Goal: Task Accomplishment & Management: Use online tool/utility

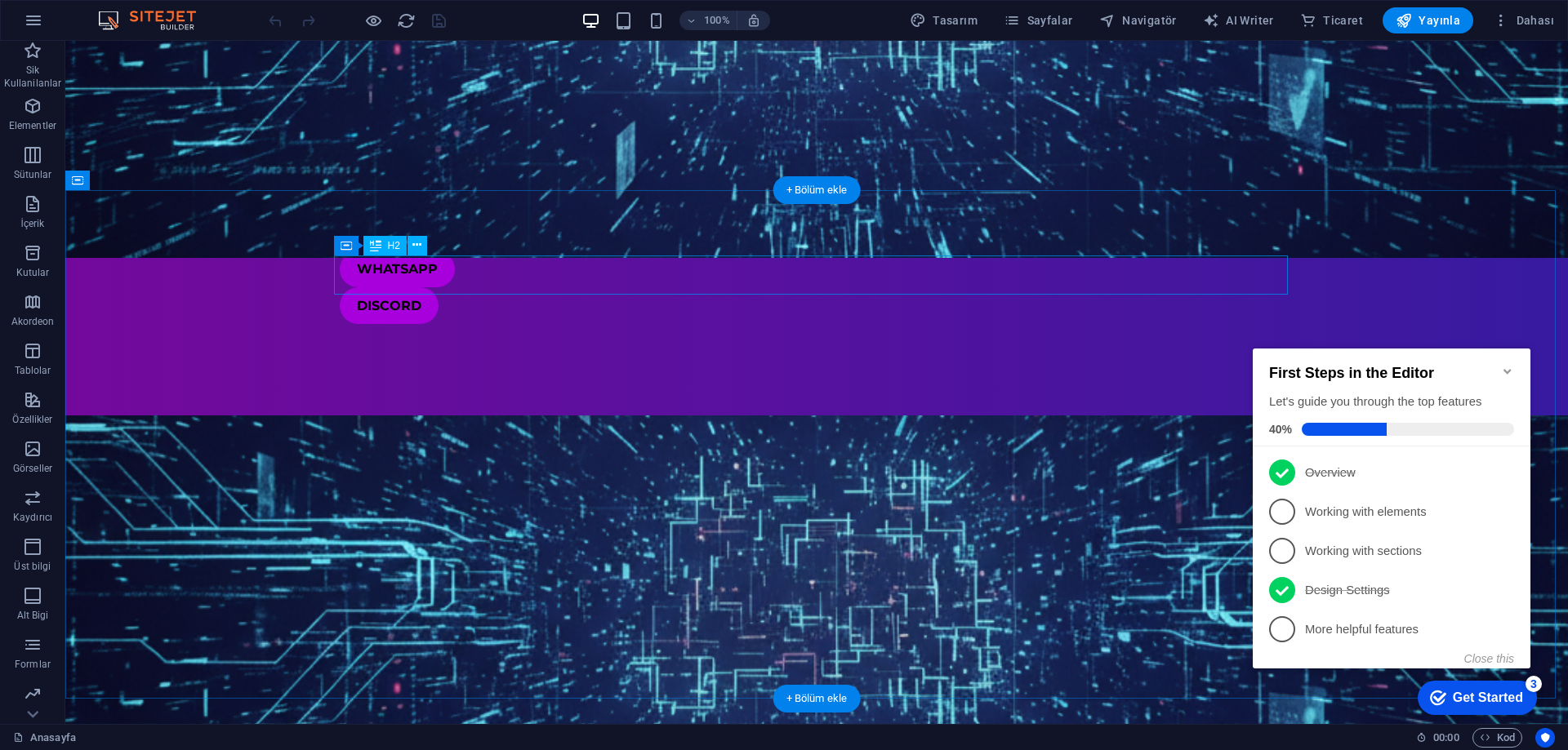
scroll to position [898, 0]
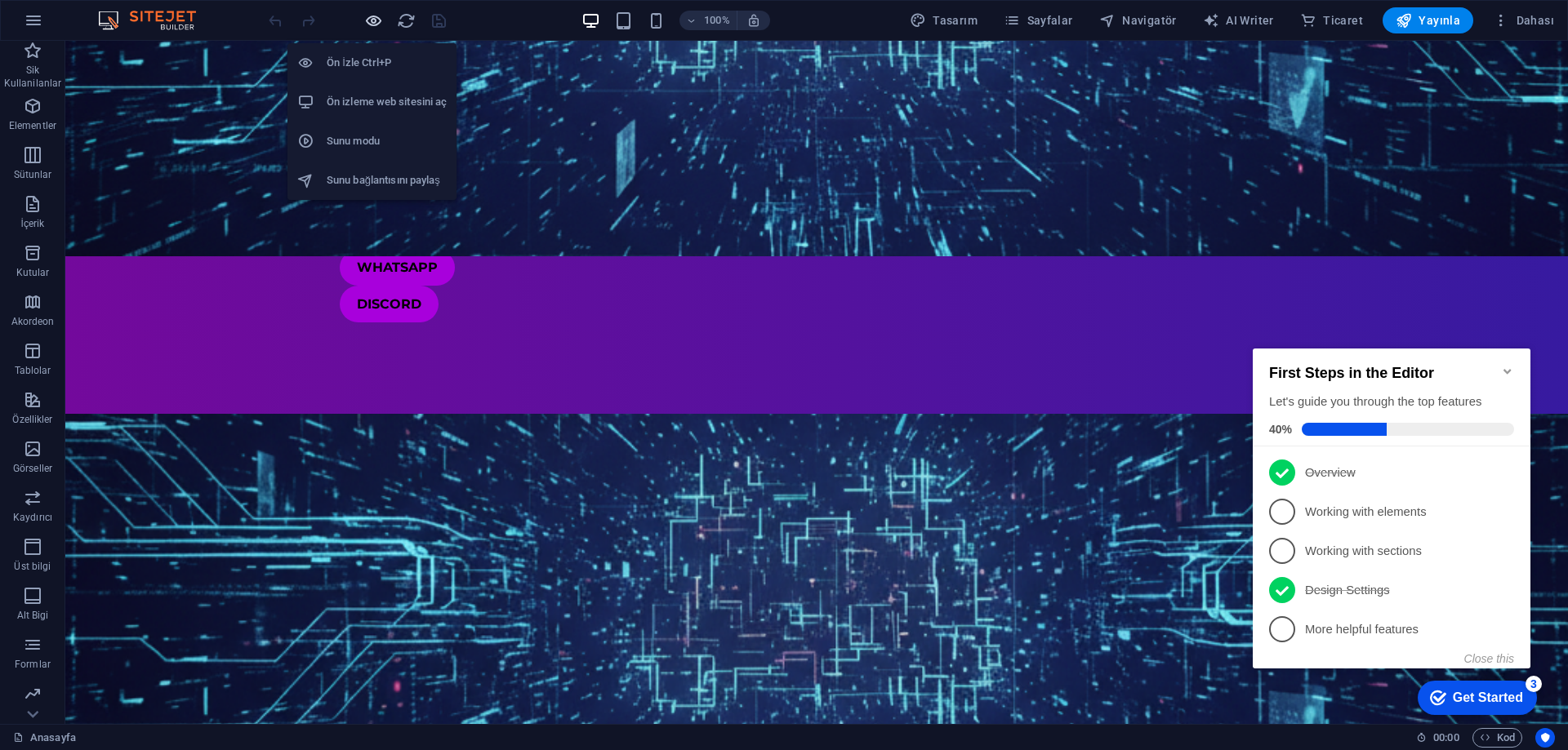
click at [370, 18] on icon "button" at bounding box center [374, 21] width 19 height 19
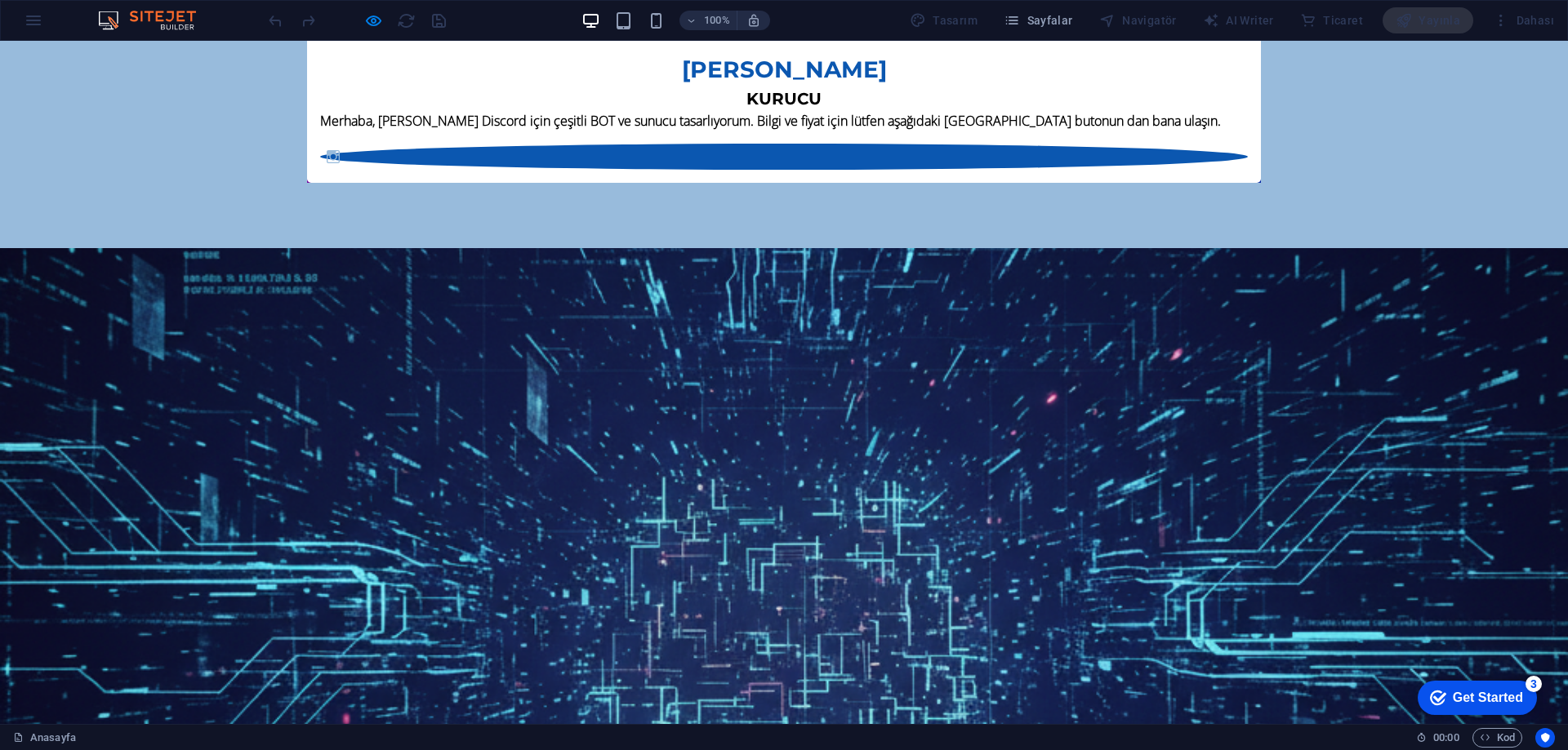
scroll to position [2776, 0]
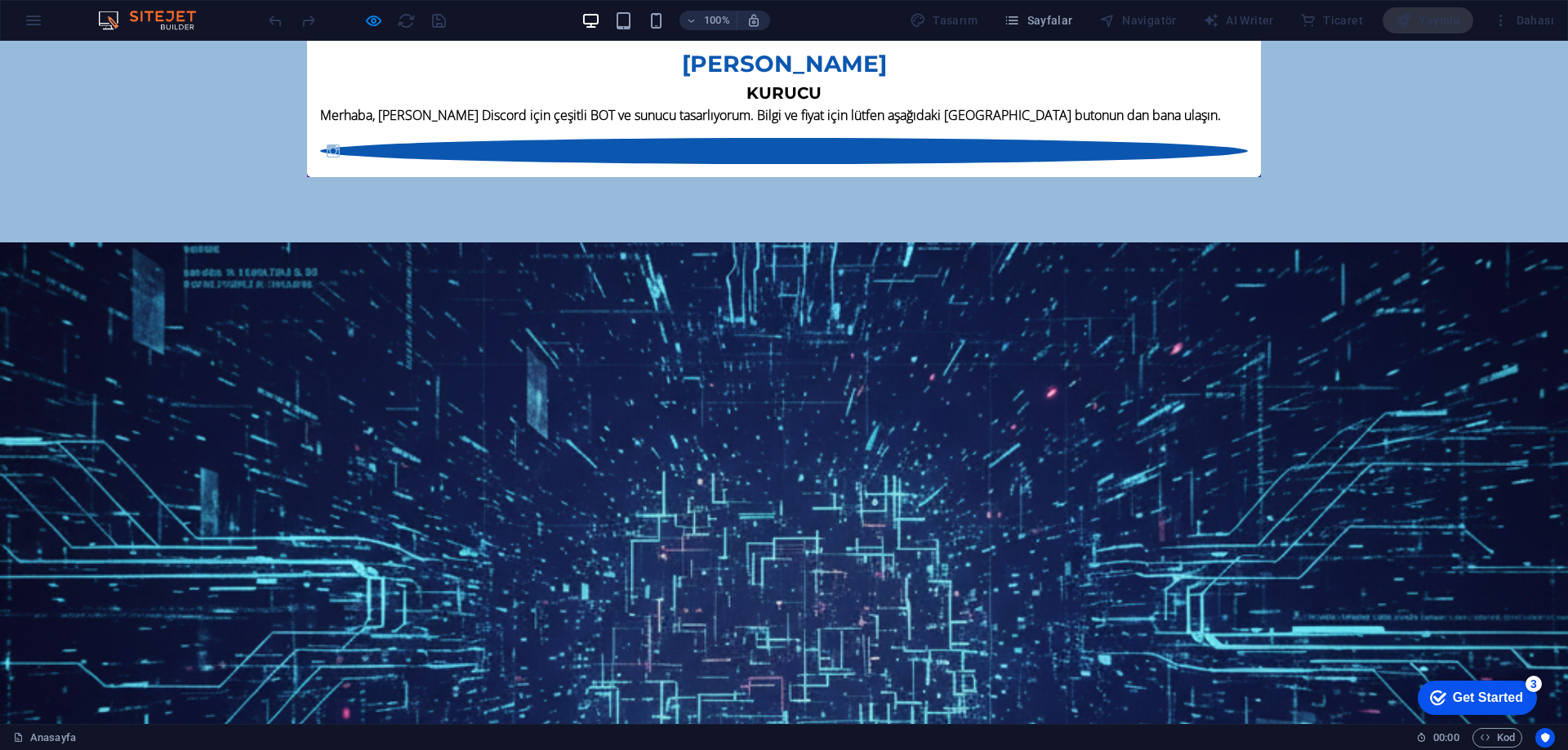
drag, startPoint x: 840, startPoint y: 492, endPoint x: 941, endPoint y: 502, distance: 101.5
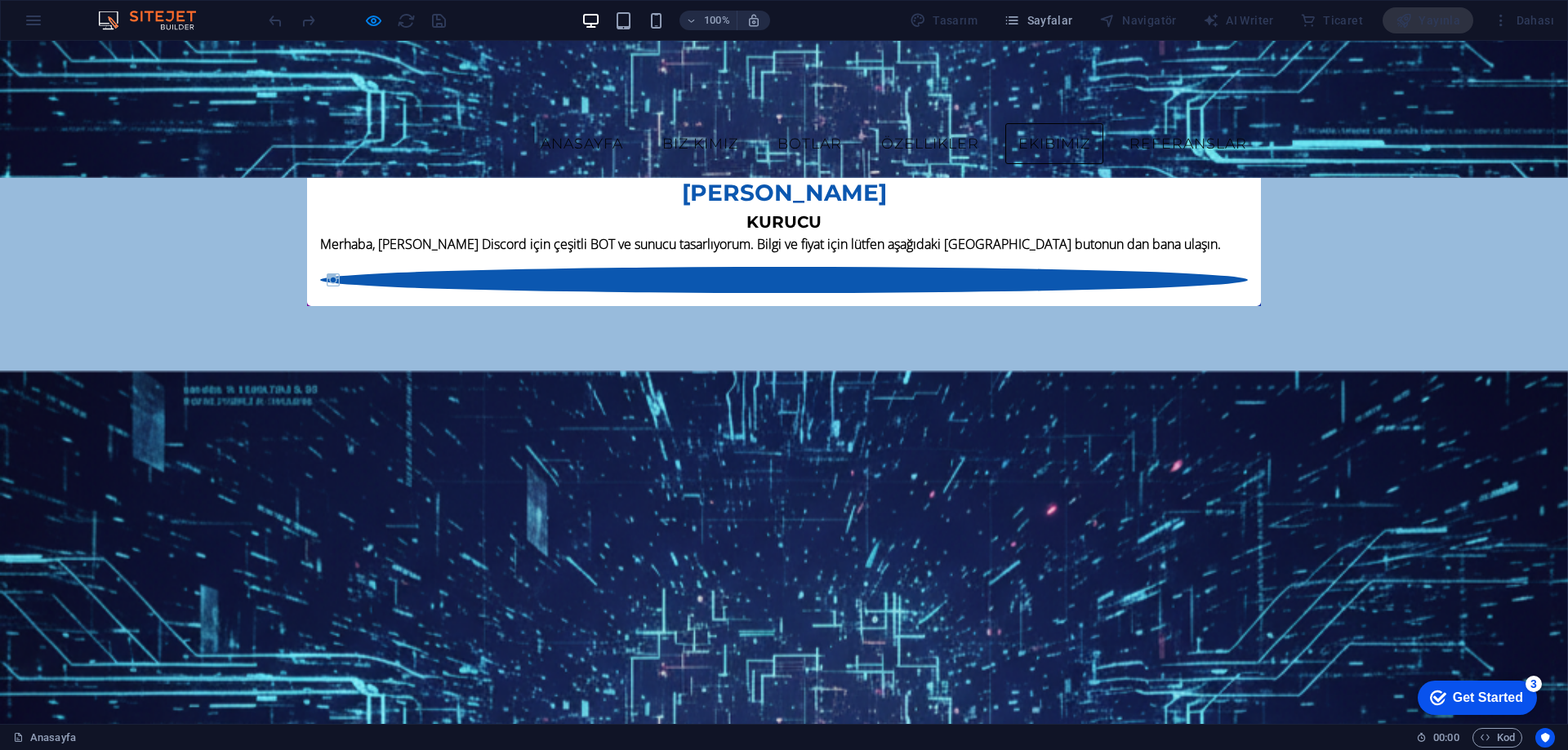
scroll to position [2531, 0]
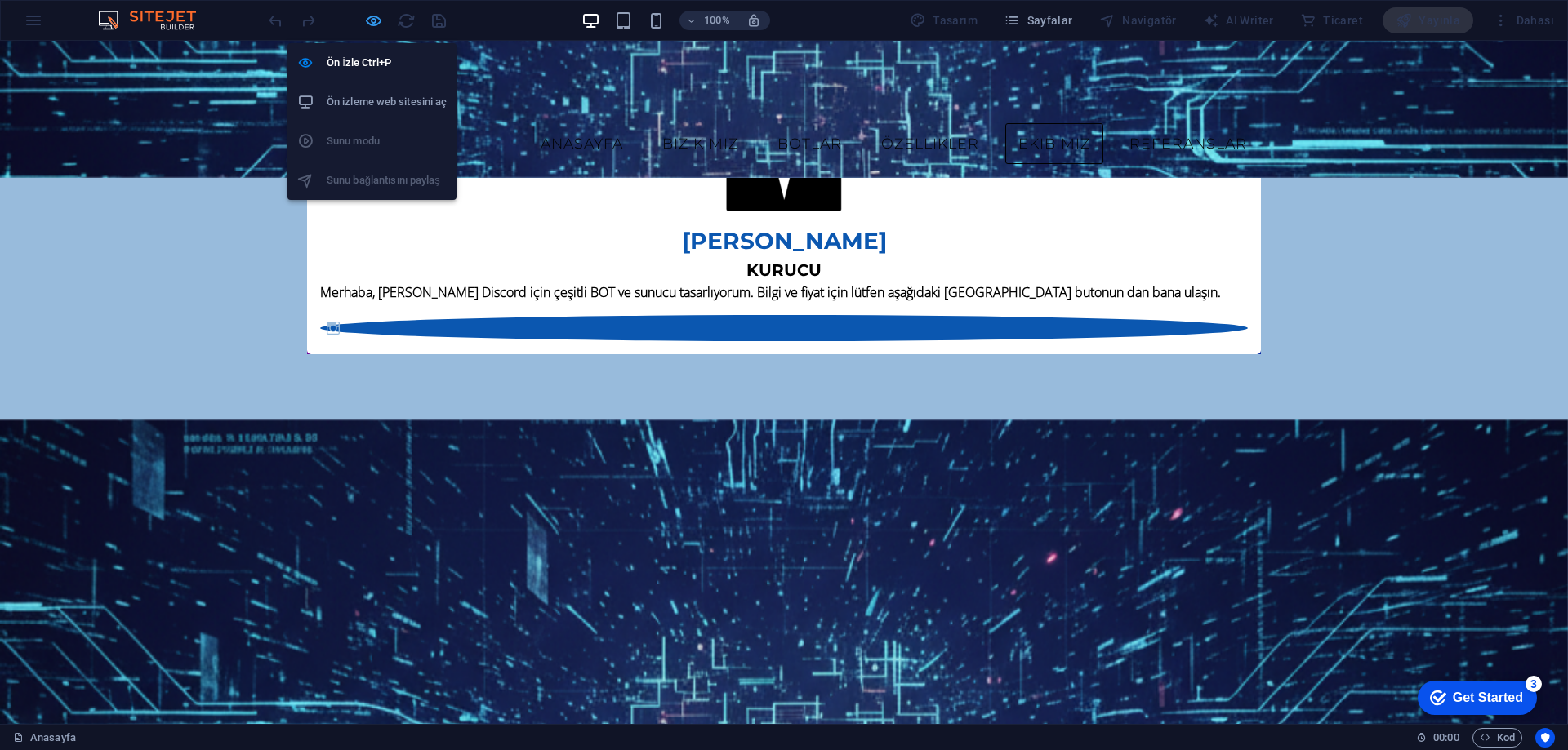
click at [370, 21] on icon "button" at bounding box center [374, 21] width 19 height 19
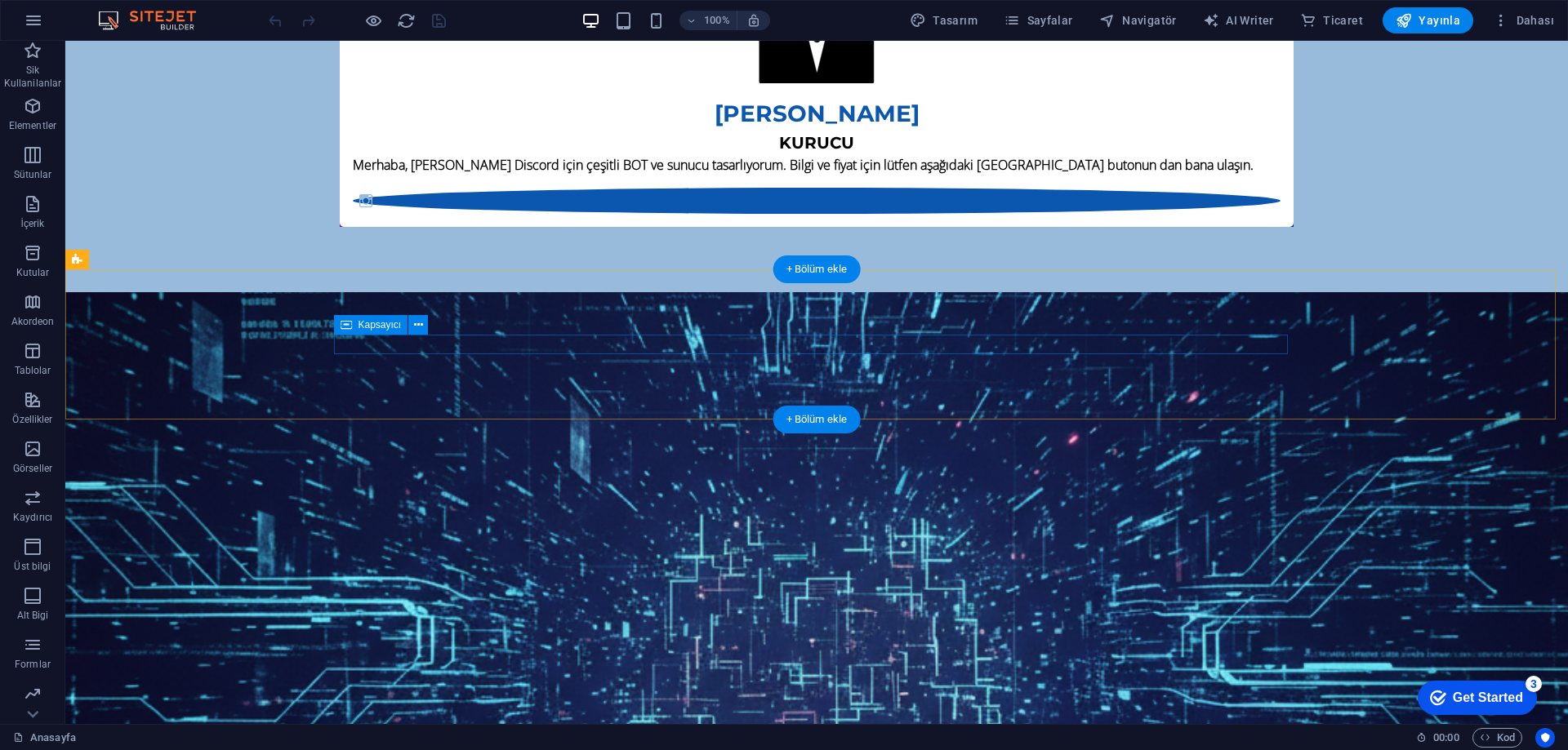
scroll to position [2939, 0]
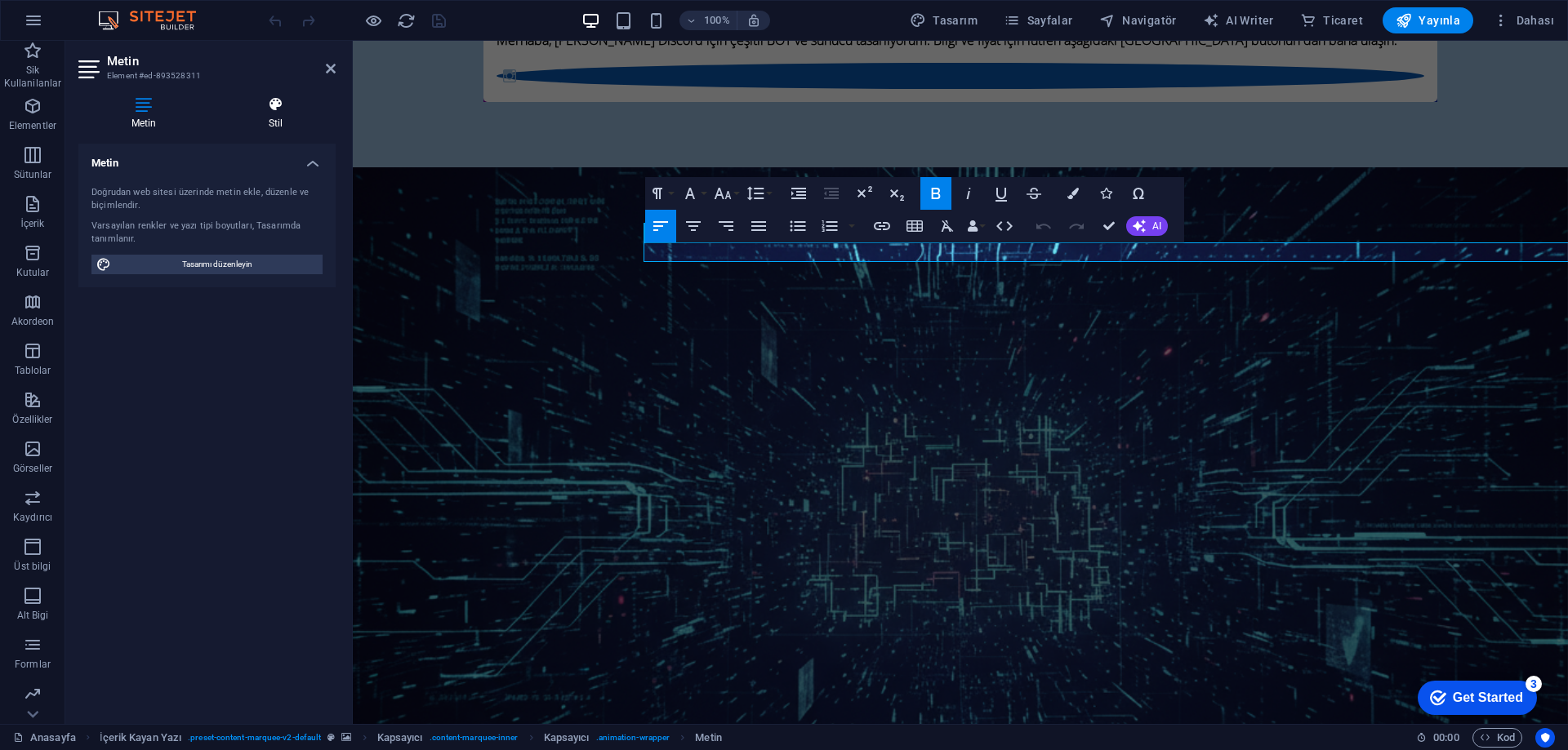
click at [290, 109] on icon at bounding box center [276, 104] width 120 height 17
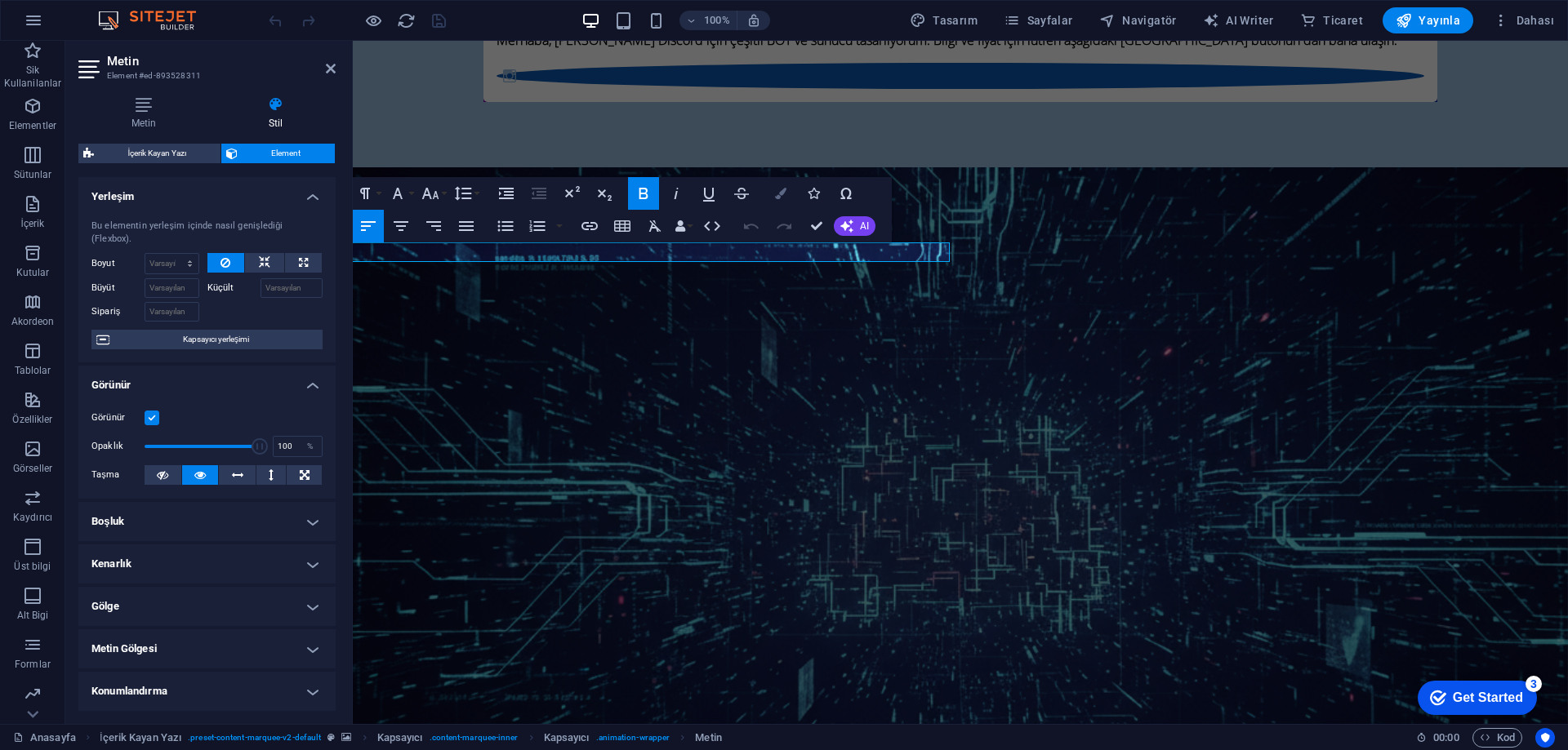
click at [782, 194] on icon "button" at bounding box center [780, 193] width 11 height 11
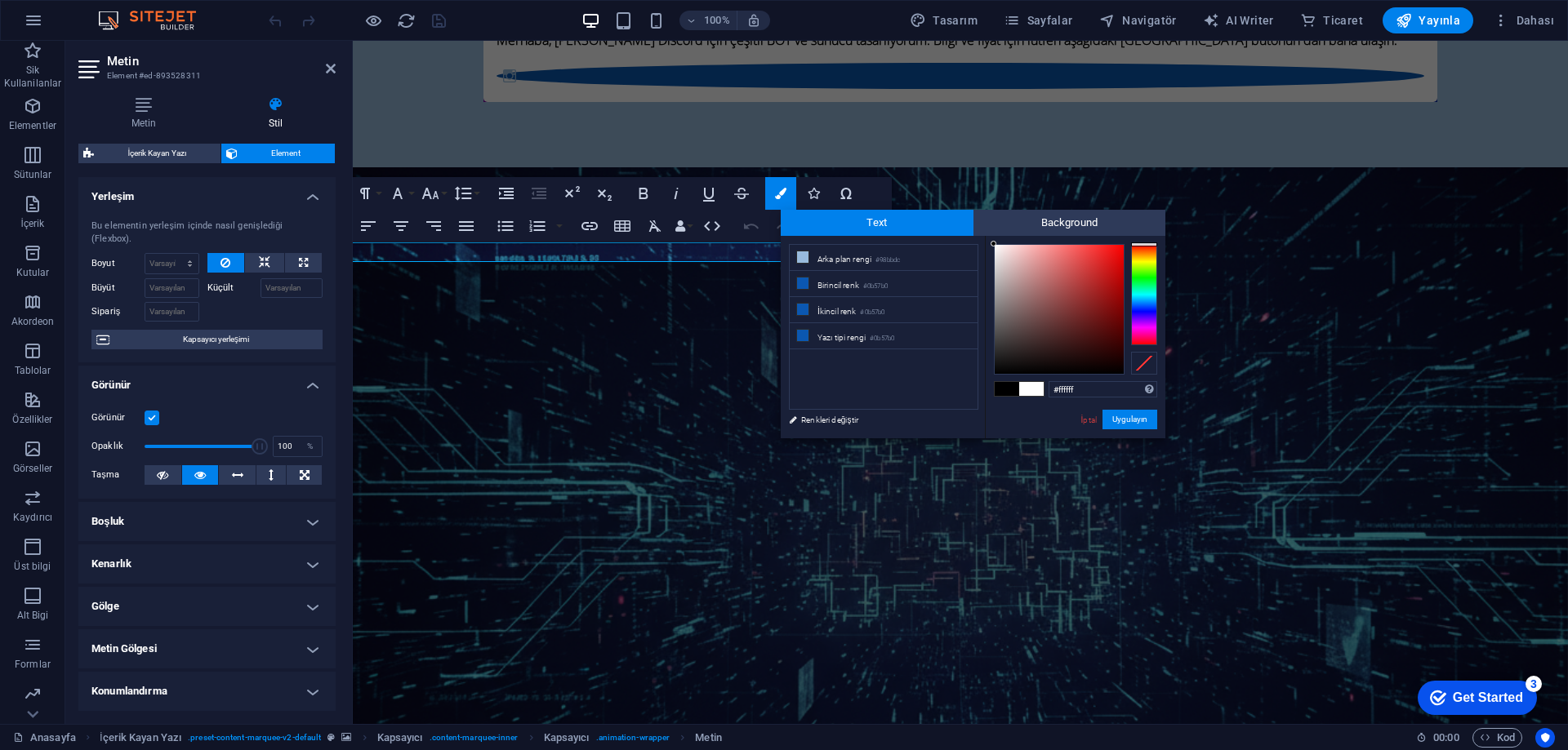
drag, startPoint x: 1025, startPoint y: 277, endPoint x: 962, endPoint y: 225, distance: 81.7
click at [955, 217] on div "Text Background less Arka plan rengi #98bbdc Birincil renk #0b57b0 İkincil renk" at bounding box center [973, 324] width 385 height 228
type input "#000000"
click at [1130, 419] on button "Uygulayın" at bounding box center [1130, 419] width 55 height 19
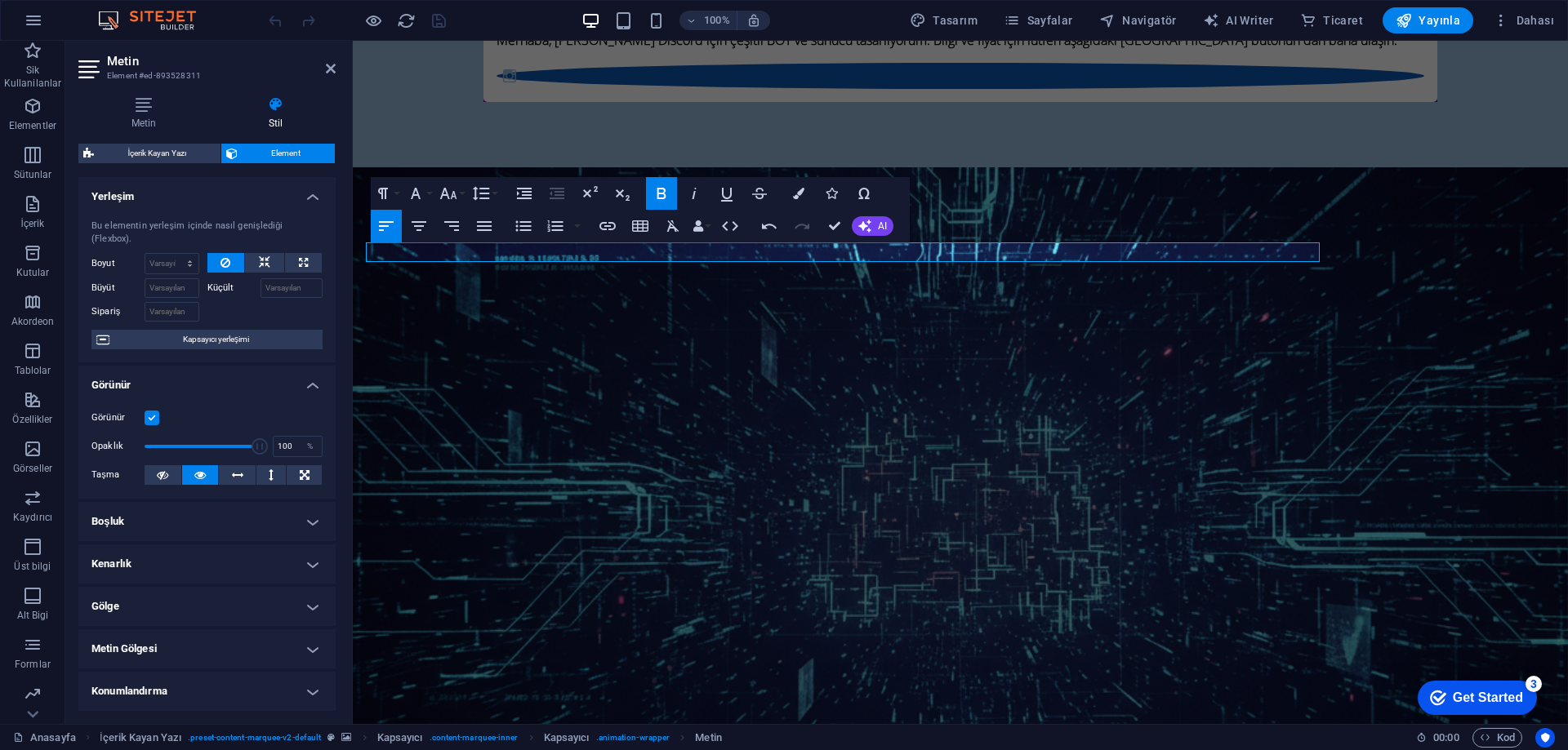
click at [894, 313] on div "H2 Banner Banner Kapsayıcı Ön ayar Ön ayar Kapsayıcı Ön ayar Logo Aralık Metin …" at bounding box center [960, 383] width 1215 height 684
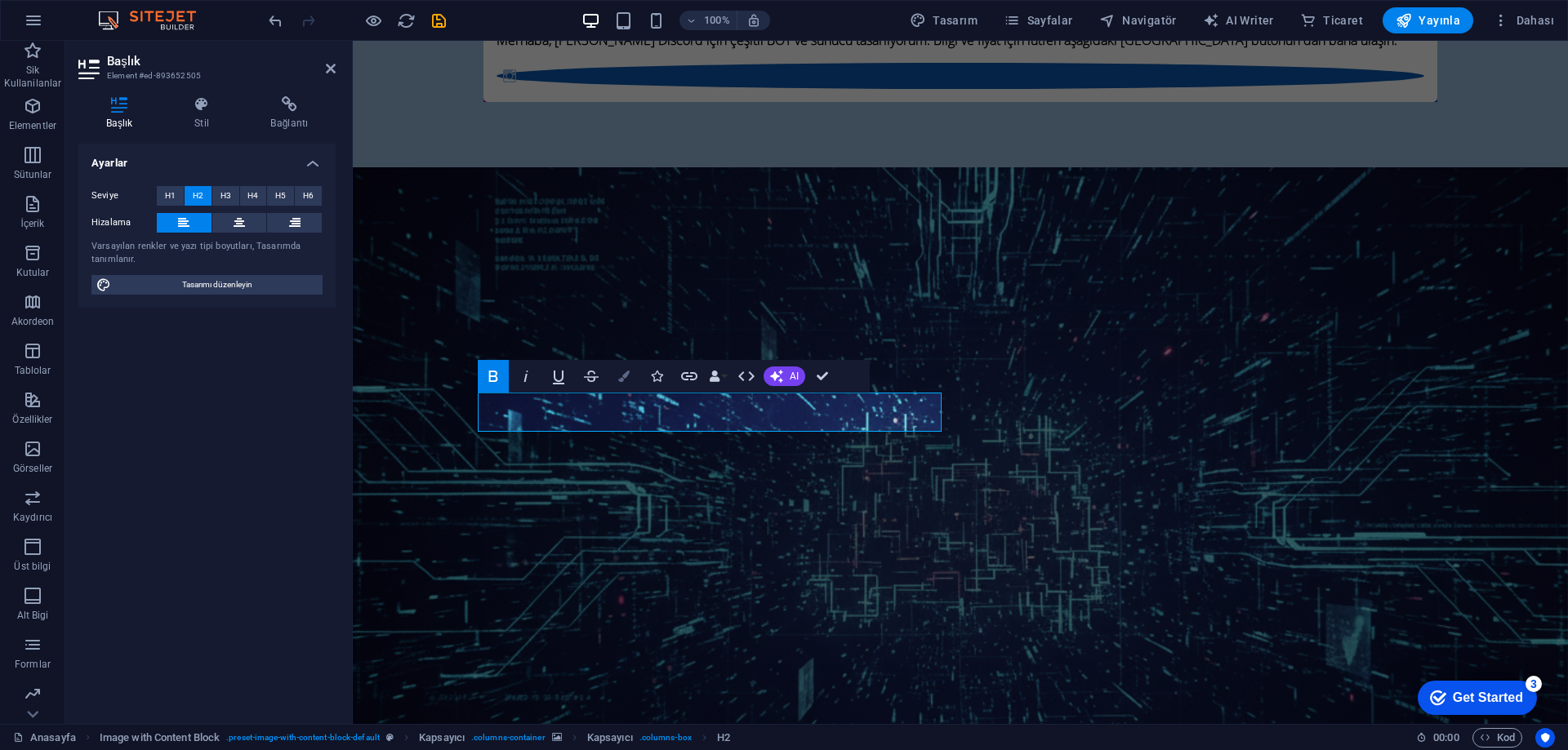
click at [624, 377] on icon "button" at bounding box center [624, 376] width 11 height 11
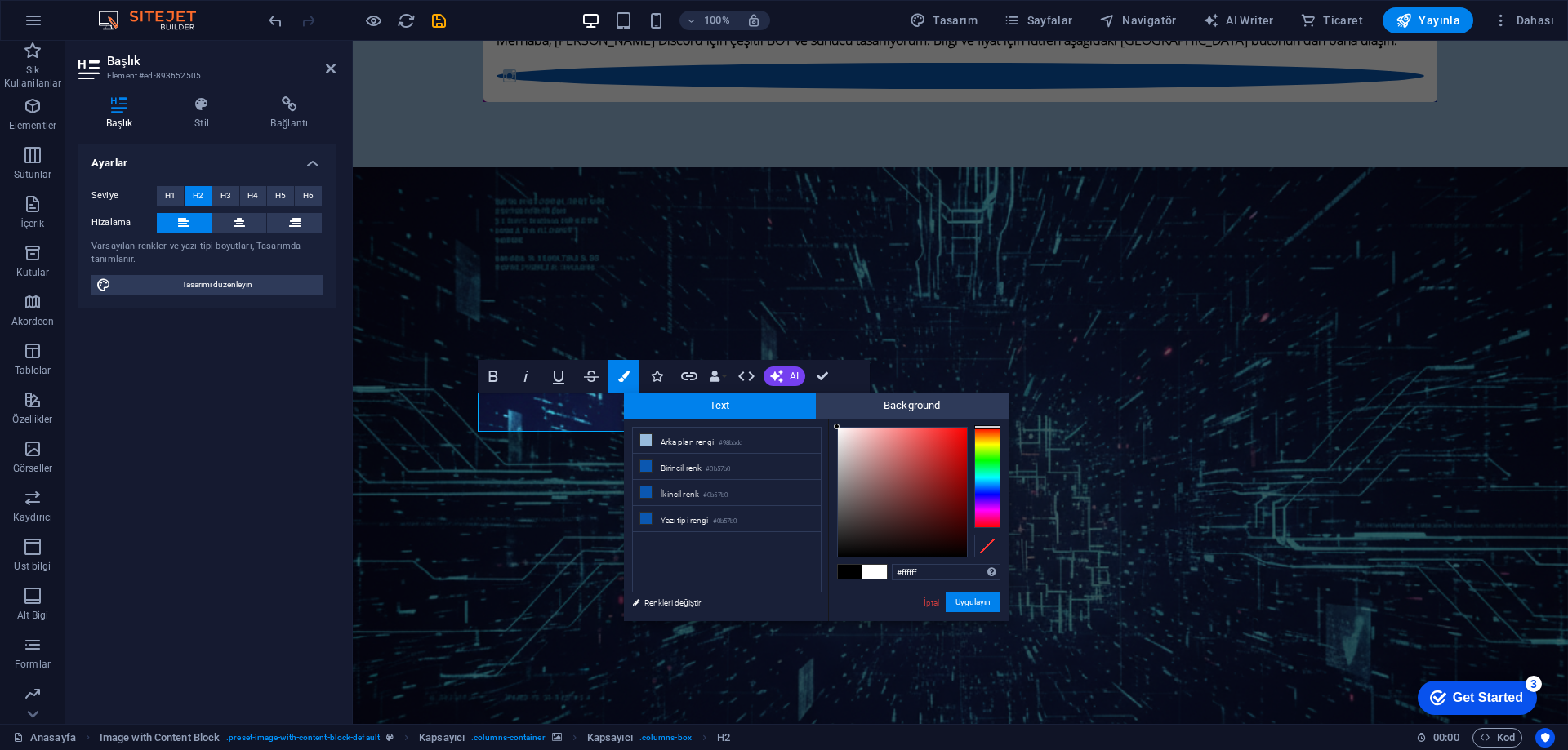
drag, startPoint x: 884, startPoint y: 460, endPoint x: 797, endPoint y: 416, distance: 97.5
click at [782, 403] on div "Text Background less Arka plan rengi #98bbdc Birincil renk #0b57b0 İkincil renk" at bounding box center [816, 507] width 385 height 228
type input "#fcfcfc"
click at [837, 429] on div at bounding box center [837, 428] width 6 height 6
click at [977, 602] on button "Uygulayın" at bounding box center [973, 603] width 55 height 19
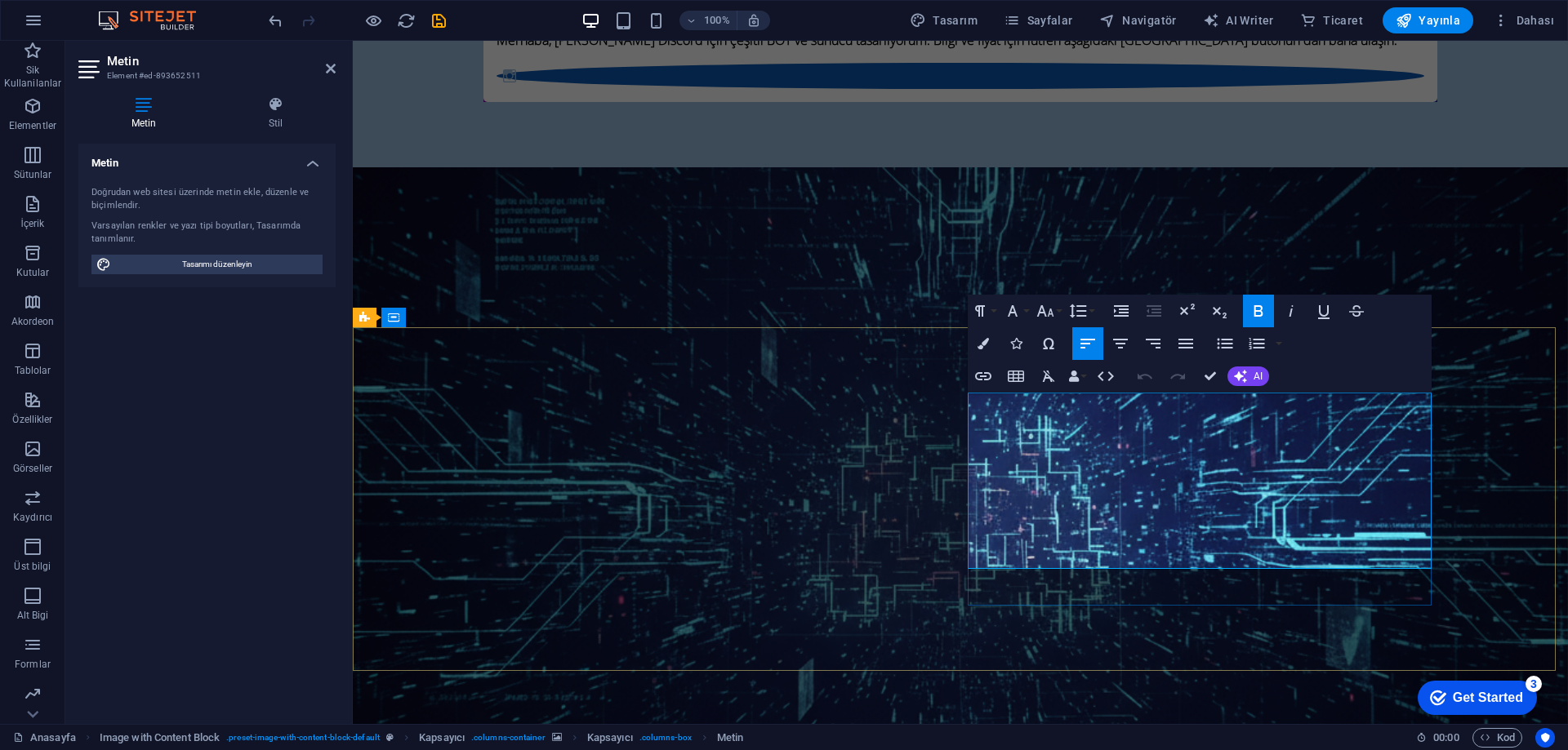
click at [980, 338] on button "Colors" at bounding box center [983, 343] width 31 height 32
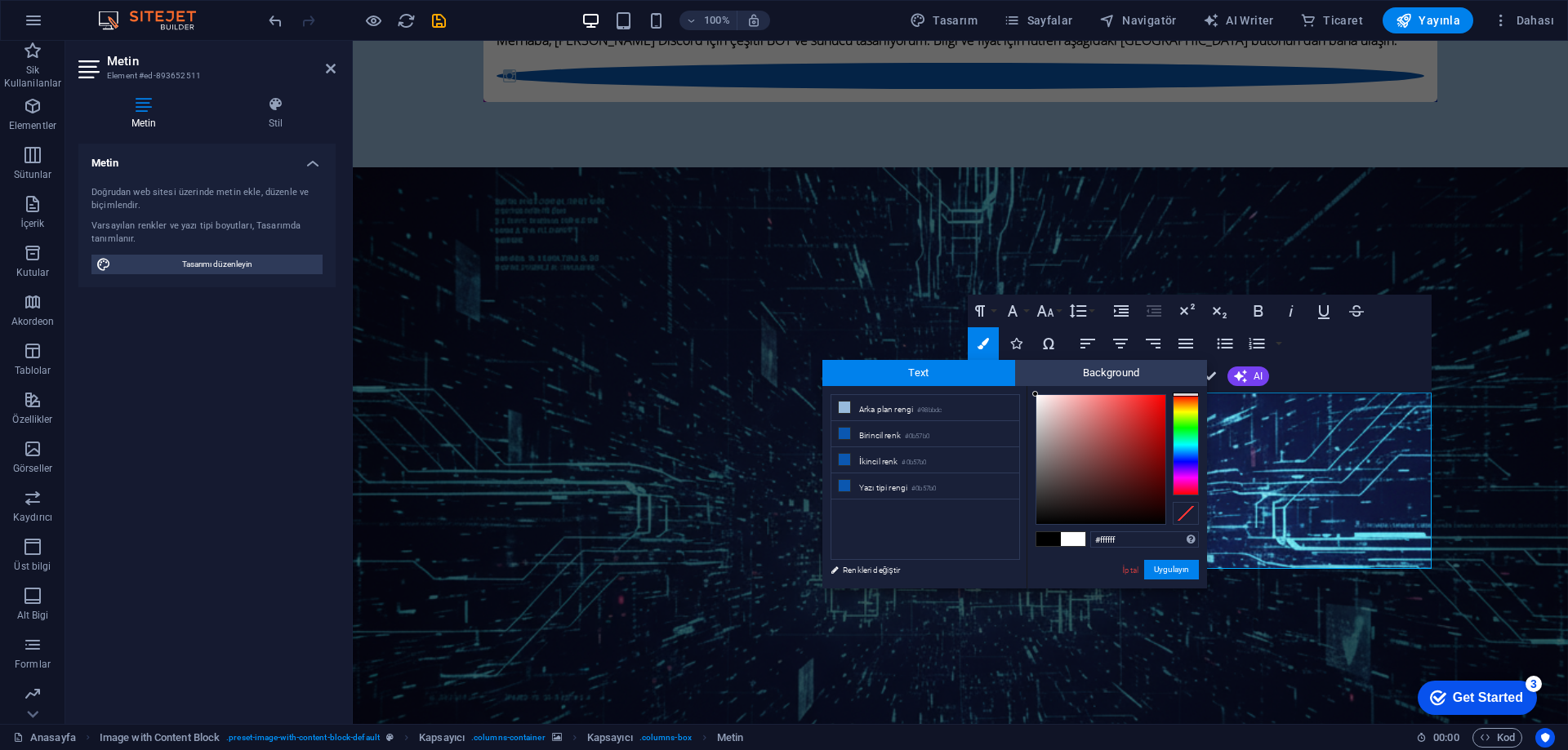
drag, startPoint x: 1052, startPoint y: 414, endPoint x: 1014, endPoint y: 373, distance: 55.9
click at [1014, 373] on div "Text Background less Arka plan rengi #98bbdc Birincil renk #0b57b0 İkincil renk" at bounding box center [1015, 474] width 385 height 228
type input "#f9f7f7"
click at [1037, 398] on div at bounding box center [1036, 397] width 6 height 6
click at [1168, 573] on button "Uygulayın" at bounding box center [1172, 569] width 55 height 19
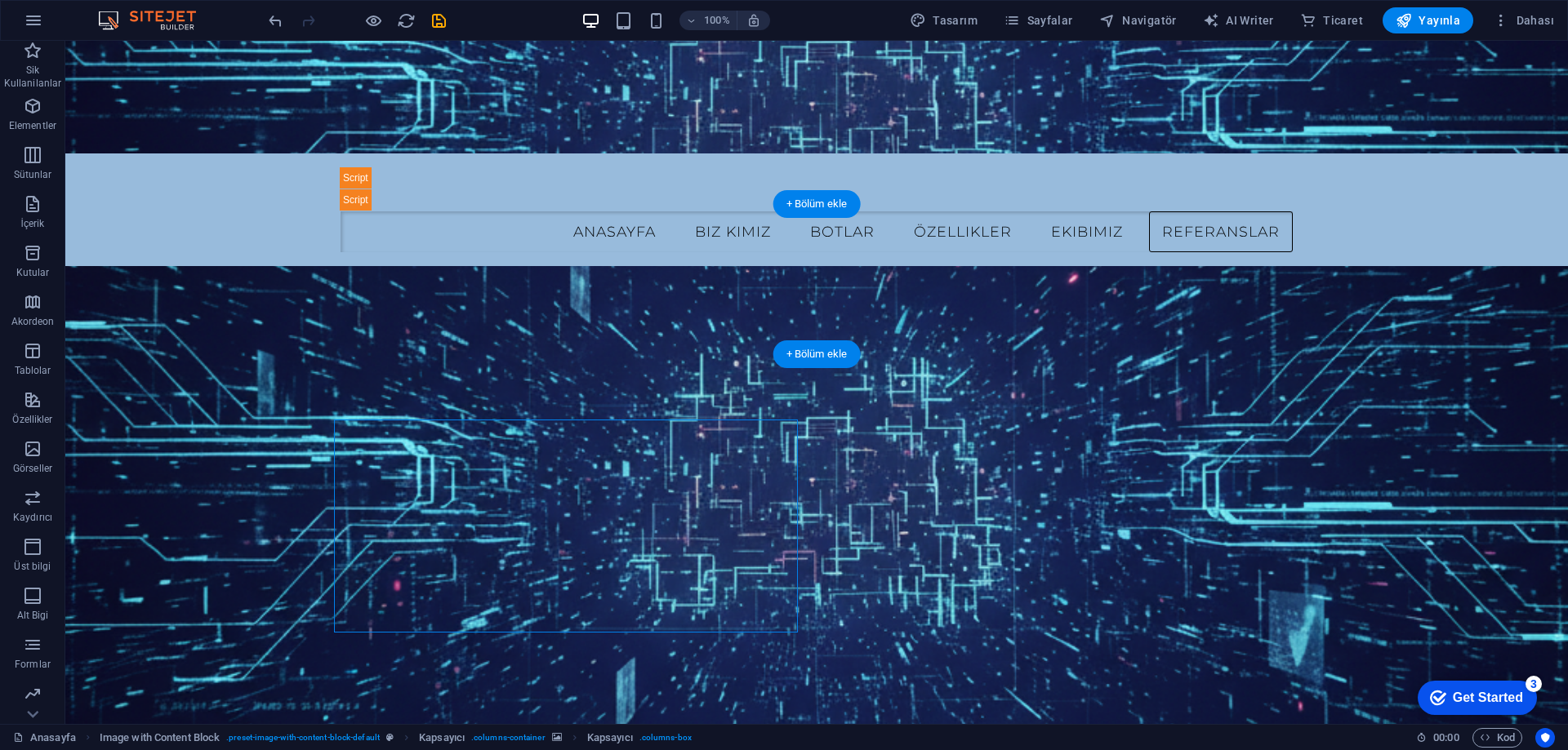
scroll to position [2776, 0]
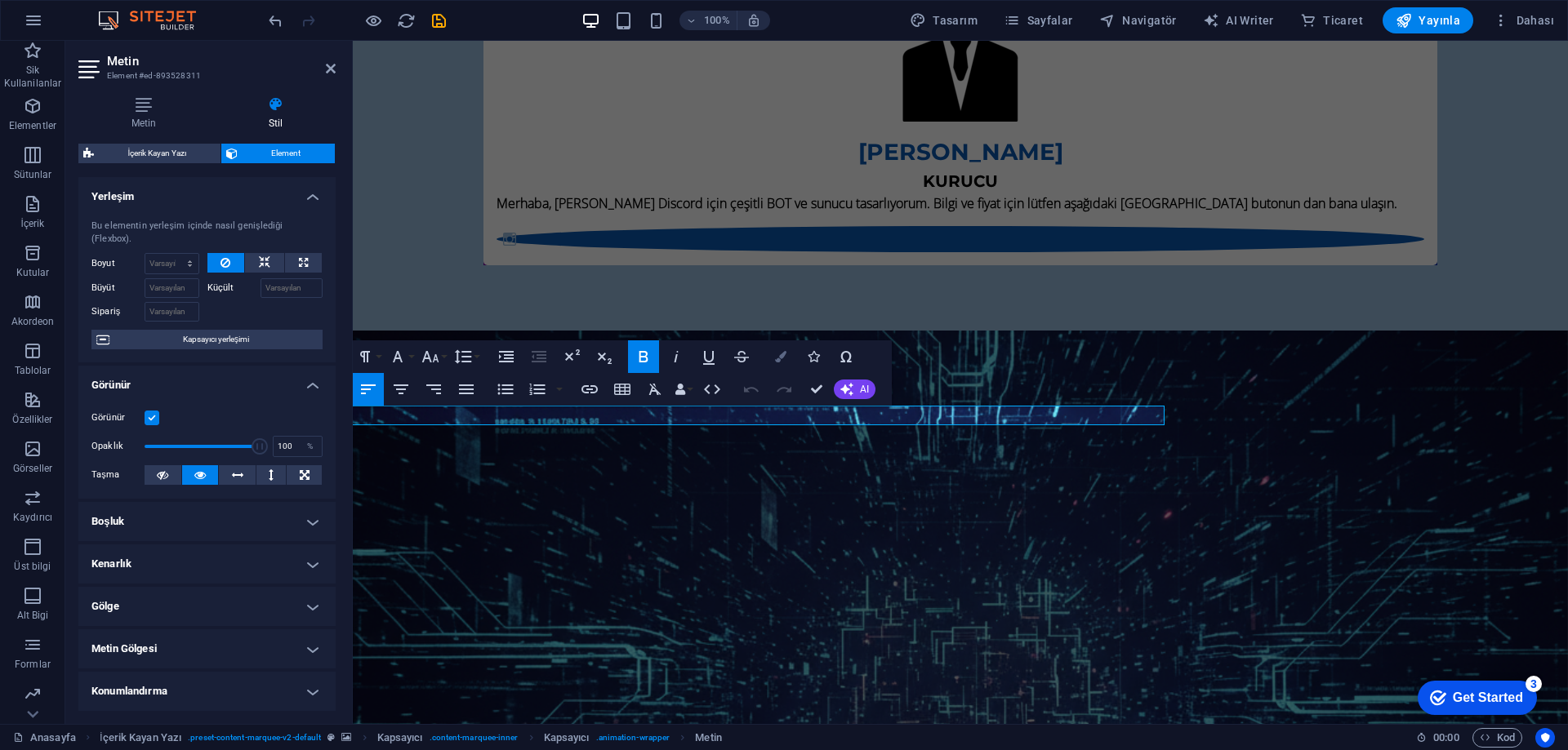
click at [780, 358] on icon "button" at bounding box center [780, 357] width 11 height 11
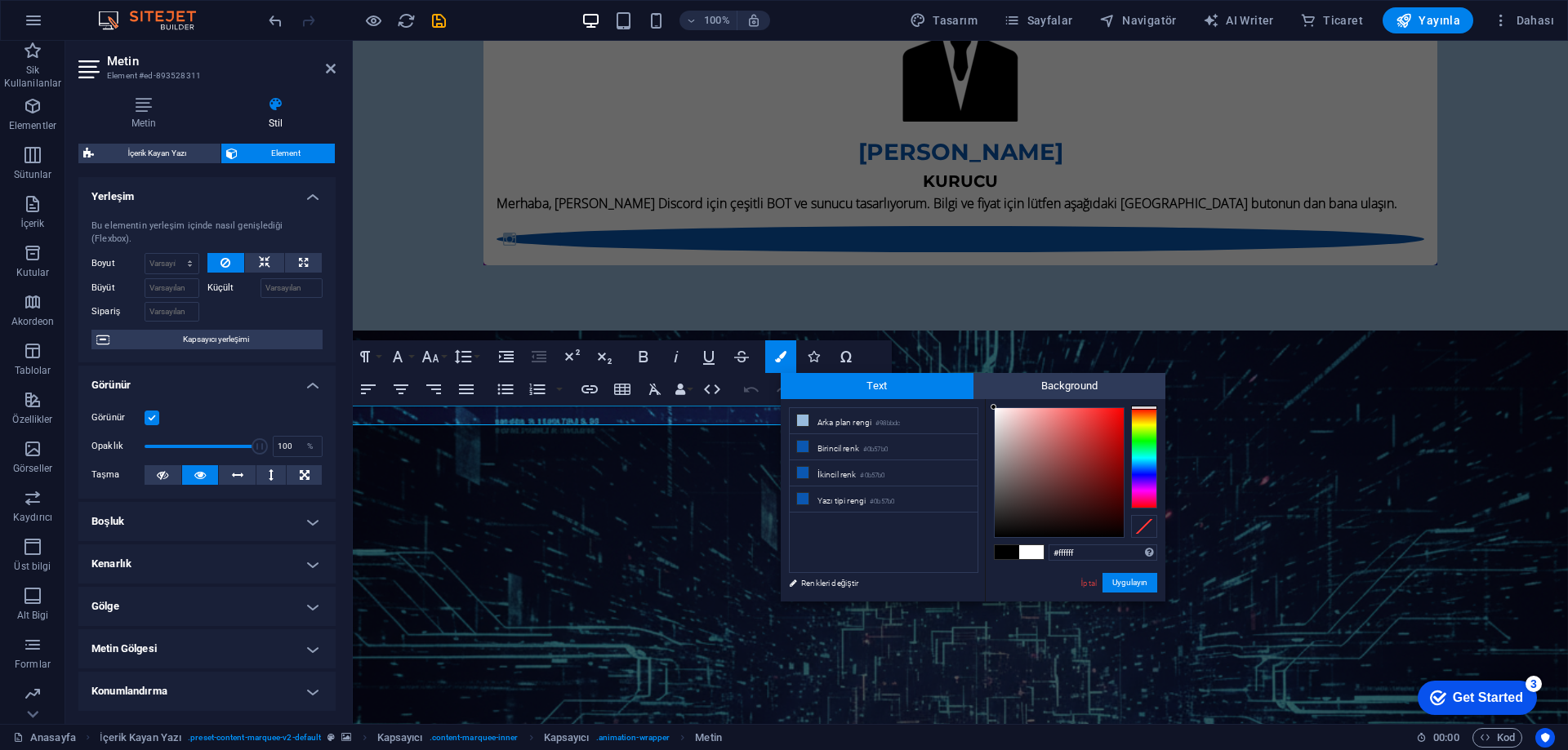
drag, startPoint x: 1010, startPoint y: 419, endPoint x: 971, endPoint y: 397, distance: 44.8
click at [971, 397] on div "Text Background less Arka plan rengi #98bbdc Birincil renk #0b57b0 İkincil renk" at bounding box center [973, 488] width 385 height 228
click at [980, 406] on div "less Arka plan rengi #98bbdc Birincil renk #0b57b0 İkincil renk #0b57b0 Yazı ti…" at bounding box center [973, 501] width 385 height 202
type input "#faf2f2"
click at [998, 410] on div at bounding box center [997, 409] width 6 height 6
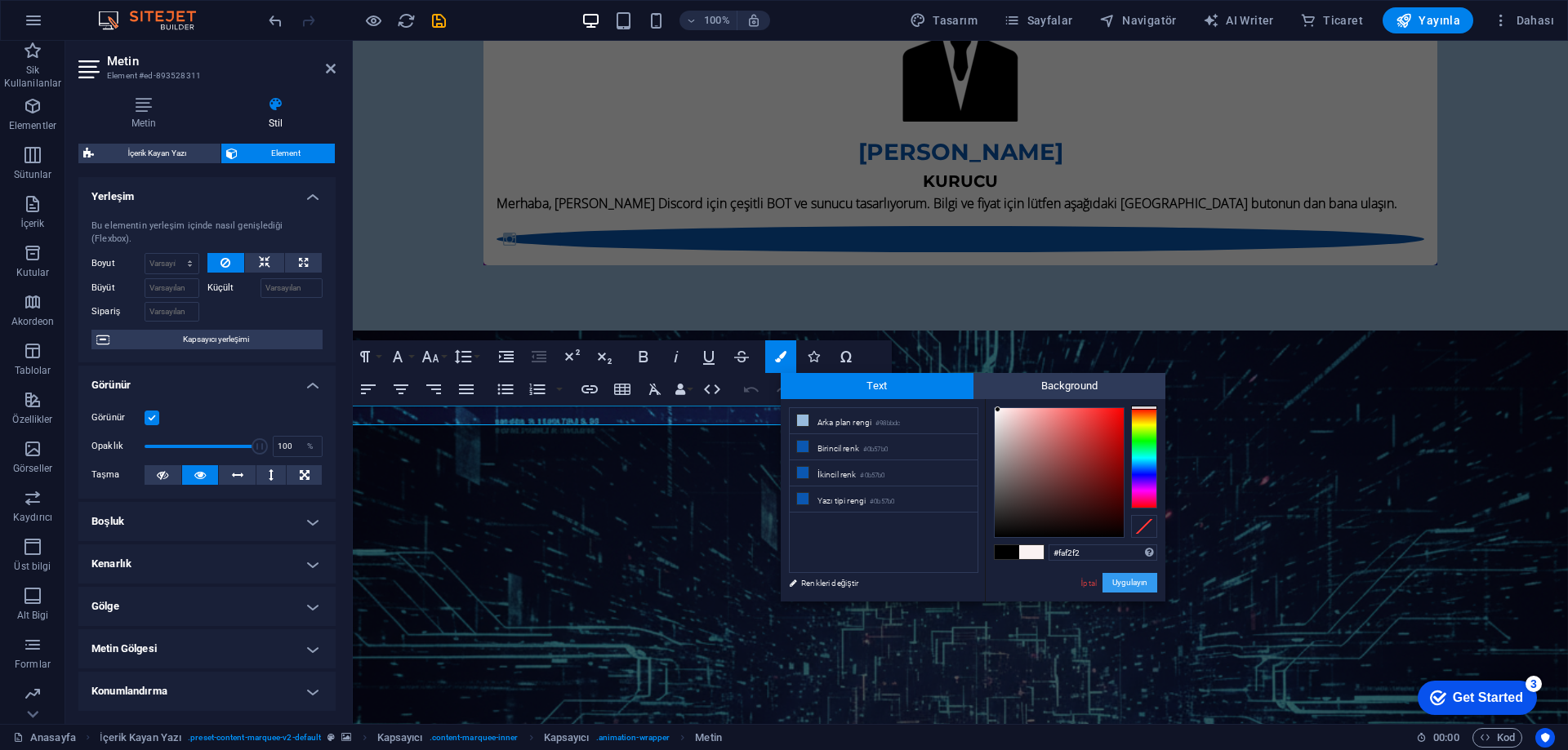
drag, startPoint x: 1127, startPoint y: 583, endPoint x: 772, endPoint y: 537, distance: 358.0
click at [1127, 583] on button "Uygulayın" at bounding box center [1130, 583] width 55 height 19
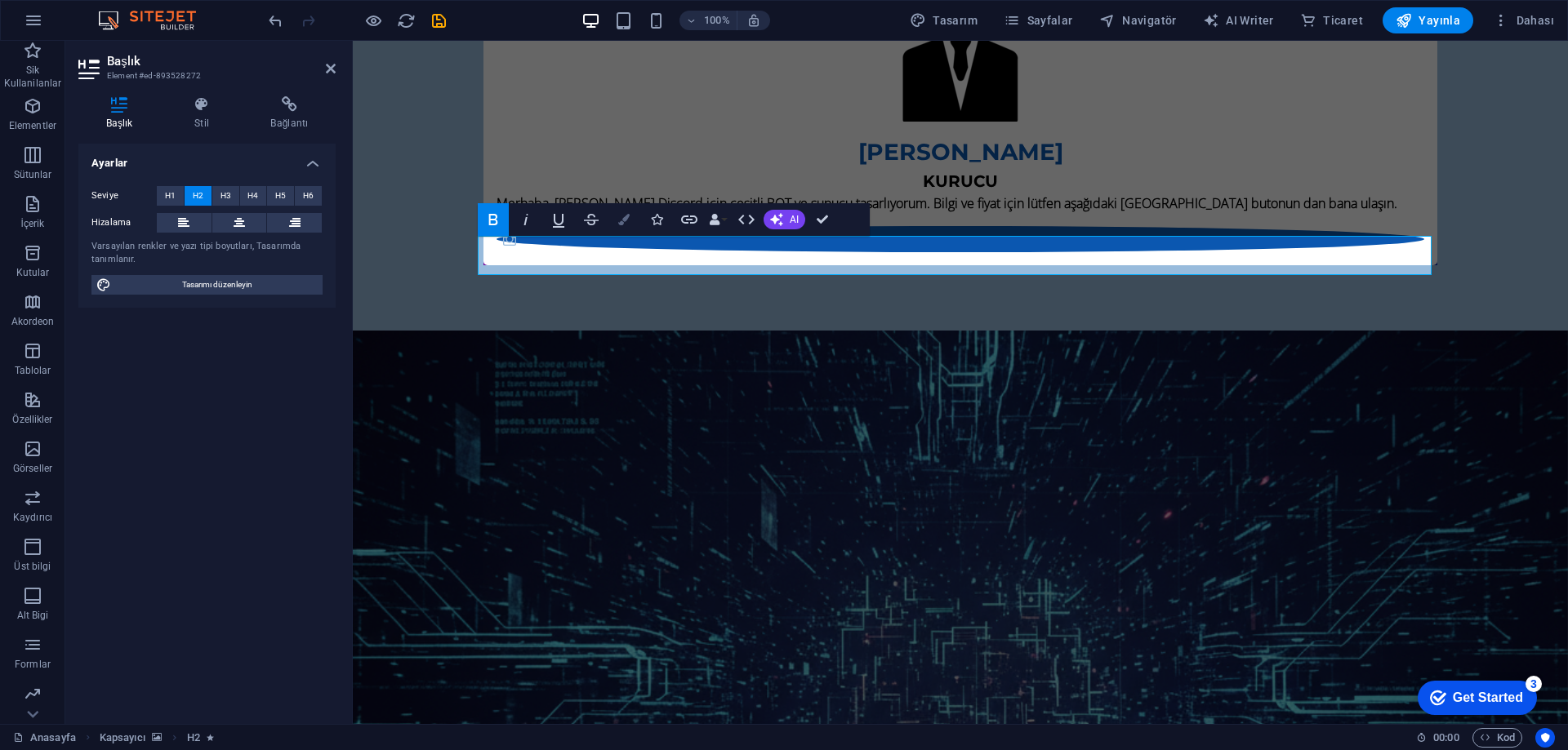
click at [630, 214] on button "Colors" at bounding box center [624, 219] width 31 height 32
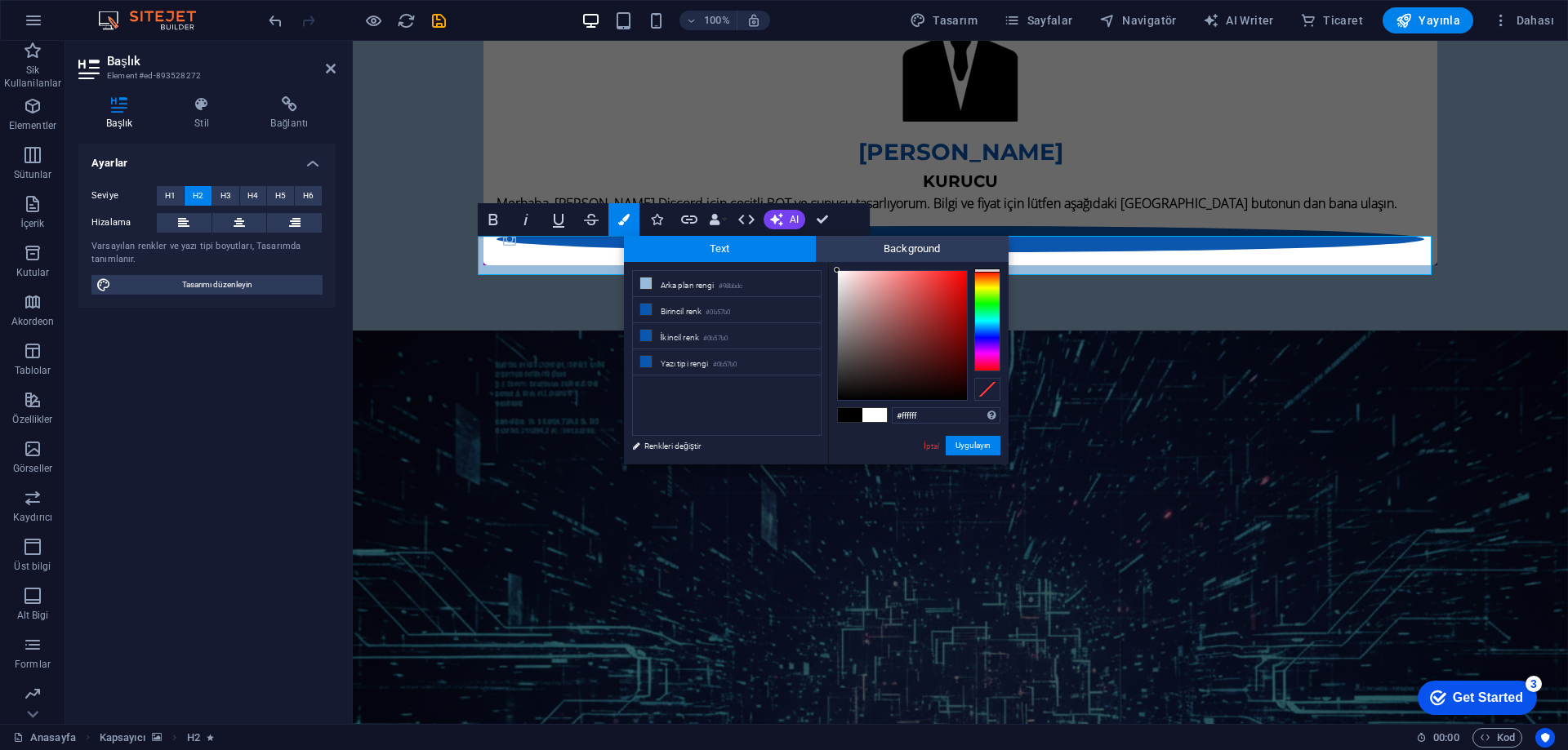
drag, startPoint x: 868, startPoint y: 309, endPoint x: 829, endPoint y: 266, distance: 58.1
click at [829, 266] on div "#ffffff Desteklenen biçimler #0852ed rgb(8, 82, 237) rgba(8, 82, 237, %90) hsv(…" at bounding box center [918, 482] width 181 height 440
click at [832, 273] on div "#fafafa Desteklenen biçimler #0852ed rgb(8, 82, 237) rgba(8, 82, 237, %90) hsv(…" at bounding box center [918, 482] width 181 height 440
type input "#f9f5f5"
click at [839, 274] on div at bounding box center [839, 273] width 6 height 6
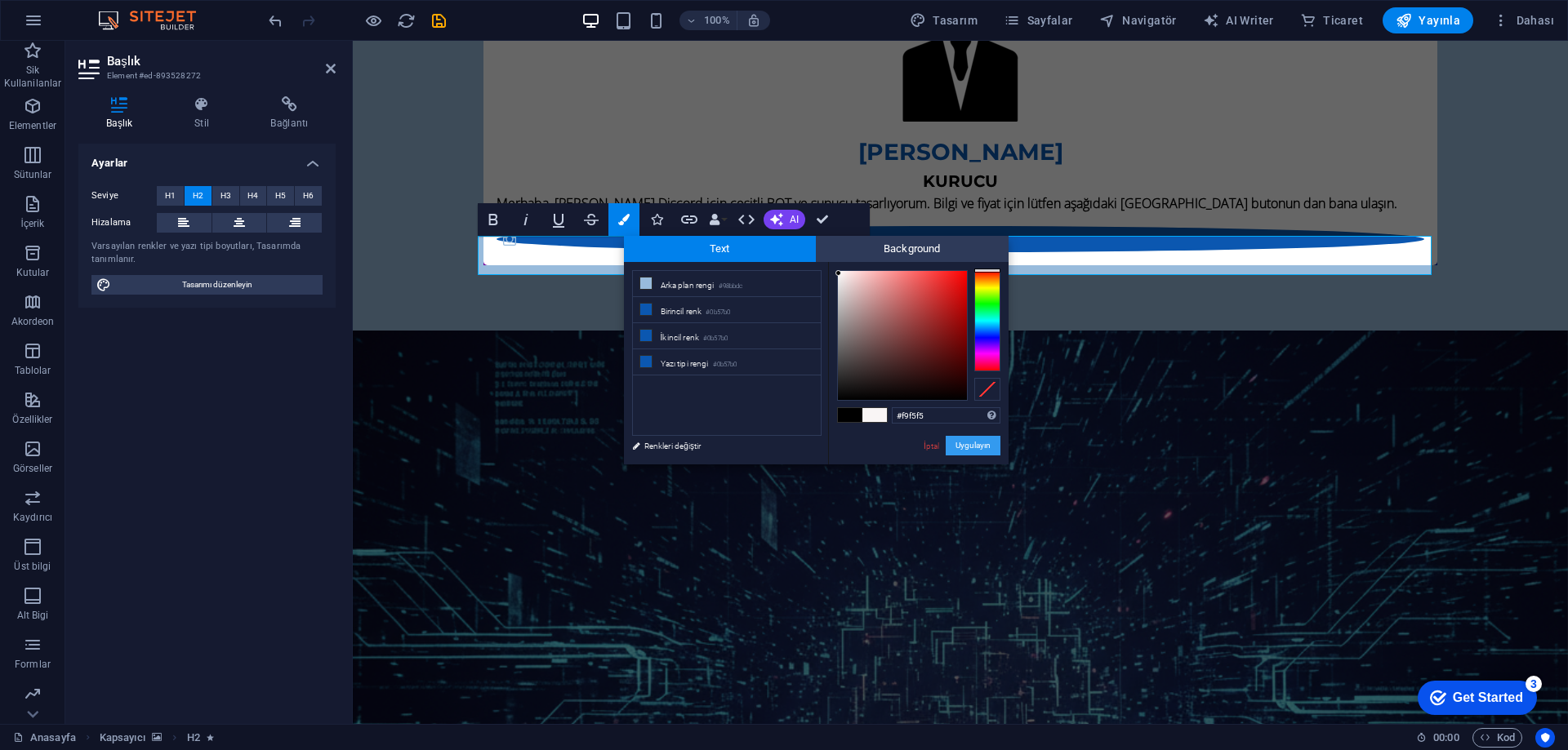
click at [969, 442] on button "Uygulayın" at bounding box center [973, 446] width 55 height 19
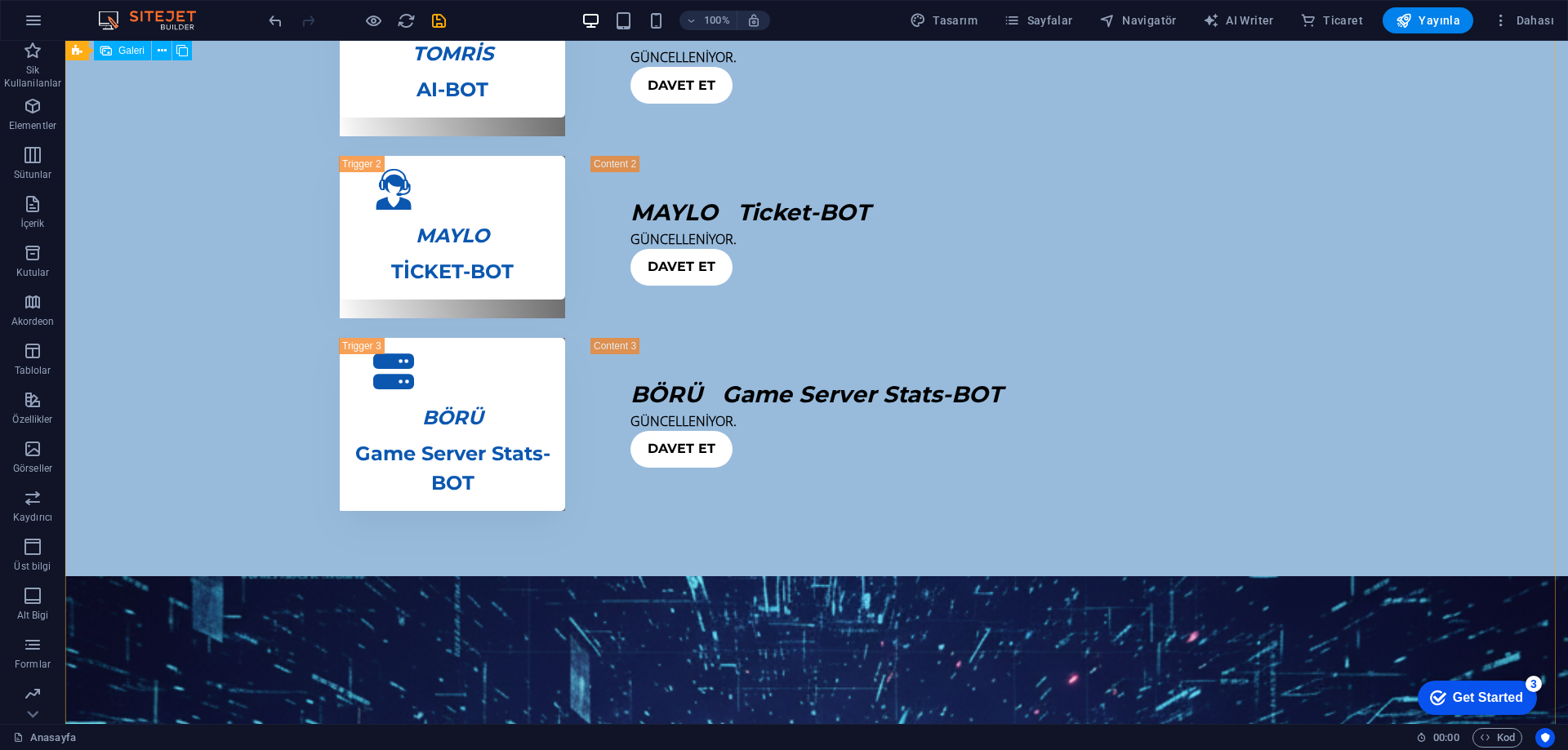
scroll to position [4112, 0]
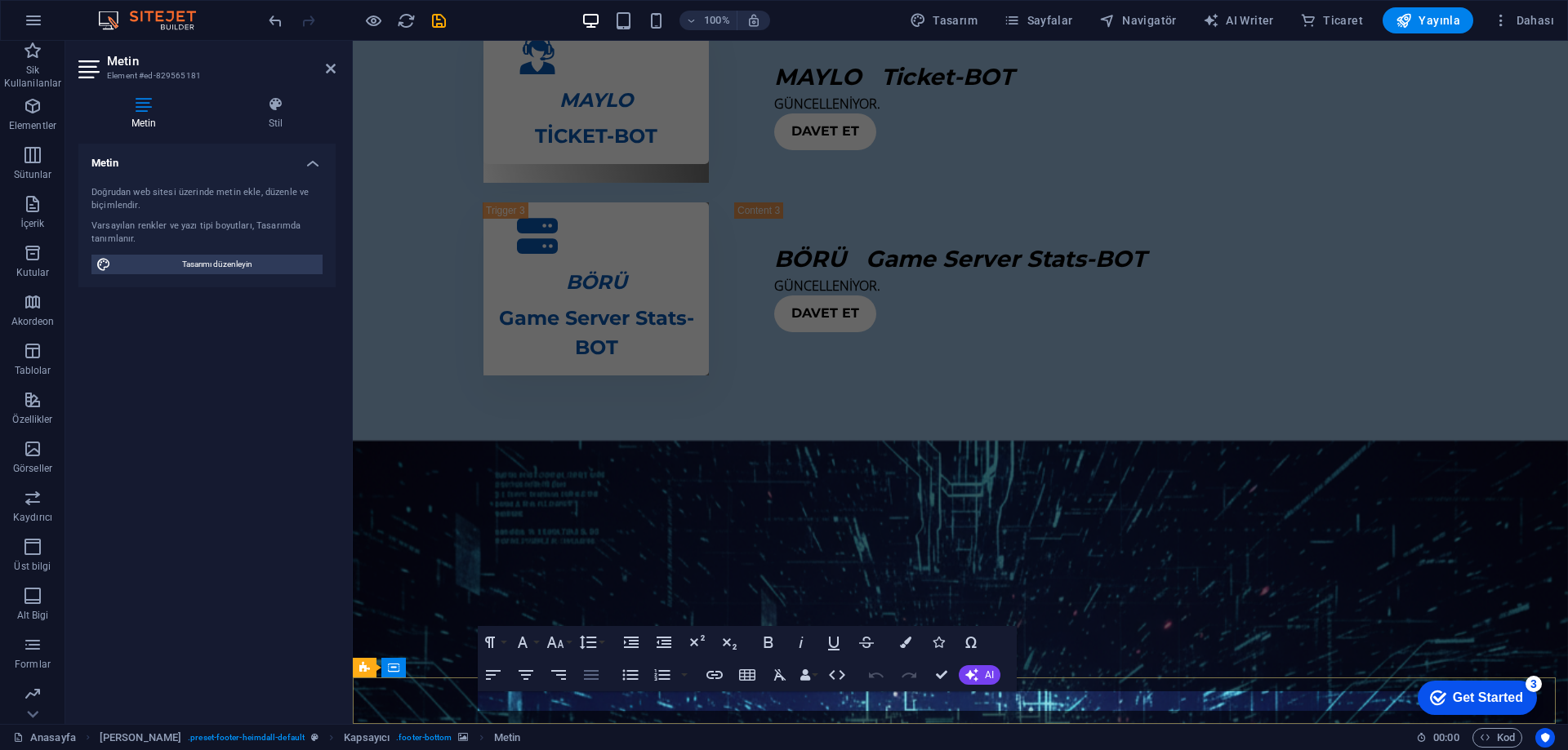
scroll to position [3897, 0]
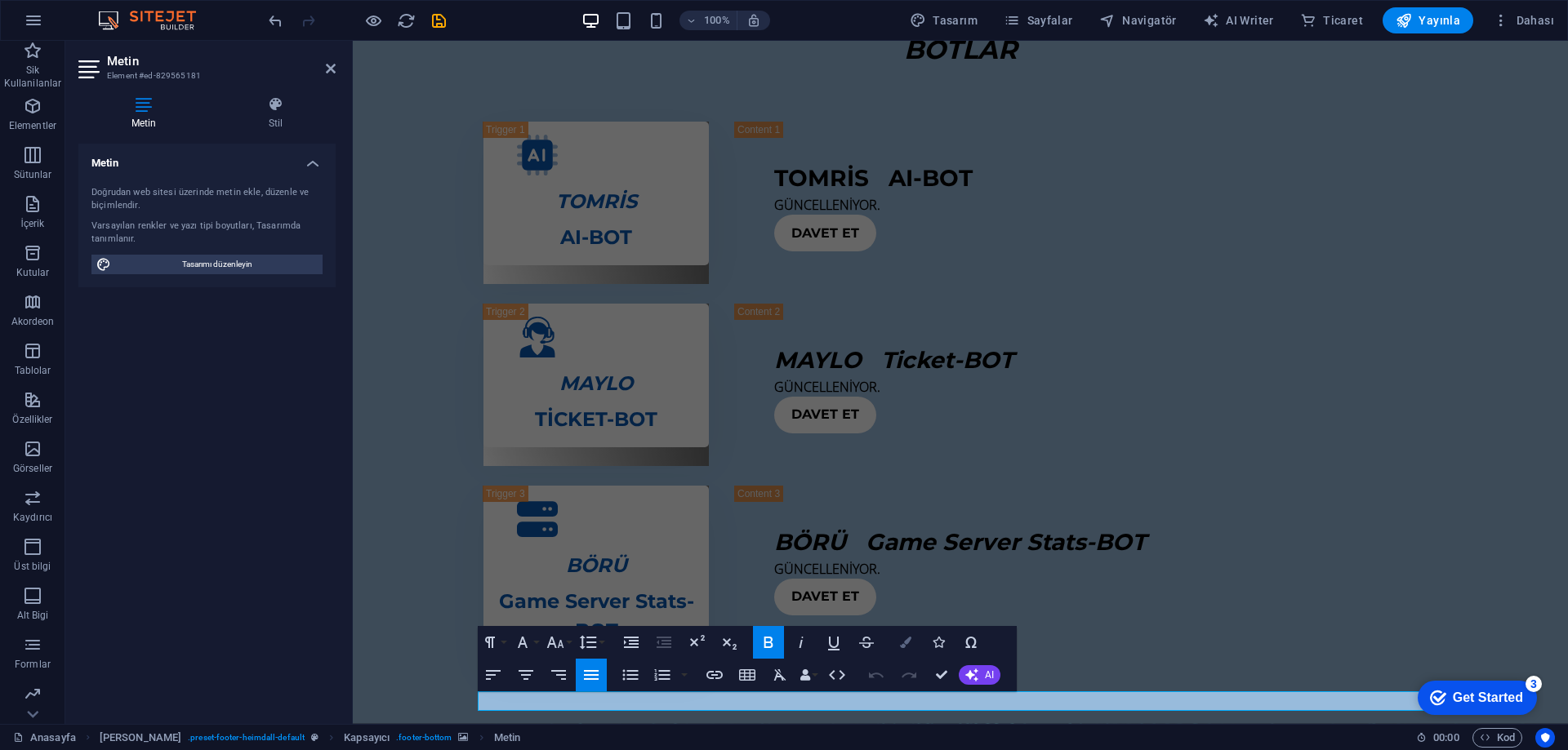
click at [900, 641] on icon "button" at bounding box center [906, 642] width 11 height 11
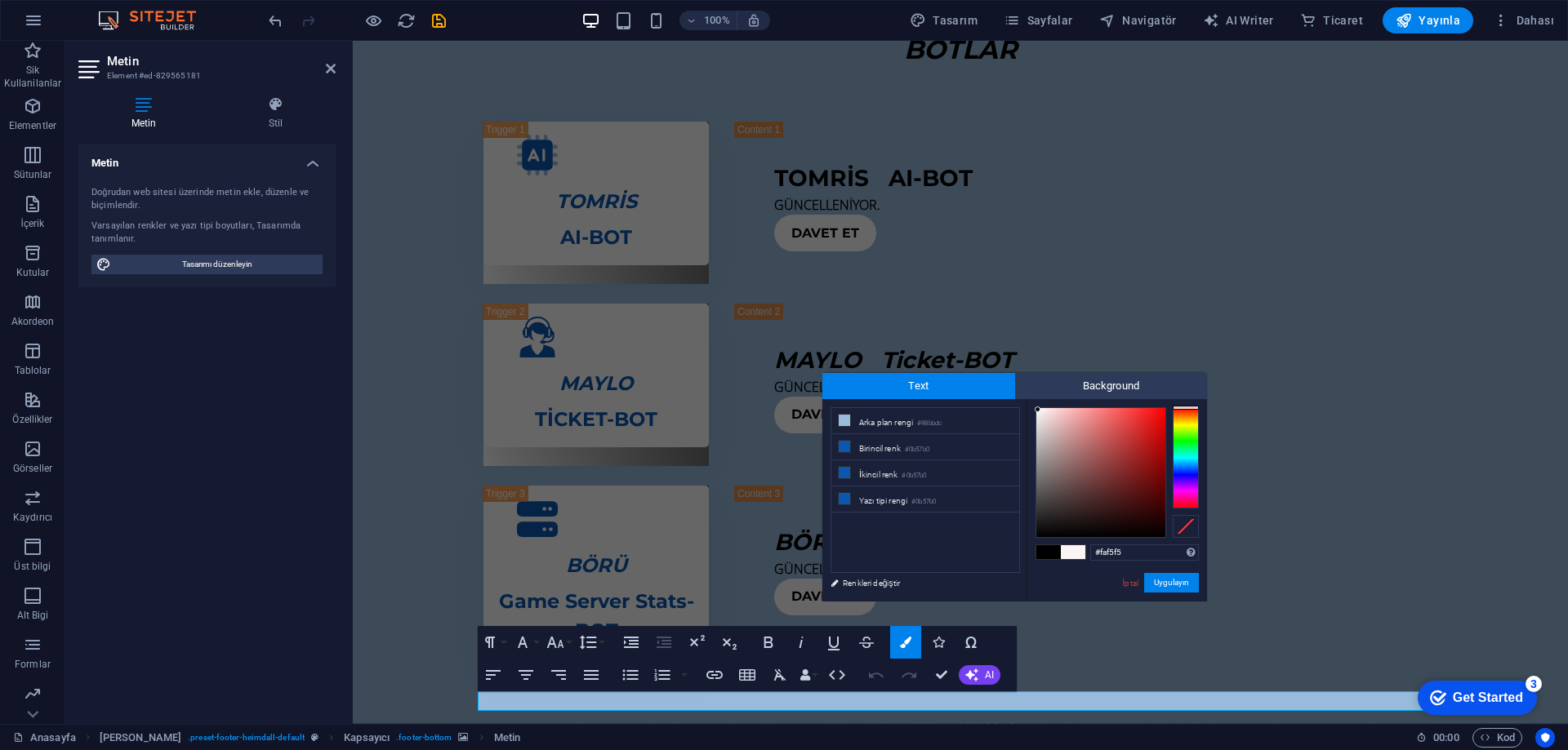
type input "#faf7f7"
drag, startPoint x: 1061, startPoint y: 447, endPoint x: 1037, endPoint y: 410, distance: 44.1
click at [1037, 410] on div at bounding box center [1101, 473] width 129 height 129
click at [1159, 584] on button "Uygulayın" at bounding box center [1172, 583] width 55 height 19
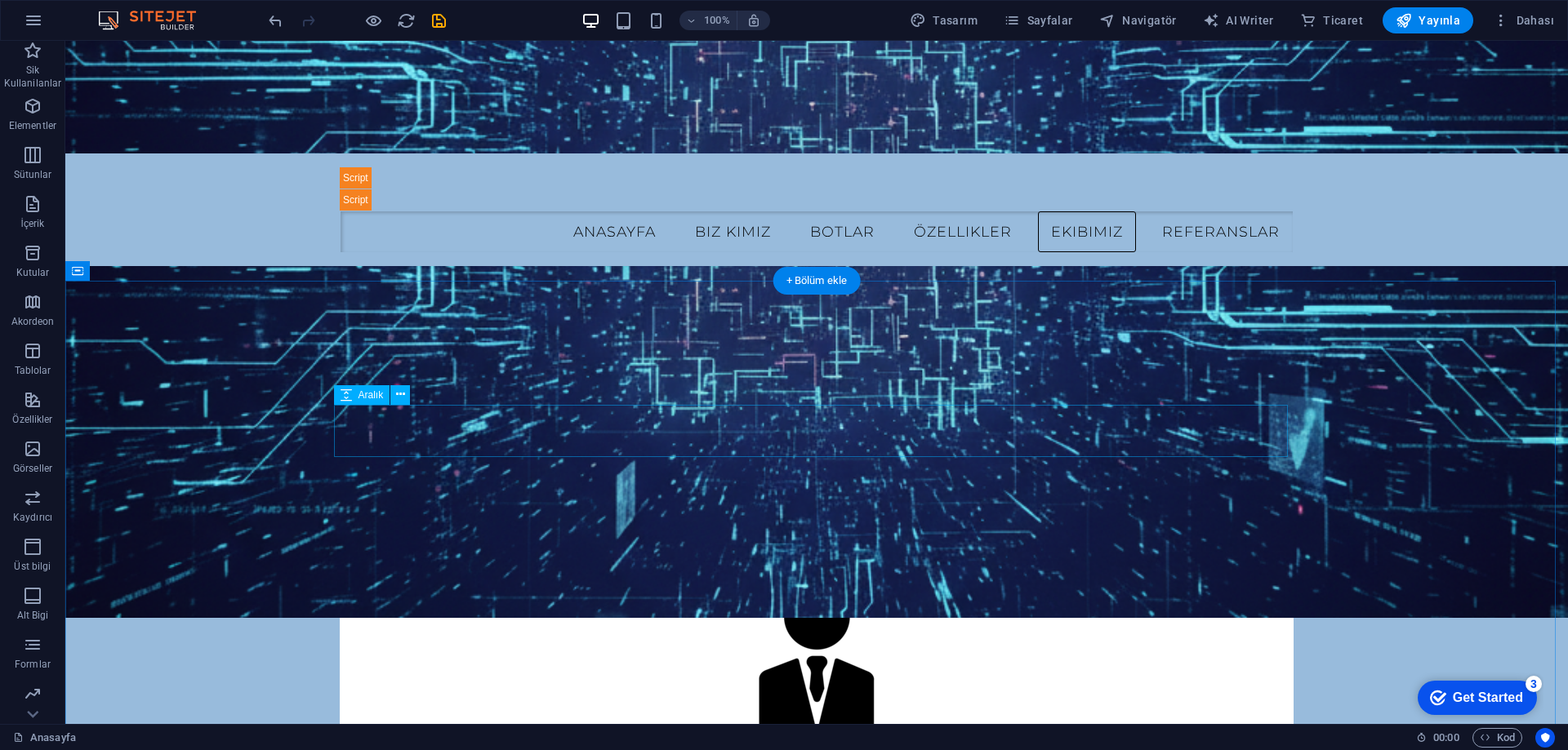
scroll to position [1959, 0]
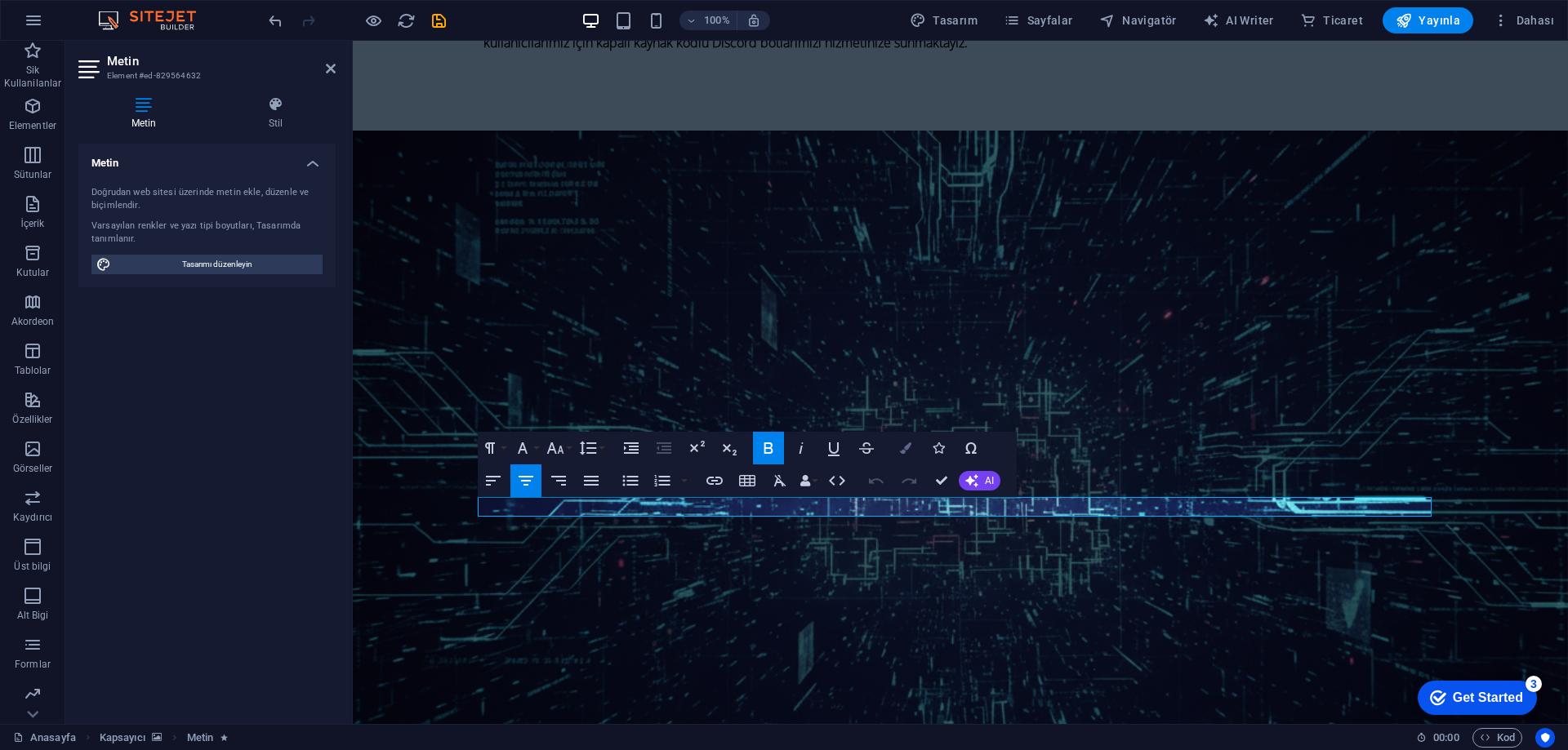
click at [903, 450] on icon "button" at bounding box center [906, 447] width 11 height 11
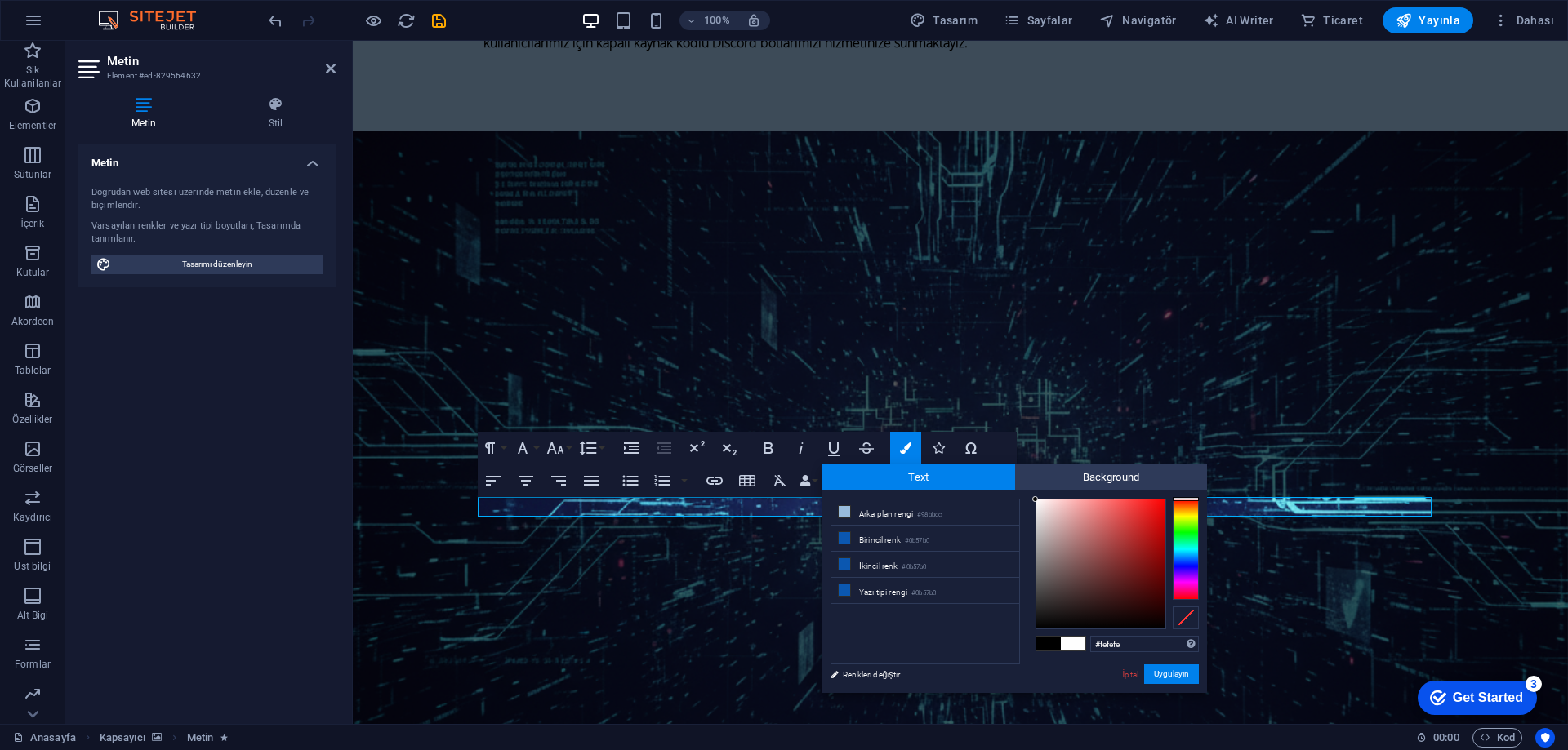
drag, startPoint x: 1061, startPoint y: 520, endPoint x: 1031, endPoint y: 500, distance: 36.1
click at [1031, 500] on div "#fefefe Desteklenen biçimler #0852ed rgb(8, 82, 237) rgba(8, 82, 237, %90) hsv(…" at bounding box center [1117, 711] width 181 height 440
type input "#f7f7f7"
click at [1034, 503] on div at bounding box center [1035, 502] width 6 height 6
click at [1155, 672] on button "Uygulayın" at bounding box center [1172, 674] width 55 height 19
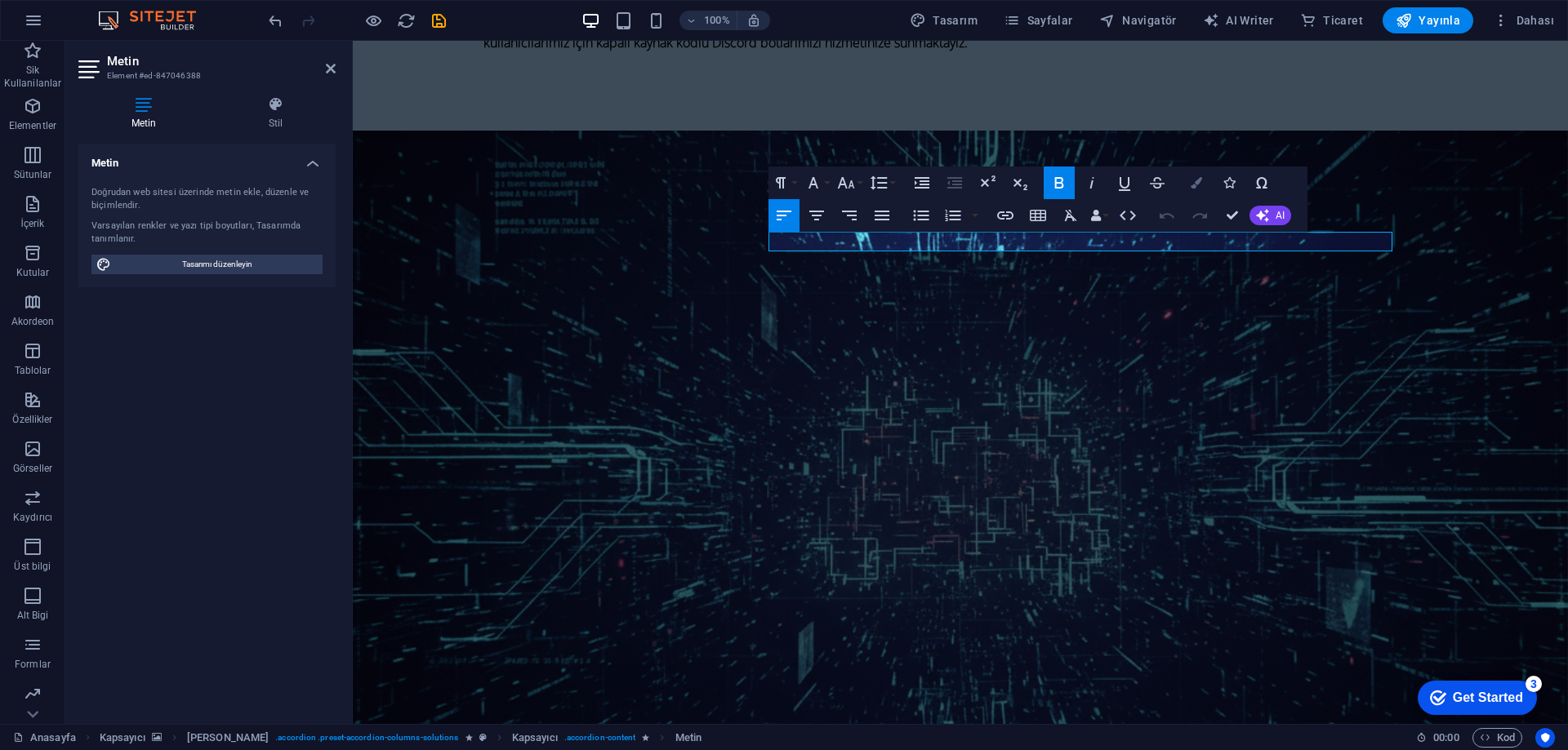
click at [1189, 189] on button "Colors" at bounding box center [1197, 182] width 31 height 32
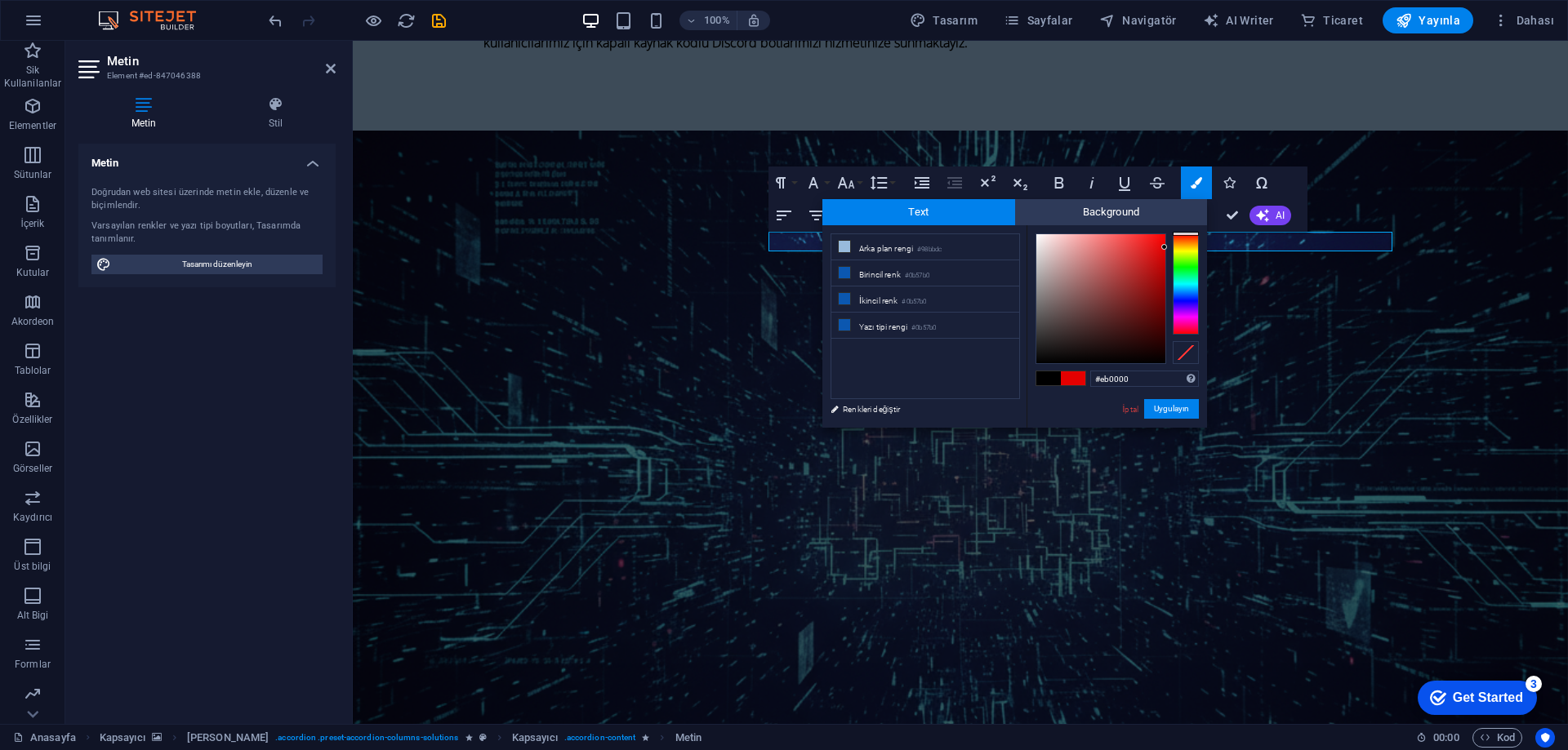
drag, startPoint x: 1134, startPoint y: 262, endPoint x: 1181, endPoint y: 244, distance: 50.3
click at [1181, 244] on div at bounding box center [1117, 299] width 163 height 131
click at [1174, 272] on div at bounding box center [1186, 284] width 26 height 101
drag, startPoint x: 1184, startPoint y: 244, endPoint x: 1183, endPoint y: 217, distance: 27.0
click at [1183, 217] on div "Text Background less Arka plan rengi #98bbdc Birincil renk #0b57b0 İkincil renk" at bounding box center [1015, 313] width 385 height 228
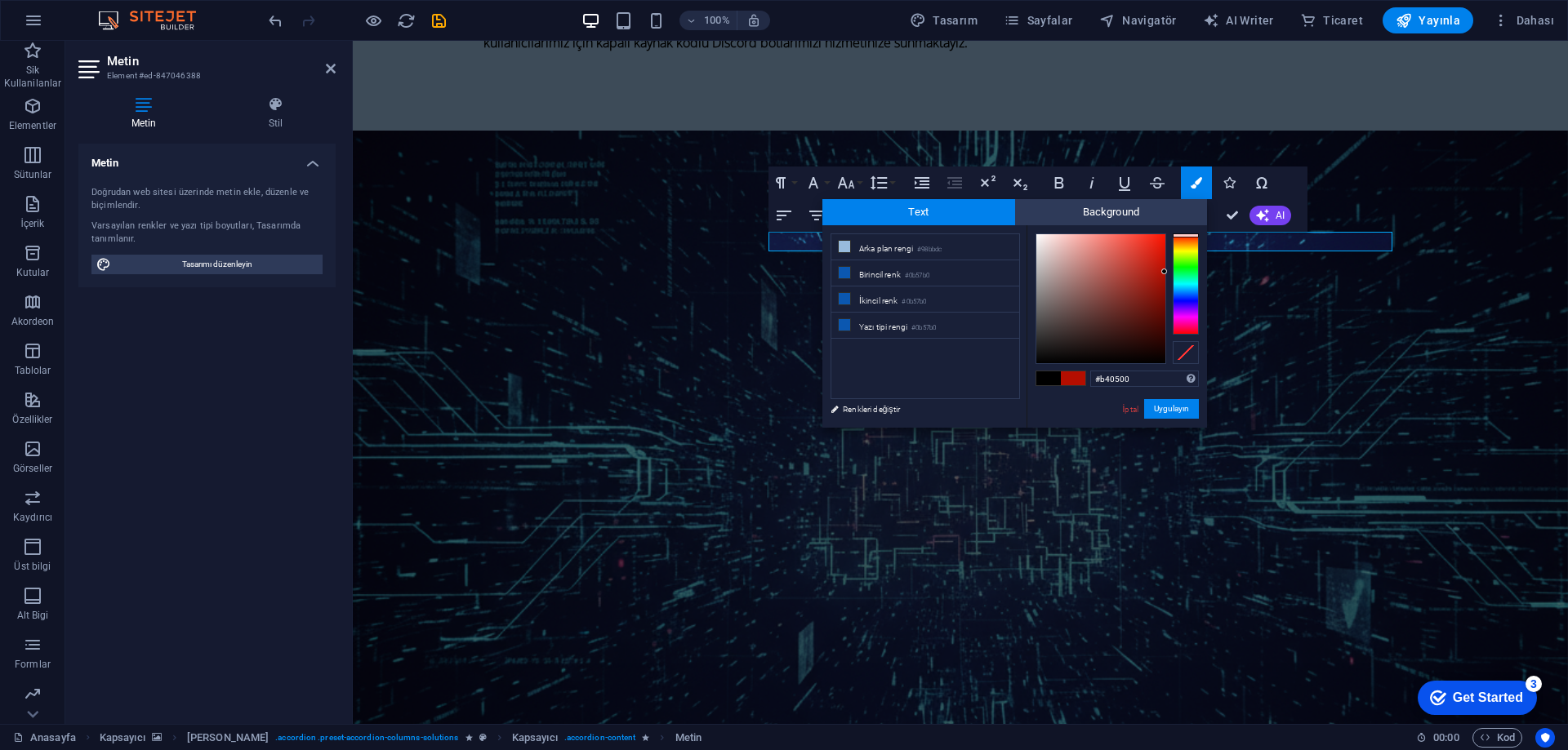
click at [1171, 235] on div at bounding box center [1117, 299] width 163 height 131
type input "#b40e00"
click at [1192, 235] on div at bounding box center [1186, 235] width 26 height 4
click at [1170, 410] on button "Uygulayın" at bounding box center [1172, 409] width 55 height 19
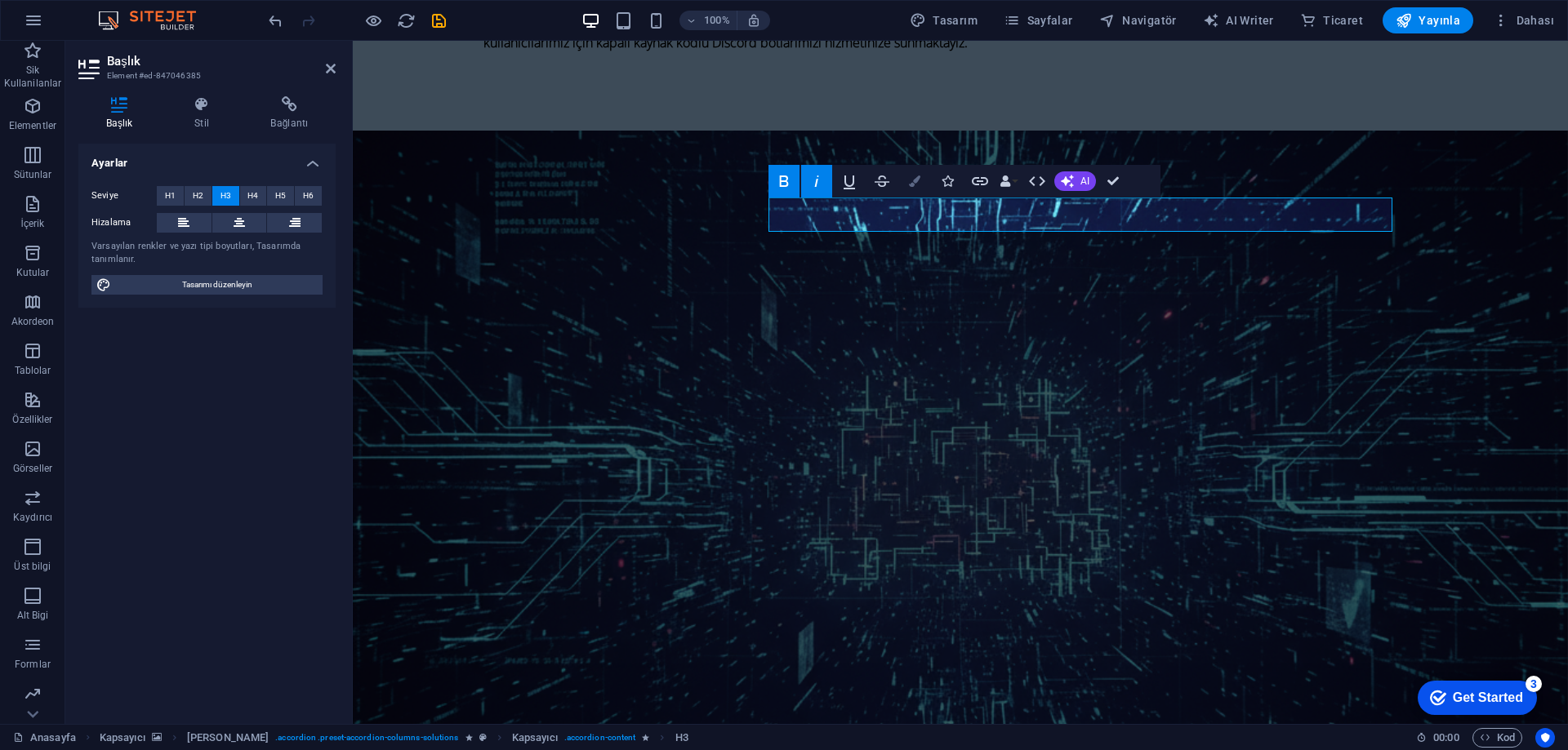
click at [925, 184] on button "Colors" at bounding box center [915, 181] width 31 height 32
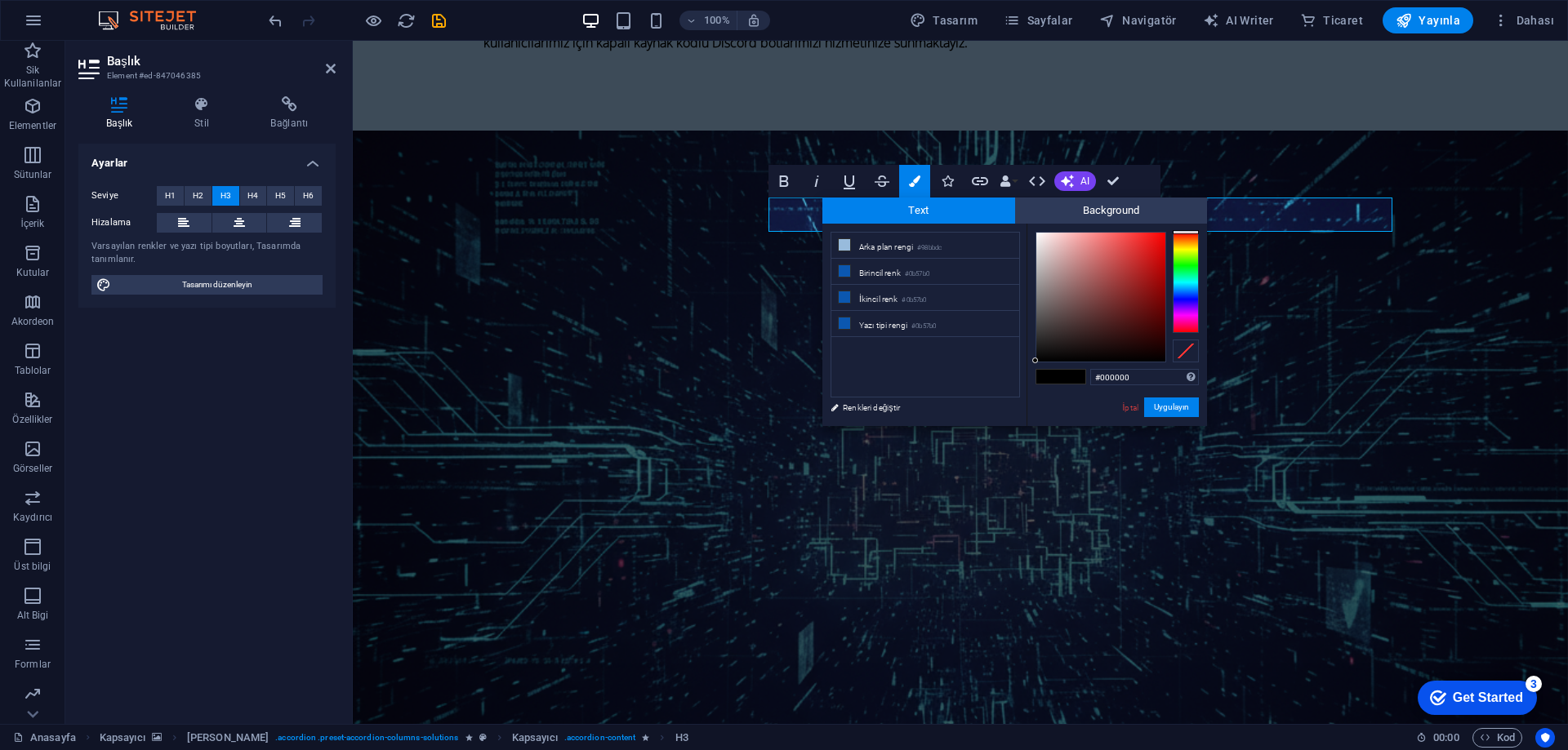
type input "#fefbfb"
click at [1037, 233] on div at bounding box center [1101, 297] width 129 height 129
drag, startPoint x: 1164, startPoint y: 404, endPoint x: 793, endPoint y: 324, distance: 379.5
click at [1164, 404] on button "Uygulayın" at bounding box center [1172, 407] width 55 height 19
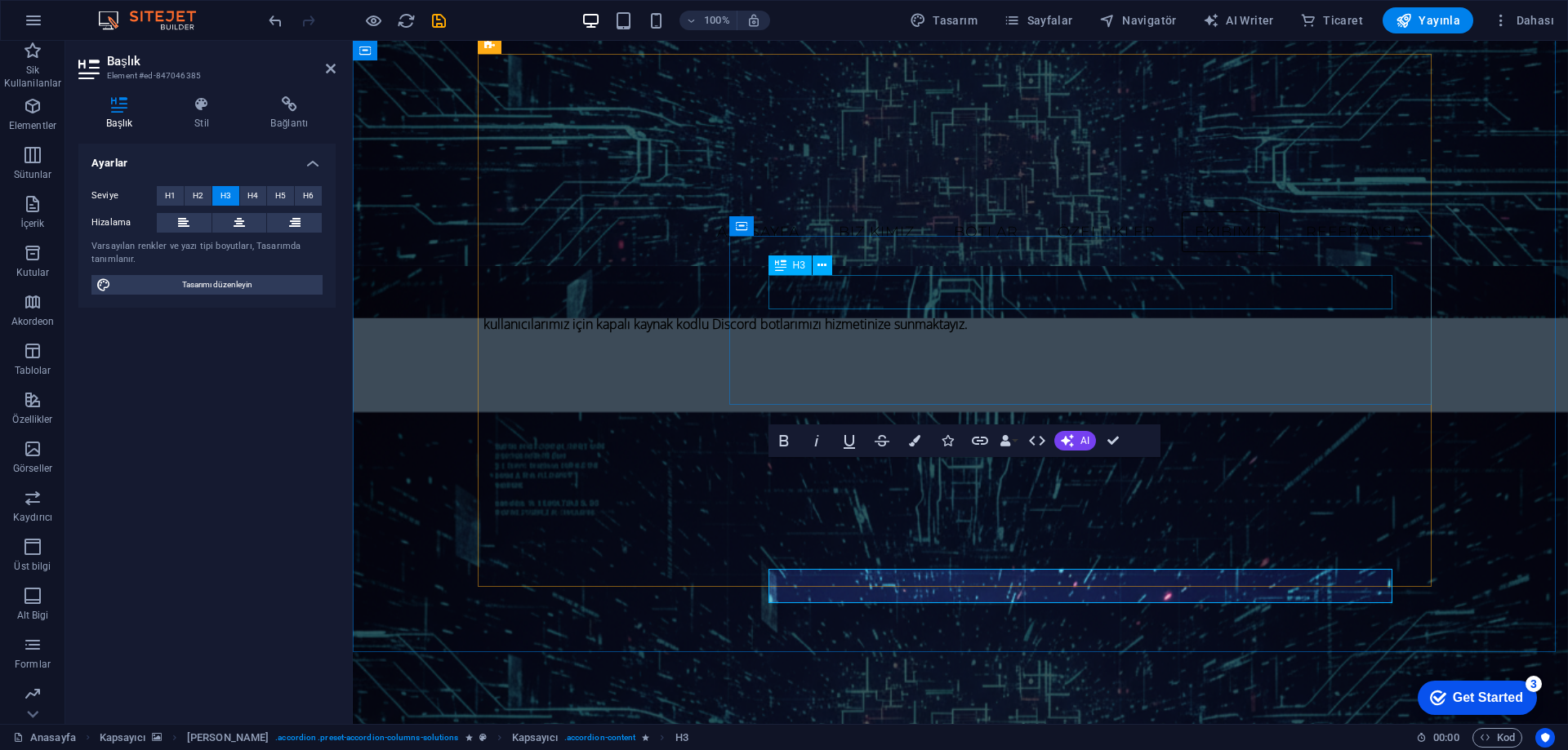
scroll to position [1551, 0]
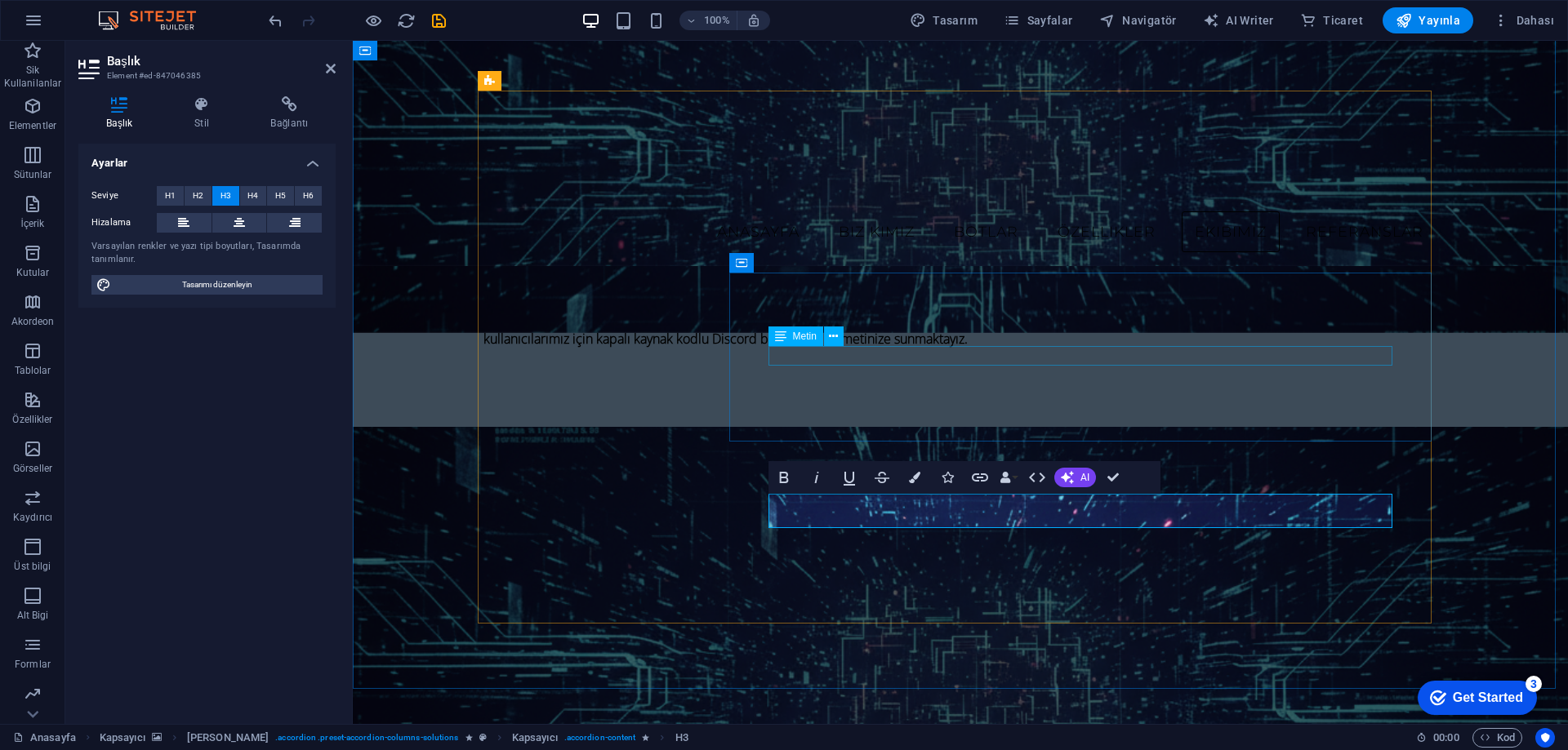
click at [852, 347] on div "Metin" at bounding box center [811, 336] width 86 height 20
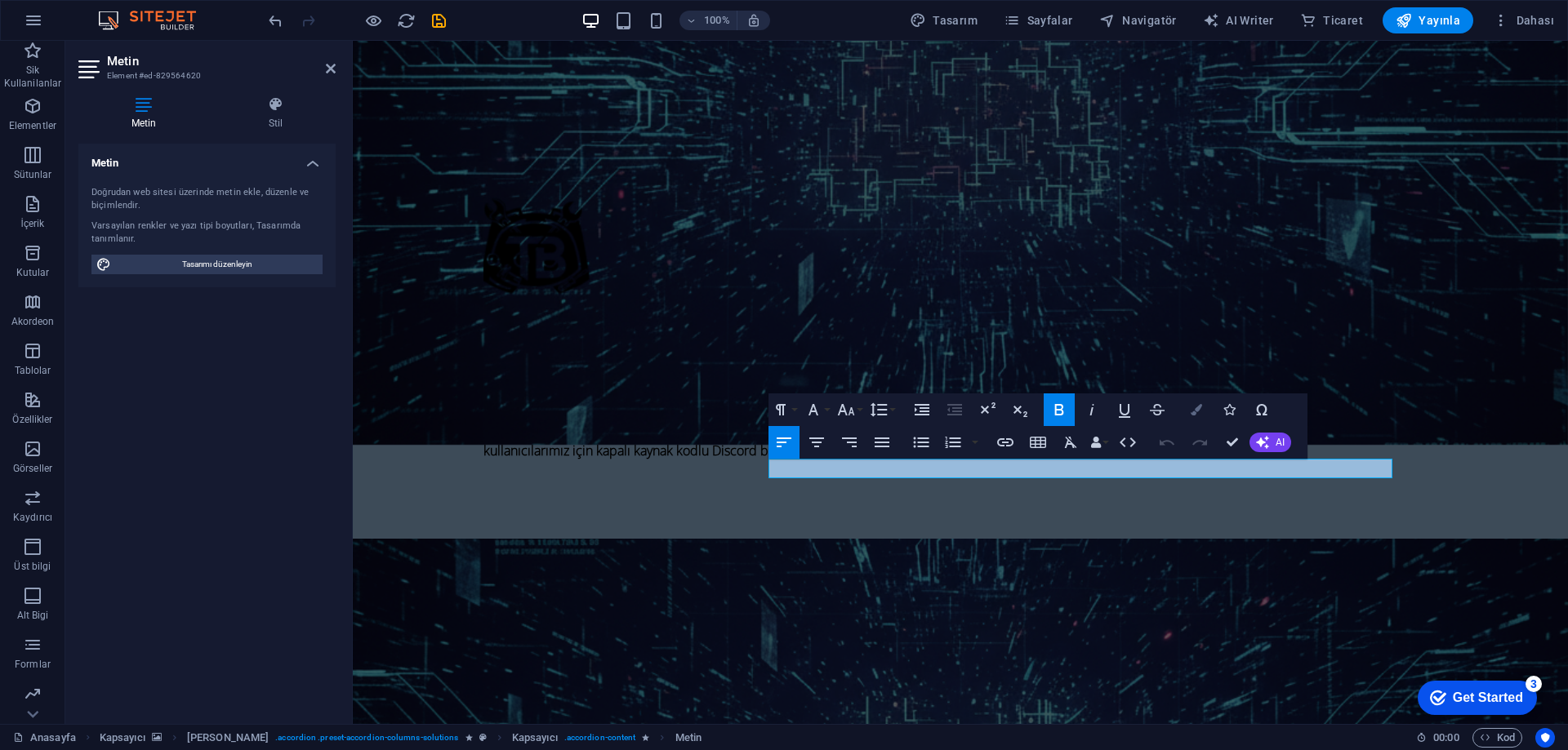
click at [1202, 413] on button "Colors" at bounding box center [1197, 409] width 31 height 32
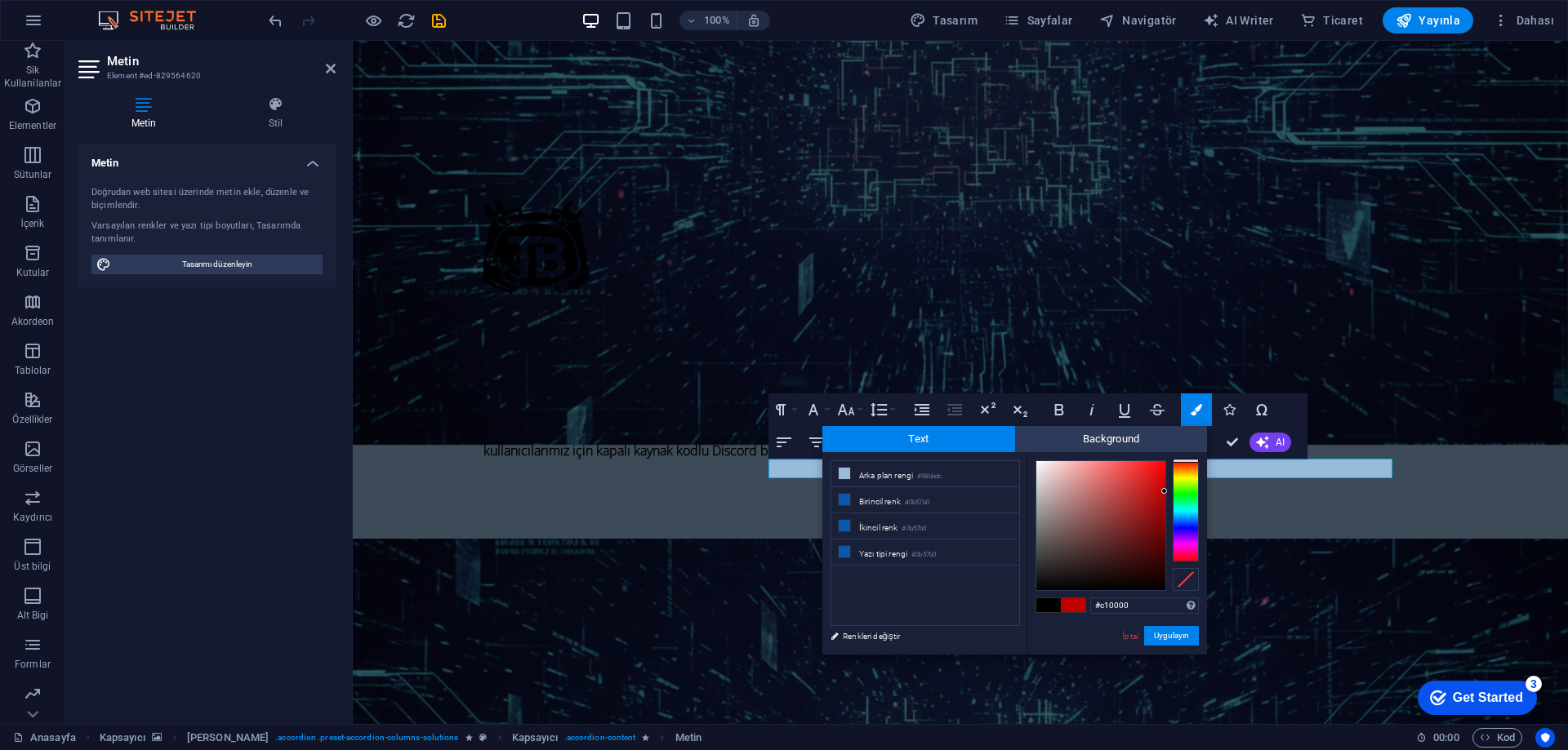
drag, startPoint x: 1154, startPoint y: 477, endPoint x: 1181, endPoint y: 492, distance: 30.9
click at [1181, 492] on div at bounding box center [1117, 526] width 163 height 131
click at [1174, 485] on div at bounding box center [1186, 511] width 26 height 101
type input "#ce0000"
drag, startPoint x: 1183, startPoint y: 482, endPoint x: 1189, endPoint y: 460, distance: 22.8
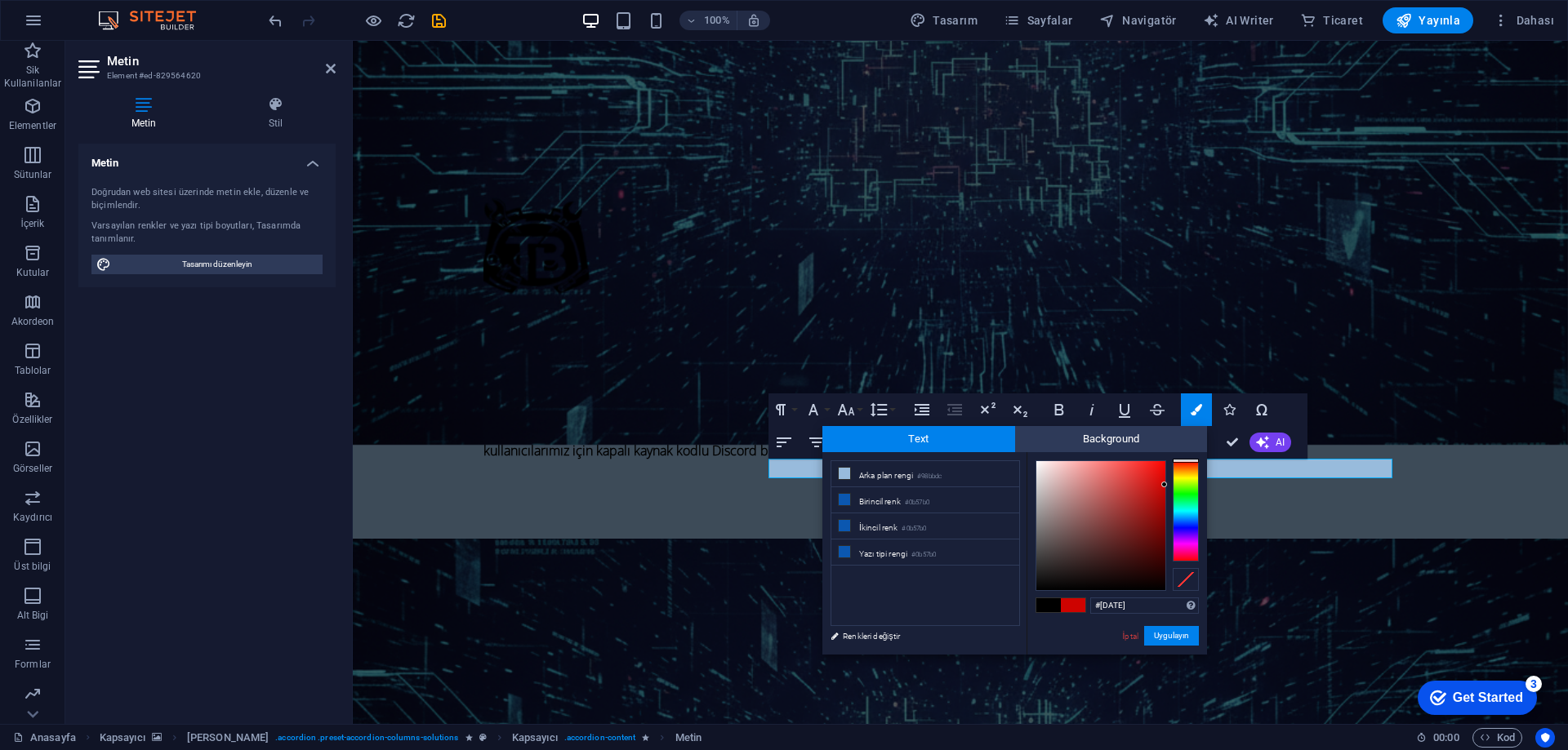
click at [1189, 460] on div at bounding box center [1186, 511] width 26 height 101
click at [1189, 460] on div at bounding box center [1186, 460] width 26 height 4
click at [1173, 634] on button "Uygulayın" at bounding box center [1172, 636] width 55 height 19
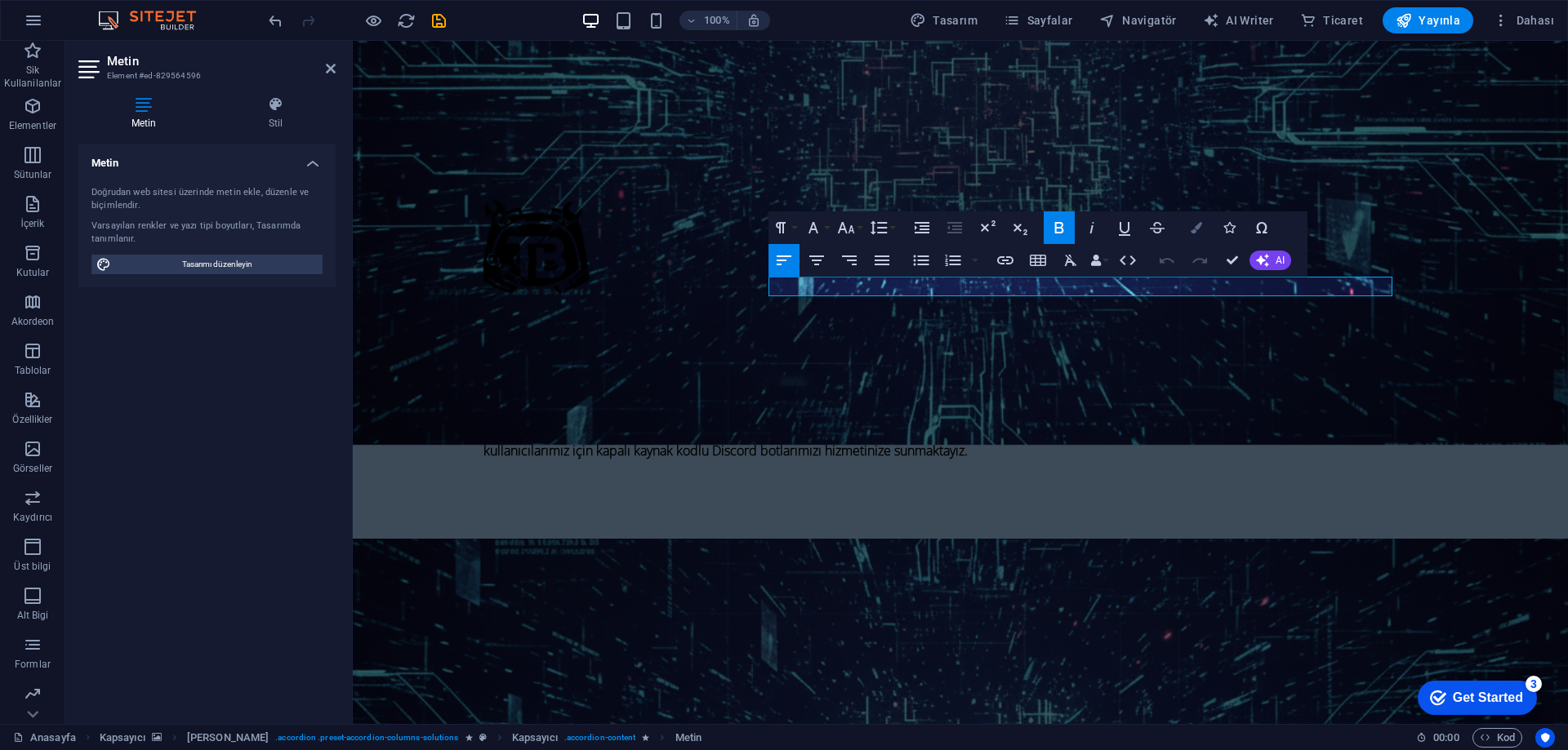
click at [1197, 228] on icon "button" at bounding box center [1196, 228] width 11 height 11
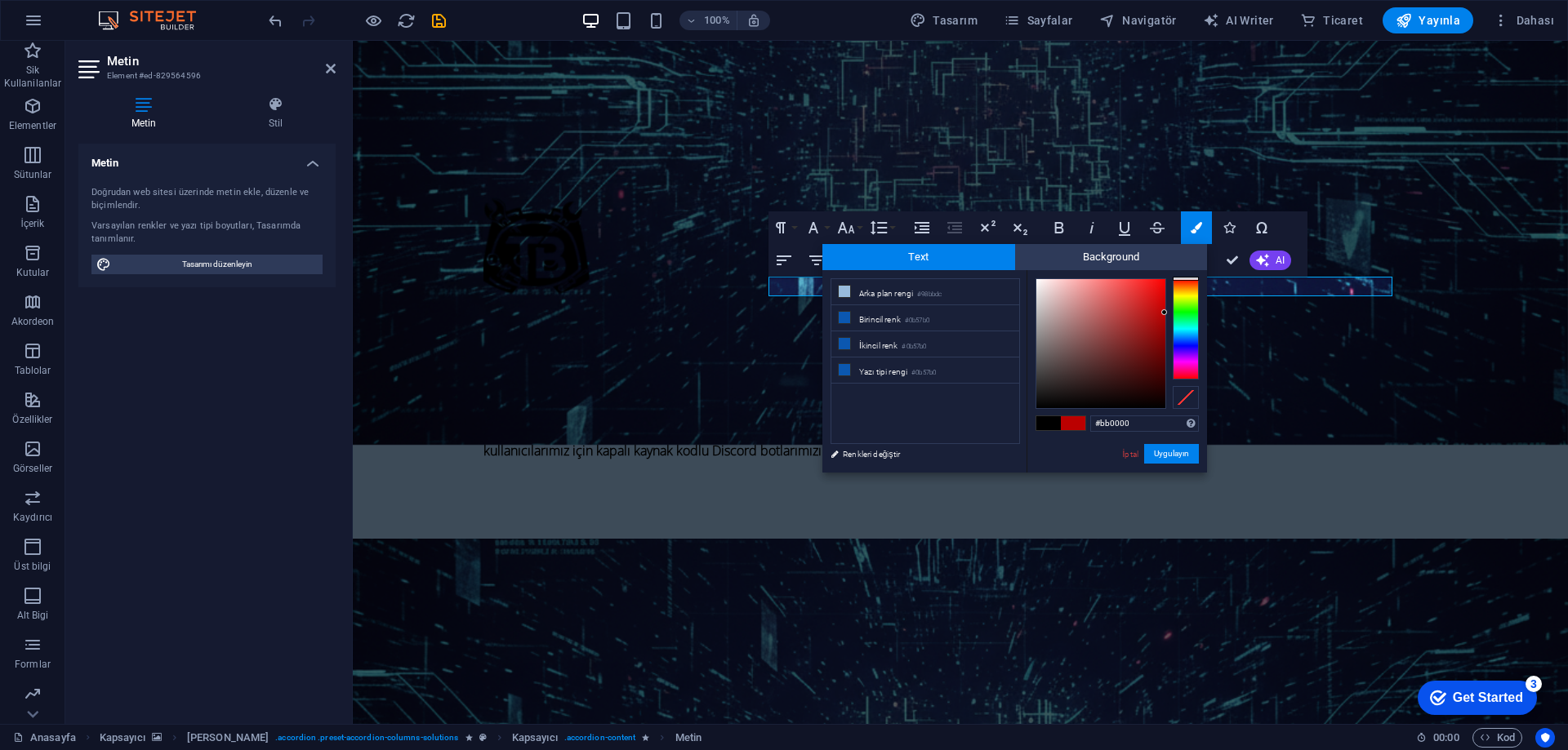
drag, startPoint x: 1138, startPoint y: 300, endPoint x: 1171, endPoint y: 313, distance: 35.5
click at [1171, 313] on div at bounding box center [1117, 344] width 163 height 131
type input "#be0505"
click at [1161, 311] on div at bounding box center [1161, 310] width 6 height 6
click at [1177, 454] on button "Uygulayın" at bounding box center [1172, 453] width 55 height 19
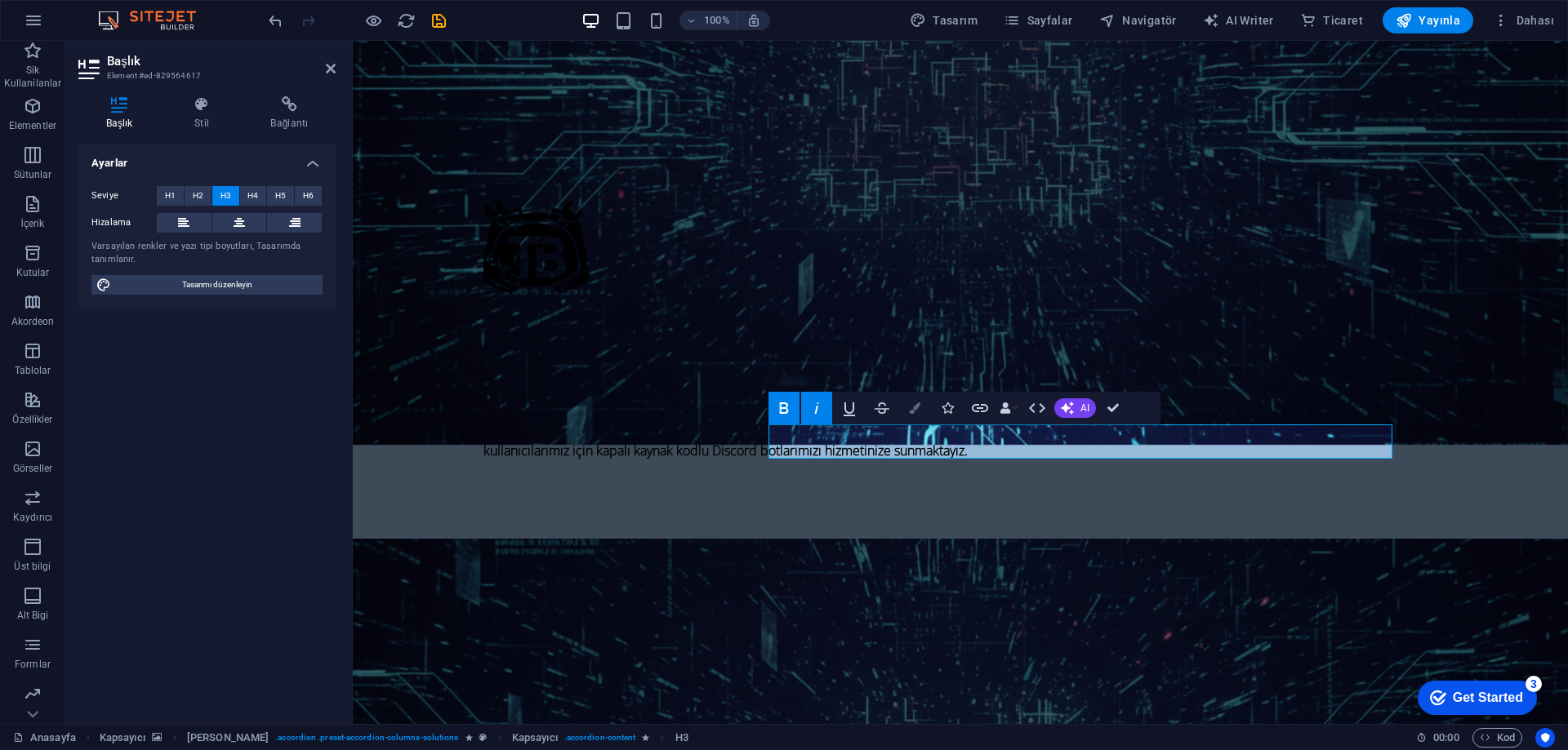
click at [914, 409] on icon "button" at bounding box center [914, 408] width 11 height 11
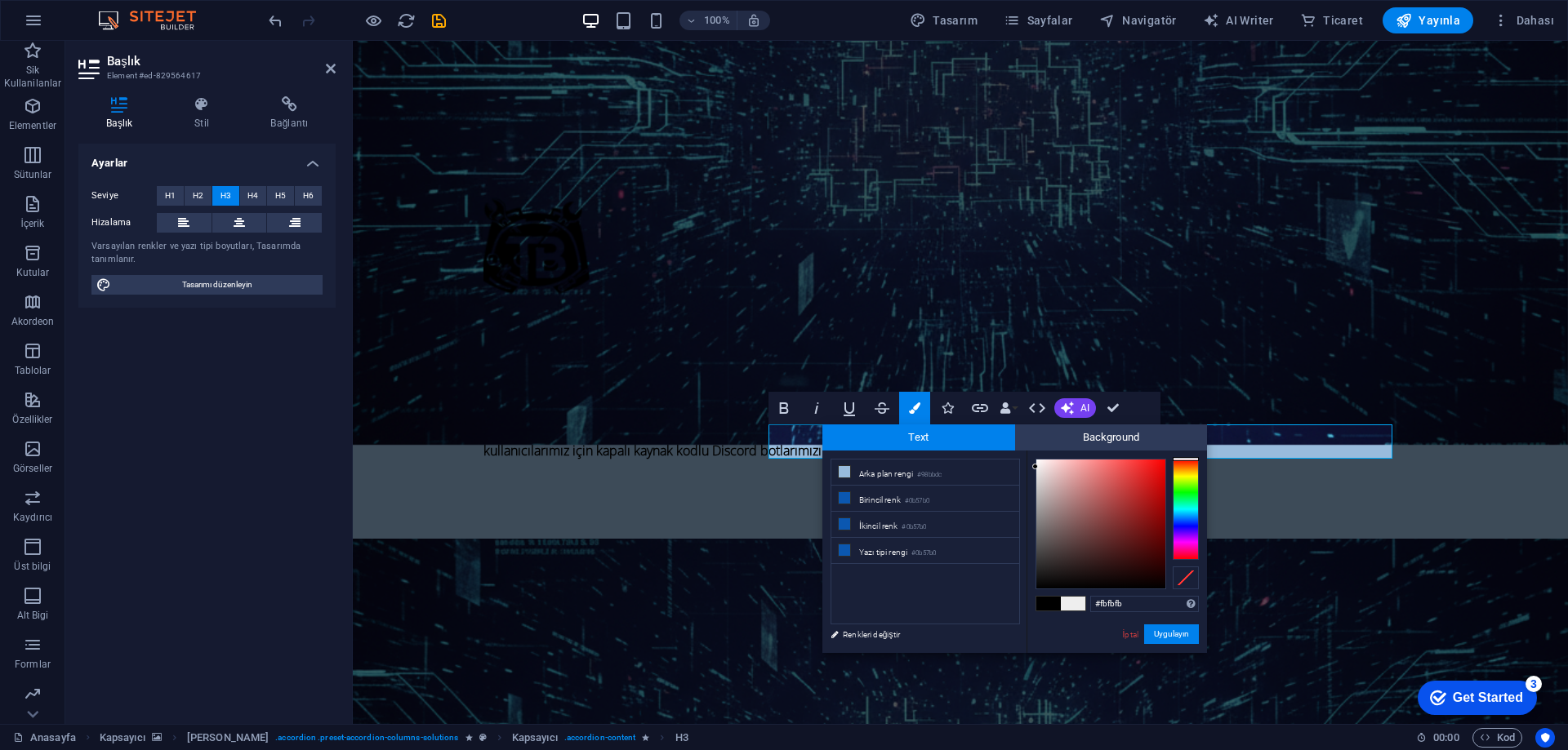
type input "#fdfdfd"
drag, startPoint x: 1039, startPoint y: 471, endPoint x: 1035, endPoint y: 460, distance: 11.7
click at [1037, 460] on div at bounding box center [1101, 524] width 129 height 129
click at [1035, 460] on div at bounding box center [1035, 459] width 6 height 6
click at [1165, 638] on button "Uygulayın" at bounding box center [1172, 634] width 55 height 19
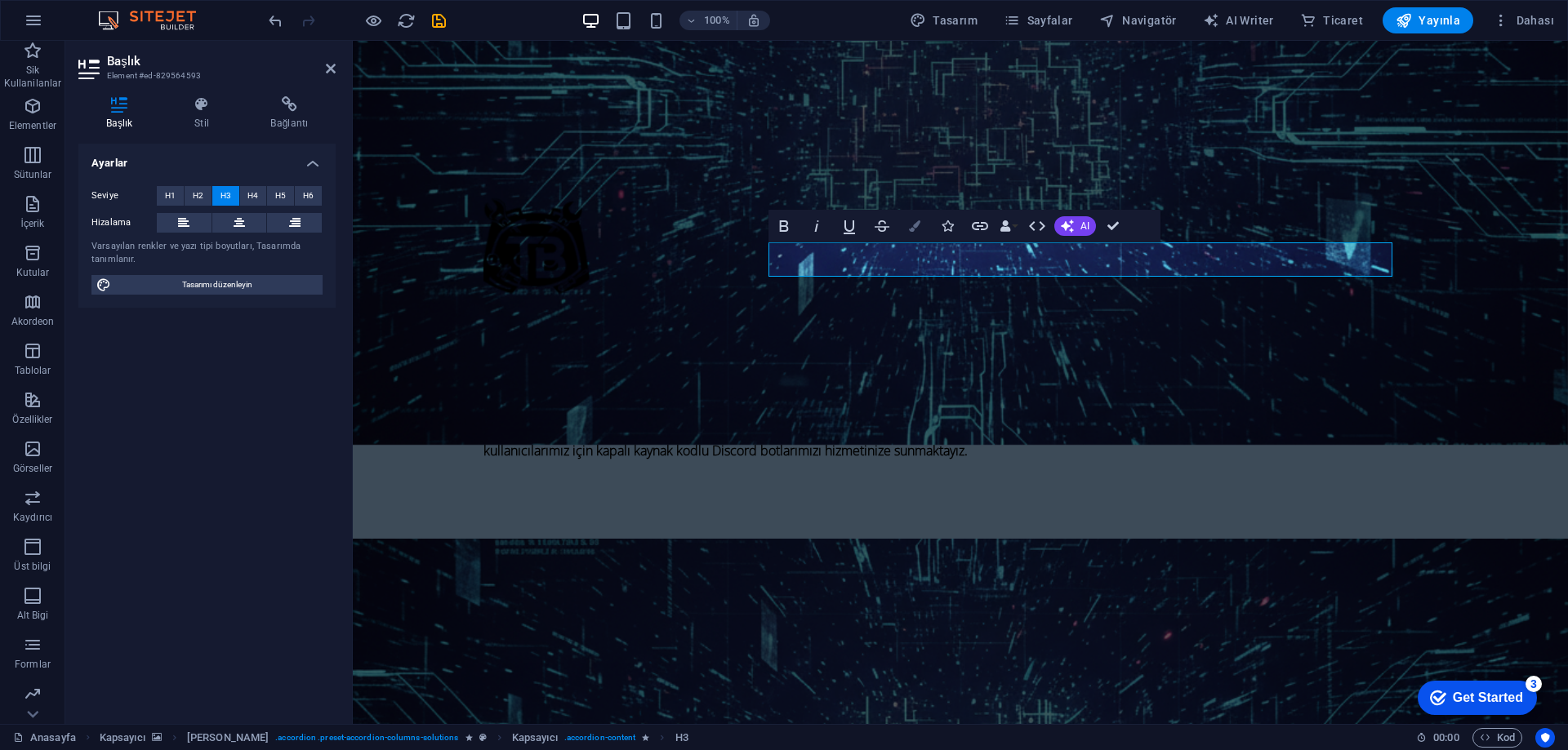
click at [914, 232] on button "Colors" at bounding box center [915, 226] width 31 height 32
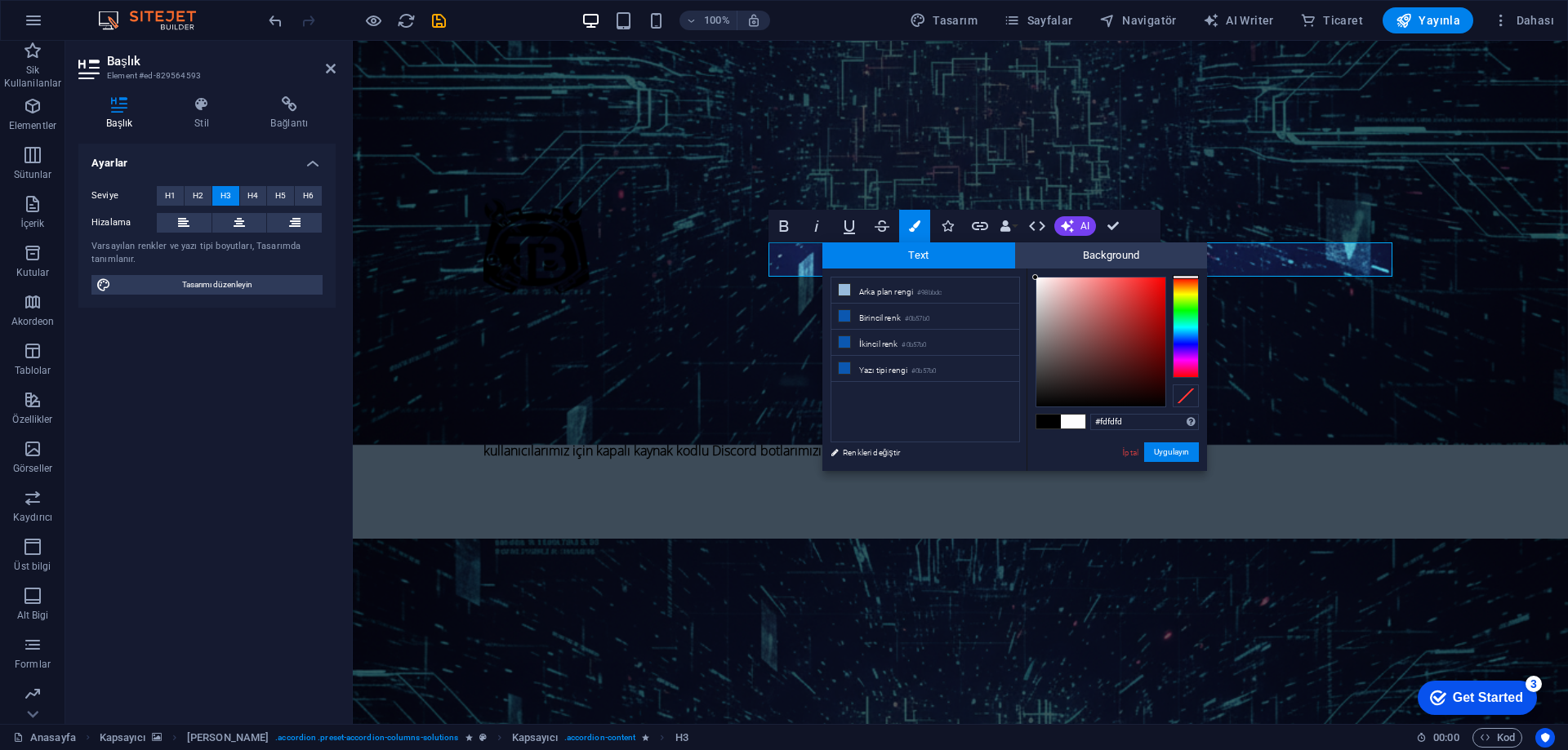
type input "#ffffff"
click at [1037, 277] on div at bounding box center [1101, 342] width 129 height 129
click at [1173, 455] on button "Uygulayın" at bounding box center [1172, 452] width 55 height 19
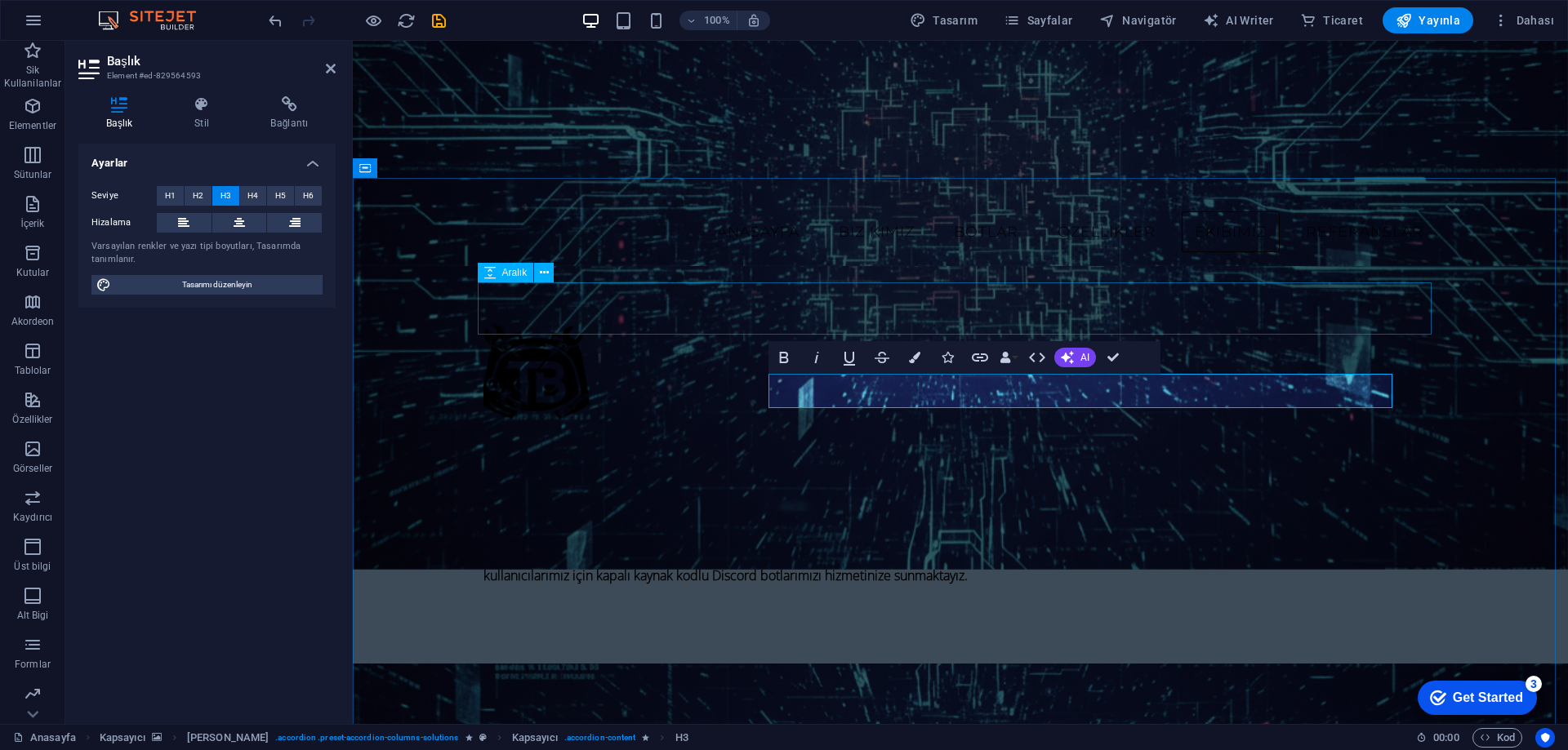
scroll to position [1306, 0]
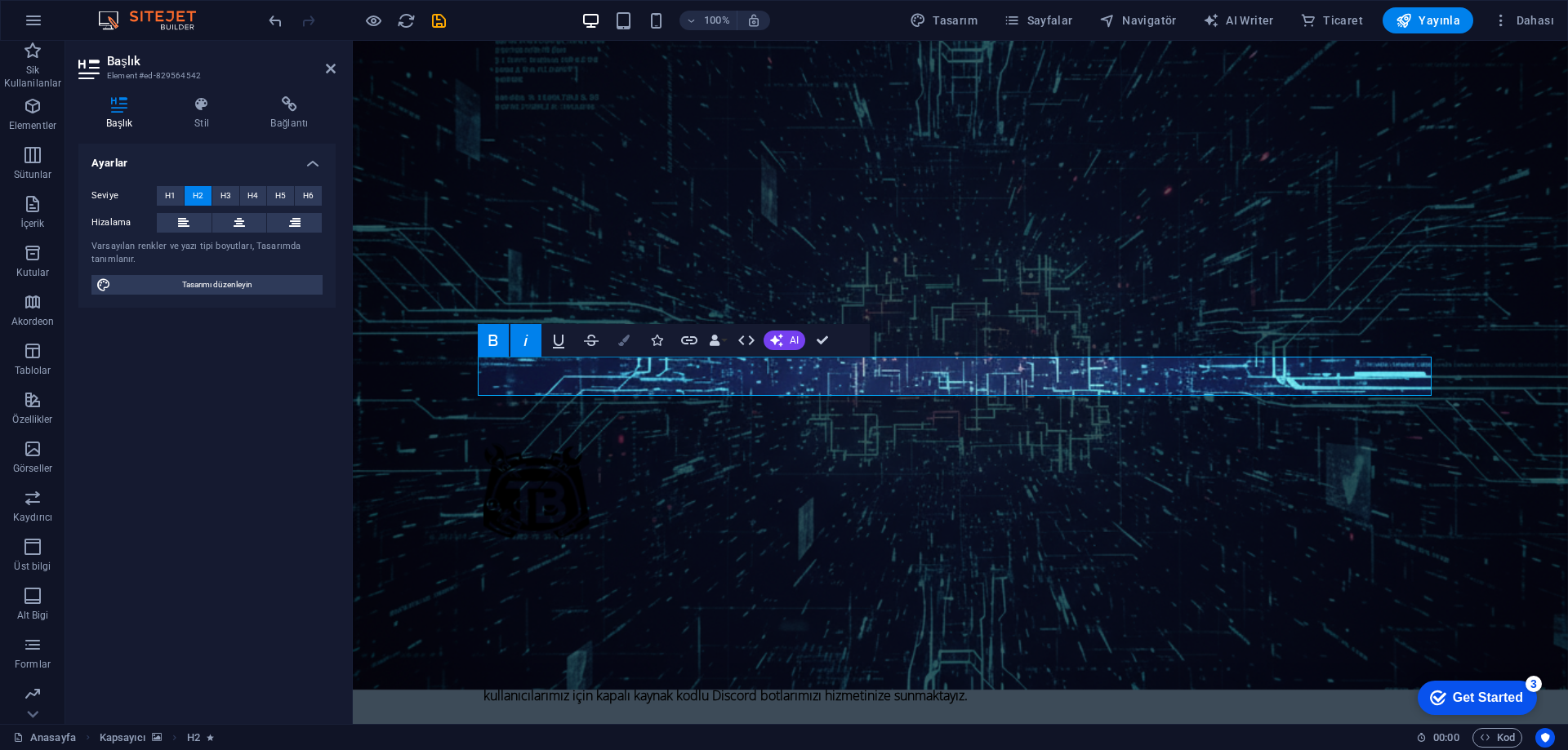
click at [619, 335] on icon "button" at bounding box center [624, 340] width 11 height 11
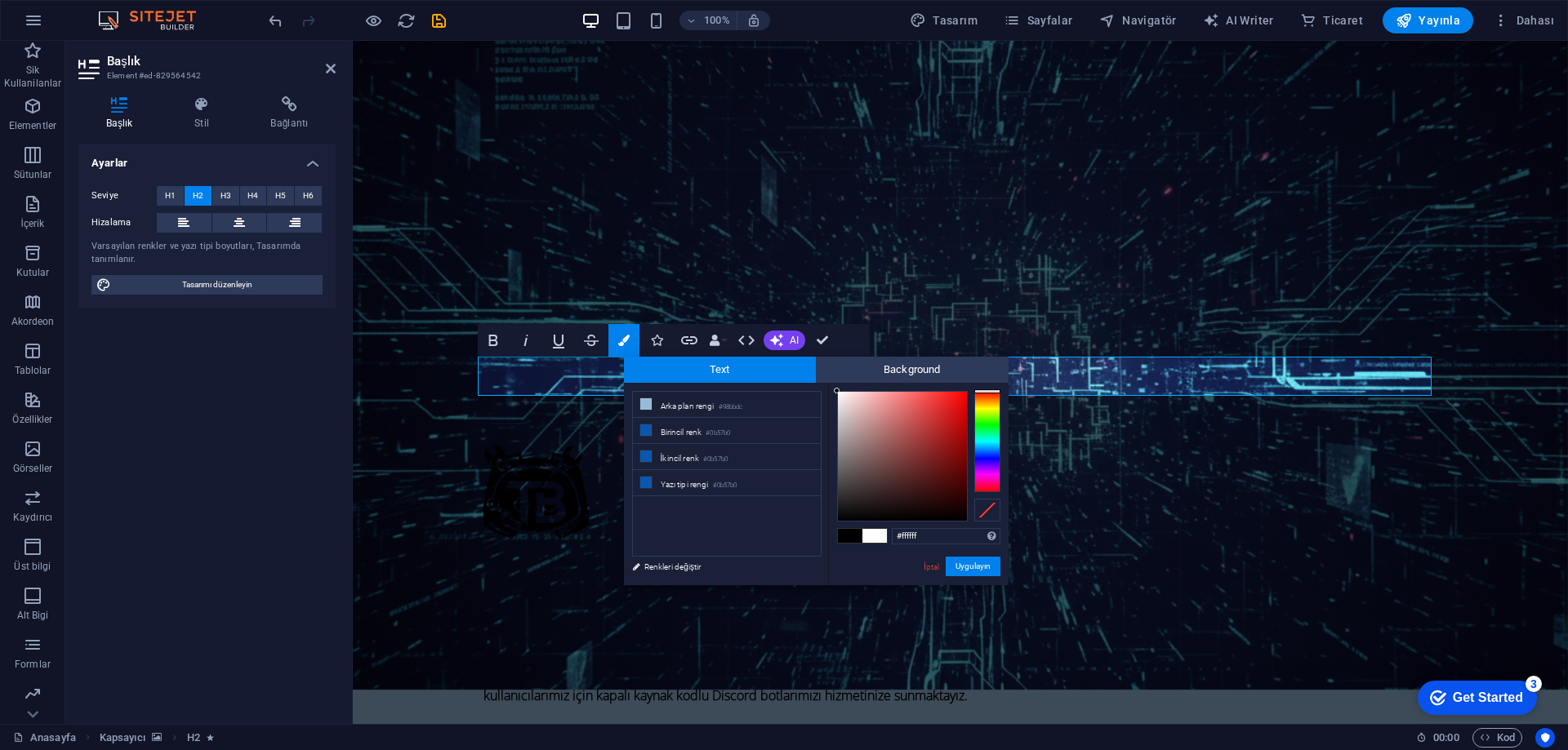
drag, startPoint x: 848, startPoint y: 420, endPoint x: 832, endPoint y: 389, distance: 34.9
click at [832, 389] on div "#ffffff Desteklenen biçimler #0852ed rgb(8, 82, 237) rgba(8, 82, 237, %90) hsv(…" at bounding box center [918, 603] width 181 height 440
type input "#ffffff"
click at [836, 390] on div at bounding box center [837, 391] width 6 height 6
click at [972, 565] on button "Uygulayın" at bounding box center [973, 566] width 55 height 19
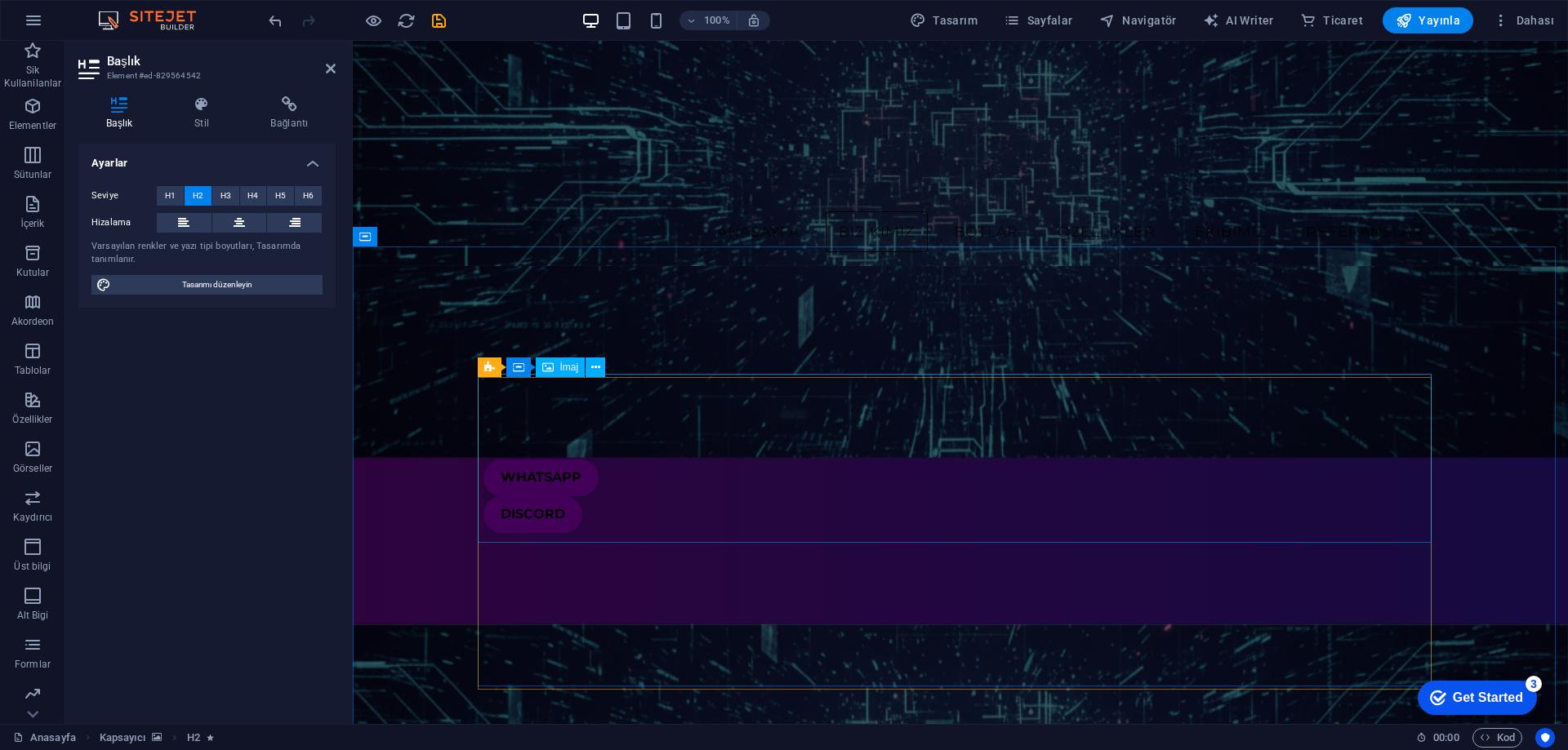
scroll to position [570, 0]
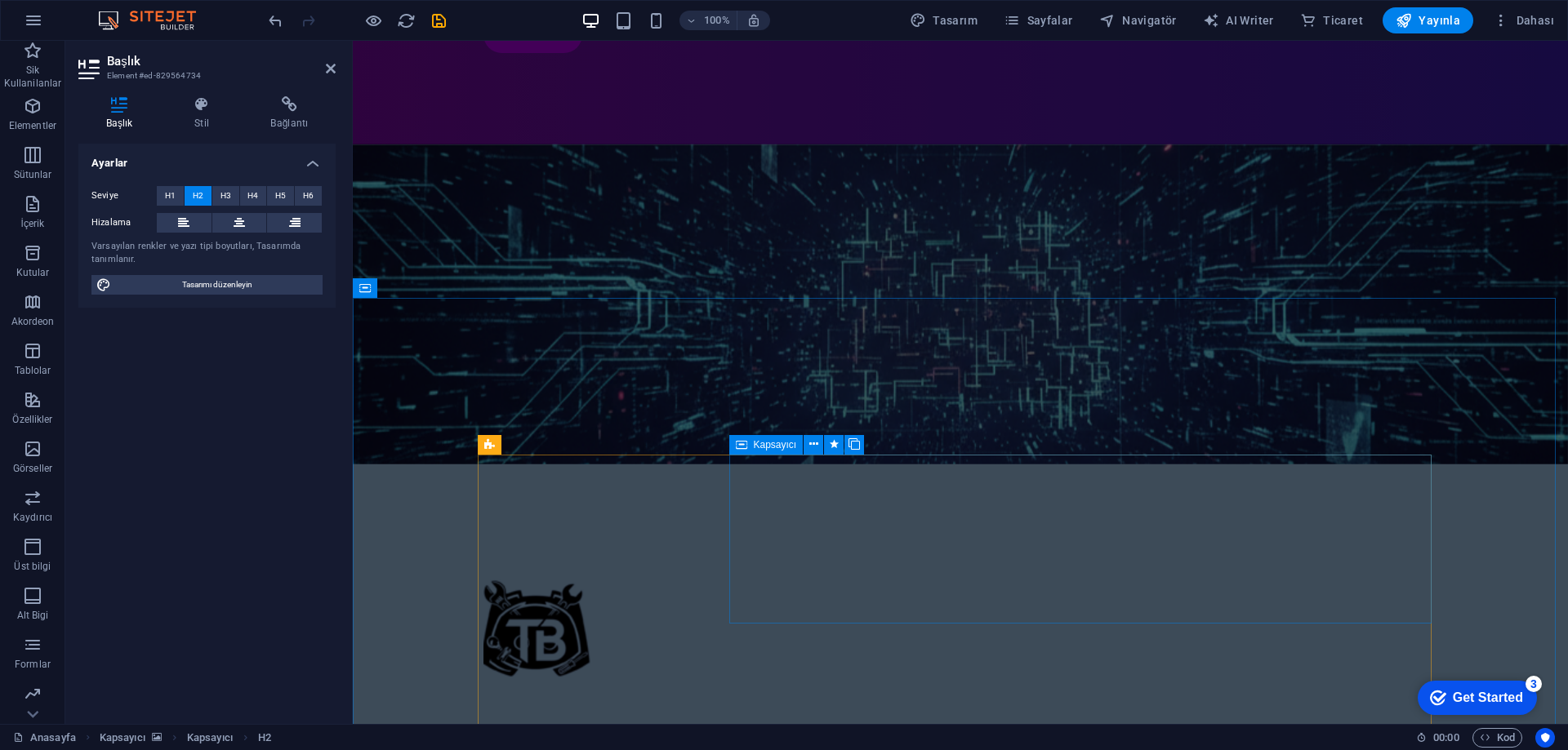
scroll to position [790, 0]
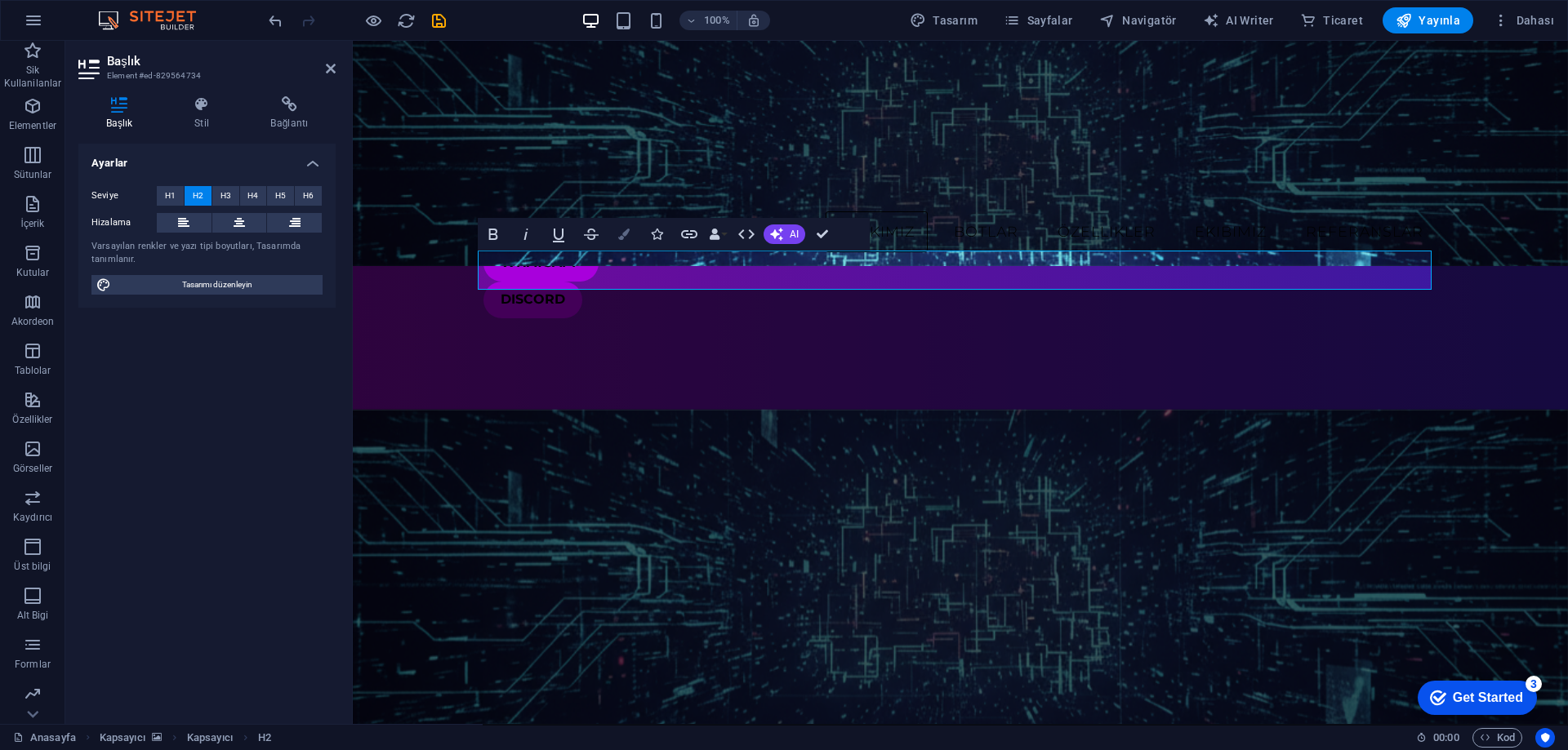
click at [627, 232] on icon "button" at bounding box center [624, 234] width 11 height 11
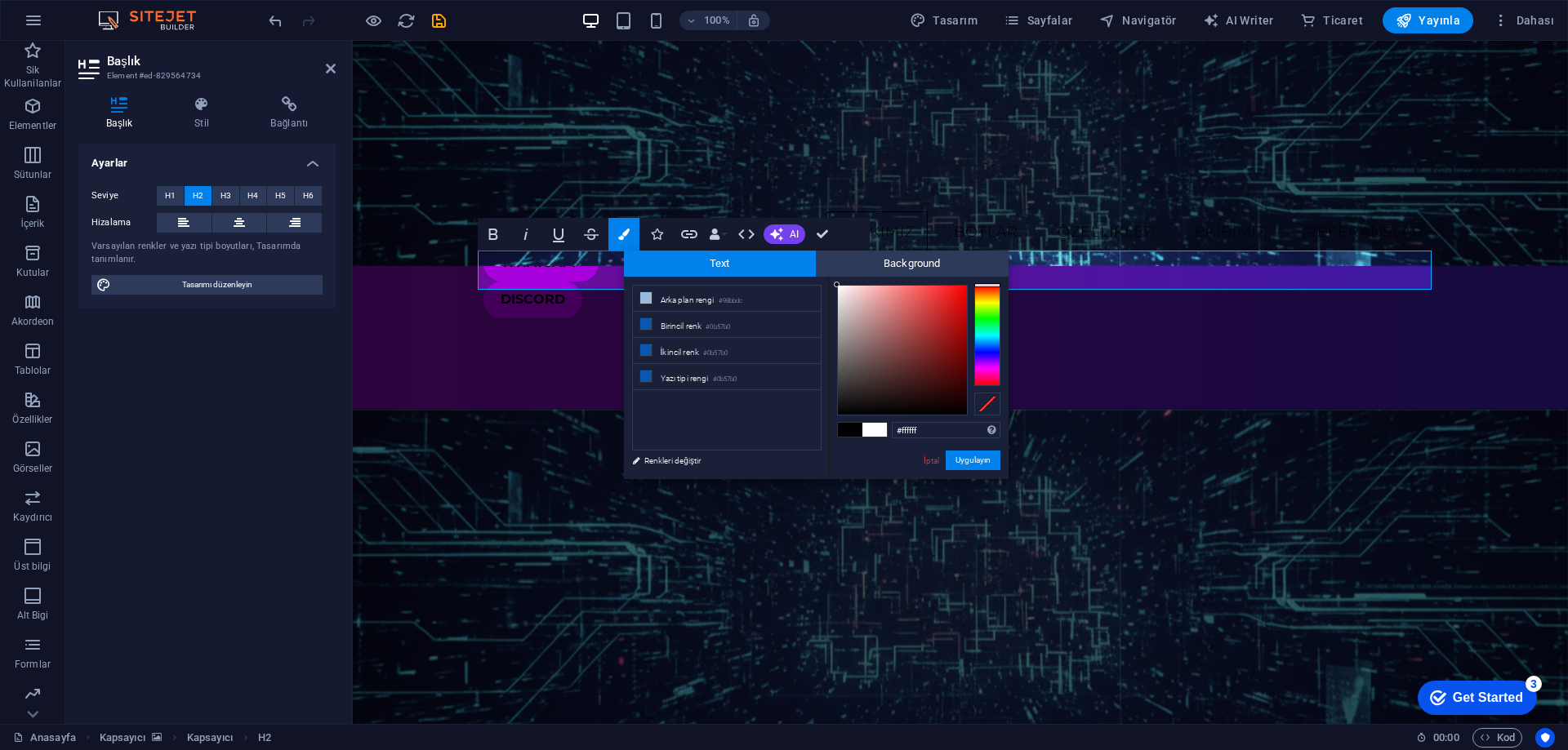
drag, startPoint x: 859, startPoint y: 315, endPoint x: 825, endPoint y: 285, distance: 45.3
click at [825, 285] on div "less Arka plan rengi #98bbdc Birincil renk #0b57b0 İkincil renk #0b57b0 Yazı ti…" at bounding box center [816, 378] width 385 height 202
click at [815, 270] on span "Text" at bounding box center [720, 263] width 193 height 26
click at [832, 284] on div "#ffffff Desteklenen biçimler #0852ed rgb(8, 82, 237) rgba(8, 82, 237, %90) hsv(…" at bounding box center [918, 496] width 181 height 440
type input "#ffffff"
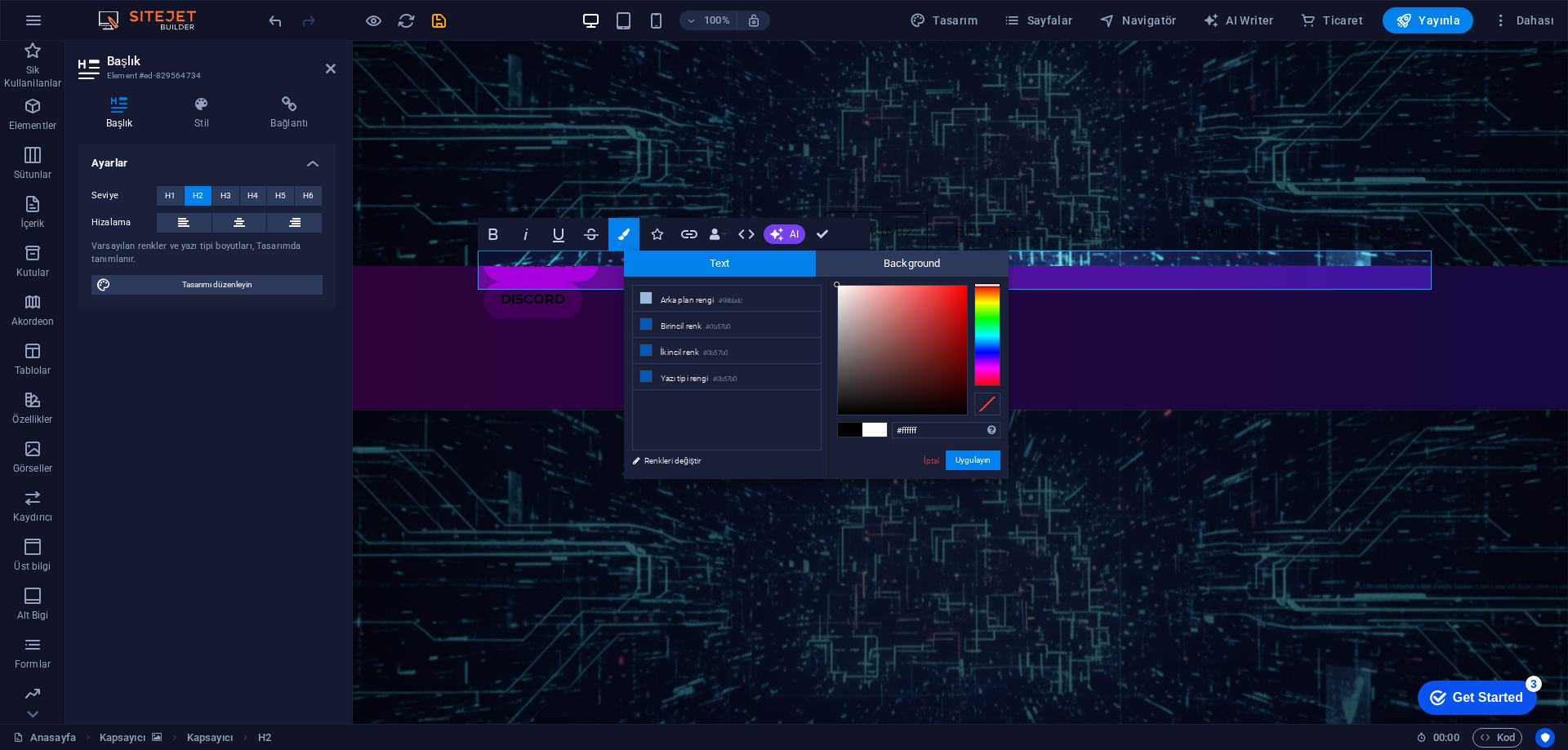
click at [835, 283] on div at bounding box center [837, 284] width 6 height 6
click at [957, 465] on button "Uygulayın" at bounding box center [973, 460] width 55 height 19
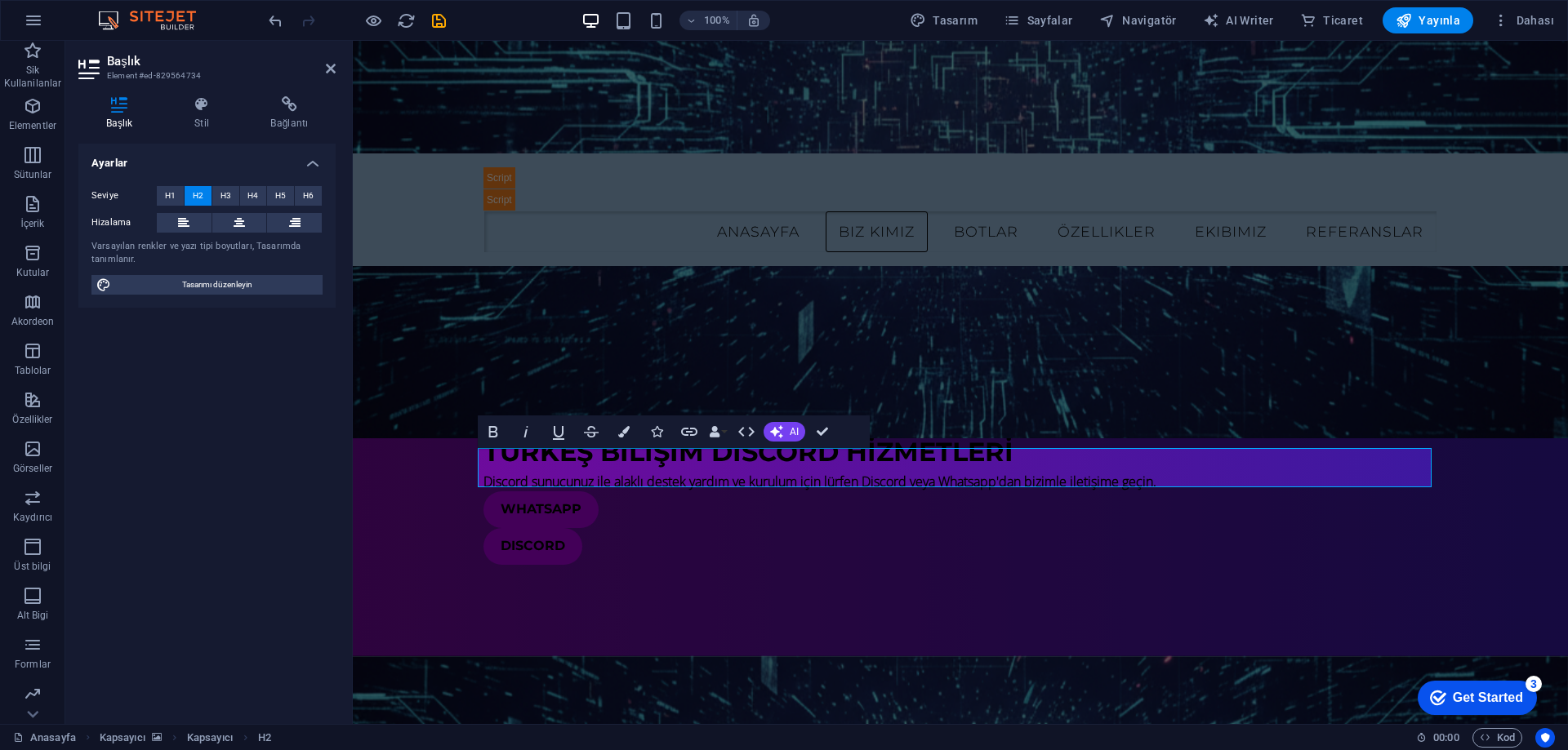
scroll to position [464, 0]
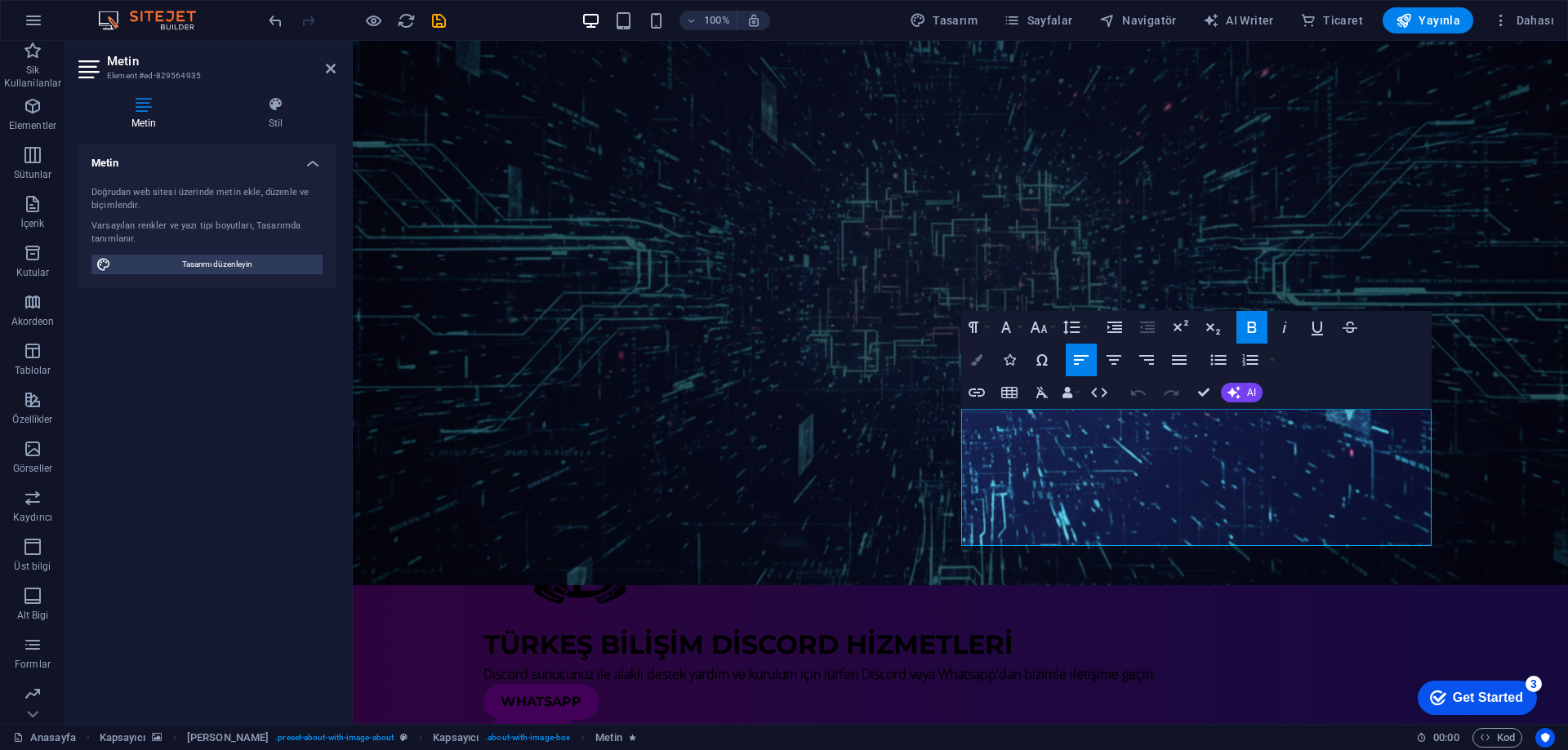
click at [983, 360] on button "Colors" at bounding box center [977, 359] width 31 height 32
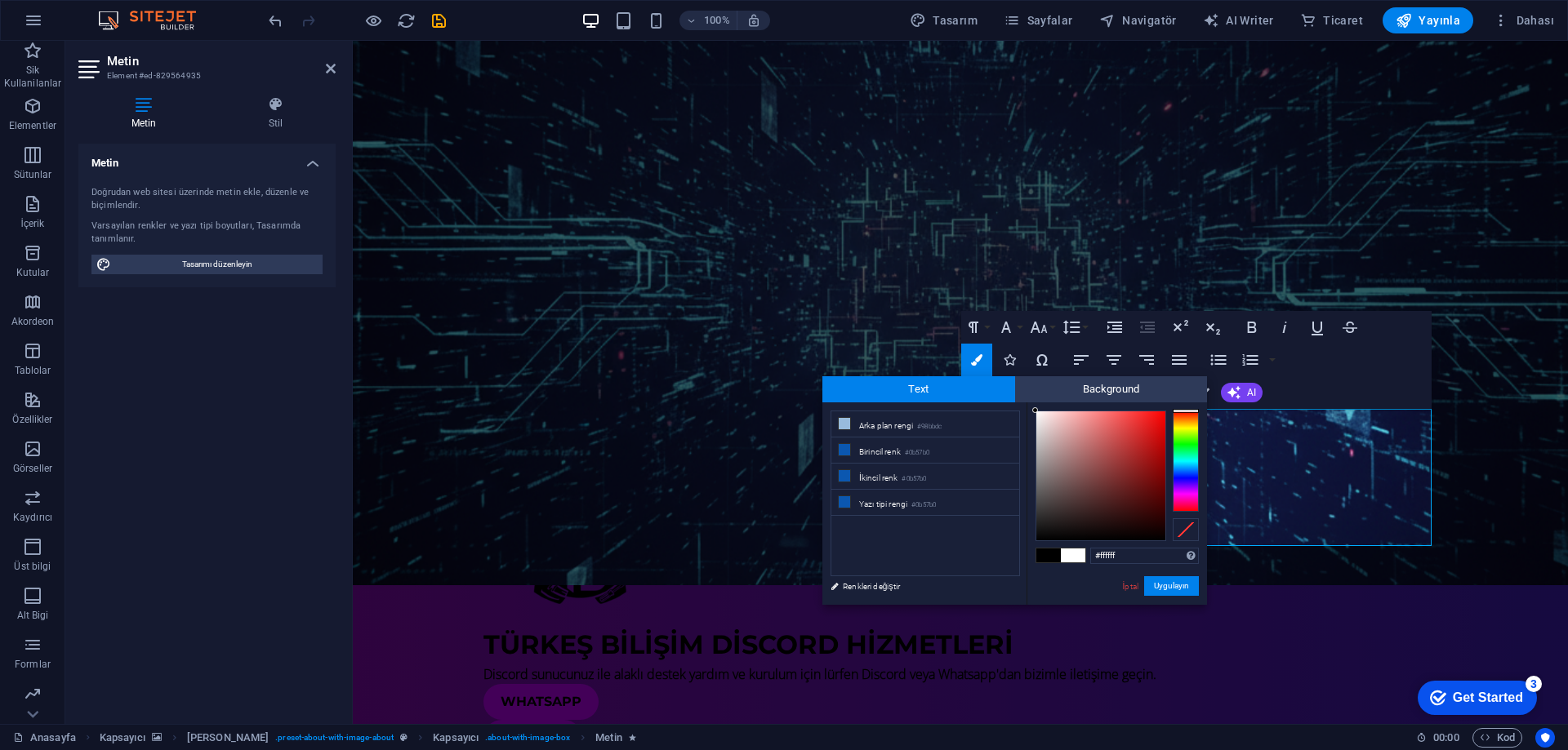
drag, startPoint x: 1039, startPoint y: 415, endPoint x: 1026, endPoint y: 403, distance: 17.7
click at [1026, 403] on div "less Arka plan rengi #98bbdc Birincil renk #0b57b0 İkincil renk #0b57b0 Yazı ti…" at bounding box center [1015, 504] width 385 height 202
type input "#ffffff"
click at [1035, 409] on div at bounding box center [1035, 410] width 6 height 6
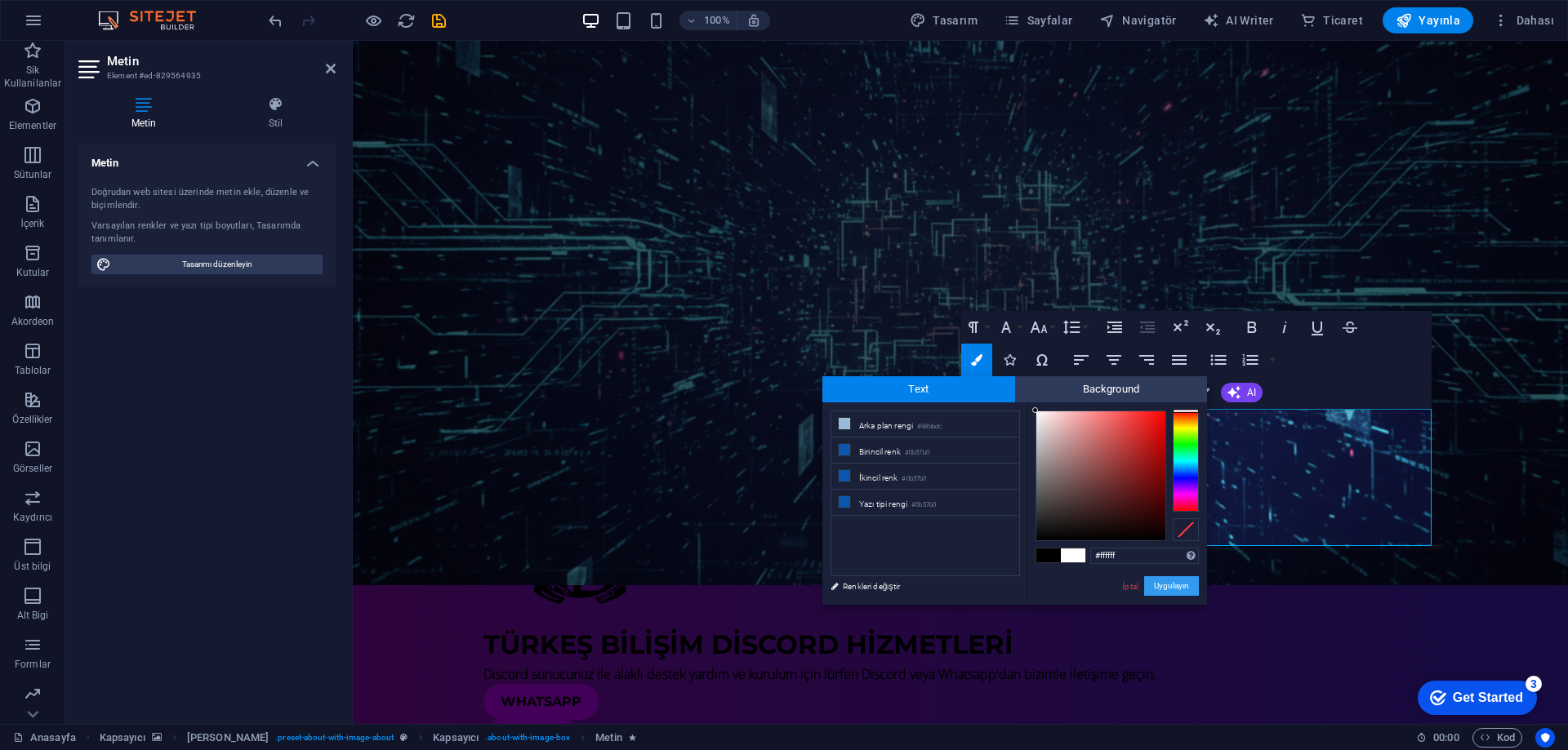
click at [1152, 586] on button "Uygulayın" at bounding box center [1172, 586] width 55 height 19
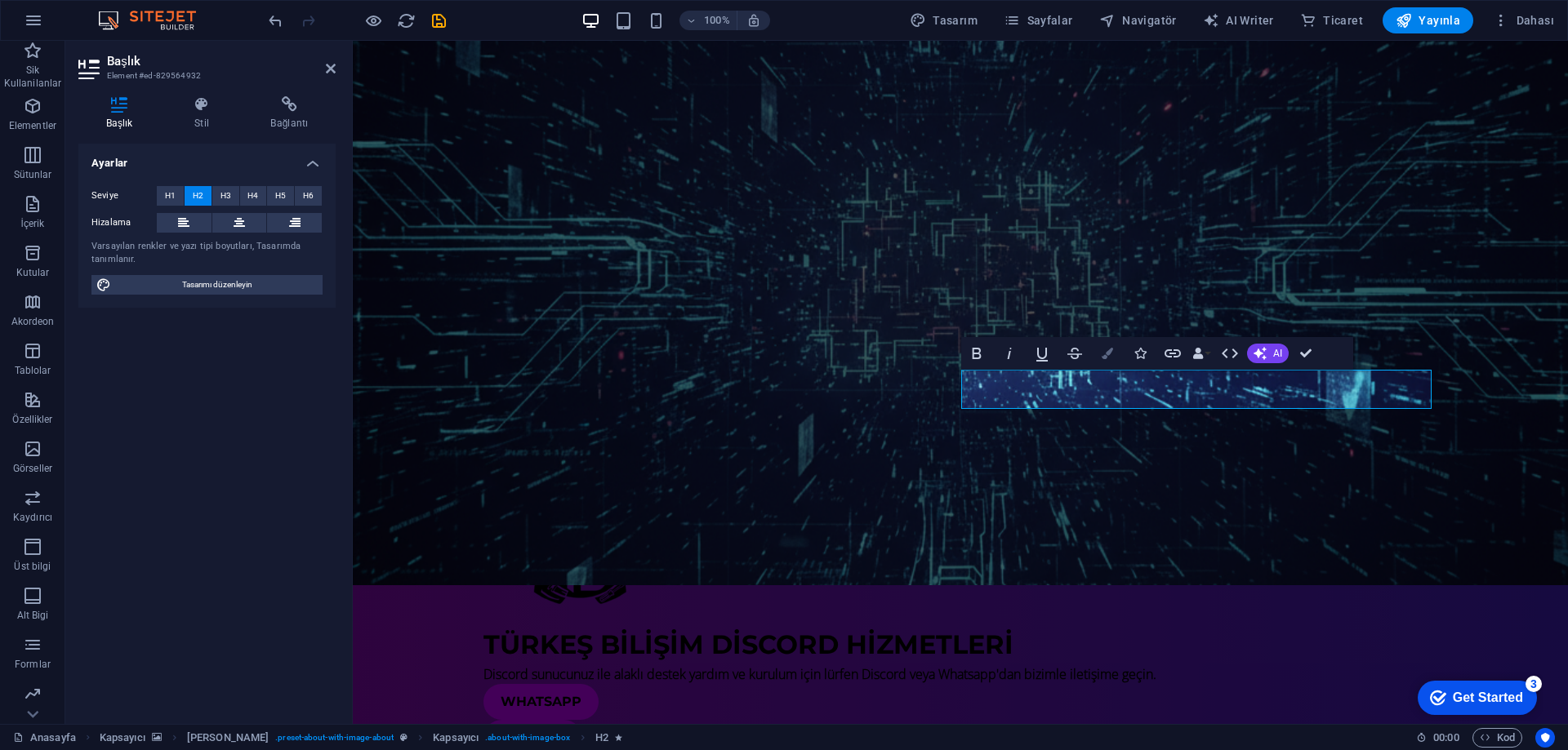
click at [1112, 355] on icon "button" at bounding box center [1107, 353] width 11 height 11
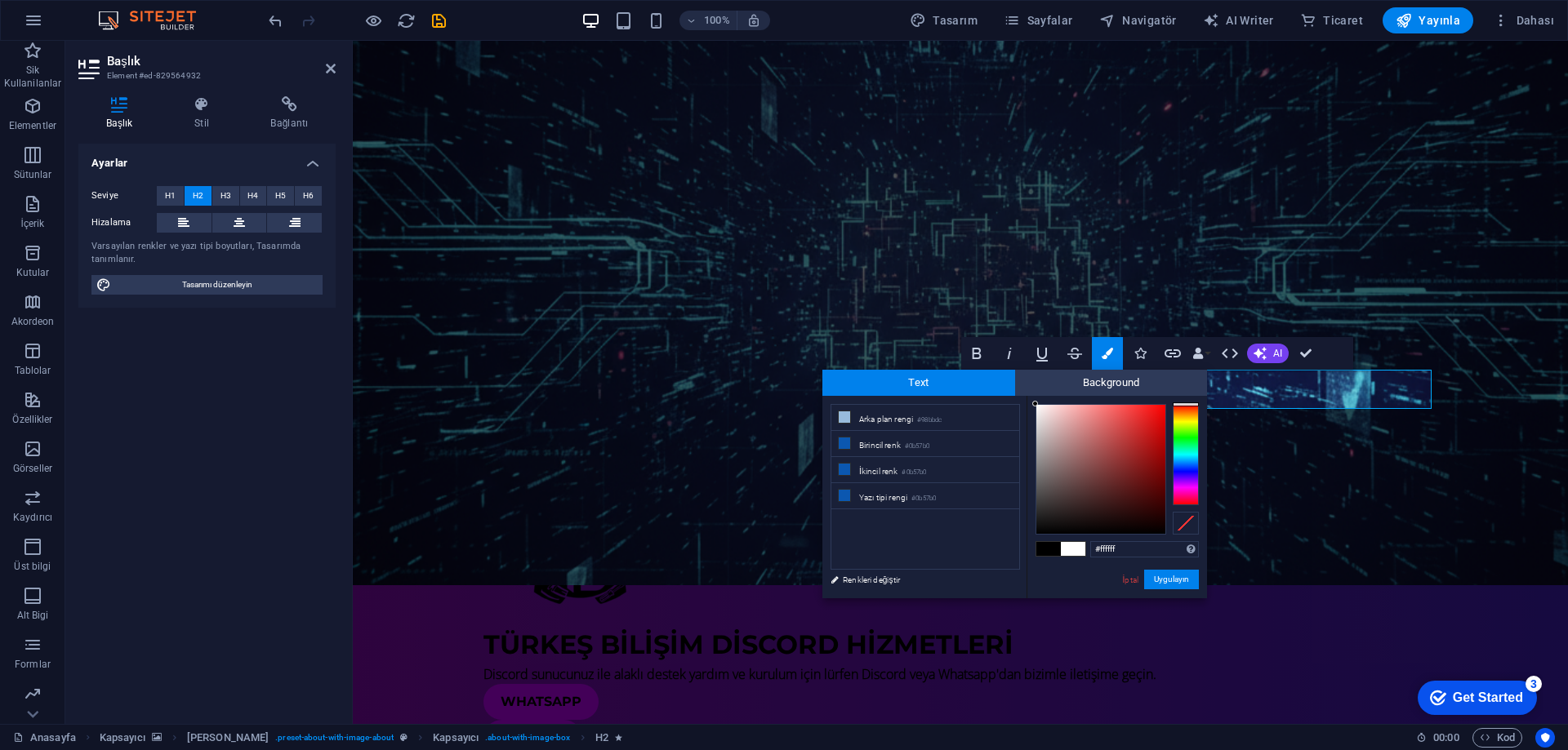
drag, startPoint x: 1053, startPoint y: 422, endPoint x: 1030, endPoint y: 403, distance: 29.8
click at [1030, 403] on div "#ffffff Desteklenen biçimler #0852ed rgb(8, 82, 237) rgba(8, 82, 237, %90) hsv(…" at bounding box center [1117, 616] width 181 height 440
click at [1030, 397] on div "#ffffff Desteklenen biçimler #0852ed rgb(8, 82, 237) rgba(8, 82, 237, %90) hsv(…" at bounding box center [1117, 616] width 181 height 440
type input "#fcfcfc"
click at [1035, 406] on div at bounding box center [1035, 406] width 6 height 6
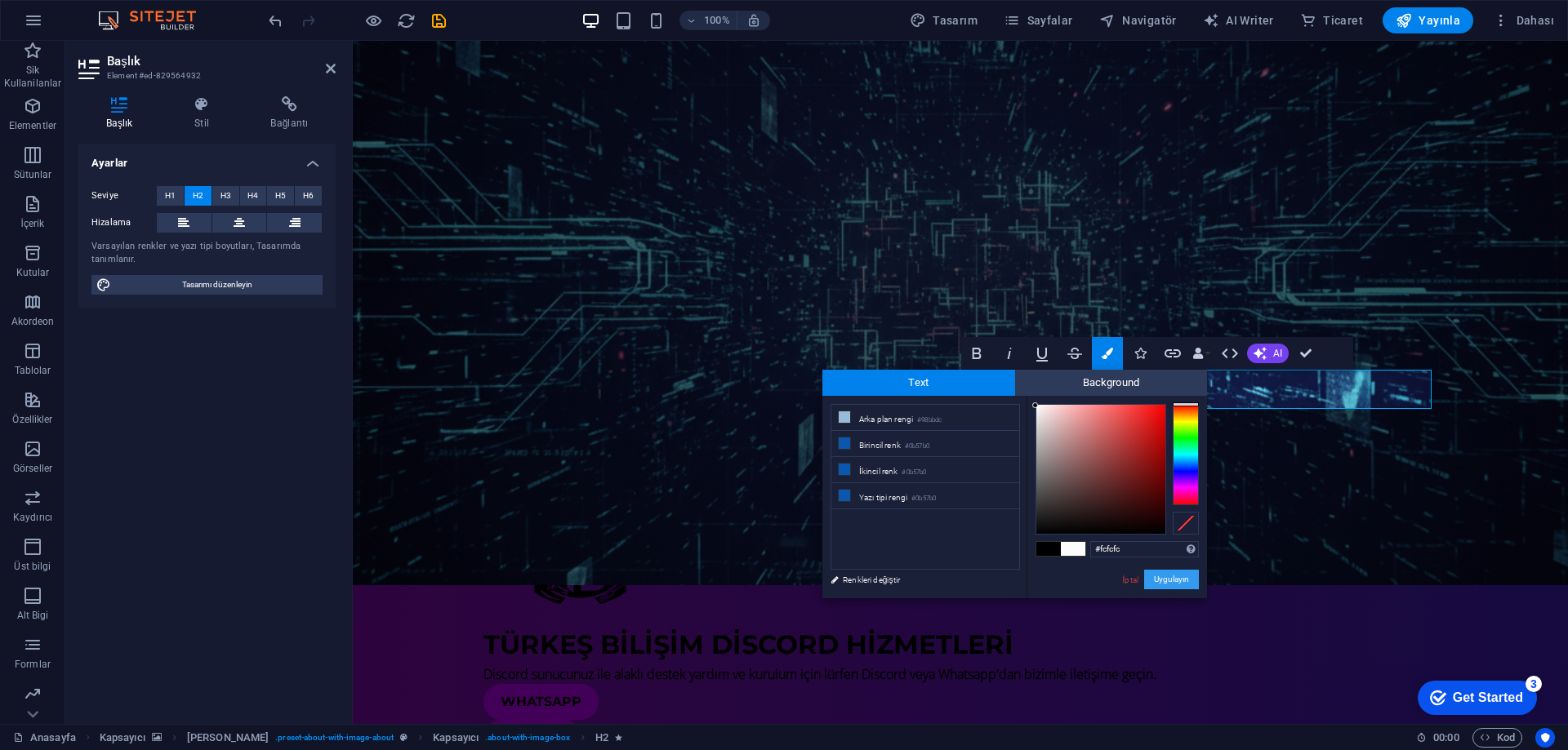
click at [1164, 582] on button "Uygulayın" at bounding box center [1172, 579] width 55 height 19
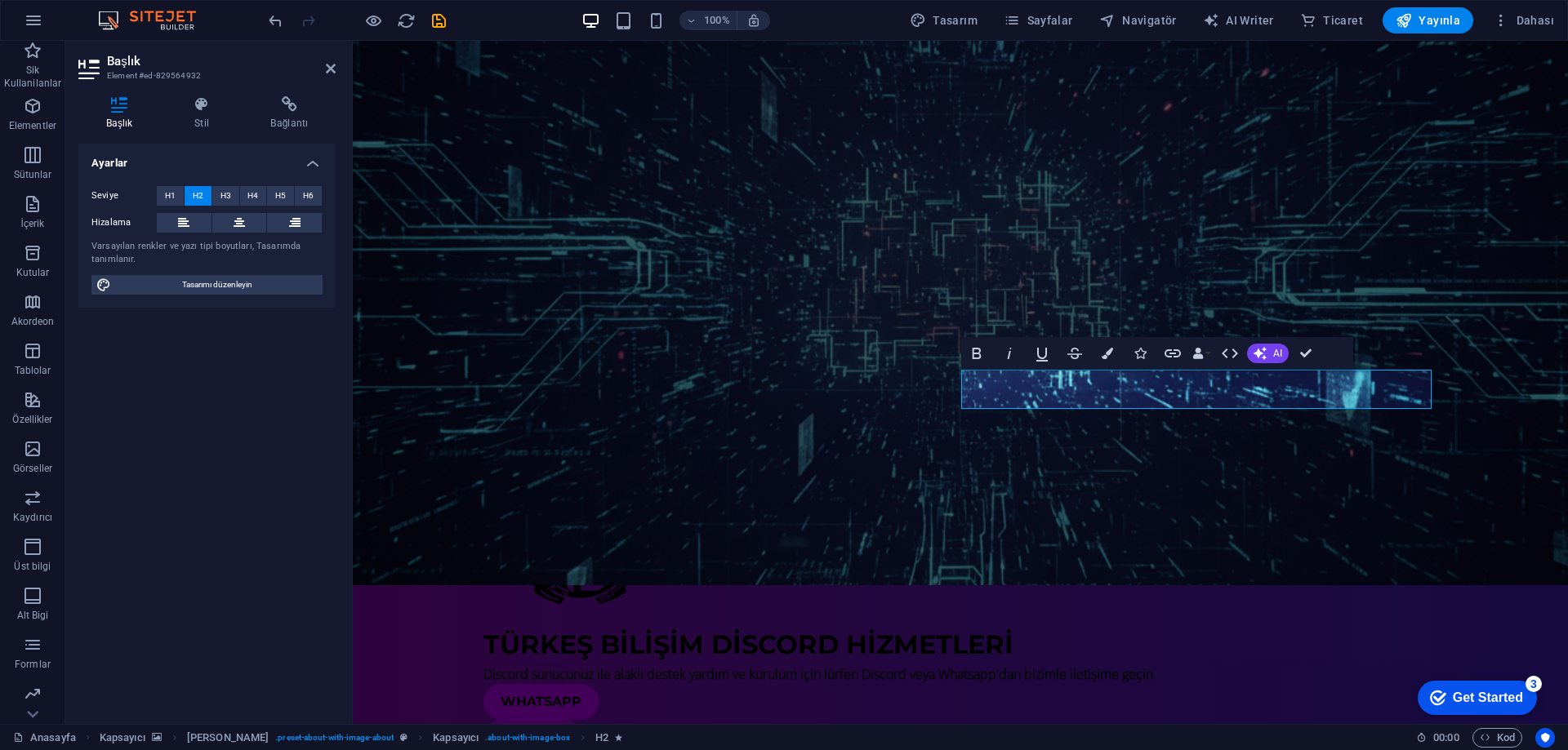
click at [953, 266] on figure at bounding box center [960, 263] width 1215 height 643
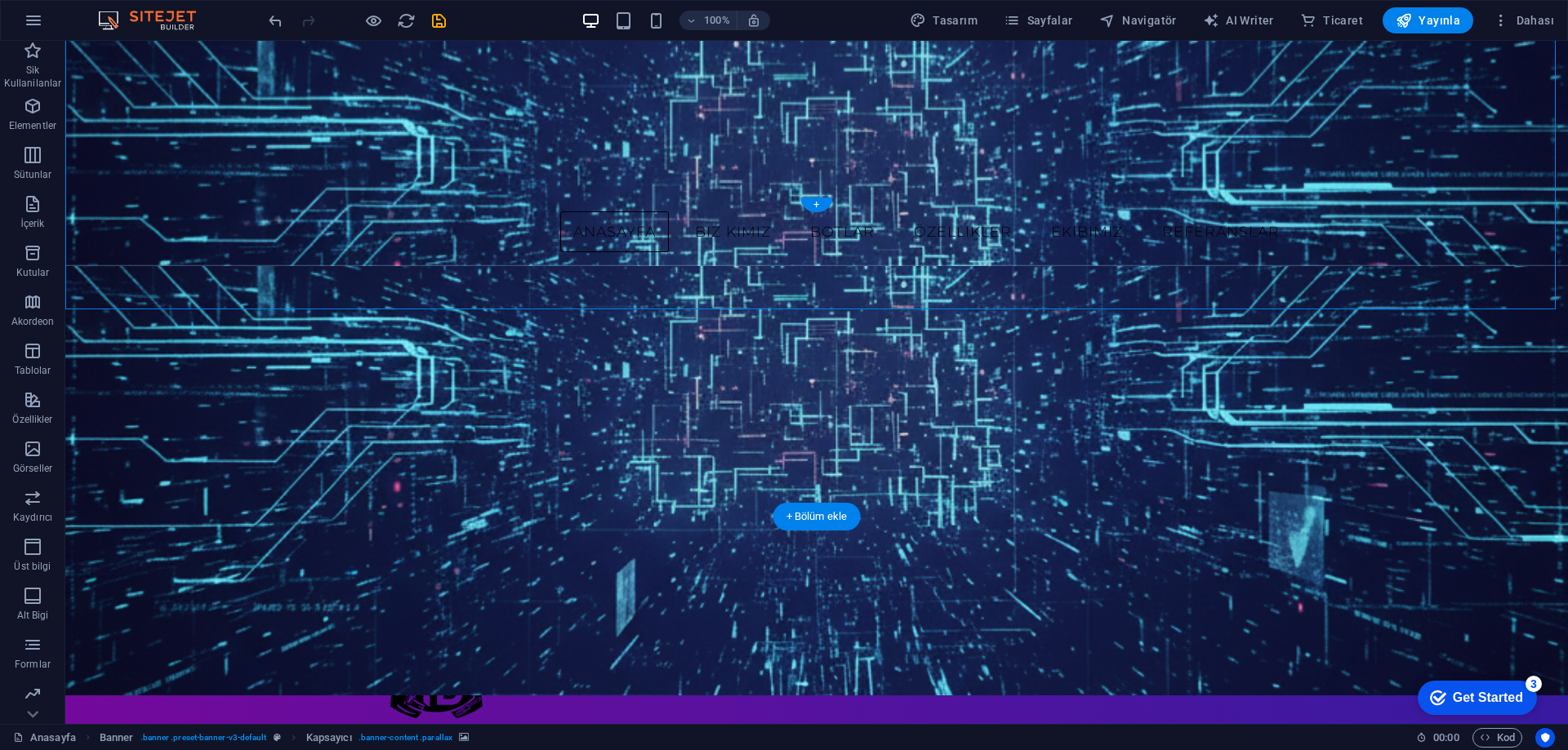
scroll to position [137, 0]
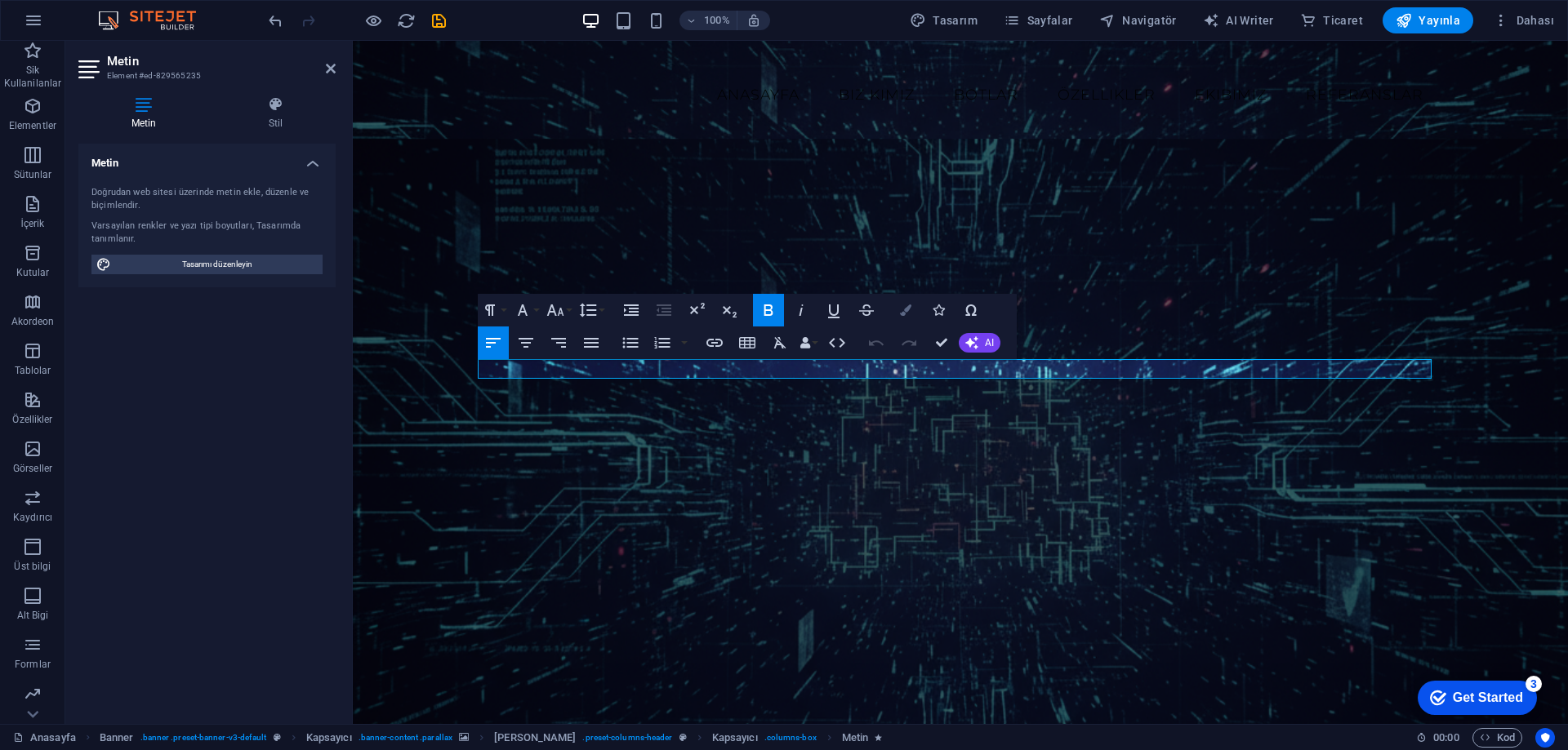
click at [907, 310] on icon "button" at bounding box center [906, 310] width 11 height 11
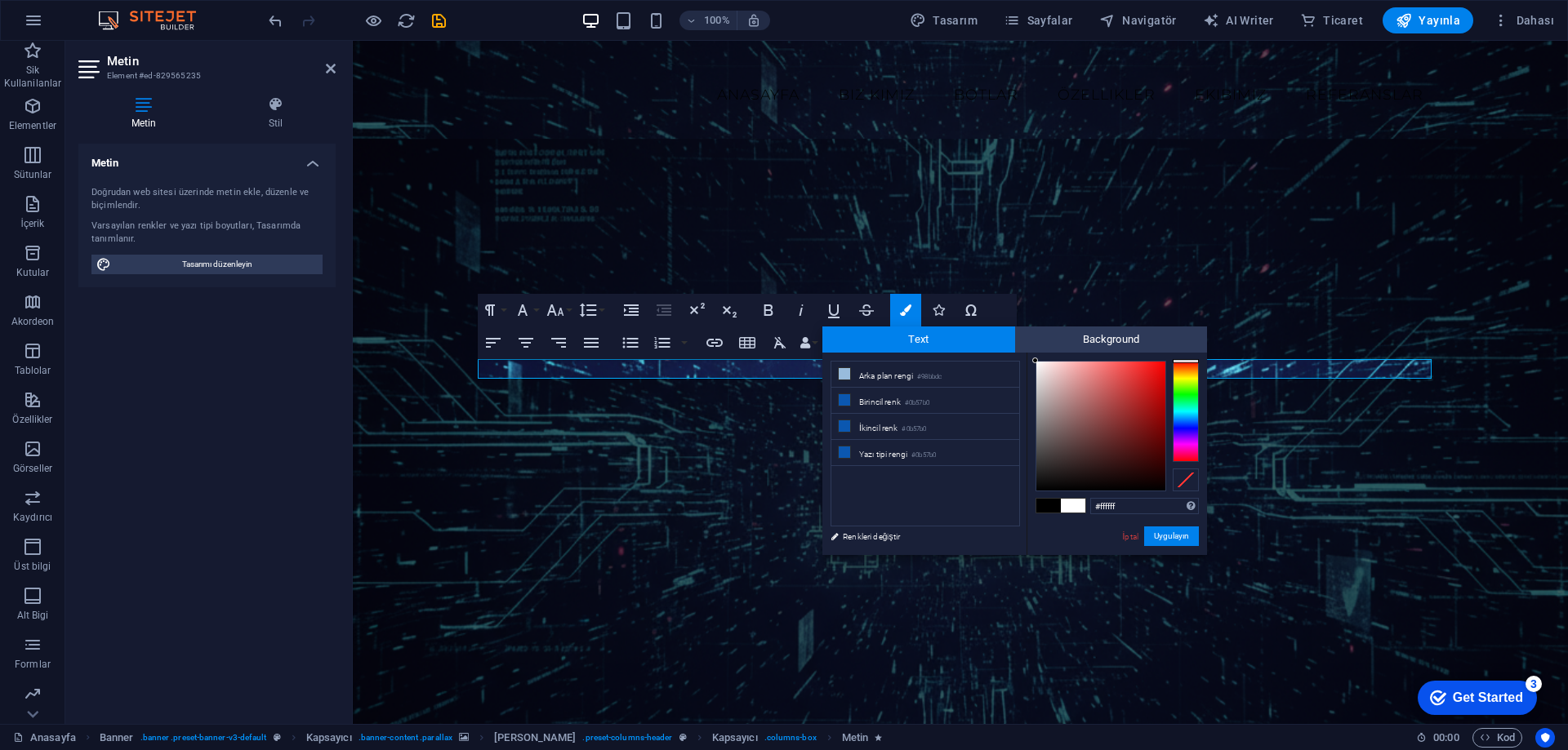
drag, startPoint x: 1092, startPoint y: 392, endPoint x: 1026, endPoint y: 356, distance: 75.2
click at [1026, 356] on div "less Arka plan rengi #98bbdc Birincil renk #0b57b0 İkincil renk #0b57b0 Yazı ti…" at bounding box center [1015, 453] width 385 height 202
click at [1003, 343] on span "Text" at bounding box center [919, 339] width 193 height 26
click at [1004, 353] on div "less Arka plan rengi #98bbdc Birincil renk #0b57b0 İkincil renk #0b57b0 Yazı ti…" at bounding box center [925, 352] width 204 height 1
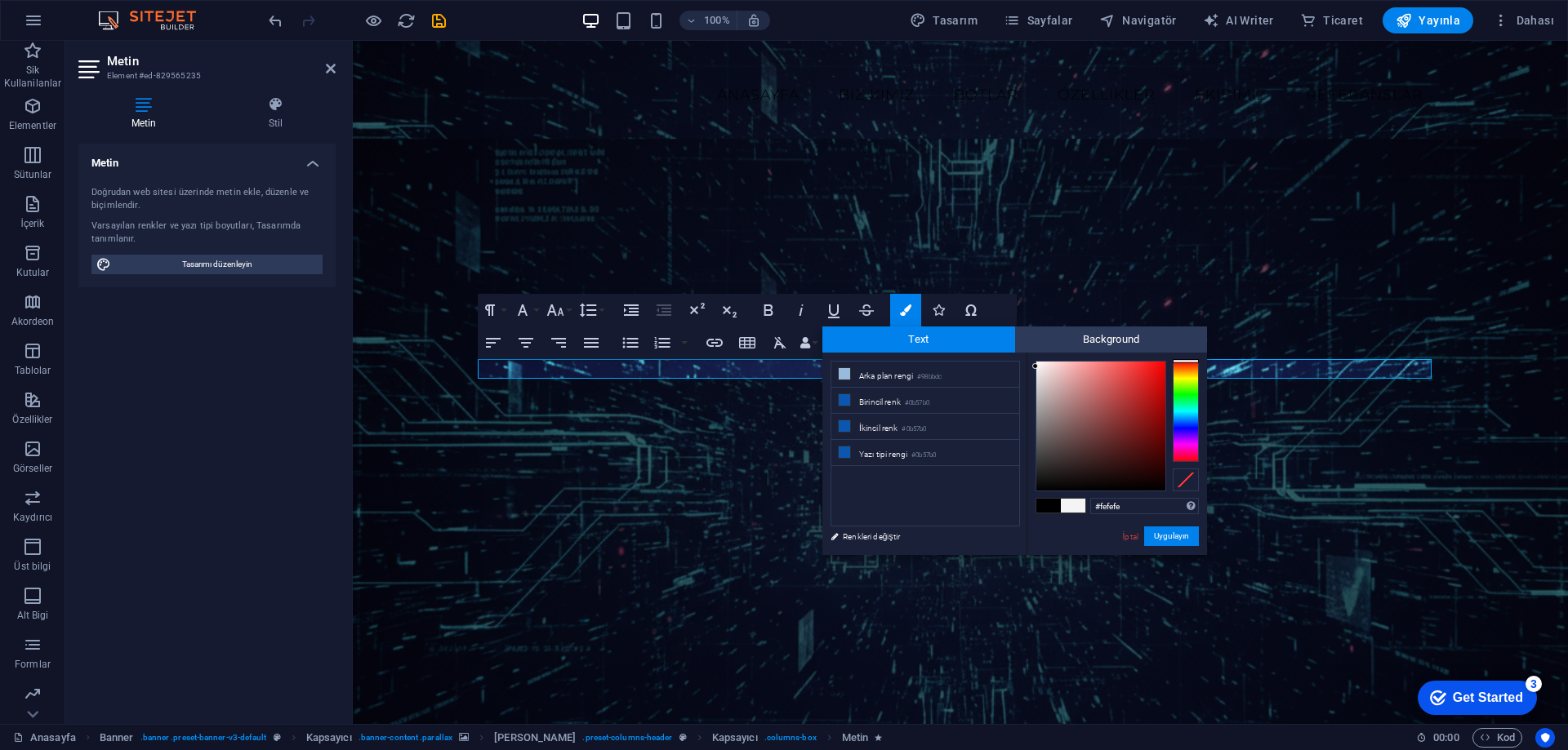
type input "#ffffff"
click at [1036, 359] on div at bounding box center [1035, 360] width 6 height 6
drag, startPoint x: 1127, startPoint y: 505, endPoint x: 1065, endPoint y: 500, distance: 62.2
click at [1065, 500] on div "#ffffff Desteklenen biçimler #0852ed rgb(8, 82, 237) rgba(8, 82, 237, %90) hsv(…" at bounding box center [1117, 572] width 181 height 440
click at [1187, 534] on button "Uygulayın" at bounding box center [1172, 536] width 55 height 19
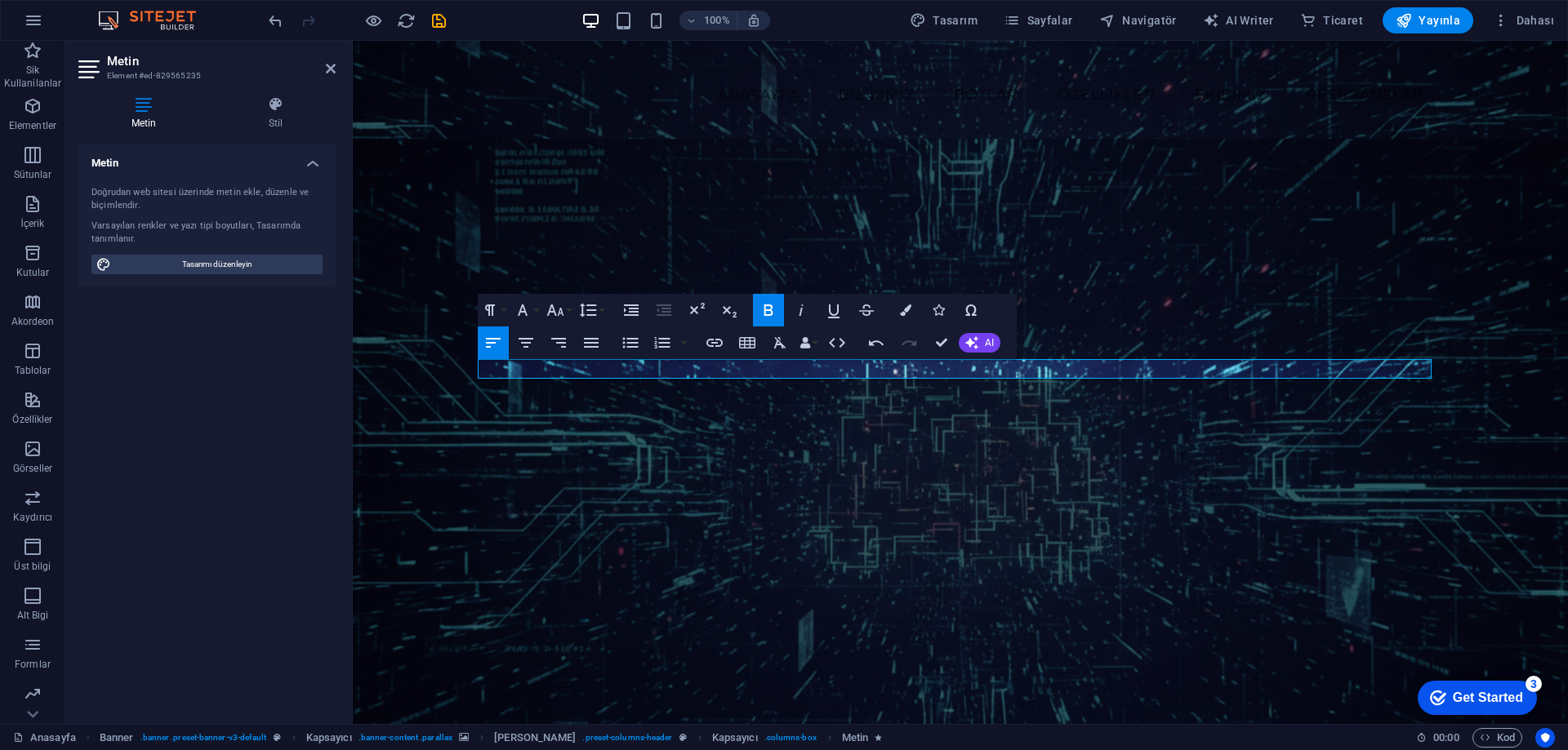
drag, startPoint x: 1050, startPoint y: 482, endPoint x: 1025, endPoint y: 449, distance: 41.4
click at [1044, 481] on figure at bounding box center [960, 460] width 1215 height 643
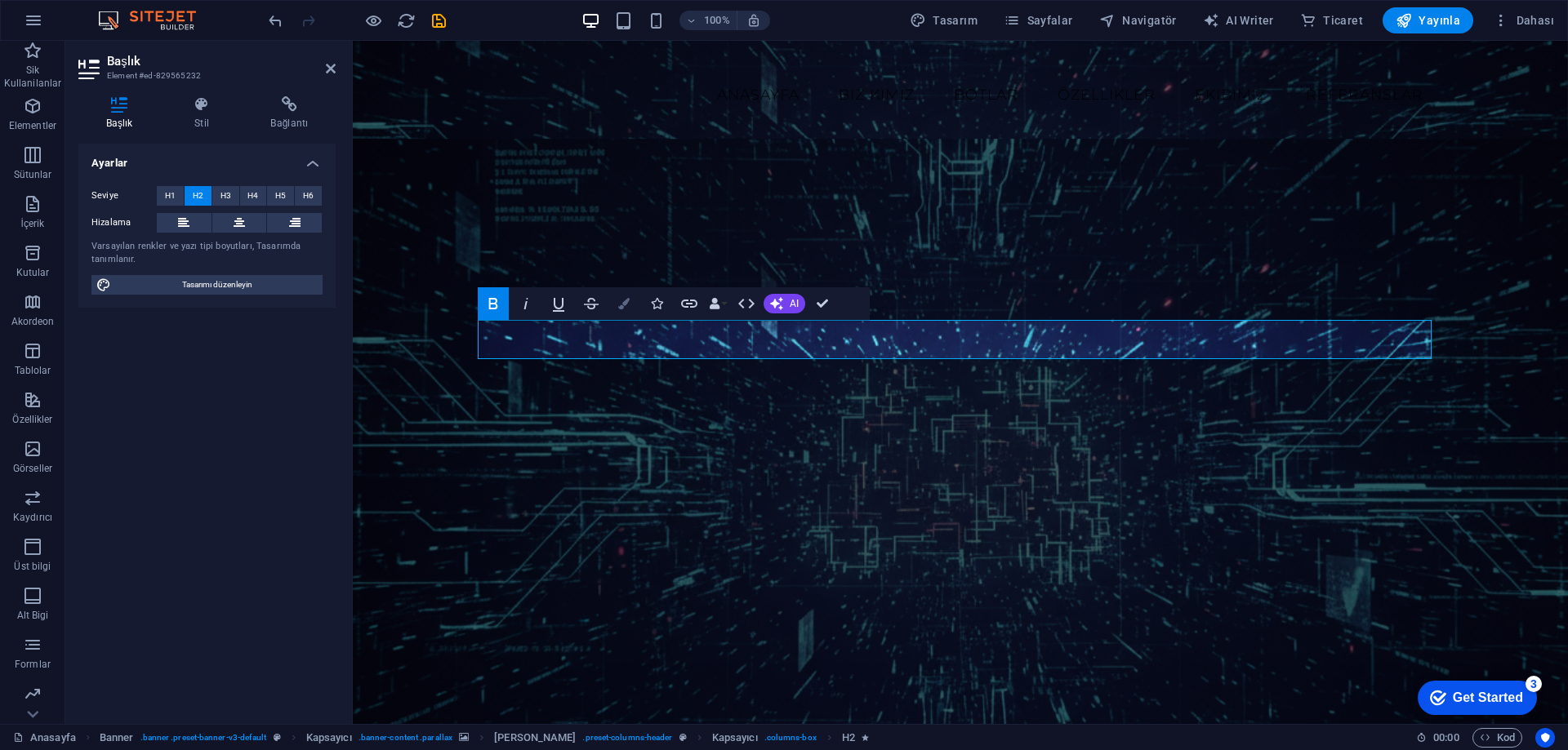
click at [627, 304] on icon "button" at bounding box center [624, 303] width 11 height 11
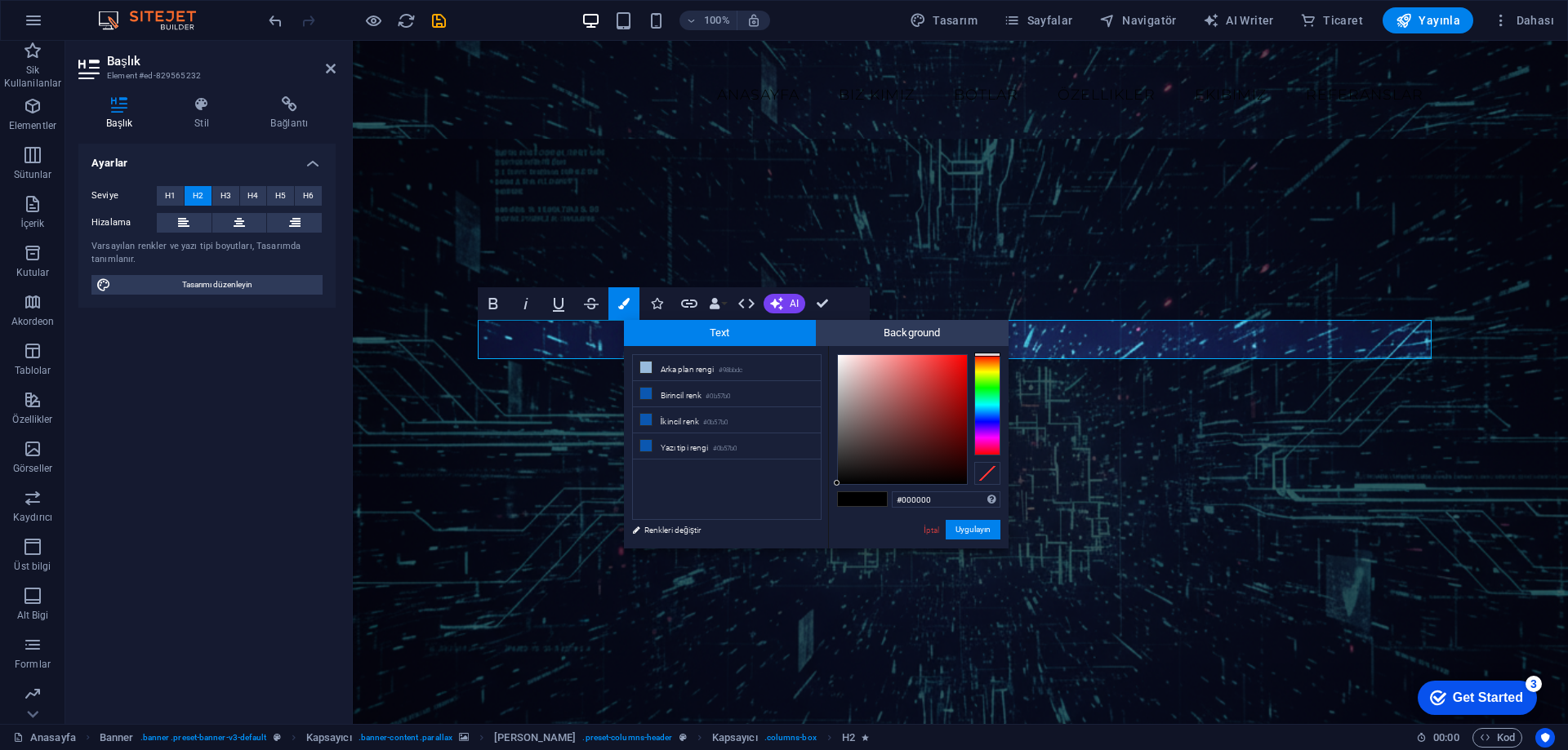
drag, startPoint x: 944, startPoint y: 493, endPoint x: 859, endPoint y: 491, distance: 85.0
click at [854, 490] on div "#000000 Desteklenen biçimler #0852ed rgb(8, 82, 237) rgba(8, 82, 237, %90) hsv(…" at bounding box center [918, 566] width 181 height 440
type input "#ffffff"
click at [976, 529] on button "Uygulayın" at bounding box center [973, 529] width 55 height 19
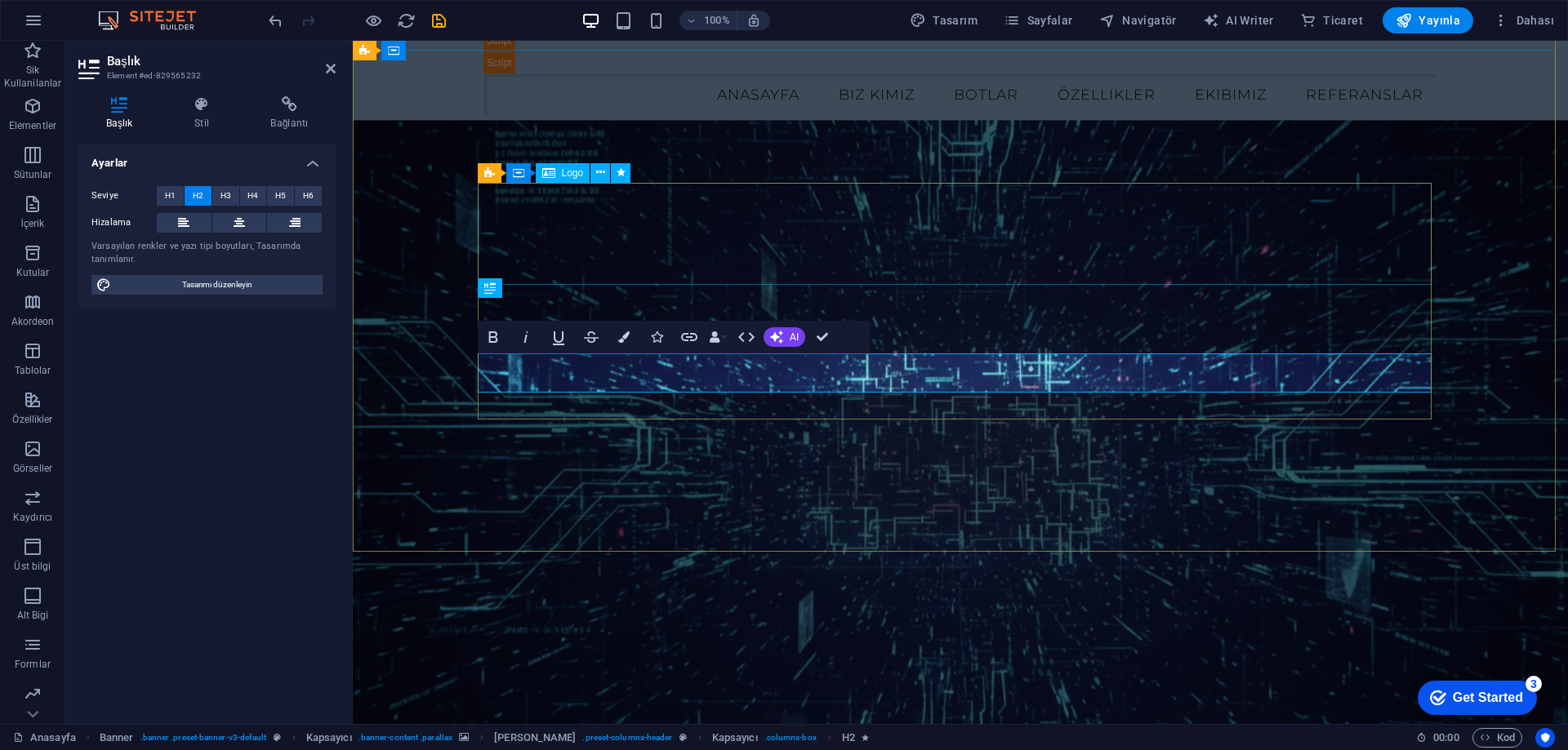
scroll to position [0, 0]
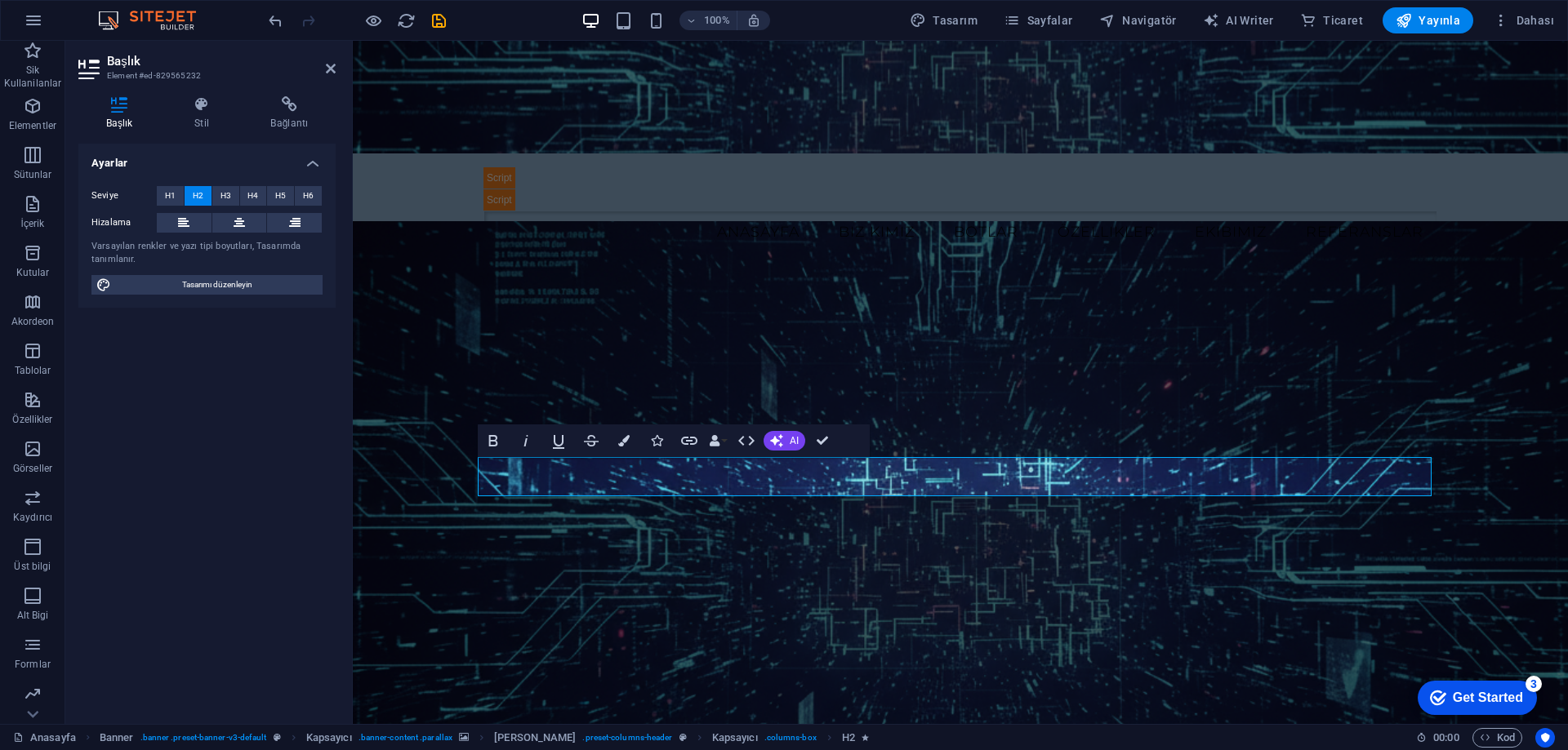
click at [975, 283] on figure at bounding box center [960, 542] width 1215 height 643
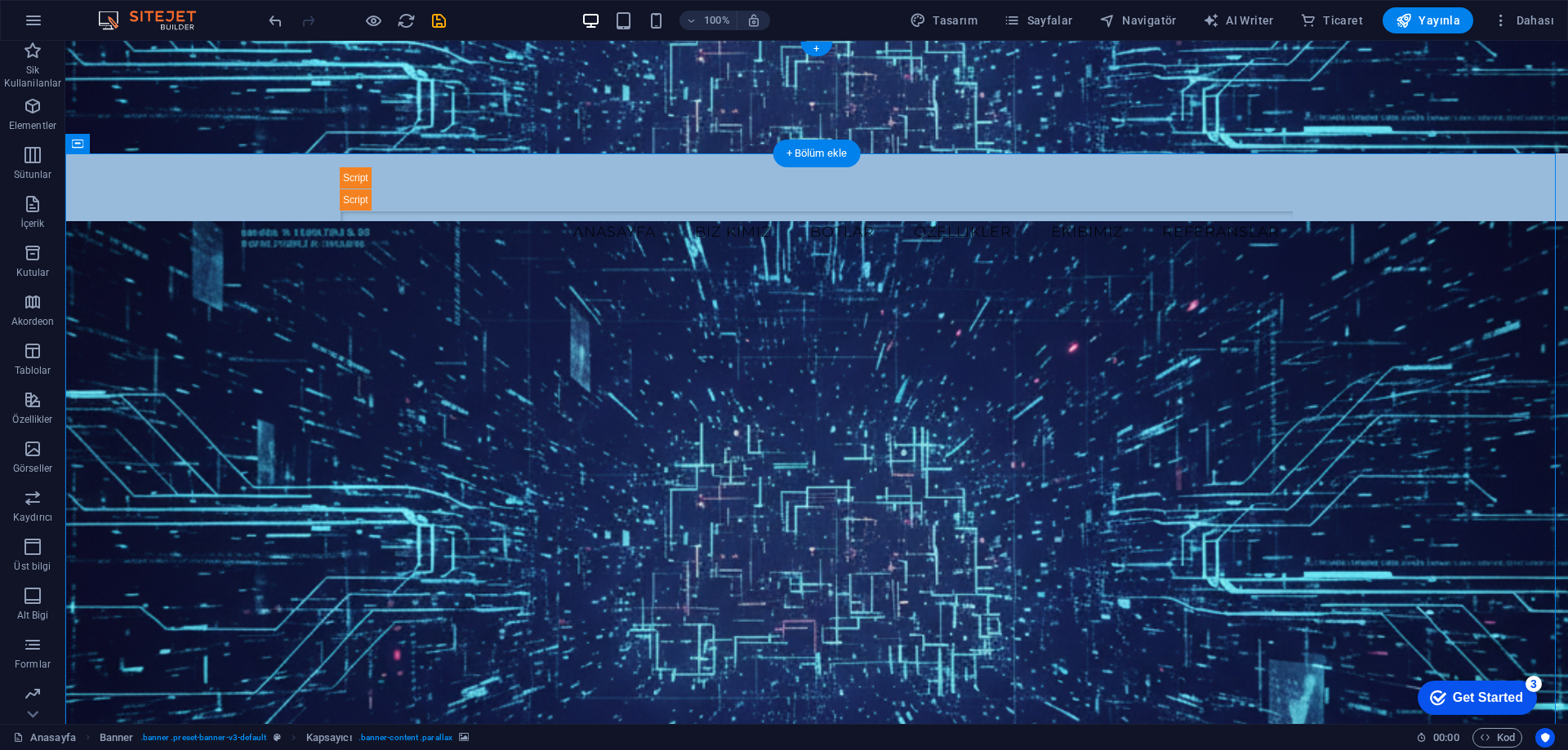
click at [247, 108] on figure at bounding box center [817, 97] width 1503 height 112
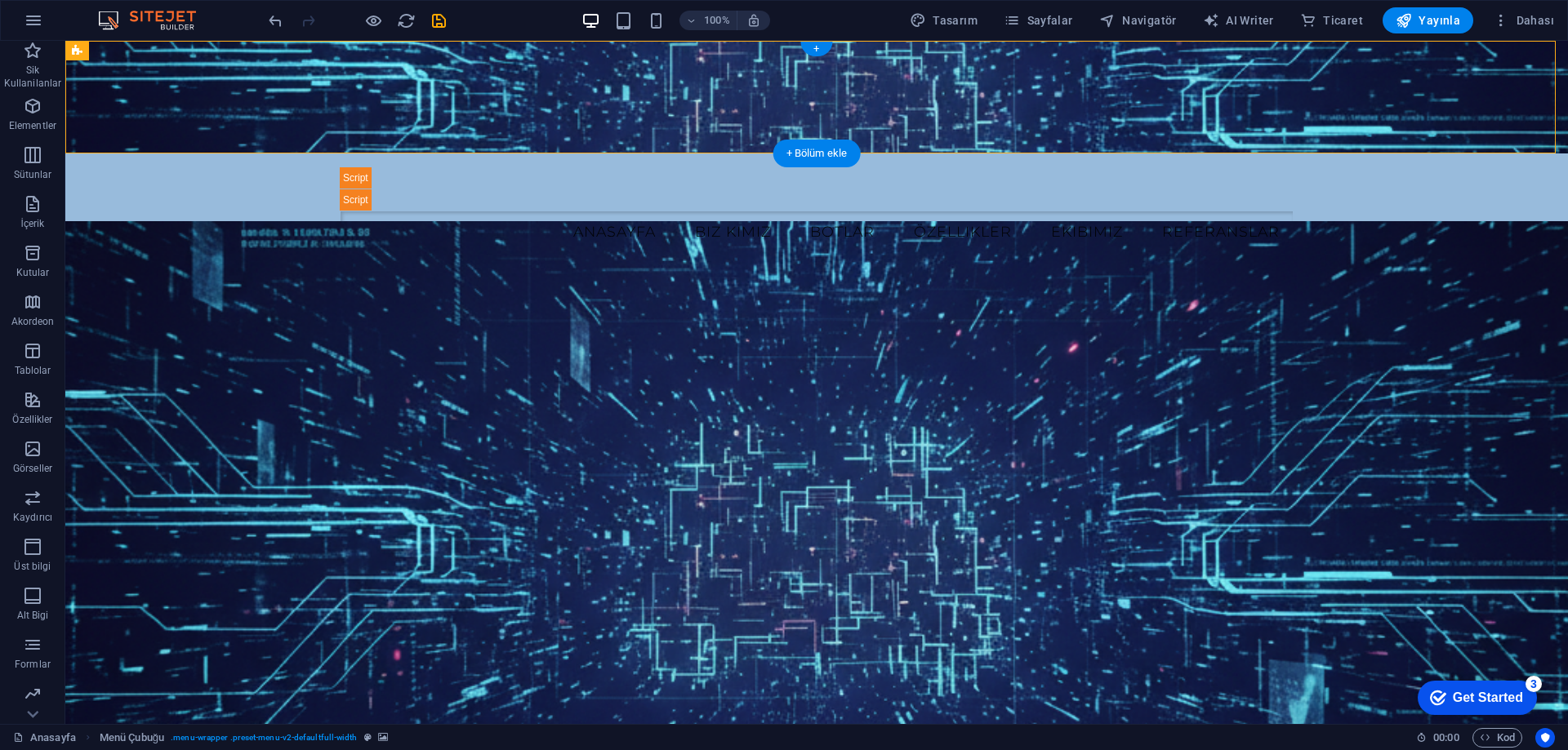
click at [212, 92] on figure at bounding box center [817, 97] width 1503 height 112
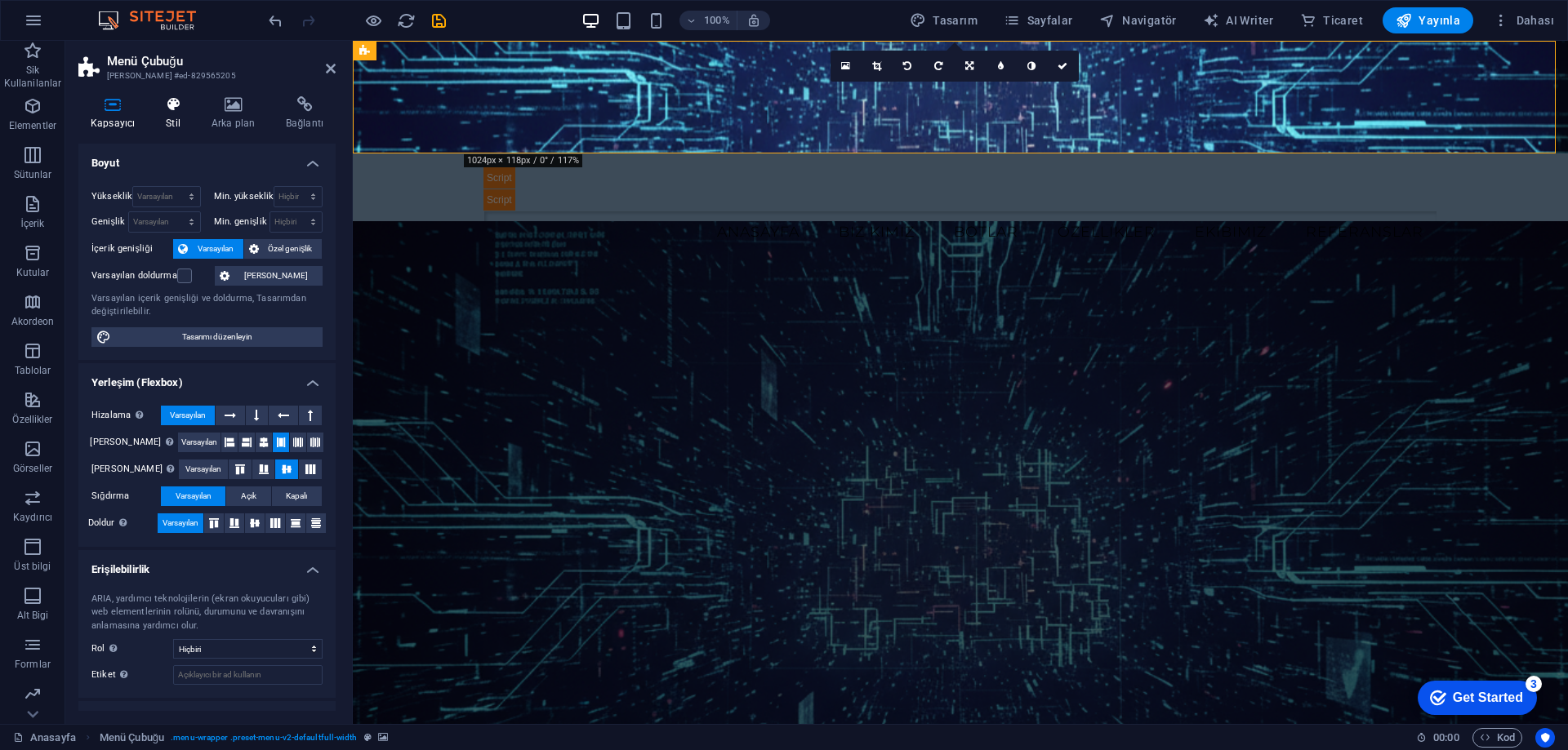
click at [186, 110] on icon at bounding box center [173, 104] width 39 height 17
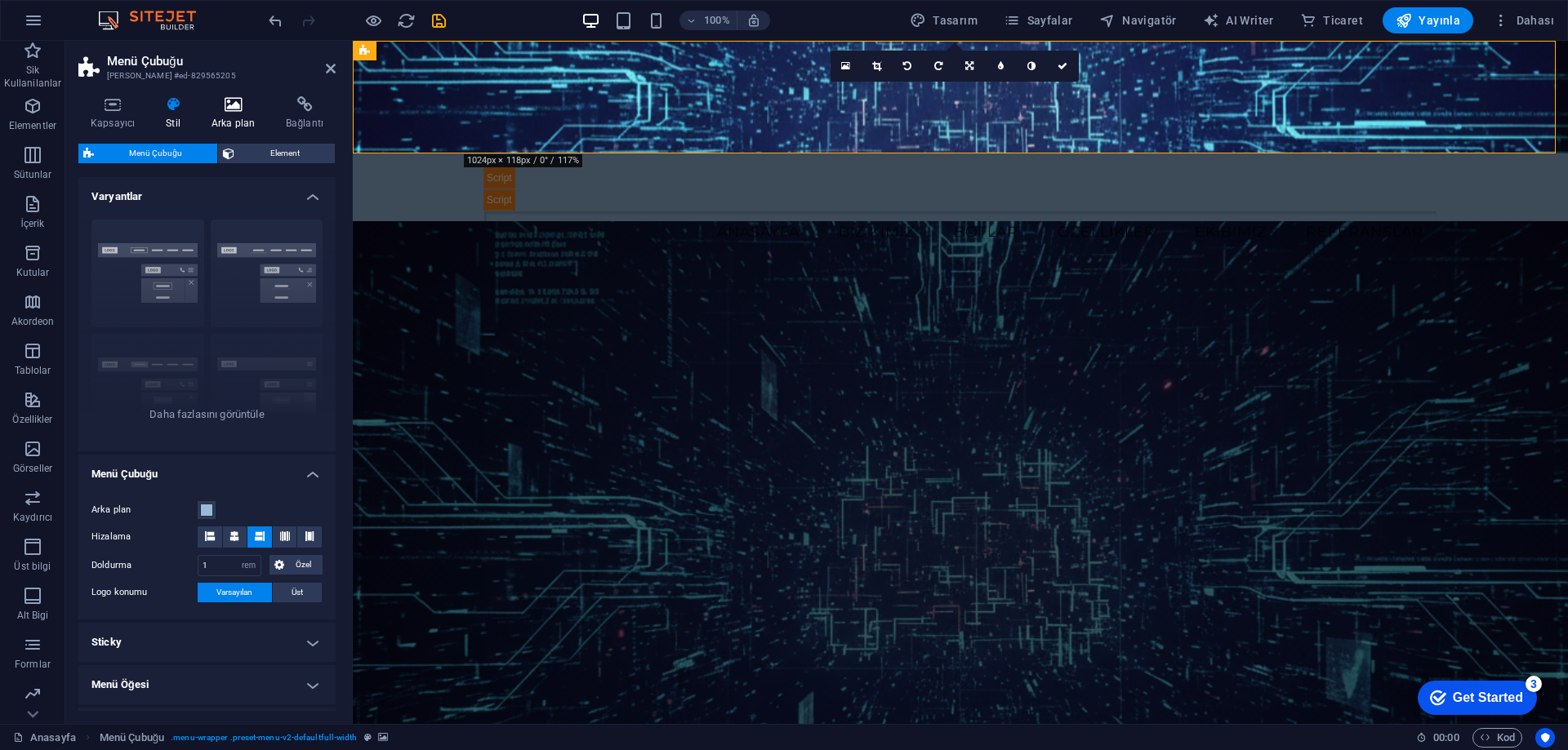
click at [229, 110] on icon at bounding box center [233, 104] width 68 height 17
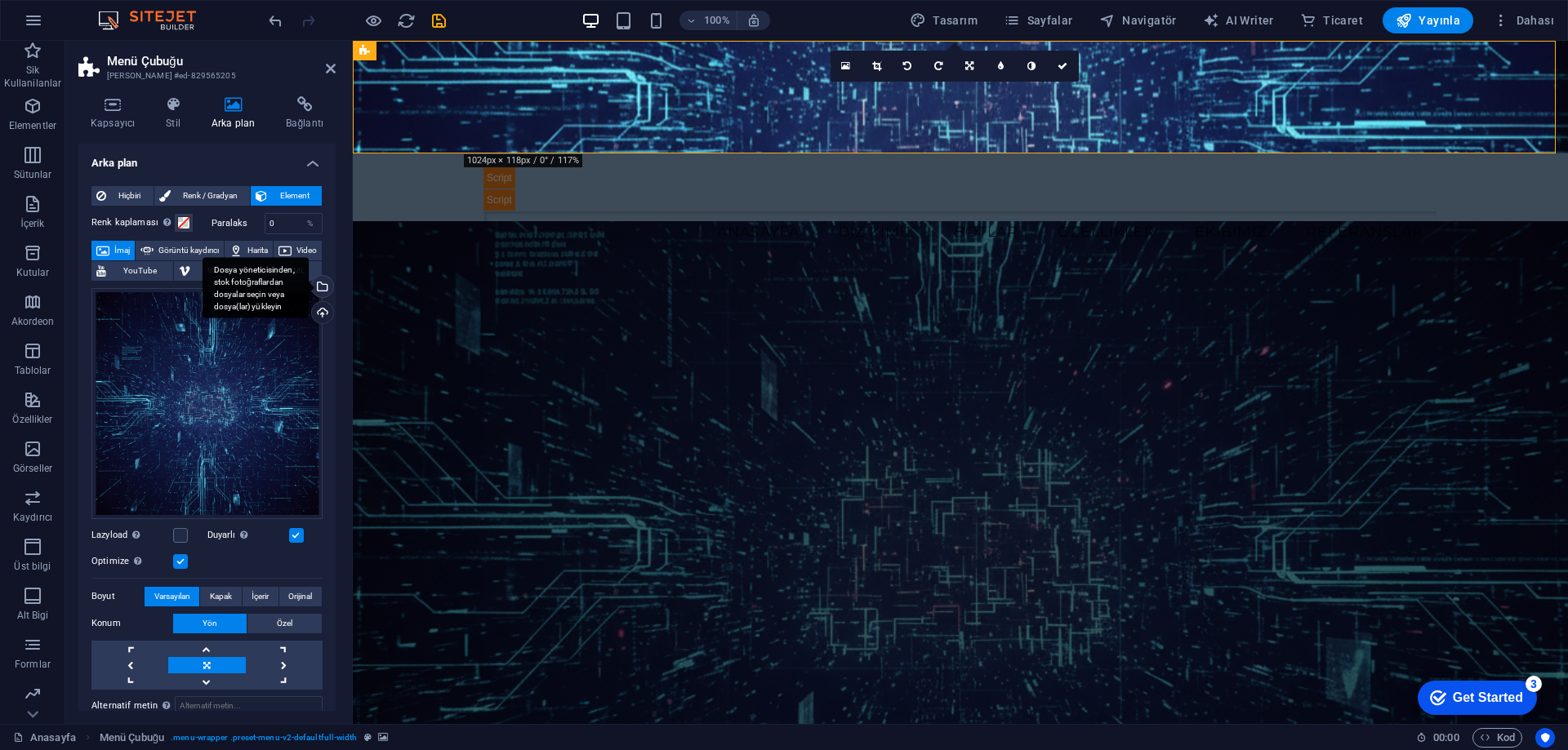
click at [320, 290] on div "Dosya yöneticisinden, stok fotoğraflardan dosyalar seçin veya dosya(lar) yükley…" at bounding box center [321, 288] width 24 height 24
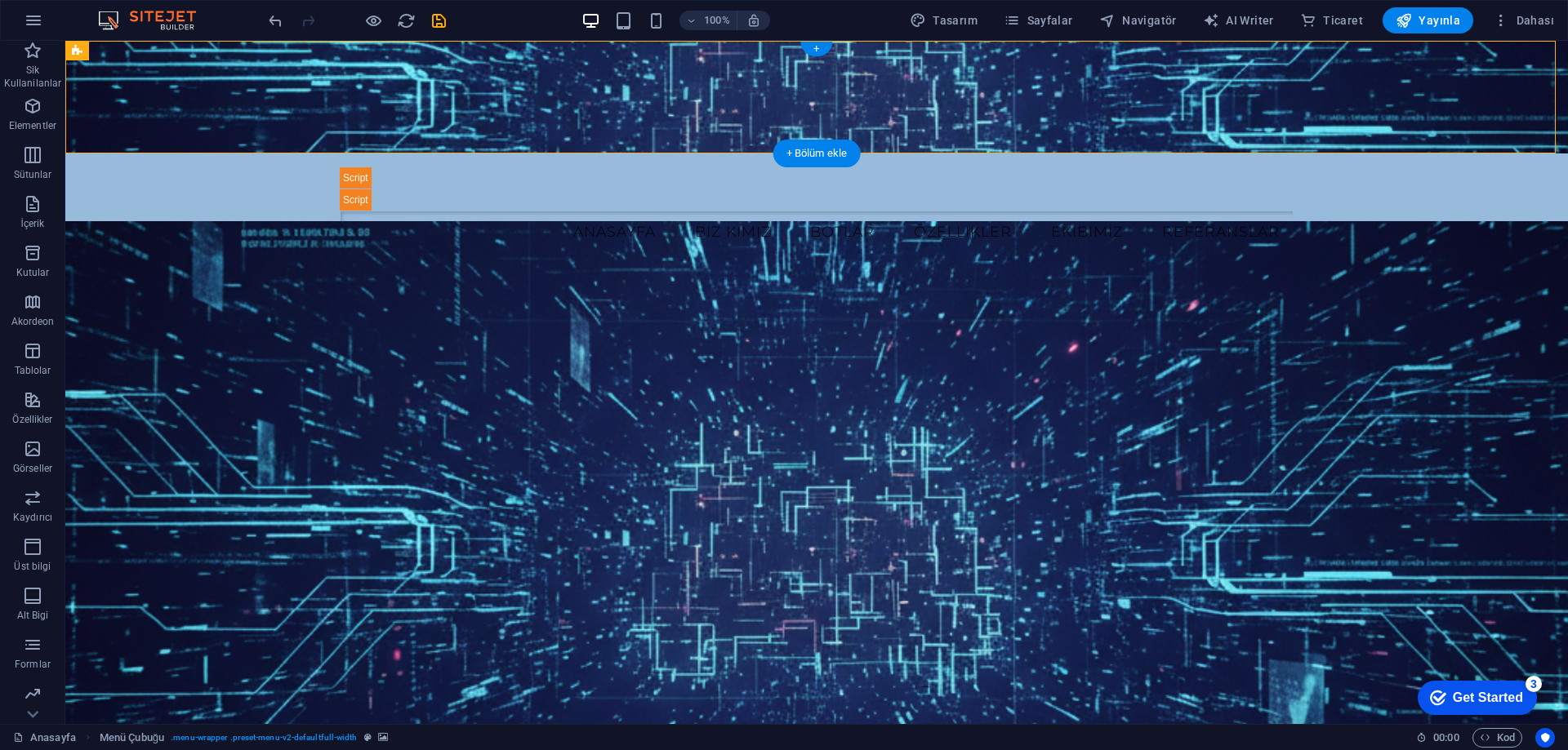
click at [147, 109] on figure at bounding box center [817, 97] width 1503 height 112
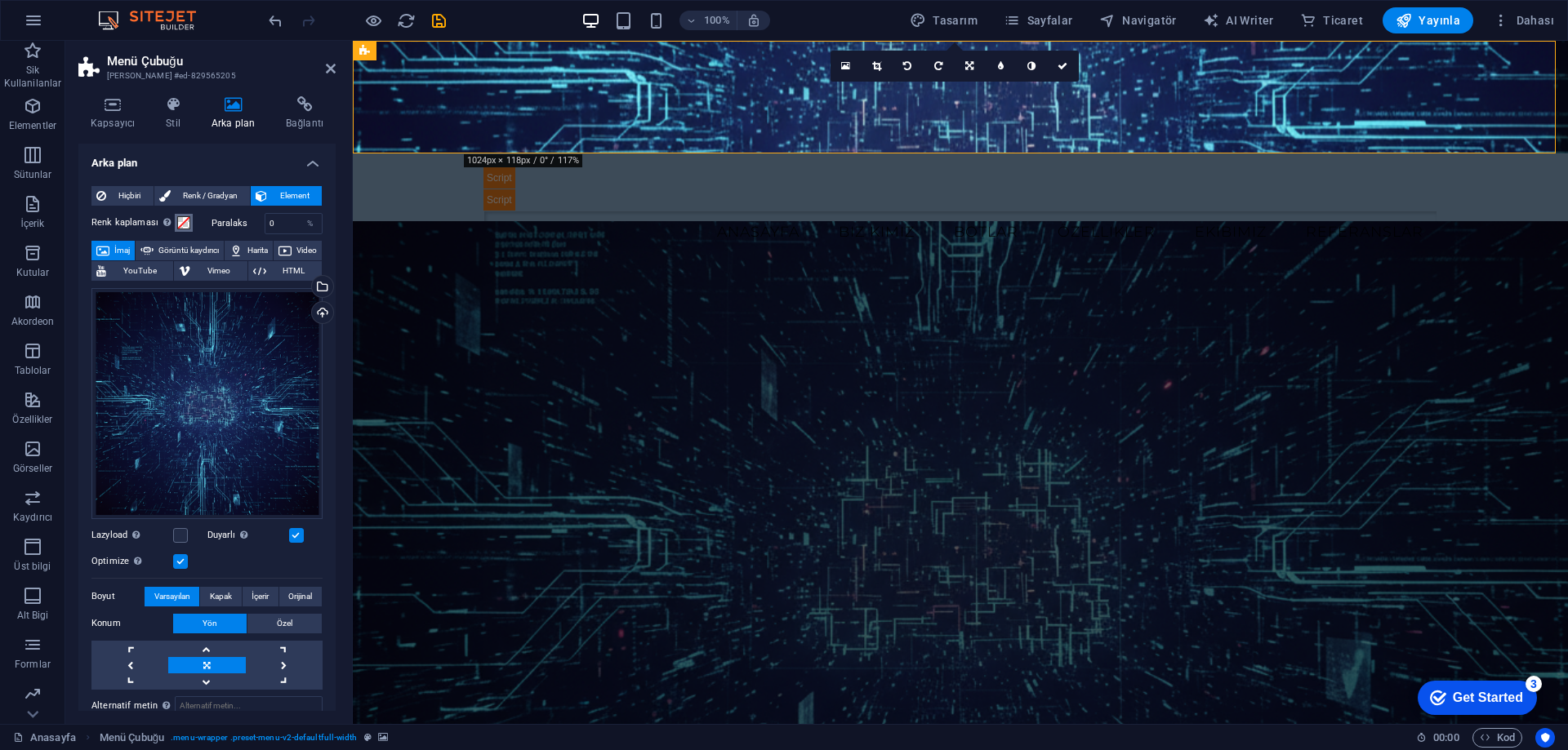
click at [182, 222] on span at bounding box center [183, 222] width 13 height 13
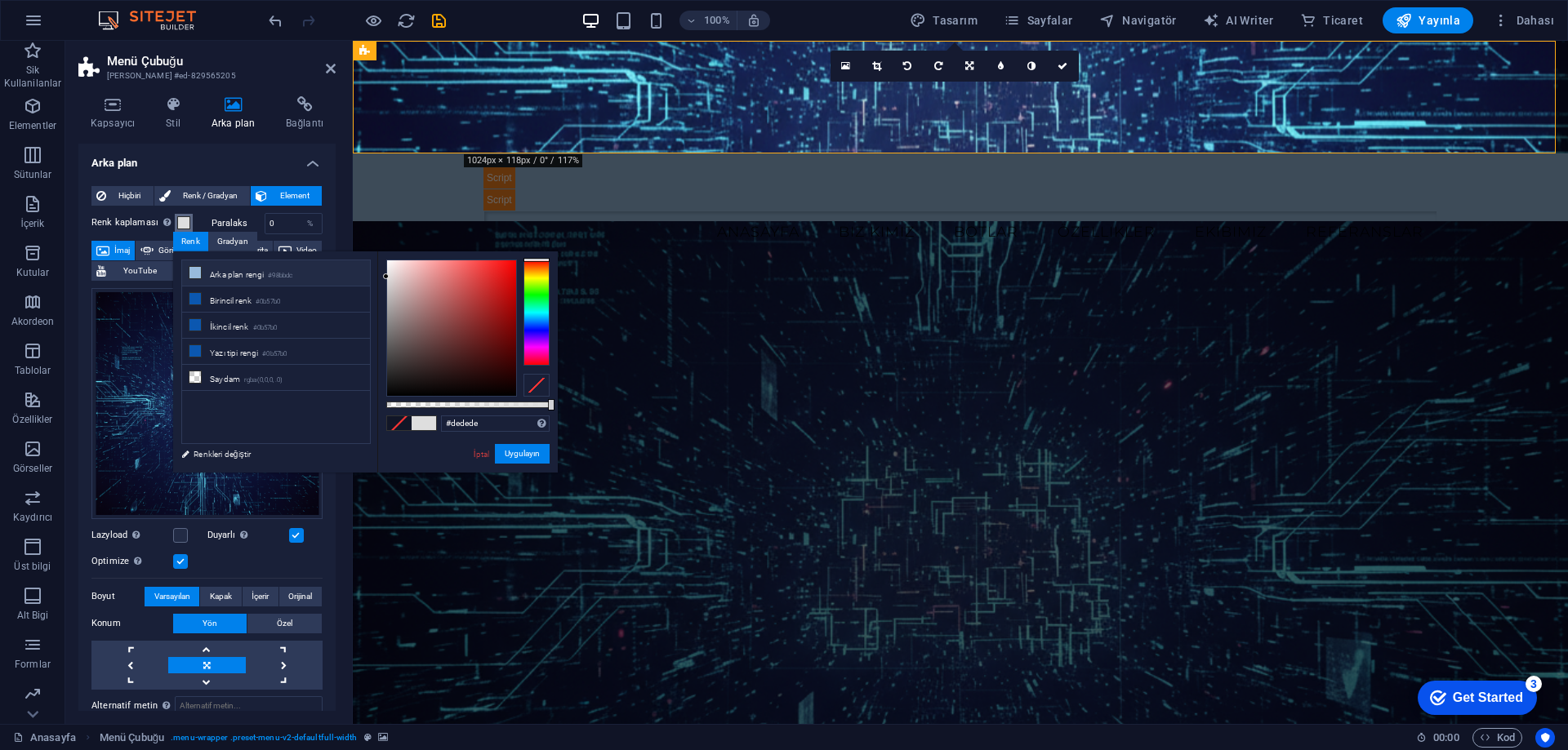
drag, startPoint x: 511, startPoint y: 298, endPoint x: 321, endPoint y: 276, distance: 191.3
click at [321, 276] on div "less Arka plan rengi #98bbdc Birincil renk #0b57b0 İkincil renk #0b57b0 Yazı ti…" at bounding box center [365, 362] width 385 height 222
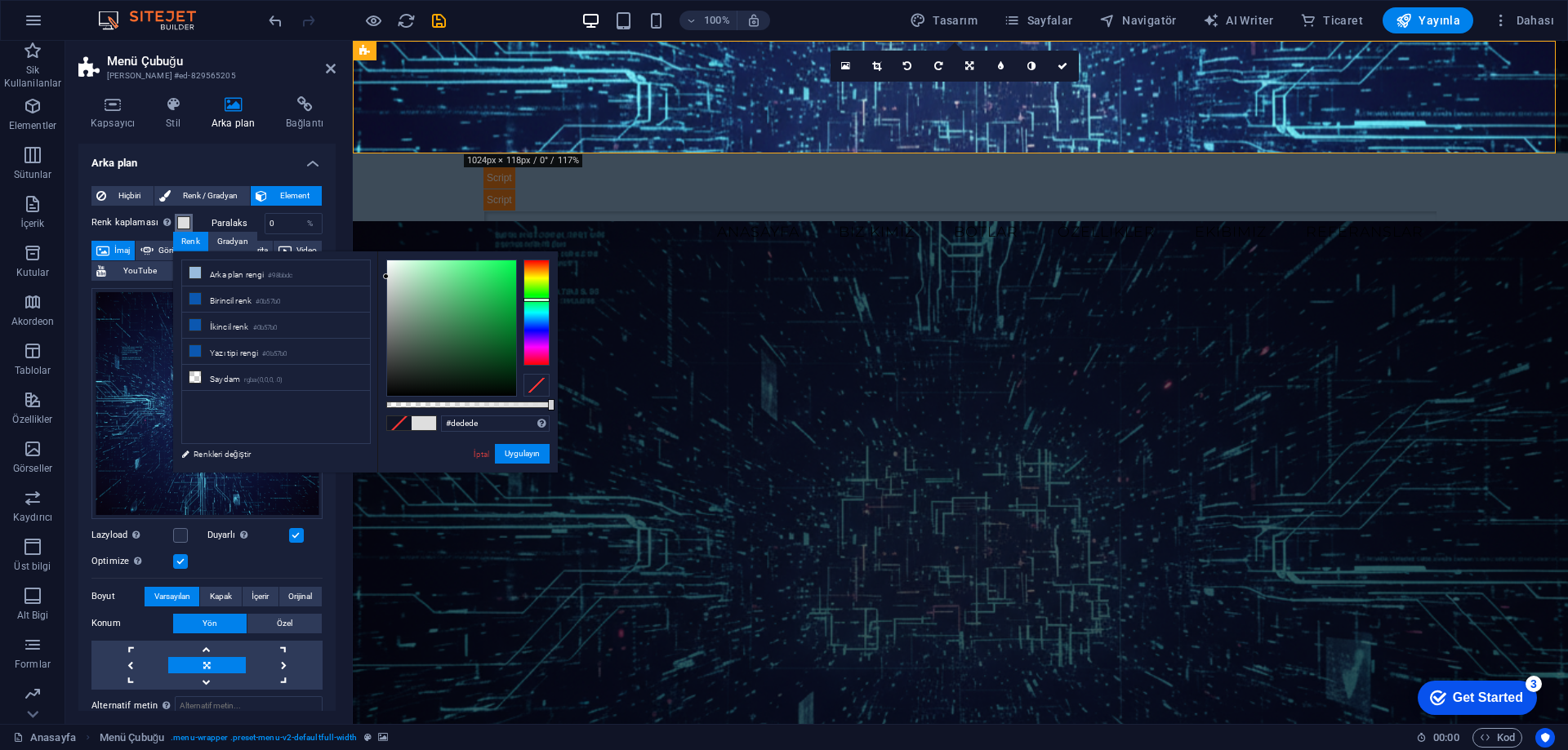
click at [537, 300] on div at bounding box center [537, 313] width 26 height 106
drag, startPoint x: 537, startPoint y: 283, endPoint x: 538, endPoint y: 298, distance: 15.0
click at [538, 298] on div at bounding box center [537, 313] width 26 height 106
drag, startPoint x: 403, startPoint y: 282, endPoint x: 537, endPoint y: 298, distance: 135.0
click at [537, 298] on div at bounding box center [468, 328] width 163 height 137
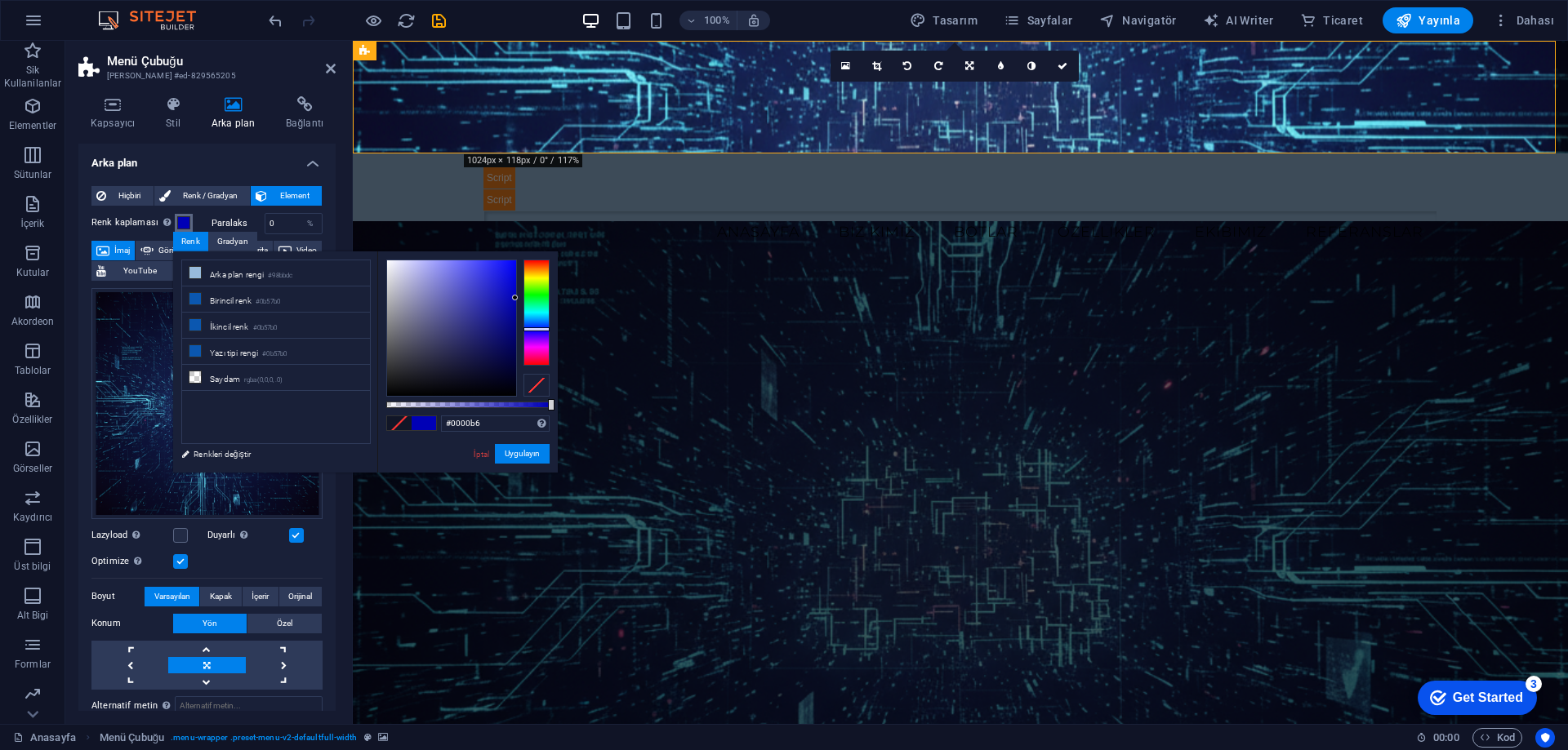
click at [539, 329] on div at bounding box center [537, 313] width 26 height 106
click at [542, 322] on div at bounding box center [537, 313] width 26 height 106
drag, startPoint x: 542, startPoint y: 322, endPoint x: 544, endPoint y: 332, distance: 10.2
click at [544, 332] on div at bounding box center [537, 332] width 26 height 4
drag, startPoint x: 511, startPoint y: 302, endPoint x: 362, endPoint y: 246, distance: 159.2
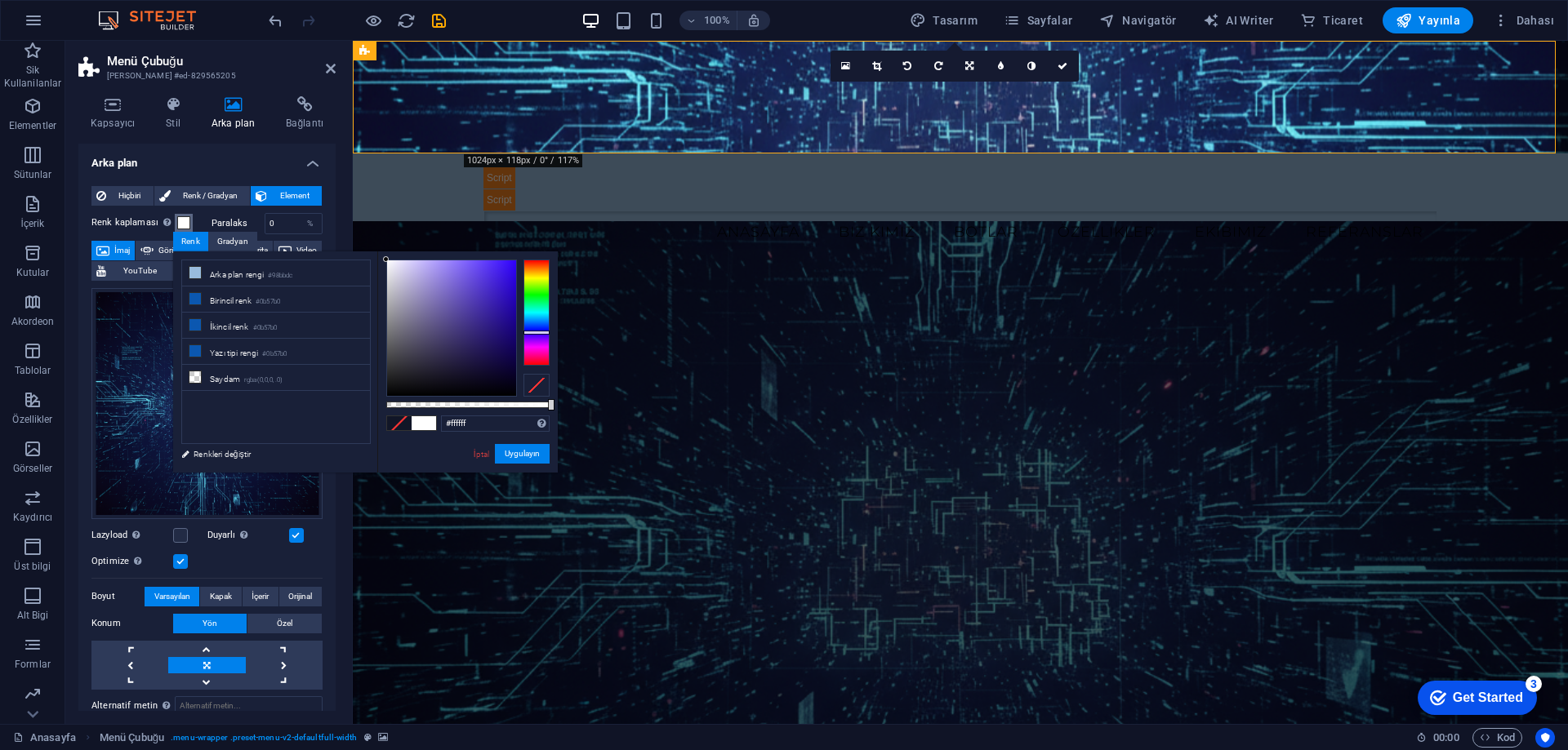
click at [362, 246] on body "turkesbilisim.com Anasayfa Sik Kullanilanlar Elementler Sütunlar İçerik Kutular…" at bounding box center [784, 375] width 1568 height 750
click at [391, 262] on div at bounding box center [452, 328] width 129 height 135
type input "#ffffff"
drag, startPoint x: 387, startPoint y: 262, endPoint x: 374, endPoint y: 257, distance: 13.9
click at [374, 257] on div "less Arka plan rengi #98bbdc Birincil renk #0b57b0 İkincil renk #0b57b0 Yazı ti…" at bounding box center [365, 362] width 385 height 222
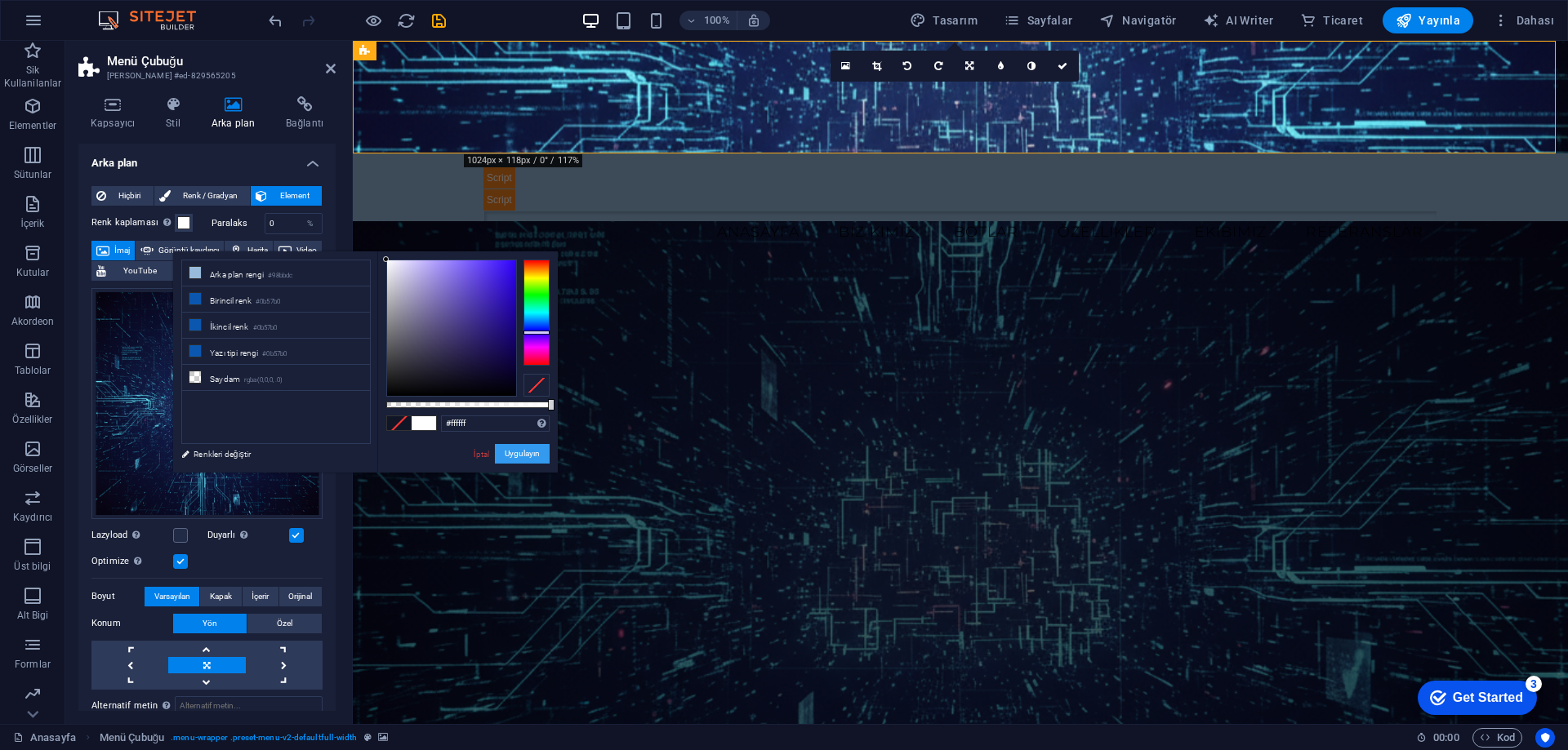
click at [528, 455] on button "Uygulayın" at bounding box center [522, 453] width 55 height 19
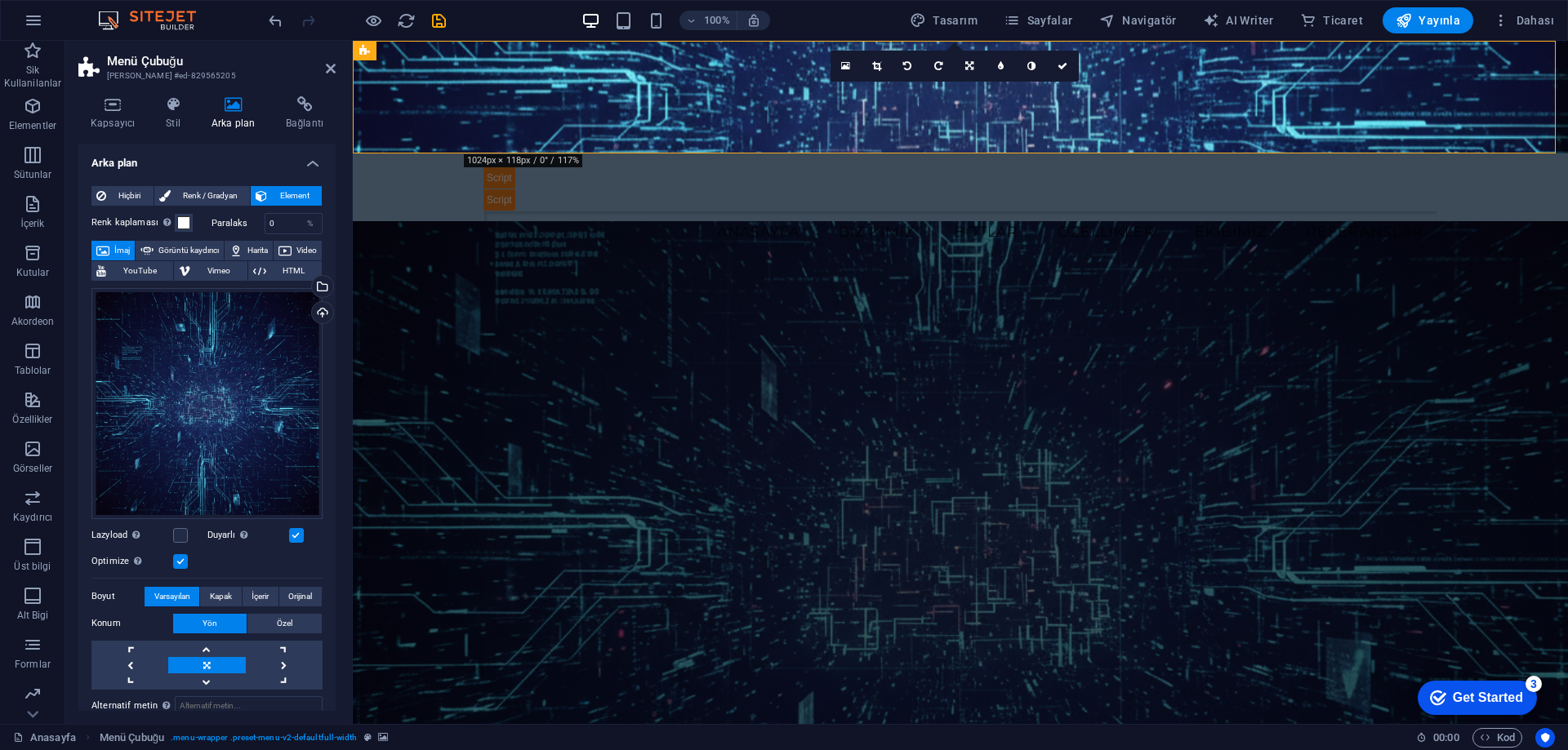
click at [688, 222] on figure at bounding box center [960, 542] width 1215 height 643
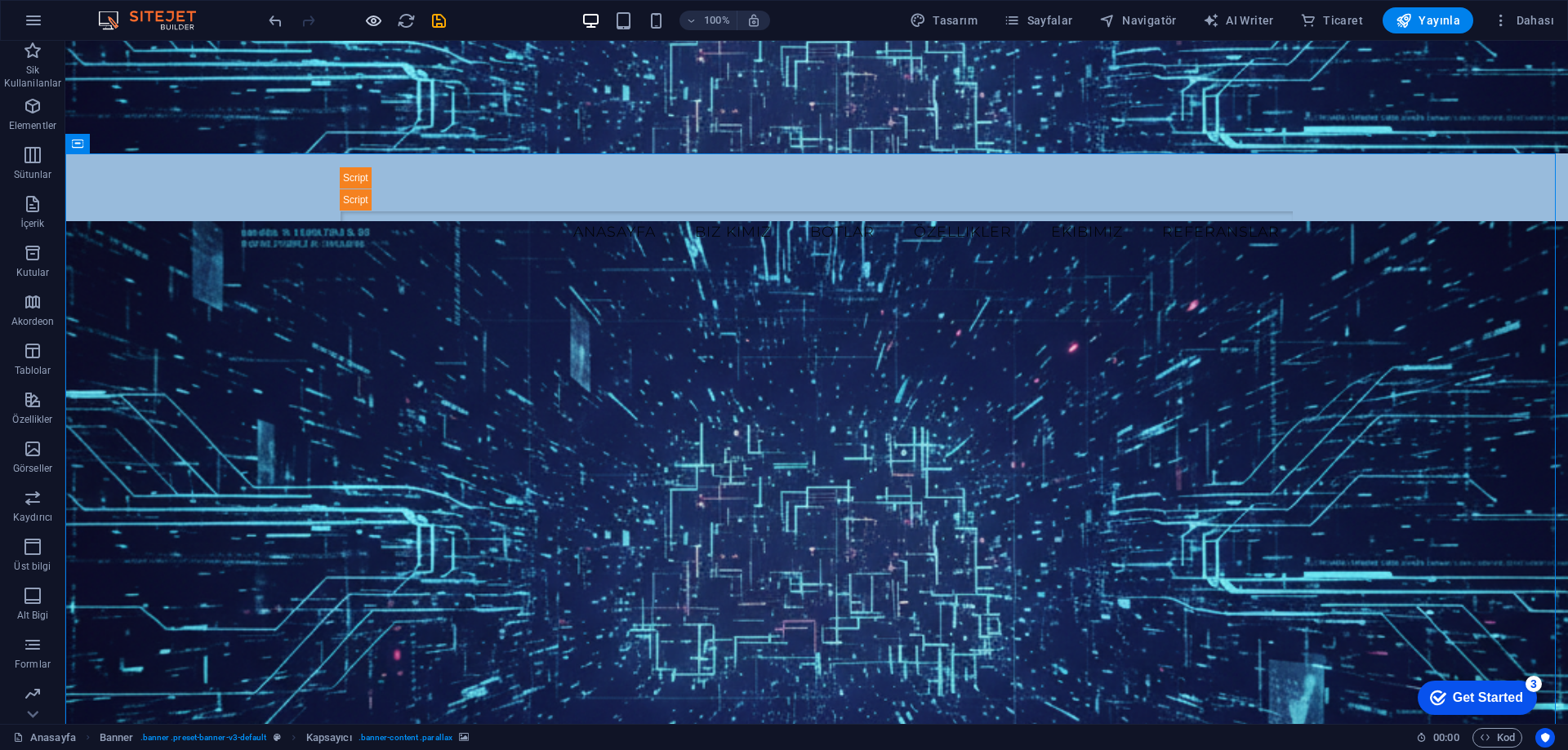
click at [372, 22] on icon "button" at bounding box center [374, 21] width 19 height 19
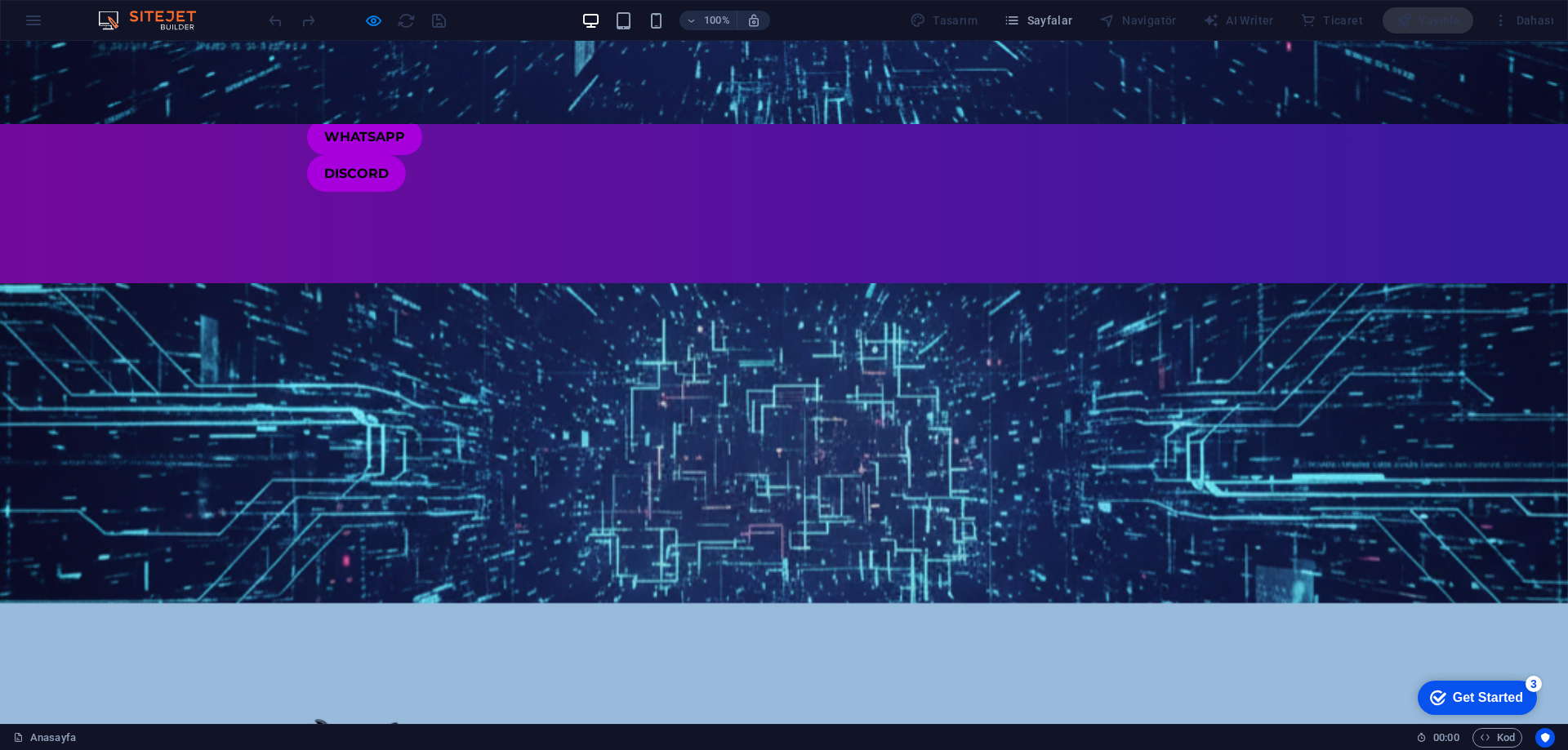
scroll to position [979, 0]
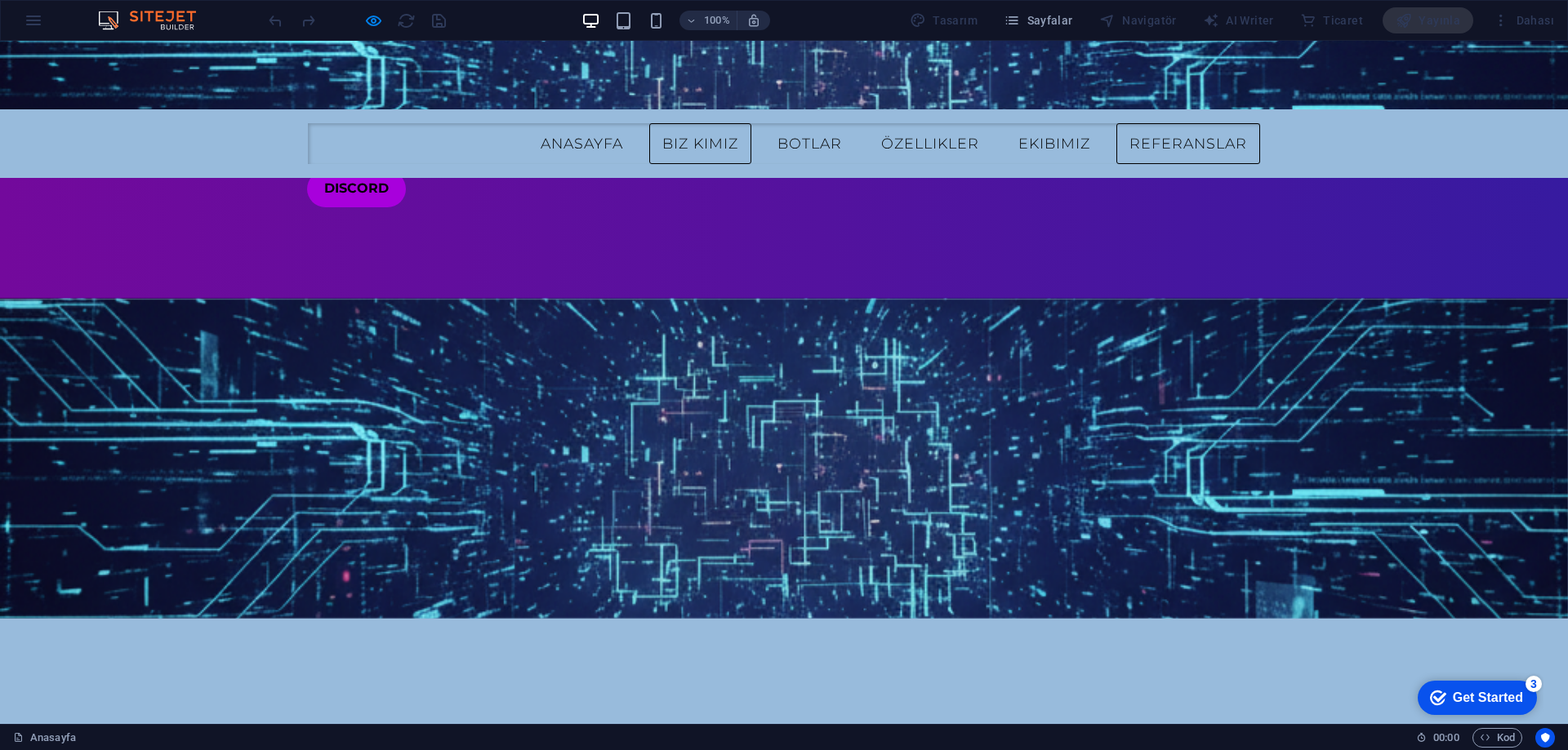
click at [1178, 123] on link "referanslar" at bounding box center [1188, 143] width 144 height 41
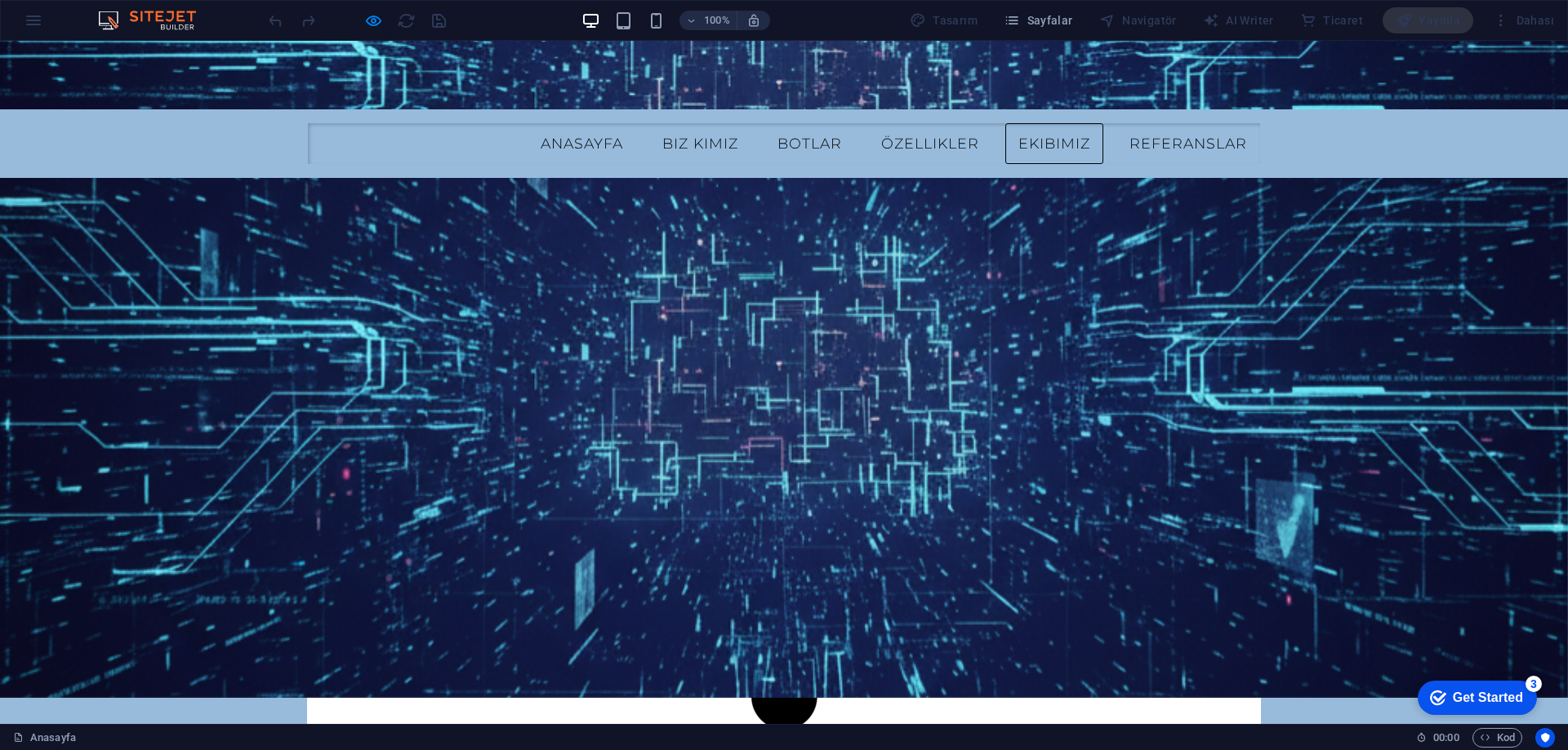
scroll to position [1874, 0]
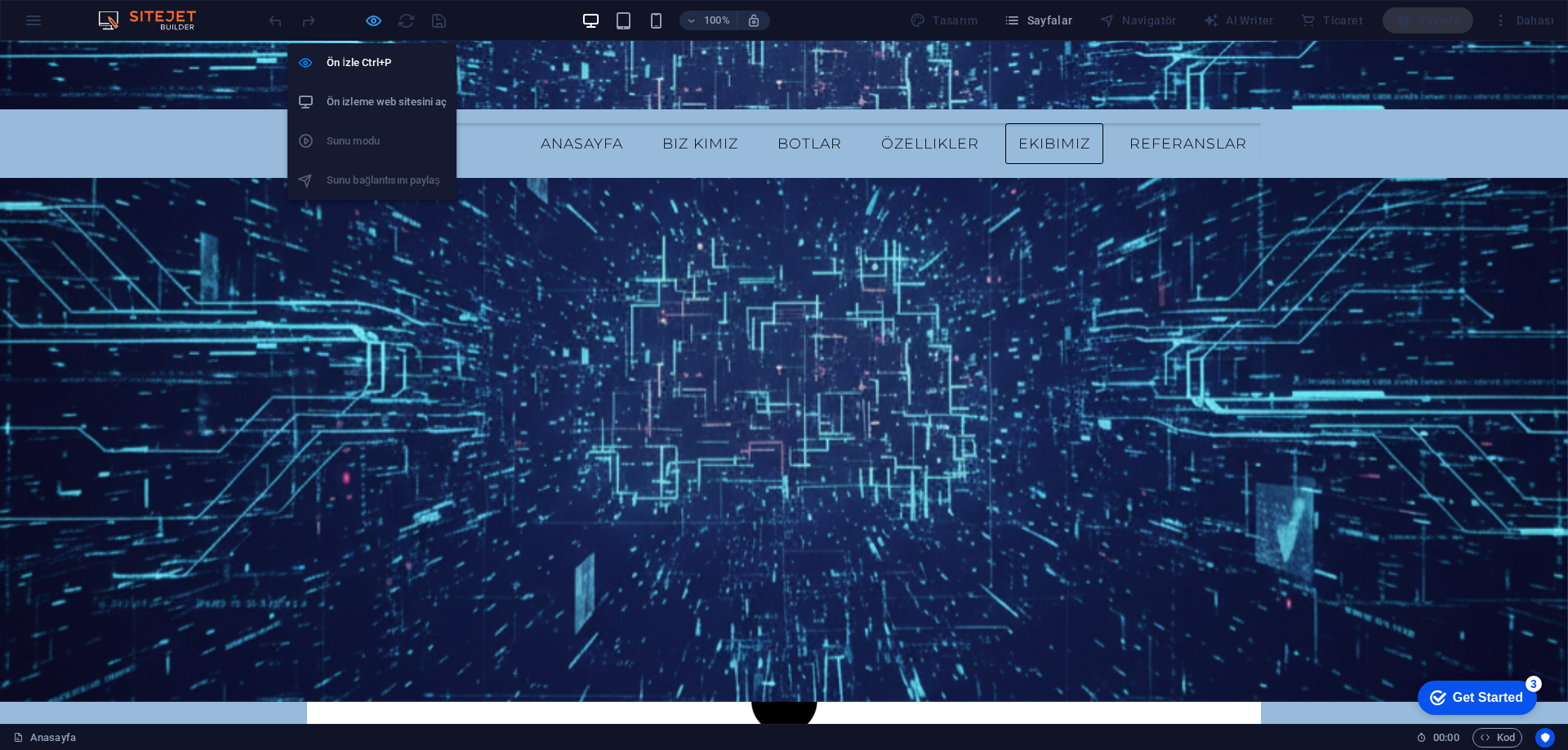
click at [377, 13] on icon "button" at bounding box center [374, 21] width 19 height 19
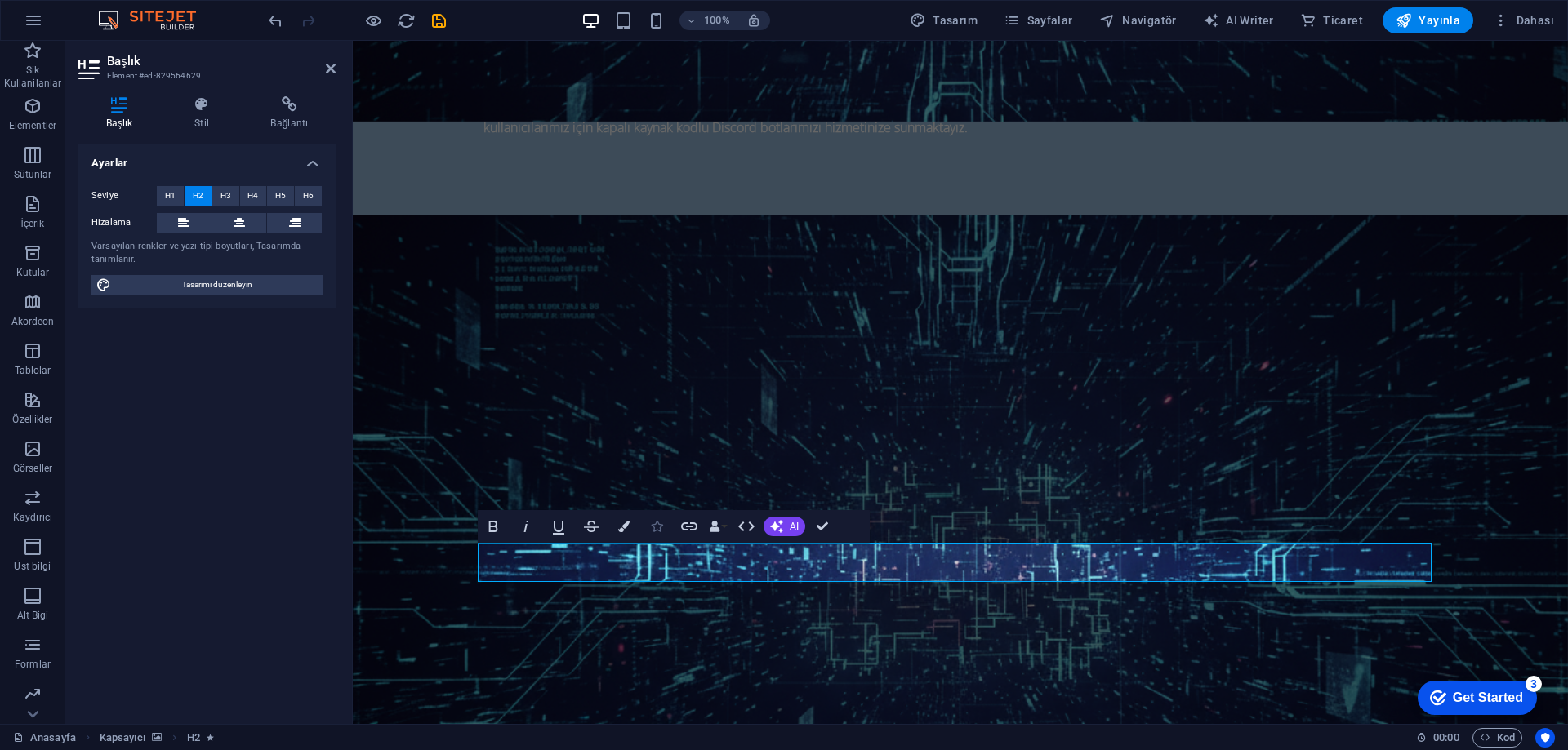
drag, startPoint x: 625, startPoint y: 524, endPoint x: 649, endPoint y: 524, distance: 24.0
click at [624, 525] on icon "button" at bounding box center [624, 526] width 11 height 11
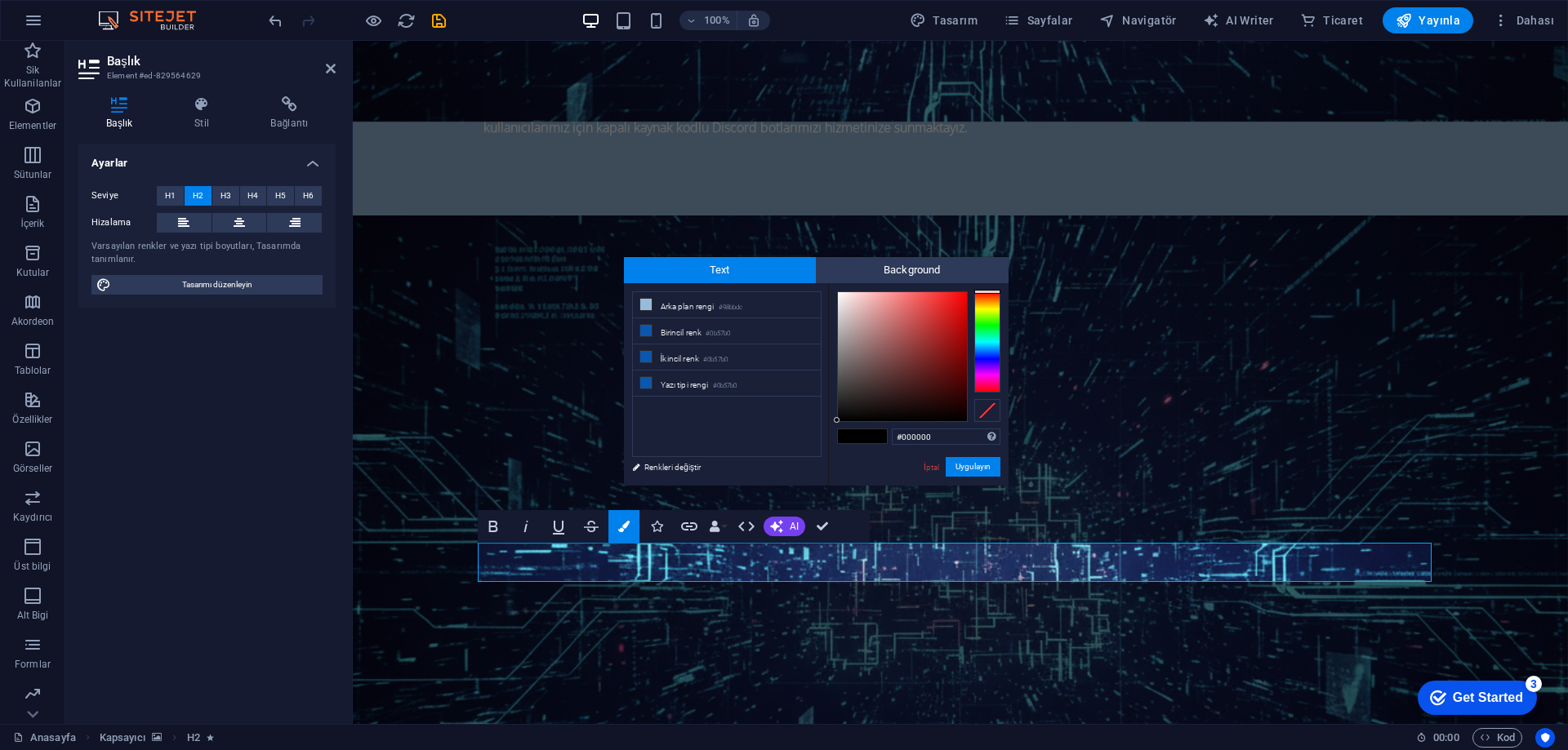
drag, startPoint x: 955, startPoint y: 441, endPoint x: 750, endPoint y: 438, distance: 205.0
click at [750, 438] on div "less Arka plan rengi #98bbdc Birincil renk #0b57b0 İkincil renk #0b57b0 Yazı ti…" at bounding box center [816, 385] width 385 height 202
type input "#ffffff"
click at [979, 477] on button "Uygulayın" at bounding box center [973, 467] width 55 height 19
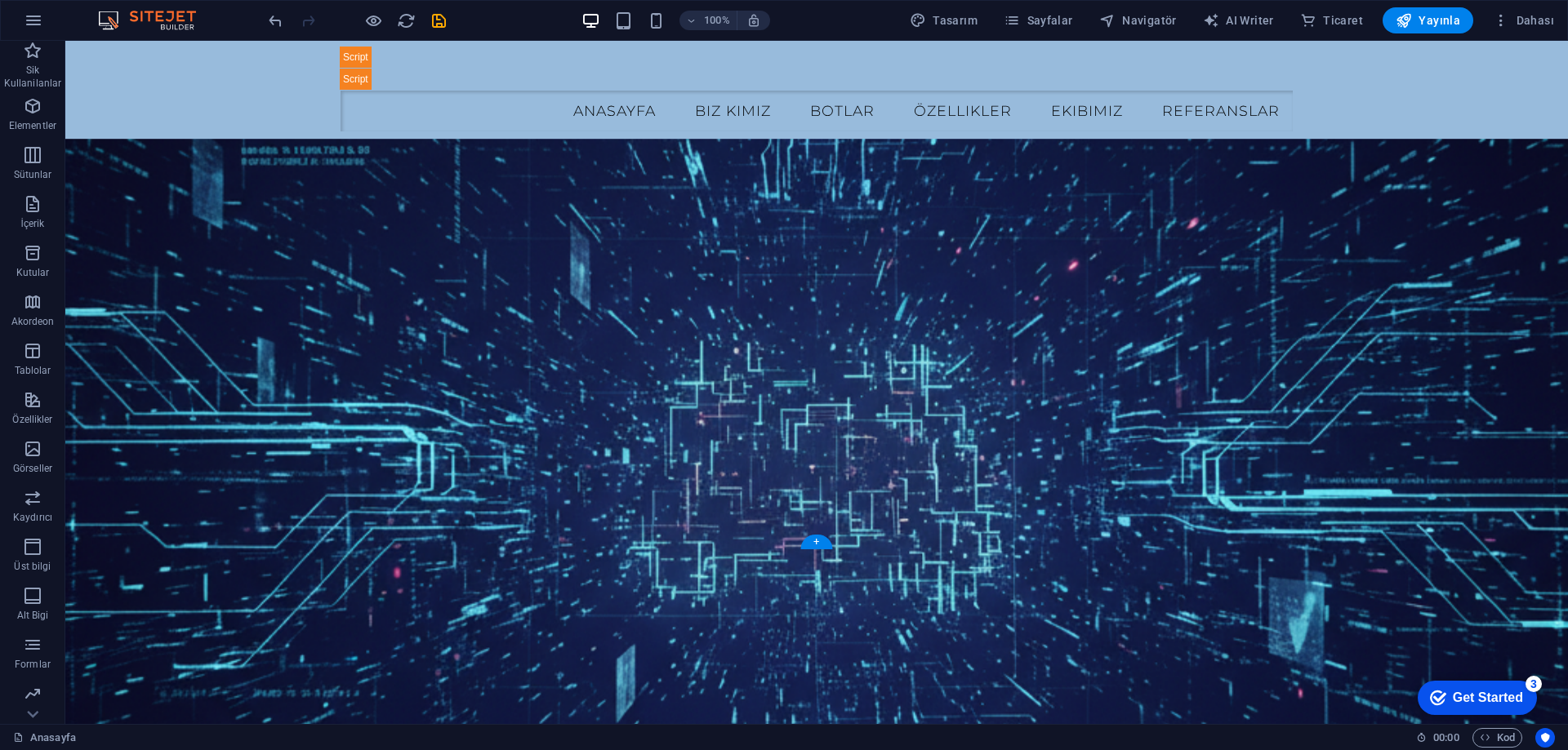
scroll to position [0, 0]
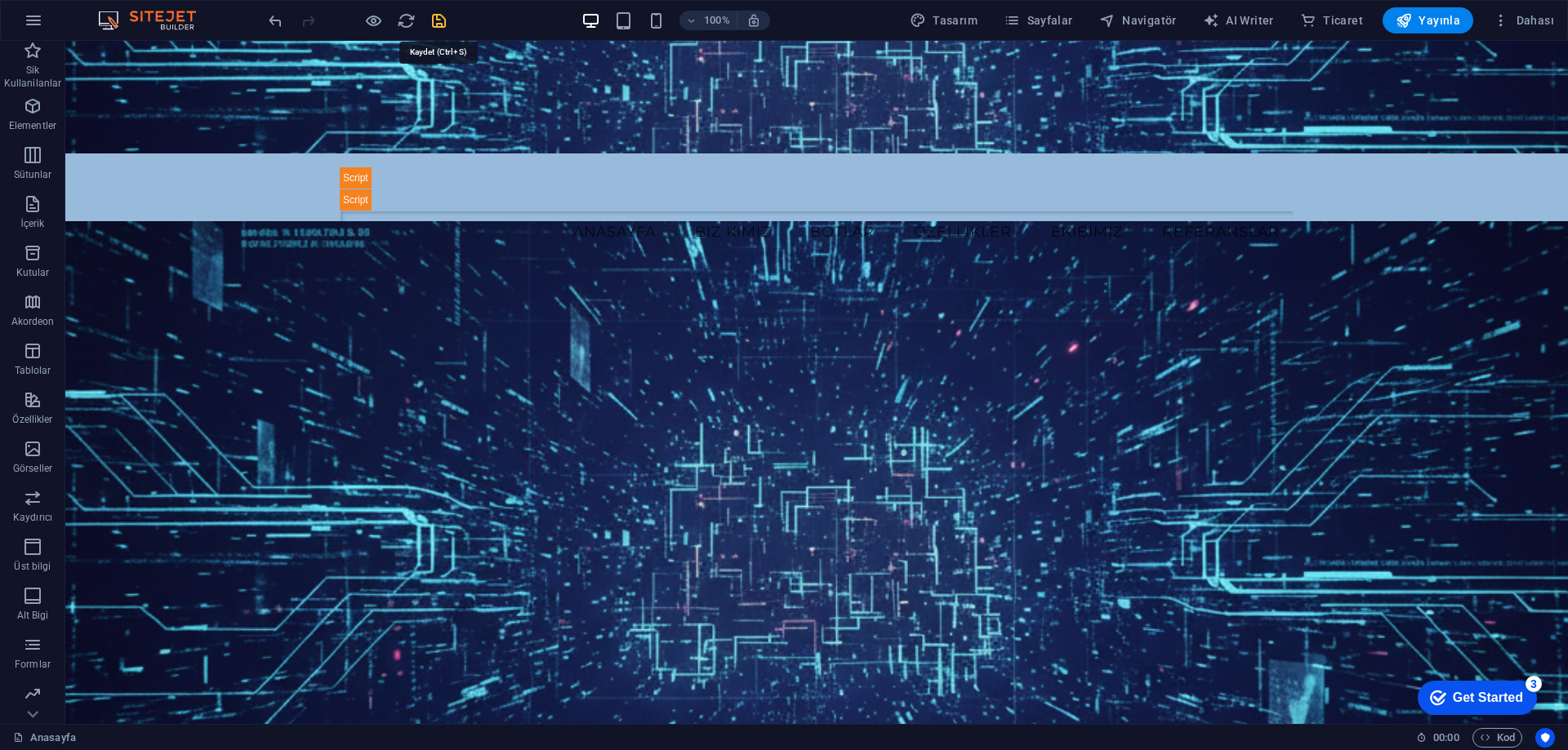
click at [435, 23] on icon "save" at bounding box center [439, 21] width 19 height 19
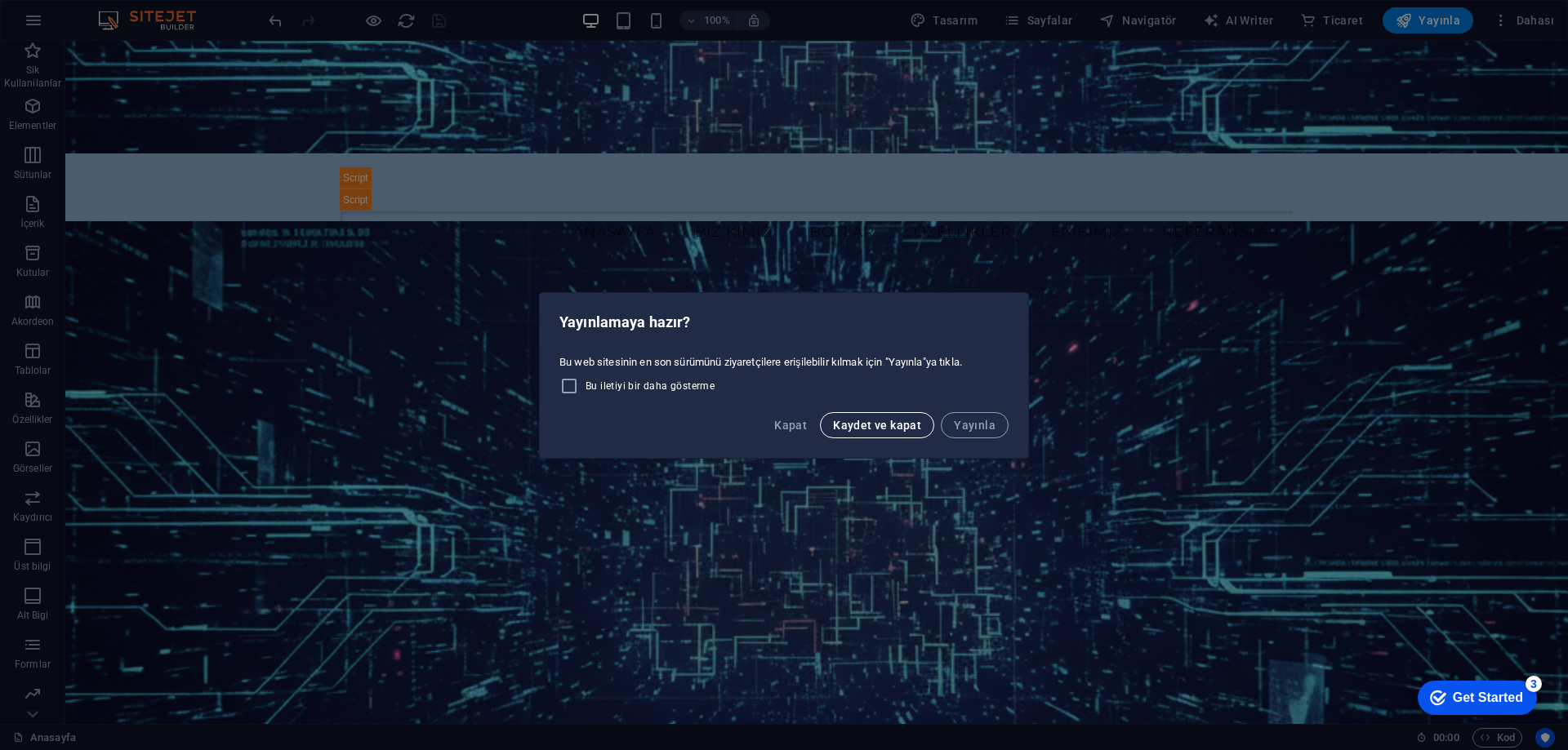
click at [887, 426] on span "Kaydet ve kapat" at bounding box center [877, 425] width 88 height 13
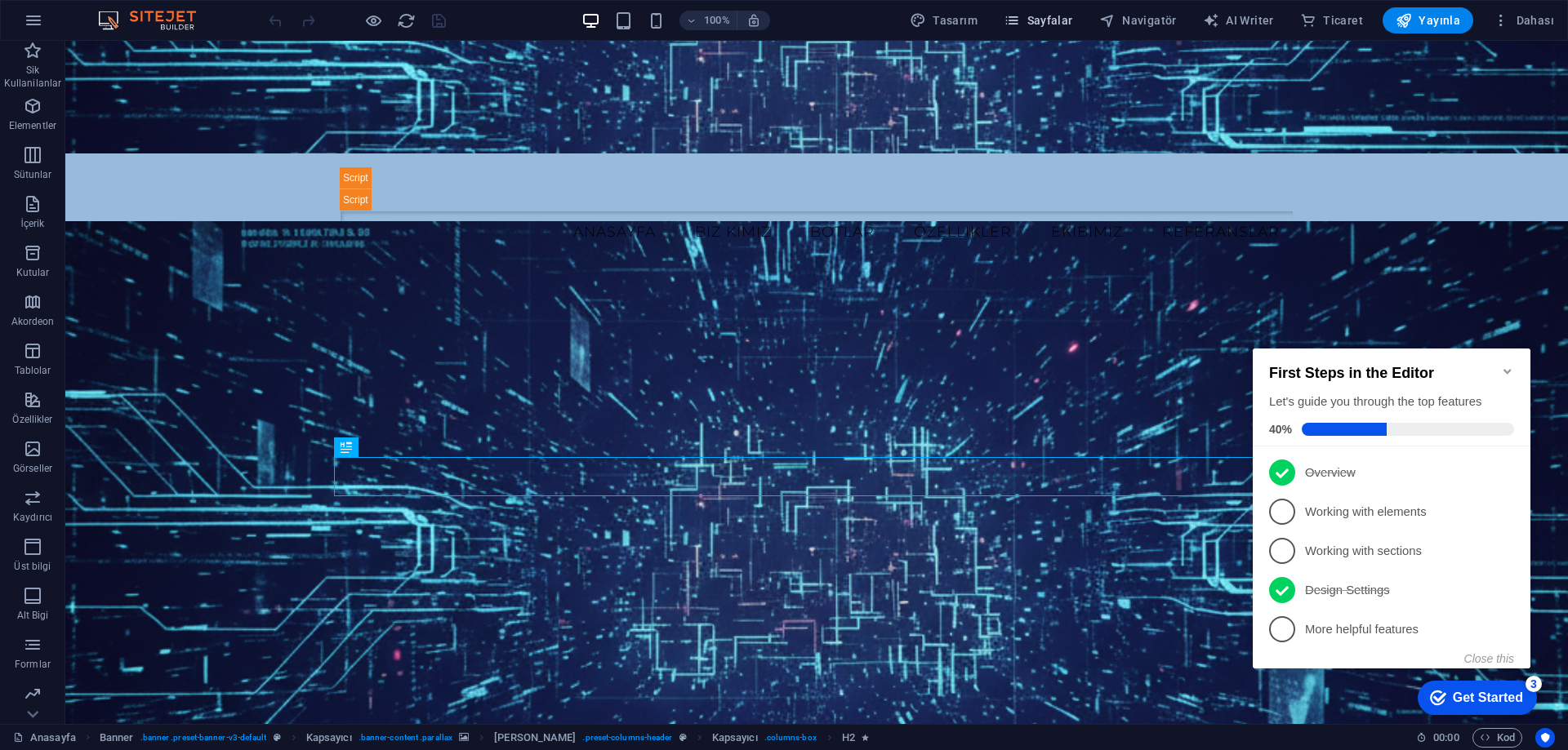
click at [1073, 18] on span "Sayfalar" at bounding box center [1039, 20] width 70 height 17
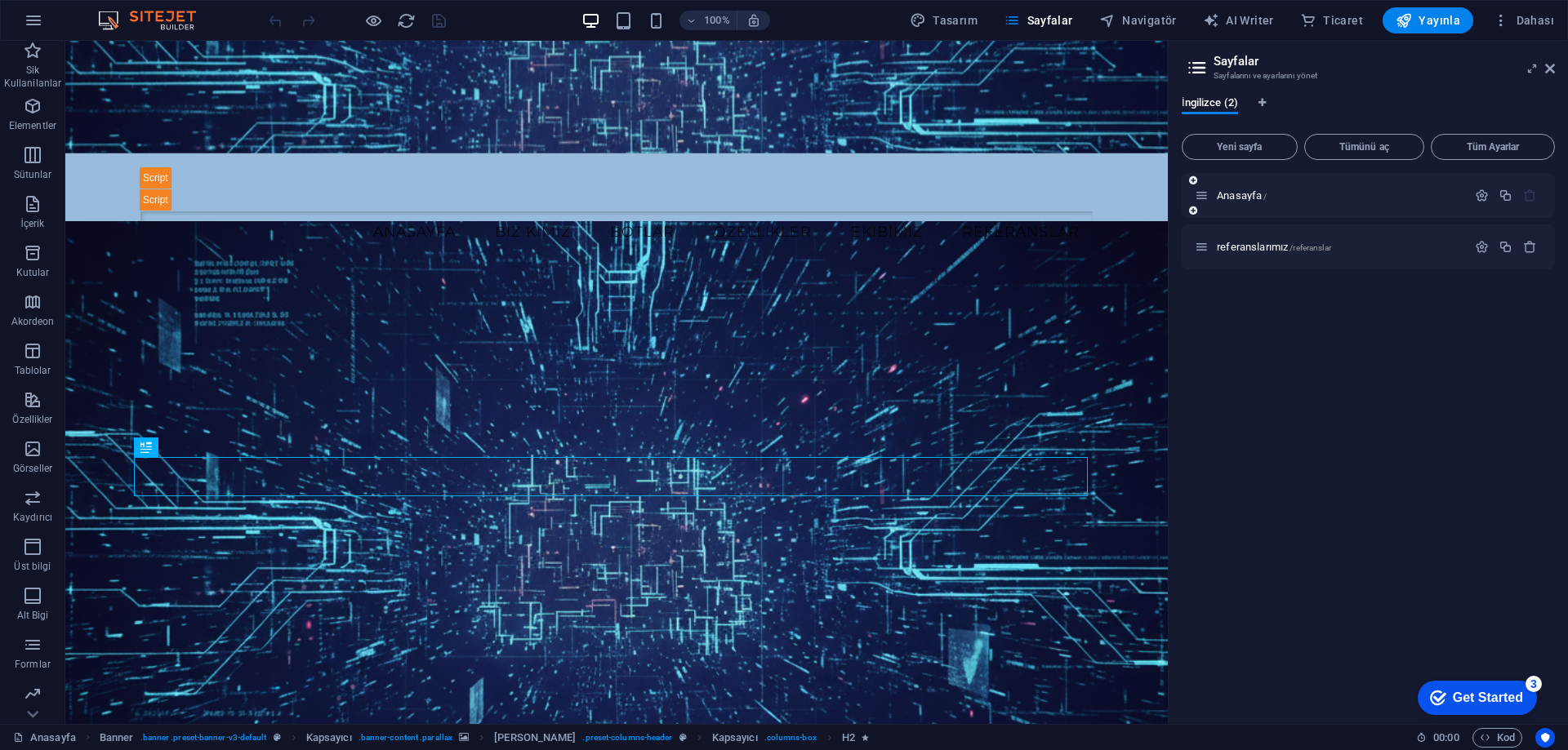
click at [1263, 145] on span "Yeni sayfa" at bounding box center [1240, 147] width 101 height 10
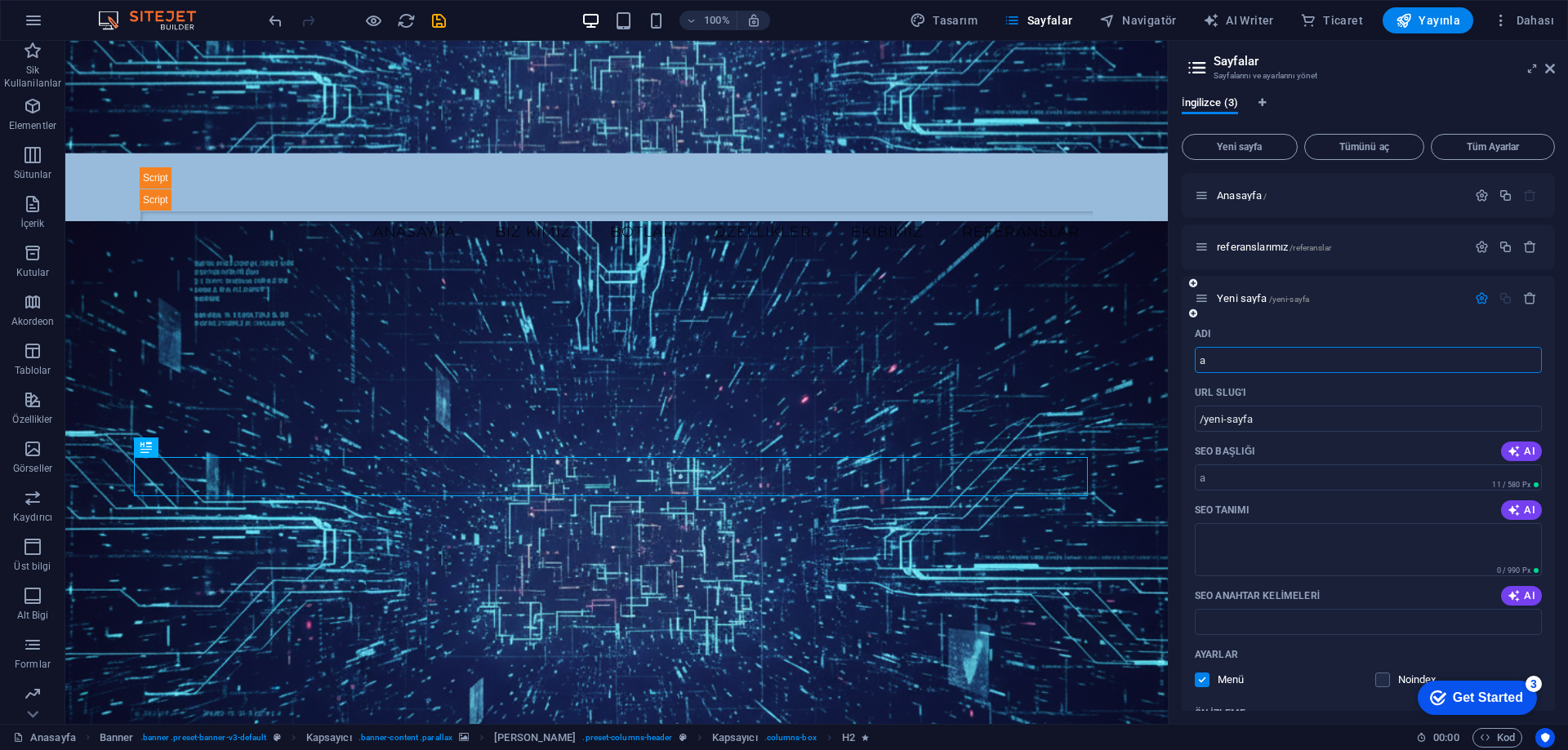
type input "a"
type input "/a"
type input "a"
type input "/"
type input "a"
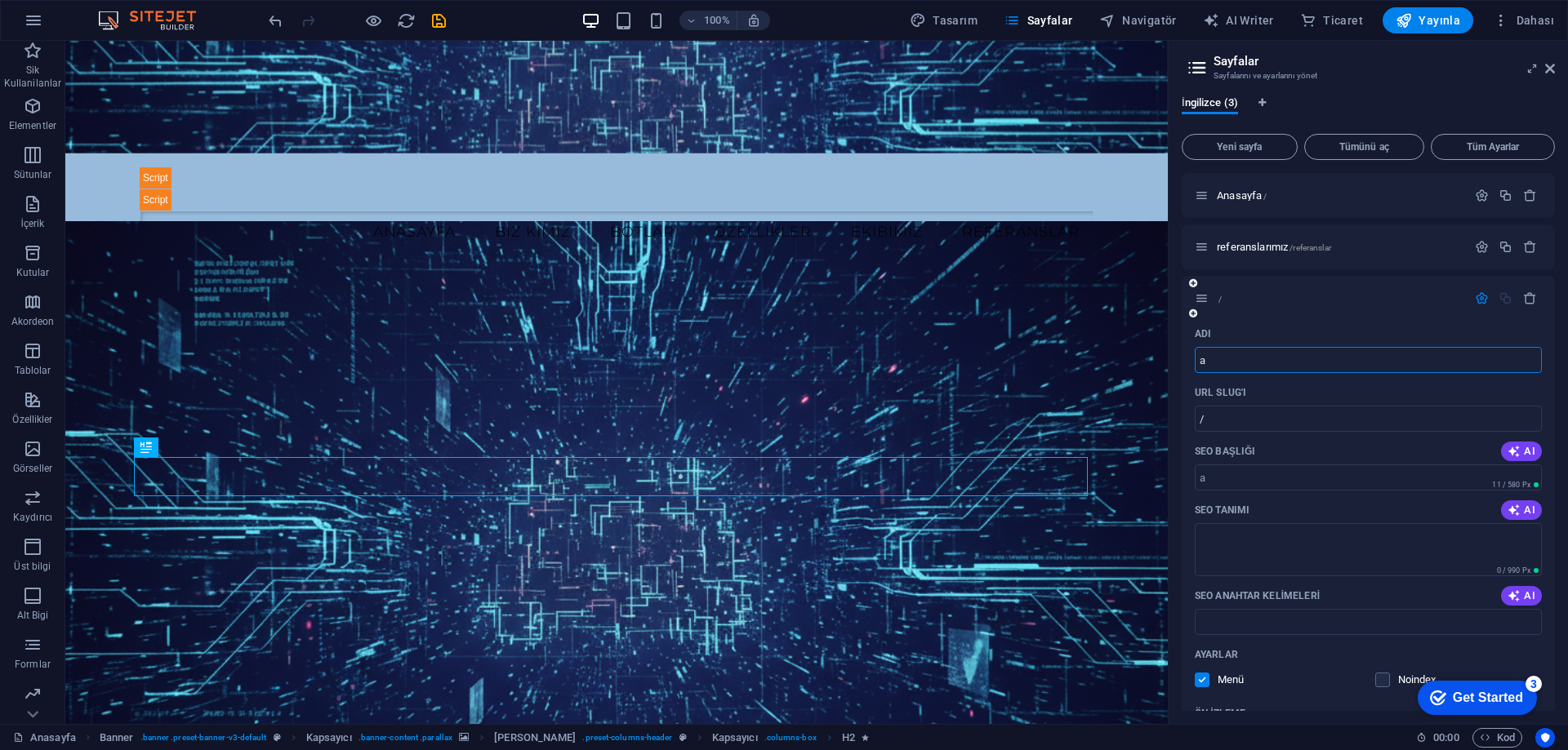
type input "/a"
type input "a"
type input "arkga"
type input "/ark"
type input "ark"
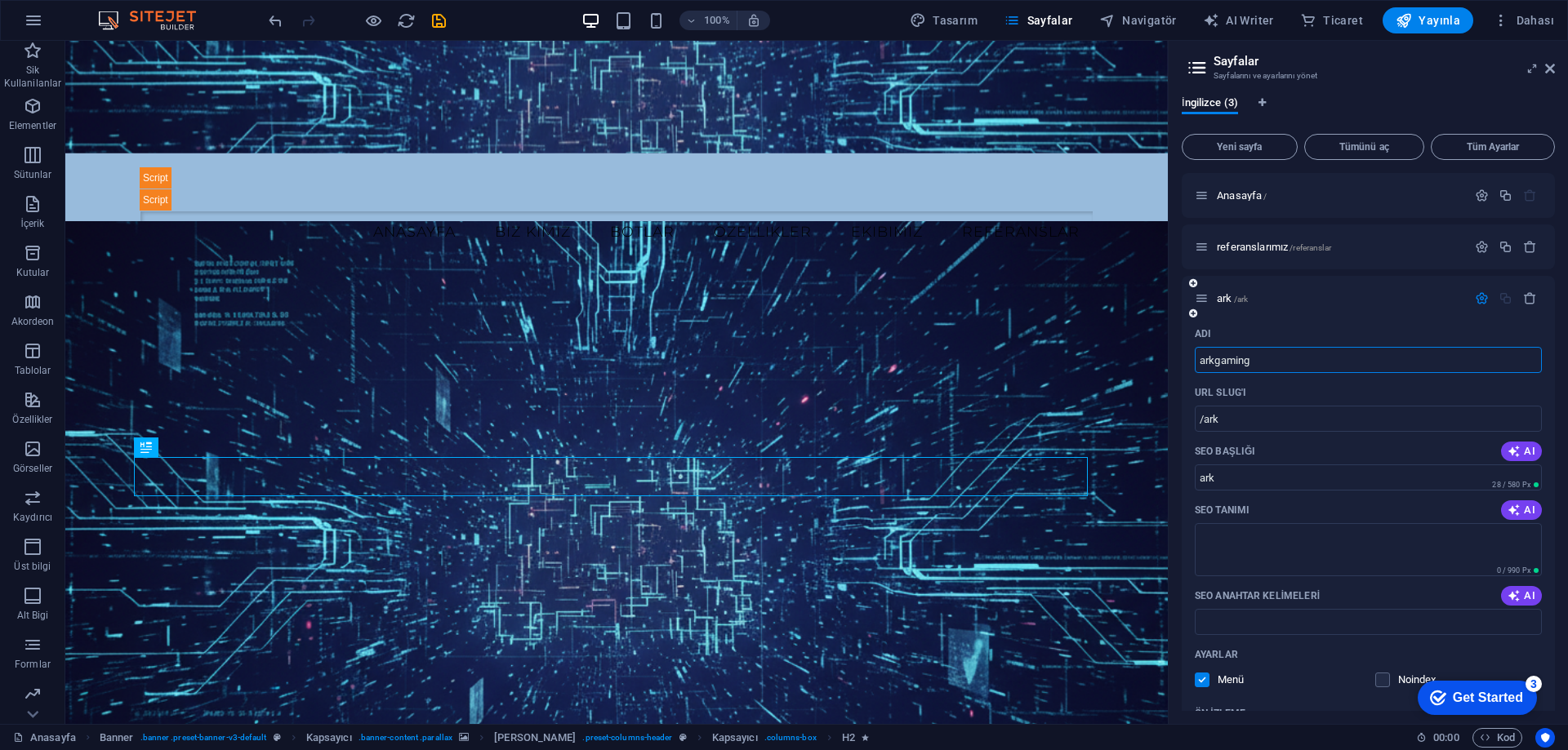
type input "arkgaming"
type input "/arkgaming"
type input "arkgaming"
type input "arkgaming-"
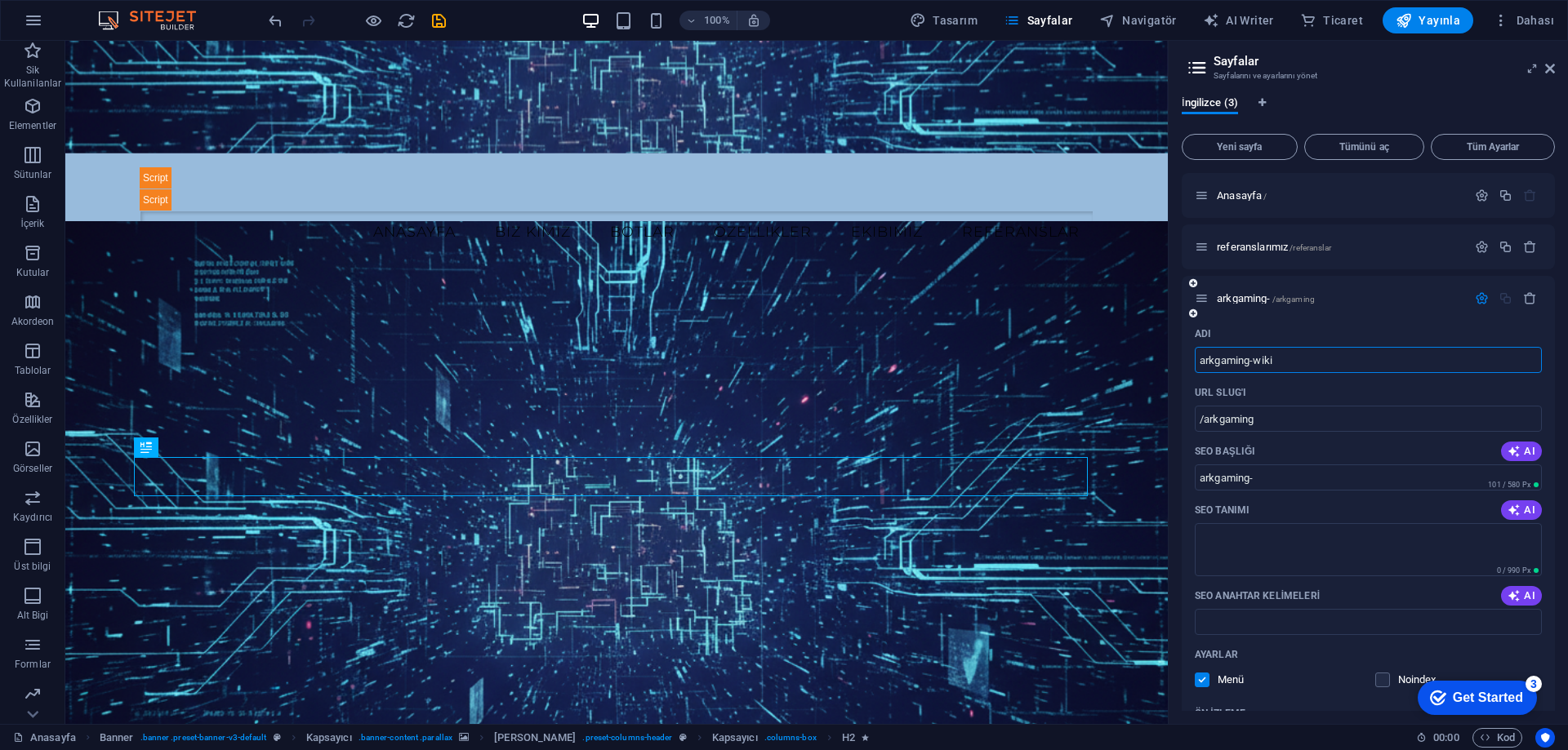
type input "arkgaming-wiki"
type input "/arkgaming-wiki"
type input "arkgaming-wiki"
click at [1315, 557] on textarea "SEO Tanımı" at bounding box center [1369, 549] width 347 height 53
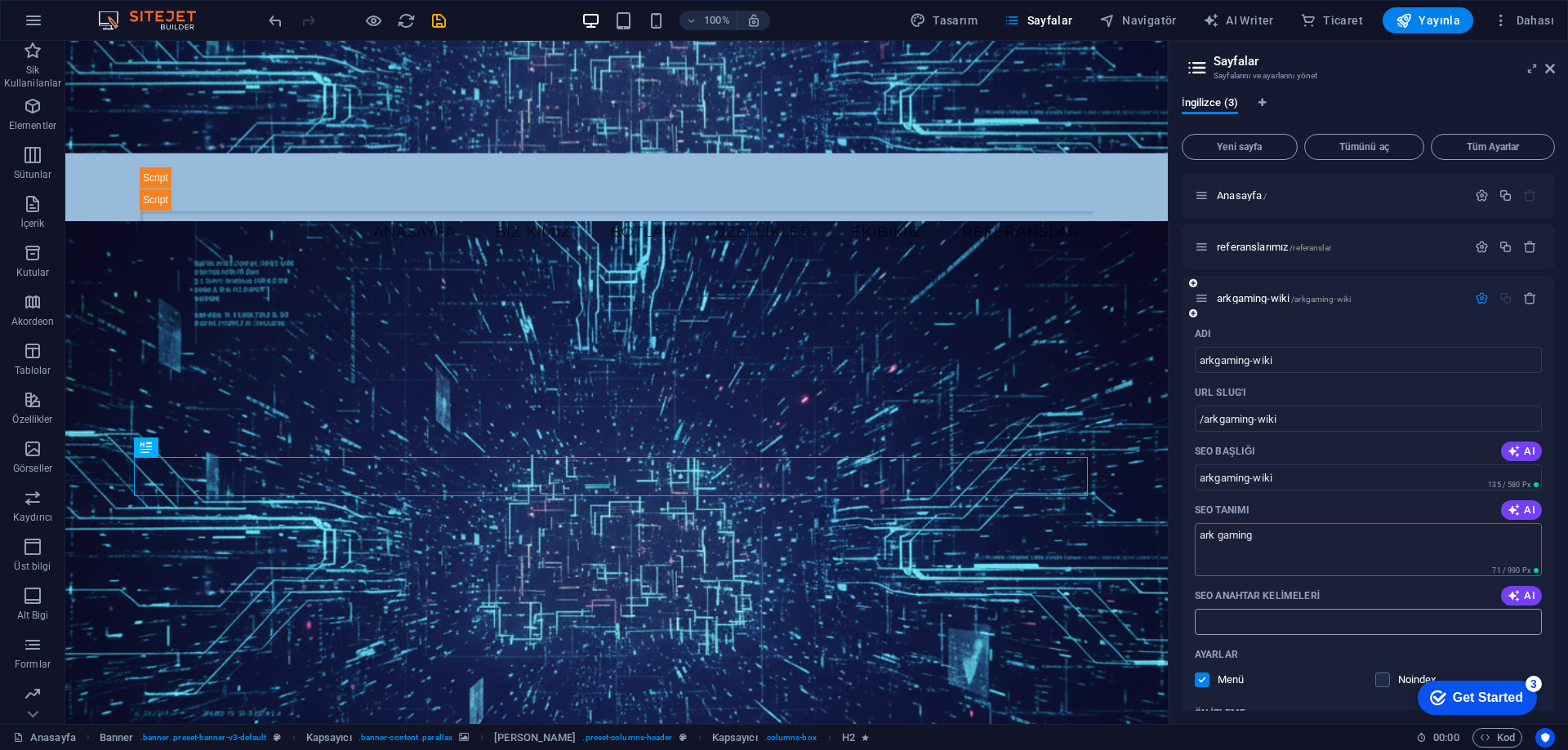
type textarea "ark gaming"
click at [1293, 623] on input "SEO Anahtar Kelimeleri" at bounding box center [1369, 622] width 347 height 26
type input "cs1.6"
click at [1053, 13] on span "Sayfalar" at bounding box center [1039, 20] width 70 height 17
click at [1532, 65] on icon at bounding box center [1532, 68] width 0 height 13
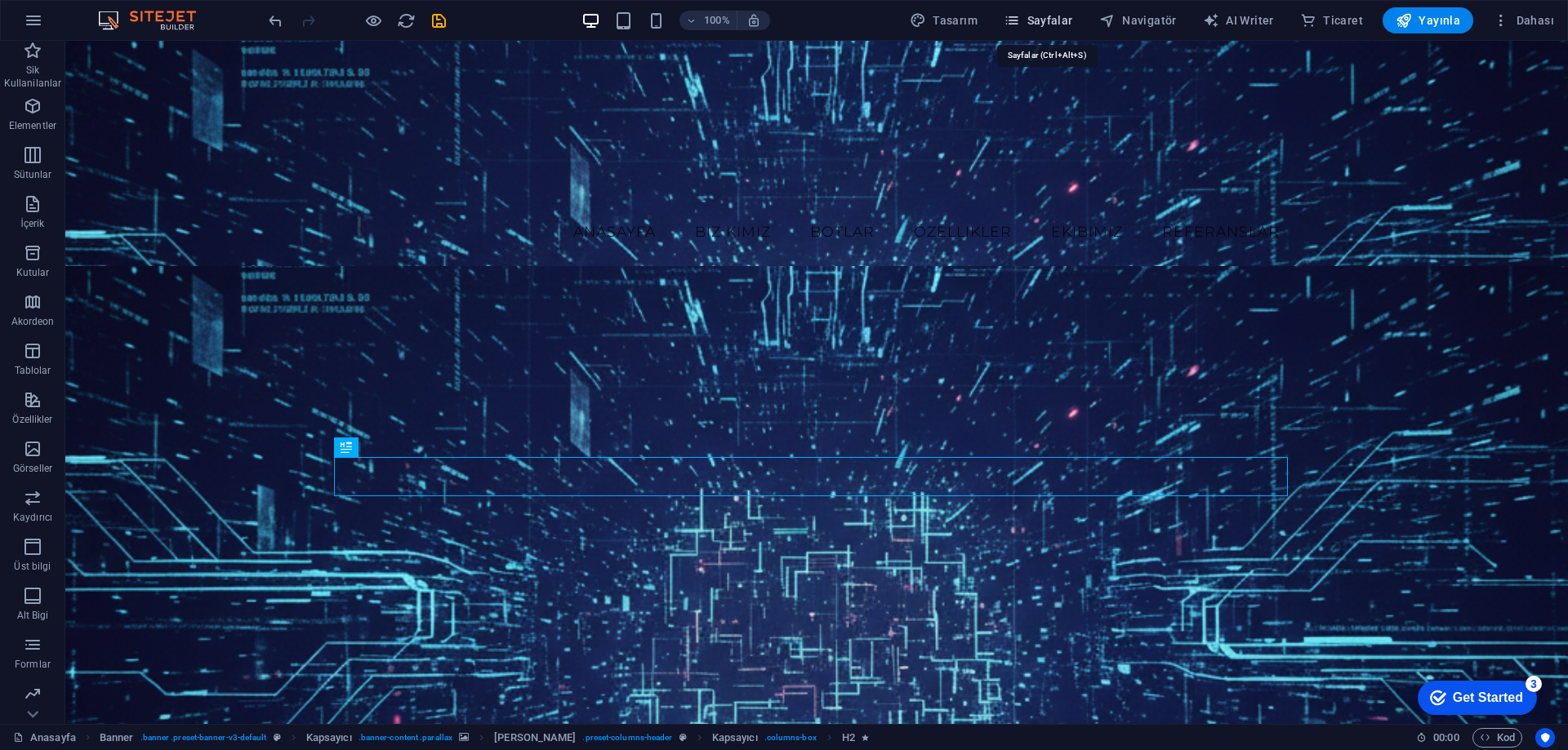
click at [1056, 20] on span "Sayfalar" at bounding box center [1039, 20] width 70 height 17
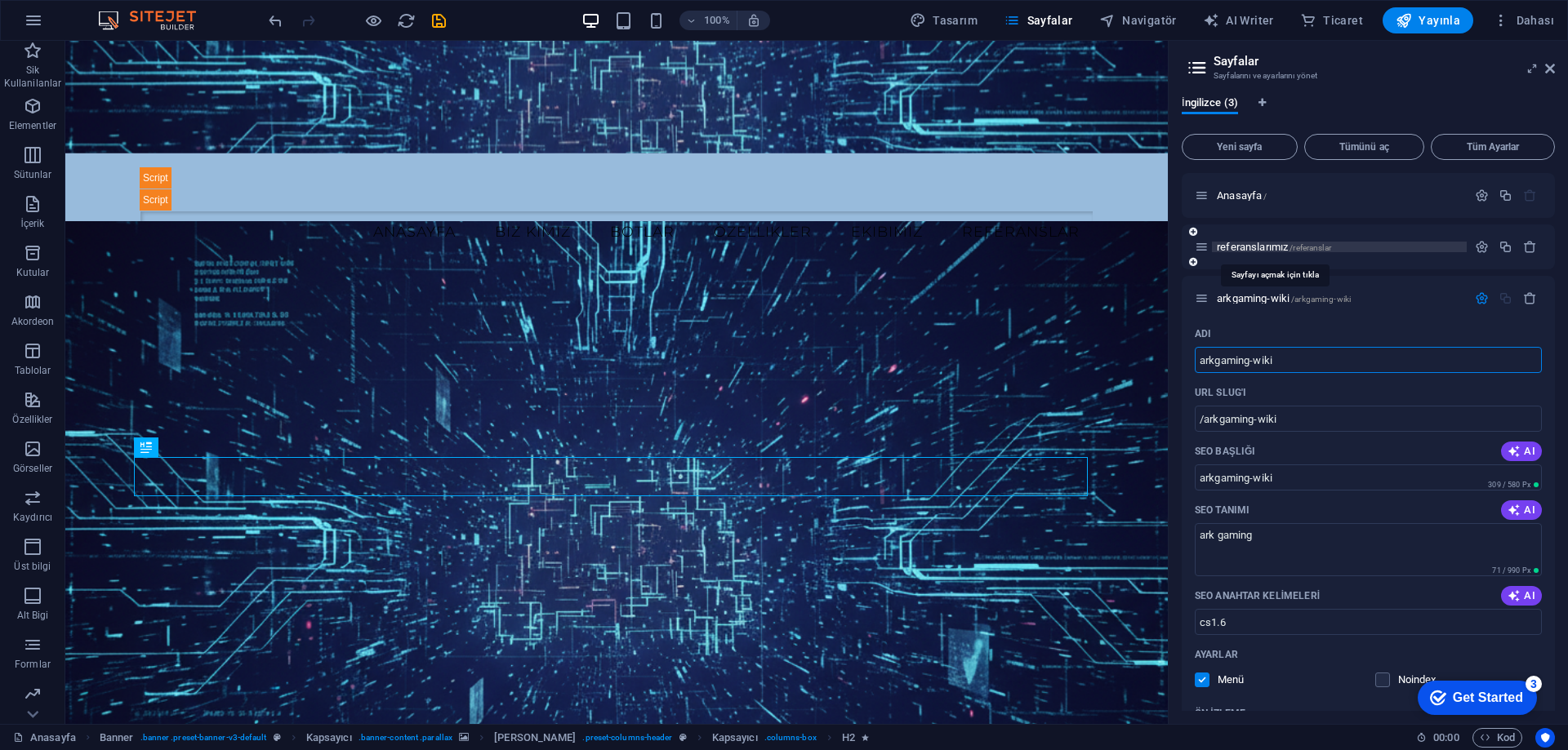
click at [1252, 245] on span "referanslarımız /referanslar" at bounding box center [1274, 247] width 114 height 12
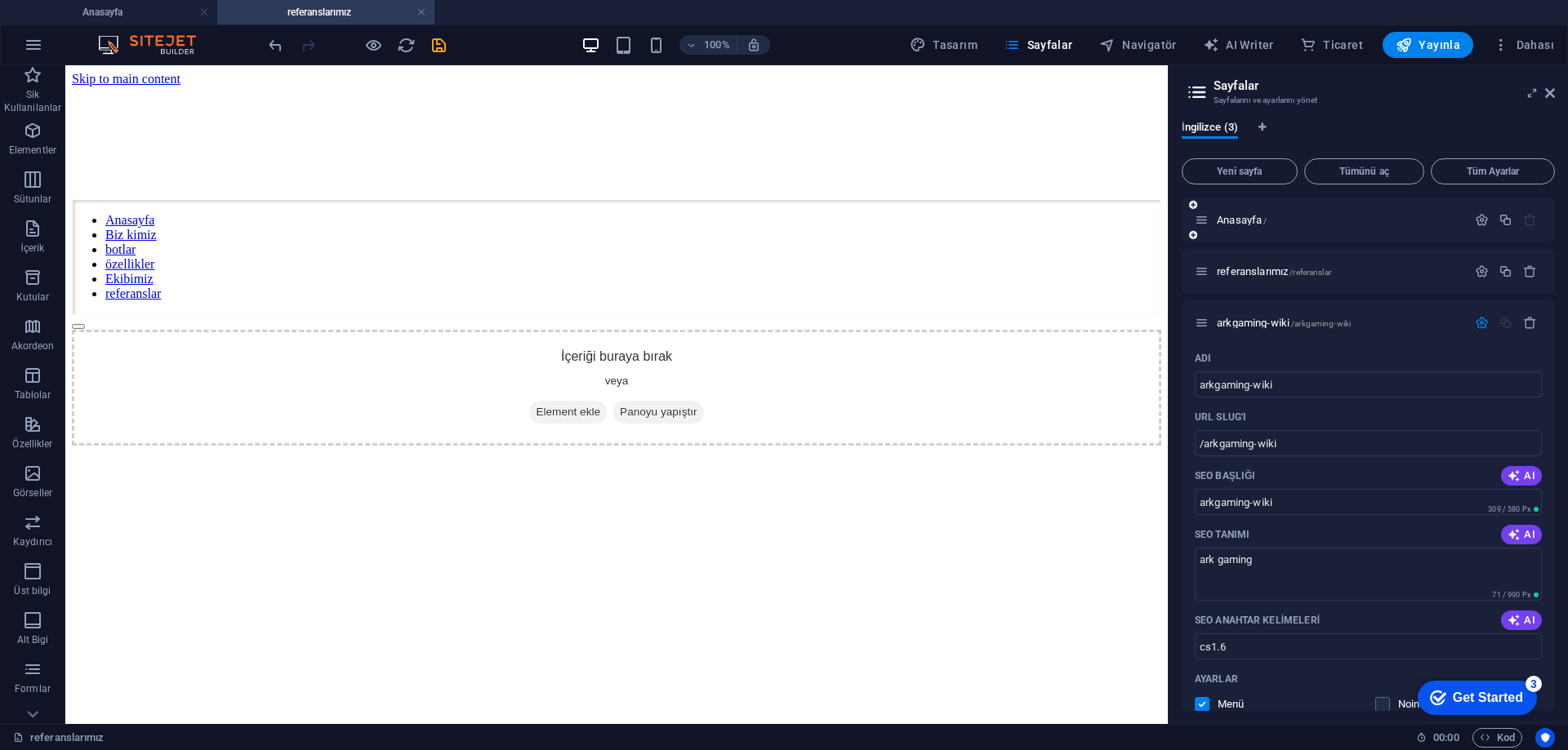
click at [1252, 227] on div "Anasayfa /" at bounding box center [1332, 221] width 272 height 19
click at [1268, 322] on span "arkgaming-wiki /arkgaming-wiki" at bounding box center [1284, 323] width 134 height 12
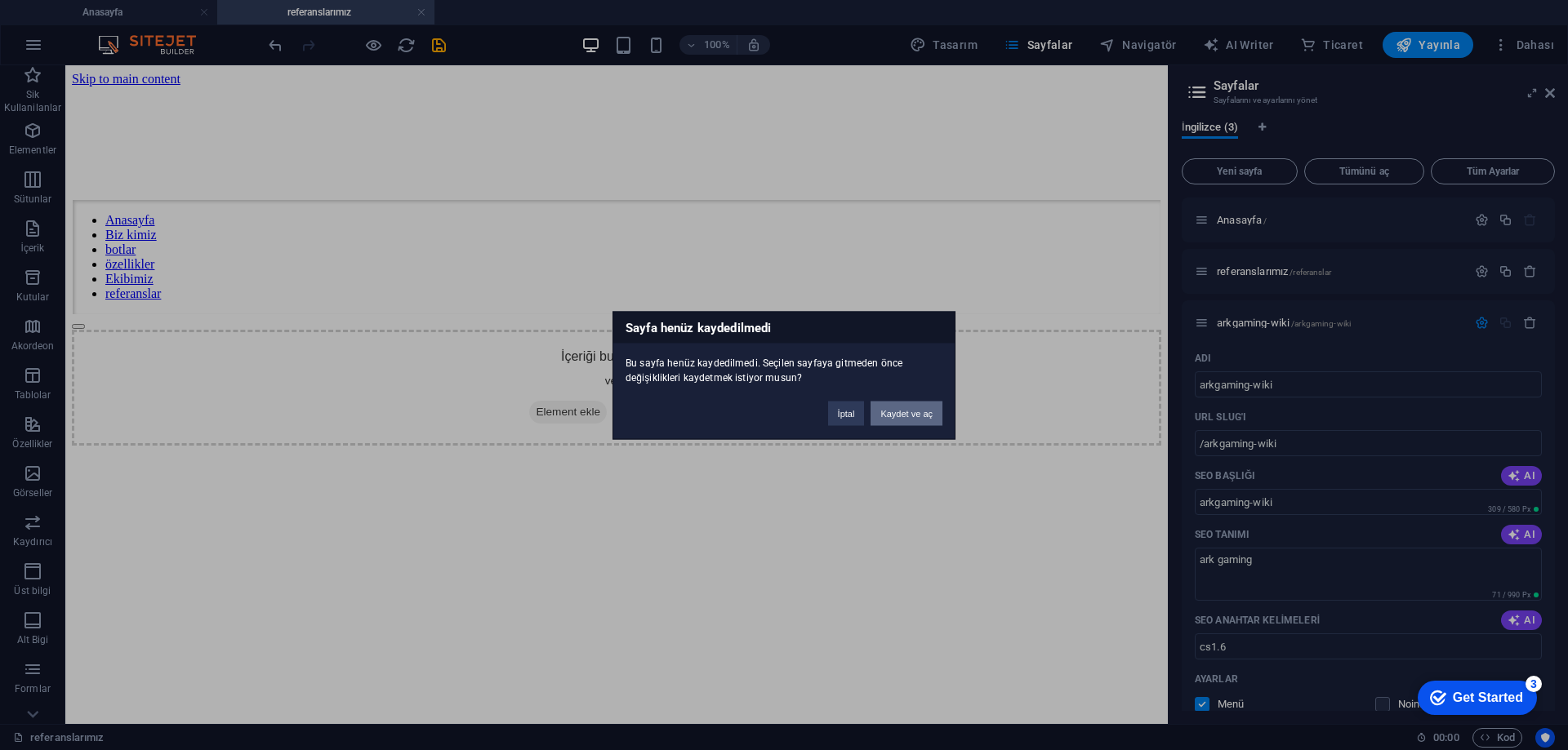
click at [897, 418] on button "Kaydet ve aç" at bounding box center [907, 413] width 72 height 24
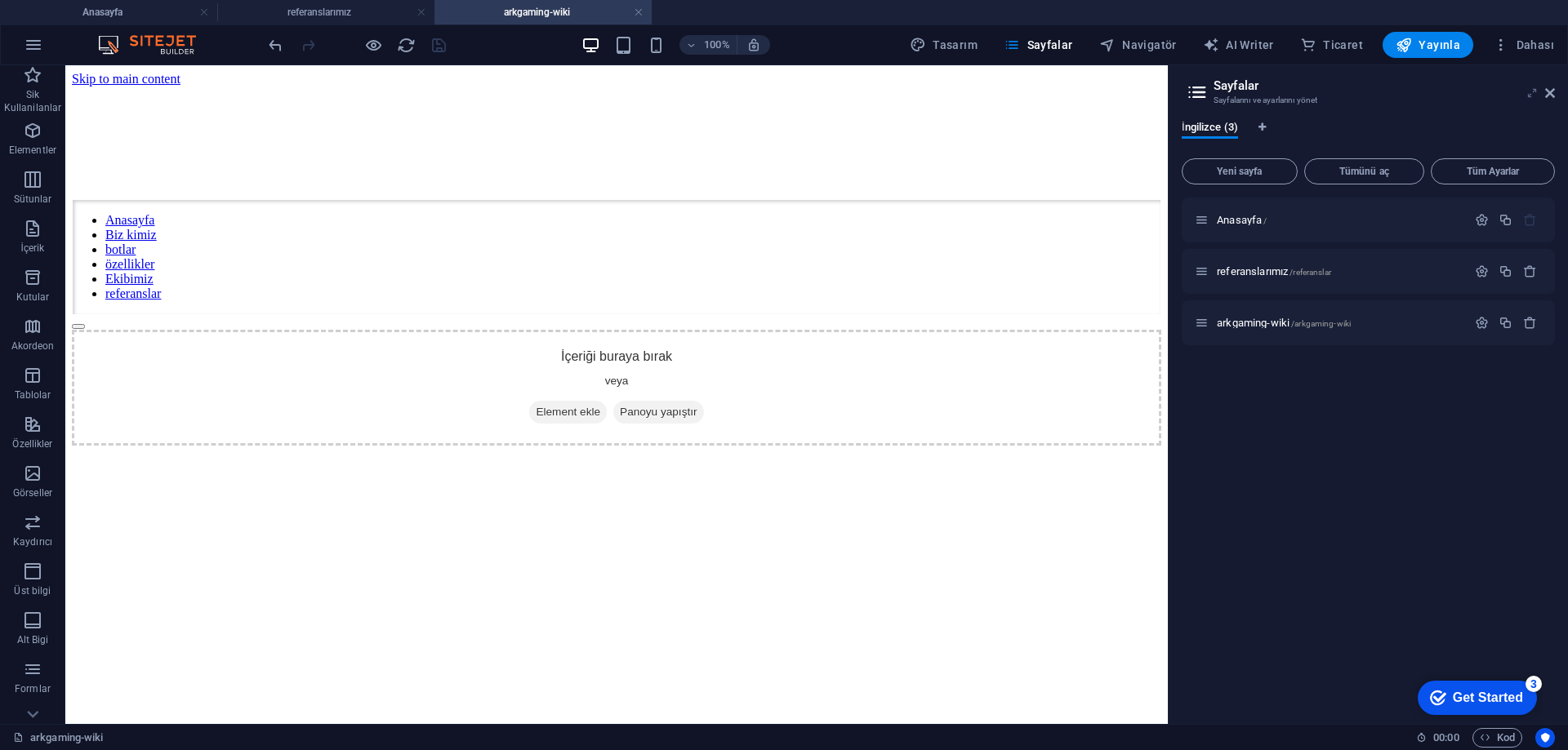
click at [1532, 92] on icon at bounding box center [1532, 92] width 0 height 13
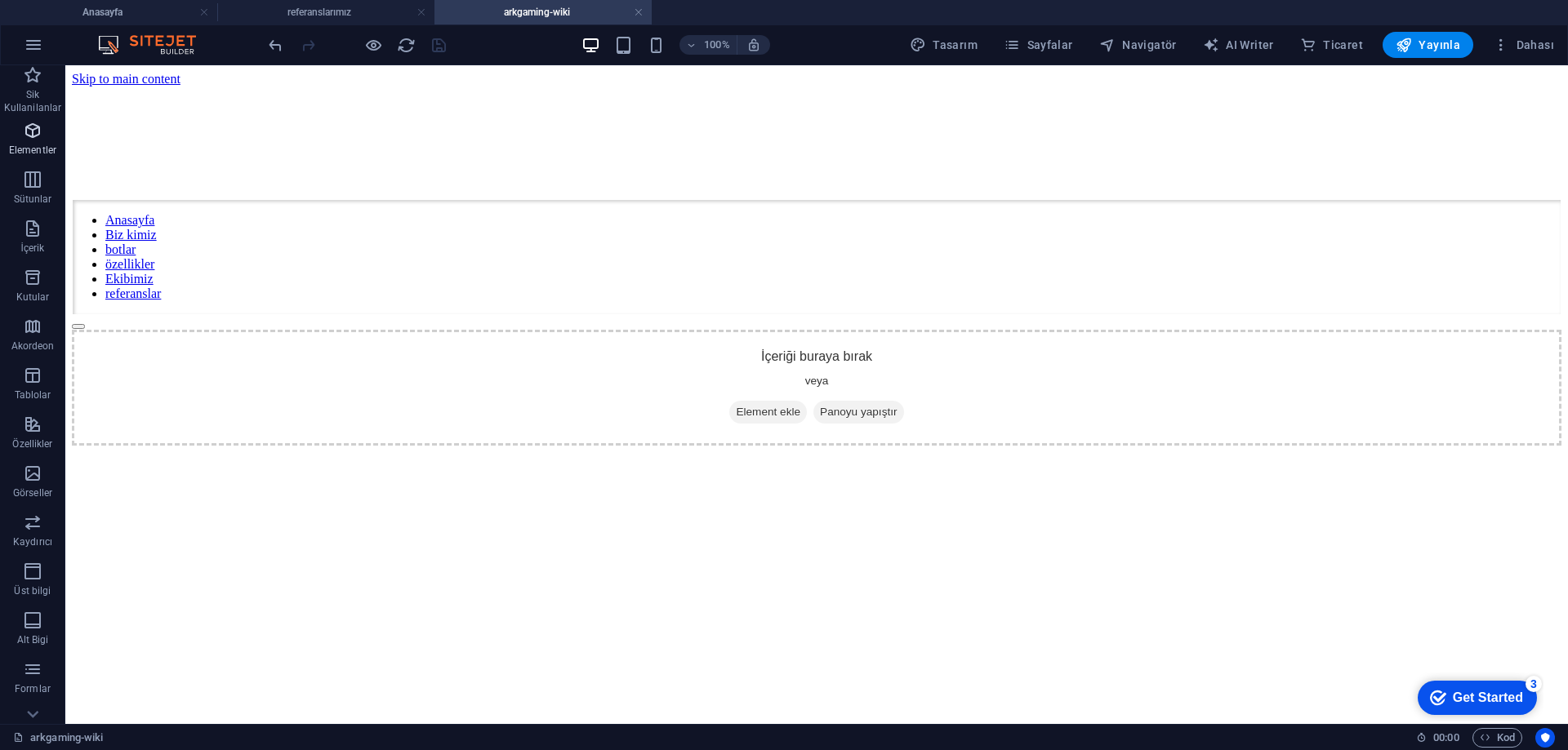
click at [36, 133] on icon "button" at bounding box center [32, 131] width 19 height 19
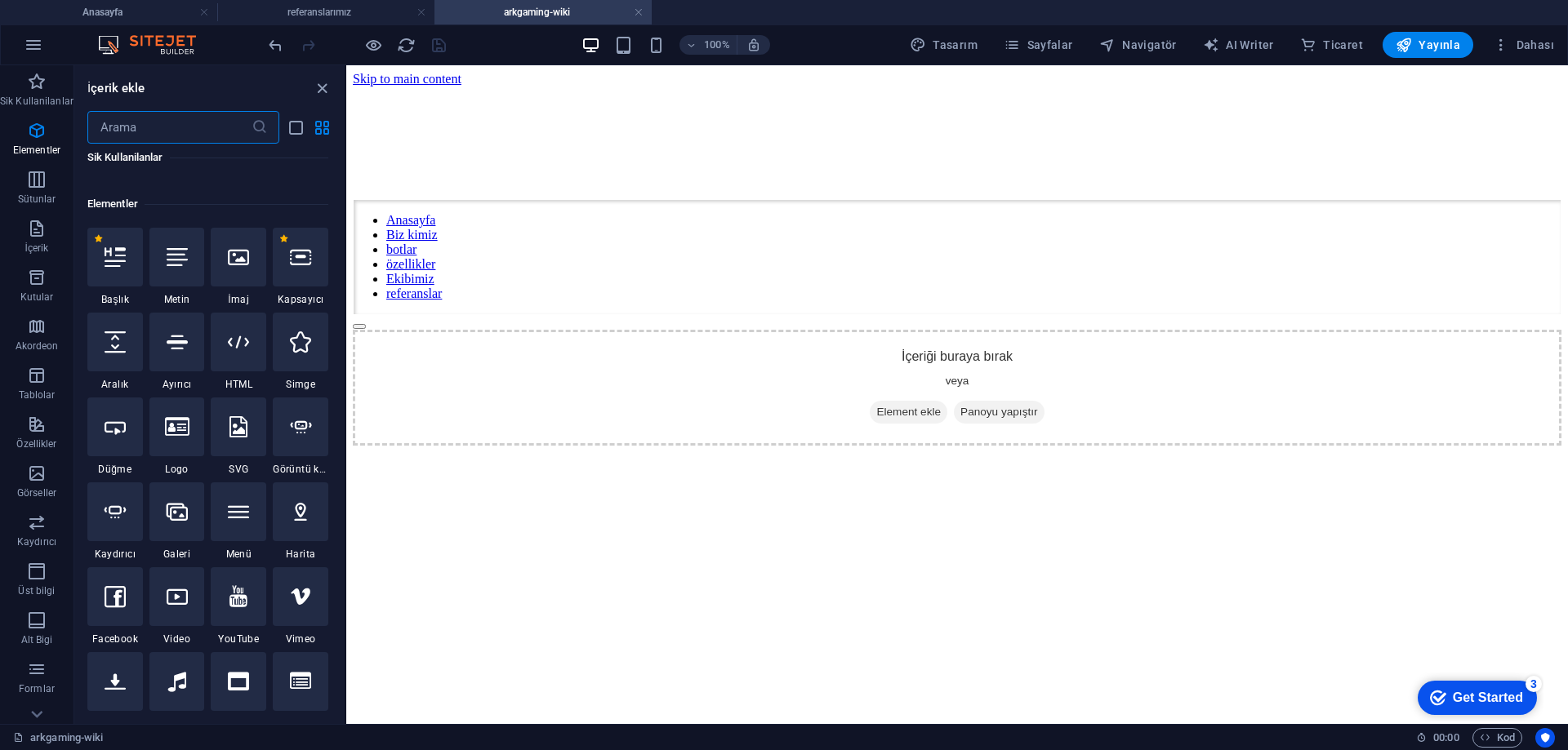
scroll to position [308, 0]
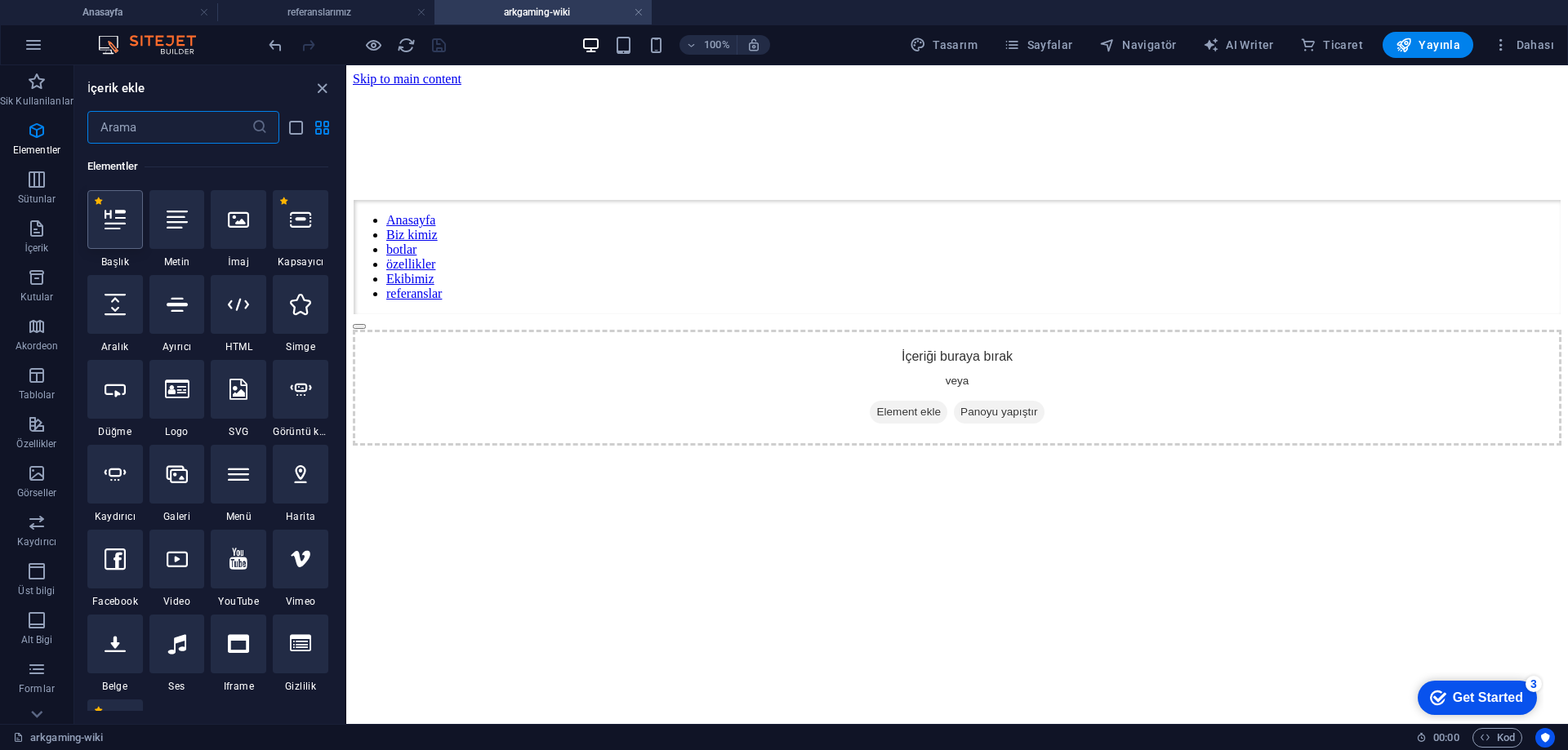
click at [120, 225] on icon at bounding box center [115, 220] width 21 height 21
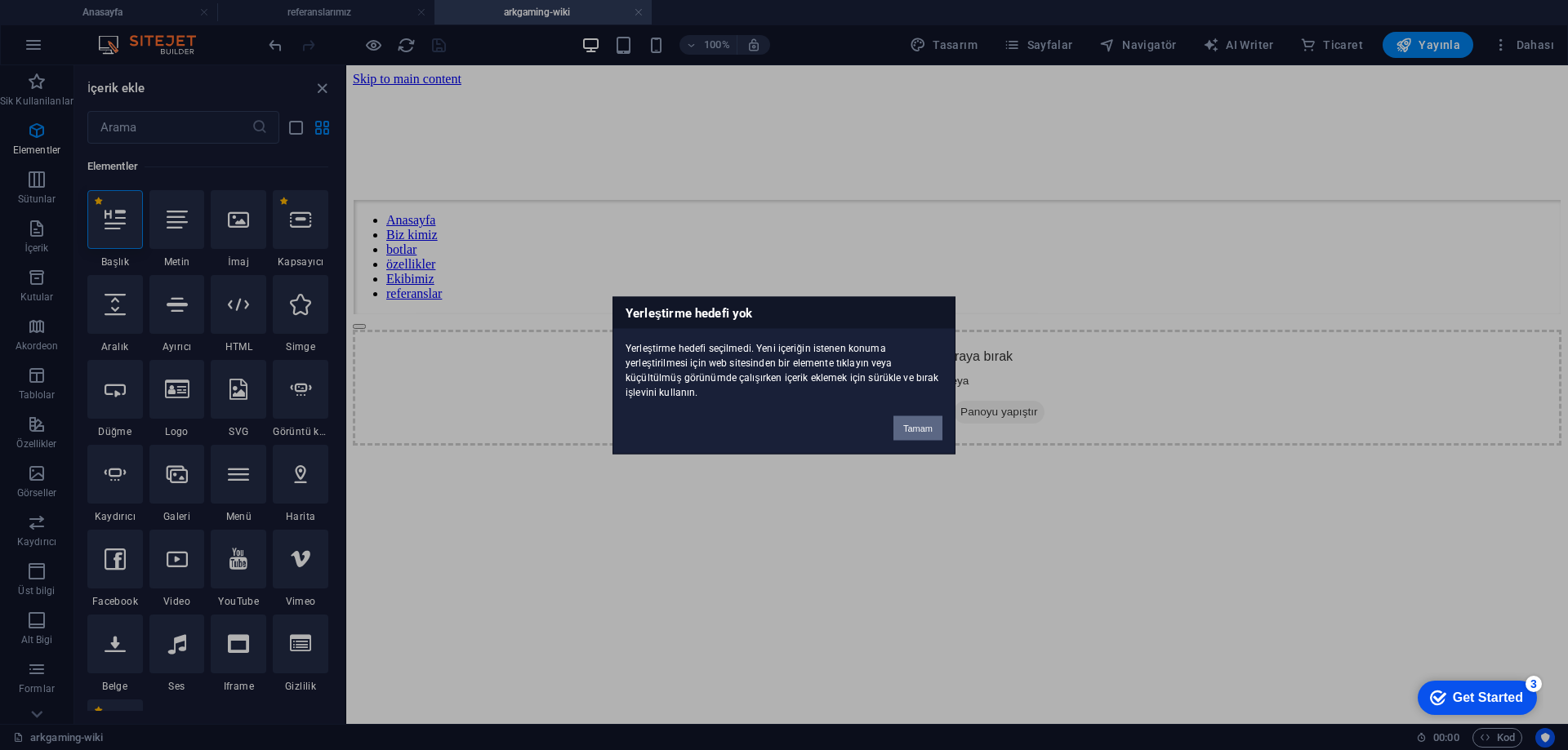
drag, startPoint x: 902, startPoint y: 430, endPoint x: 96, endPoint y: 256, distance: 824.6
click at [902, 430] on button "Tamam" at bounding box center [918, 428] width 49 height 24
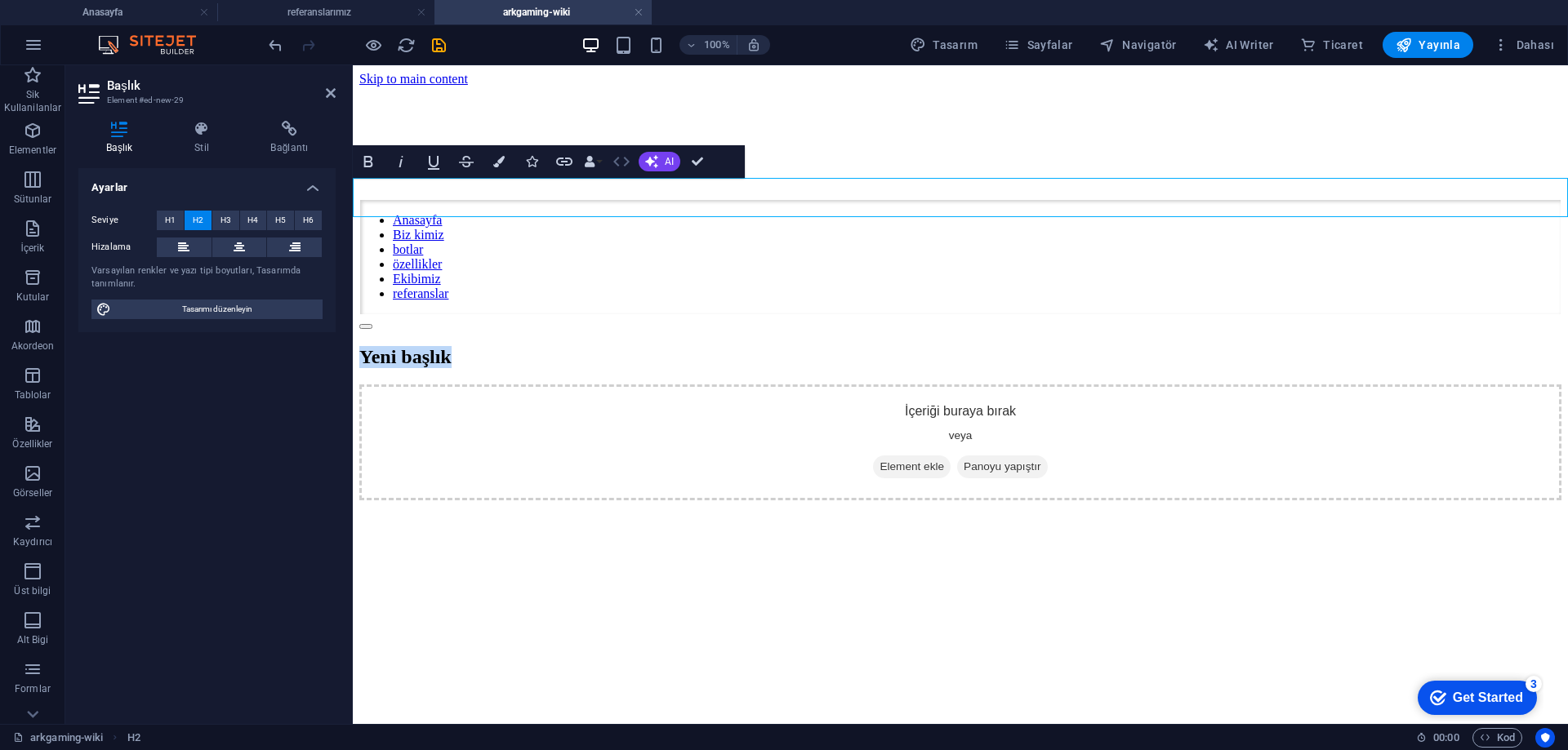
click at [624, 163] on icon "button" at bounding box center [621, 161] width 19 height 19
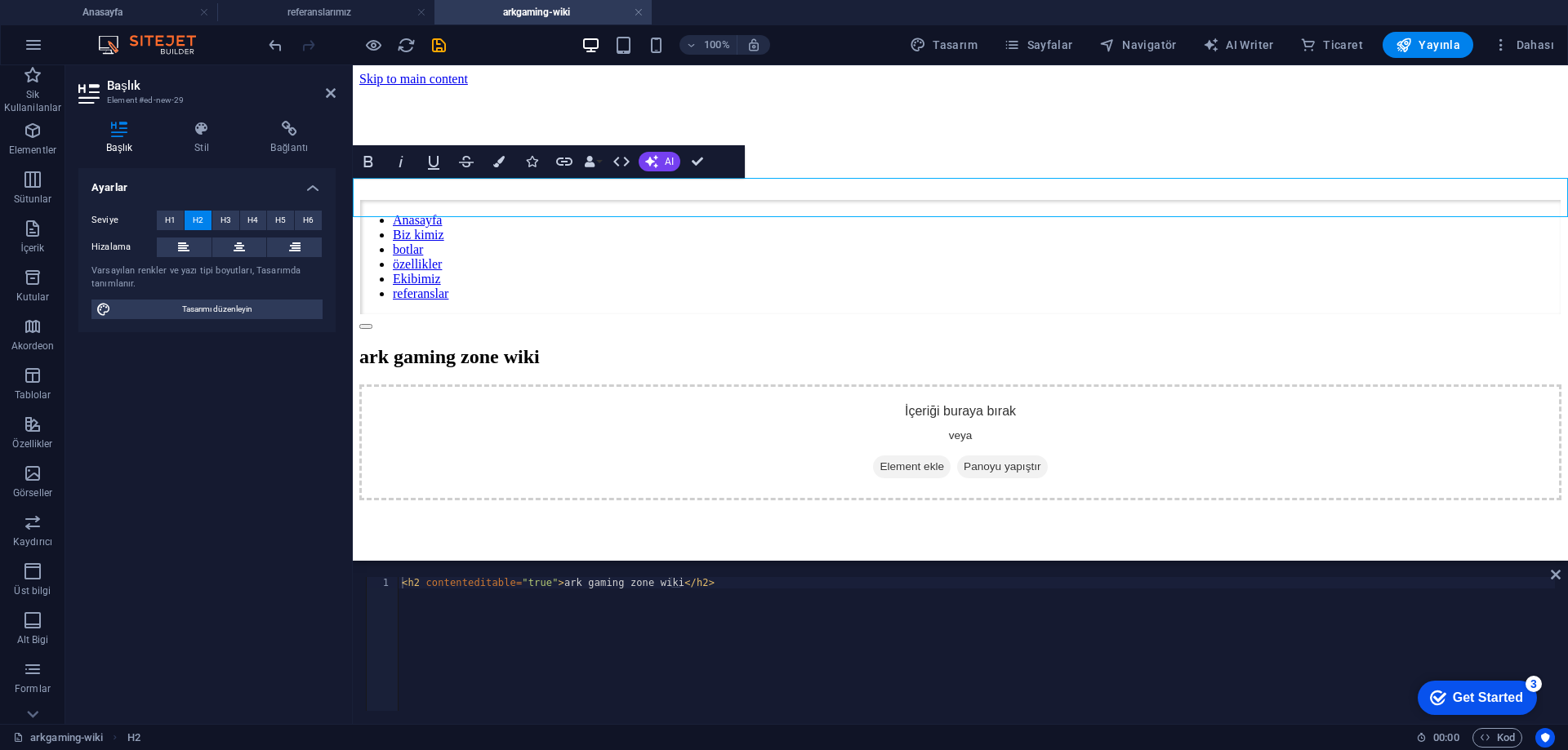
click at [799, 346] on h2 "ark gaming zone wiki" at bounding box center [961, 357] width 1202 height 22
click at [689, 385] on div "İçeriği buraya bırak veya Element ekle Panoyu yapıştır" at bounding box center [961, 442] width 1202 height 116
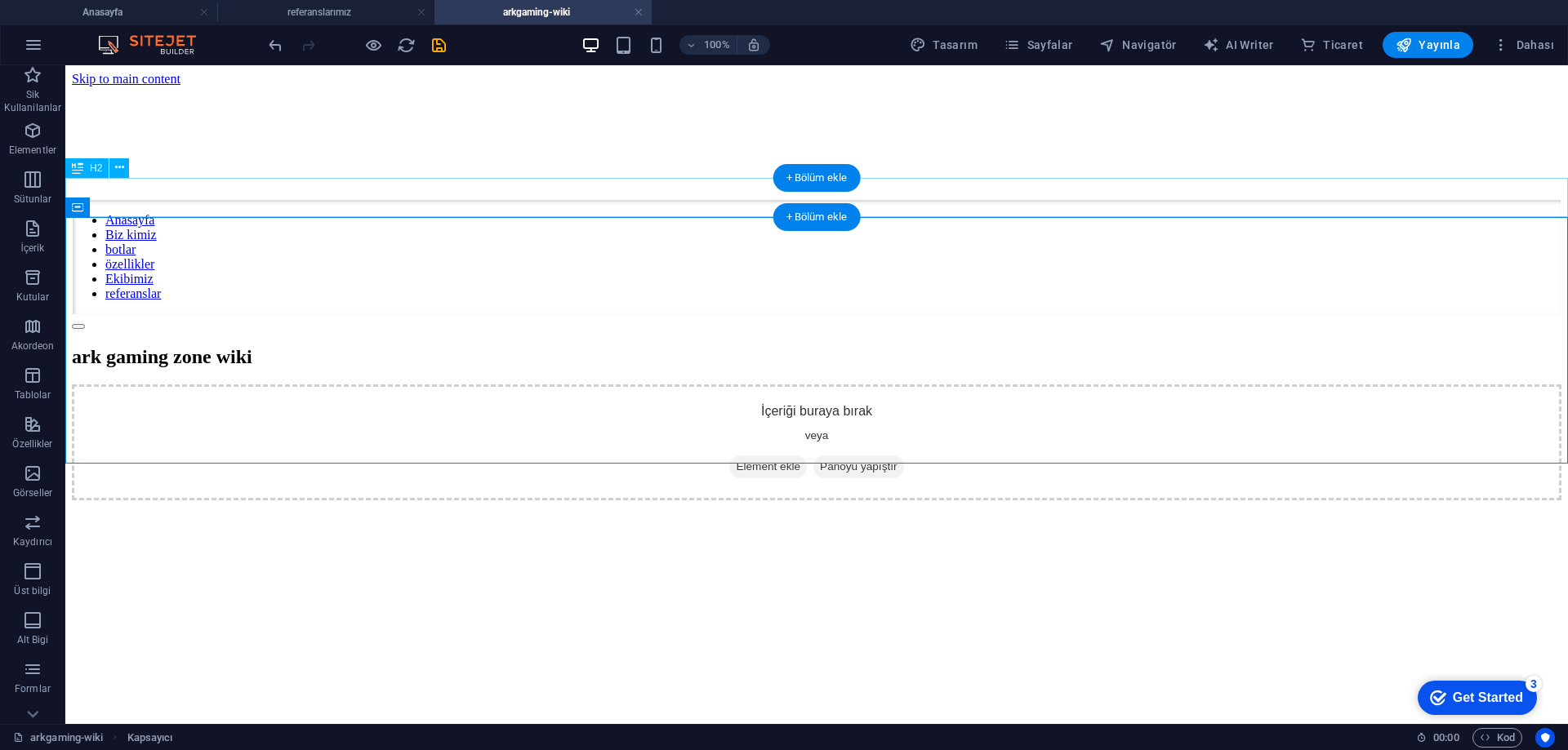
click at [640, 346] on div "ark gaming zone wiki" at bounding box center [817, 357] width 1490 height 22
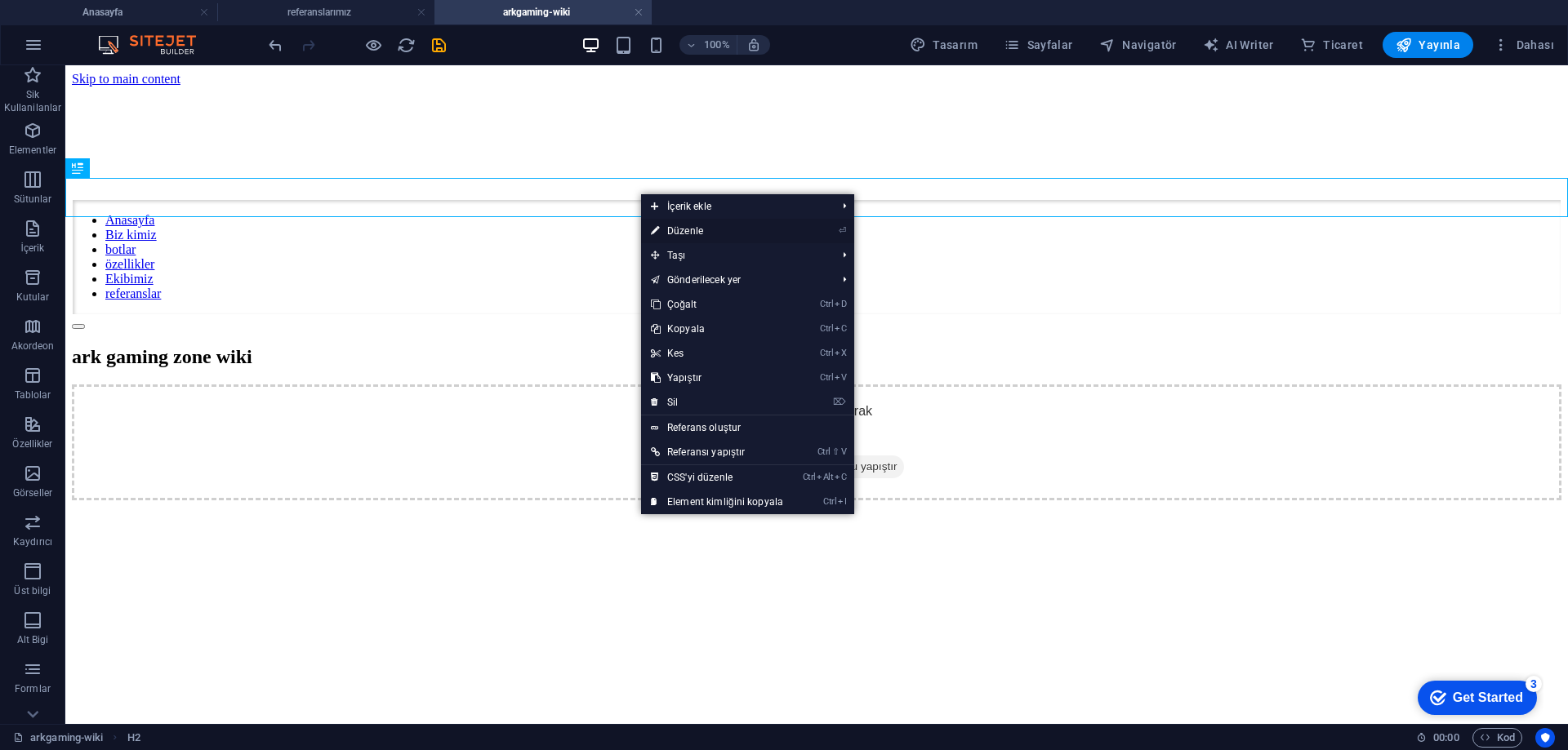
click at [691, 222] on link "⏎ Düzenle" at bounding box center [717, 231] width 152 height 24
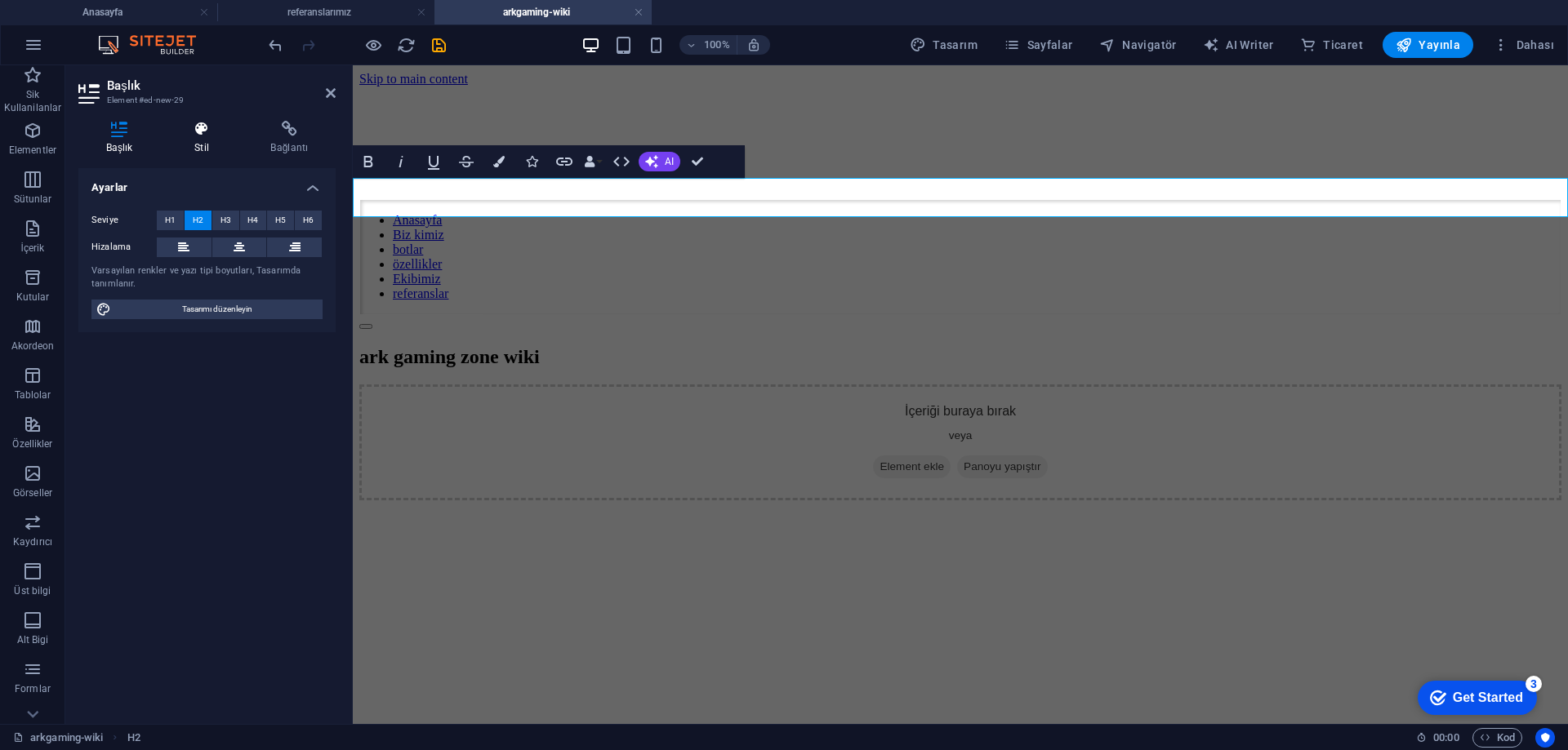
click at [189, 133] on icon at bounding box center [202, 129] width 70 height 17
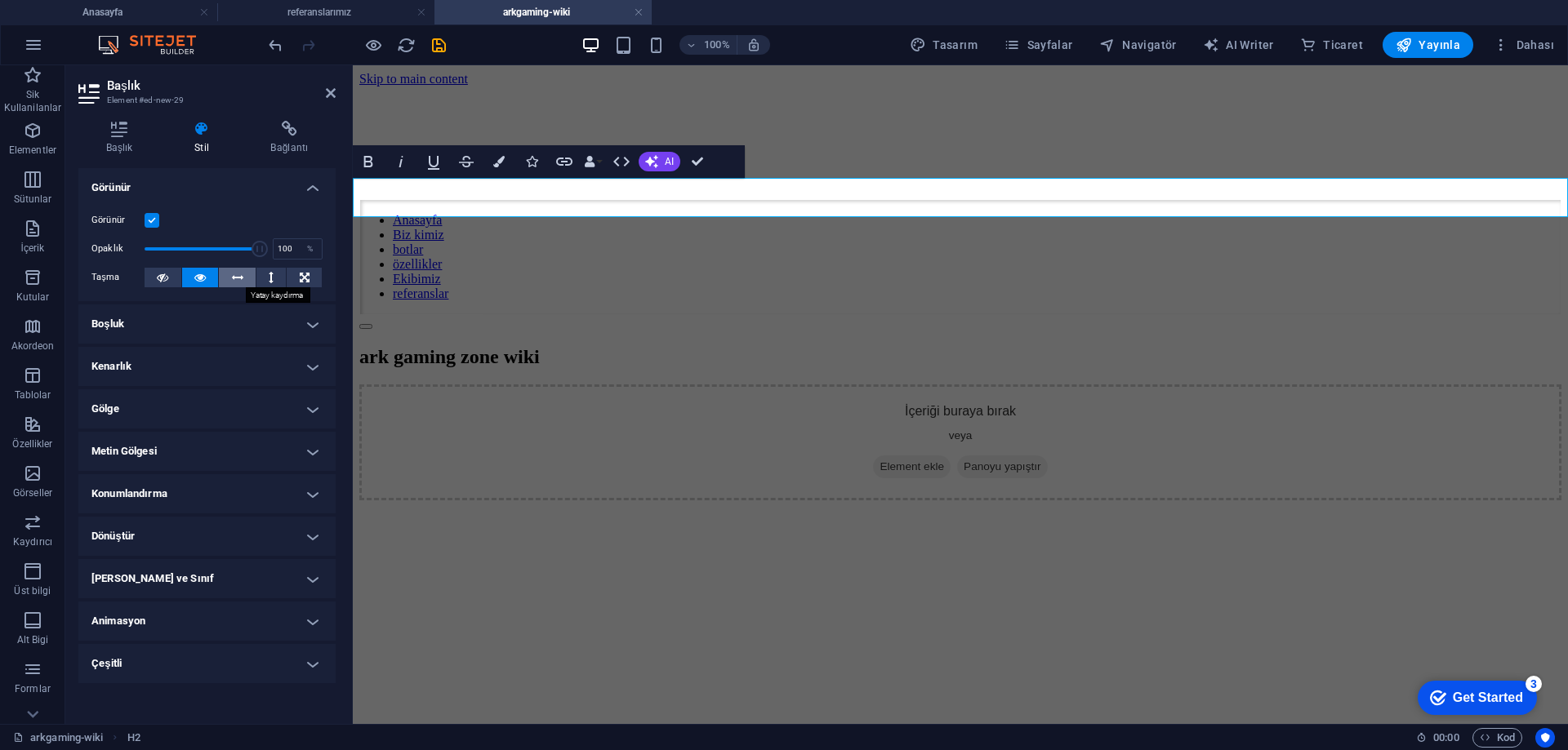
click at [237, 277] on icon at bounding box center [237, 277] width 11 height 19
click at [195, 277] on icon at bounding box center [200, 277] width 11 height 19
click at [113, 133] on icon at bounding box center [120, 129] width 82 height 17
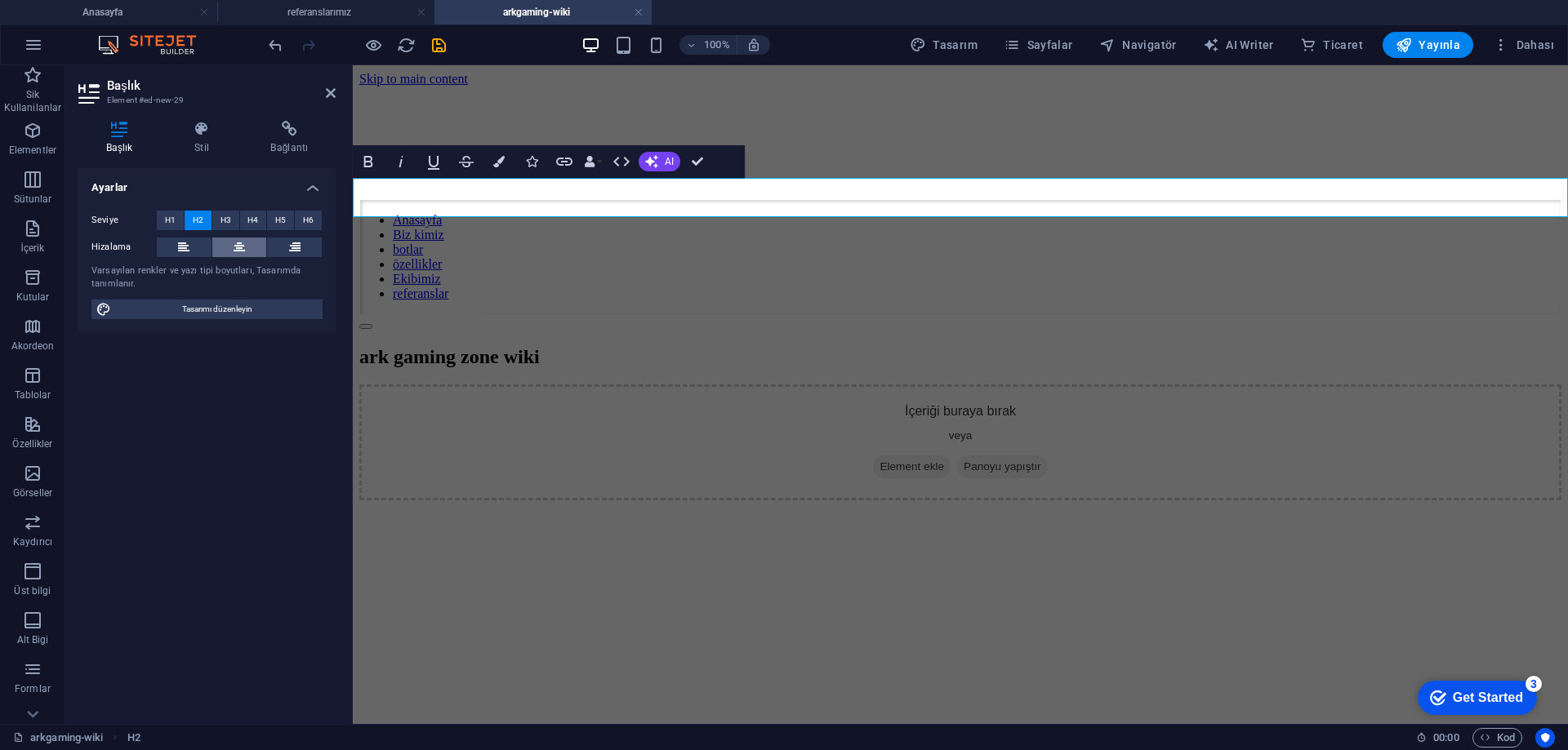
click at [236, 248] on icon at bounding box center [239, 247] width 11 height 19
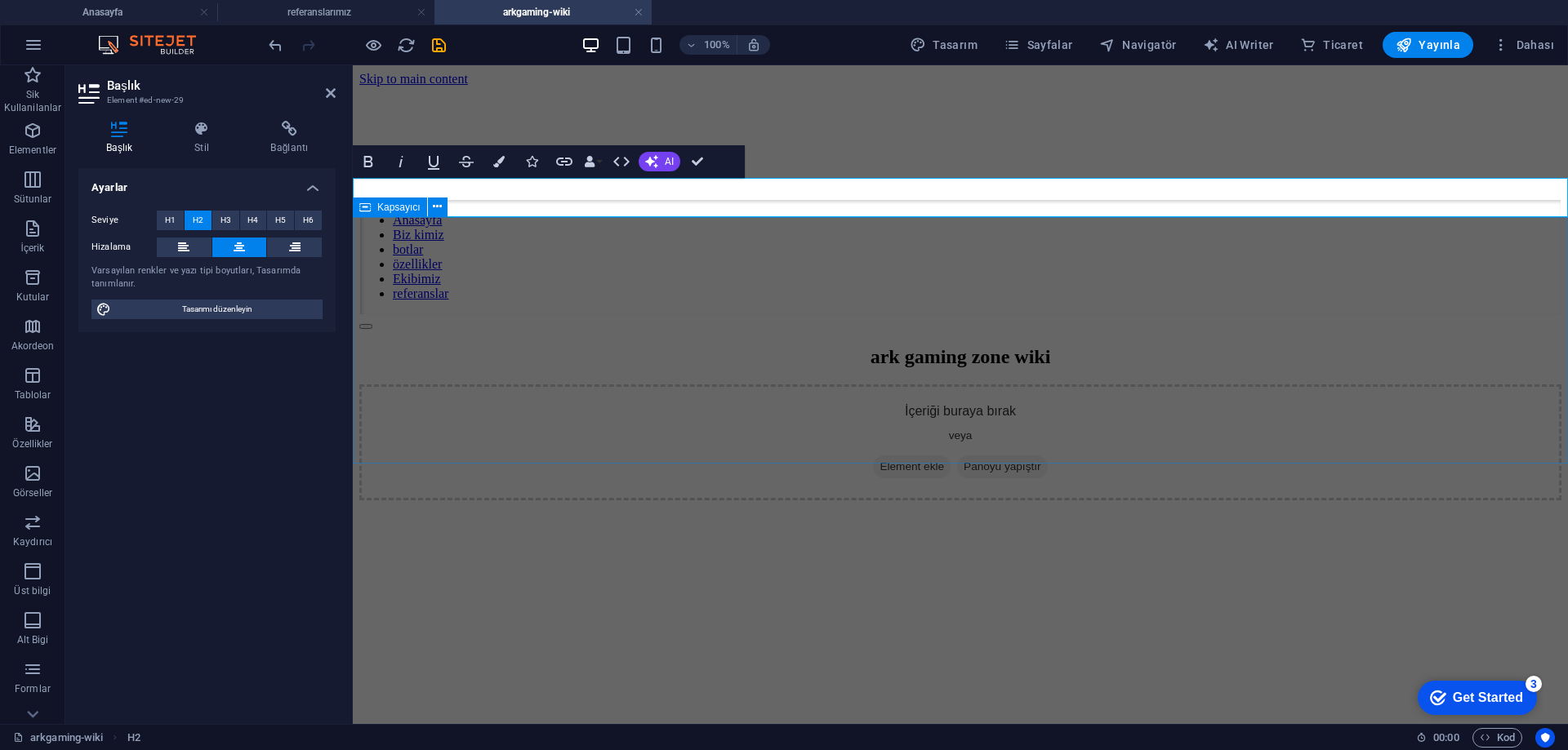
click at [866, 385] on div "İçeriği buraya bırak veya Element ekle Panoyu yapıştır" at bounding box center [961, 442] width 1202 height 116
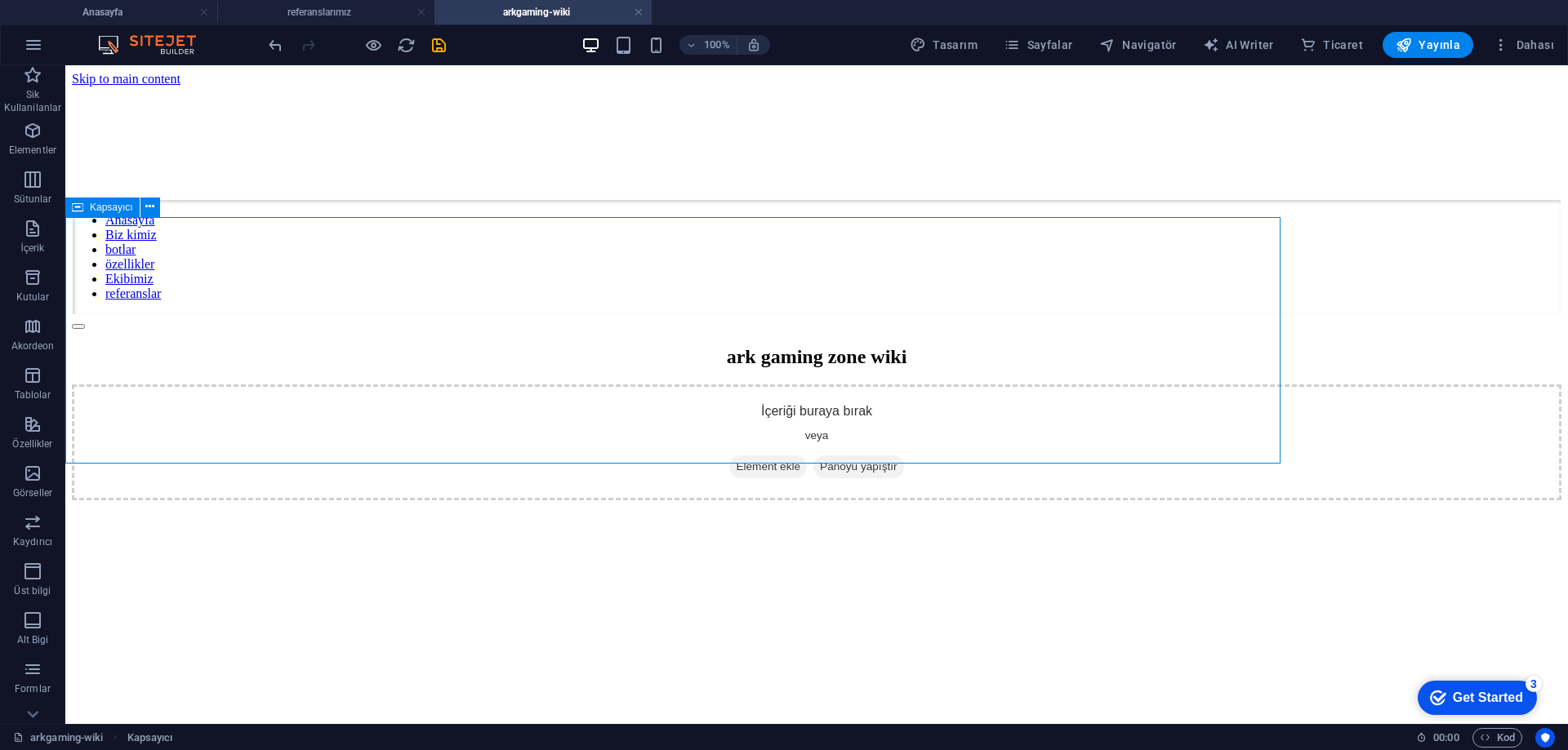
click at [864, 385] on div "İçeriği buraya bırak veya Element ekle Panoyu yapıştır" at bounding box center [817, 442] width 1490 height 116
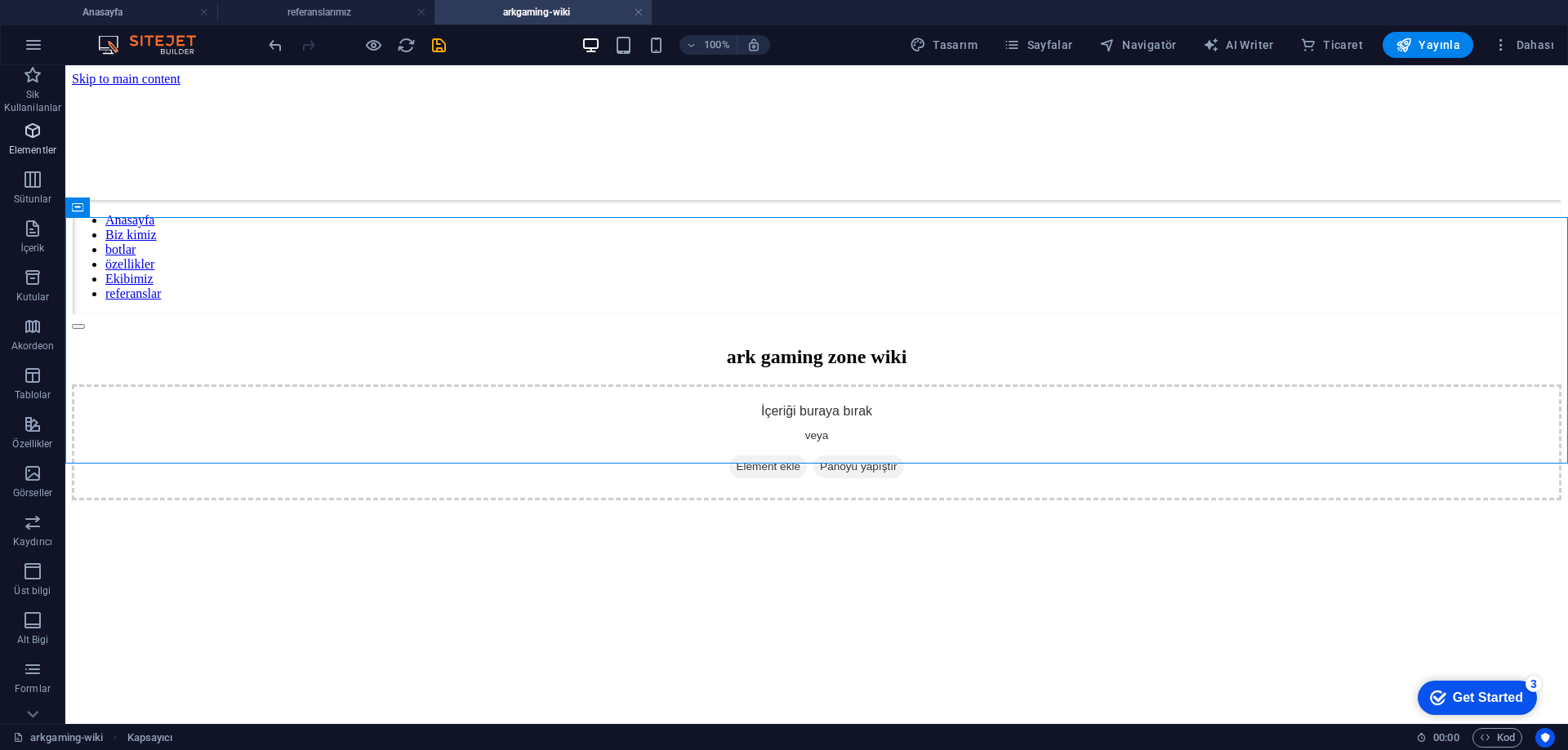
click at [41, 133] on icon "button" at bounding box center [32, 131] width 19 height 19
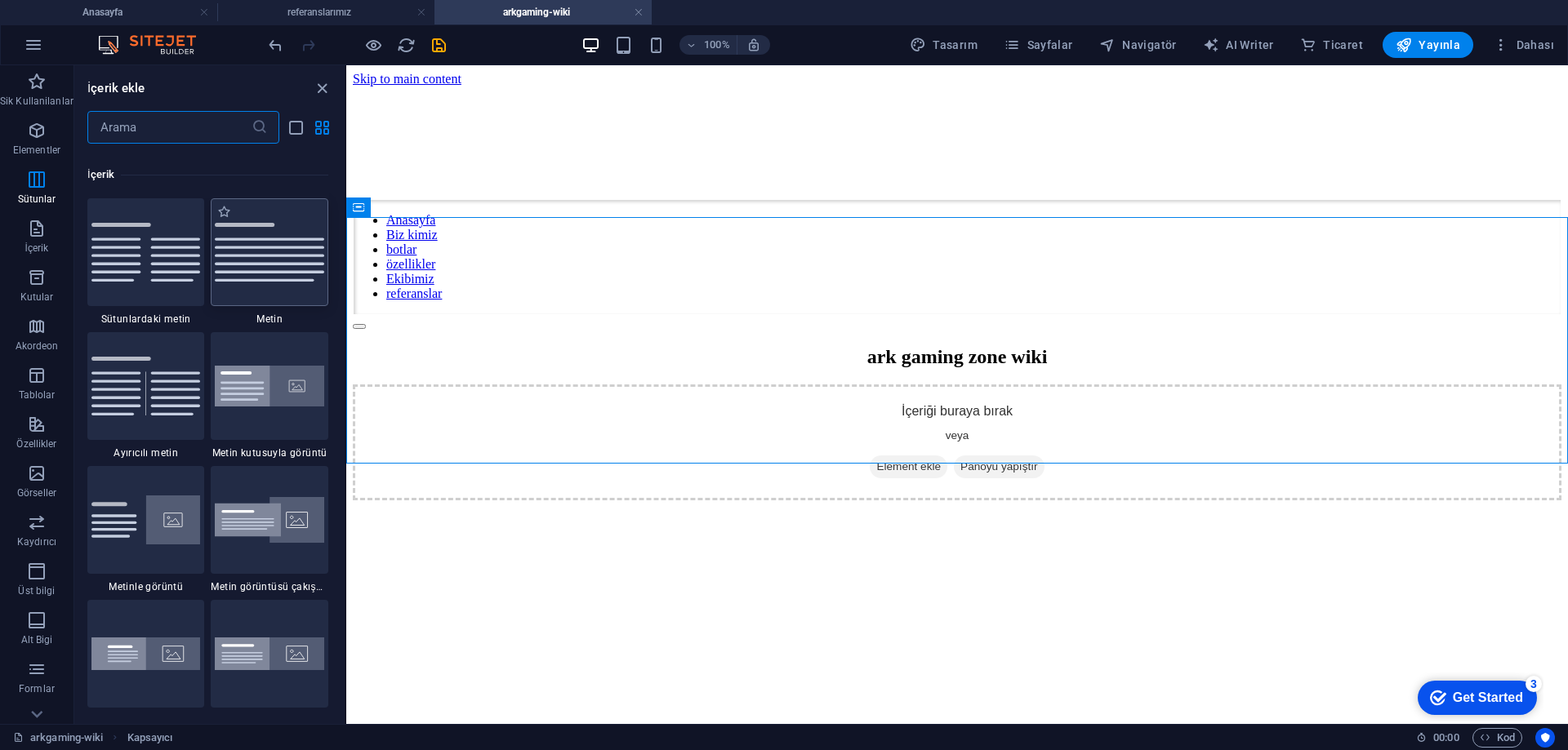
scroll to position [3002, 0]
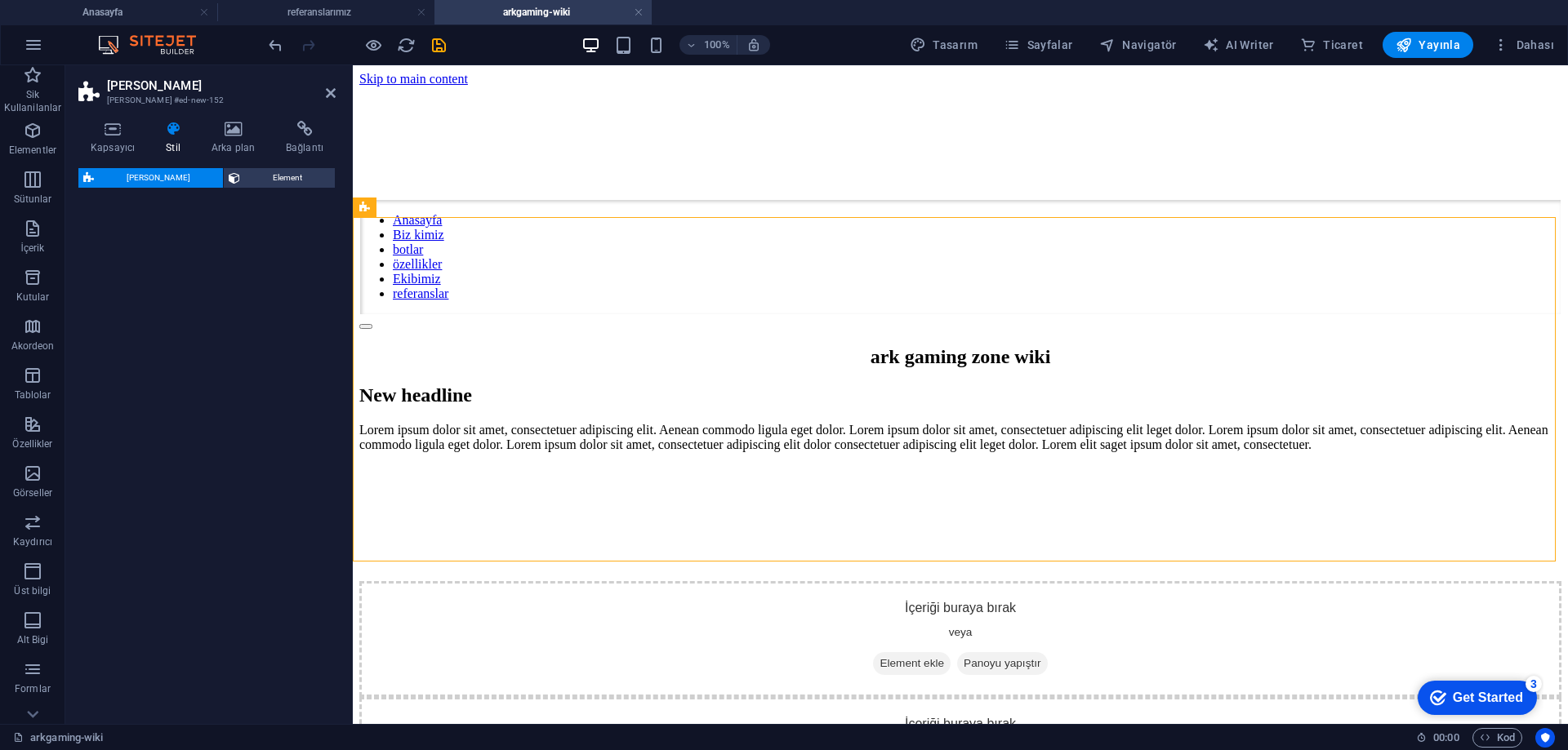
select select "rem"
select select "px"
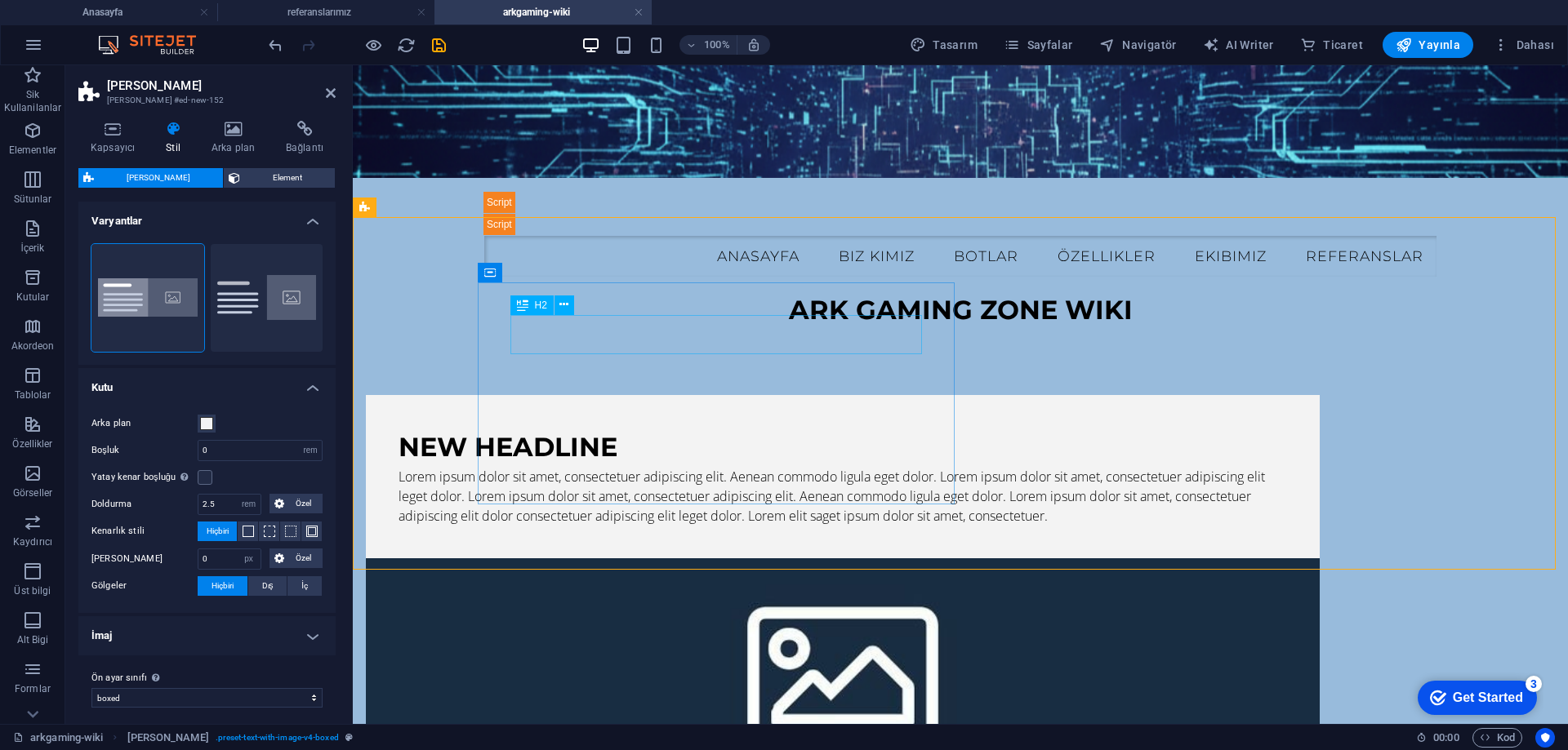
click at [660, 428] on div "New headline" at bounding box center [843, 447] width 889 height 39
click at [727, 428] on div "New headline" at bounding box center [843, 447] width 889 height 39
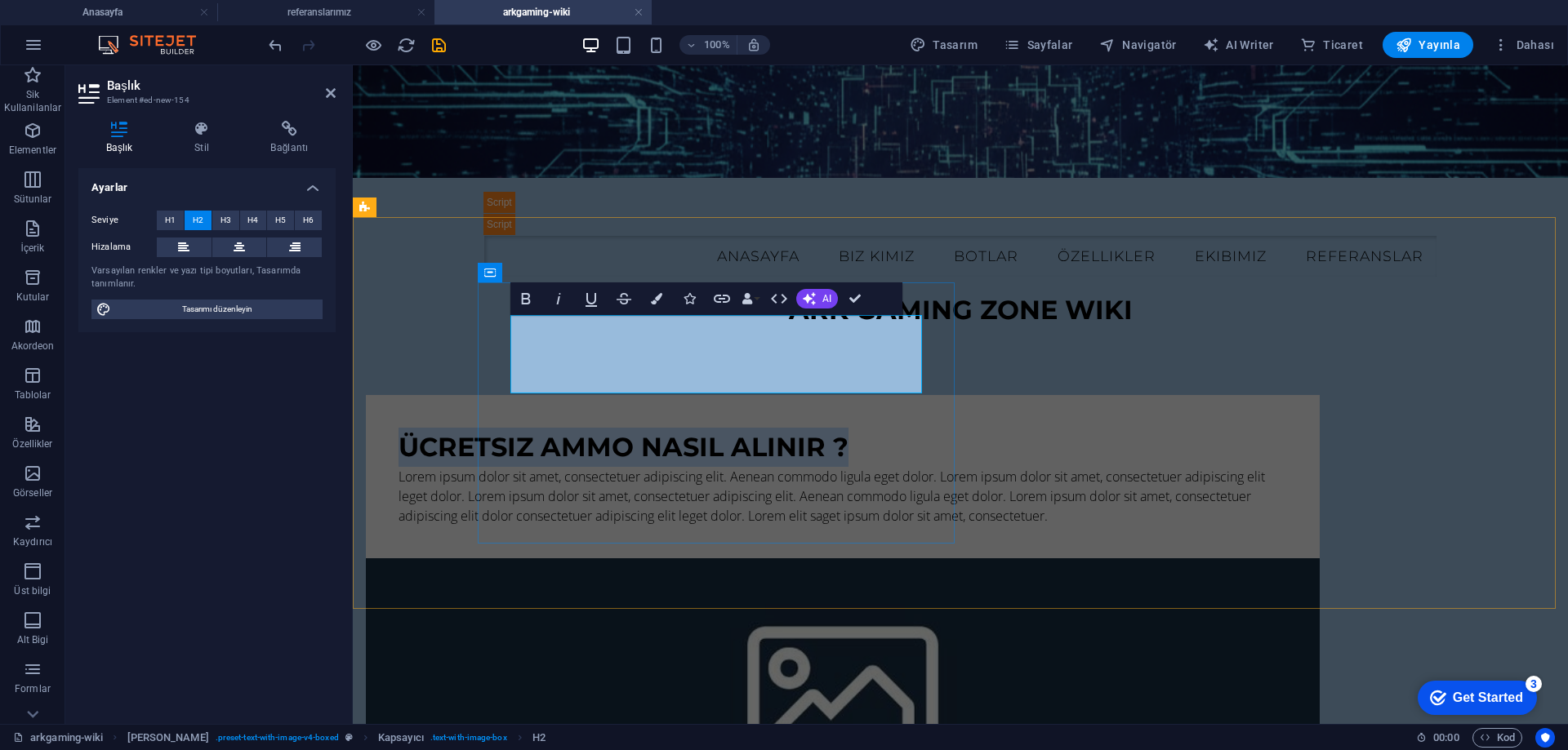
click at [872, 428] on h2 "ücretsiz ammo nasıl alınır ?" at bounding box center [843, 447] width 889 height 39
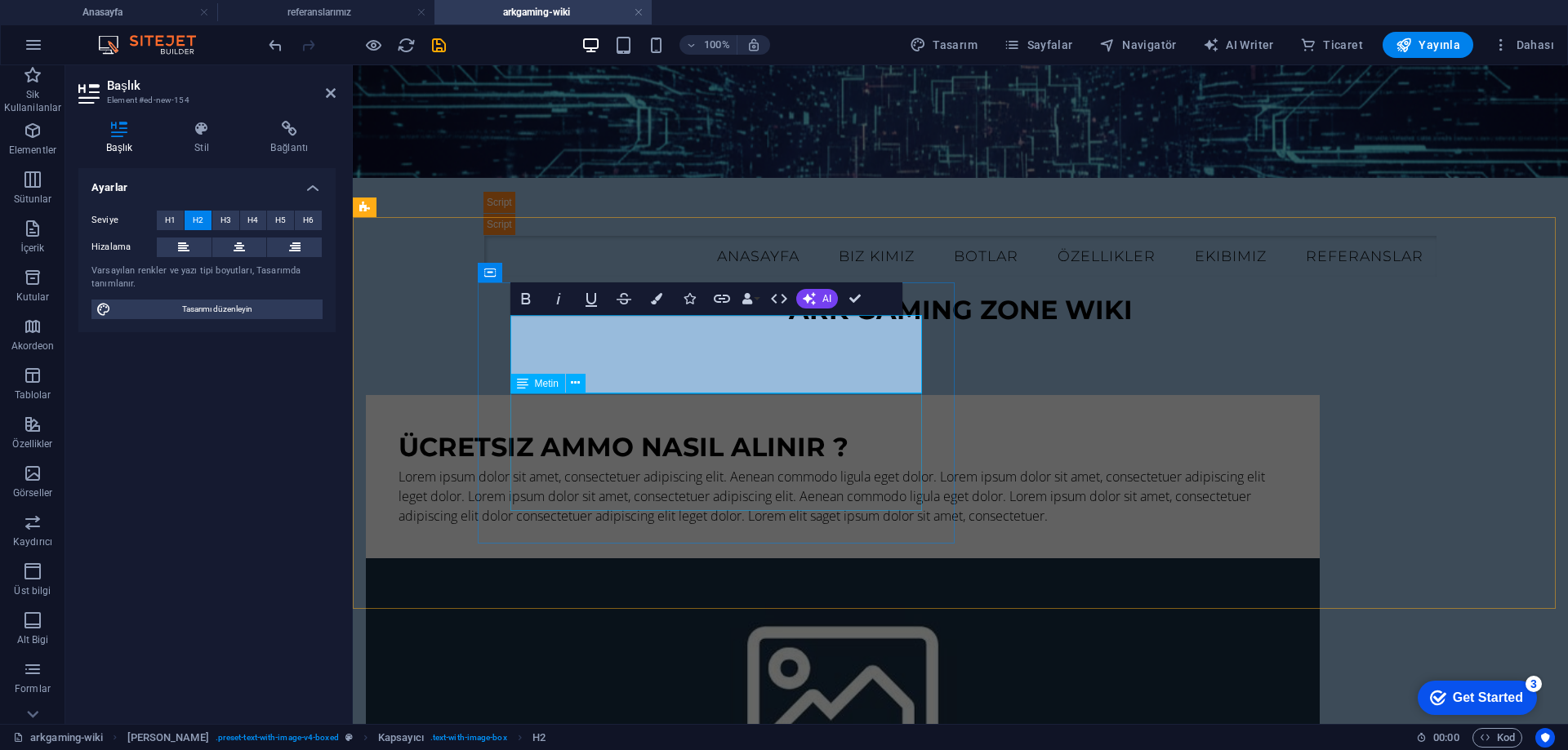
click at [800, 467] on div "Lorem ipsum dolor sit amet, consectetuer adipiscing elit. Aenean commodo ligula…" at bounding box center [843, 496] width 889 height 58
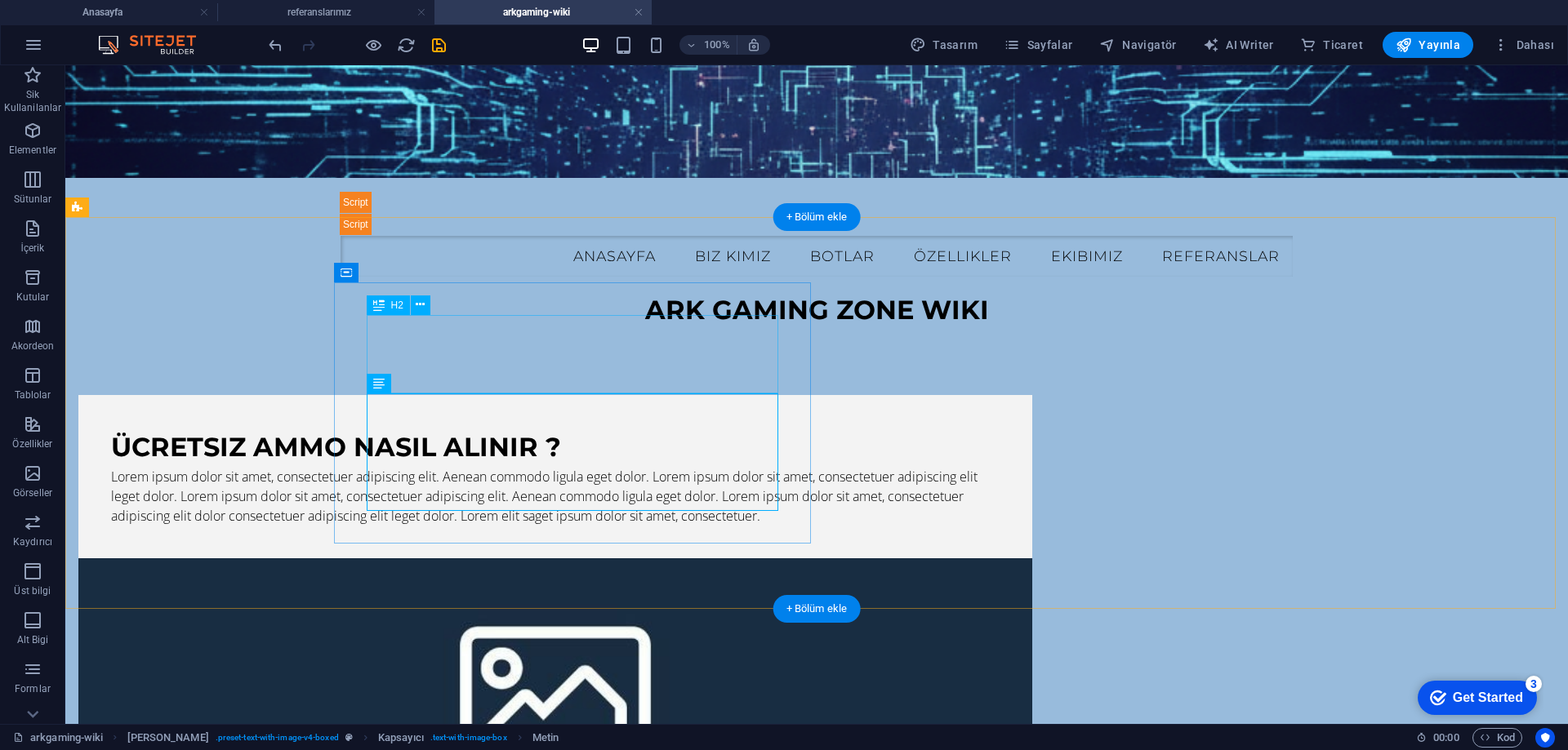
click at [587, 428] on div "ücretsiz ammo nasıl alınır ?" at bounding box center [555, 447] width 889 height 39
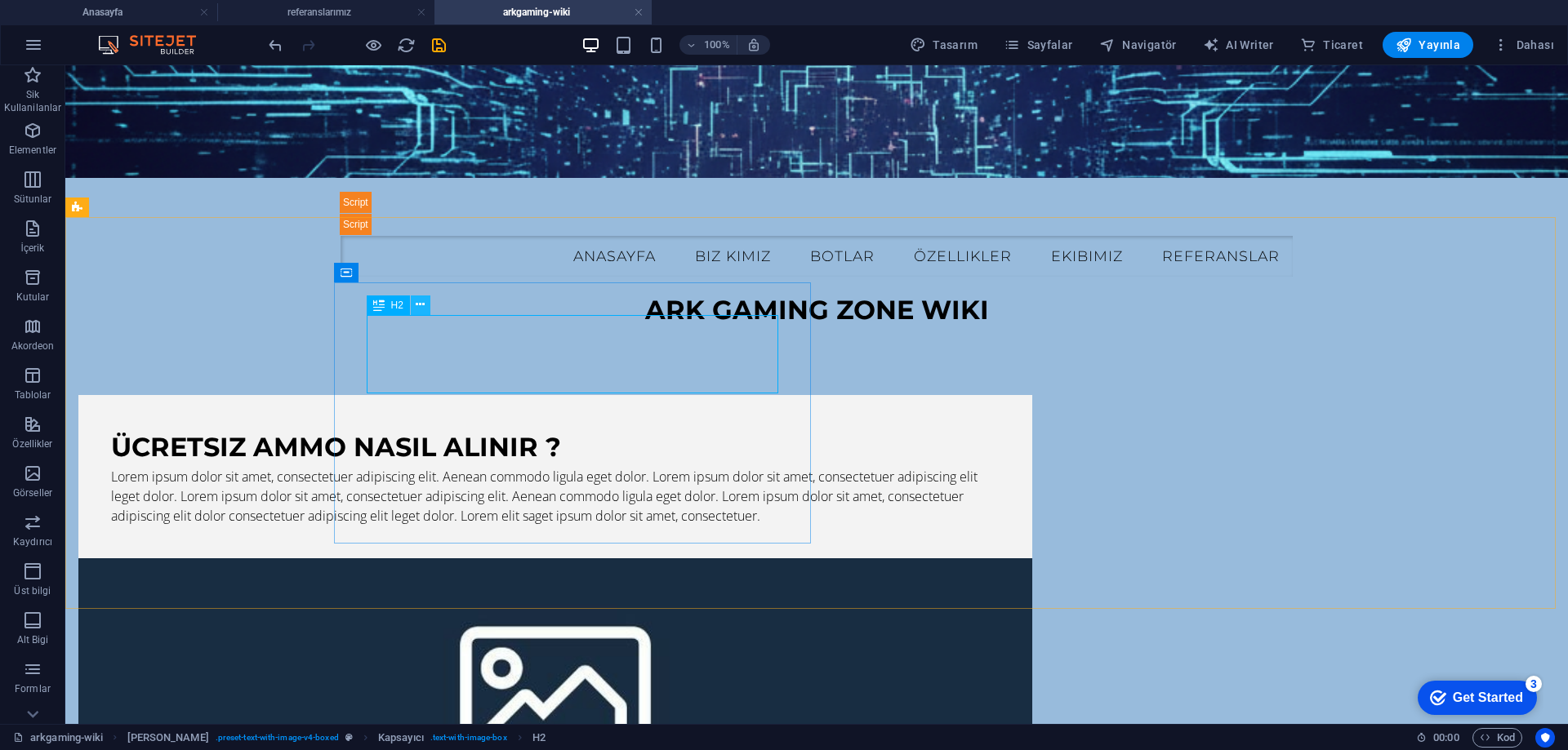
click at [414, 311] on button at bounding box center [421, 305] width 19 height 19
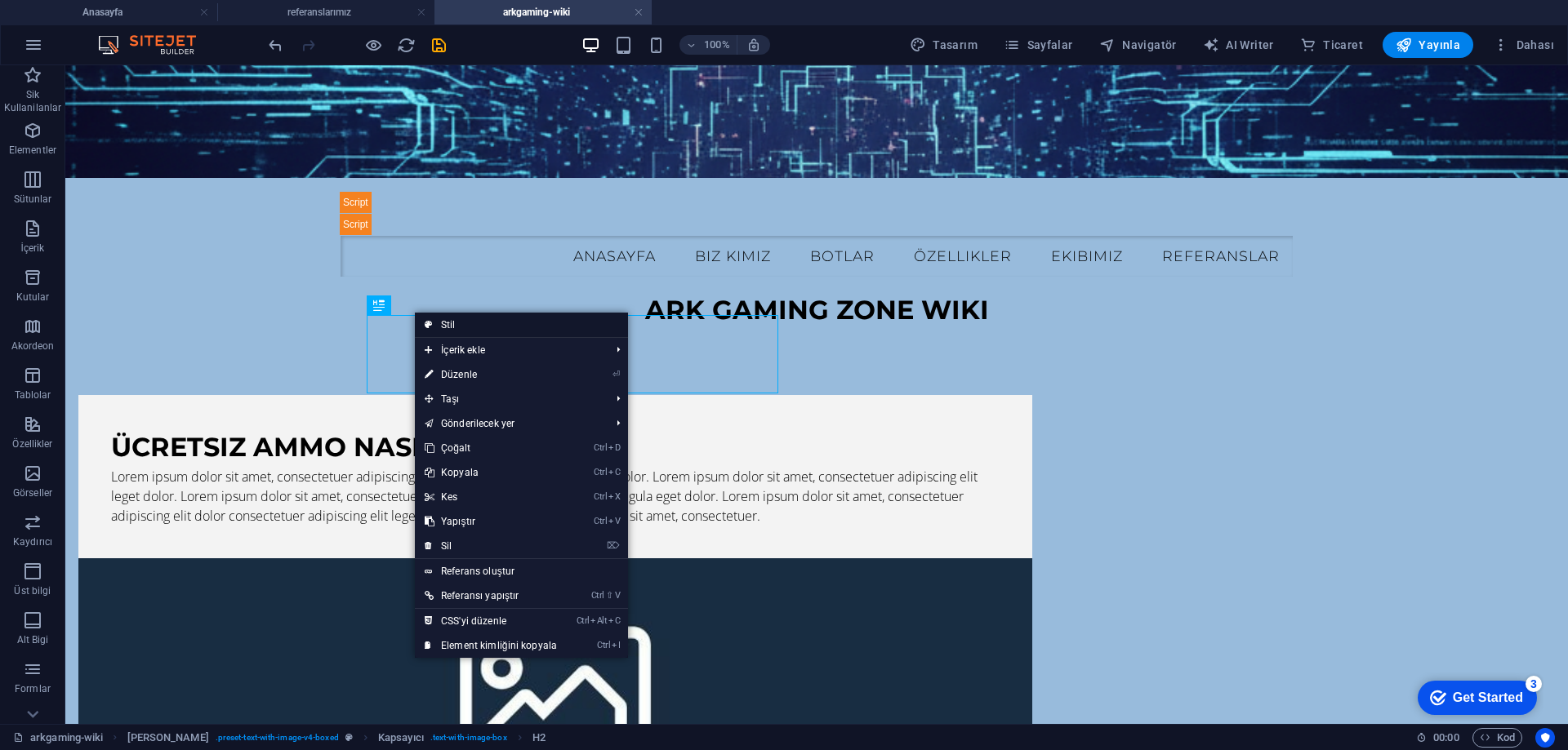
drag, startPoint x: 469, startPoint y: 326, endPoint x: 110, endPoint y: 262, distance: 364.7
click at [469, 326] on link "Stil" at bounding box center [522, 325] width 213 height 24
select select "rem"
select select "px"
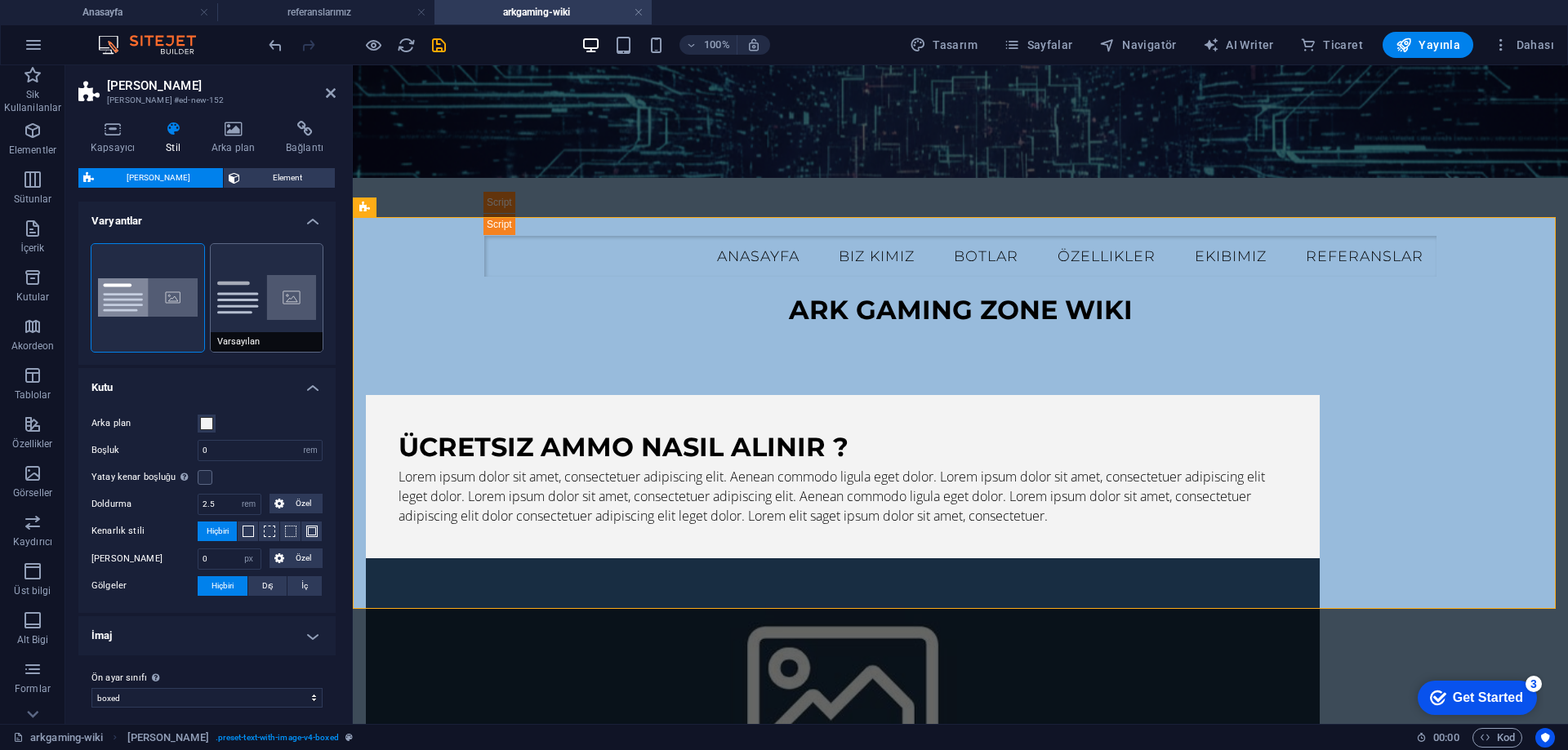
click at [246, 314] on button "Varsayılan" at bounding box center [267, 298] width 113 height 108
type input "2"
type input "0"
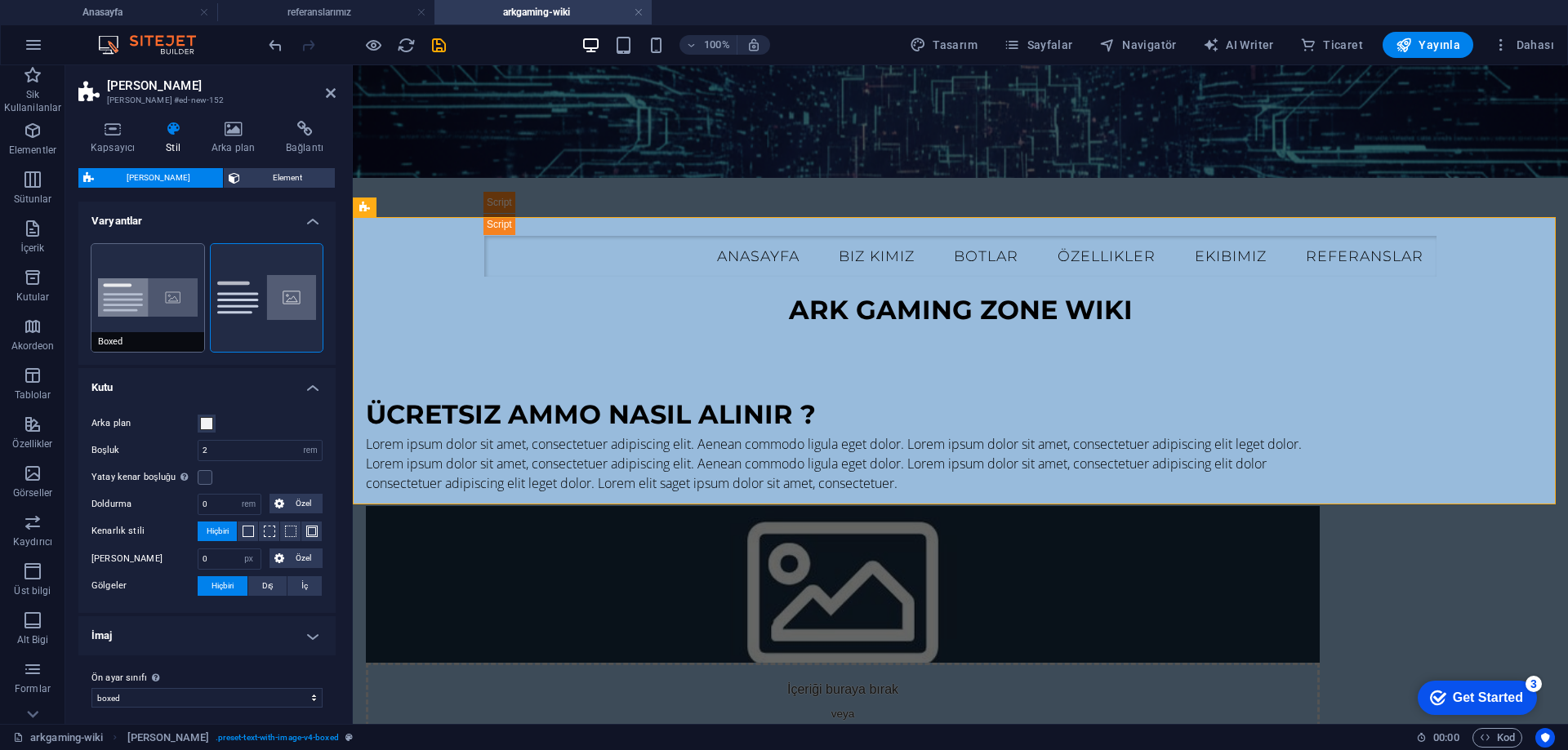
click at [152, 310] on button "Boxed" at bounding box center [147, 298] width 113 height 108
type input "0"
type input "2.5"
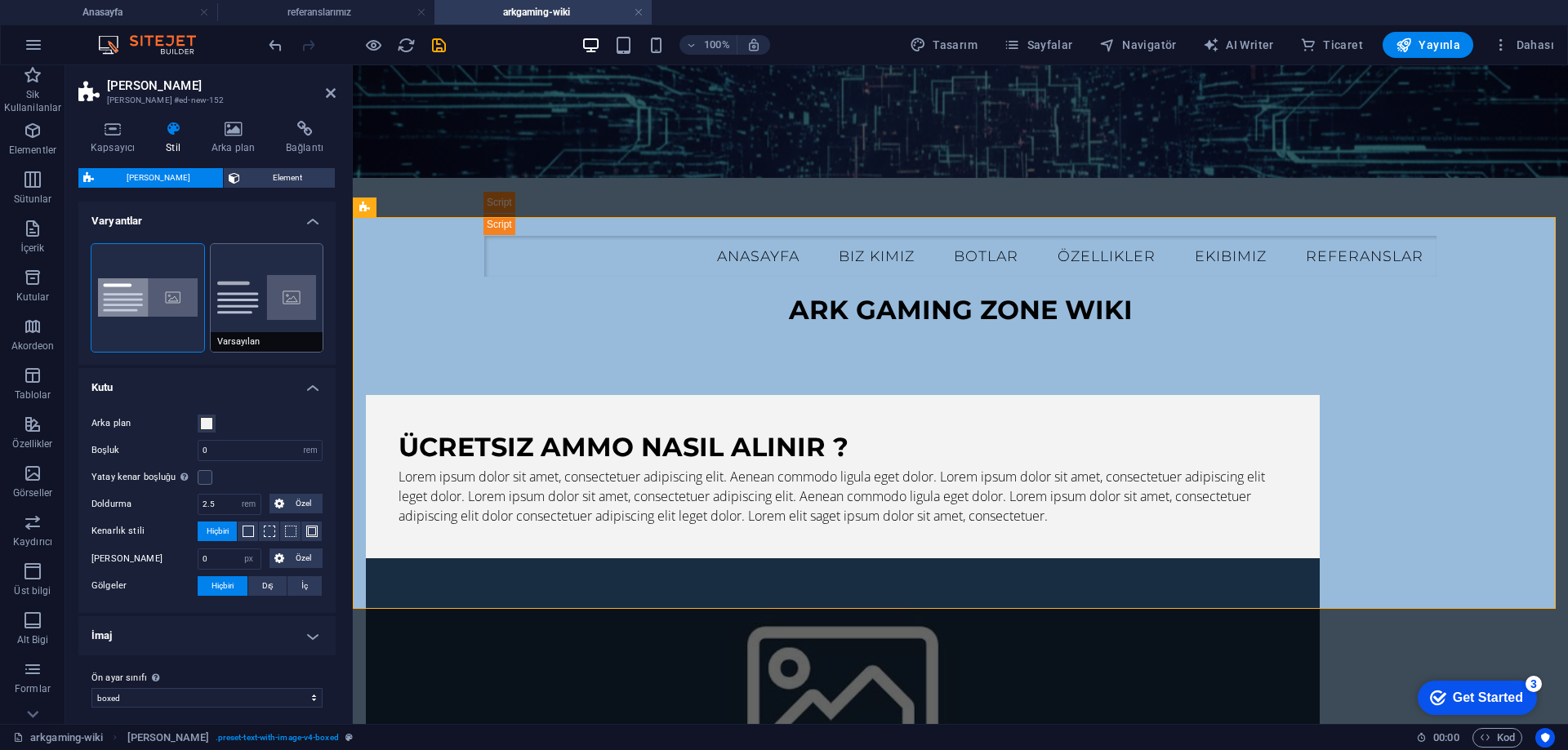
click at [247, 313] on button "Varsayılan" at bounding box center [267, 298] width 113 height 108
type input "2"
type input "0"
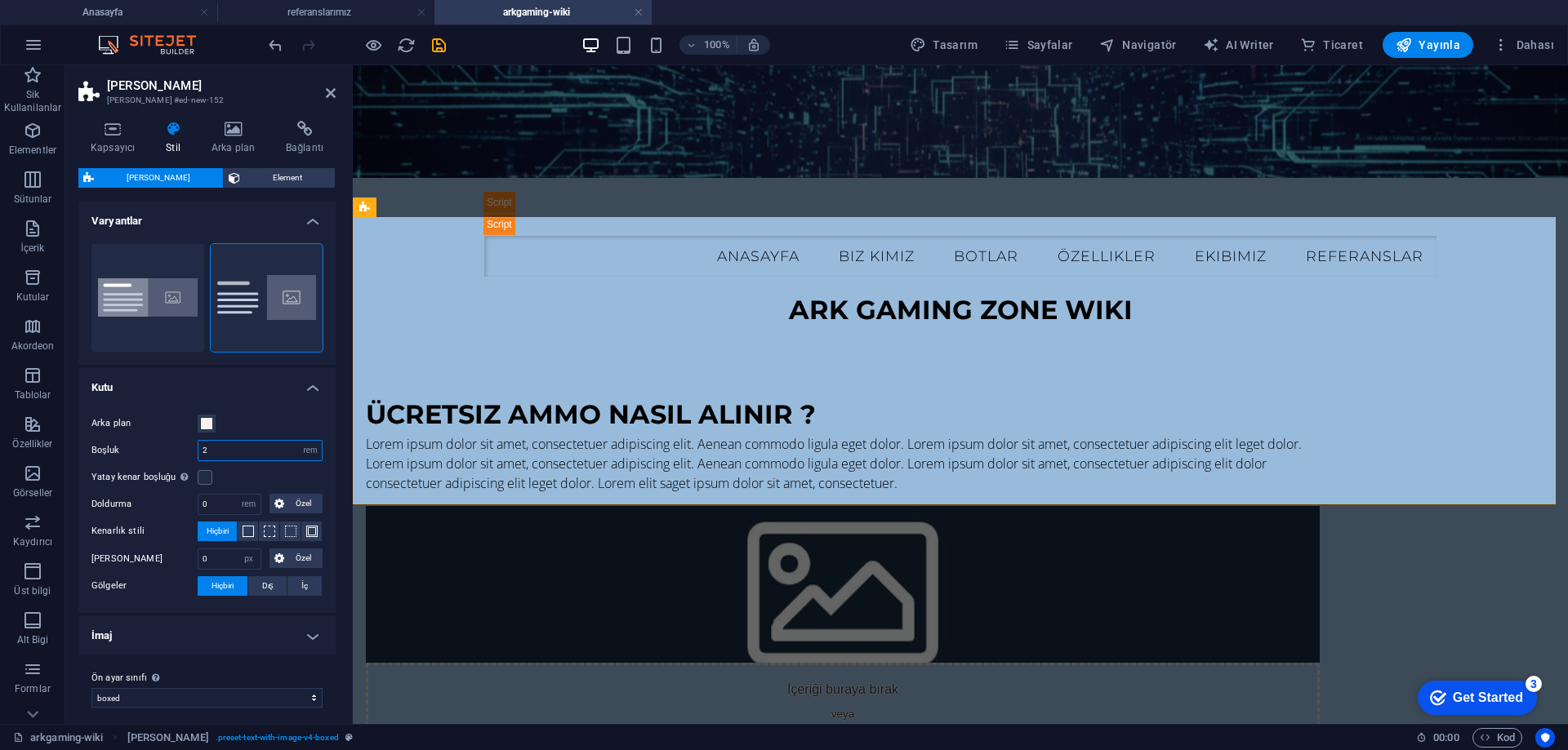
click at [237, 451] on input "2" at bounding box center [259, 451] width 123 height 19
type input "1"
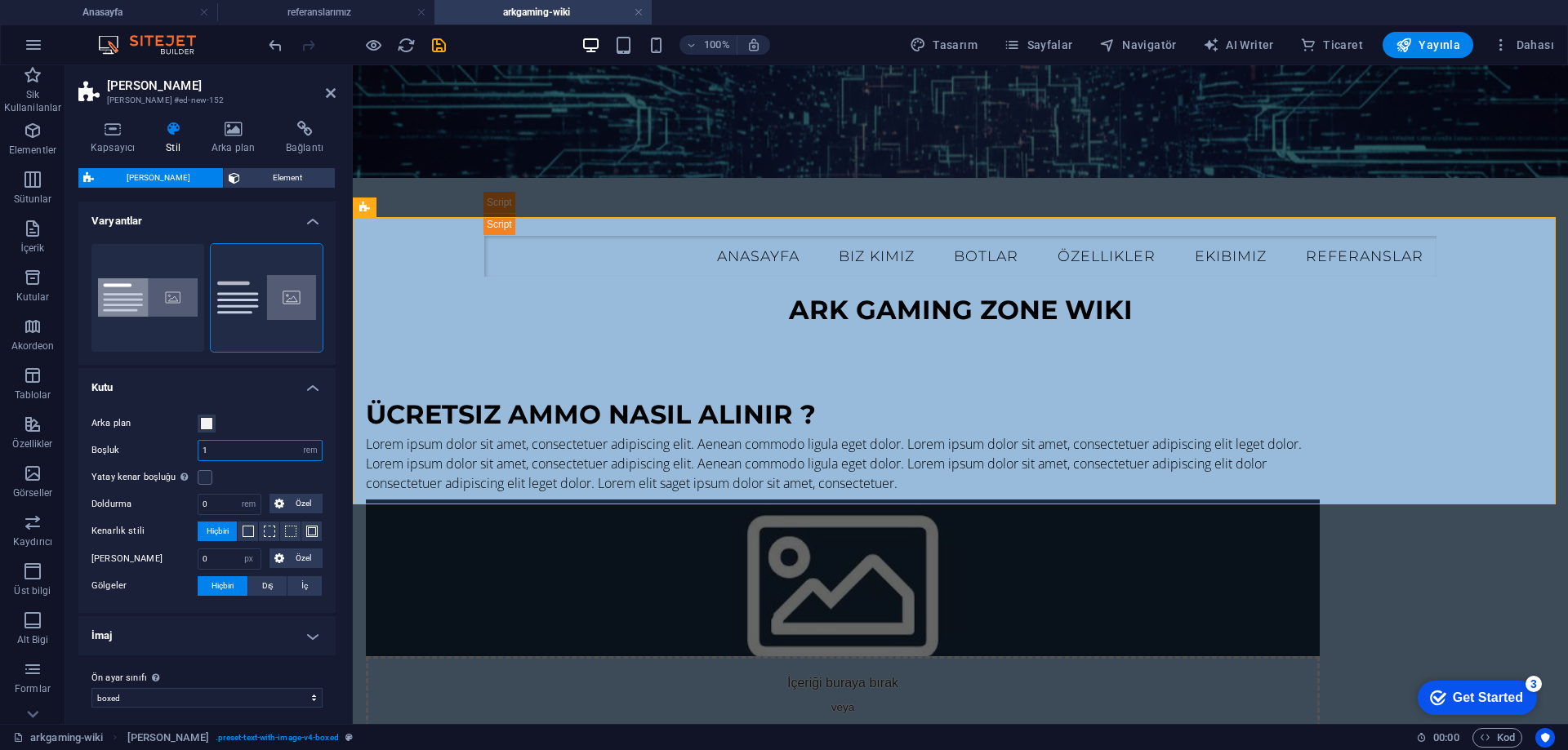
click at [237, 453] on input "1" at bounding box center [259, 451] width 123 height 19
type input "0"
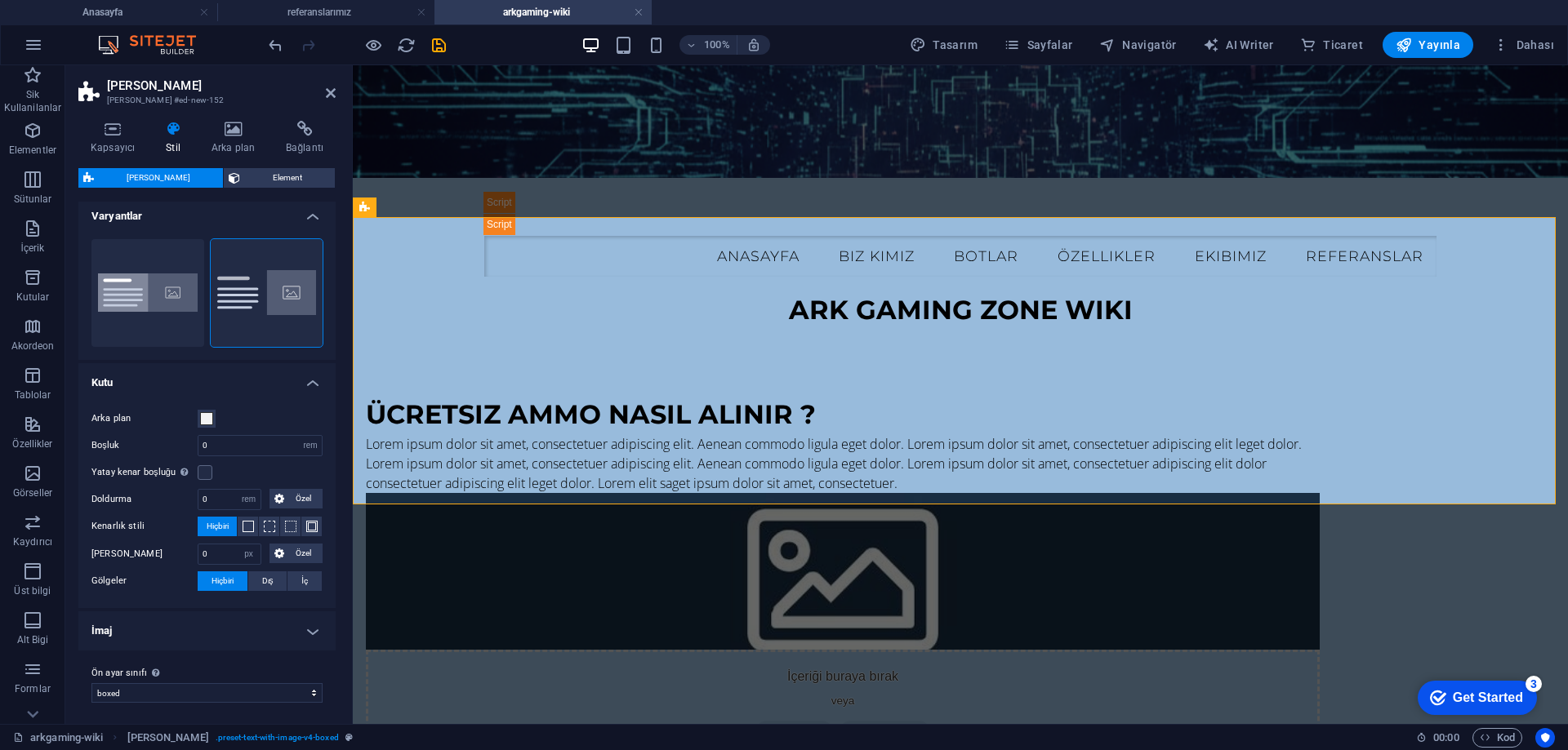
scroll to position [10, 0]
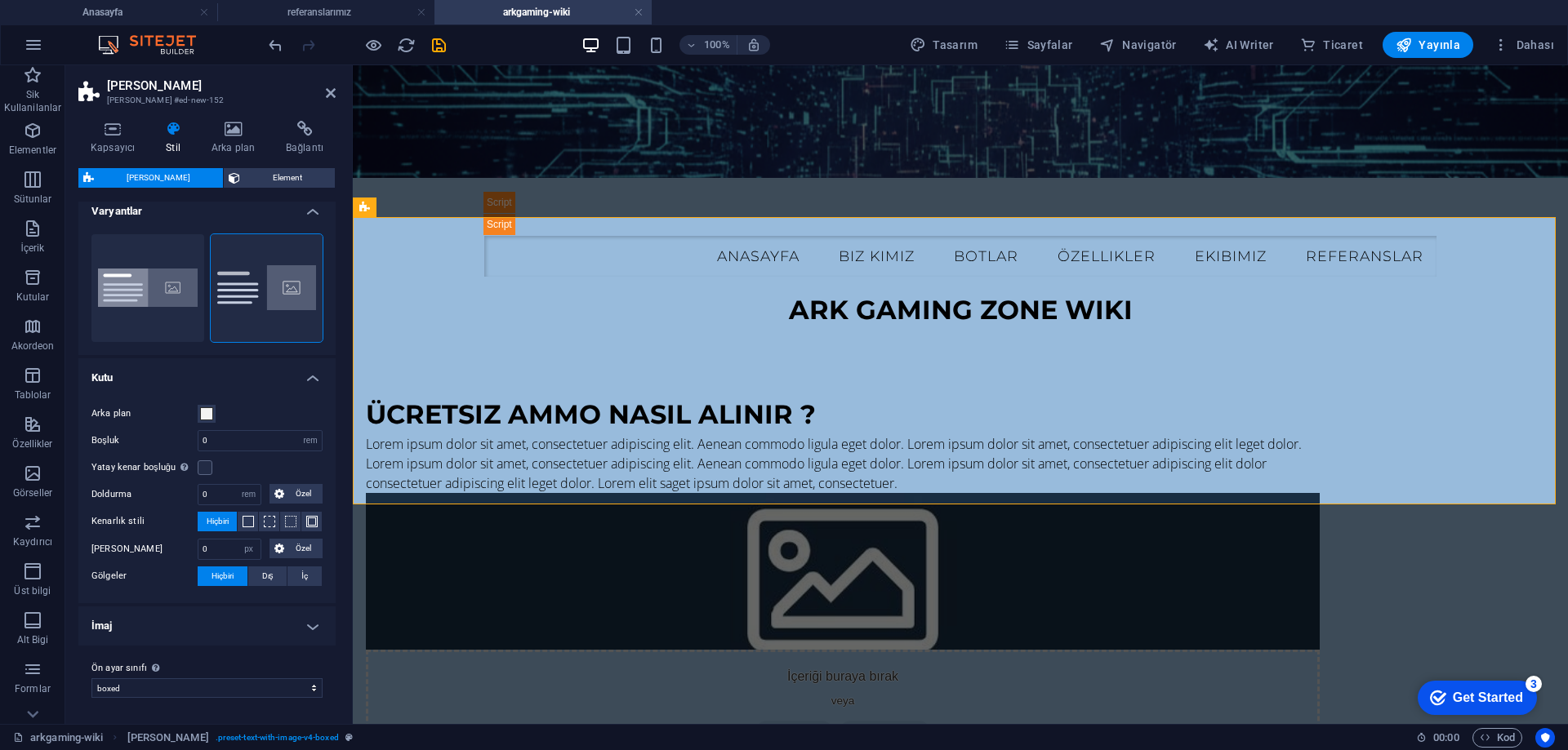
click at [257, 625] on h4 "İmaj" at bounding box center [207, 626] width 257 height 39
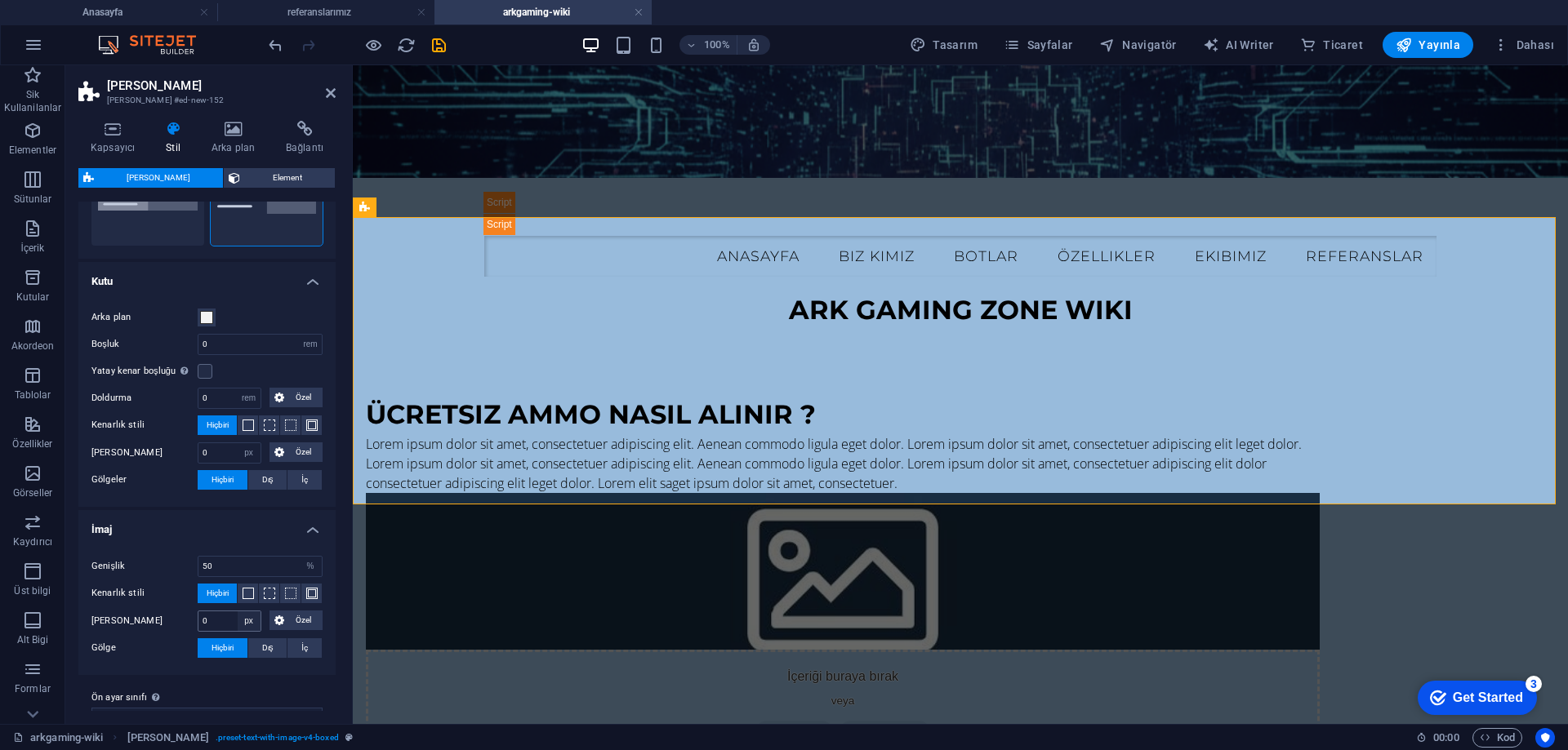
scroll to position [135, 0]
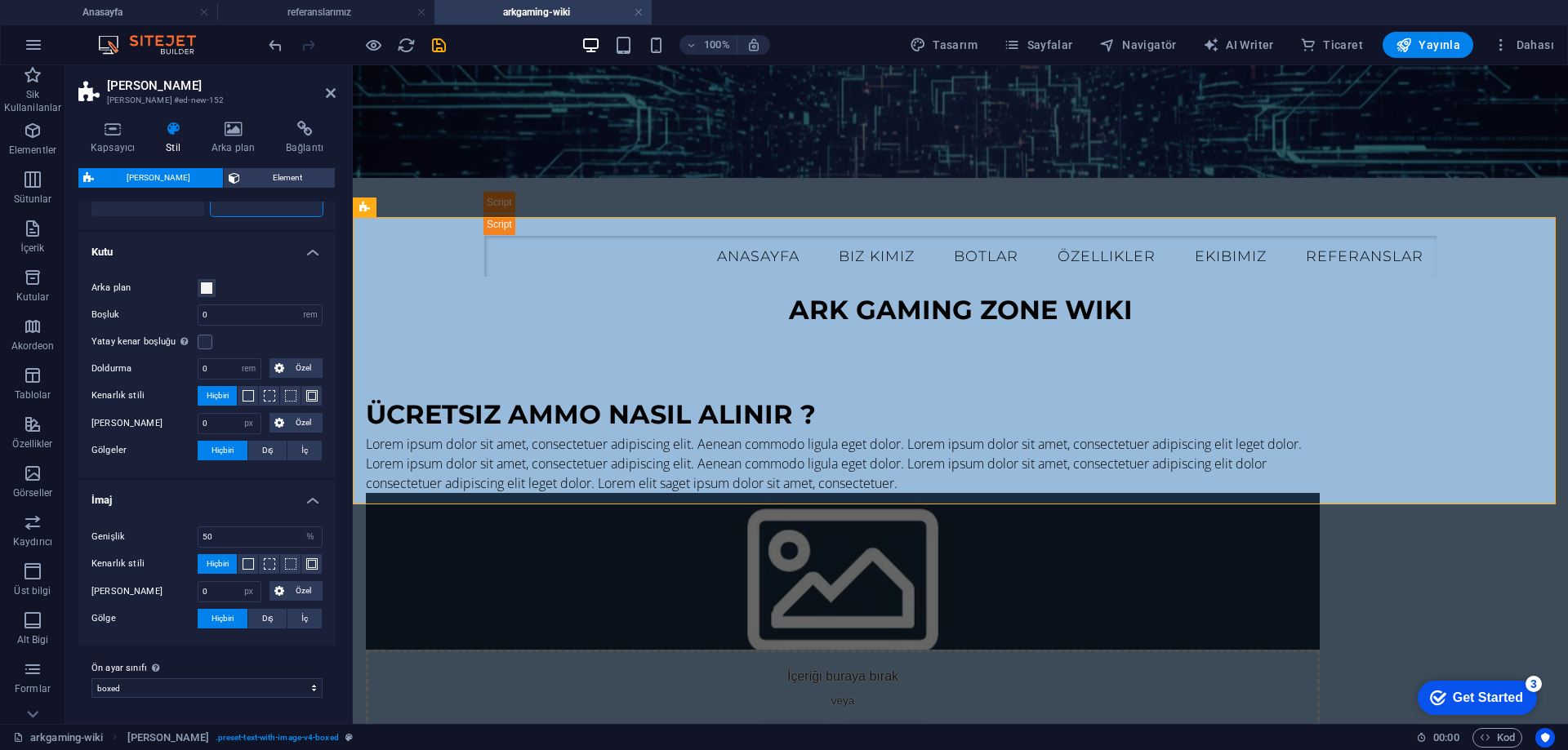
click at [301, 515] on div "Genişlik 50 rem px % vh vw Kenarlık stili Hiçbiri Kenarlık genişliği 1 px rem v…" at bounding box center [207, 577] width 264 height 135
click at [301, 497] on h4 "İmaj" at bounding box center [207, 495] width 257 height 30
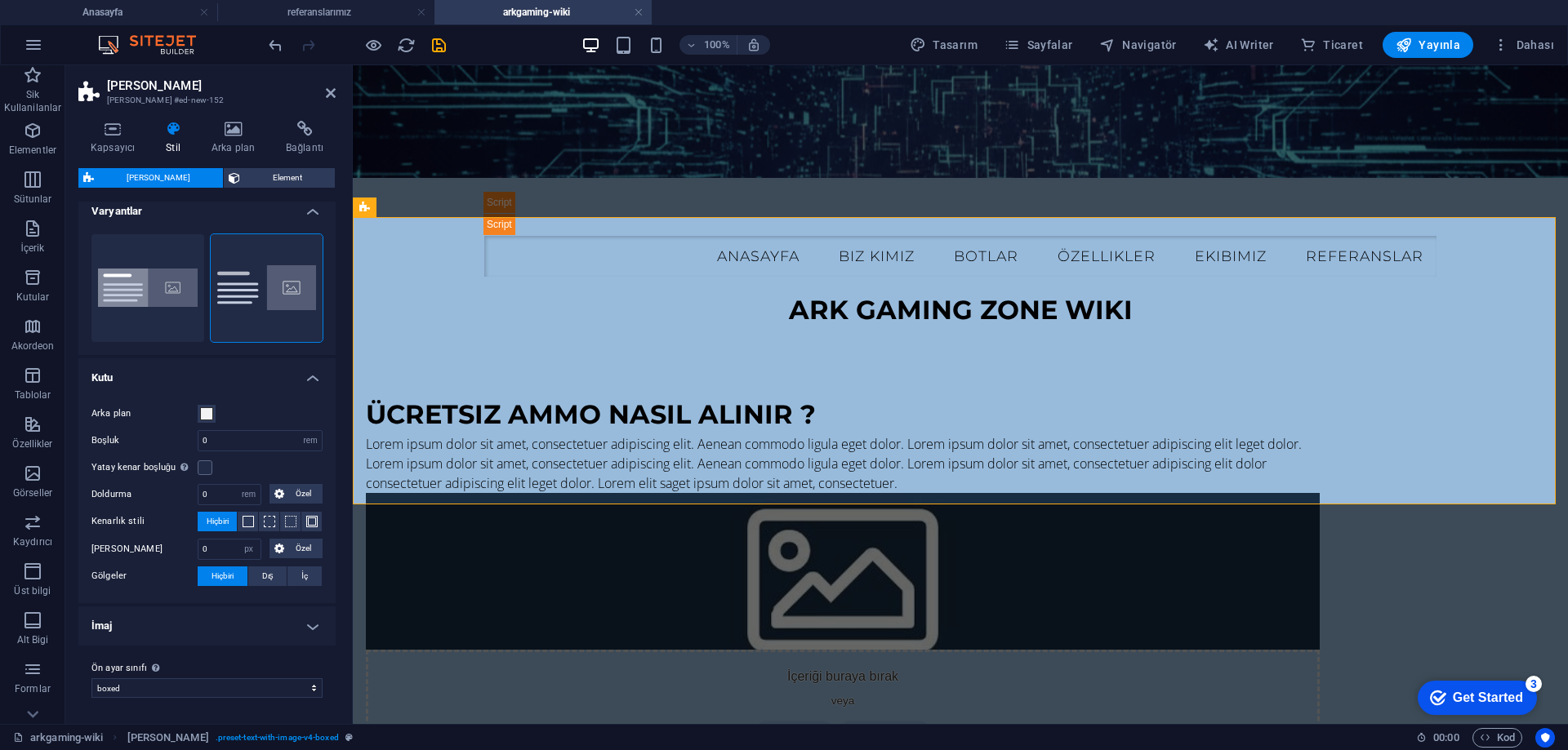
scroll to position [0, 0]
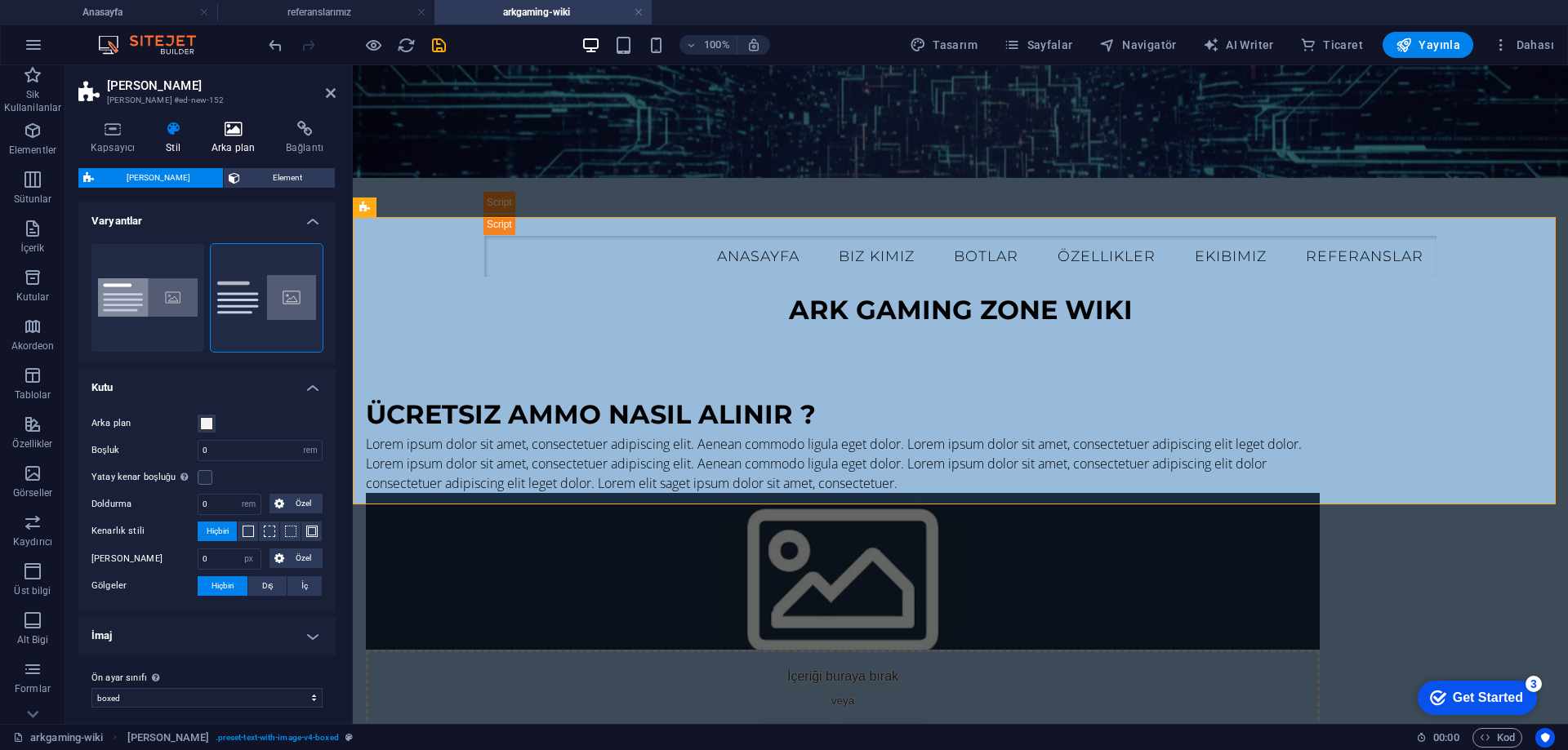
click at [245, 133] on icon at bounding box center [233, 129] width 68 height 17
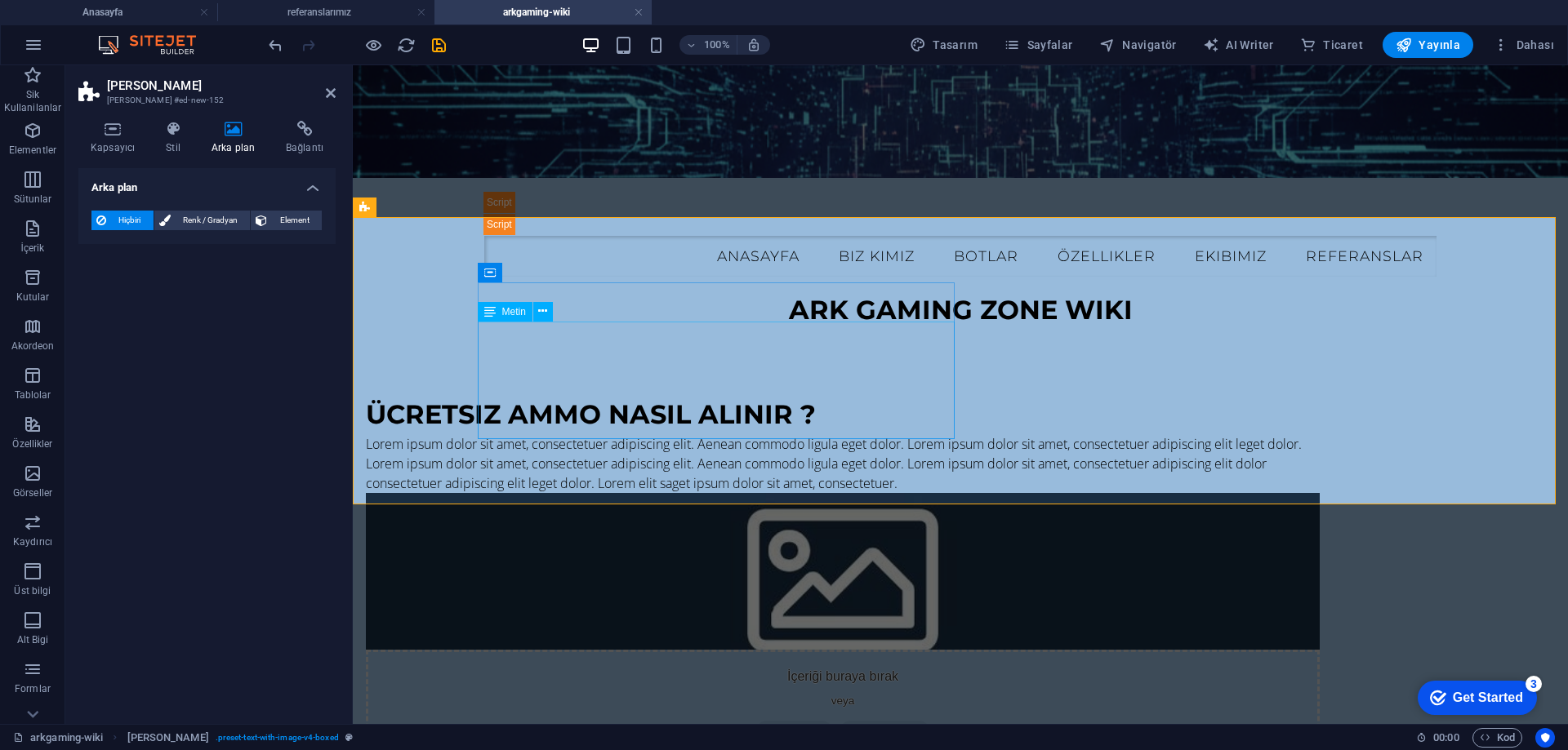
click at [546, 434] on div "Lorem ipsum dolor sit amet, consectetuer adipiscing elit. Aenean commodo ligula…" at bounding box center [842, 463] width 954 height 58
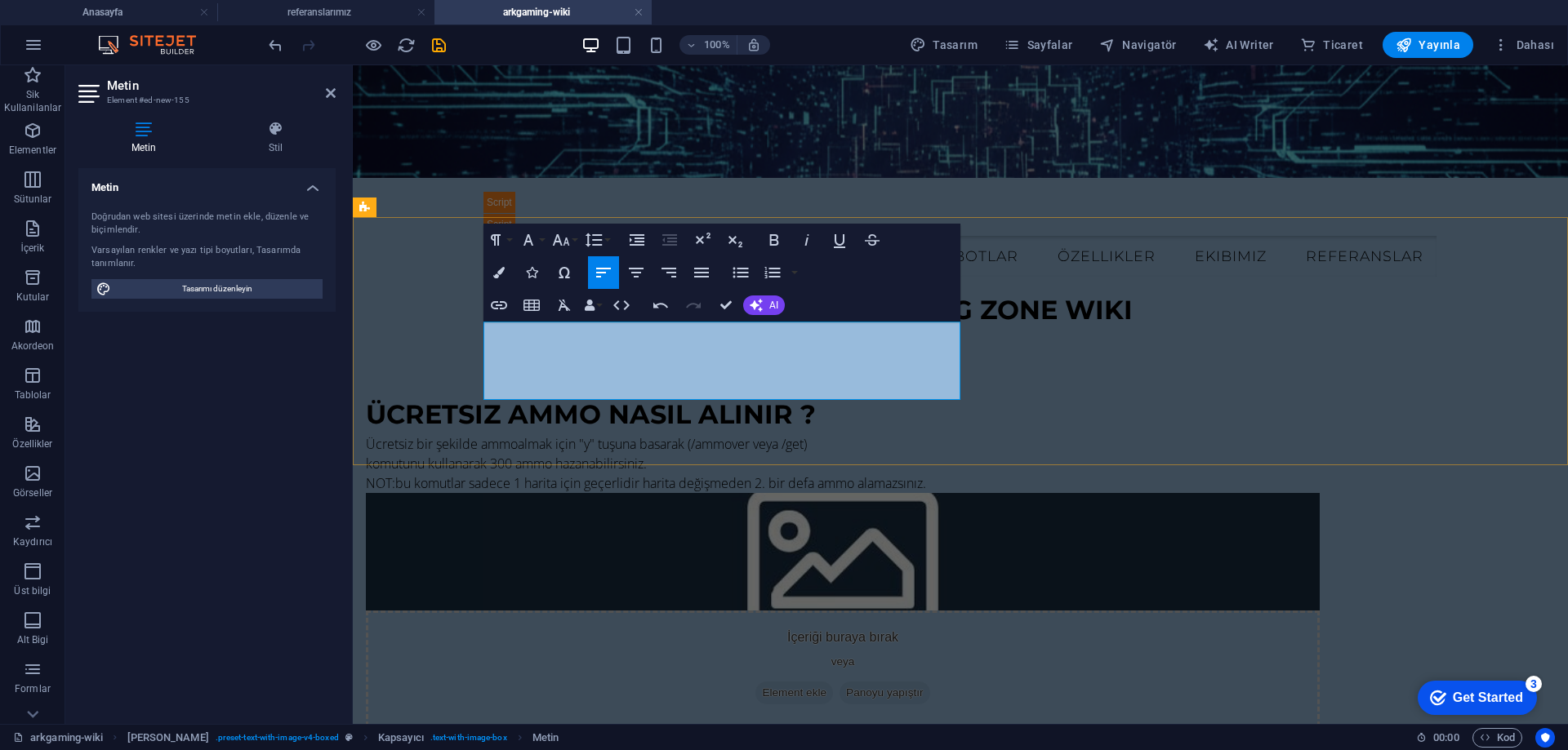
click at [775, 454] on p "komutunu kullanarak 300 ammo hazanabilirsiniz." at bounding box center [842, 464] width 954 height 19
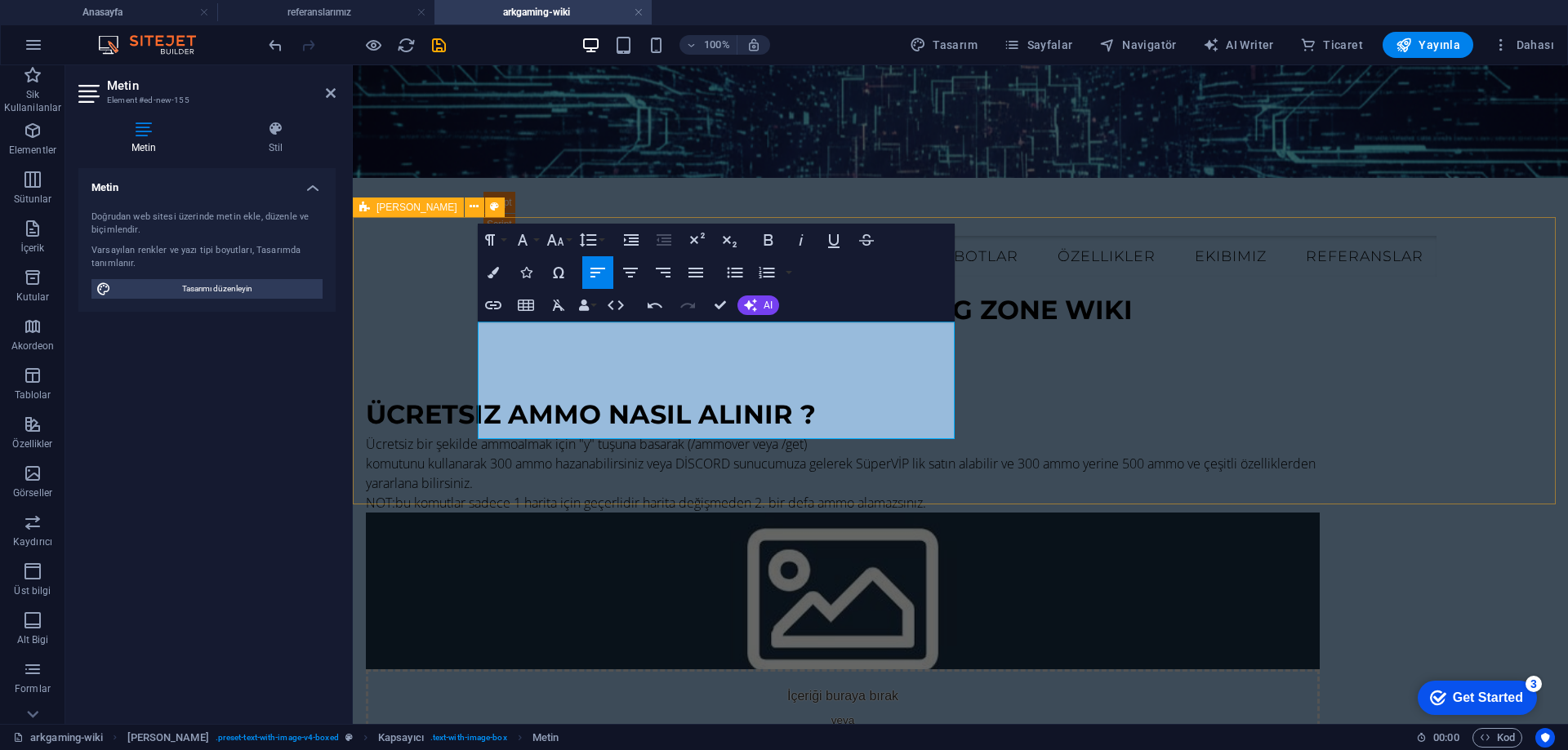
click at [777, 474] on div "ücretsiz ammo nasıl alınır ? Ücretsiz bir şekilde ammoalmak için "y" tuşuna bas…" at bounding box center [960, 590] width 1215 height 521
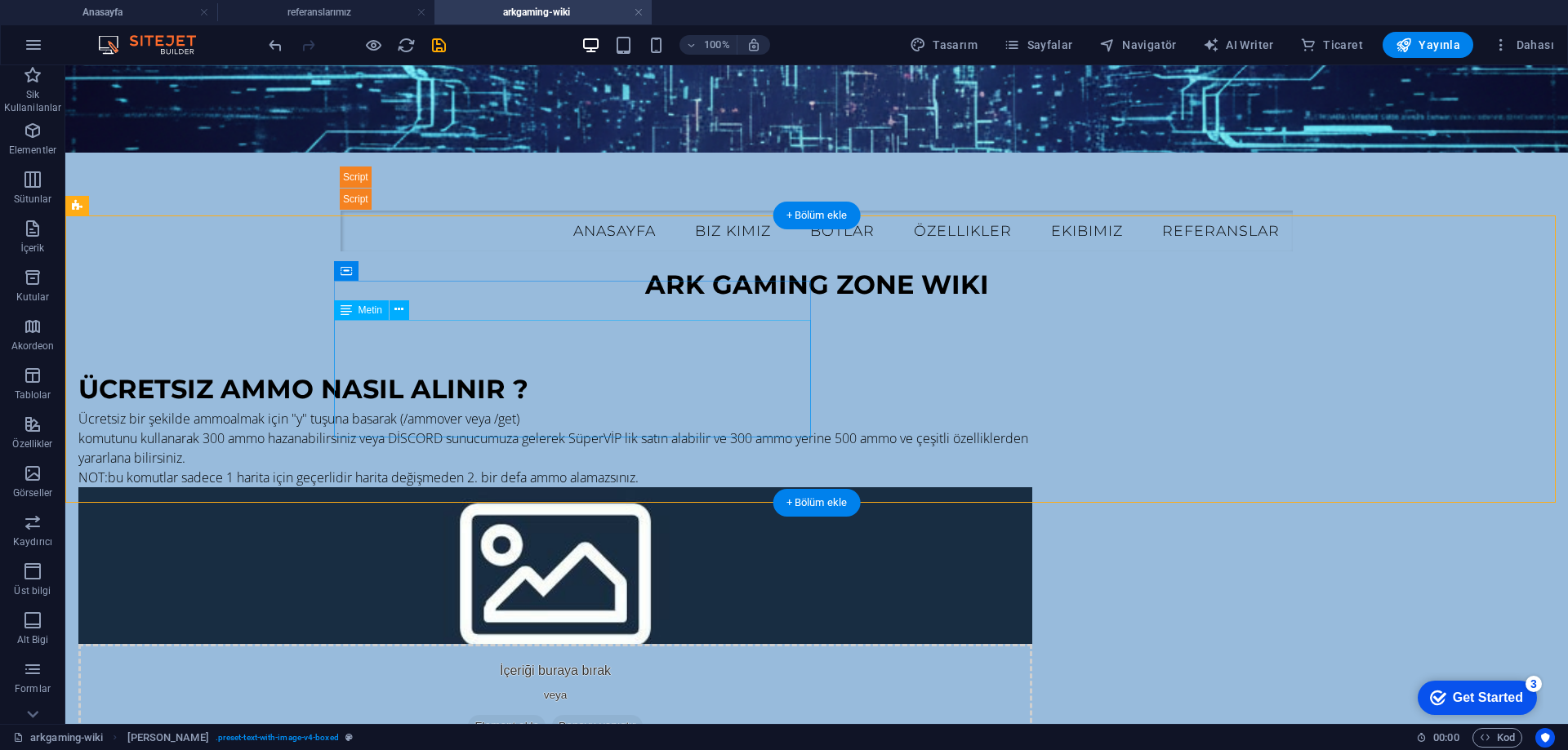
scroll to position [27, 0]
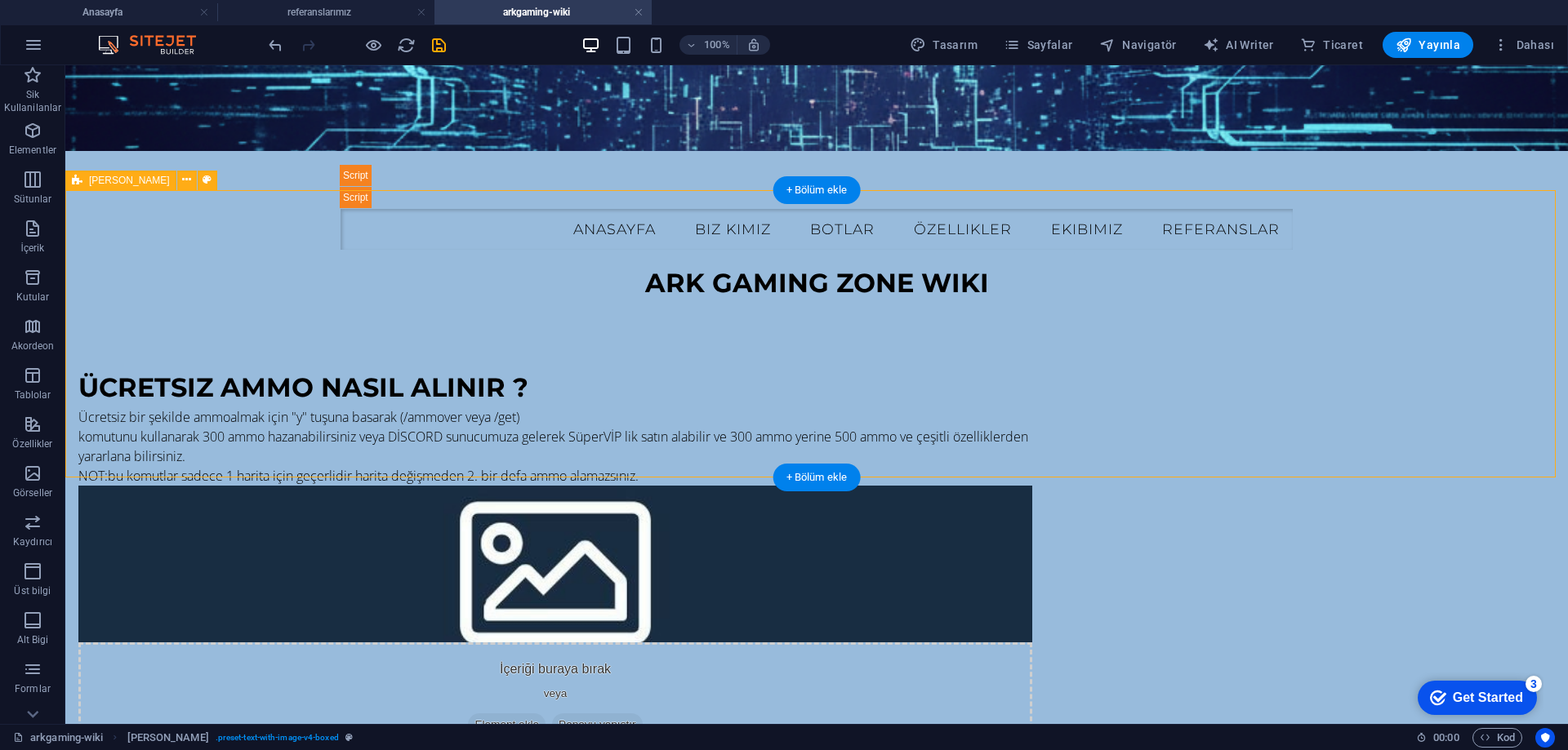
click at [603, 303] on div "ücretsiz ammo nasıl alınır ? Ücretsiz bir şekilde ammoalmak için "y" tuşuna bas…" at bounding box center [817, 562] width 1503 height 521
click at [25, 131] on icon "button" at bounding box center [32, 131] width 19 height 19
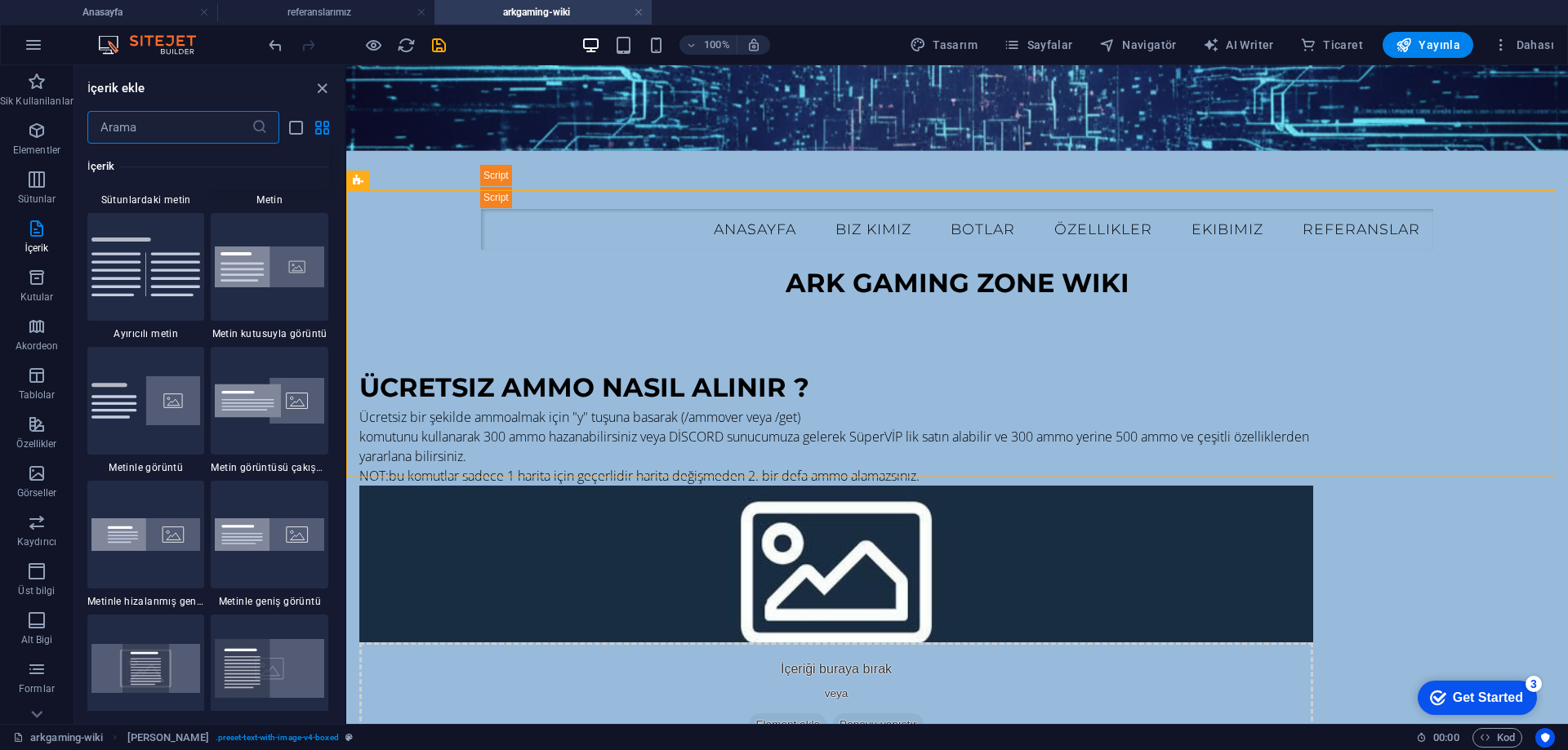
scroll to position [3103, 0]
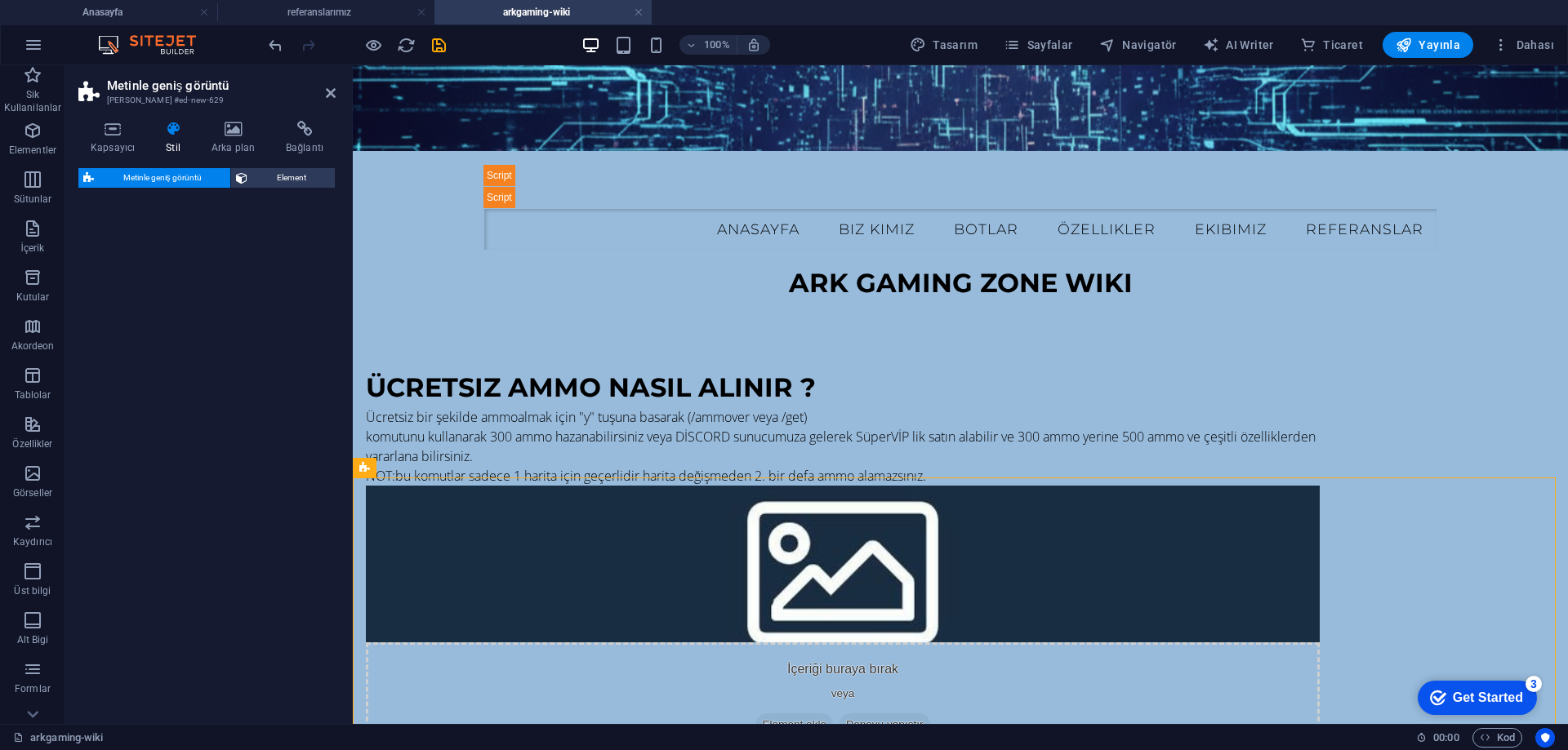
select select "%"
select select "rem"
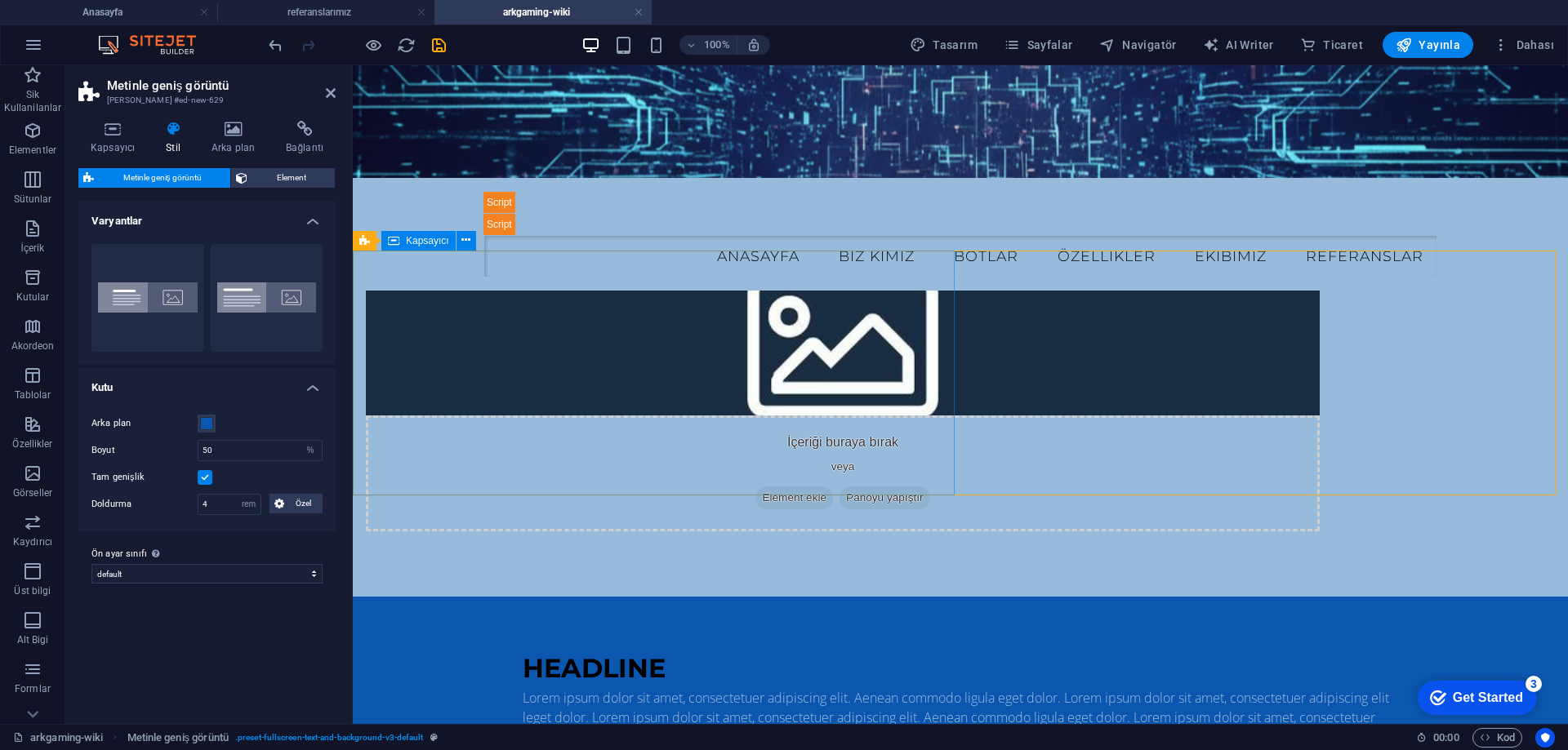
scroll to position [109, 0]
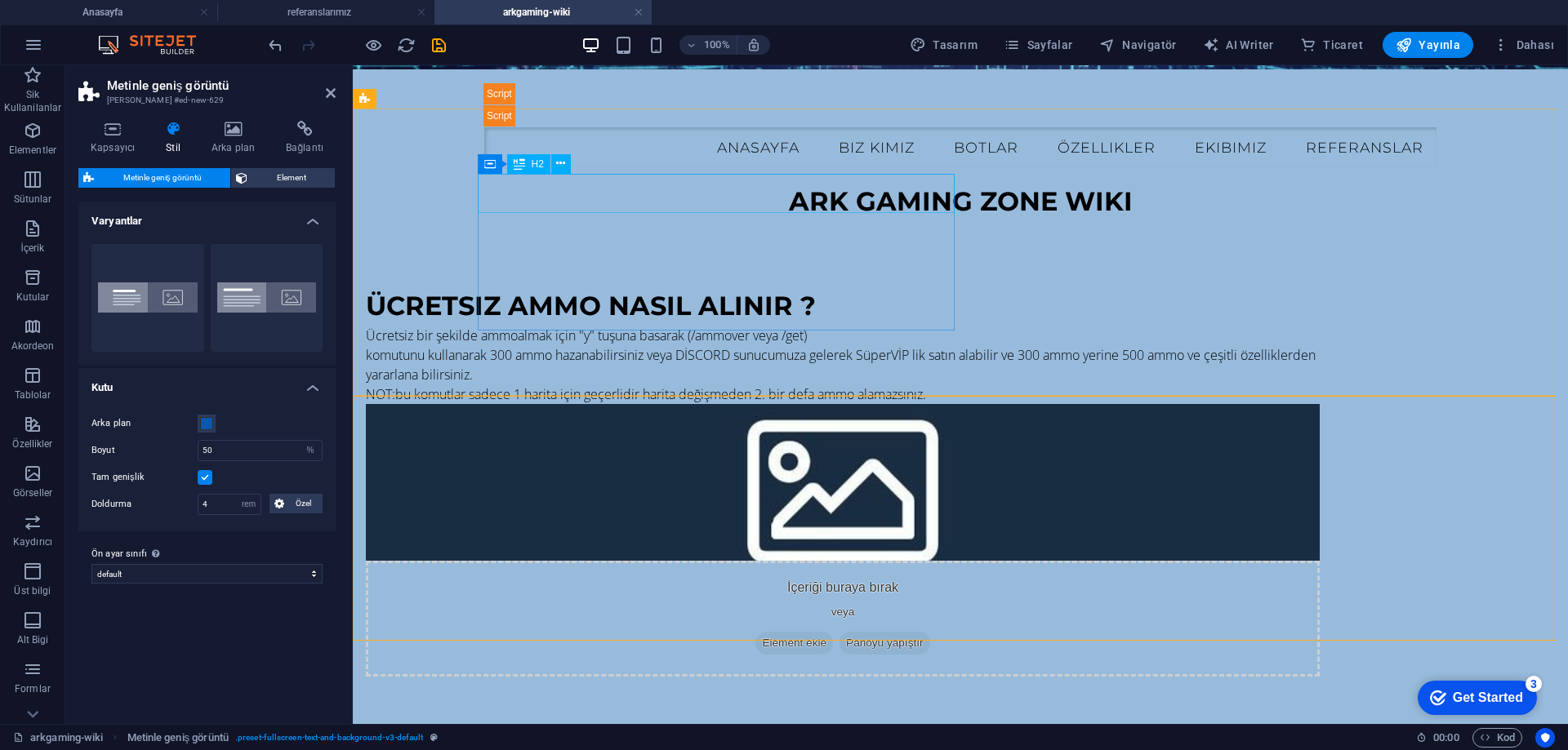
click at [669, 287] on div "ücretsiz ammo nasıl alınır ?" at bounding box center [842, 306] width 954 height 39
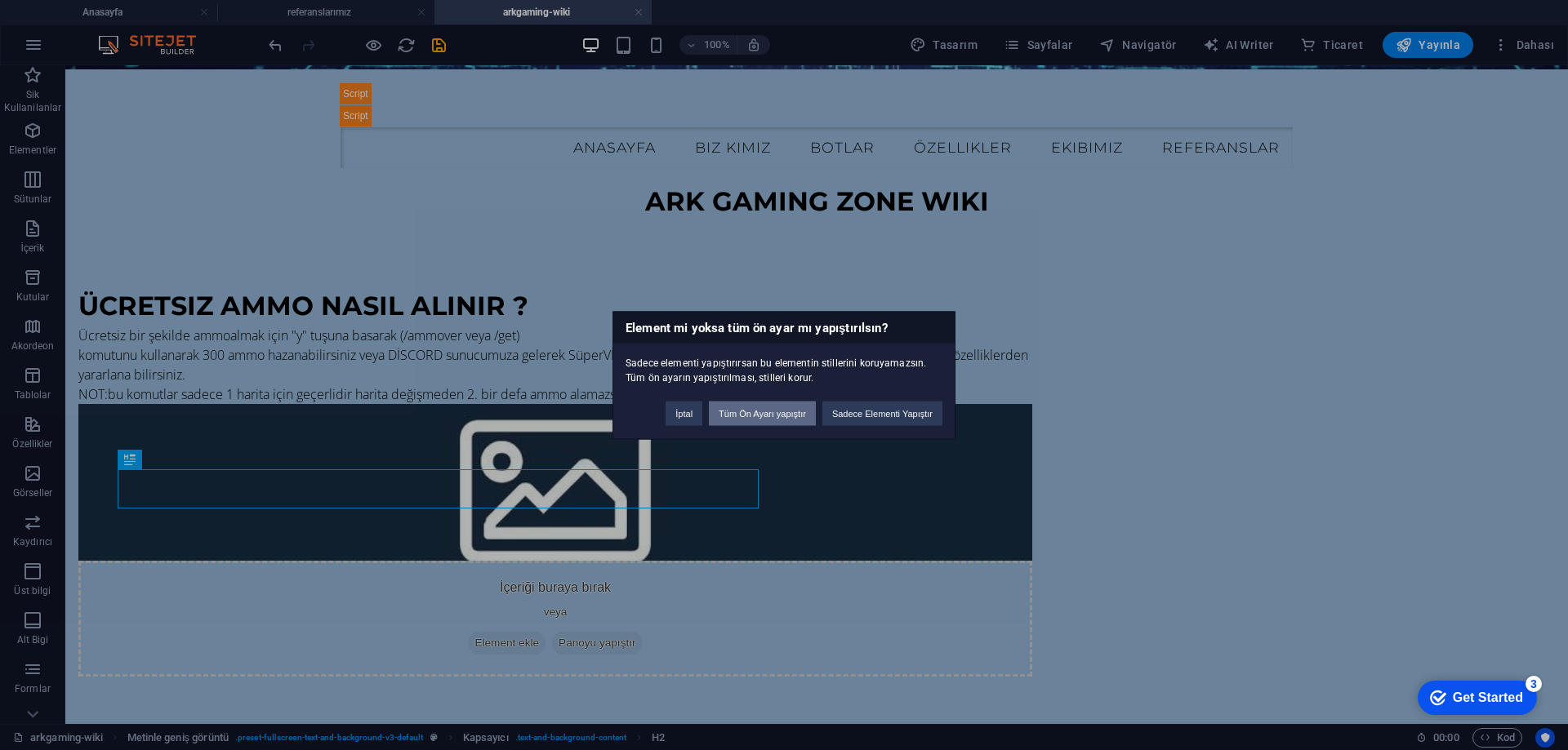
click at [739, 415] on button "Tüm Ön Ayarı yapıştır" at bounding box center [763, 413] width 107 height 24
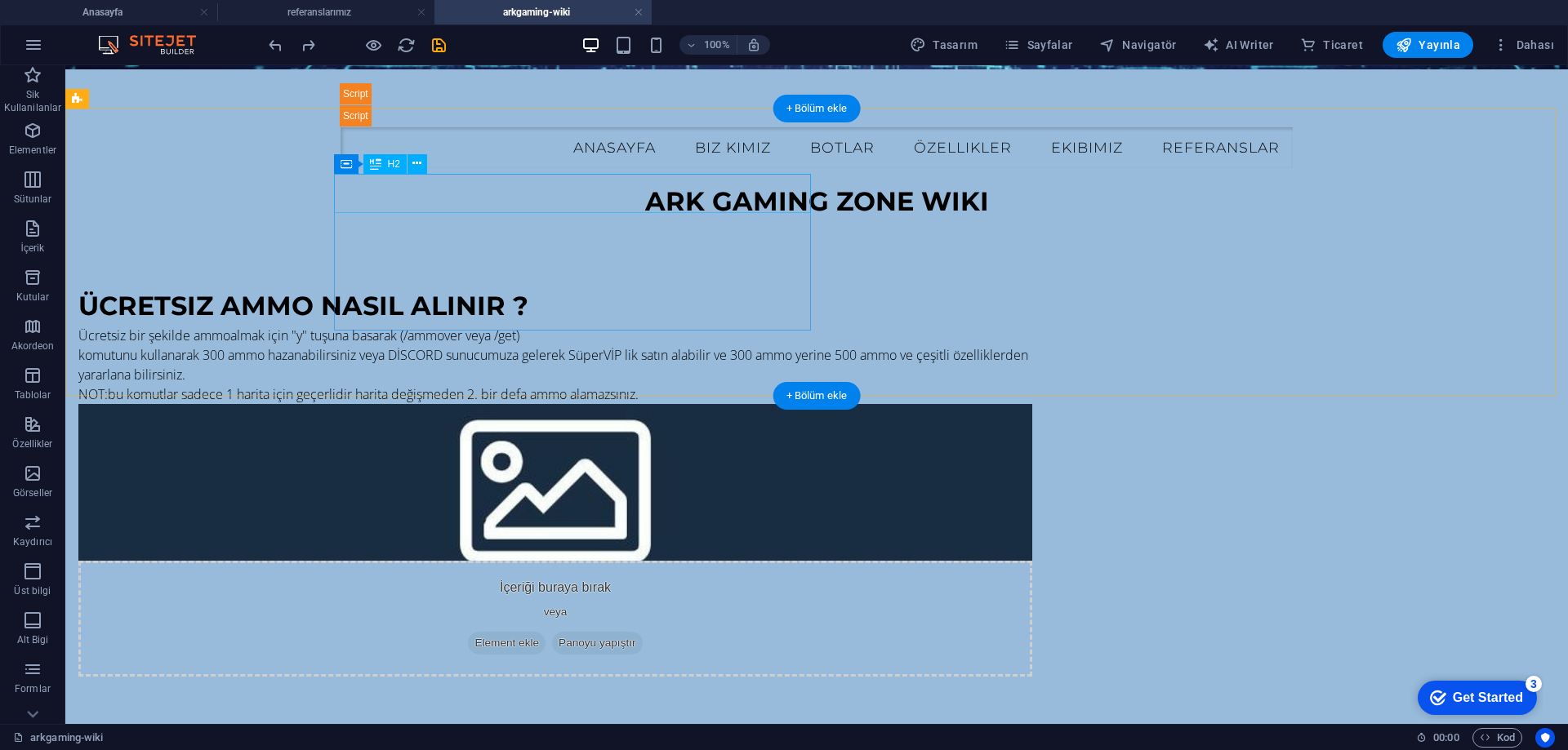
click at [502, 287] on div "ücretsiz ammo nasıl alınır ?" at bounding box center [555, 306] width 954 height 39
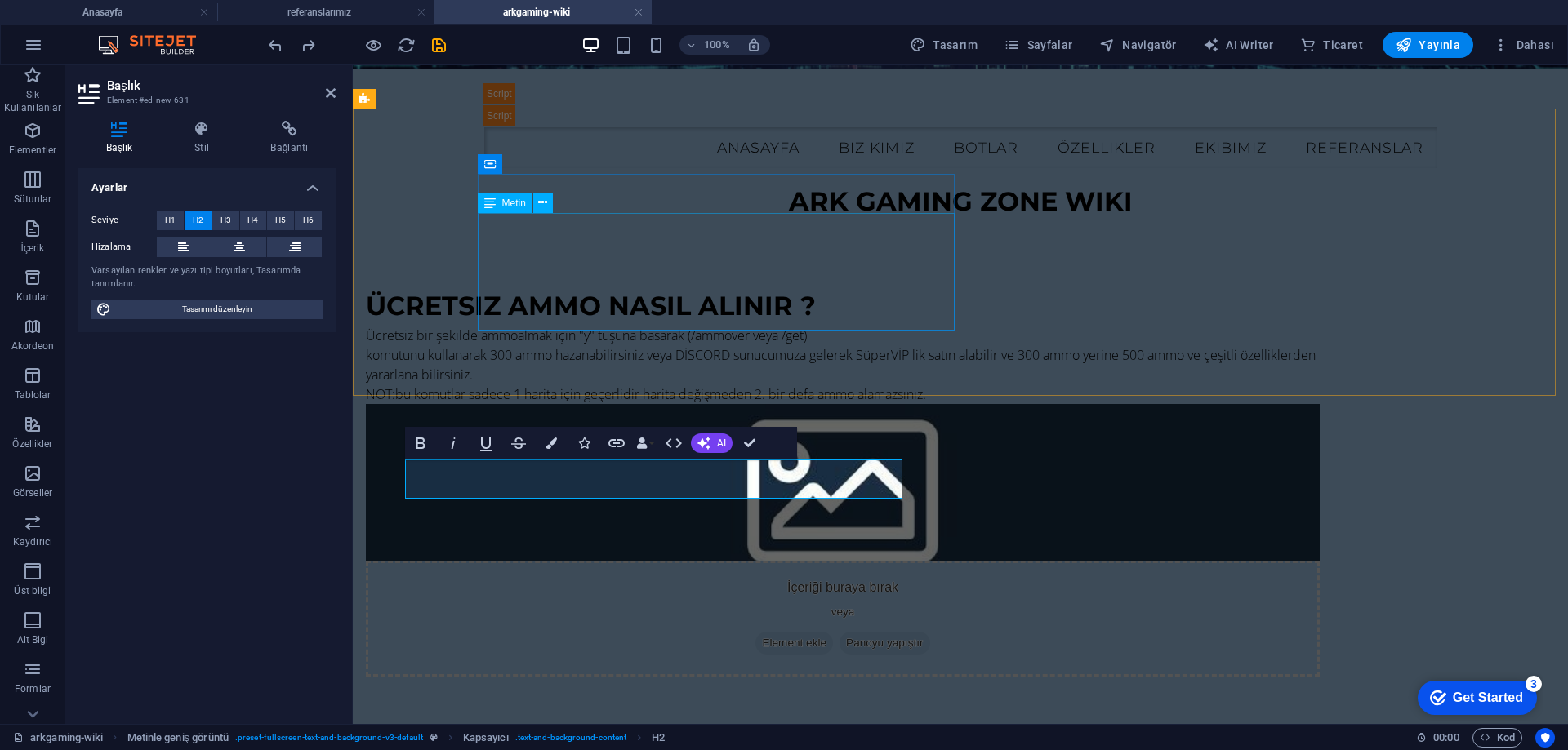
click at [638, 326] on div "Ücretsiz bir şekilde ammoalmak için "y" tuşuna basarak (/ammover veya /get) kom…" at bounding box center [842, 365] width 954 height 78
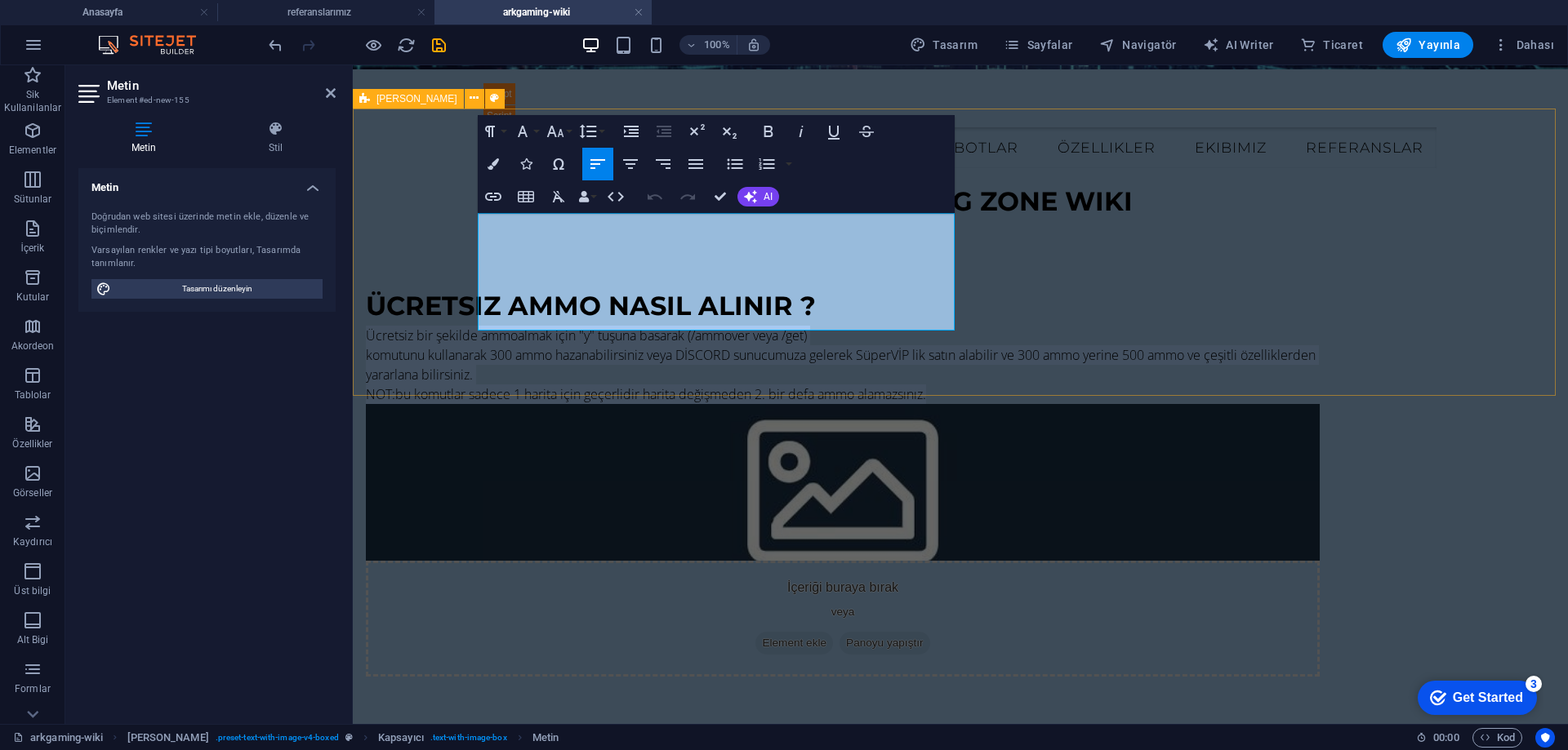
copy div "Ücretsiz bir şekilde ammoalmak için "y" tuşuna basarak (/ammover veya /get) kom…"
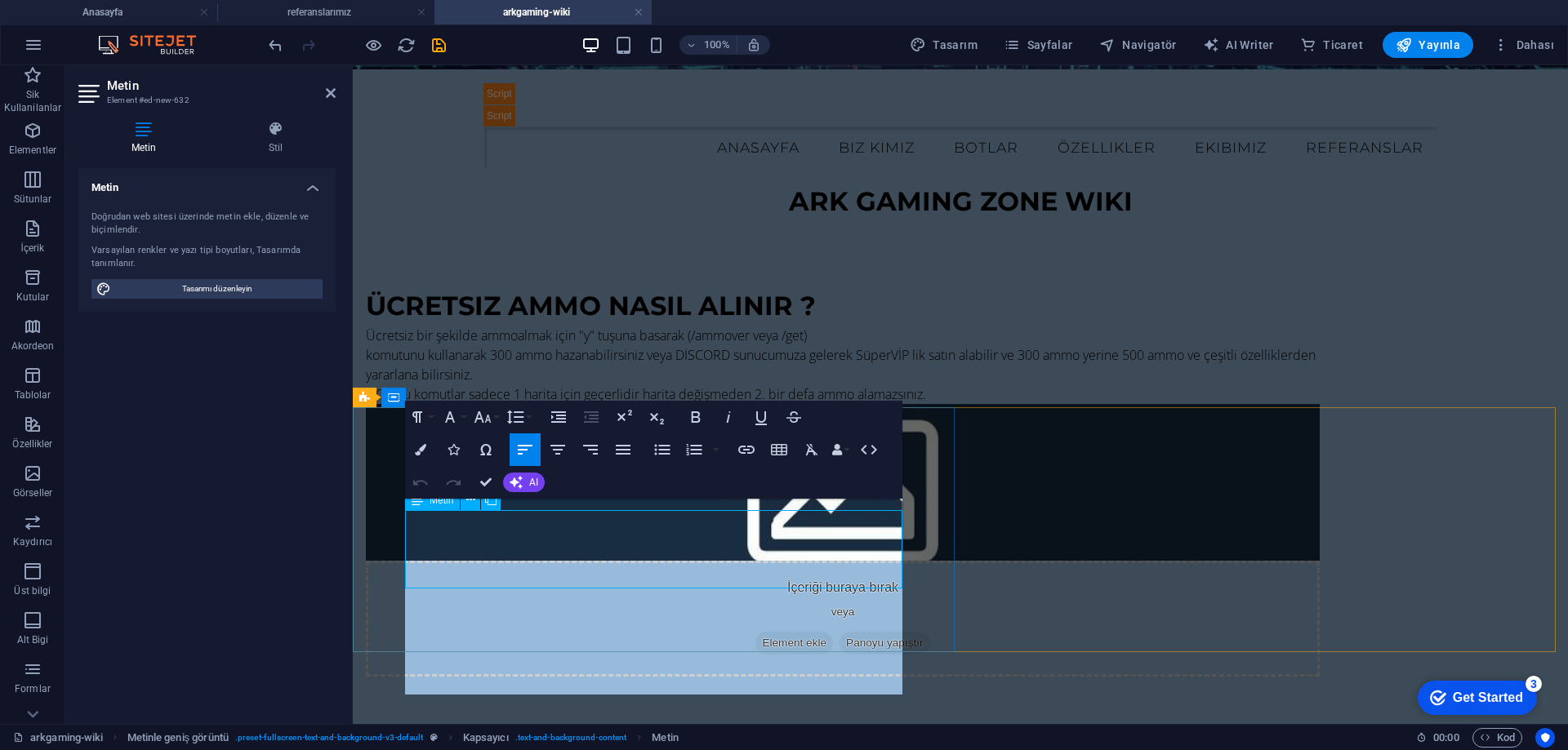
scroll to position [97, 0]
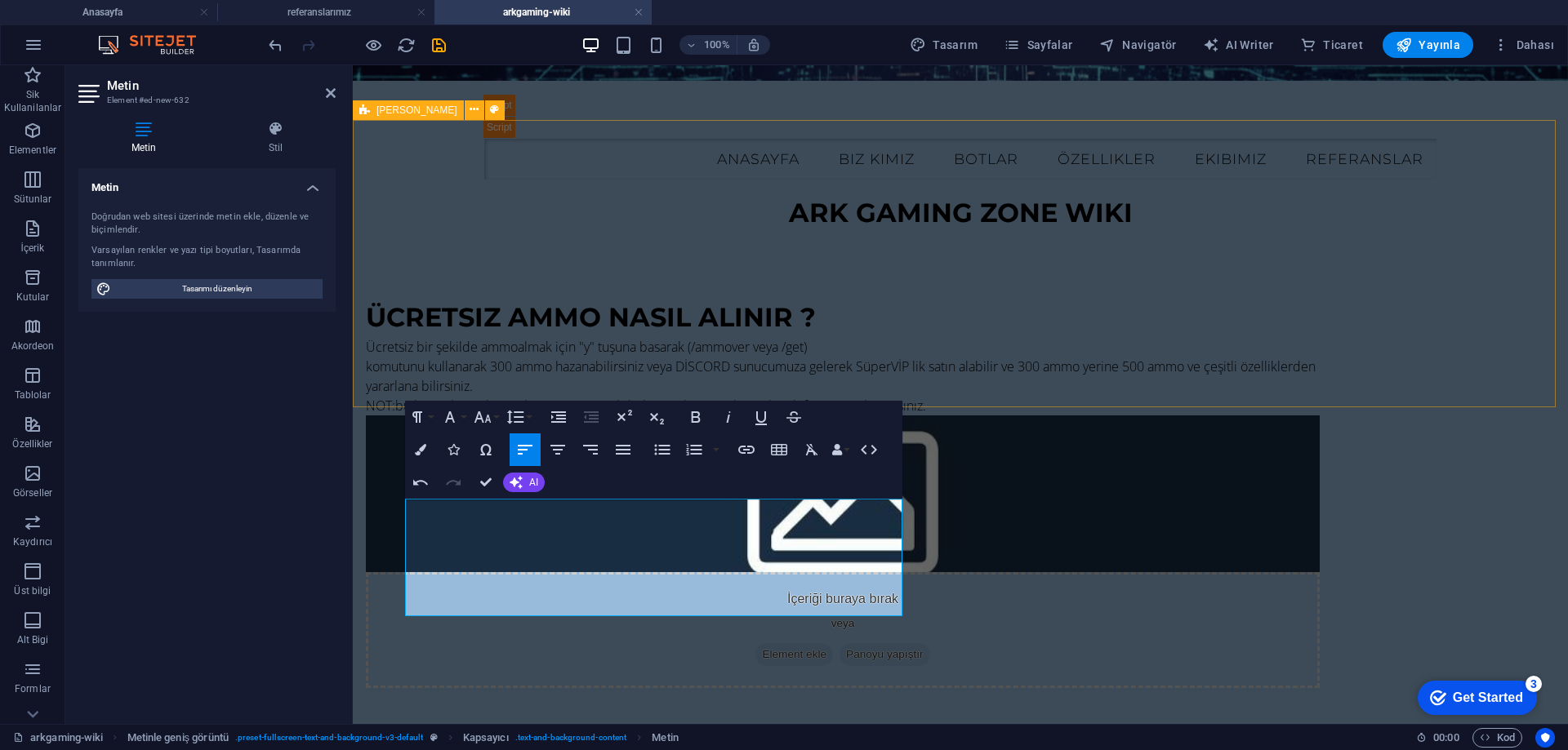
click at [689, 361] on div "ücretsiz ammo nasıl alınır ? Ücretsiz bir şekilde ammoalmak için "y" tuşuna bas…" at bounding box center [960, 493] width 1215 height 521
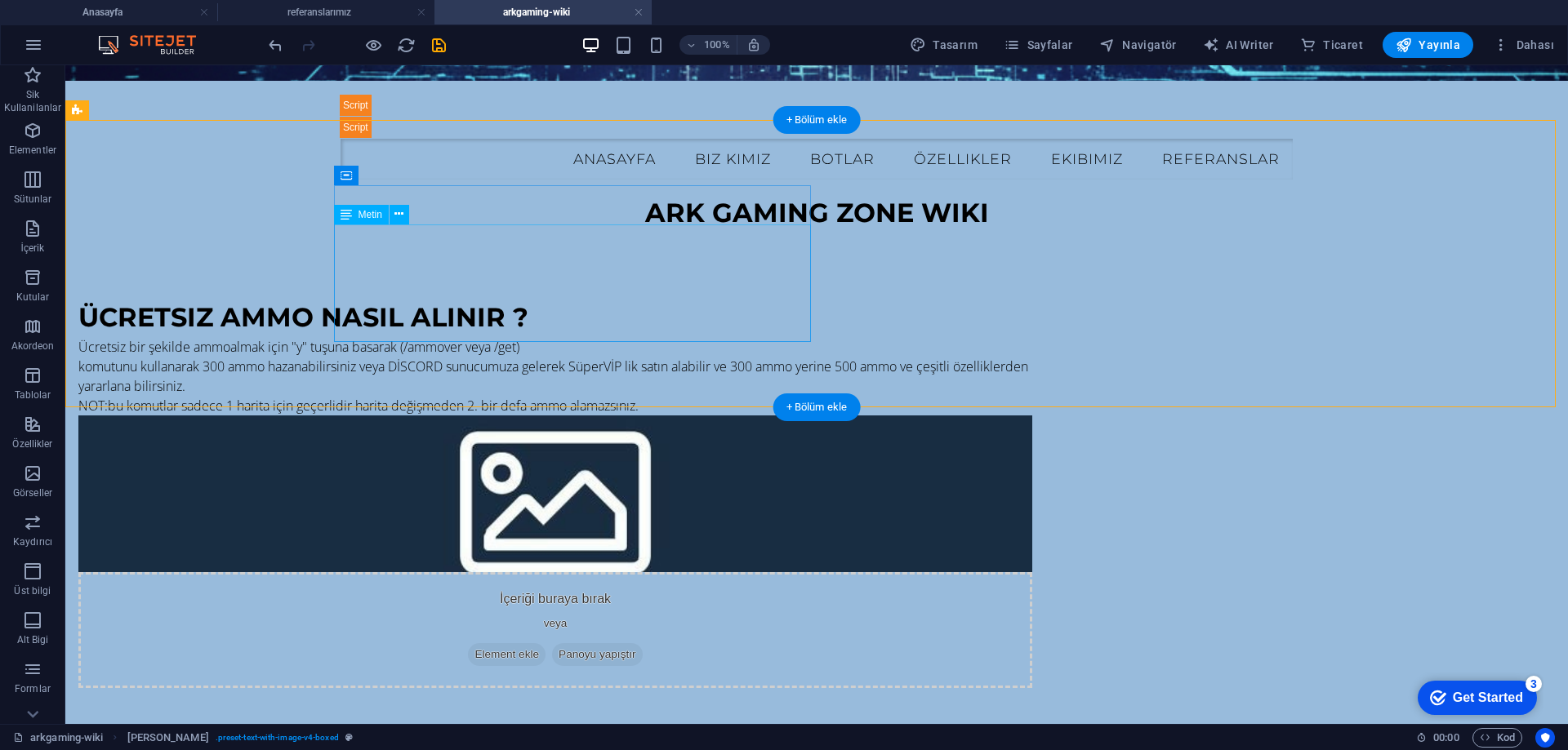
click at [436, 338] on div "Ücretsiz bir şekilde ammoalmak için "y" tuşuna basarak (/ammover veya /get) kom…" at bounding box center [555, 377] width 954 height 78
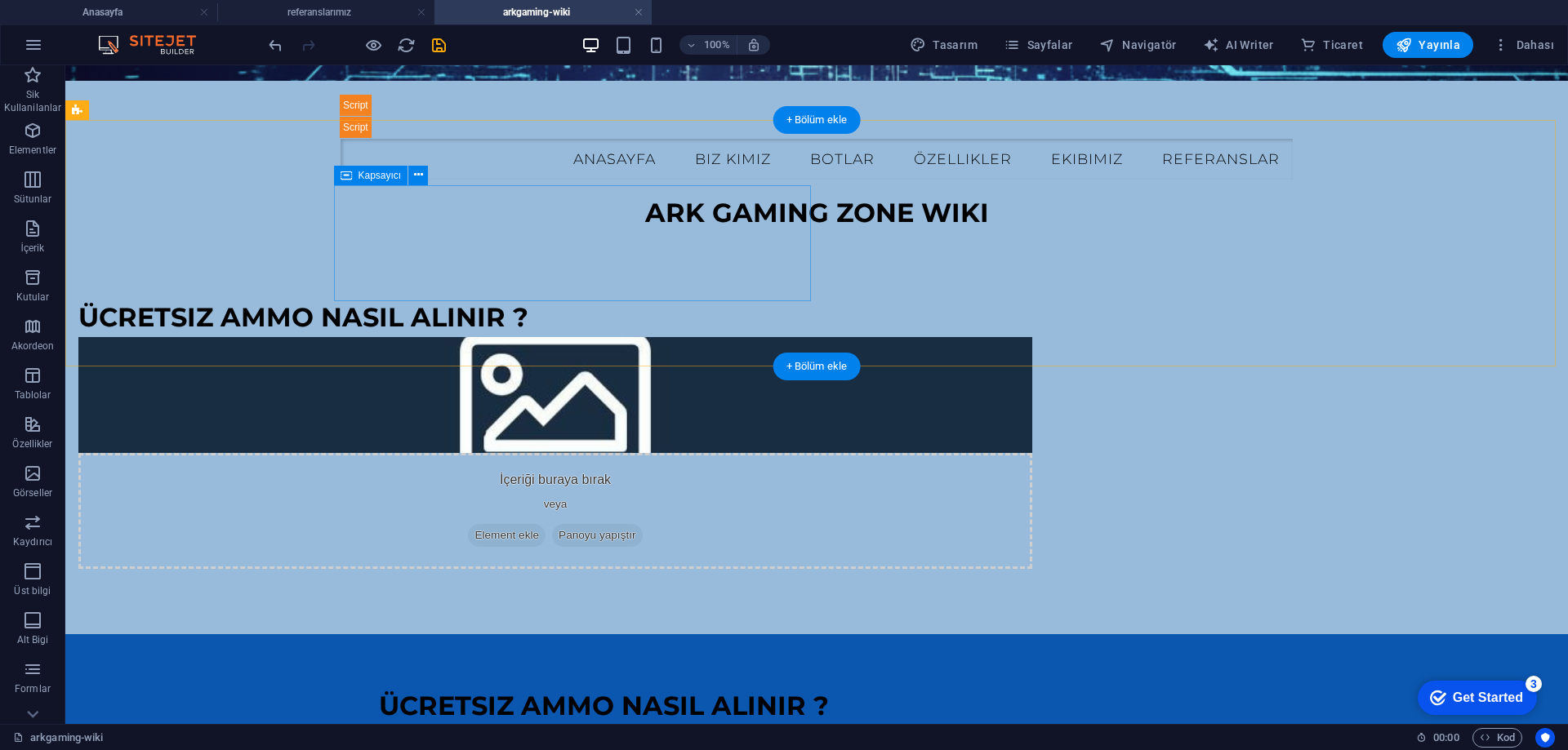
click at [466, 298] on div "ücretsiz ammo nasıl alınır ?" at bounding box center [555, 317] width 954 height 39
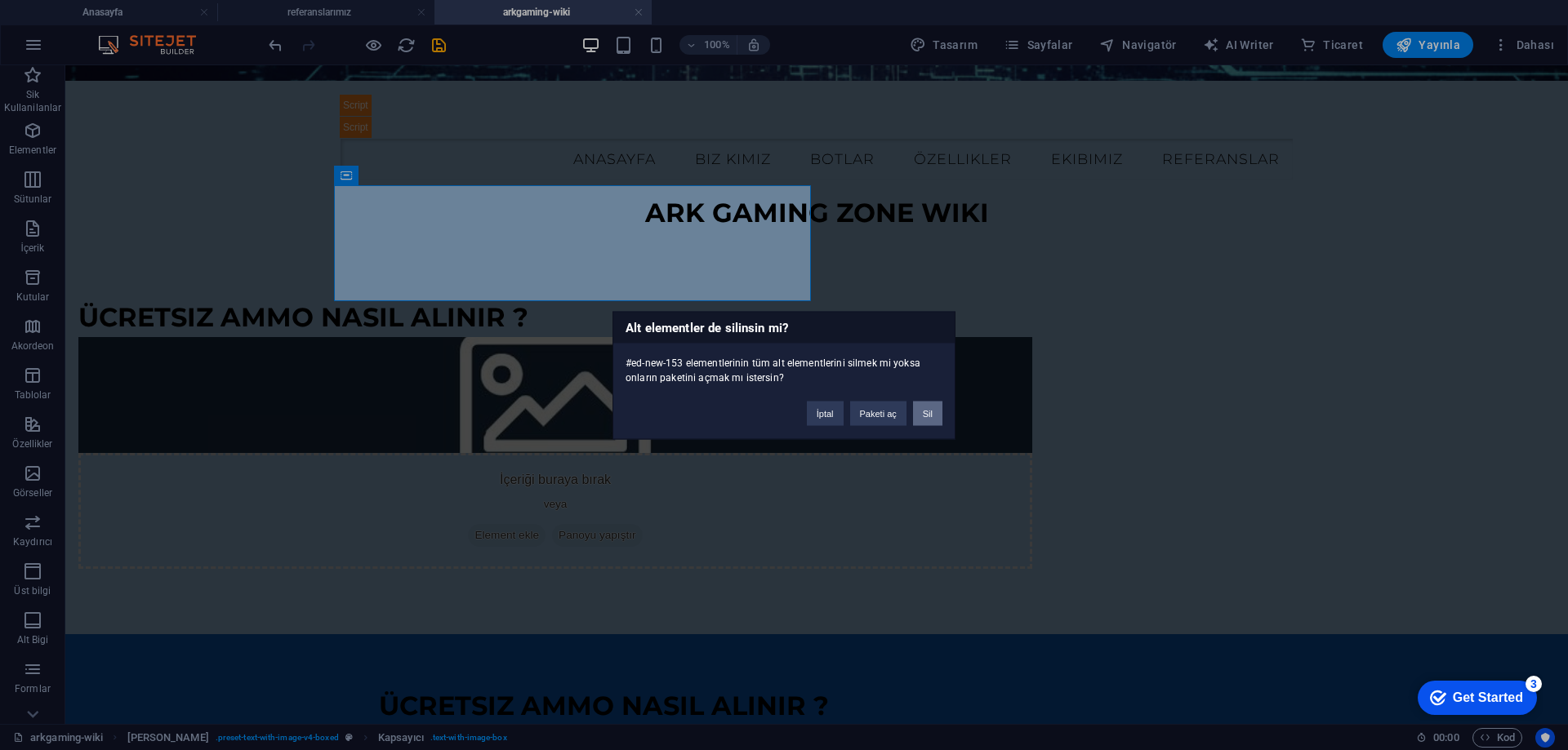
drag, startPoint x: 922, startPoint y: 407, endPoint x: 823, endPoint y: 323, distance: 129.8
click at [922, 407] on button "Sil" at bounding box center [928, 413] width 30 height 24
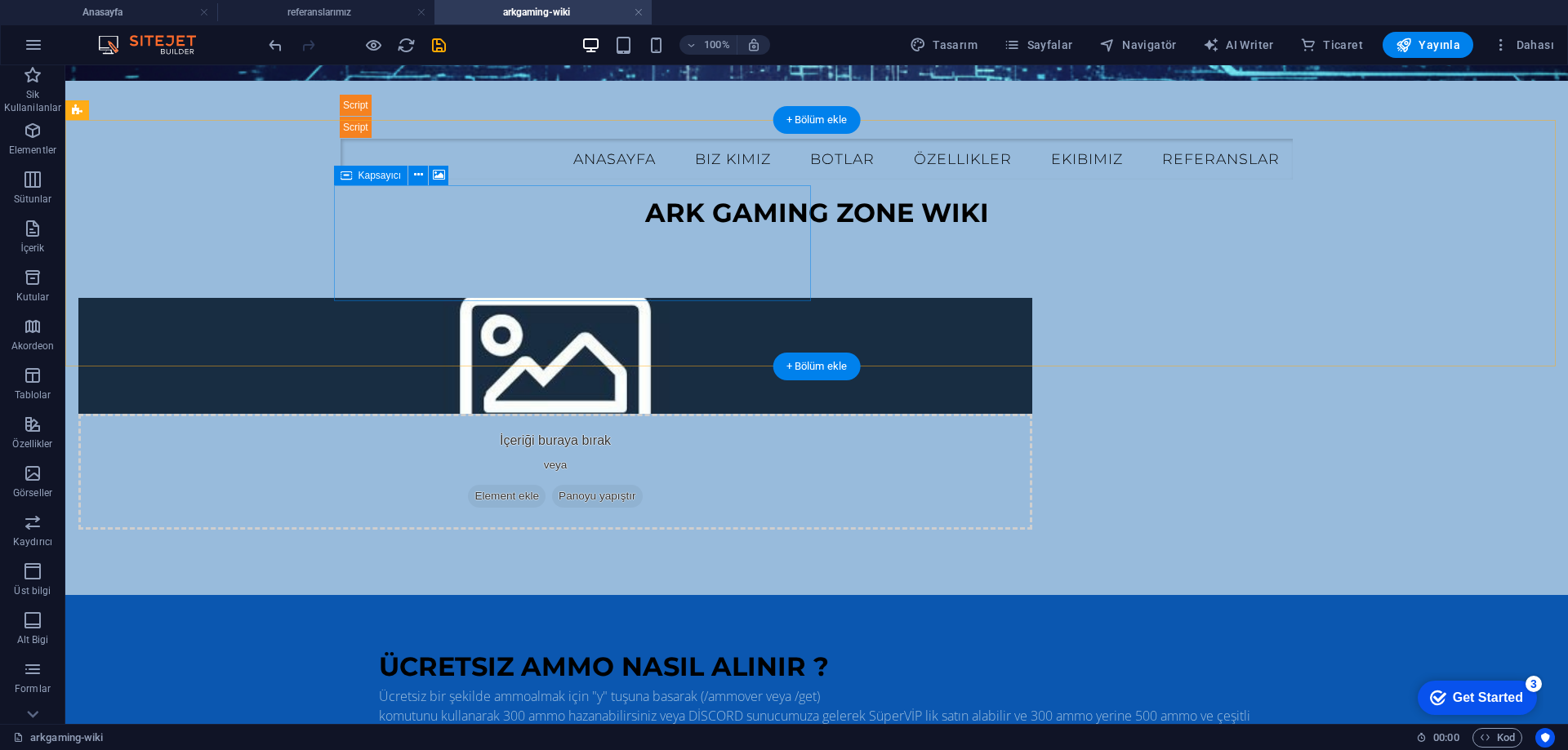
click at [619, 414] on div "İçeriği buraya bırak veya Element ekle Panoyu yapıştır" at bounding box center [555, 472] width 954 height 116
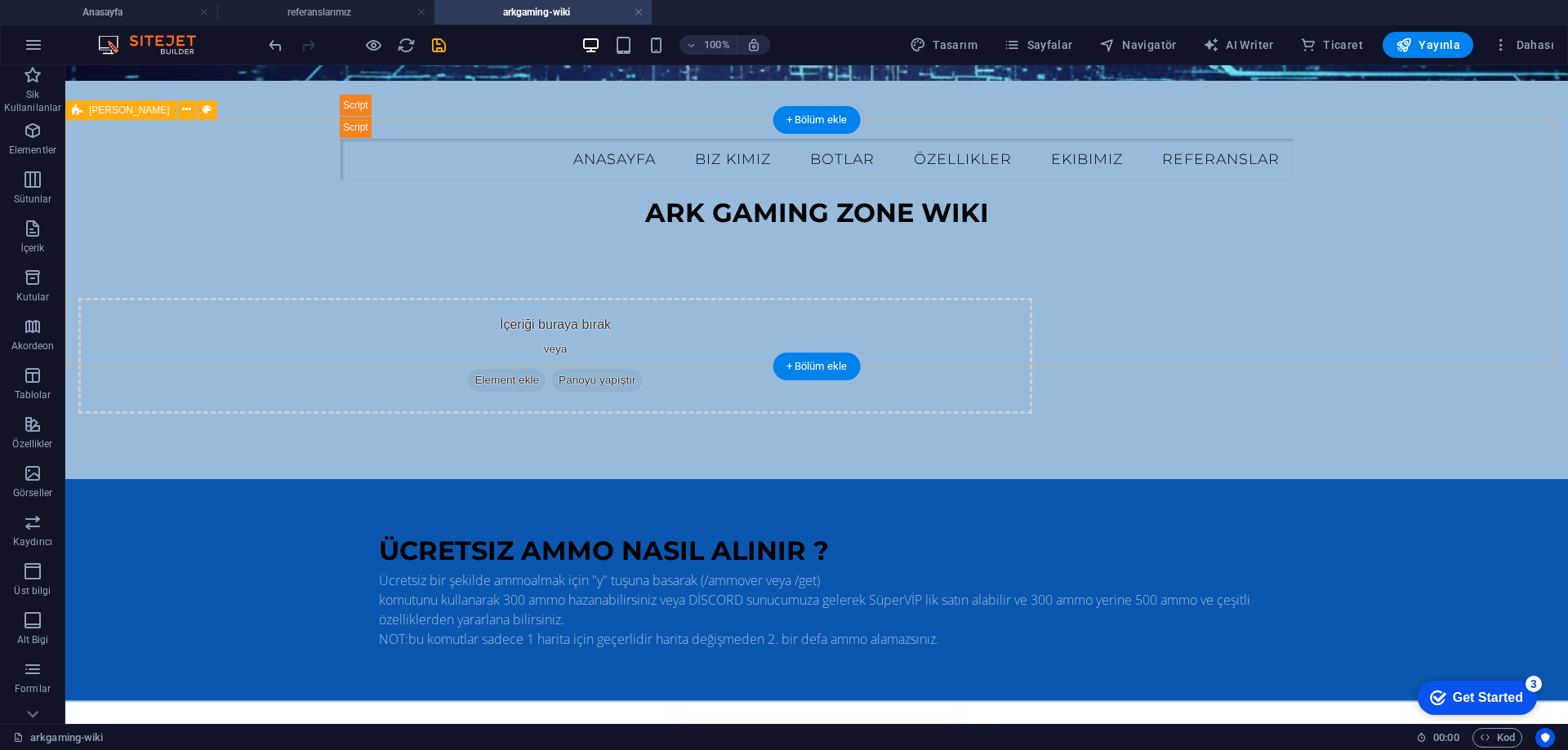
click at [539, 298] on div "İçeriği buraya bırak veya Element ekle Panoyu yapıştır" at bounding box center [555, 356] width 954 height 116
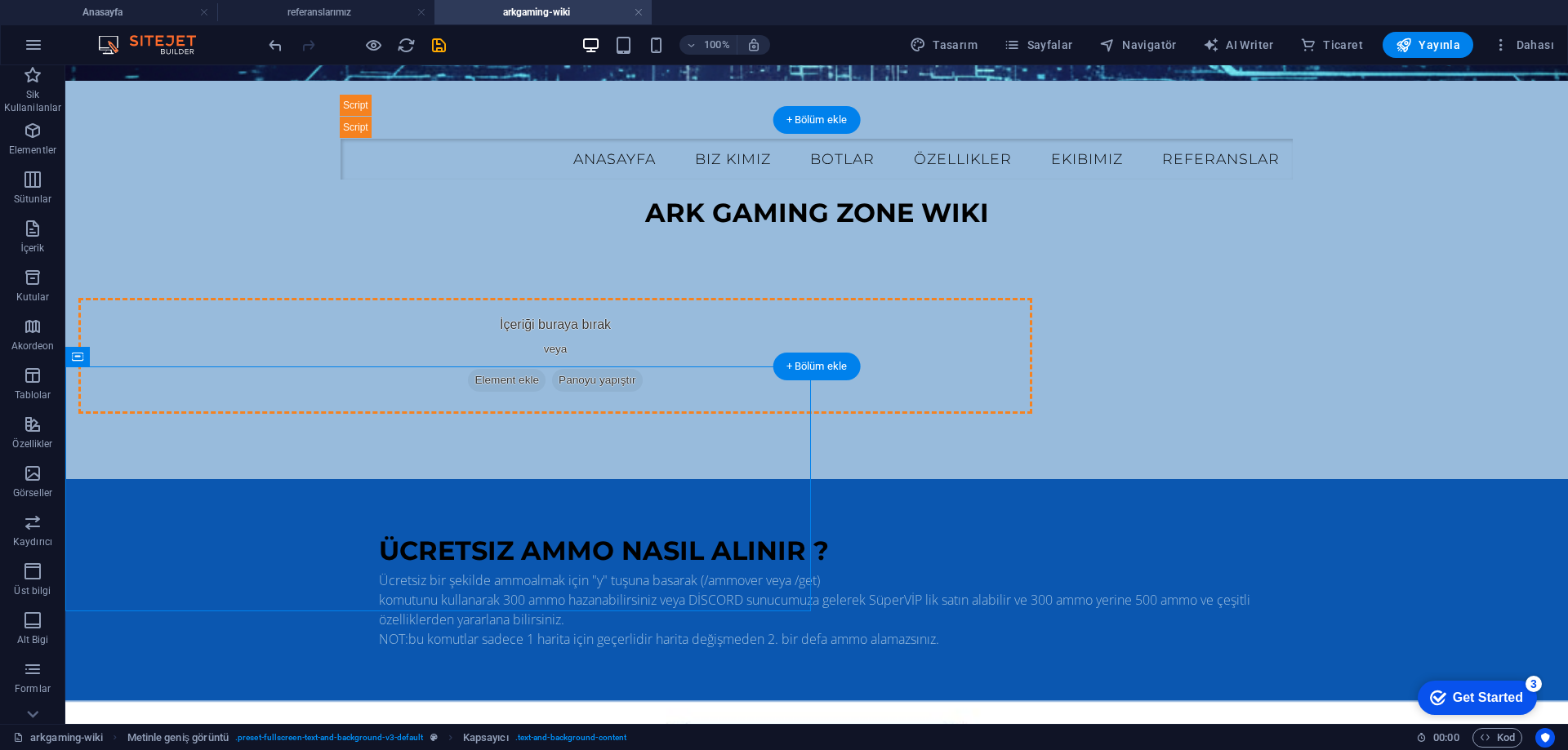
drag, startPoint x: 626, startPoint y: 381, endPoint x: 621, endPoint y: 251, distance: 130.1
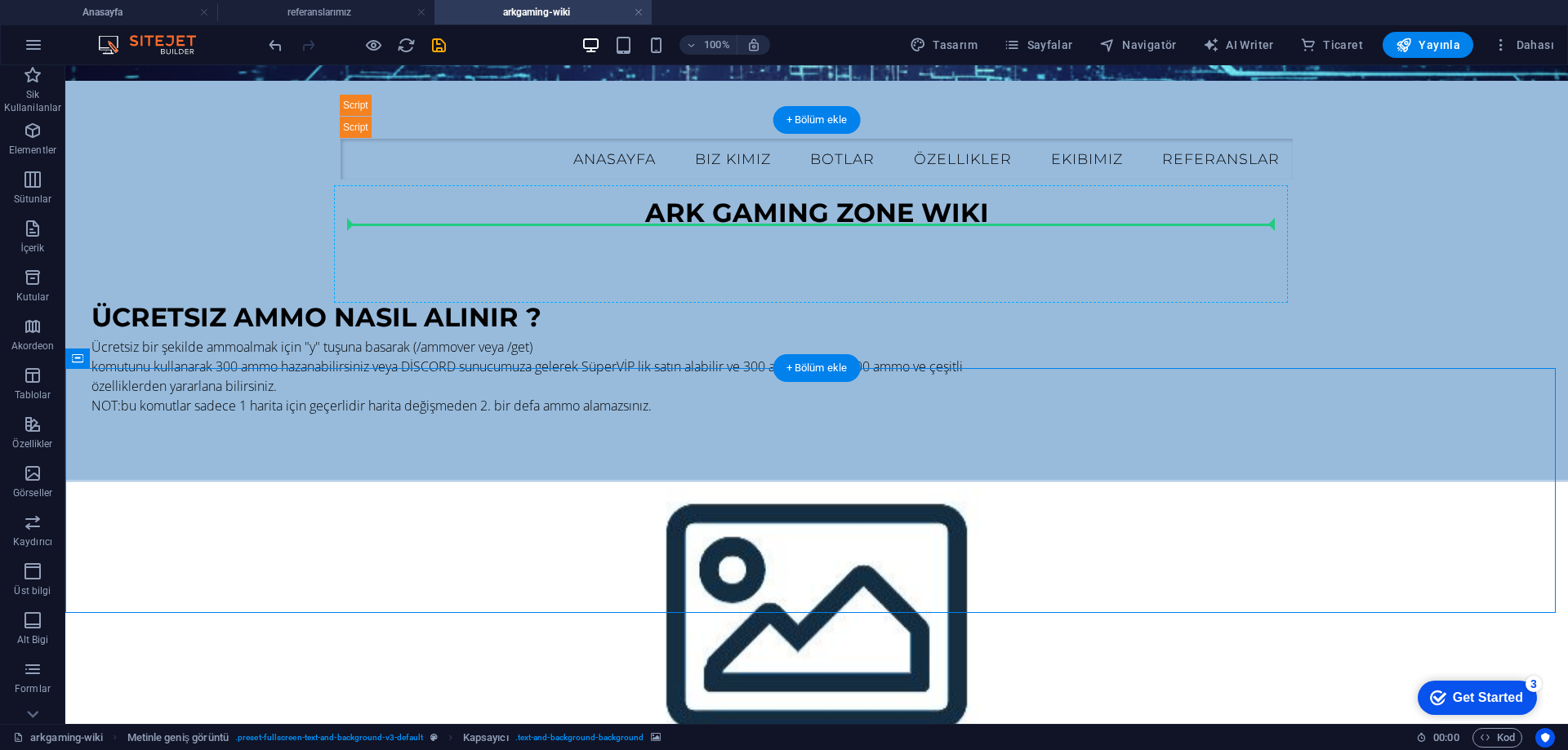
drag, startPoint x: 750, startPoint y: 446, endPoint x: 1191, endPoint y: 232, distance: 490.2
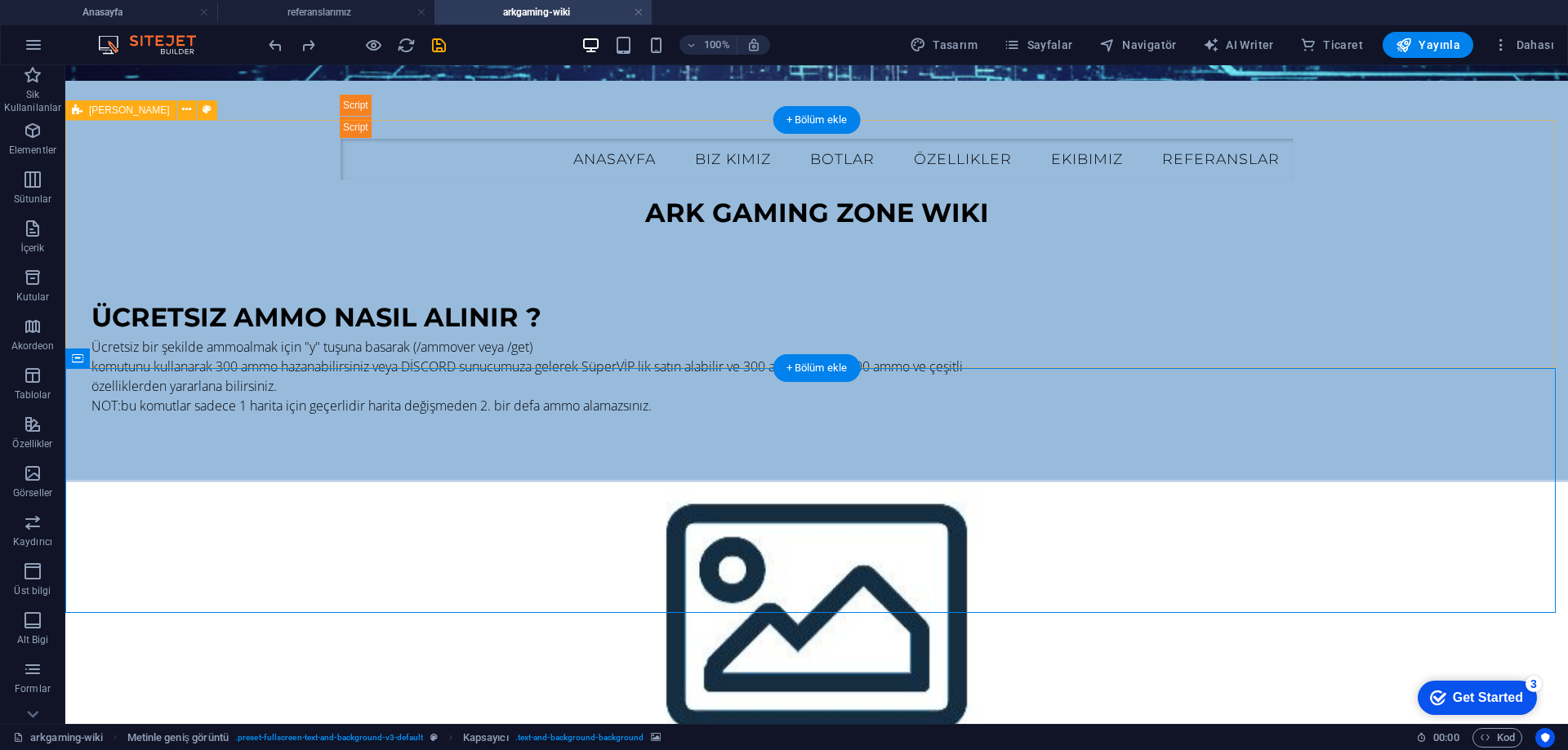
drag, startPoint x: 169, startPoint y: 581, endPoint x: 387, endPoint y: 378, distance: 297.9
click at [387, 481] on div "İçeriği buraya bırak veya Element ekle Panoyu yapıştır" at bounding box center [817, 661] width 1503 height 361
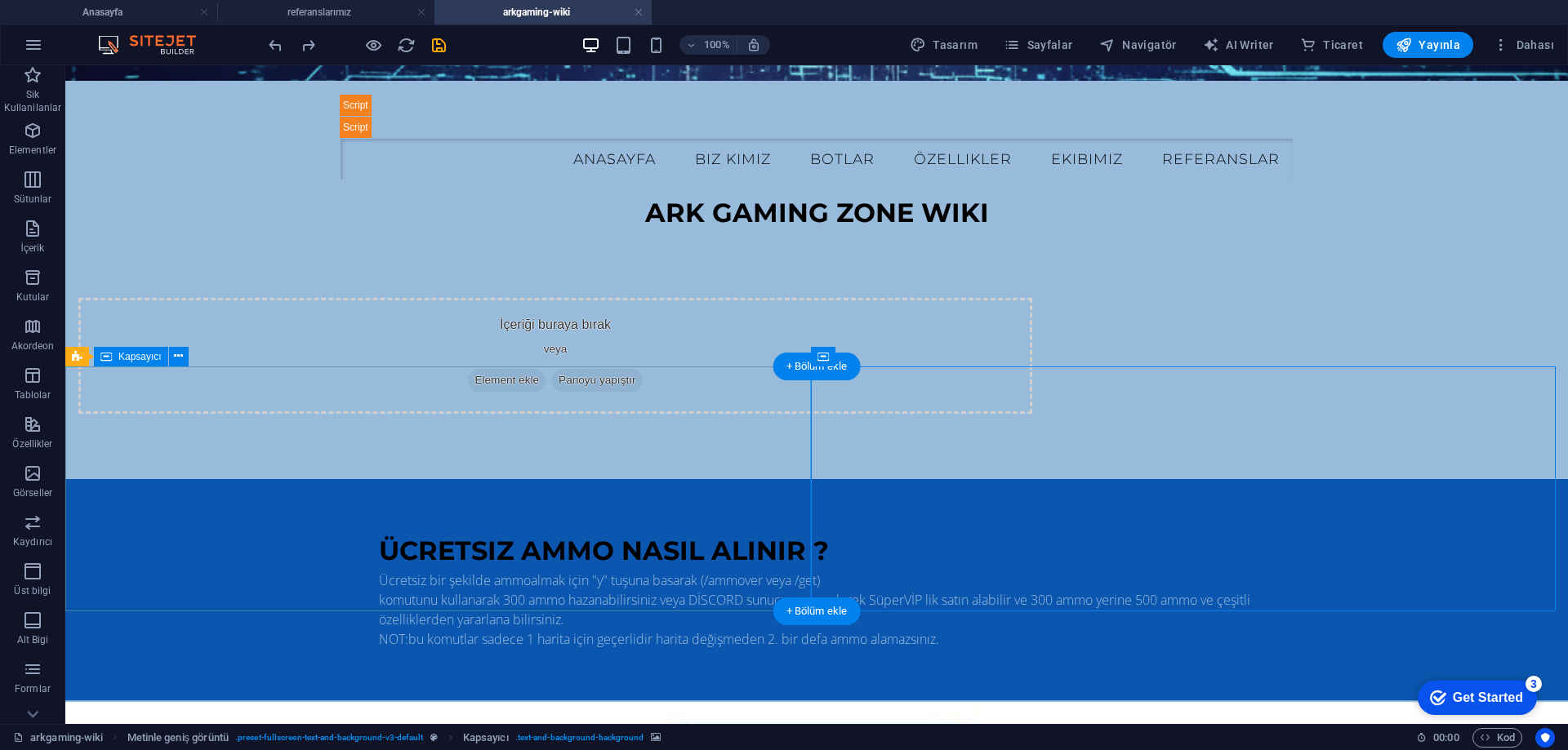
click at [520, 480] on div "ücretsiz ammo nasıl alınır ? Ücretsiz bir şekilde ammoalmak için "y" tuşuna bas…" at bounding box center [817, 590] width 1503 height 222
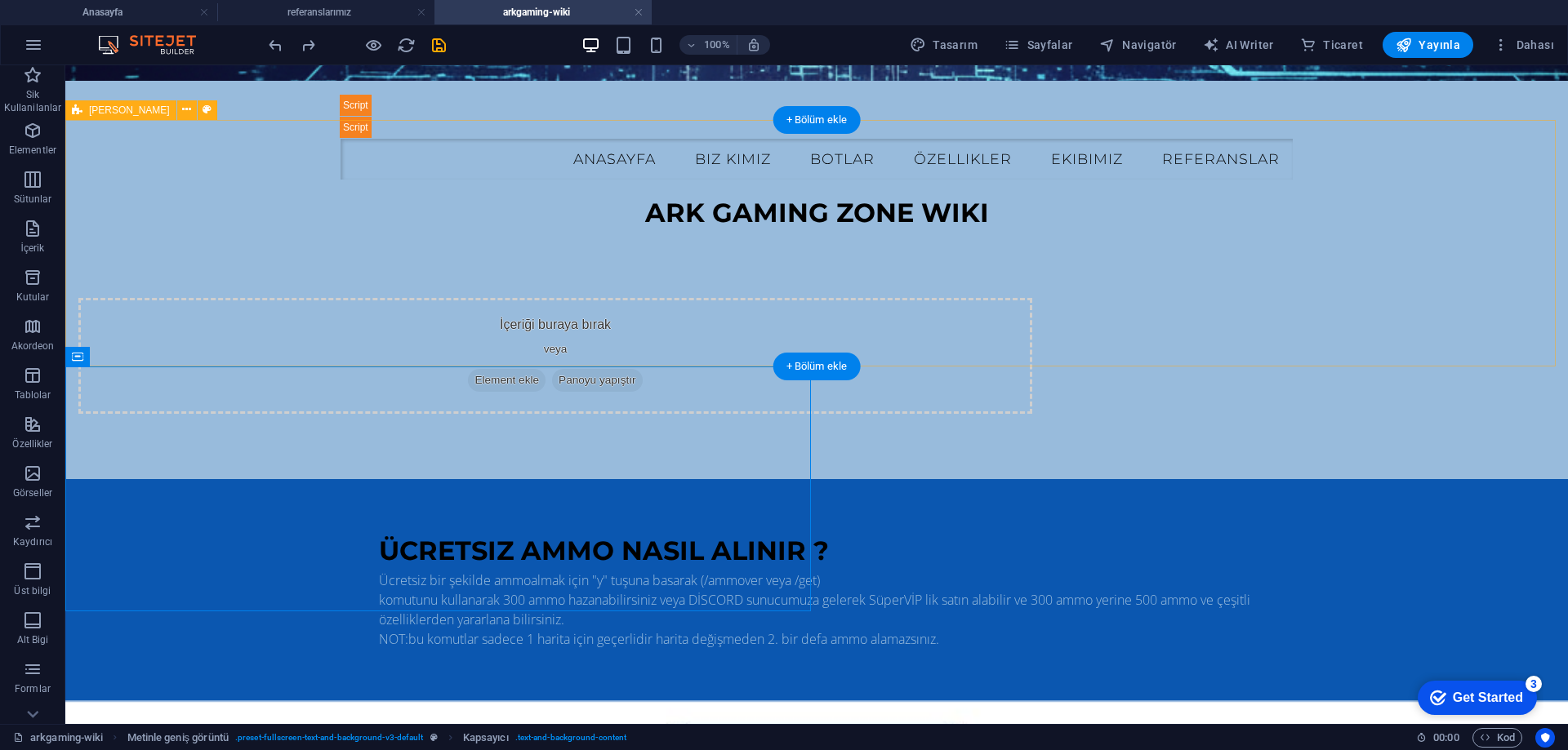
click at [619, 298] on div "İçeriği buraya bırak veya Element ekle Panoyu yapıştır" at bounding box center [555, 356] width 954 height 116
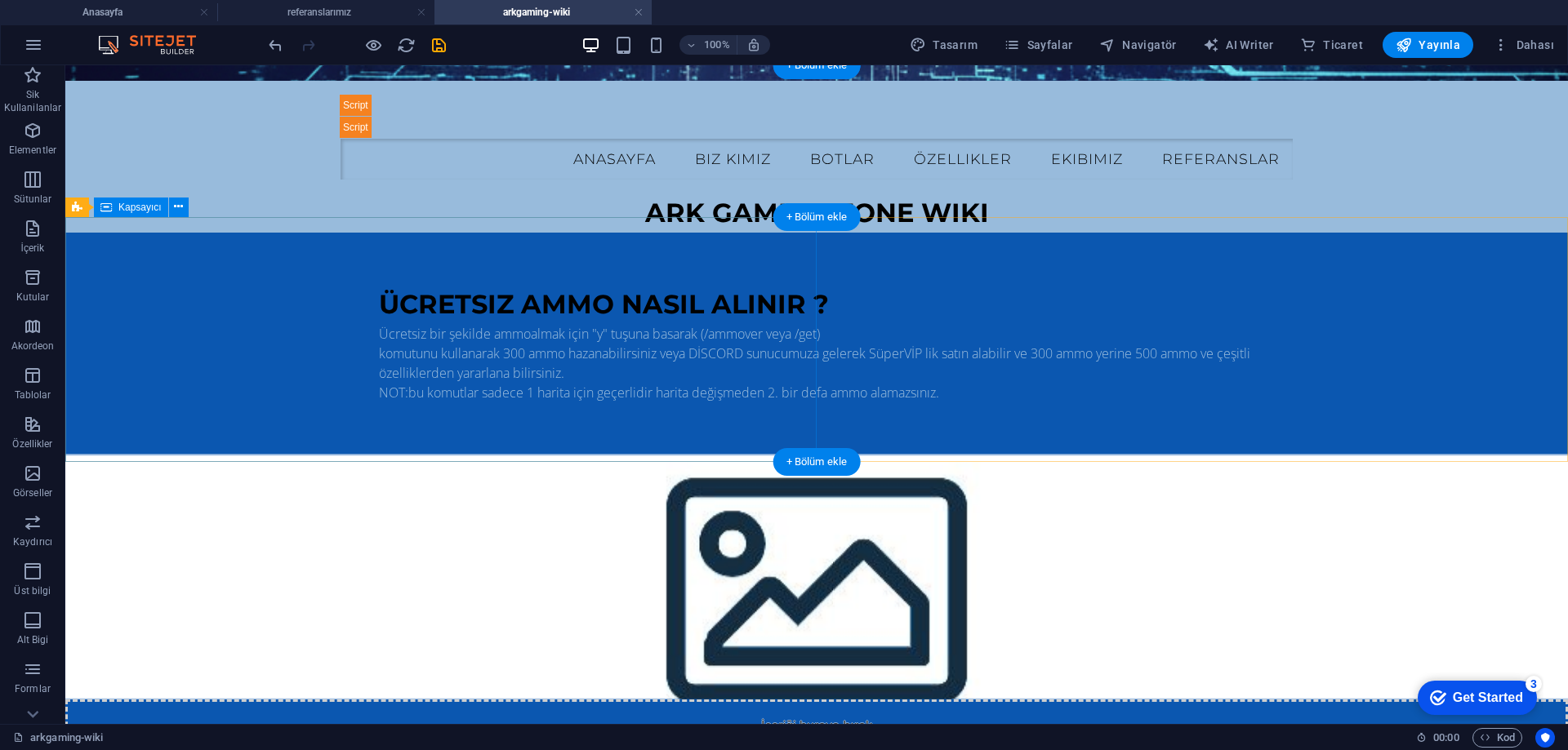
scroll to position [0, 0]
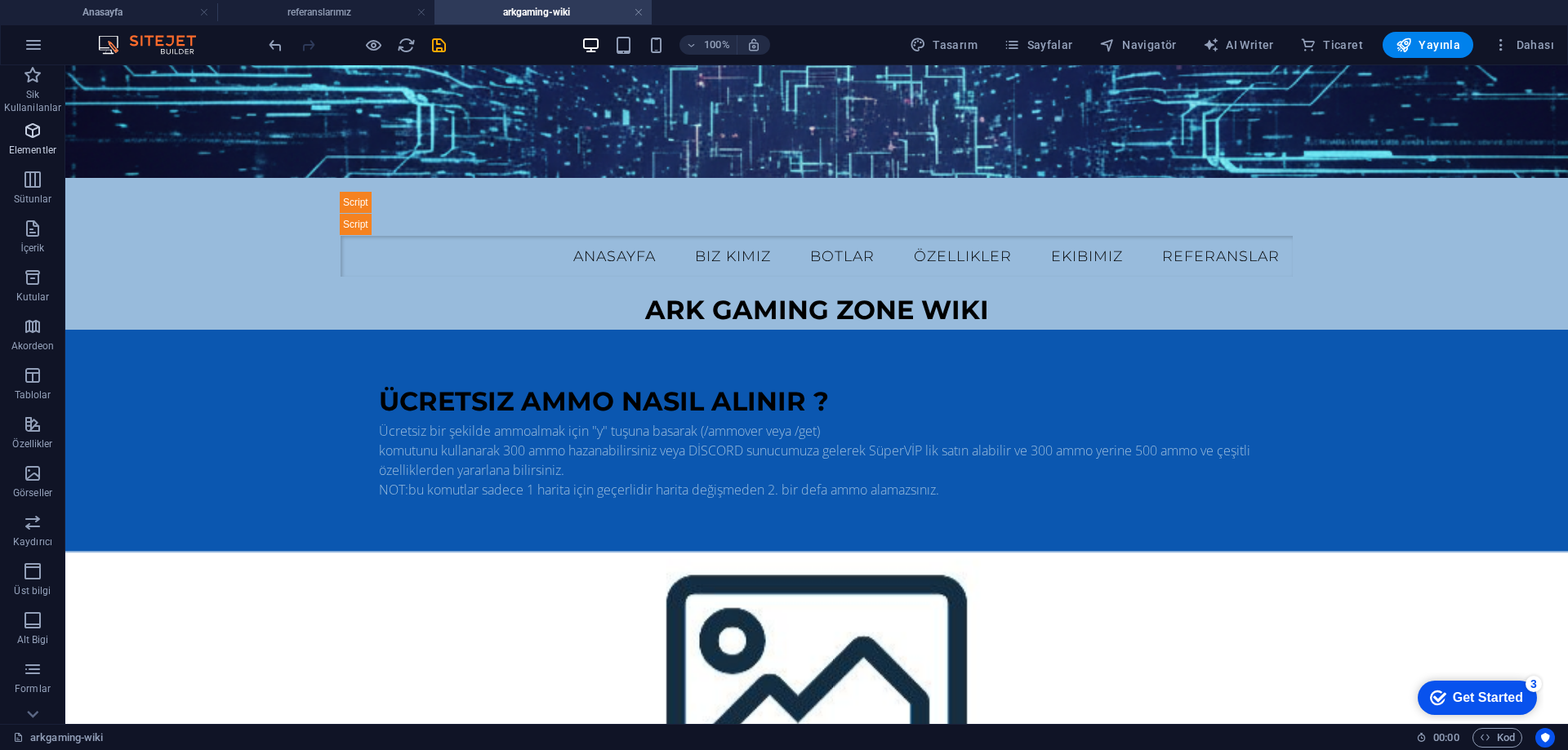
click at [34, 133] on icon "button" at bounding box center [32, 131] width 19 height 19
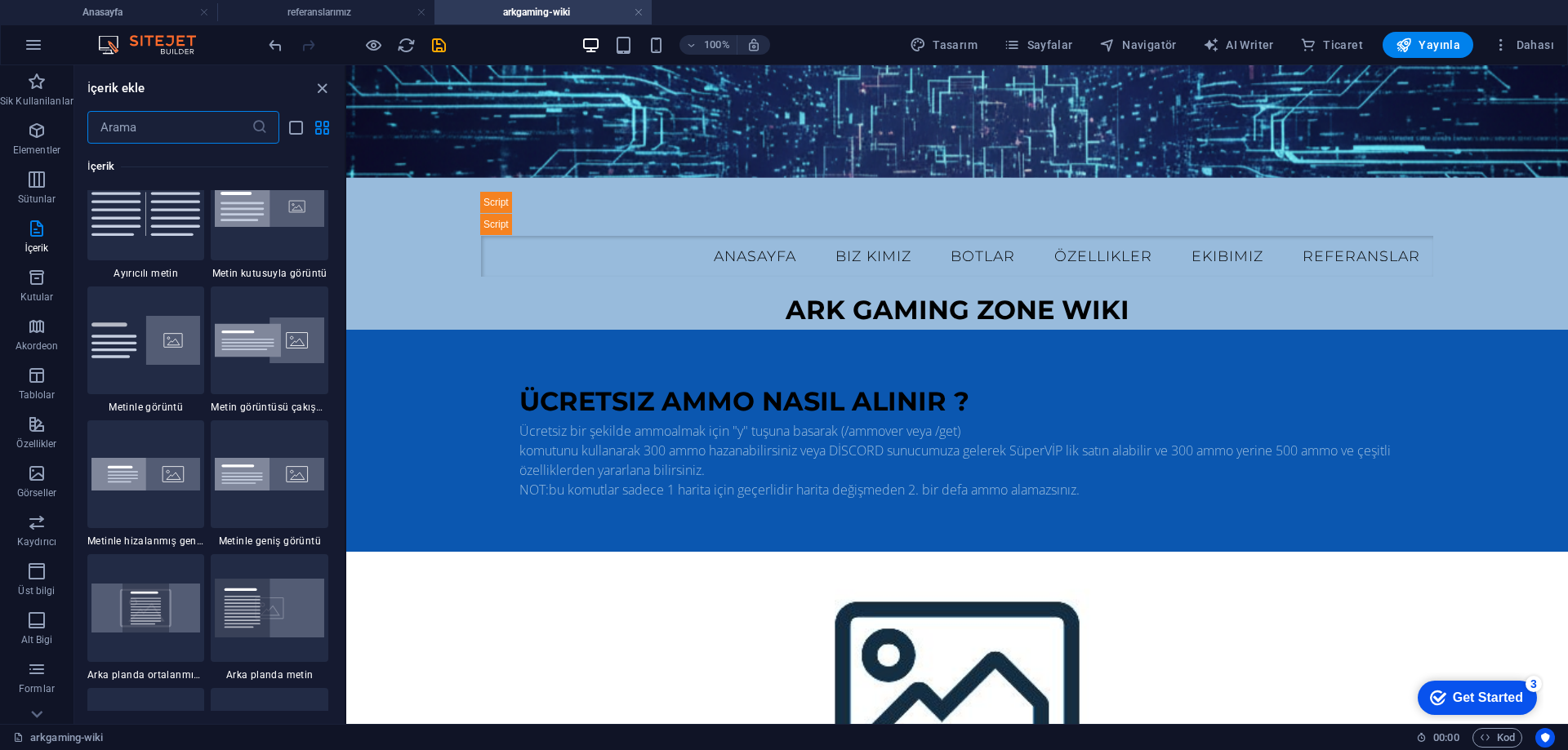
scroll to position [3166, 0]
click at [223, 432] on label "1 Star" at bounding box center [224, 431] width 14 height 14
click at [217, 440] on input "1 Star" at bounding box center [216, 440] width 1 height 1
radio input "true"
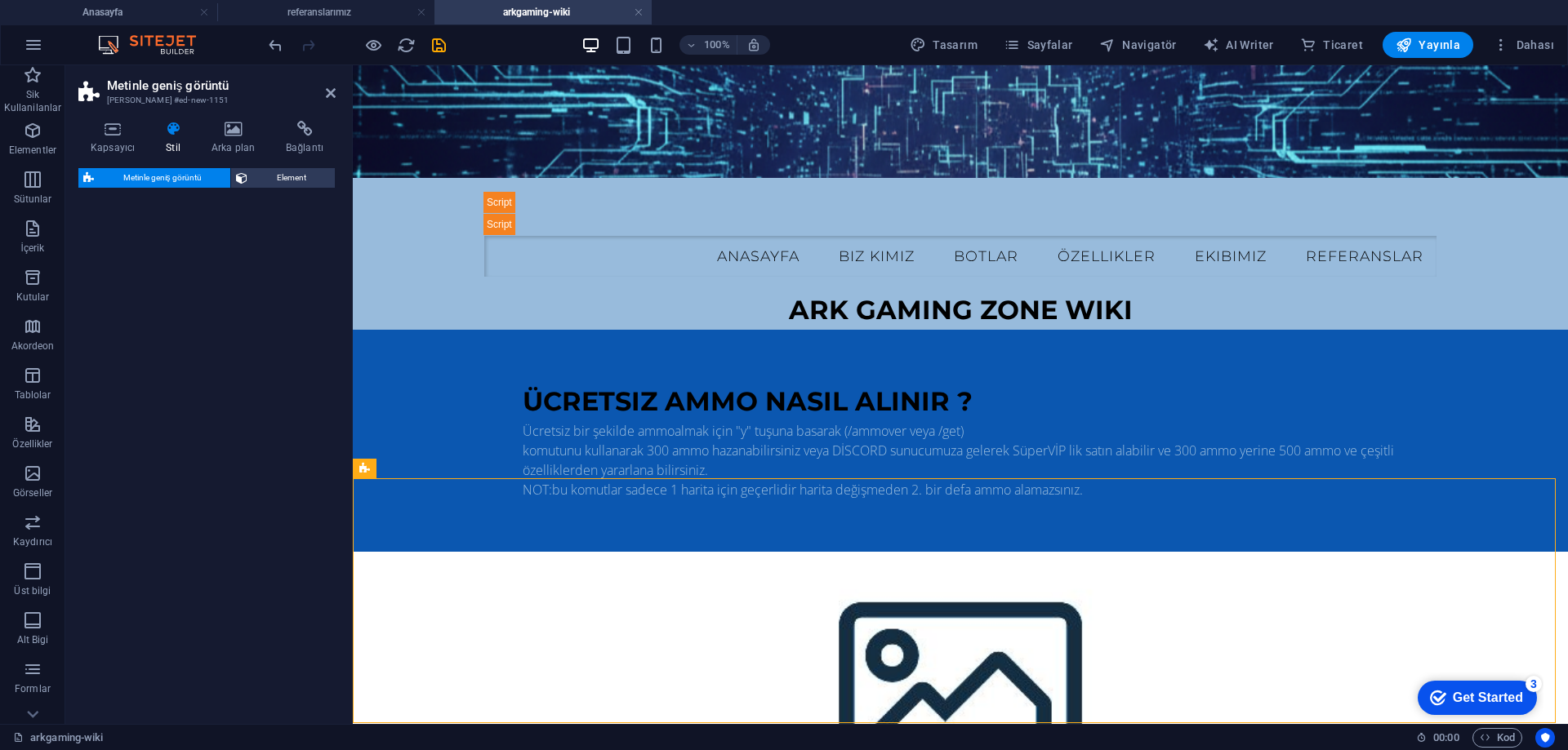
select select "%"
select select "rem"
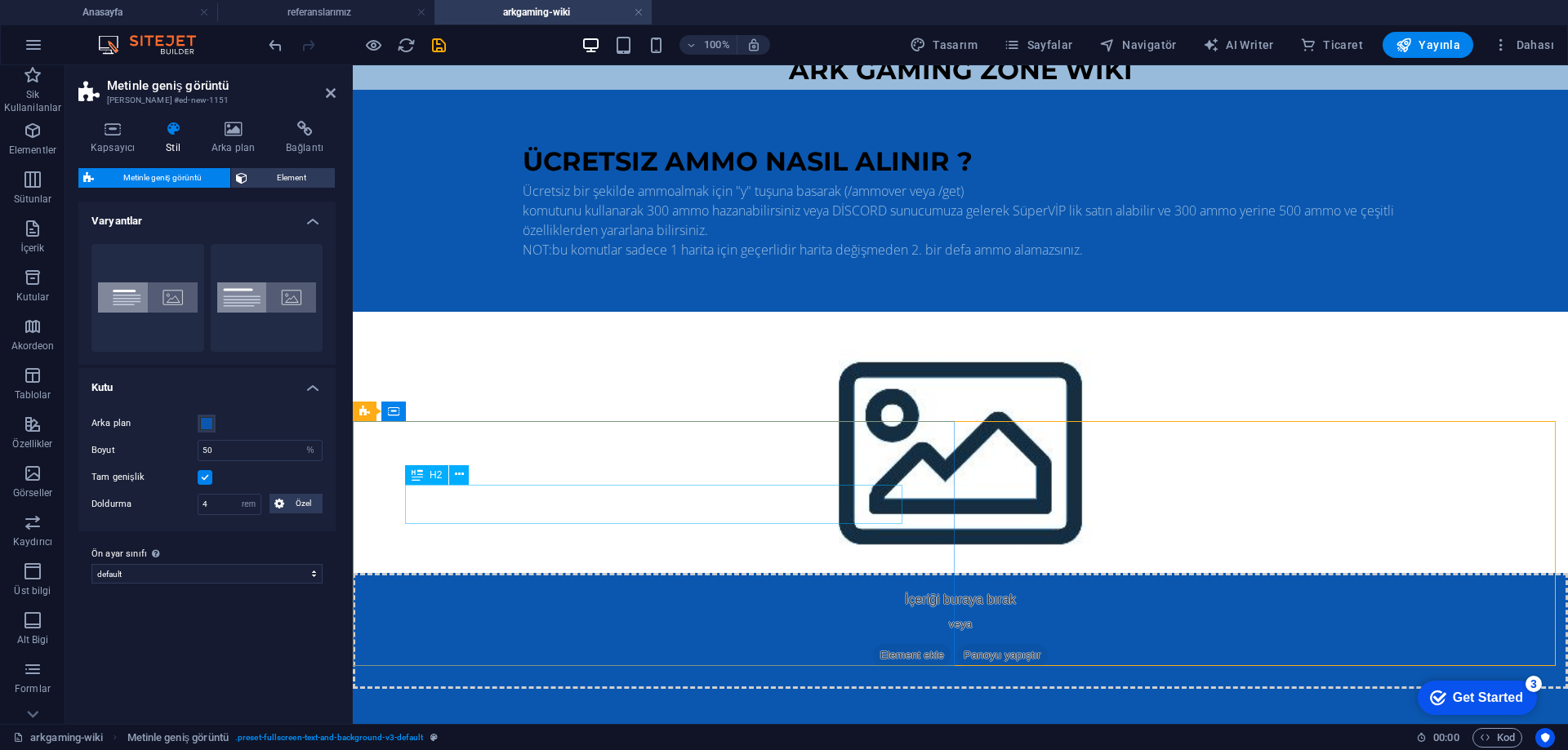
scroll to position [245, 0]
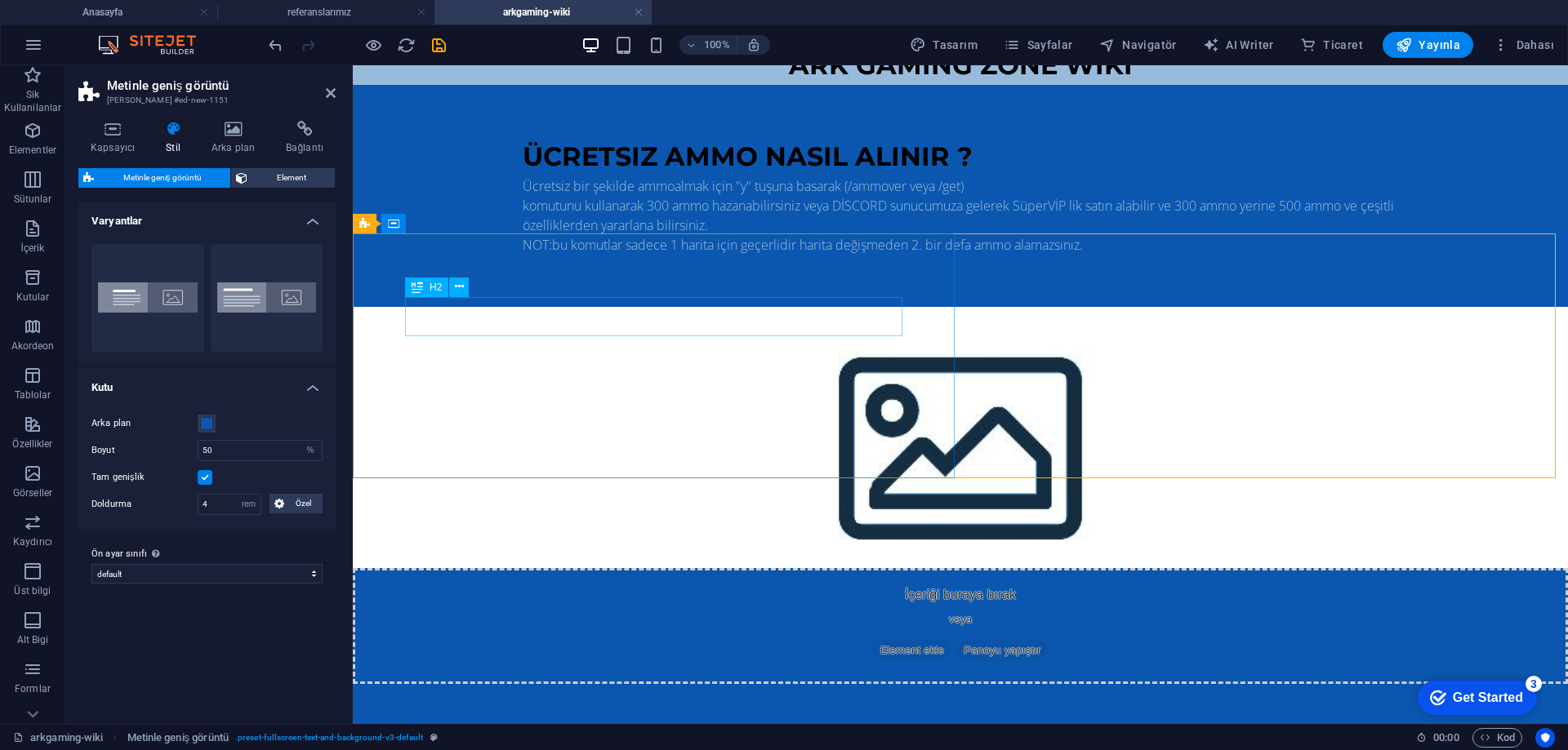
click at [559, 736] on div "Headline" at bounding box center [961, 755] width 876 height 39
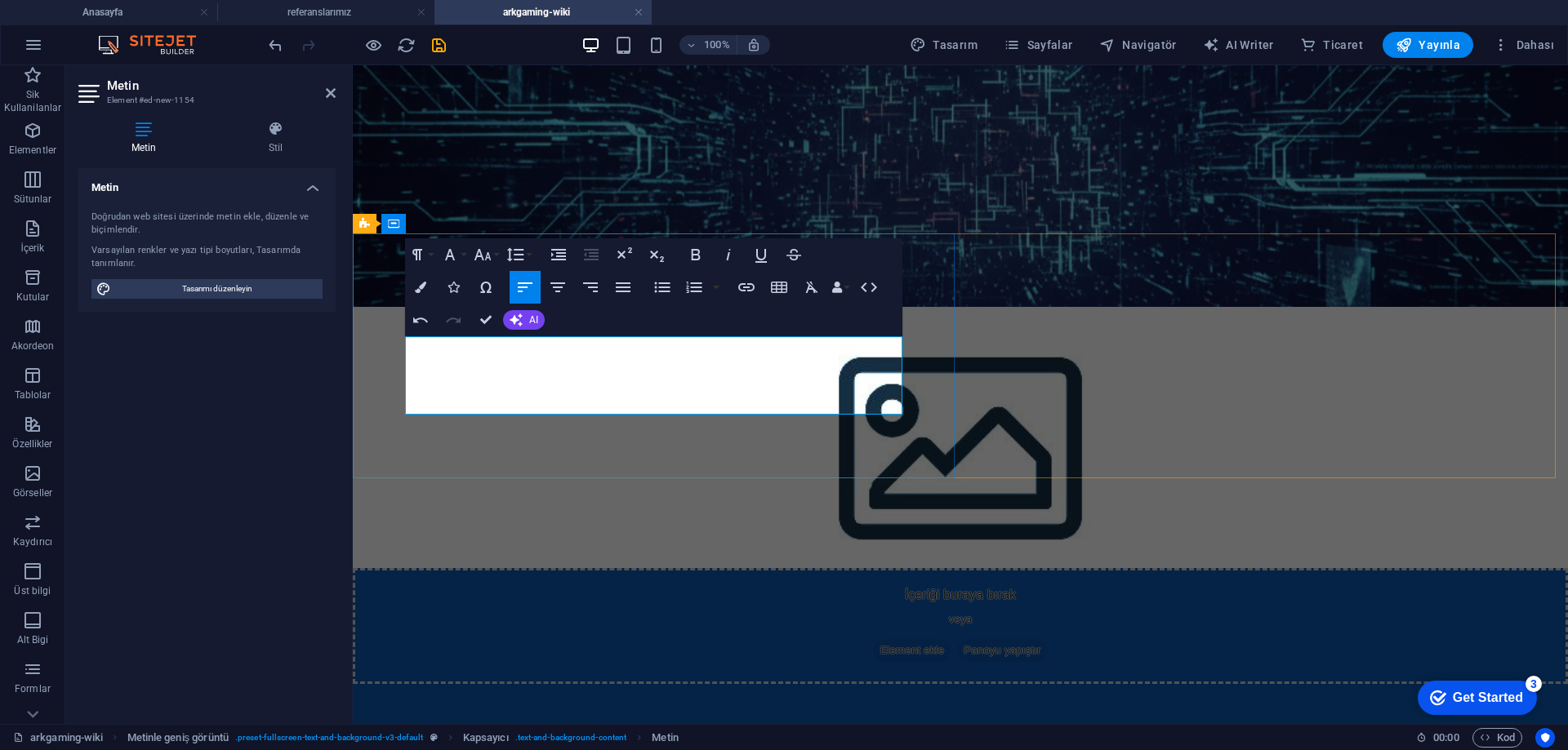
scroll to position [246, 0]
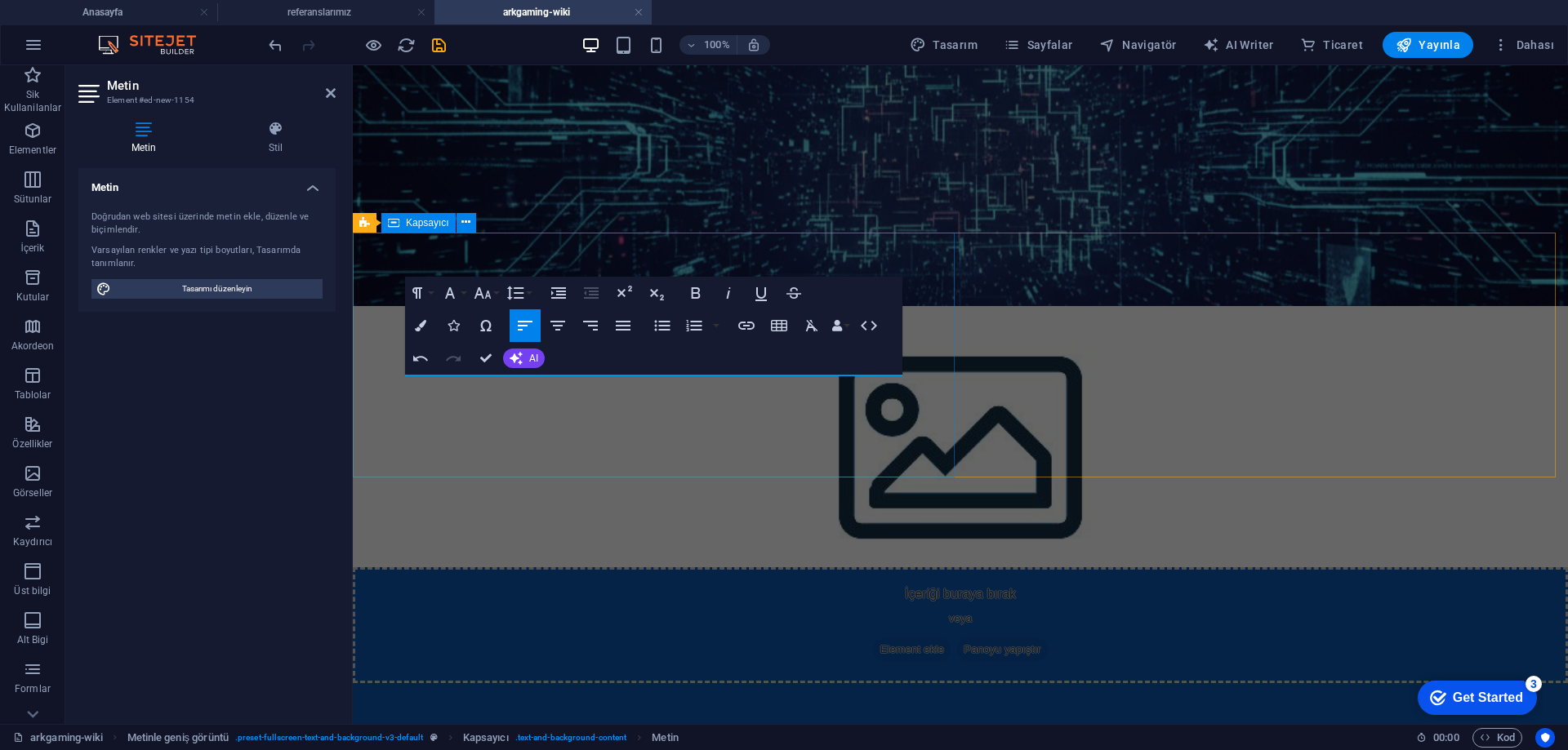
click at [654, 684] on div "menü kullanımı" at bounding box center [960, 755] width 1215 height 144
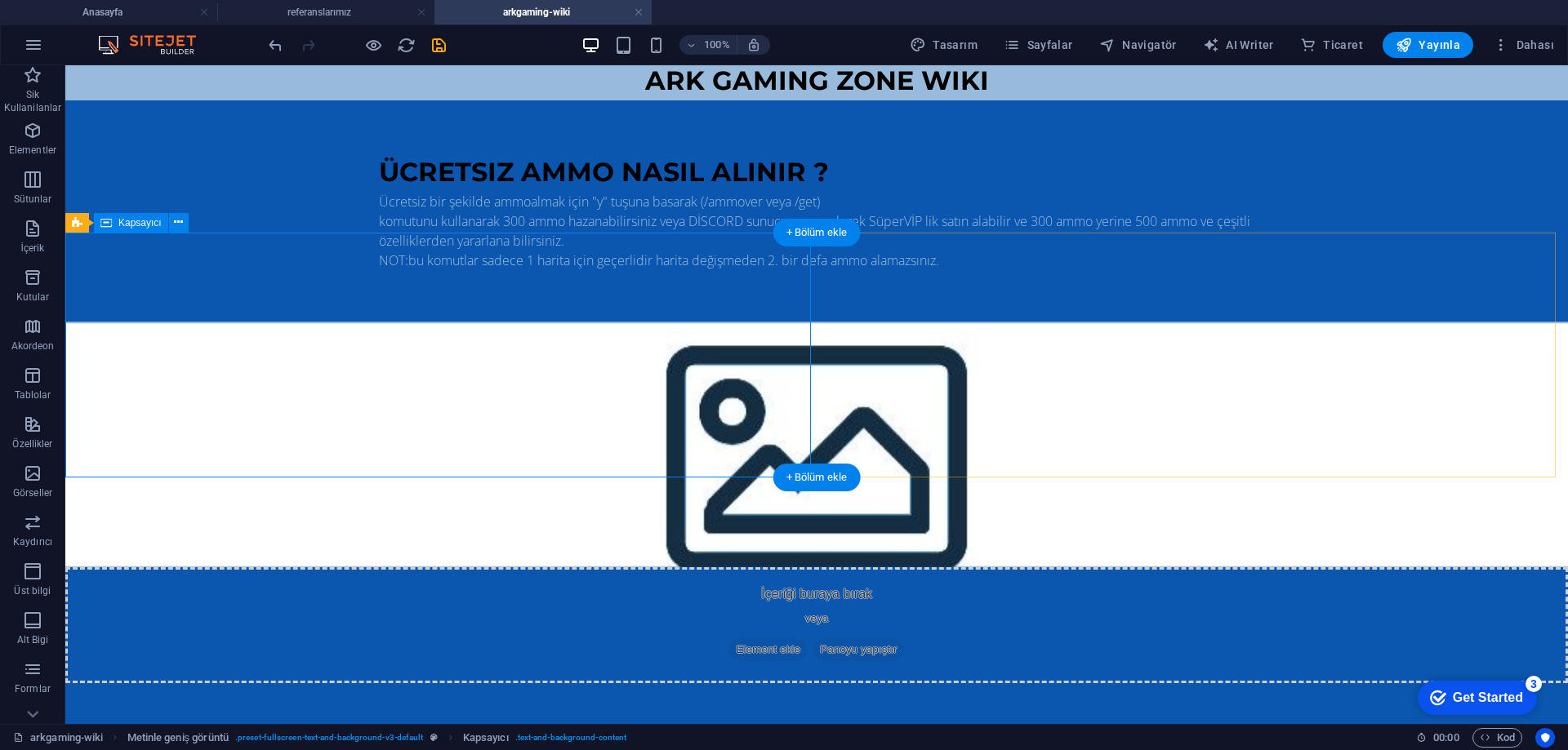
click at [378, 684] on div "menü kullanımı" at bounding box center [817, 755] width 1503 height 144
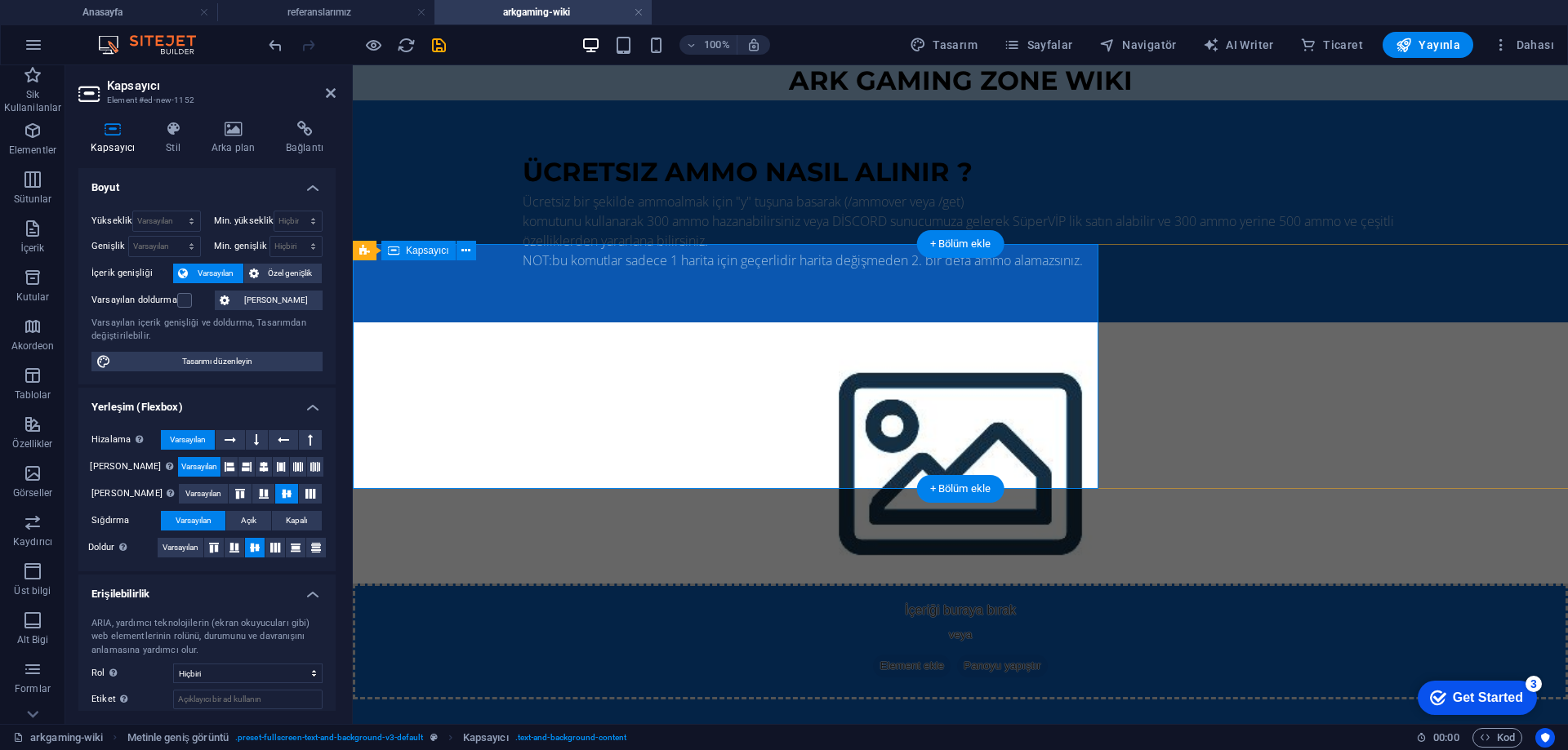
scroll to position [218, 0]
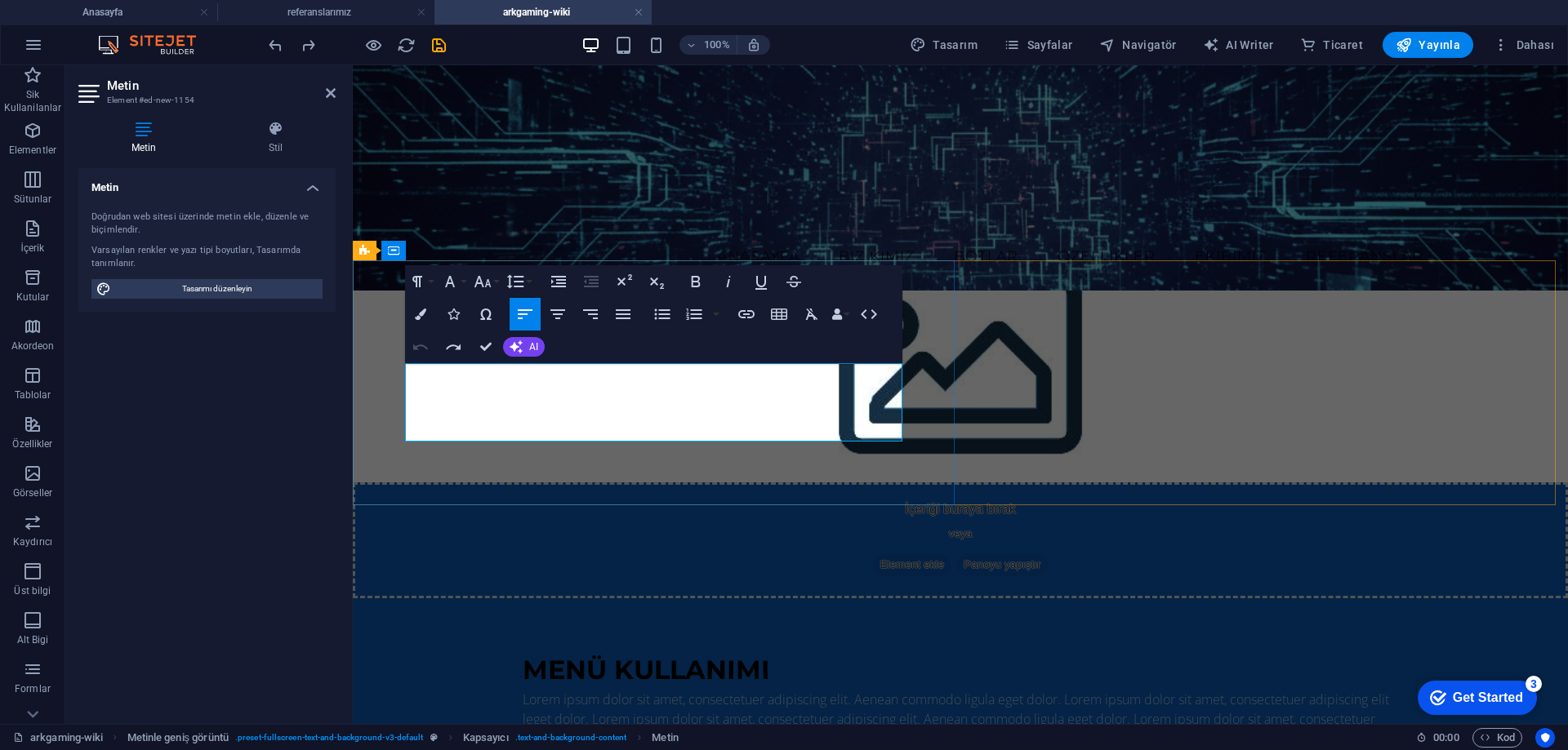
click at [523, 690] on p "Lorem ipsum dolor sit amet, consectetuer adipiscing elit. Aenean commodo ligula…" at bounding box center [961, 719] width 876 height 58
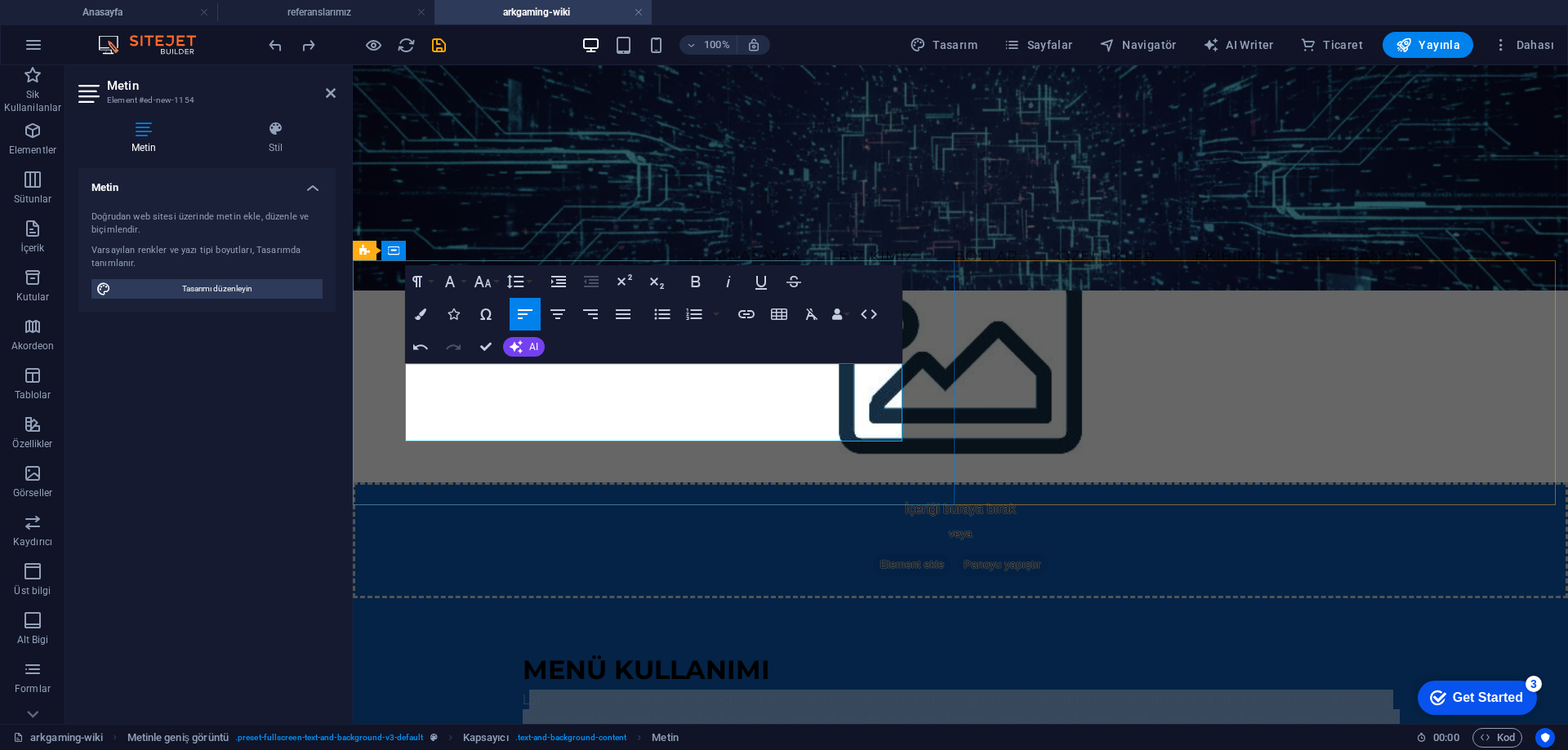
drag, startPoint x: 414, startPoint y: 372, endPoint x: 852, endPoint y: 433, distance: 442.2
click at [852, 690] on p "Lorem ipsum dolor sit amet, consectetuer adipiscing elit. Aenean commodo ligula…" at bounding box center [961, 719] width 876 height 58
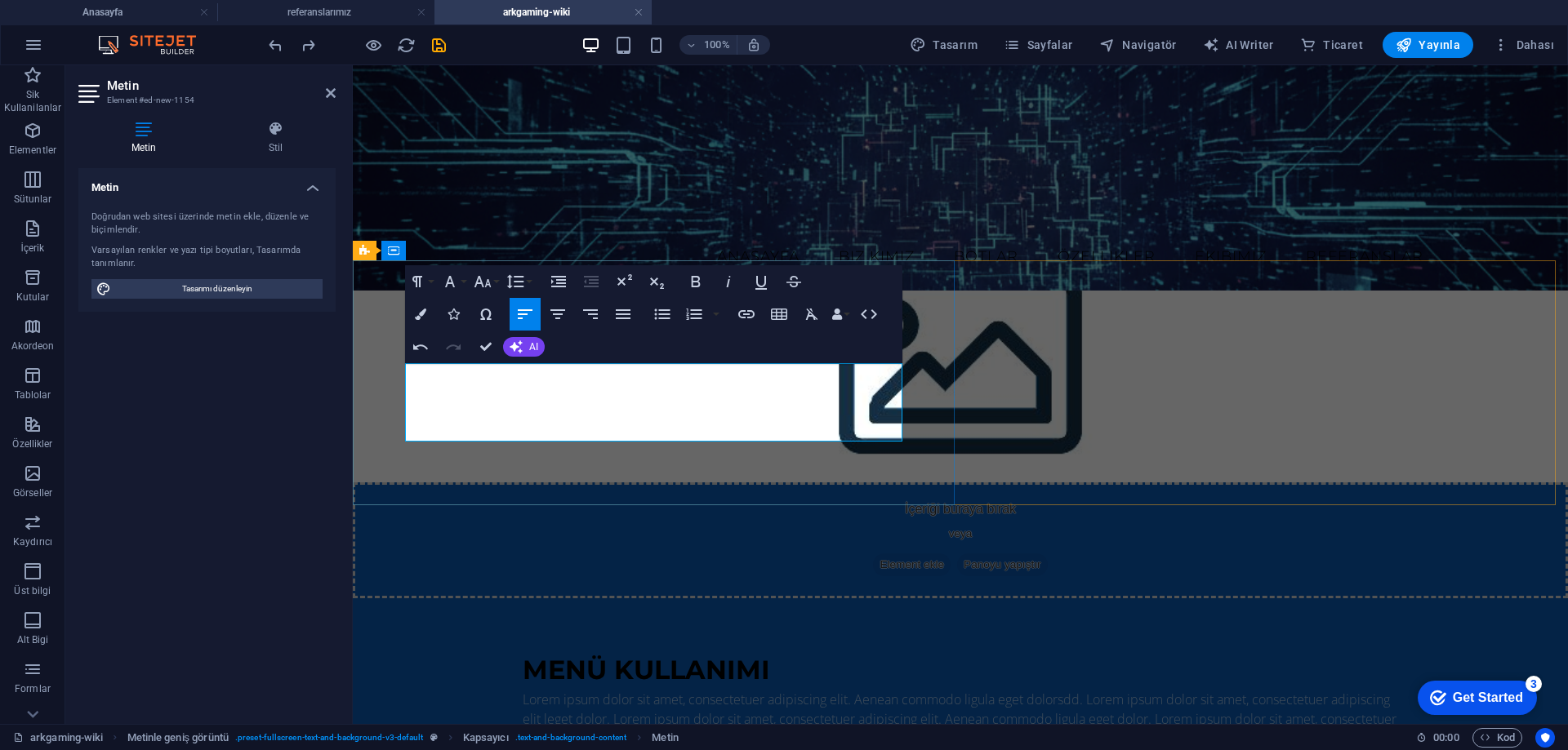
scroll to position [246, 0]
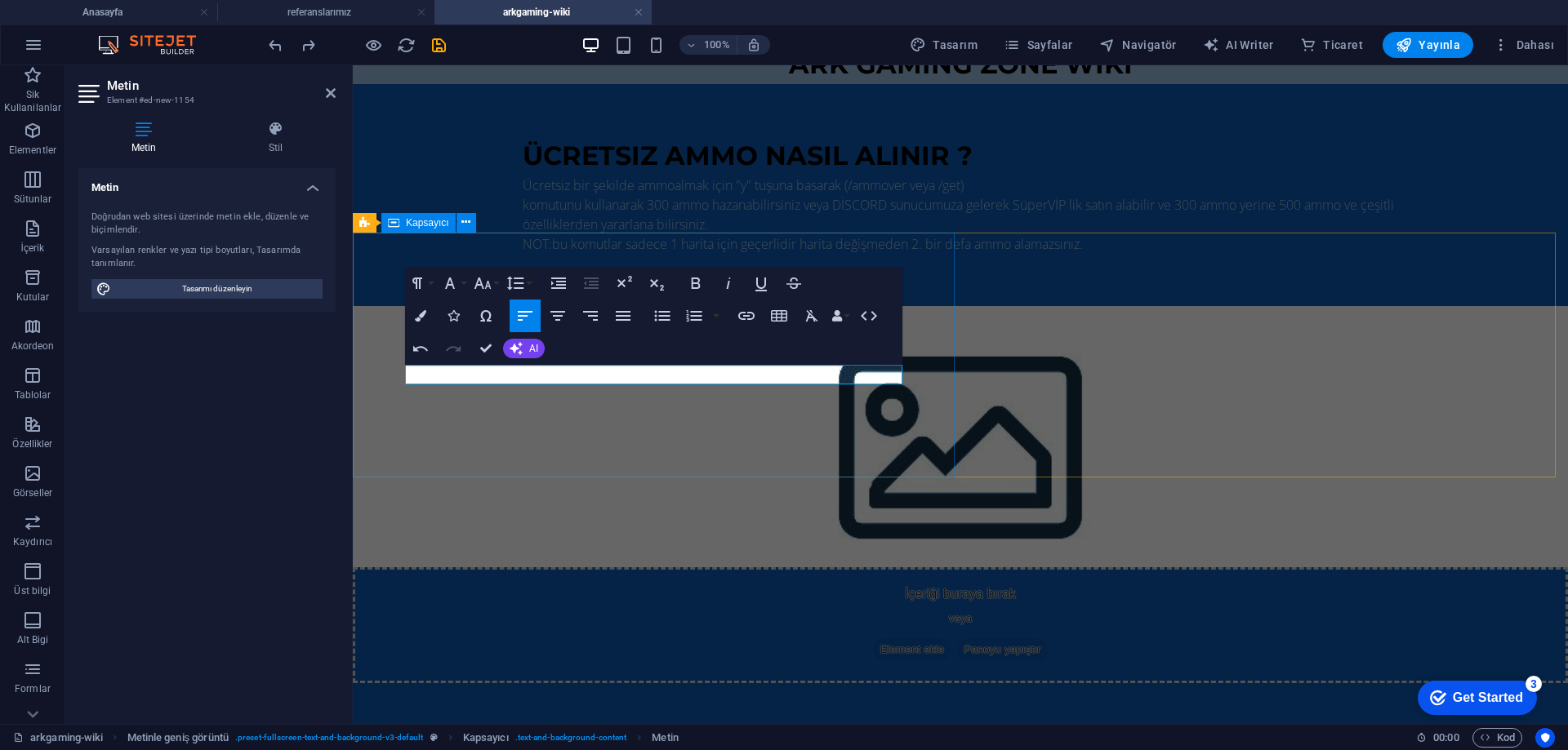
click at [512, 684] on div "menü kullanımı Menü k" at bounding box center [960, 765] width 1215 height 163
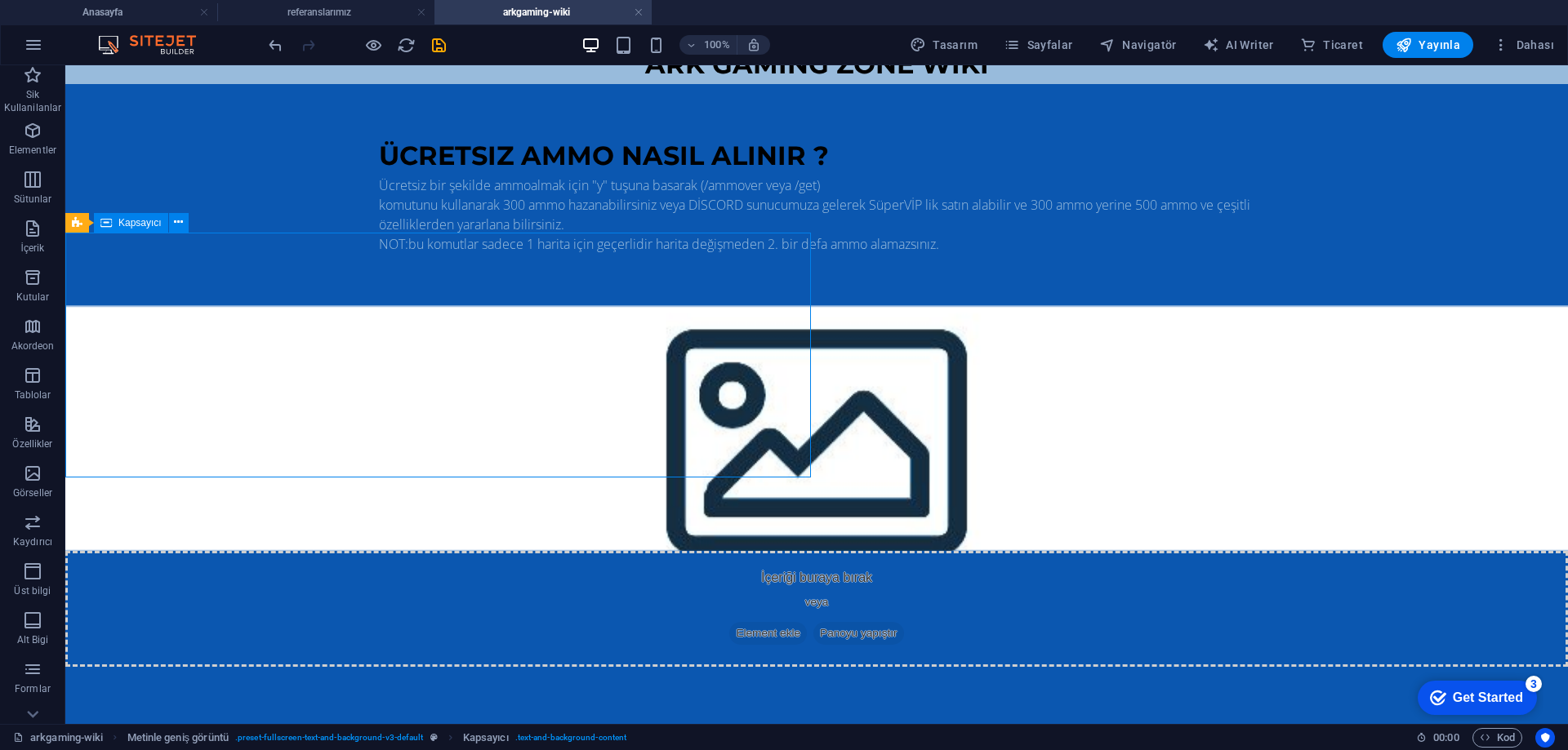
scroll to position [229, 0]
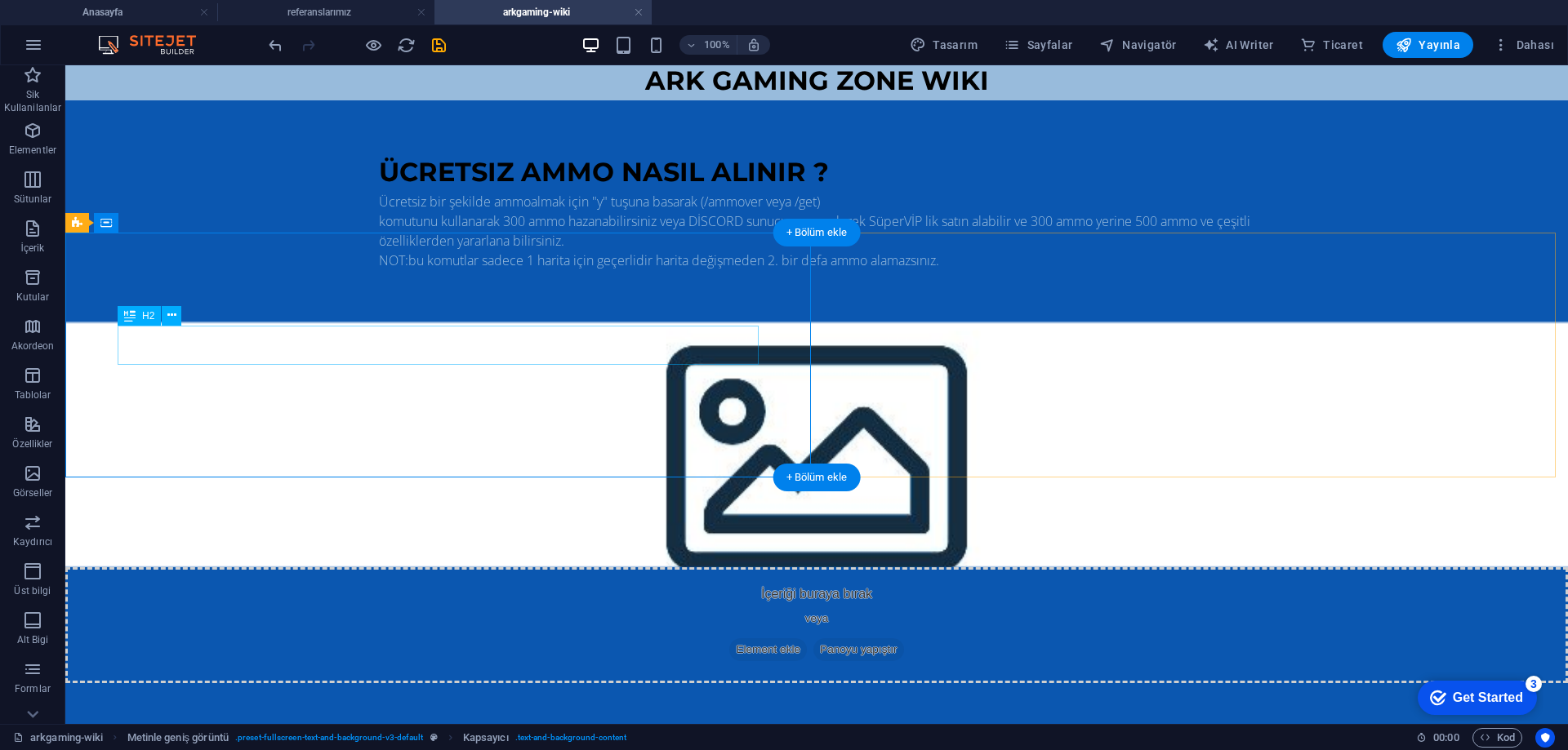
click at [401, 736] on div "menü kullanımı" at bounding box center [817, 755] width 876 height 39
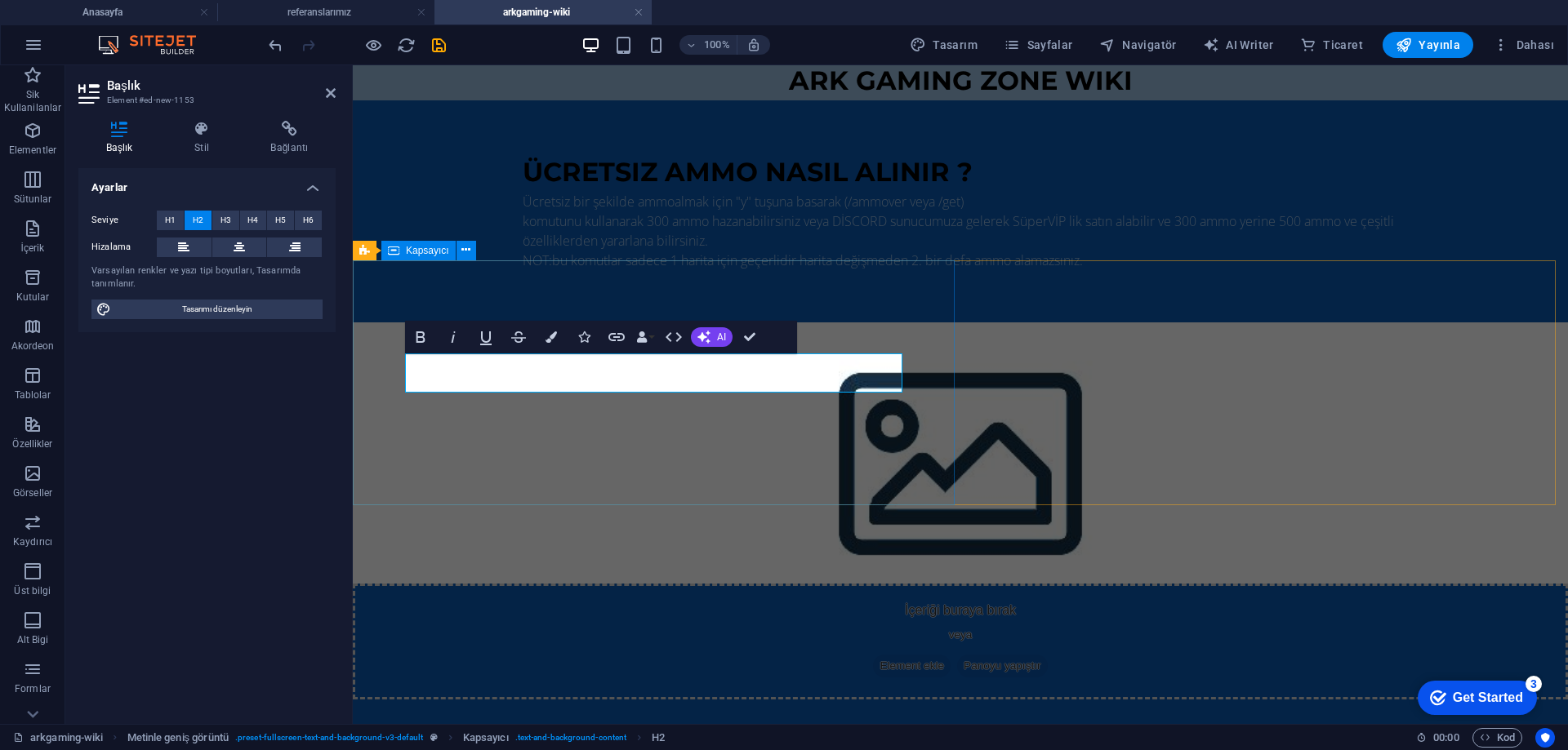
scroll to position [218, 0]
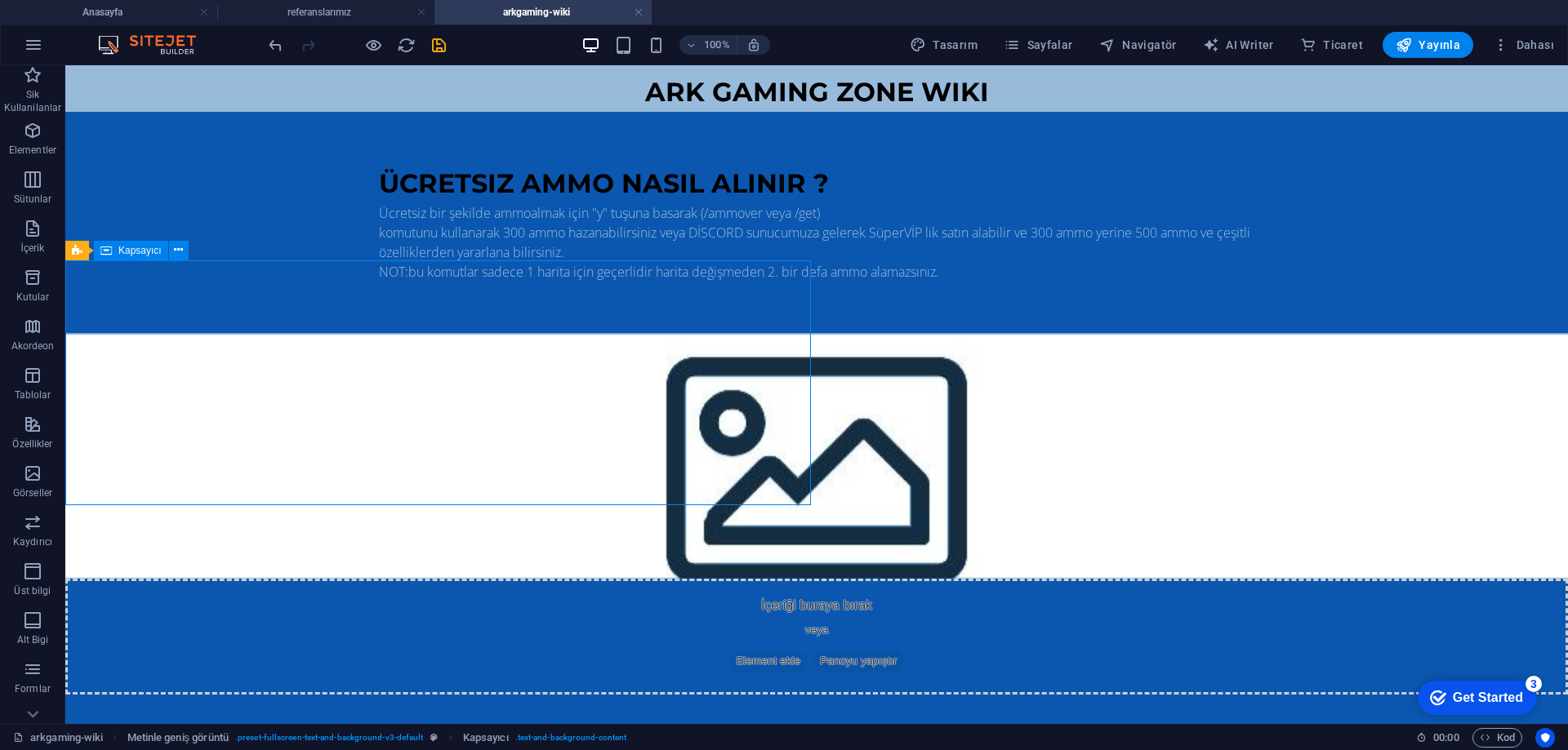
scroll to position [201, 0]
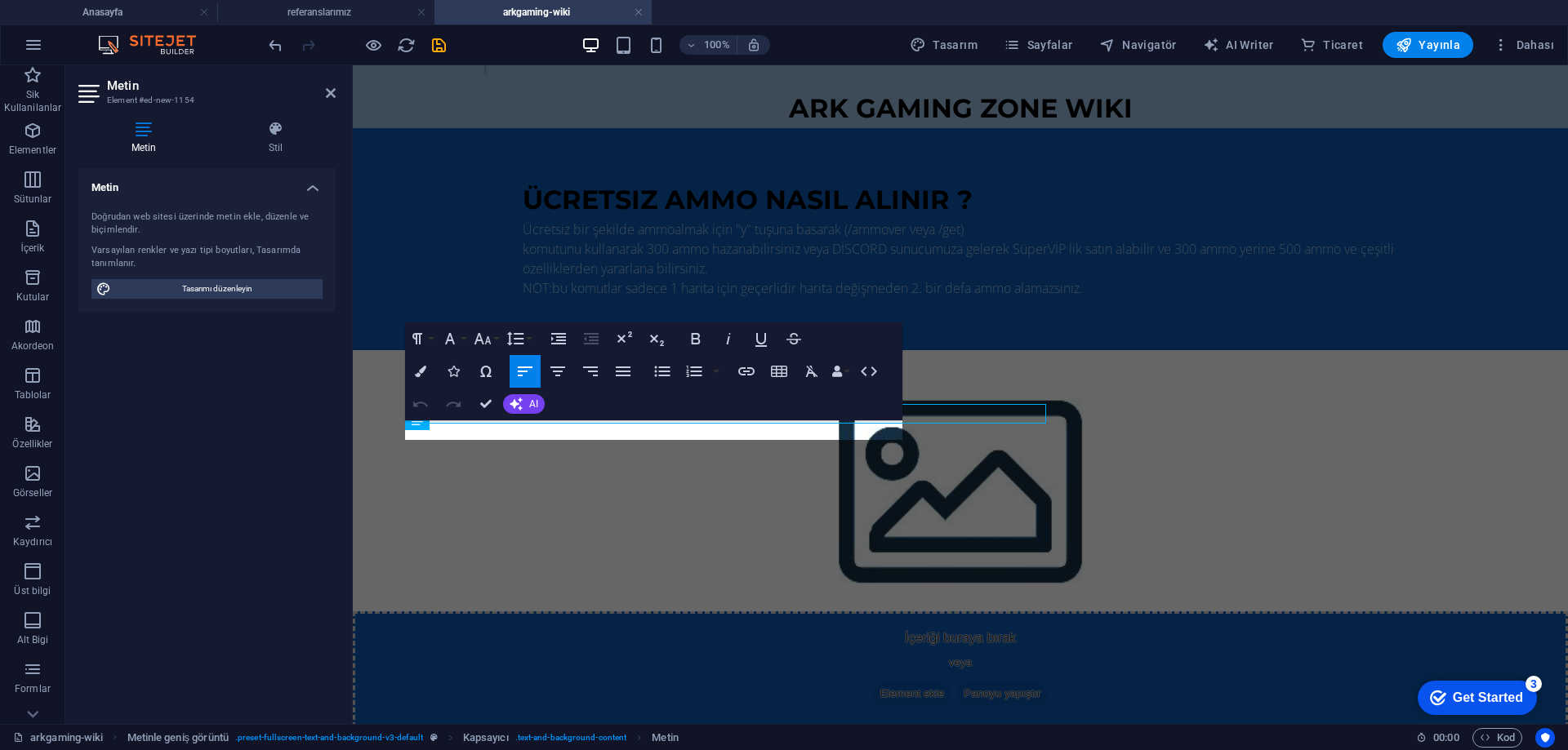
scroll to position [190, 0]
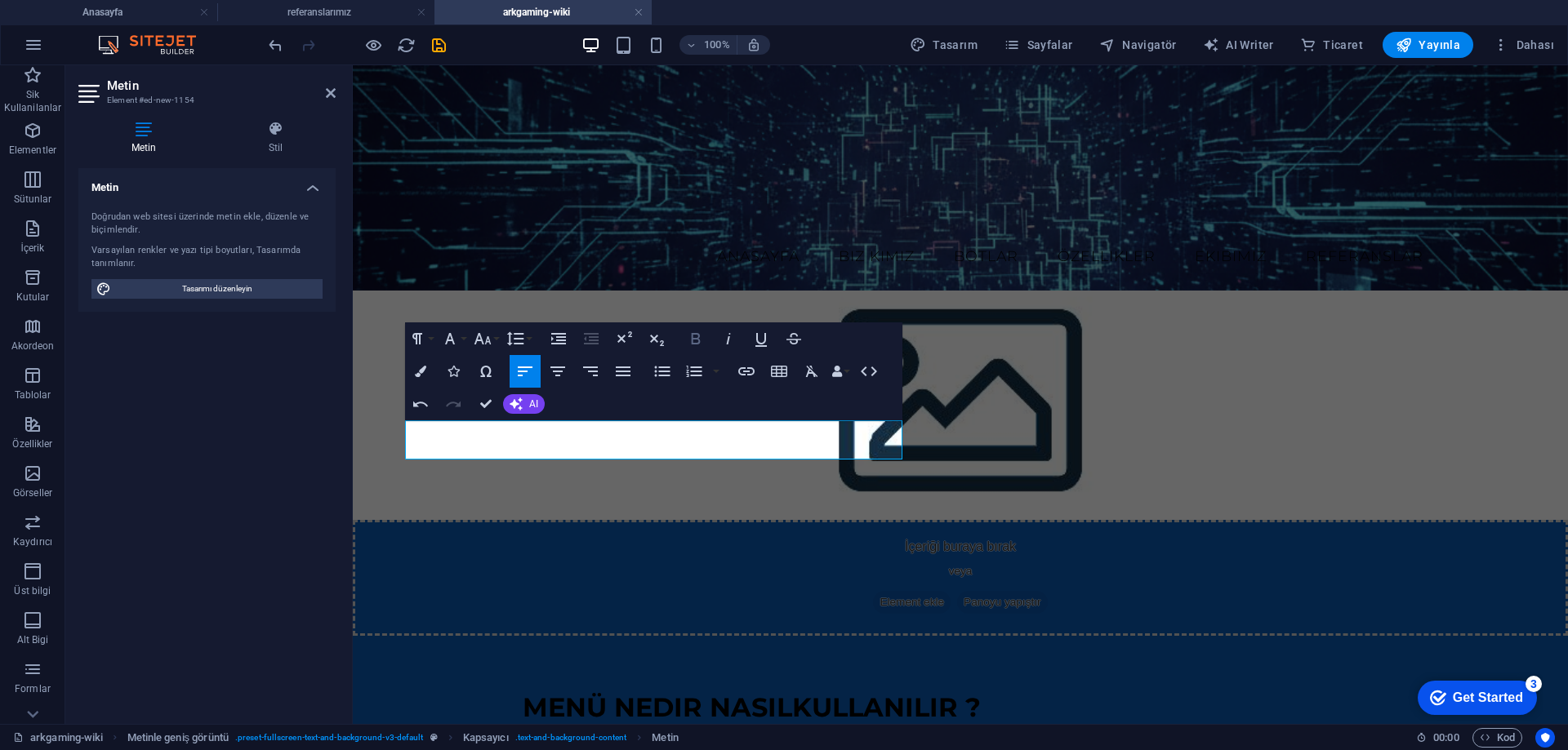
click at [699, 340] on icon "button" at bounding box center [696, 338] width 9 height 11
click at [764, 344] on icon "button" at bounding box center [761, 338] width 19 height 19
click at [726, 727] on p "Menü kullanımı siz değerli oyuncularımız için oyun zevkinizi ve oyun mekanikler…" at bounding box center [961, 737] width 876 height 19
click at [727, 727] on p "Menü kullanımı siz değerli oyuncularımız için oyun zevkinizi ve oyun mekanikler…" at bounding box center [961, 737] width 876 height 19
click at [735, 727] on p "Menü kullanımı siz değerli oyuncularımız için oyun zevkinizi ve oyun mekanikler…" at bounding box center [961, 737] width 876 height 19
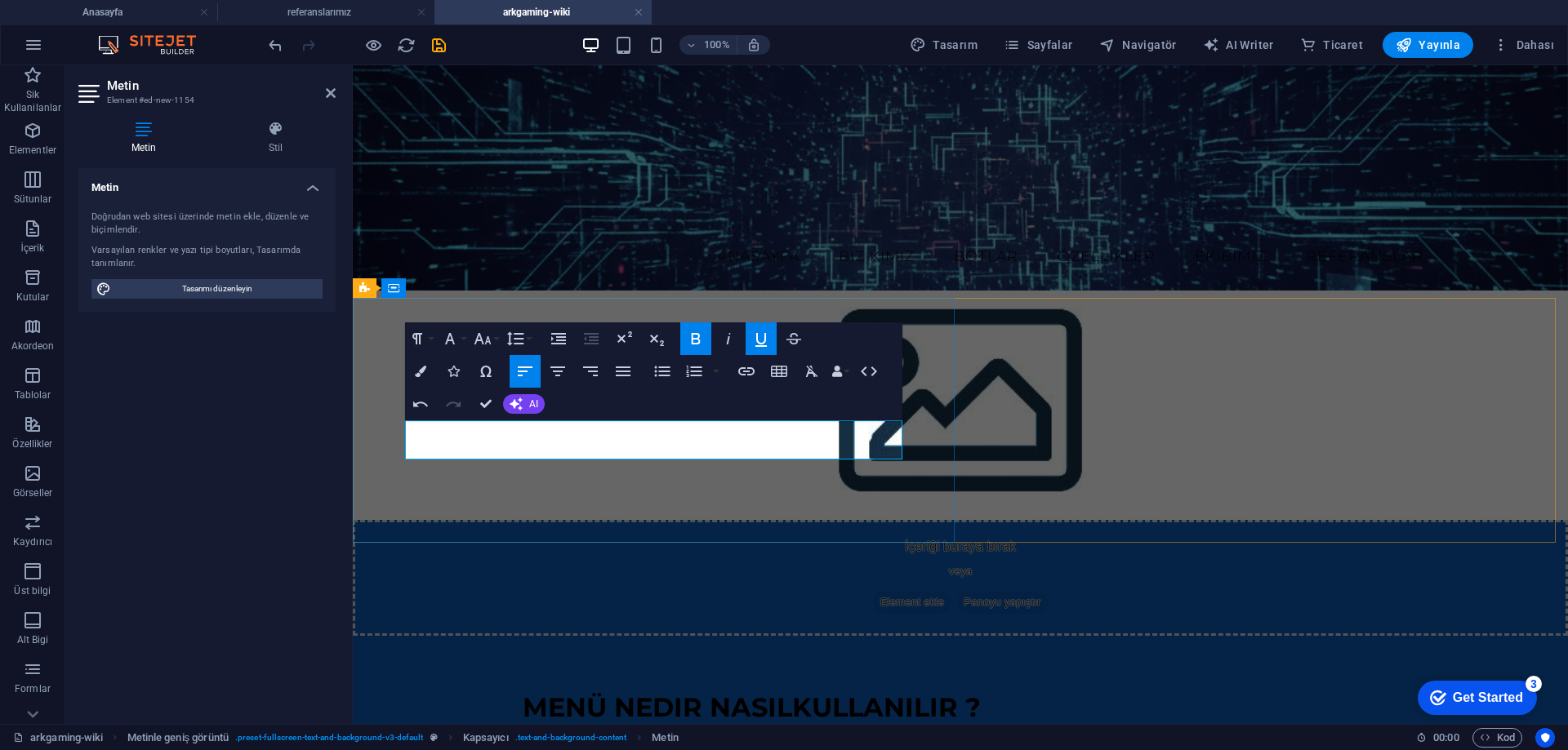
click at [735, 727] on p "Menü kullanımı siz değerli oyuncularımız için oyun zevkinizi ve oyun mekanikler…" at bounding box center [961, 737] width 876 height 19
click at [716, 727] on p "Menü kullanımı siz değerli oyuncularımız için oyun zevkinizi ve oyun mekanikler…" at bounding box center [961, 737] width 876 height 19
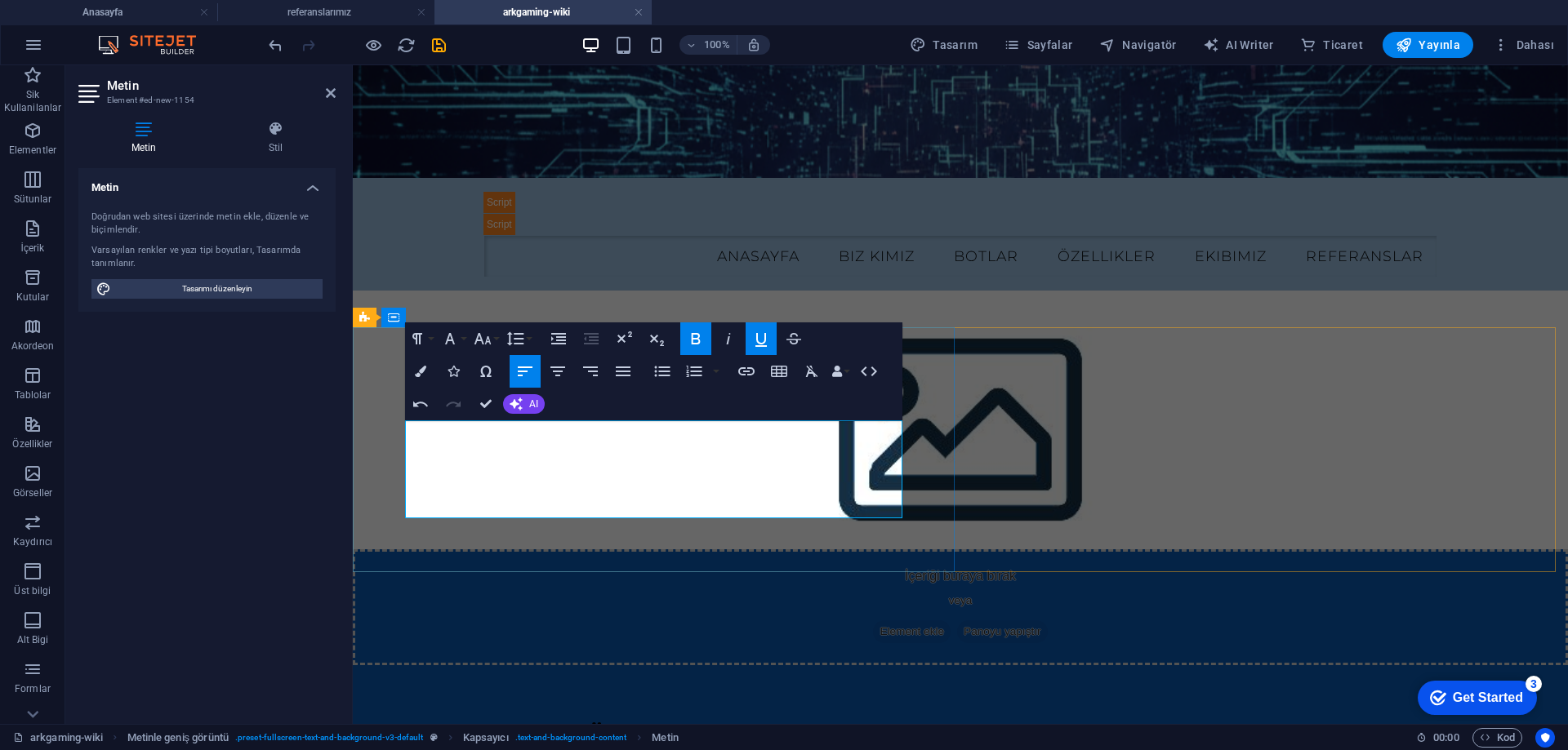
scroll to position [149, 0]
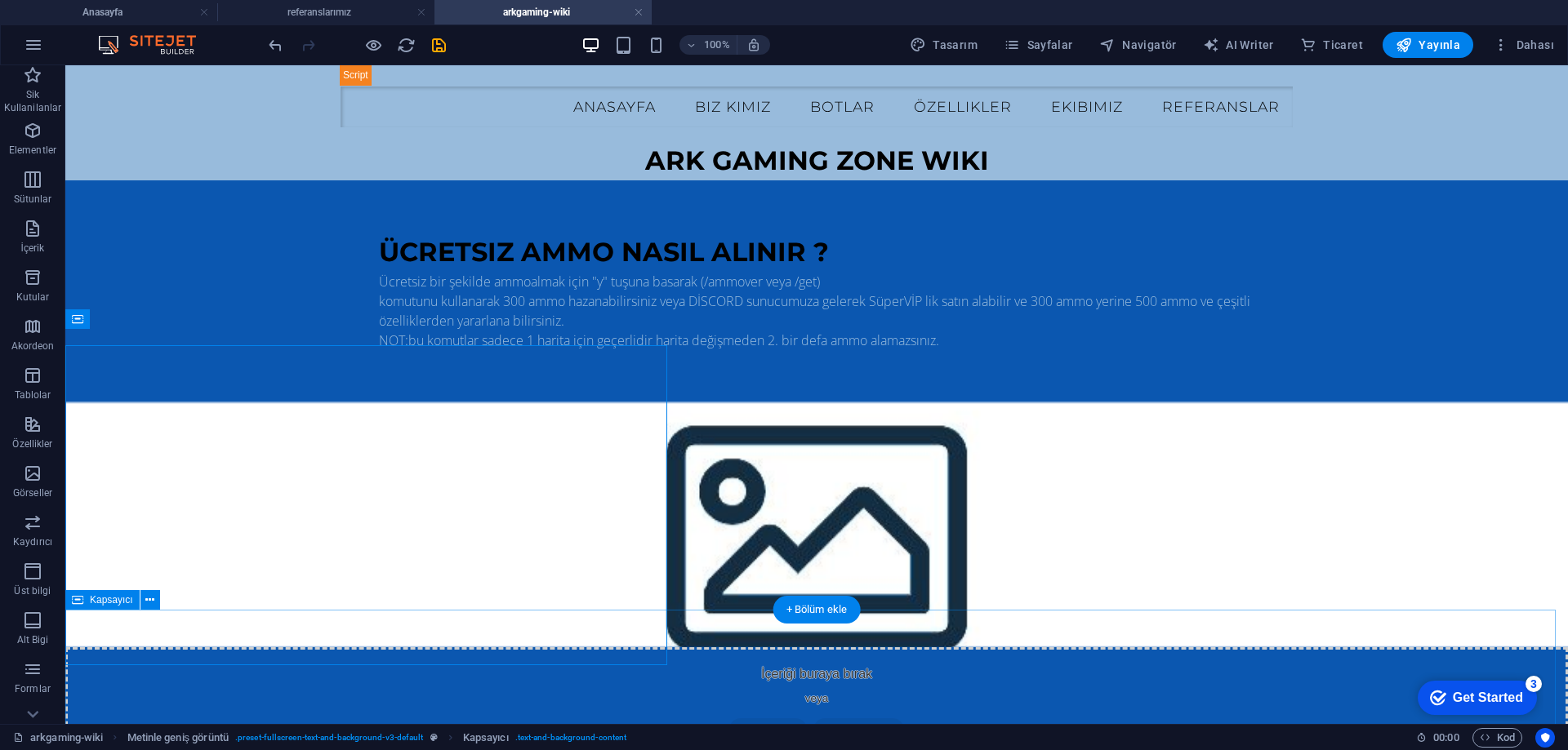
scroll to position [133, 0]
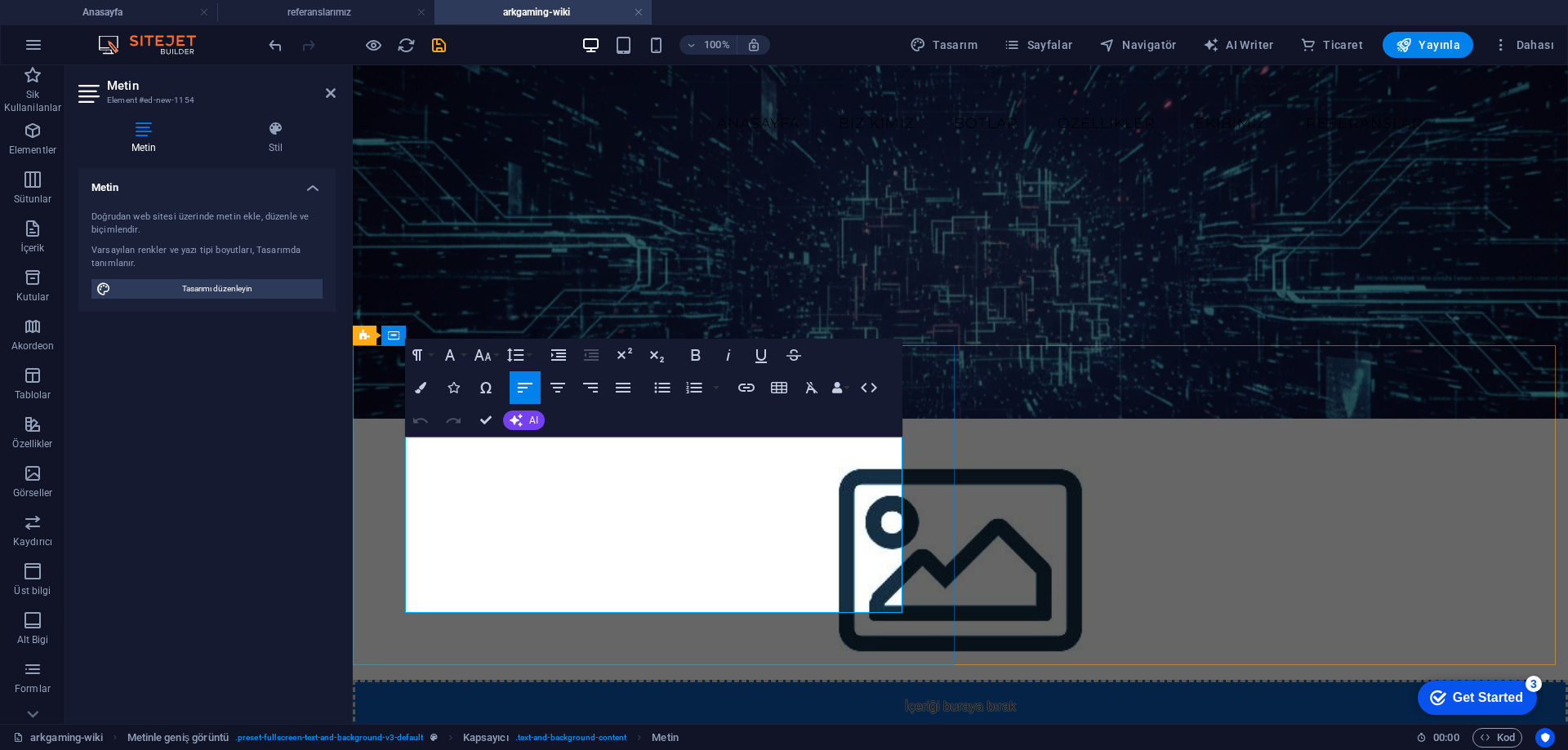
drag, startPoint x: 682, startPoint y: 465, endPoint x: 867, endPoint y: 605, distance: 232.0
click at [698, 353] on icon "button" at bounding box center [696, 355] width 9 height 11
click at [757, 356] on icon "button" at bounding box center [761, 355] width 19 height 19
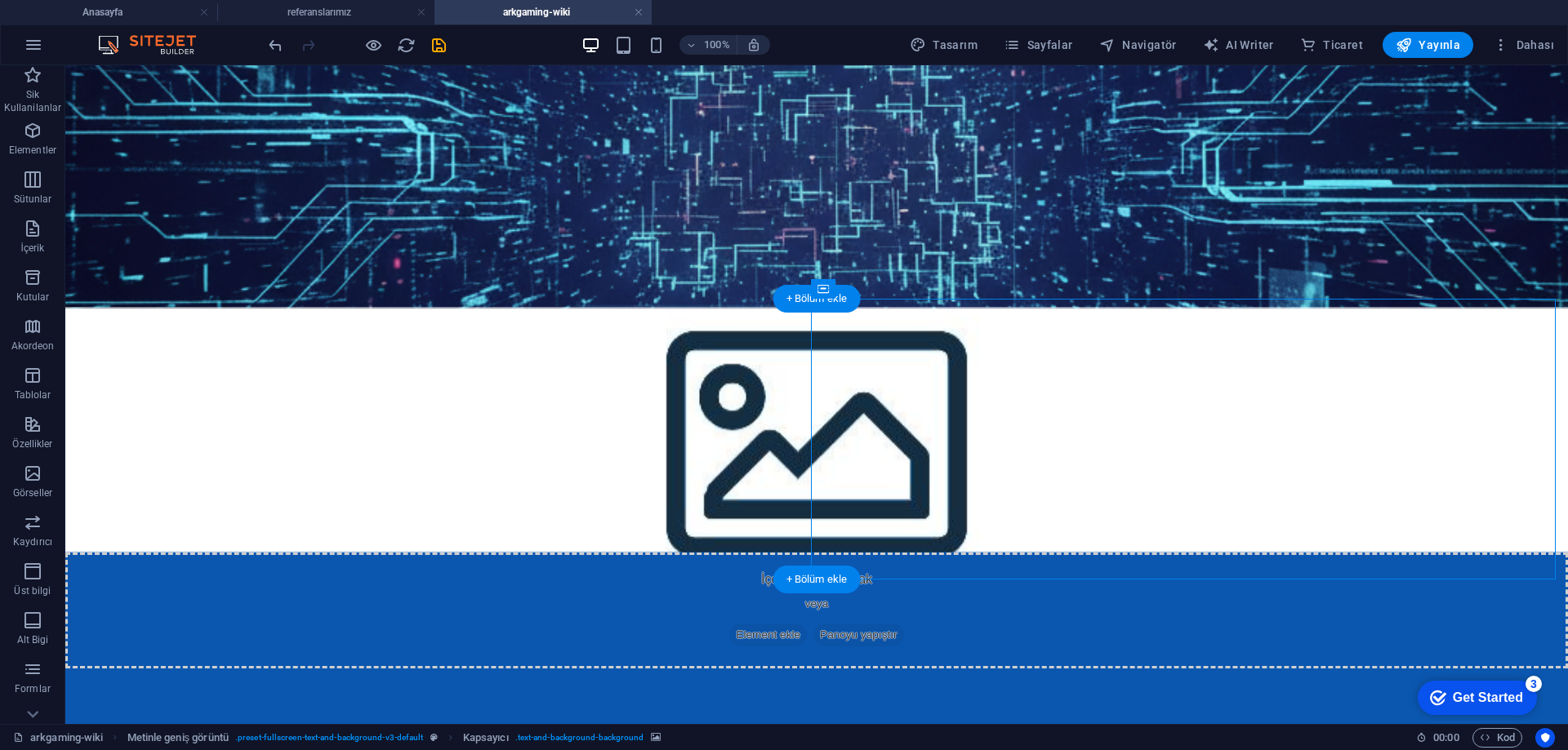
scroll to position [265, 0]
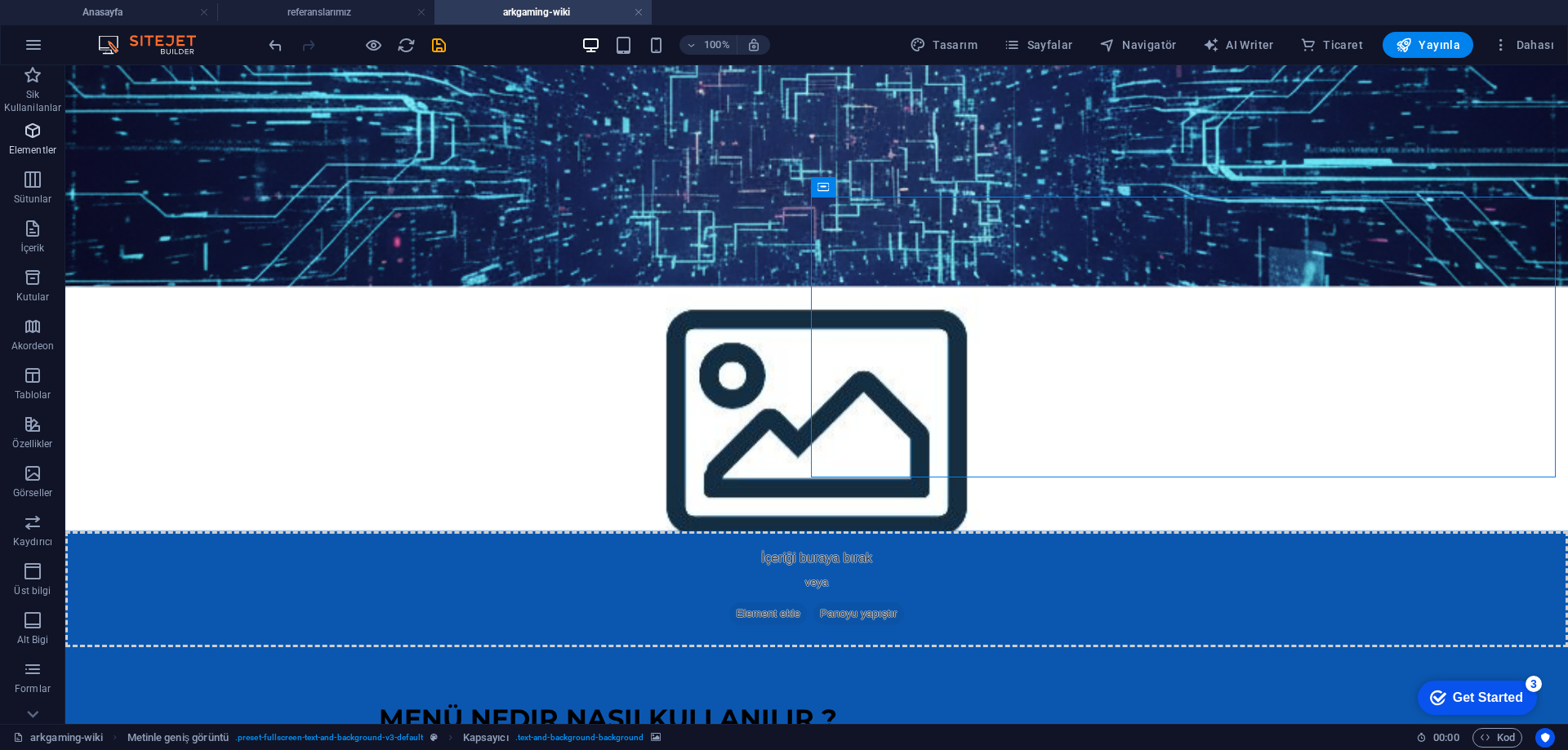
click at [36, 127] on icon "button" at bounding box center [32, 131] width 19 height 19
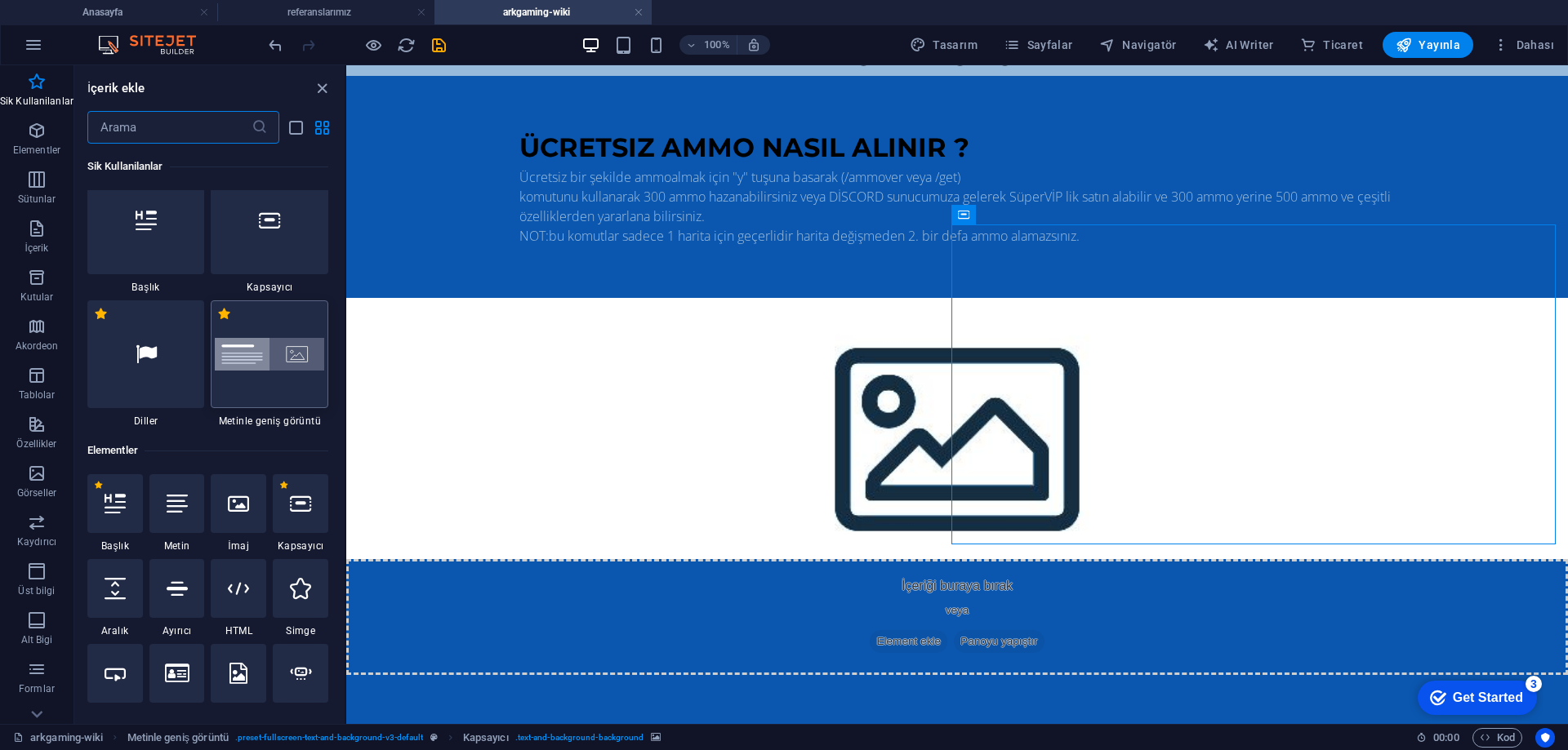
scroll to position [0, 0]
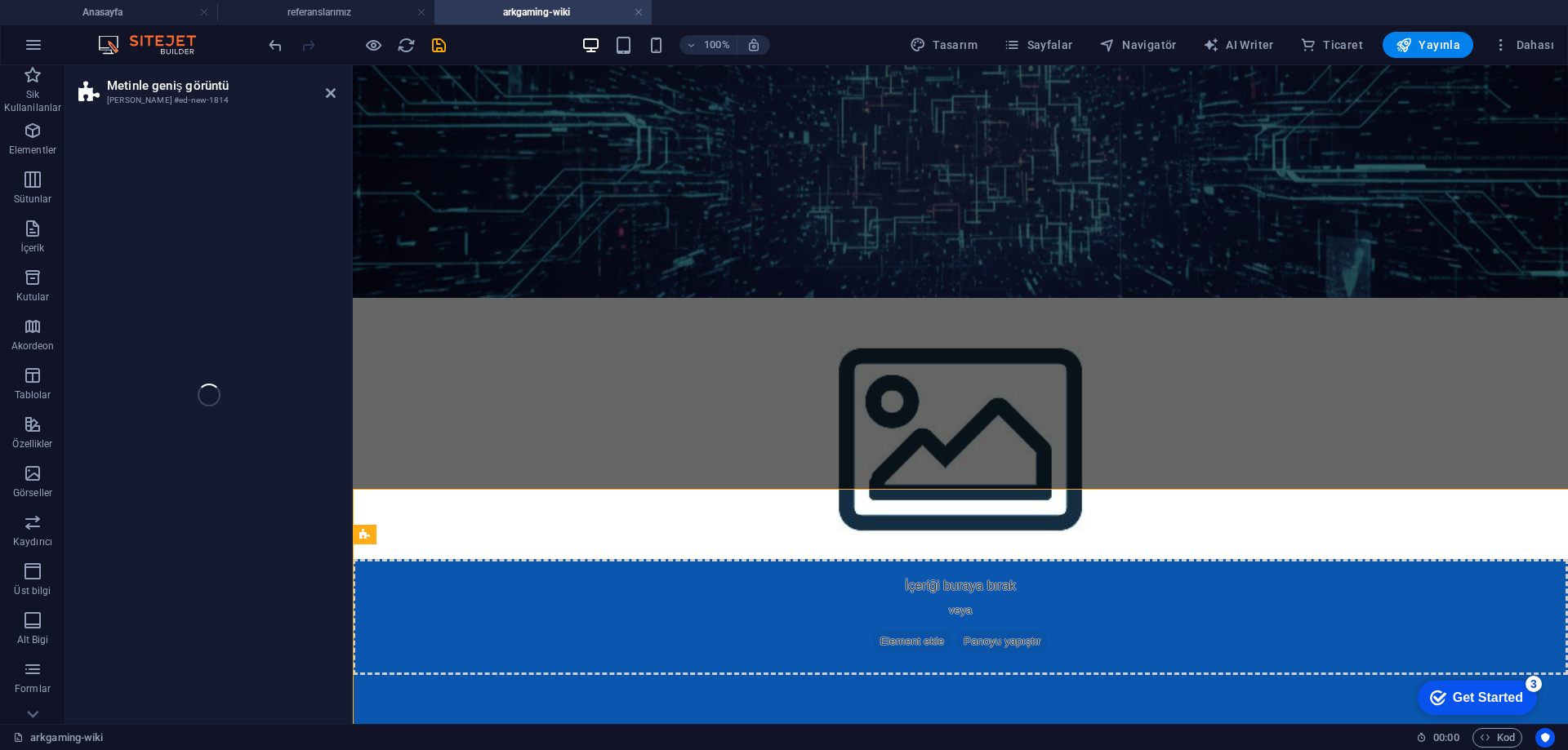
select select "%"
select select "rem"
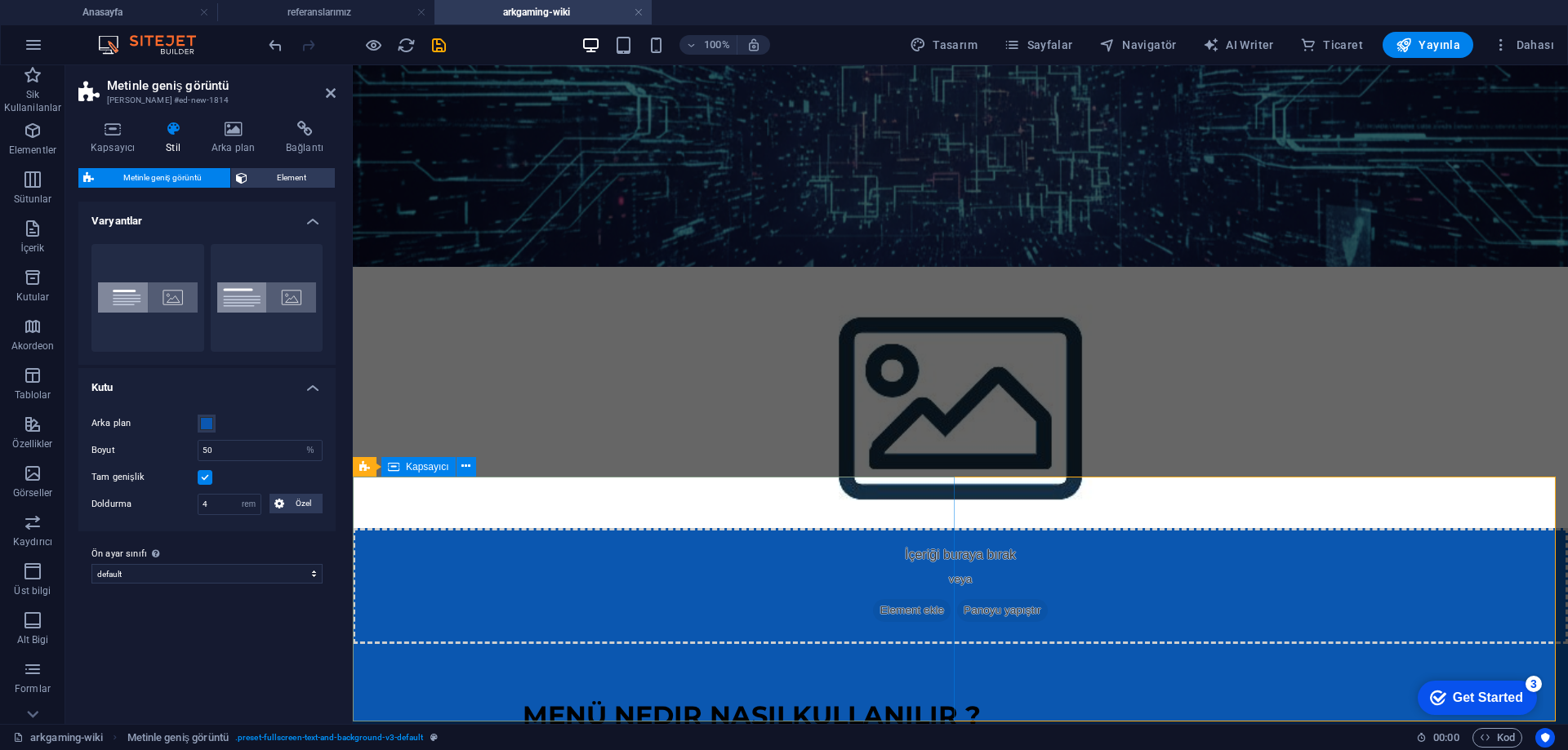
scroll to position [336, 0]
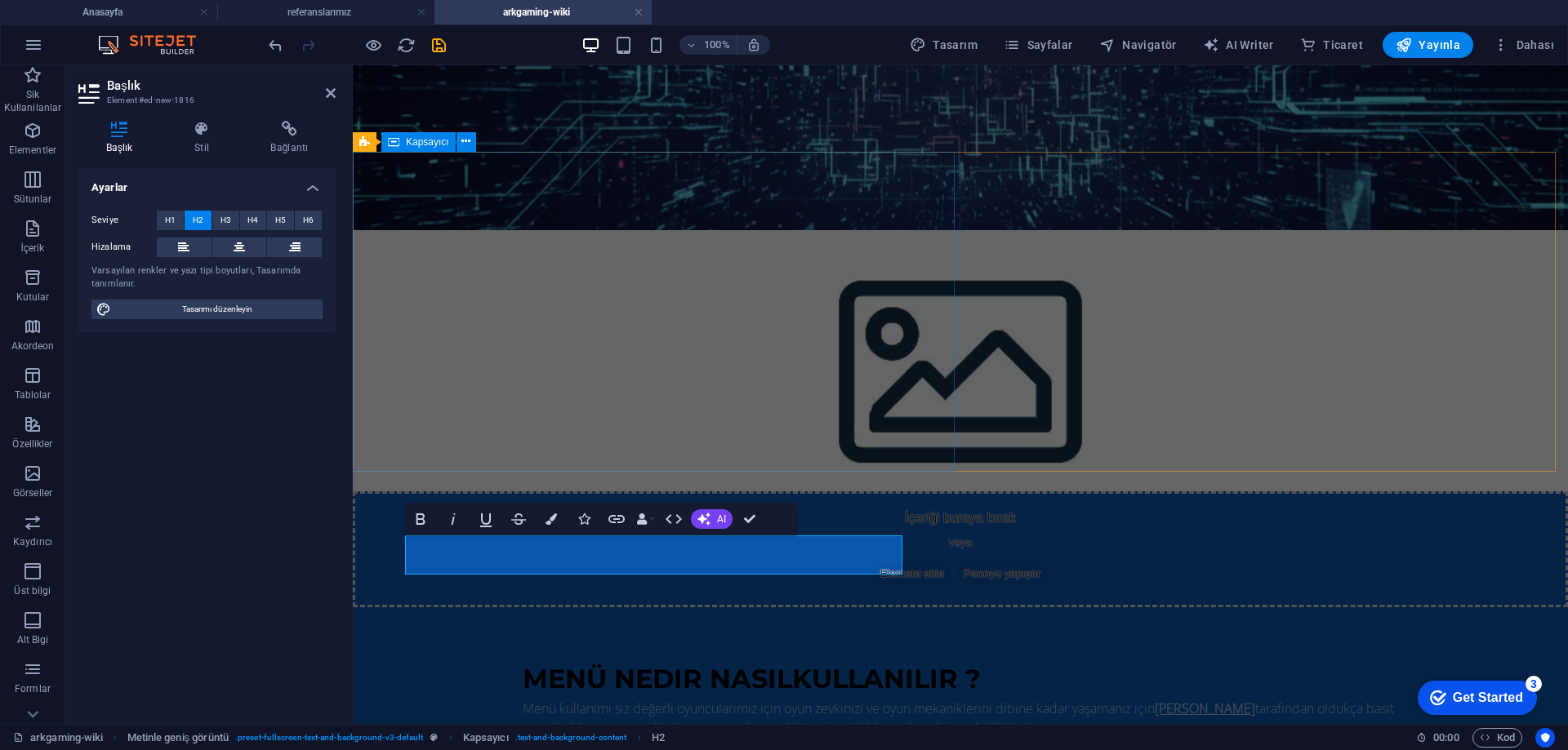
scroll to position [326, 0]
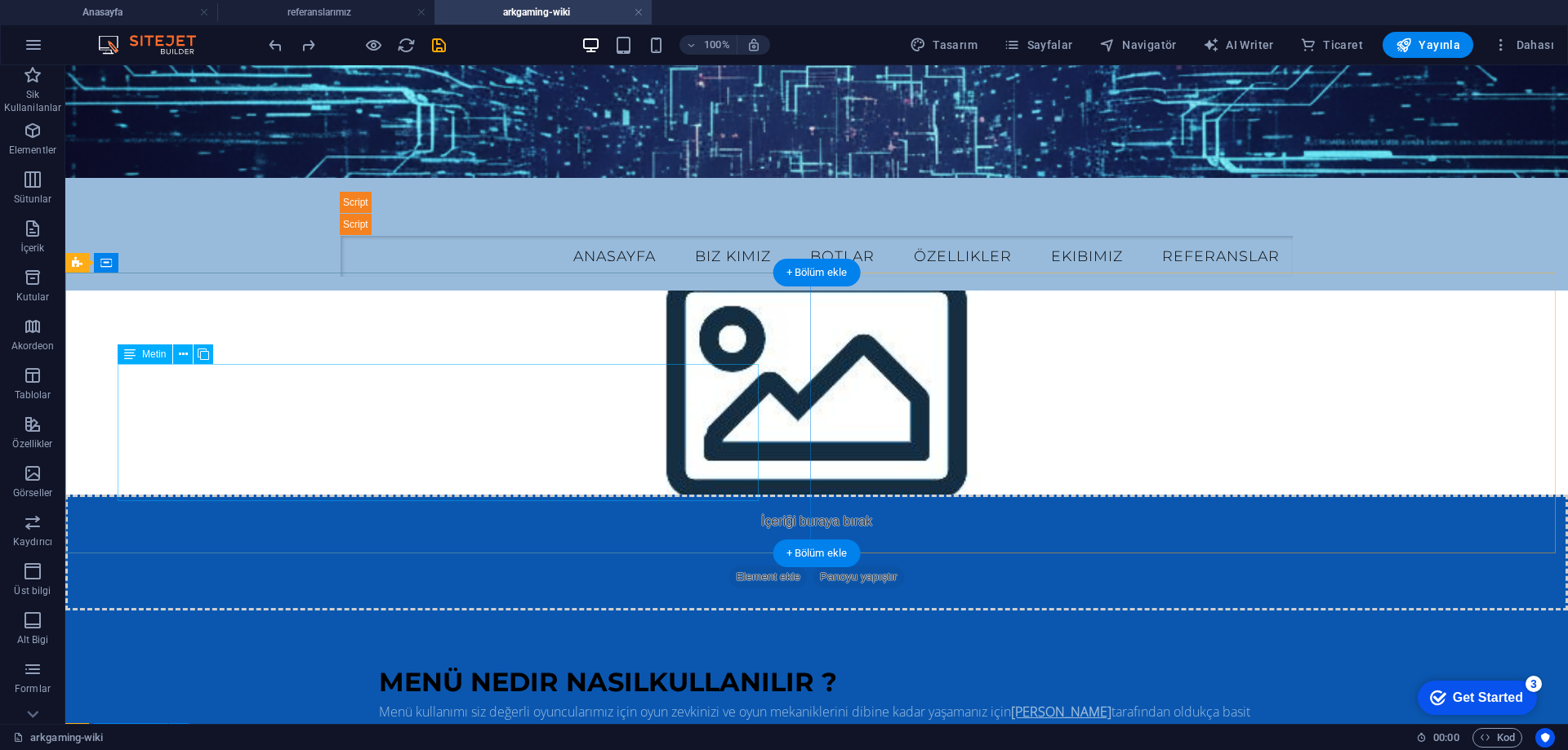
scroll to position [184, 0]
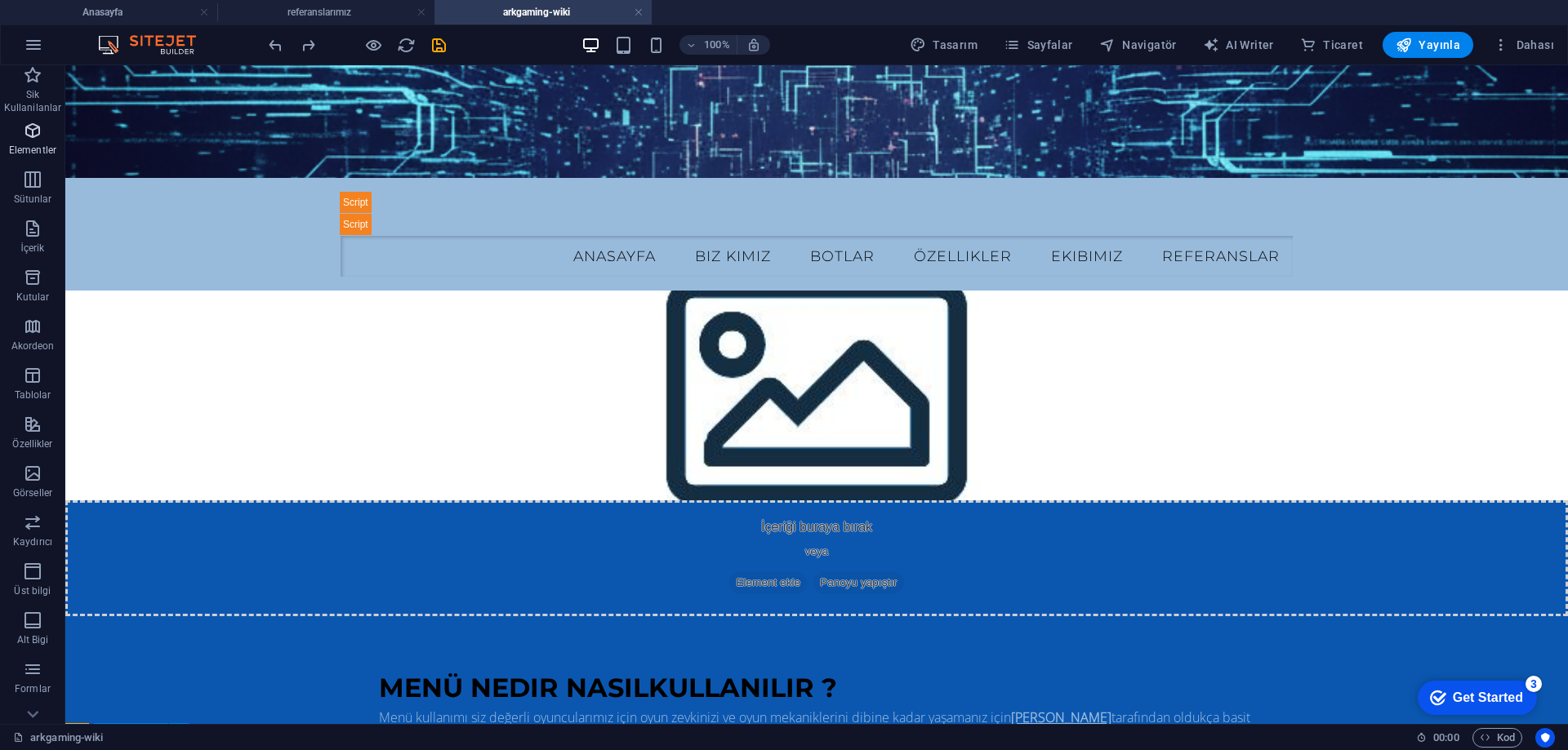
click at [35, 138] on icon "button" at bounding box center [32, 131] width 19 height 19
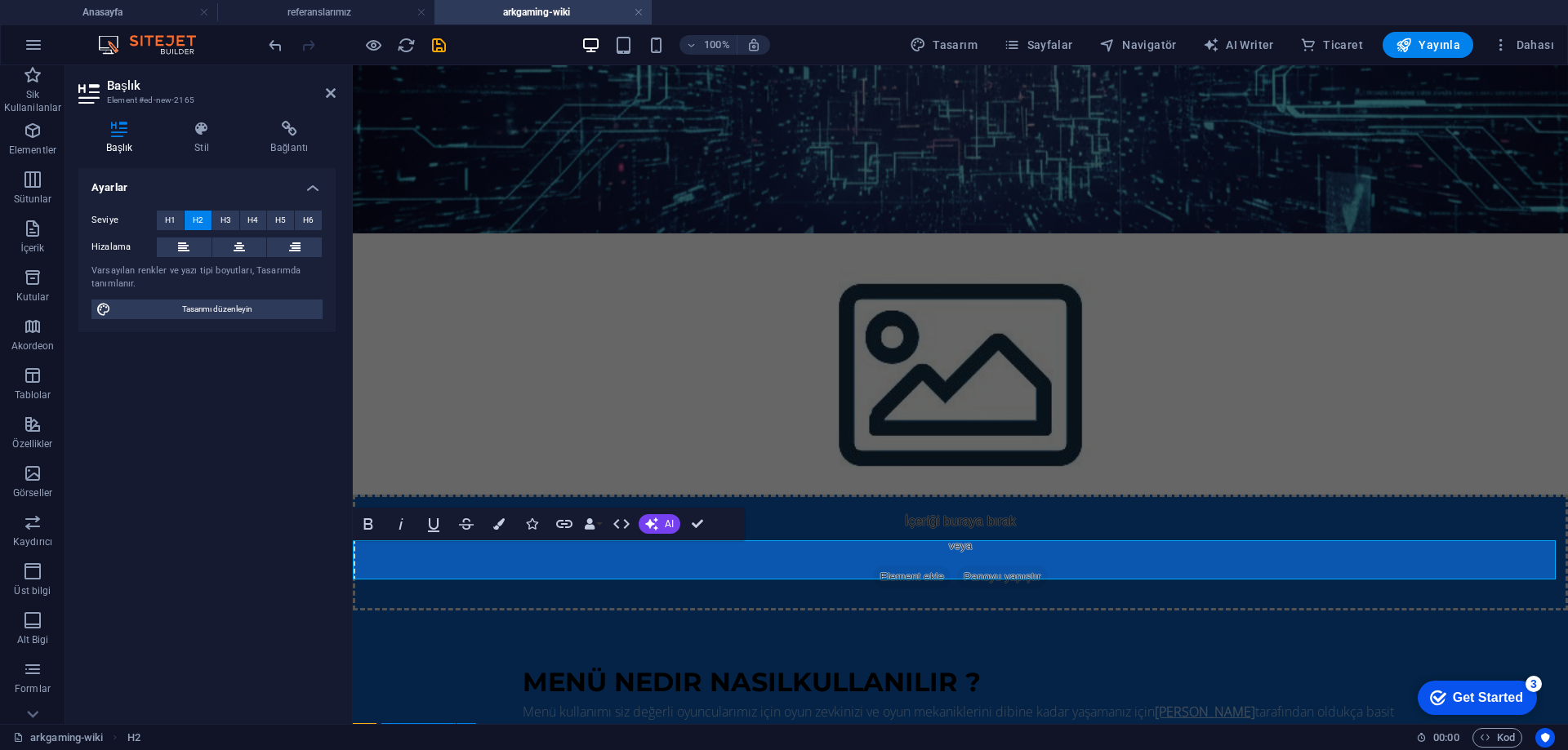
scroll to position [336, 0]
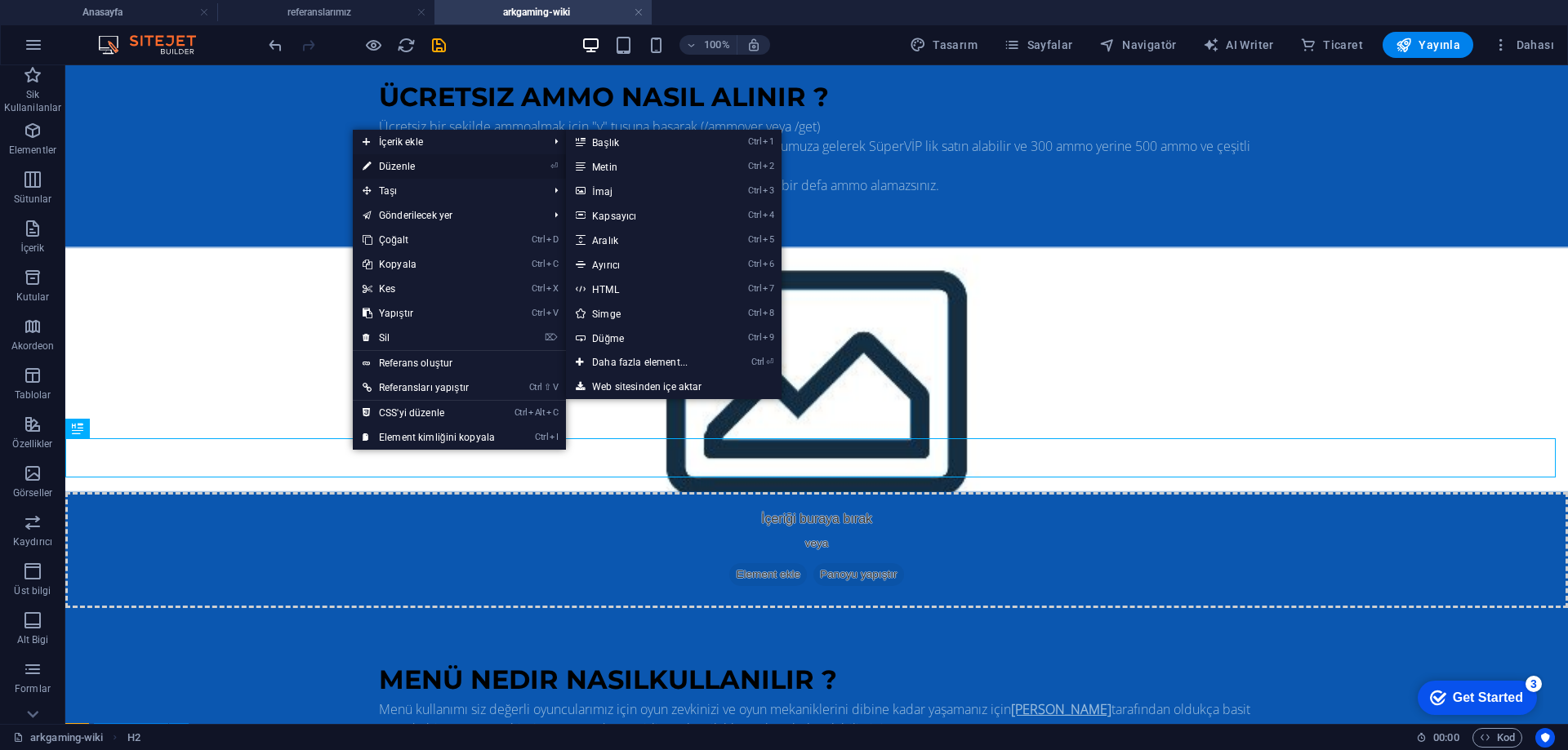
click at [395, 167] on link "⏎ Düzenle" at bounding box center [428, 167] width 152 height 24
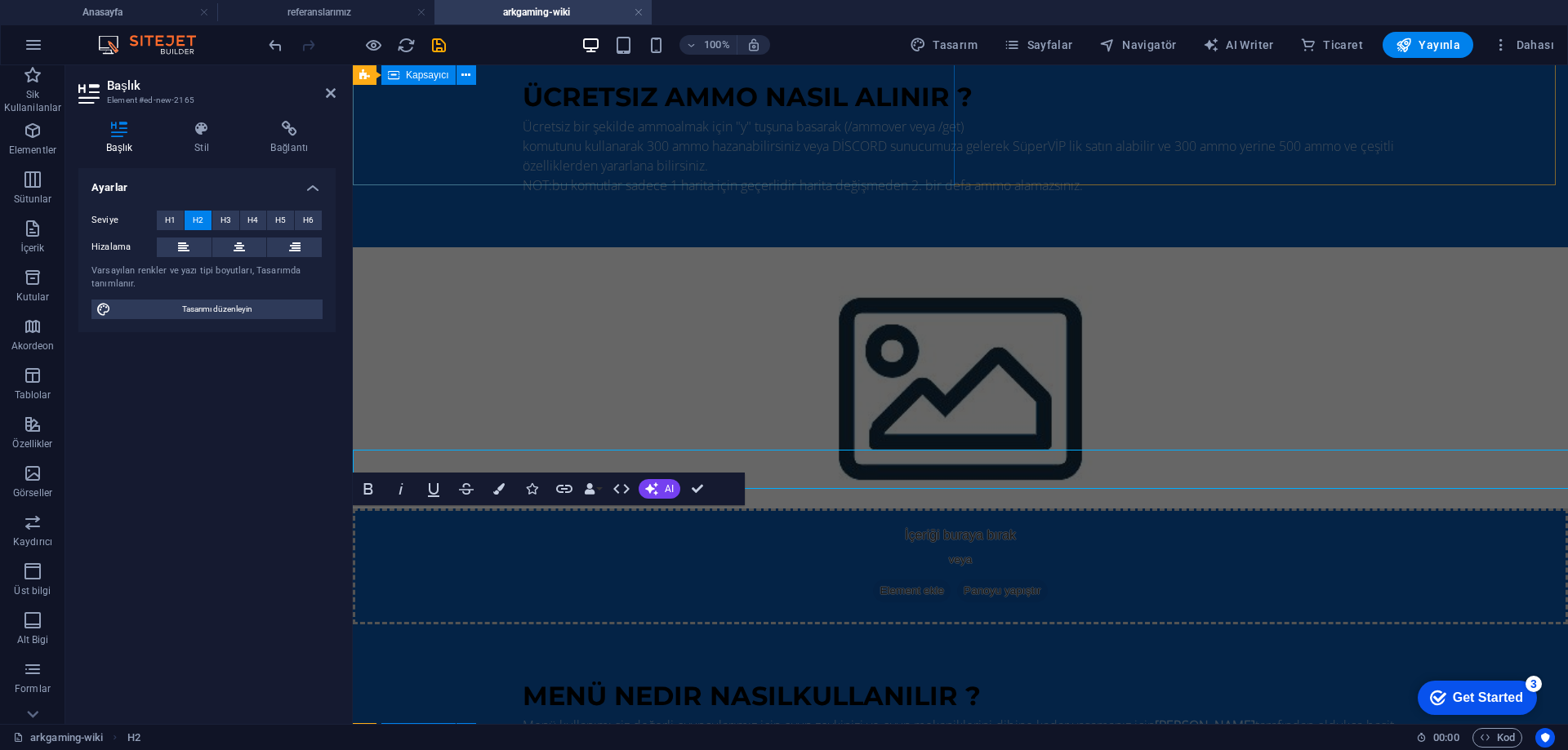
scroll to position [293, 0]
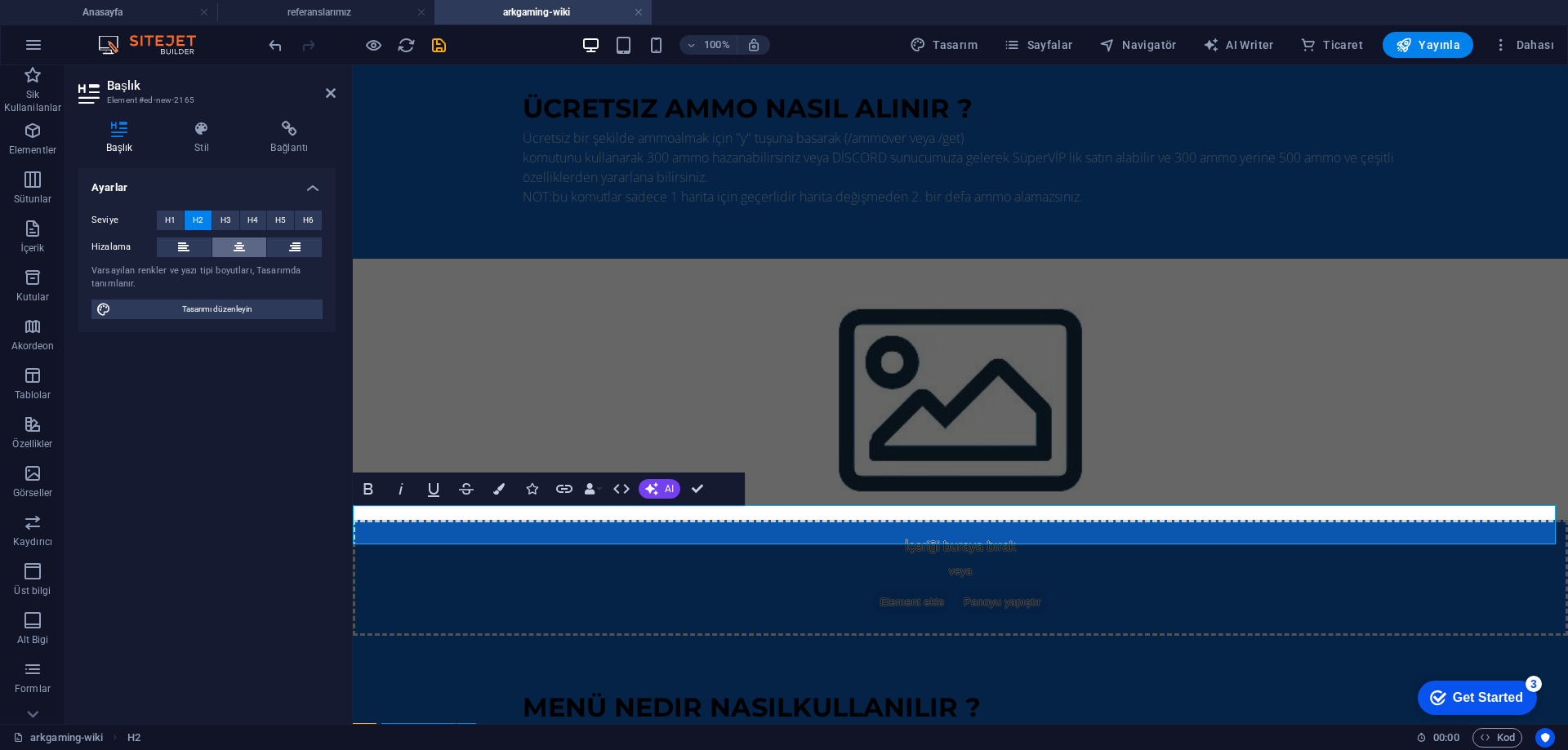
click at [244, 247] on icon at bounding box center [239, 247] width 11 height 19
click at [232, 221] on button "H3" at bounding box center [225, 221] width 27 height 19
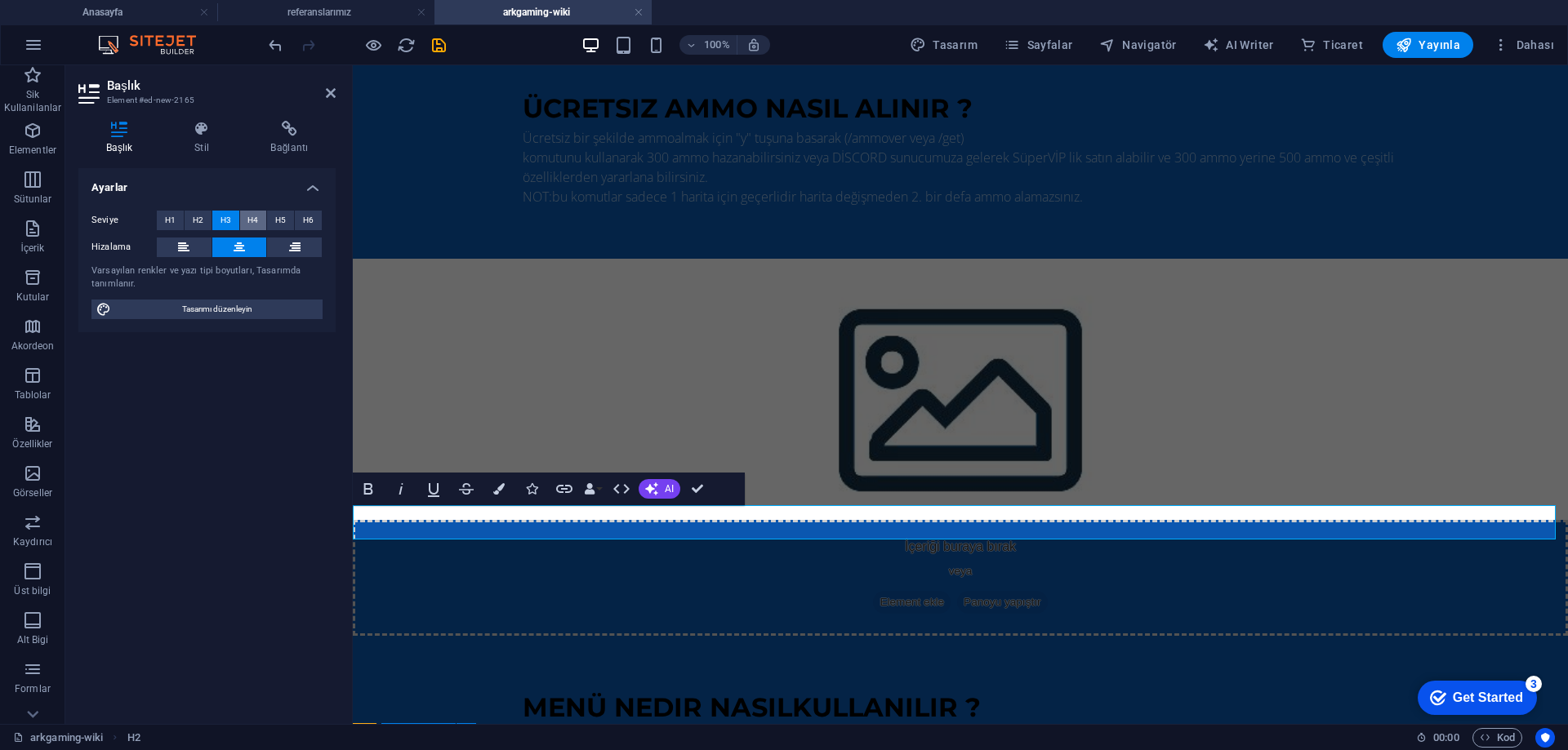
click at [250, 218] on span "H4" at bounding box center [253, 221] width 10 height 19
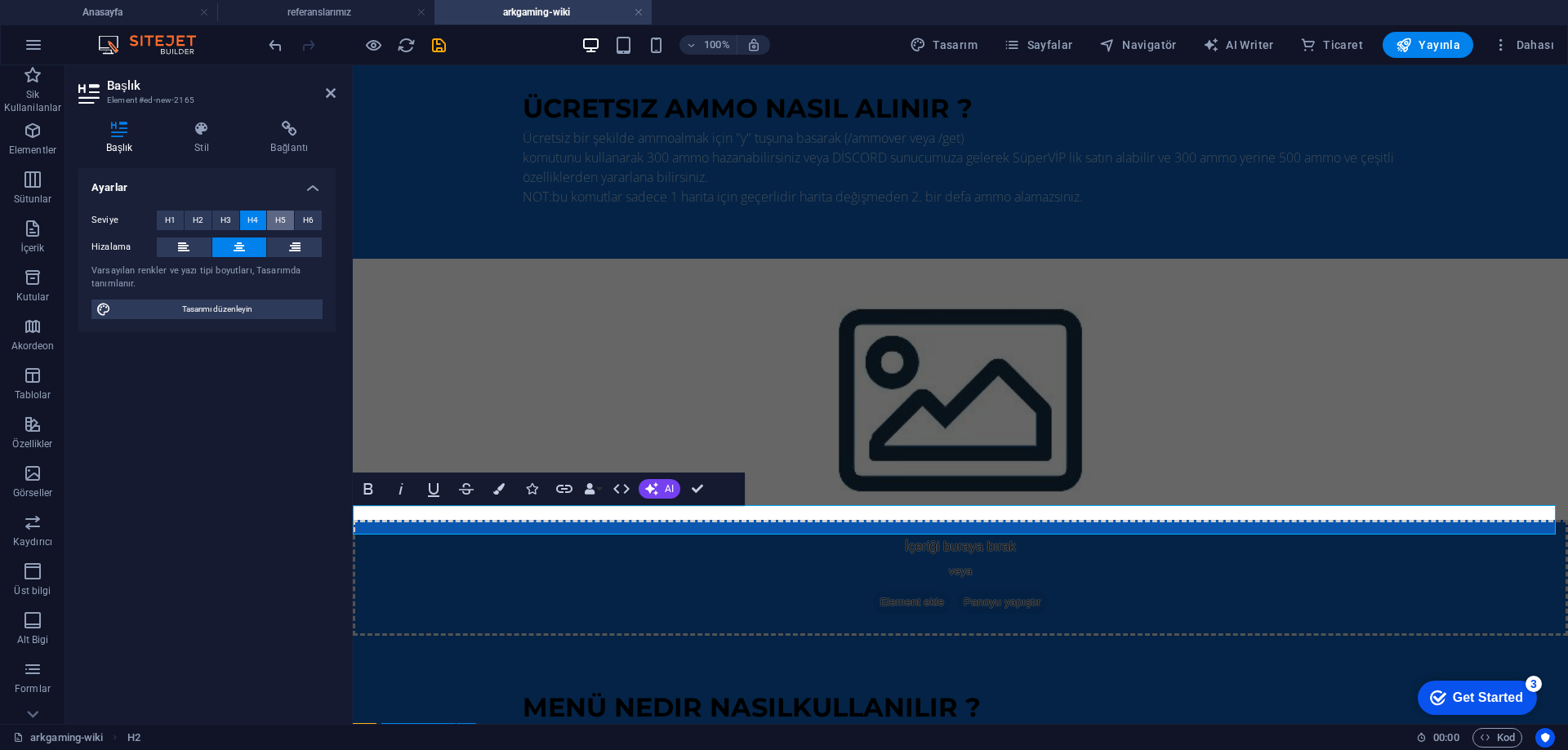
click at [278, 218] on span "H5" at bounding box center [280, 221] width 10 height 19
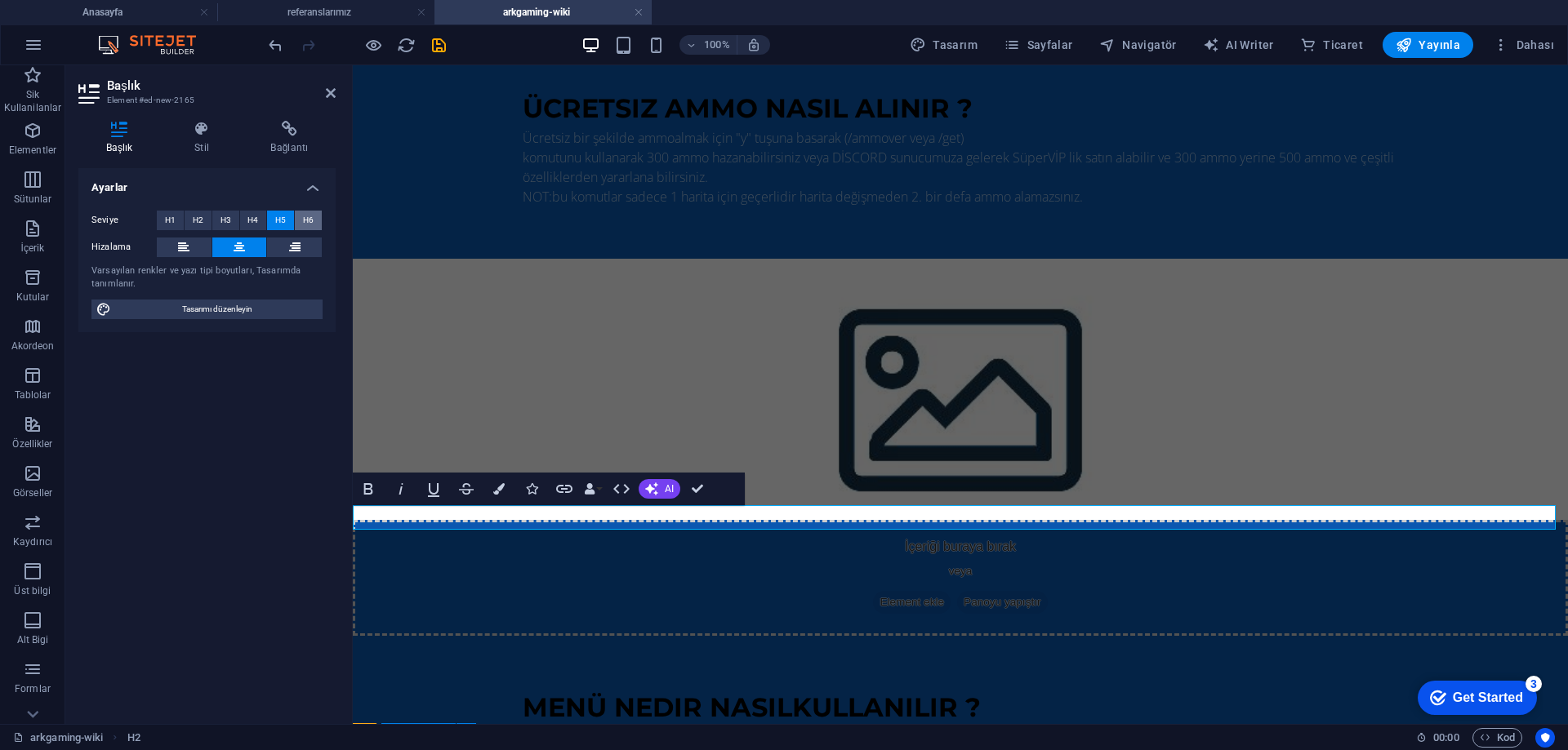
click at [320, 222] on button "H6" at bounding box center [308, 221] width 27 height 19
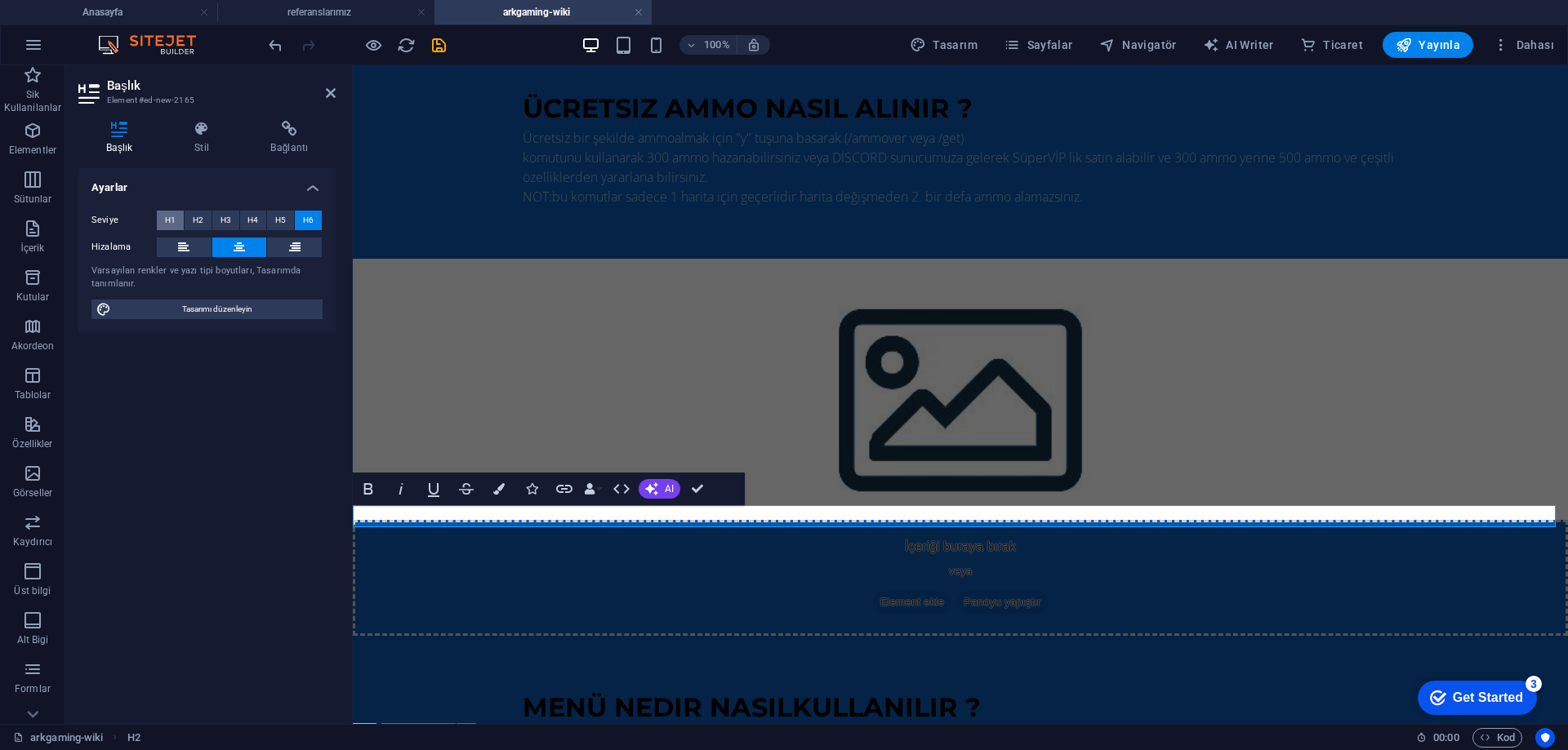
click at [172, 222] on span "H1" at bounding box center [170, 221] width 10 height 19
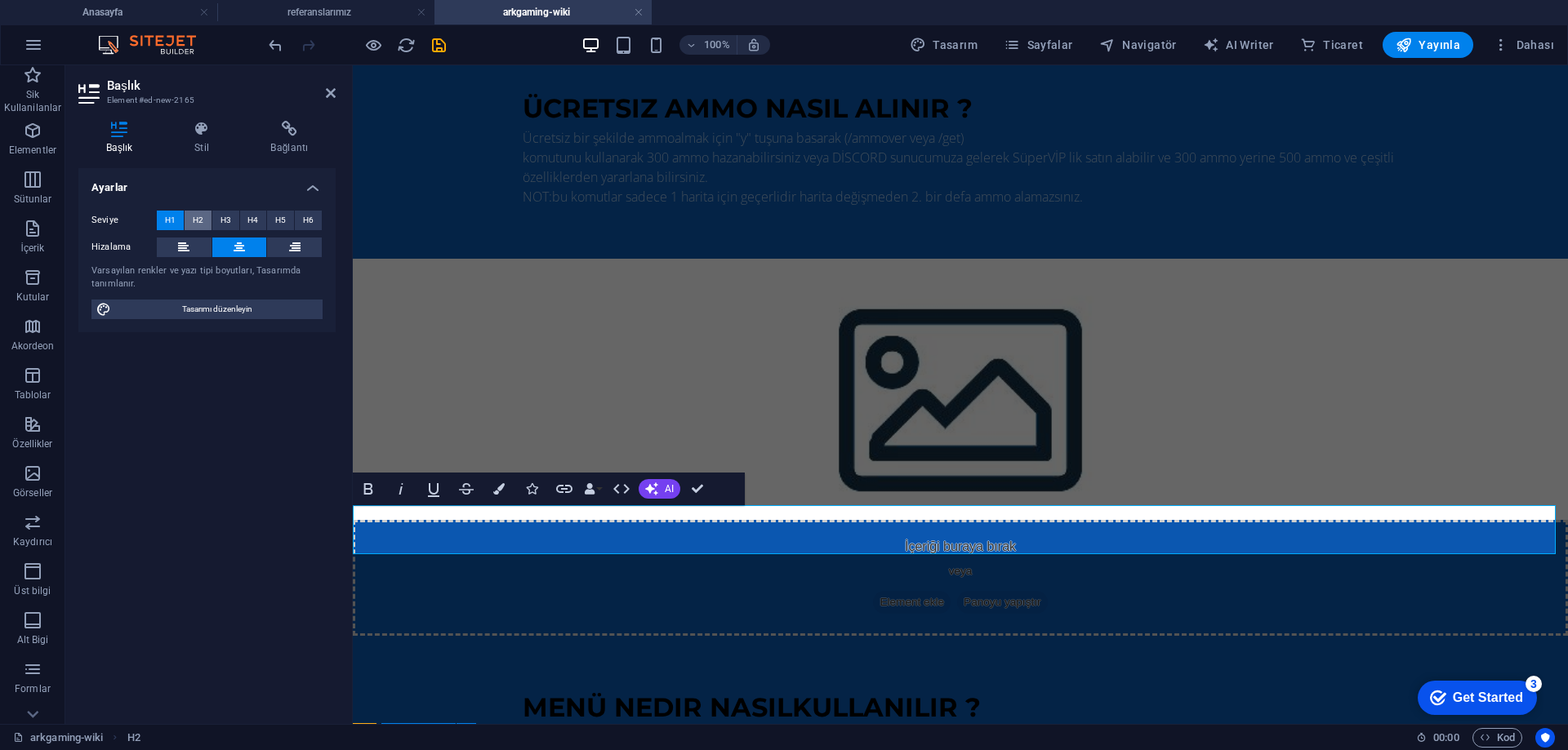
click at [194, 221] on span "H2" at bounding box center [198, 221] width 10 height 19
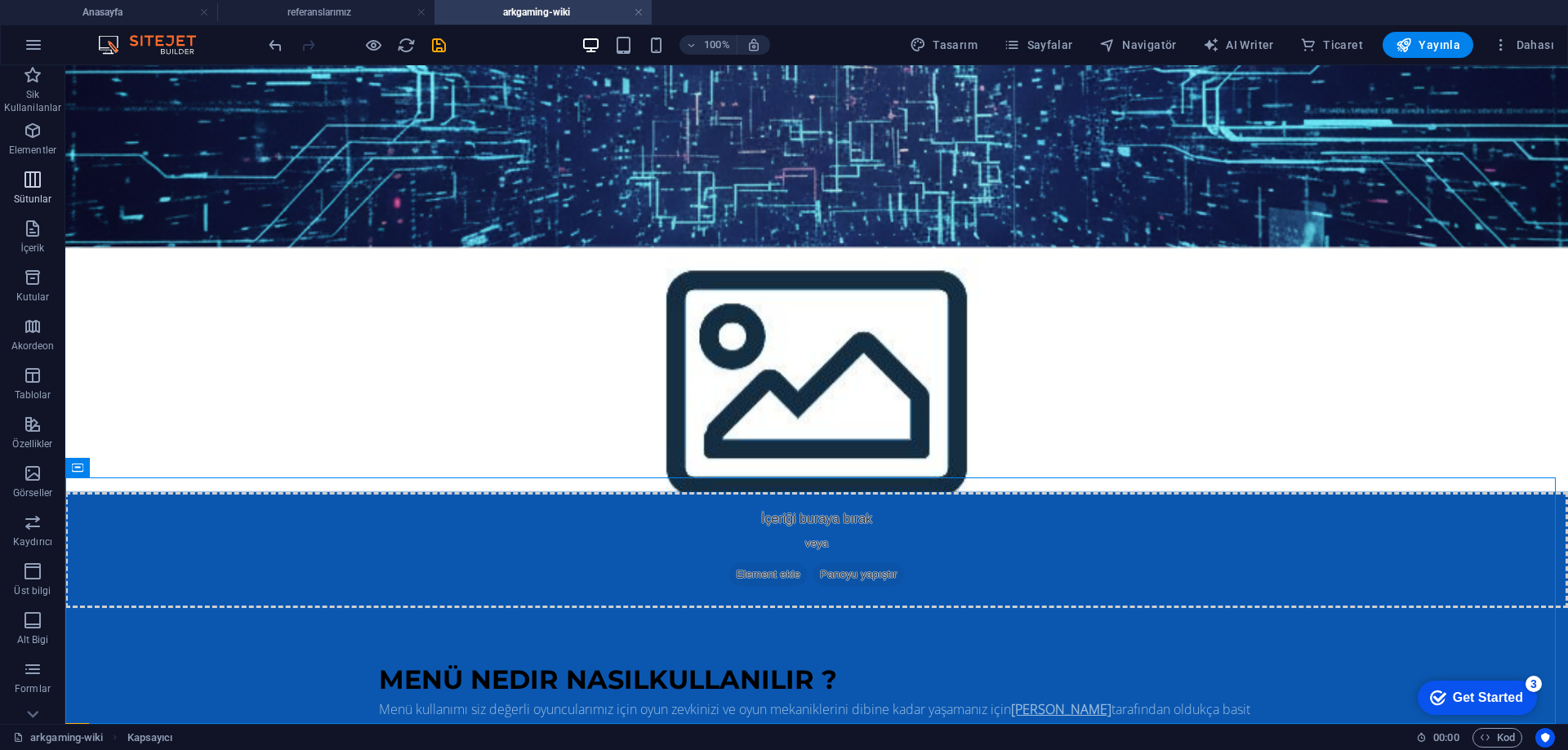
click at [34, 175] on icon "button" at bounding box center [32, 180] width 19 height 19
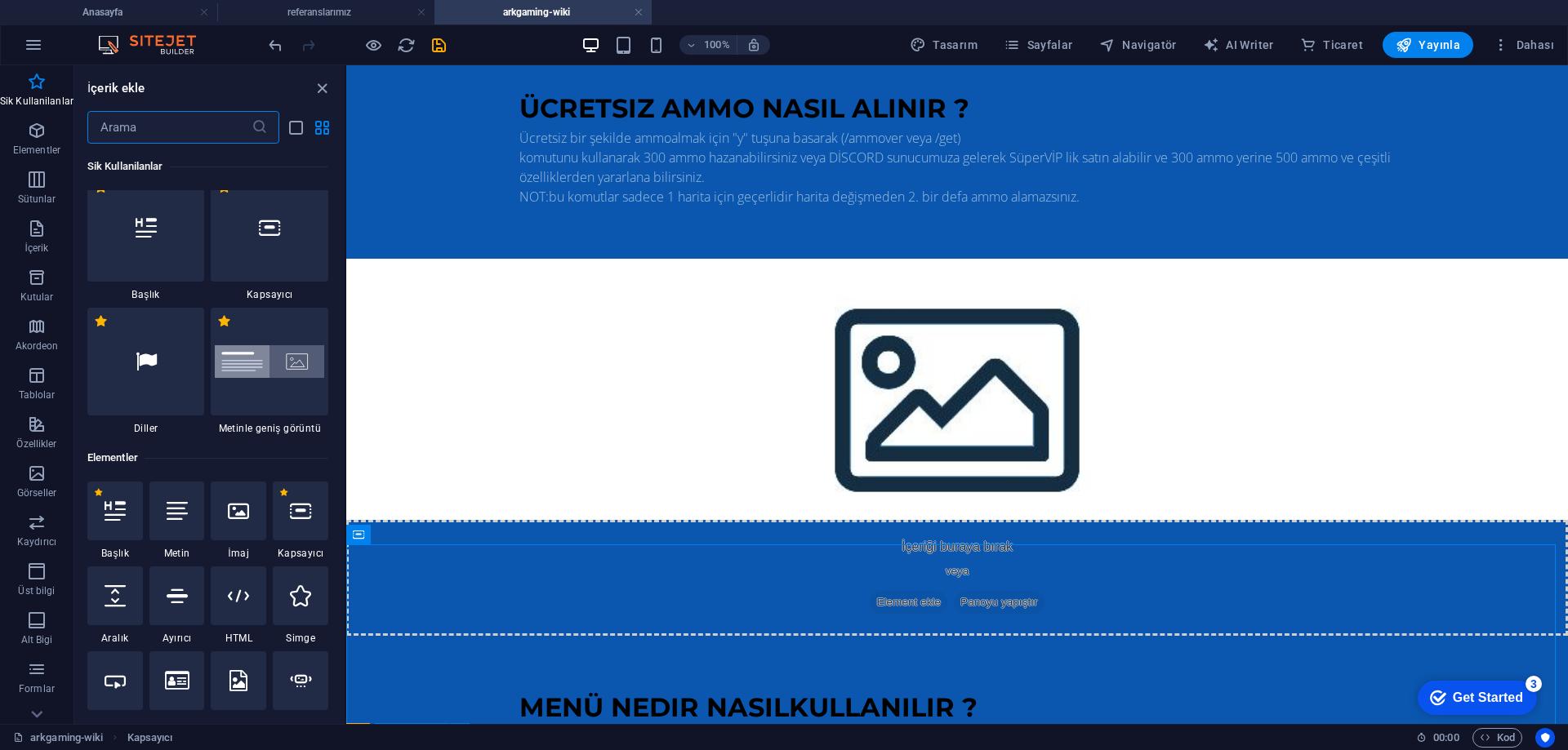
scroll to position [0, 0]
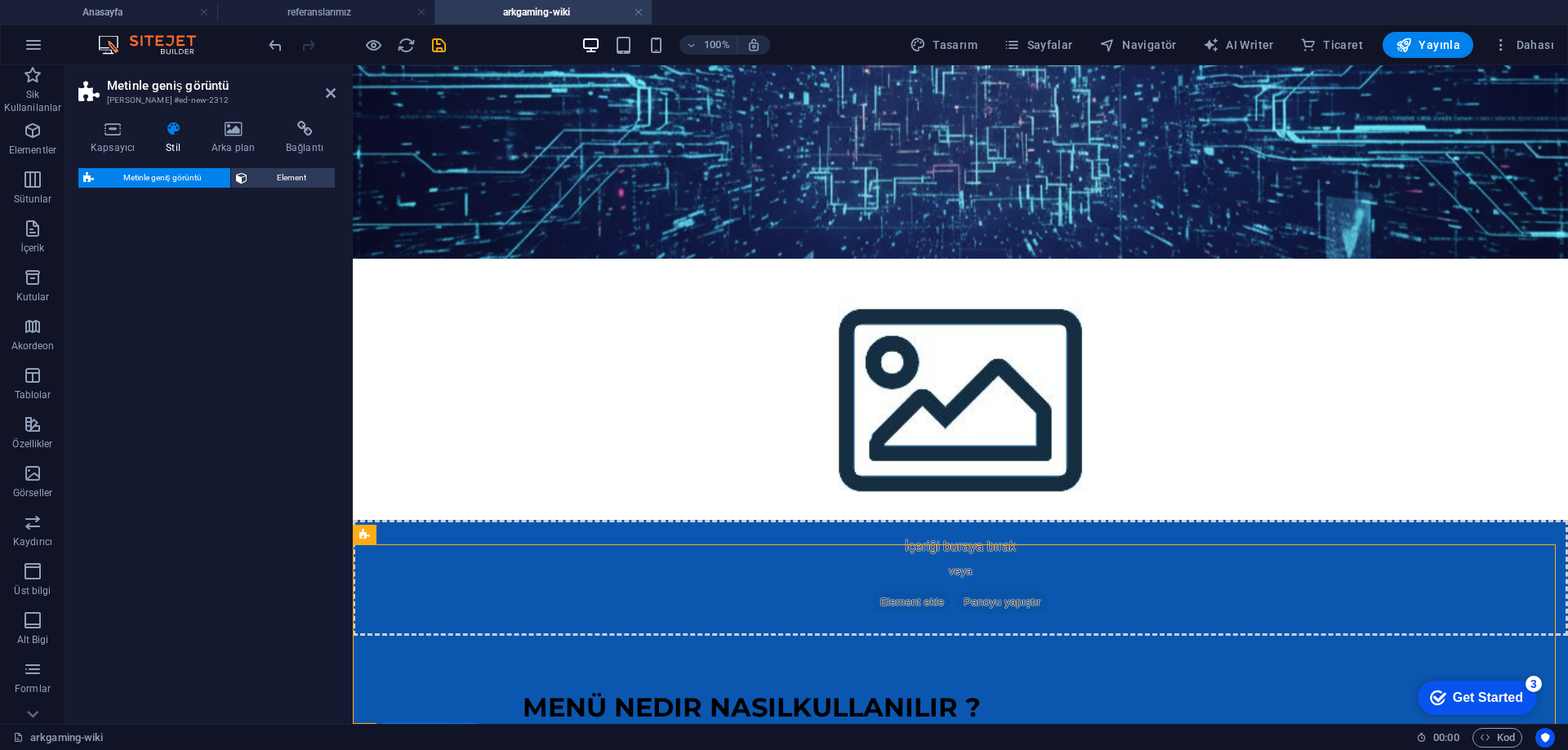
select select "%"
select select "rem"
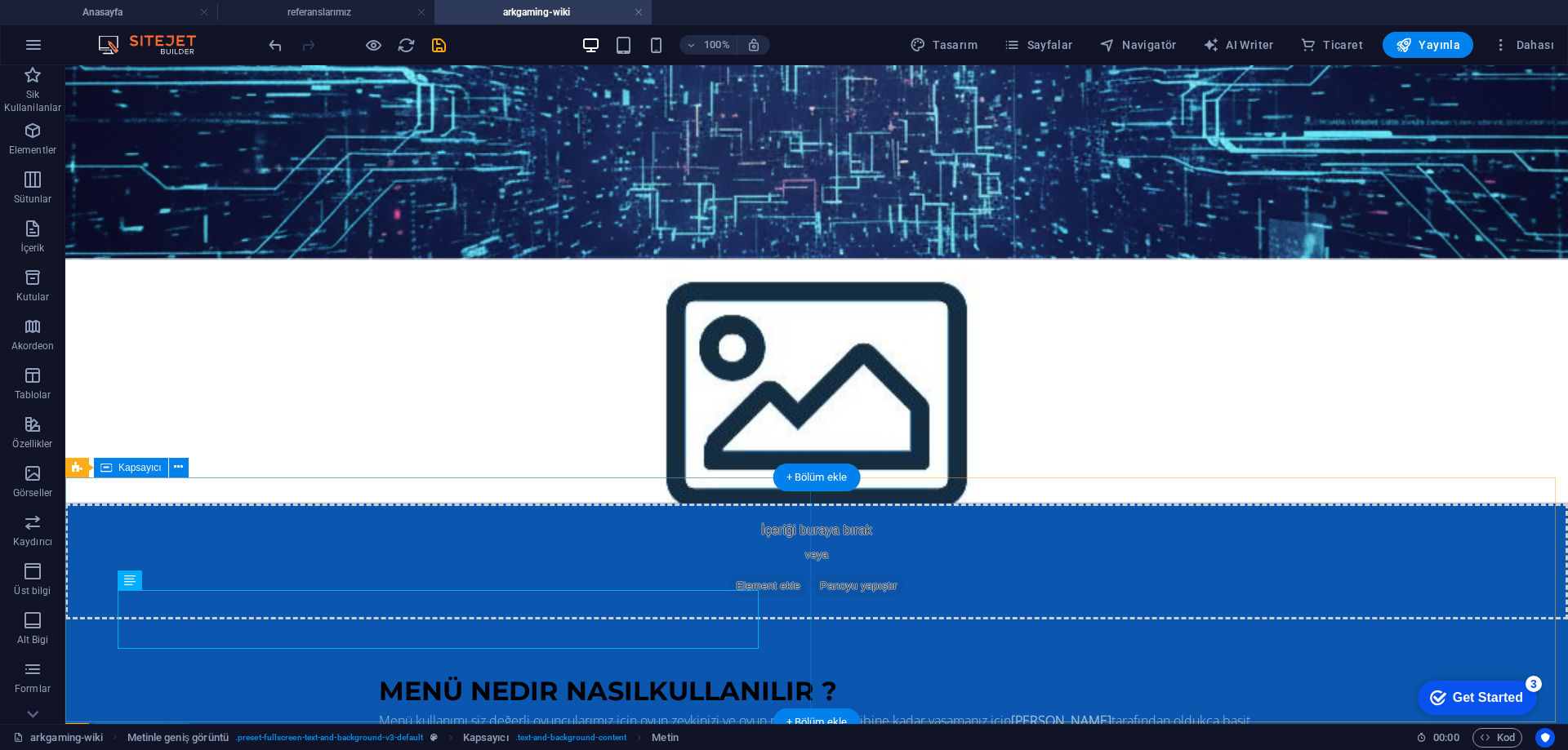
scroll to position [304, 0]
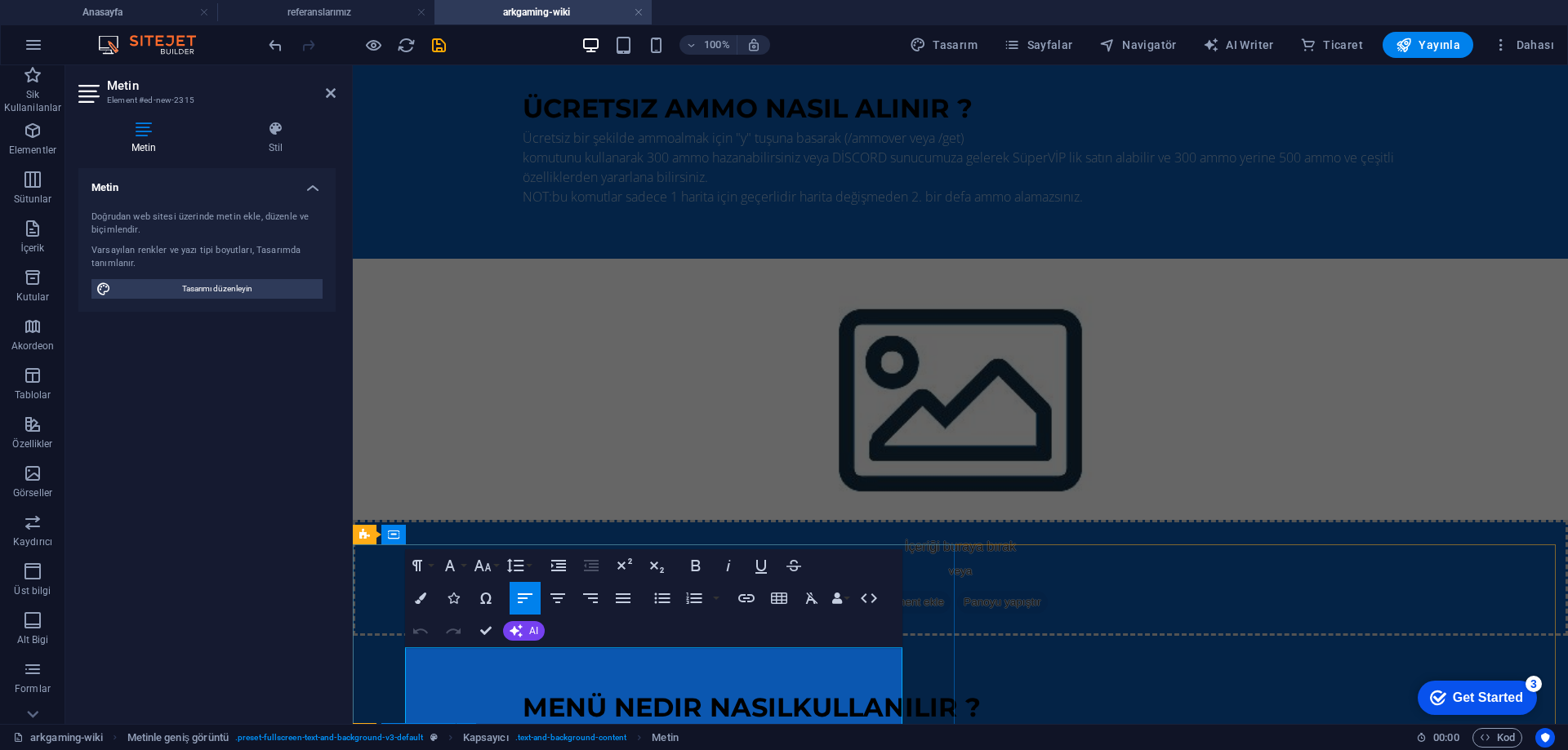
scroll to position [605, 0]
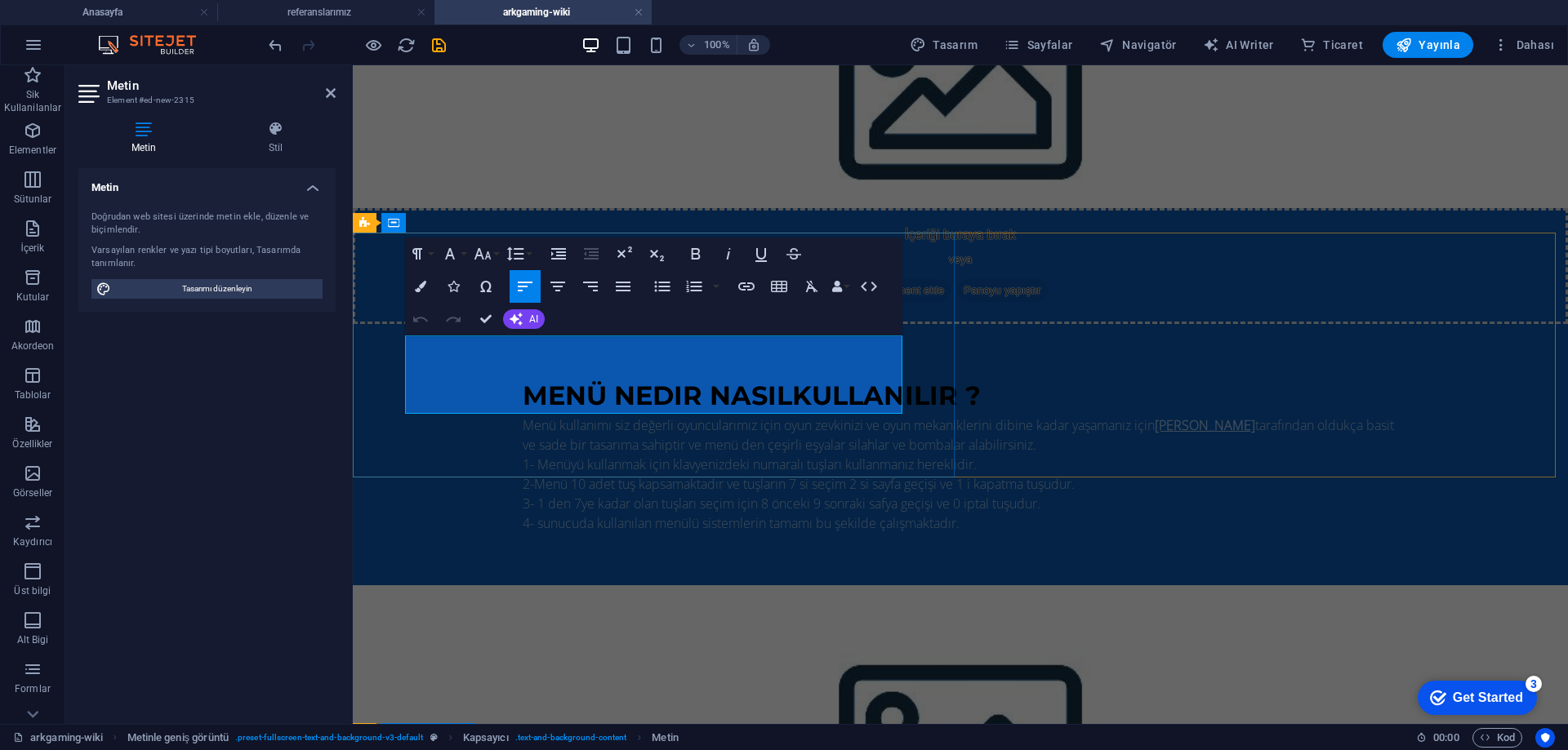
drag, startPoint x: 414, startPoint y: 658, endPoint x: 841, endPoint y: 410, distance: 493.8
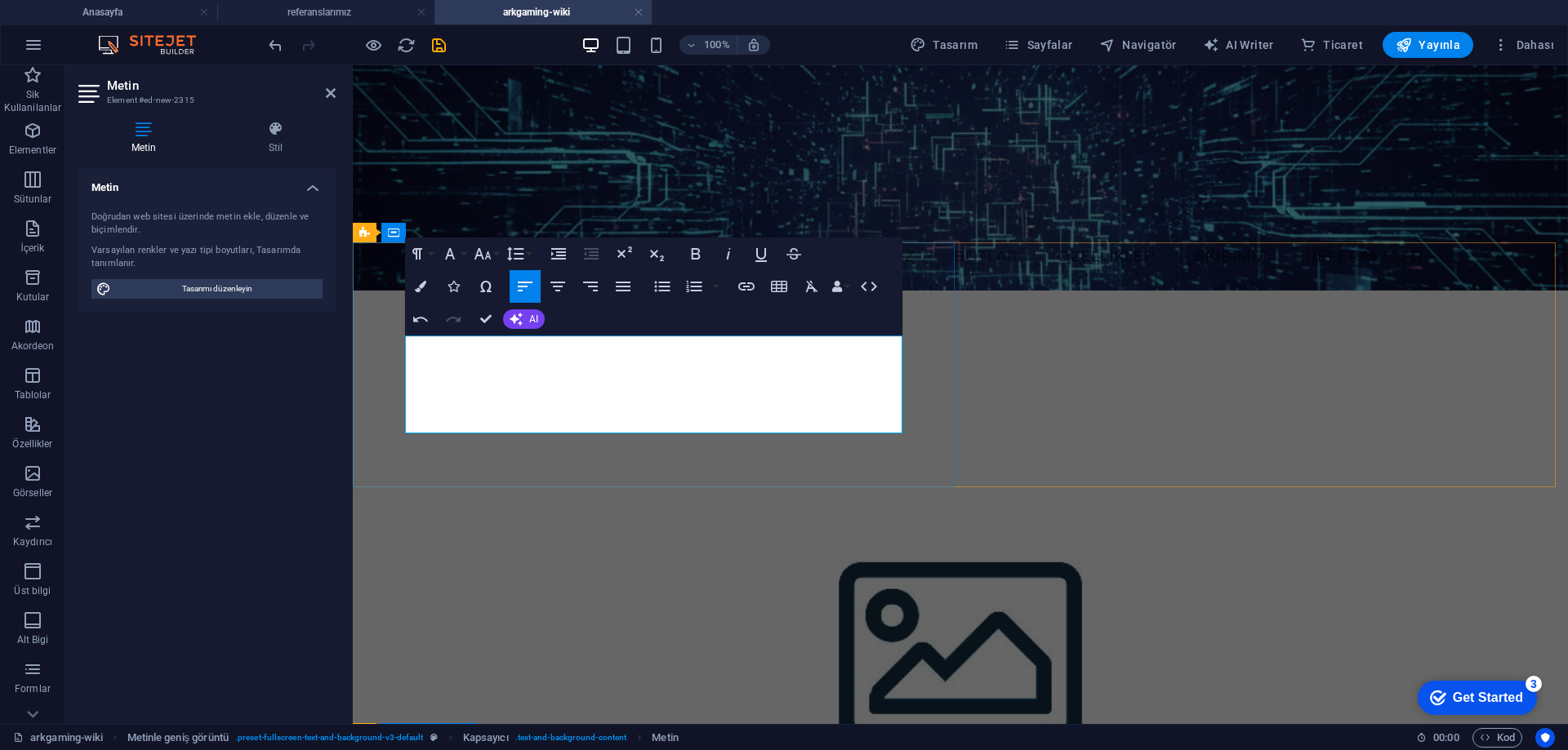
scroll to position [594, 0]
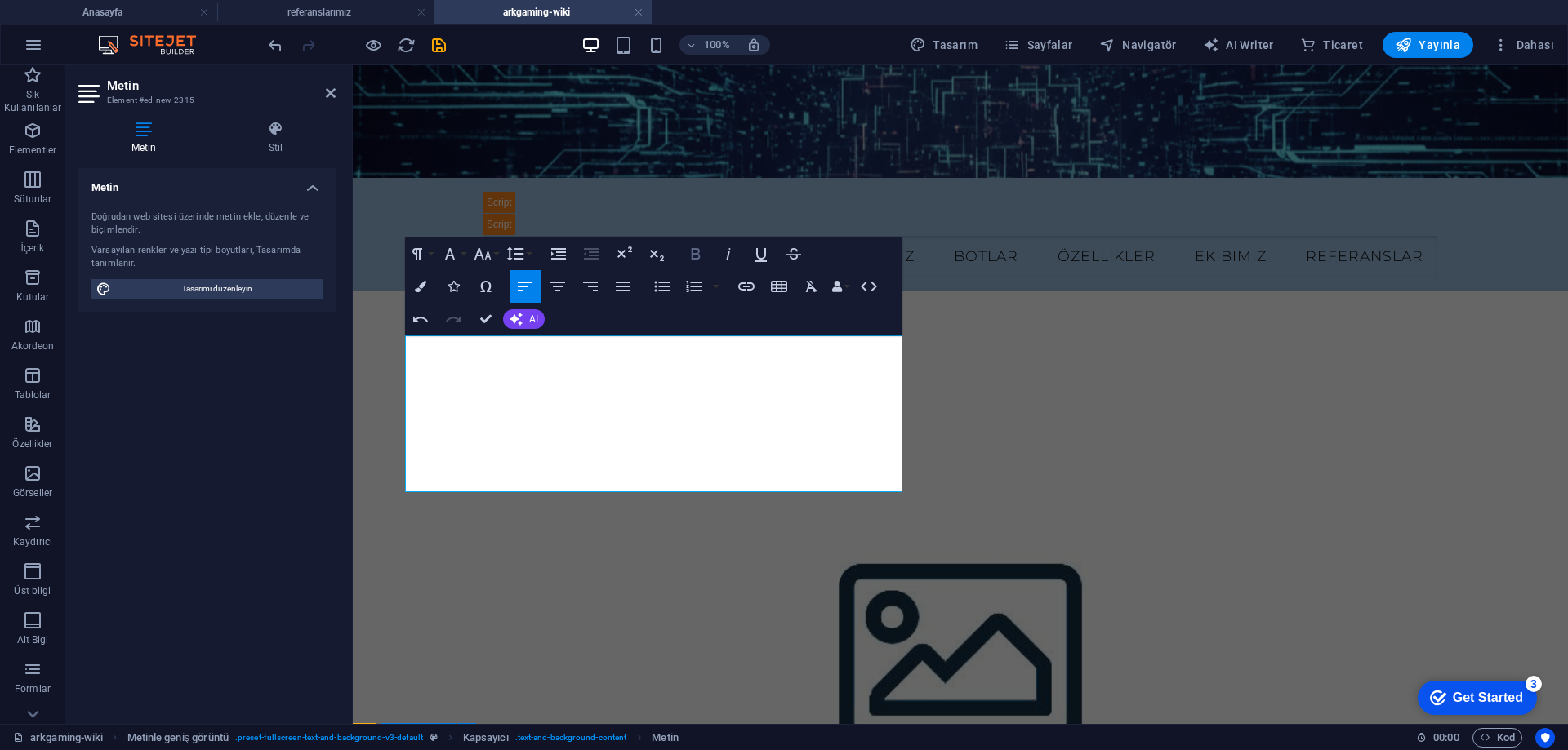
click at [692, 252] on icon "button" at bounding box center [696, 254] width 9 height 11
click at [762, 253] on icon "button" at bounding box center [761, 254] width 19 height 19
click at [698, 253] on icon "button" at bounding box center [696, 254] width 9 height 11
click at [763, 257] on icon "button" at bounding box center [761, 254] width 19 height 19
click at [698, 256] on icon "button" at bounding box center [695, 254] width 19 height 19
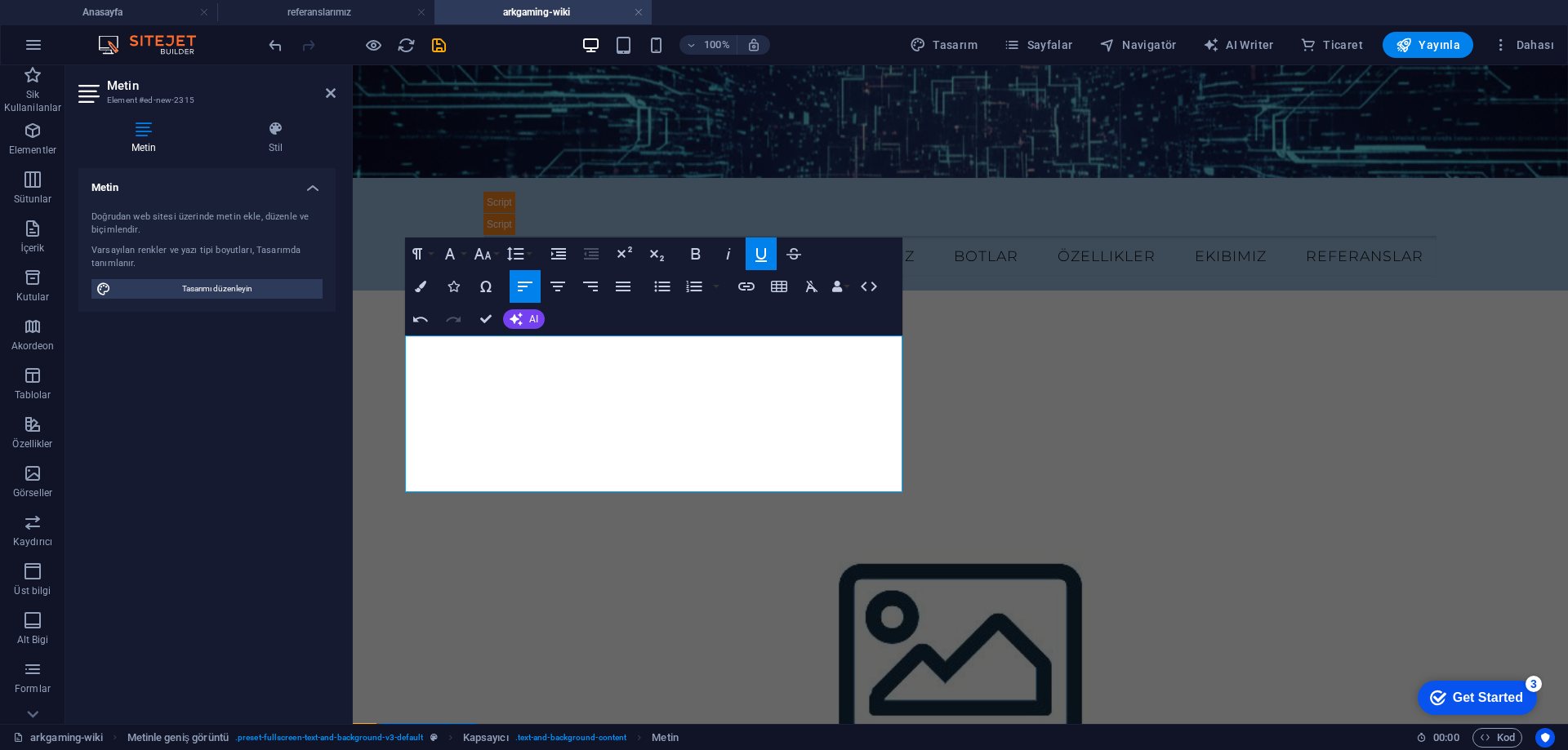
click at [763, 256] on icon "button" at bounding box center [761, 254] width 19 height 19
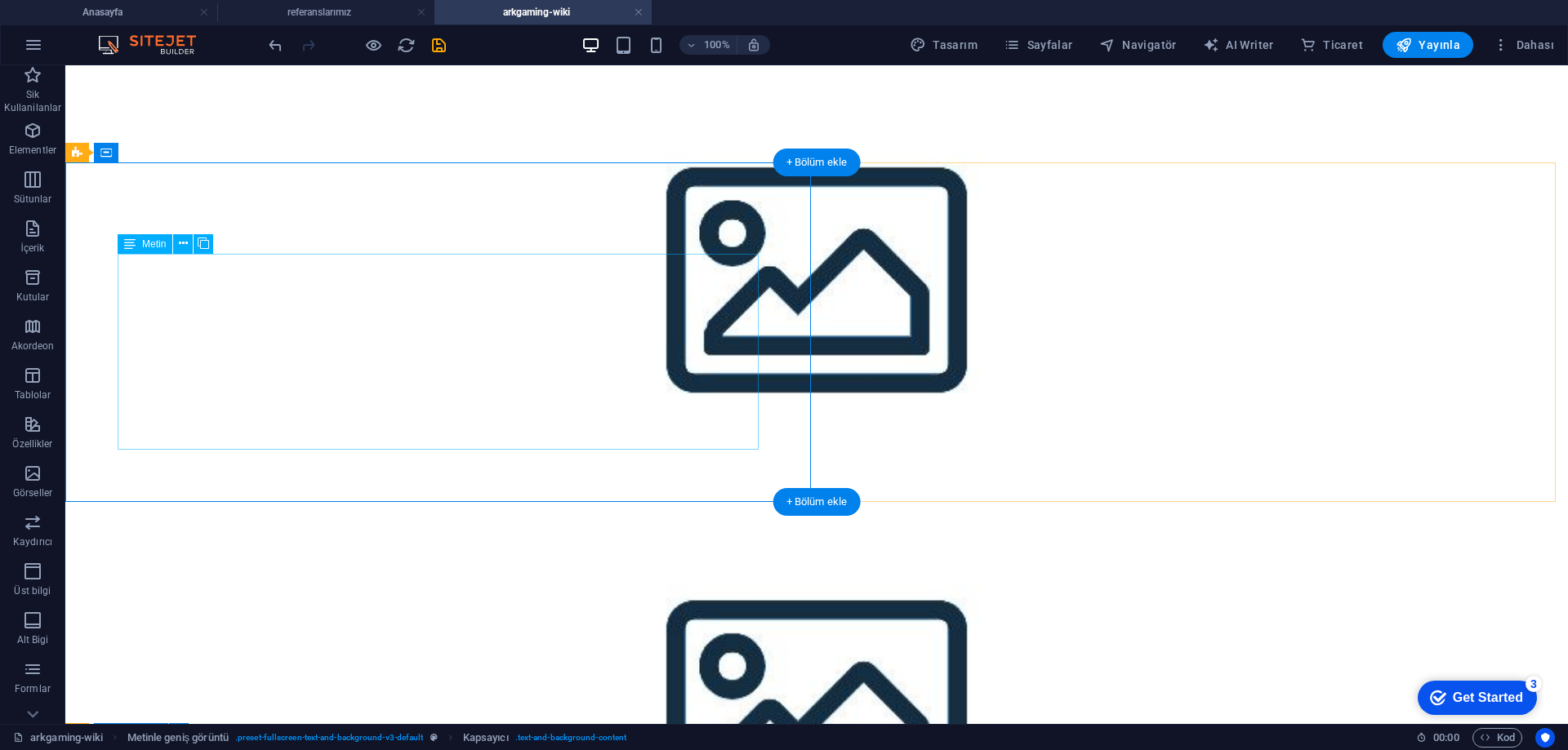
scroll to position [620, 0]
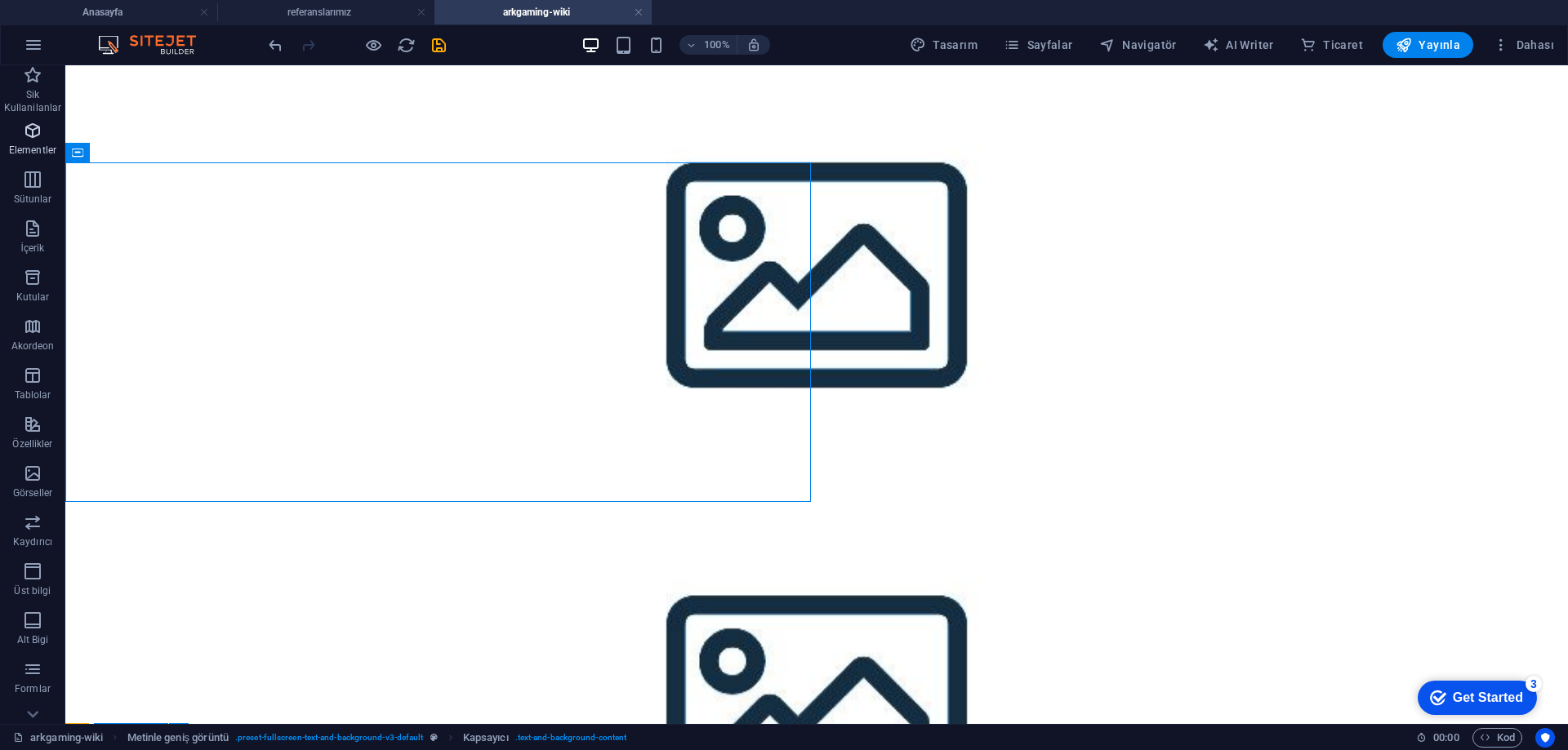
click at [37, 137] on icon "button" at bounding box center [32, 131] width 19 height 19
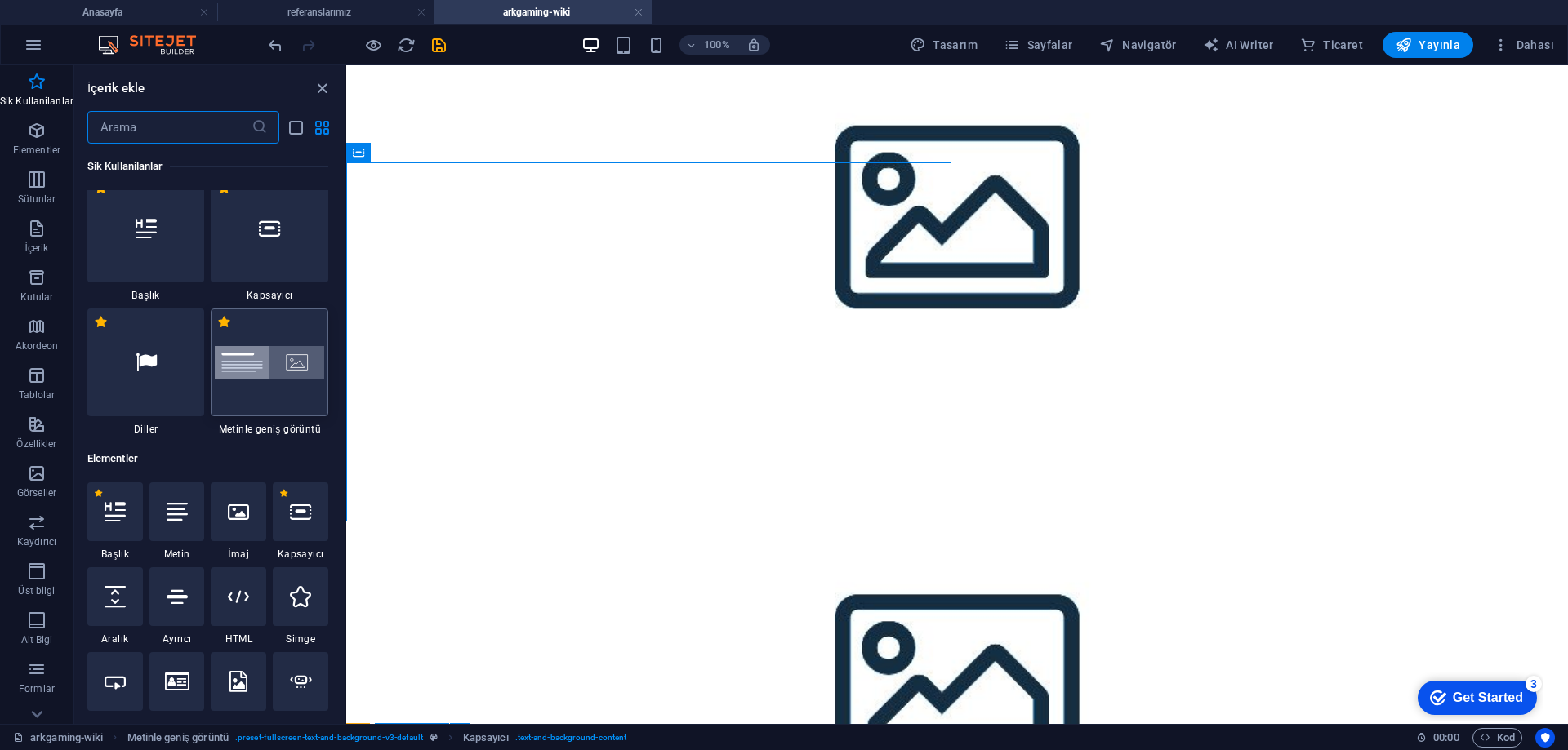
scroll to position [0, 0]
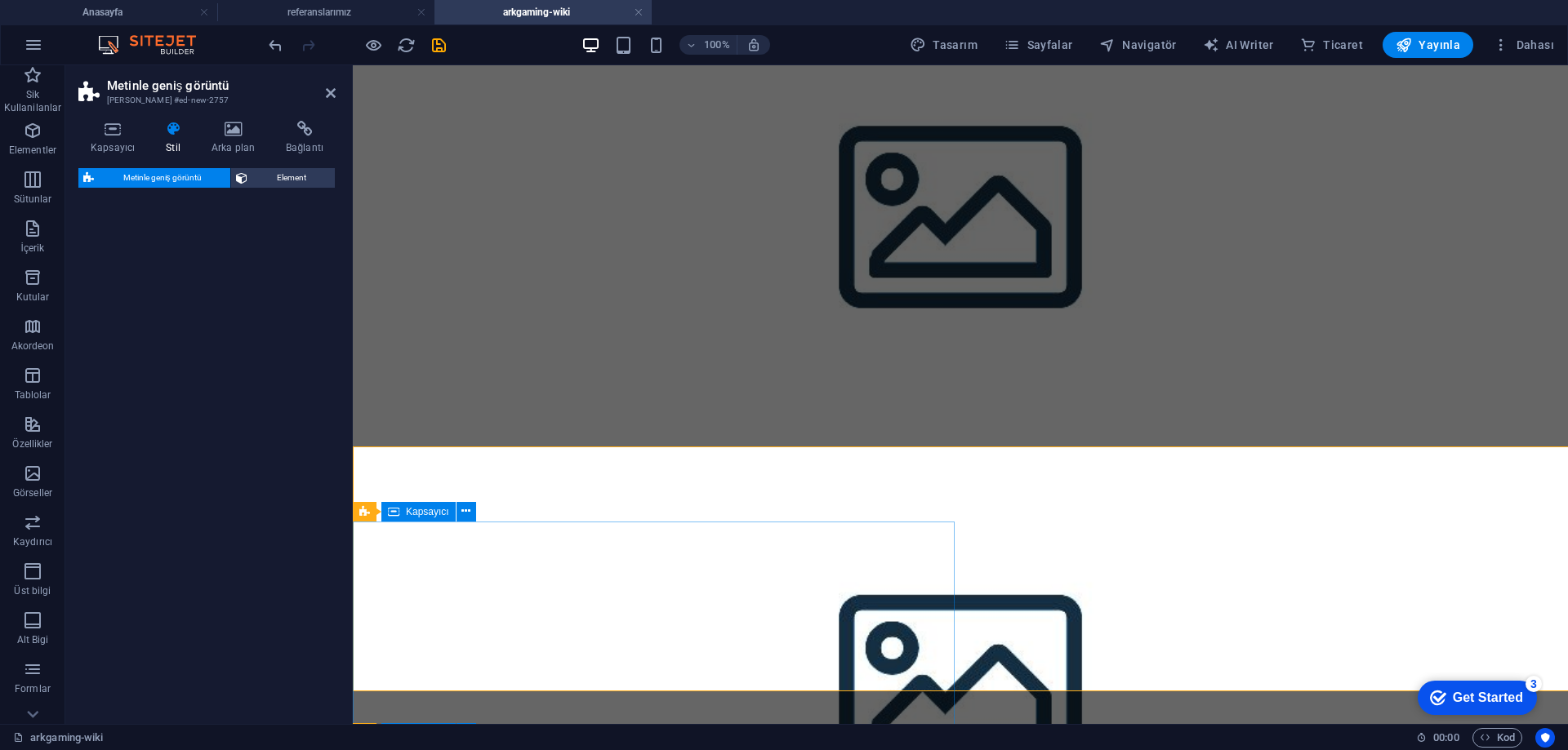
select select "%"
select select "rem"
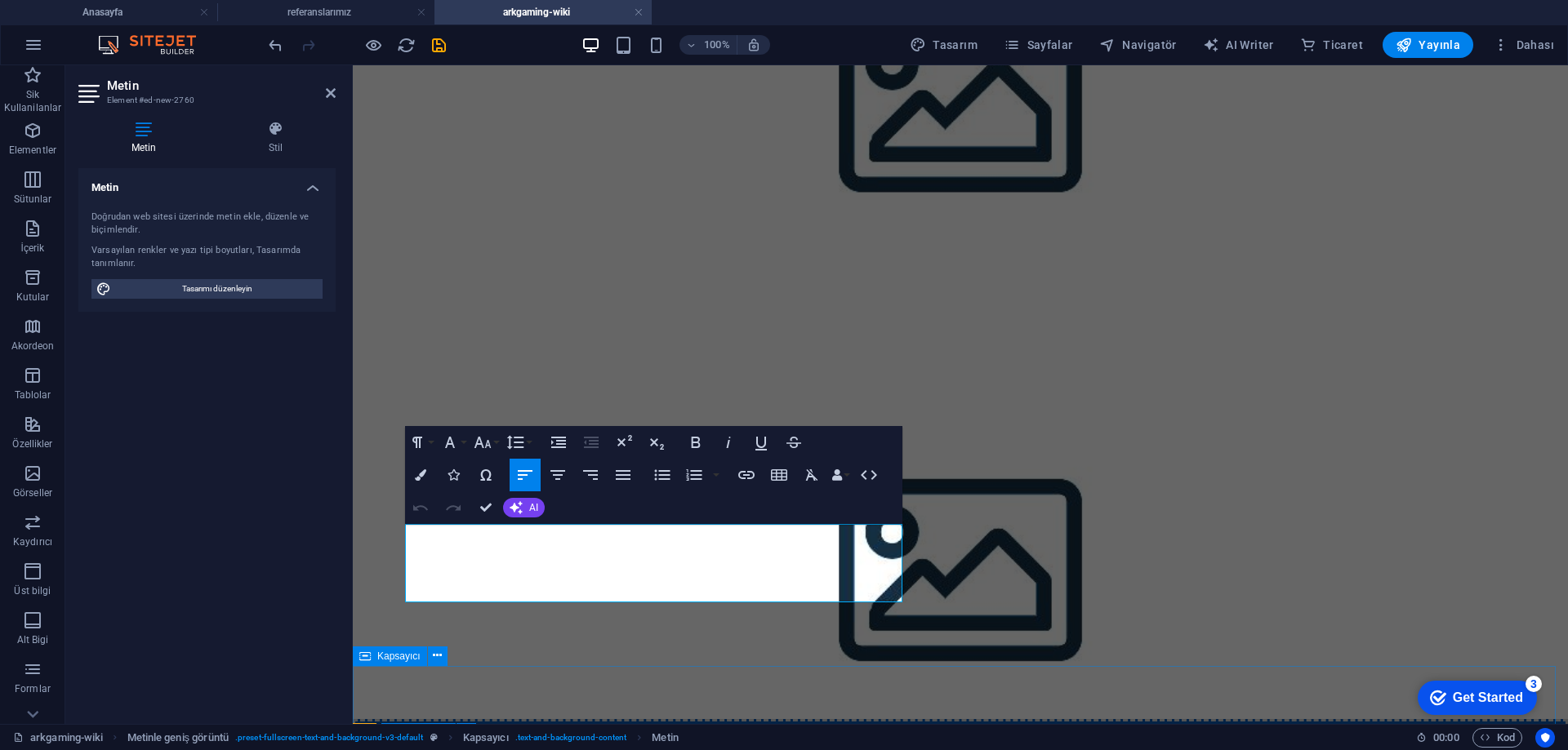
scroll to position [965, 0]
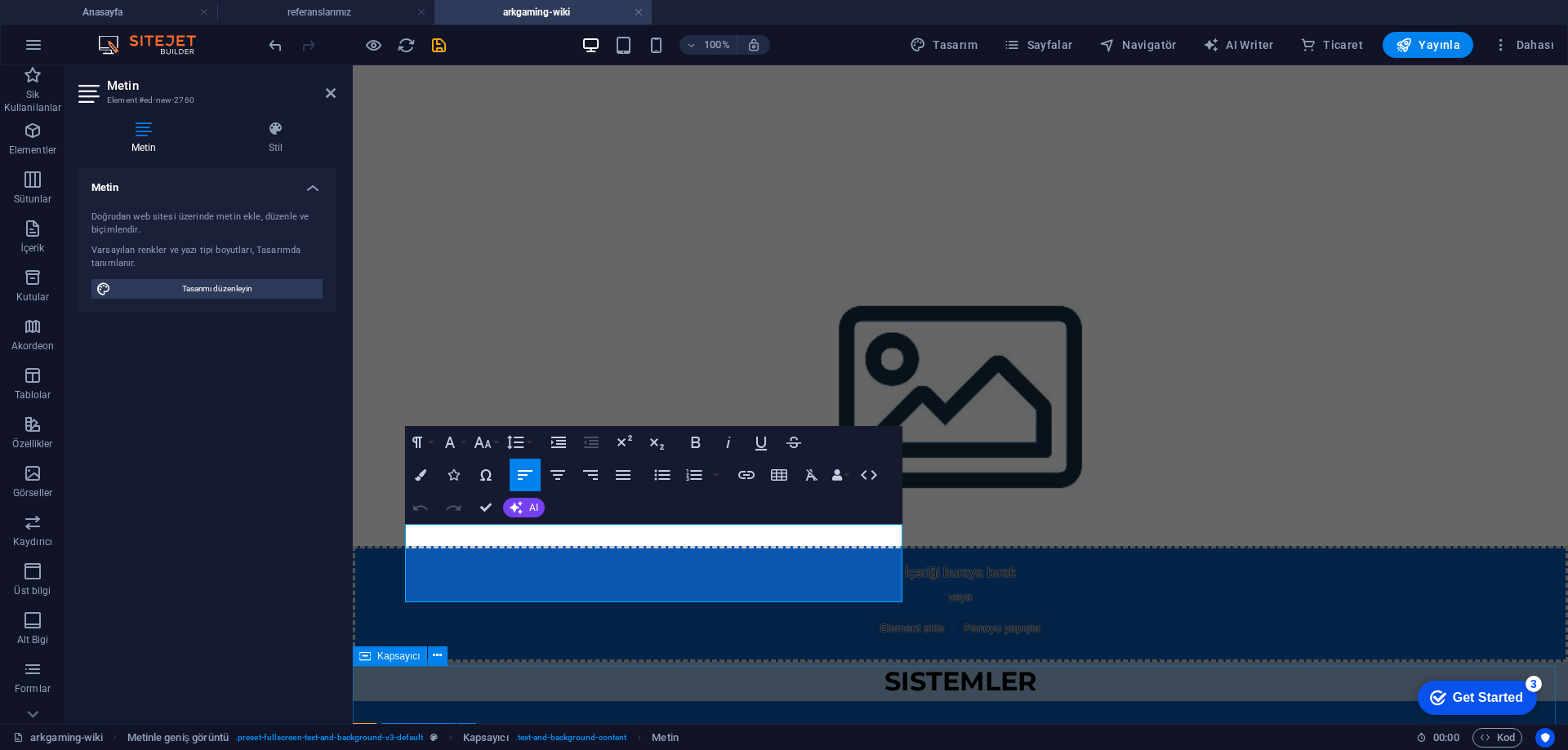
drag, startPoint x: 413, startPoint y: 634, endPoint x: 813, endPoint y: 729, distance: 411.1
click at [813, 729] on html "Skip to main content Anasayfa Biz kimiz botlar özellikler Ekibimiz referanslar …" at bounding box center [960, 693] width 1215 height 3186
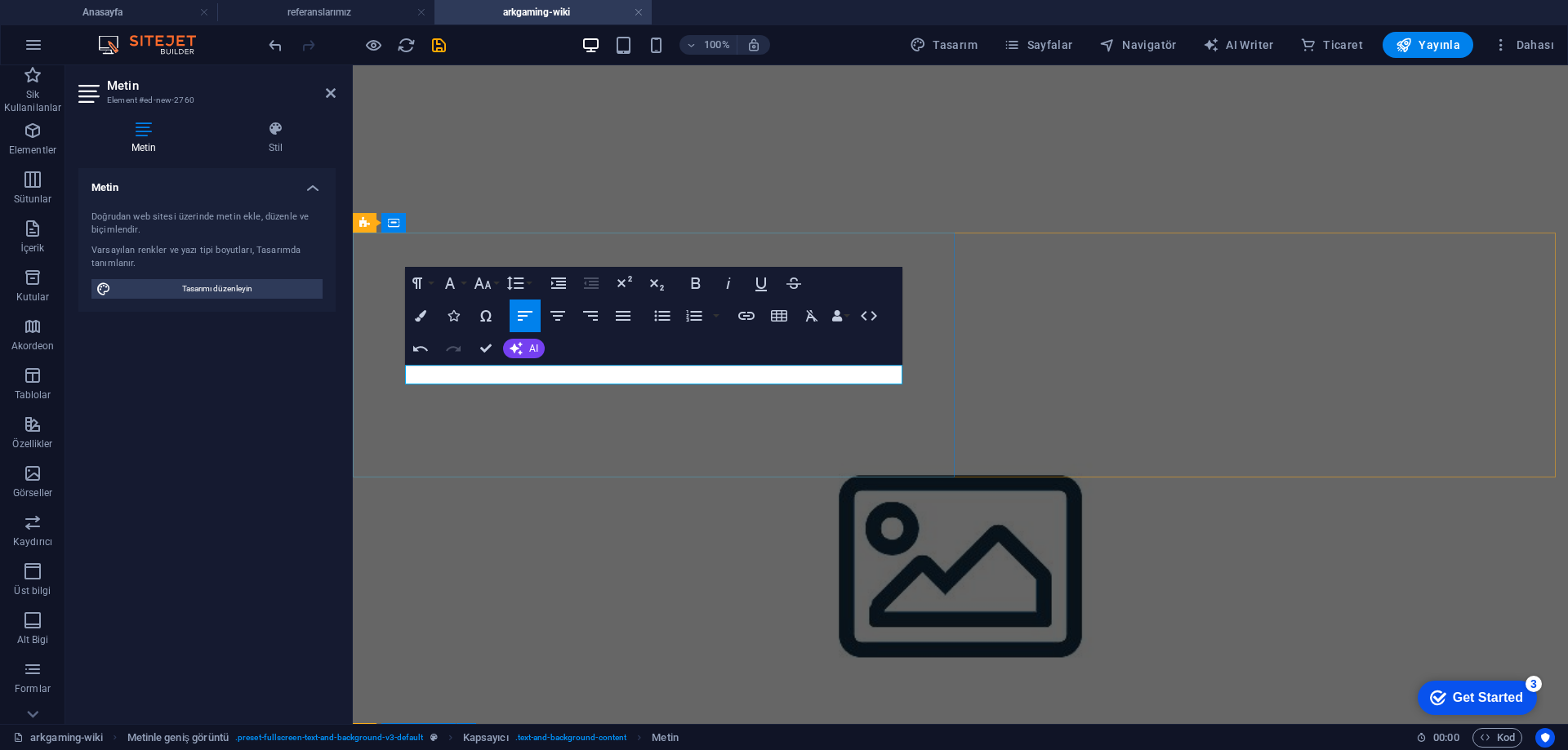
drag, startPoint x: 658, startPoint y: 372, endPoint x: 602, endPoint y: 370, distance: 56.0
drag, startPoint x: 696, startPoint y: 287, endPoint x: 727, endPoint y: 290, distance: 31.1
click at [697, 287] on icon "button" at bounding box center [695, 283] width 19 height 19
click at [762, 284] on icon "button" at bounding box center [761, 283] width 19 height 19
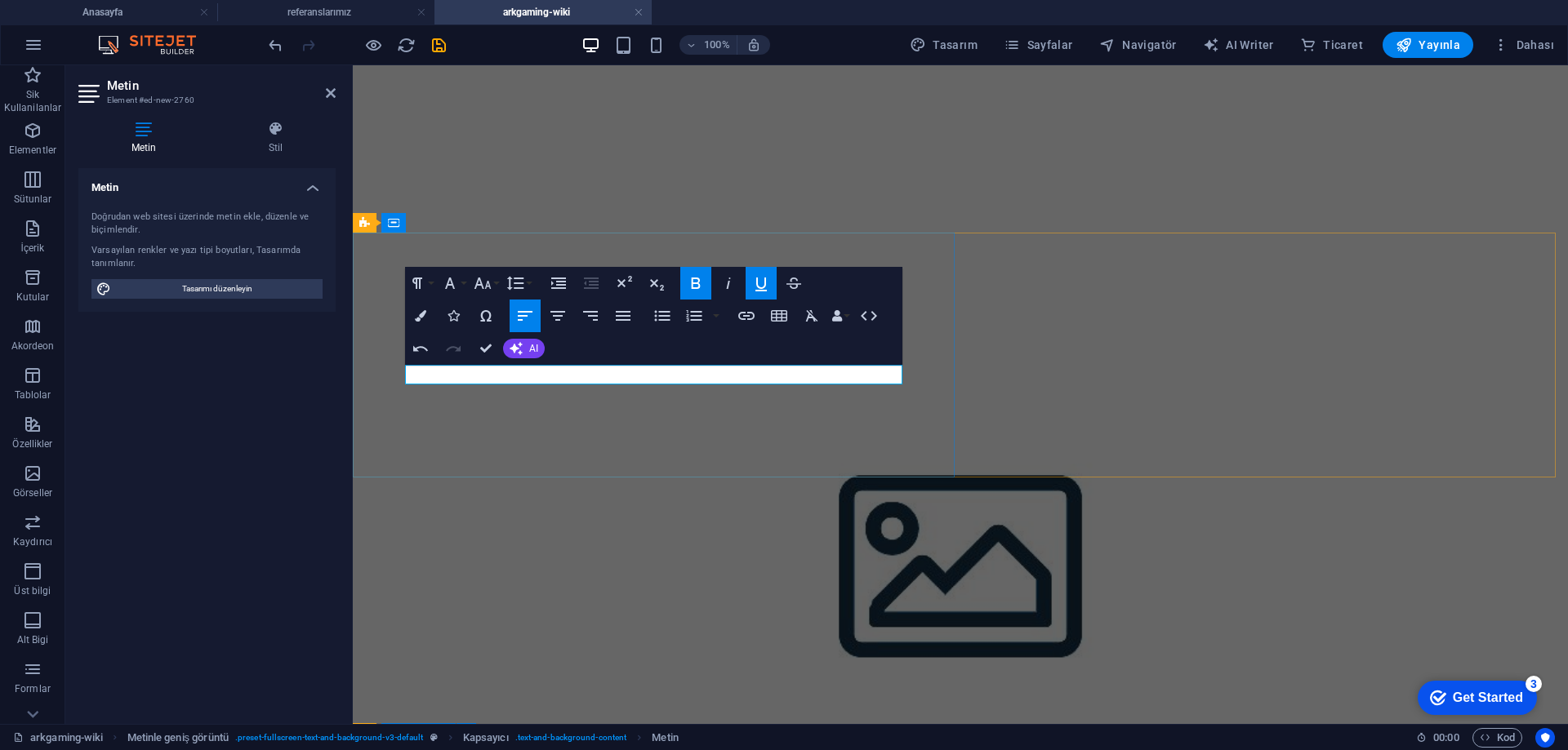
drag, startPoint x: 699, startPoint y: 288, endPoint x: 741, endPoint y: 286, distance: 42.0
click at [700, 288] on icon "button" at bounding box center [695, 283] width 19 height 19
click at [766, 281] on icon "button" at bounding box center [761, 284] width 11 height 14
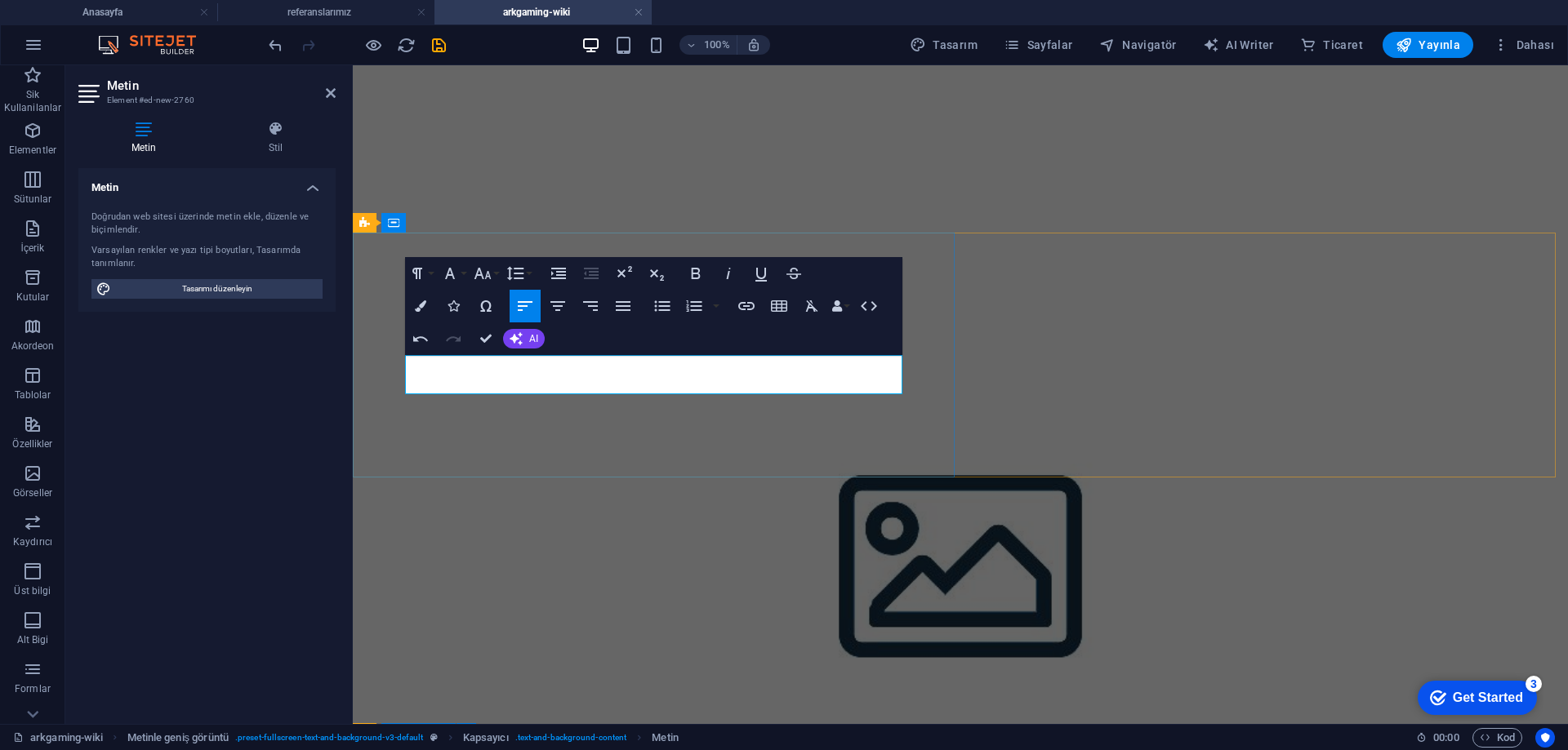
drag, startPoint x: 660, startPoint y: 364, endPoint x: 612, endPoint y: 360, distance: 48.2
click at [742, 304] on icon "button" at bounding box center [746, 306] width 19 height 19
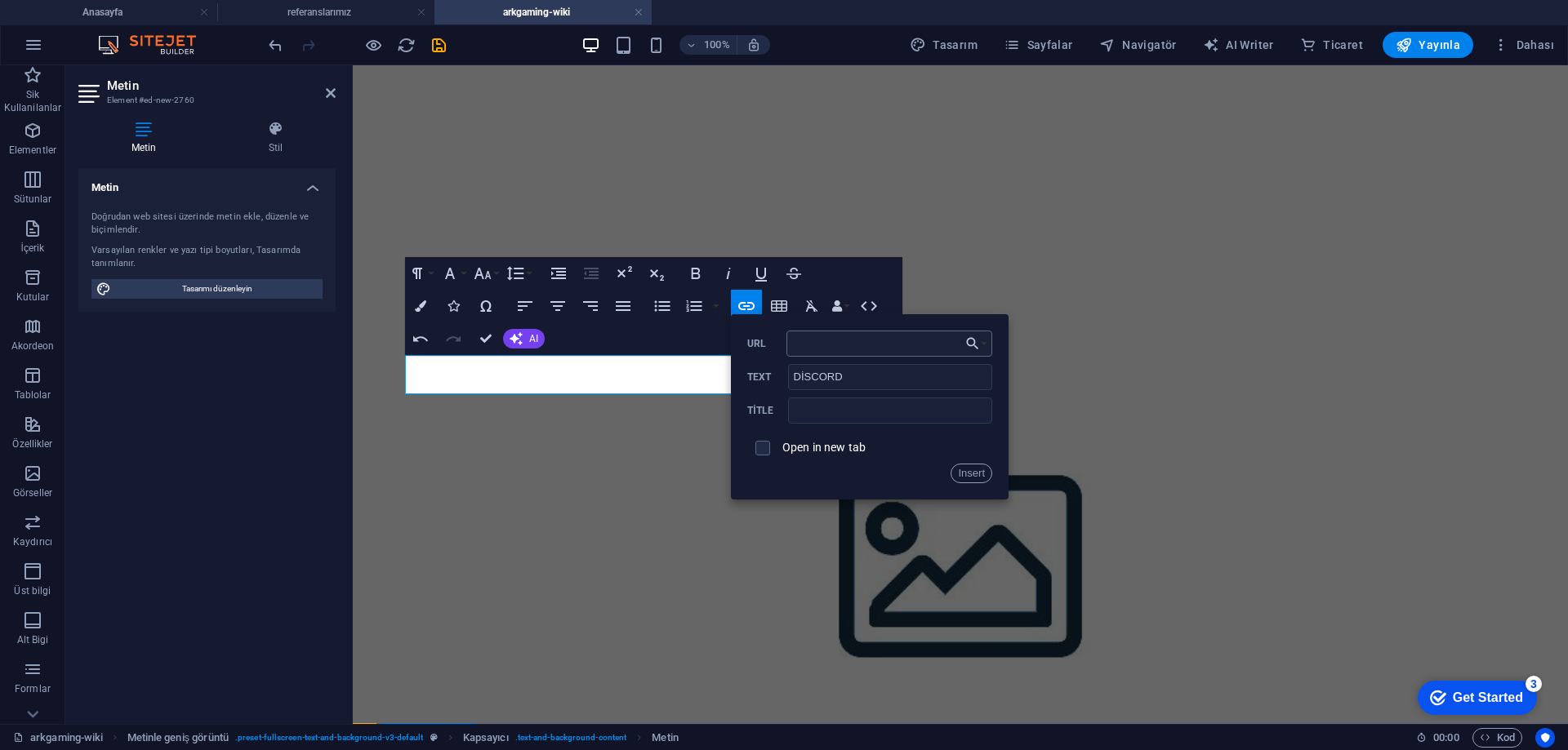
click at [830, 338] on input "URL" at bounding box center [890, 344] width 206 height 26
paste input "[URL][DOMAIN_NAME]"
type input "[URL][DOMAIN_NAME]"
click at [844, 408] on input "text" at bounding box center [890, 411] width 204 height 26
type input "discord"
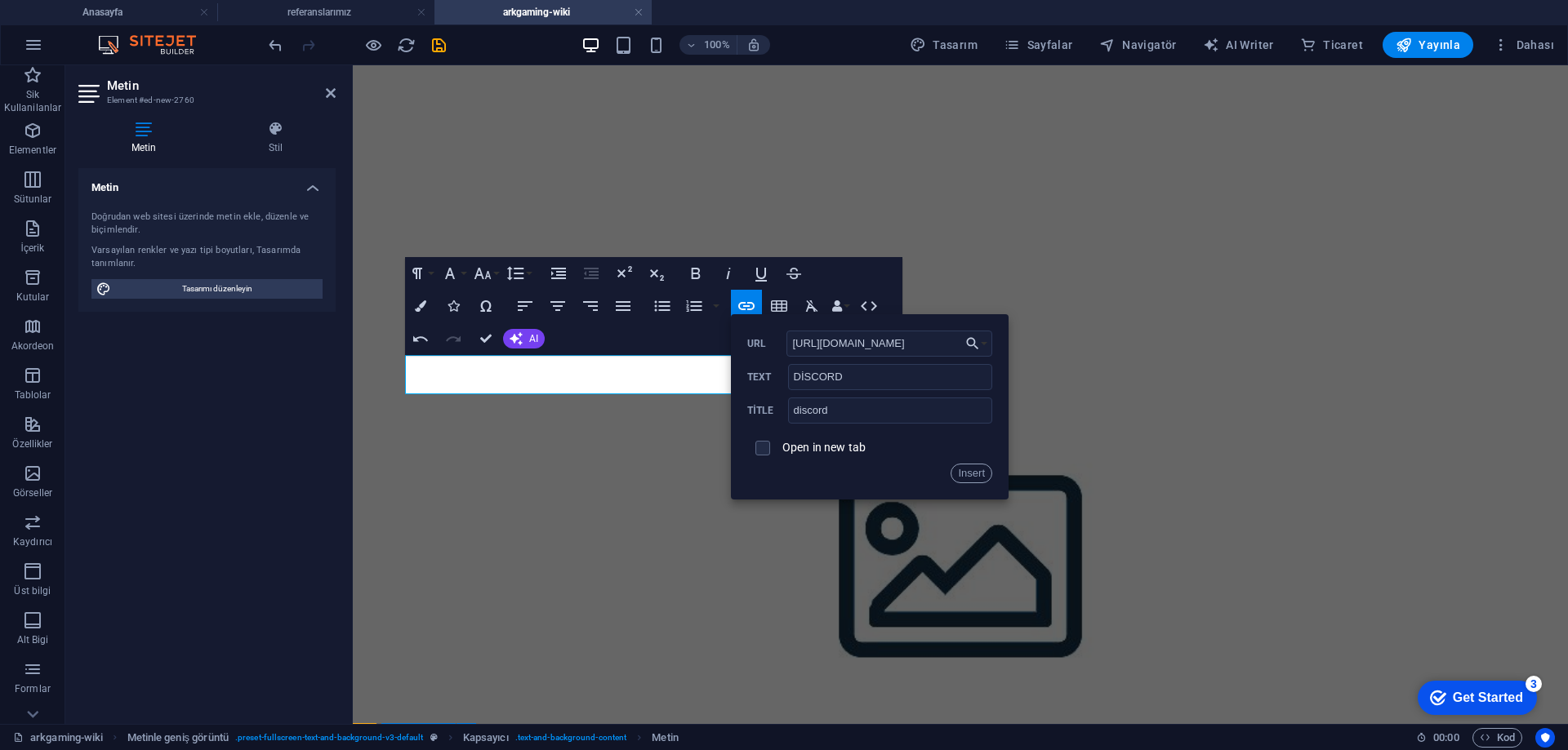
click at [834, 450] on label "Open in new tab" at bounding box center [824, 447] width 83 height 13
click at [969, 474] on button "Insert" at bounding box center [972, 474] width 42 height 19
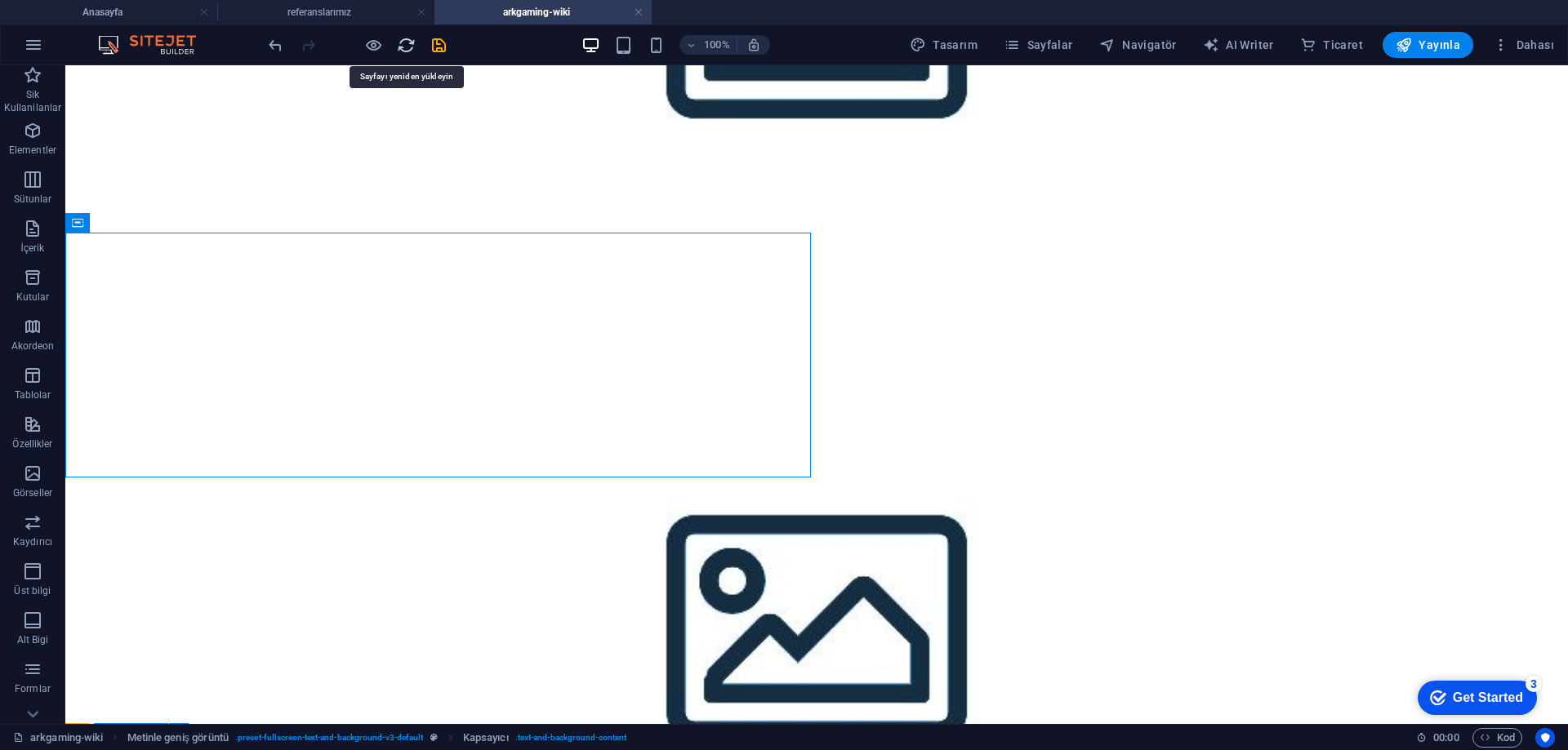
click at [412, 48] on icon "reload" at bounding box center [407, 45] width 19 height 19
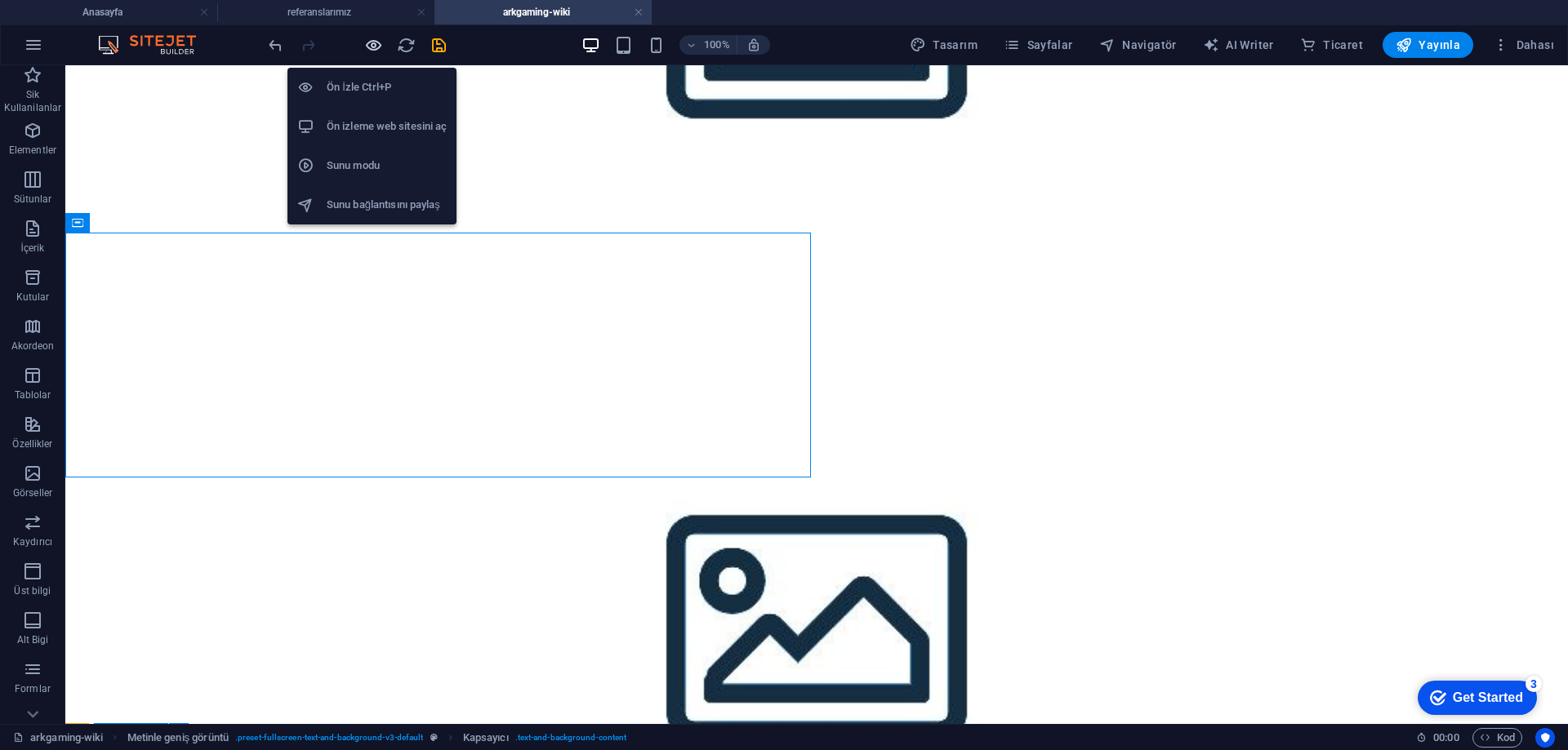
click at [368, 44] on icon "button" at bounding box center [374, 45] width 19 height 19
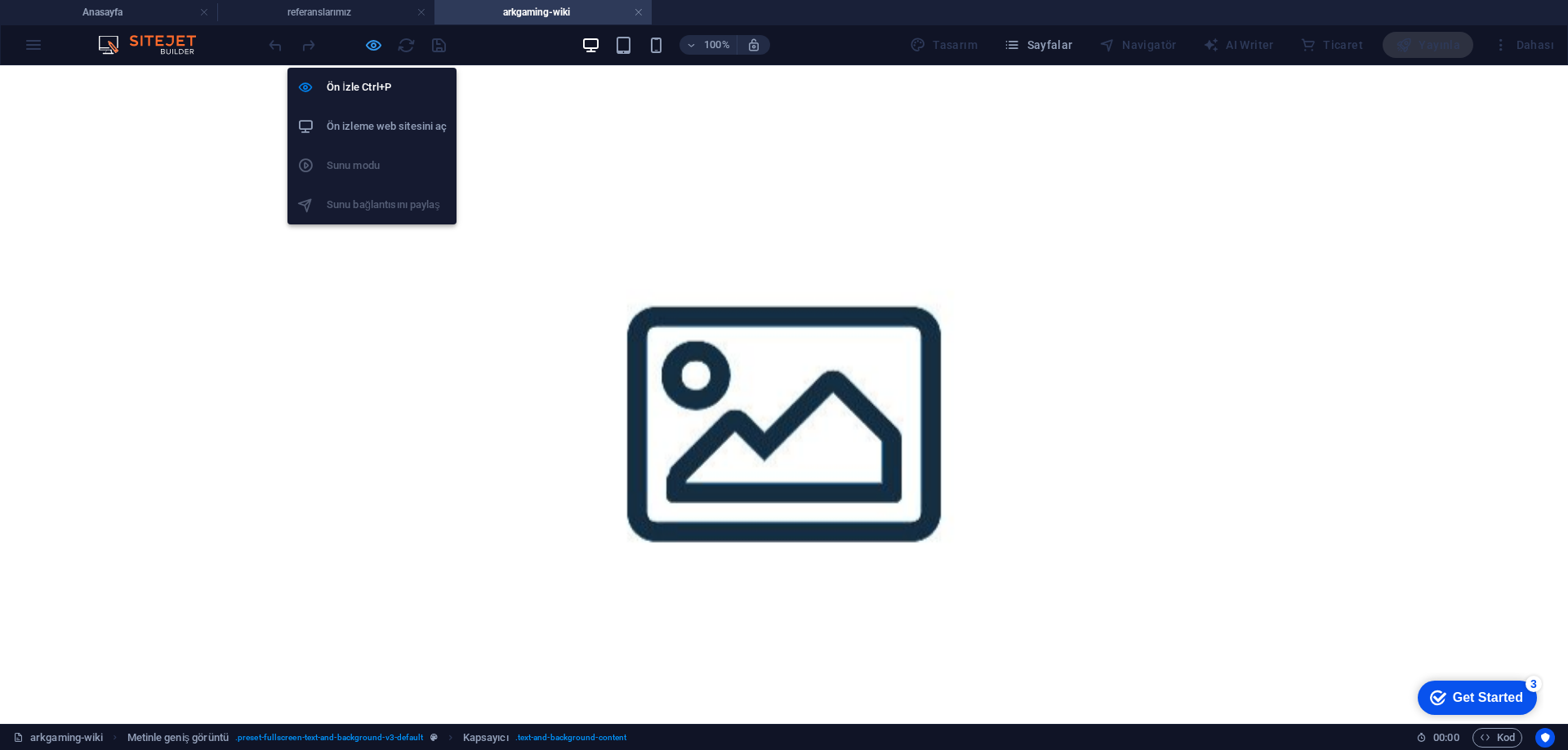
scroll to position [729, 0]
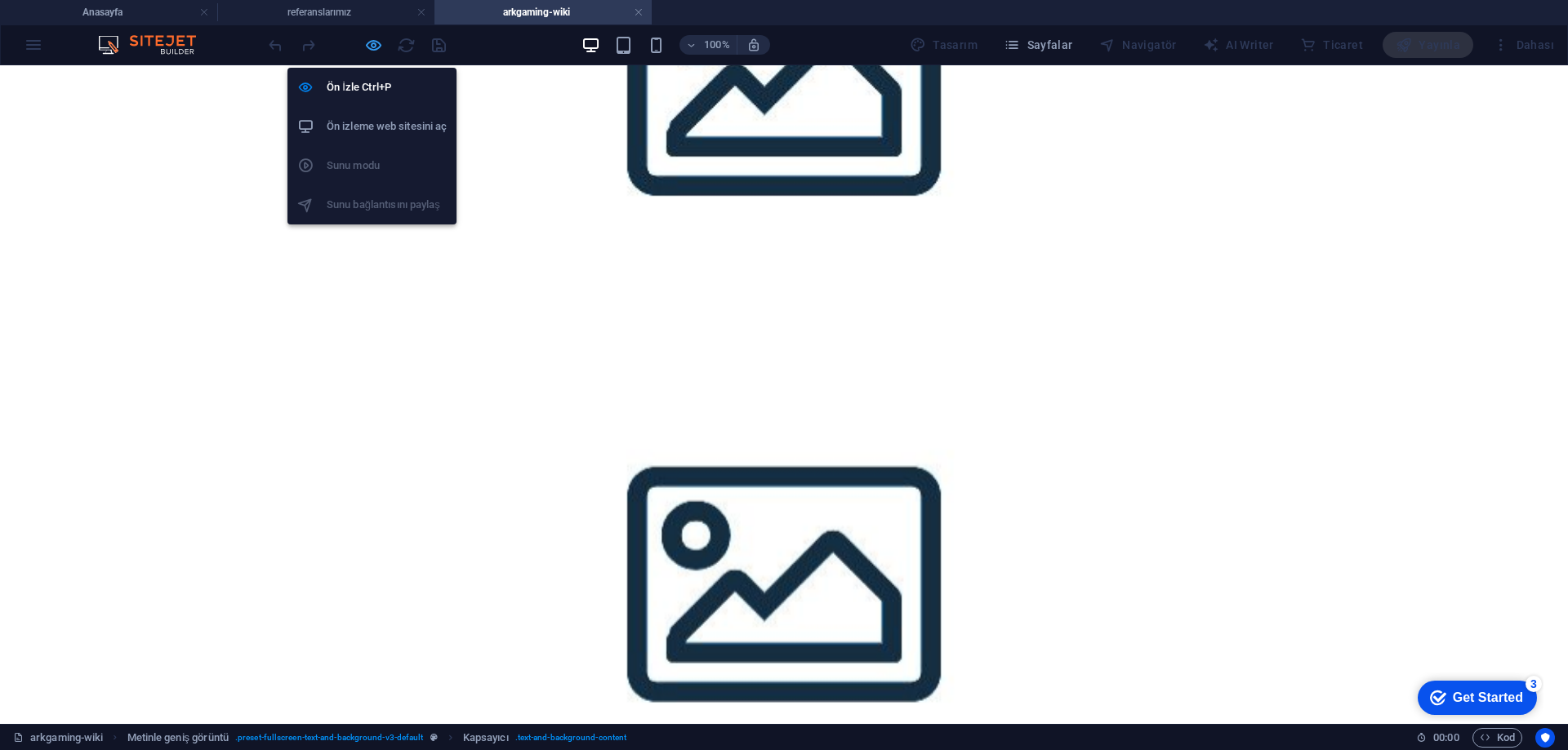
click at [377, 44] on icon "button" at bounding box center [374, 45] width 19 height 19
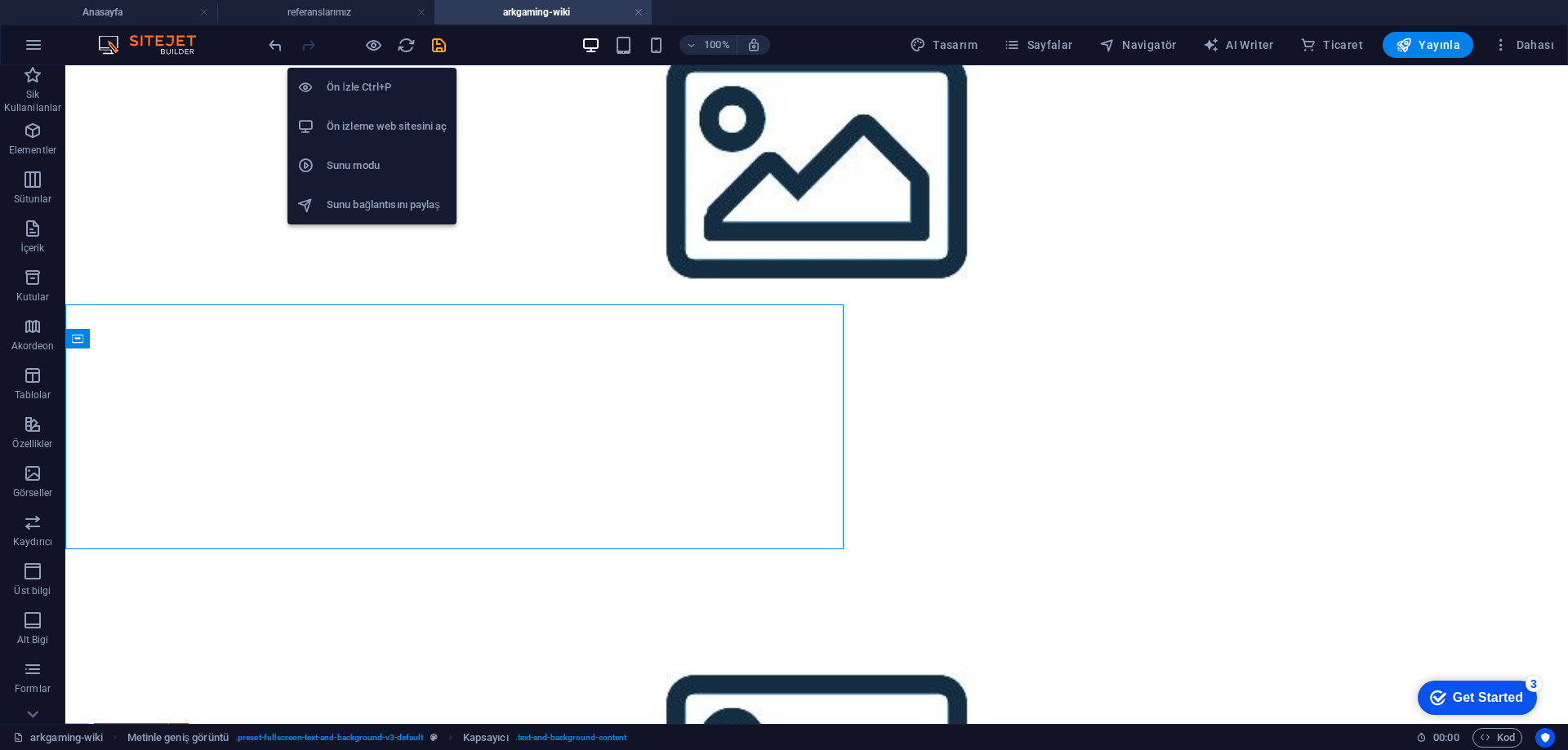
scroll to position [774, 0]
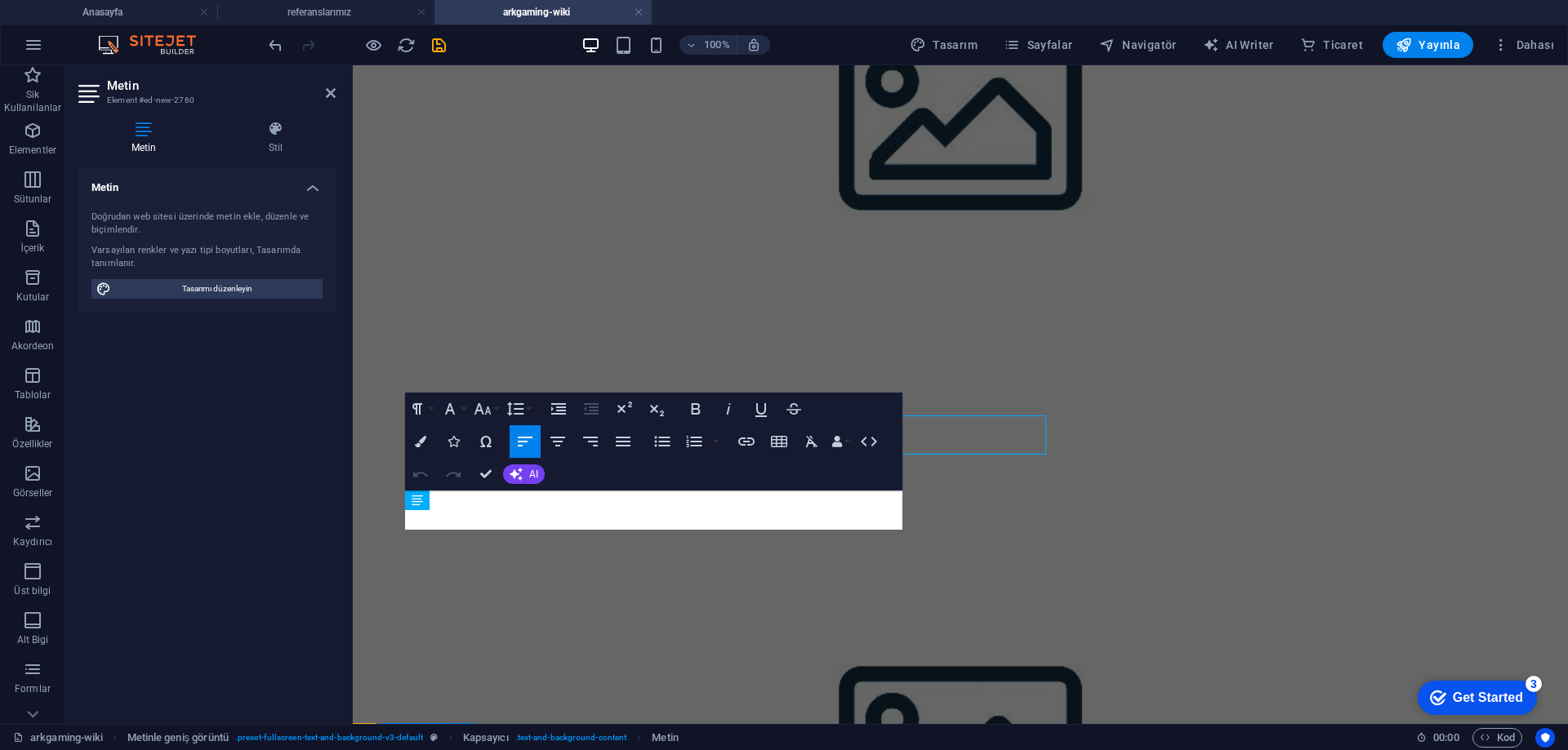
scroll to position [828, 0]
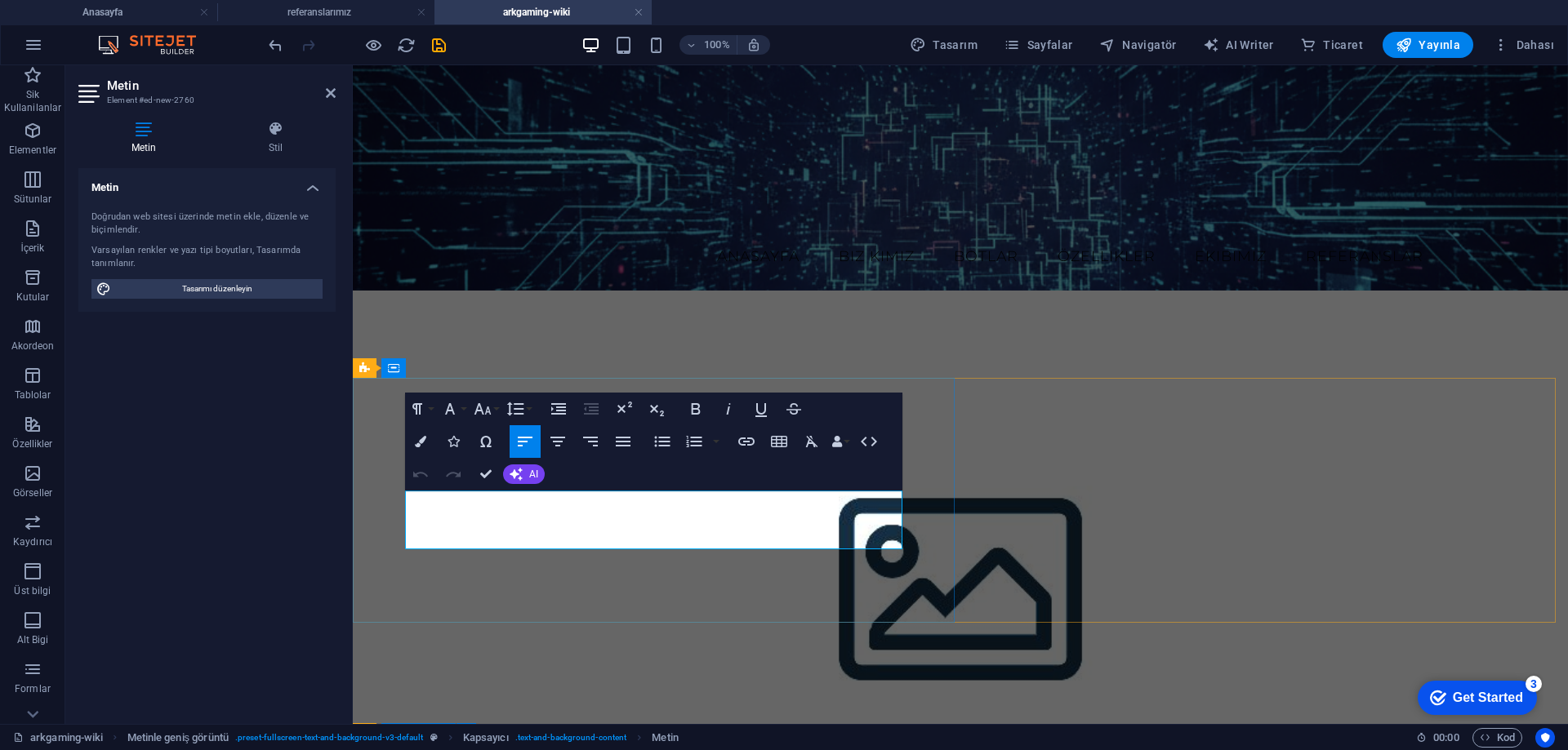
scroll to position [819, 0]
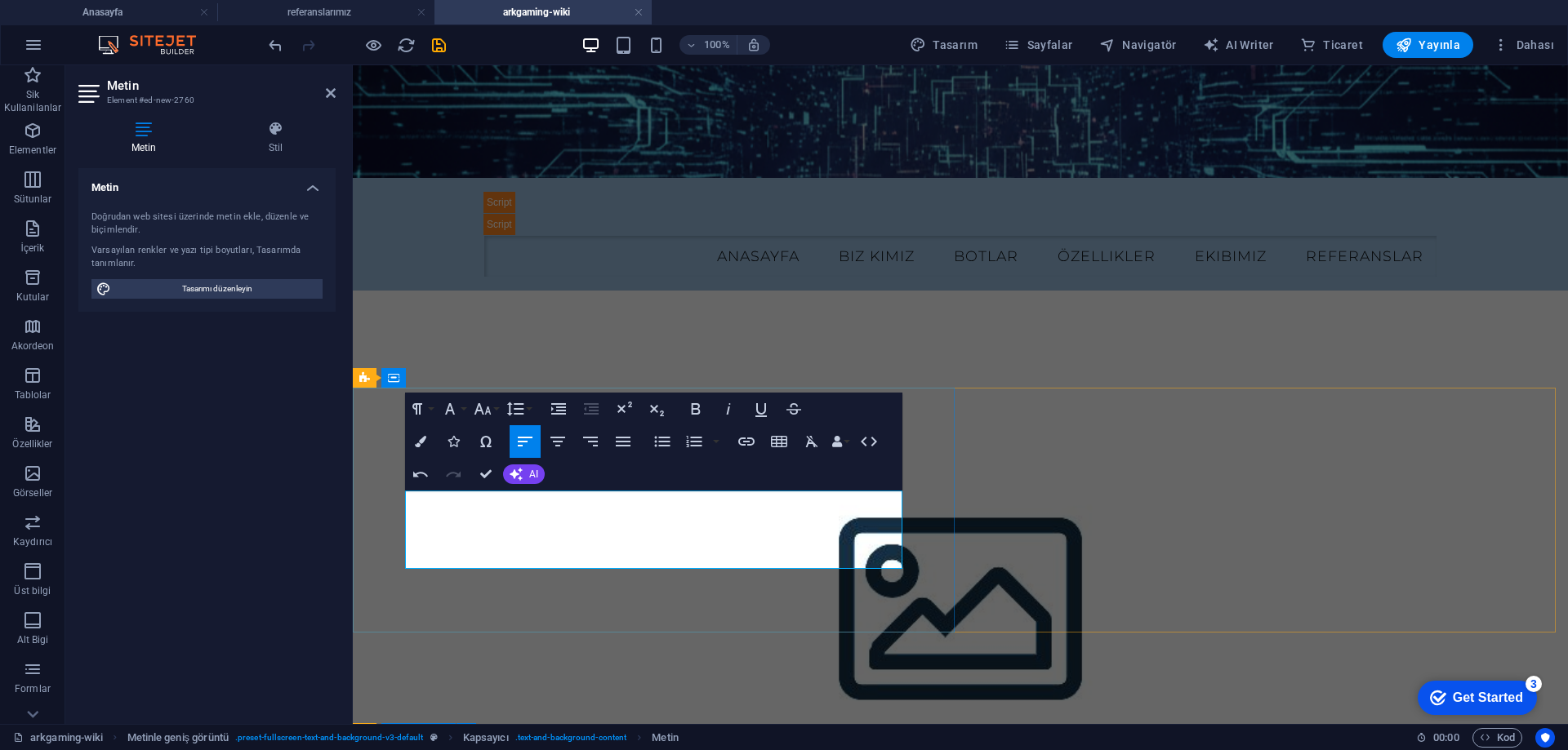
scroll to position [800, 0]
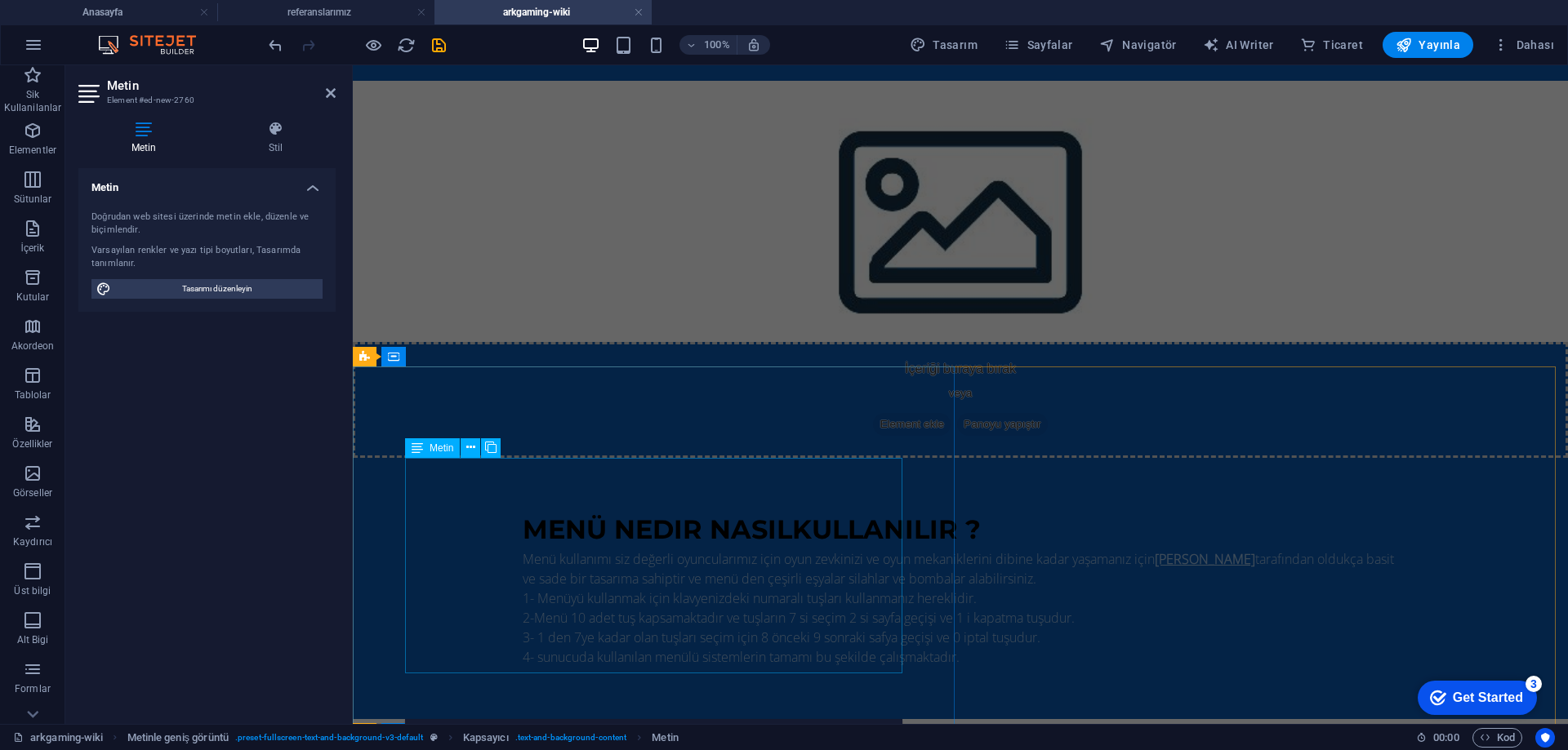
scroll to position [798, 0]
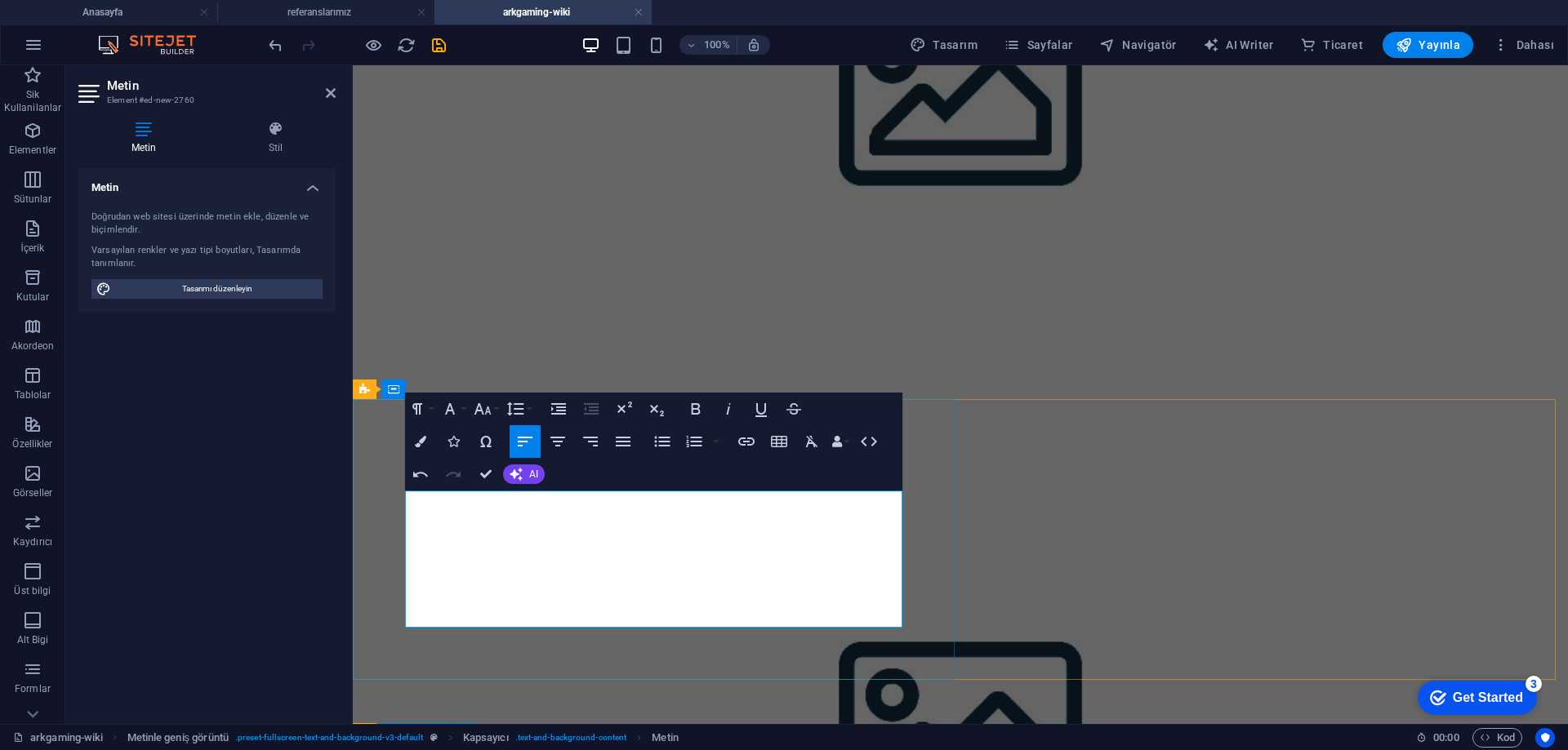
click at [701, 406] on icon "button" at bounding box center [695, 409] width 19 height 19
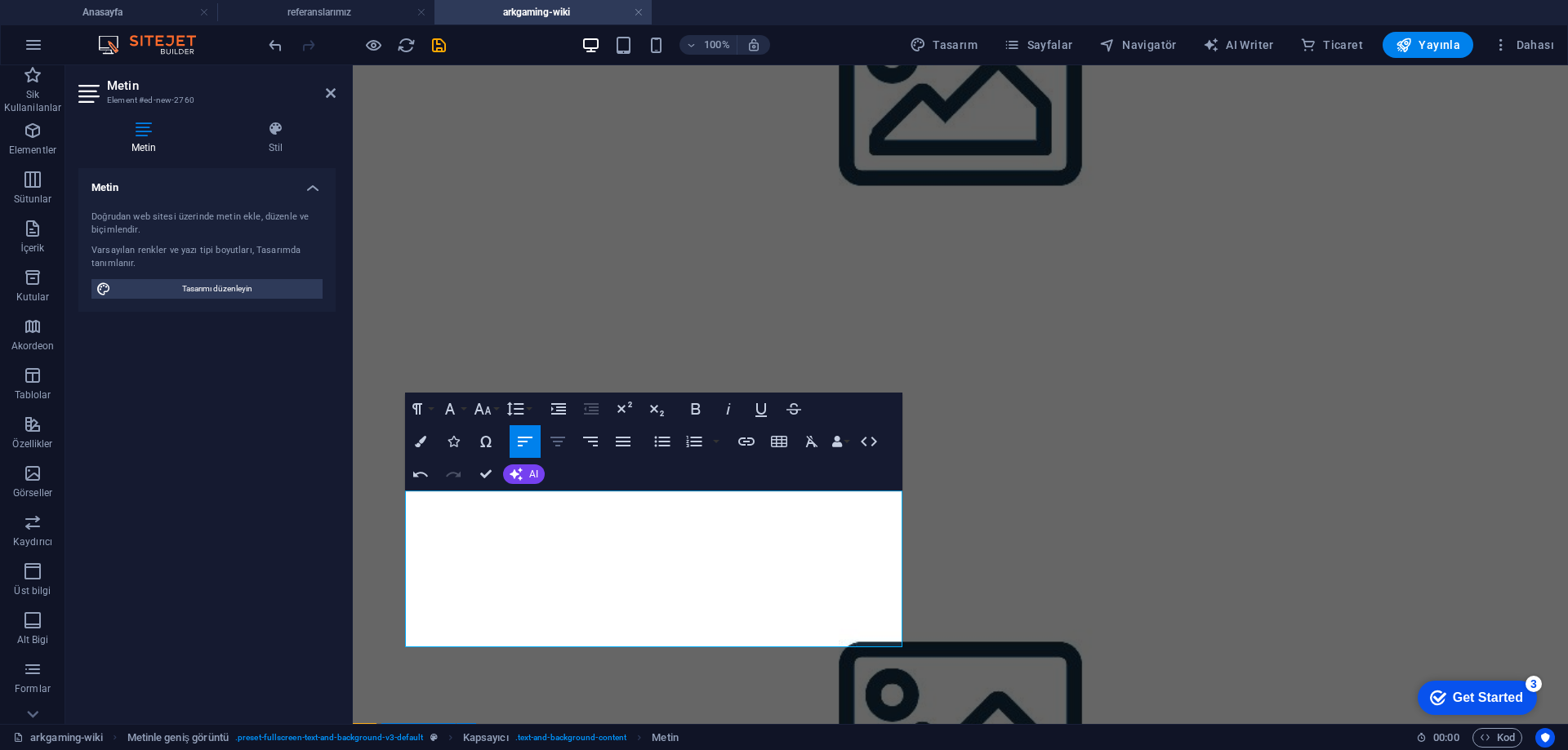
click at [565, 442] on icon "button" at bounding box center [558, 441] width 19 height 19
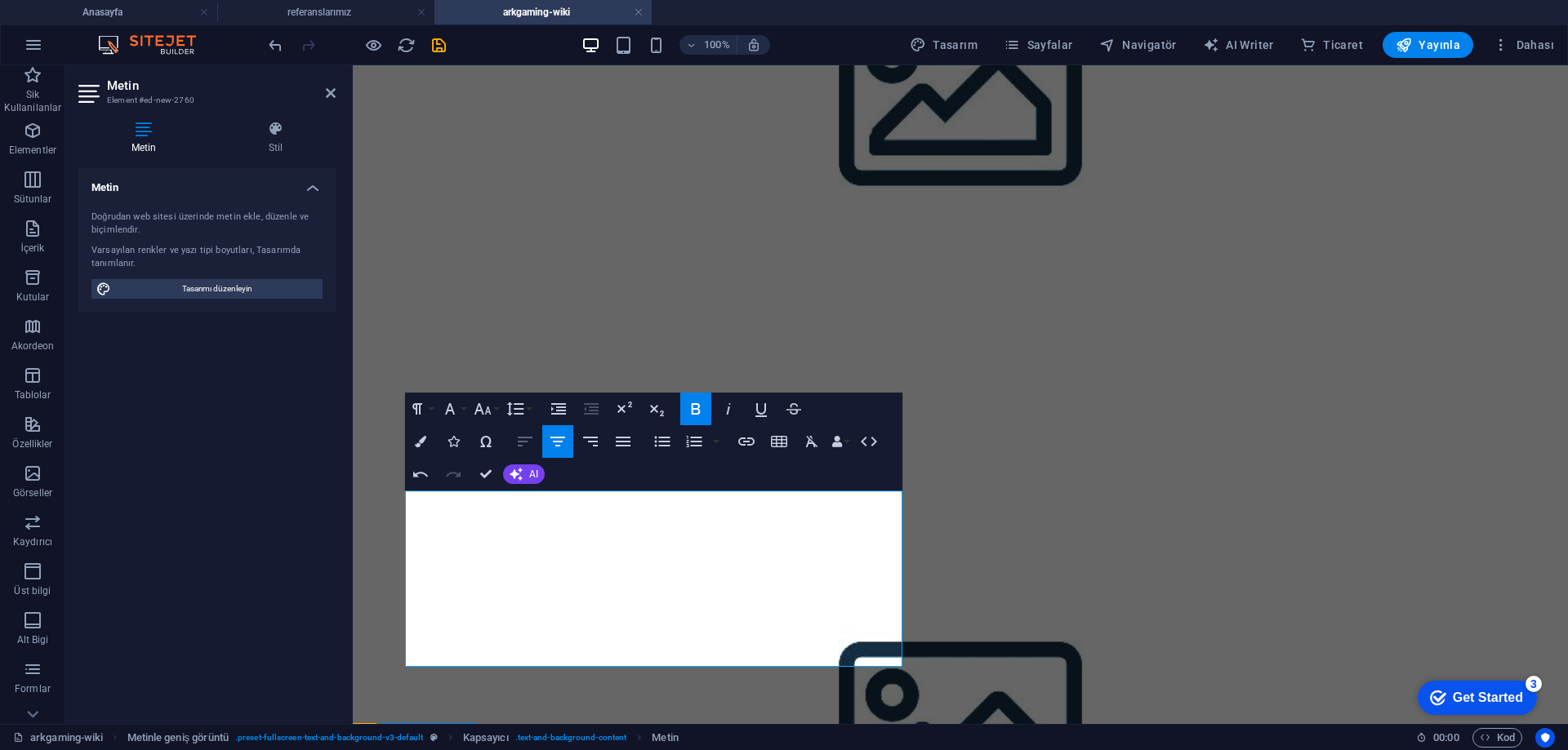
click at [520, 442] on icon "button" at bounding box center [525, 441] width 19 height 19
click at [699, 404] on icon "button" at bounding box center [696, 408] width 9 height 11
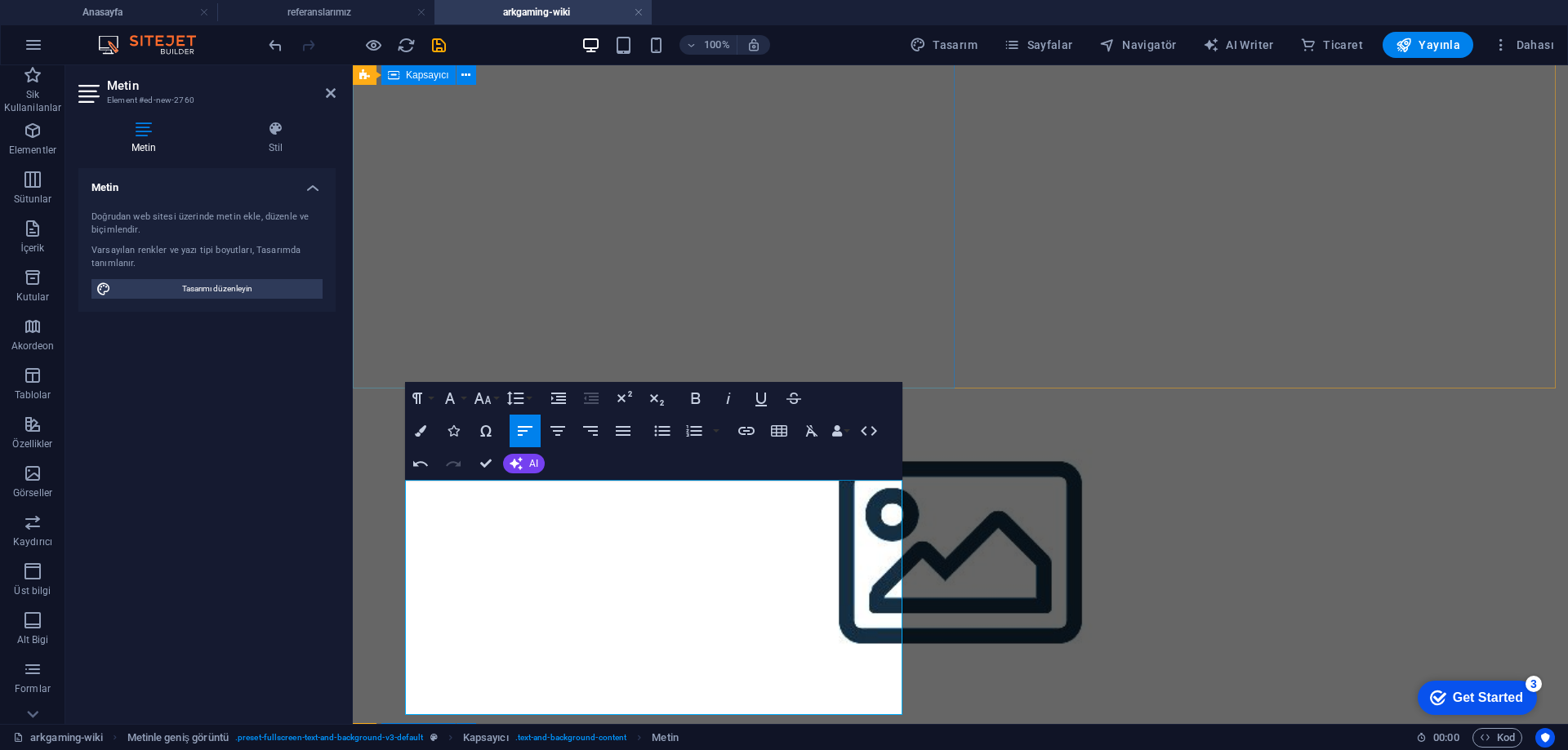
scroll to position [1043, 0]
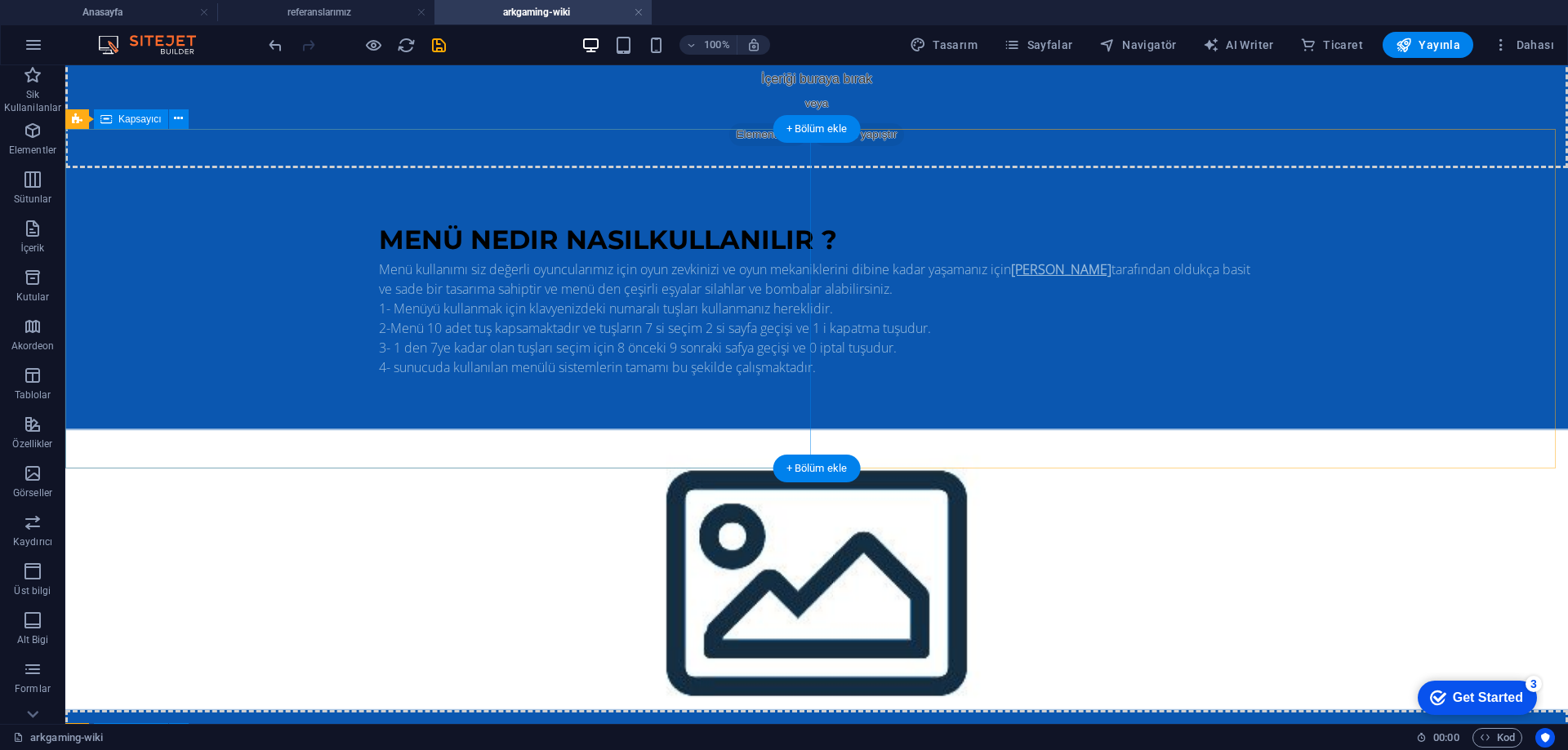
scroll to position [816, 0]
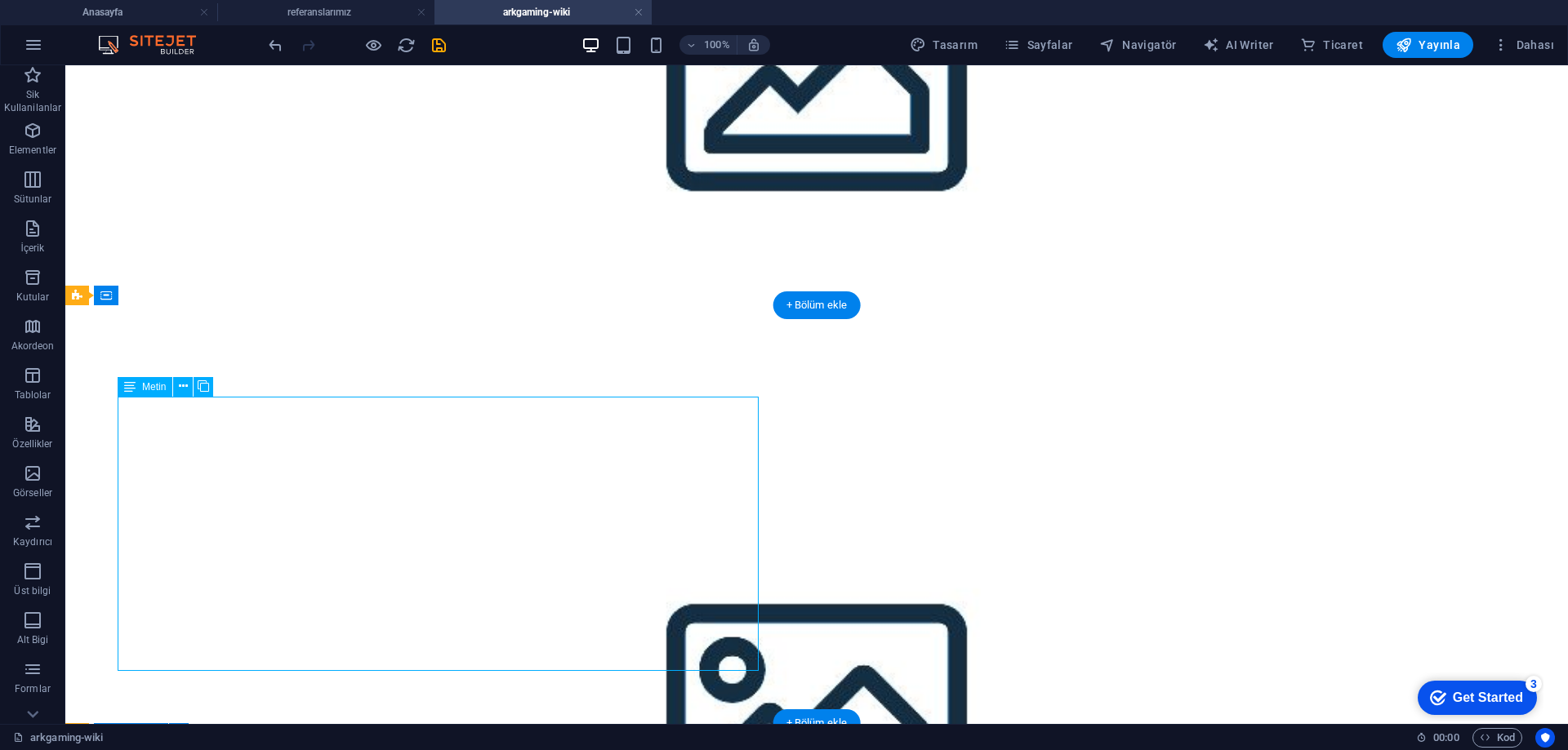
scroll to position [872, 0]
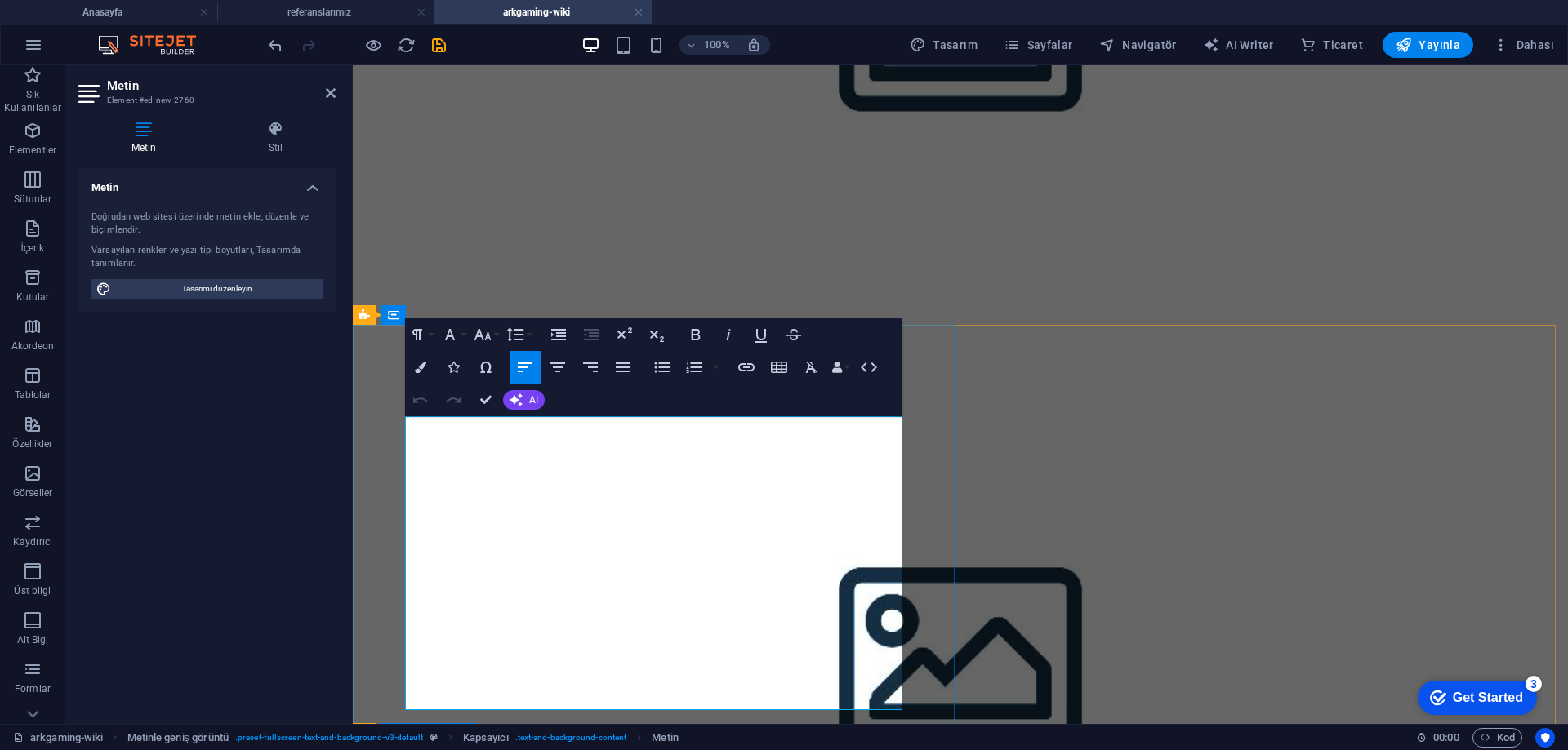
drag, startPoint x: 406, startPoint y: 560, endPoint x: 574, endPoint y: 680, distance: 206.5
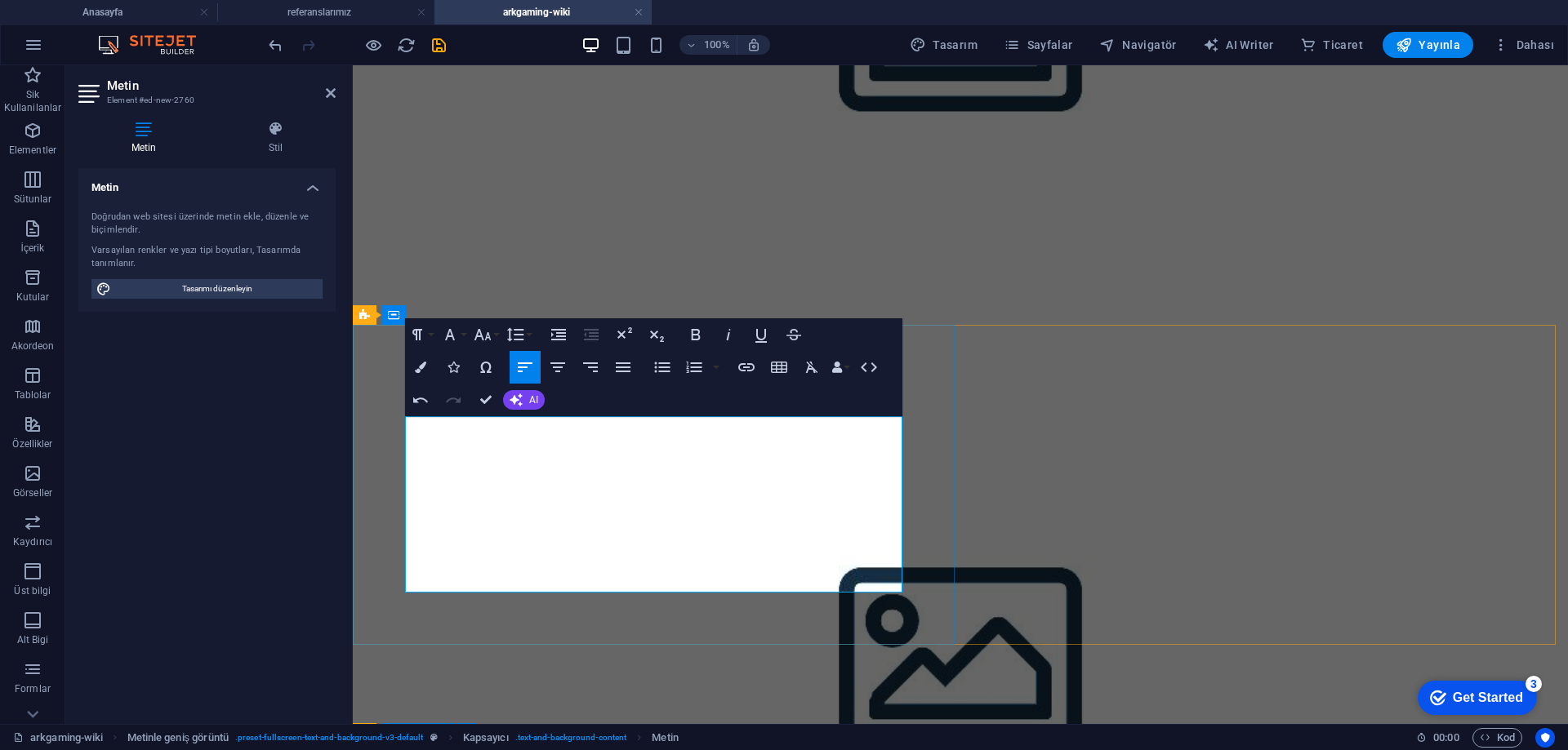
click at [560, 370] on icon "button" at bounding box center [558, 367] width 19 height 19
click at [701, 330] on icon "button" at bounding box center [695, 335] width 19 height 19
click at [526, 367] on icon "button" at bounding box center [525, 367] width 15 height 10
click at [697, 338] on icon "button" at bounding box center [695, 335] width 19 height 19
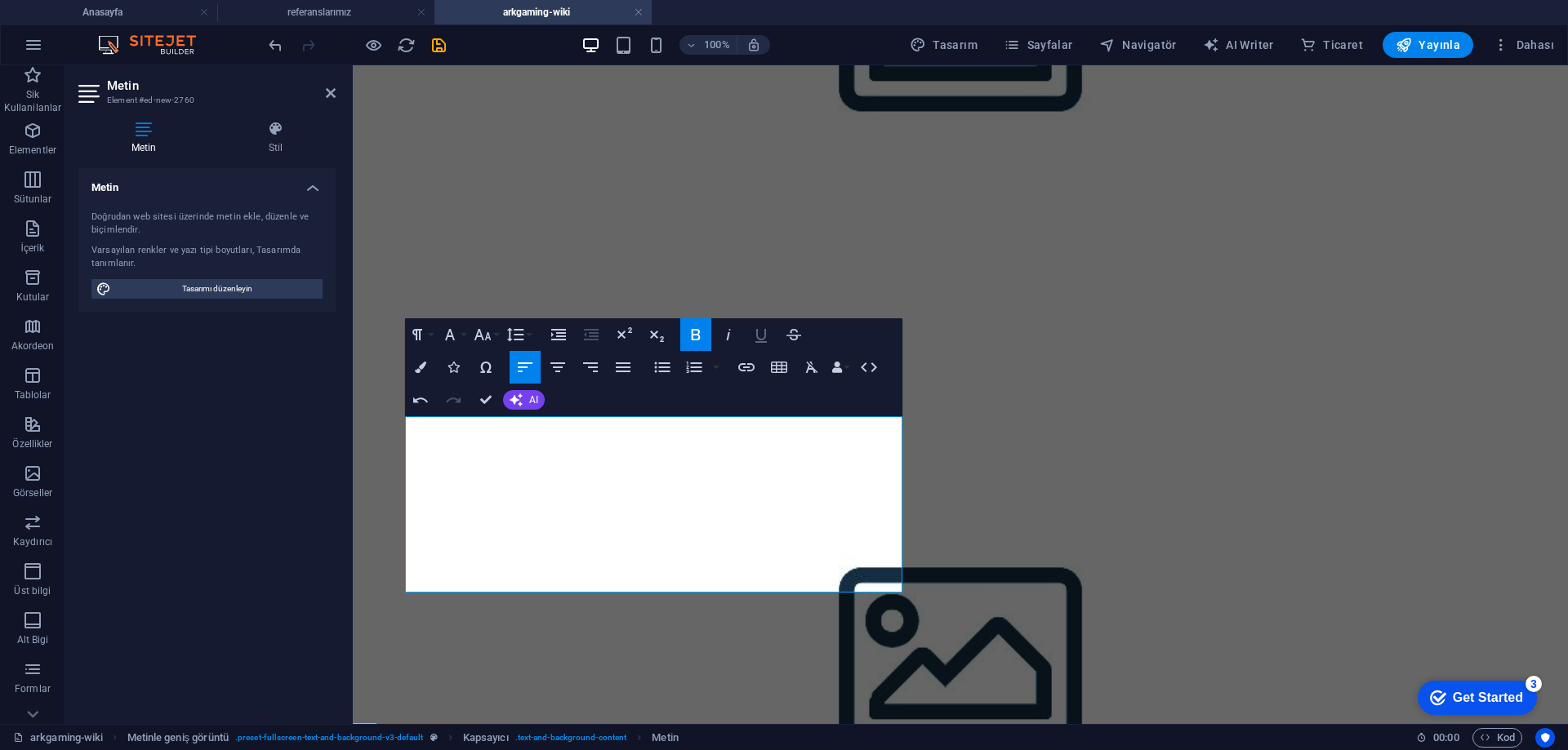
click at [766, 341] on icon "button" at bounding box center [761, 336] width 11 height 14
click at [698, 331] on icon "button" at bounding box center [695, 335] width 19 height 19
click at [757, 338] on icon "button" at bounding box center [761, 336] width 11 height 14
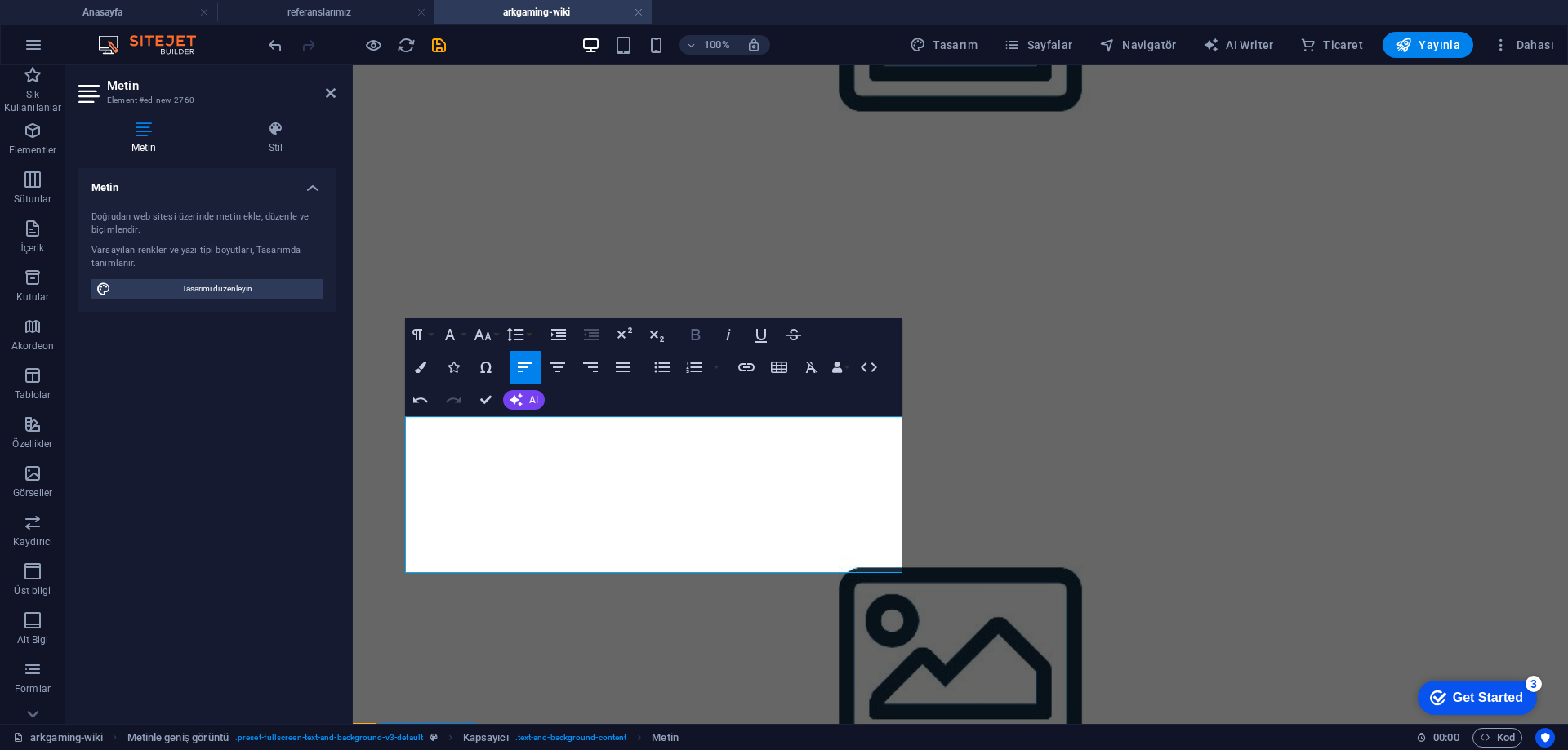
click at [706, 332] on button "Bold" at bounding box center [696, 334] width 31 height 32
click at [762, 336] on icon "button" at bounding box center [761, 335] width 19 height 19
click at [695, 334] on icon "button" at bounding box center [696, 334] width 9 height 11
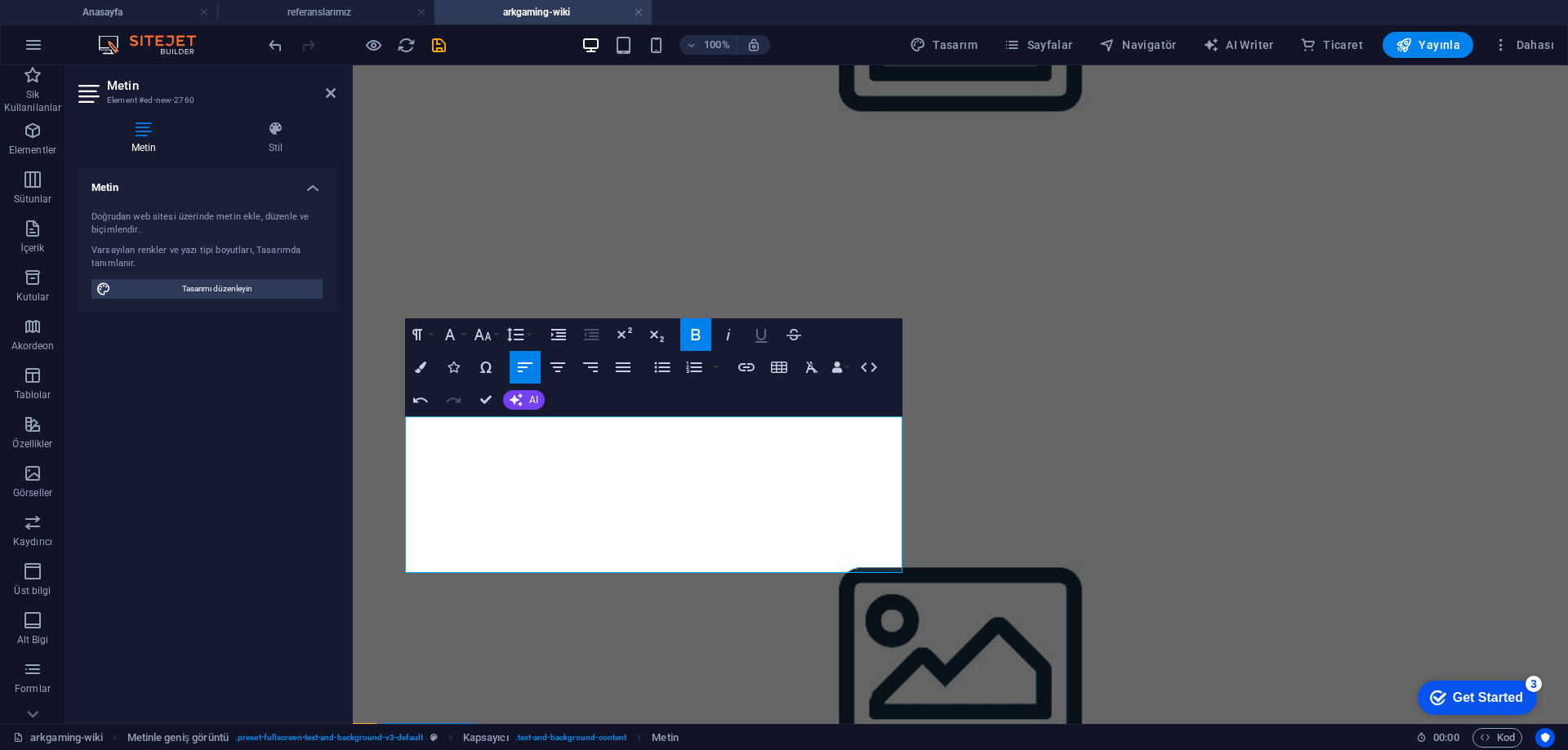
click at [767, 339] on icon "button" at bounding box center [761, 335] width 19 height 19
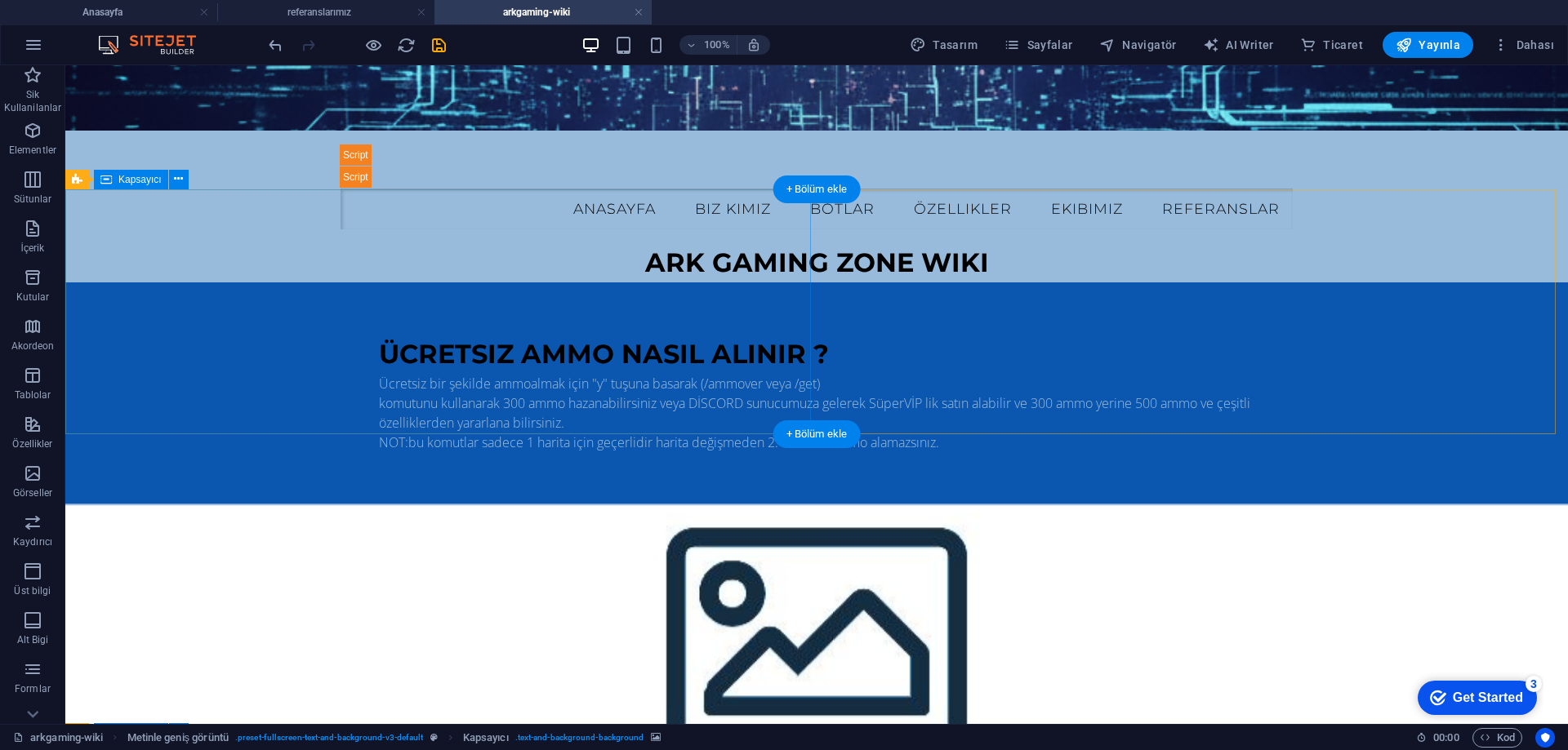
scroll to position [0, 0]
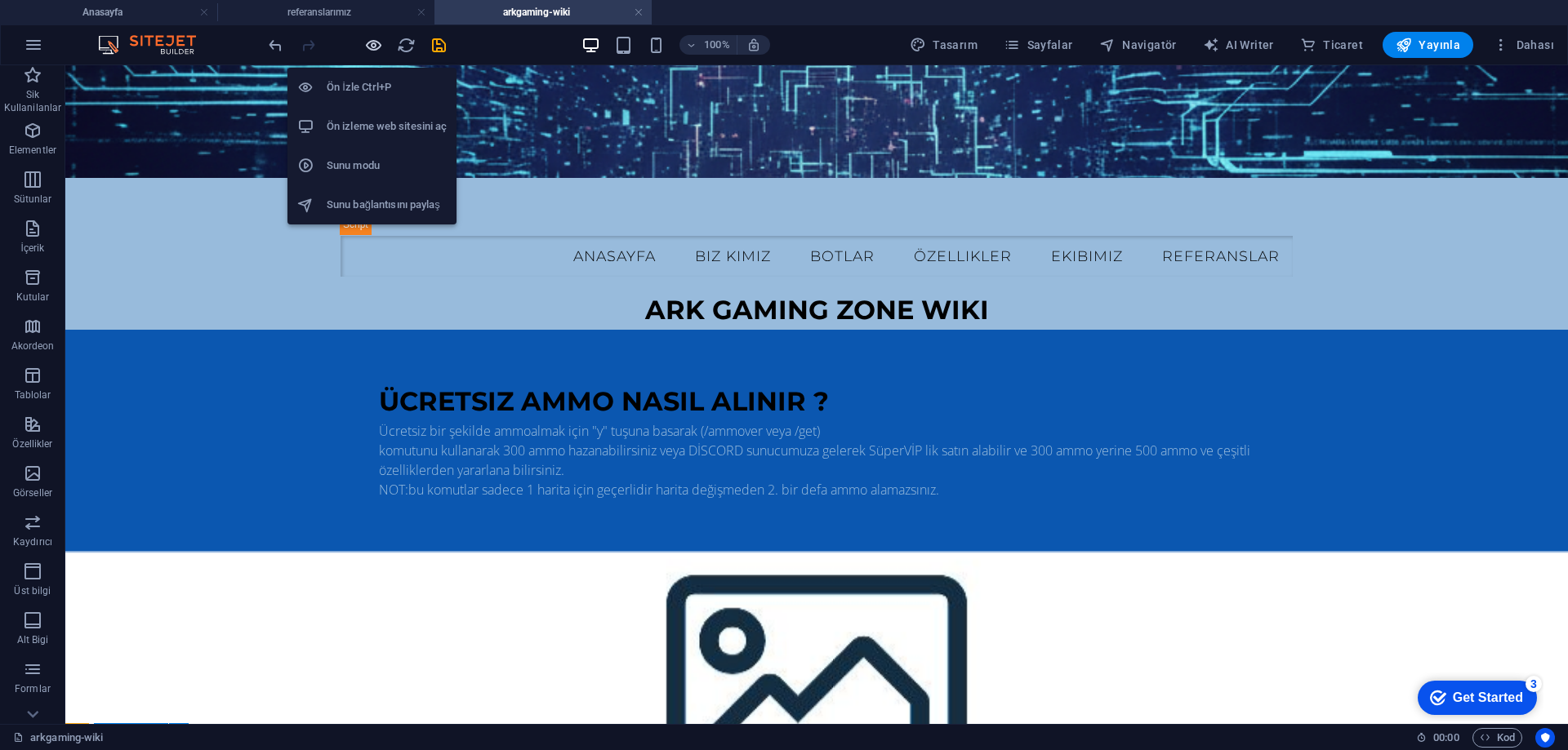
click at [379, 49] on icon "button" at bounding box center [374, 45] width 19 height 19
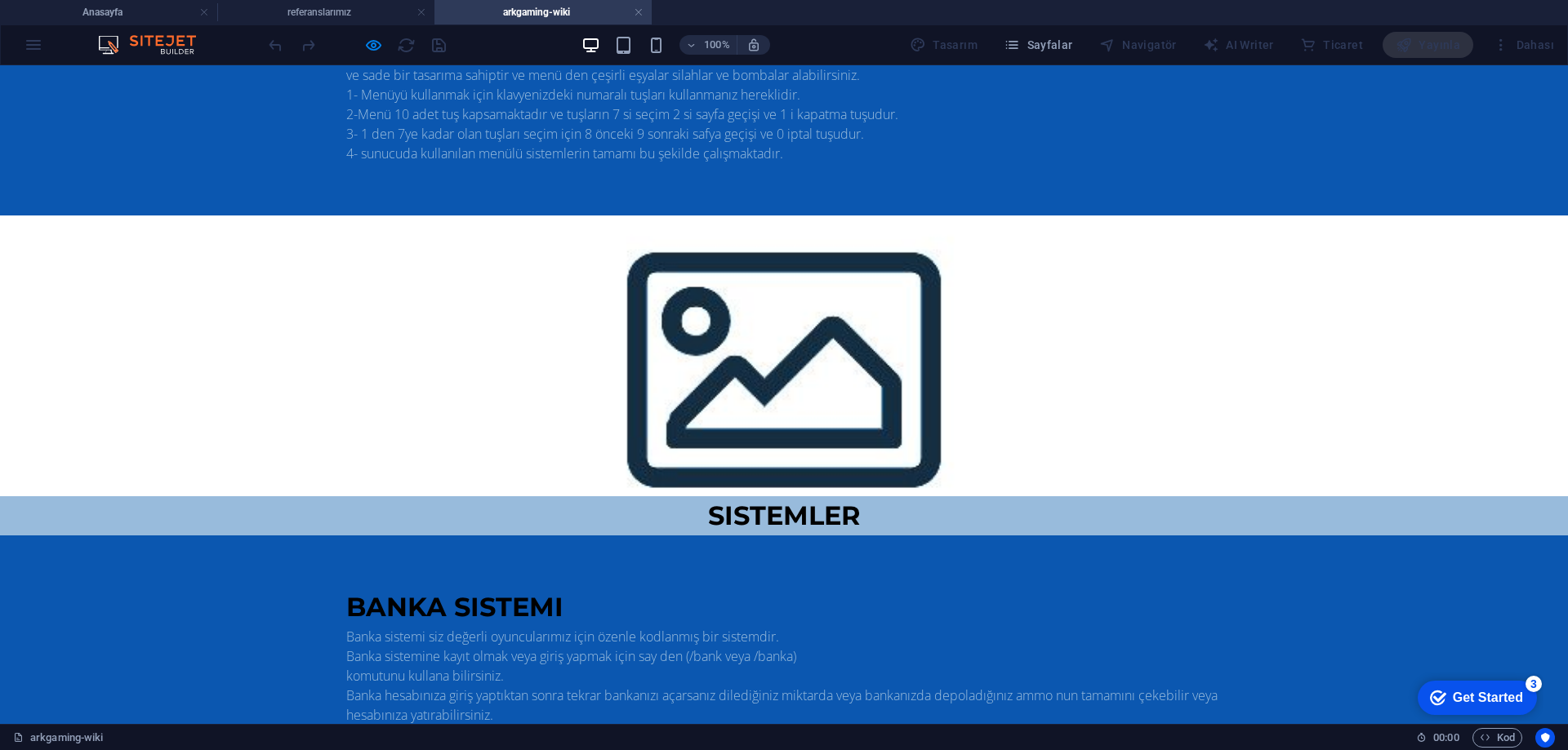
scroll to position [765, 0]
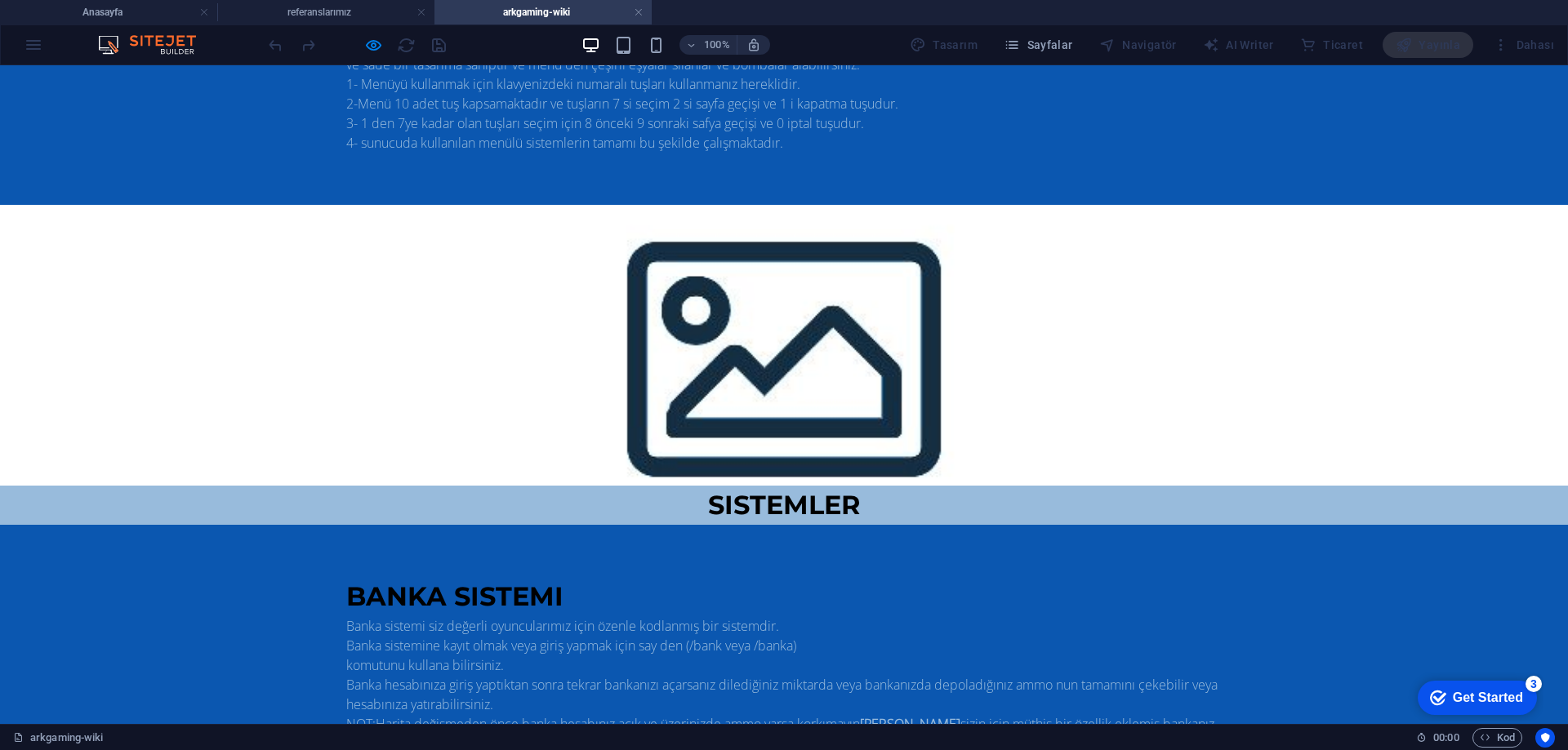
drag, startPoint x: 48, startPoint y: 508, endPoint x: 355, endPoint y: 536, distance: 308.3
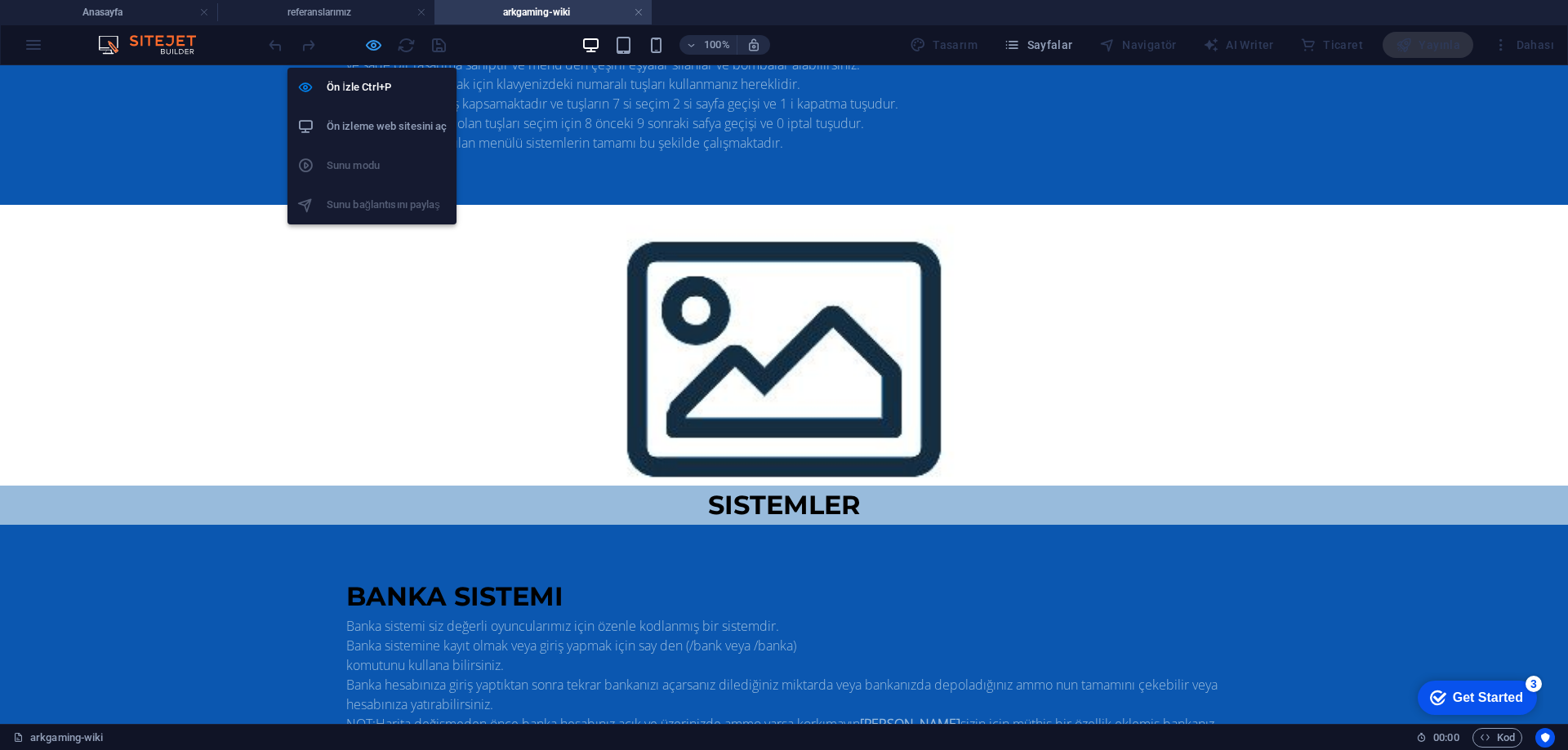
drag, startPoint x: 377, startPoint y: 45, endPoint x: 459, endPoint y: 468, distance: 430.9
click at [377, 45] on icon "button" at bounding box center [374, 45] width 19 height 19
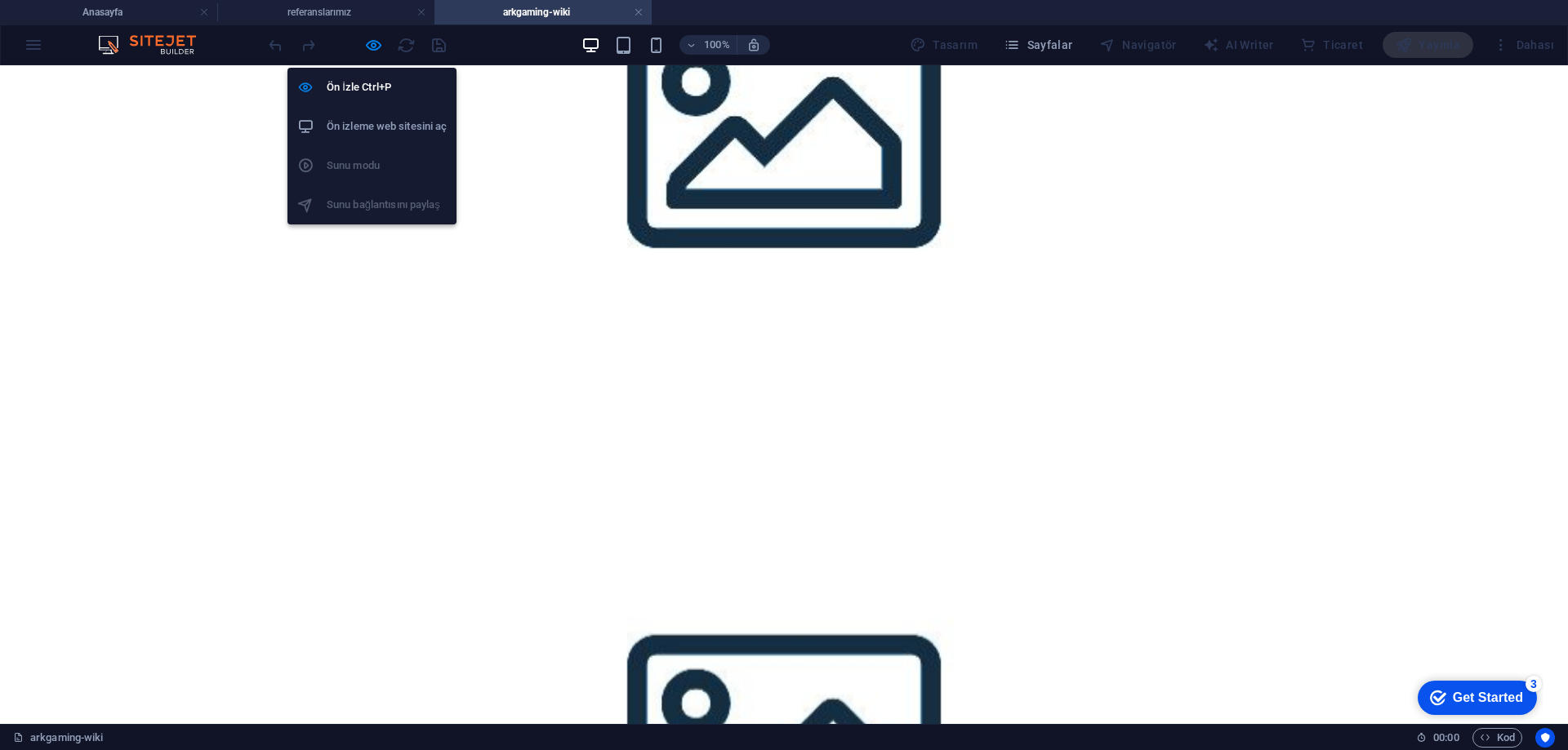
scroll to position [809, 0]
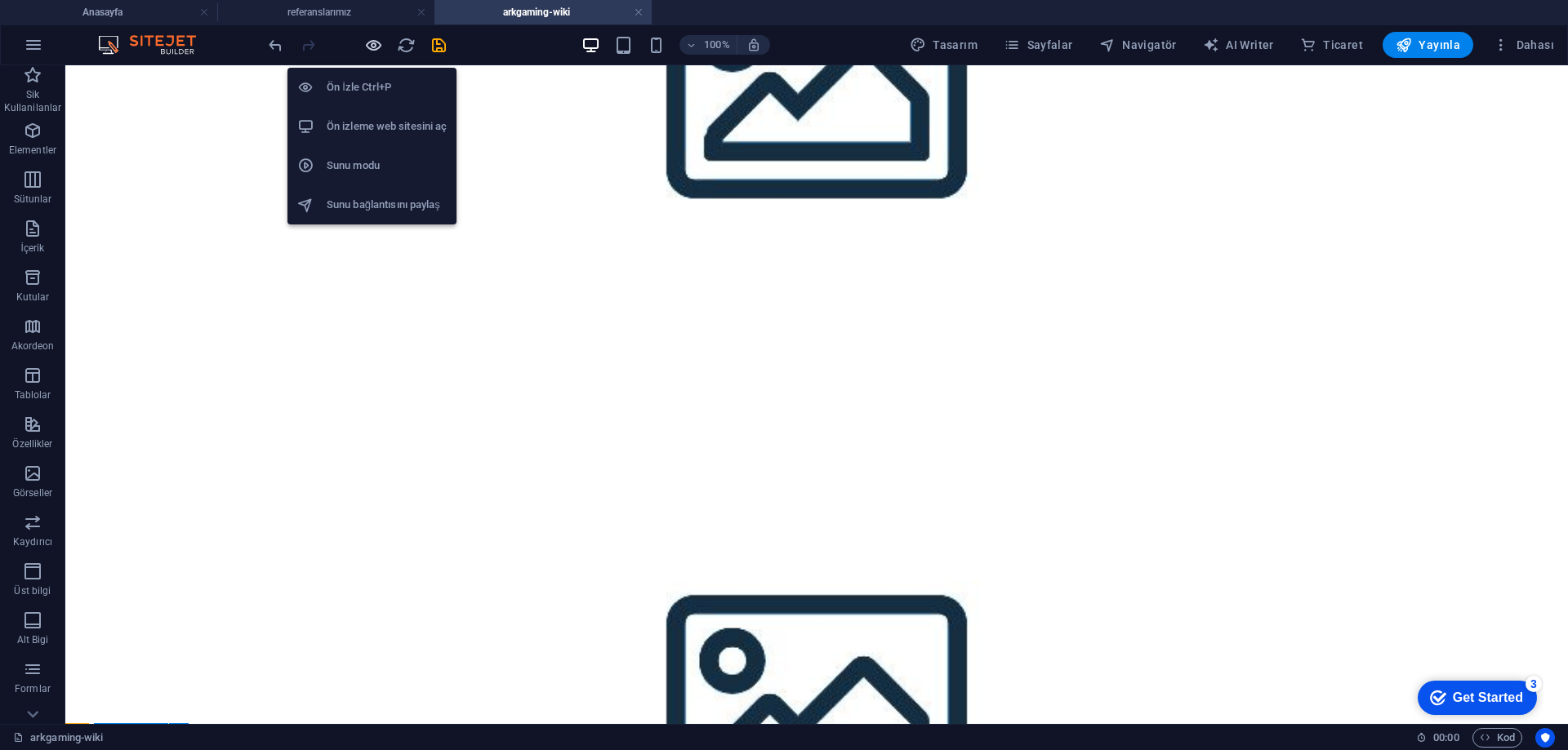
click at [372, 44] on icon "button" at bounding box center [374, 45] width 19 height 19
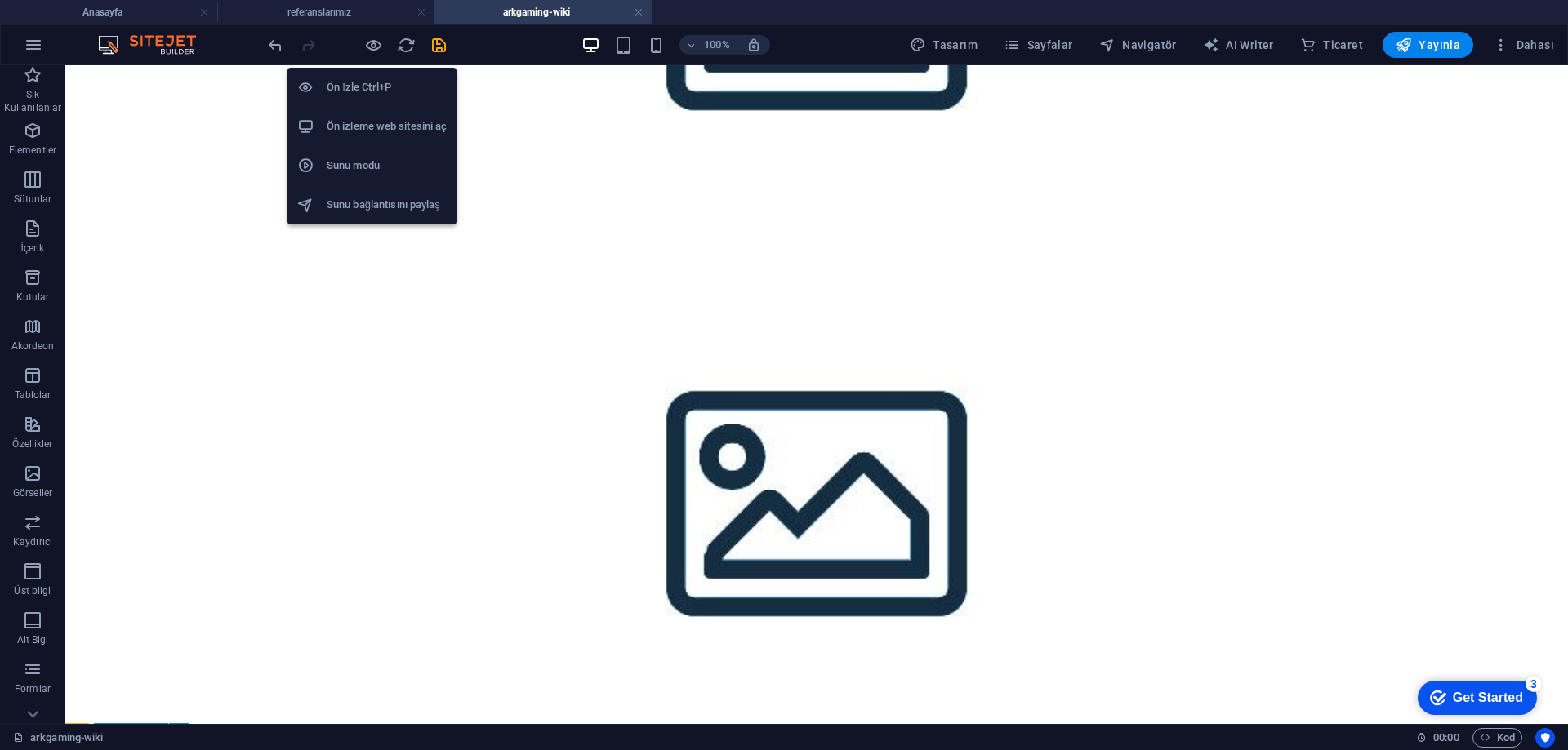
scroll to position [765, 0]
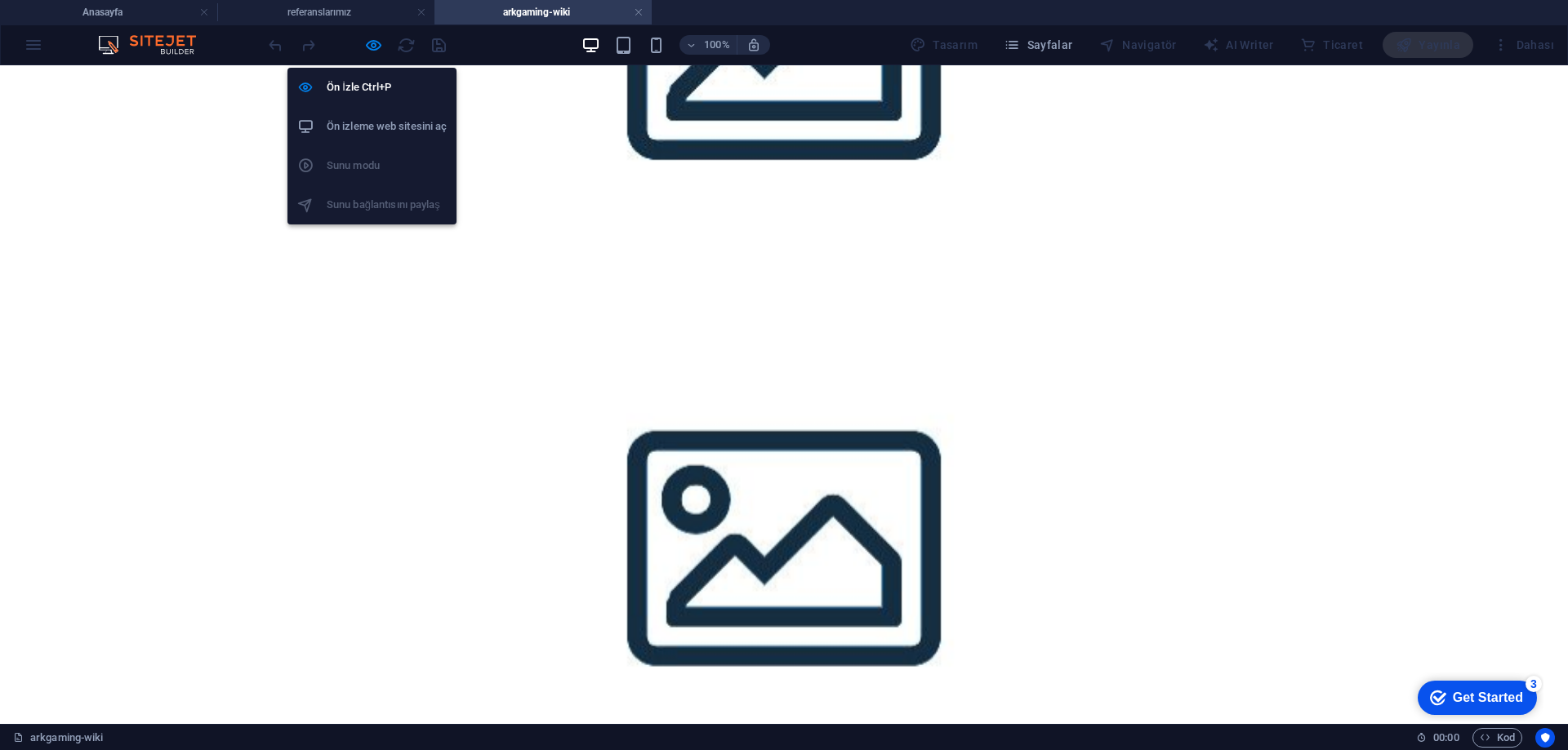
click at [371, 50] on icon "button" at bounding box center [374, 45] width 19 height 19
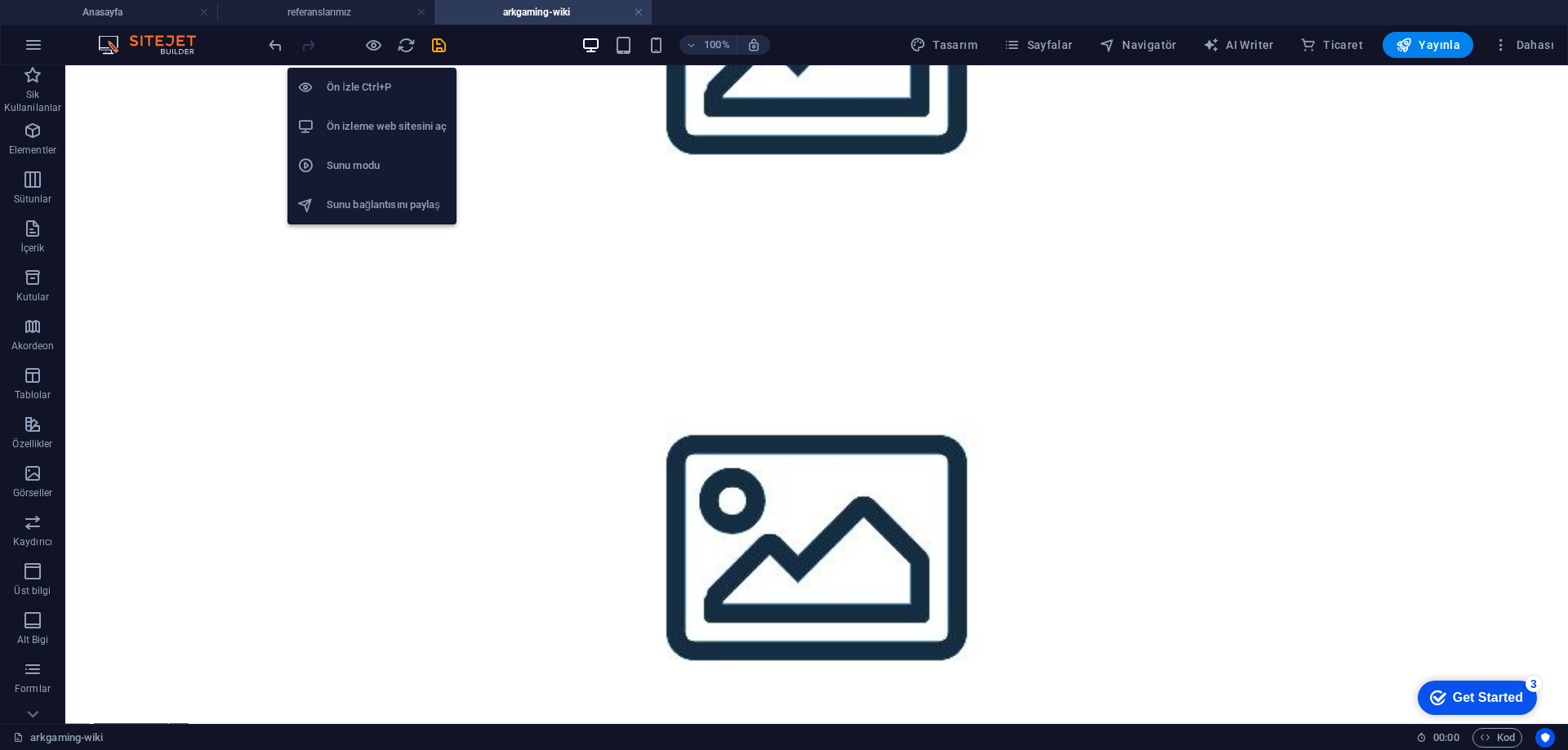
scroll to position [809, 0]
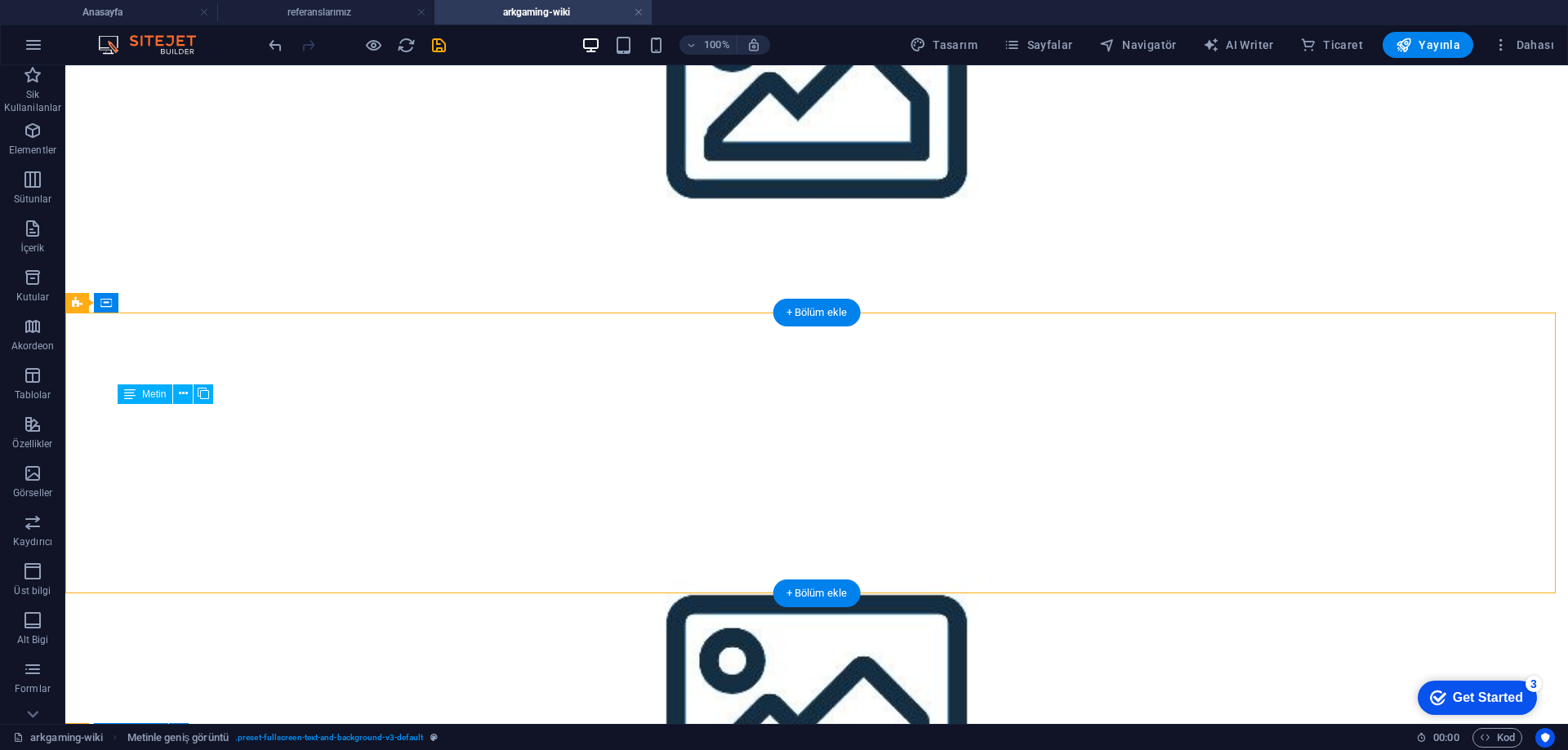
drag, startPoint x: 425, startPoint y: 528, endPoint x: 381, endPoint y: 531, distance: 44.1
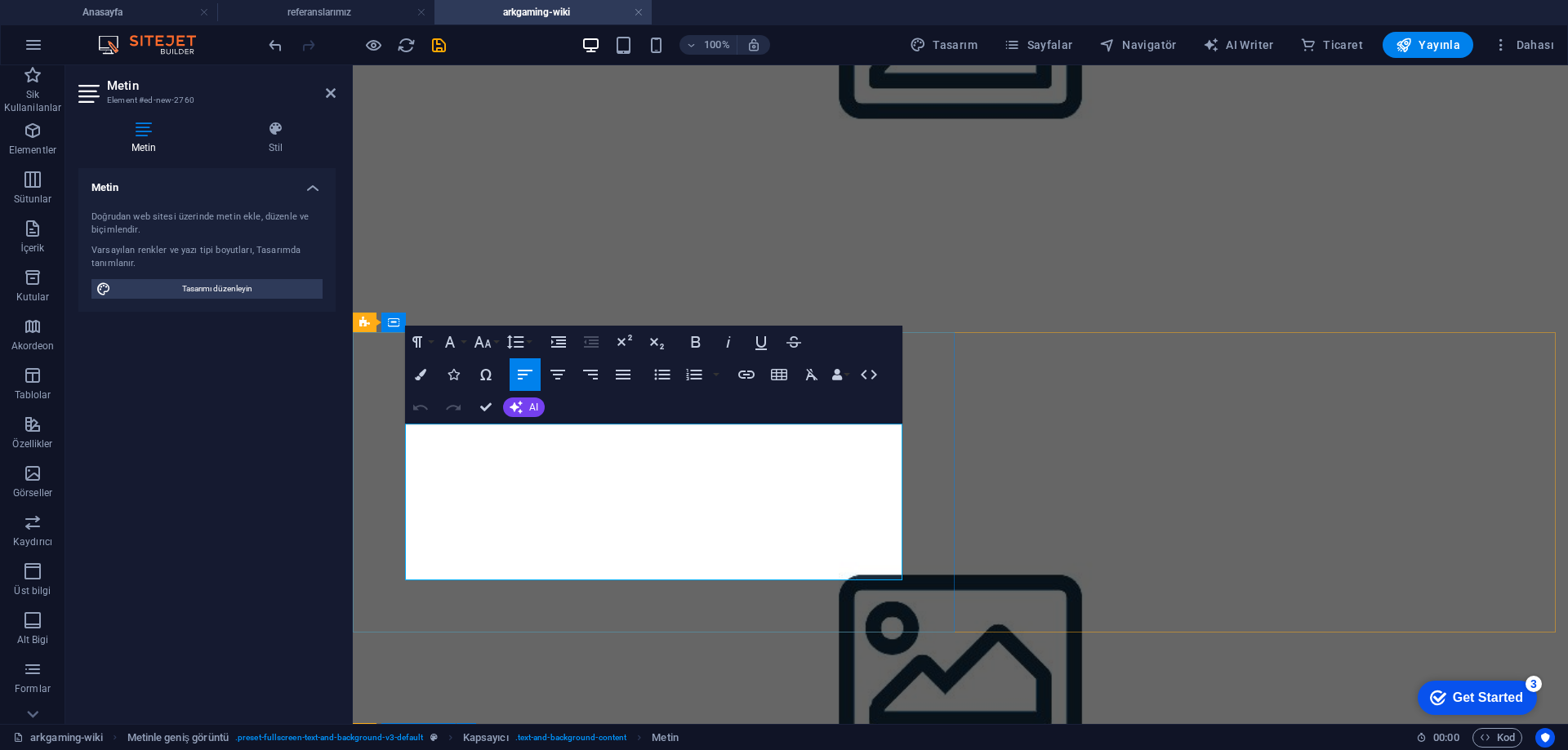
drag, startPoint x: 711, startPoint y: 571, endPoint x: 616, endPoint y: 575, distance: 95.1
click at [746, 379] on icon "button" at bounding box center [746, 374] width 19 height 19
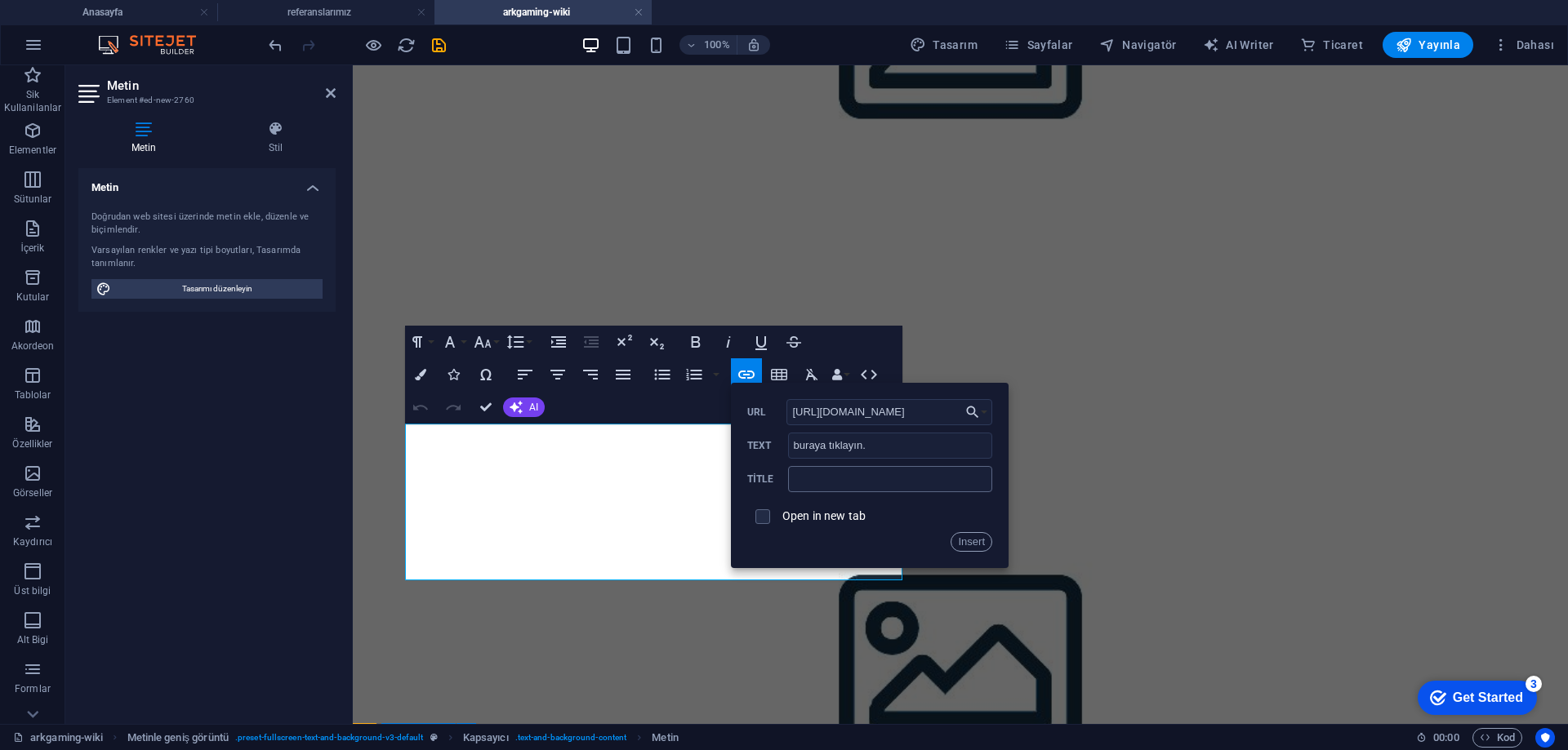
type input "https://discord.gg/fA6tHB8Pk5"
click at [854, 479] on input "text" at bounding box center [890, 480] width 204 height 26
type input "svip-ozllk"
click at [966, 542] on button "Insert" at bounding box center [972, 542] width 42 height 19
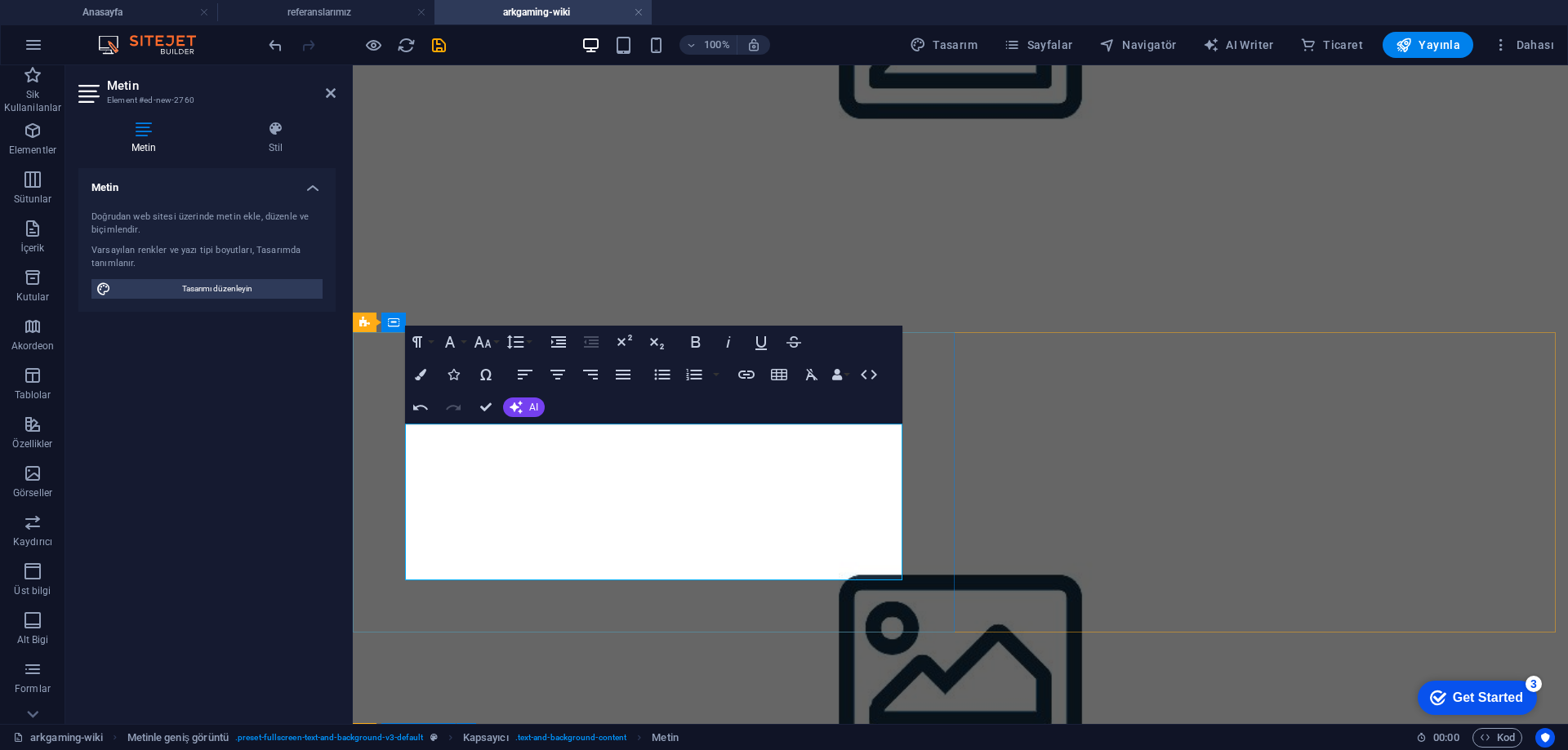
drag, startPoint x: 618, startPoint y: 551, endPoint x: 518, endPoint y: 556, distance: 100.1
type input "buraya tıklayın."
click at [747, 374] on icon "button" at bounding box center [746, 374] width 17 height 8
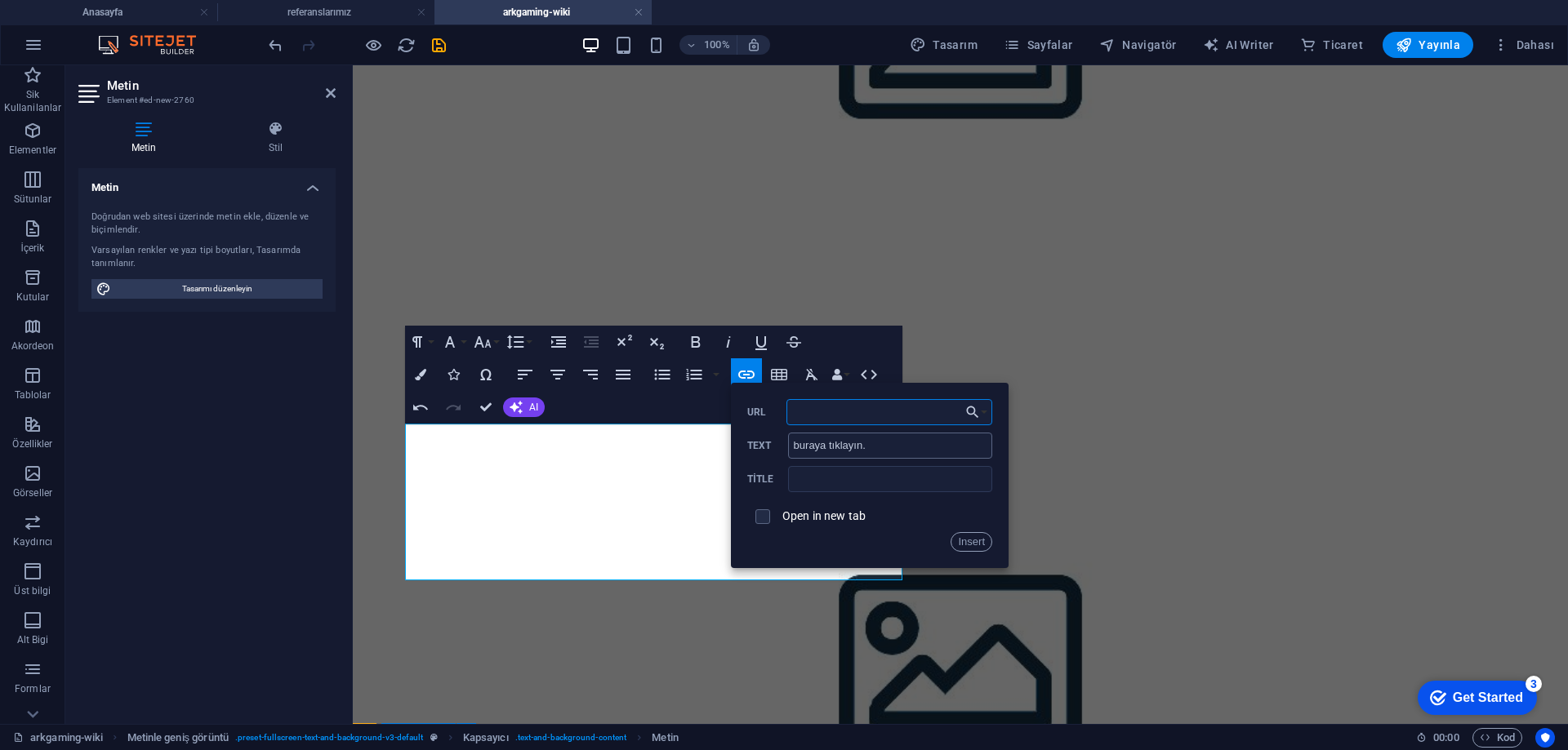
paste input "https://discord.gg/9eMRns4kzD"
type input "https://discord.gg/9eMRns4kzD"
click at [827, 488] on input "text" at bounding box center [890, 480] width 204 height 26
type input "svp-fyt"
click at [968, 533] on button "Insert" at bounding box center [972, 542] width 42 height 19
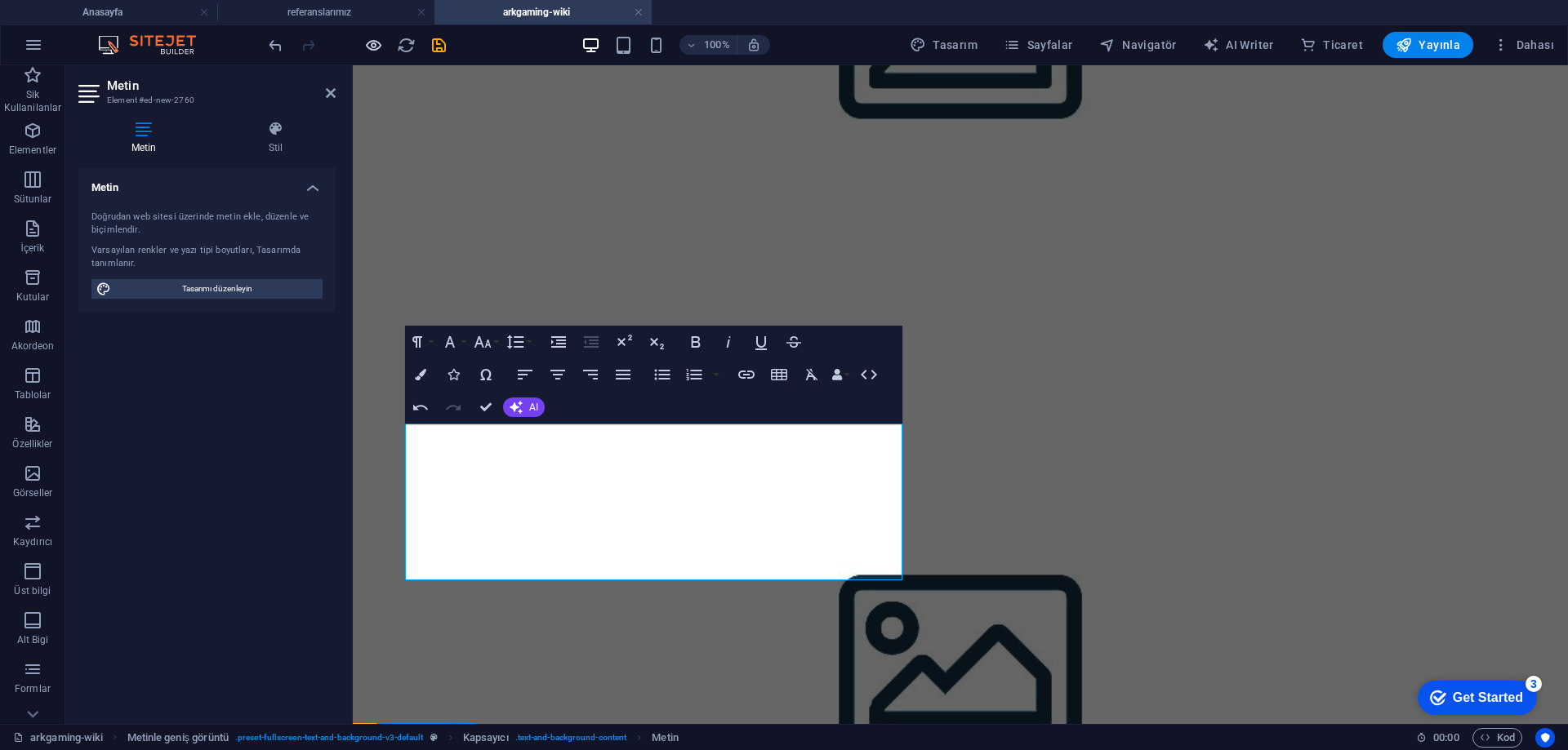
click at [373, 41] on icon "button" at bounding box center [374, 45] width 19 height 19
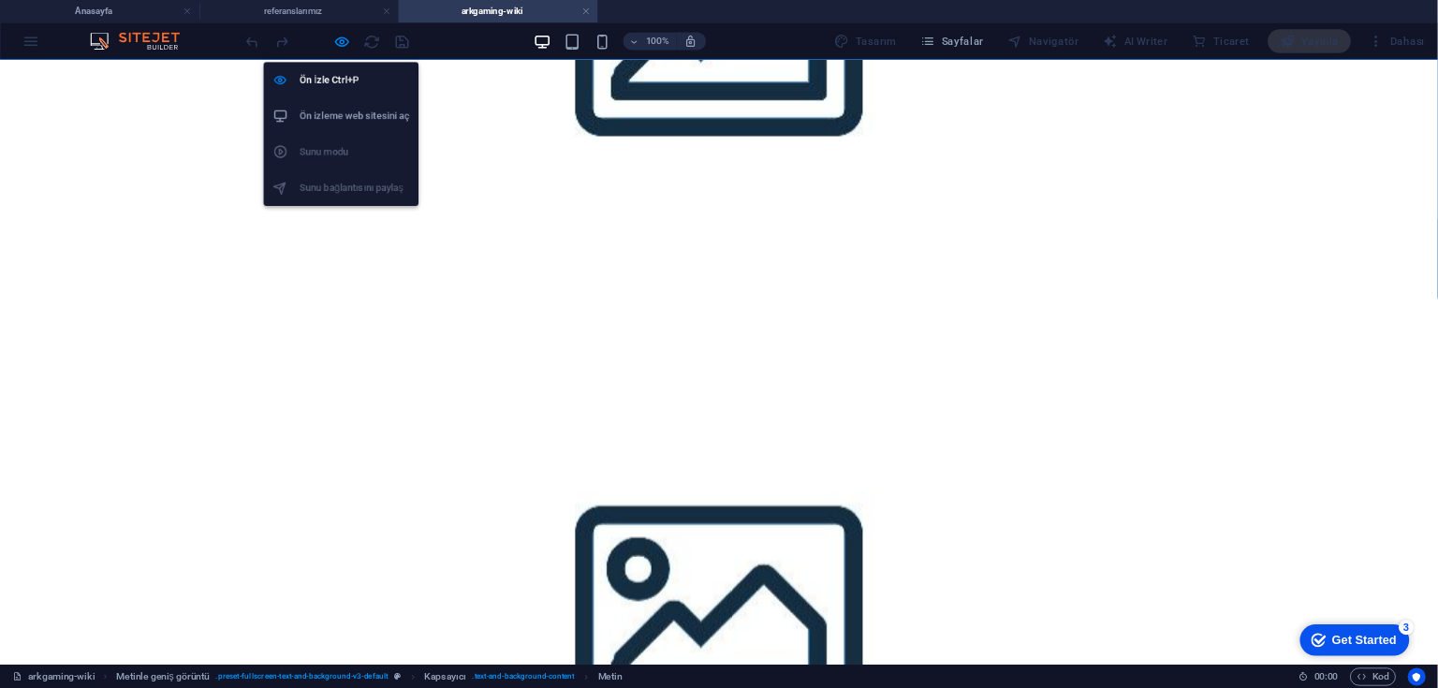
scroll to position [877, 0]
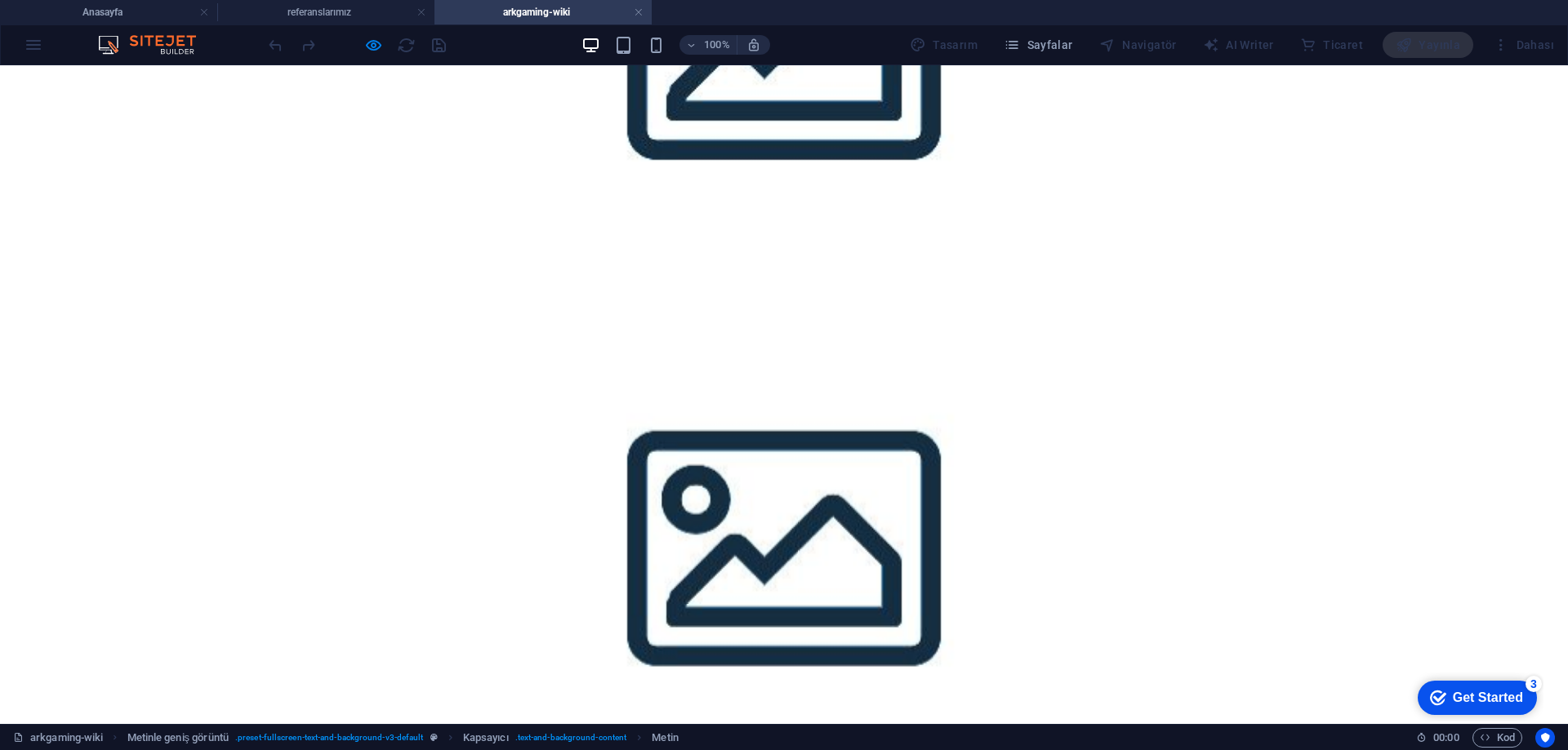
drag, startPoint x: 41, startPoint y: 406, endPoint x: 415, endPoint y: 535, distance: 395.6
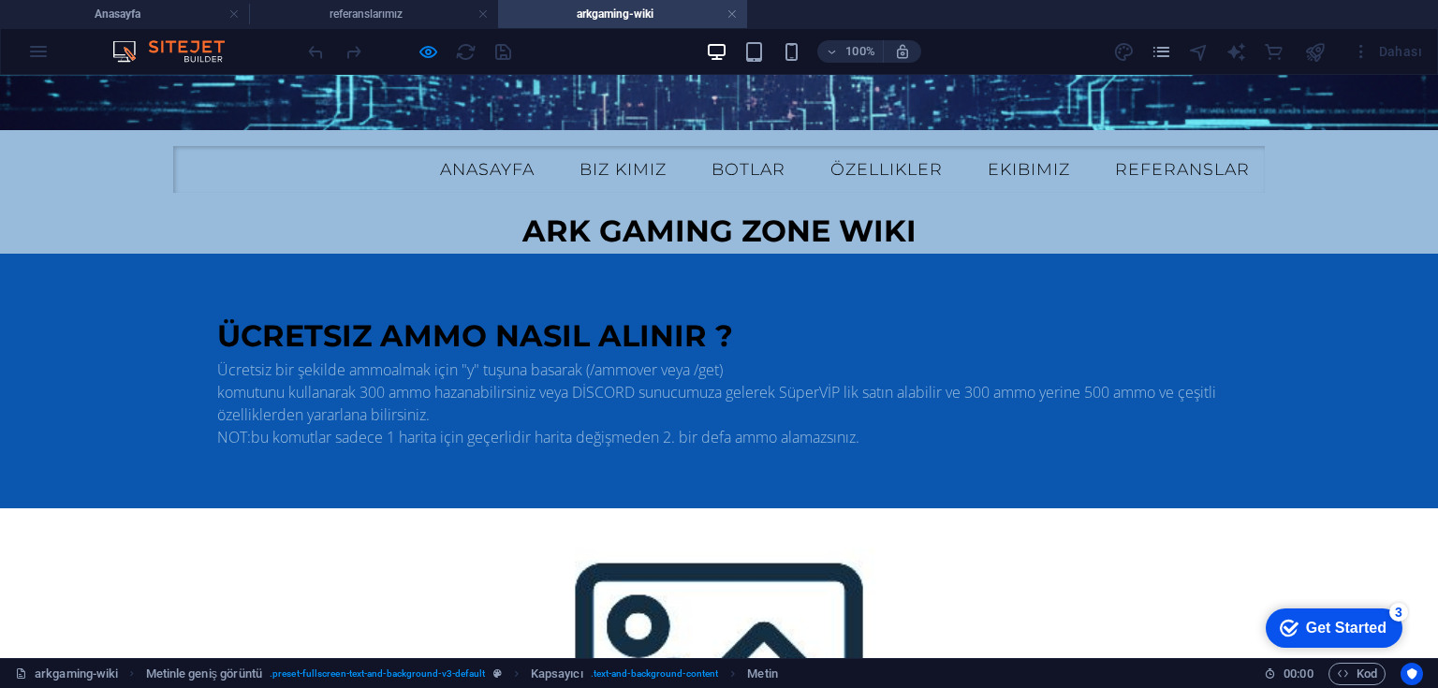
scroll to position [0, 0]
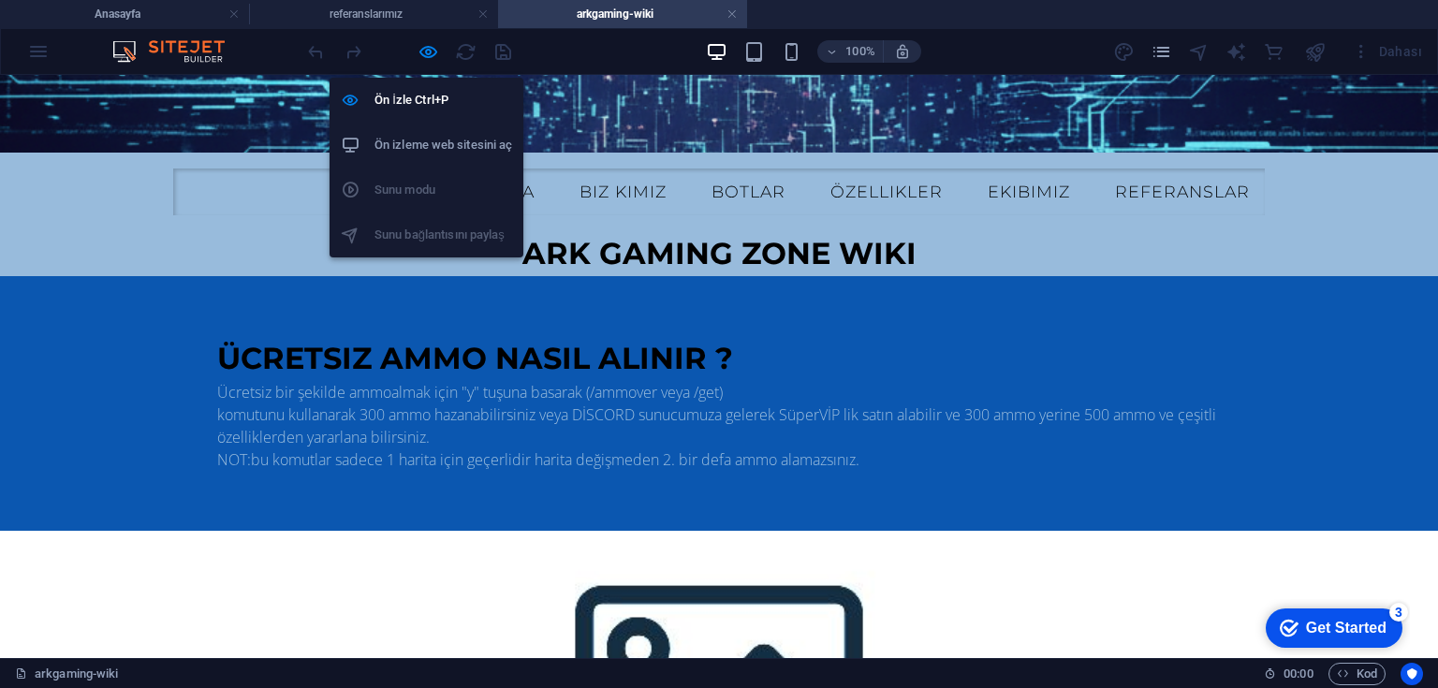
drag, startPoint x: 430, startPoint y: 52, endPoint x: 491, endPoint y: 56, distance: 61.0
click at [429, 52] on icon "button" at bounding box center [429, 52] width 22 height 22
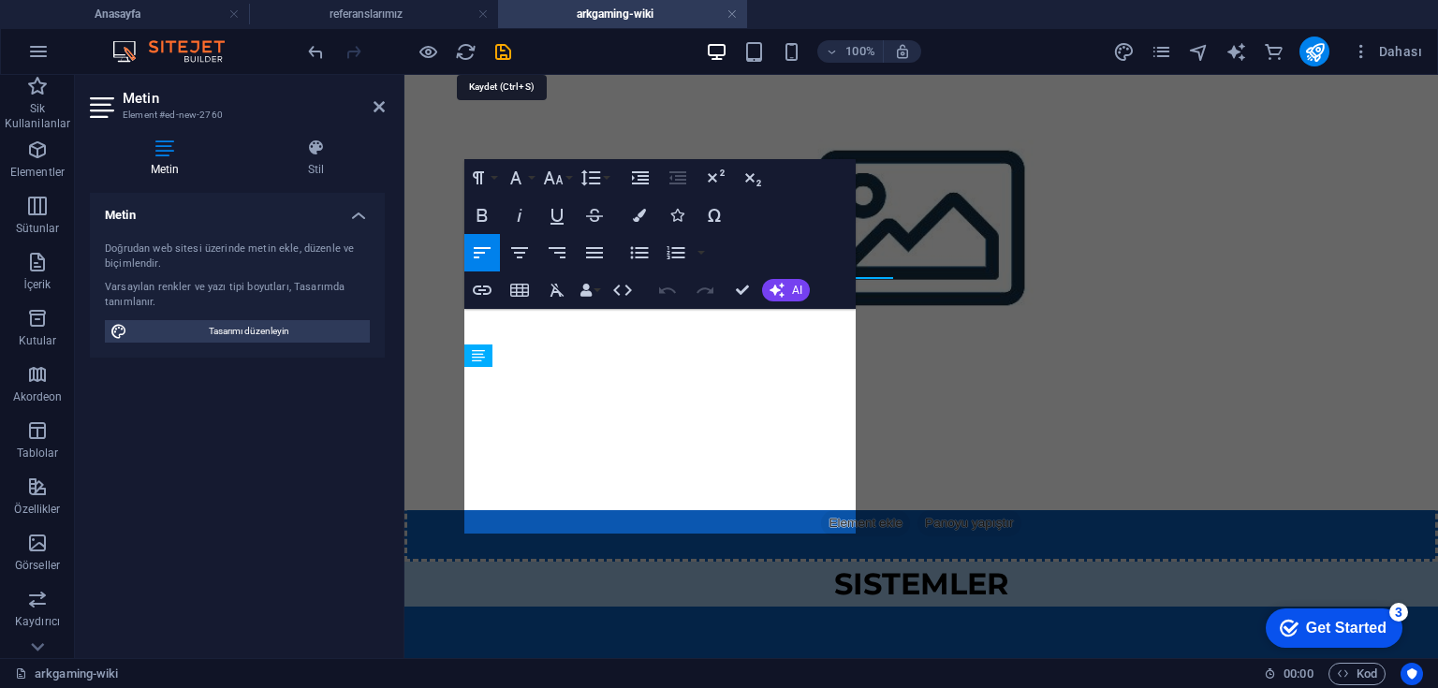
click at [499, 54] on icon "save" at bounding box center [503, 52] width 22 height 22
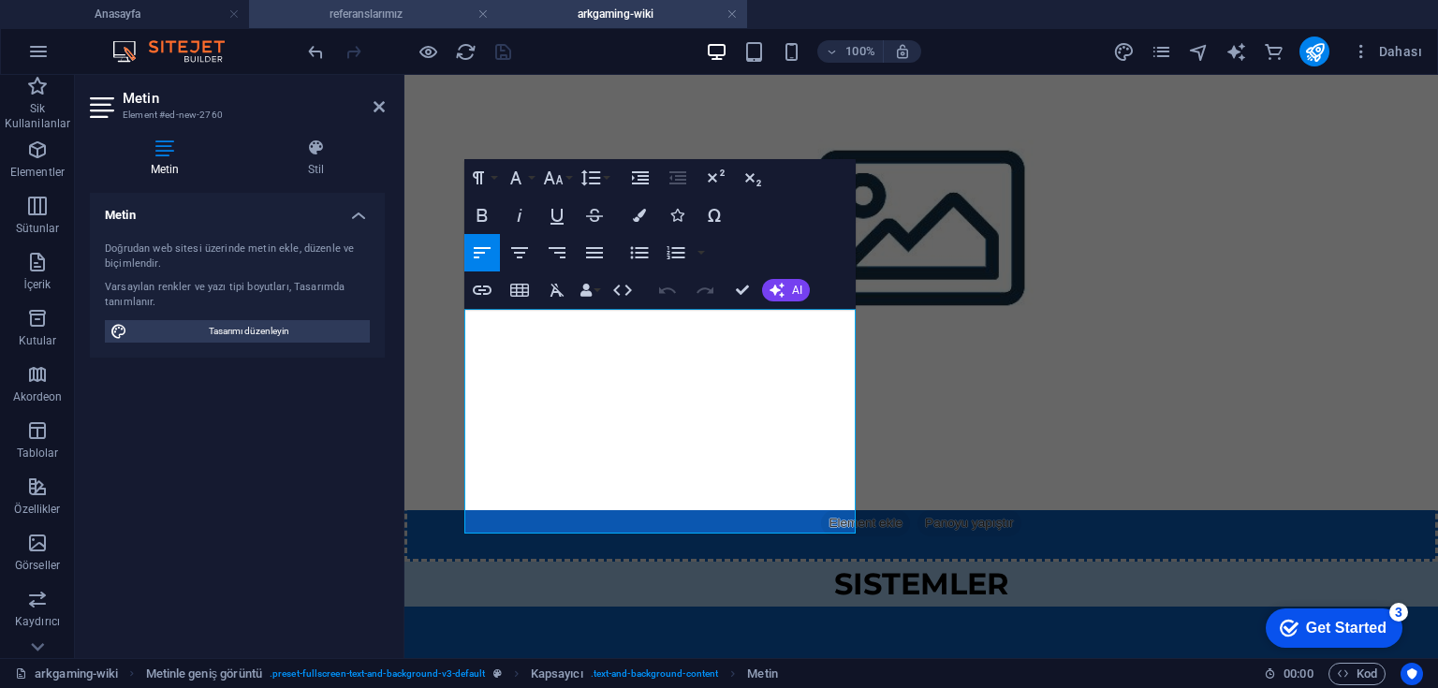
click at [410, 15] on h4 "referanslarımız" at bounding box center [373, 14] width 249 height 21
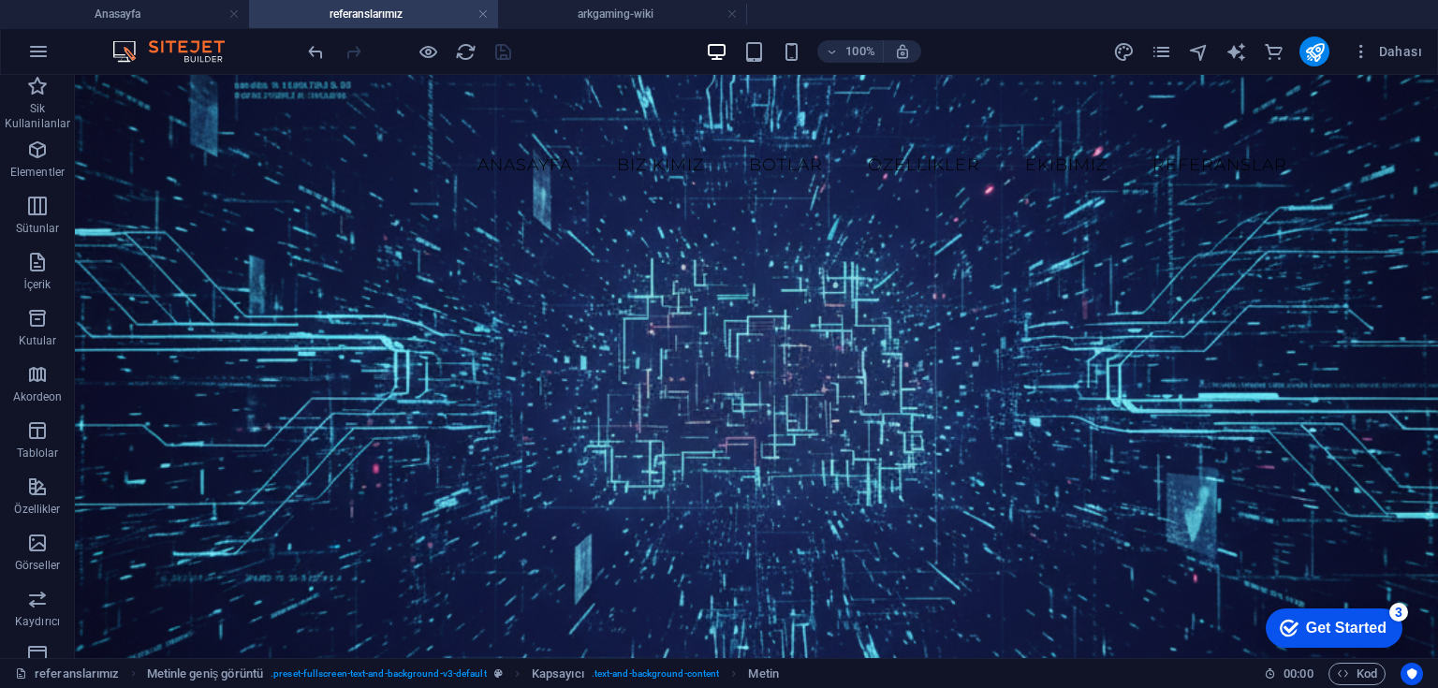
scroll to position [0, 0]
click at [480, 15] on link at bounding box center [482, 15] width 11 height 18
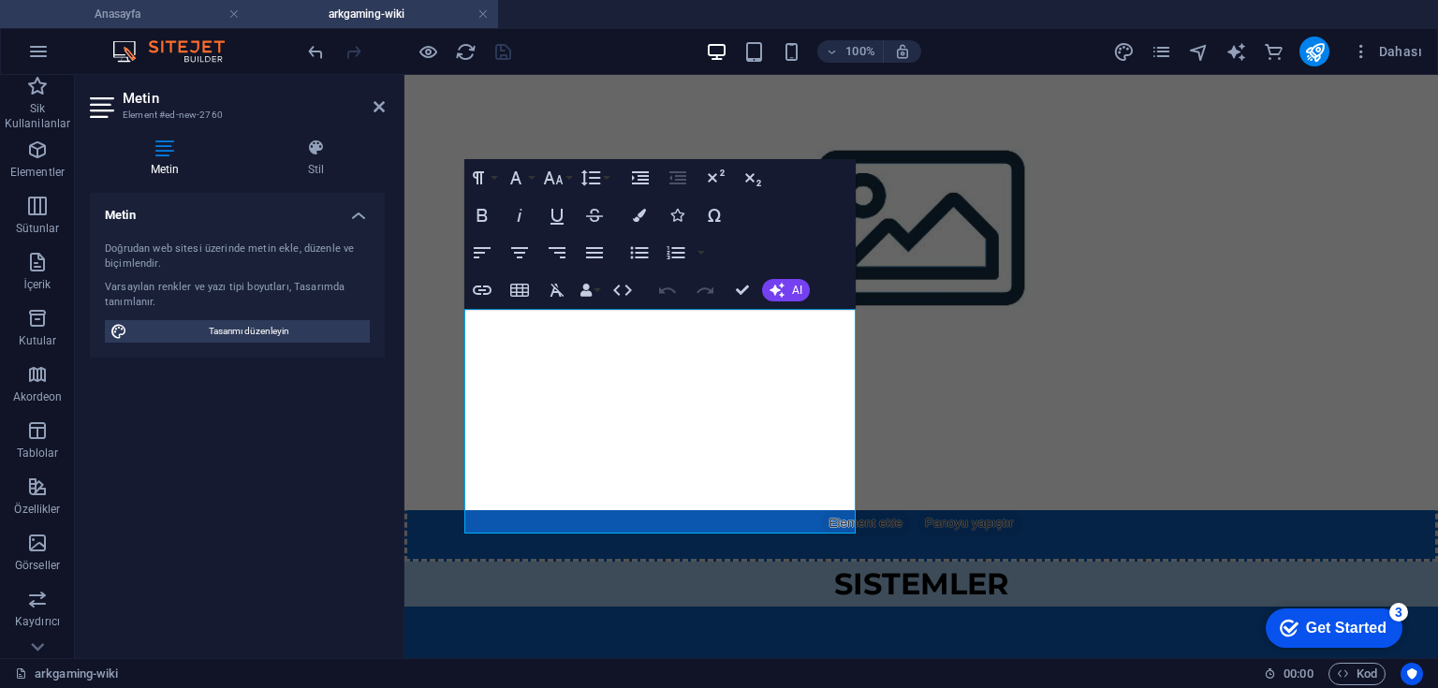
drag, startPoint x: 140, startPoint y: 16, endPoint x: 433, endPoint y: 204, distance: 347.5
click at [140, 16] on h4 "Anasayfa" at bounding box center [124, 14] width 249 height 21
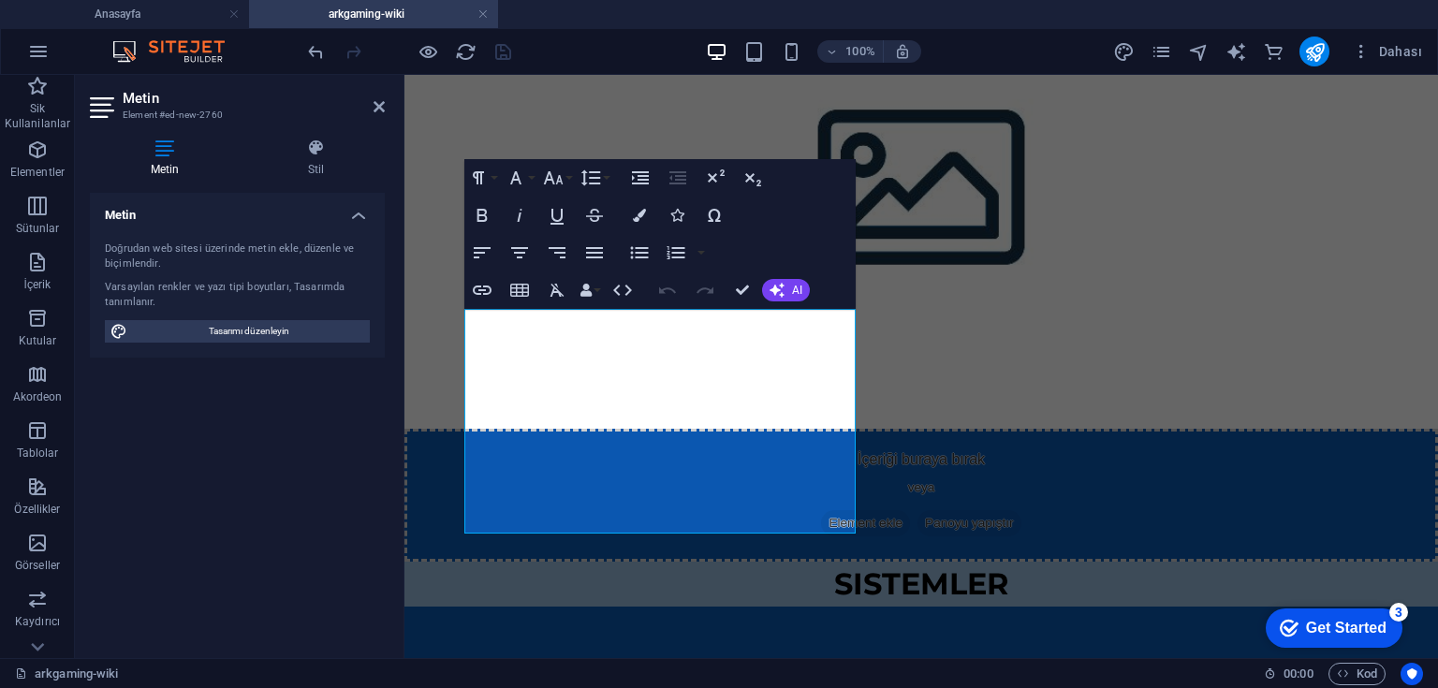
scroll to position [0, 0]
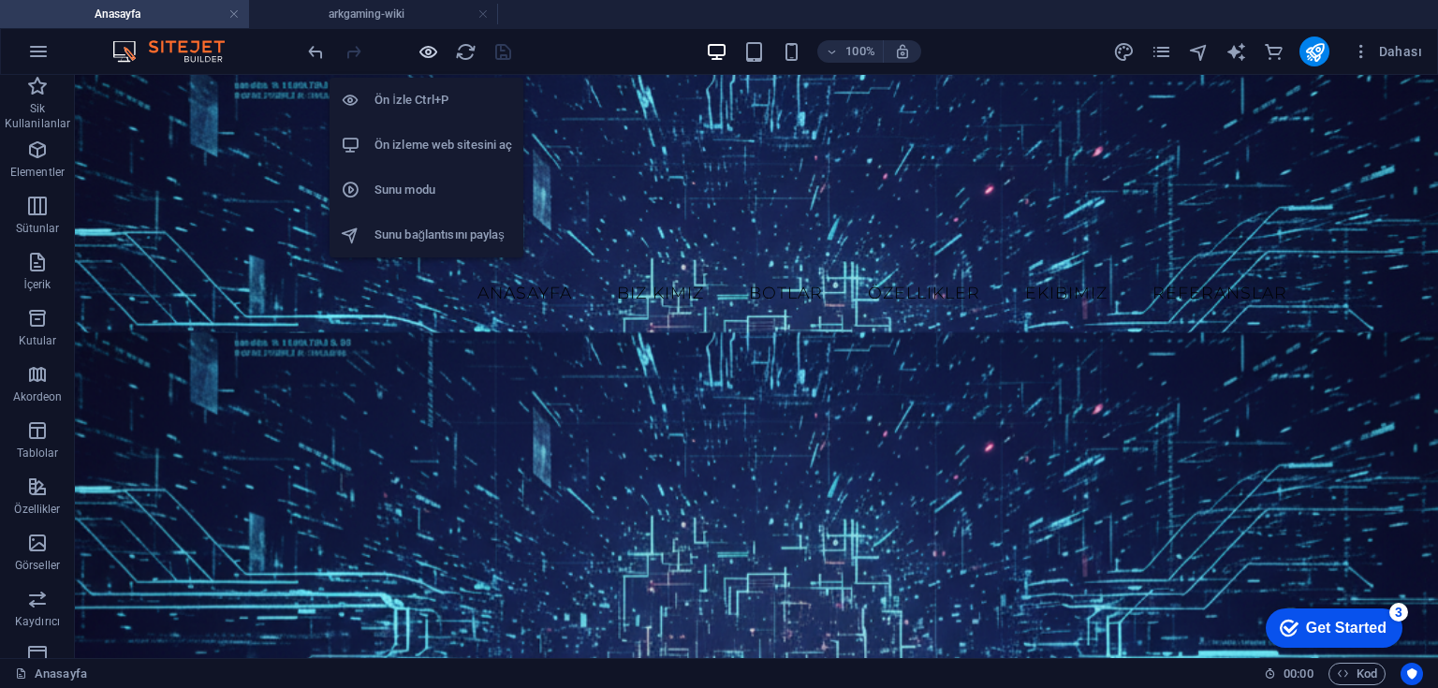
click at [434, 52] on icon "button" at bounding box center [429, 52] width 22 height 22
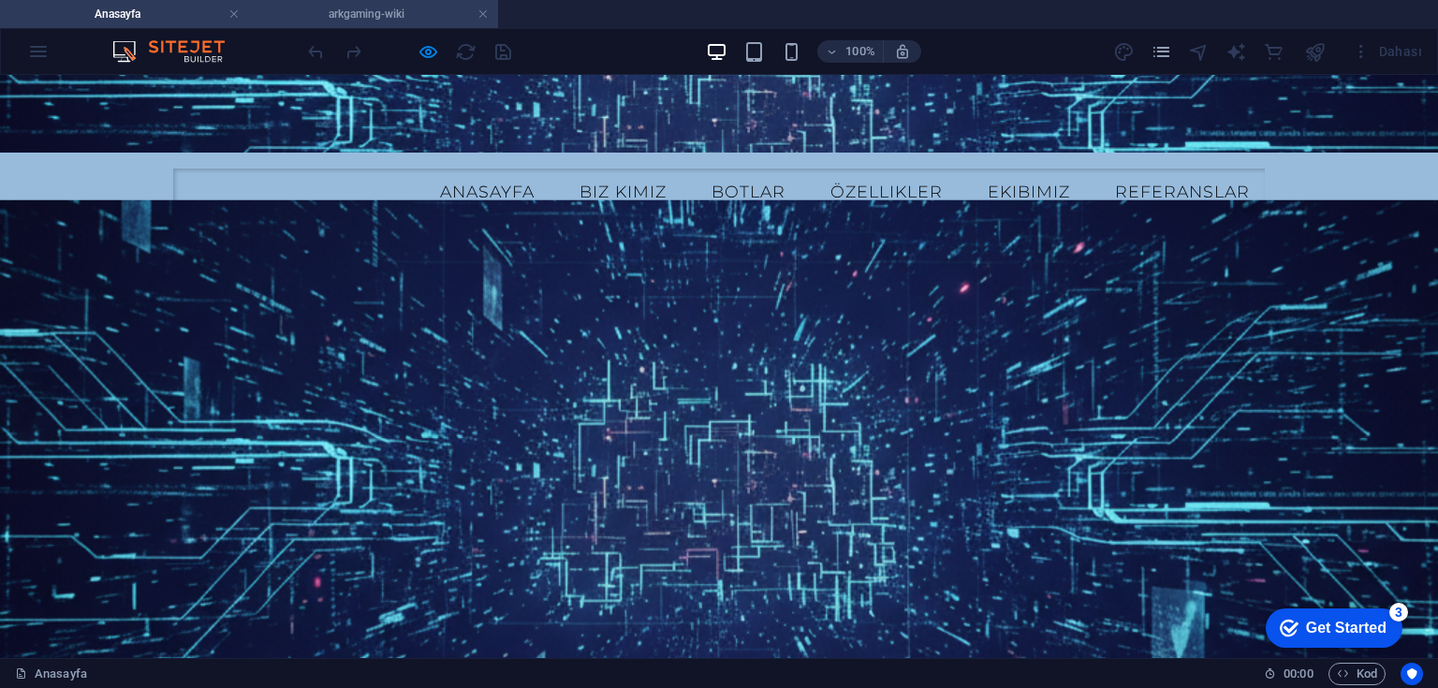
click at [416, 20] on h4 "arkgaming-wiki" at bounding box center [373, 14] width 249 height 21
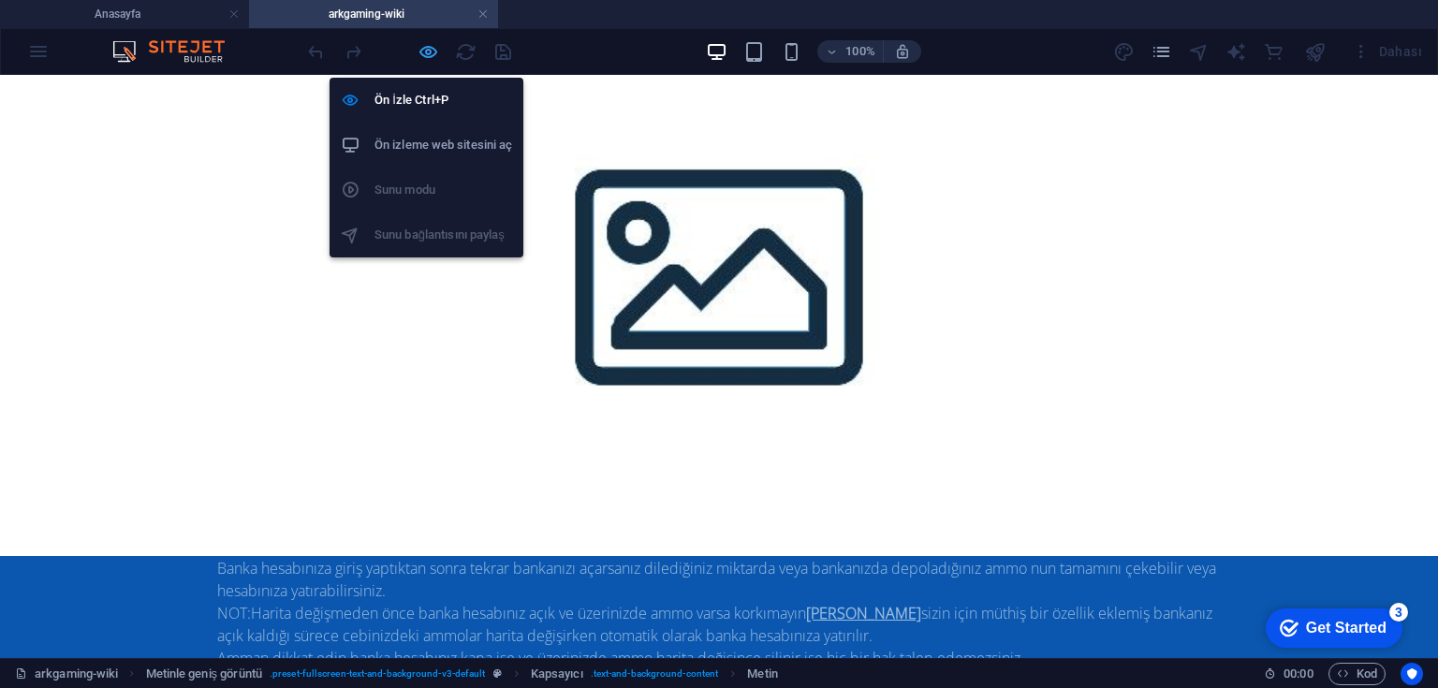
click at [430, 56] on icon "button" at bounding box center [429, 52] width 22 height 22
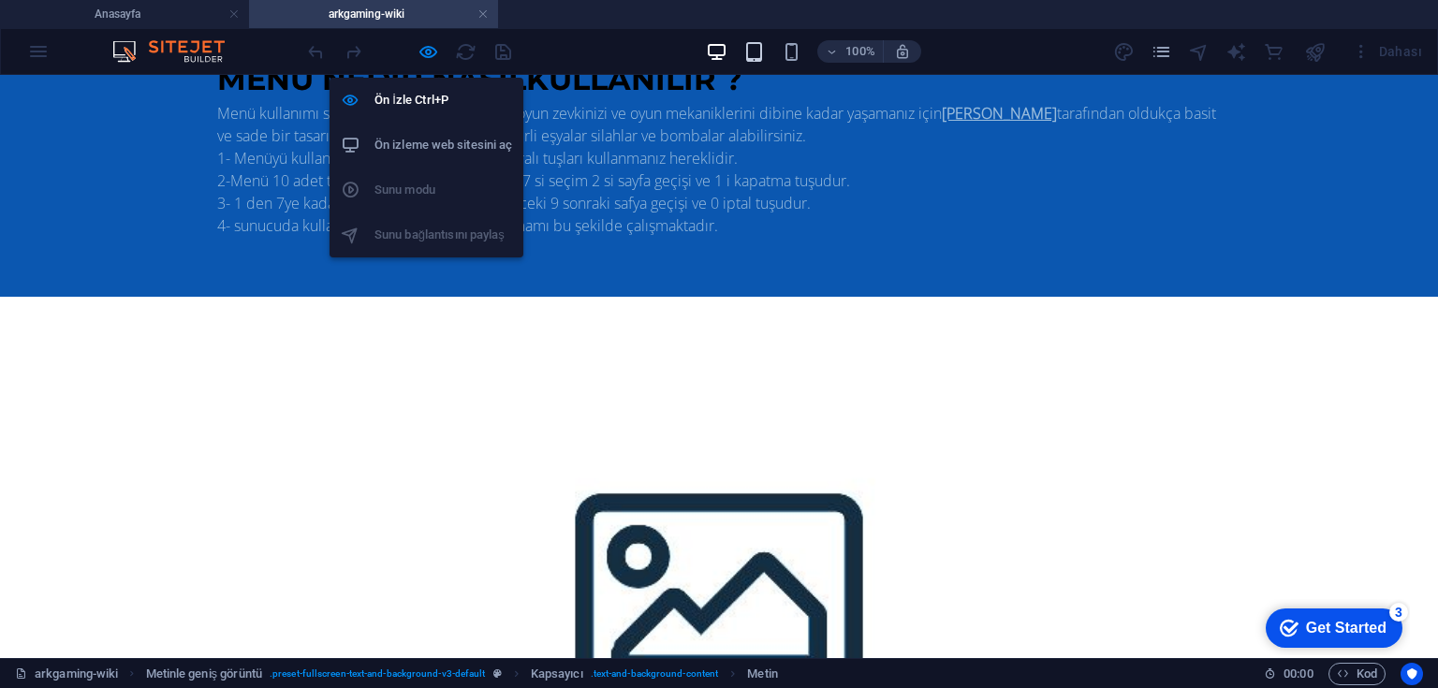
scroll to position [1544, 0]
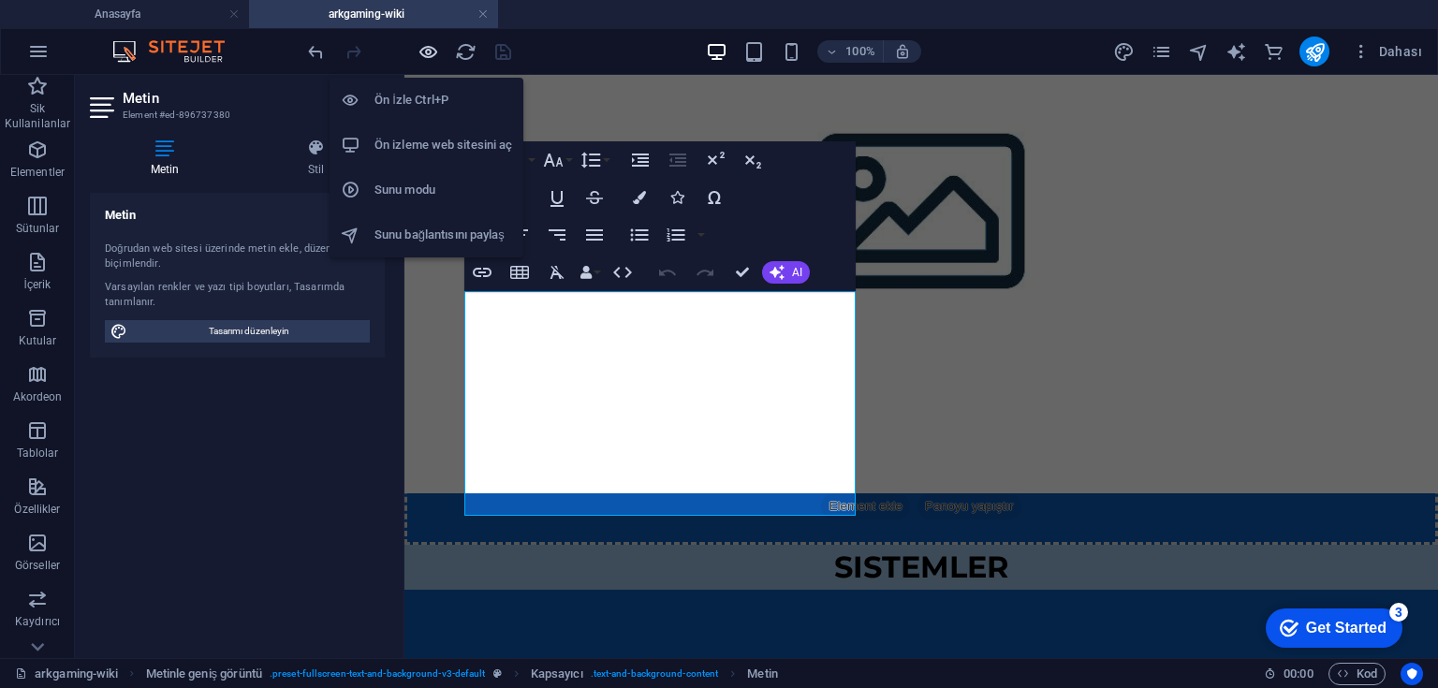
click at [427, 52] on icon "button" at bounding box center [429, 52] width 22 height 22
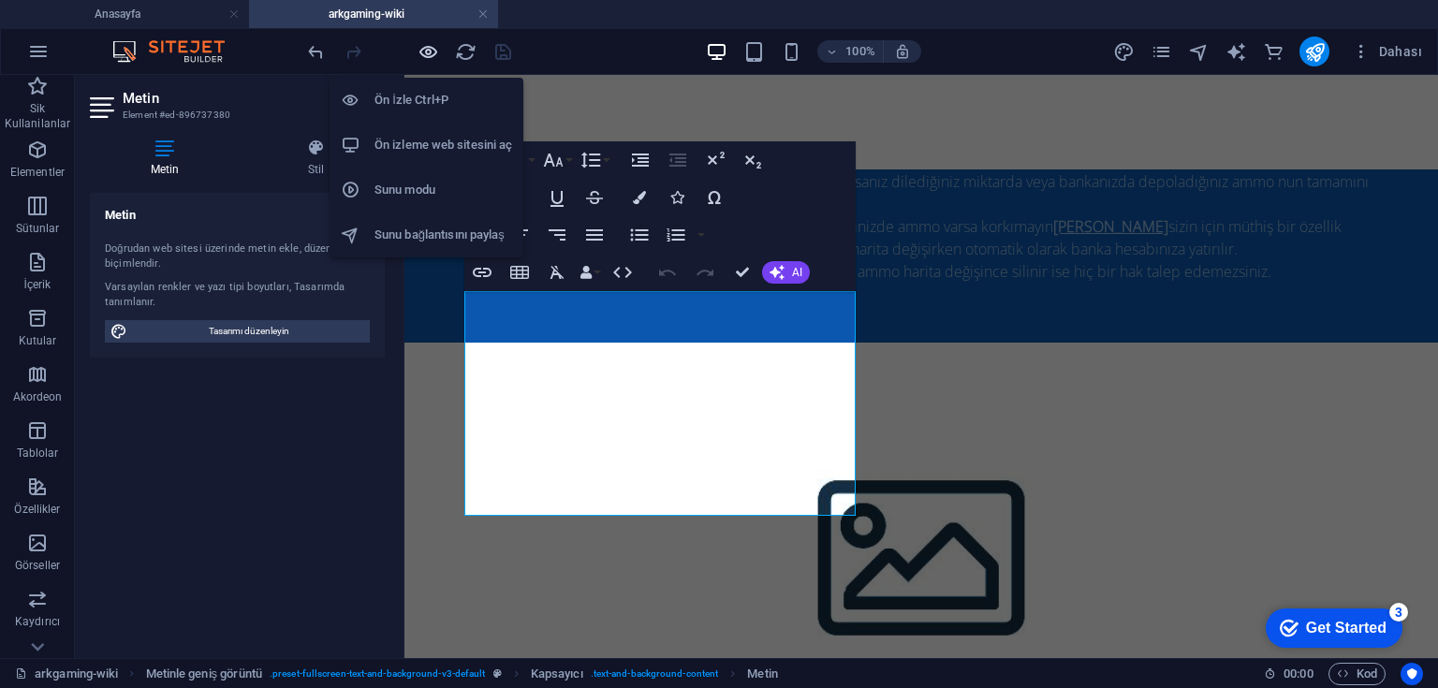
scroll to position [1157, 0]
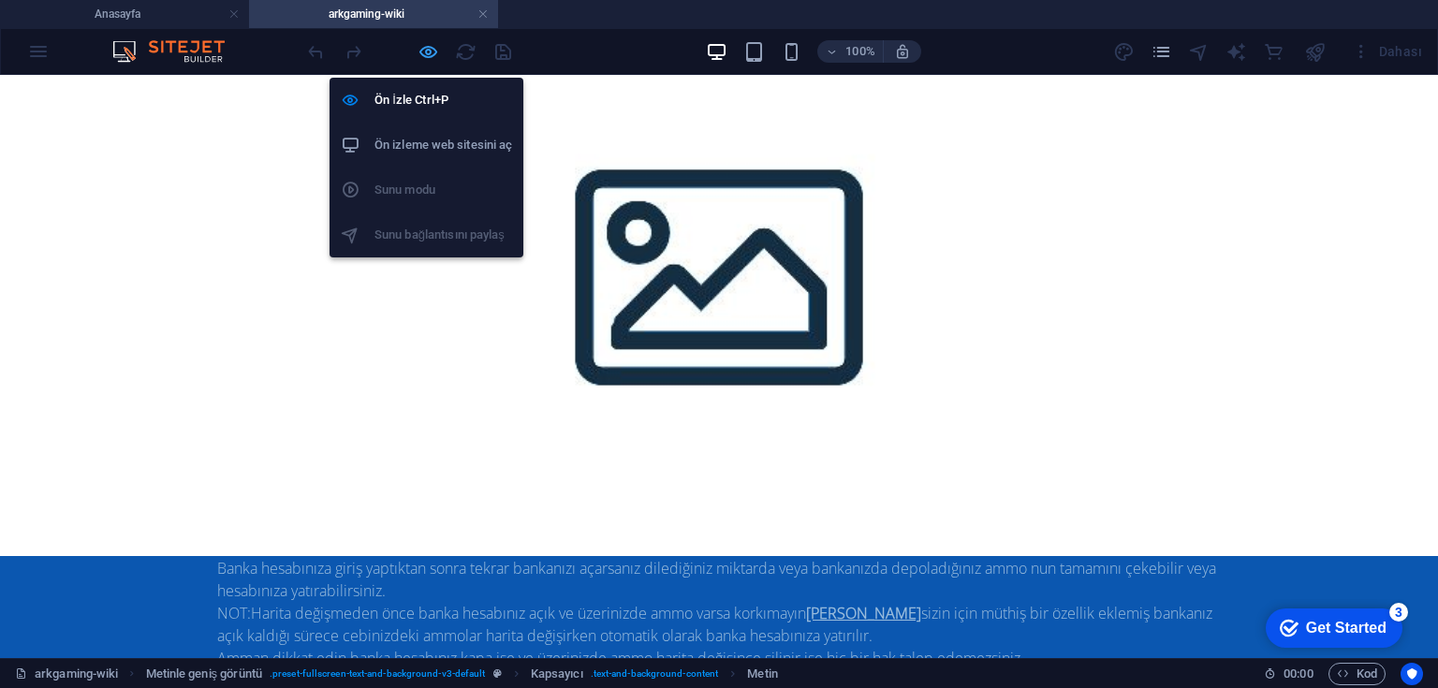
click at [427, 52] on icon "button" at bounding box center [429, 52] width 22 height 22
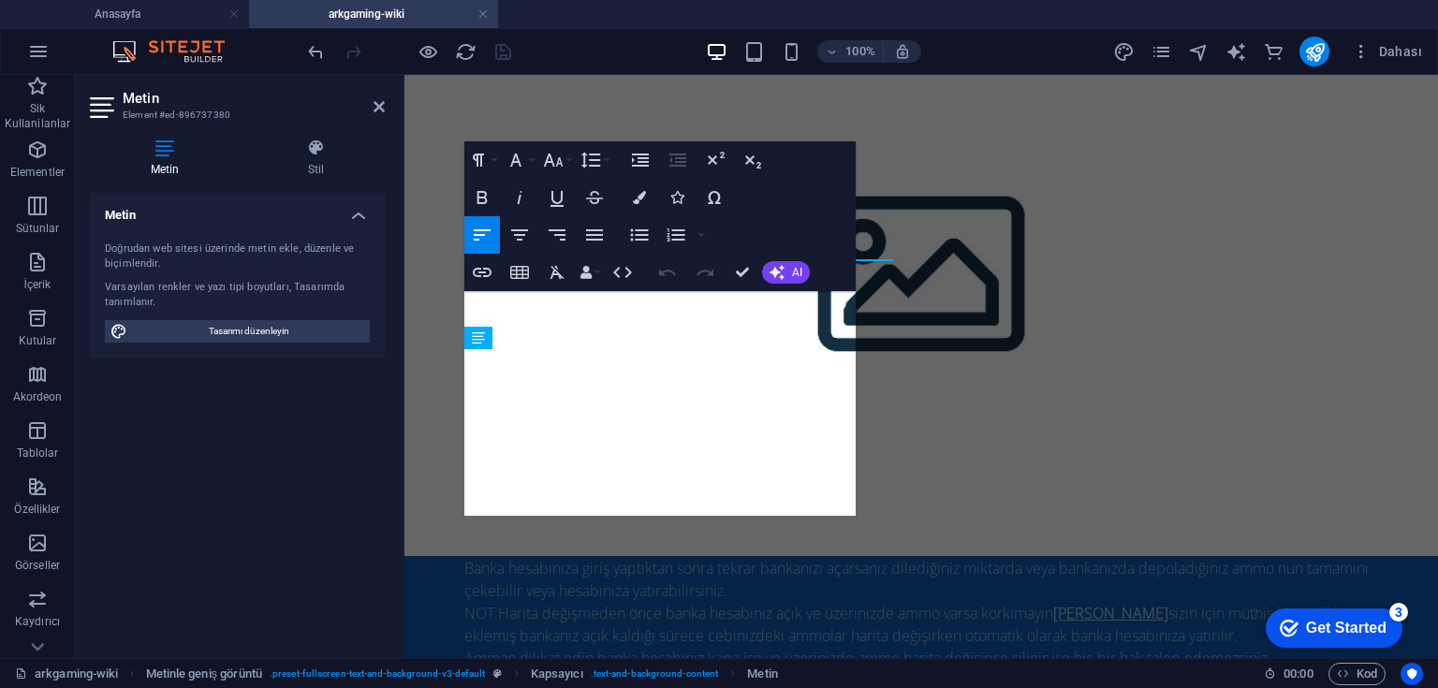
scroll to position [1544, 0]
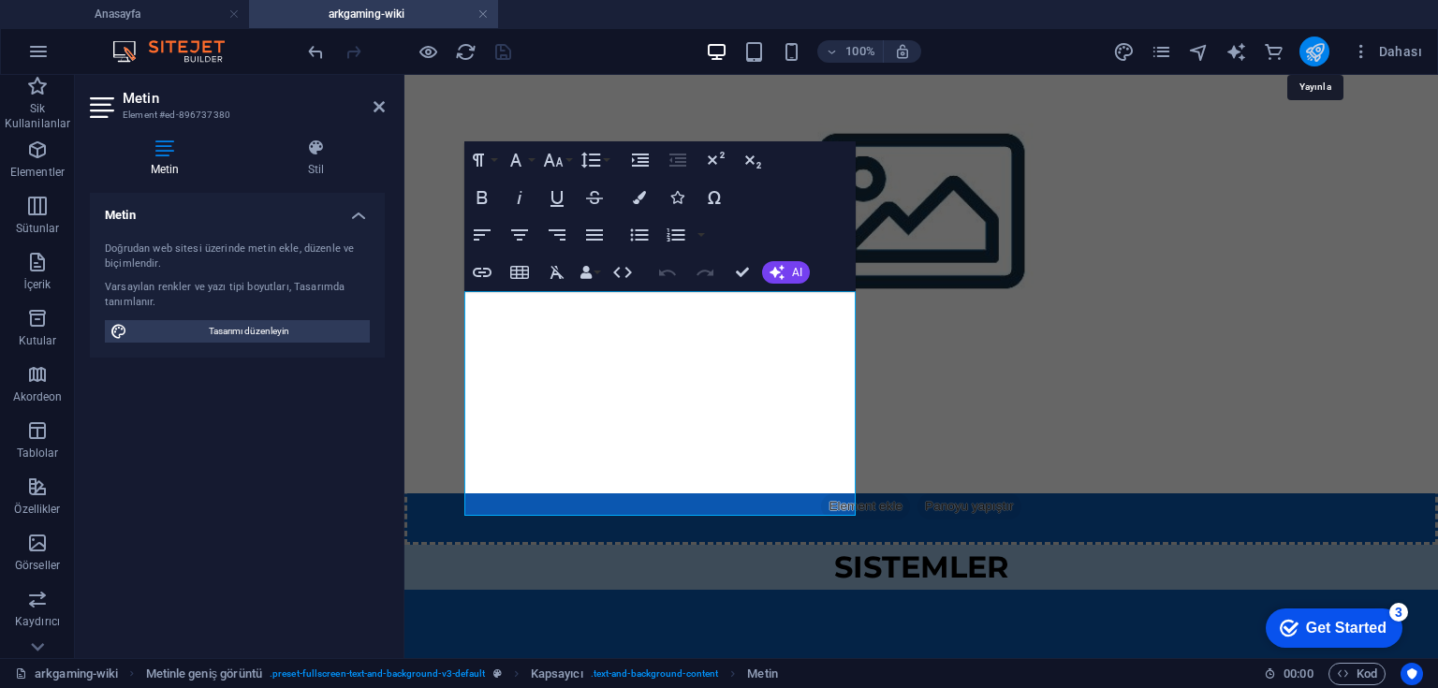
click at [1308, 54] on icon "publish" at bounding box center [1315, 52] width 22 height 22
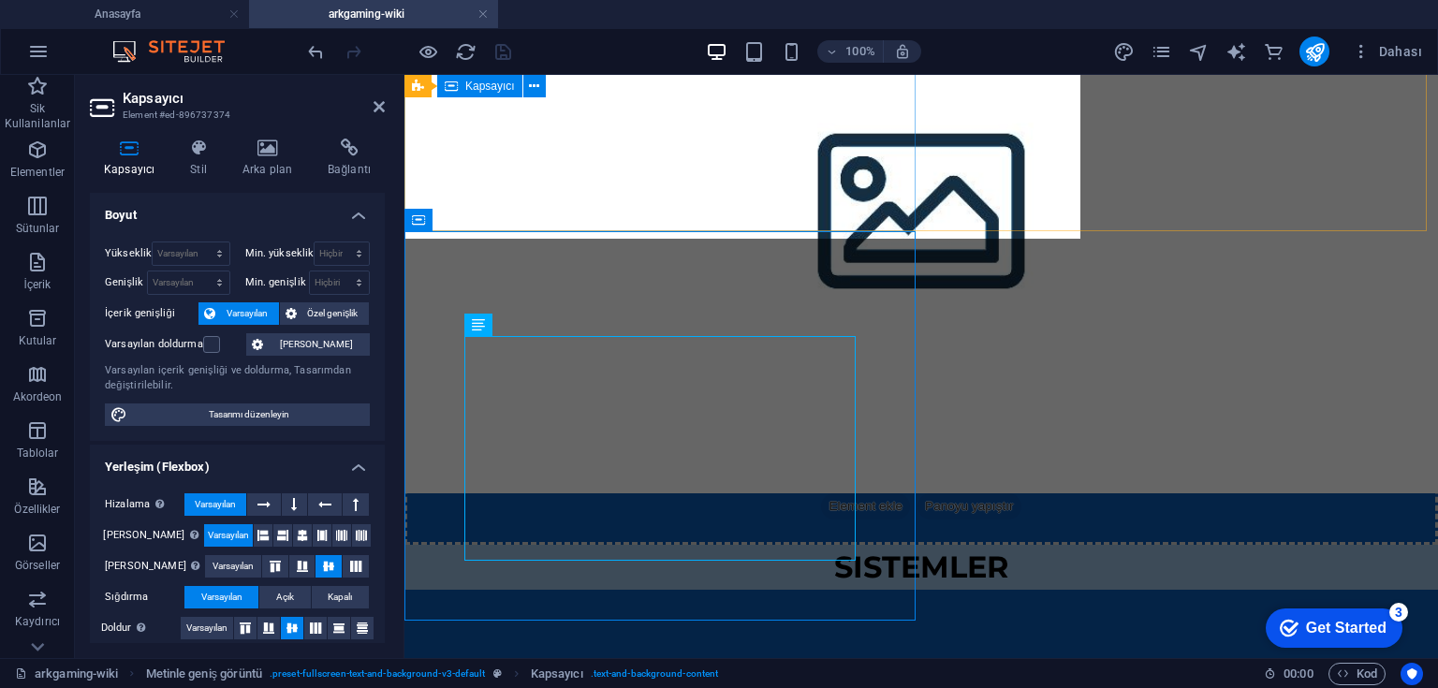
scroll to position [1499, 0]
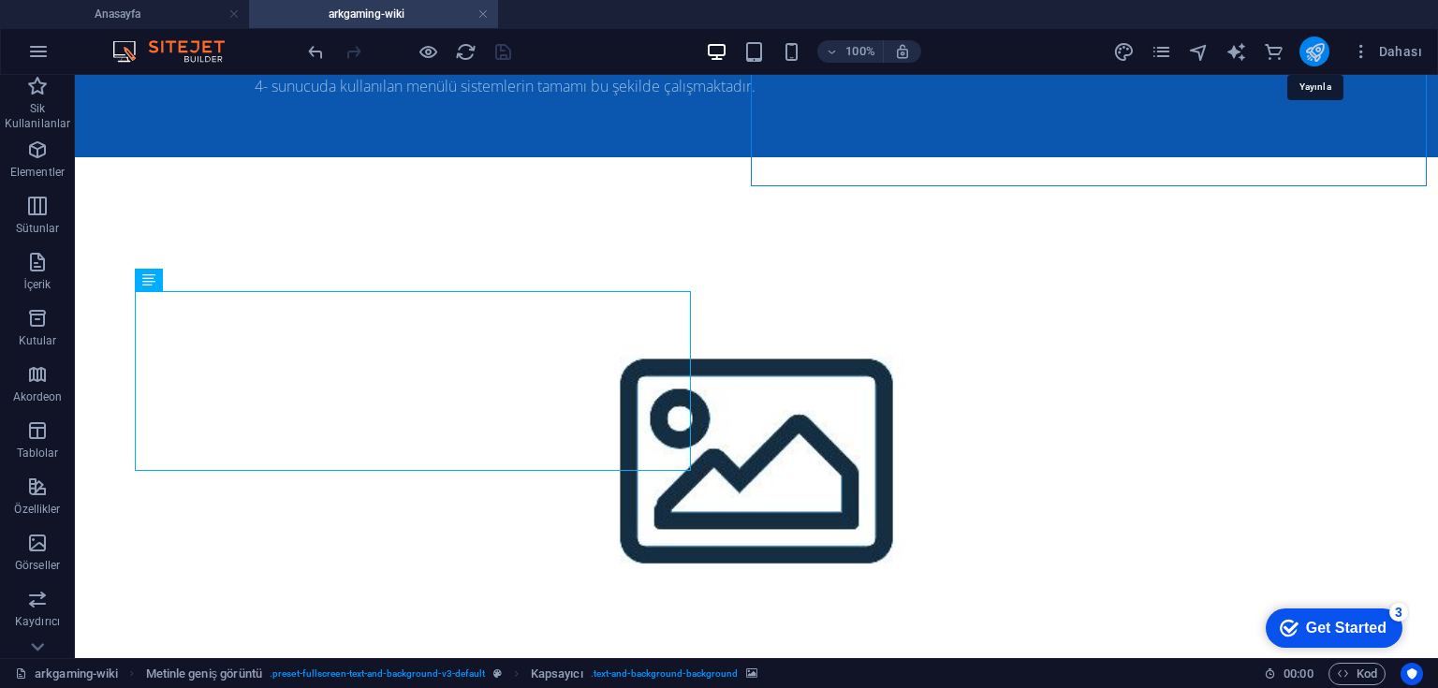
click at [1313, 51] on icon "publish" at bounding box center [1315, 52] width 22 height 22
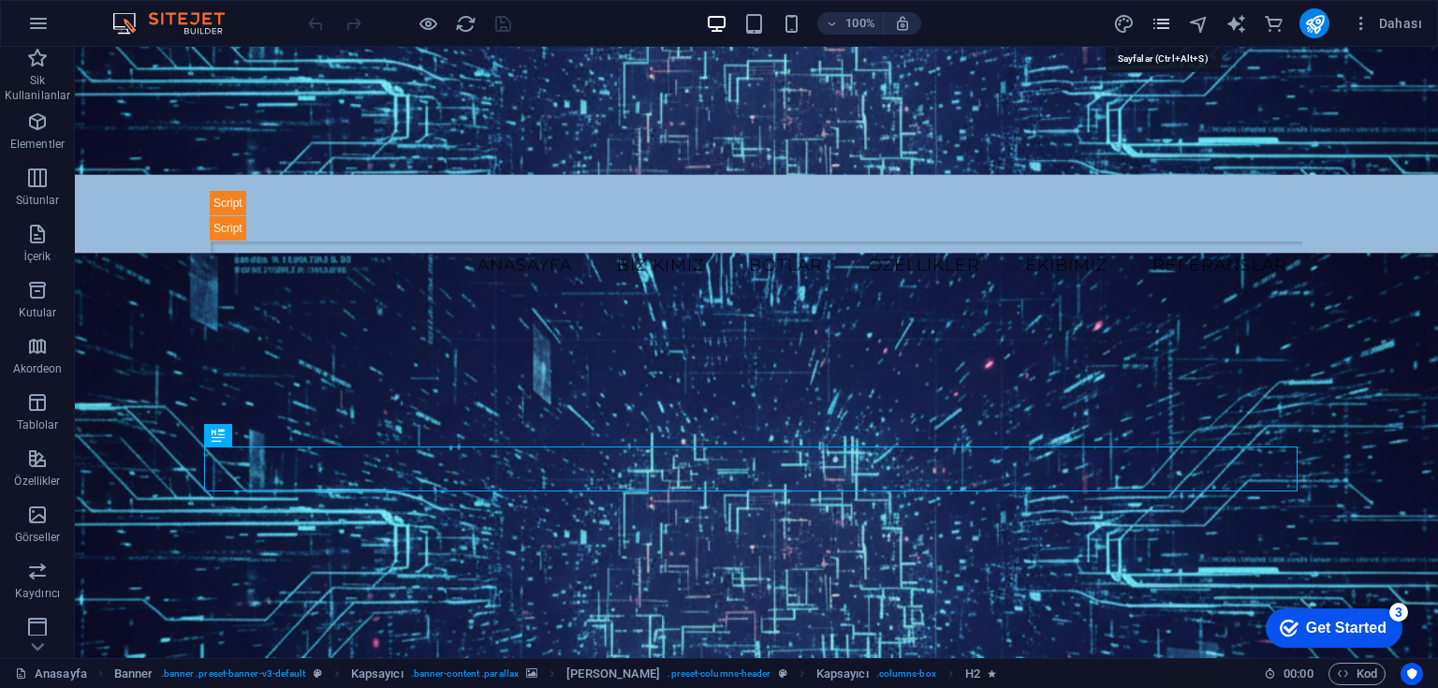
click at [1159, 26] on icon "pages" at bounding box center [1162, 24] width 22 height 22
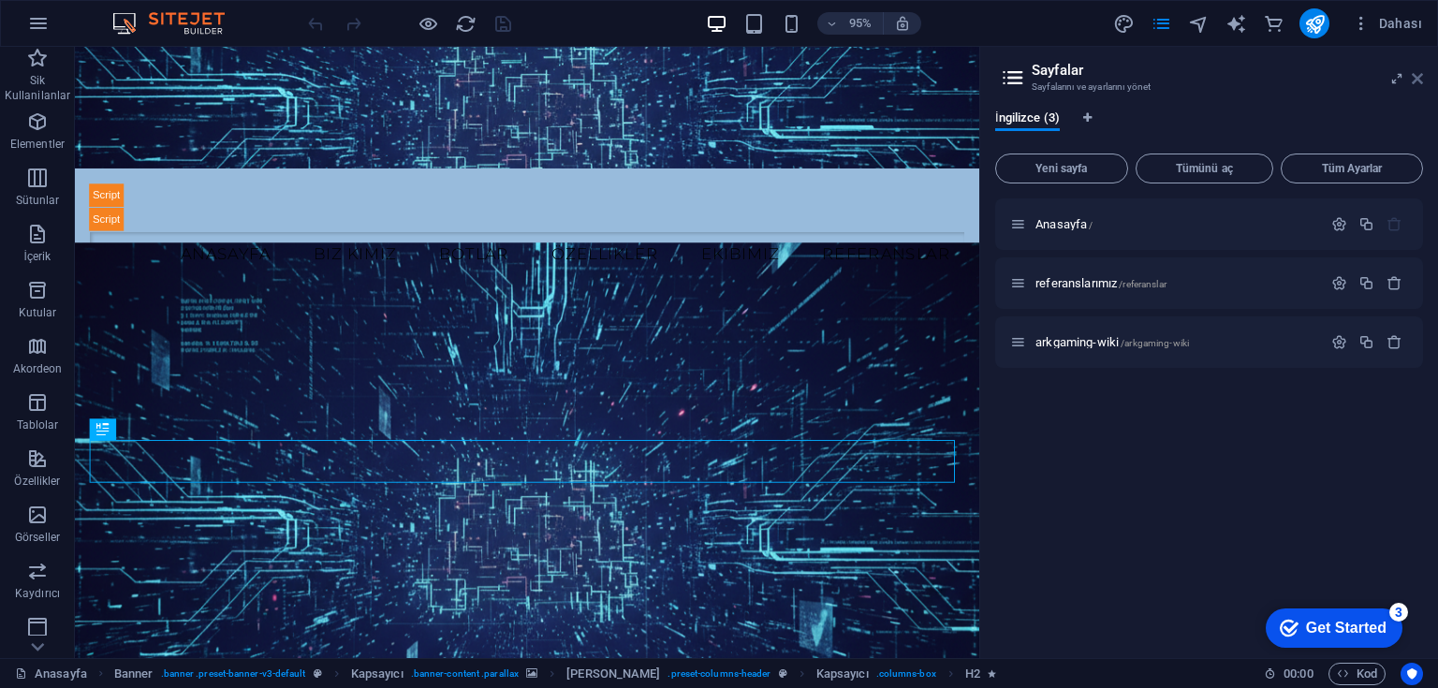
click at [1416, 75] on icon at bounding box center [1417, 78] width 11 height 15
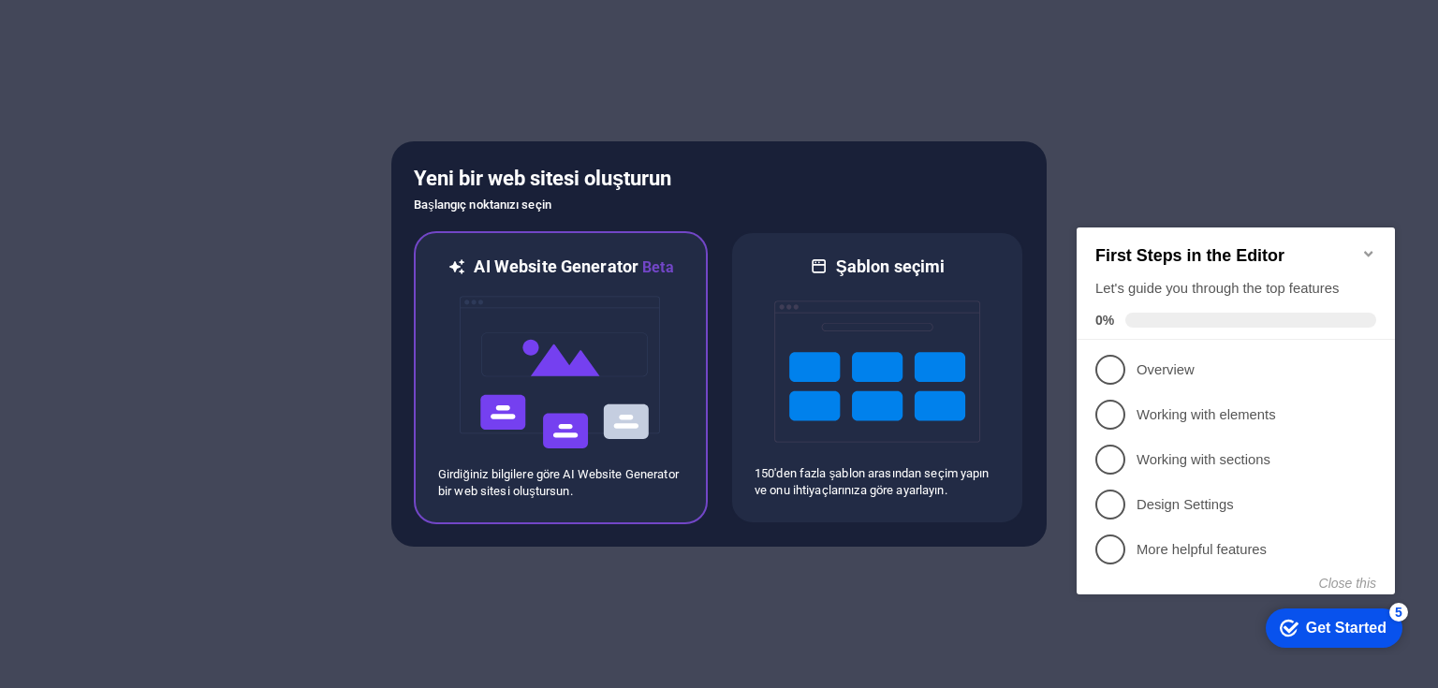
click at [626, 352] on img at bounding box center [561, 372] width 206 height 187
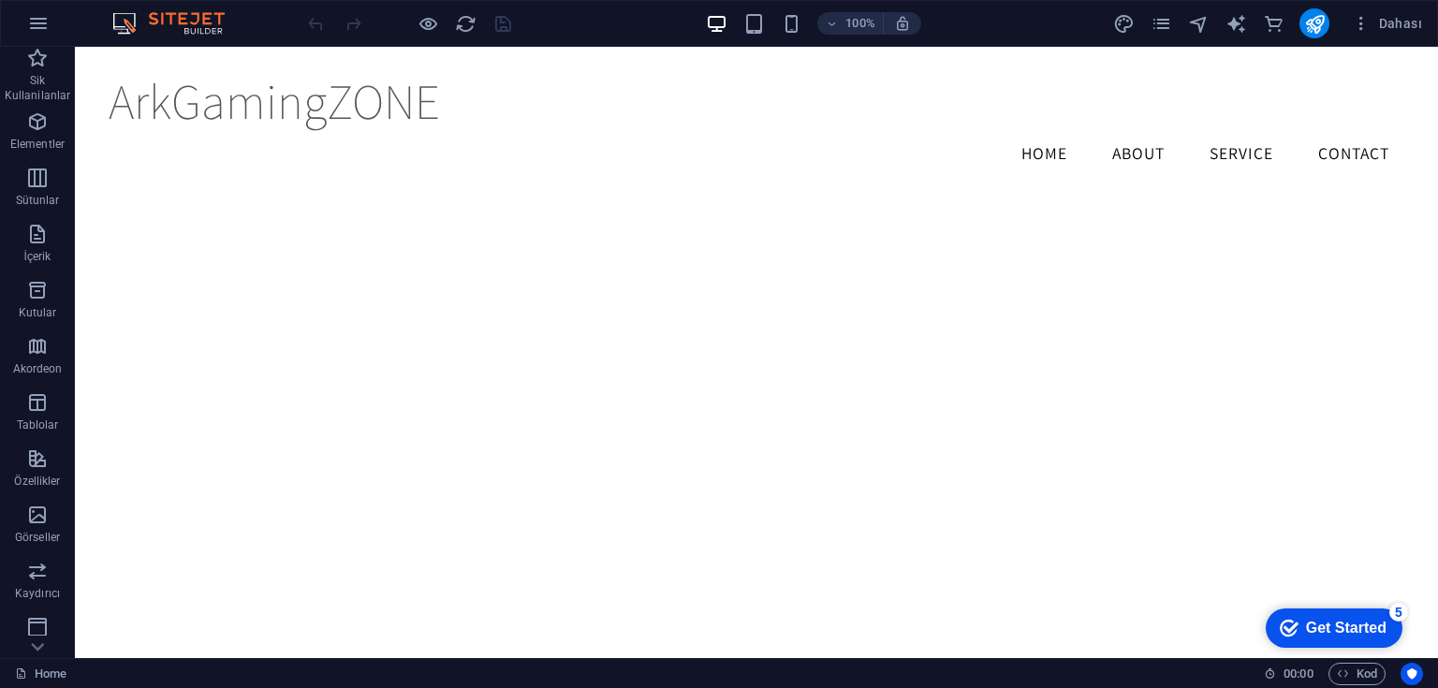
scroll to position [1957, 0]
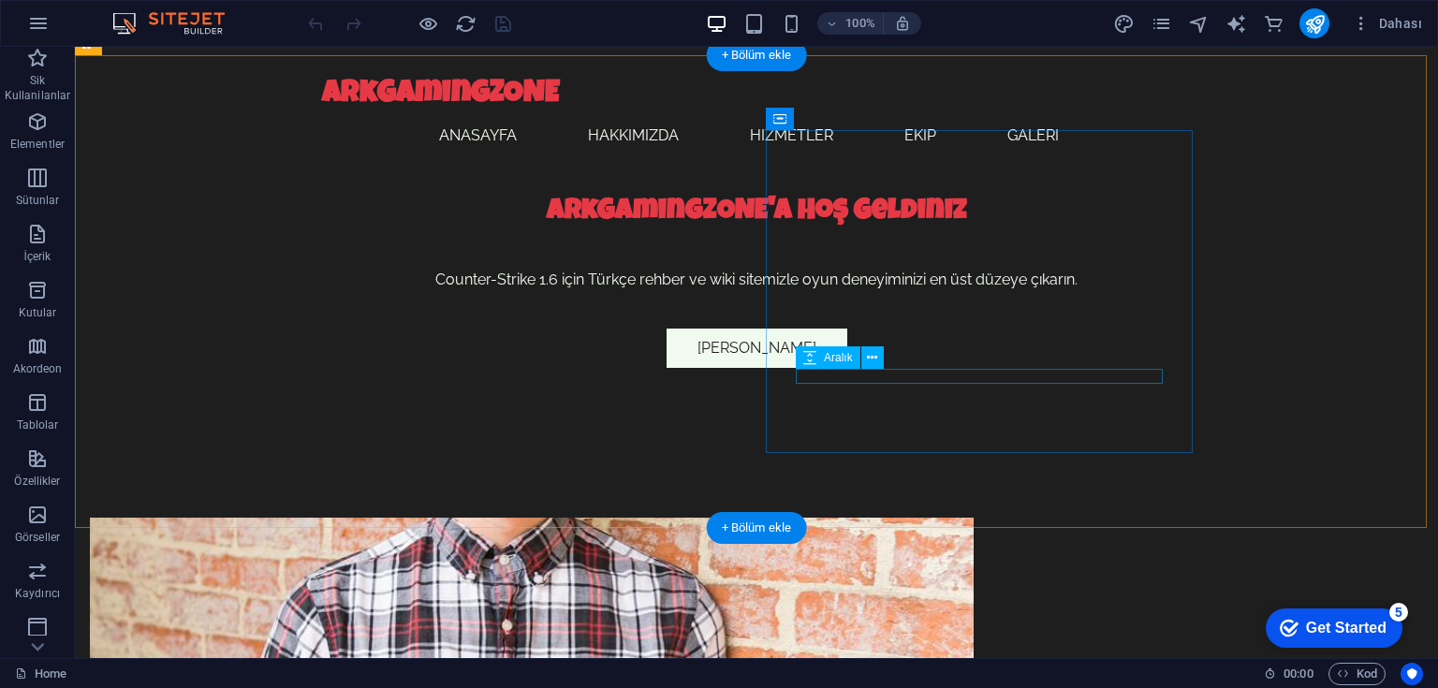
scroll to position [674, 0]
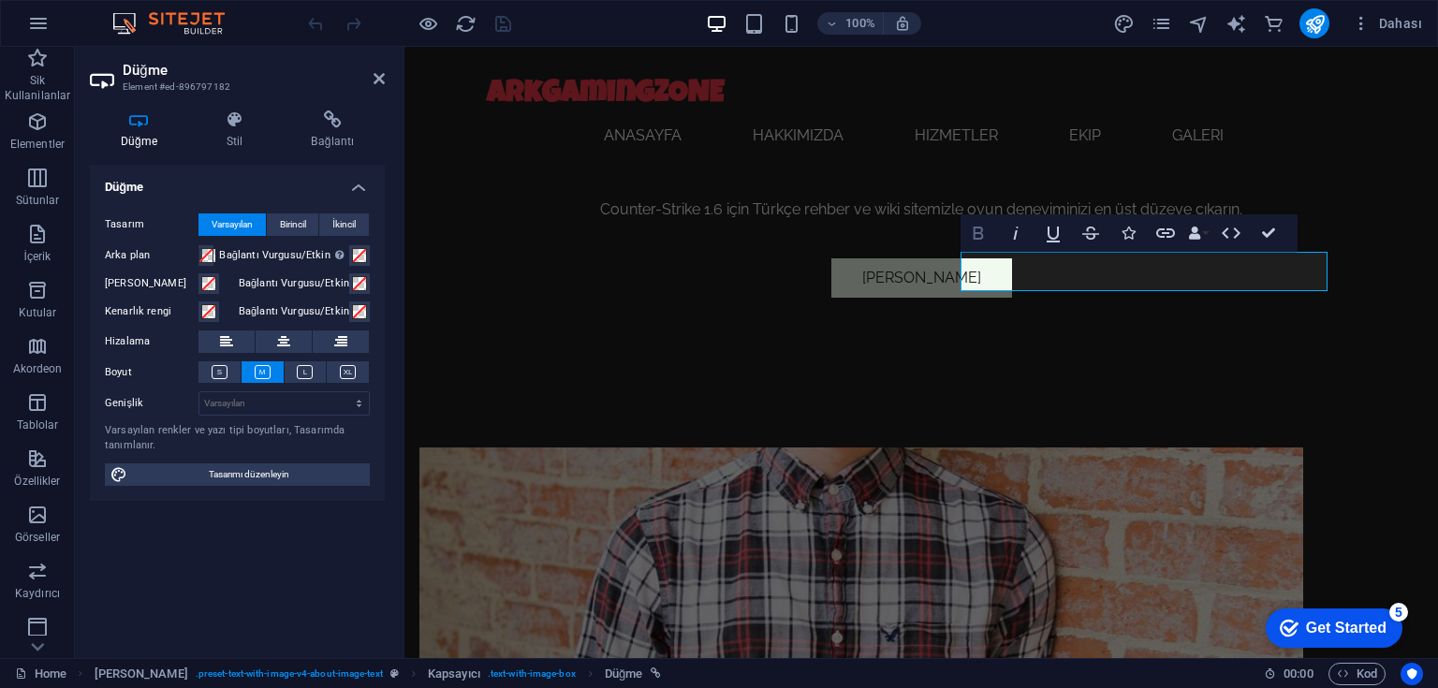
click at [978, 230] on icon "button" at bounding box center [978, 233] width 22 height 22
drag, startPoint x: 1070, startPoint y: 264, endPoint x: 960, endPoint y: 257, distance: 110.7
click at [978, 227] on icon "button" at bounding box center [979, 233] width 10 height 13
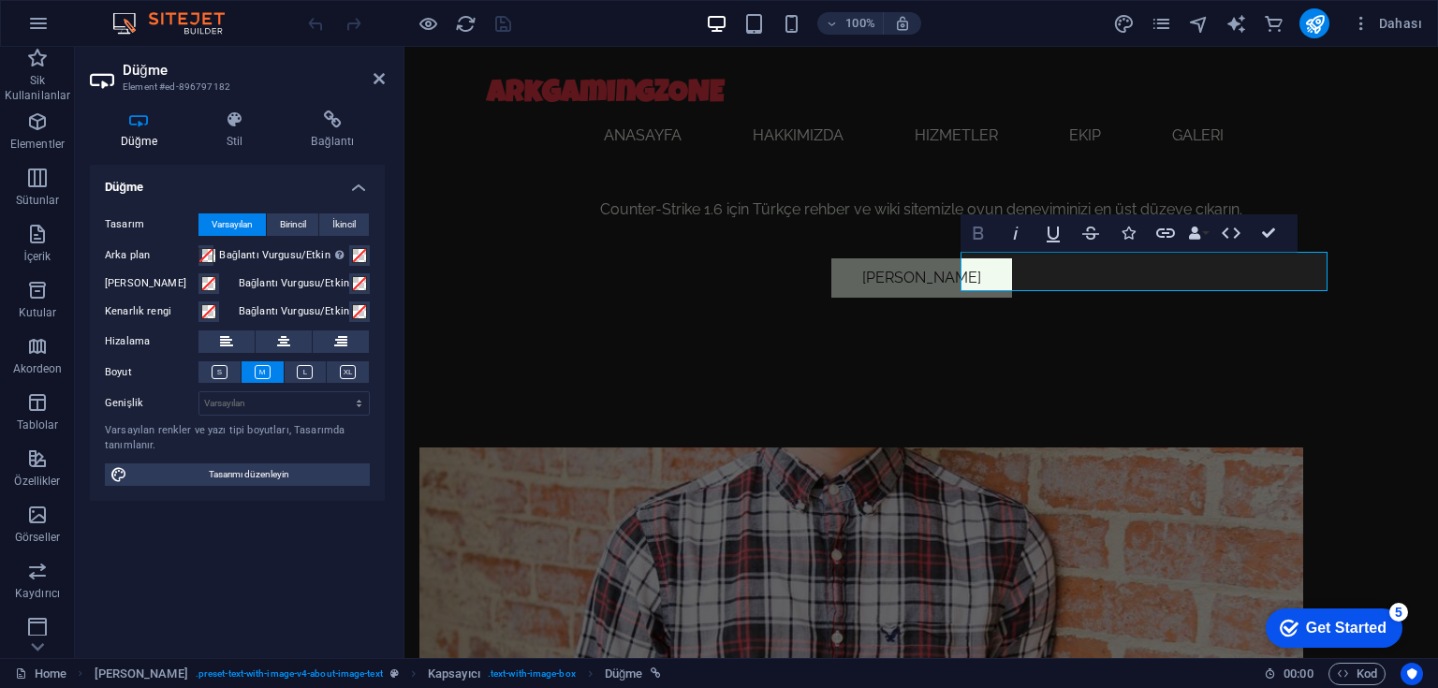
click at [978, 227] on icon "button" at bounding box center [979, 233] width 10 height 13
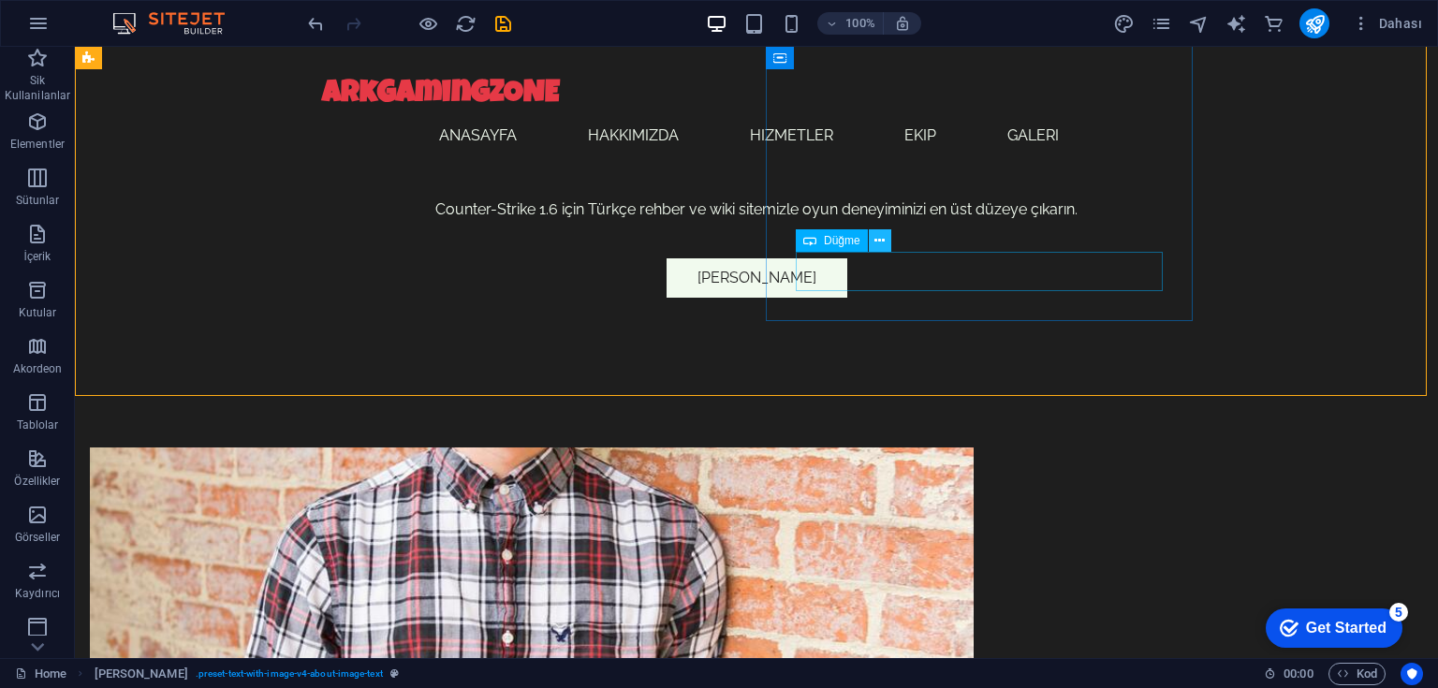
click at [879, 239] on icon at bounding box center [879, 241] width 10 height 20
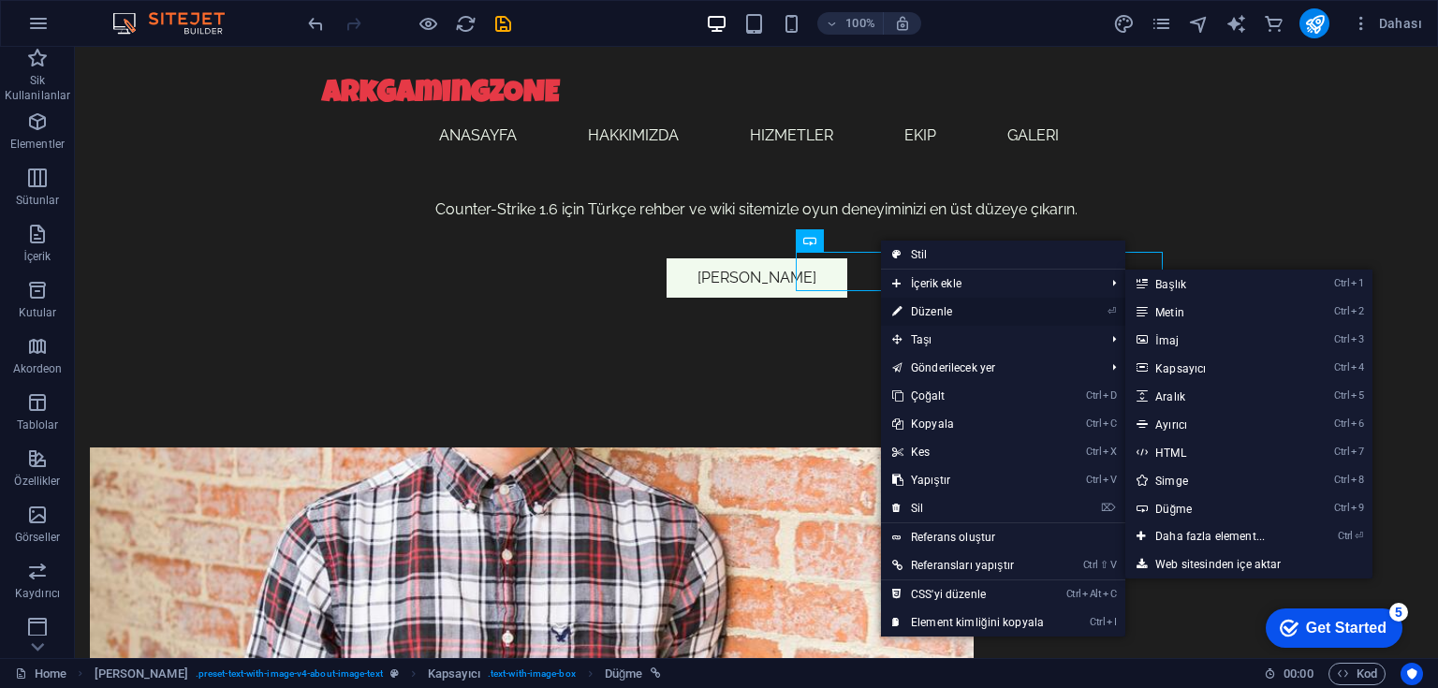
click at [946, 304] on link "⏎ Düzenle" at bounding box center [968, 312] width 174 height 28
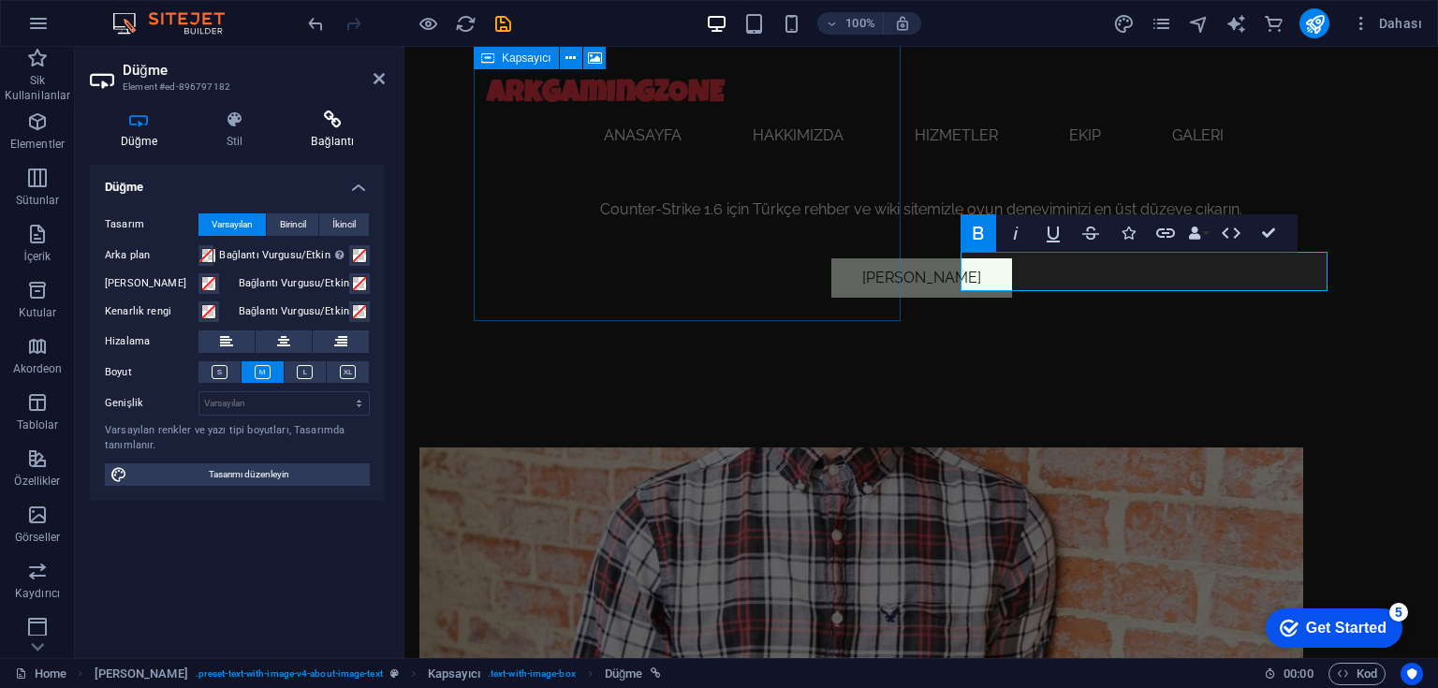
click at [341, 128] on h4 "Bağlantı" at bounding box center [333, 129] width 104 height 39
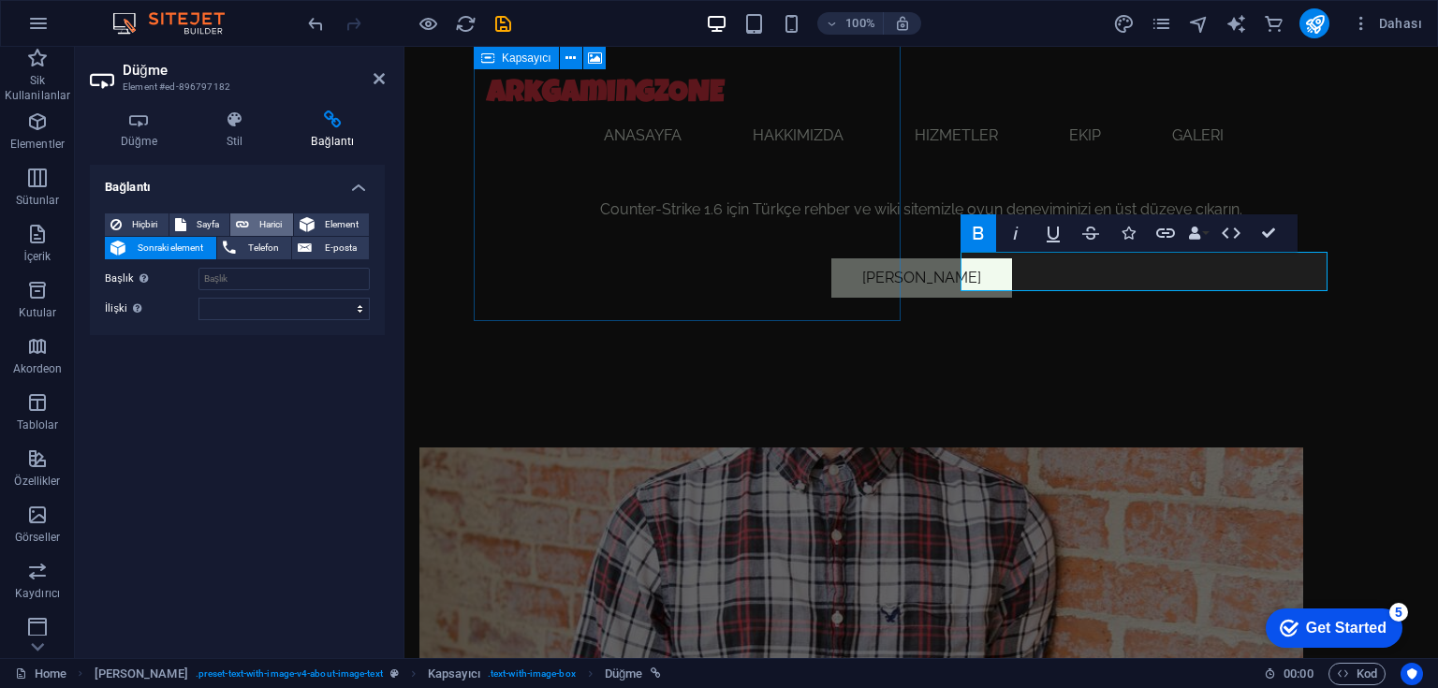
click at [255, 224] on span "Harici" at bounding box center [271, 224] width 33 height 22
select select "blank"
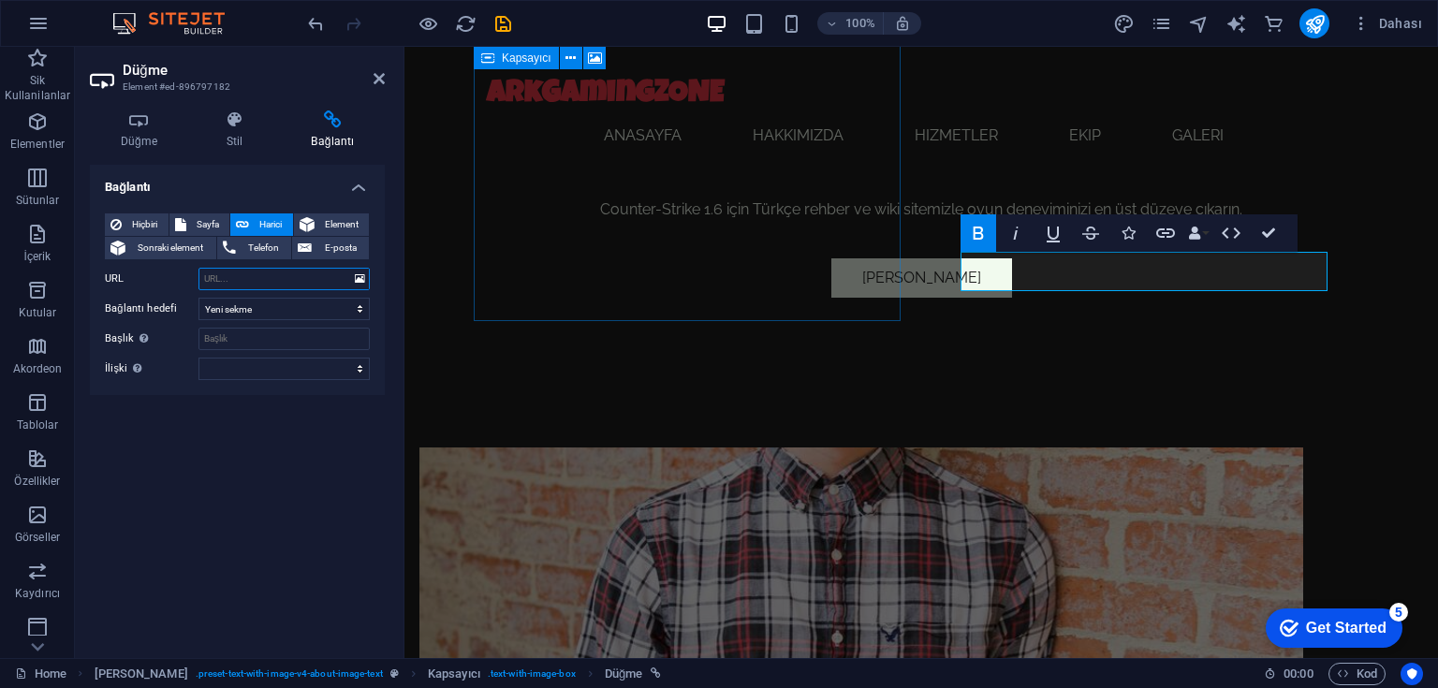
click at [270, 282] on input "URL" at bounding box center [283, 279] width 171 height 22
paste input "[URL][DOMAIN_NAME]"
type input "[URL][DOMAIN_NAME]"
drag, startPoint x: 699, startPoint y: 369, endPoint x: 1031, endPoint y: 368, distance: 331.4
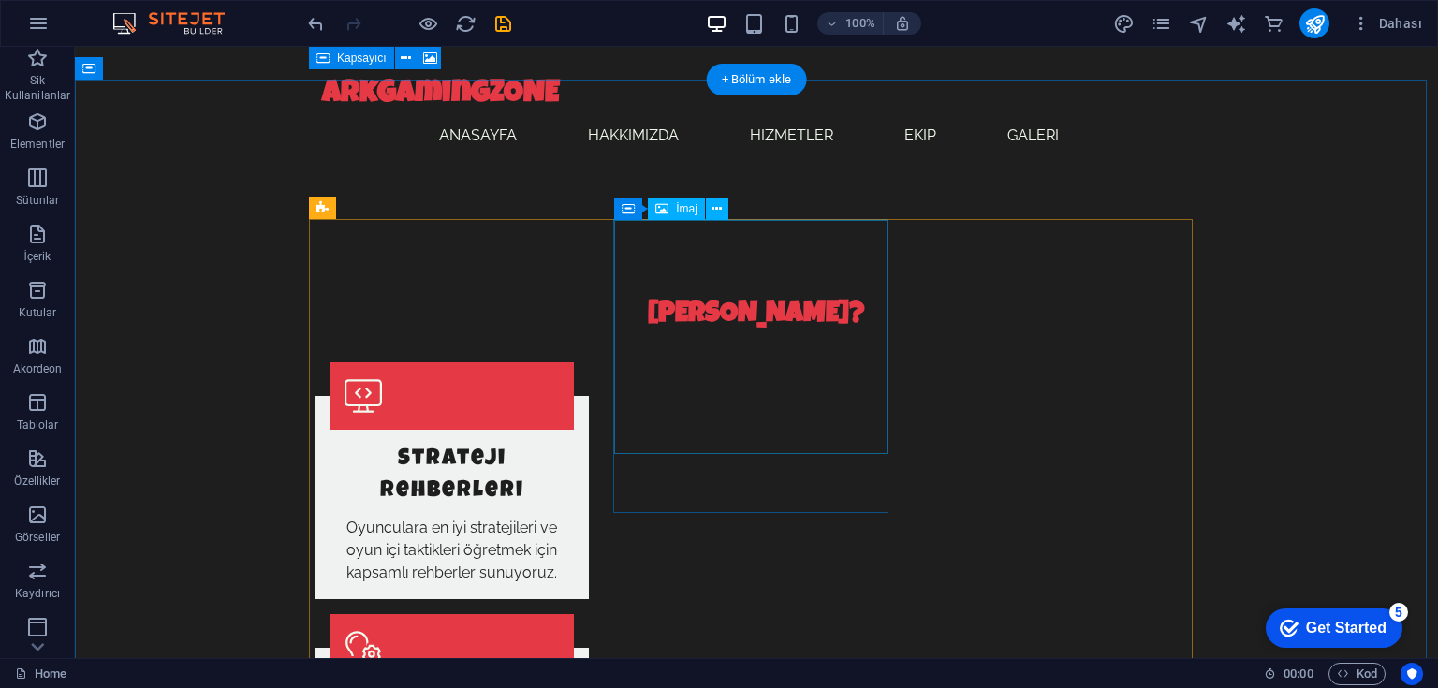
scroll to position [1723, 0]
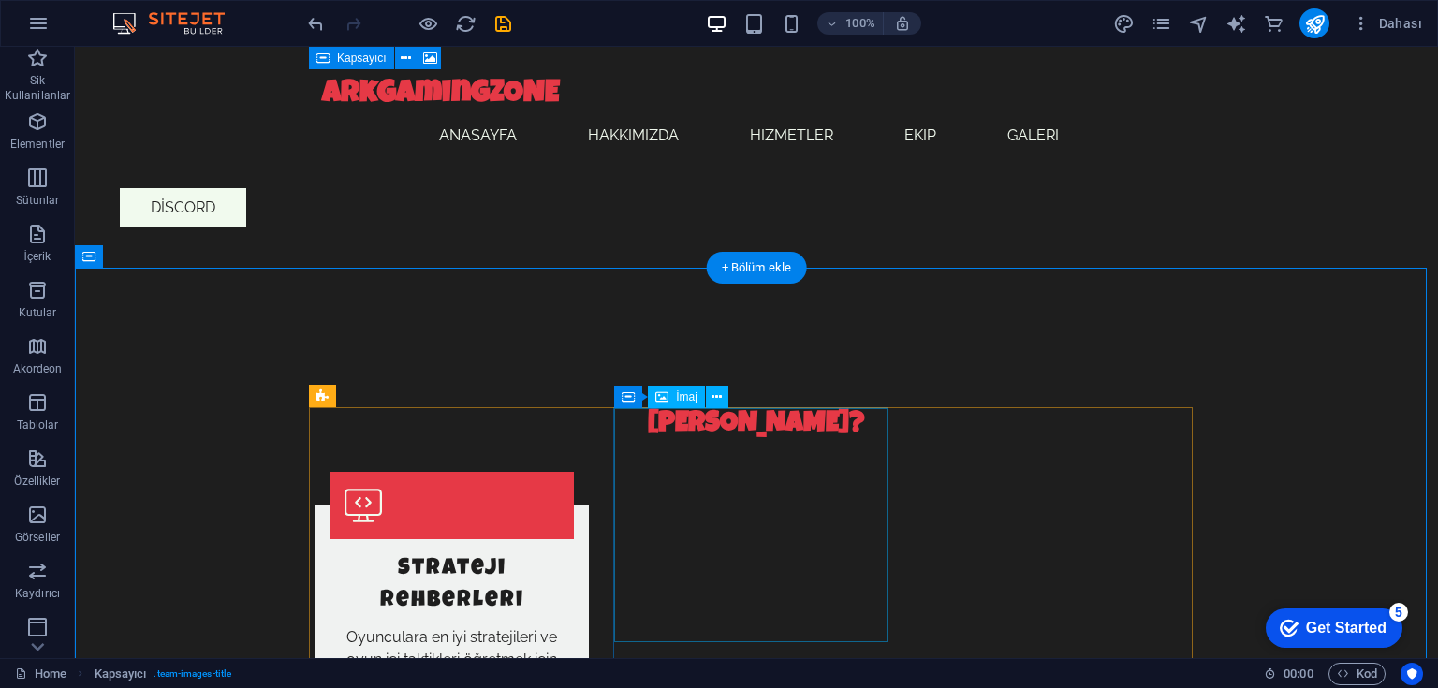
scroll to position [1573, 0]
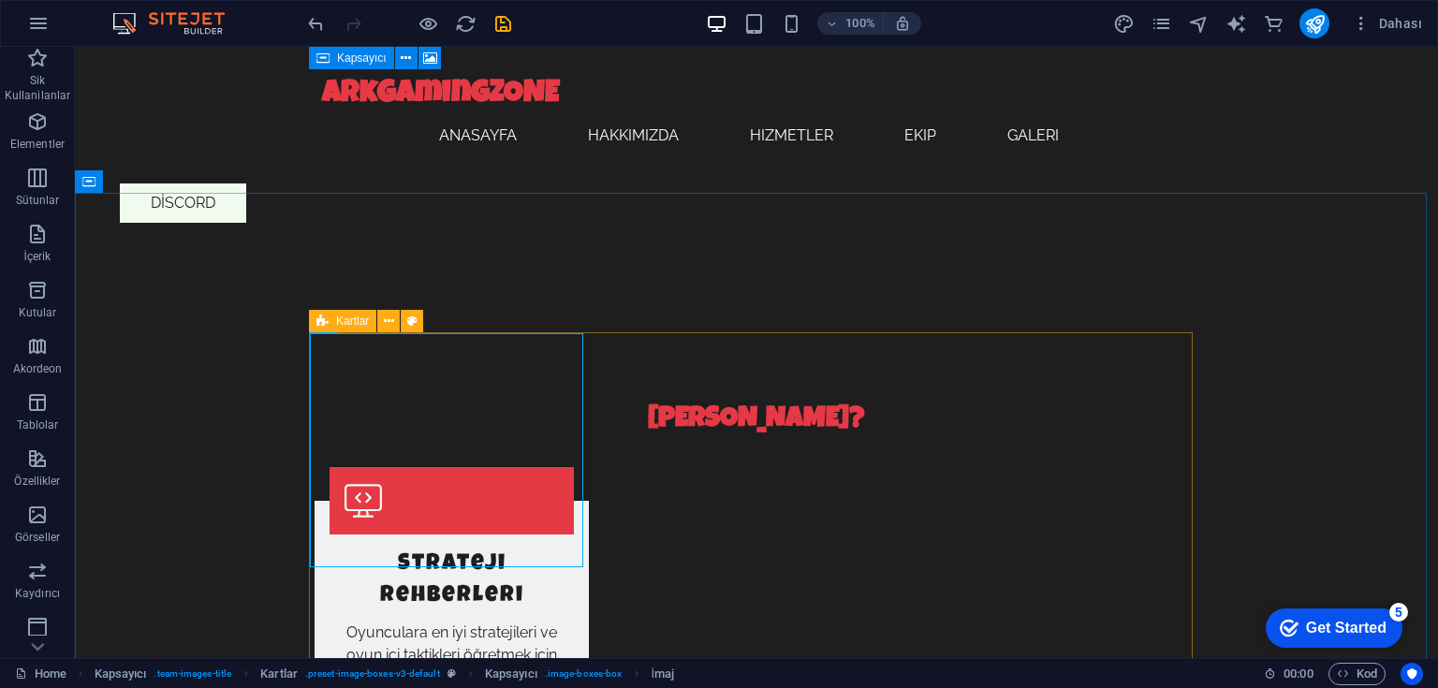
click at [318, 323] on icon at bounding box center [322, 321] width 12 height 22
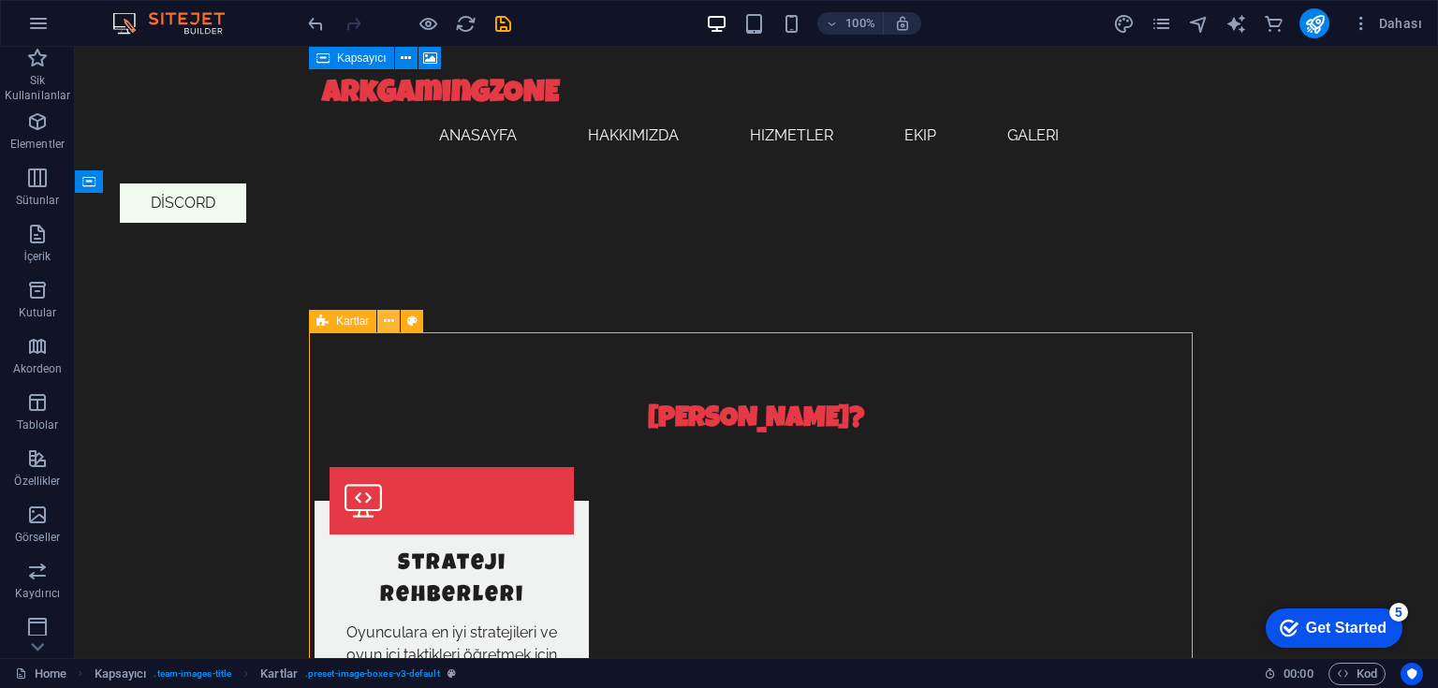
click at [396, 320] on button at bounding box center [388, 321] width 22 height 22
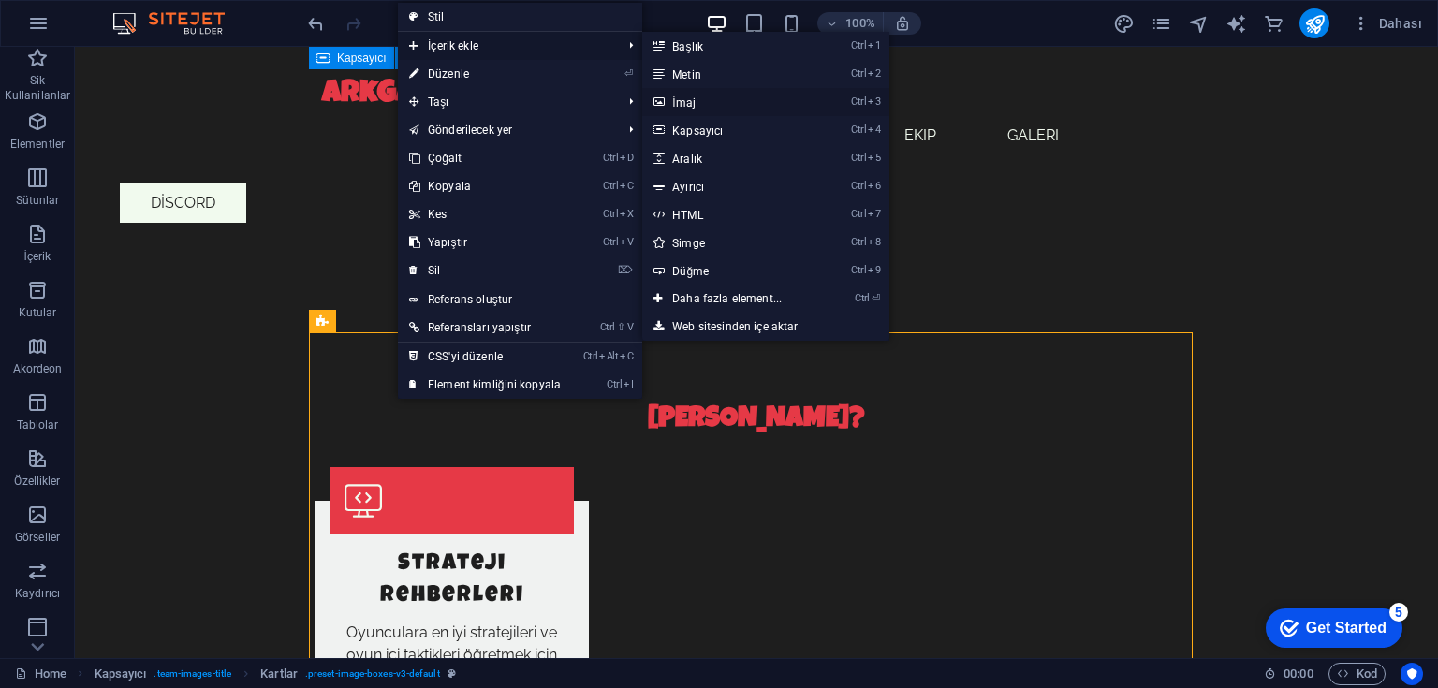
click at [709, 101] on link "Ctrl 3 İmaj" at bounding box center [730, 102] width 177 height 28
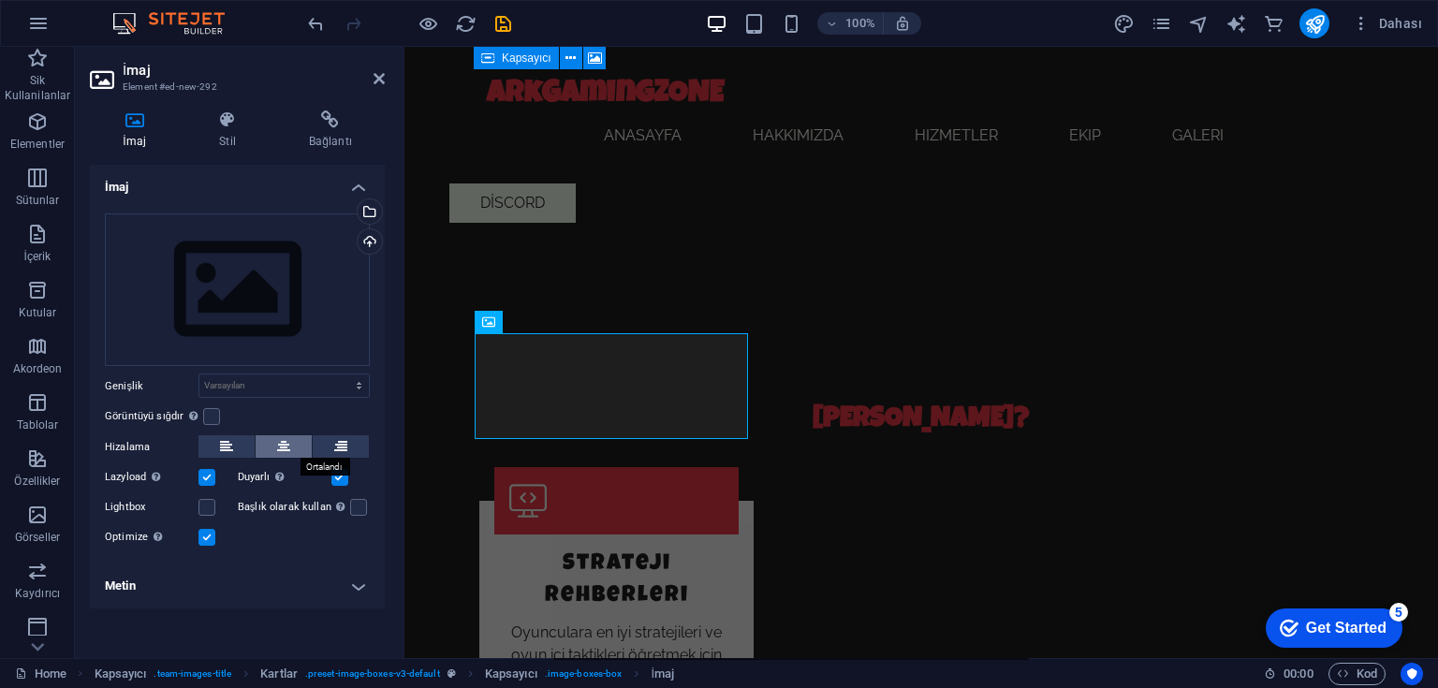
click at [285, 443] on icon at bounding box center [283, 446] width 13 height 22
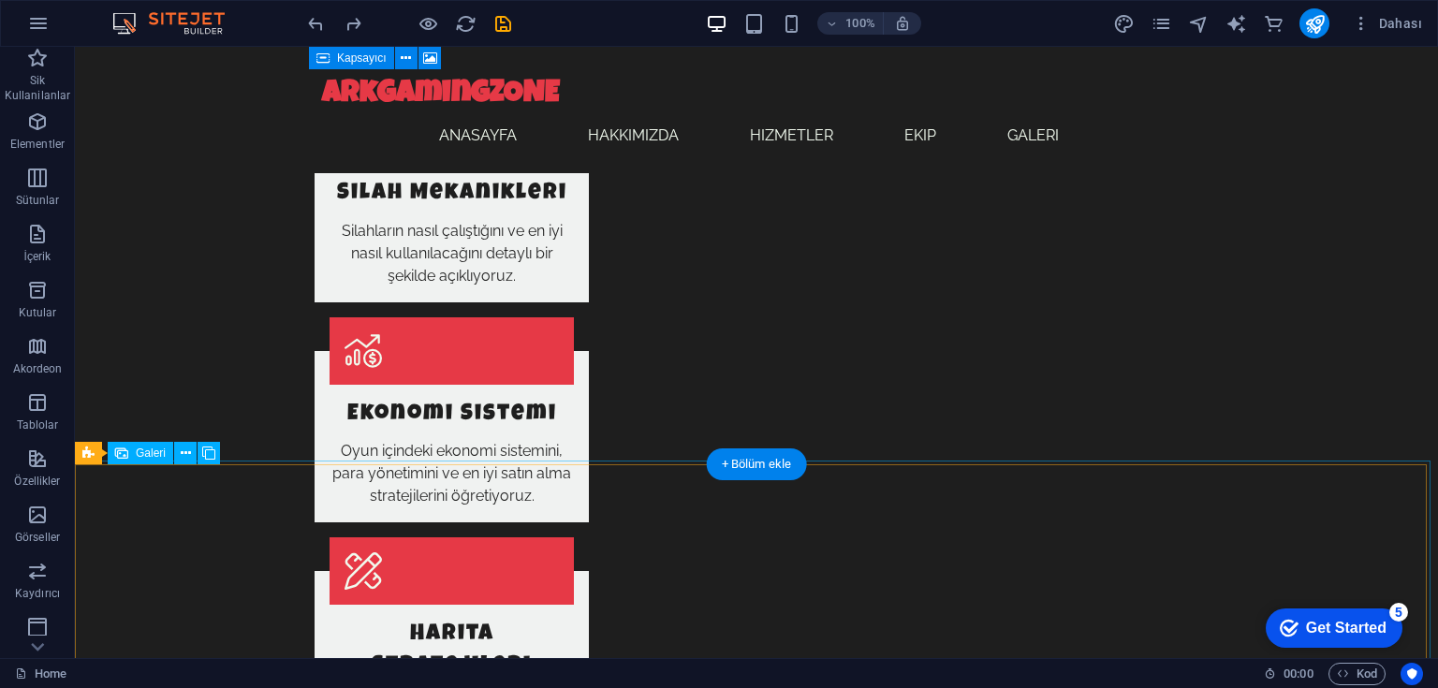
scroll to position [2314, 0]
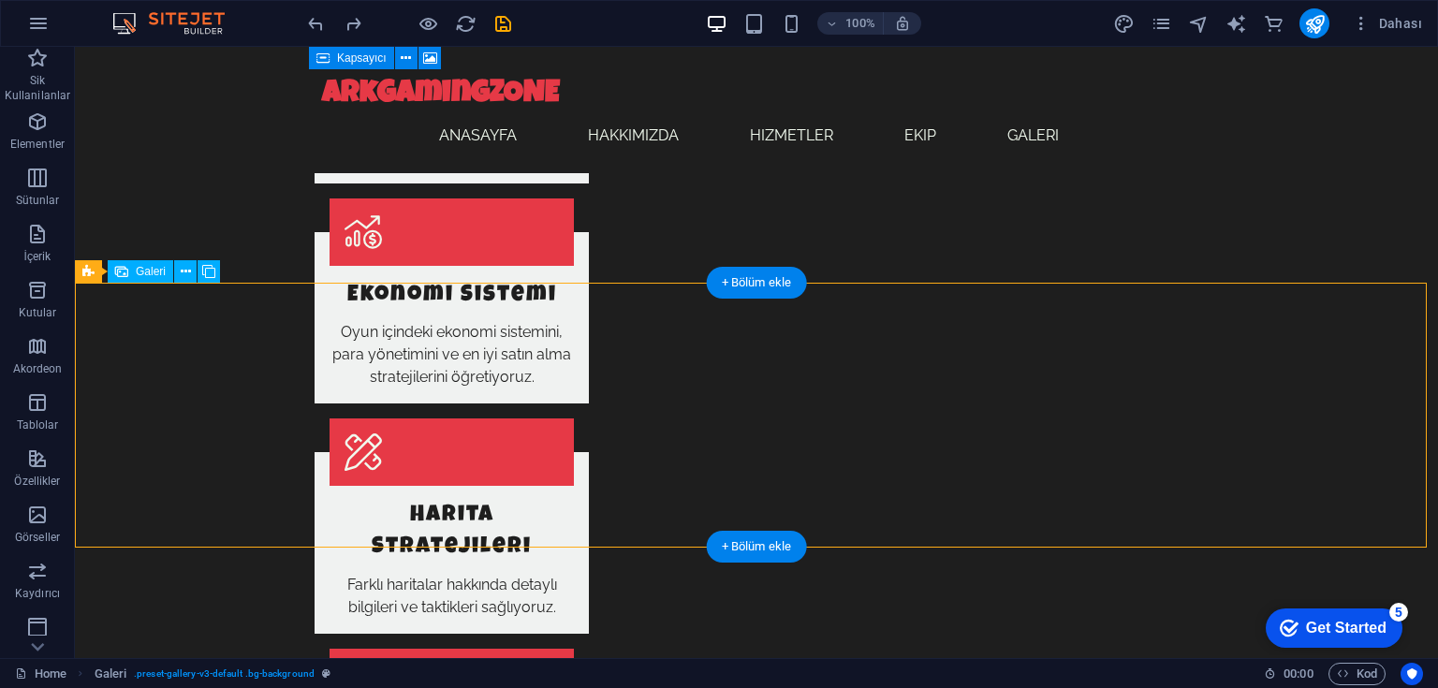
drag, startPoint x: 1210, startPoint y: 426, endPoint x: 796, endPoint y: 447, distance: 414.4
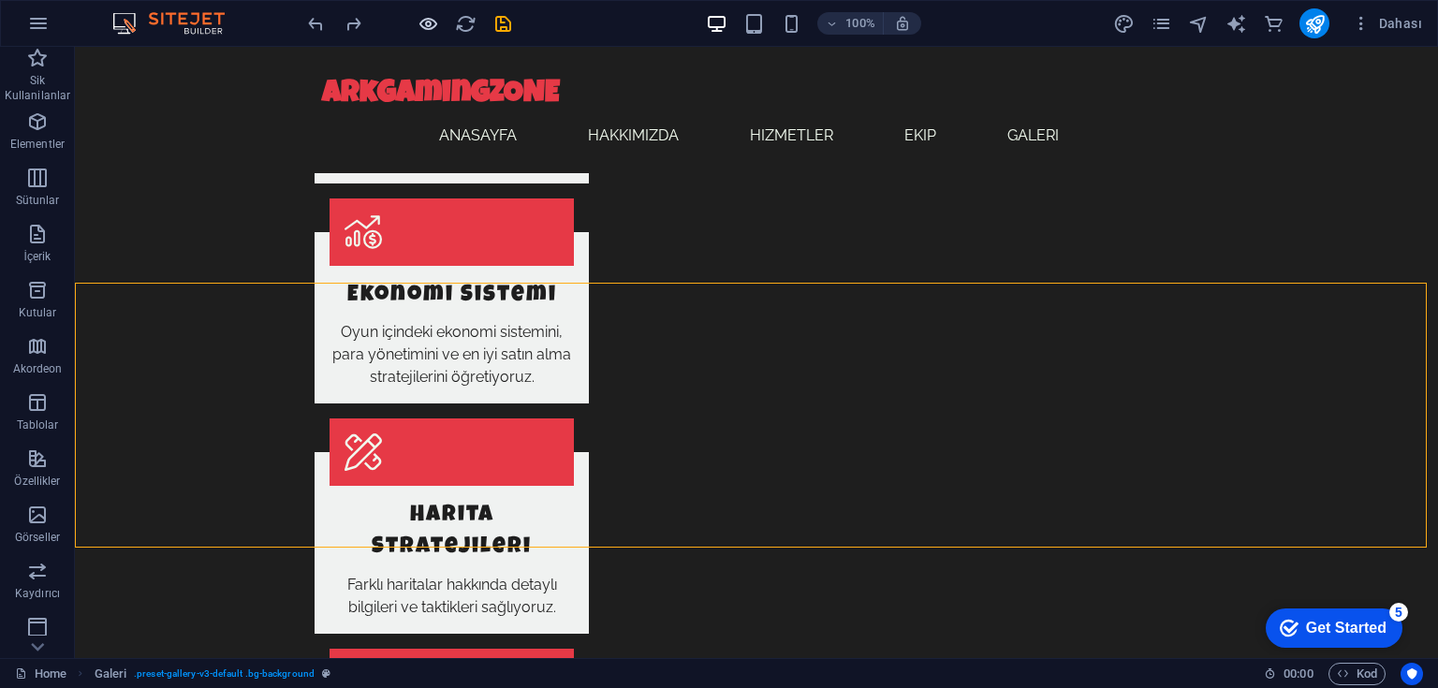
click at [433, 22] on icon "button" at bounding box center [429, 24] width 22 height 22
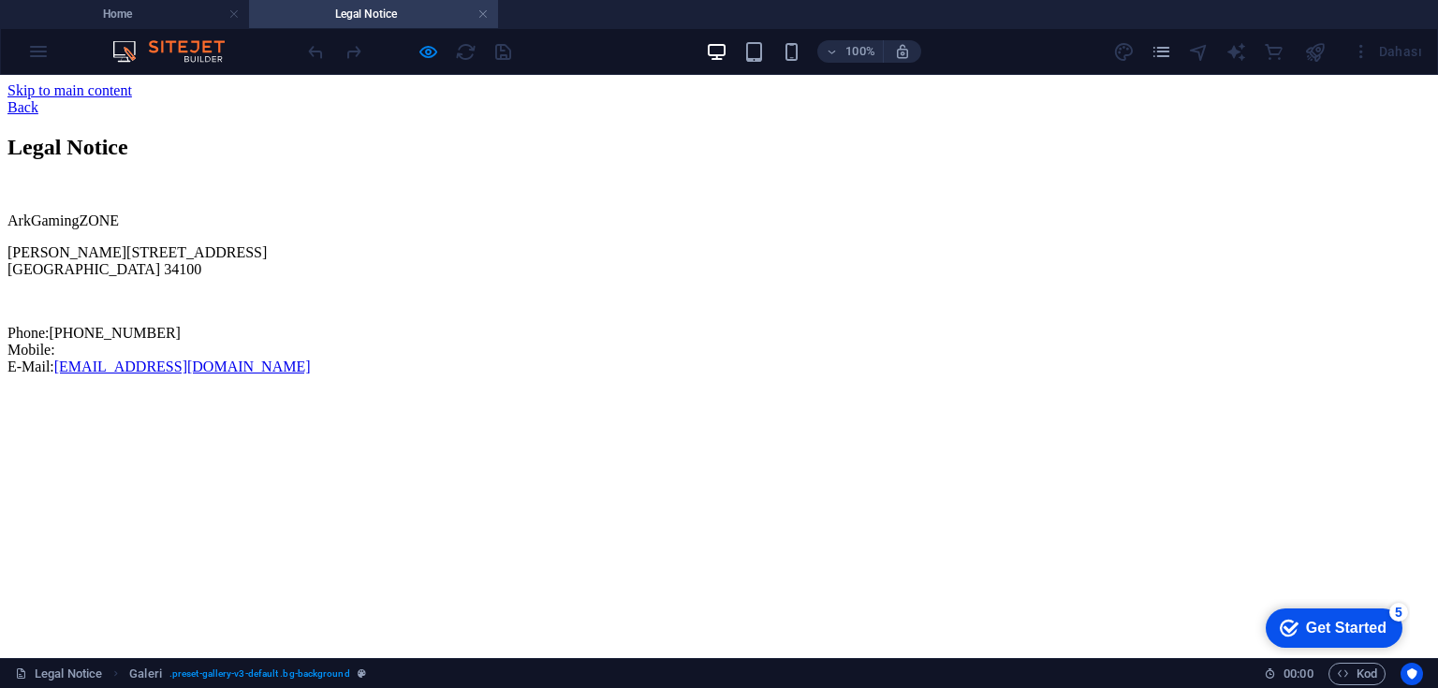
scroll to position [0, 0]
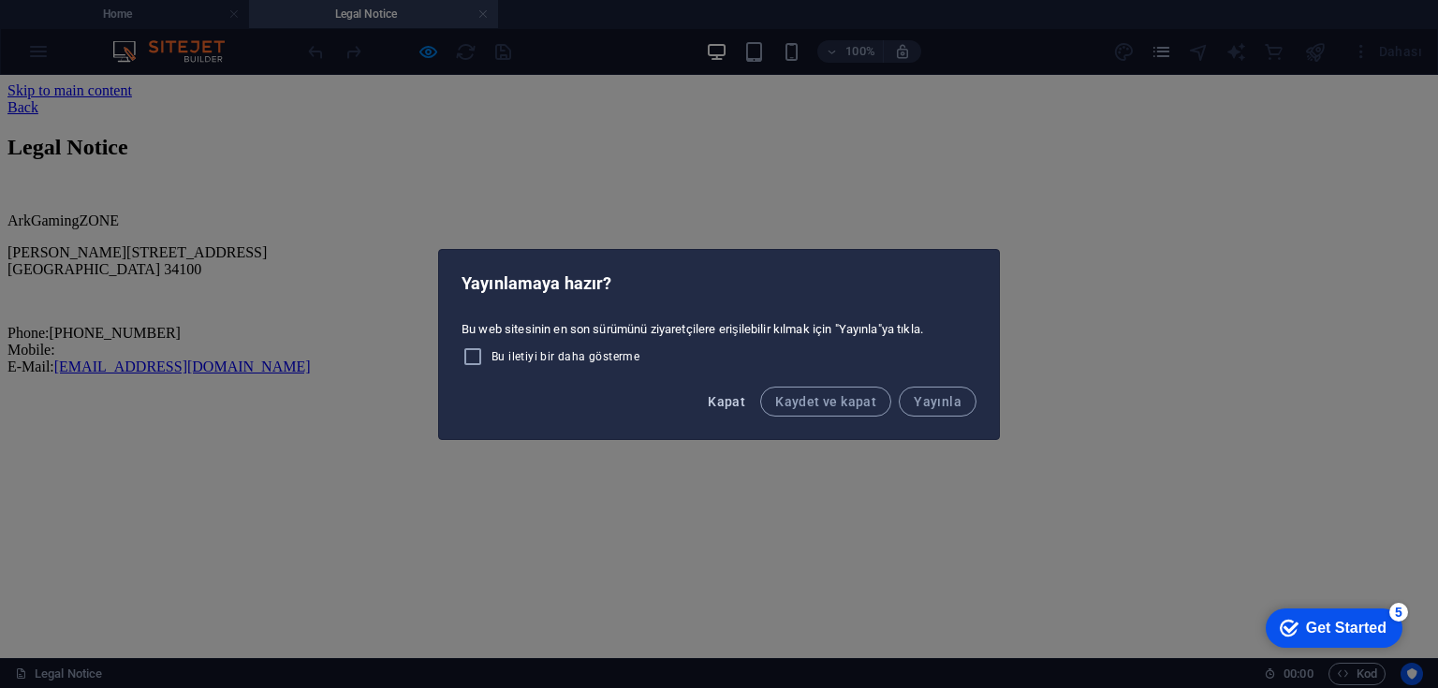
click at [727, 403] on span "Kapat" at bounding box center [726, 401] width 37 height 15
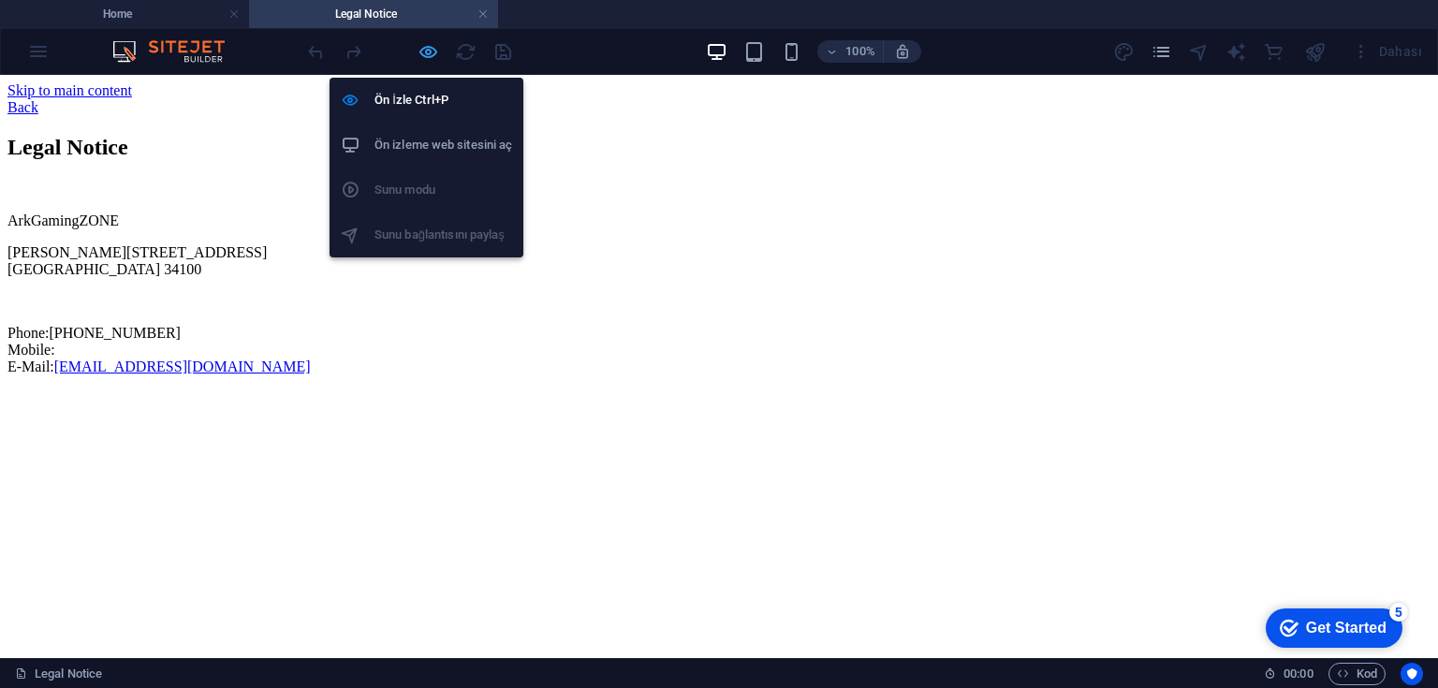
click at [422, 47] on icon "button" at bounding box center [429, 52] width 22 height 22
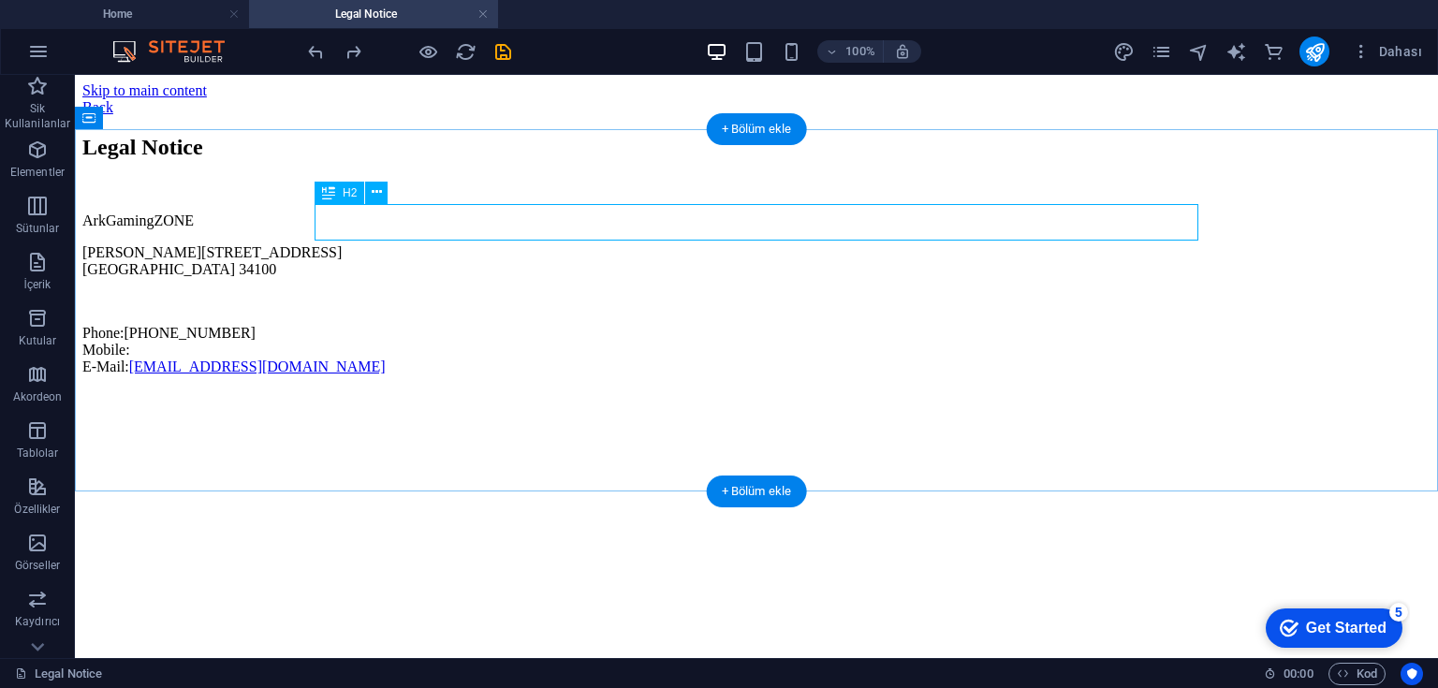
click at [494, 160] on div "Legal Notice" at bounding box center [756, 147] width 1348 height 25
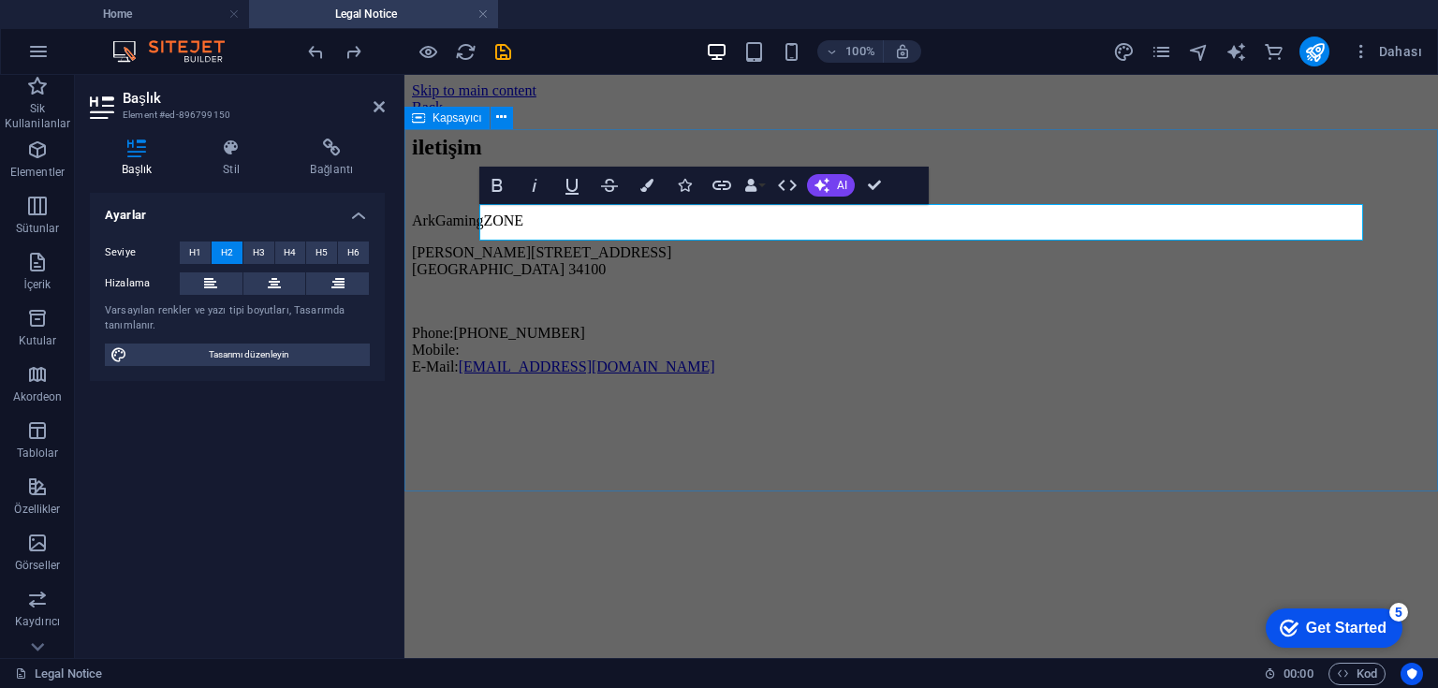
click at [592, 375] on div "iletişim ArkGamingZONE [STREET_ADDRESS] 34100 Phone: [PHONE_NUMBER] Mobile: E-M…" at bounding box center [921, 255] width 1019 height 241
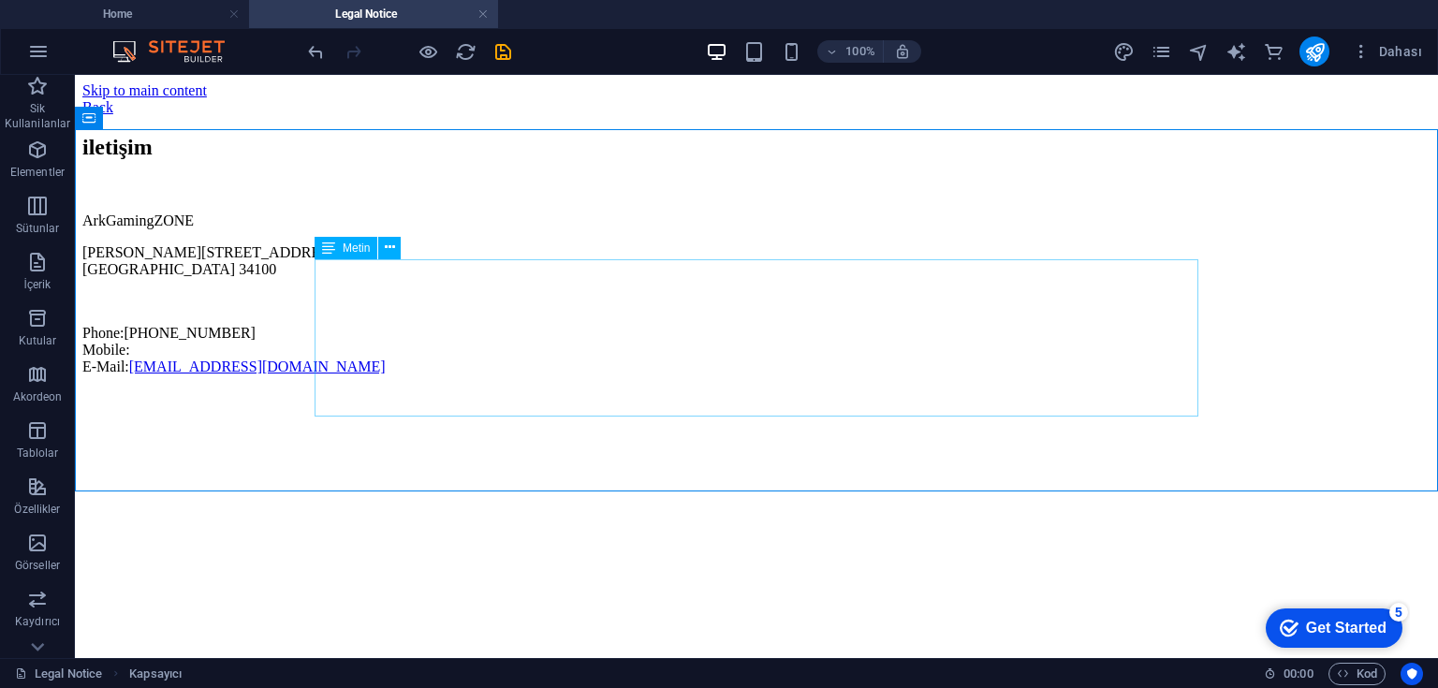
click at [423, 315] on div "ArkGamingZONE [STREET_ADDRESS] 34100 Phone: [PHONE_NUMBER] Mobile: E-Mail: [EMA…" at bounding box center [756, 294] width 1348 height 163
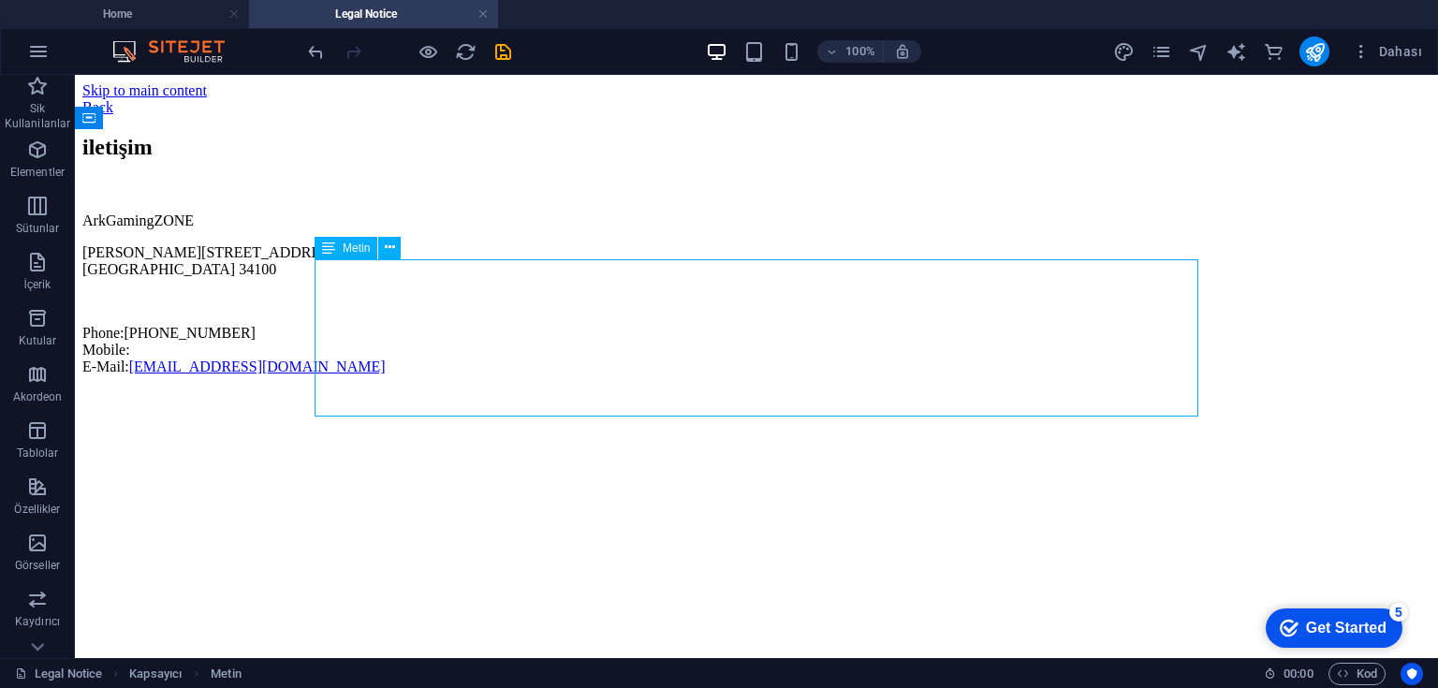
click at [423, 315] on div "ArkGamingZONE [STREET_ADDRESS] 34100 Phone: [PHONE_NUMBER] Mobile: E-Mail: [EMA…" at bounding box center [756, 294] width 1348 height 163
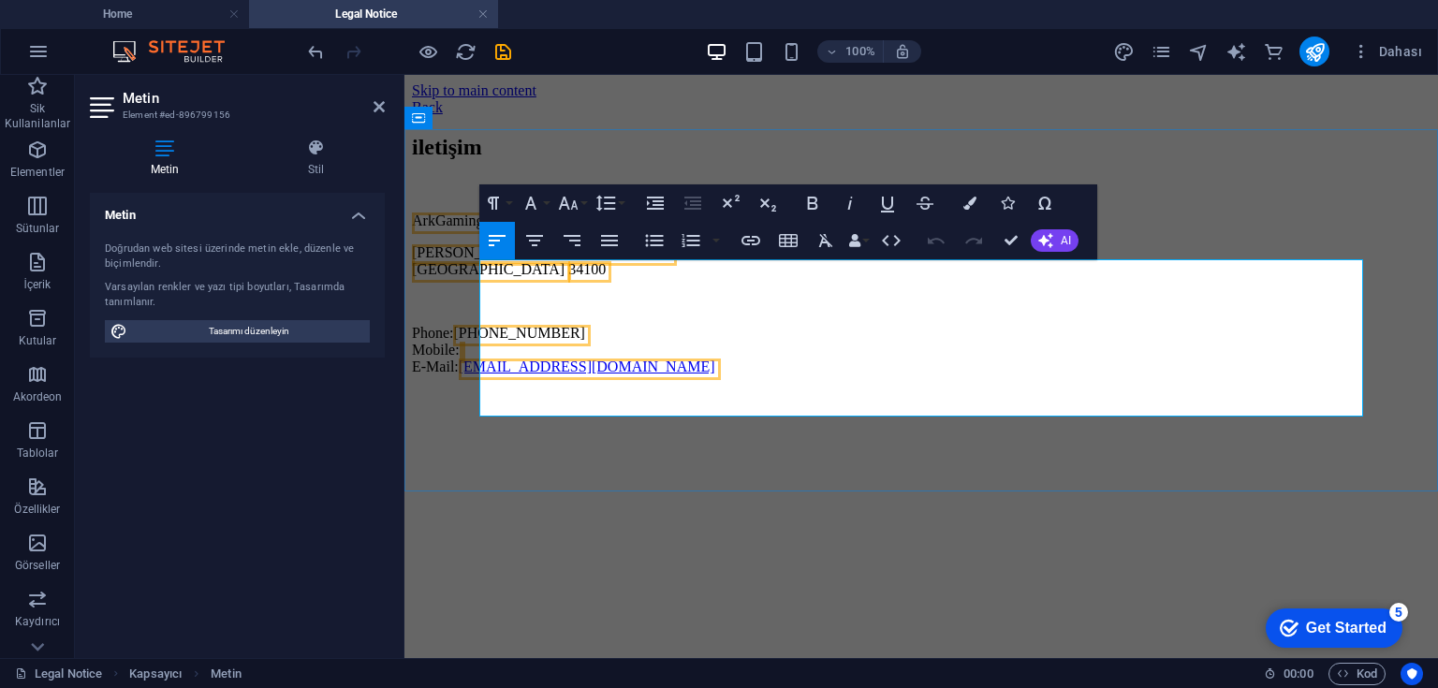
click at [568, 277] on span "34100" at bounding box center [586, 269] width 37 height 16
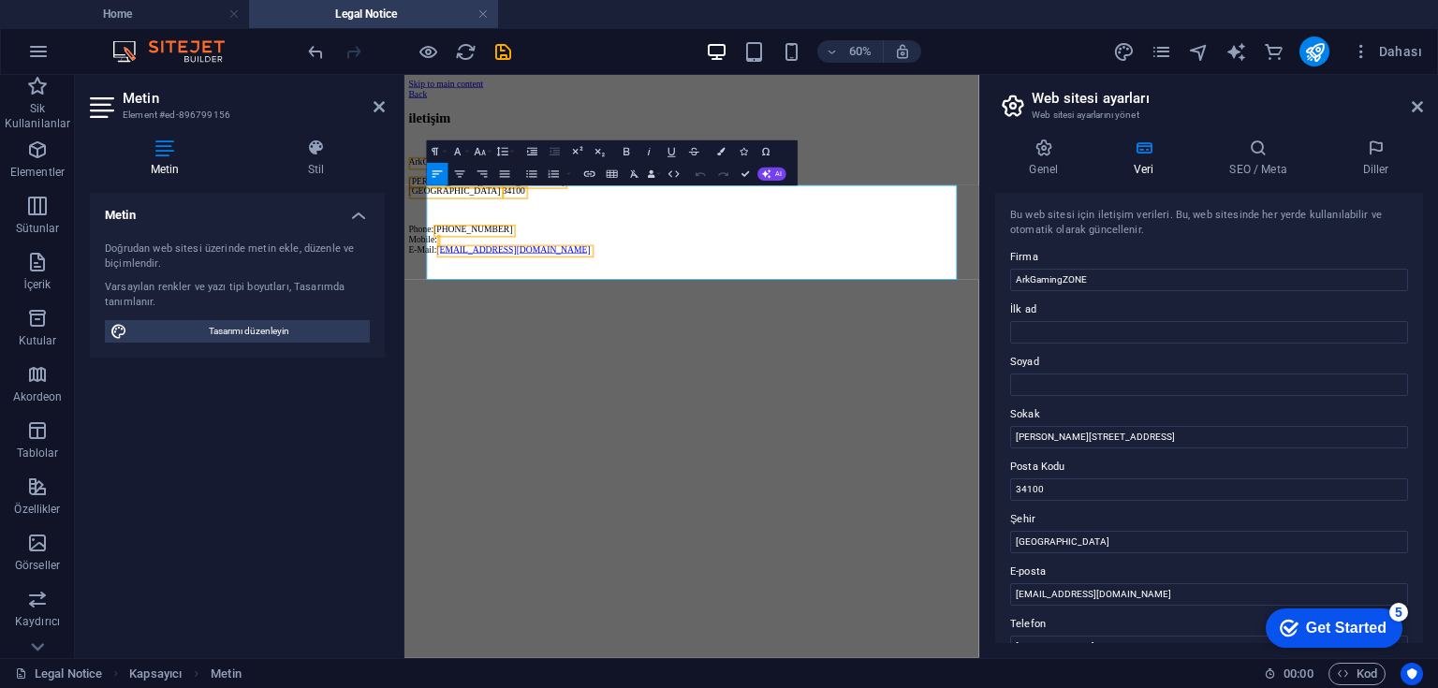
click at [536, 390] on html "Skip to main content Back iletişim ArkGamingZONE [STREET_ADDRESS] 34100 Phone: …" at bounding box center [883, 232] width 958 height 315
click at [713, 360] on p "Phone: [PHONE_NUMBER] Mobile: E-Mail: [EMAIL_ADDRESS][DOMAIN_NAME]" at bounding box center [883, 350] width 943 height 51
click at [703, 390] on html "Skip to main content Back iletişim ArkGamingZONE [STREET_ADDRESS] 34100 Phone: …" at bounding box center [883, 232] width 958 height 315
click at [679, 390] on html "Skip to main content Back iletişim ArkGamingZONE [STREET_ADDRESS] 34100 Phone: …" at bounding box center [883, 232] width 958 height 315
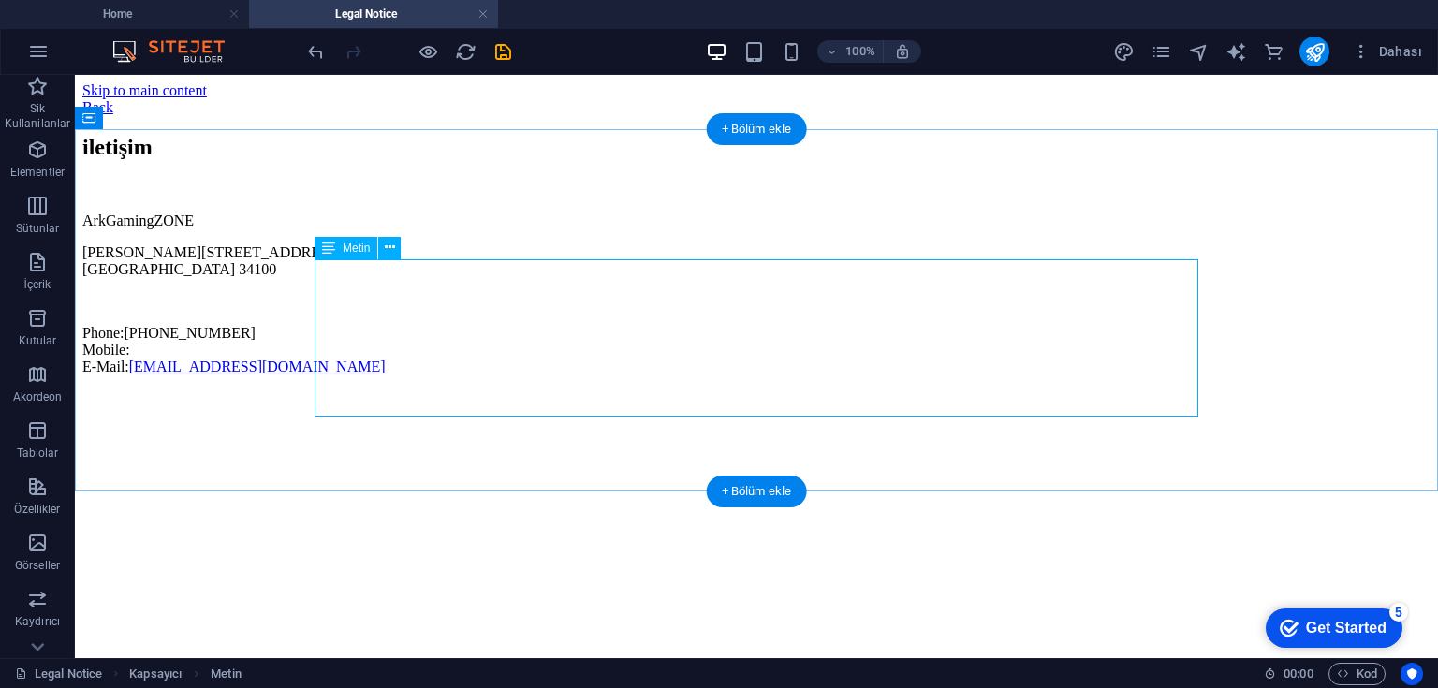
click at [386, 374] on link "[EMAIL_ADDRESS][DOMAIN_NAME]" at bounding box center [257, 367] width 257 height 16
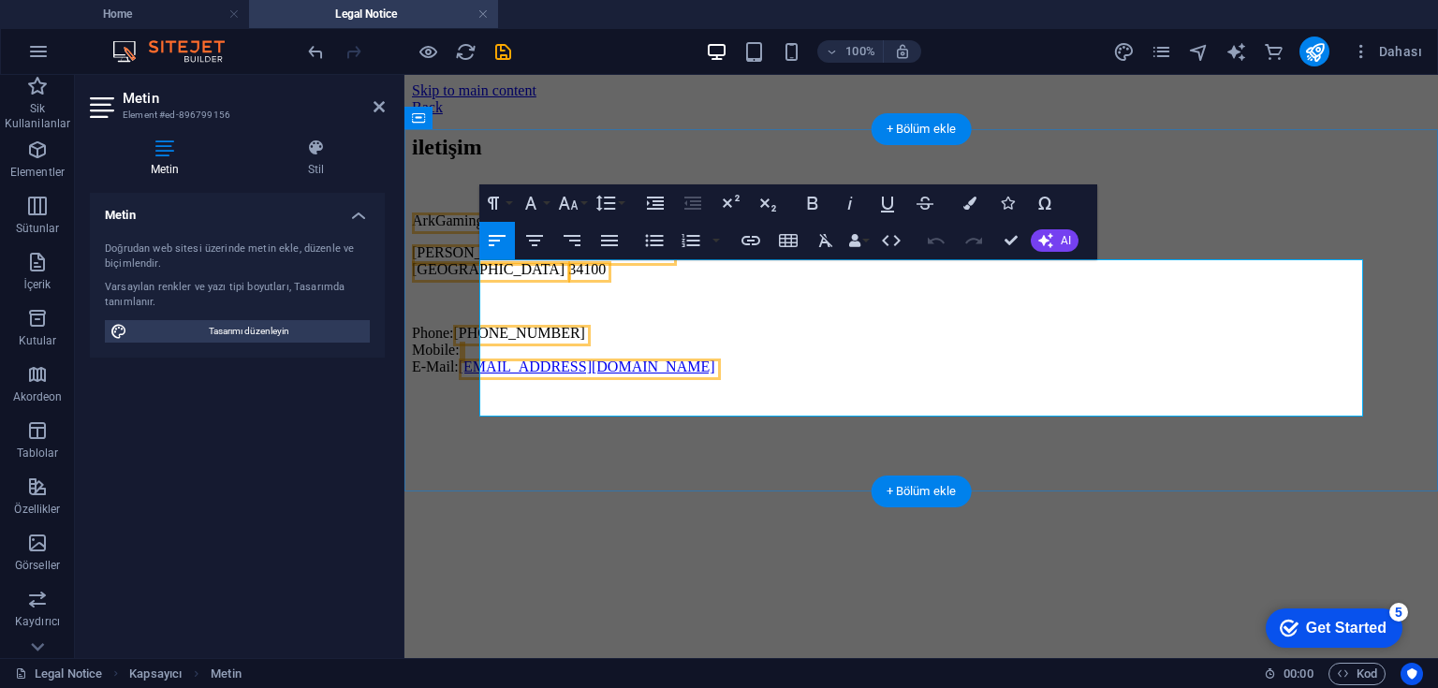
click at [700, 374] on link "[EMAIL_ADDRESS][DOMAIN_NAME]" at bounding box center [587, 367] width 257 height 16
click at [897, 390] on html "Skip to main content Back iletişim ArkGamingZONE [STREET_ADDRESS] 34100 Phone: …" at bounding box center [921, 232] width 1034 height 315
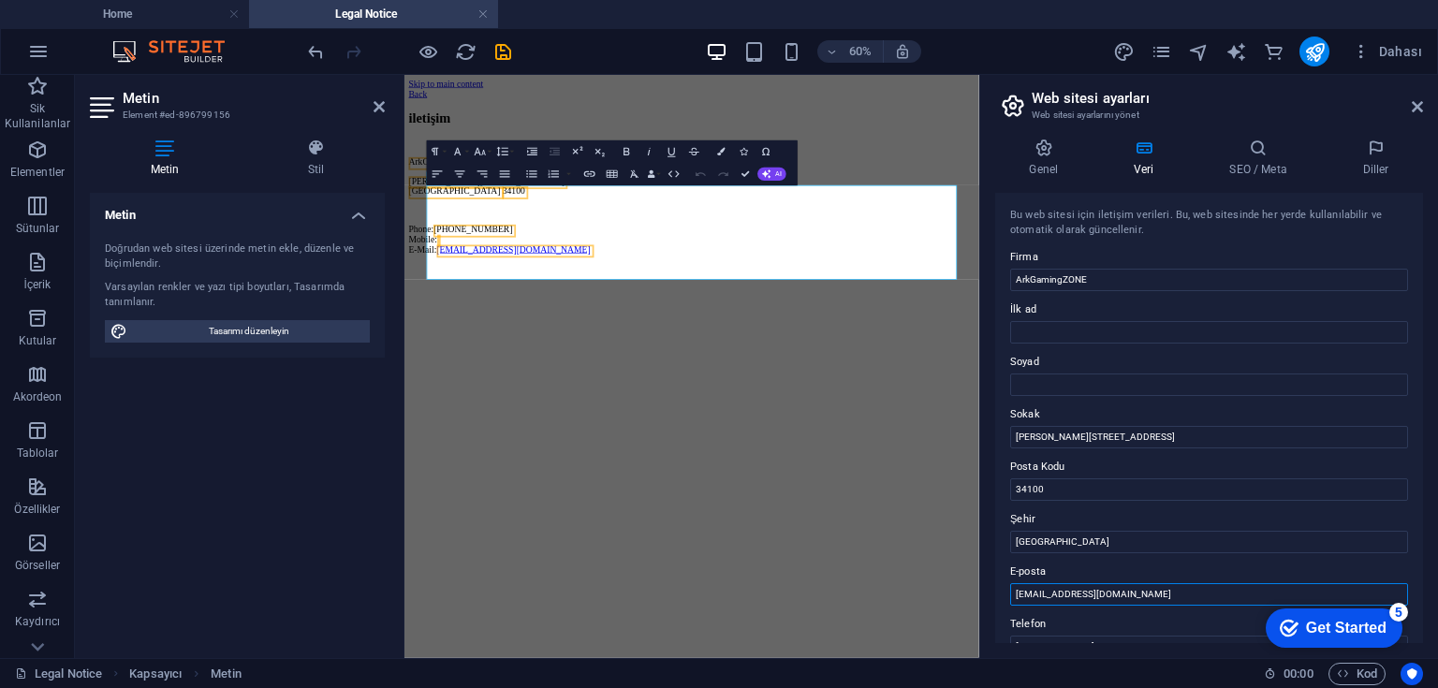
click at [1138, 598] on input "[EMAIL_ADDRESS][DOMAIN_NAME]" at bounding box center [1209, 594] width 398 height 22
click at [1165, 597] on input "[EMAIL_ADDRESS][DOMAIN_NAME]" at bounding box center [1209, 594] width 398 height 22
type input "i"
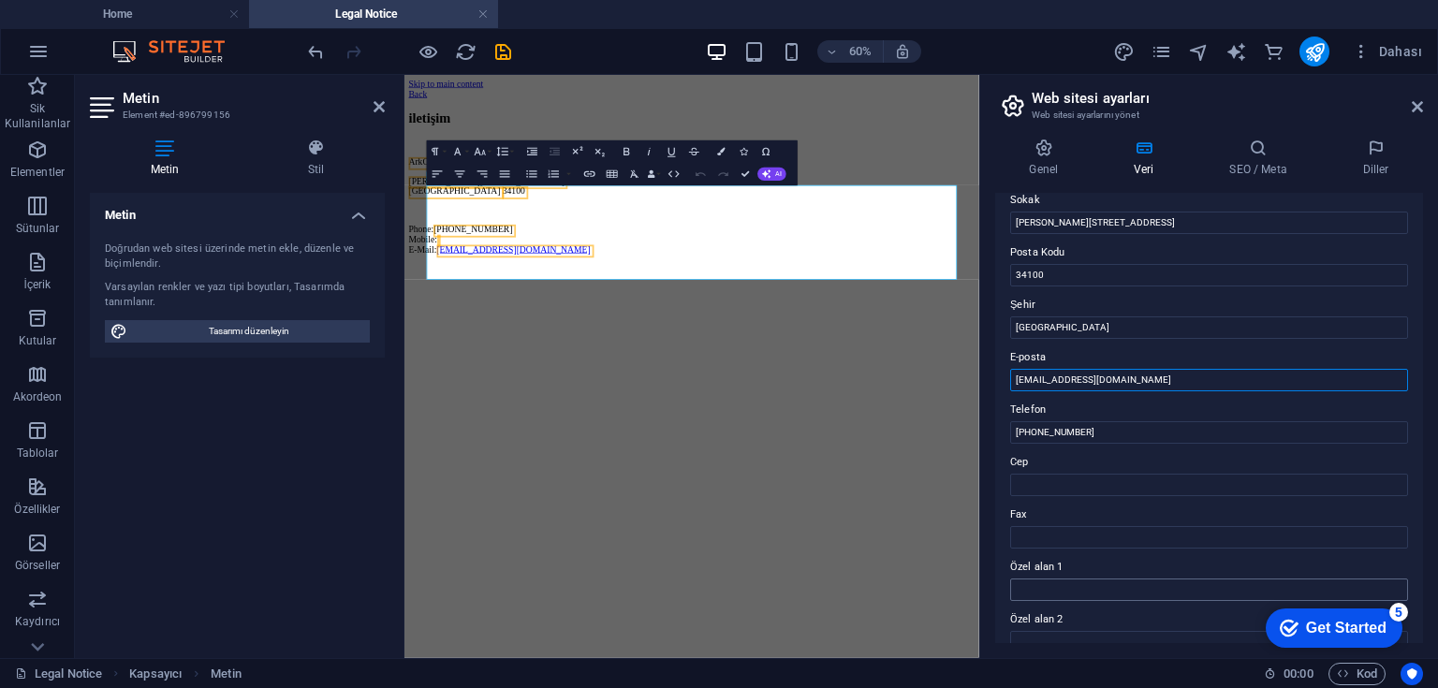
scroll to position [225, 0]
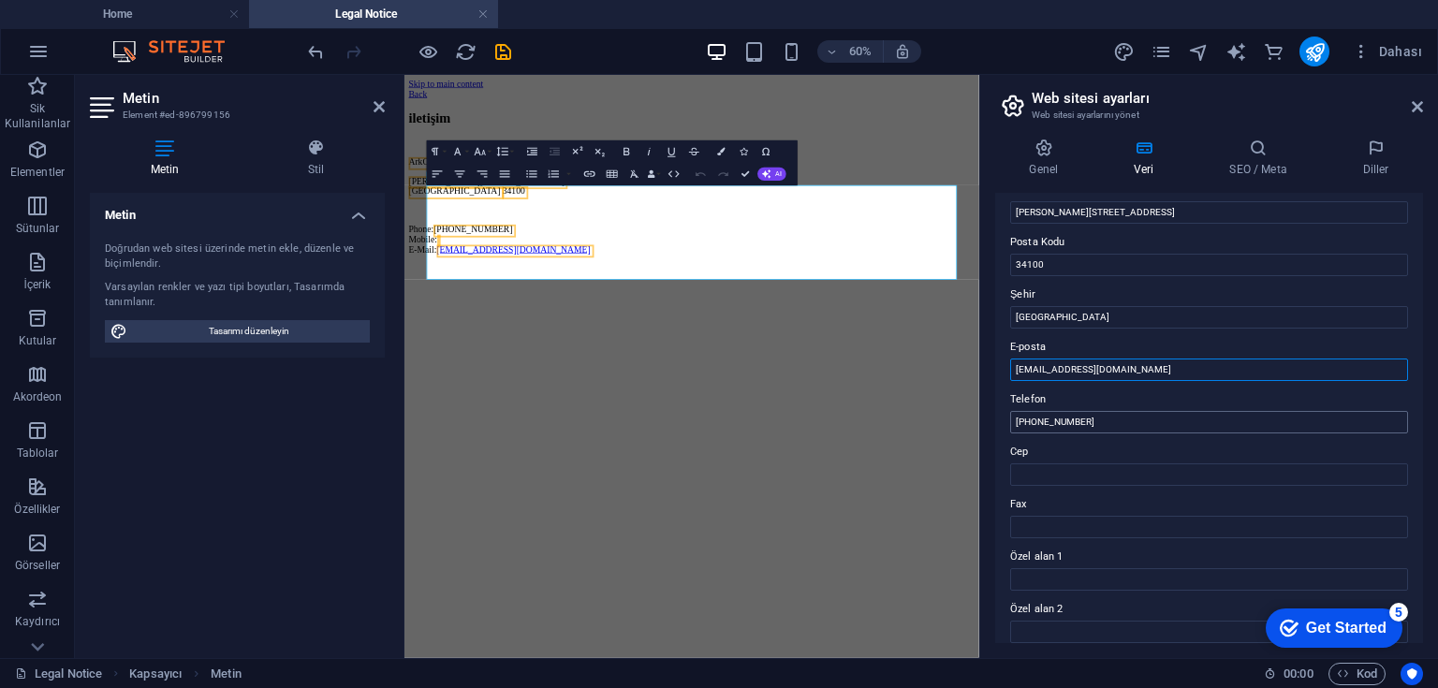
type input "[EMAIL_ADDRESS][DOMAIN_NAME]"
drag, startPoint x: 1505, startPoint y: 496, endPoint x: 1385, endPoint y: 493, distance: 120.8
click at [1093, 423] on input "[PHONE_NUMBER]" at bounding box center [1209, 422] width 398 height 22
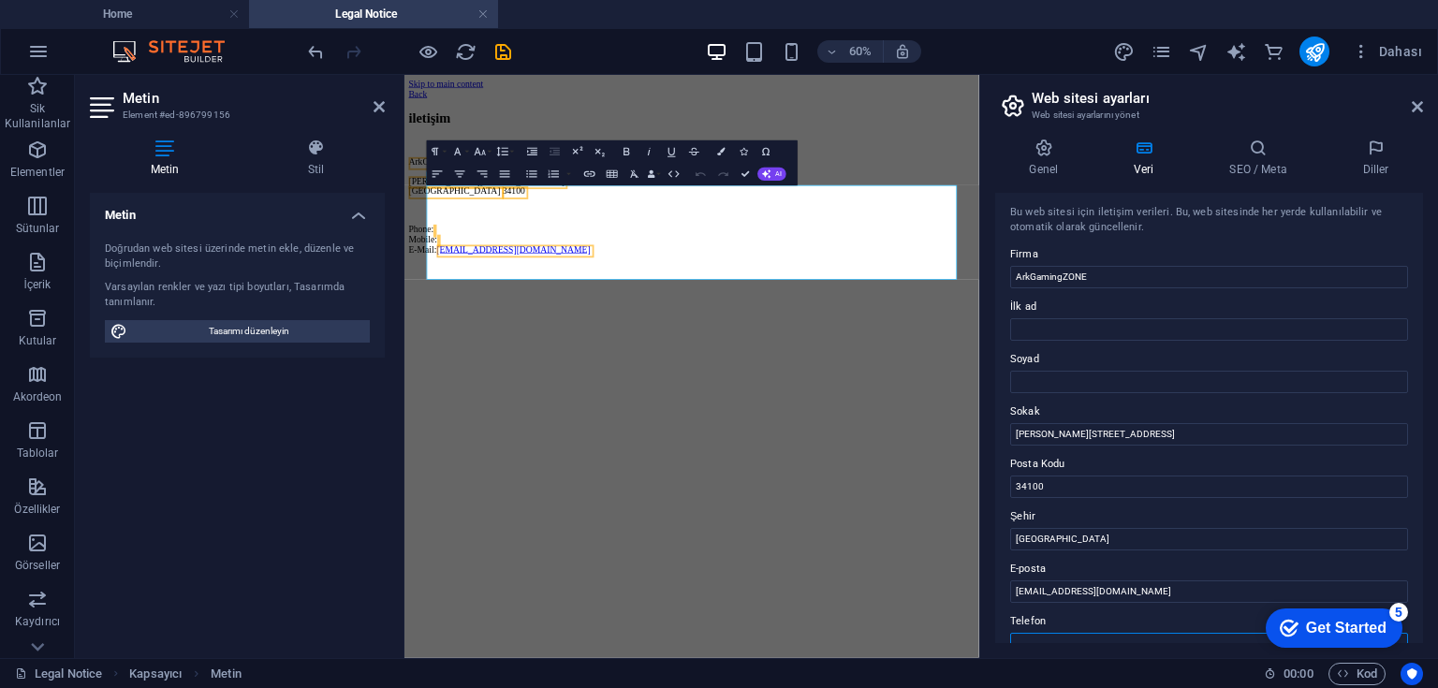
scroll to position [0, 0]
click at [1063, 491] on input "34100" at bounding box center [1209, 489] width 398 height 22
type input "3"
click at [1113, 435] on input "[STREET_ADDRESS]" at bounding box center [1209, 437] width 398 height 22
type input "O"
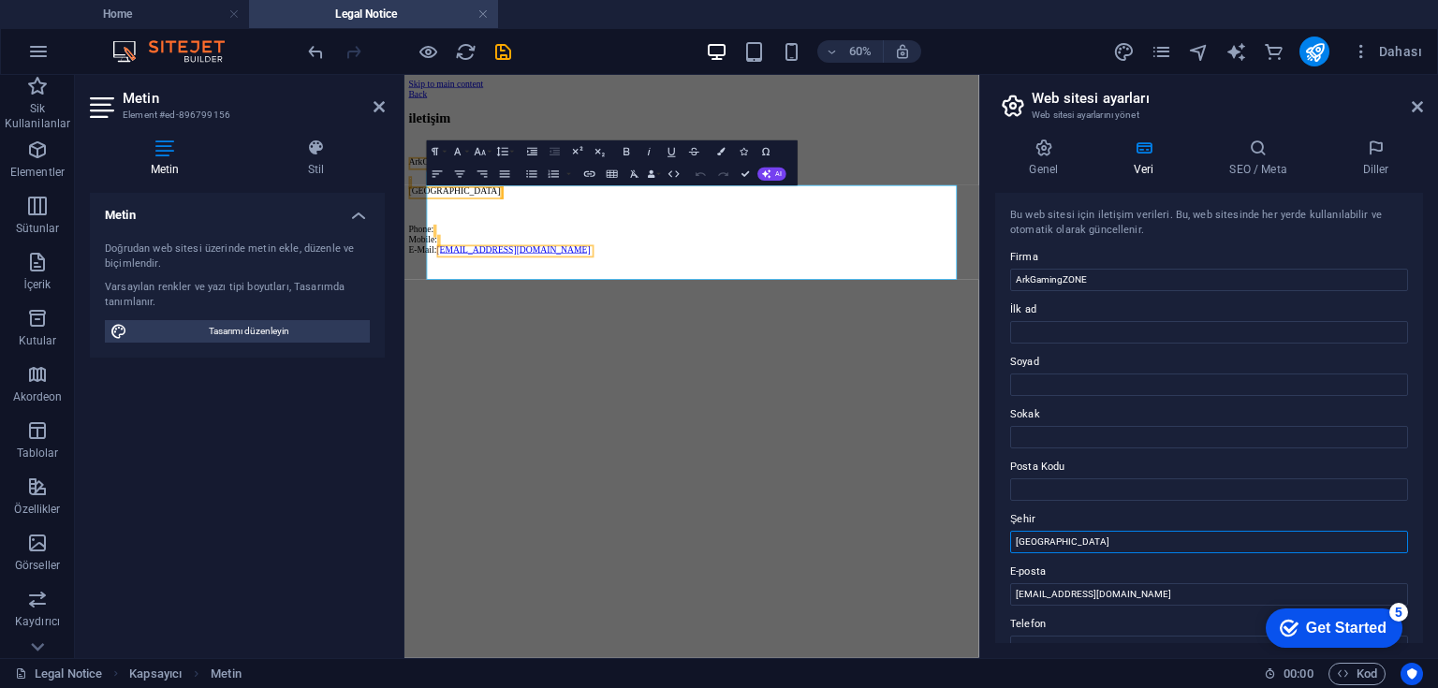
click at [1054, 542] on input "[GEOGRAPHIC_DATA]" at bounding box center [1209, 542] width 398 height 22
click at [1055, 542] on input "[GEOGRAPHIC_DATA]" at bounding box center [1209, 542] width 398 height 22
paste input "[TECHNICAL_ID]"
type input "[TECHNICAL_ID]"
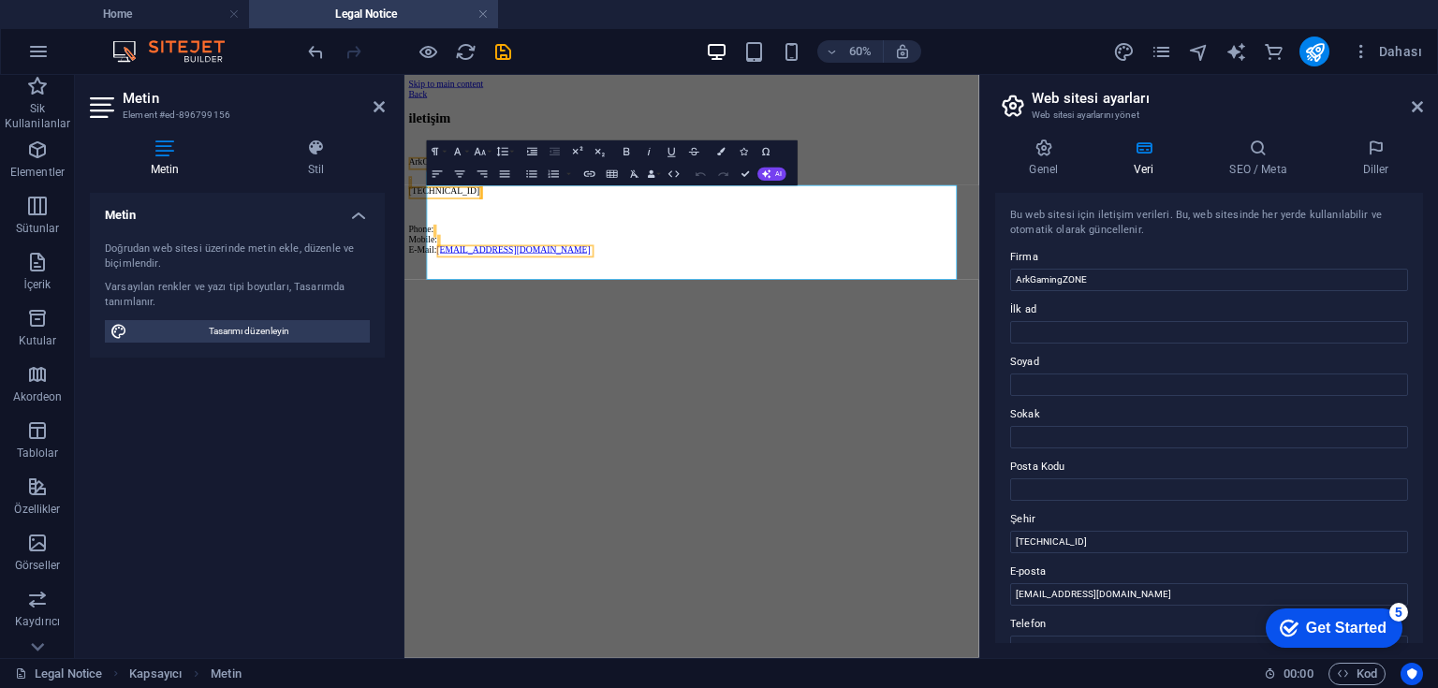
click at [892, 390] on html "Skip to main content Back iletişim ArkGamingZONE [TECHNICAL_ID] Phone: Mobile: …" at bounding box center [883, 232] width 958 height 315
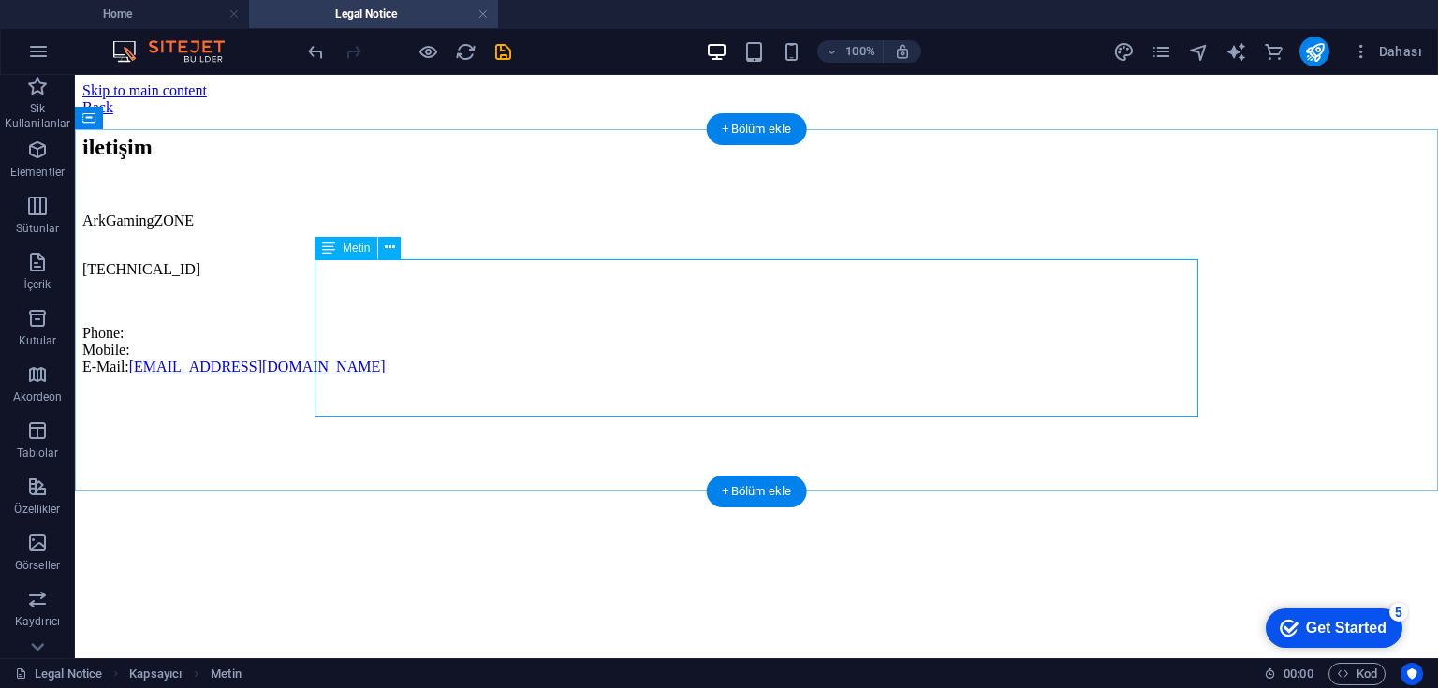
click at [346, 375] on div "ArkGamingZONE [TECHNICAL_ID] Phone: Mobile: E-Mail: [EMAIL_ADDRESS][DOMAIN_NAME]" at bounding box center [756, 294] width 1348 height 163
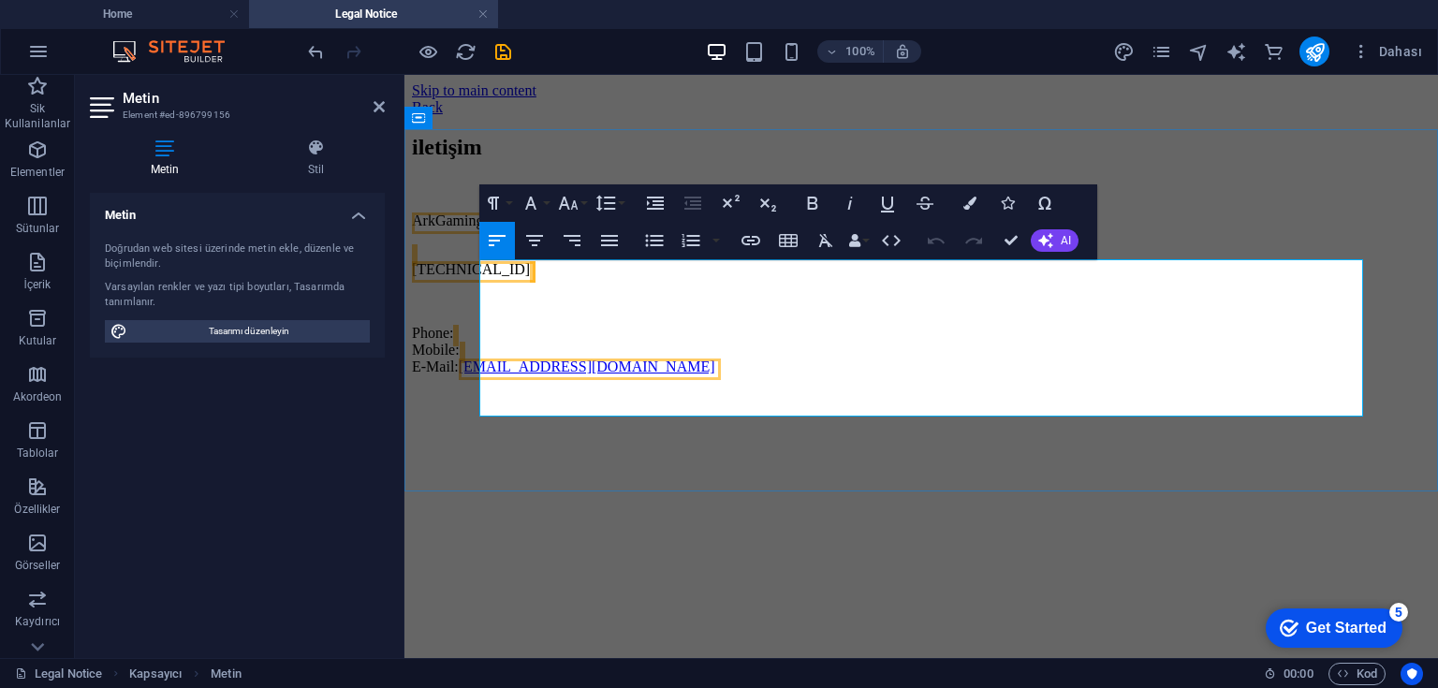
click at [521, 375] on p "Phone: Mobile: E-Mail: [EMAIL_ADDRESS][DOMAIN_NAME]" at bounding box center [921, 350] width 1019 height 51
click at [533, 375] on p "Phone: Mobile: E-Mail: [EMAIL_ADDRESS][DOMAIN_NAME]" at bounding box center [921, 350] width 1019 height 51
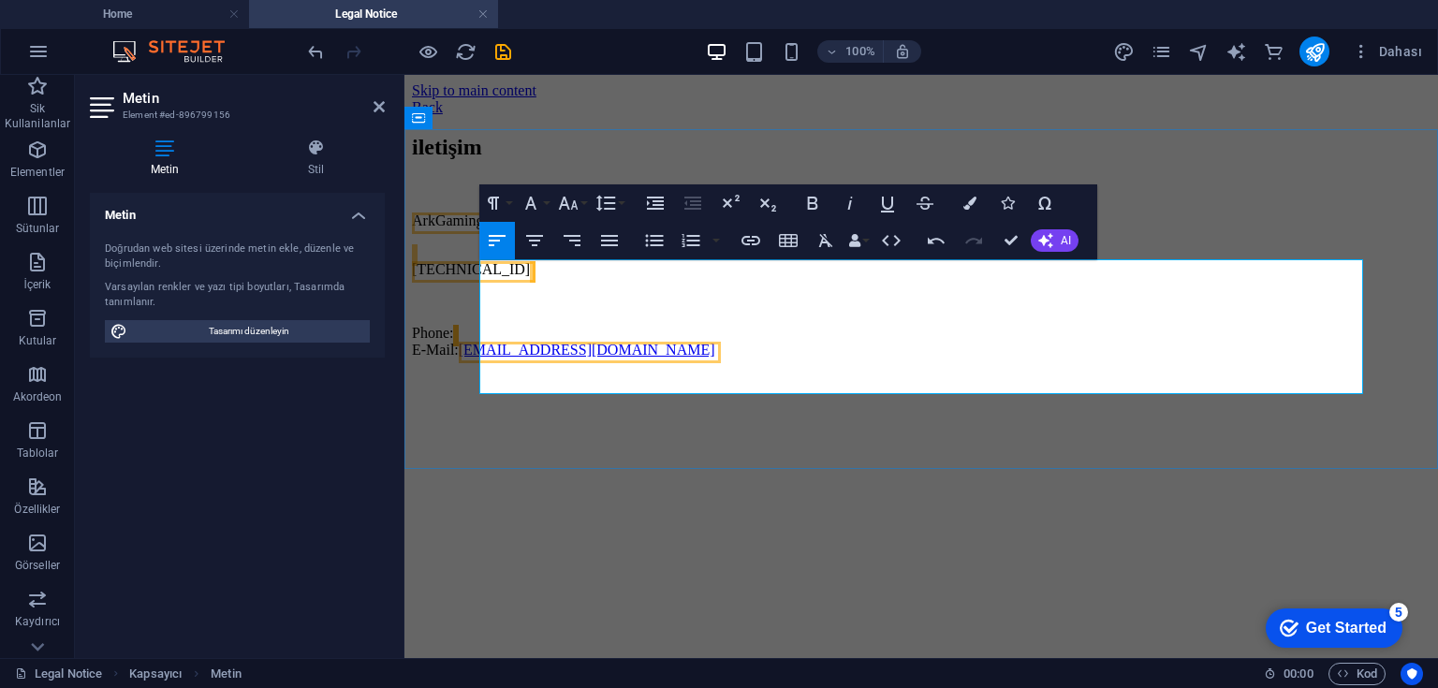
click at [548, 359] on p "Phone: E-Mail: [EMAIL_ADDRESS][DOMAIN_NAME]" at bounding box center [921, 342] width 1019 height 34
click at [542, 359] on p "Phone: E-Mail: [EMAIL_ADDRESS][DOMAIN_NAME]" at bounding box center [921, 342] width 1019 height 34
click at [533, 357] on p "Phone: E-Mail: [EMAIL_ADDRESS][DOMAIN_NAME]" at bounding box center [921, 342] width 1019 height 34
click at [527, 358] on p "Phone: E-Mail: [EMAIL_ADDRESS][DOMAIN_NAME]" at bounding box center [921, 342] width 1019 height 34
click at [513, 359] on p "Phone: E-Mail: [EMAIL_ADDRESS][DOMAIN_NAME]" at bounding box center [921, 342] width 1019 height 34
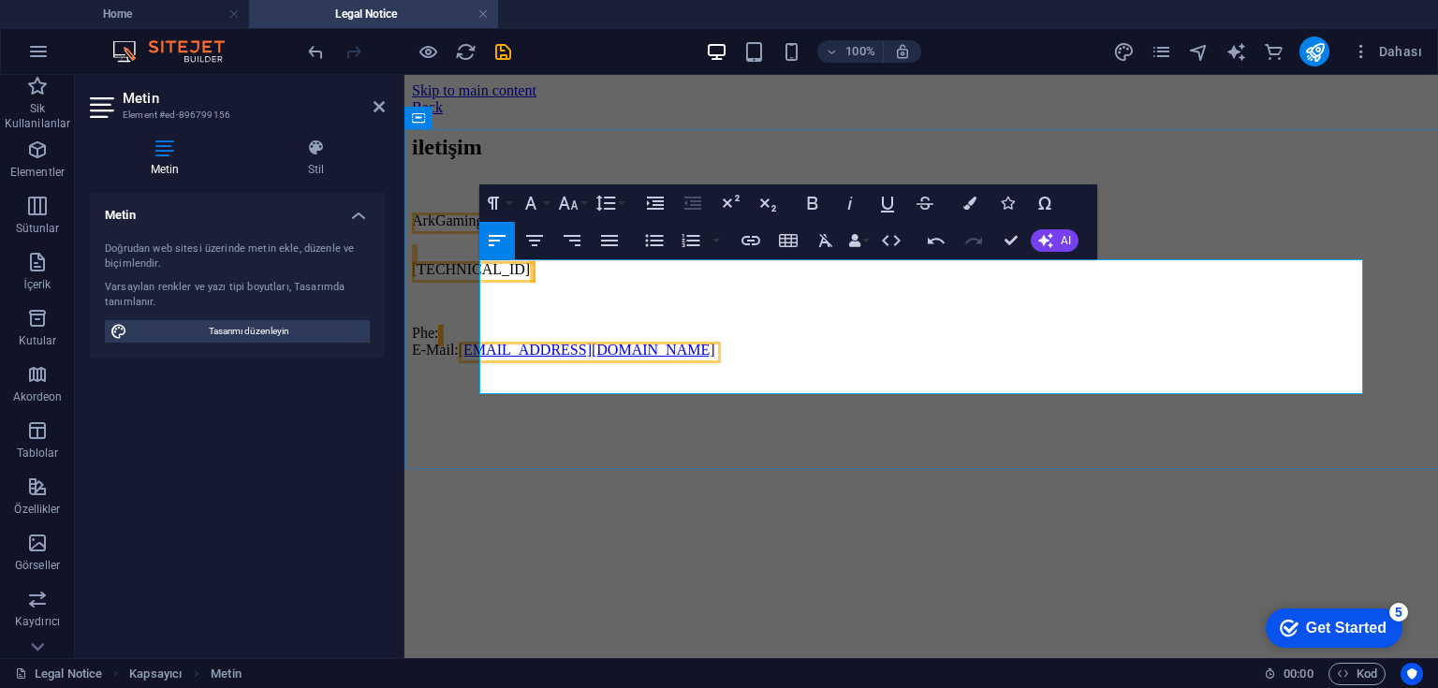
click at [527, 359] on p "Phe: E-Mail: [EMAIL_ADDRESS][DOMAIN_NAME]" at bounding box center [921, 342] width 1019 height 34
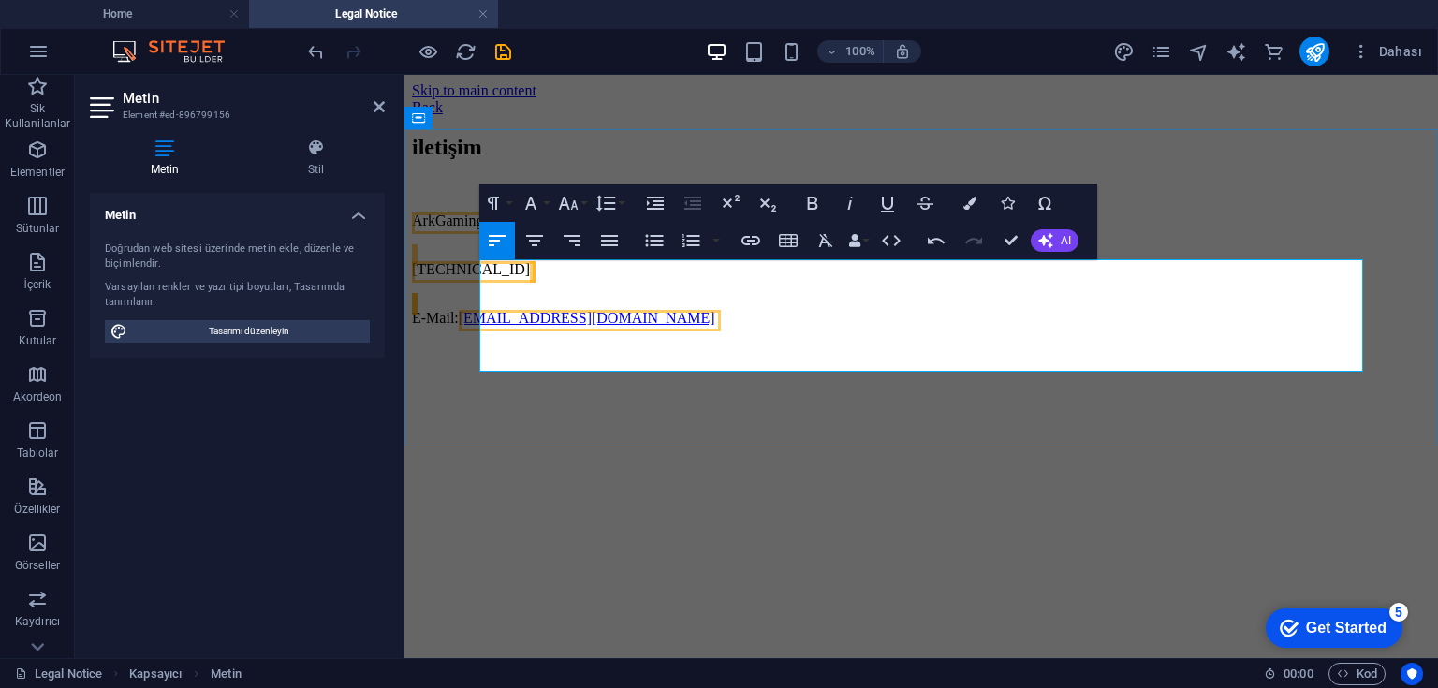
click at [499, 327] on p "E-Mail: [EMAIL_ADDRESS][DOMAIN_NAME]" at bounding box center [921, 310] width 1019 height 34
click at [486, 327] on p "E-Mail: [EMAIL_ADDRESS][DOMAIN_NAME]" at bounding box center [921, 310] width 1019 height 34
click at [487, 327] on p "E-Mail: [EMAIL_ADDRESS][DOMAIN_NAME]" at bounding box center [921, 310] width 1019 height 34
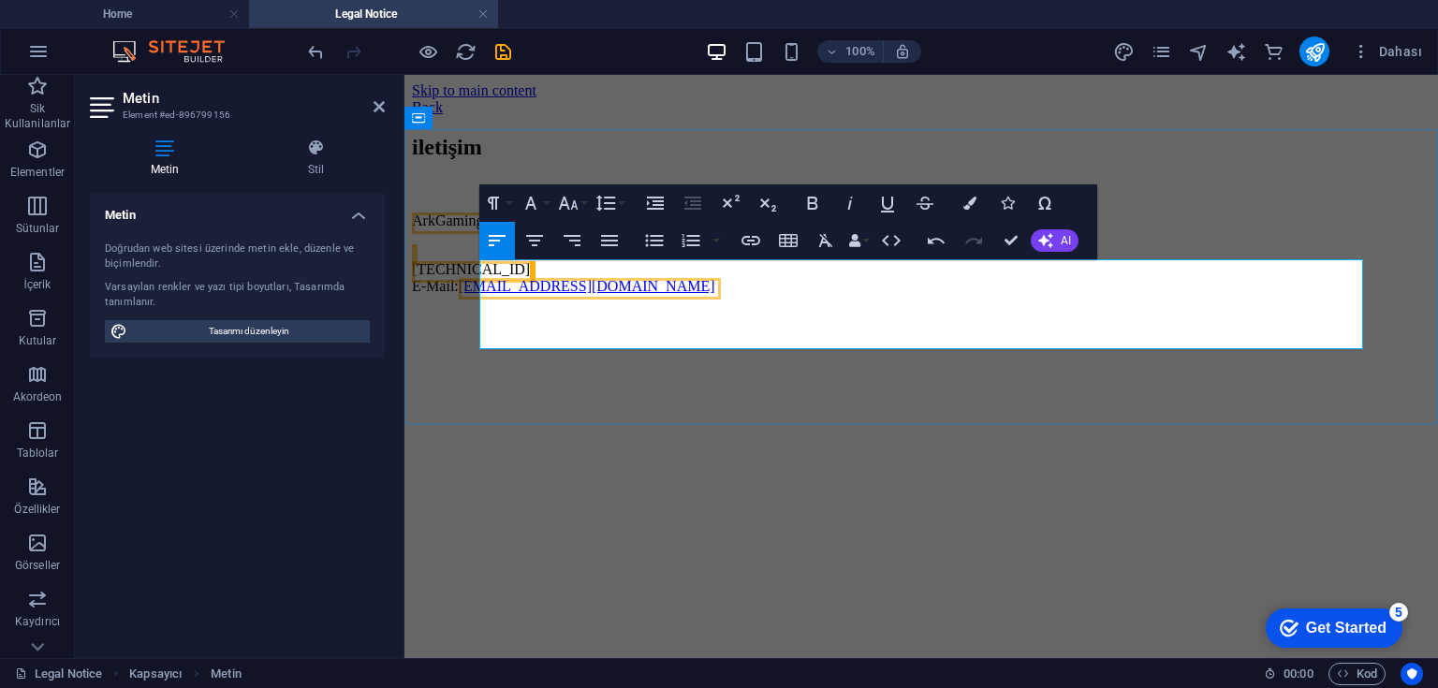
click at [496, 292] on p "[TECHNICAL_ID] E-Mail: [EMAIL_ADDRESS][DOMAIN_NAME]" at bounding box center [921, 269] width 1019 height 51
click at [612, 295] on p "[TECHNICAL_ID] E-Mail: [EMAIL_ADDRESS][DOMAIN_NAME]" at bounding box center [921, 269] width 1019 height 51
click at [483, 295] on p "[TECHNICAL_ID] E-Mail: [EMAIL_ADDRESS][DOMAIN_NAME]" at bounding box center [921, 269] width 1019 height 51
click at [479, 295] on p "[TECHNICAL_ID] E-Mail: [EMAIL_ADDRESS][DOMAIN_NAME]" at bounding box center [921, 269] width 1019 height 51
click at [486, 295] on p "[TECHNICAL_ID] E-Mail: [EMAIL_ADDRESS][DOMAIN_NAME]" at bounding box center [921, 269] width 1019 height 51
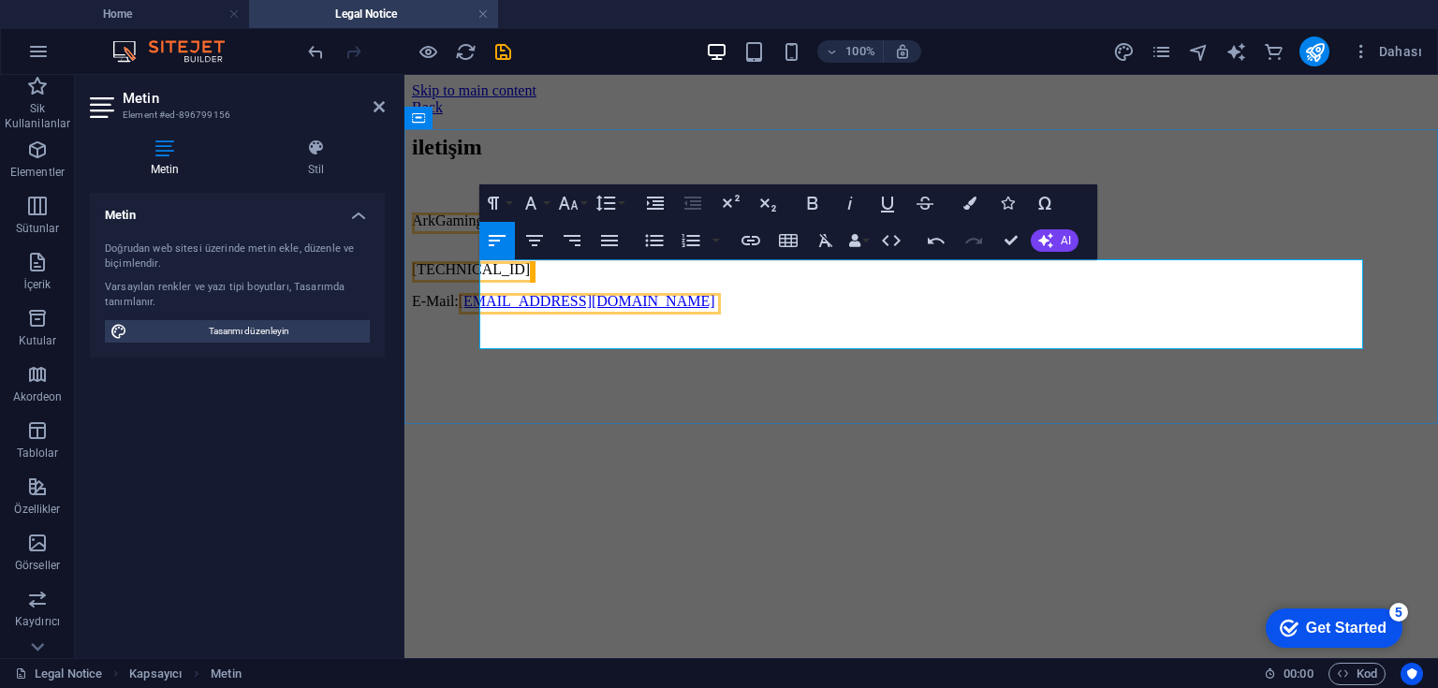
drag, startPoint x: 619, startPoint y: 320, endPoint x: 595, endPoint y: 318, distance: 23.5
click at [618, 278] on p "[TECHNICAL_ID]" at bounding box center [921, 261] width 1019 height 34
click at [595, 278] on p "[TECHNICAL_ID]" at bounding box center [921, 261] width 1019 height 34
click at [483, 278] on p "[TECHNICAL_ID]" at bounding box center [921, 261] width 1019 height 34
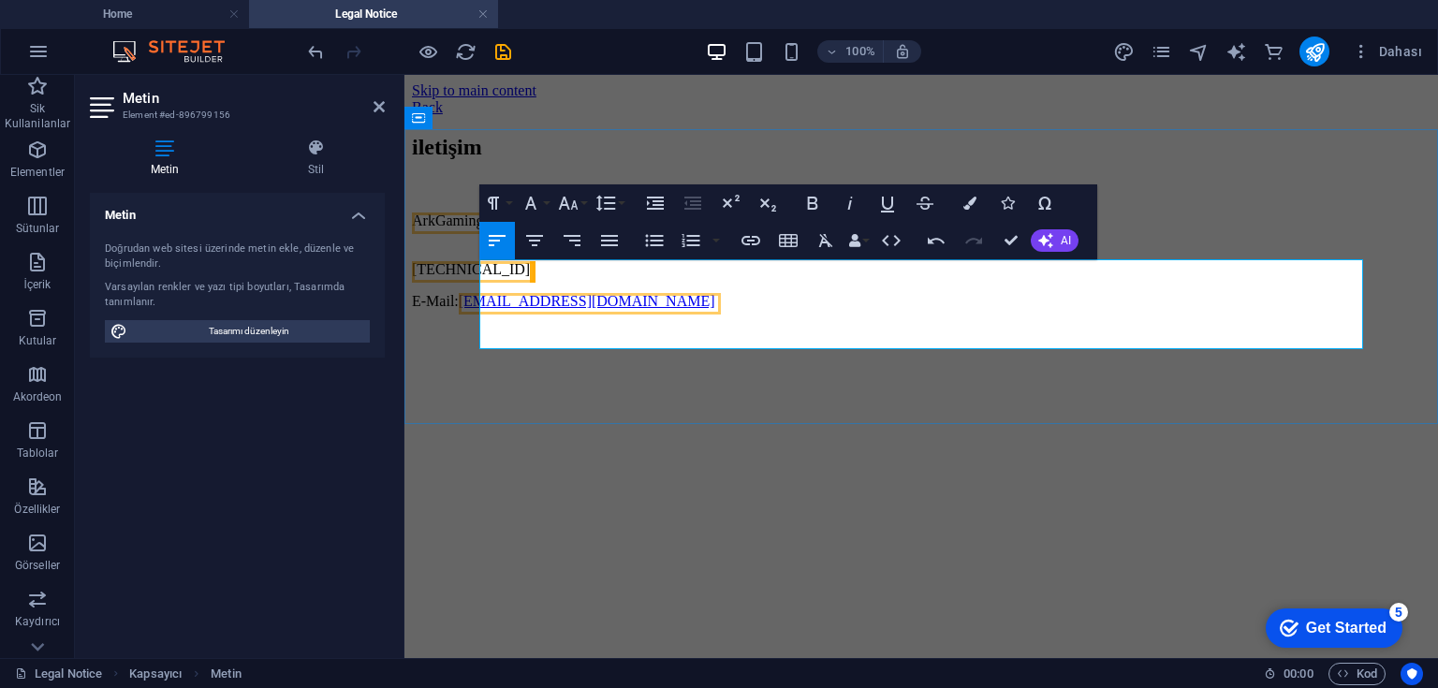
click at [492, 278] on p "[TECHNICAL_ID]" at bounding box center [921, 261] width 1019 height 34
click at [488, 278] on p "[TECHNICAL_ID]" at bounding box center [921, 261] width 1019 height 34
click at [491, 278] on p "[TECHNICAL_ID]" at bounding box center [921, 261] width 1019 height 34
click at [480, 277] on span "[TECHNICAL_ID]" at bounding box center [471, 269] width 118 height 16
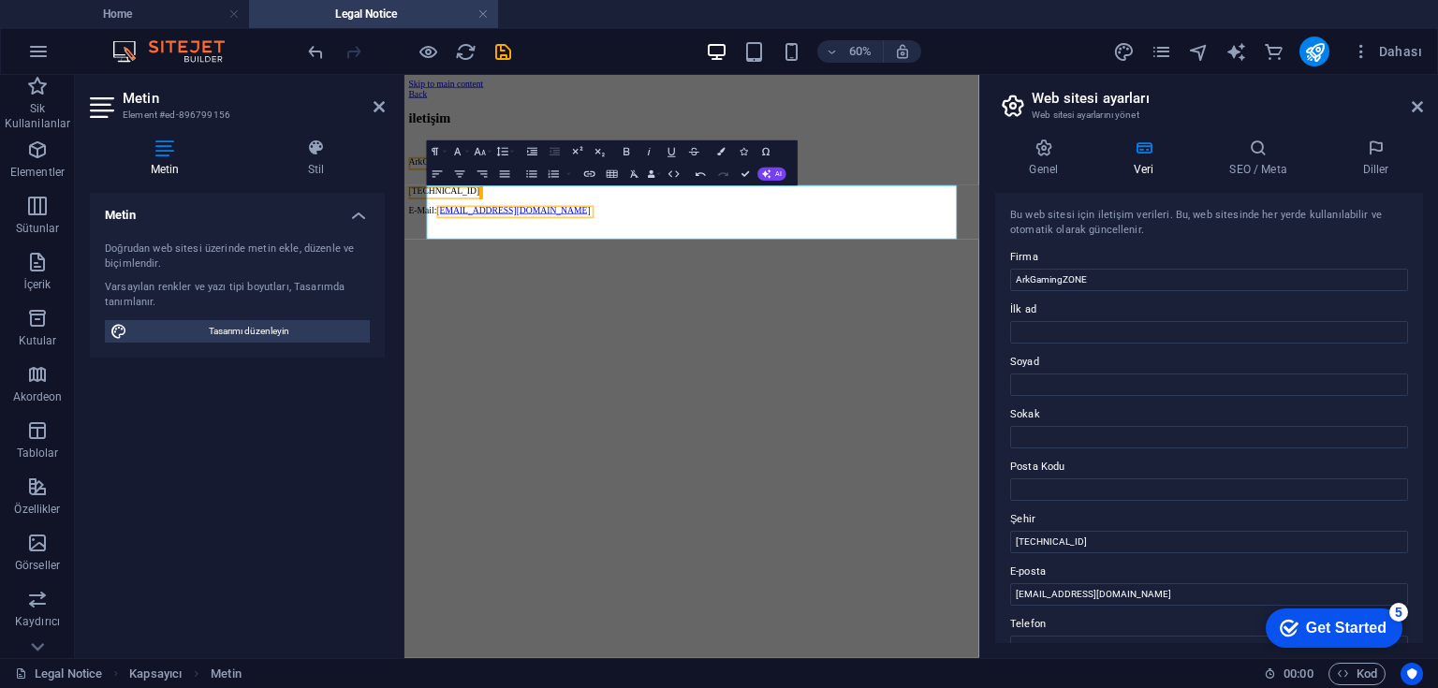
click at [519, 325] on html "Skip to main content Back iletişim ArkGamingZONE [TECHNICAL_ID] E-Mail: [EMAIL_…" at bounding box center [883, 200] width 958 height 250
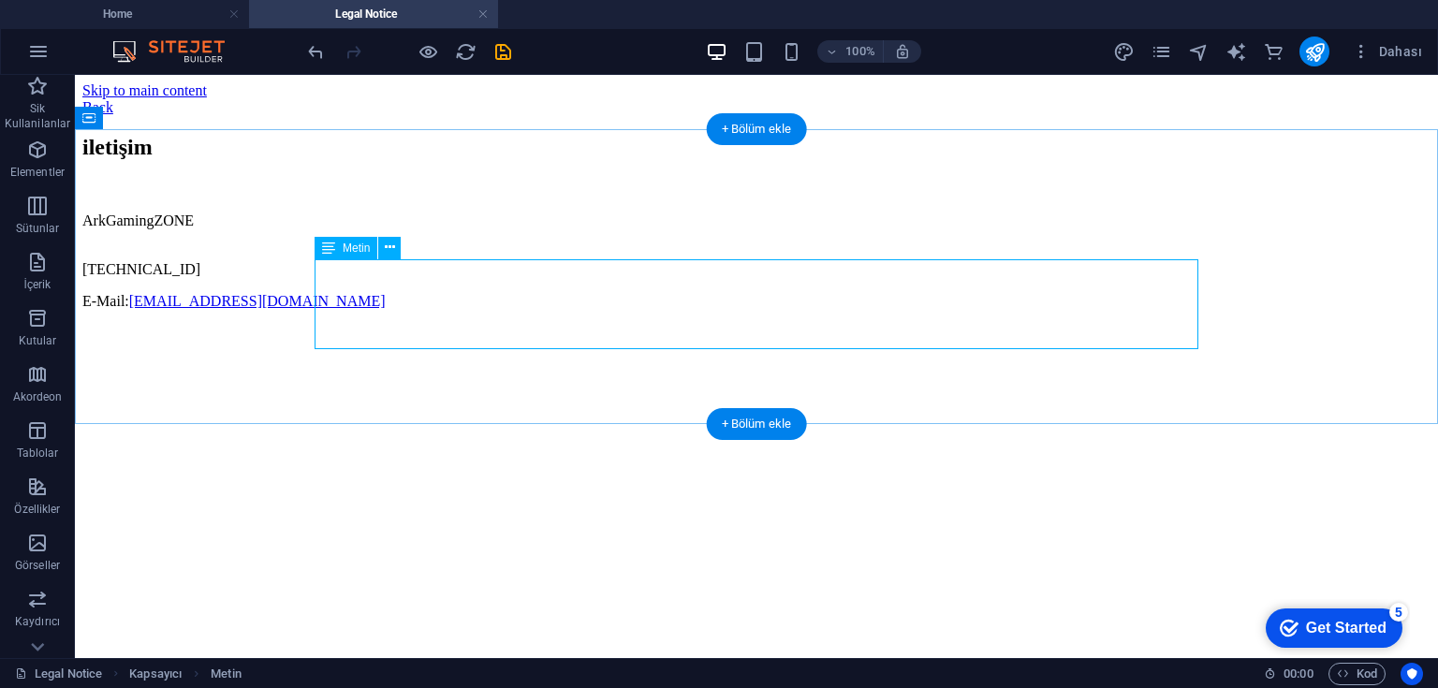
click at [320, 292] on div "ArkGamingZONE [TECHNICAL_ID] E-Mail: [EMAIL_ADDRESS][DOMAIN_NAME]" at bounding box center [756, 261] width 1348 height 97
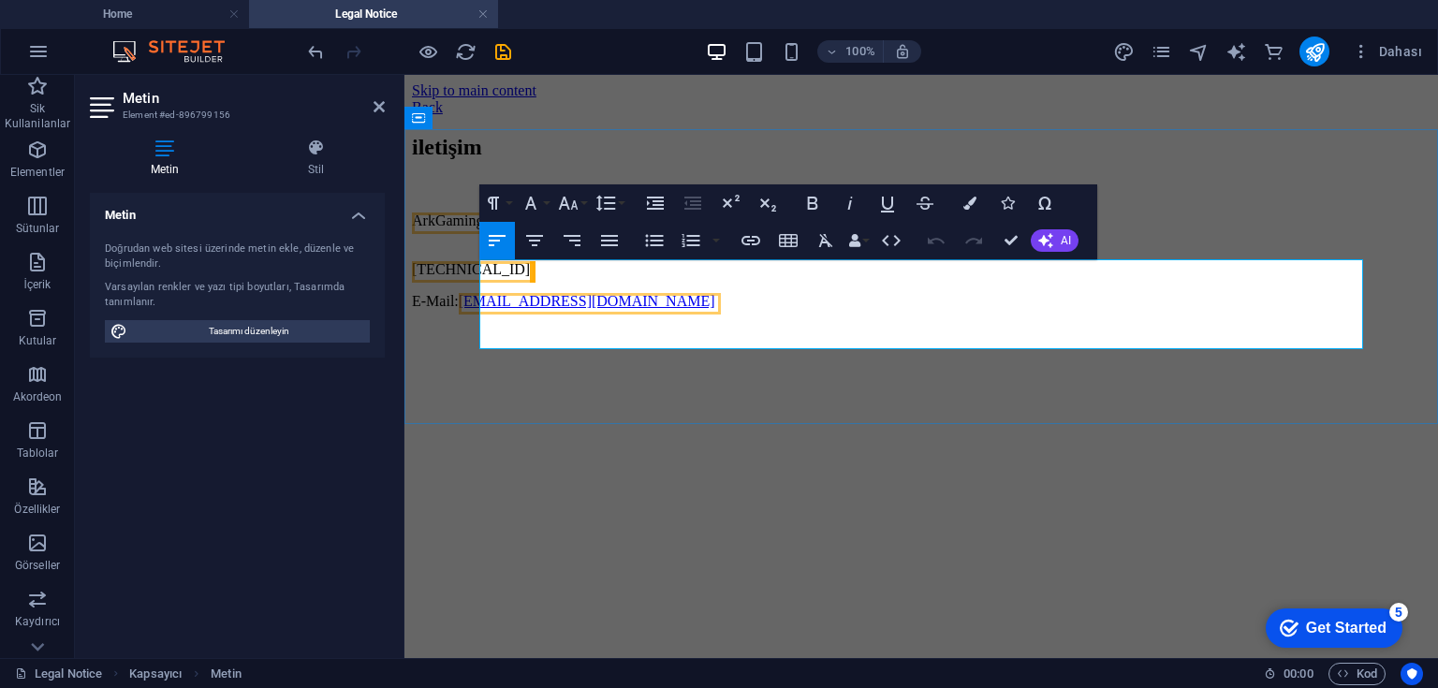
click at [481, 278] on p "[TECHNICAL_ID]" at bounding box center [921, 261] width 1019 height 34
drag, startPoint x: 481, startPoint y: 315, endPoint x: 540, endPoint y: 481, distance: 176.8
click at [483, 277] on span "[TECHNICAL_ID]" at bounding box center [471, 269] width 118 height 16
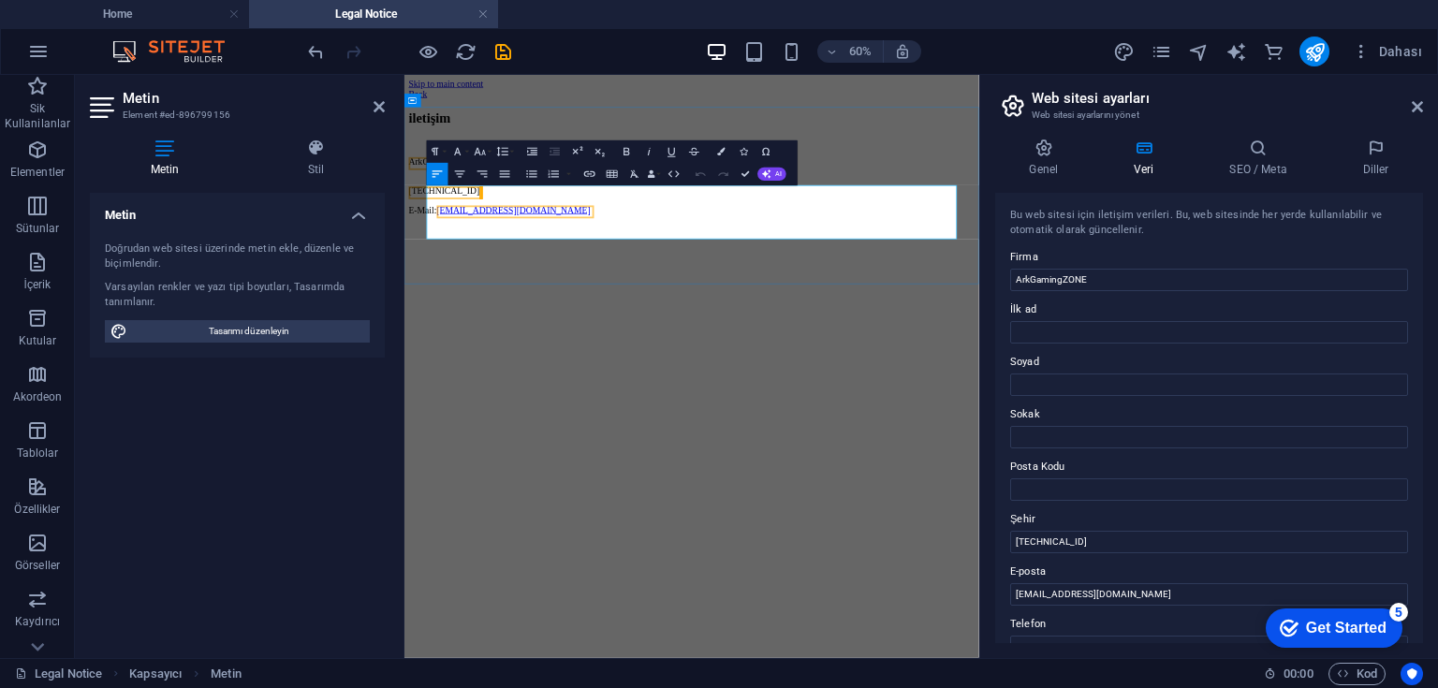
click at [444, 277] on span "[TECHNICAL_ID]" at bounding box center [471, 269] width 118 height 16
click at [441, 277] on span "[TECHNICAL_ID]" at bounding box center [471, 269] width 118 height 16
click at [447, 278] on p "[TECHNICAL_ID]" at bounding box center [883, 261] width 943 height 34
click at [1423, 101] on aside "Web sitesi ayarları Web sitesi ayarlarını yönet Genel Veri SEO / Meta Diller We…" at bounding box center [1208, 366] width 459 height 583
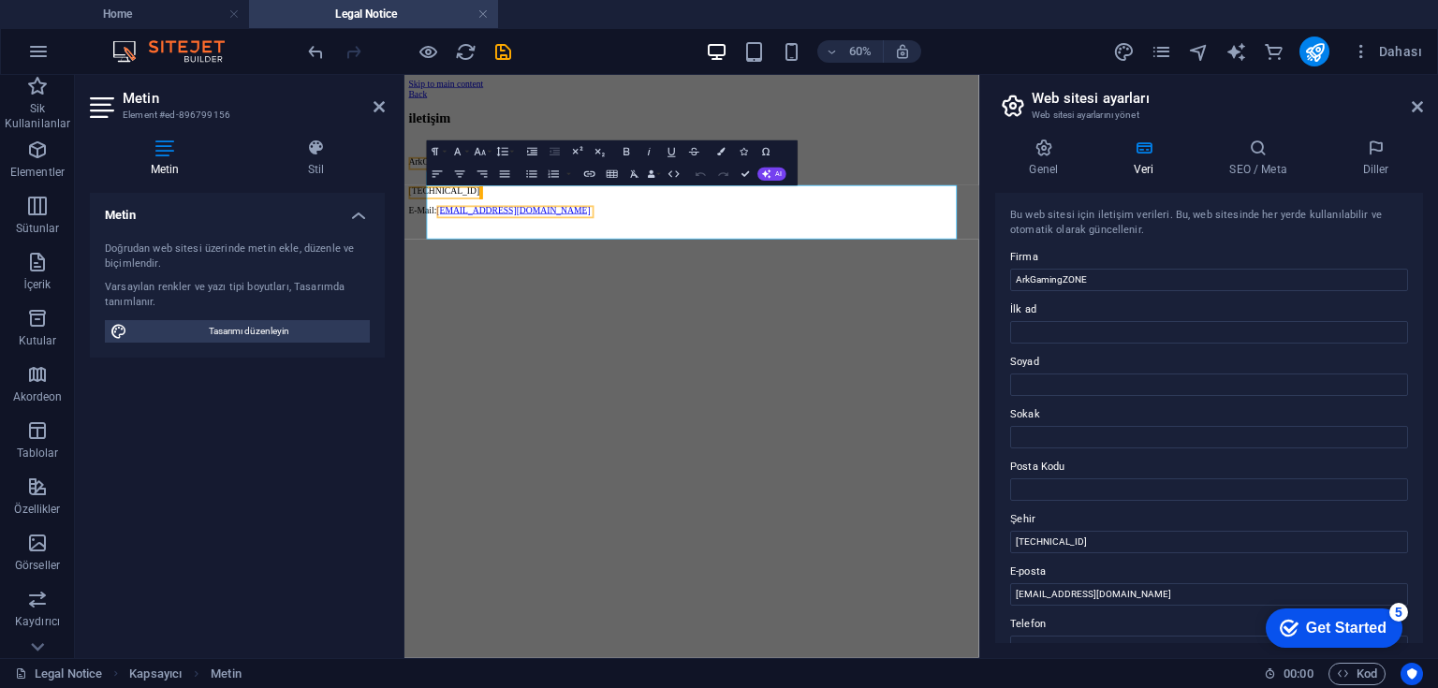
click at [1410, 110] on header "Web sitesi ayarları Web sitesi ayarlarını yönet" at bounding box center [1211, 99] width 424 height 49
click at [1414, 107] on icon at bounding box center [1417, 106] width 11 height 15
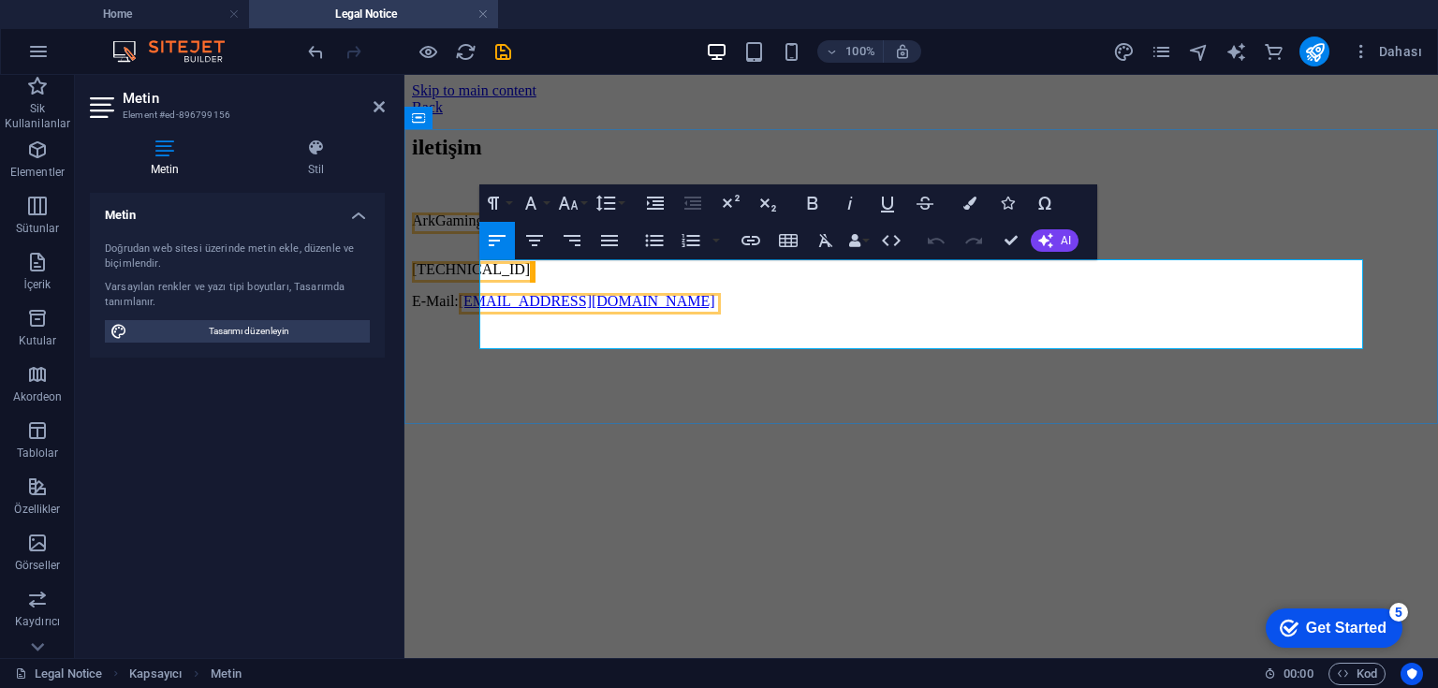
click at [485, 278] on p "[TECHNICAL_ID]" at bounding box center [921, 261] width 1019 height 34
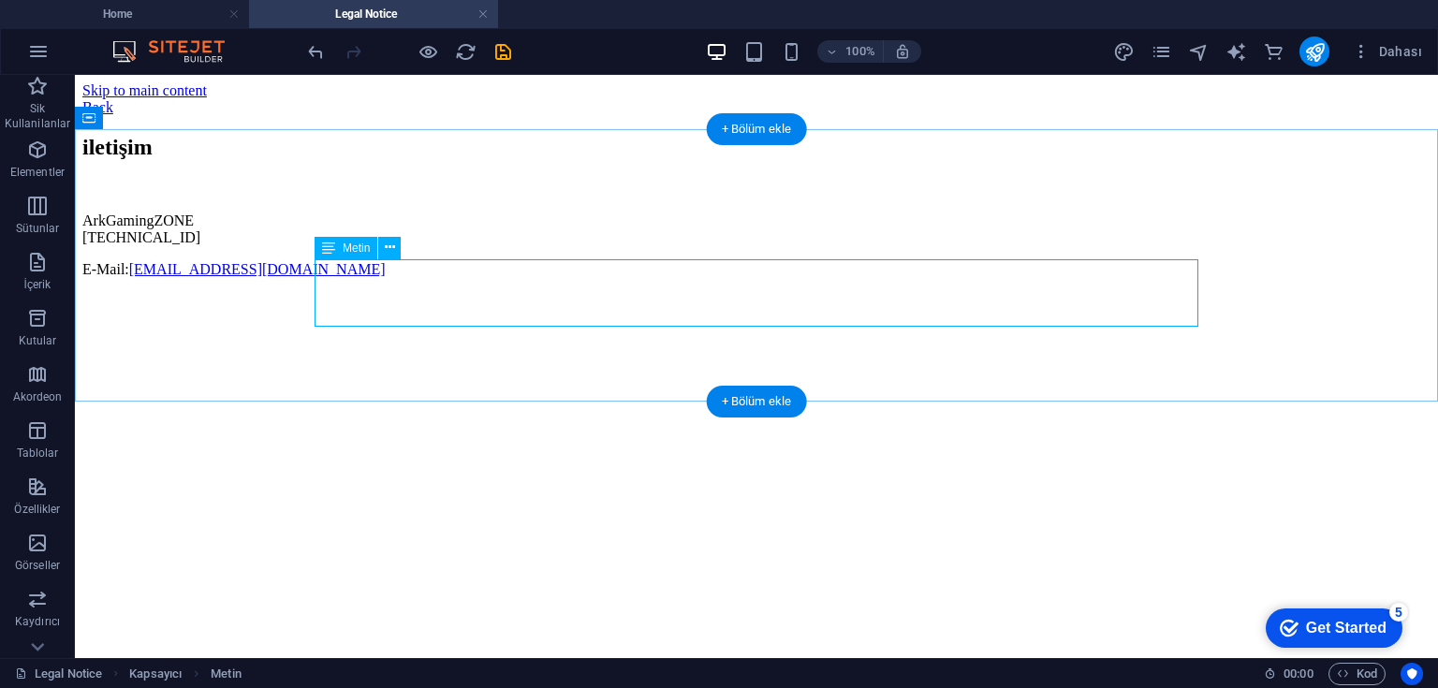
click at [386, 277] on link "[EMAIL_ADDRESS][DOMAIN_NAME]" at bounding box center [257, 269] width 257 height 16
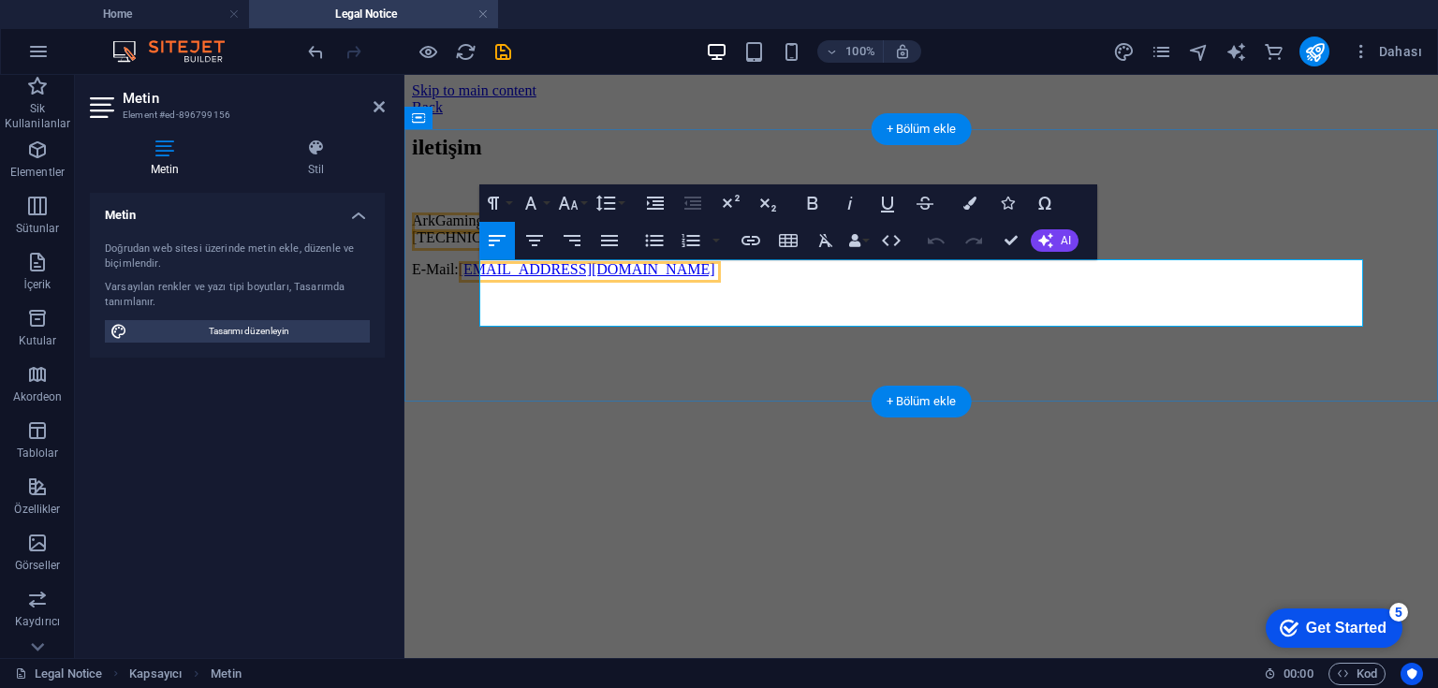
click at [715, 277] on link "[EMAIL_ADDRESS][DOMAIN_NAME]" at bounding box center [587, 269] width 257 height 16
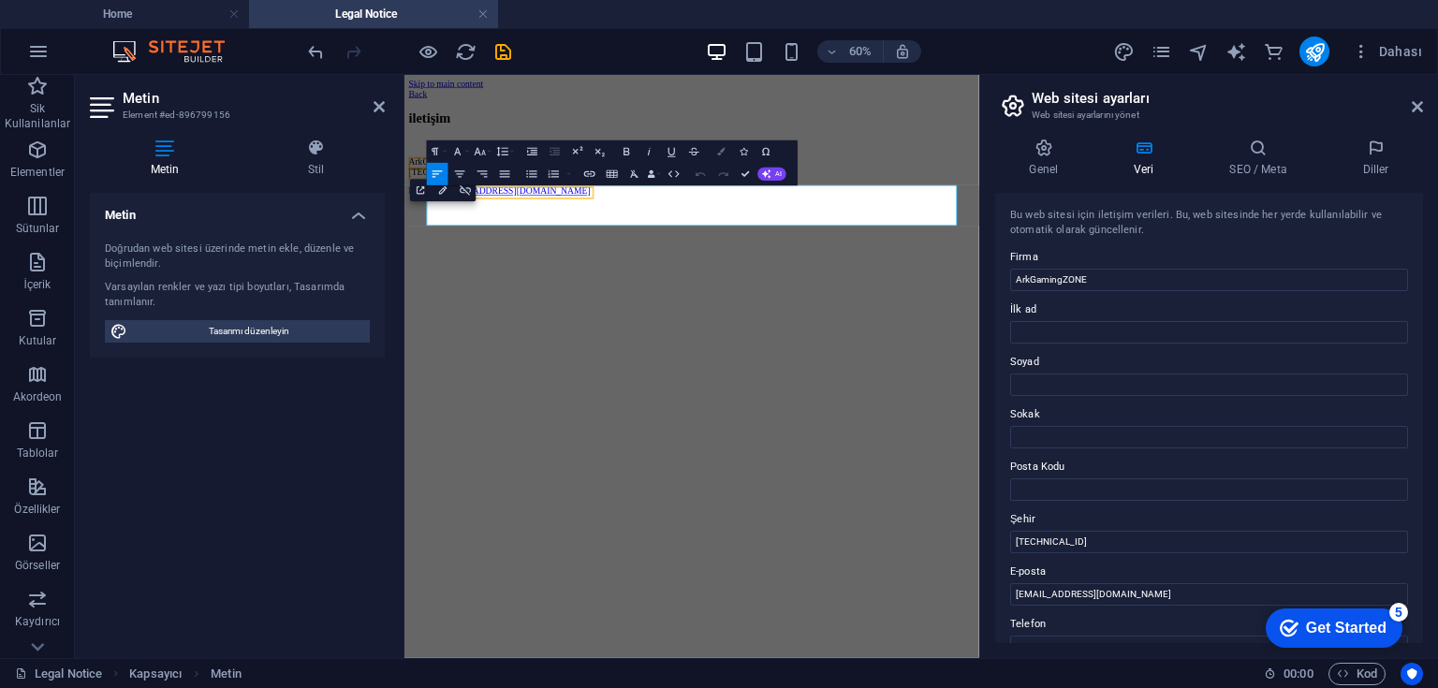
click at [719, 150] on icon "button" at bounding box center [720, 151] width 7 height 7
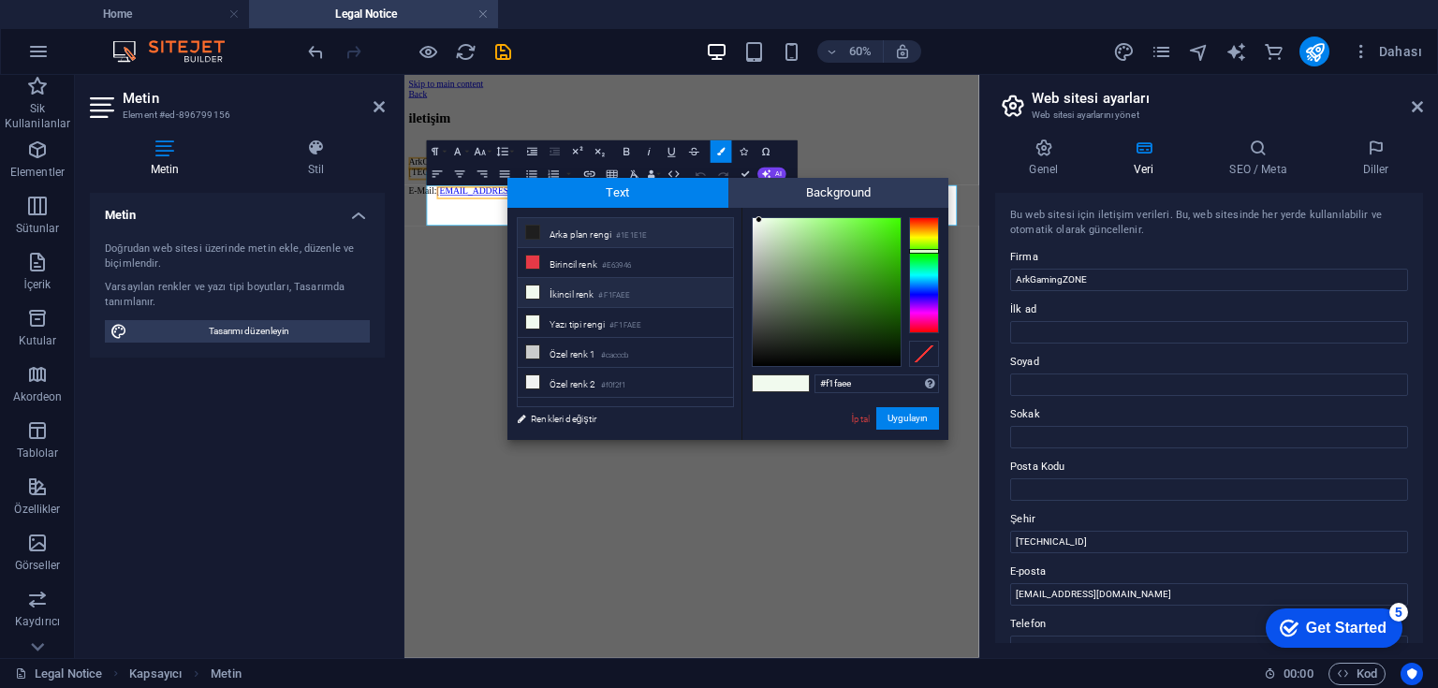
click at [577, 228] on li "Arka plan rengi #1E1E1E" at bounding box center [625, 233] width 215 height 30
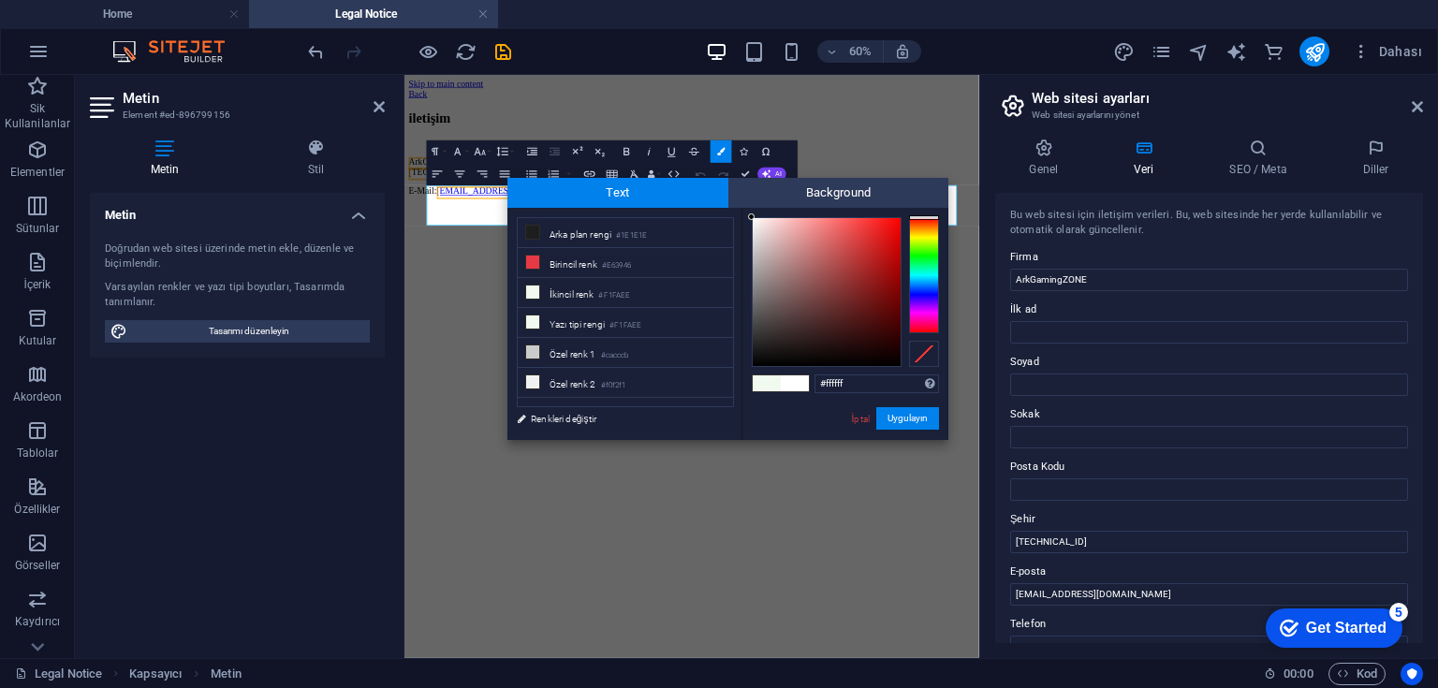
drag, startPoint x: 782, startPoint y: 262, endPoint x: 725, endPoint y: 204, distance: 81.4
click at [726, 205] on div "Text Background less Arka plan rengi #1E1E1E Birincil renk #E63946 İkincil renk" at bounding box center [727, 309] width 441 height 262
type input "#ffffff"
click at [751, 215] on div at bounding box center [751, 216] width 7 height 7
drag, startPoint x: 910, startPoint y: 423, endPoint x: 626, endPoint y: 571, distance: 319.9
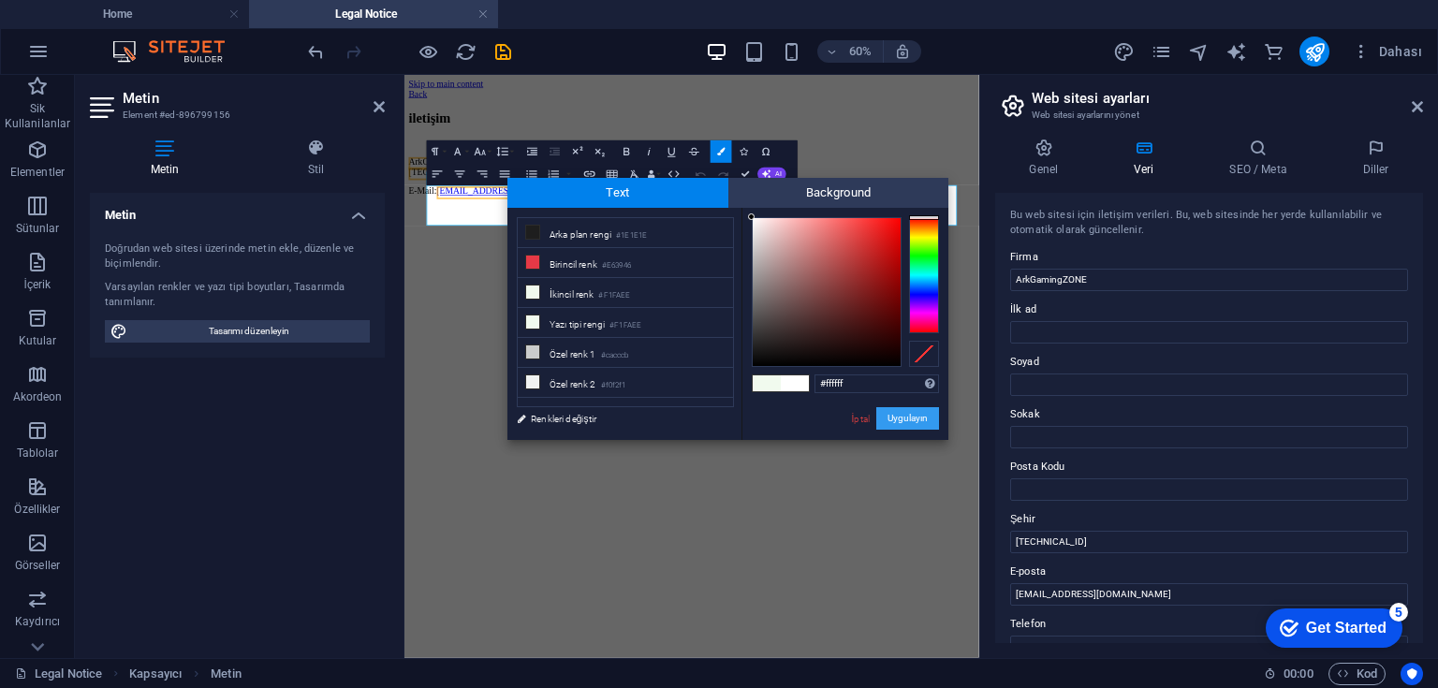
click at [910, 423] on button "Uygulayın" at bounding box center [907, 418] width 63 height 22
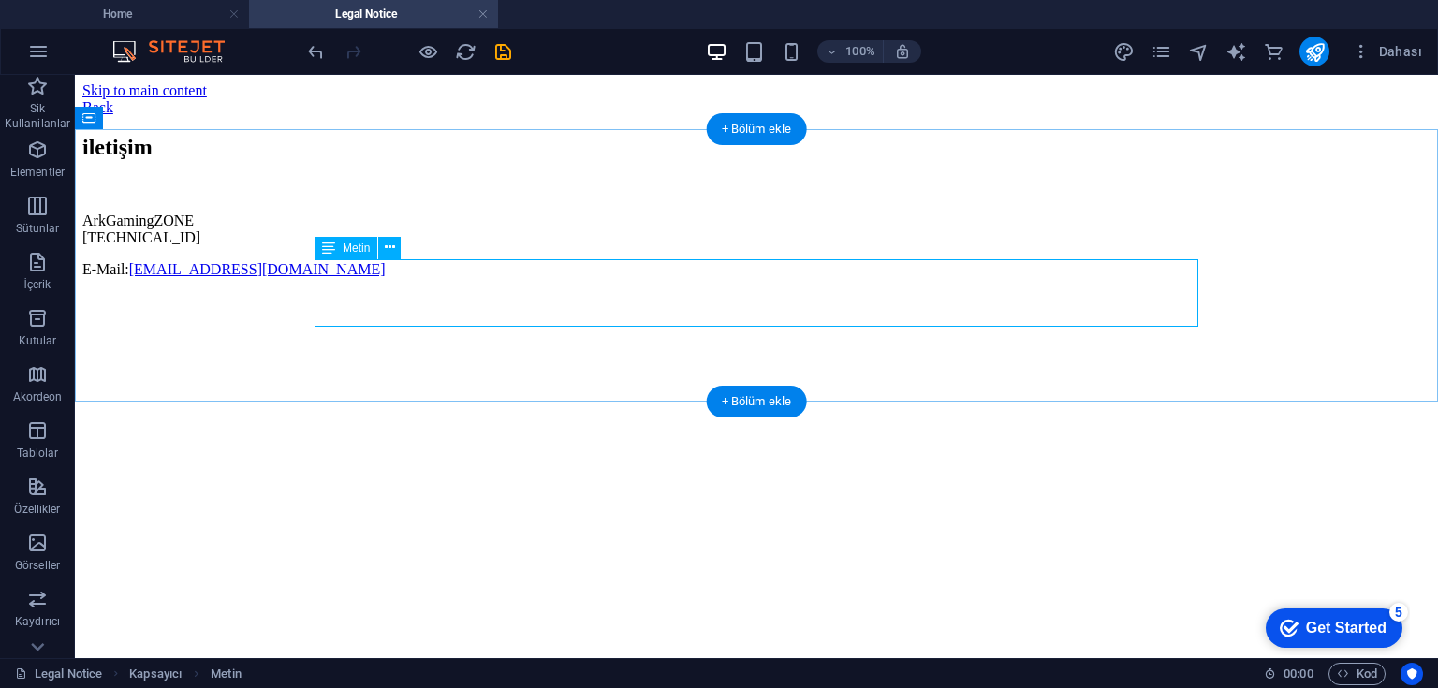
click at [386, 277] on link "[EMAIL_ADDRESS][DOMAIN_NAME]" at bounding box center [257, 269] width 257 height 16
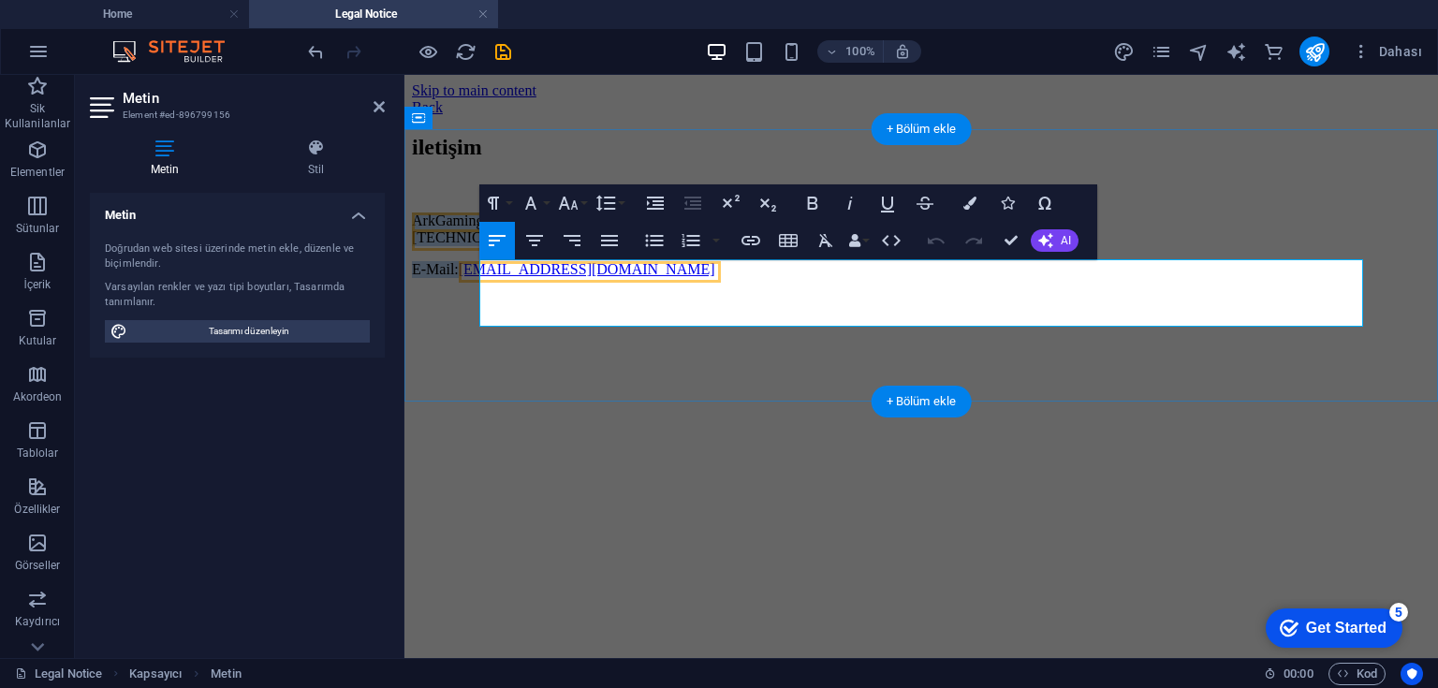
click at [670, 277] on link "[EMAIL_ADDRESS][DOMAIN_NAME]" at bounding box center [587, 269] width 257 height 16
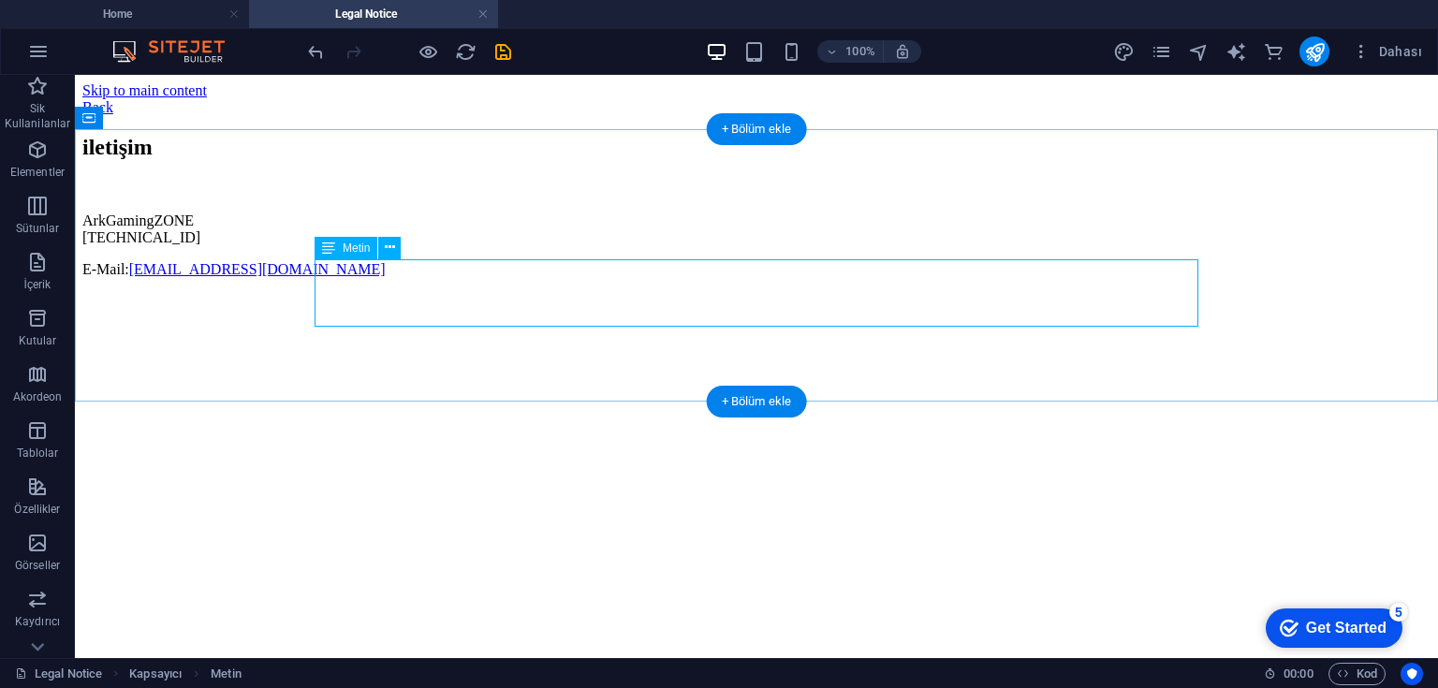
click at [477, 278] on div "ArkGamingZONE [TECHNICAL_ID] E-Mail: [EMAIL_ADDRESS][DOMAIN_NAME]" at bounding box center [756, 246] width 1348 height 66
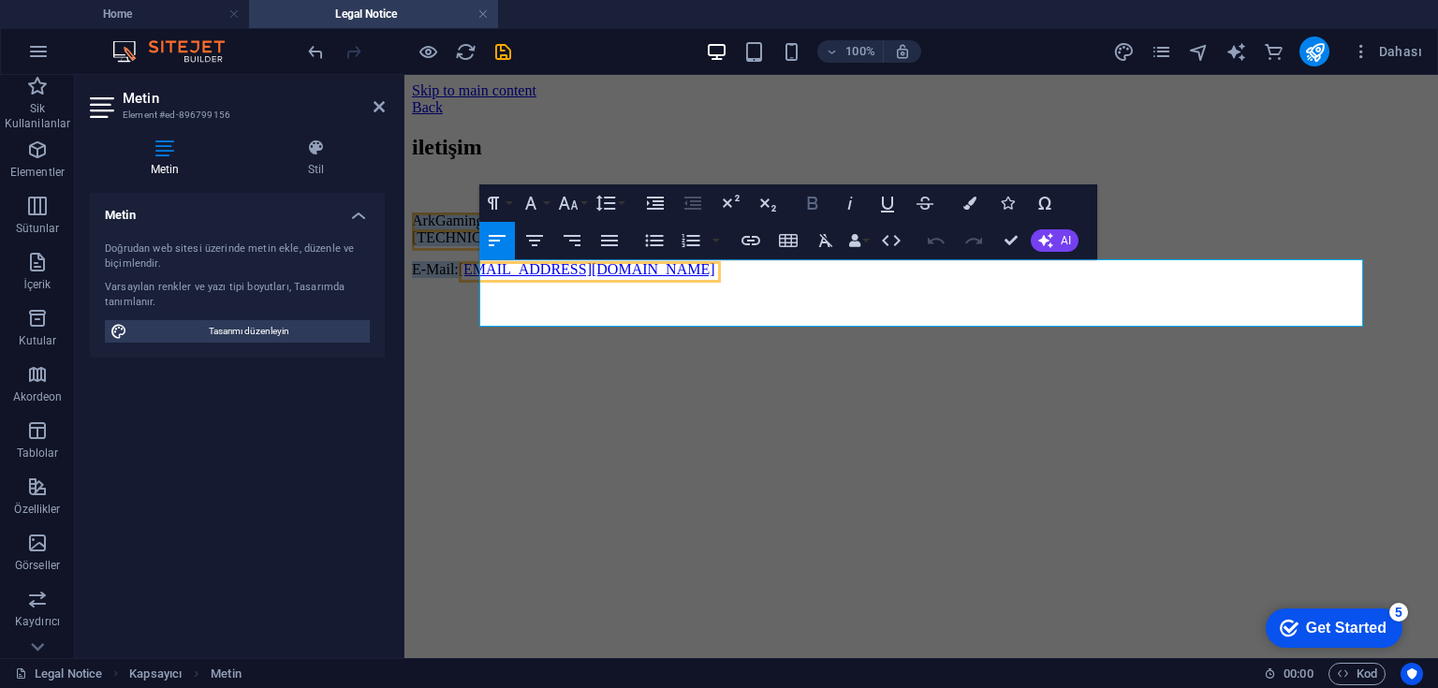
click at [815, 203] on icon "button" at bounding box center [813, 203] width 10 height 13
click at [971, 198] on icon "button" at bounding box center [969, 203] width 13 height 13
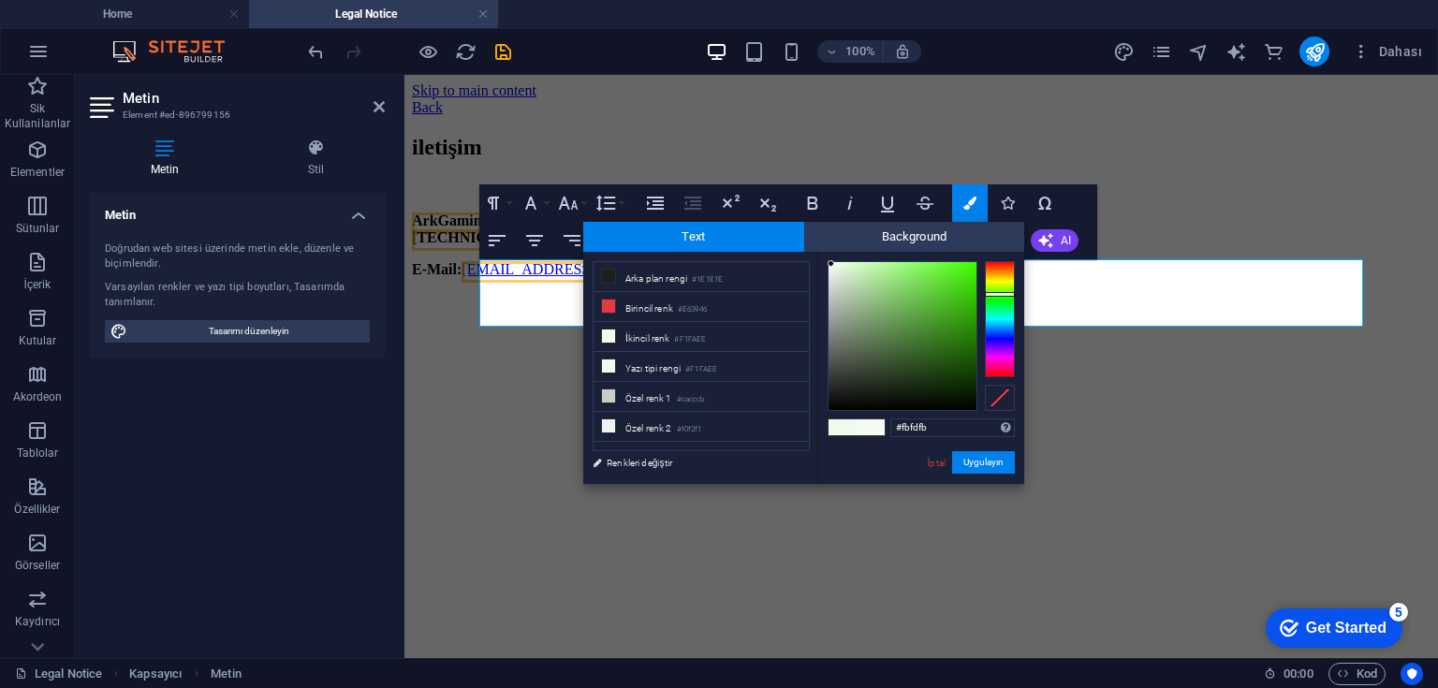
type input "#fdfdfc"
drag, startPoint x: 836, startPoint y: 268, endPoint x: 828, endPoint y: 262, distance: 10.1
click at [829, 262] on div at bounding box center [903, 336] width 148 height 148
click at [981, 464] on button "Uygulayın" at bounding box center [983, 462] width 63 height 22
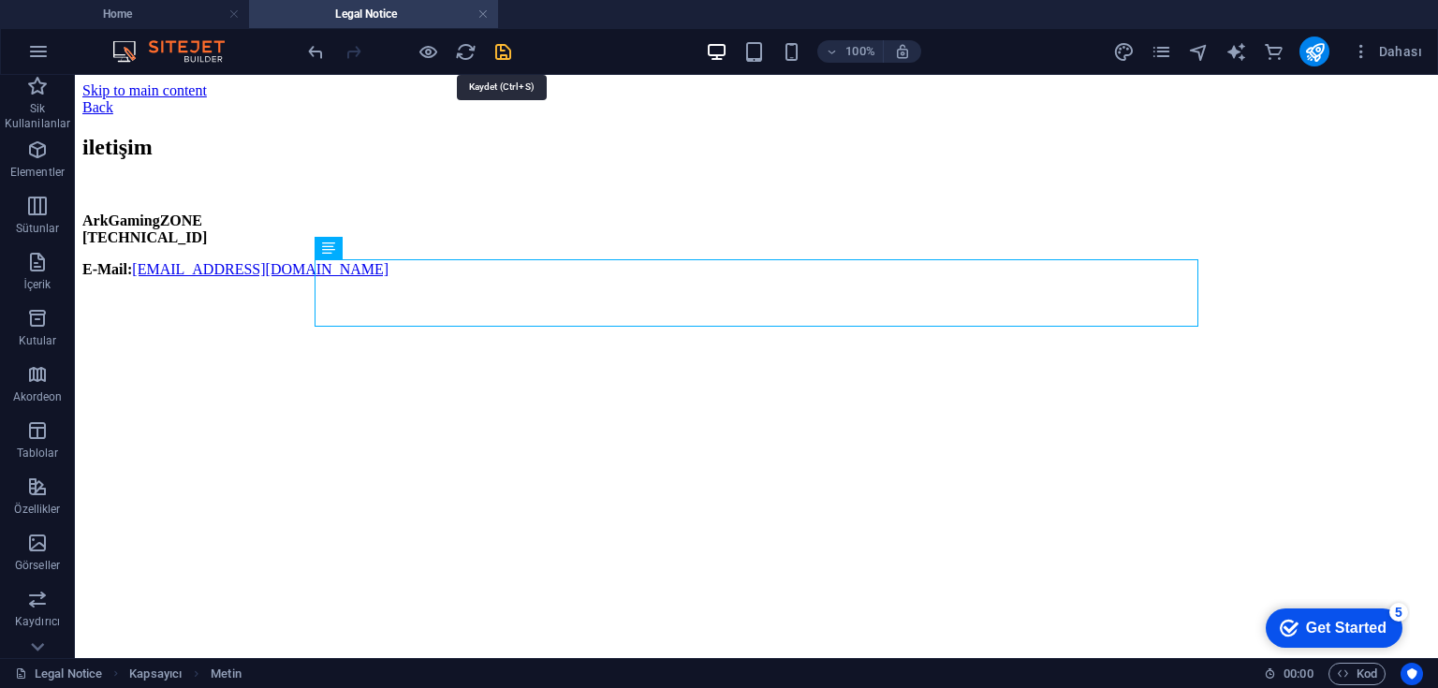
click at [501, 48] on icon "save" at bounding box center [503, 52] width 22 height 22
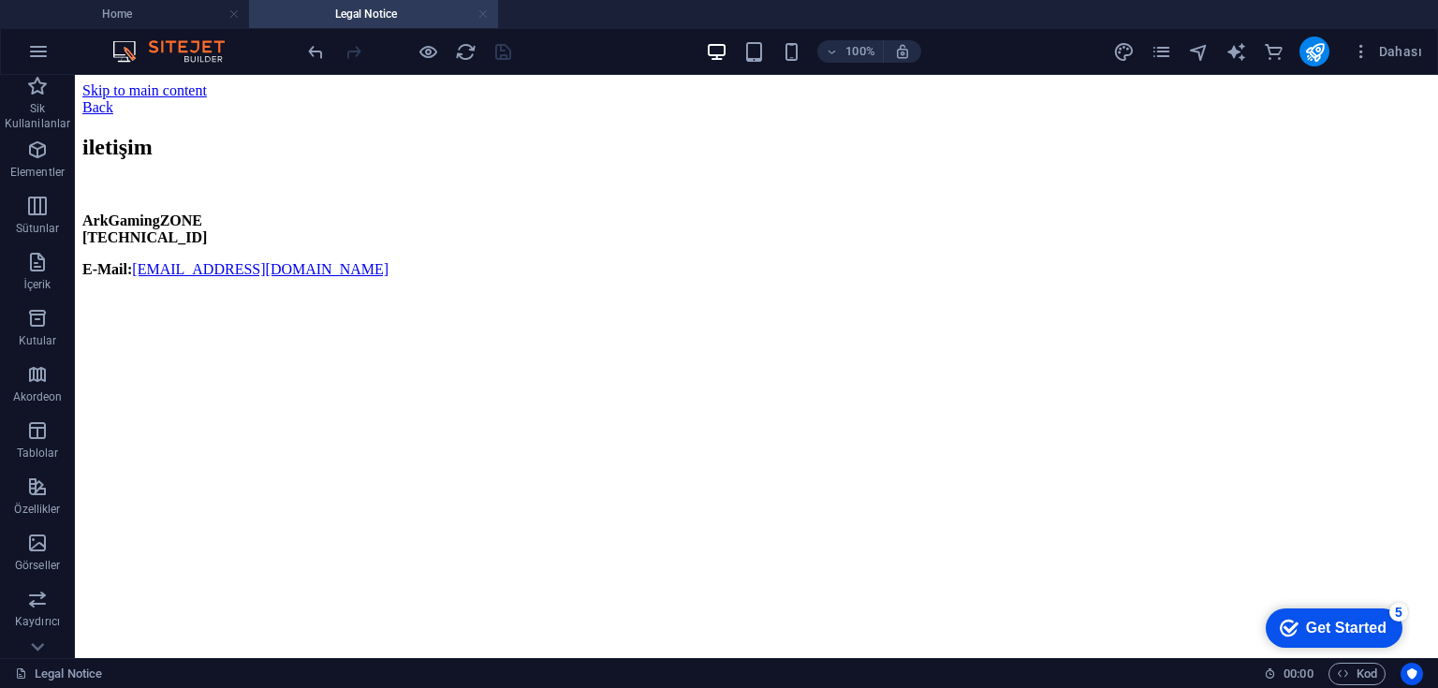
click at [482, 11] on link at bounding box center [482, 15] width 11 height 18
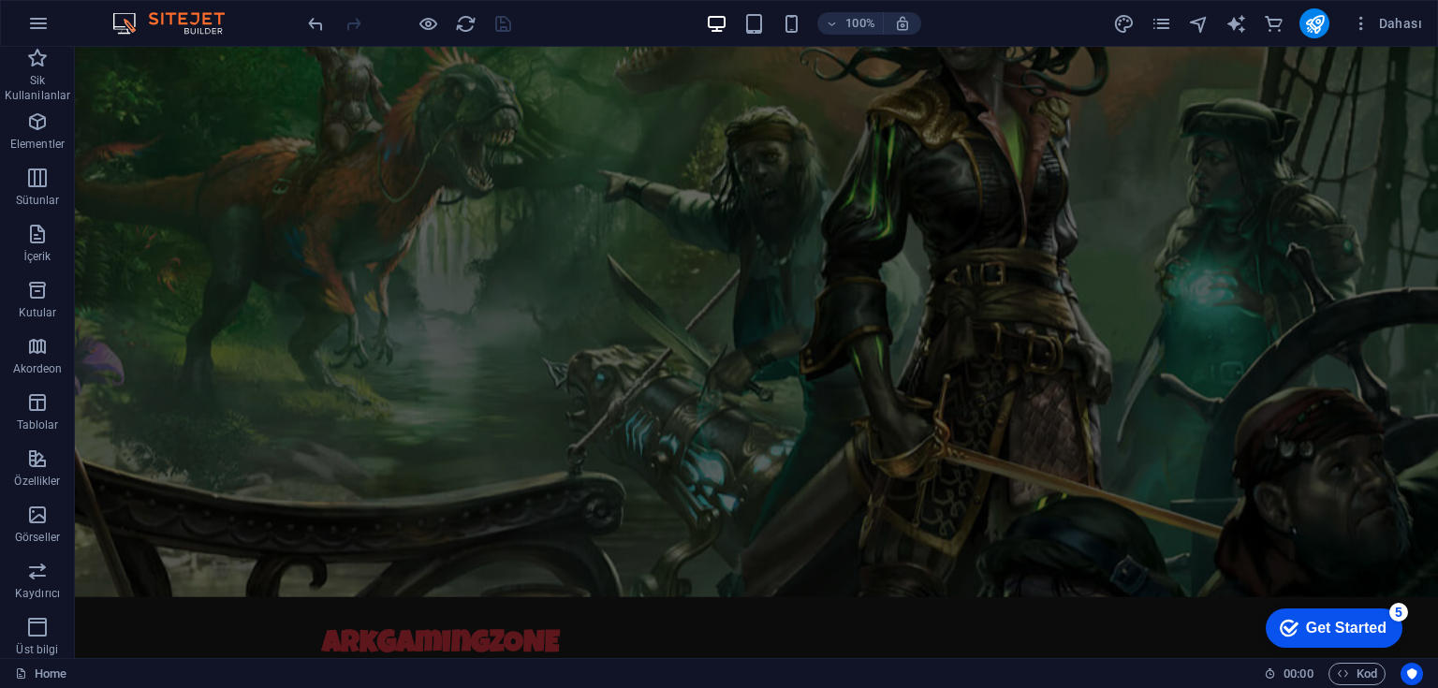
scroll to position [2314, 0]
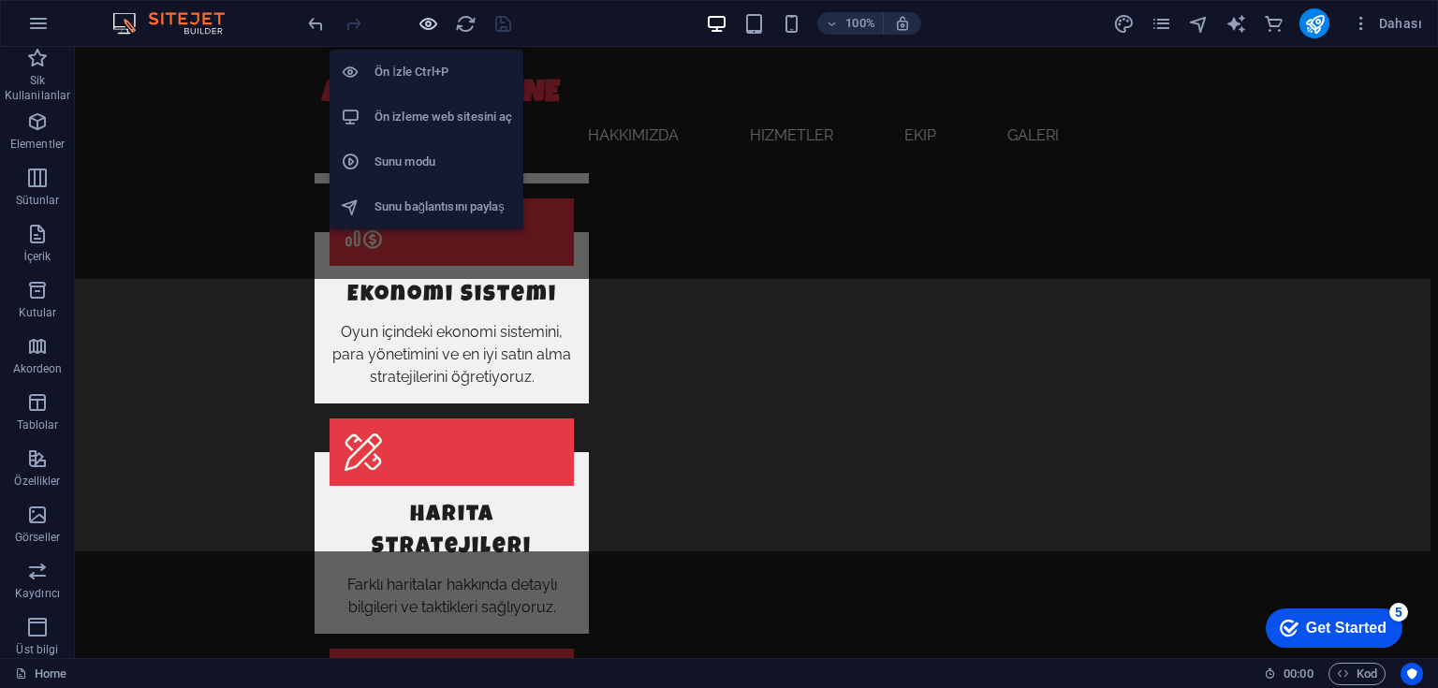
click at [427, 19] on icon "button" at bounding box center [429, 24] width 22 height 22
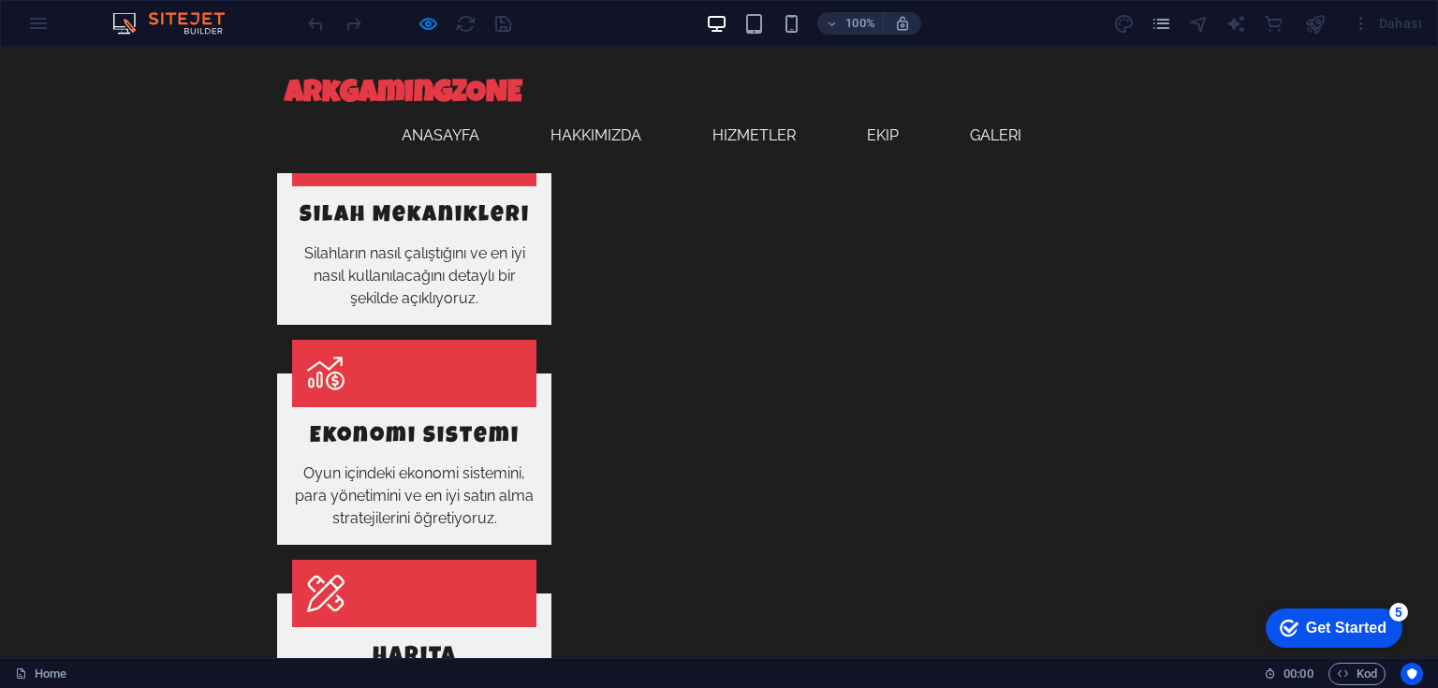
scroll to position [1940, 0]
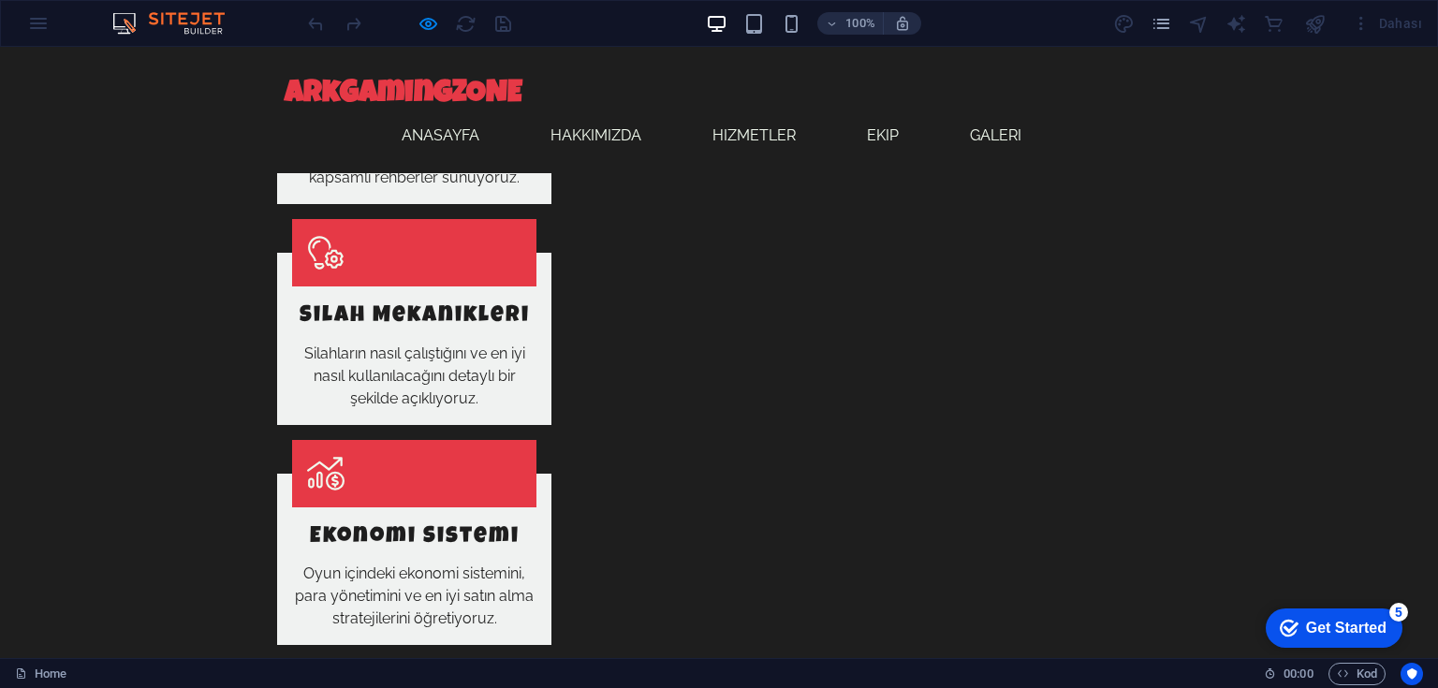
click at [869, 135] on link "Ekip" at bounding box center [890, 135] width 47 height 45
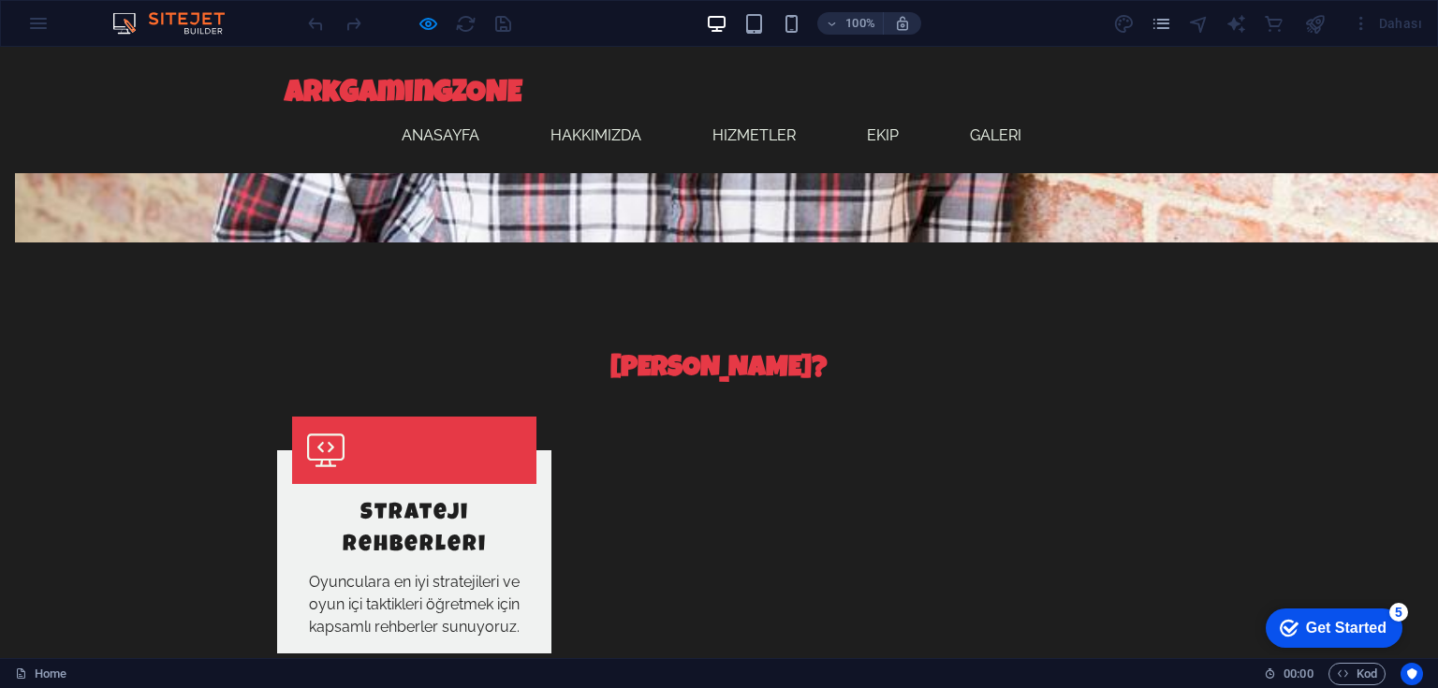
scroll to position [1443, 0]
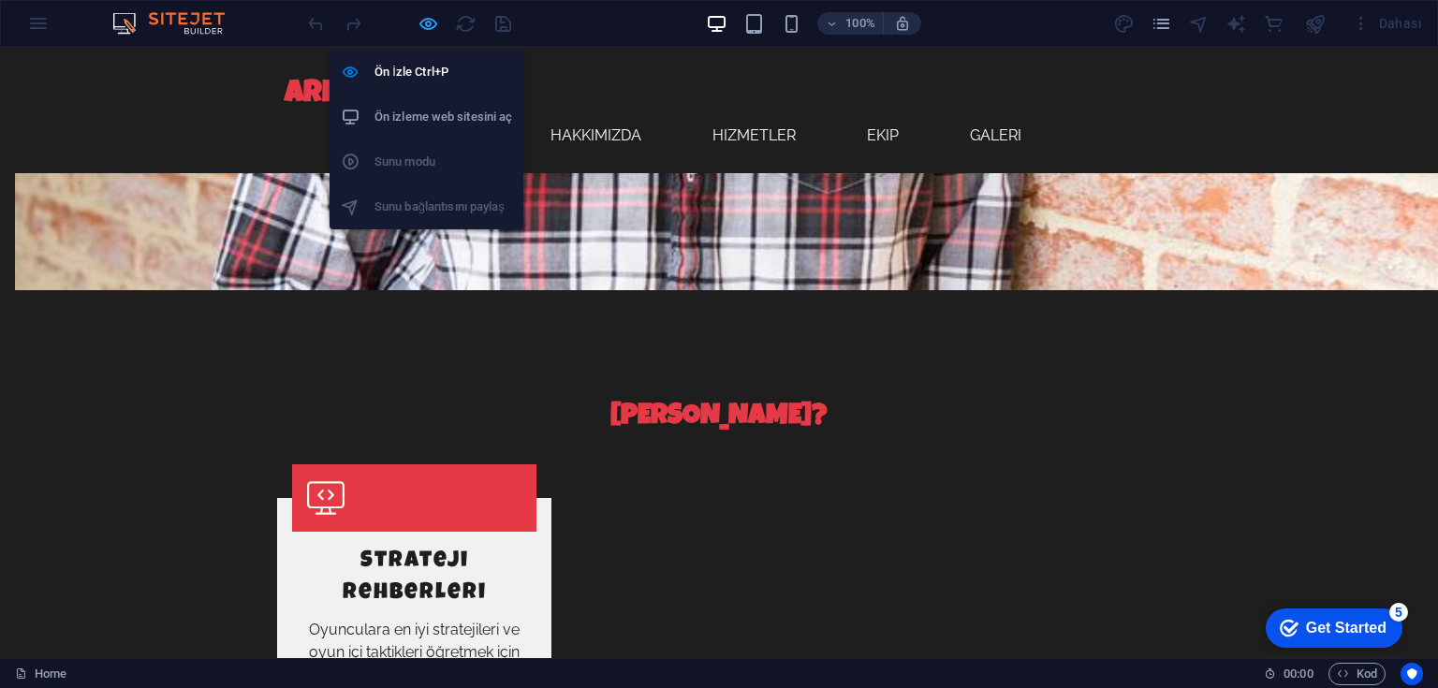
click at [424, 26] on icon "button" at bounding box center [429, 24] width 22 height 22
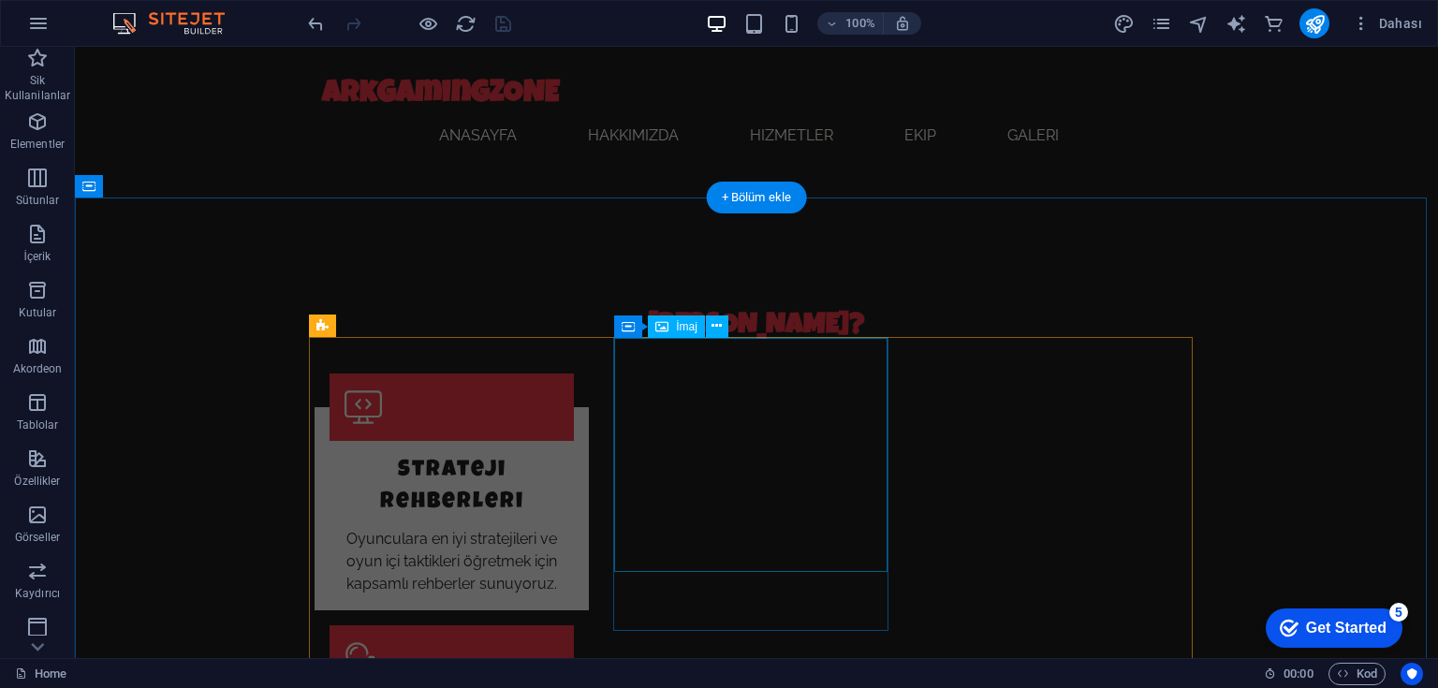
scroll to position [1667, 0]
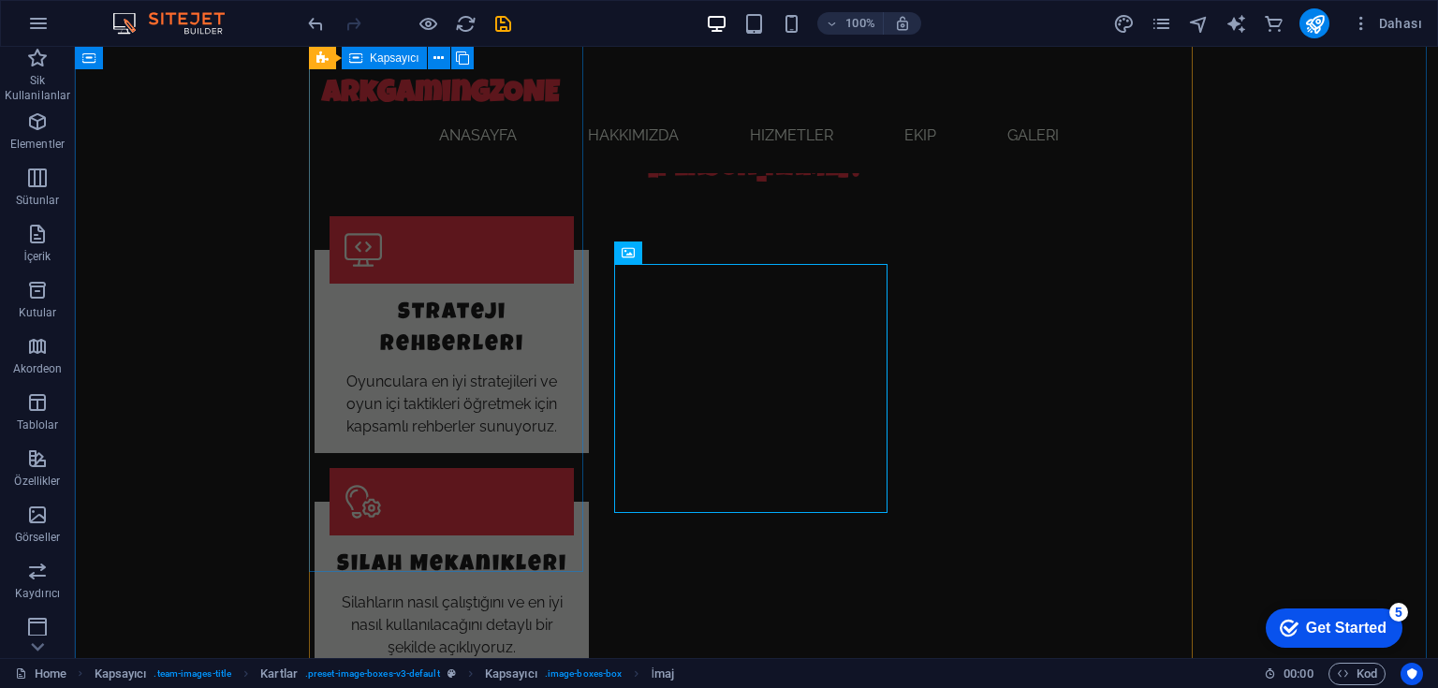
scroll to position [1817, 0]
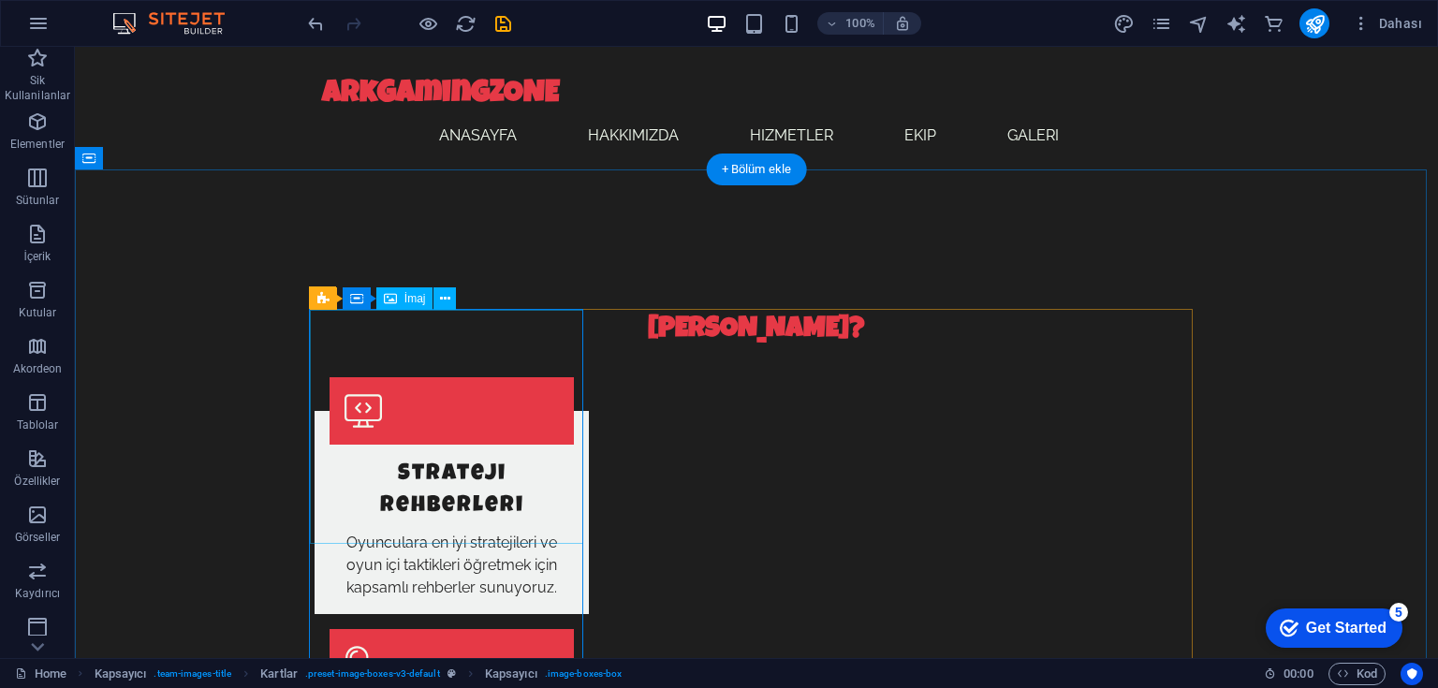
scroll to position [1667, 0]
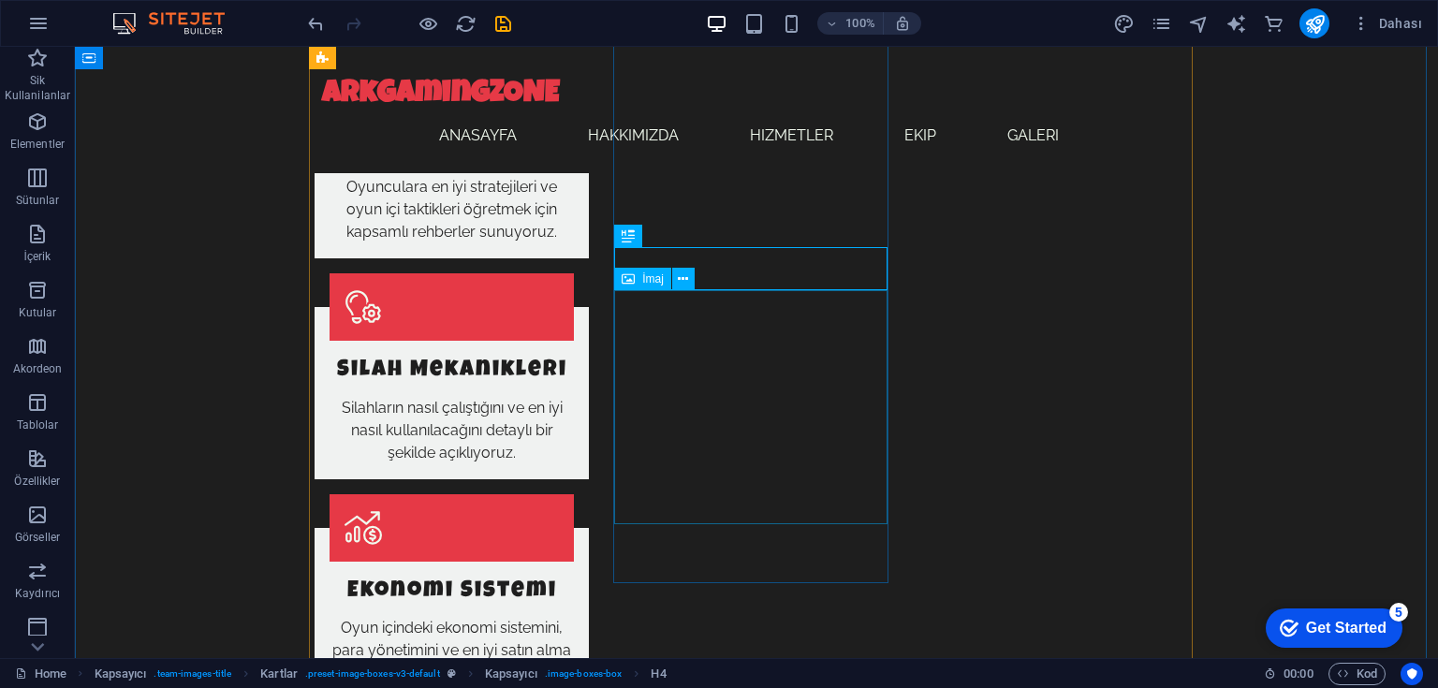
scroll to position [2042, 0]
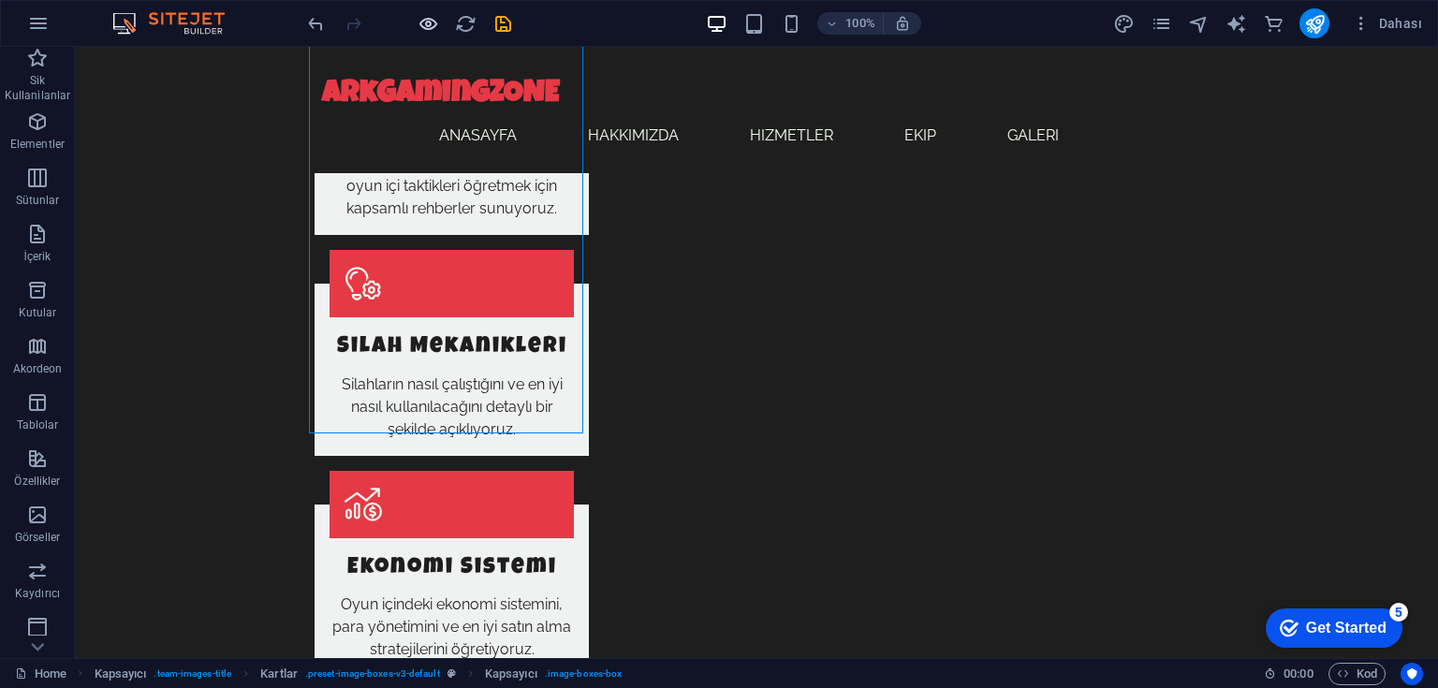
click at [429, 22] on icon "button" at bounding box center [429, 24] width 22 height 22
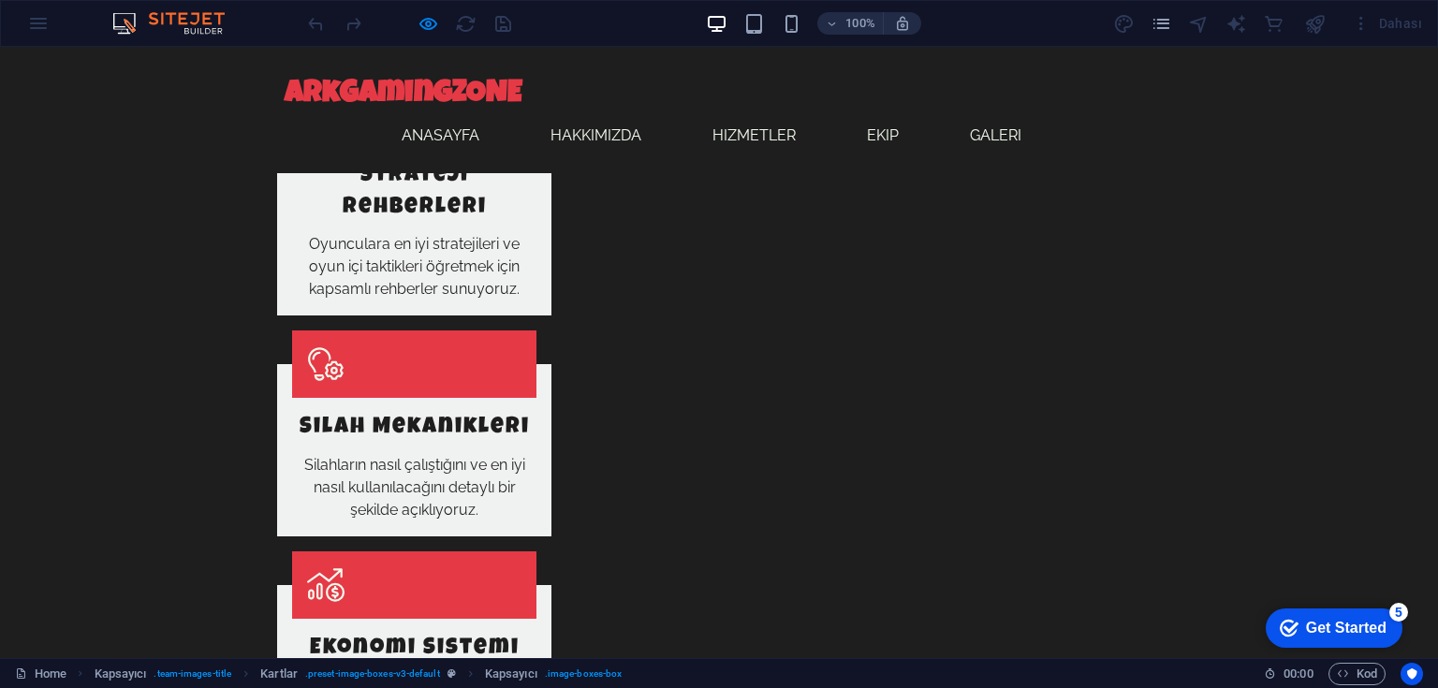
scroll to position [1817, 0]
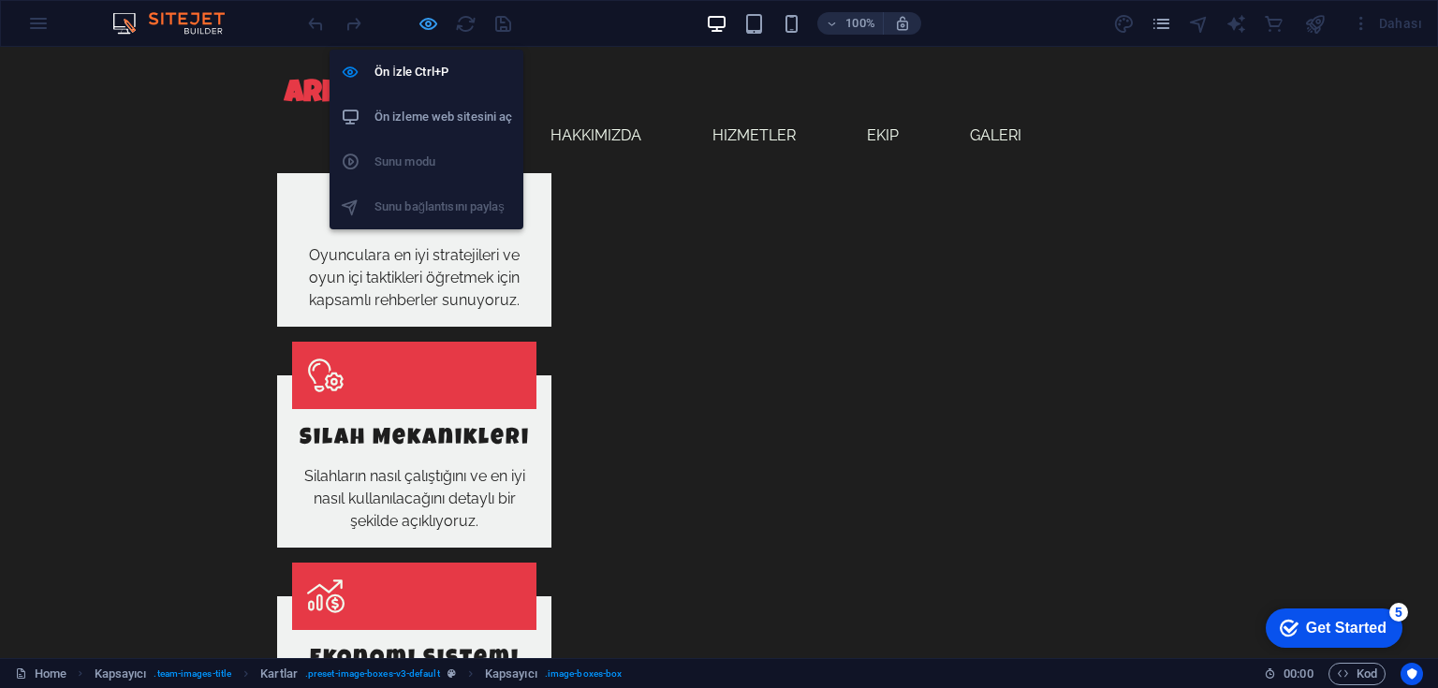
click at [431, 23] on icon "button" at bounding box center [429, 24] width 22 height 22
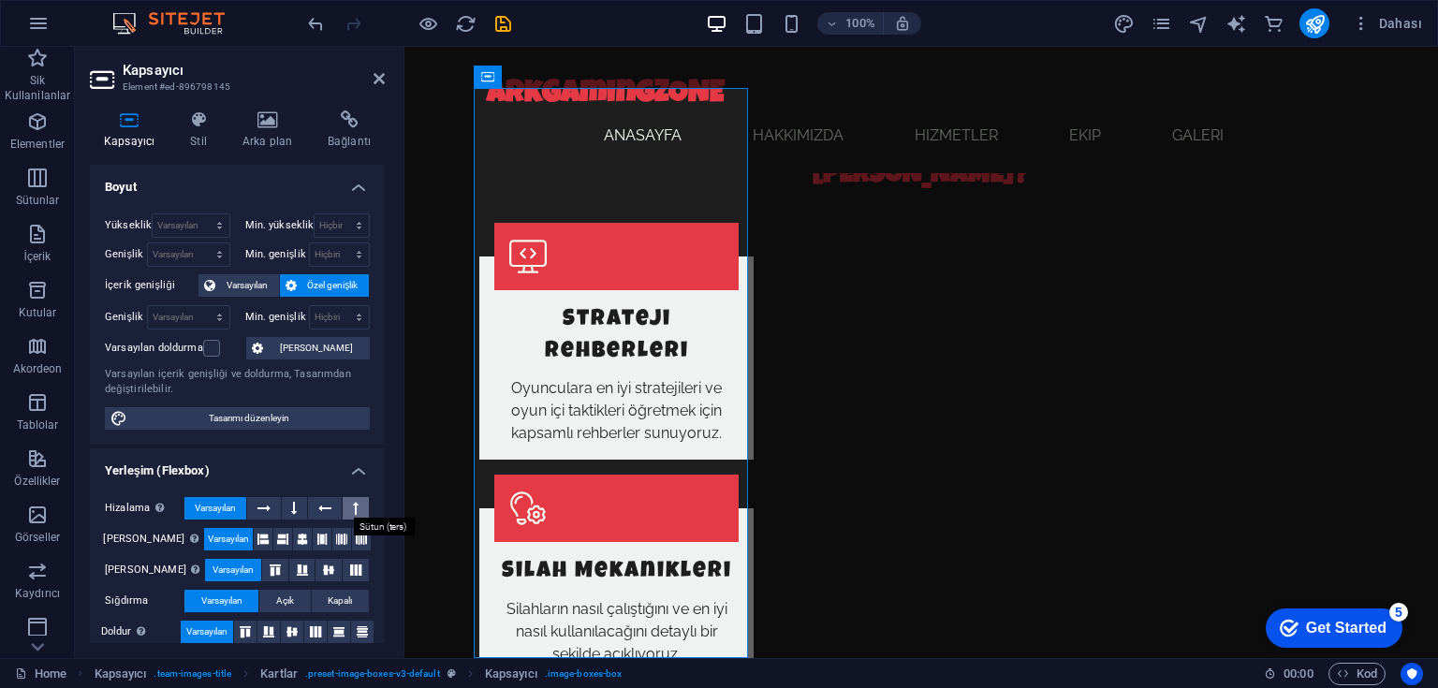
click at [353, 508] on icon at bounding box center [356, 508] width 6 height 22
click at [289, 509] on button at bounding box center [295, 508] width 26 height 22
click at [251, 284] on span "Varsayılan" at bounding box center [247, 285] width 52 height 22
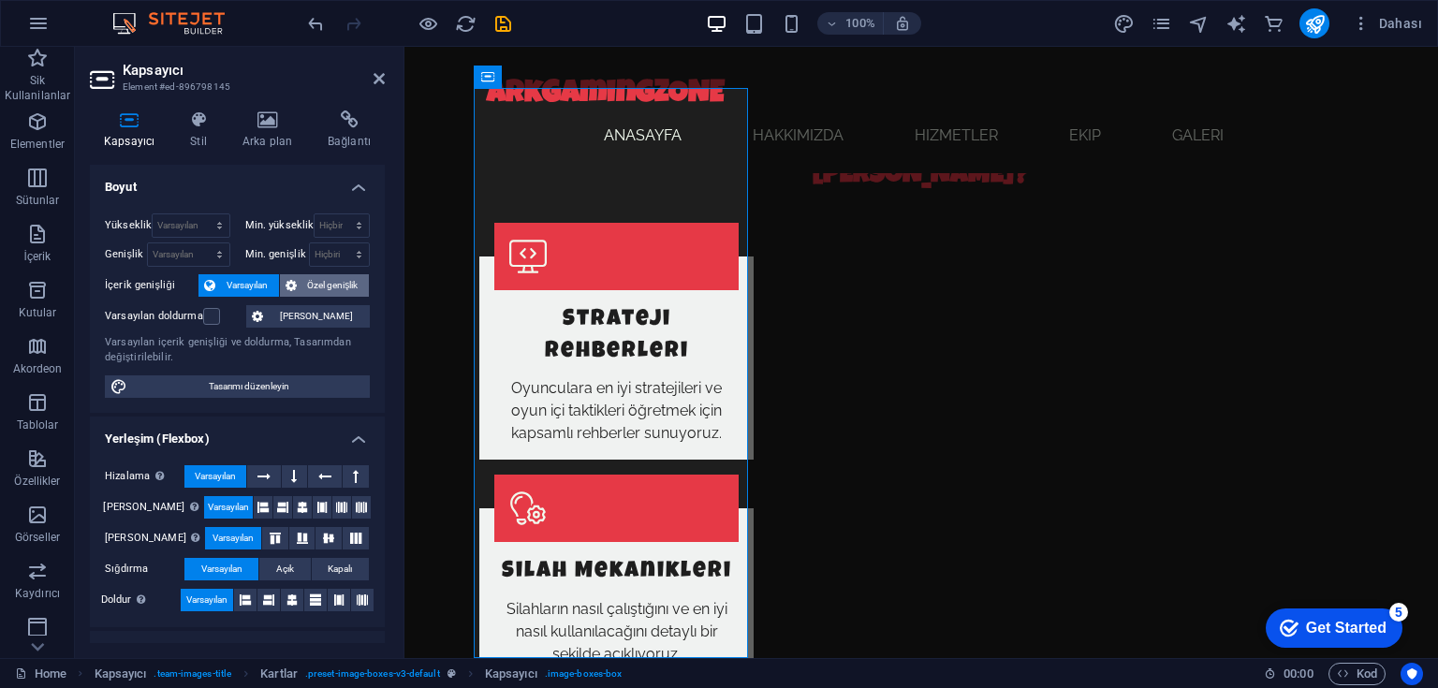
click at [288, 284] on icon at bounding box center [291, 285] width 11 height 22
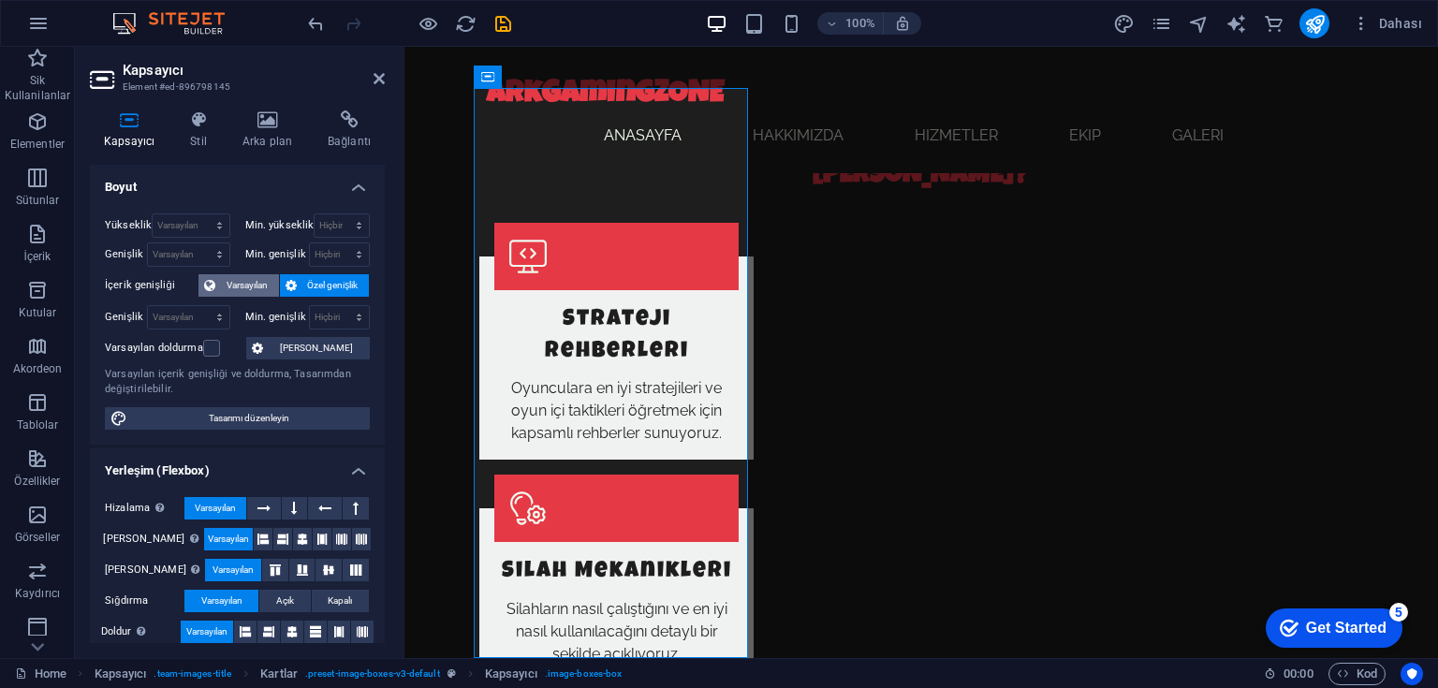
click at [260, 283] on span "Varsayılan" at bounding box center [247, 285] width 52 height 22
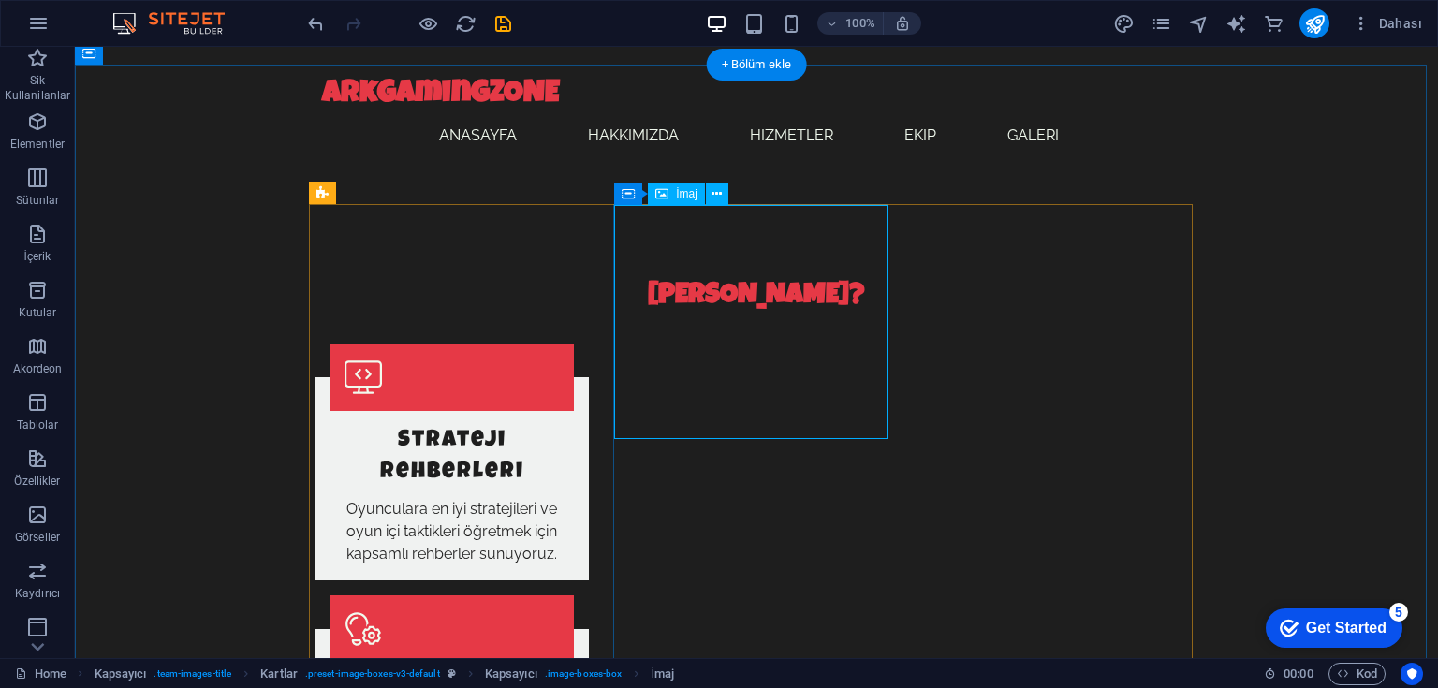
scroll to position [1742, 0]
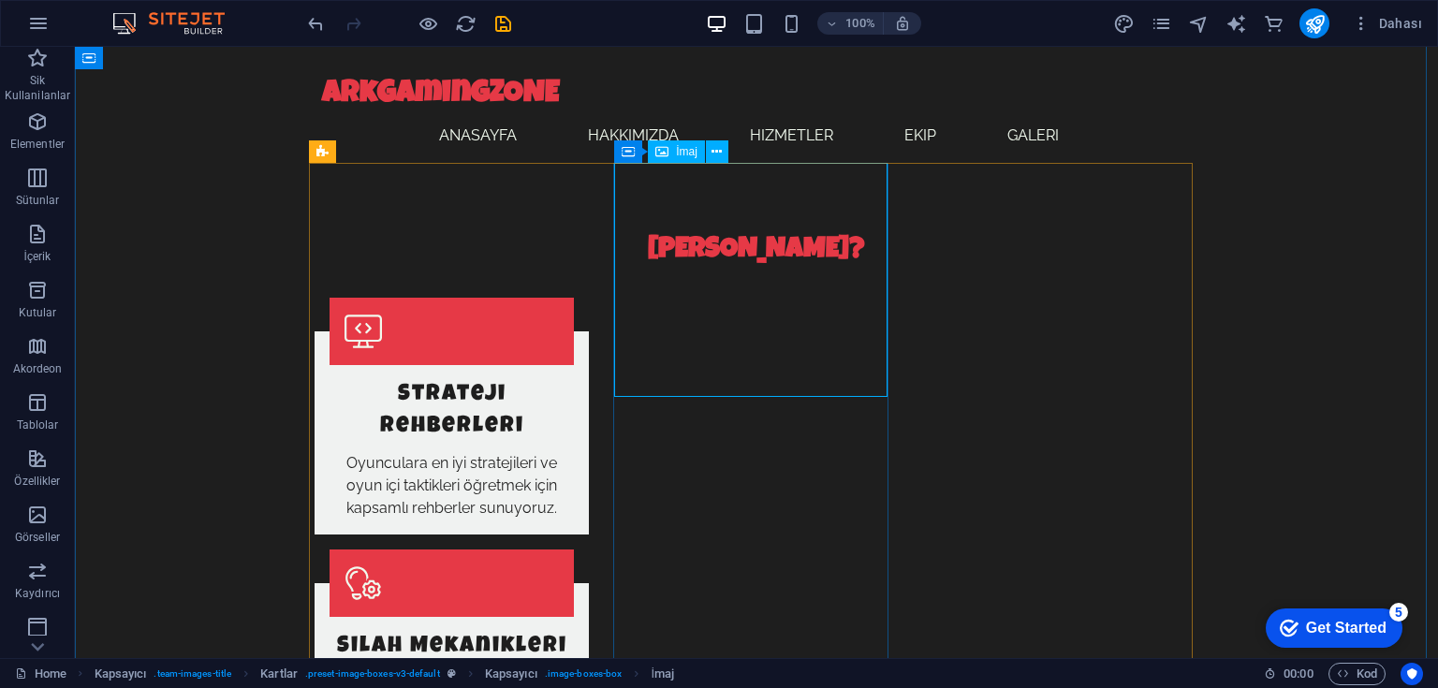
select select "vw"
select select "px"
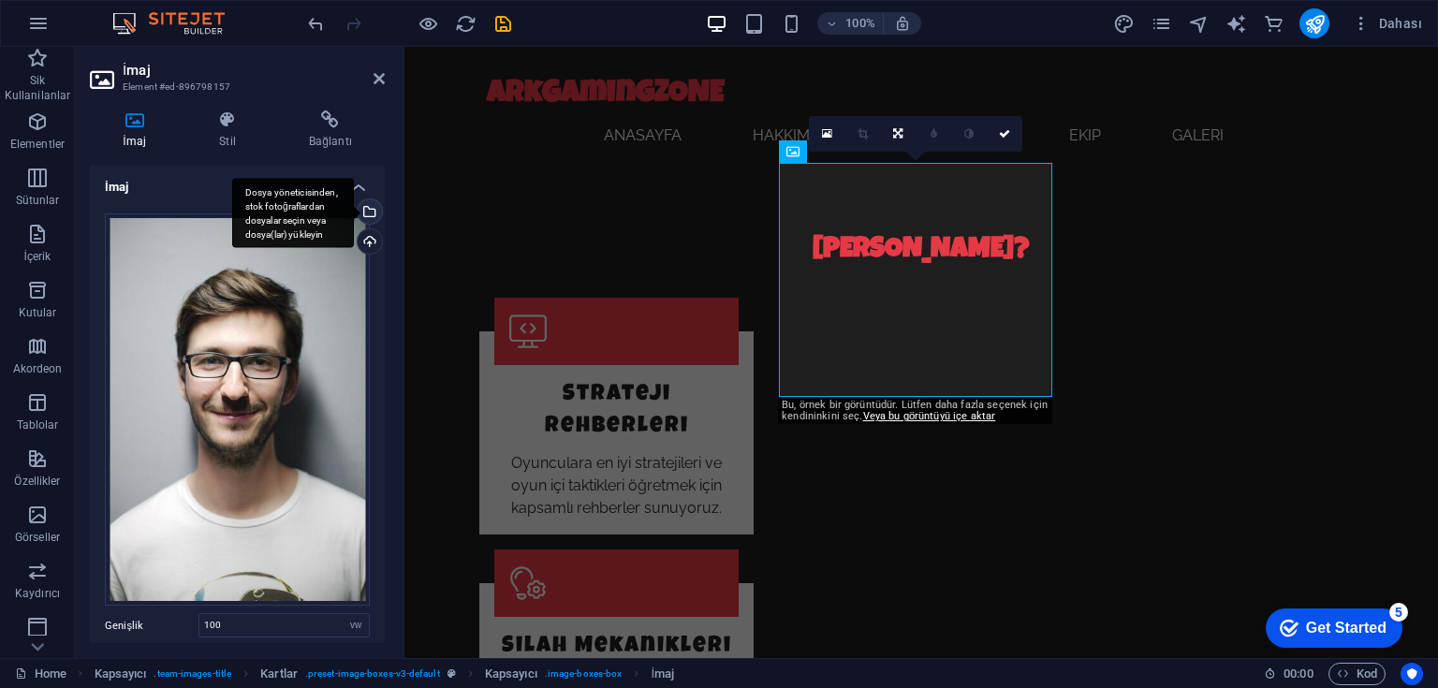
click at [366, 210] on div "Dosya yöneticisinden, stok fotoğraflardan dosyalar seçin veya dosya(lar) yükley…" at bounding box center [368, 213] width 28 height 28
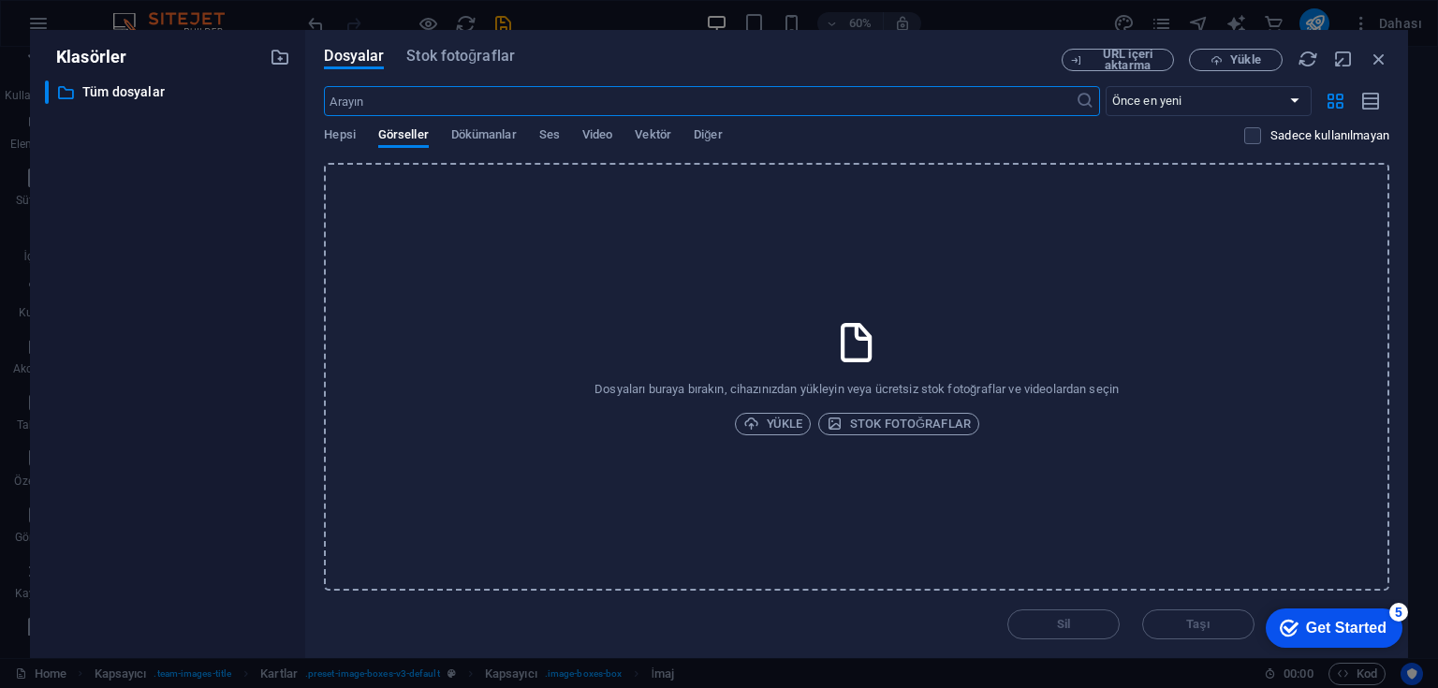
scroll to position [2109, 0]
click at [768, 418] on span "Yükle" at bounding box center [773, 424] width 60 height 22
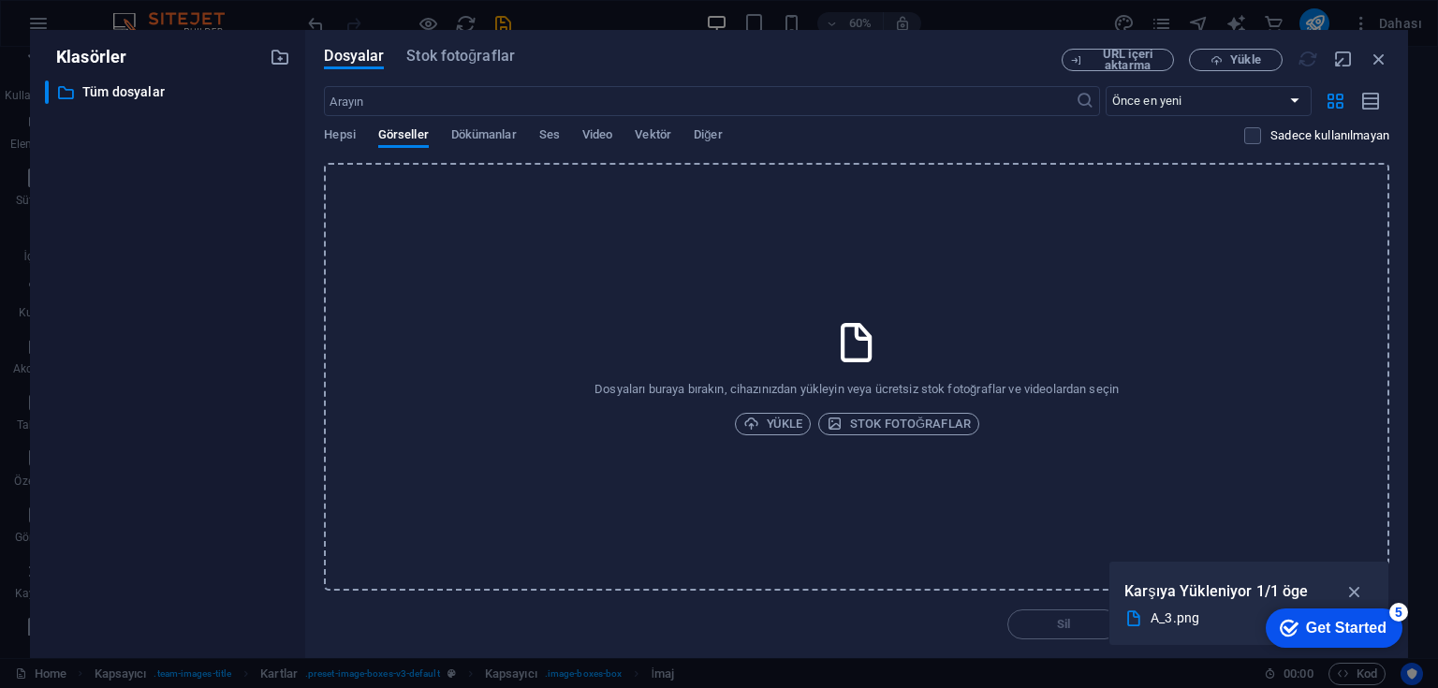
scroll to position [1742, 0]
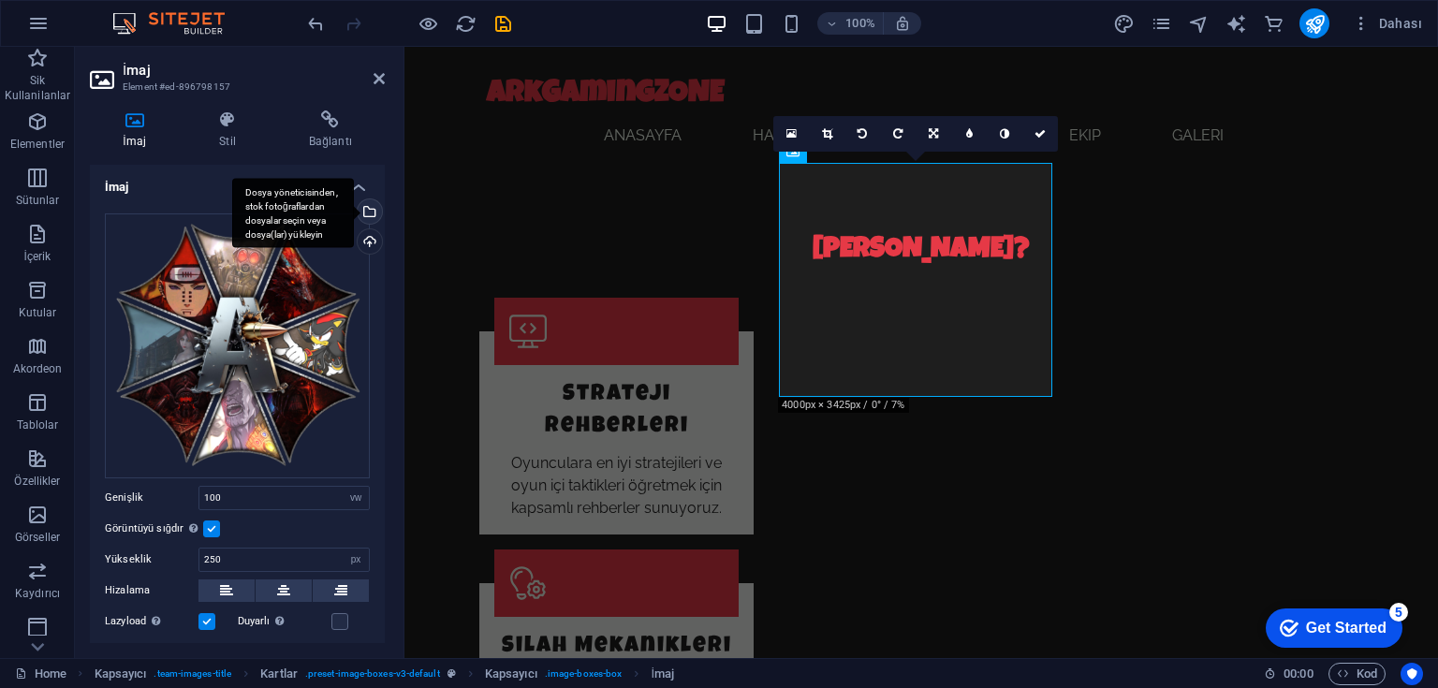
click at [367, 215] on div "Dosya yöneticisinden, stok fotoğraflardan dosyalar seçin veya dosya(lar) yükley…" at bounding box center [368, 213] width 28 height 28
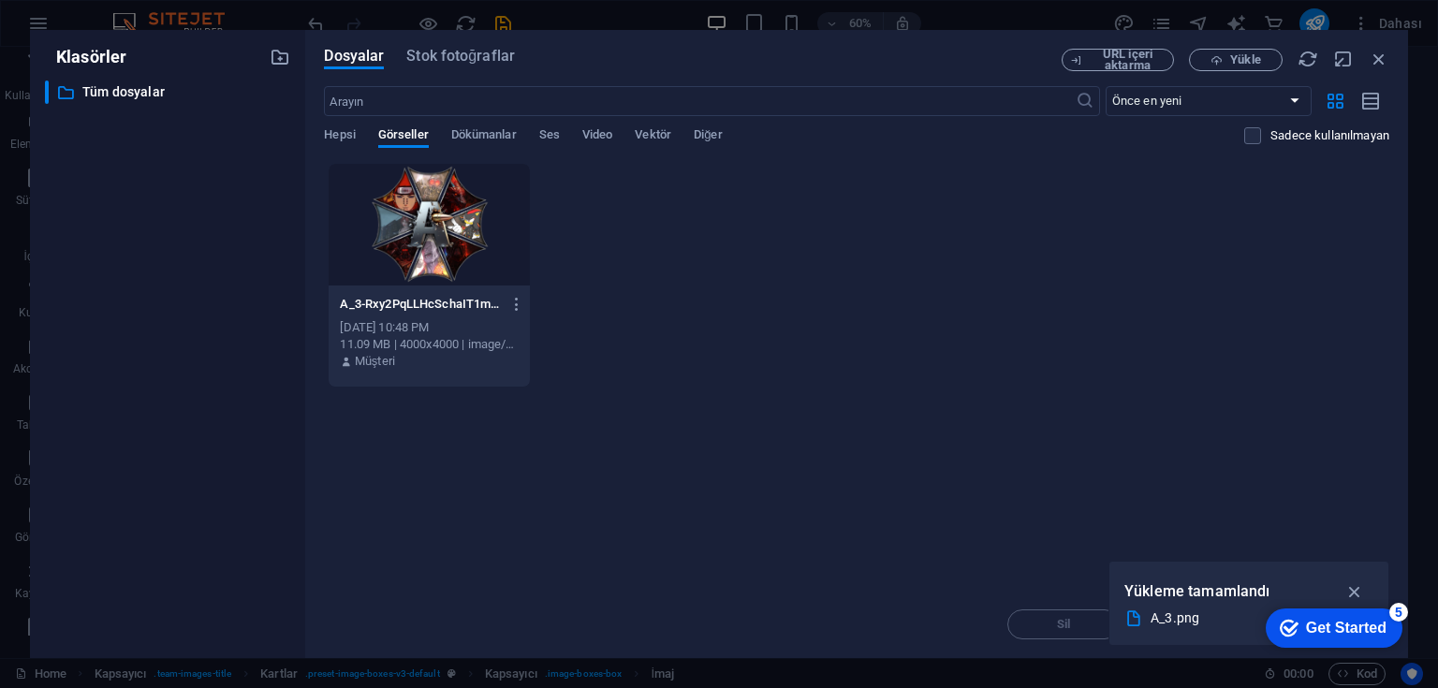
drag, startPoint x: 466, startPoint y: 247, endPoint x: 64, endPoint y: 200, distance: 405.3
click at [466, 247] on div at bounding box center [429, 225] width 200 height 122
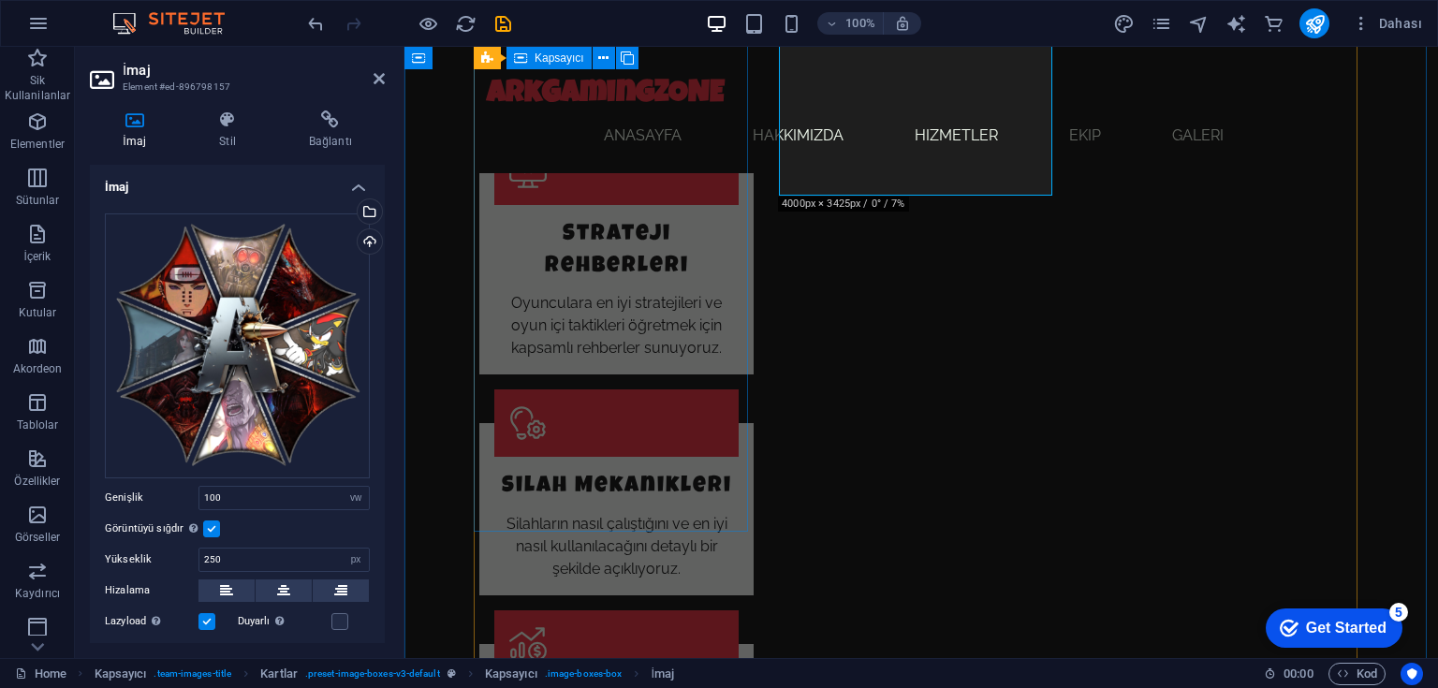
scroll to position [1892, 0]
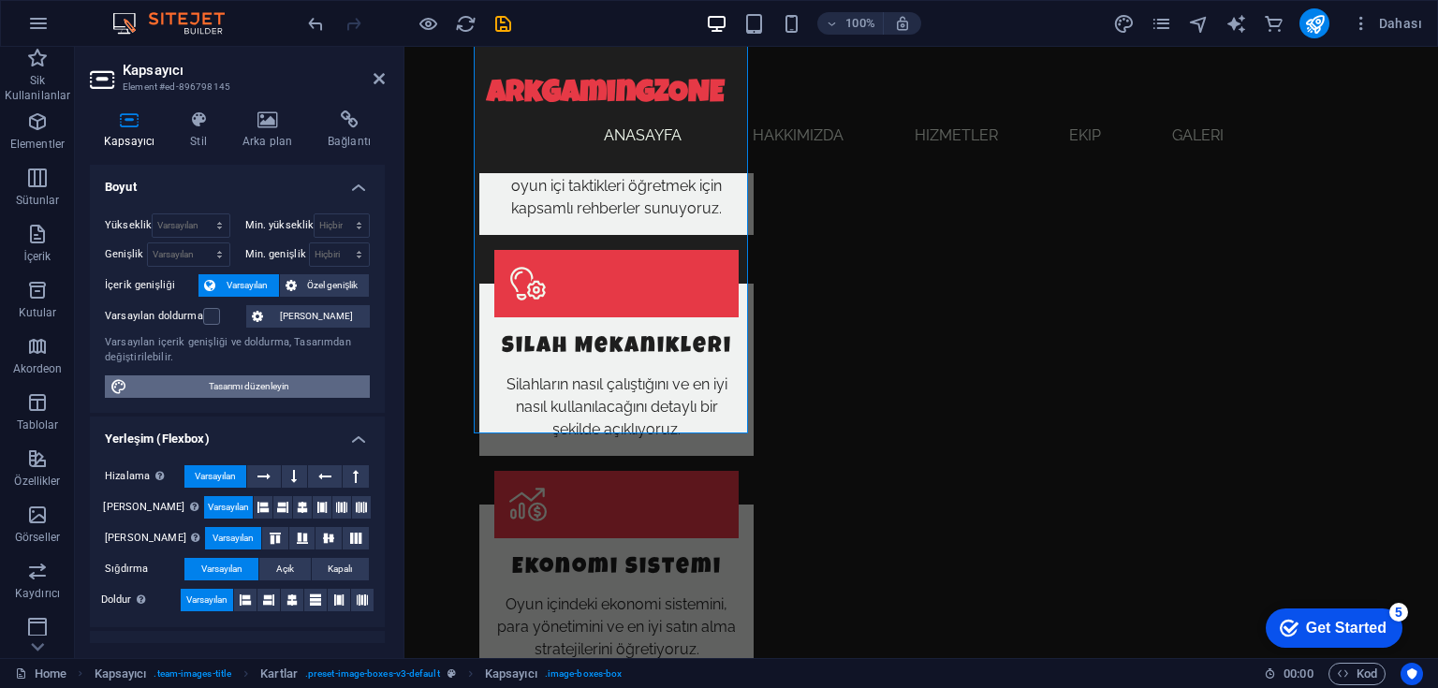
scroll to position [0, 0]
click at [207, 132] on h4 "Stil" at bounding box center [202, 129] width 52 height 39
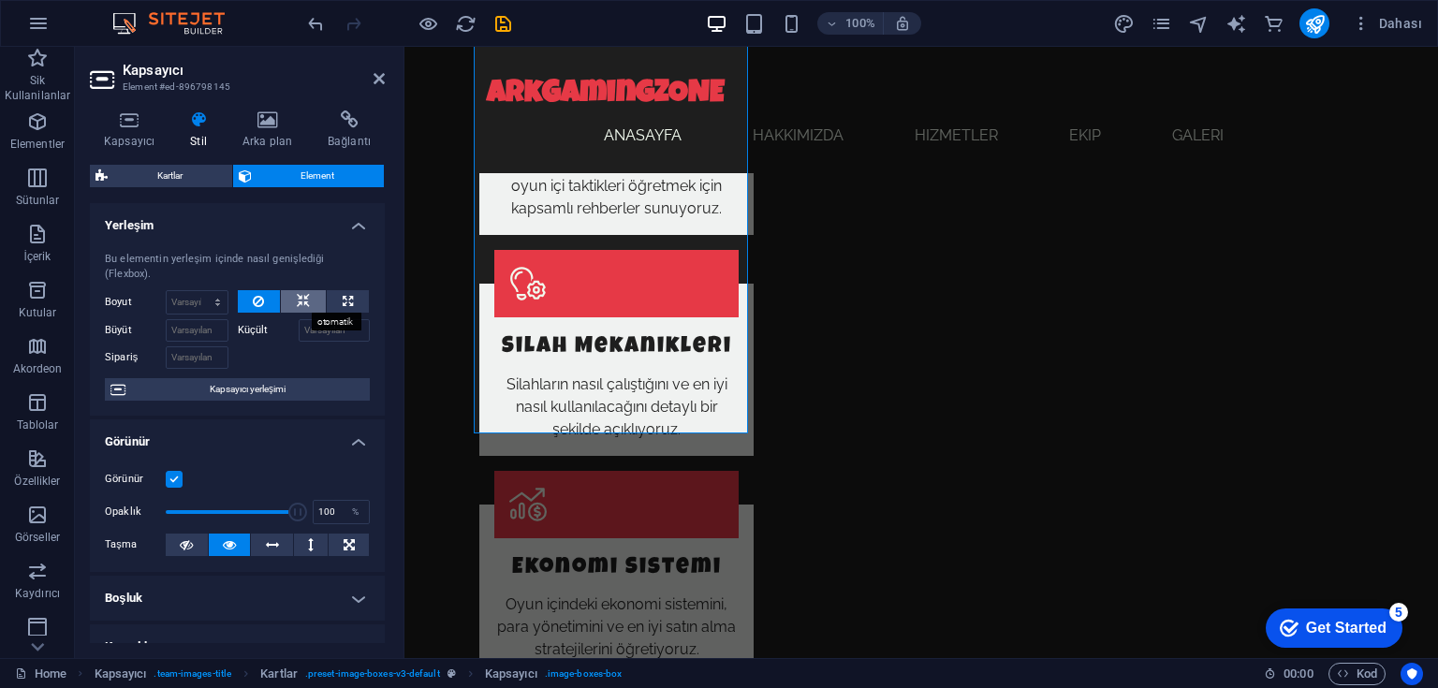
click at [301, 304] on icon at bounding box center [303, 301] width 13 height 22
click at [337, 299] on button at bounding box center [348, 301] width 42 height 22
type input "100"
select select "%"
click at [297, 301] on icon at bounding box center [303, 301] width 13 height 22
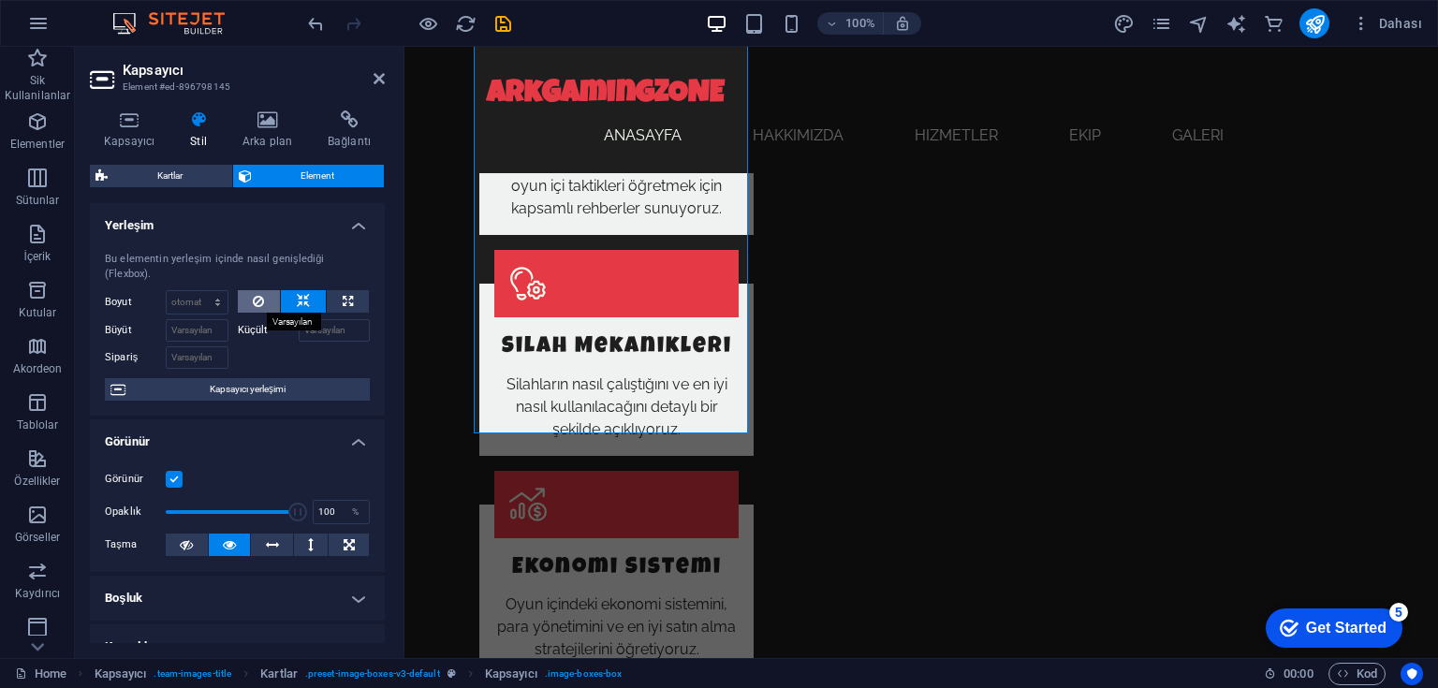
click at [261, 299] on icon at bounding box center [258, 301] width 11 height 22
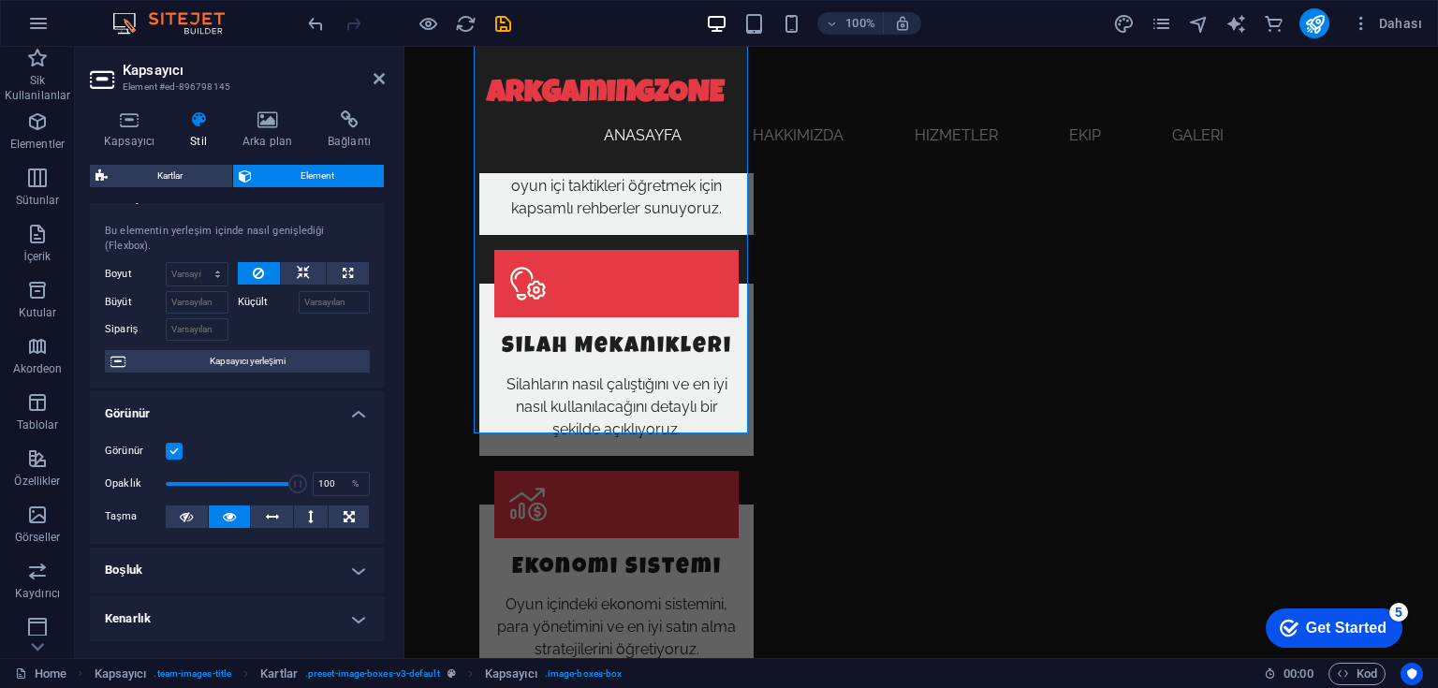
scroll to position [75, 0]
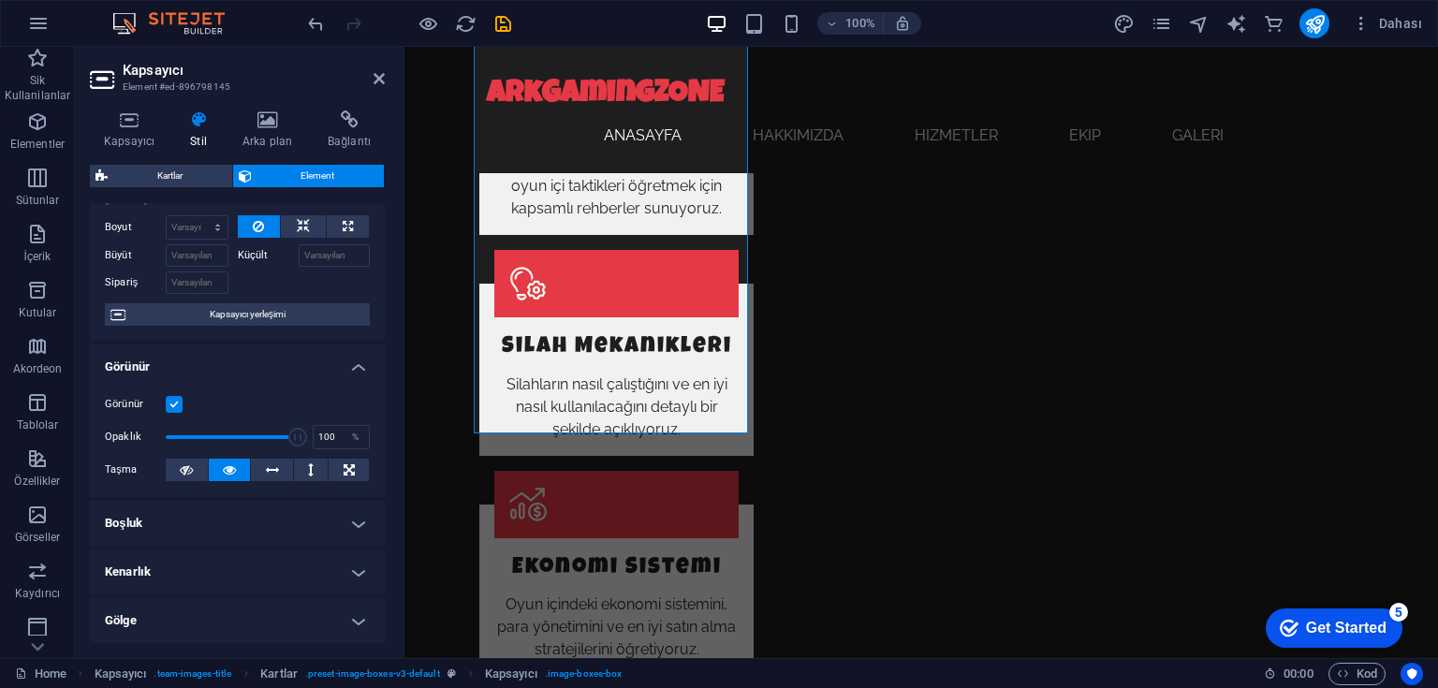
click at [358, 521] on h4 "Boşluk" at bounding box center [237, 523] width 295 height 45
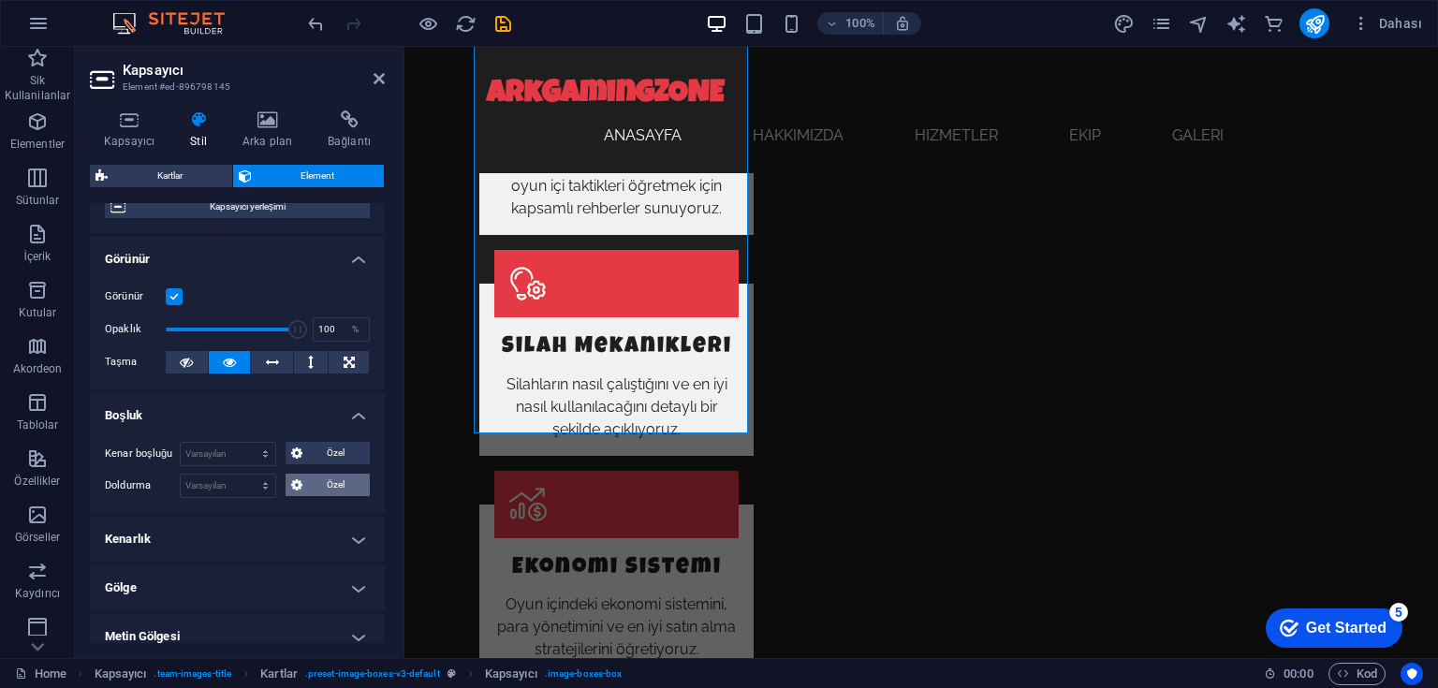
scroll to position [225, 0]
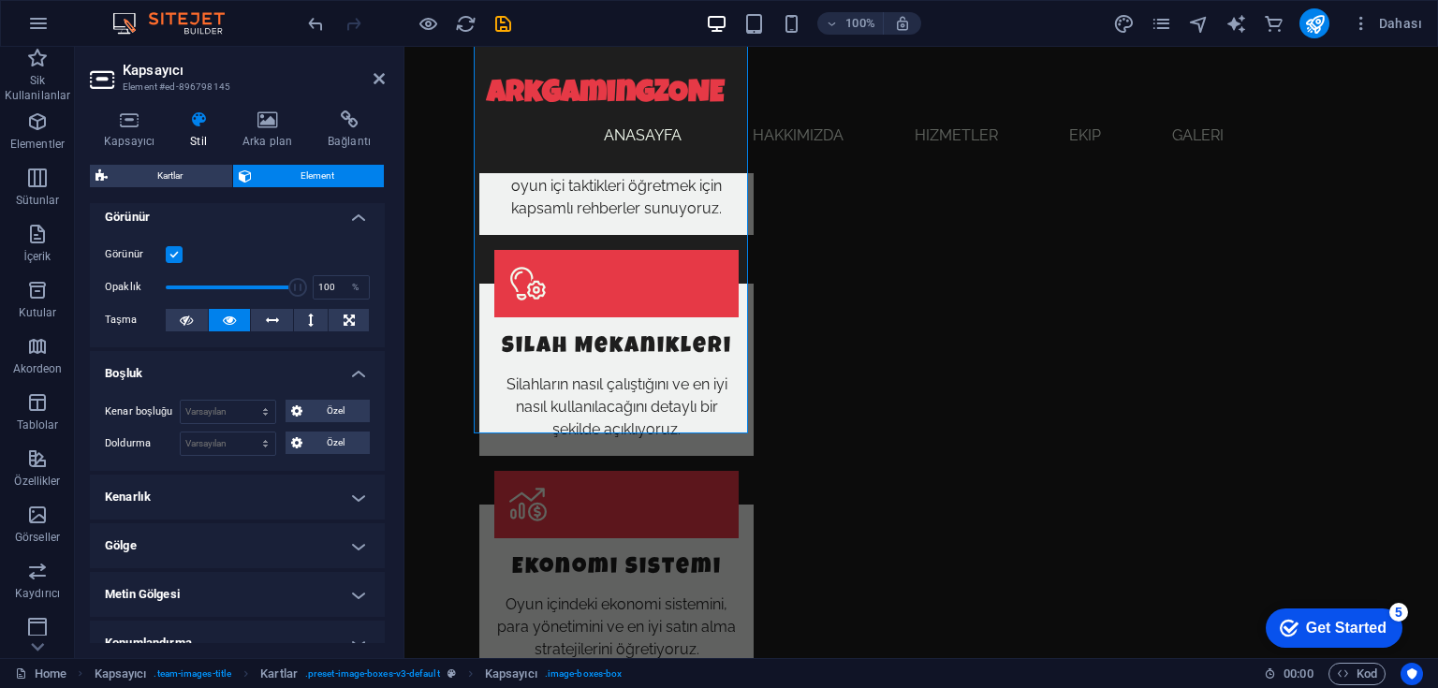
click at [352, 494] on h4 "Kenarlık" at bounding box center [237, 497] width 295 height 45
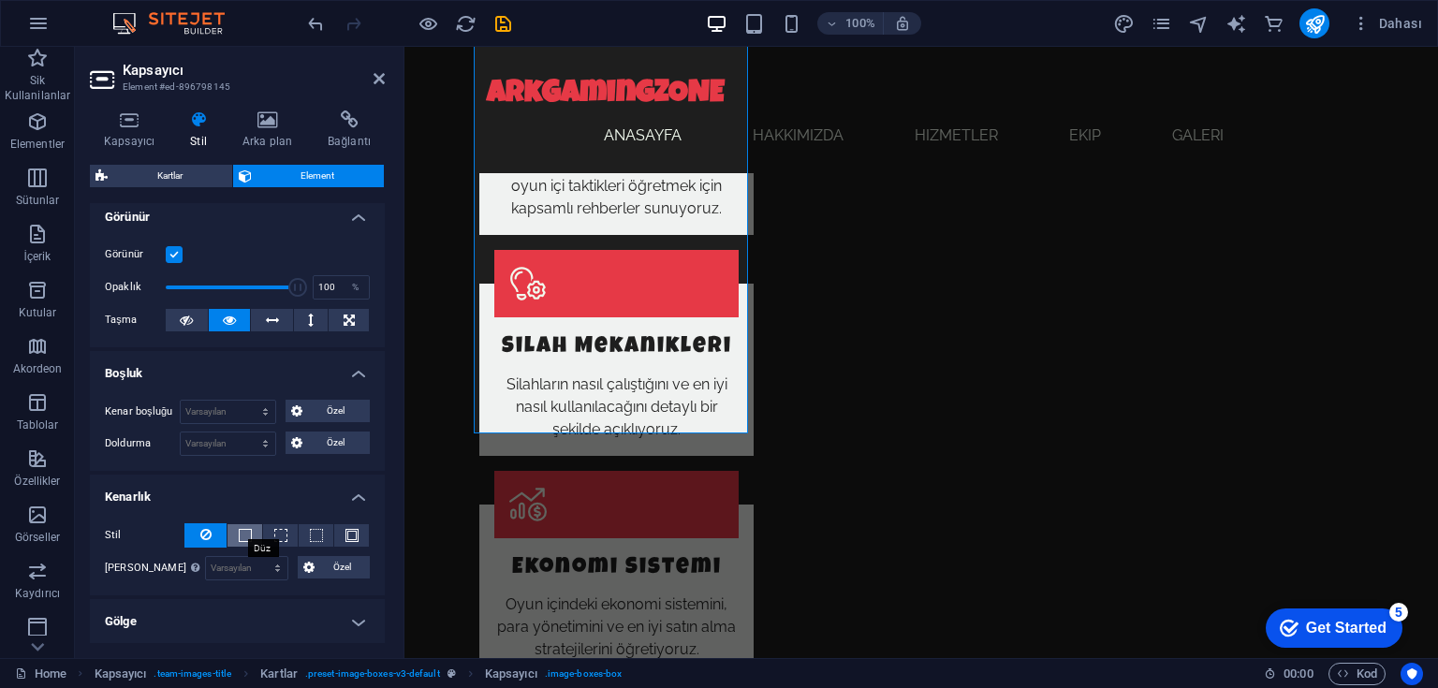
click at [242, 529] on span at bounding box center [245, 535] width 13 height 13
click at [192, 525] on button at bounding box center [205, 535] width 42 height 24
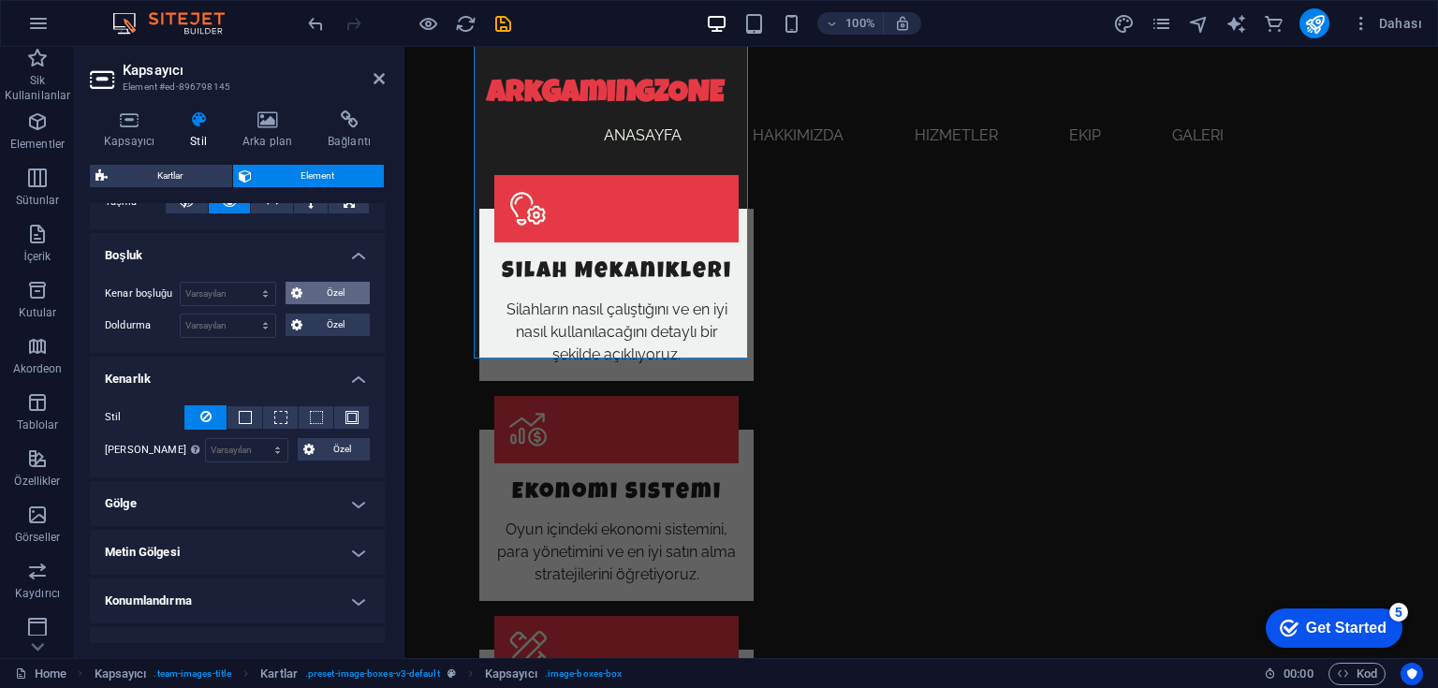
scroll to position [290, 0]
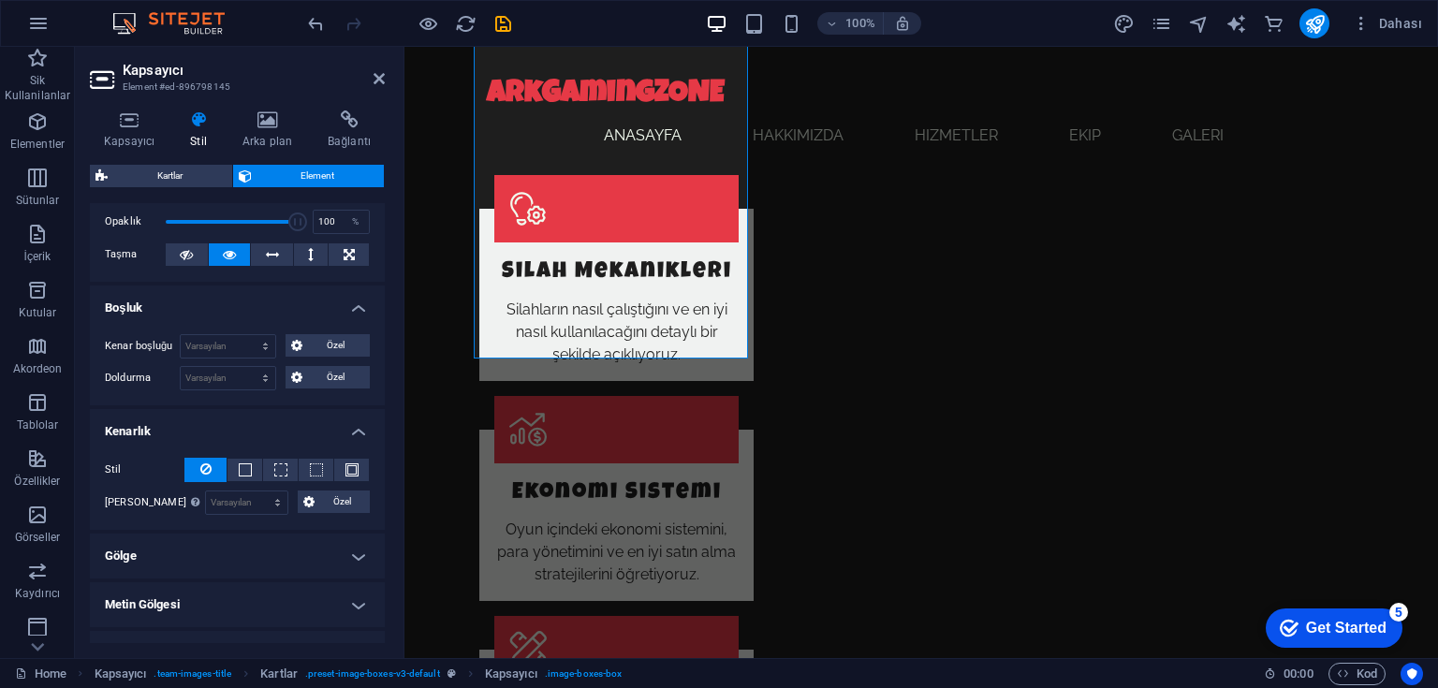
click at [356, 431] on h4 "Kenarlık" at bounding box center [237, 426] width 295 height 34
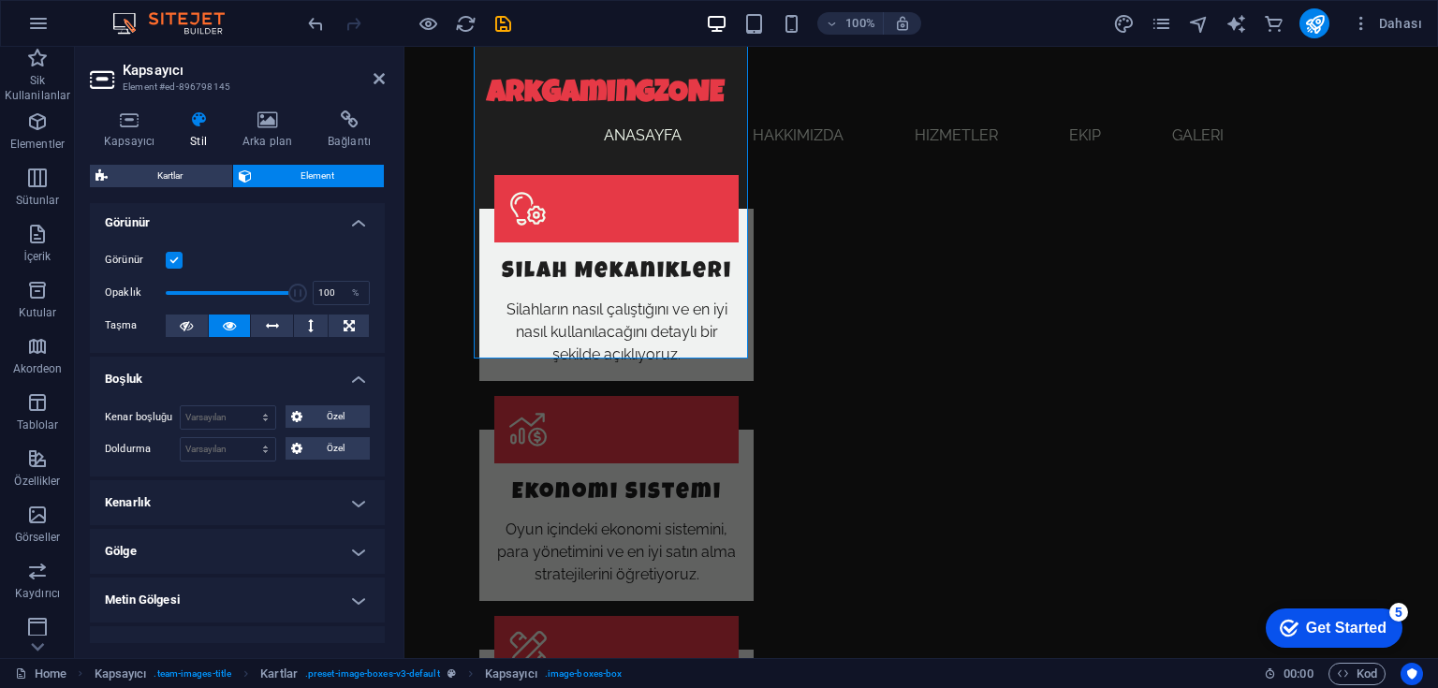
scroll to position [215, 0]
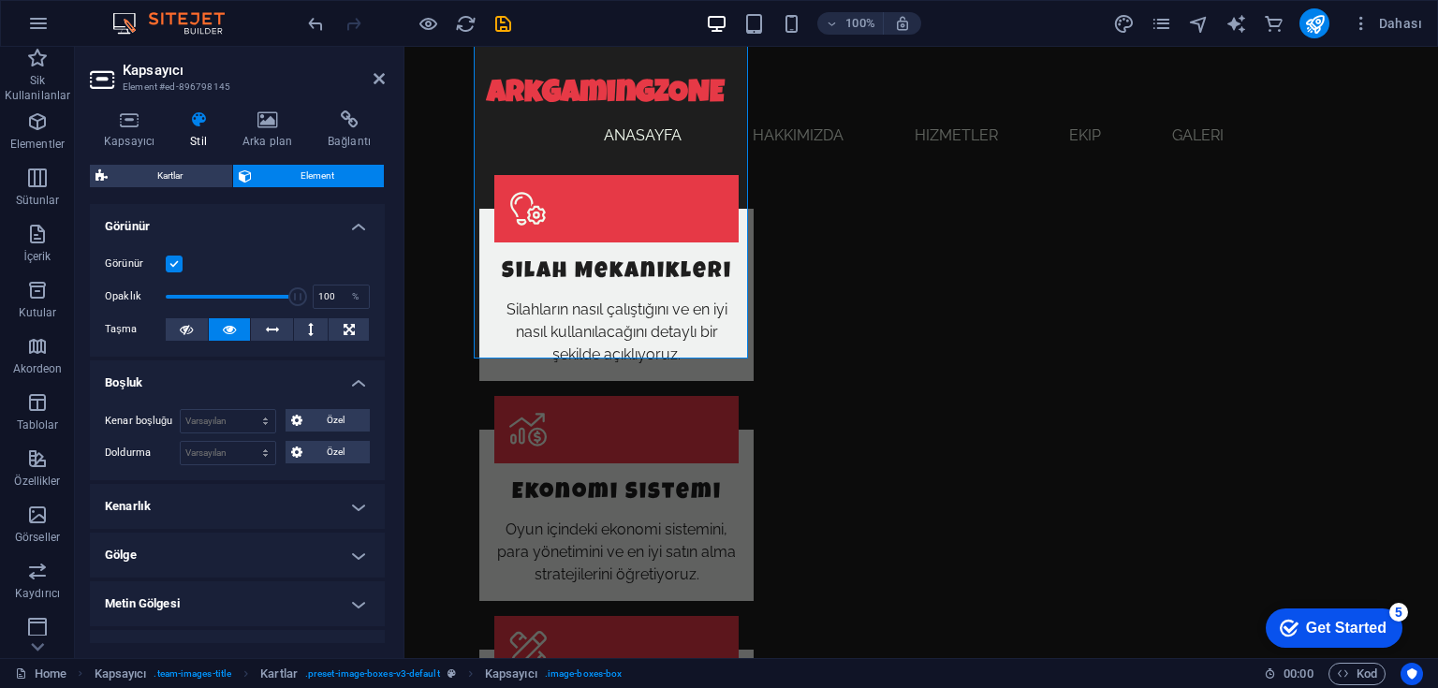
click at [351, 382] on h4 "Boşluk" at bounding box center [237, 377] width 295 height 34
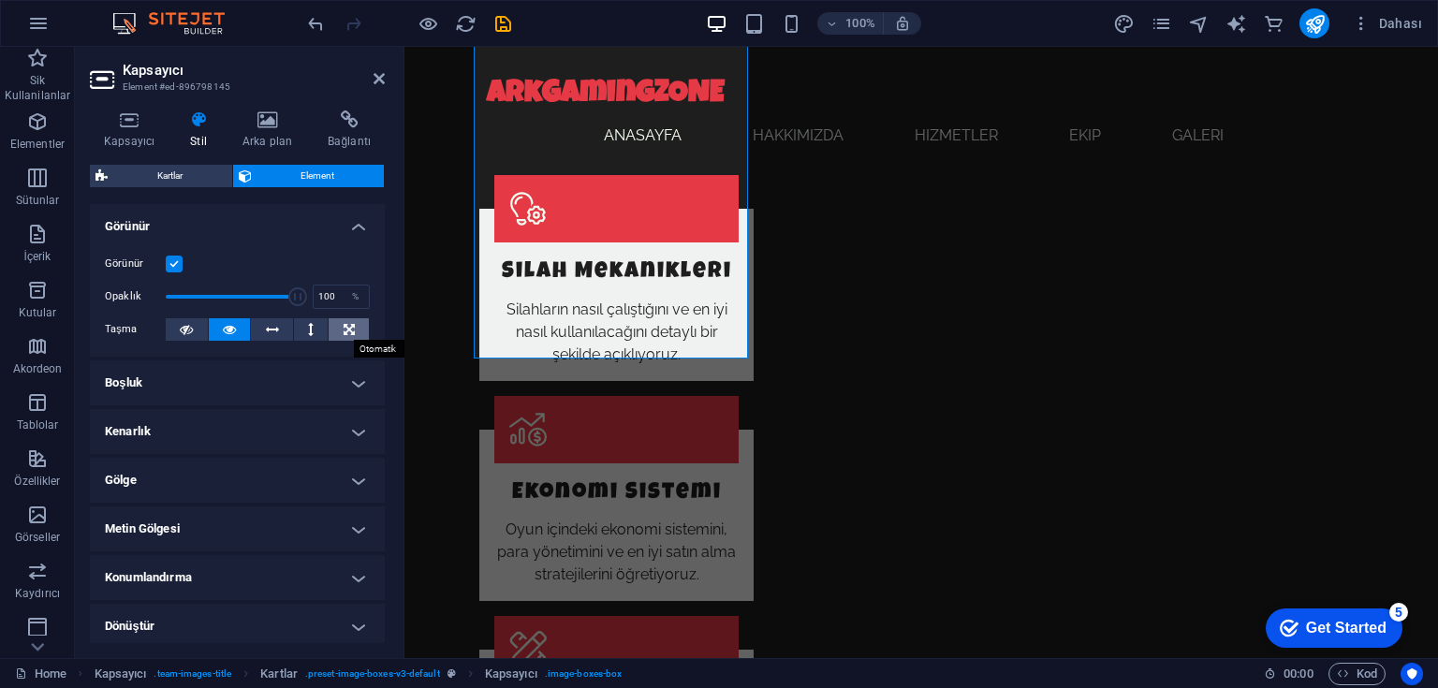
click at [330, 325] on button at bounding box center [349, 329] width 40 height 22
click at [226, 327] on icon at bounding box center [229, 329] width 13 height 22
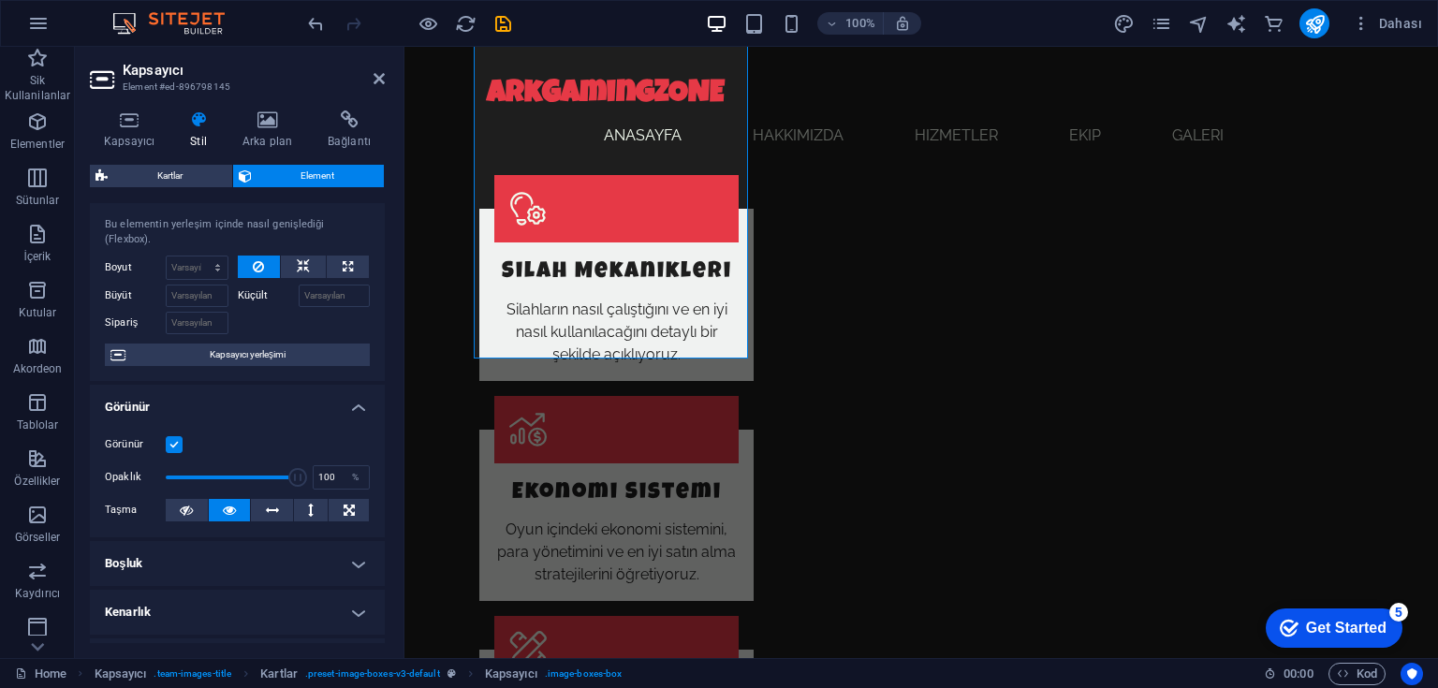
scroll to position [0, 0]
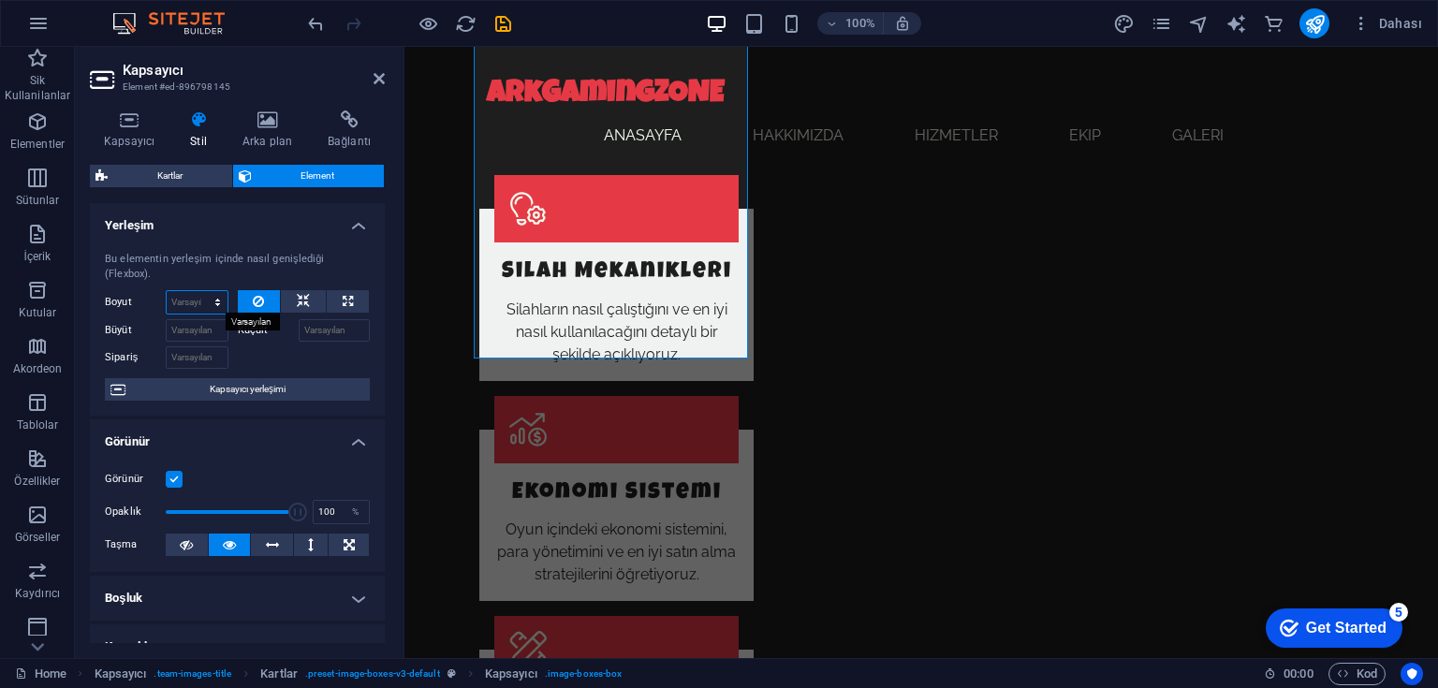
click at [217, 303] on select "Varsayılan otomatik px % 1/1 1/2 1/3 1/4 1/5 1/6 1/7 1/8 1/9 1/10" at bounding box center [197, 302] width 61 height 22
select select "1/1"
click at [198, 291] on select "Varsayılan otomatik px % 1/1 1/2 1/3 1/4 1/5 1/6 1/7 1/8 1/9 1/10" at bounding box center [197, 302] width 61 height 22
type input "100"
click at [209, 300] on select "Varsayılan otomatik px % 1/1 1/2 1/3 1/4 1/5 1/6 1/7 1/8 1/9 1/10" at bounding box center [214, 302] width 26 height 22
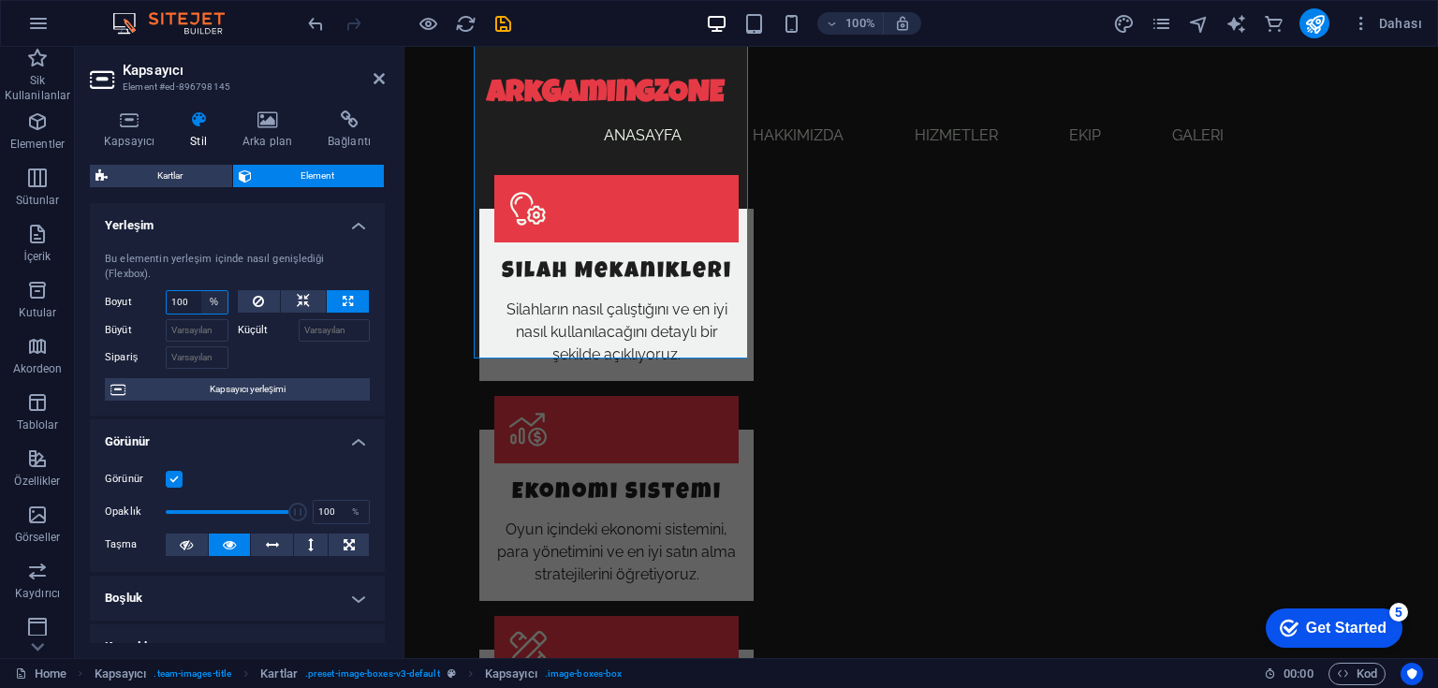
select select "auto"
click at [201, 291] on select "Varsayılan otomatik px % 1/1 1/2 1/3 1/4 1/5 1/6 1/7 1/8 1/9 1/10" at bounding box center [214, 302] width 26 height 22
select select "DISABLED_OPTION_VALUE"
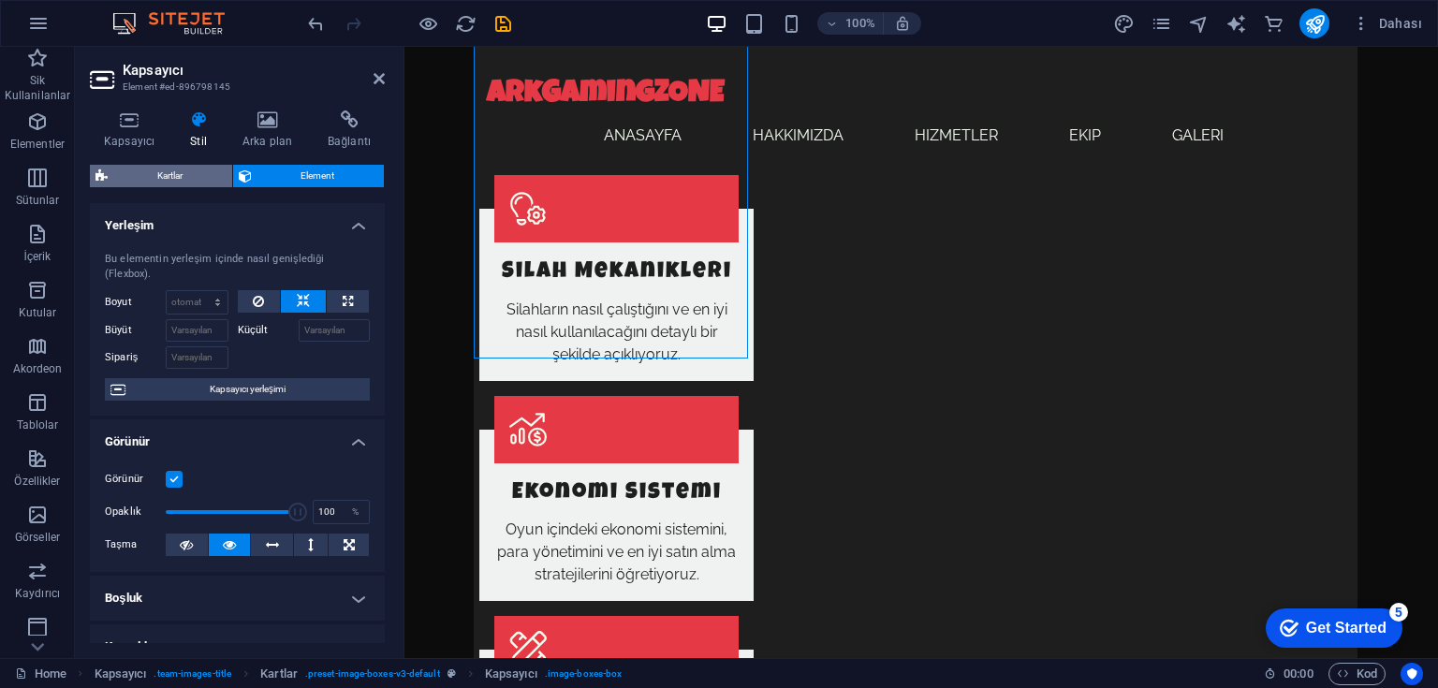
click at [192, 174] on span "Kartlar" at bounding box center [169, 176] width 113 height 22
select select "rem"
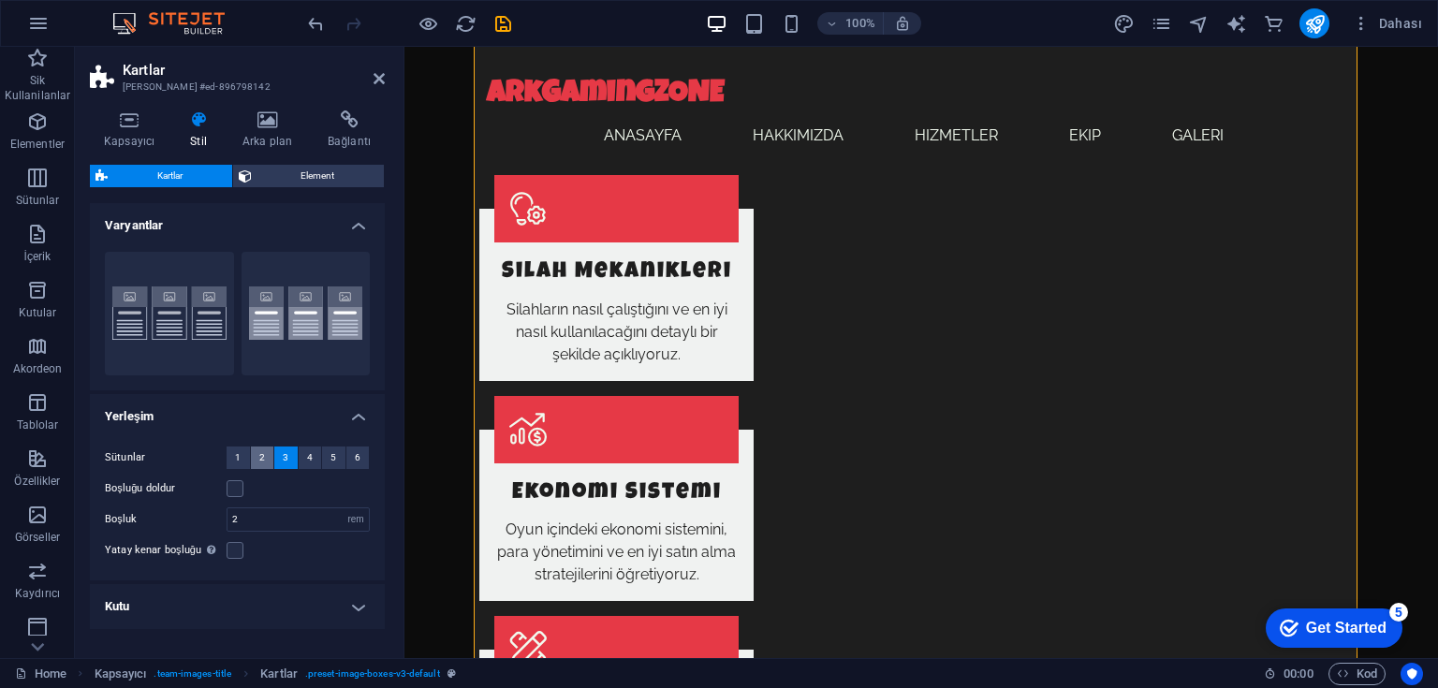
click at [261, 457] on span "2" at bounding box center [262, 458] width 6 height 22
click at [279, 460] on button "3" at bounding box center [285, 458] width 23 height 22
click at [311, 461] on button "4" at bounding box center [310, 458] width 23 height 22
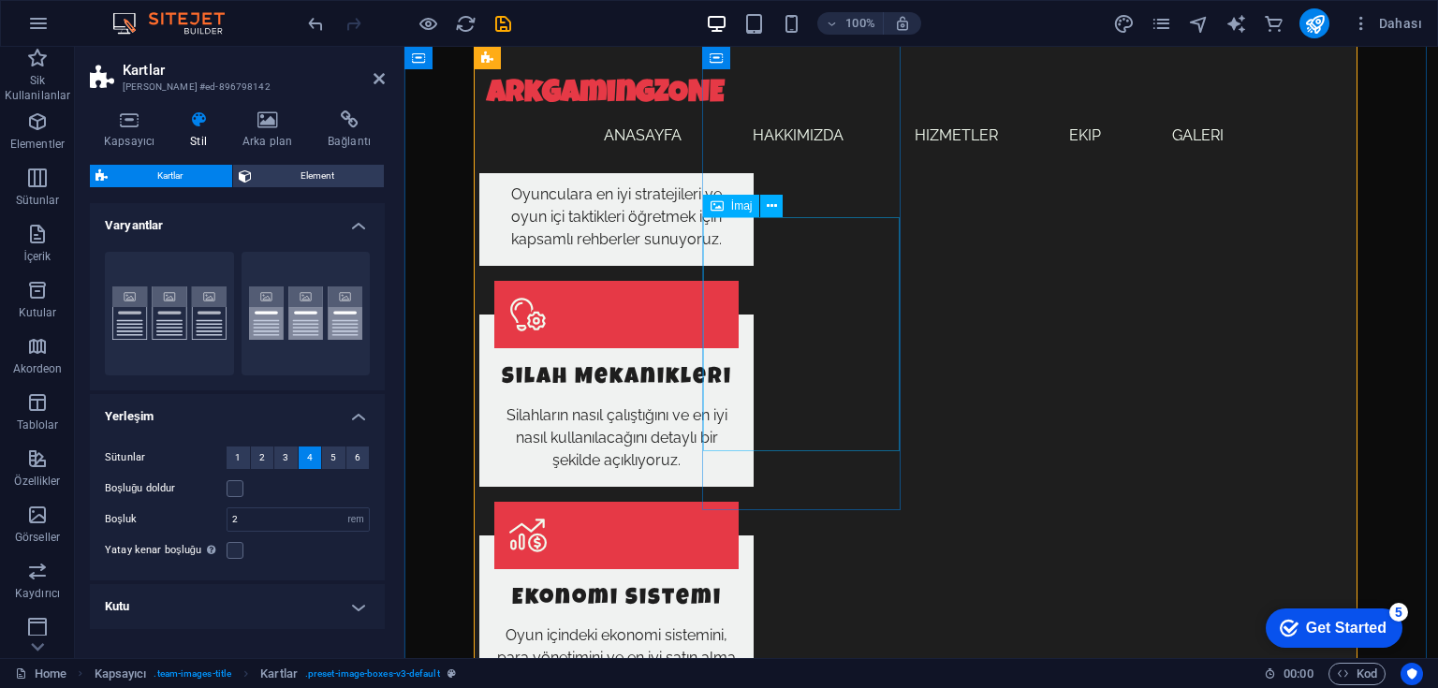
scroll to position [2117, 0]
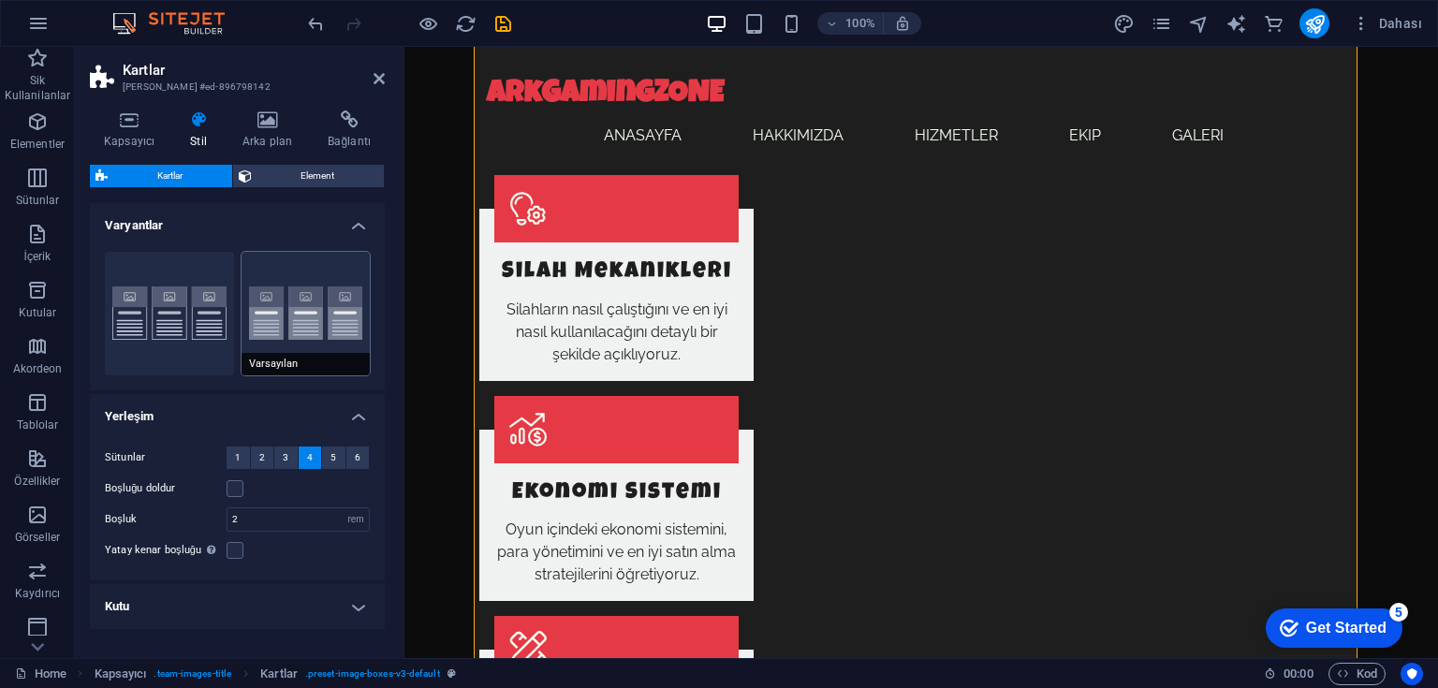
click at [285, 318] on button "Varsayılan" at bounding box center [306, 314] width 129 height 124
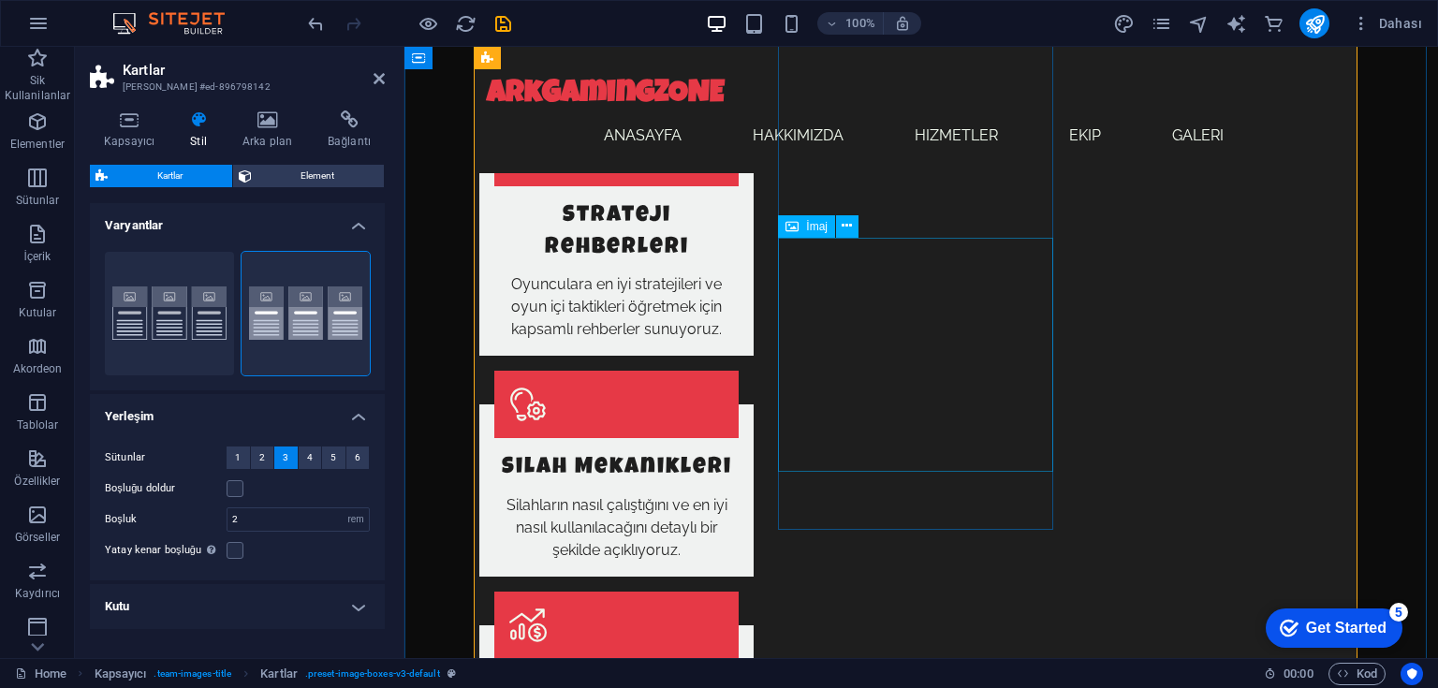
scroll to position [1892, 0]
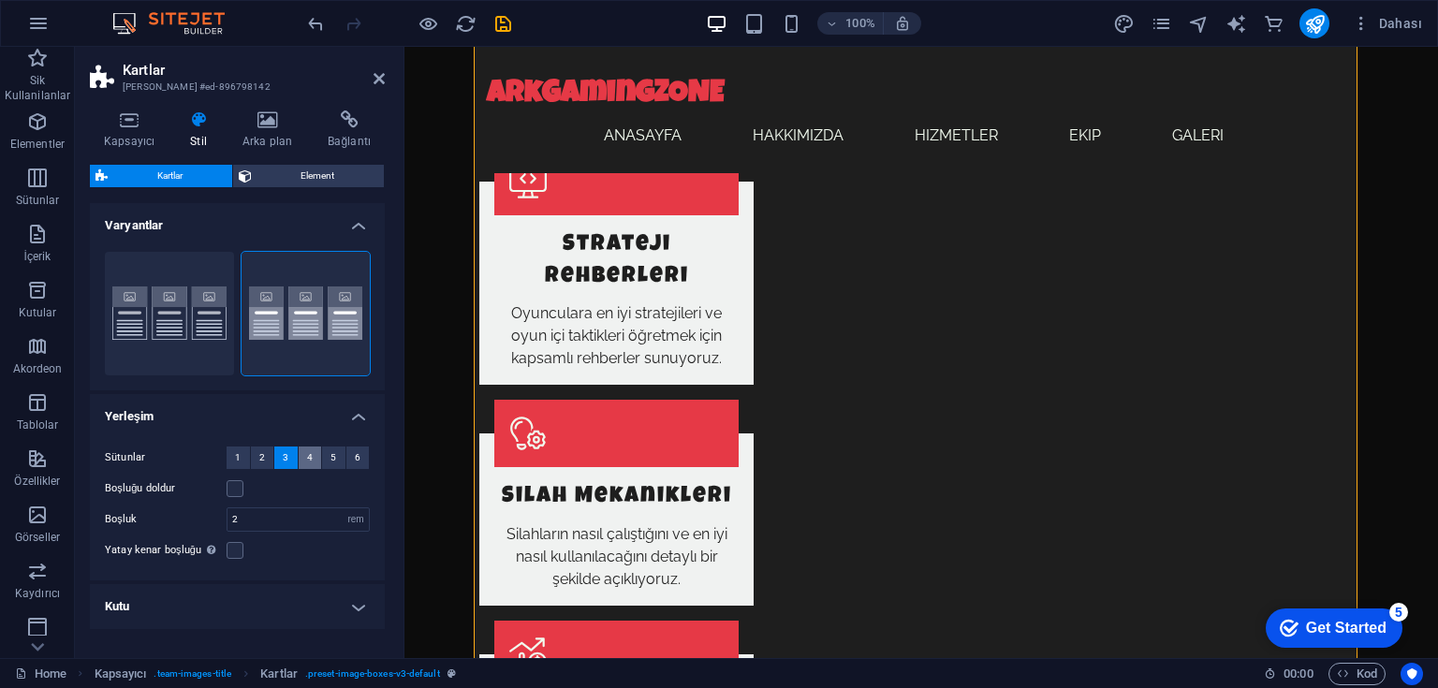
click at [307, 452] on span "4" at bounding box center [310, 458] width 6 height 22
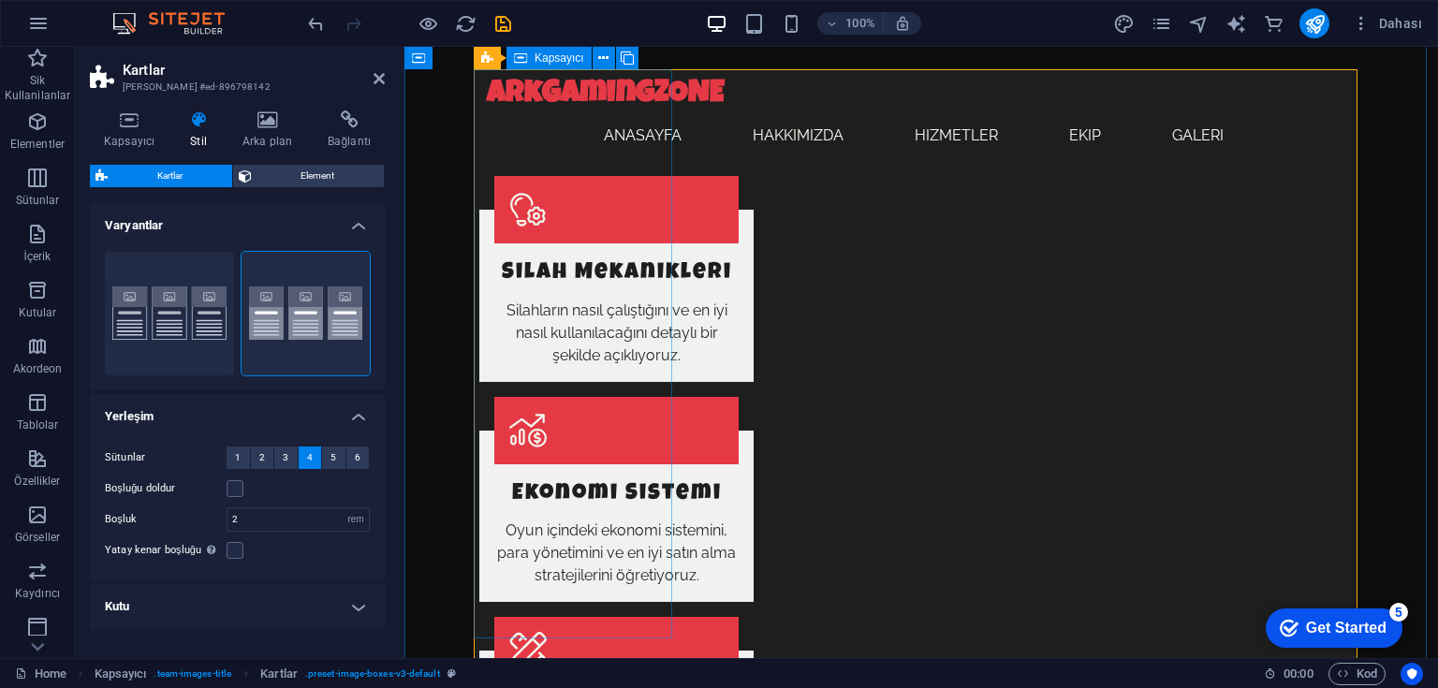
scroll to position [2117, 0]
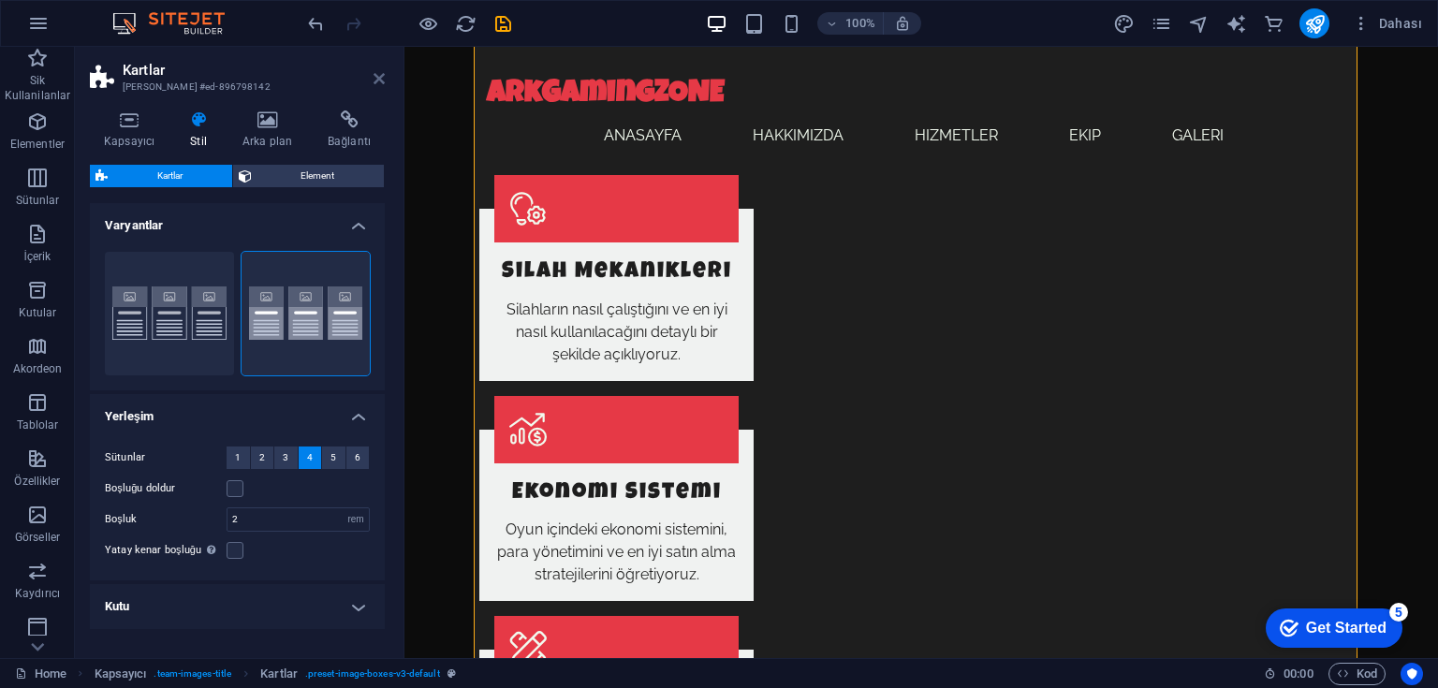
click at [381, 75] on icon at bounding box center [379, 78] width 11 height 15
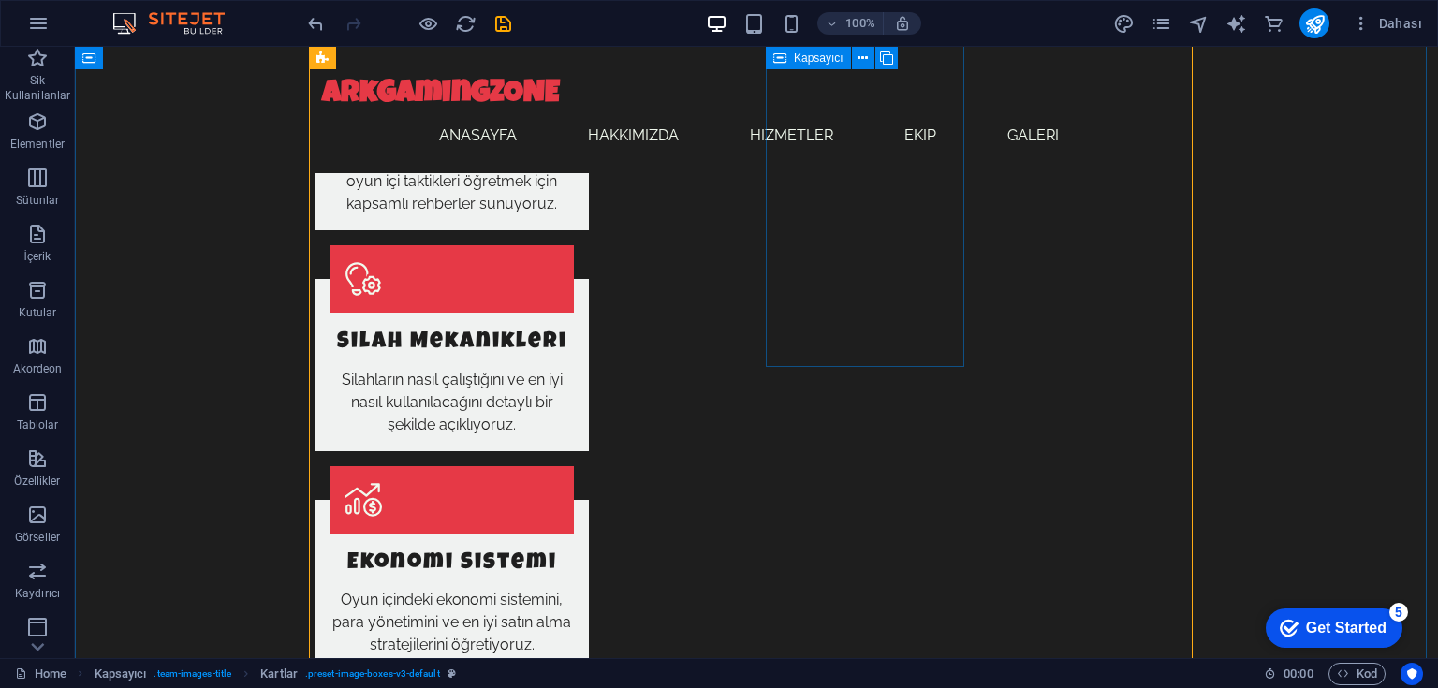
scroll to position [2042, 0]
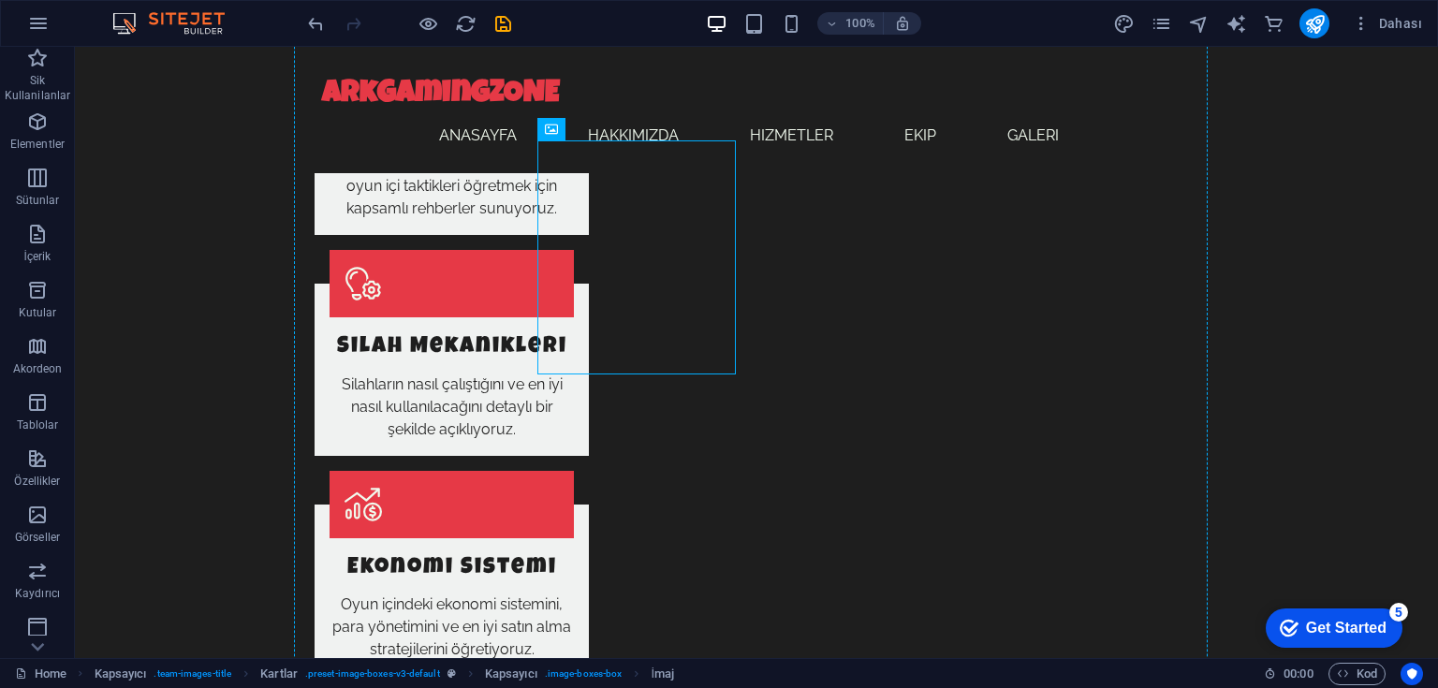
drag, startPoint x: 637, startPoint y: 276, endPoint x: 858, endPoint y: 490, distance: 307.2
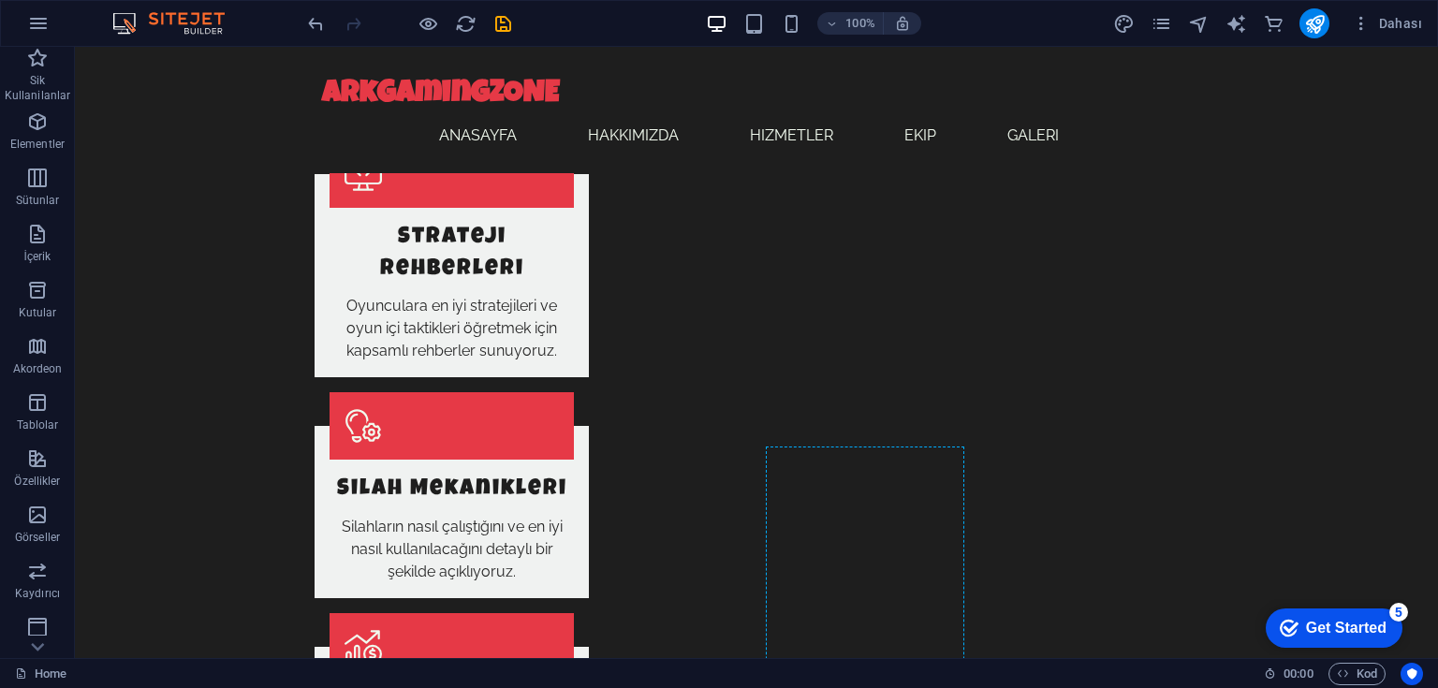
scroll to position [2000, 0]
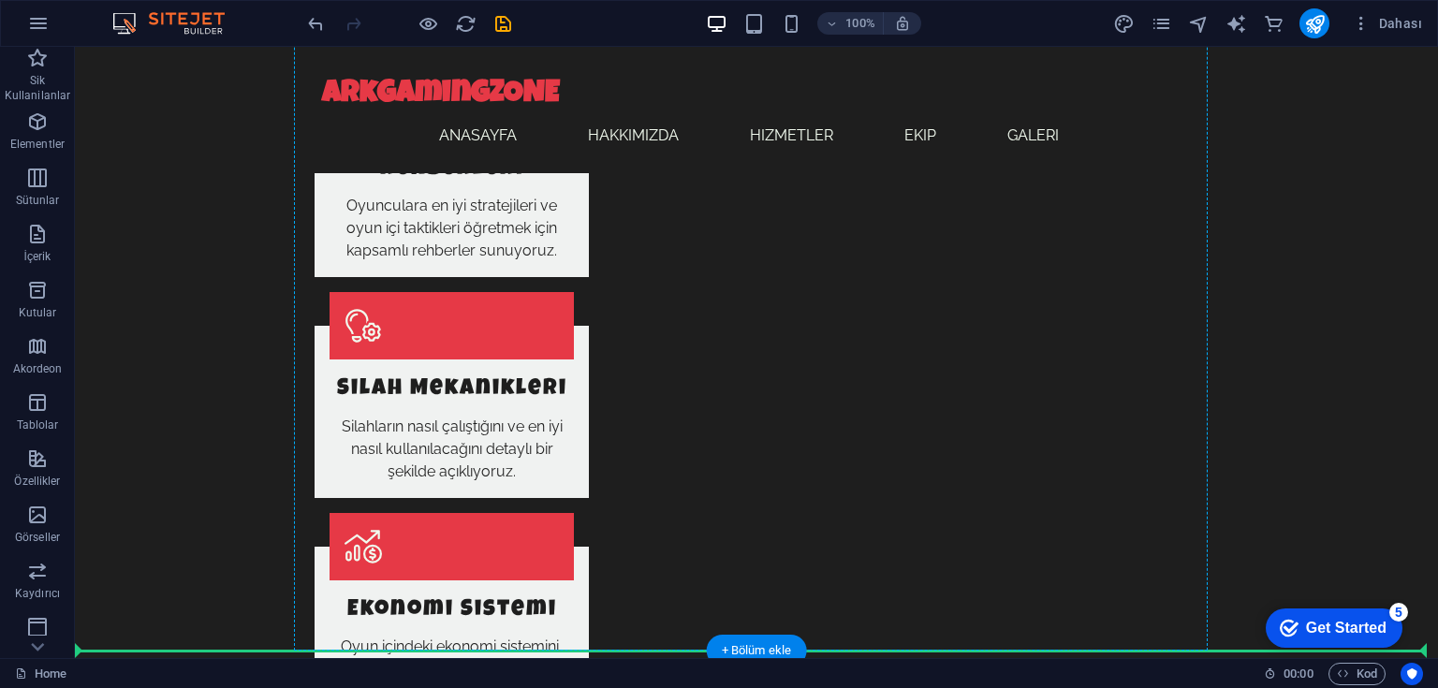
drag, startPoint x: 637, startPoint y: 395, endPoint x: 877, endPoint y: 399, distance: 240.6
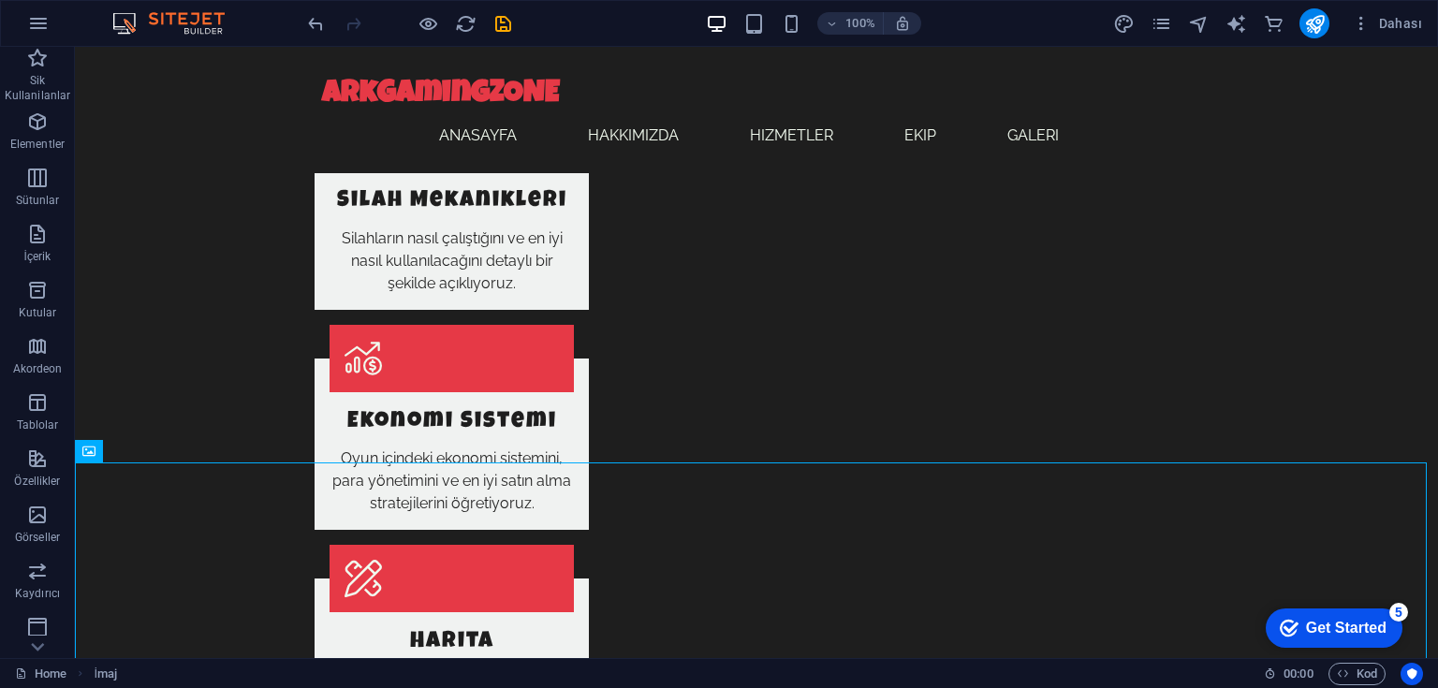
scroll to position [2042, 0]
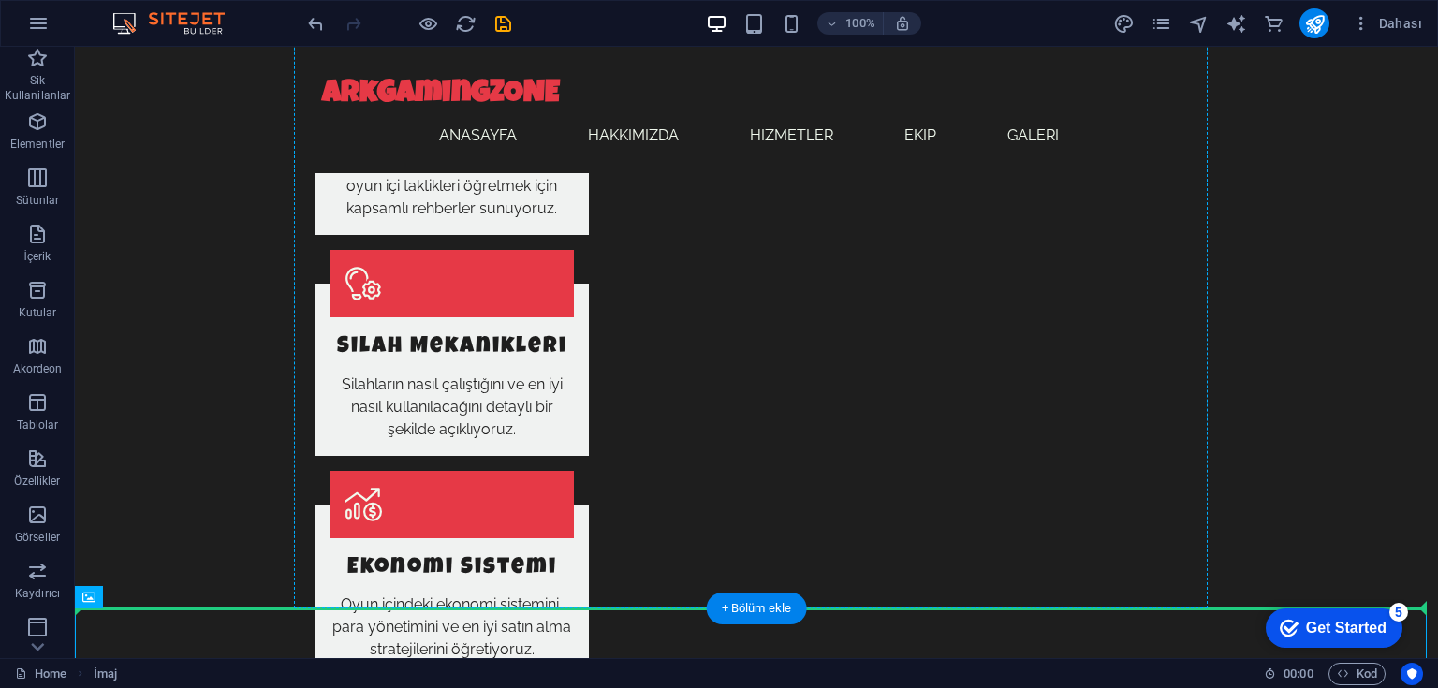
drag, startPoint x: 745, startPoint y: 375, endPoint x: 850, endPoint y: 328, distance: 115.2
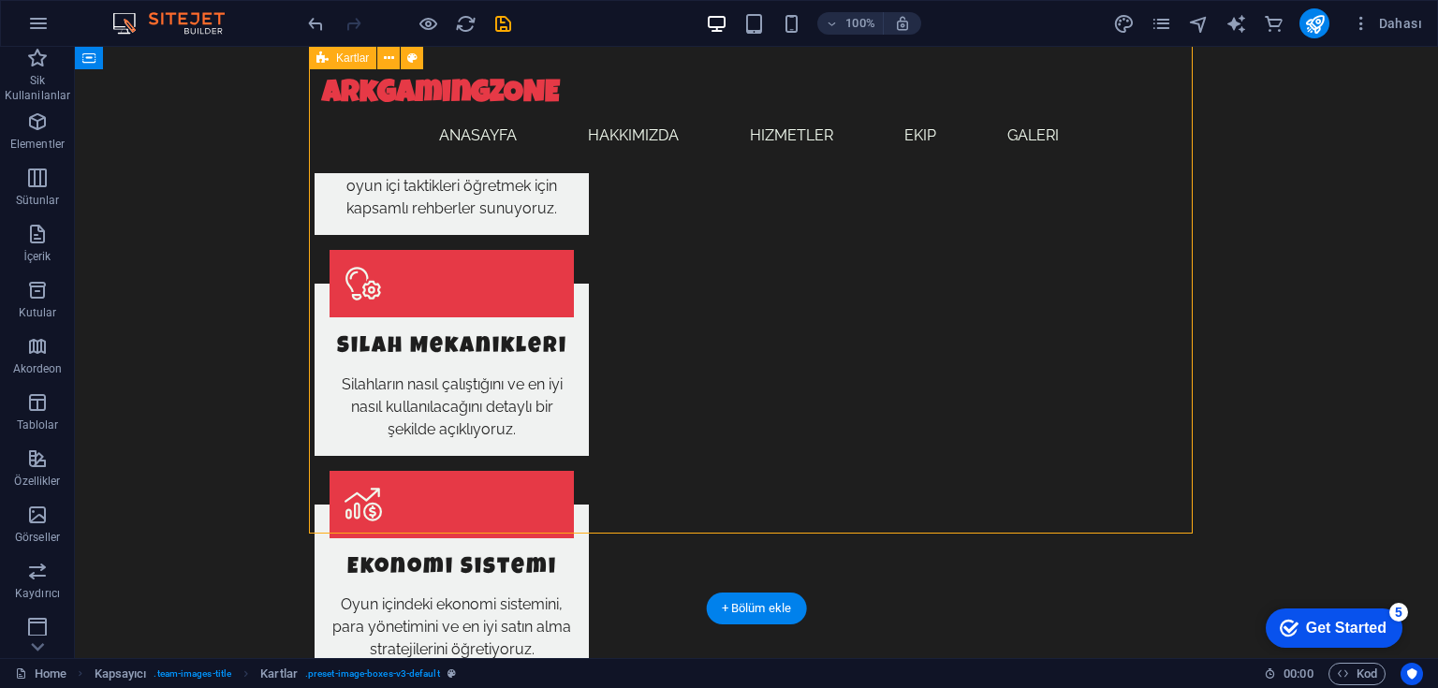
select select "rem"
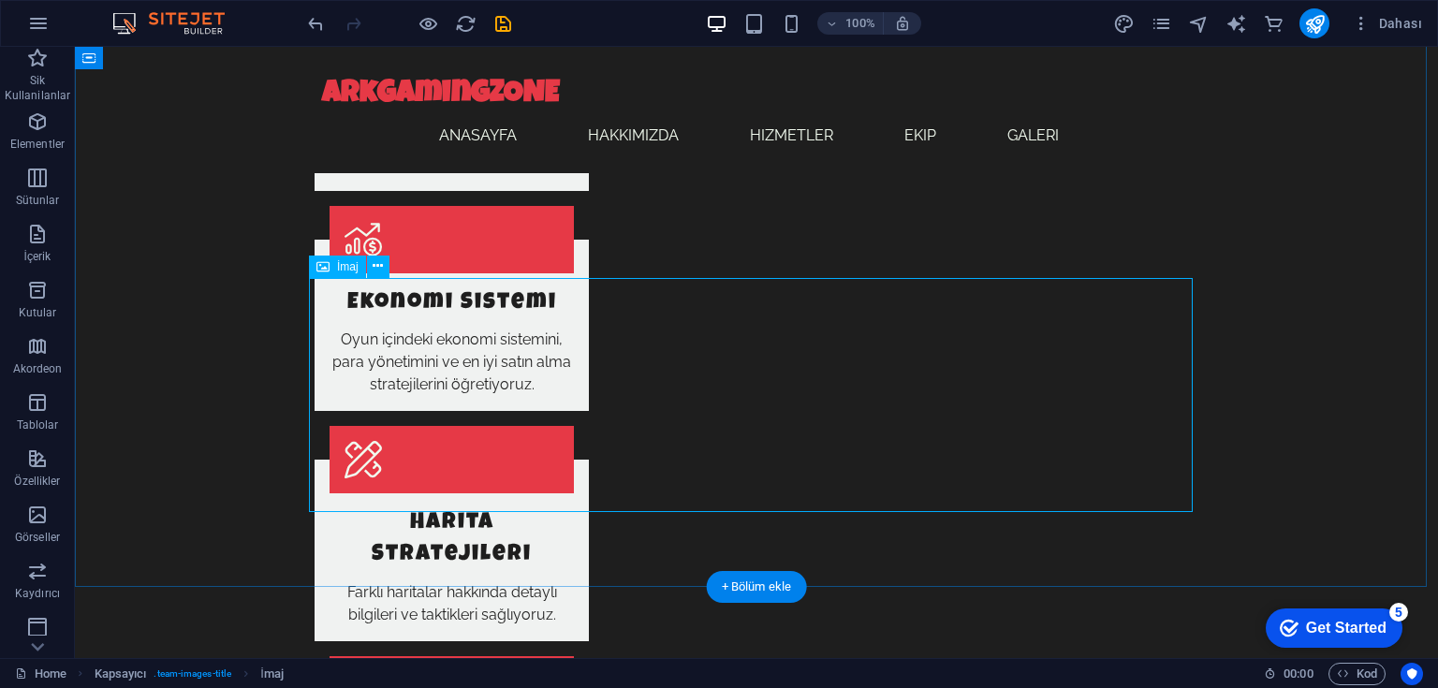
scroll to position [2267, 0]
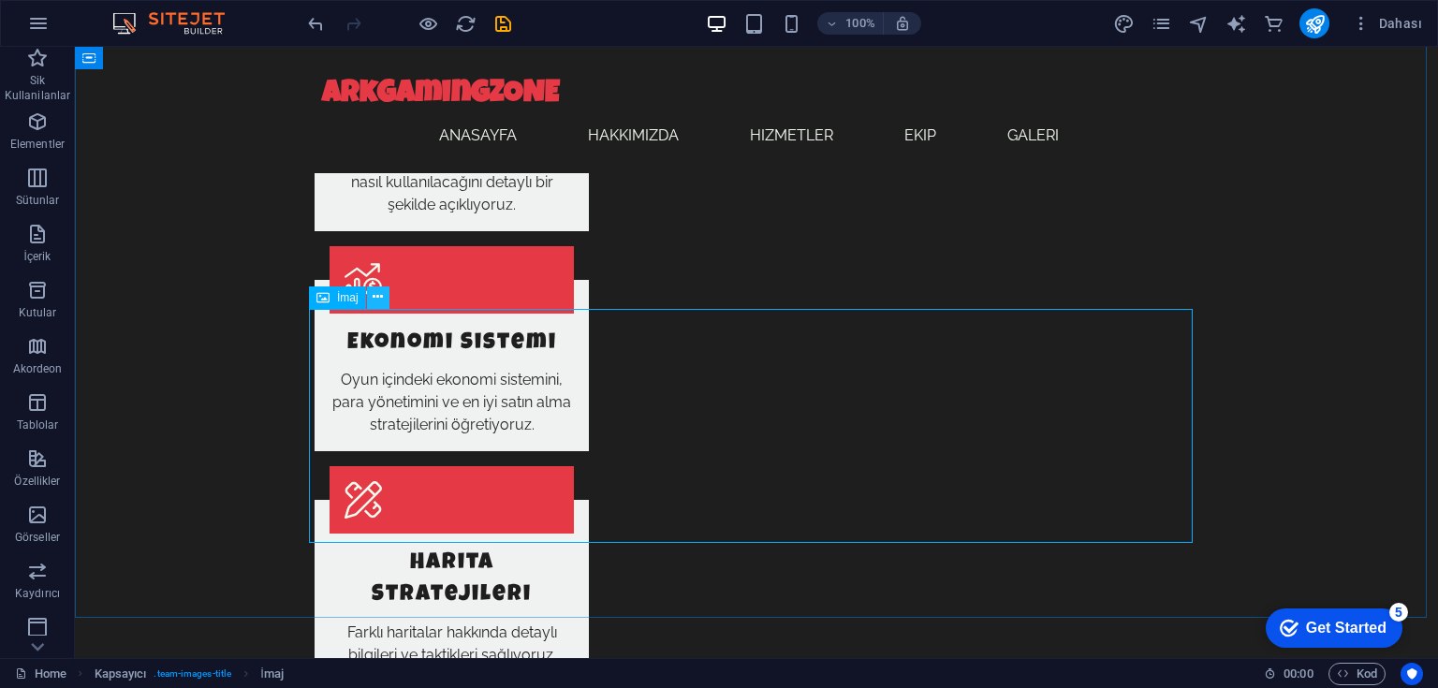
click at [374, 296] on icon at bounding box center [378, 297] width 10 height 20
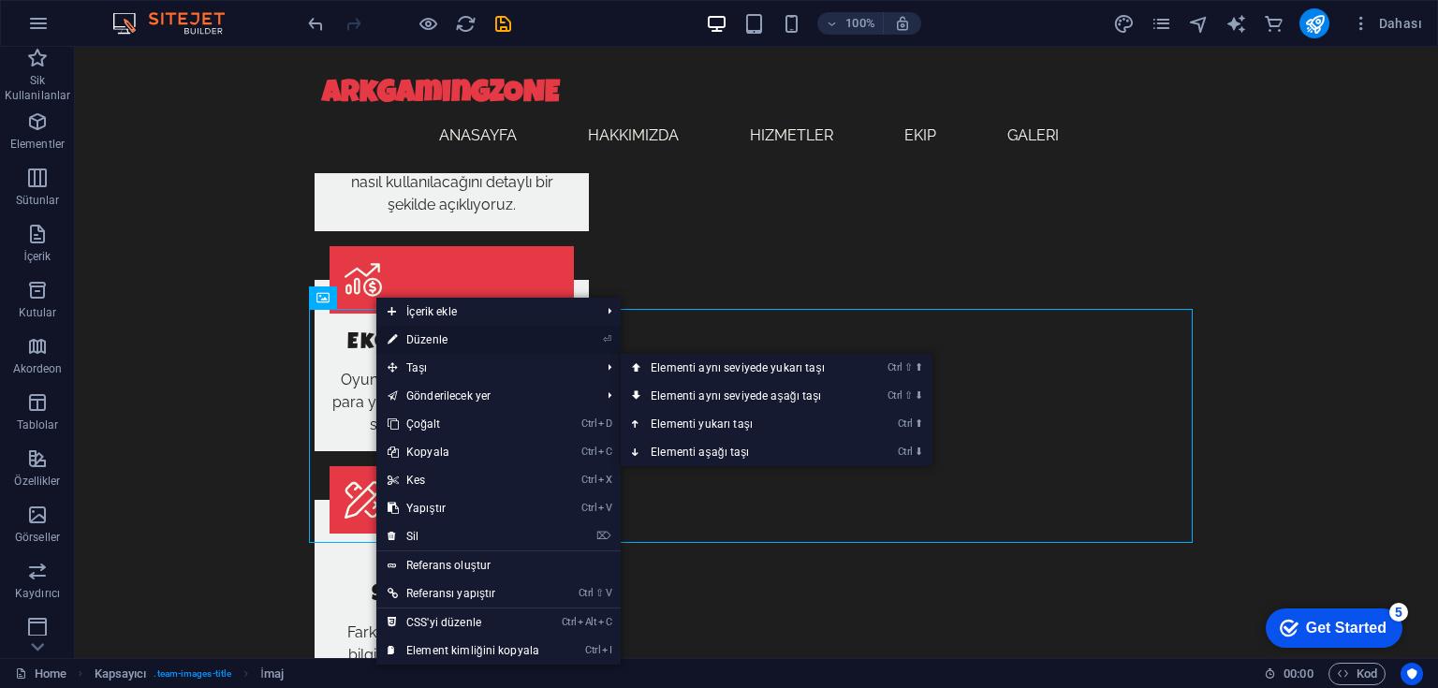
click at [428, 335] on link "⏎ Düzenle" at bounding box center [463, 340] width 174 height 28
select select "vw"
select select "px"
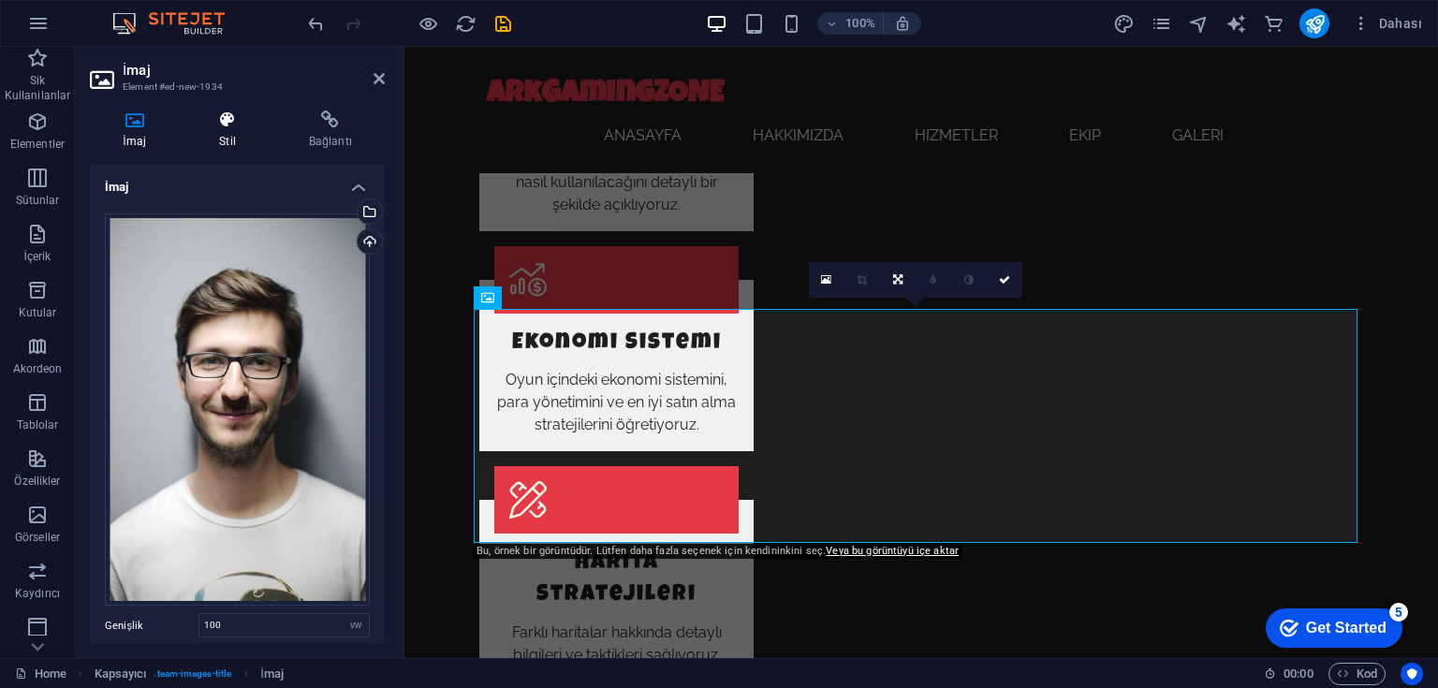
click at [227, 127] on icon at bounding box center [227, 119] width 82 height 19
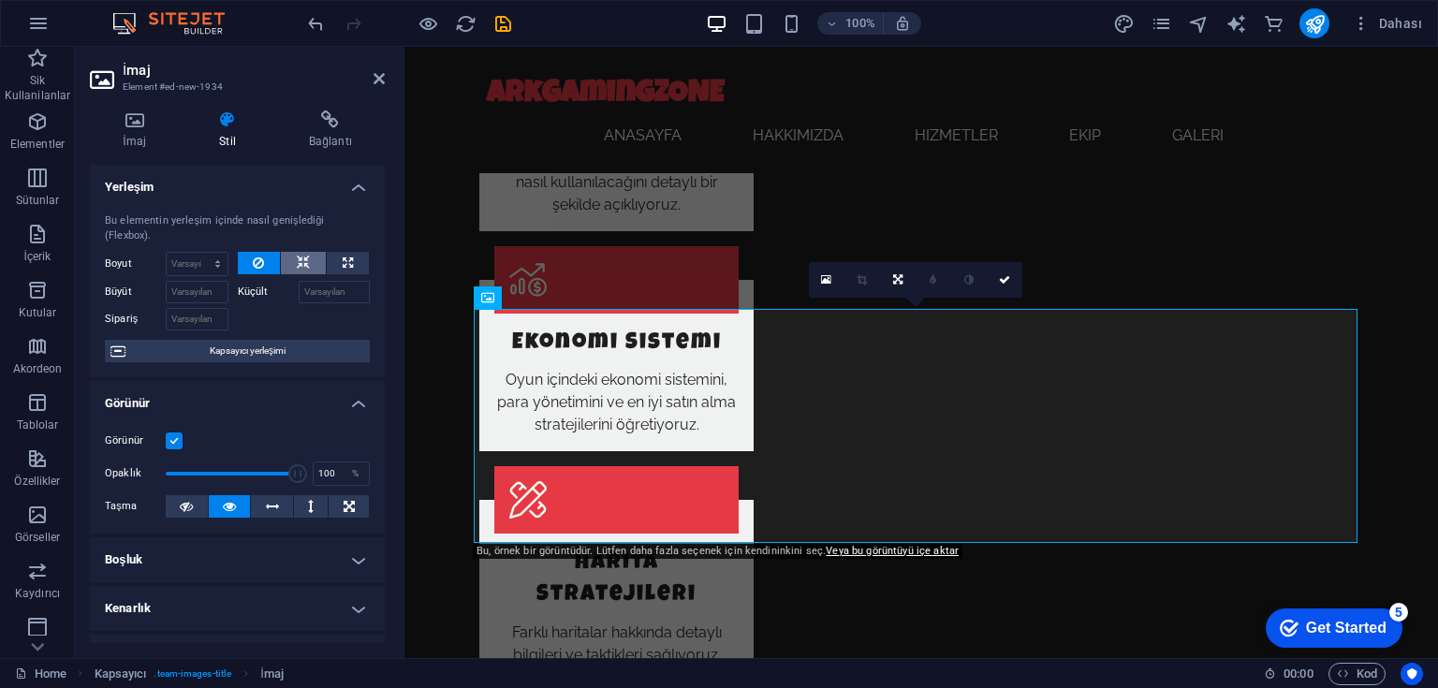
click at [297, 262] on icon at bounding box center [303, 263] width 13 height 22
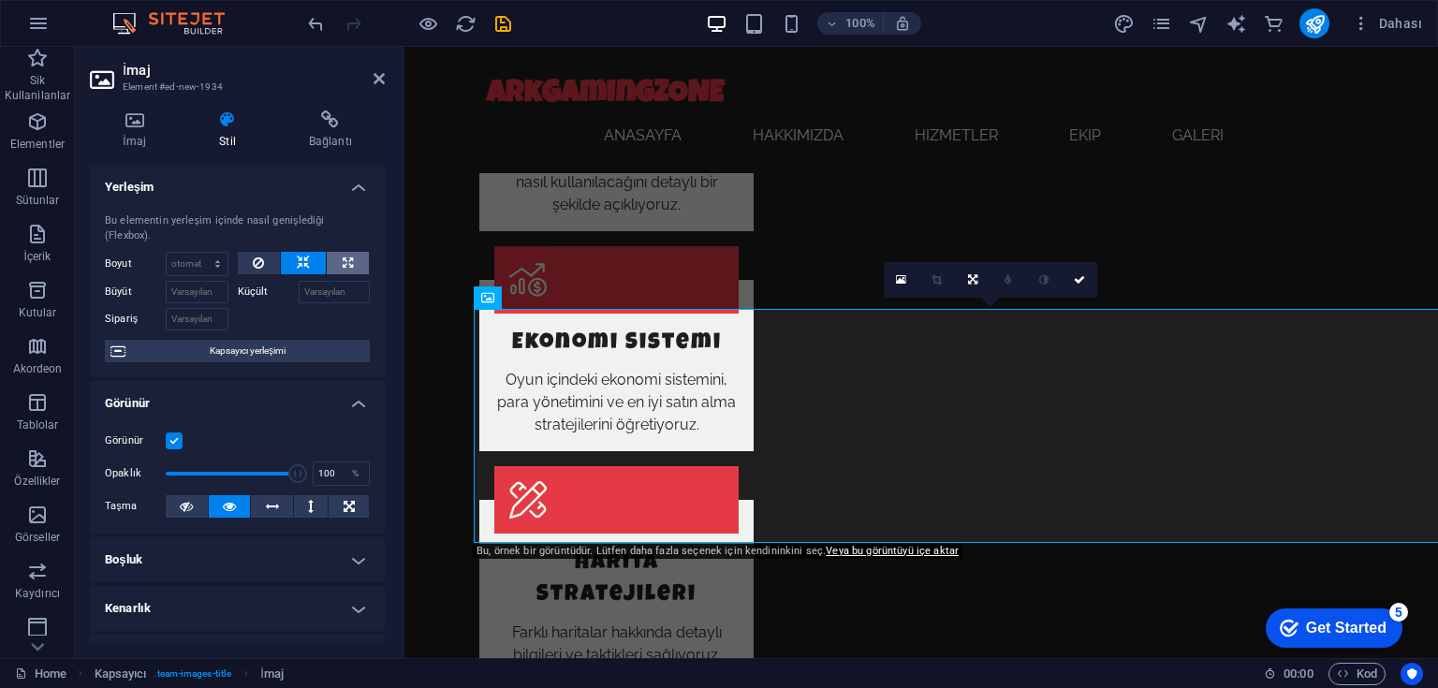
click at [331, 262] on button at bounding box center [348, 263] width 42 height 22
type input "100"
select select "%"
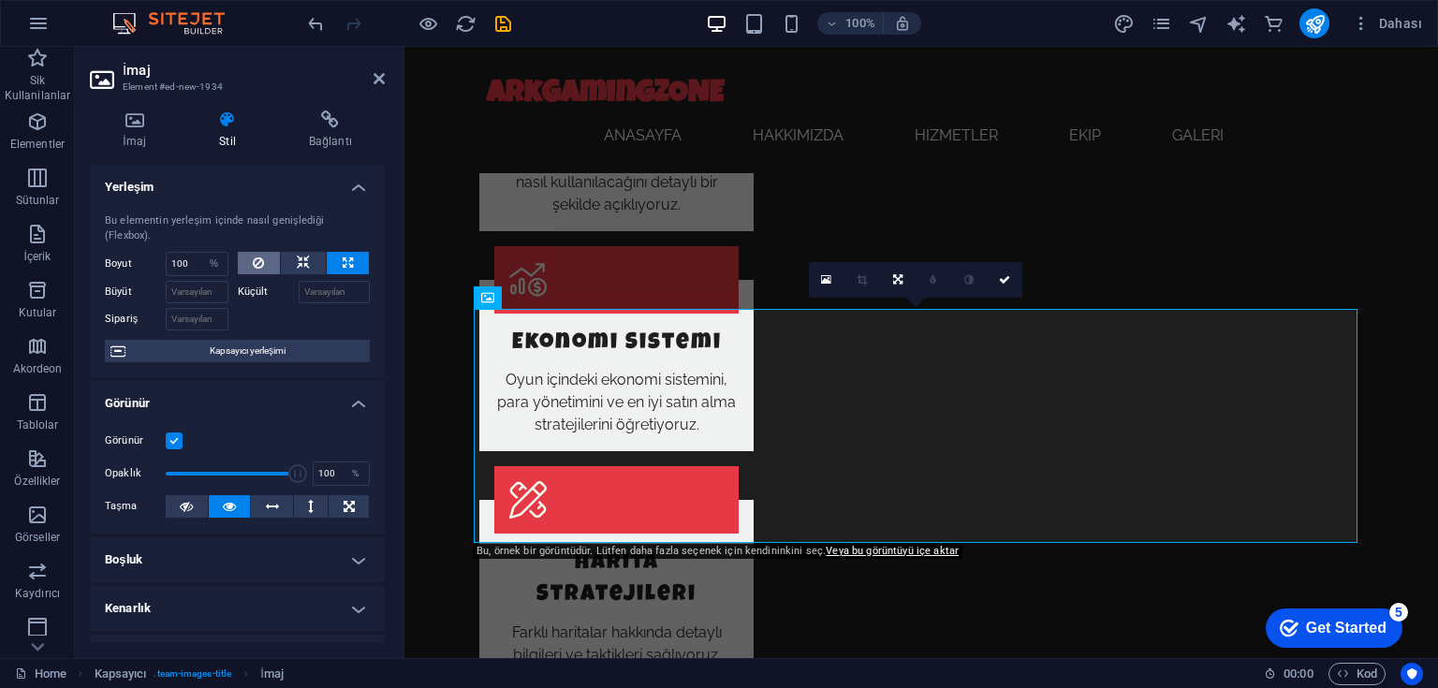
click at [262, 259] on icon at bounding box center [258, 263] width 11 height 22
select select "DISABLED_OPTION_VALUE"
click at [322, 292] on input "Küçült" at bounding box center [335, 292] width 72 height 22
type input "10"
click at [319, 288] on input "10" at bounding box center [335, 292] width 72 height 22
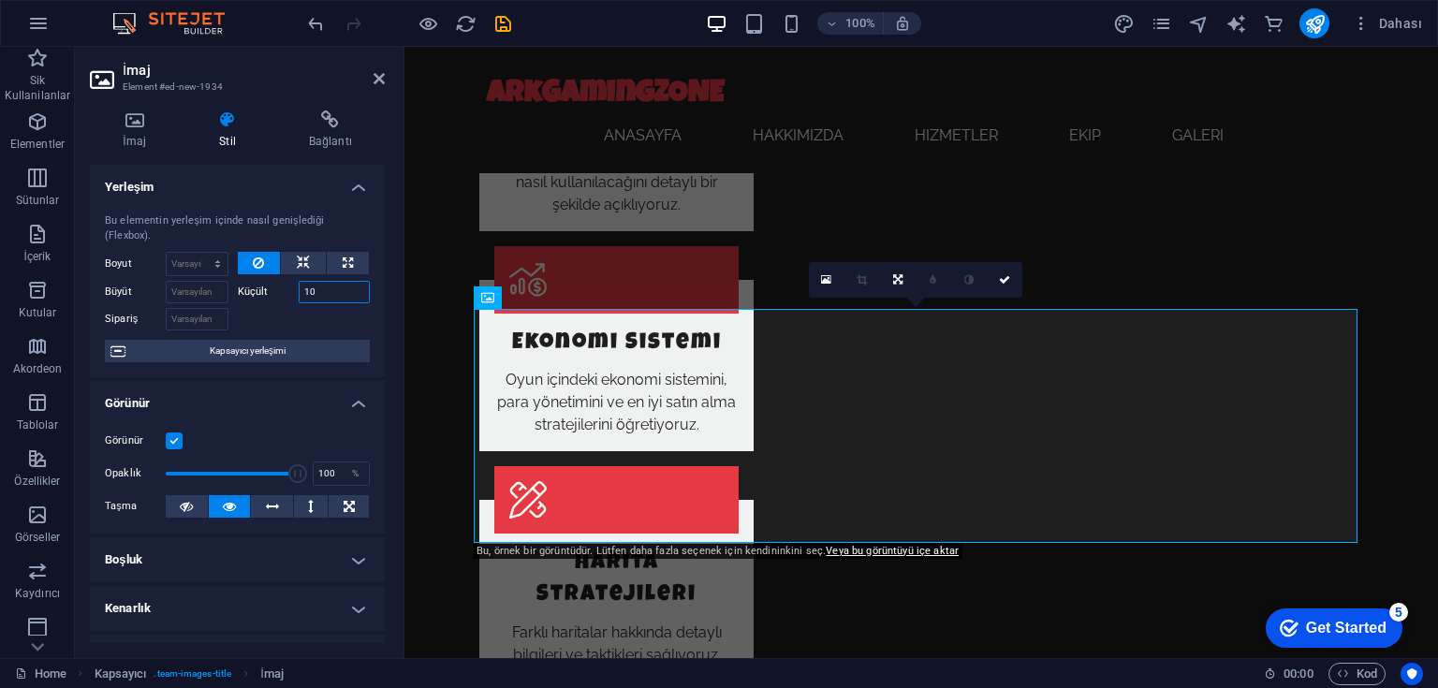
click at [319, 288] on input "10" at bounding box center [335, 292] width 72 height 22
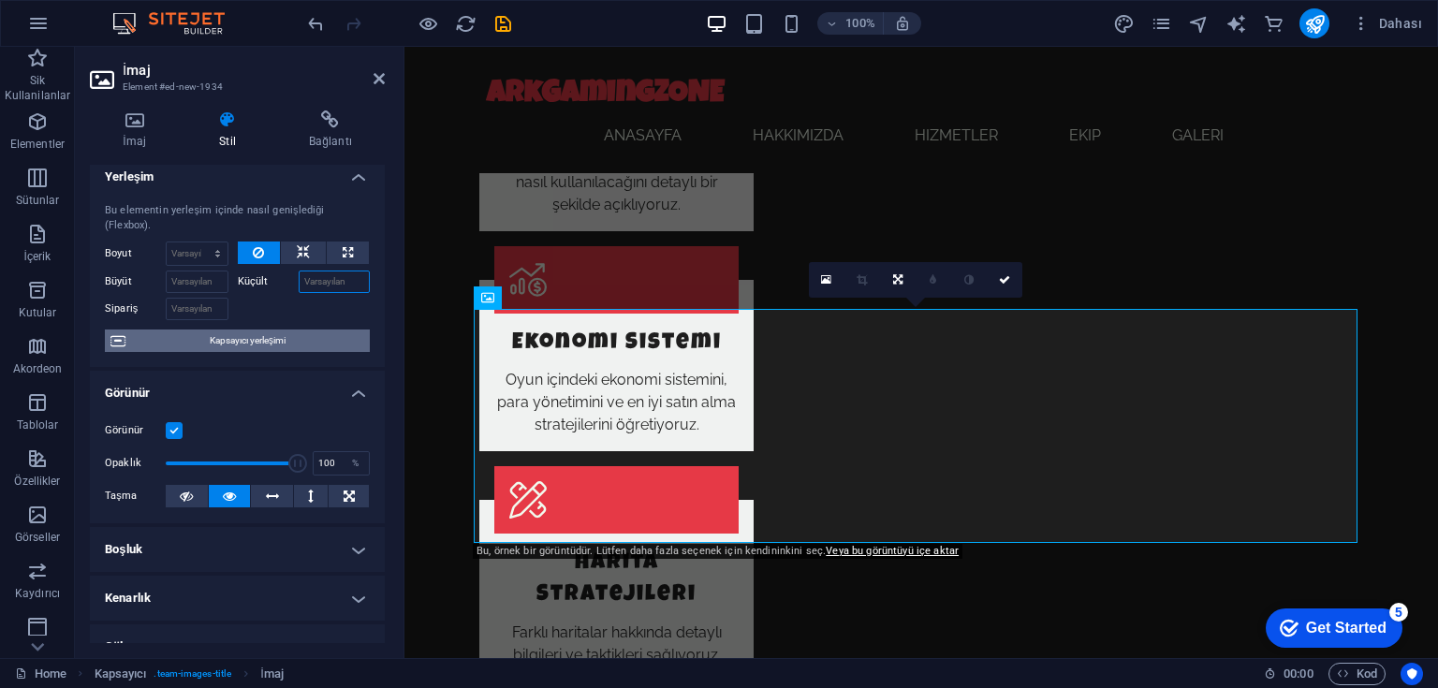
scroll to position [0, 0]
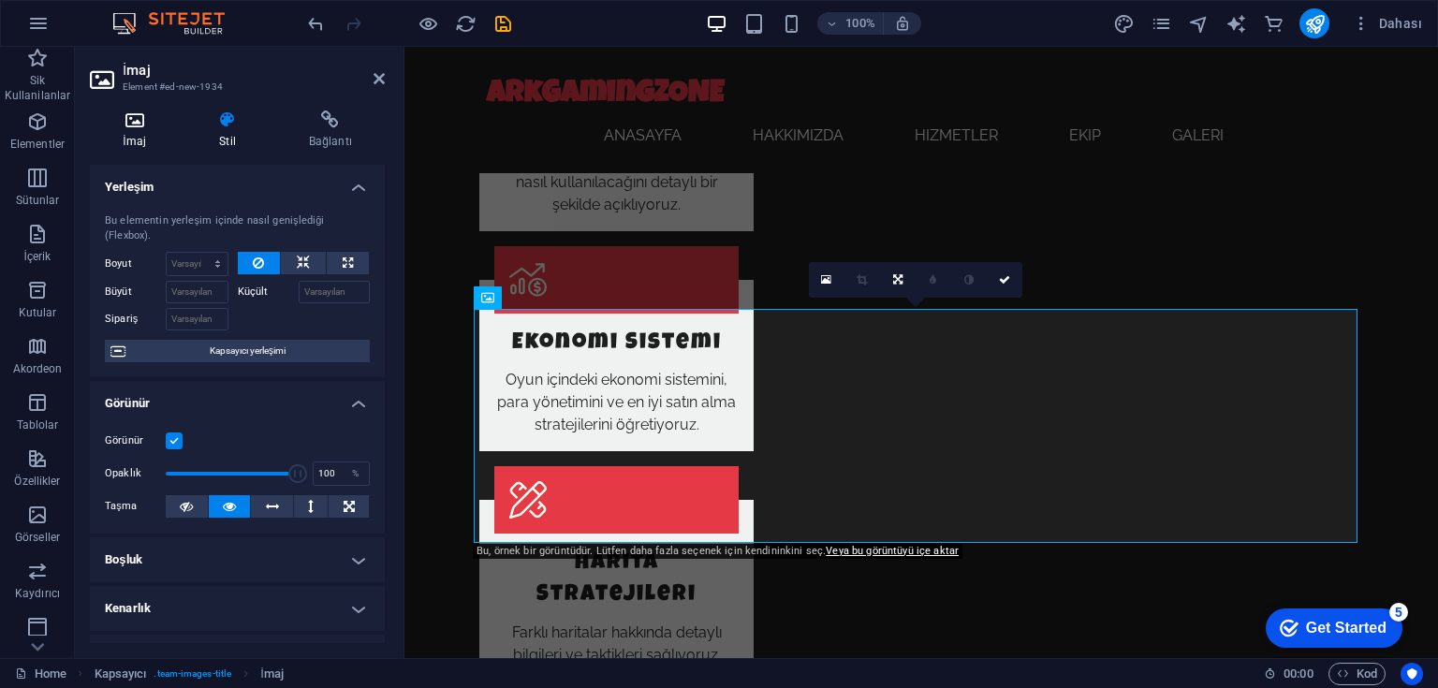
click at [123, 123] on icon at bounding box center [134, 119] width 89 height 19
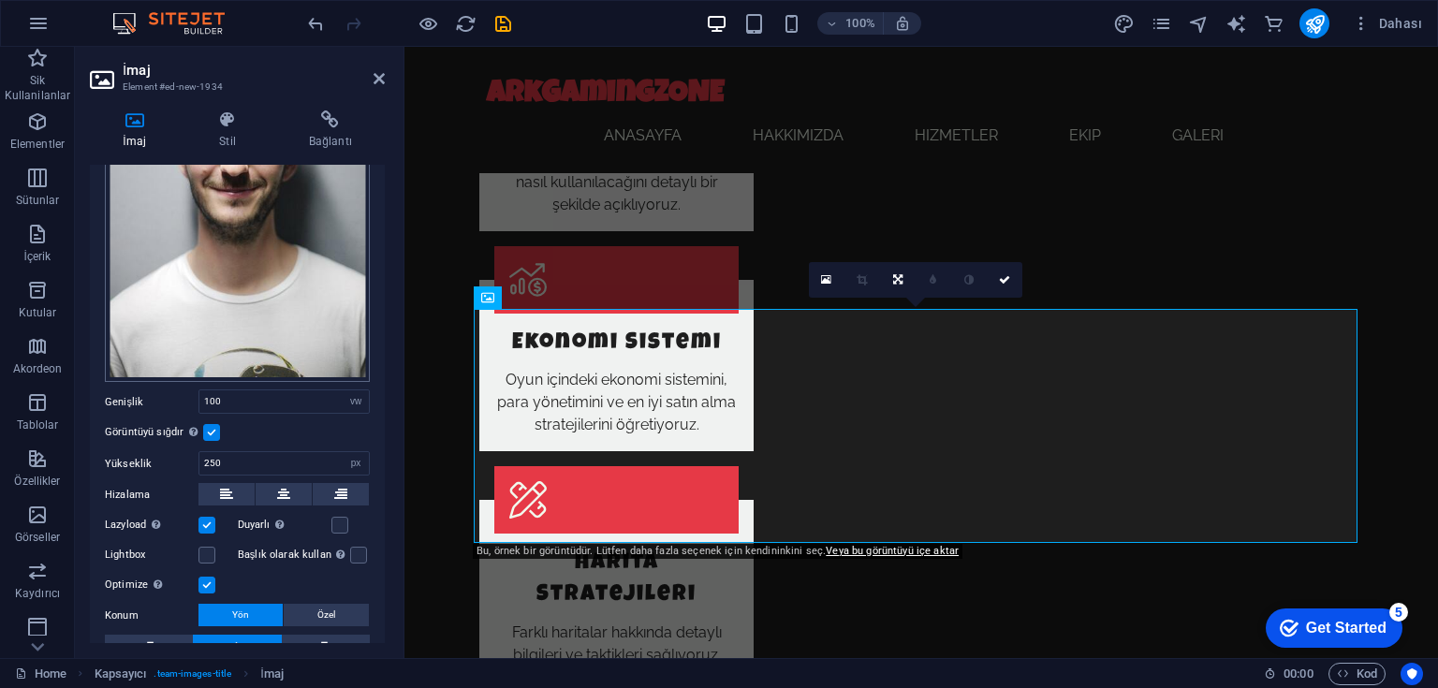
scroll to position [225, 0]
click at [213, 423] on label at bounding box center [211, 431] width 17 height 17
click at [0, 0] on input "Görüntüyü sığdır Görüntüyü otomatik olarak sabit bir genişliğe ve yüksekliğe sı…" at bounding box center [0, 0] width 0 height 0
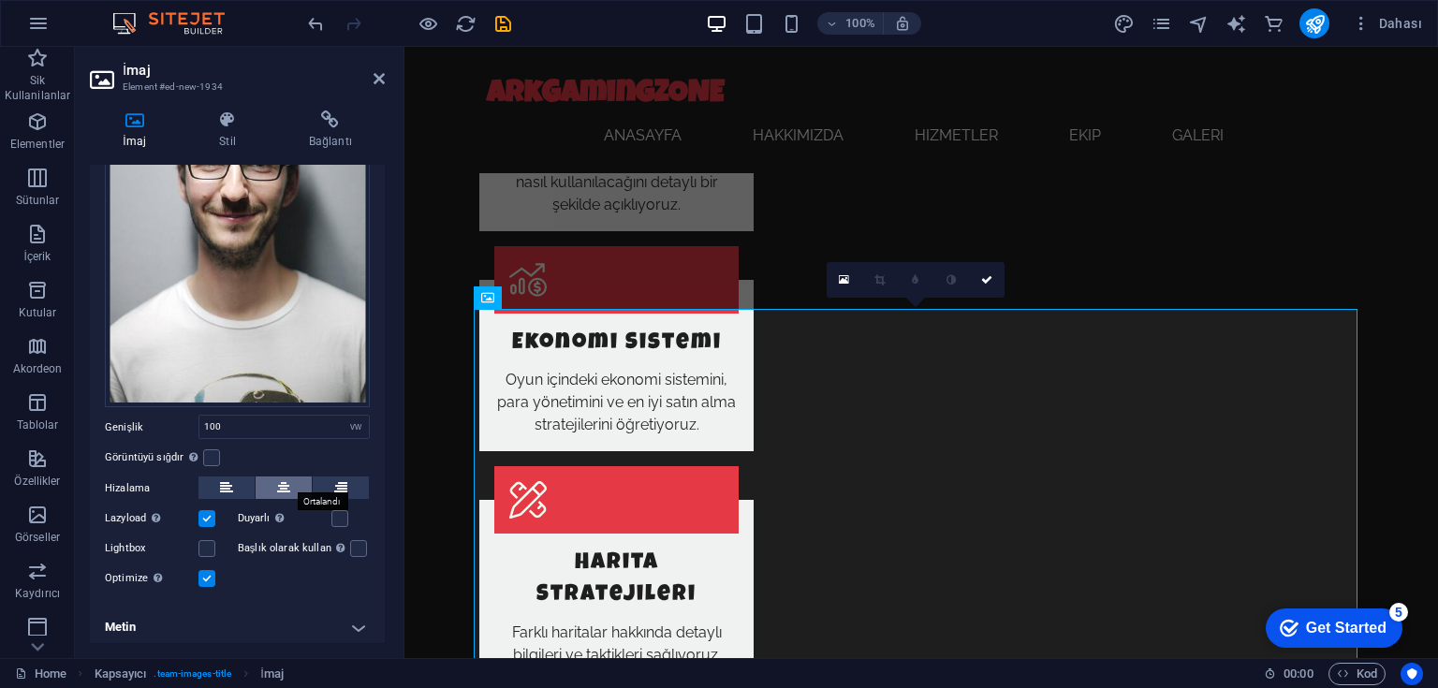
click at [279, 483] on icon at bounding box center [283, 488] width 13 height 22
click at [234, 482] on button at bounding box center [226, 488] width 56 height 22
click at [350, 479] on button at bounding box center [341, 488] width 56 height 22
click at [286, 479] on icon at bounding box center [283, 488] width 13 height 22
click at [242, 420] on input "100" at bounding box center [283, 427] width 169 height 22
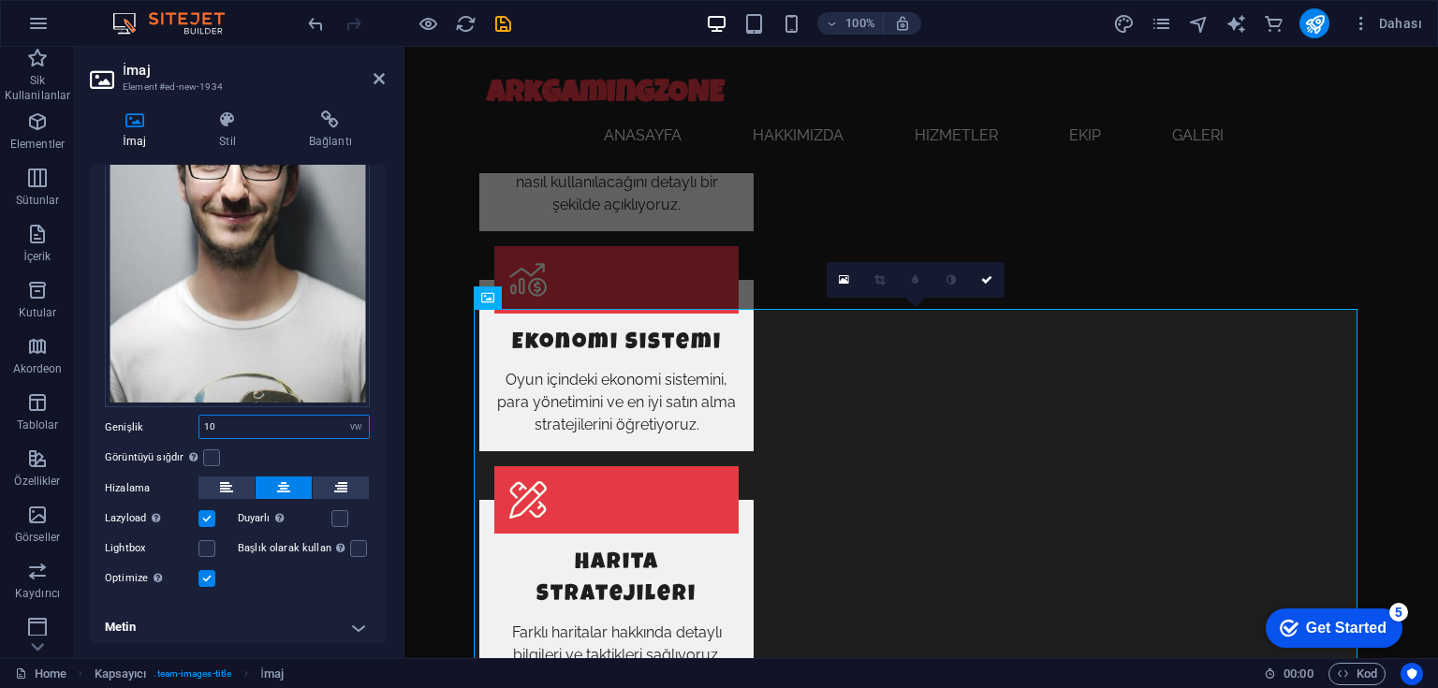
type input "1"
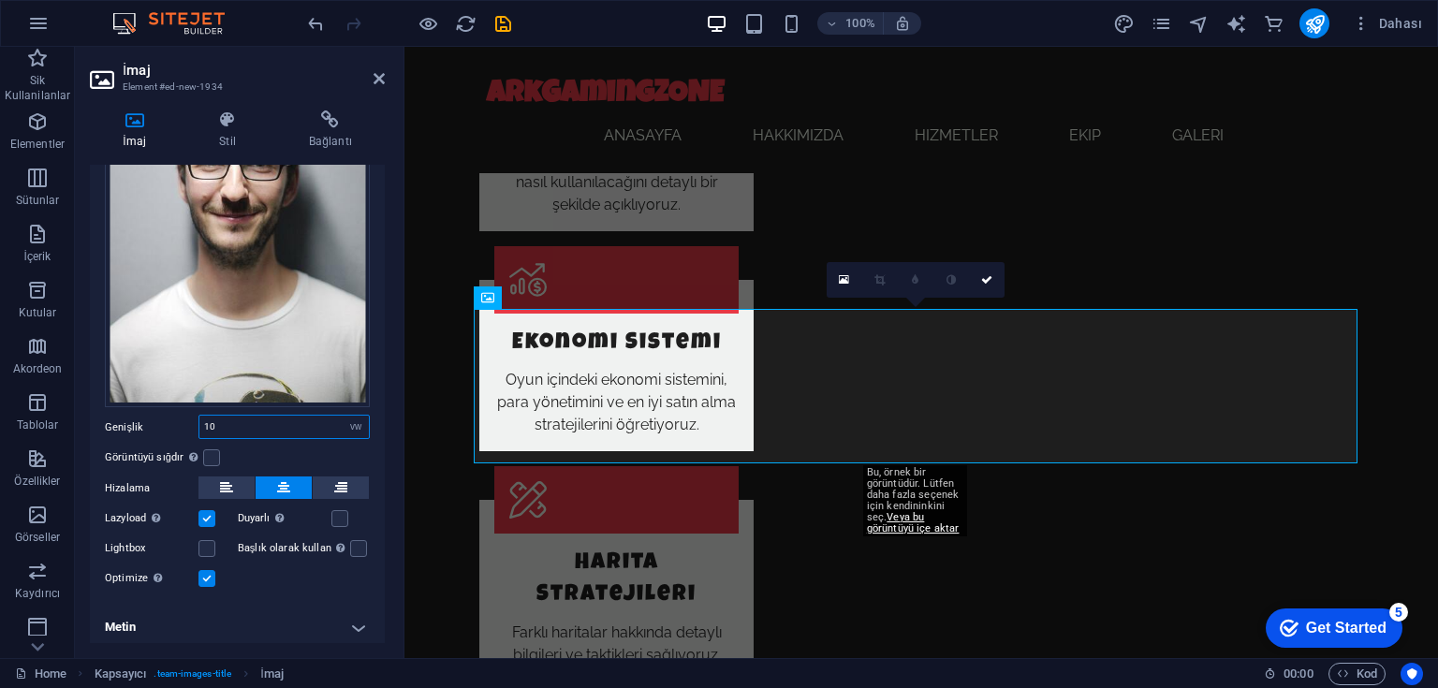
click at [245, 419] on input "10" at bounding box center [283, 427] width 169 height 22
type input "1"
type input "50"
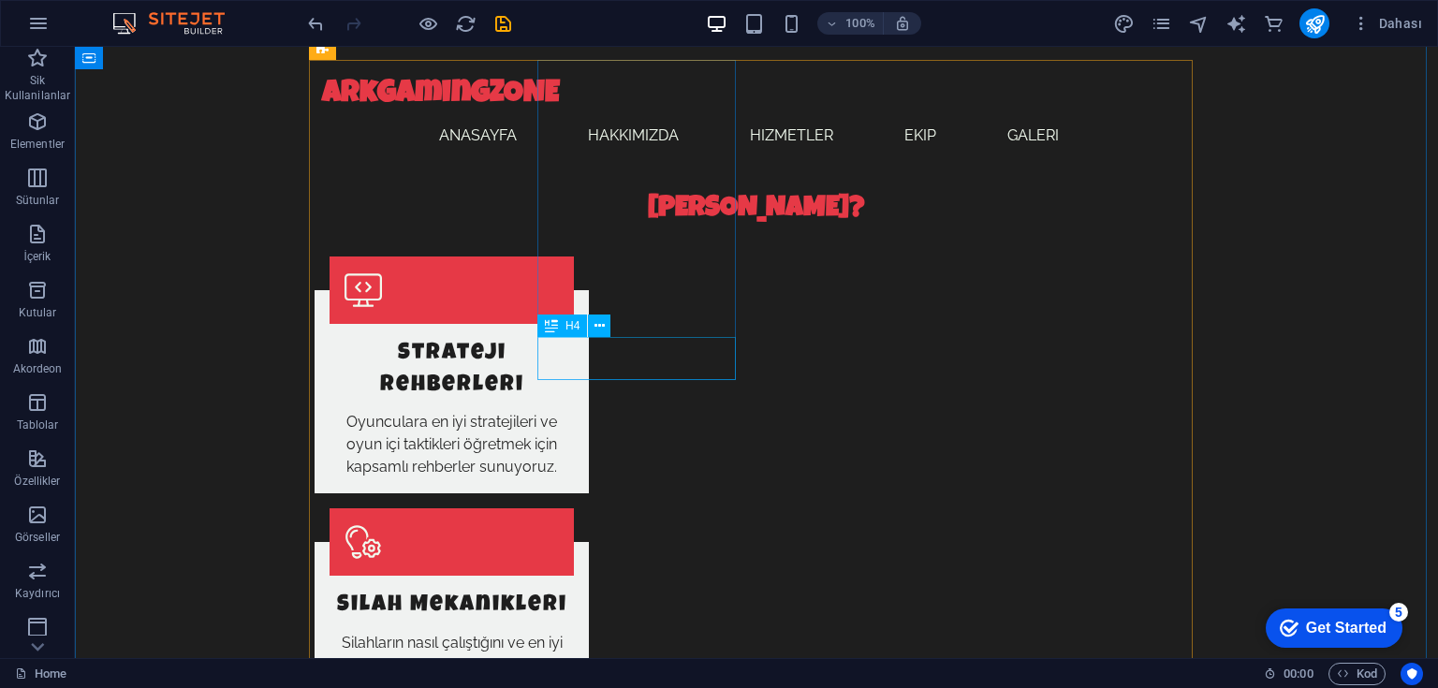
scroll to position [1742, 0]
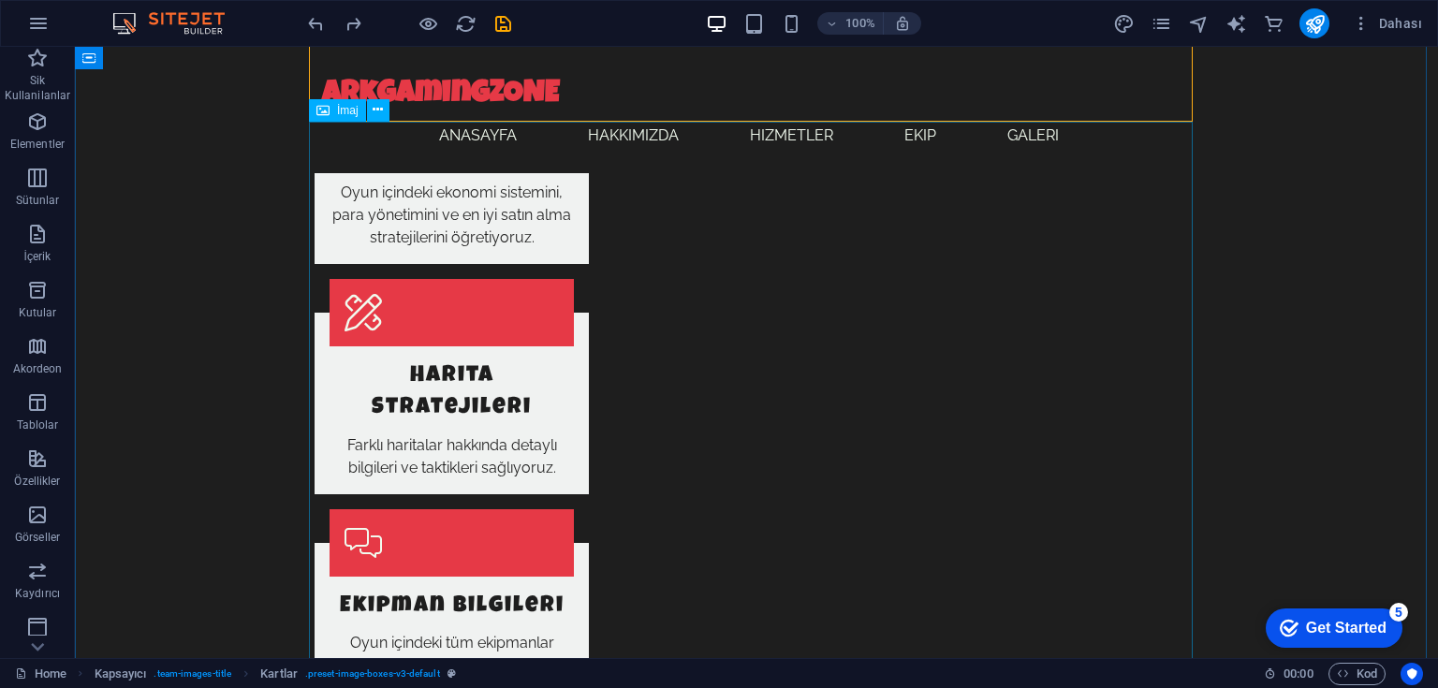
scroll to position [2734, 0]
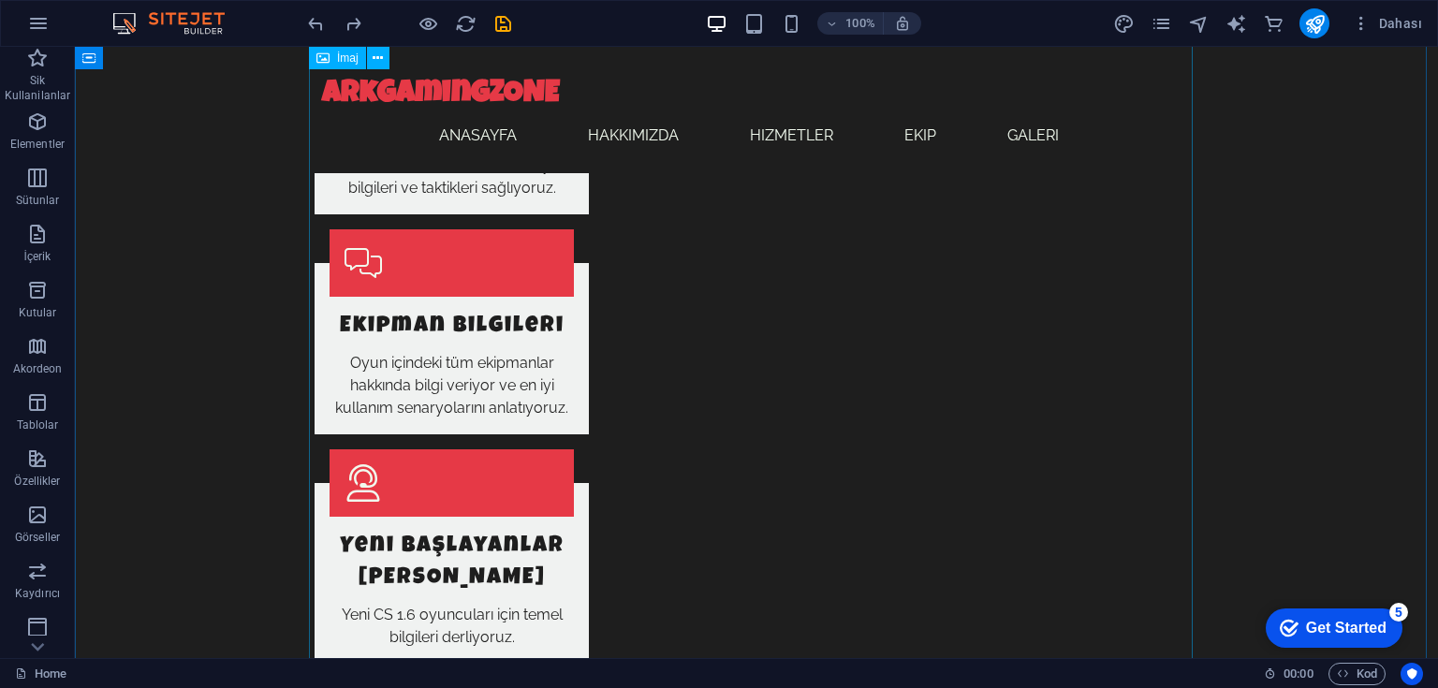
select select "vw"
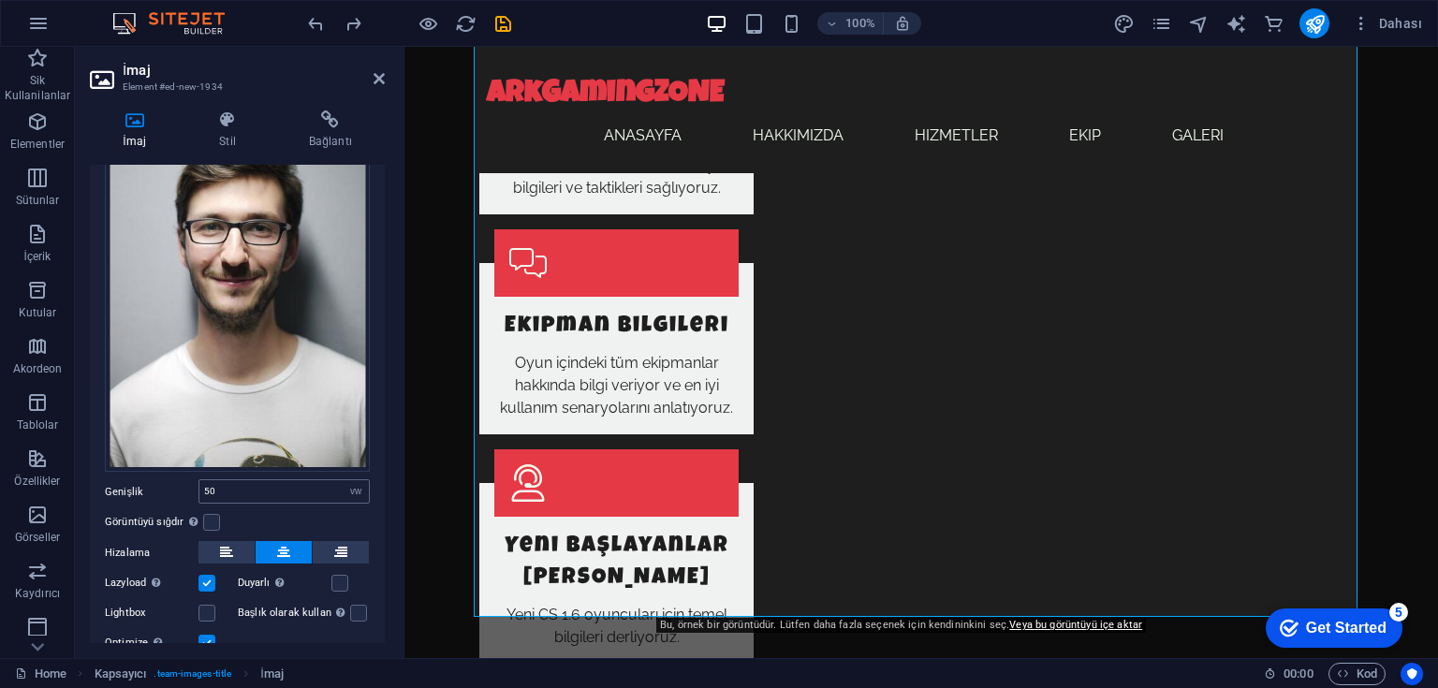
scroll to position [150, 0]
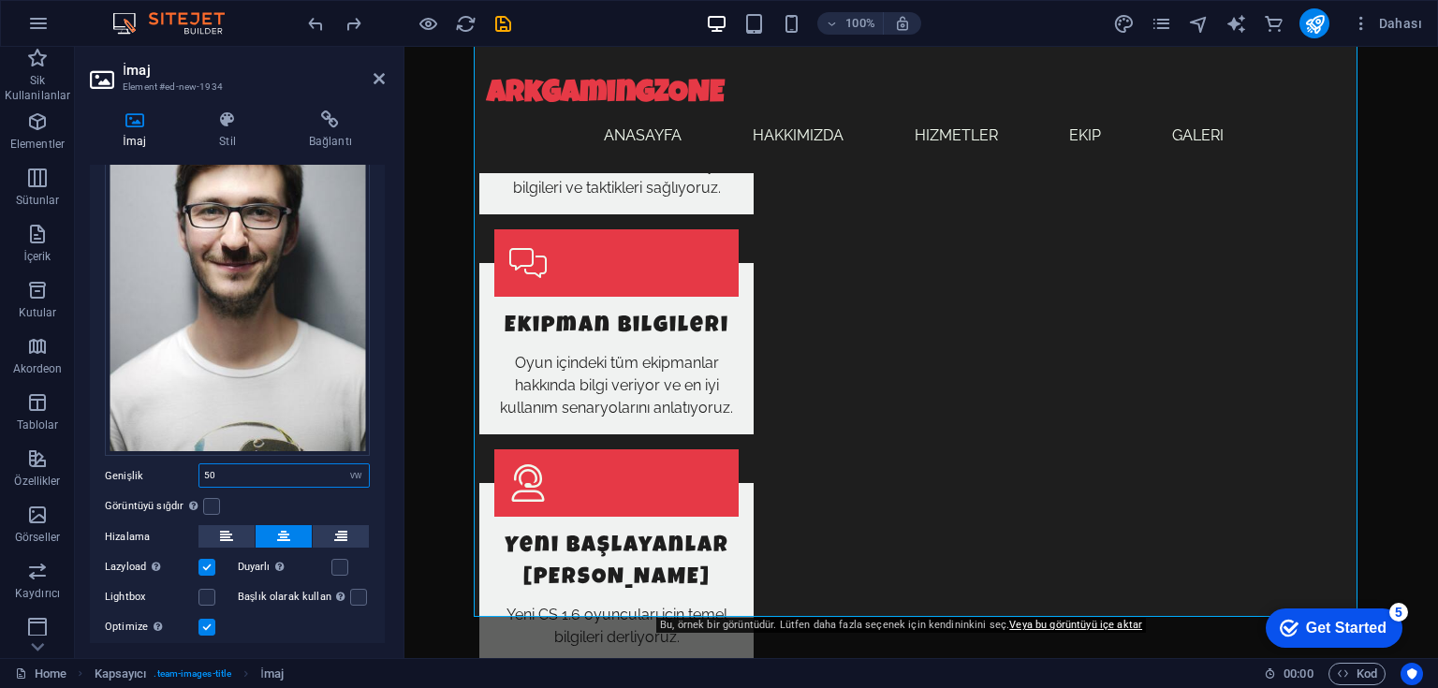
click at [263, 466] on input "50" at bounding box center [283, 475] width 169 height 22
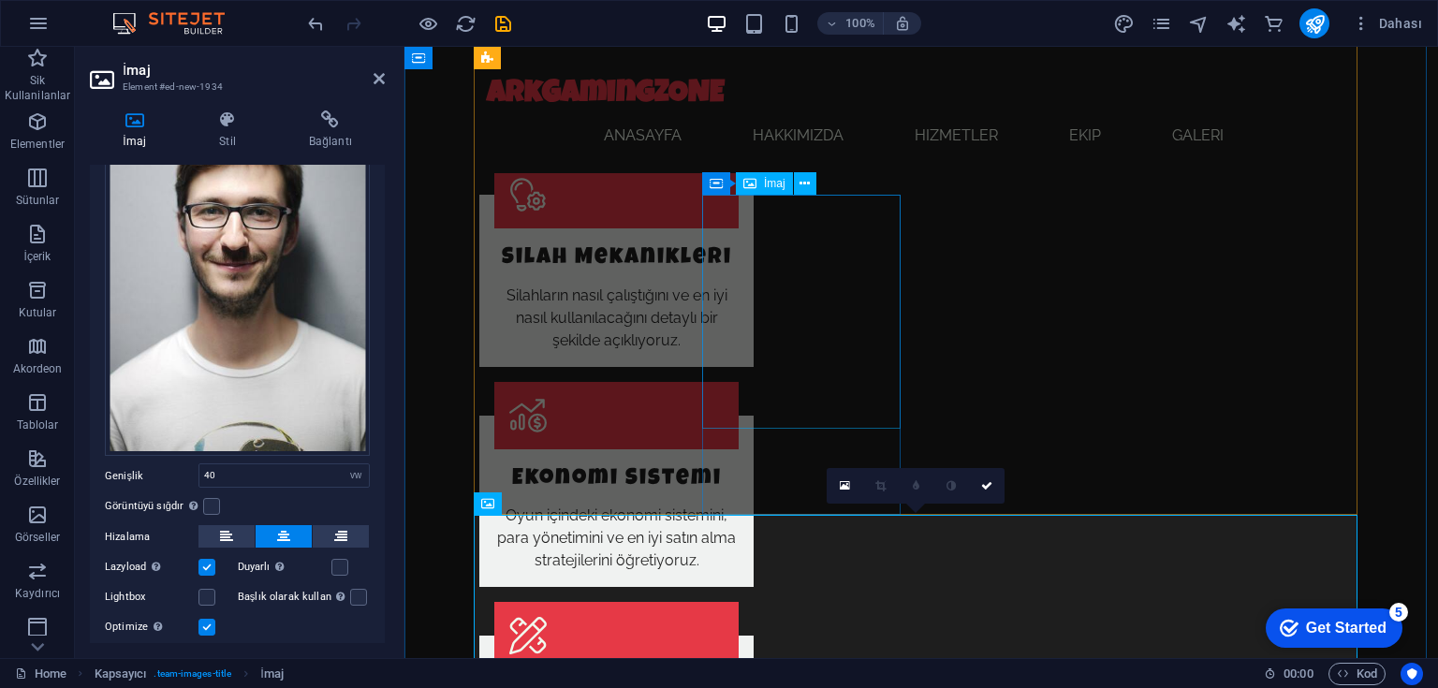
scroll to position [2135, 0]
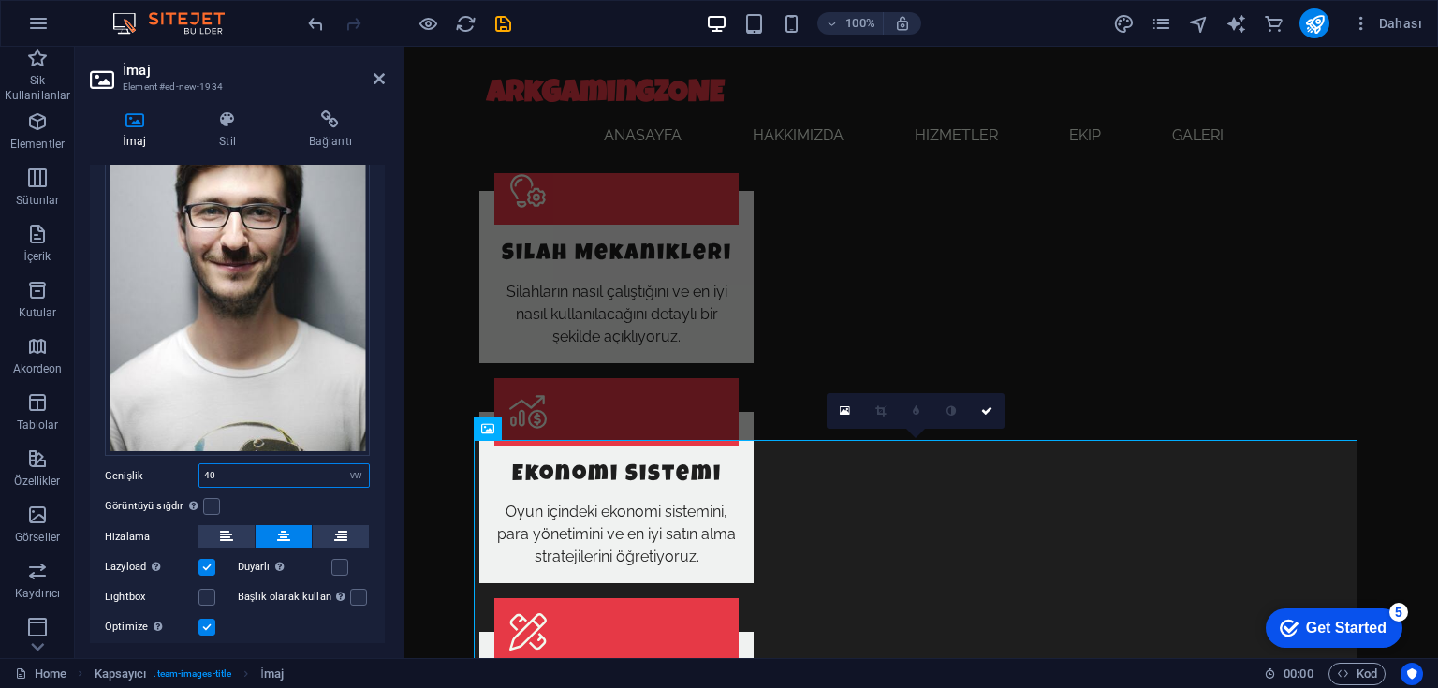
click at [255, 471] on input "40" at bounding box center [283, 475] width 169 height 22
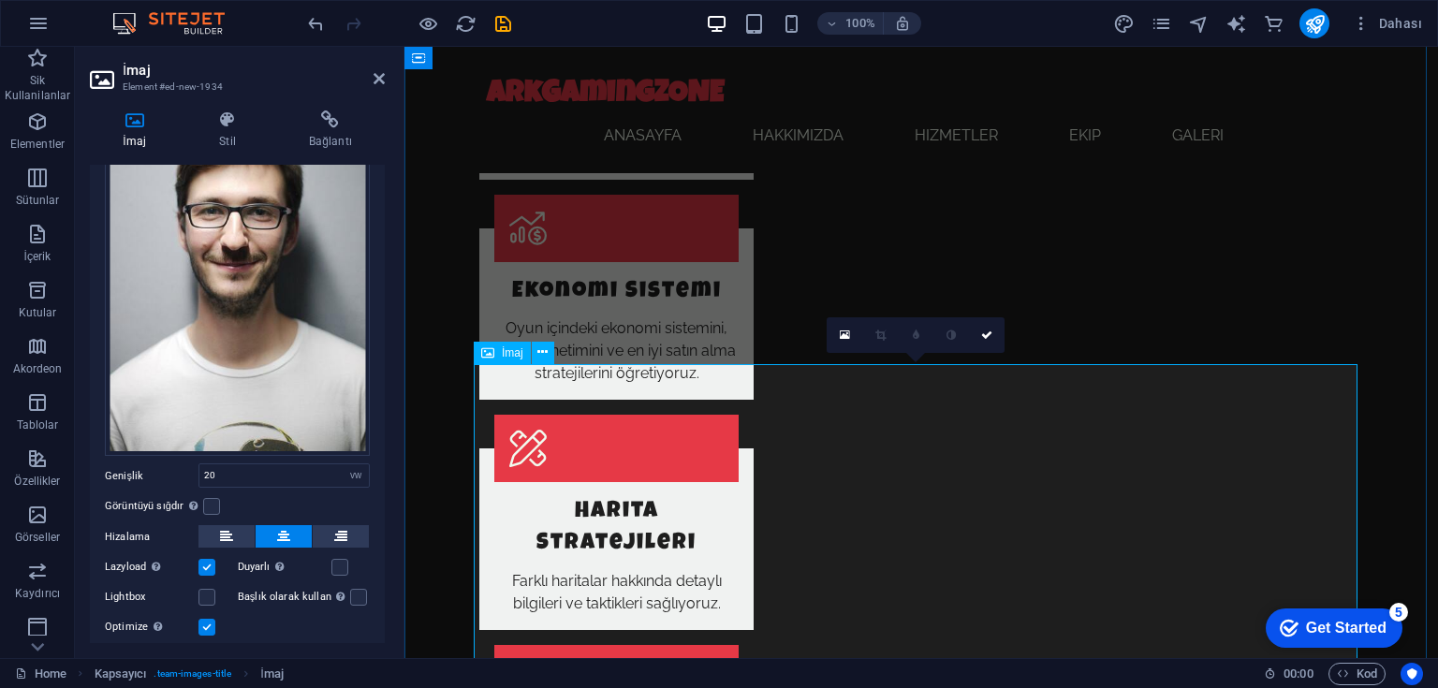
scroll to position [2359, 0]
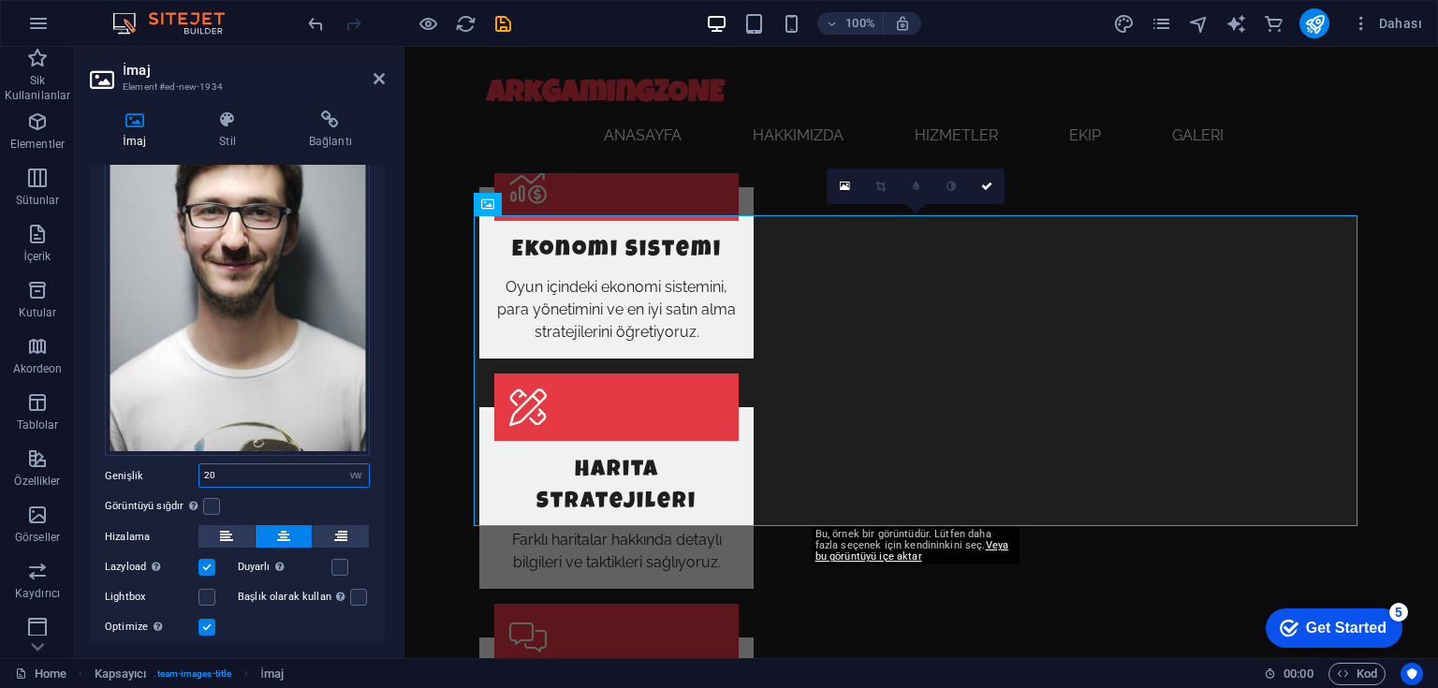
click at [236, 465] on input "20" at bounding box center [283, 475] width 169 height 22
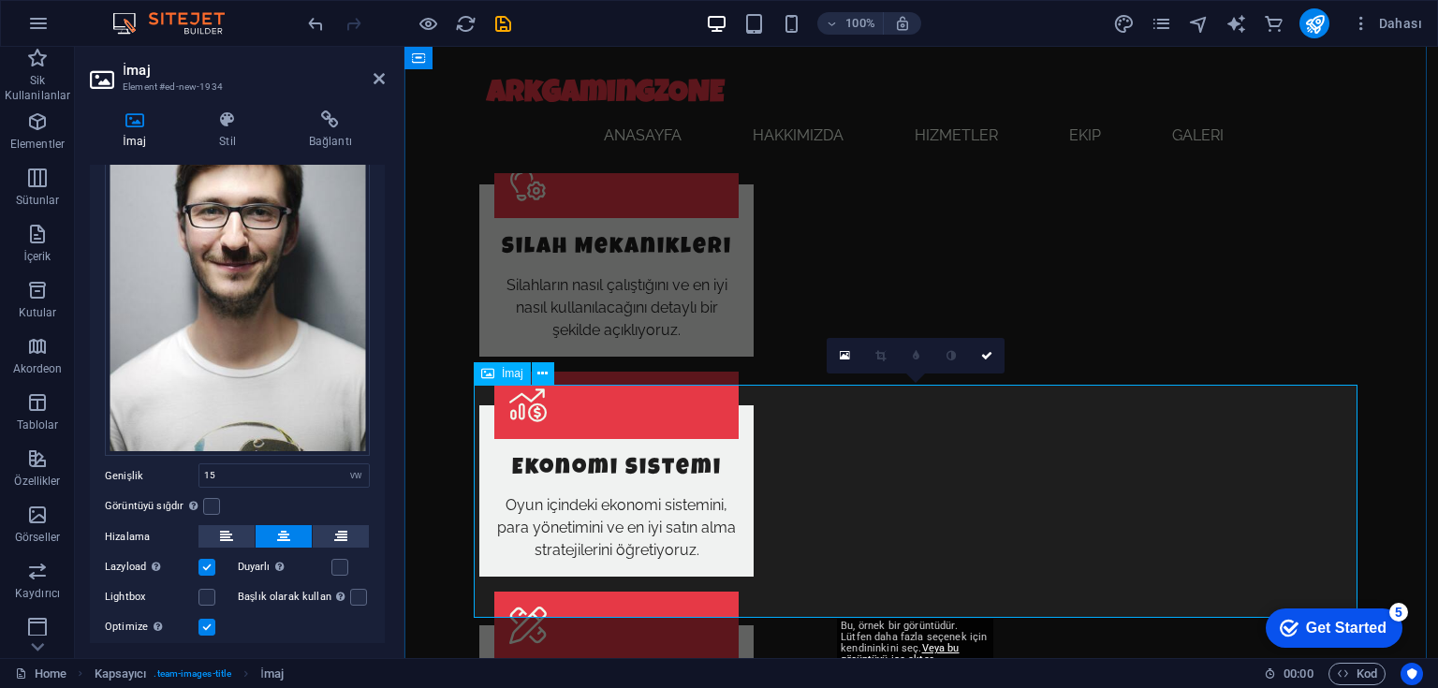
scroll to position [2135, 0]
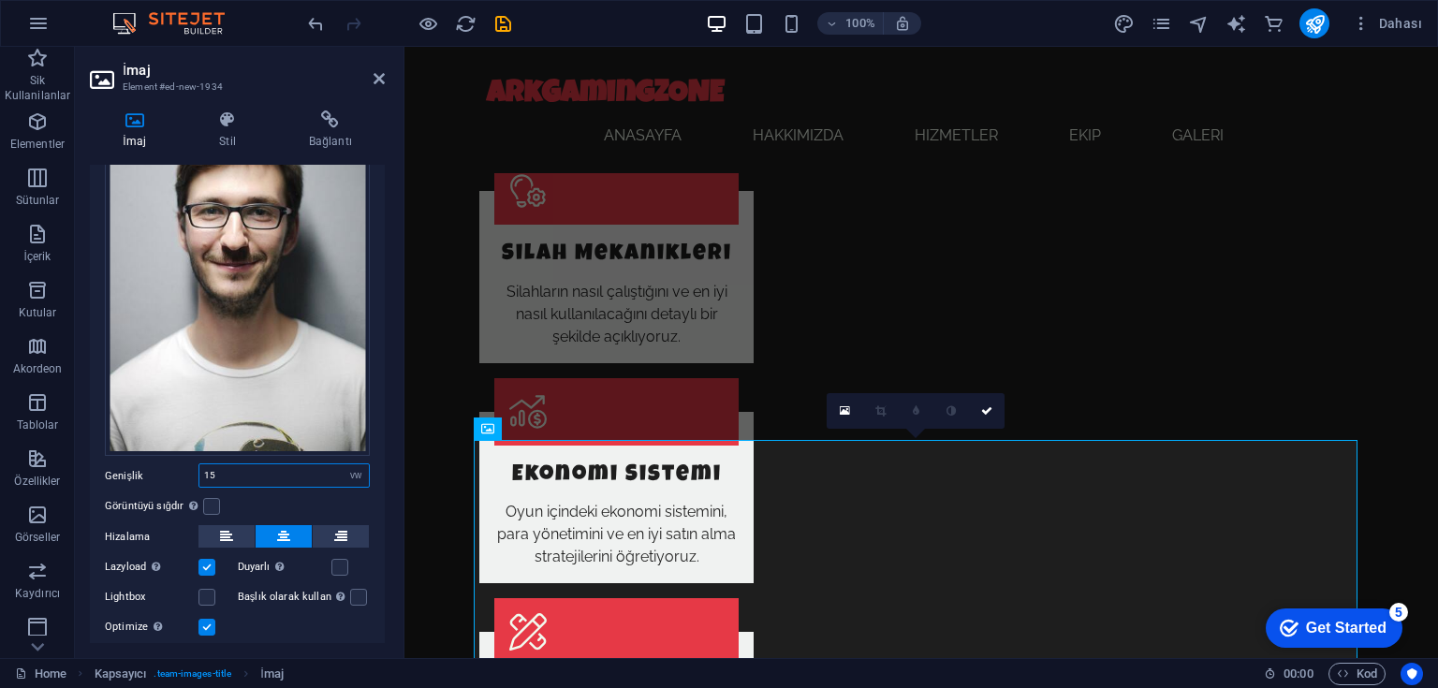
click at [235, 464] on input "15" at bounding box center [283, 475] width 169 height 22
type input "17"
click at [223, 125] on icon at bounding box center [227, 119] width 82 height 19
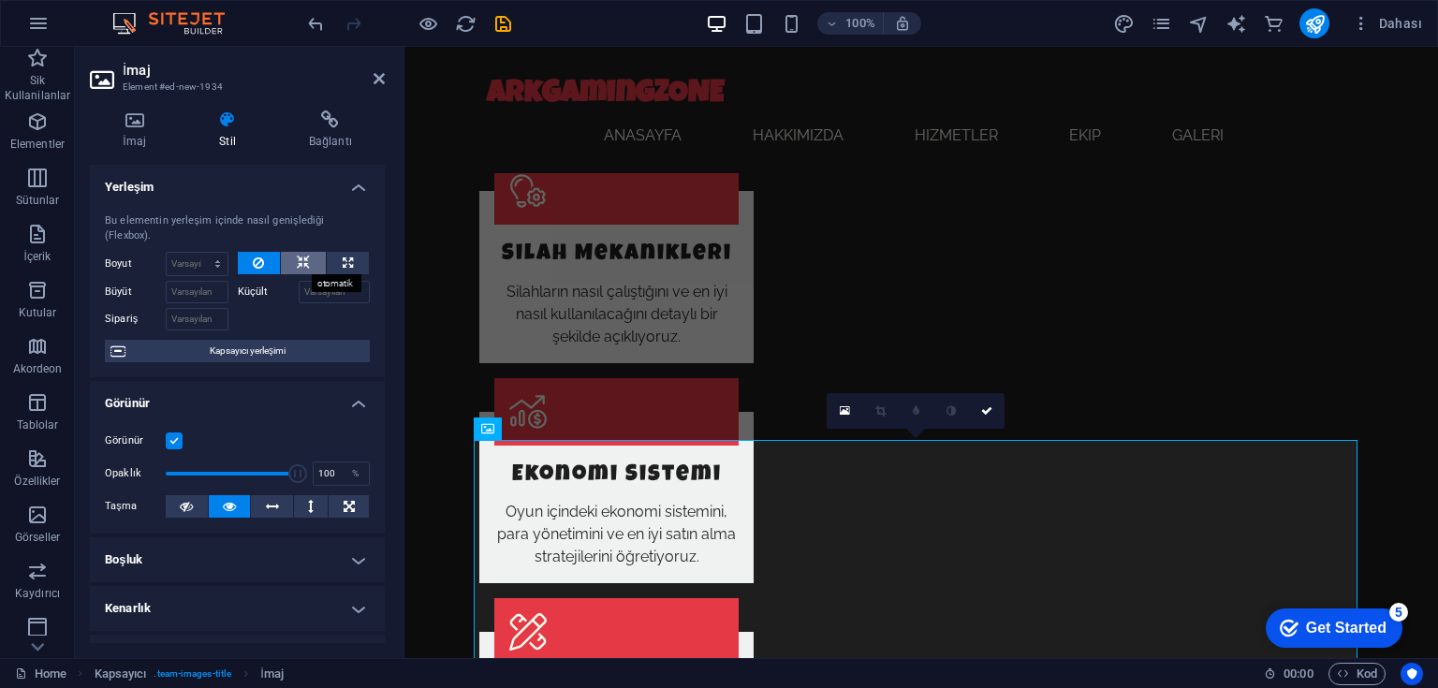
click at [301, 258] on icon at bounding box center [303, 263] width 13 height 22
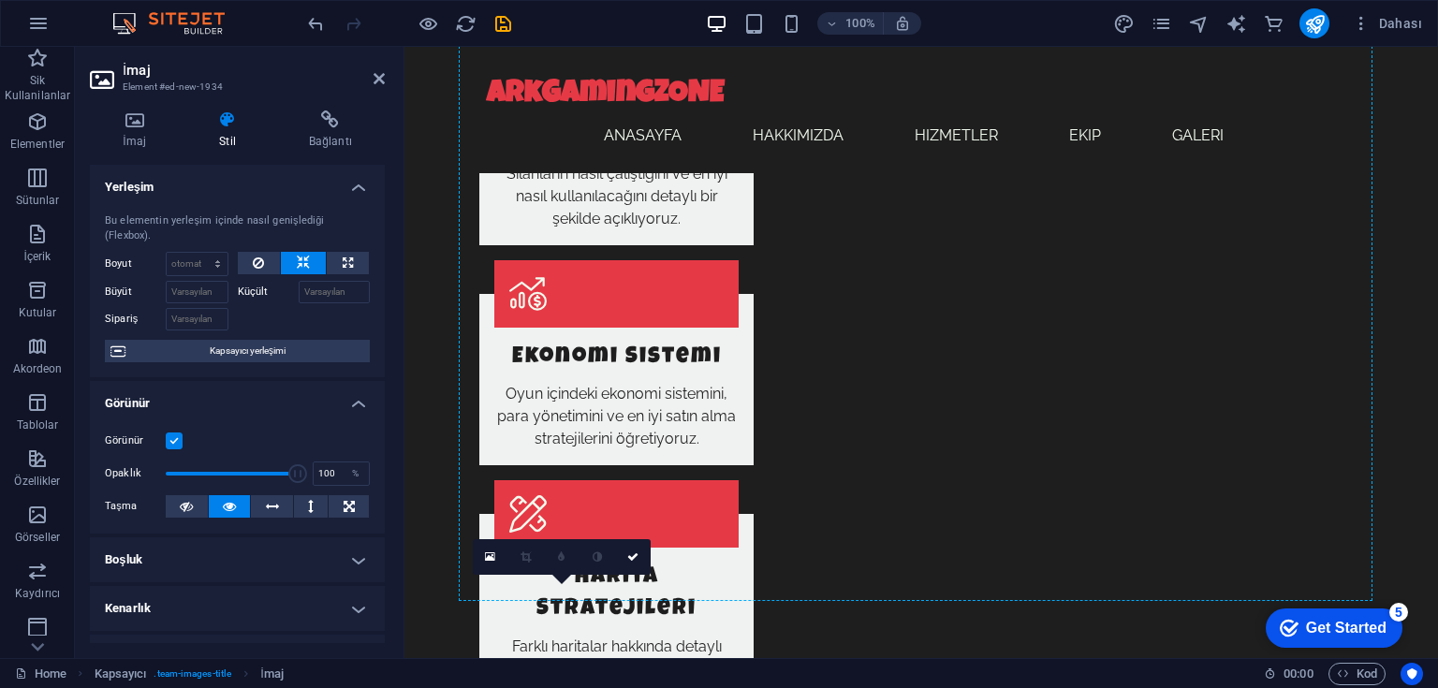
scroll to position [1988, 0]
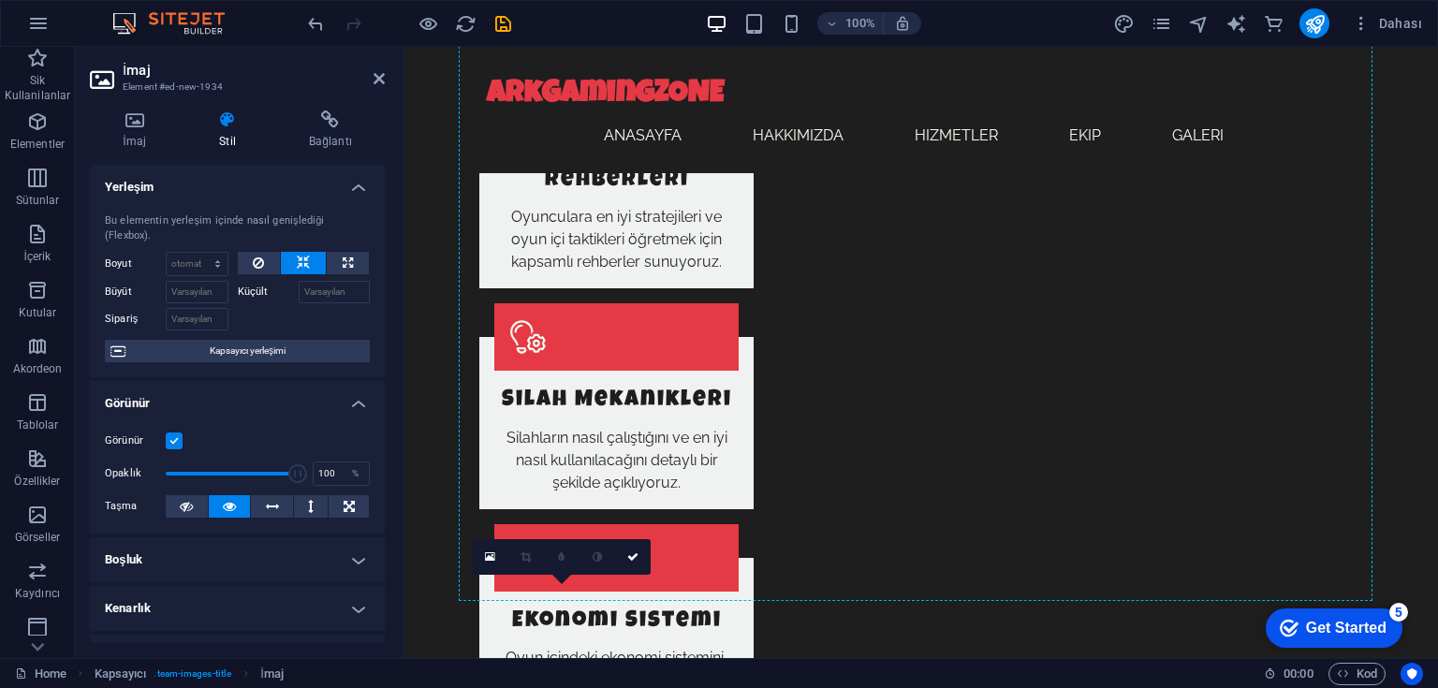
drag, startPoint x: 569, startPoint y: 532, endPoint x: 1005, endPoint y: 453, distance: 442.4
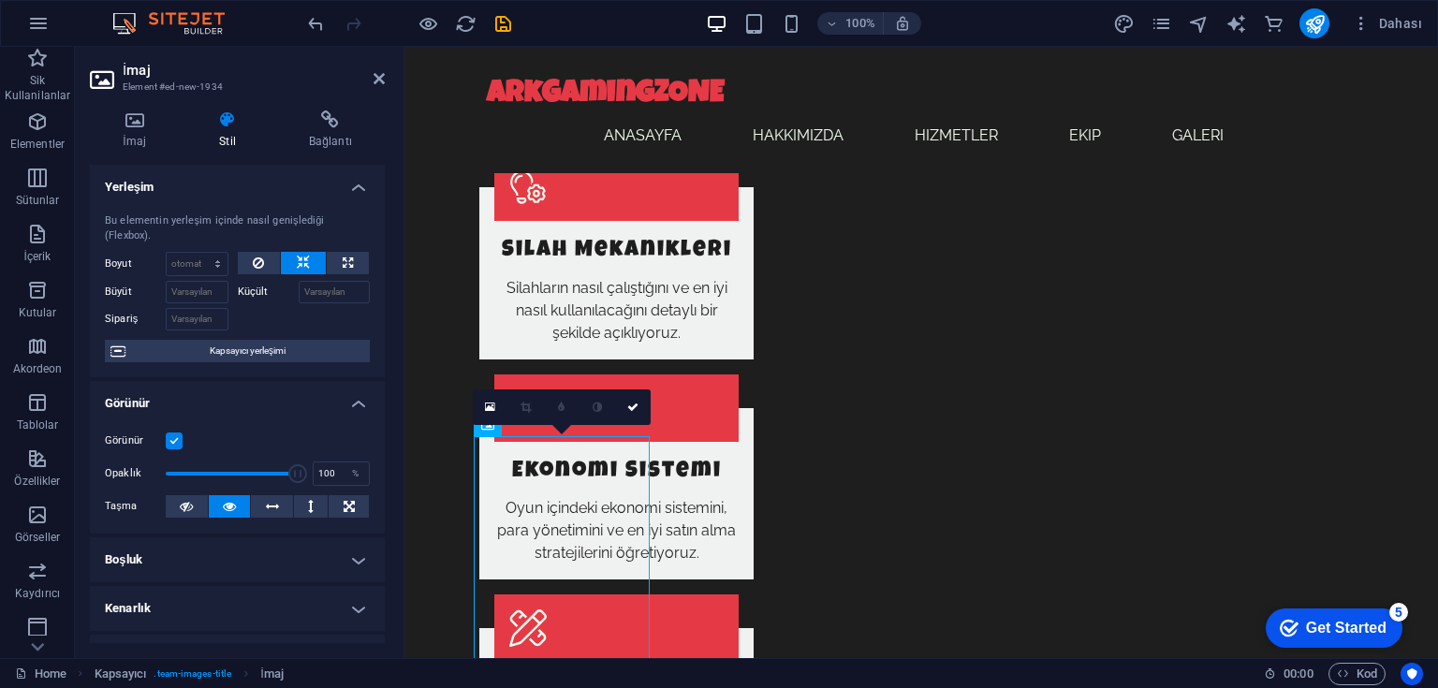
scroll to position [2402, 0]
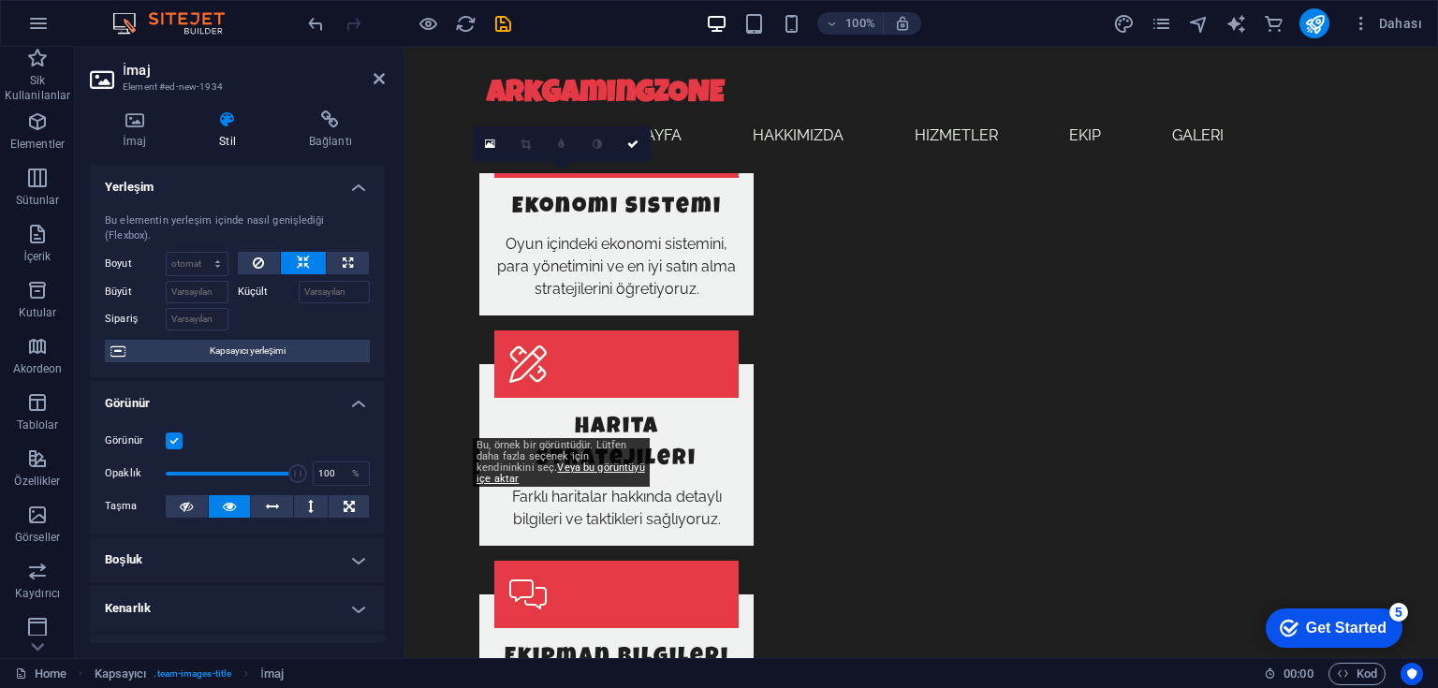
drag, startPoint x: 597, startPoint y: 550, endPoint x: 999, endPoint y: 338, distance: 454.4
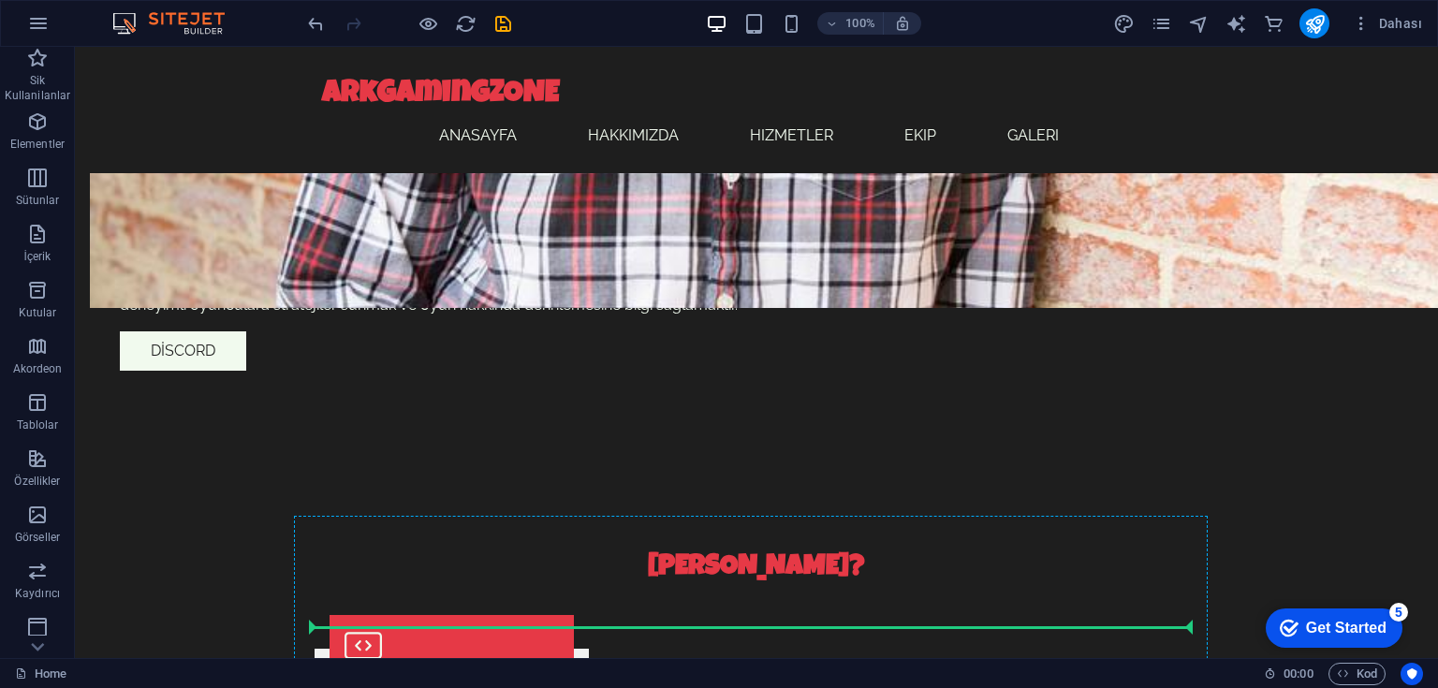
scroll to position [1829, 0]
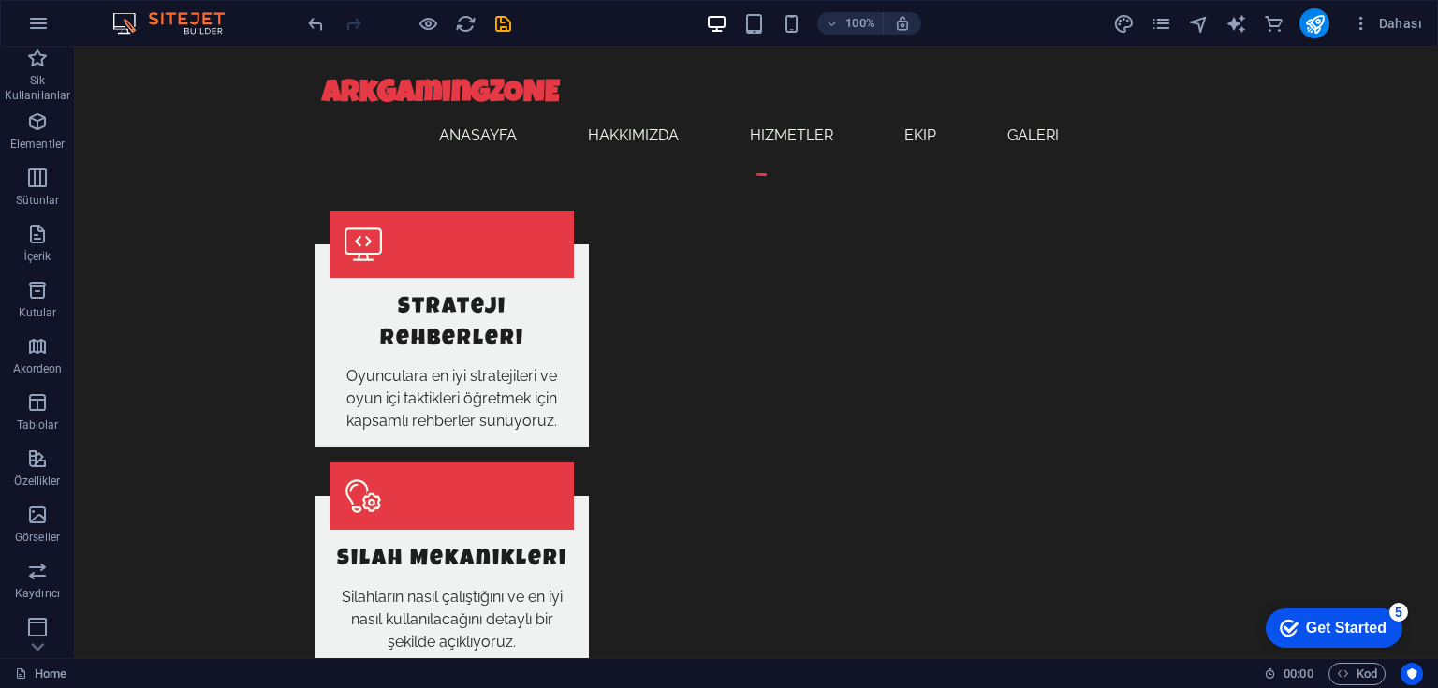
drag, startPoint x: 470, startPoint y: 487, endPoint x: 628, endPoint y: 362, distance: 201.3
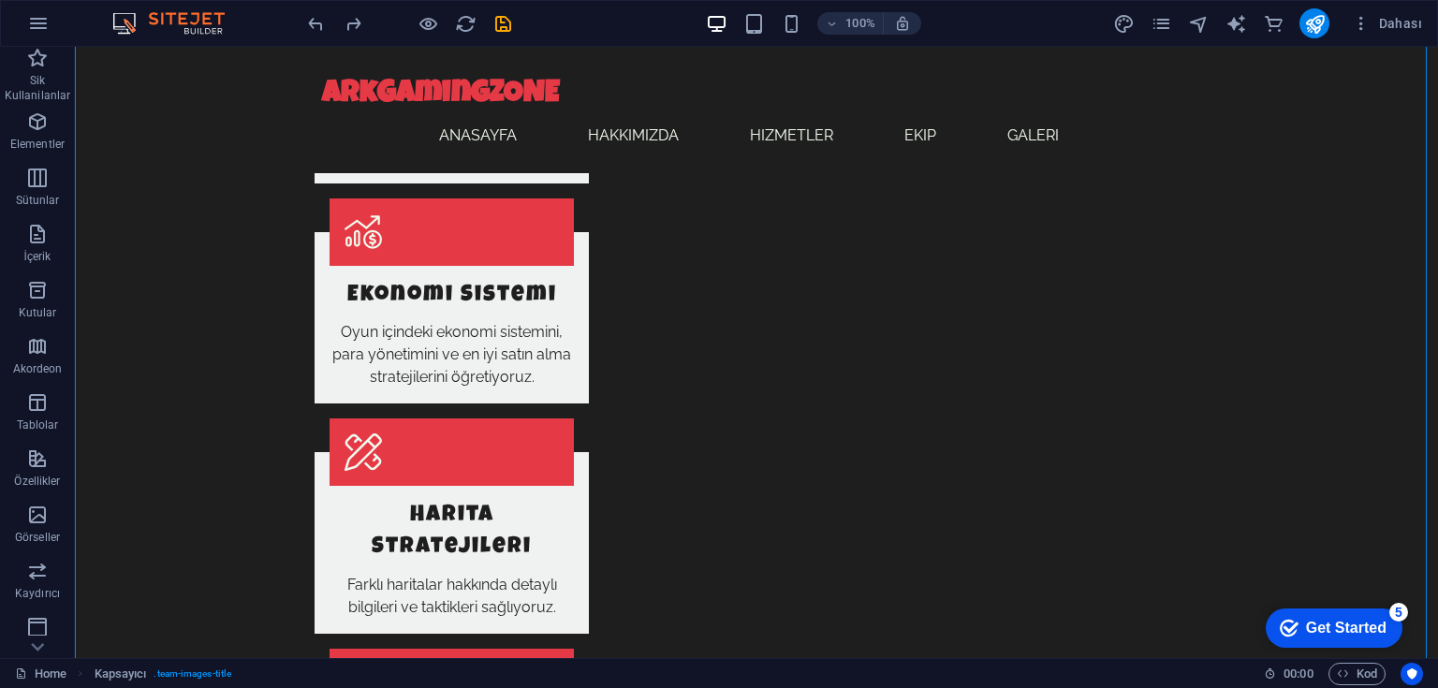
scroll to position [2454, 0]
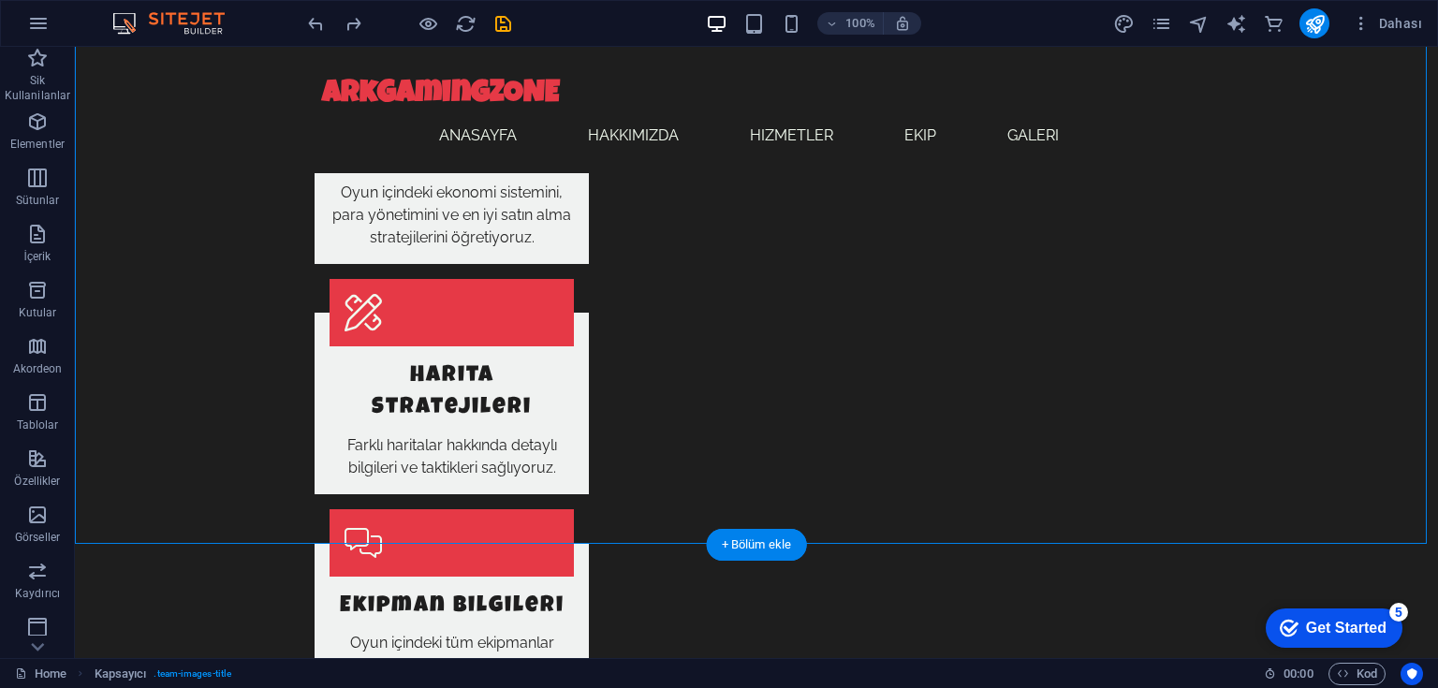
drag, startPoint x: 442, startPoint y: 419, endPoint x: 809, endPoint y: 288, distance: 389.7
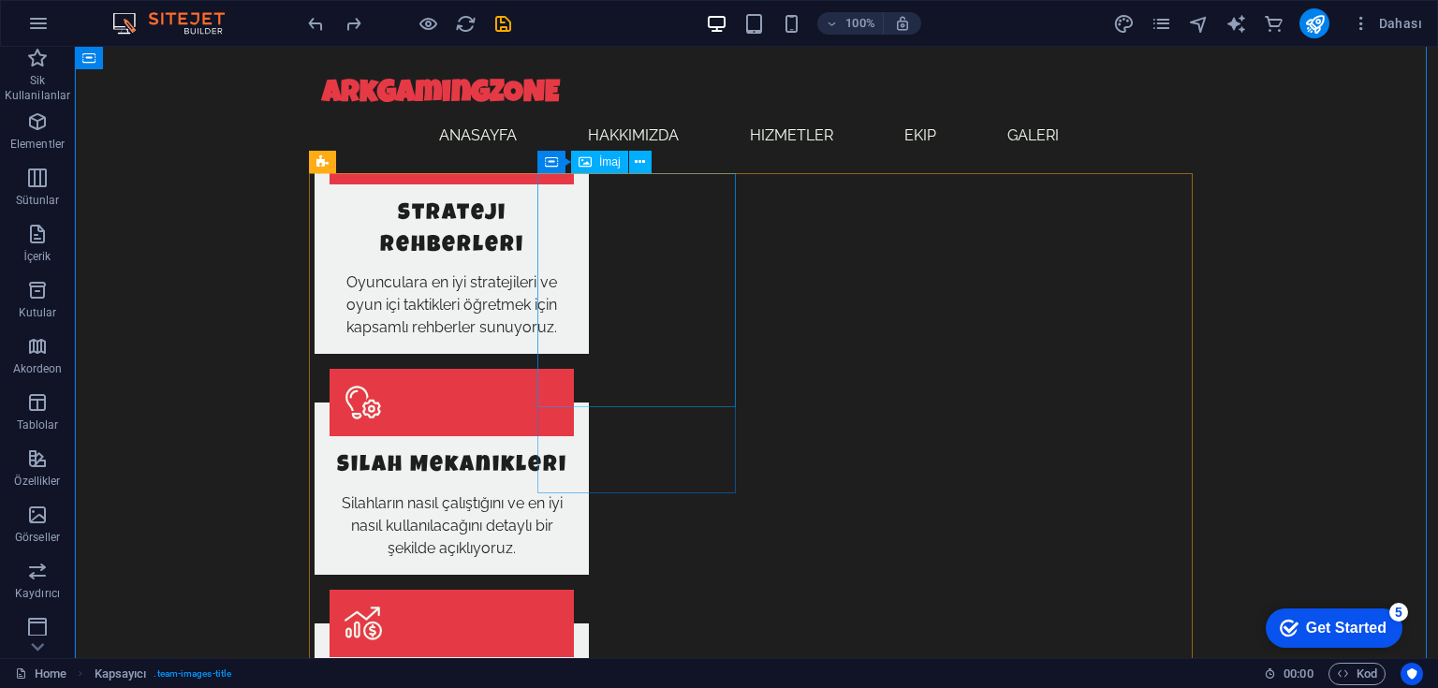
scroll to position [1855, 0]
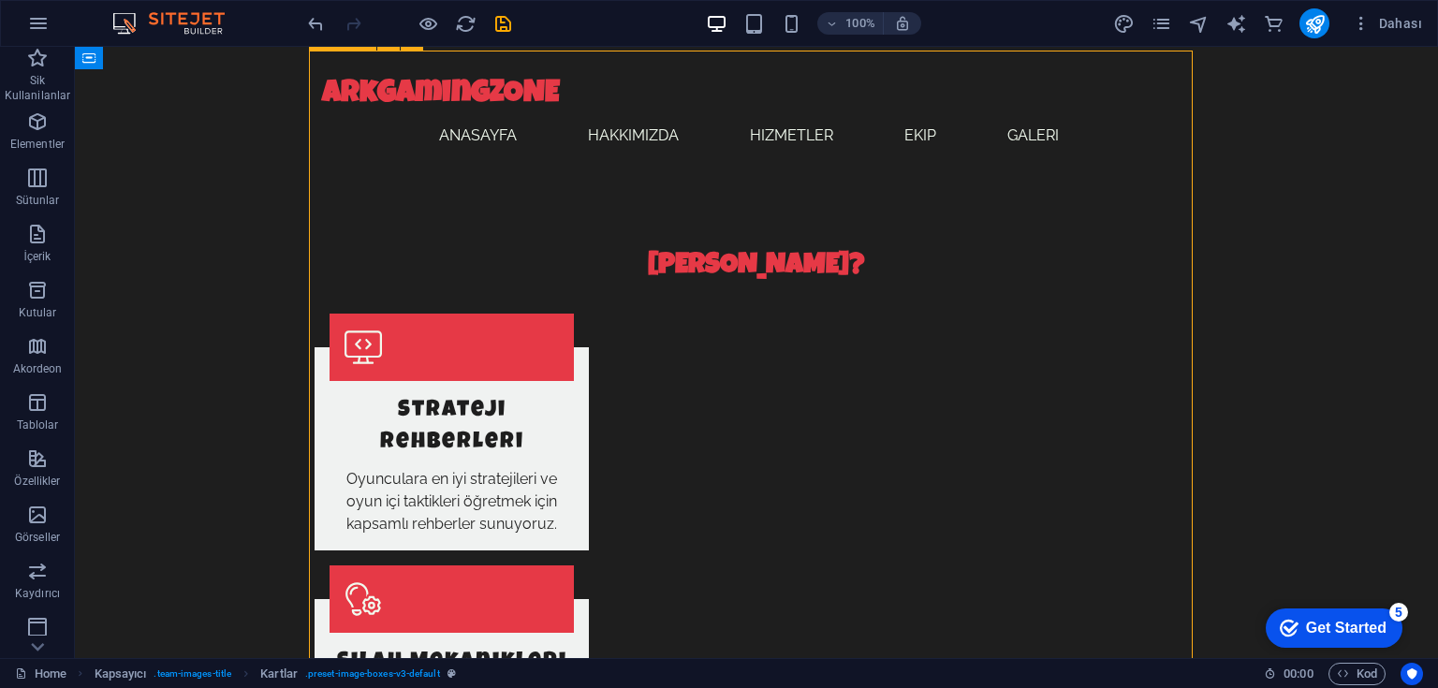
scroll to position [1705, 0]
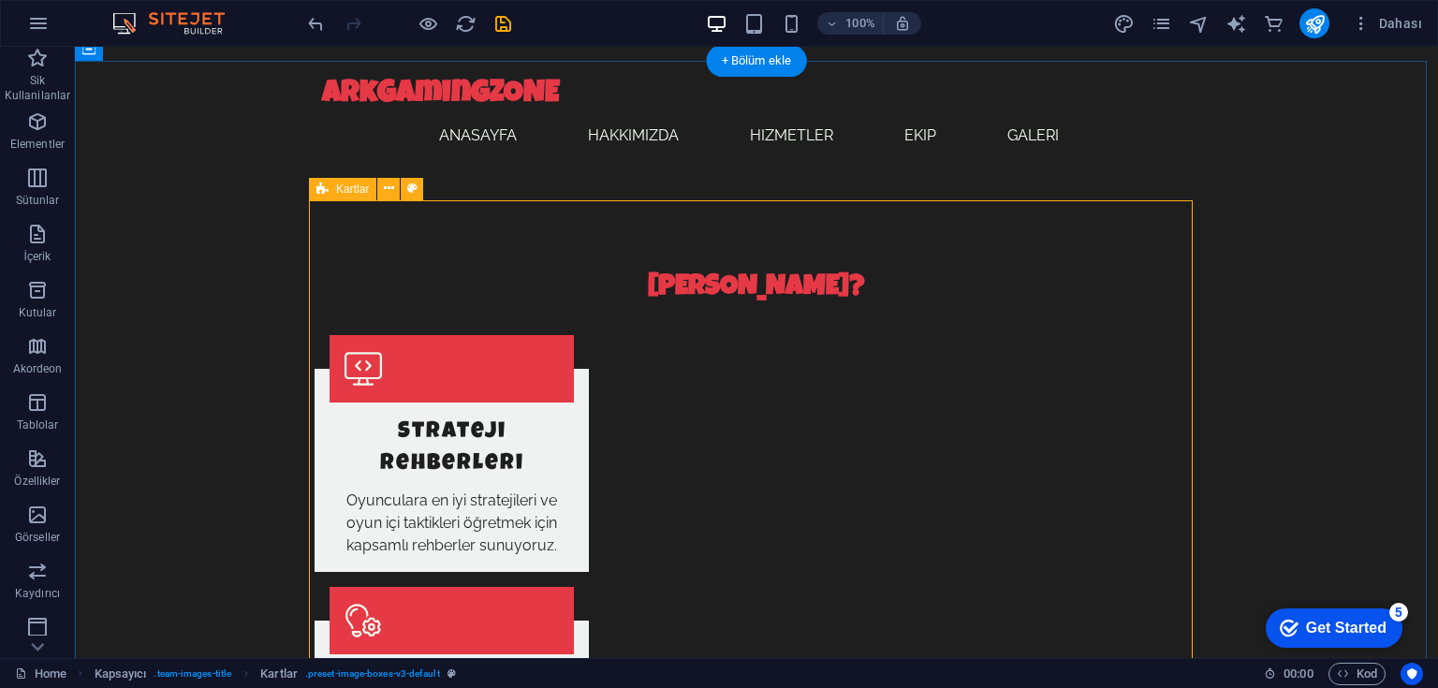
select select "rem"
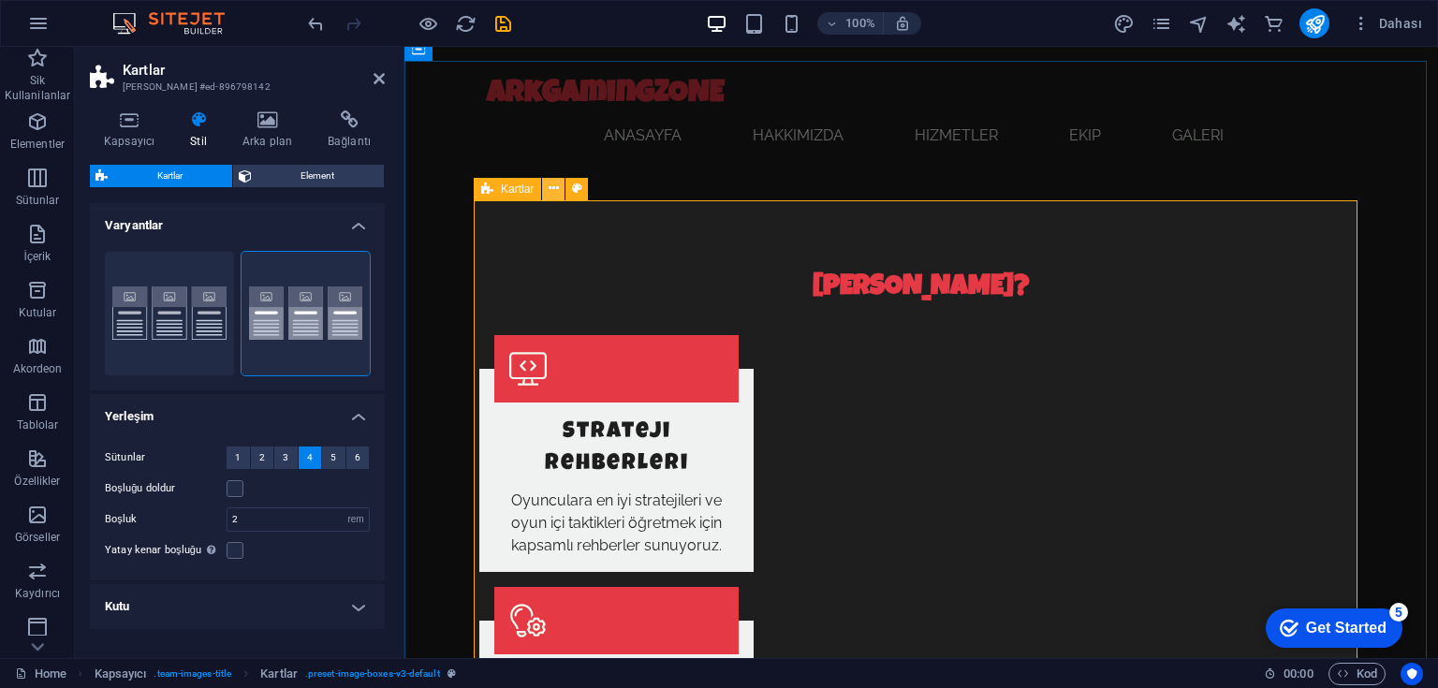
click at [550, 193] on icon at bounding box center [554, 189] width 10 height 20
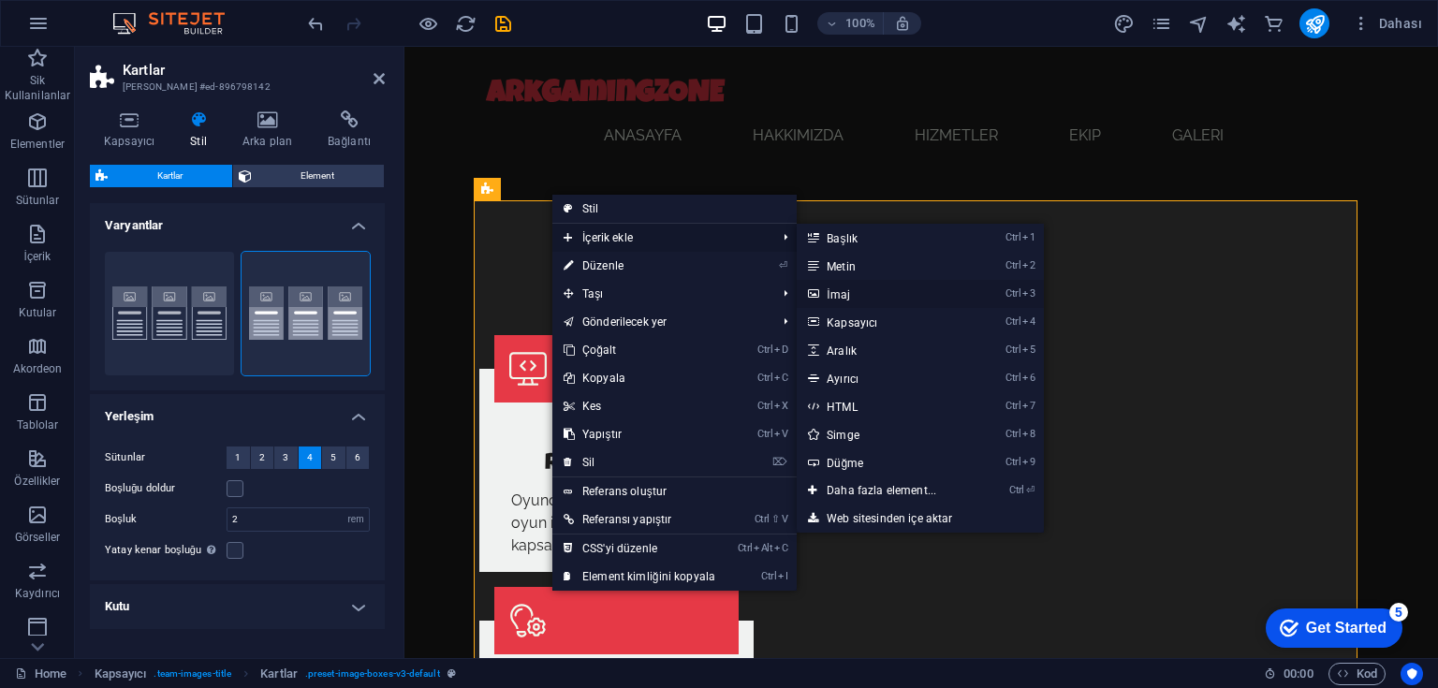
drag, startPoint x: 855, startPoint y: 294, endPoint x: 472, endPoint y: 258, distance: 384.6
click at [855, 294] on link "Ctrl 3 İmaj" at bounding box center [885, 294] width 177 height 28
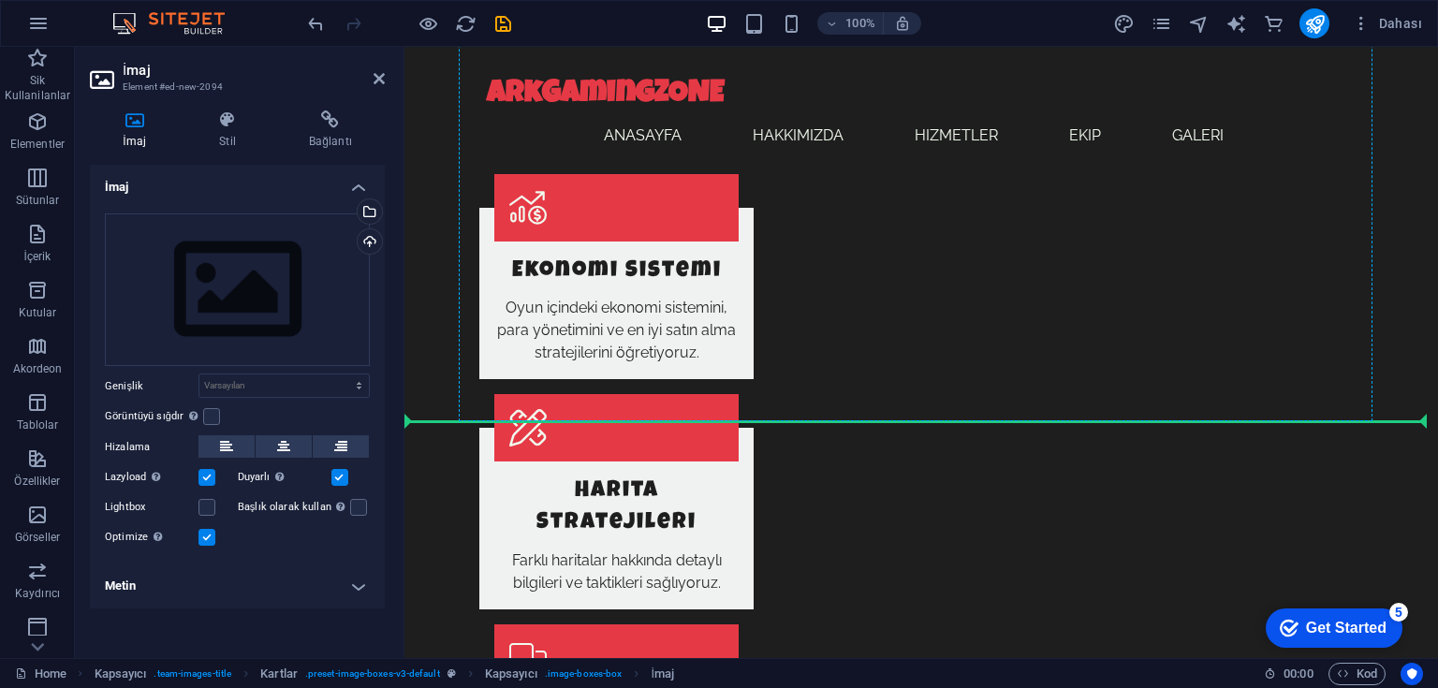
drag, startPoint x: 592, startPoint y: 255, endPoint x: 992, endPoint y: 269, distance: 400.9
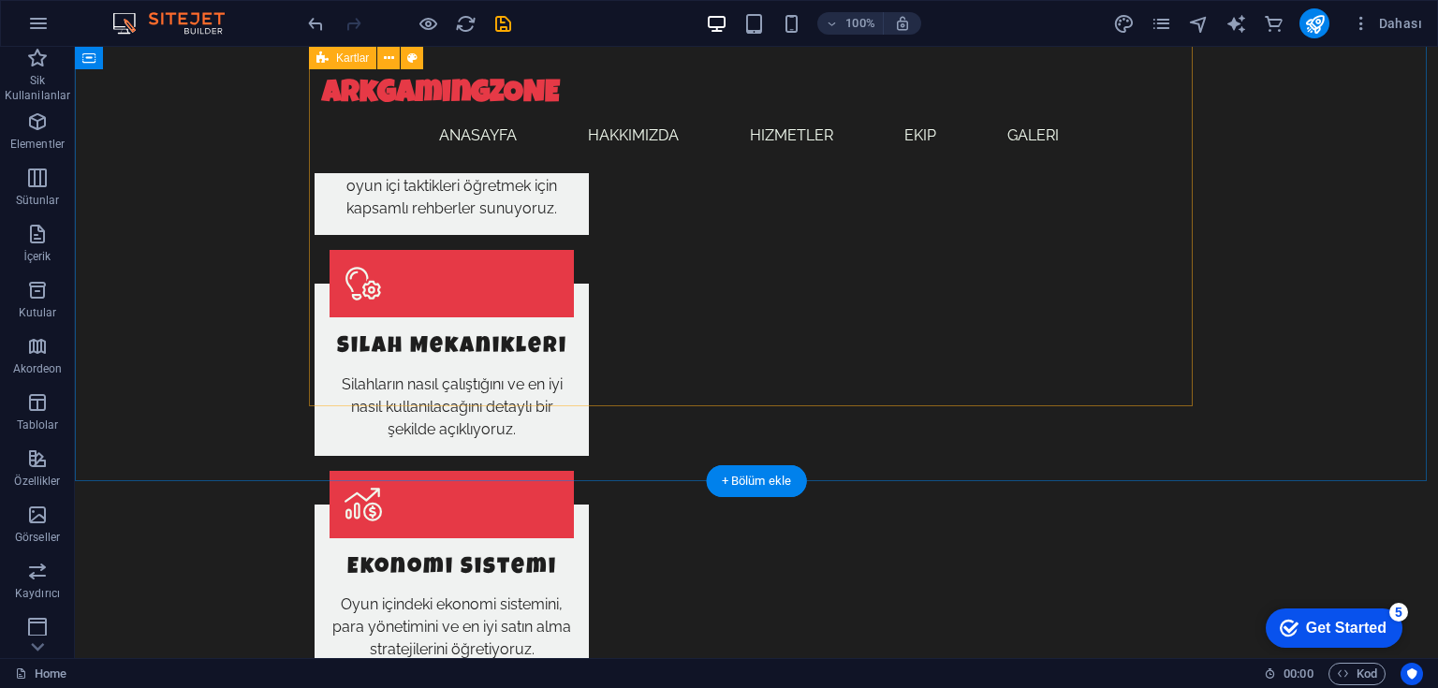
scroll to position [2003, 0]
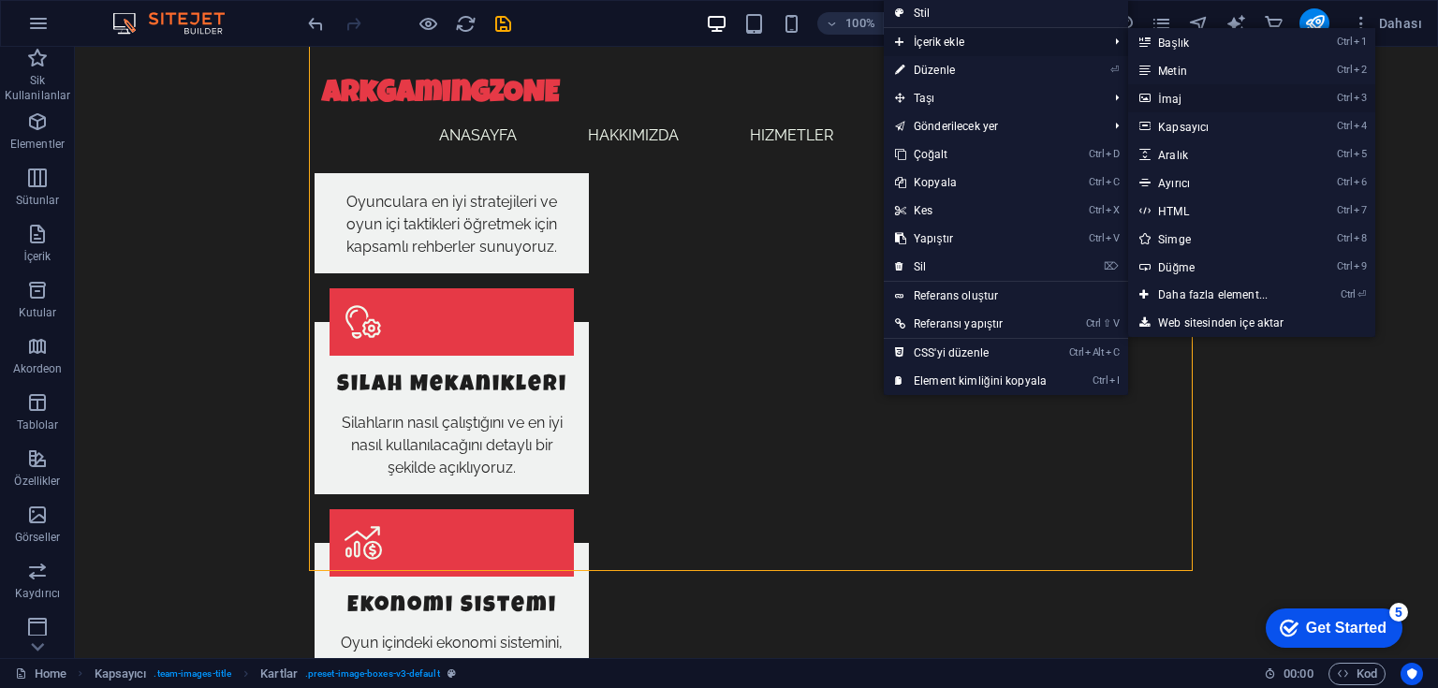
drag, startPoint x: 1181, startPoint y: 100, endPoint x: 756, endPoint y: 73, distance: 425.9
click at [1181, 100] on link "Ctrl 3 İmaj" at bounding box center [1216, 98] width 177 height 28
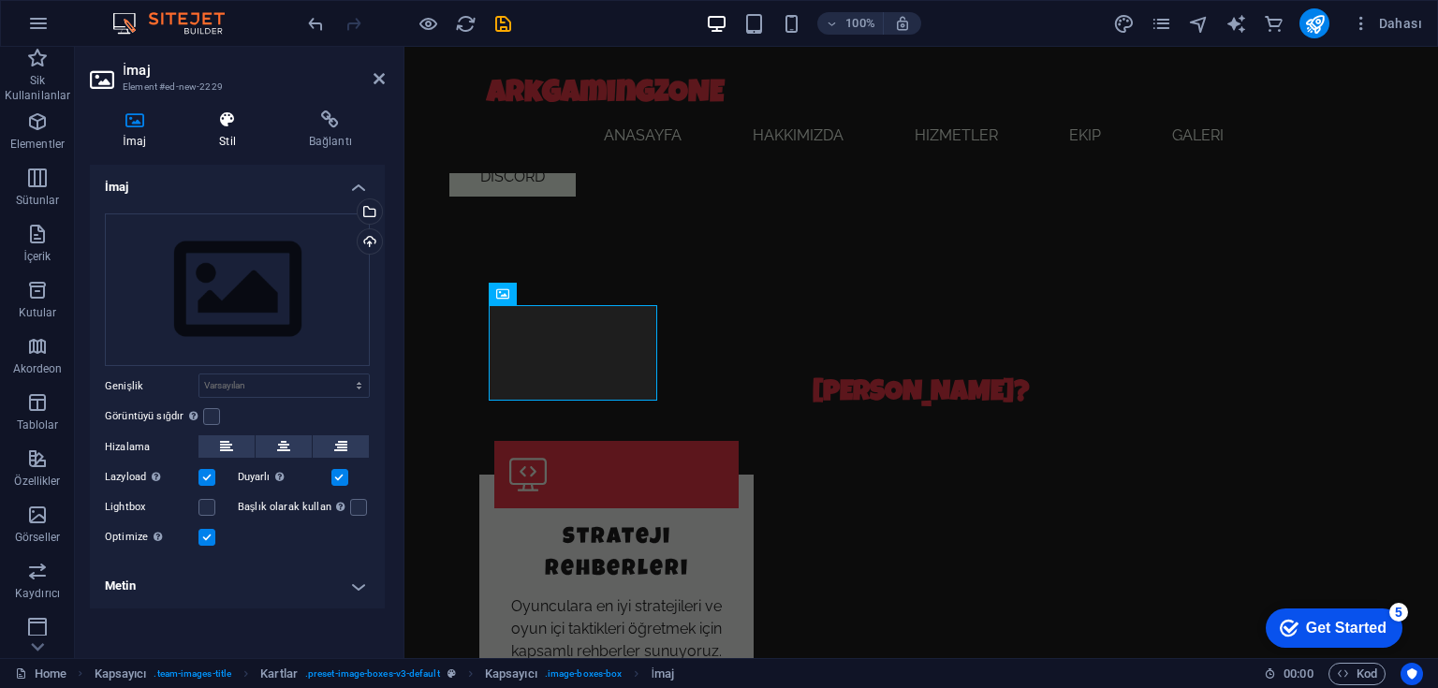
click at [232, 136] on h4 "Stil" at bounding box center [231, 129] width 90 height 39
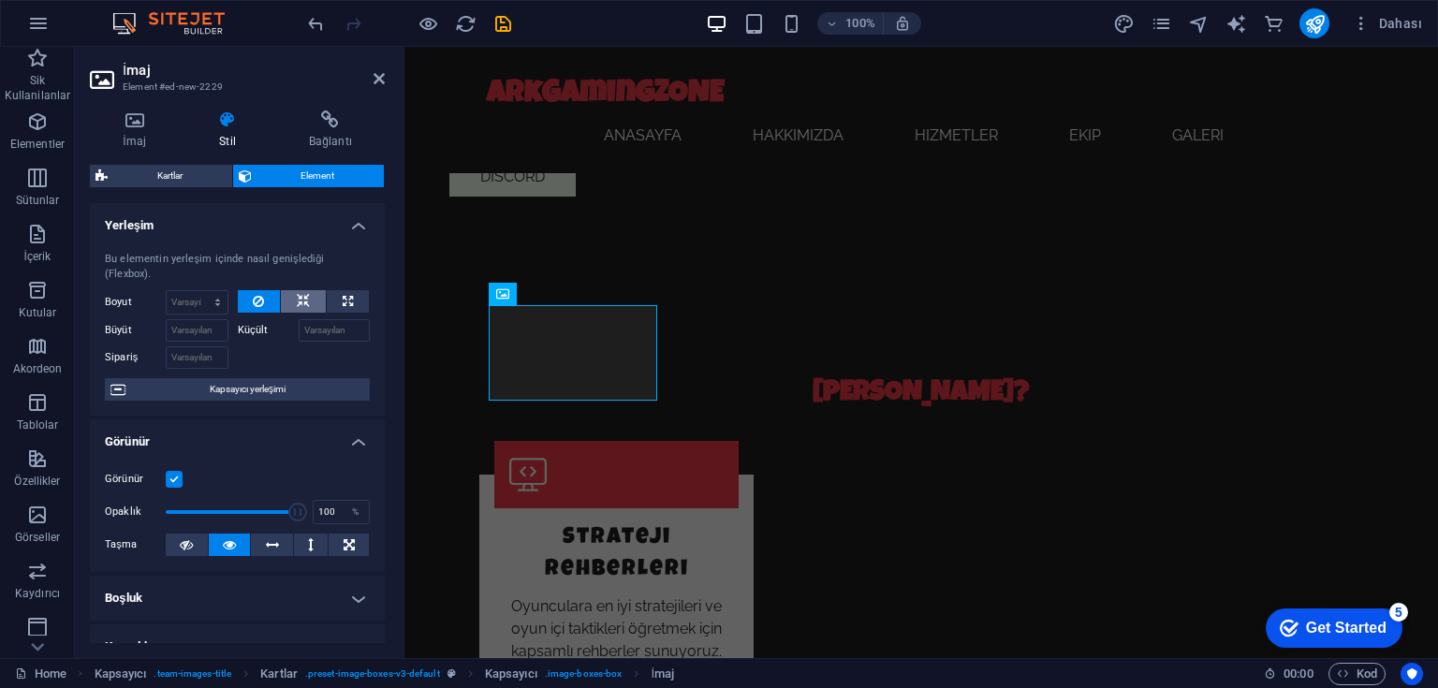
click at [302, 303] on icon at bounding box center [303, 301] width 13 height 22
click at [345, 298] on icon at bounding box center [348, 301] width 10 height 22
type input "100"
select select "%"
click at [311, 300] on button at bounding box center [303, 301] width 45 height 22
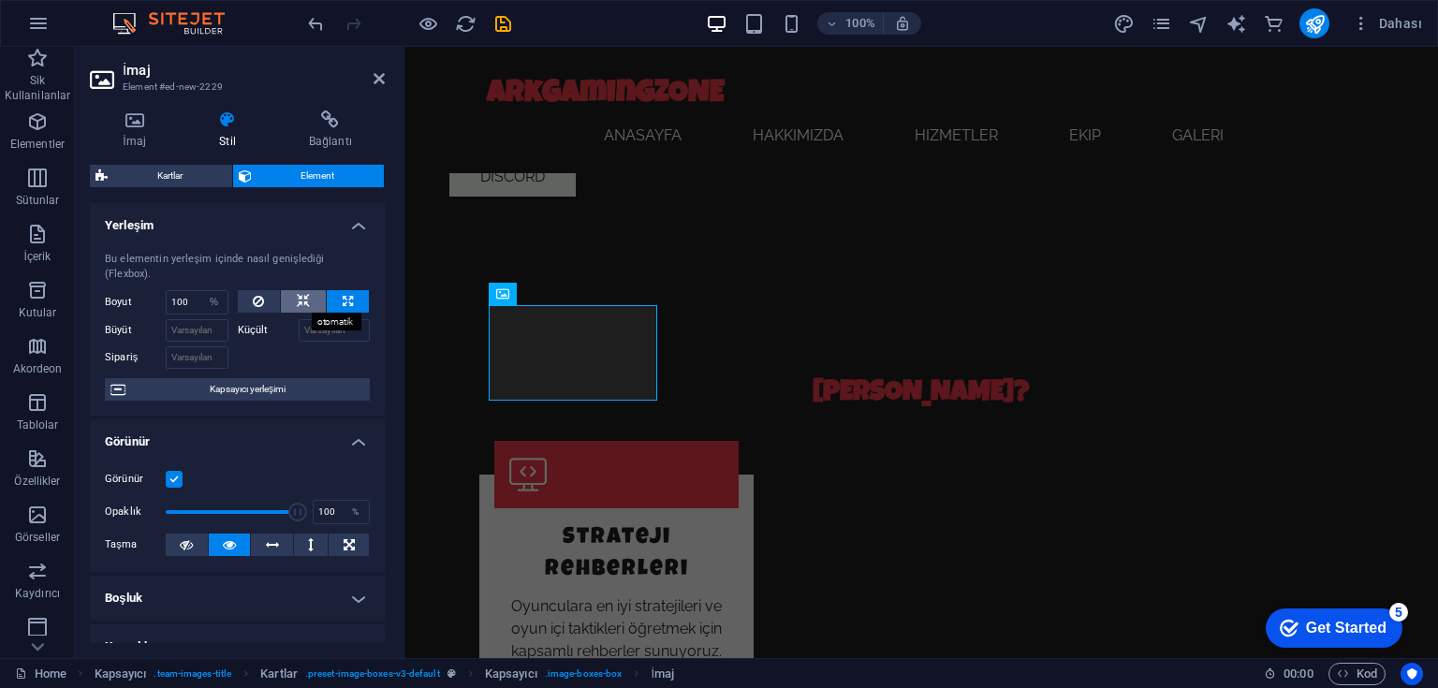
select select "DISABLED_OPTION_VALUE"
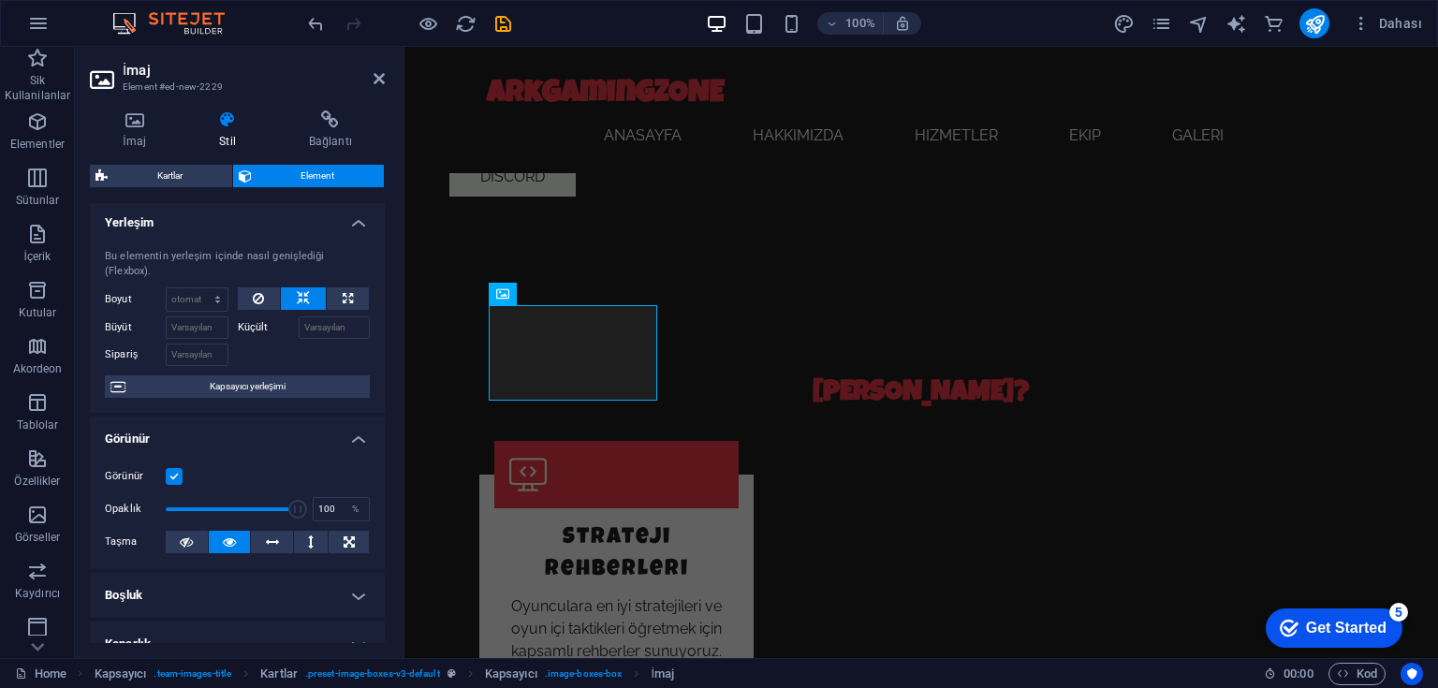
scroll to position [0, 0]
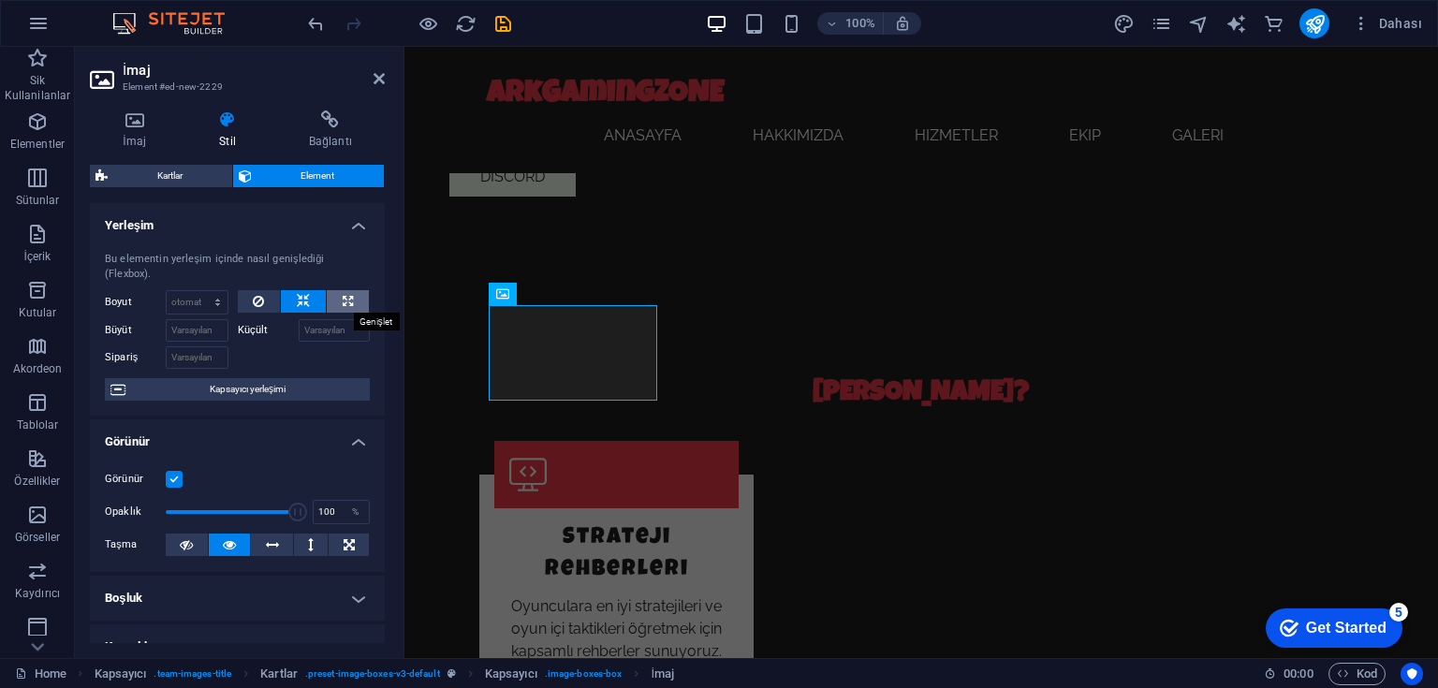
click at [343, 307] on icon at bounding box center [348, 301] width 10 height 22
type input "100"
select select "%"
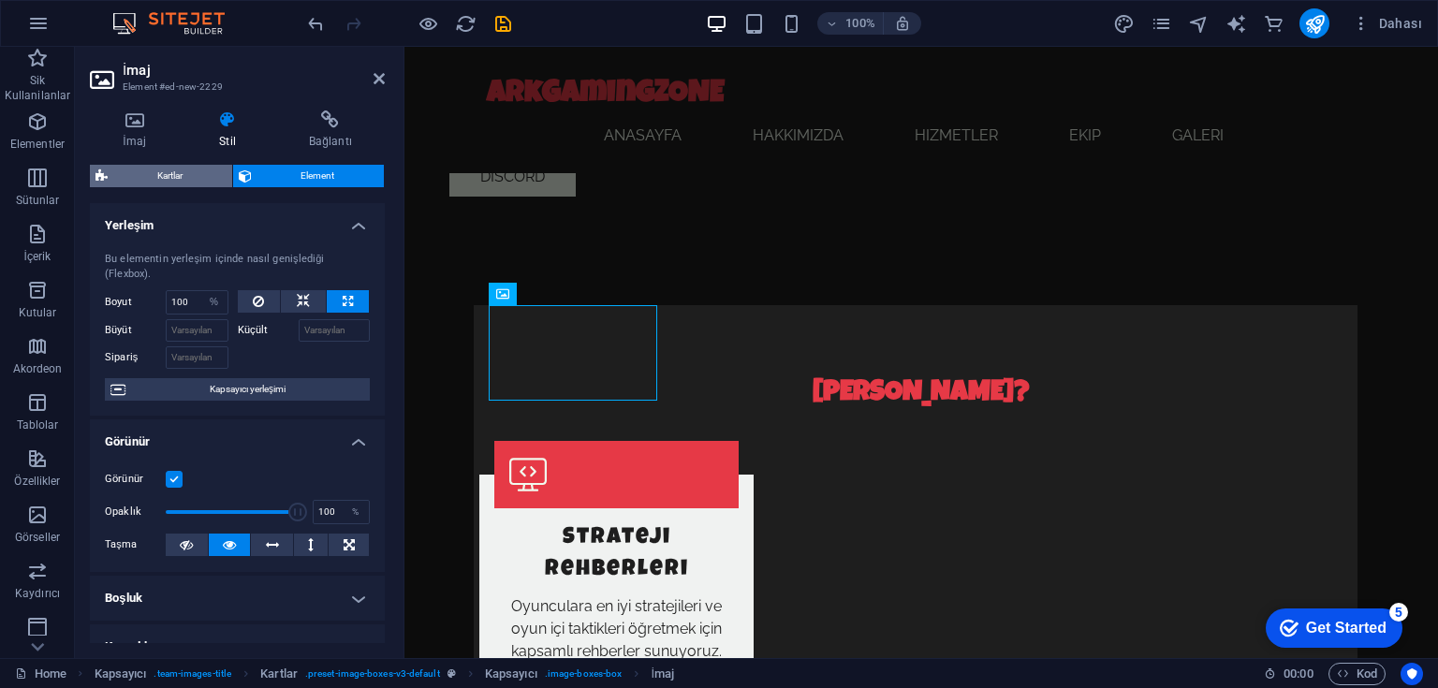
click at [176, 176] on span "Kartlar" at bounding box center [169, 176] width 113 height 22
select select "rem"
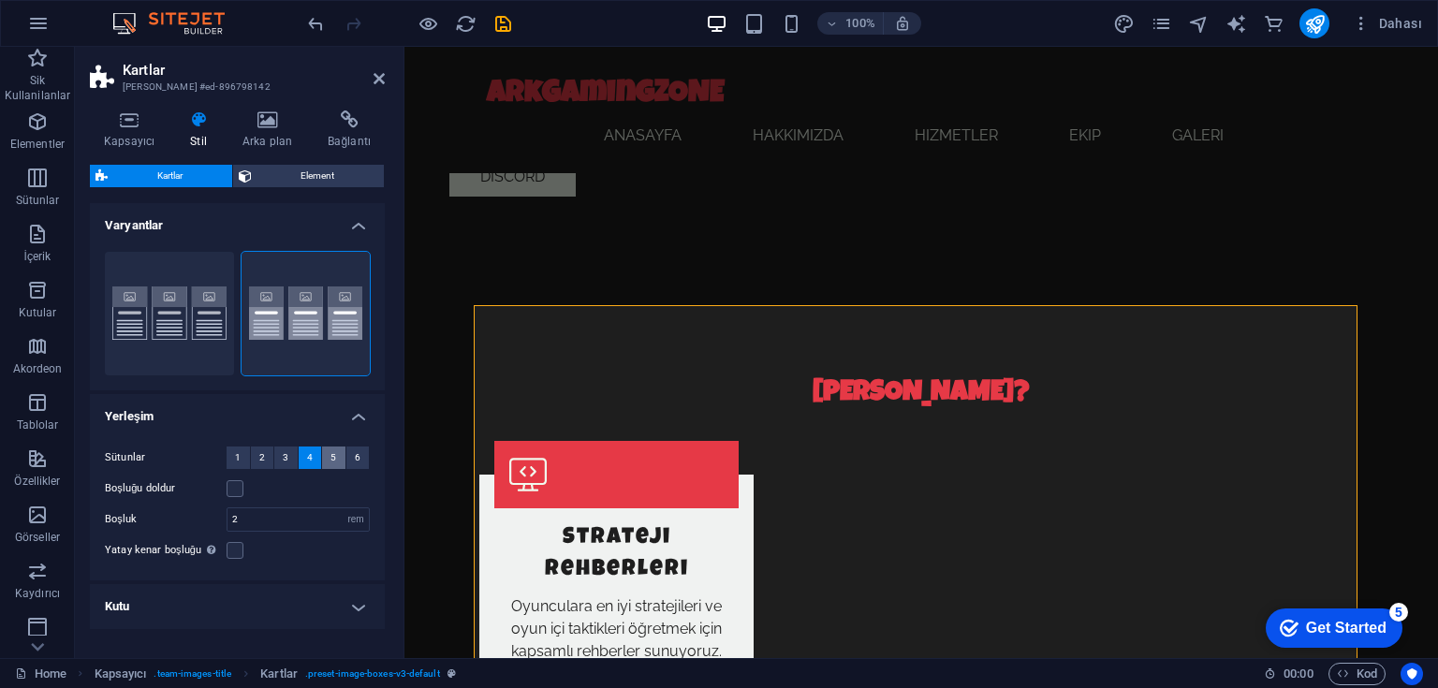
click at [325, 456] on button "5" at bounding box center [333, 458] width 23 height 22
click at [355, 461] on span "6" at bounding box center [358, 458] width 6 height 22
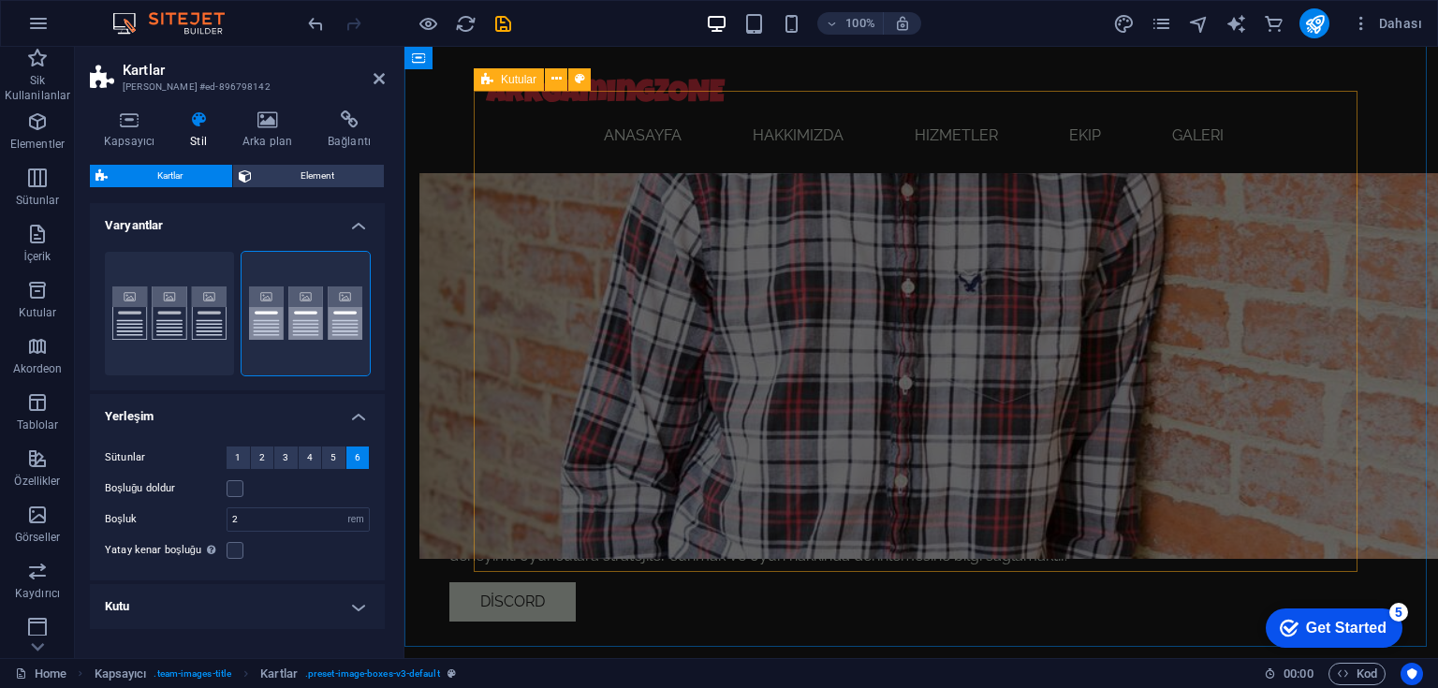
scroll to position [1195, 0]
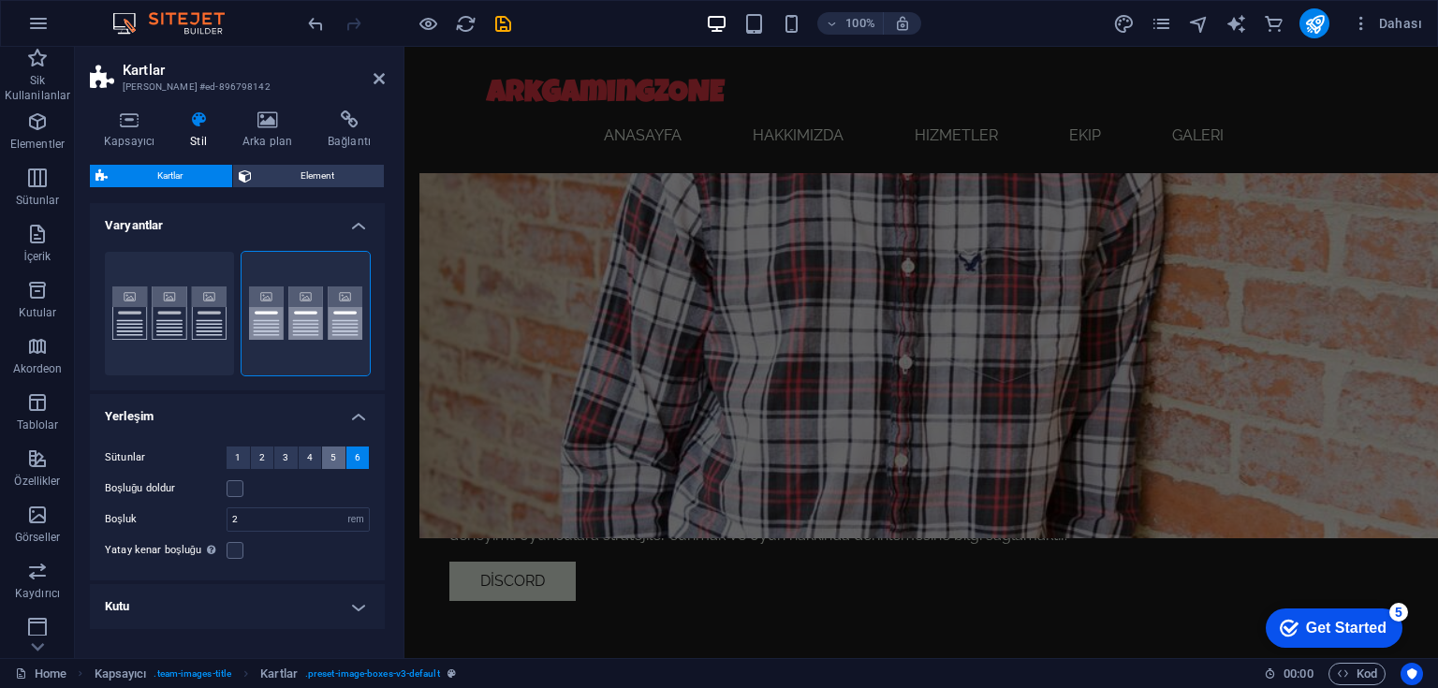
click at [307, 454] on span "4" at bounding box center [310, 458] width 6 height 22
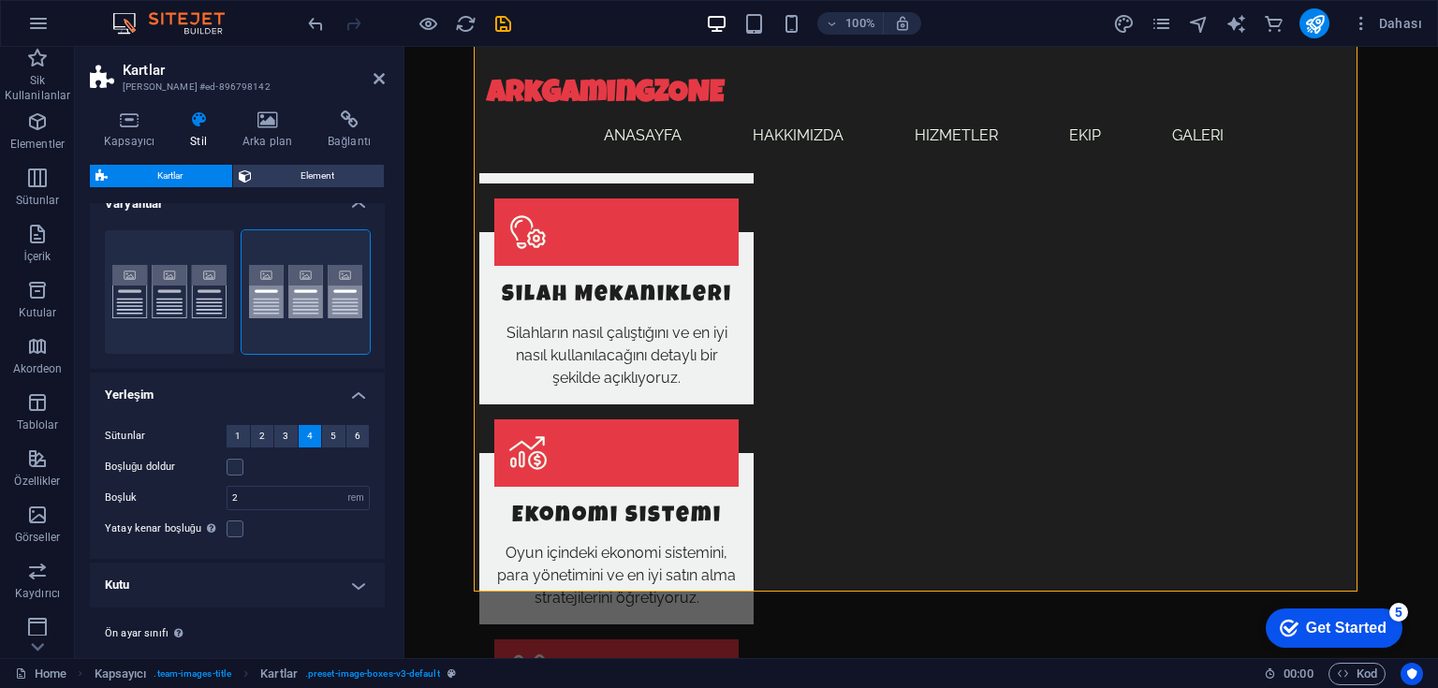
scroll to position [60, 0]
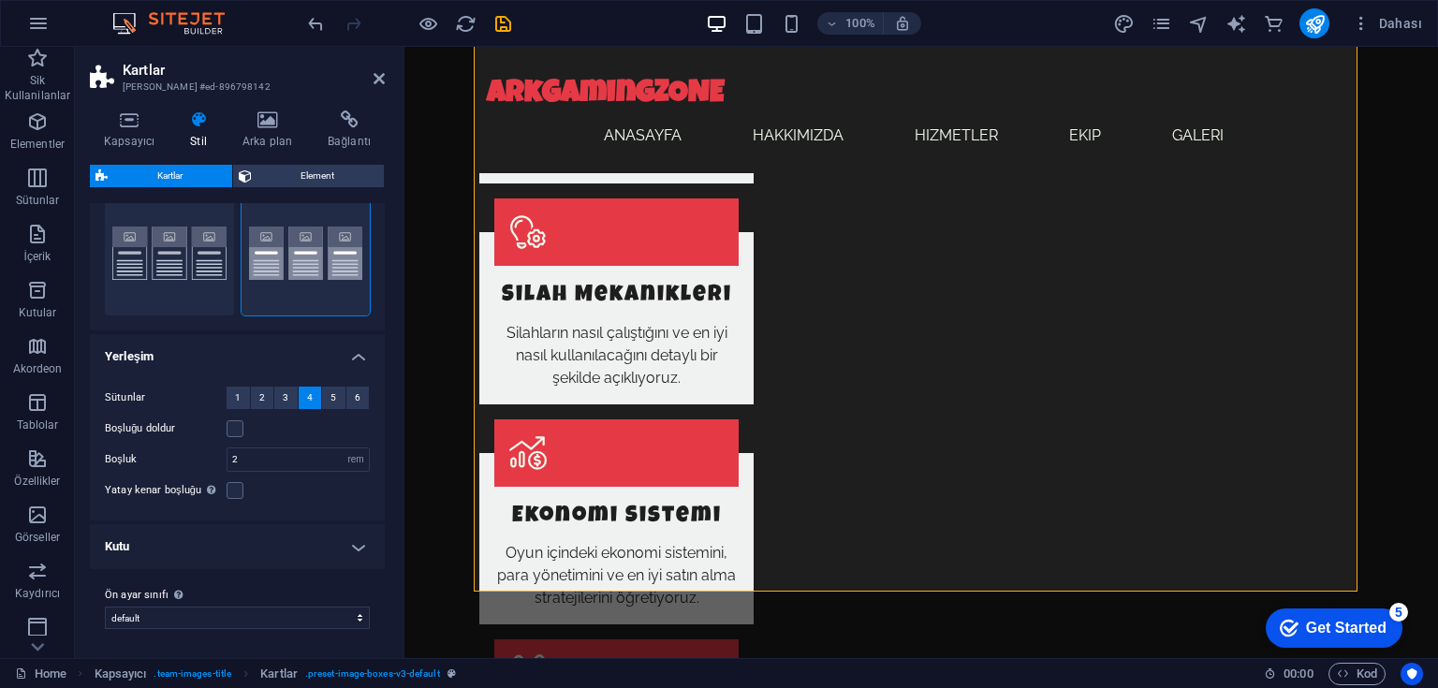
click at [359, 547] on h4 "Kutu" at bounding box center [237, 546] width 295 height 45
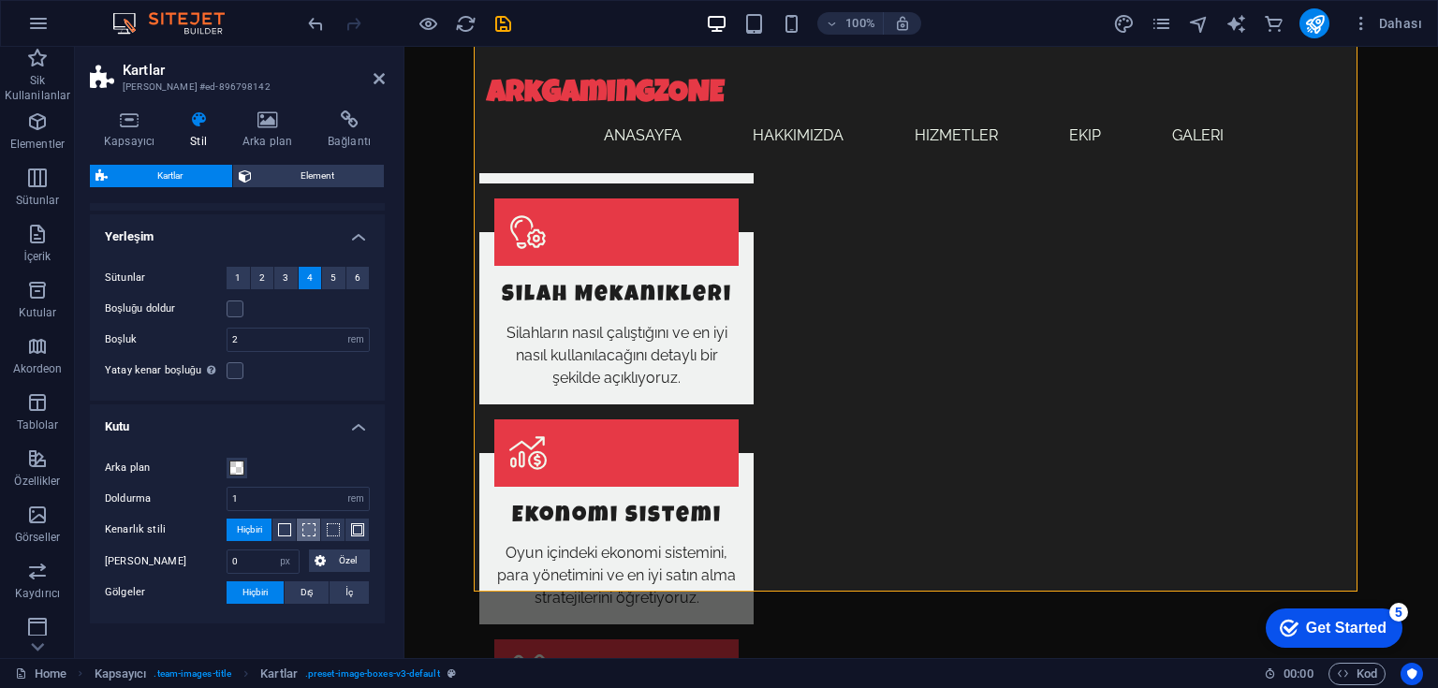
scroll to position [210, 0]
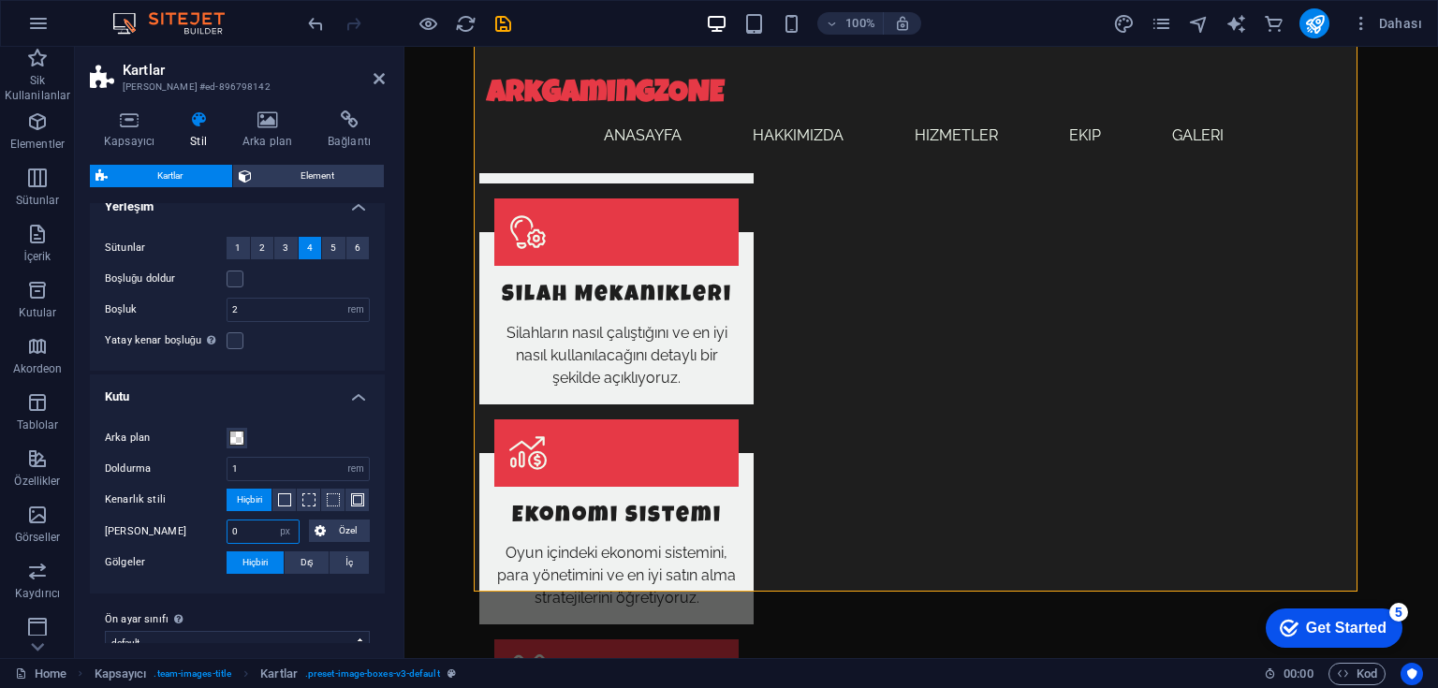
click at [253, 528] on input "0" at bounding box center [262, 532] width 71 height 22
type input "10"
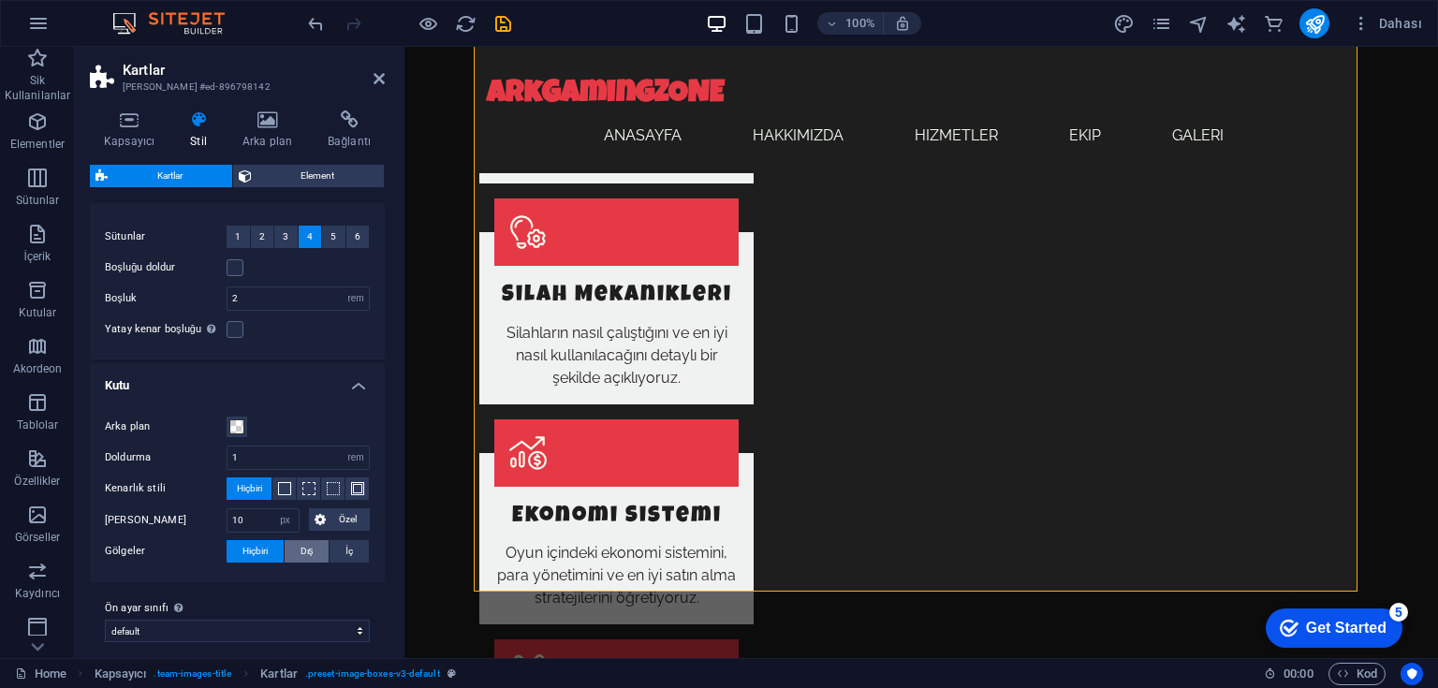
scroll to position [233, 0]
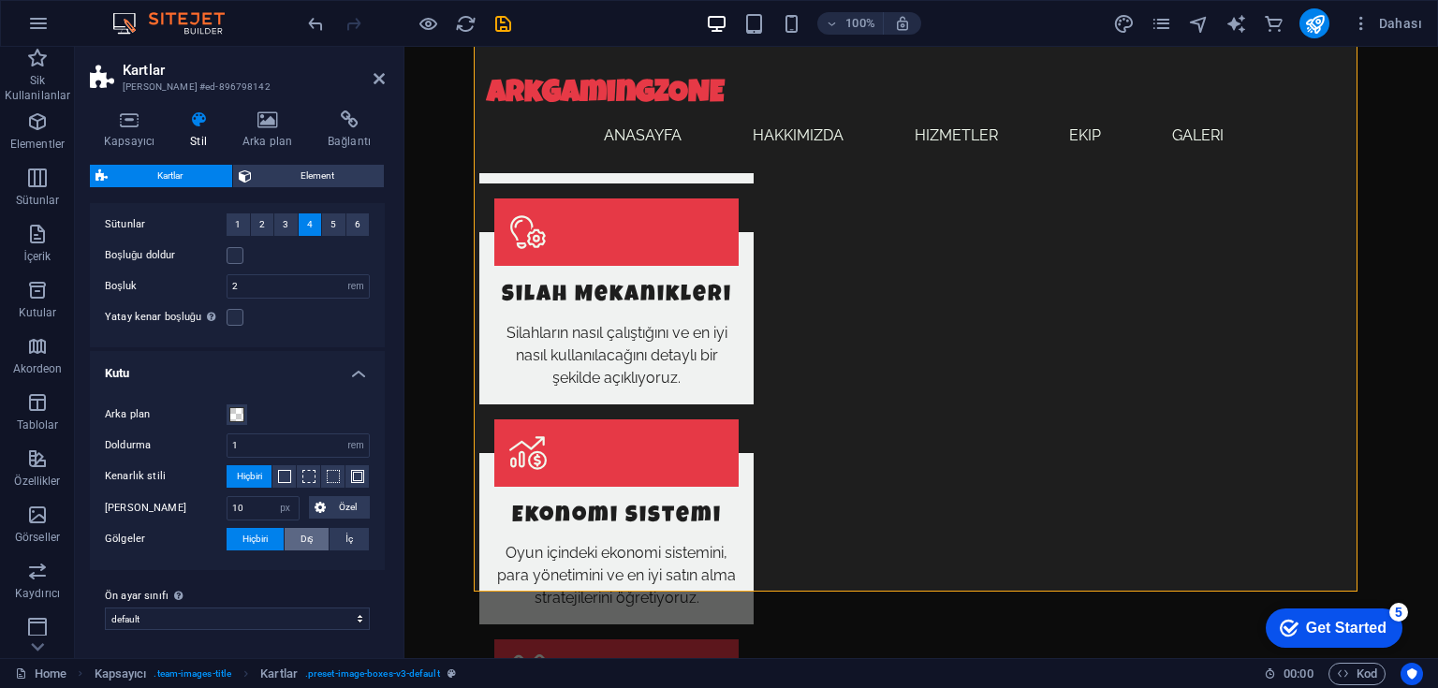
click at [310, 540] on span "Dış" at bounding box center [307, 539] width 13 height 22
type input "2"
type input "4"
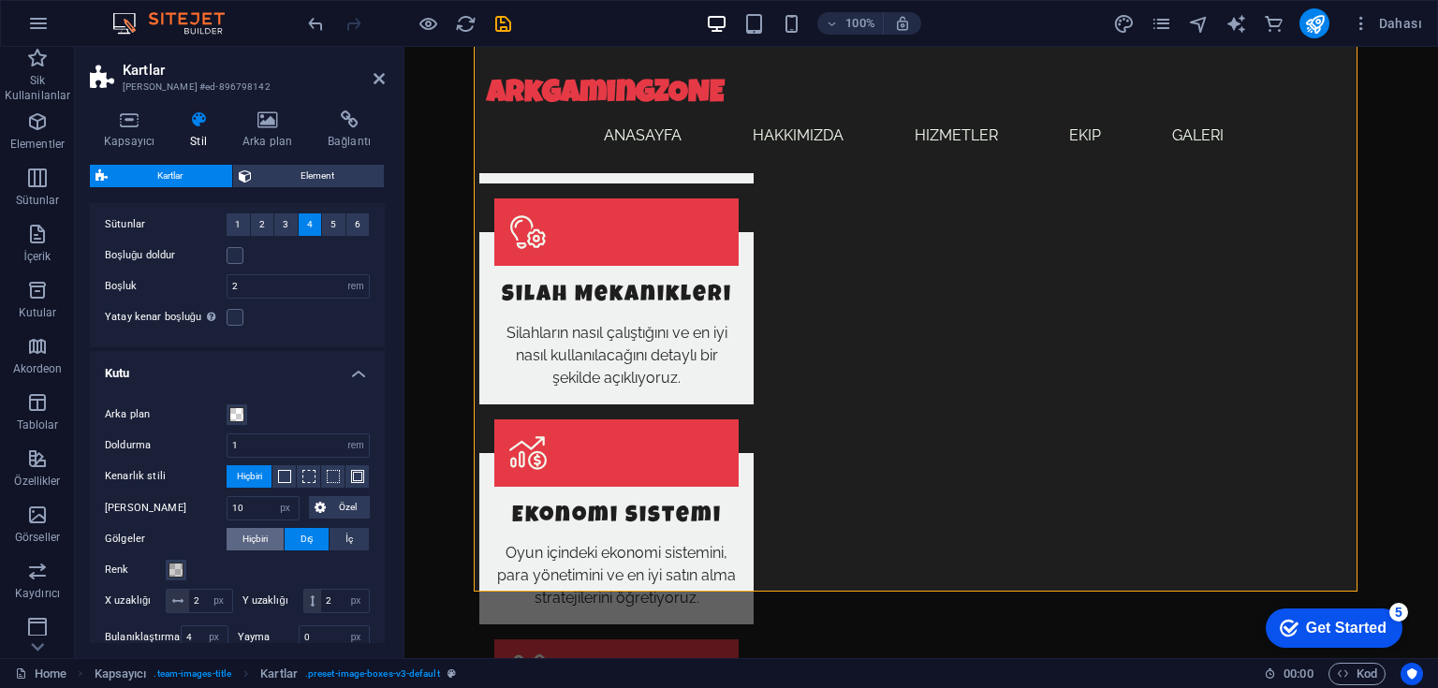
click at [263, 540] on span "Hiçbiri" at bounding box center [254, 539] width 25 height 22
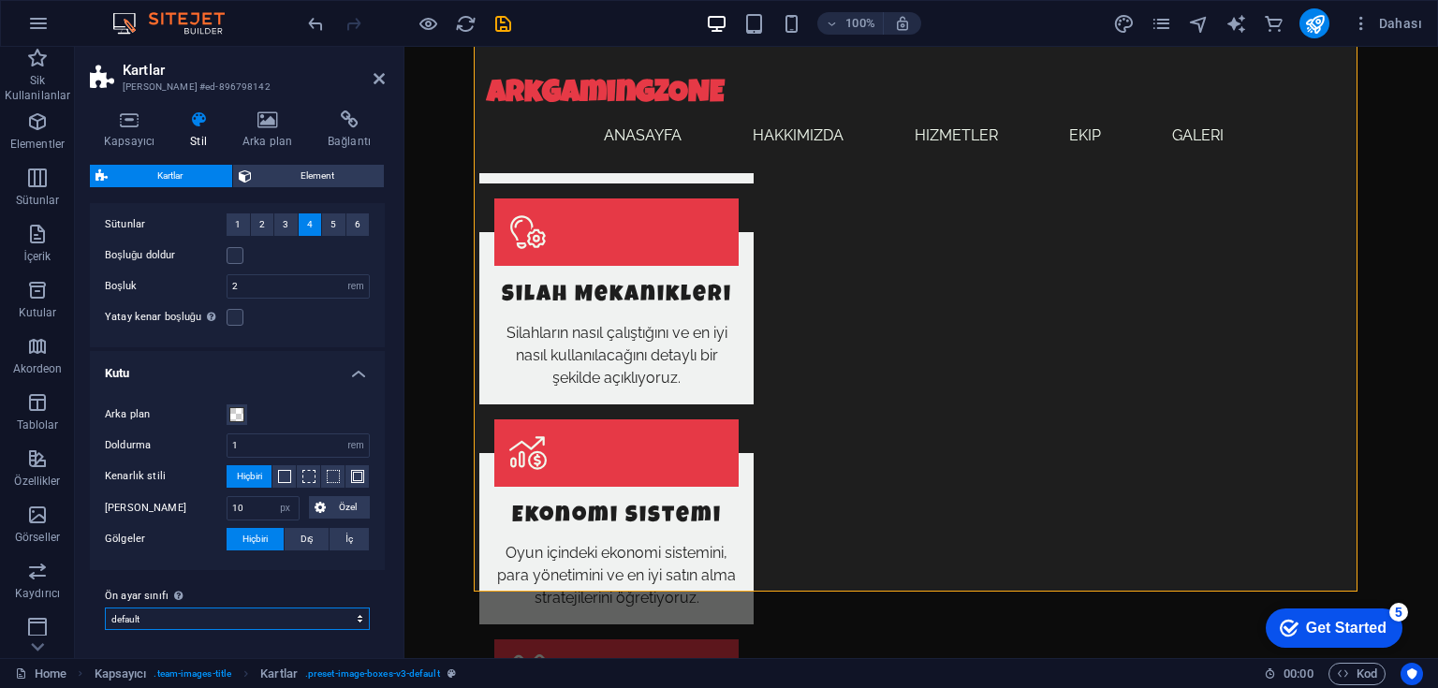
click at [229, 617] on select "default values-2 Ön ayar sınıfı ekle" at bounding box center [237, 619] width 265 height 22
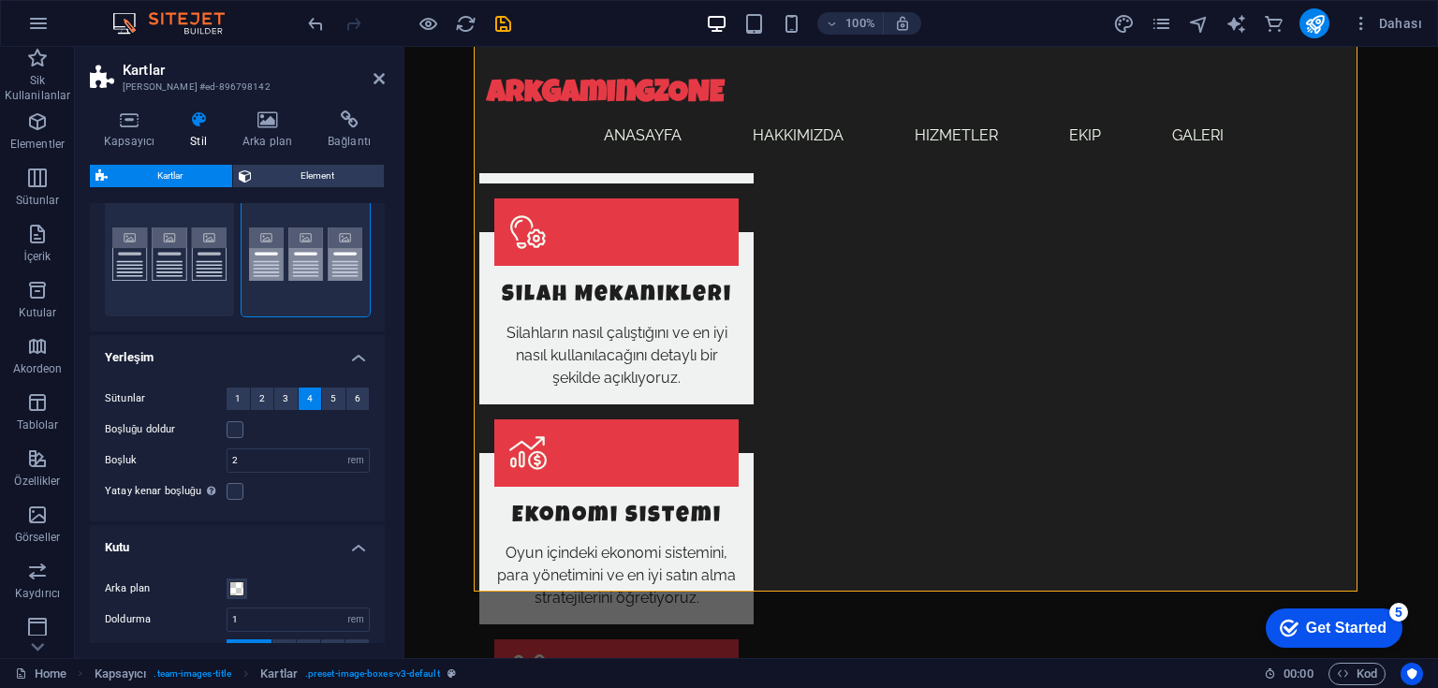
scroll to position [0, 0]
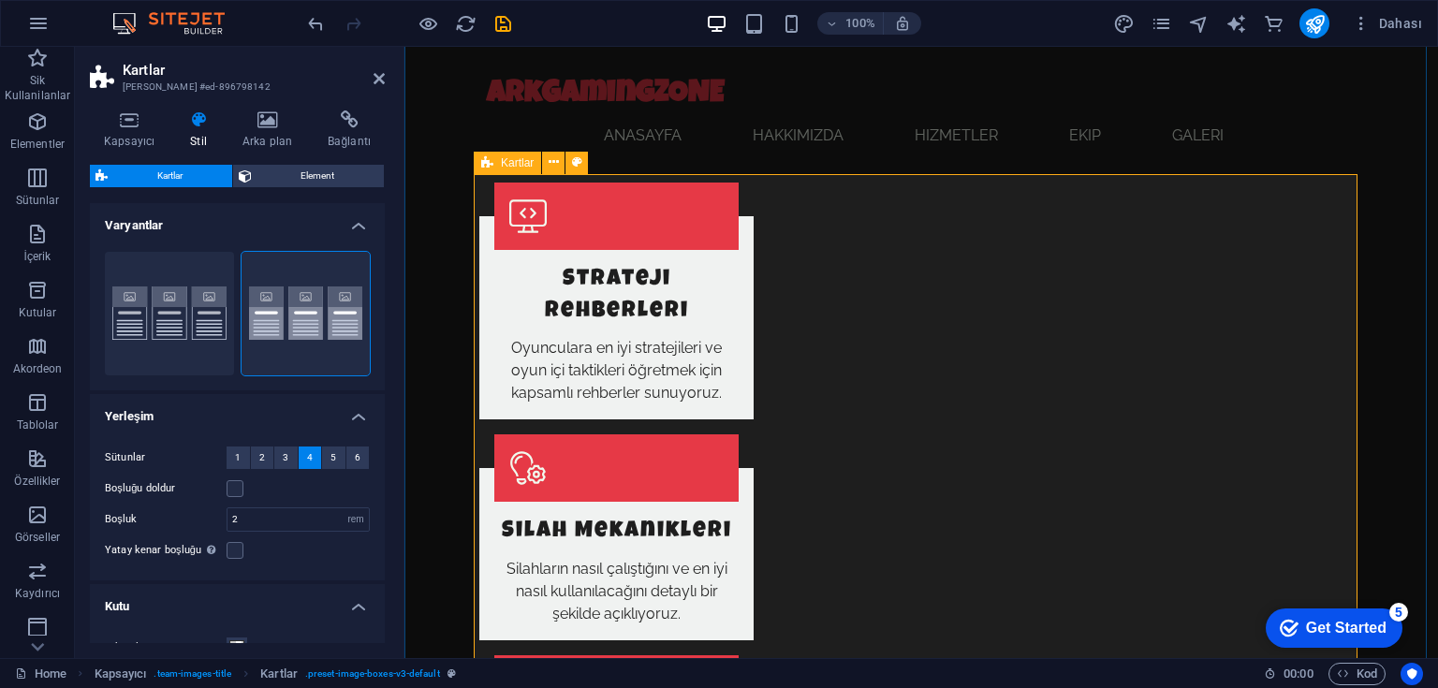
scroll to position [1869, 0]
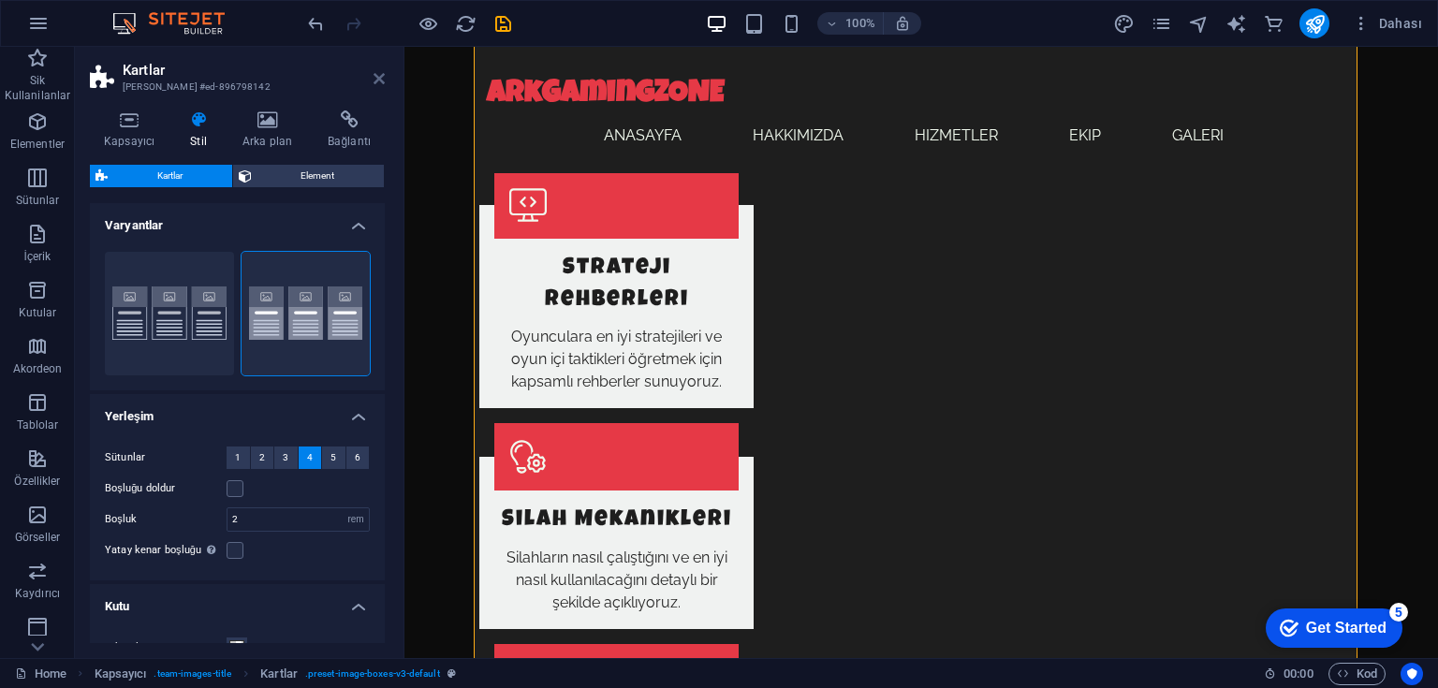
click at [379, 76] on icon at bounding box center [379, 78] width 11 height 15
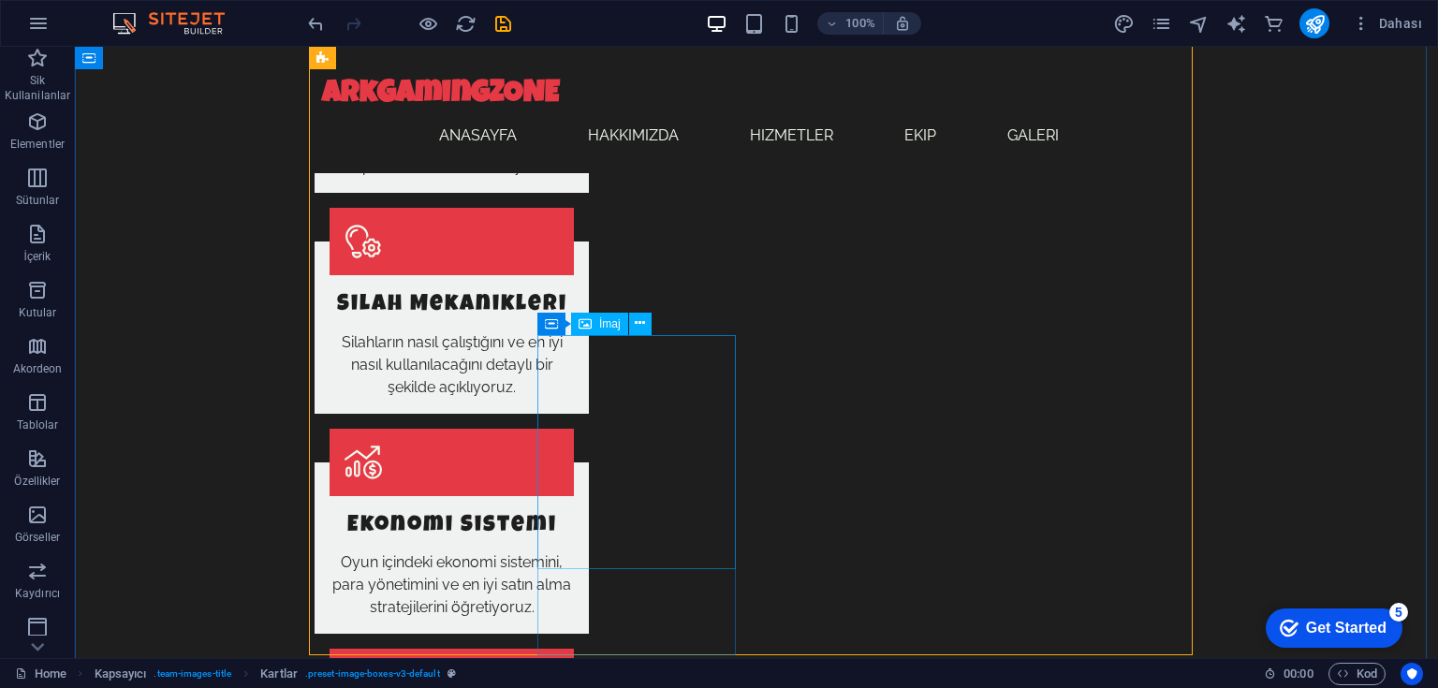
scroll to position [2093, 0]
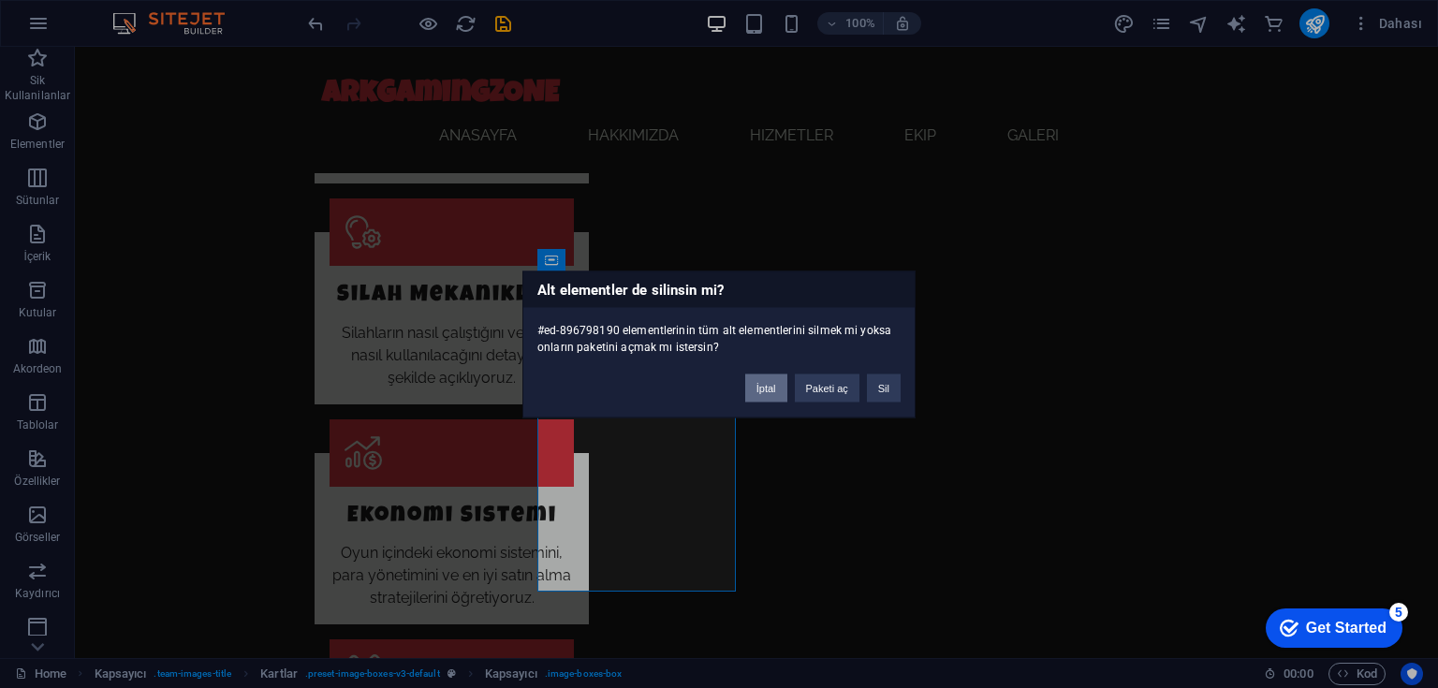
drag, startPoint x: 765, startPoint y: 386, endPoint x: 626, endPoint y: 364, distance: 140.2
click at [765, 386] on button "İptal" at bounding box center [766, 388] width 42 height 28
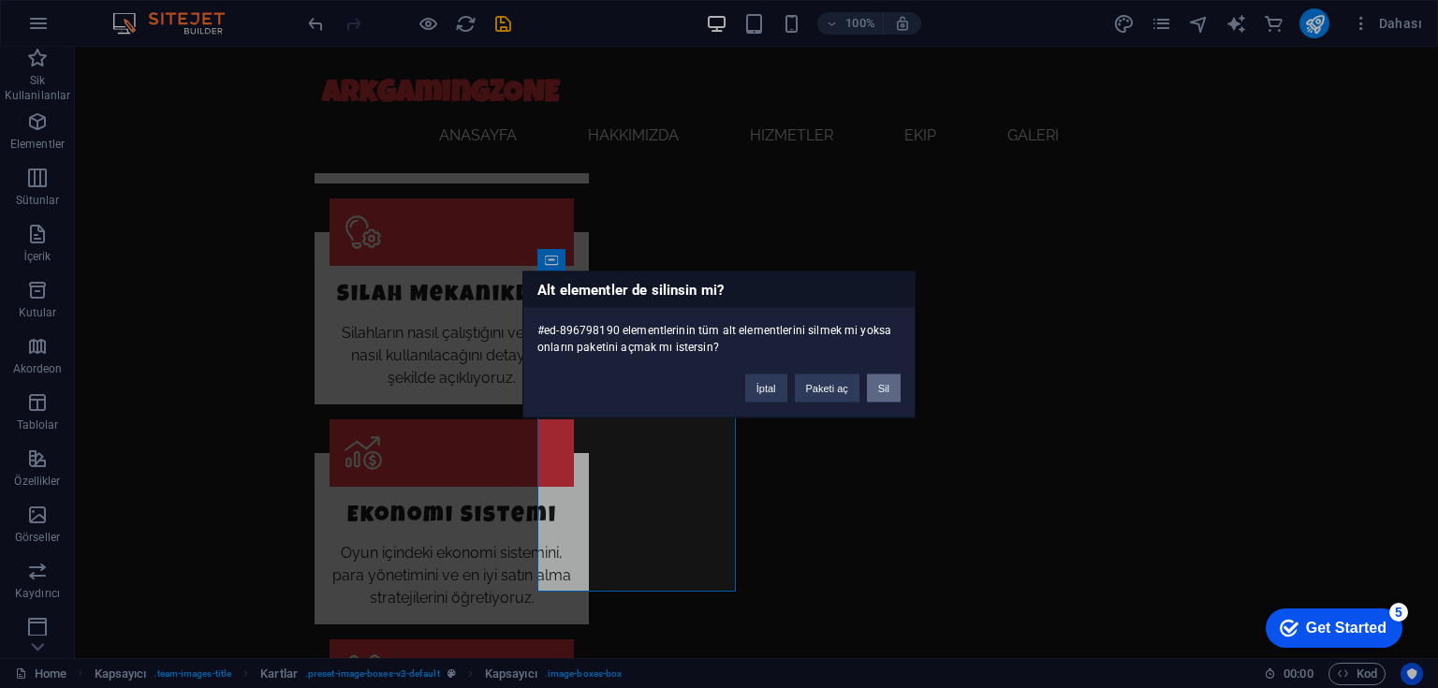
click at [876, 386] on button "Sil" at bounding box center [884, 388] width 34 height 28
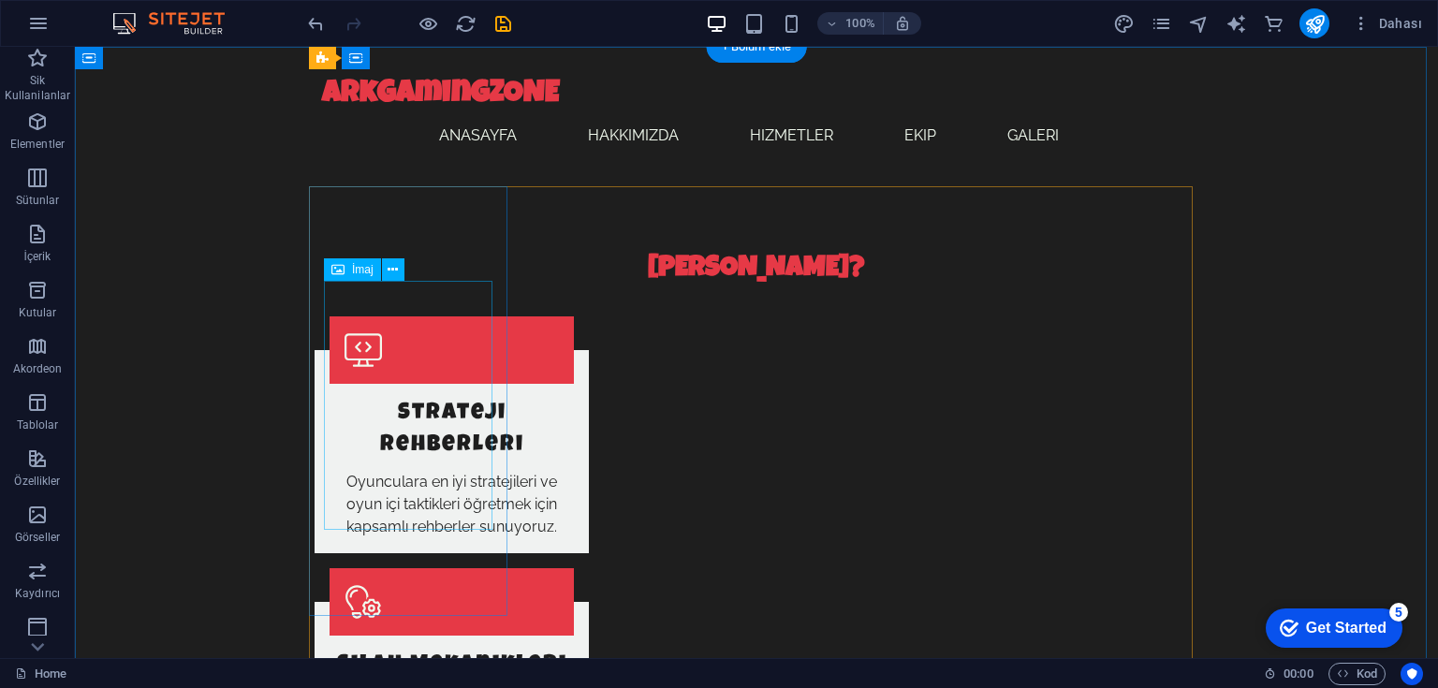
scroll to position [1719, 0]
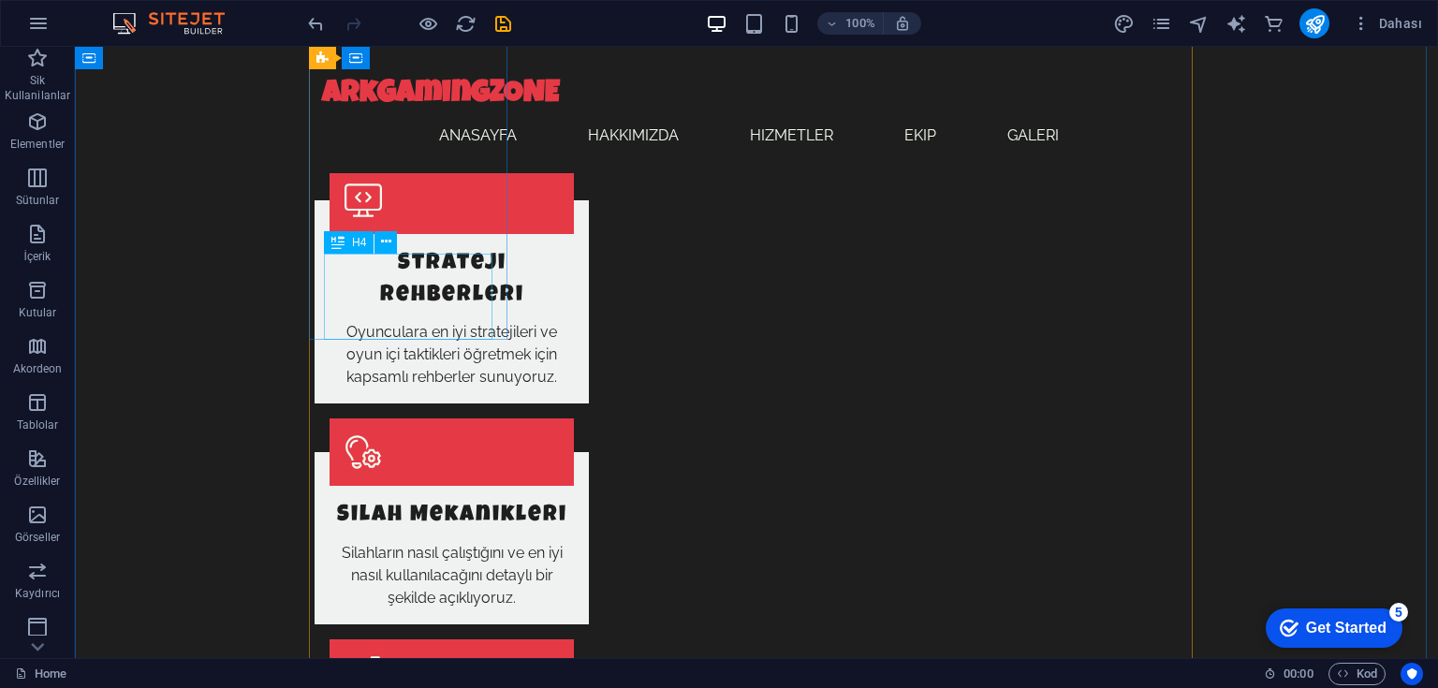
scroll to position [1869, 0]
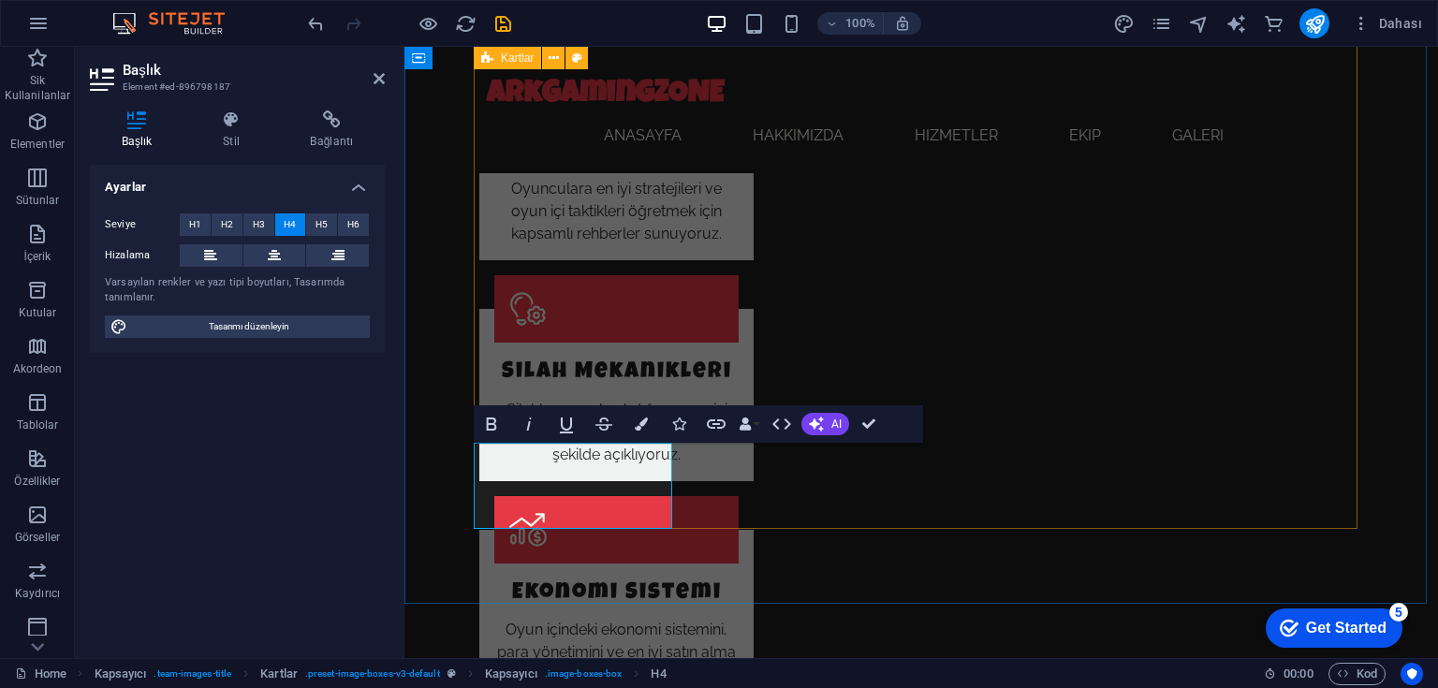
scroll to position [2018, 0]
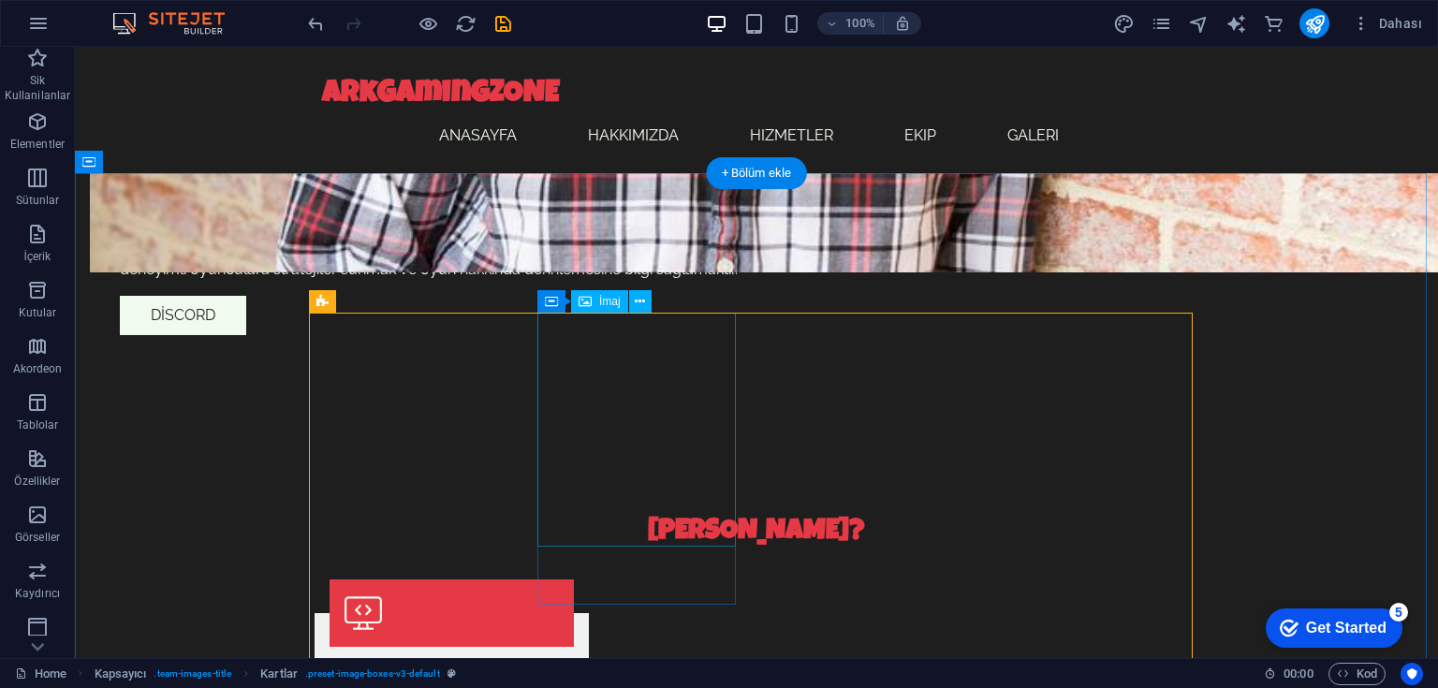
scroll to position [1419, 0]
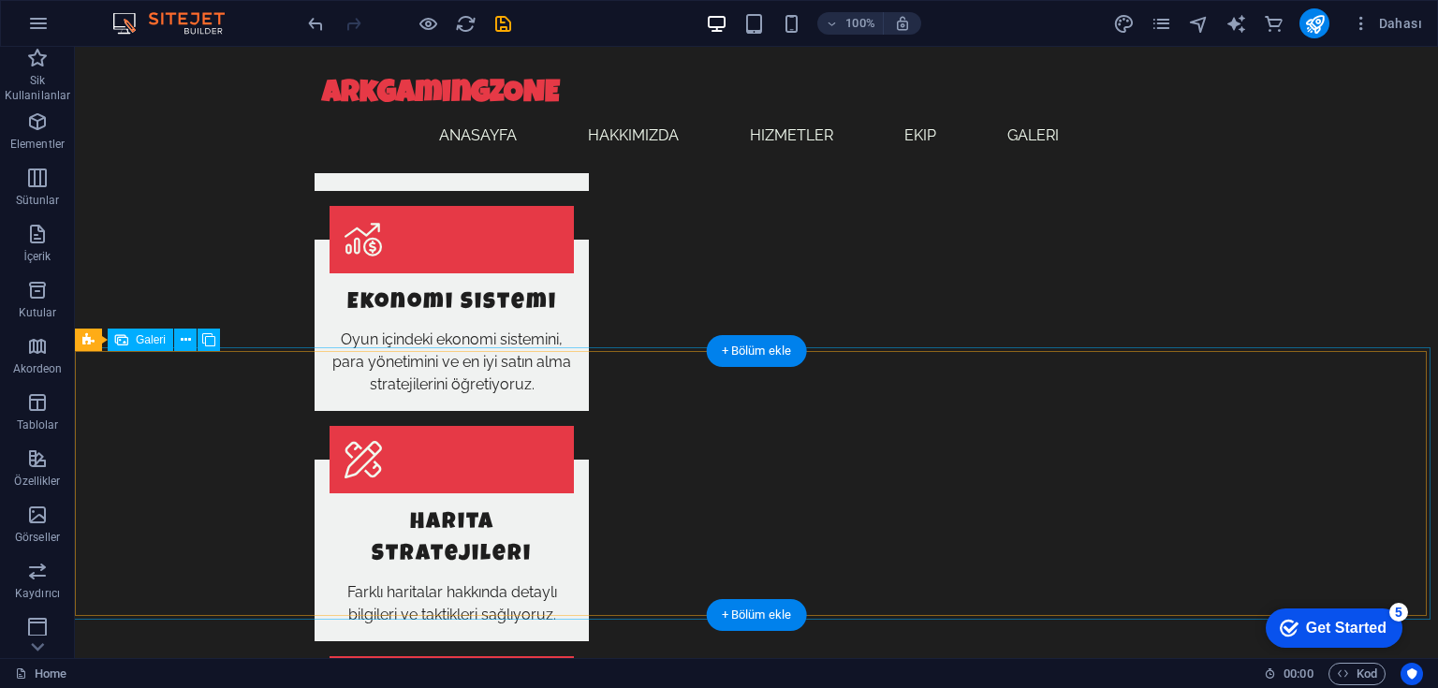
scroll to position [2311, 0]
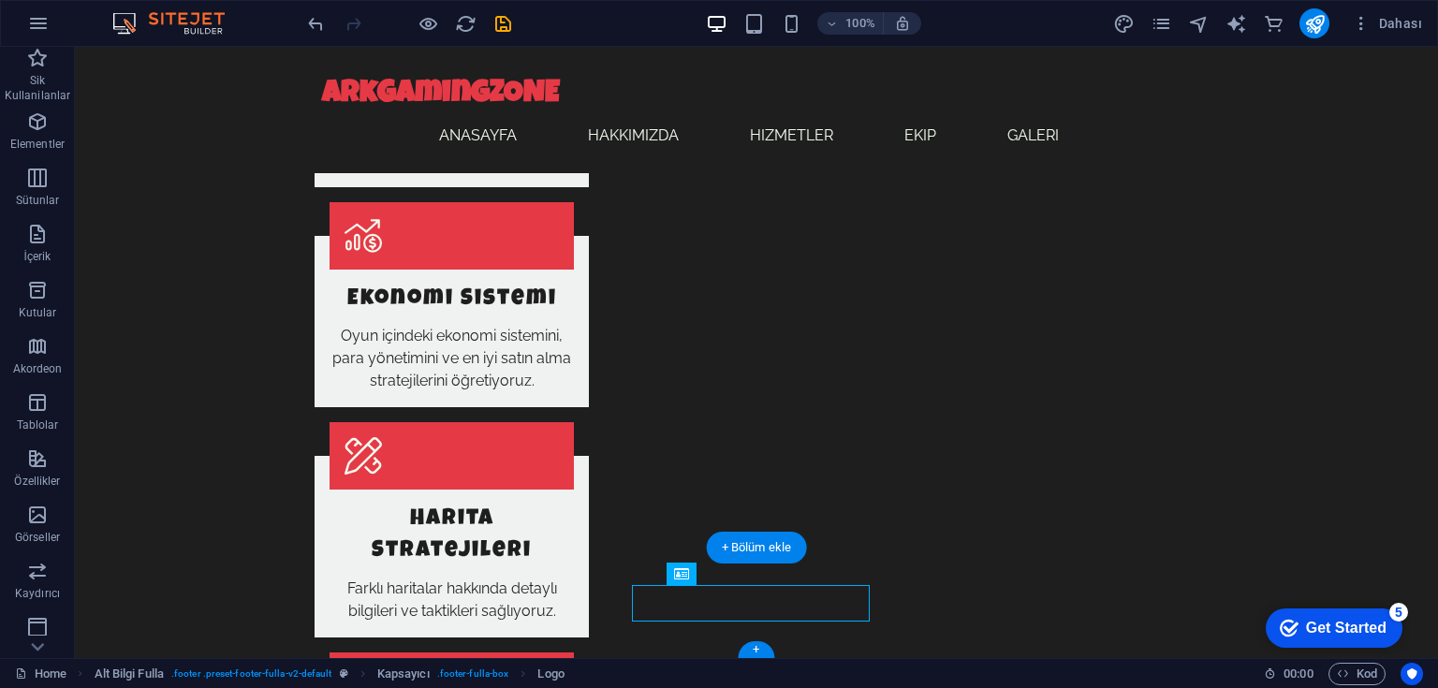
drag, startPoint x: 773, startPoint y: 600, endPoint x: 797, endPoint y: 604, distance: 23.7
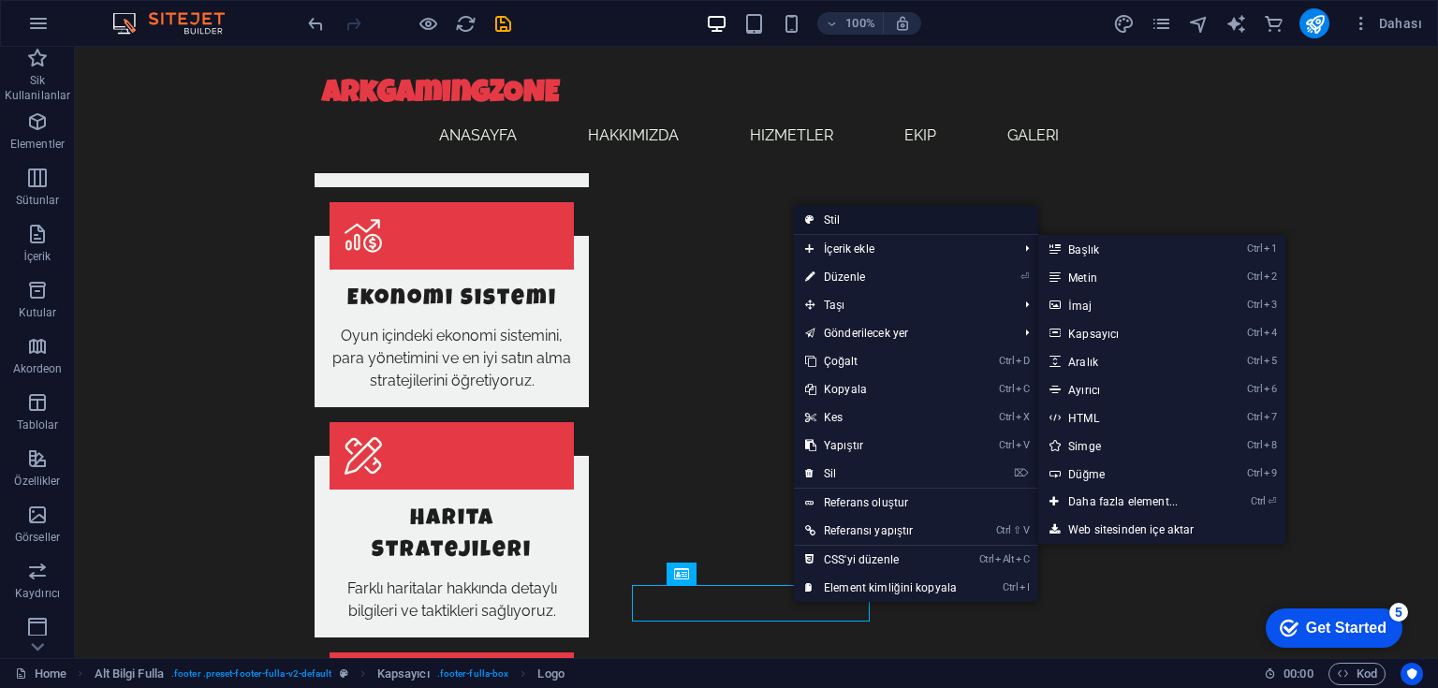
drag, startPoint x: 848, startPoint y: 222, endPoint x: 273, endPoint y: 303, distance: 580.6
click at [848, 222] on link "Stil" at bounding box center [916, 220] width 244 height 28
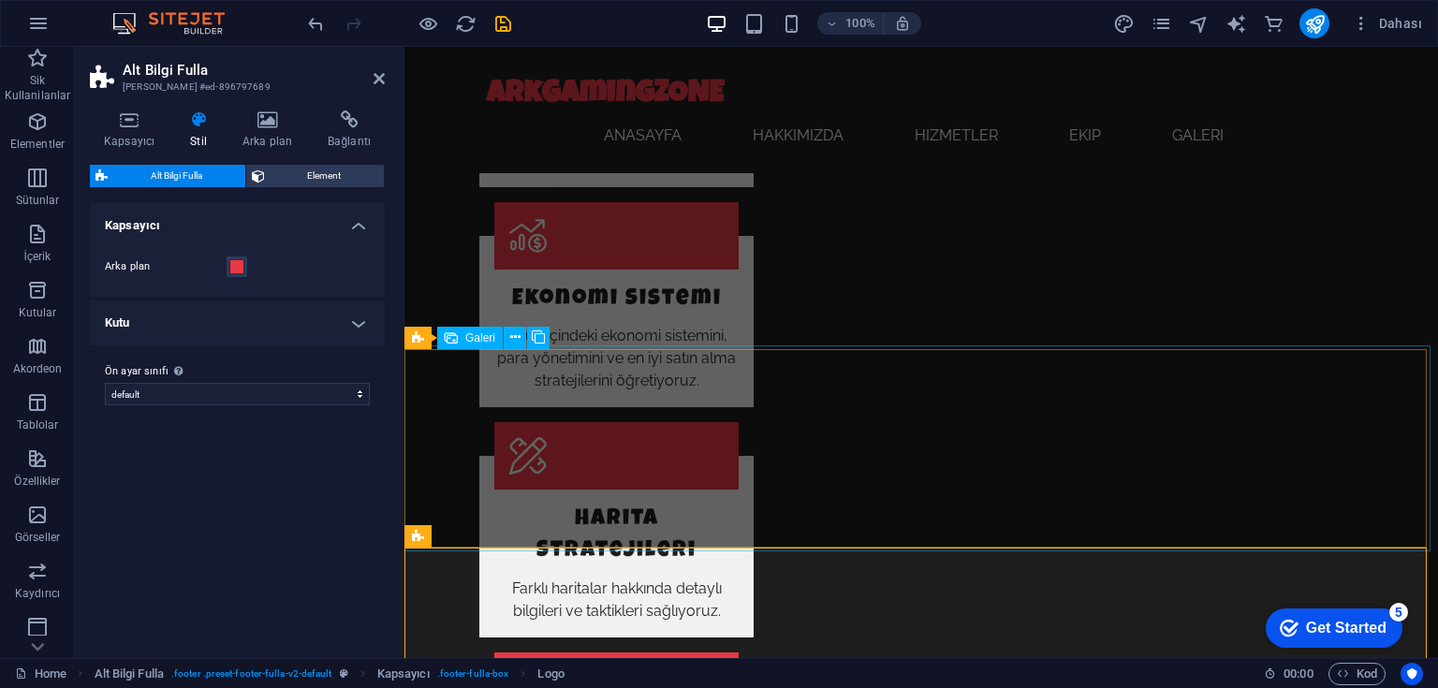
scroll to position [2245, 0]
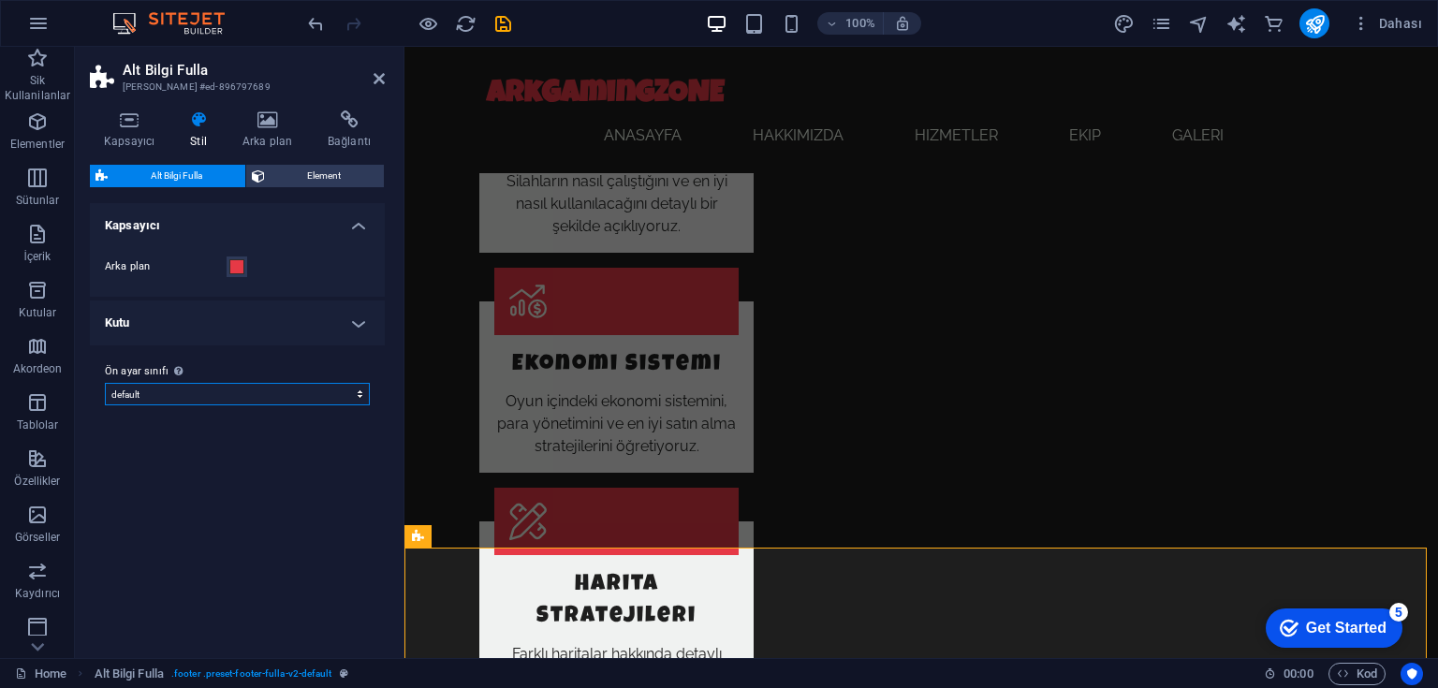
click at [195, 389] on select "default Ön ayar sınıfı ekle" at bounding box center [237, 394] width 265 height 22
click at [273, 175] on span "Element" at bounding box center [325, 176] width 109 height 22
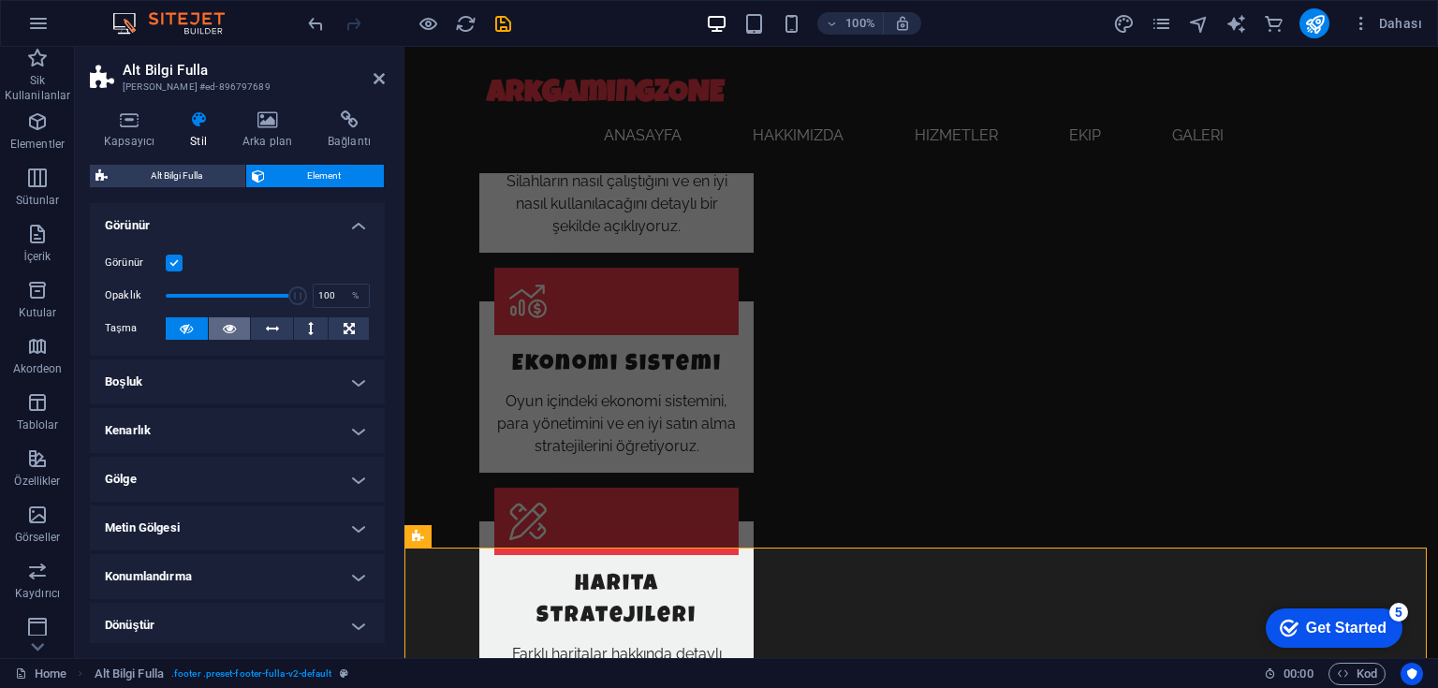
click at [225, 327] on icon at bounding box center [229, 328] width 13 height 22
click at [270, 331] on icon at bounding box center [272, 328] width 13 height 22
click at [245, 326] on button at bounding box center [230, 328] width 42 height 22
click at [193, 125] on icon at bounding box center [198, 119] width 45 height 19
click at [142, 128] on icon at bounding box center [129, 119] width 79 height 19
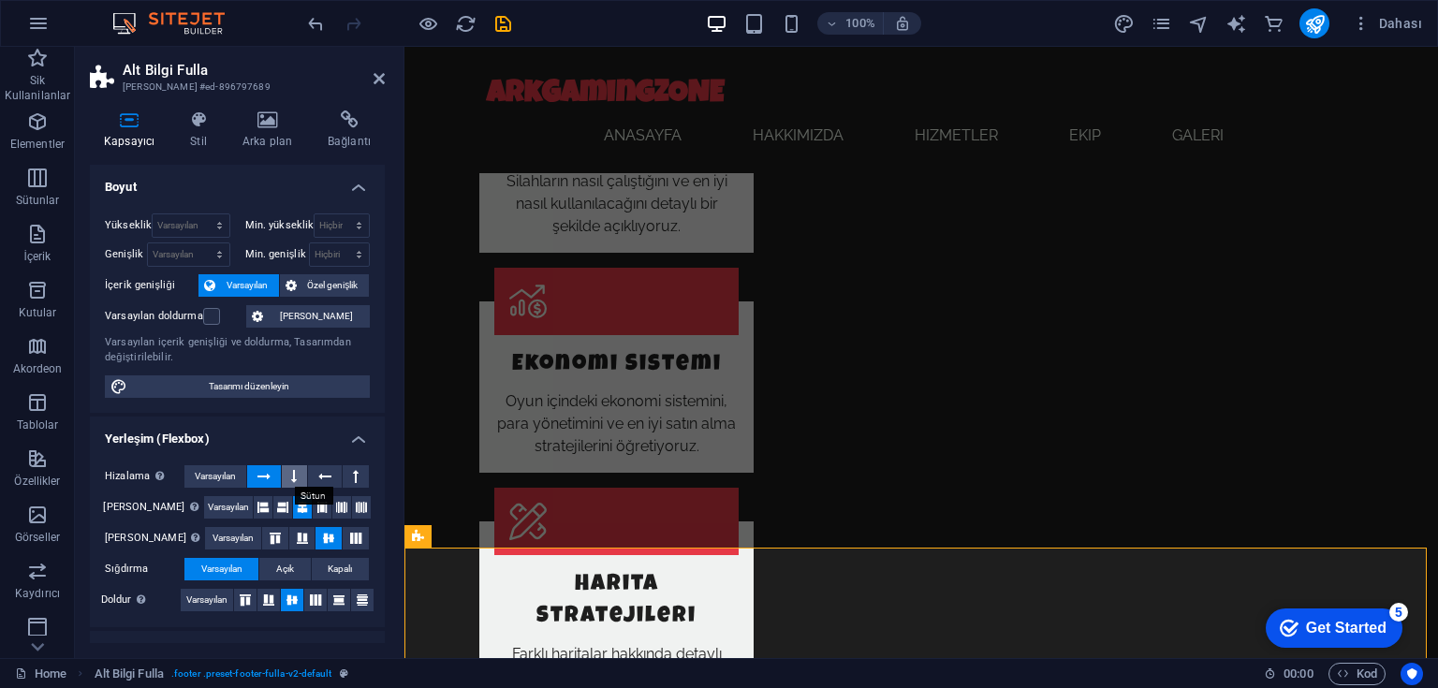
click at [297, 476] on button at bounding box center [295, 476] width 26 height 22
click at [353, 475] on icon at bounding box center [356, 476] width 6 height 22
click at [292, 480] on icon at bounding box center [294, 476] width 6 height 22
click at [267, 477] on icon at bounding box center [263, 476] width 13 height 22
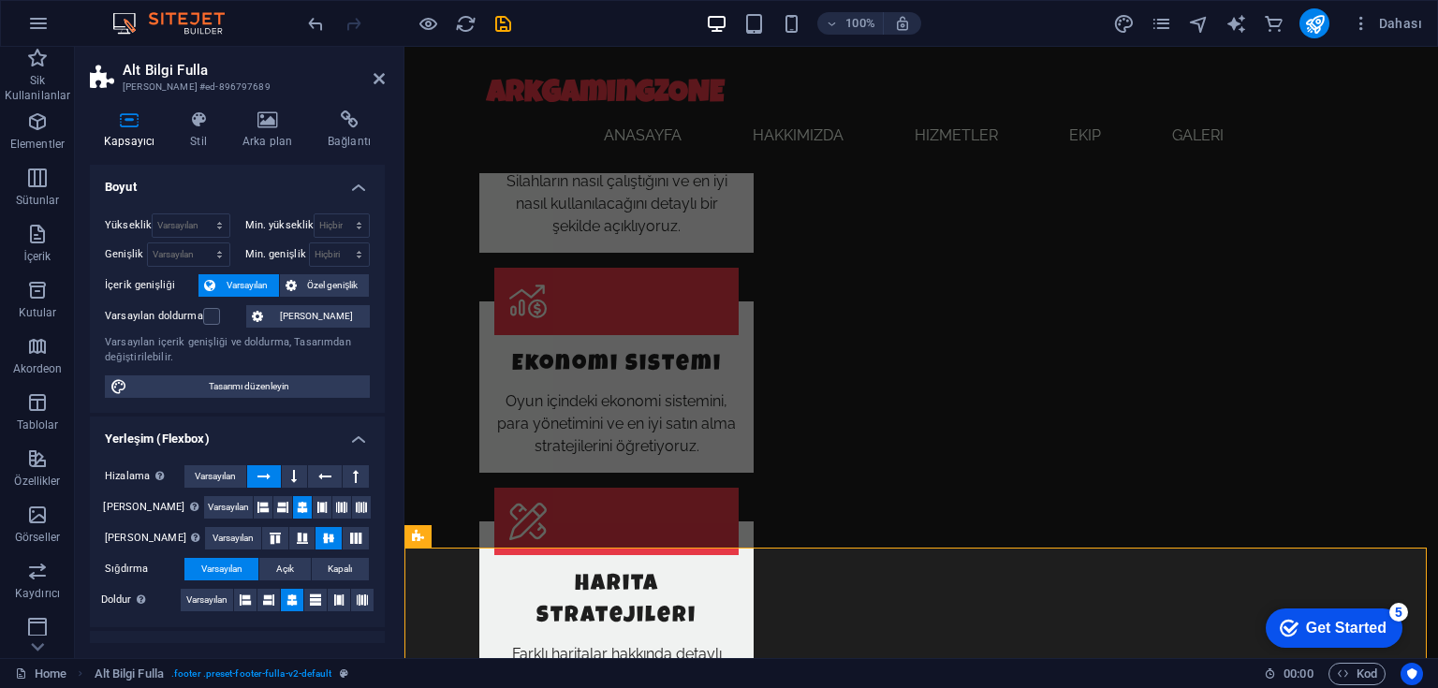
click at [267, 477] on icon at bounding box center [263, 476] width 13 height 22
click at [322, 477] on icon at bounding box center [324, 476] width 13 height 22
click at [268, 477] on icon at bounding box center [263, 476] width 13 height 22
click at [358, 474] on button at bounding box center [356, 476] width 26 height 22
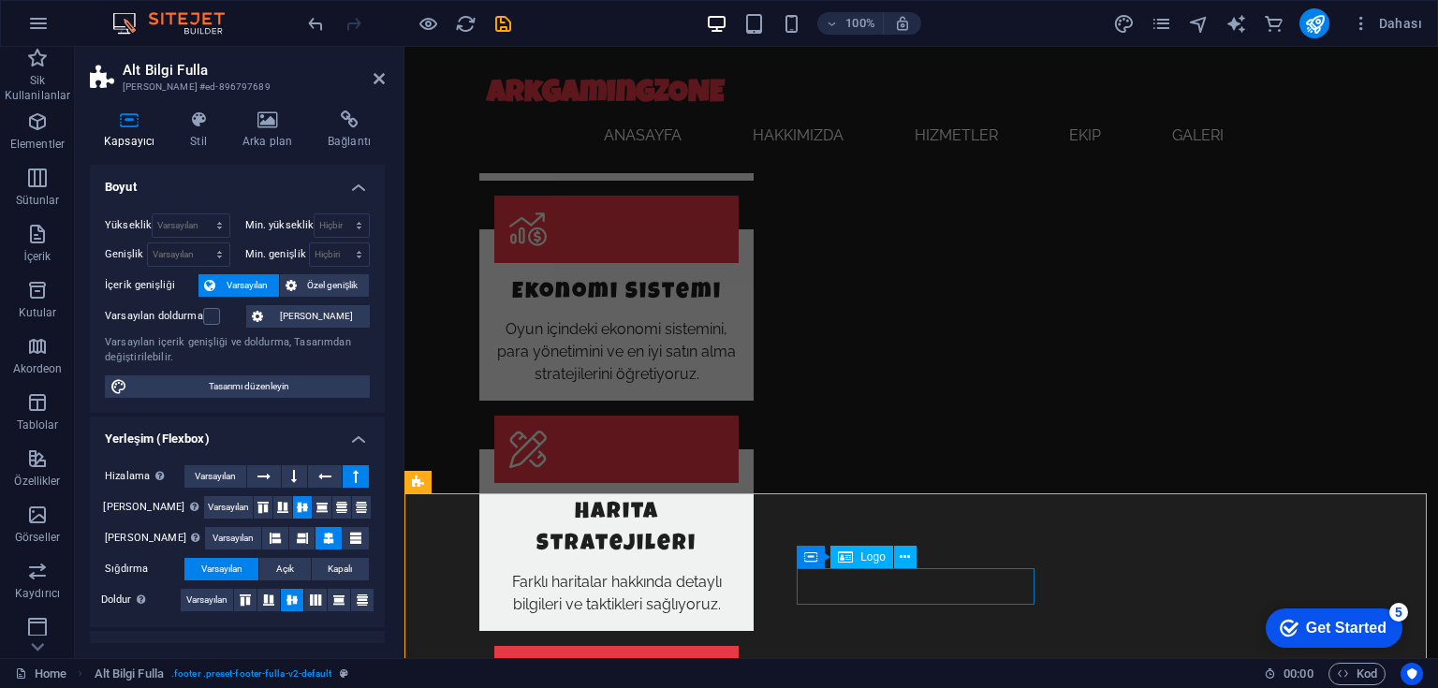
scroll to position [2320, 0]
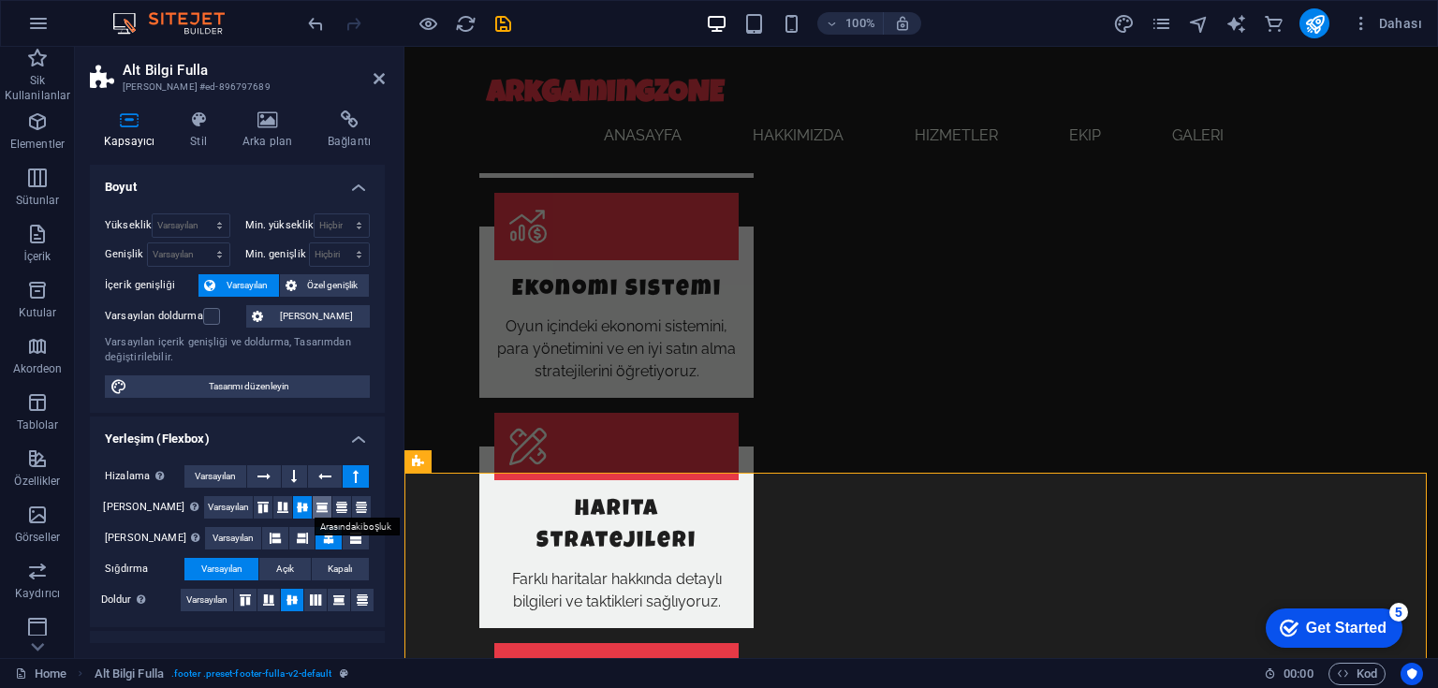
click at [311, 505] on icon at bounding box center [322, 507] width 22 height 11
click at [332, 506] on icon at bounding box center [341, 507] width 22 height 11
click at [363, 506] on icon at bounding box center [361, 507] width 22 height 11
click at [252, 506] on icon at bounding box center [263, 507] width 22 height 11
click at [292, 506] on icon at bounding box center [302, 507] width 22 height 11
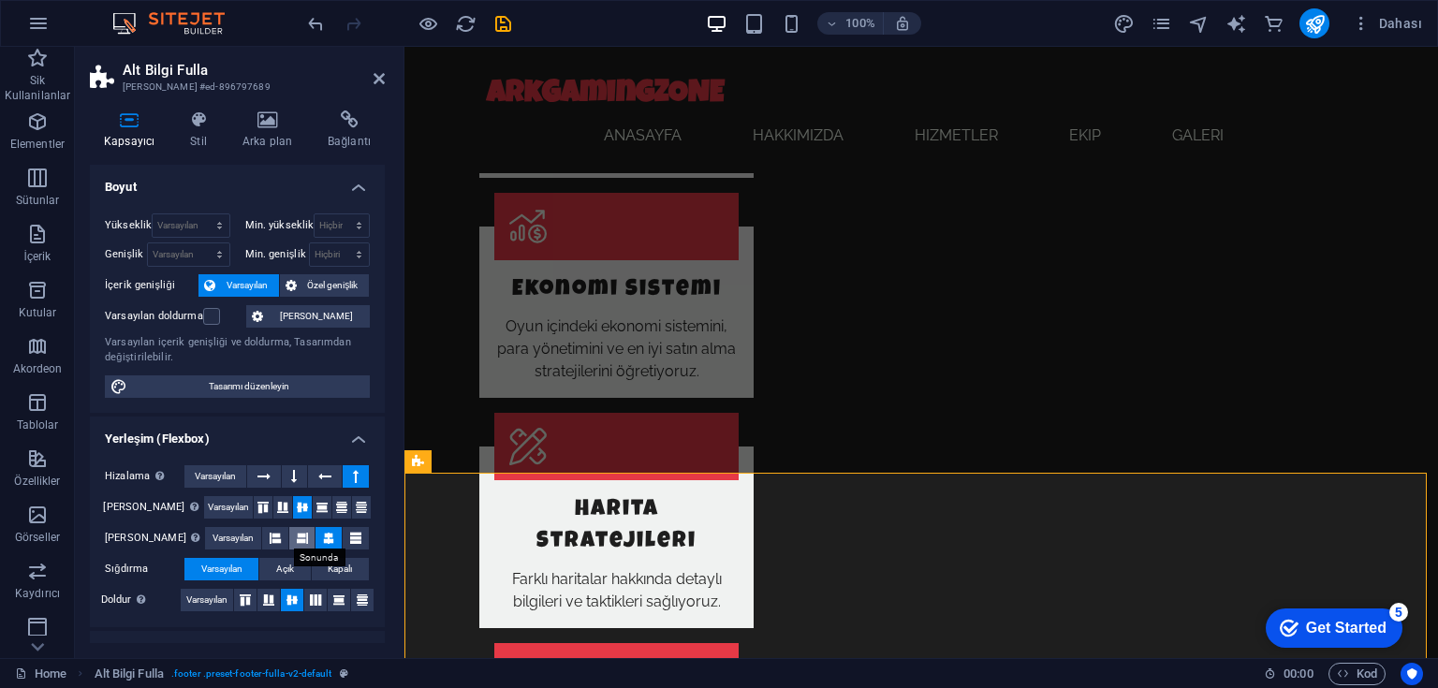
click at [297, 537] on icon at bounding box center [302, 538] width 11 height 22
click at [270, 534] on icon at bounding box center [275, 538] width 11 height 22
click at [350, 536] on icon at bounding box center [355, 538] width 11 height 22
click at [270, 534] on icon at bounding box center [275, 538] width 11 height 22
click at [286, 569] on span "Açık" at bounding box center [285, 569] width 18 height 22
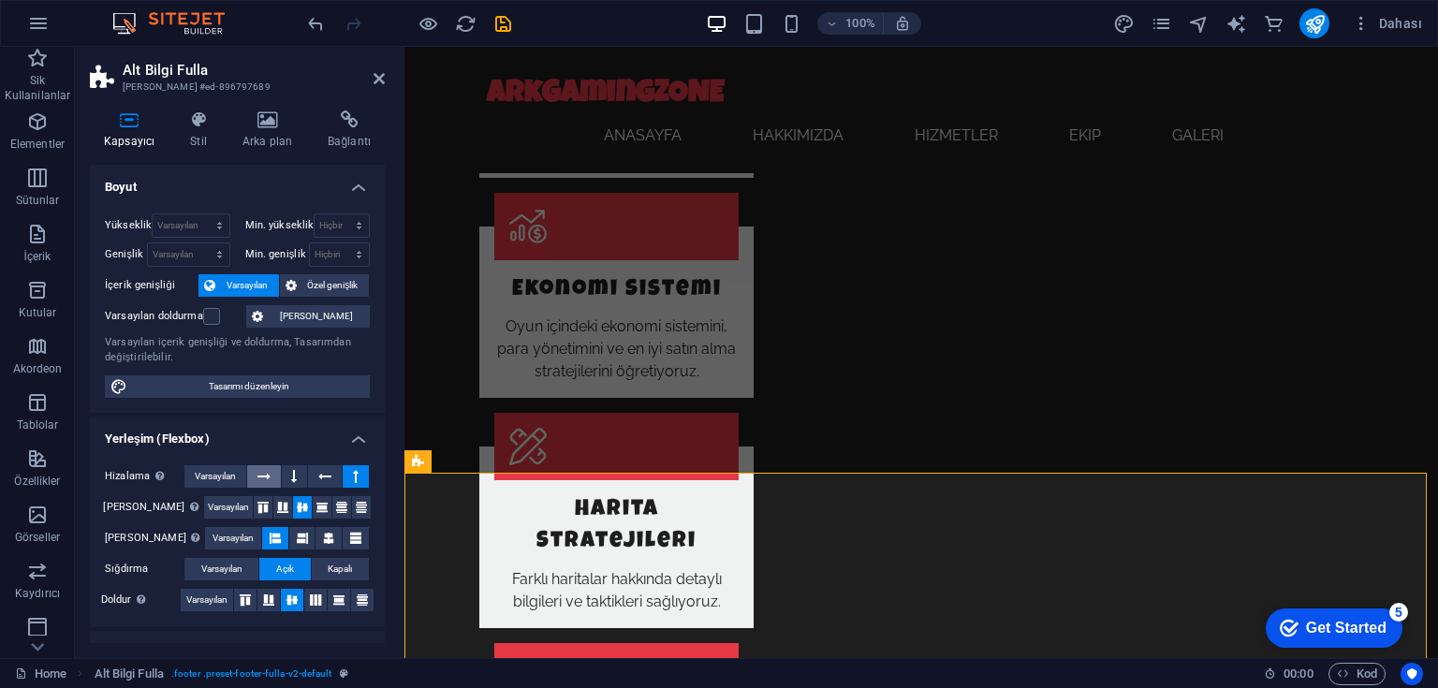
click at [269, 473] on icon at bounding box center [263, 476] width 13 height 22
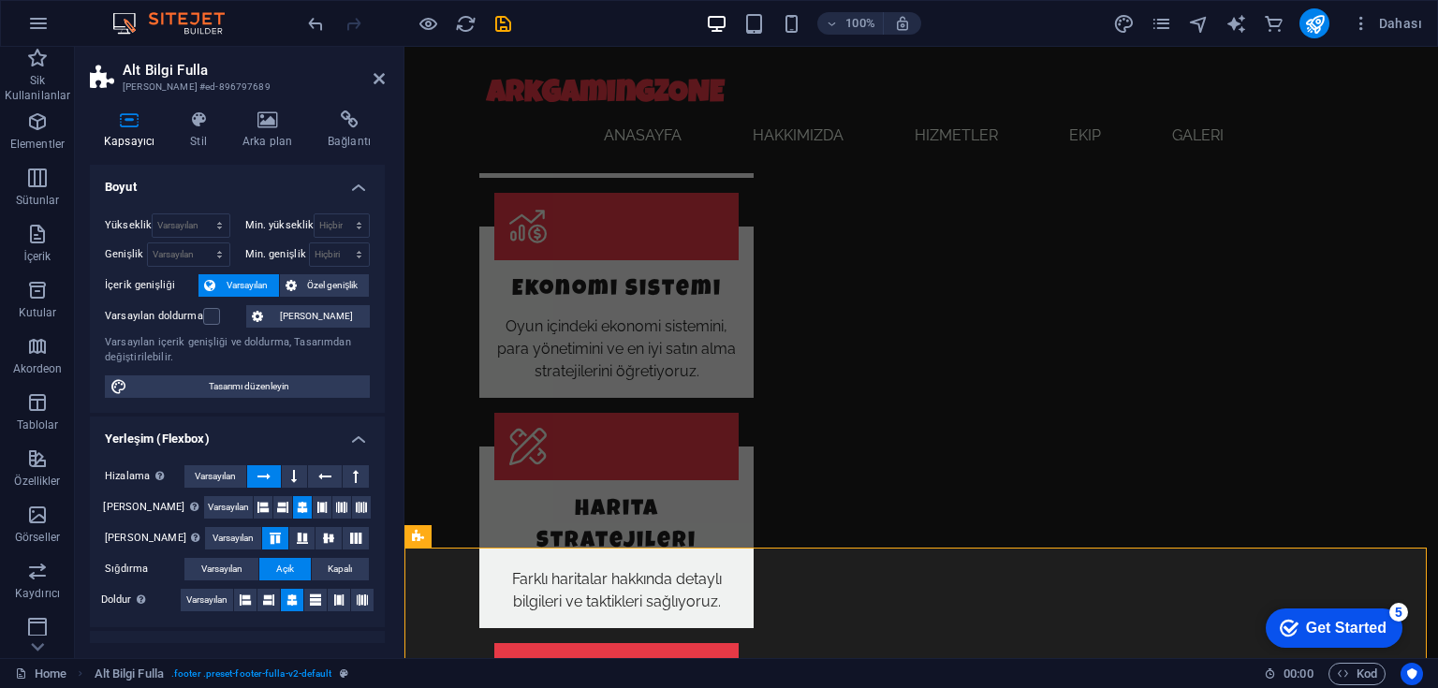
scroll to position [2245, 0]
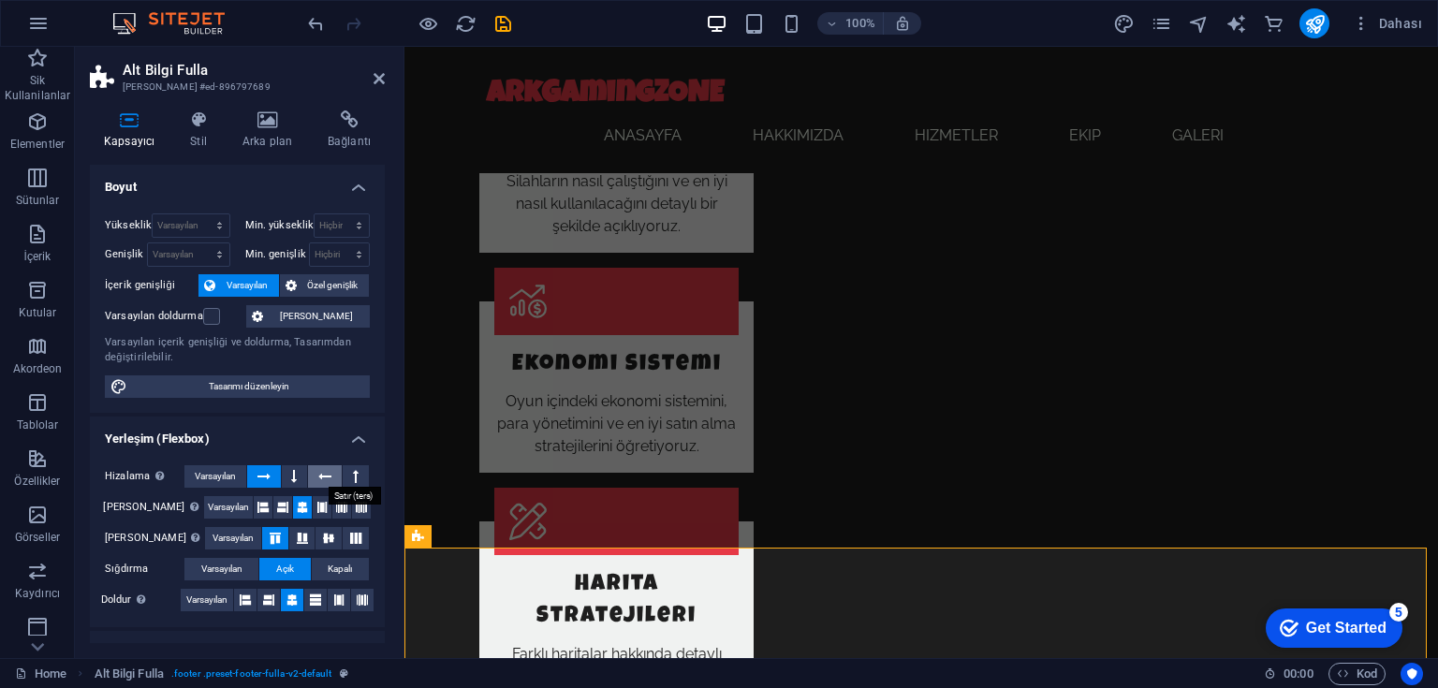
click at [315, 477] on button at bounding box center [325, 476] width 34 height 22
click at [366, 476] on div "[PERSON_NAME] yönü belirler. Varsayılan Ana eksen Elementlerin bu kapsayıcının …" at bounding box center [237, 538] width 295 height 177
click at [361, 476] on button at bounding box center [356, 476] width 26 height 22
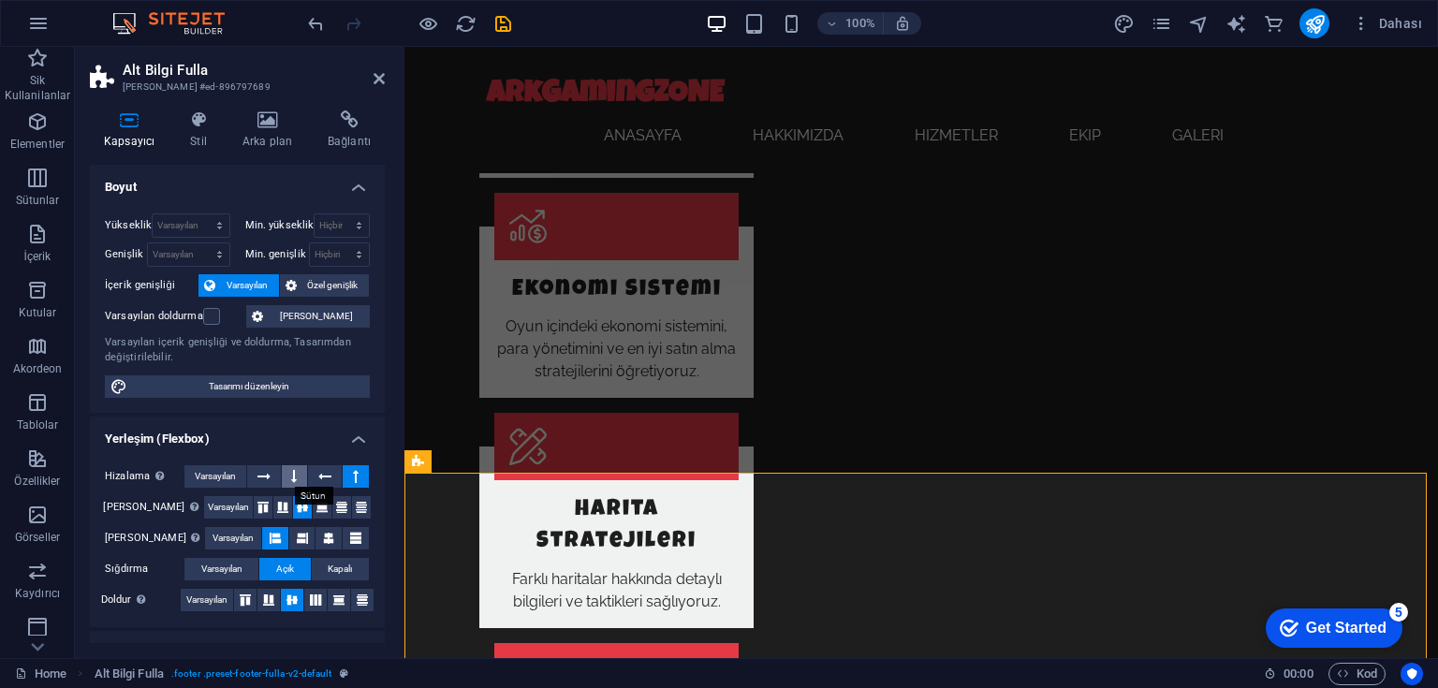
click at [297, 477] on button at bounding box center [295, 476] width 26 height 22
click at [353, 477] on icon at bounding box center [356, 476] width 6 height 22
click at [317, 508] on icon at bounding box center [322, 507] width 22 height 11
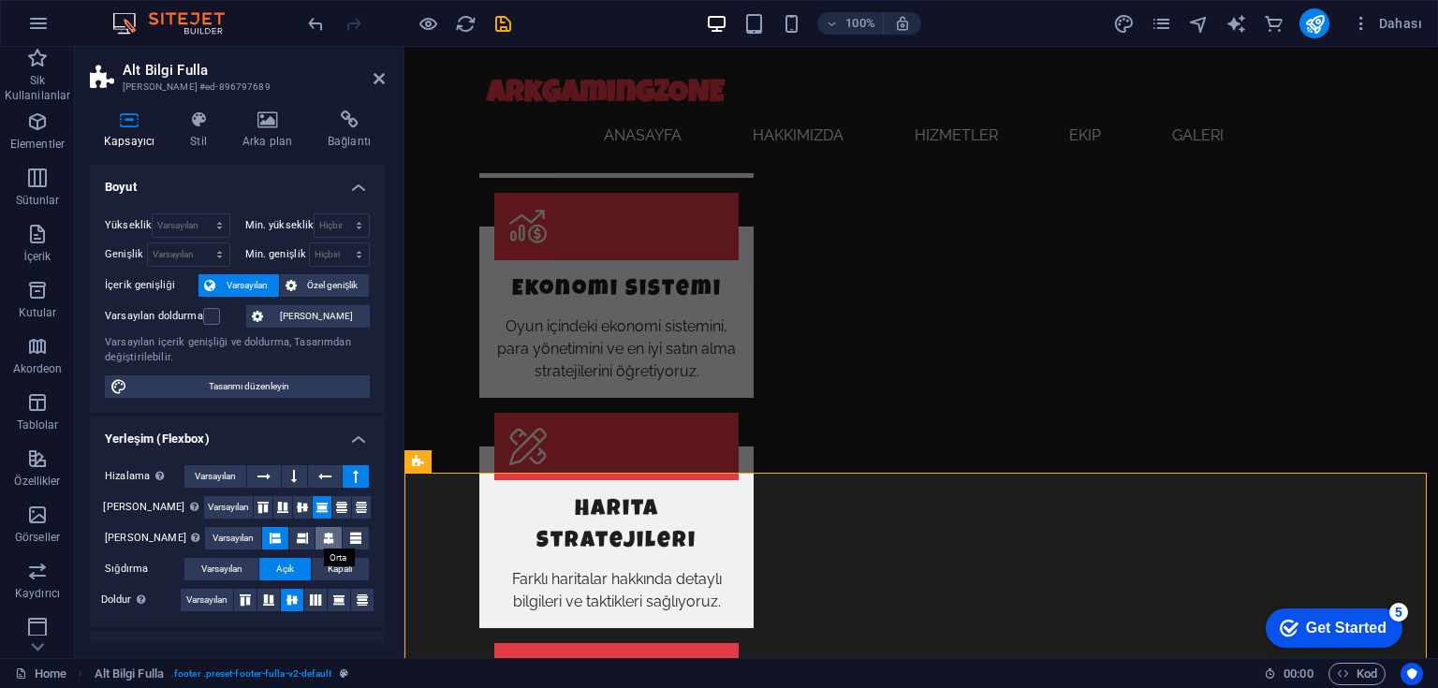
click at [323, 535] on icon at bounding box center [328, 538] width 11 height 22
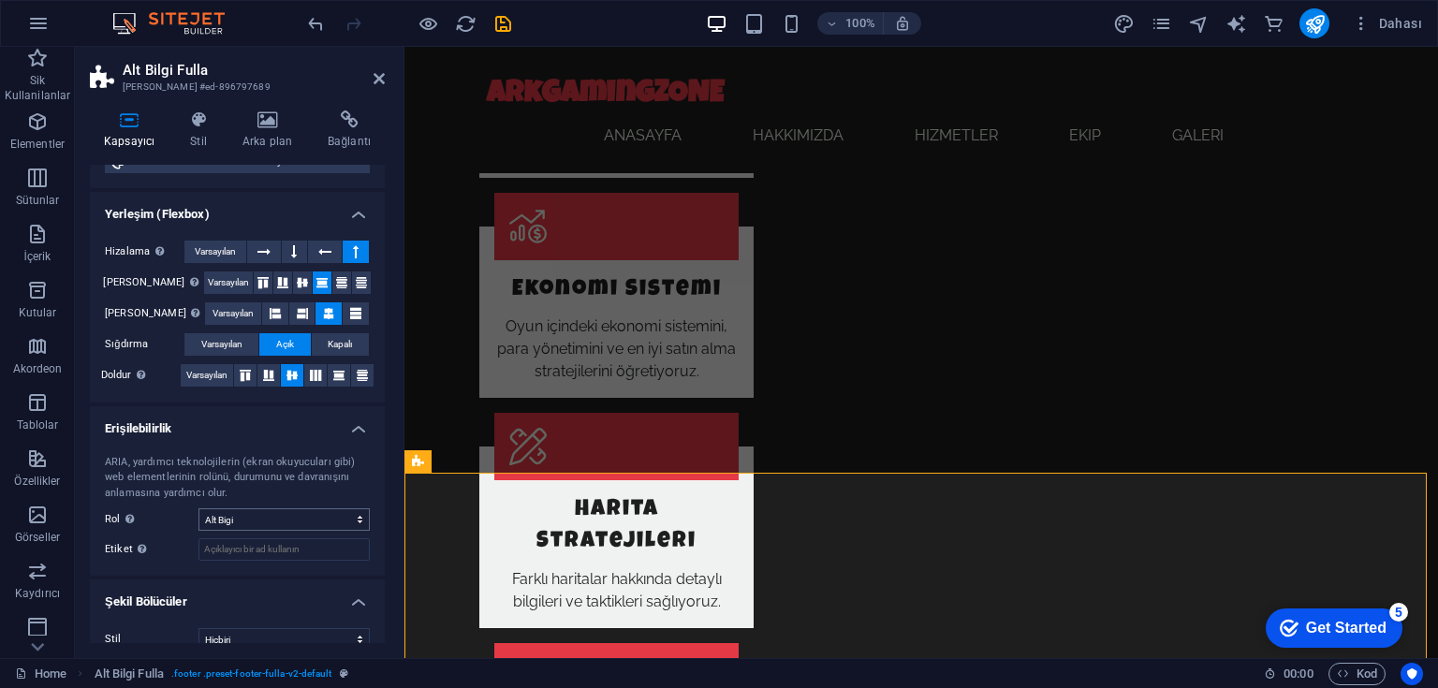
scroll to position [245, 0]
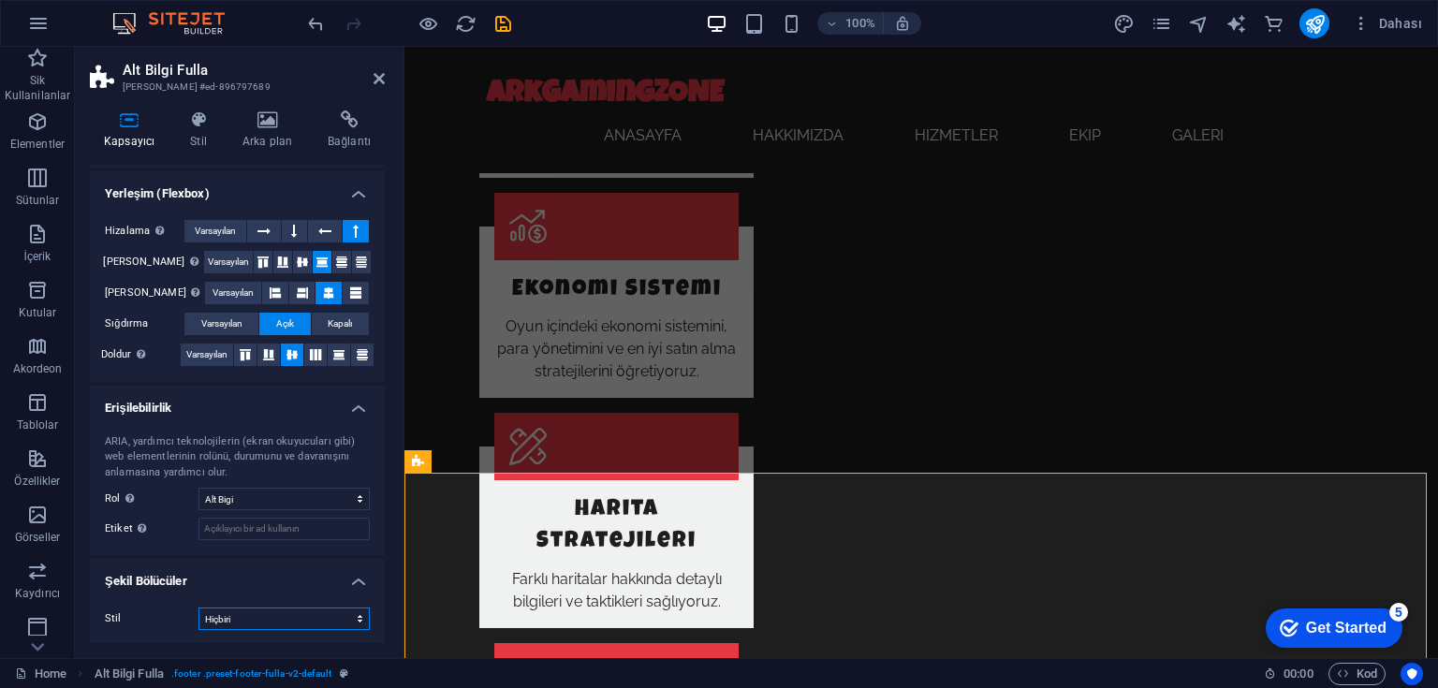
click at [258, 620] on select "Hiçbiri Üçgen Kare Çapraz Çokgen 1 Çokgen 2 Zikzak Çoklu Zikzaklar Dalgalar Çok…" at bounding box center [283, 619] width 171 height 22
click at [198, 608] on select "Hiçbiri Üçgen Kare Çapraz Çokgen 1 Çokgen 2 Zikzak Çoklu Zikzaklar Dalgalar Çok…" at bounding box center [283, 619] width 171 height 22
click at [296, 613] on select "Hiçbiri Üçgen Kare Çapraz Çokgen 1 Çokgen 2 Zikzak Çoklu Zikzaklar Dalgalar Çok…" at bounding box center [283, 619] width 171 height 22
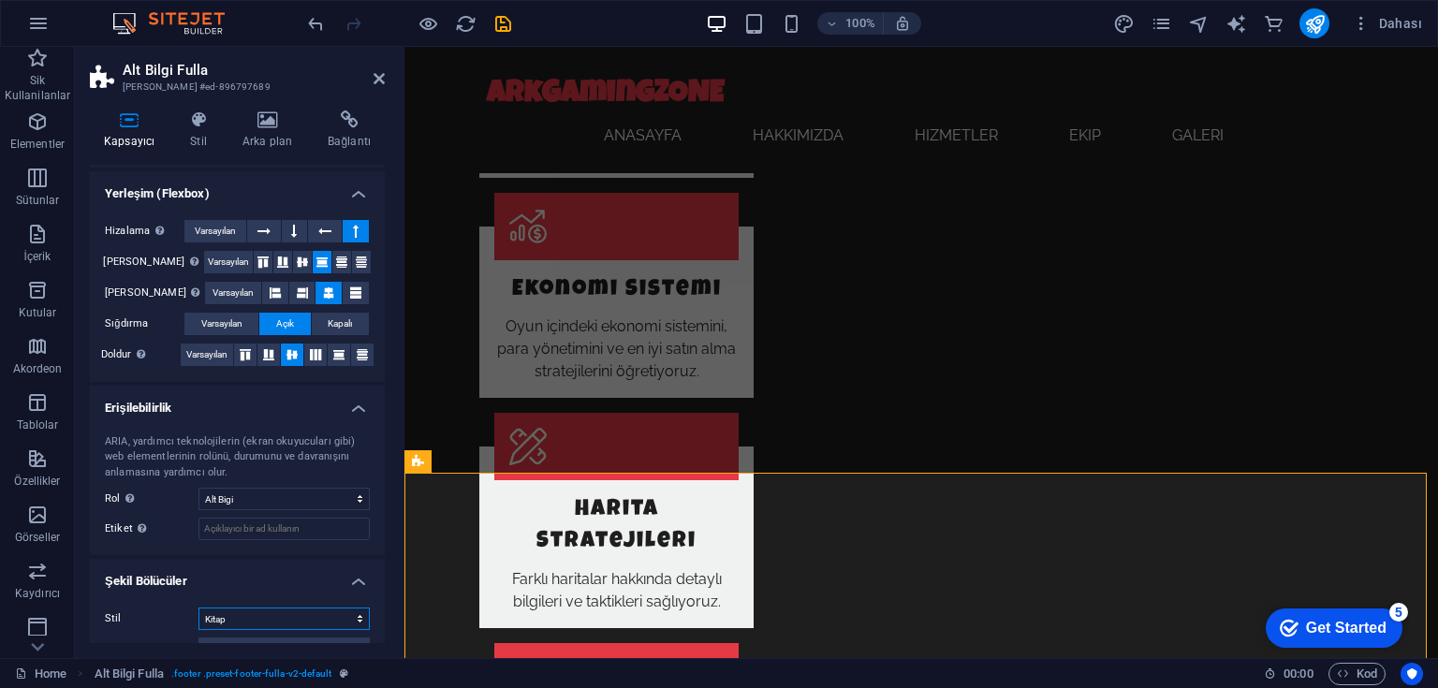
click at [198, 608] on select "Hiçbiri Üçgen Kare Çapraz Çokgen 1 Çokgen 2 Zikzak Çoklu Zikzaklar Dalgalar Çok…" at bounding box center [283, 619] width 171 height 22
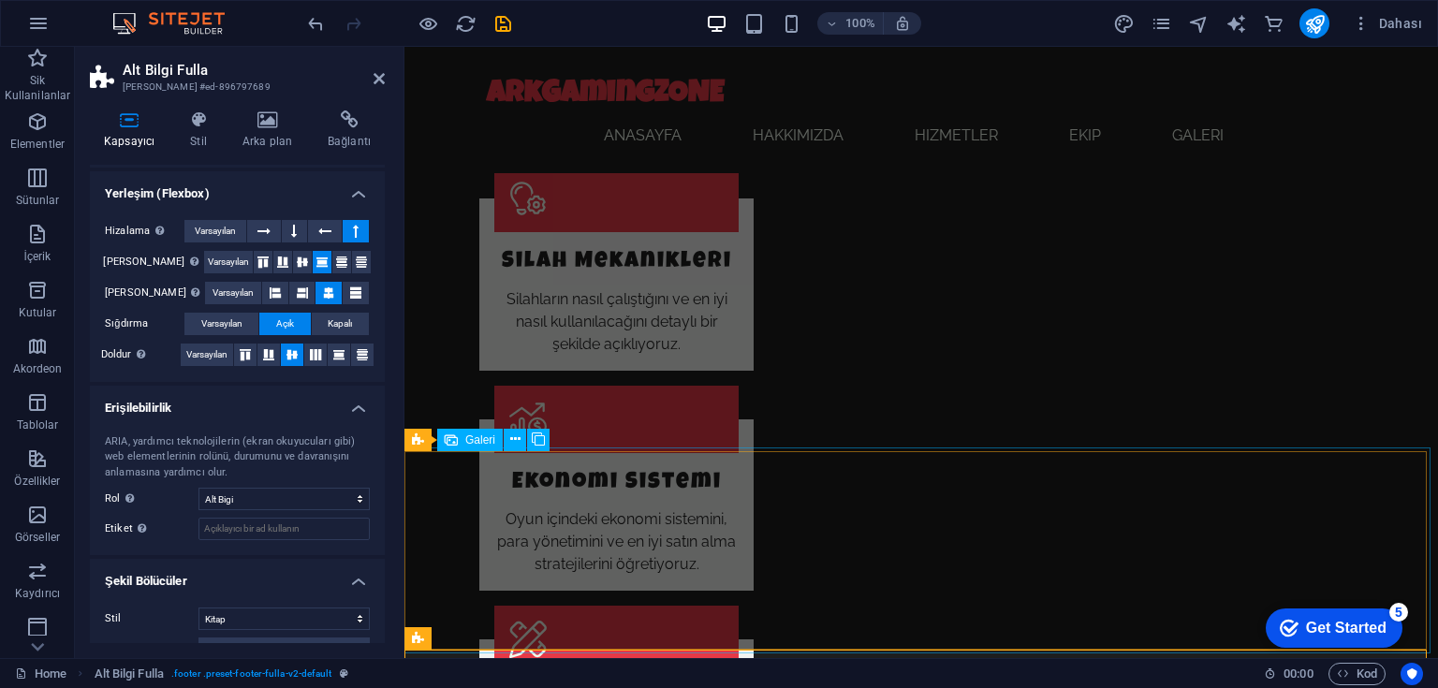
scroll to position [2320, 0]
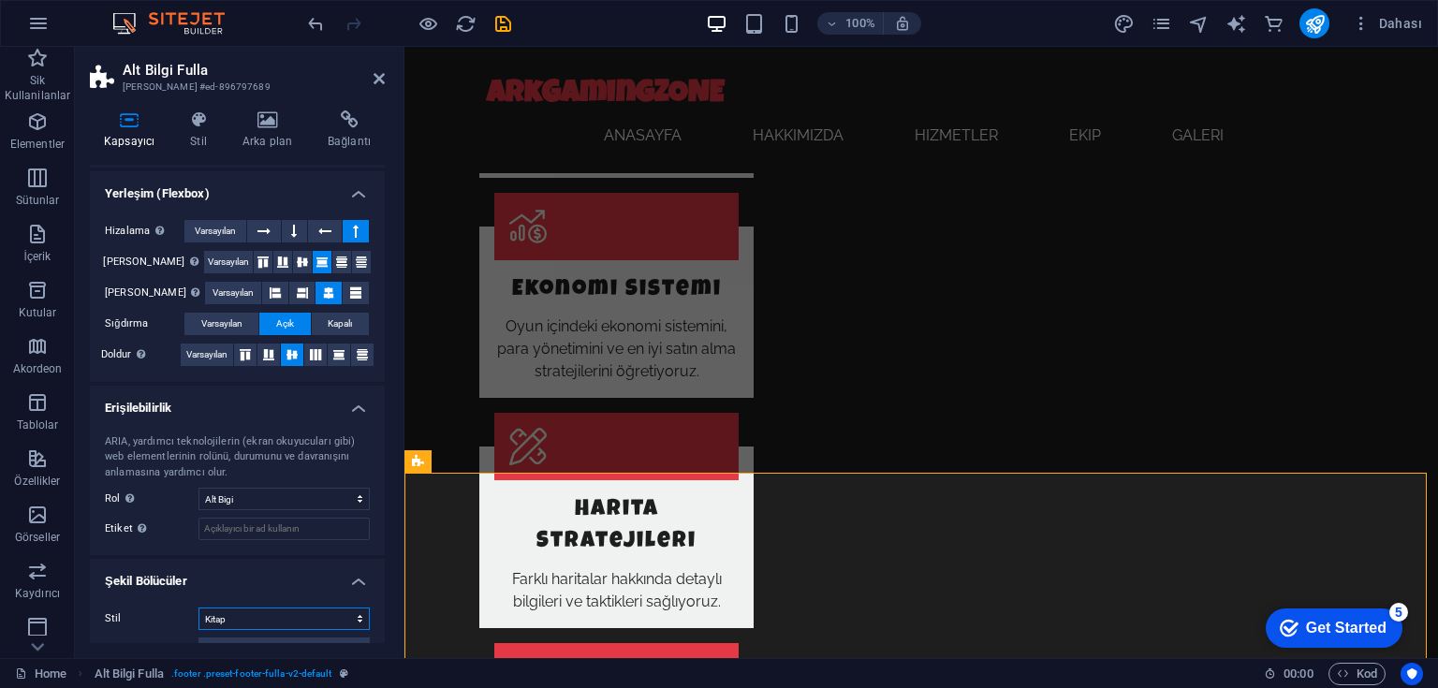
click at [291, 615] on select "Hiçbiri Üçgen Kare Çapraz Çokgen 1 Çokgen 2 Zikzak Çoklu Zikzaklar Dalgalar Çok…" at bounding box center [283, 619] width 171 height 22
select select "none"
click at [198, 608] on select "Hiçbiri Üçgen Kare Çapraz Çokgen 1 Çokgen 2 Zikzak Çoklu Zikzaklar Dalgalar Çok…" at bounding box center [283, 619] width 171 height 22
click at [378, 76] on icon at bounding box center [379, 78] width 11 height 15
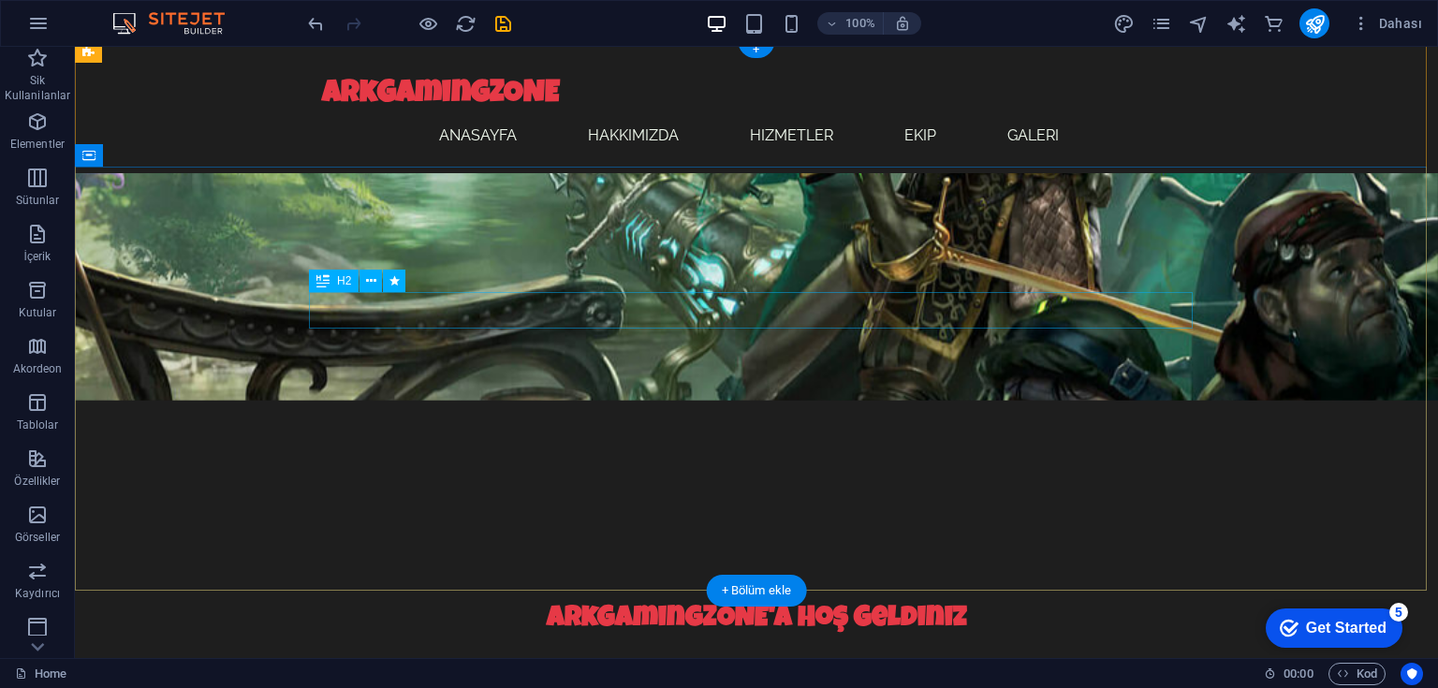
scroll to position [225, 0]
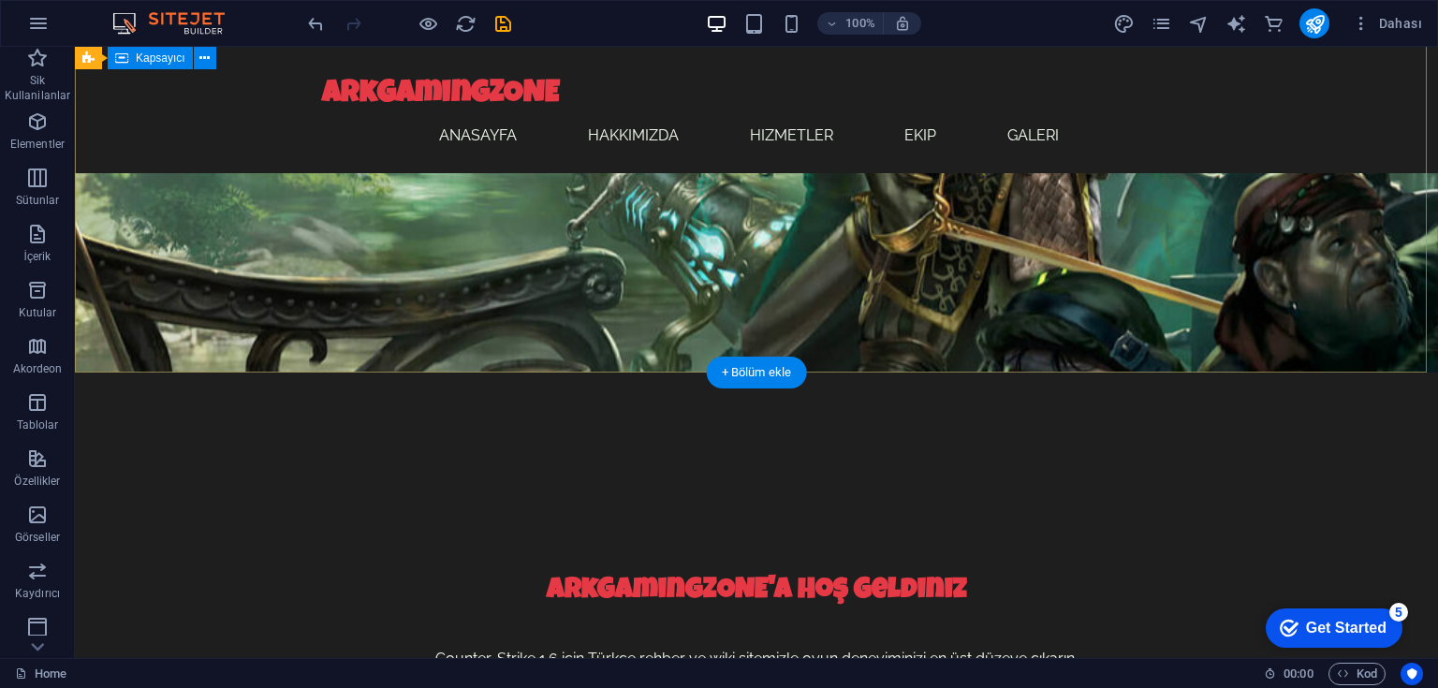
click at [312, 373] on div "ArkGamingZONE'a Hoş Geldiniz Counter-Strike 1.6 için Türkçe rehber ve wiki site…" at bounding box center [756, 597] width 1363 height 449
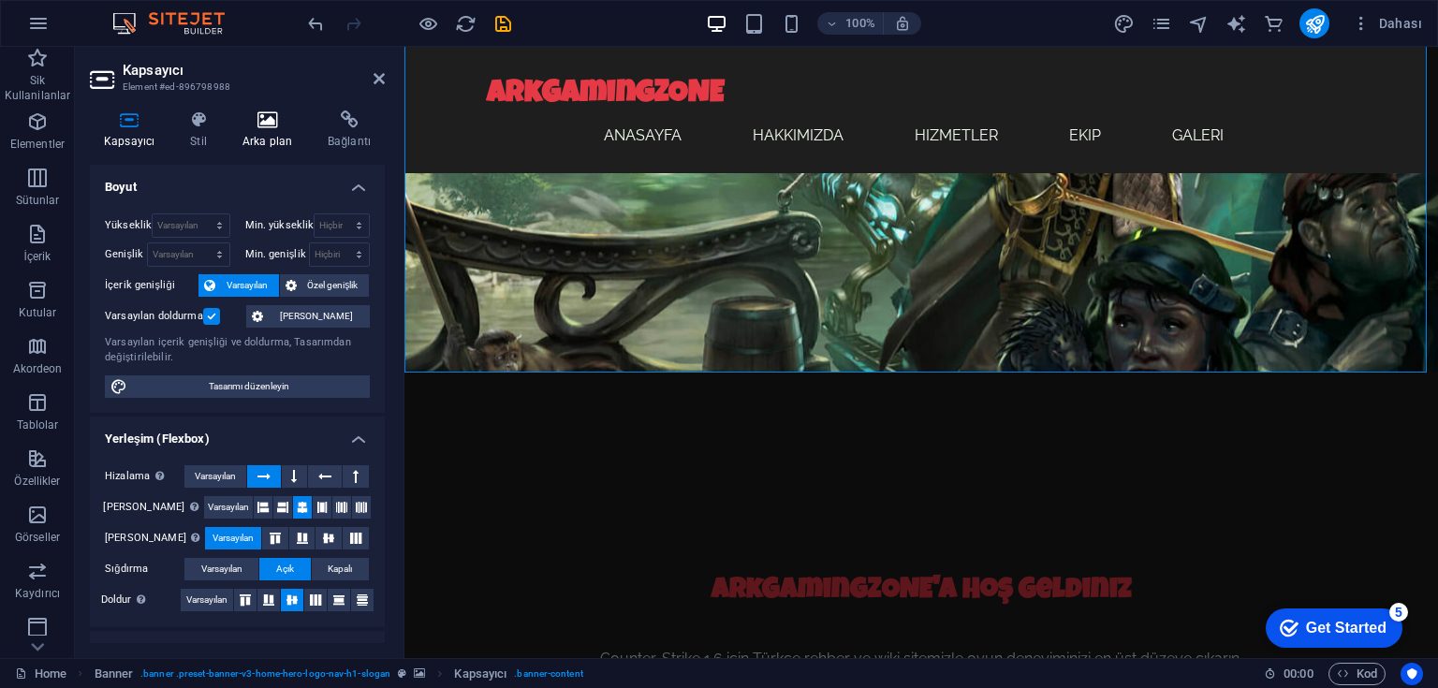
click at [277, 130] on h4 "Arka plan" at bounding box center [270, 129] width 85 height 39
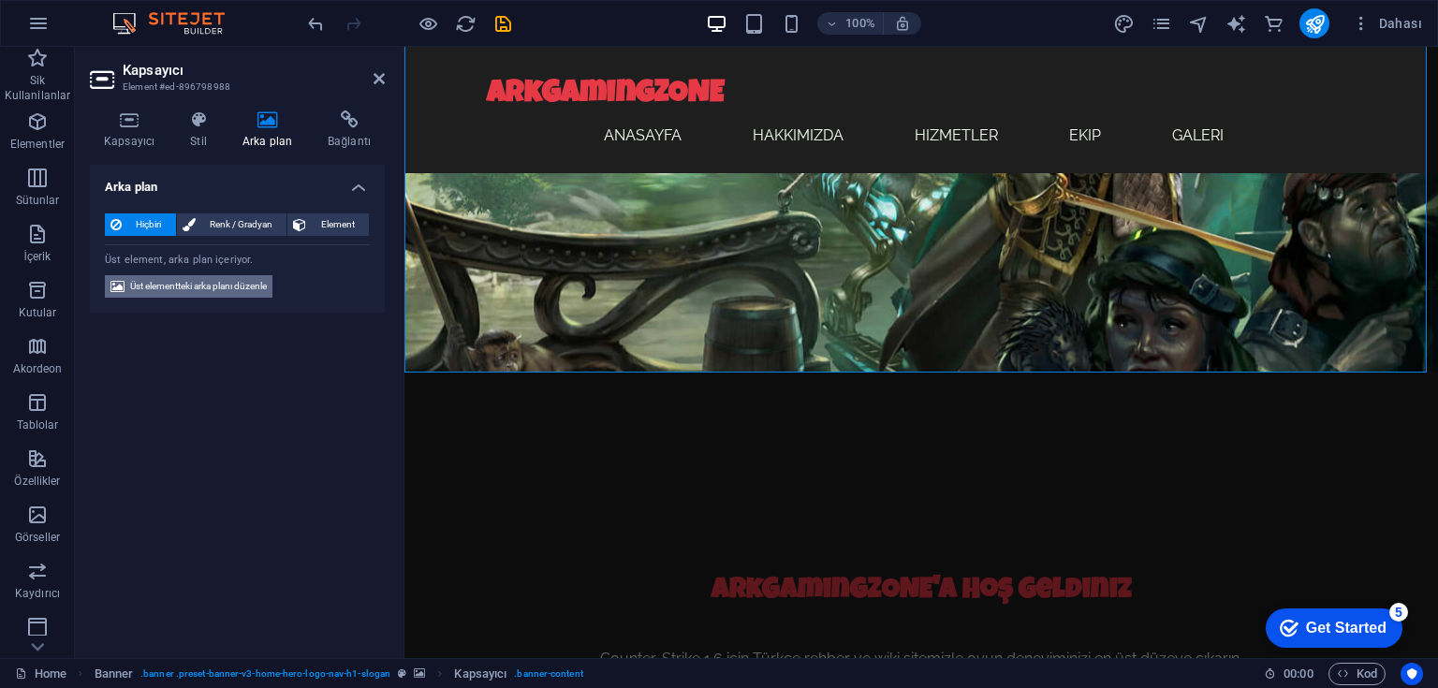
click at [175, 285] on span "Üst elementteki arka planı düzenle" at bounding box center [198, 286] width 137 height 22
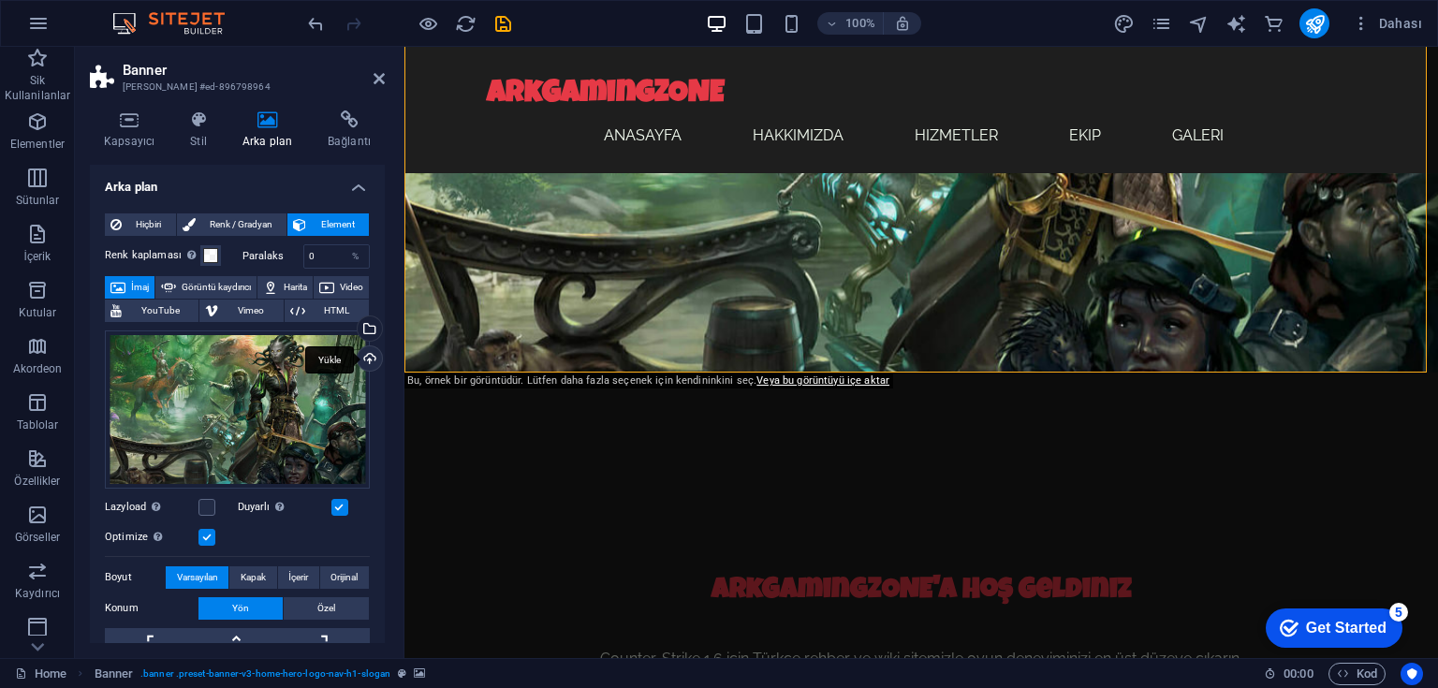
click at [369, 356] on div "Yükle" at bounding box center [368, 360] width 28 height 28
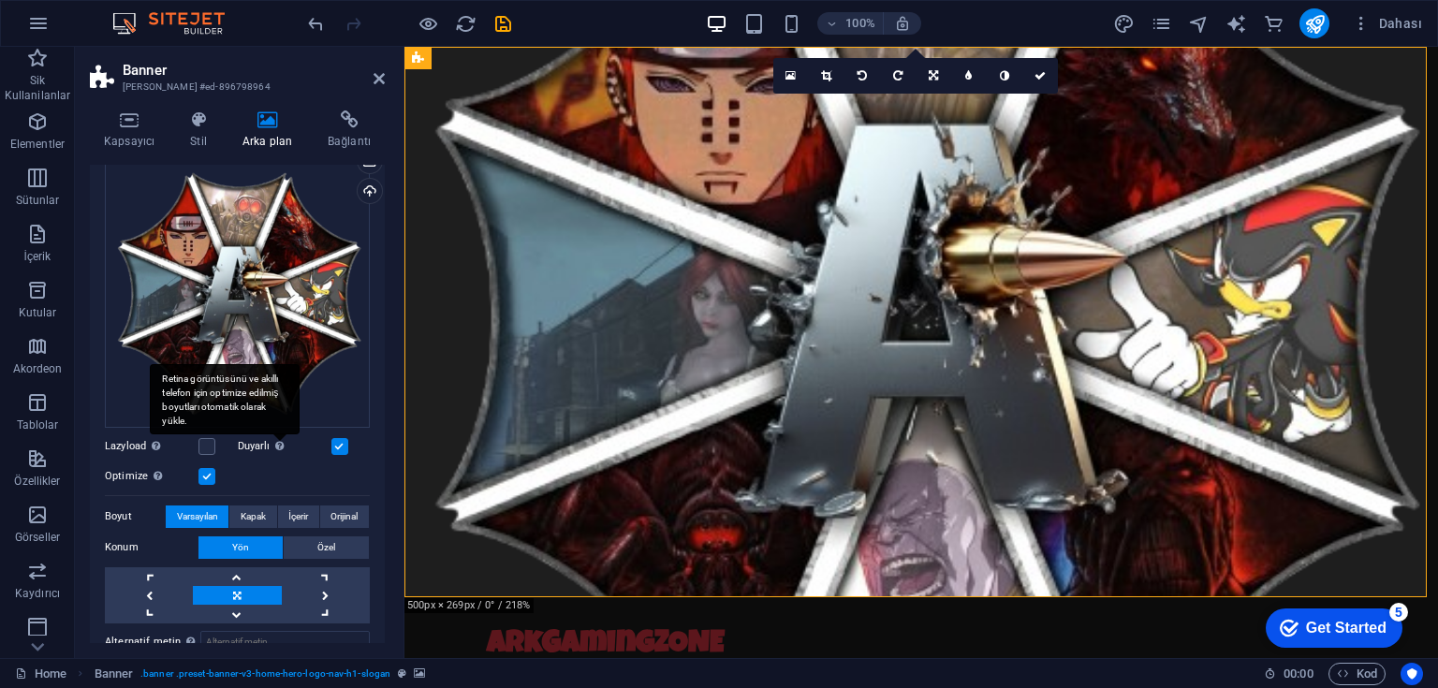
scroll to position [300, 0]
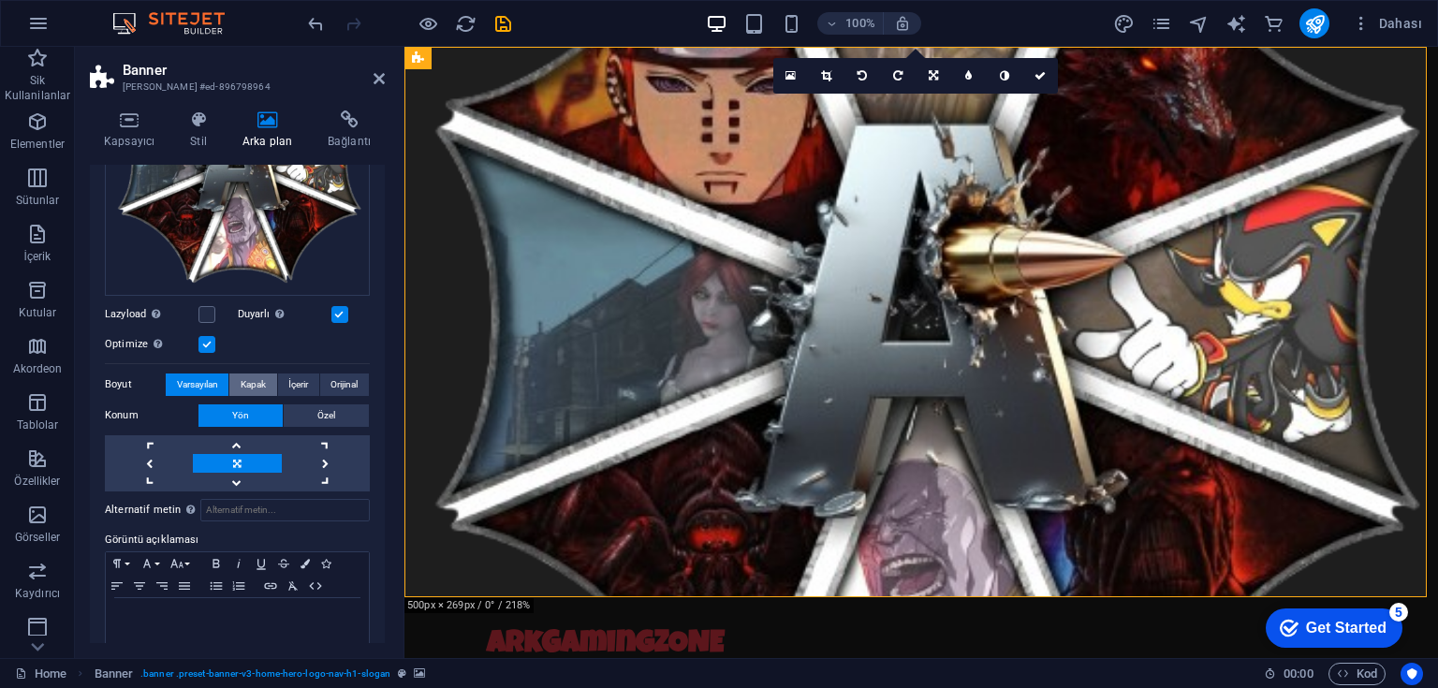
click at [256, 381] on span "Kapak" at bounding box center [253, 385] width 25 height 22
click at [302, 378] on span "İçerir" at bounding box center [298, 385] width 20 height 22
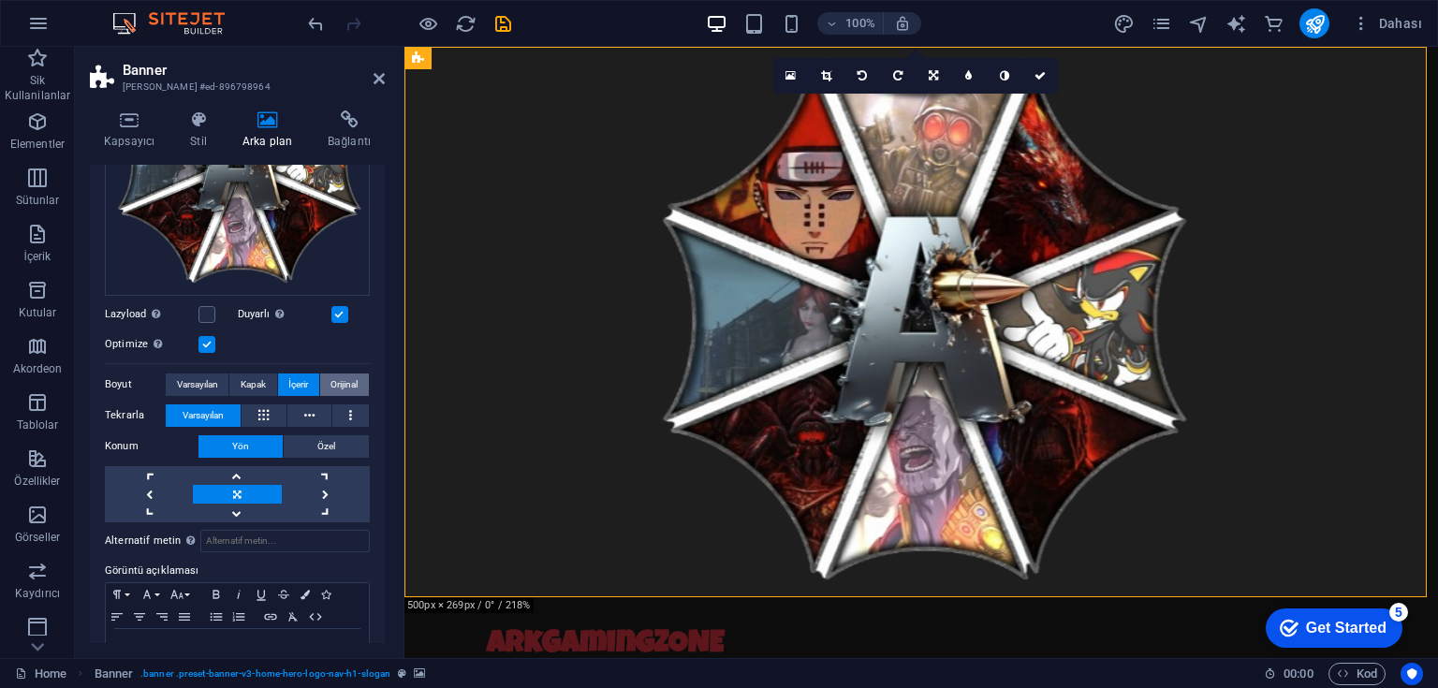
click at [330, 378] on span "Orijinal" at bounding box center [343, 385] width 27 height 22
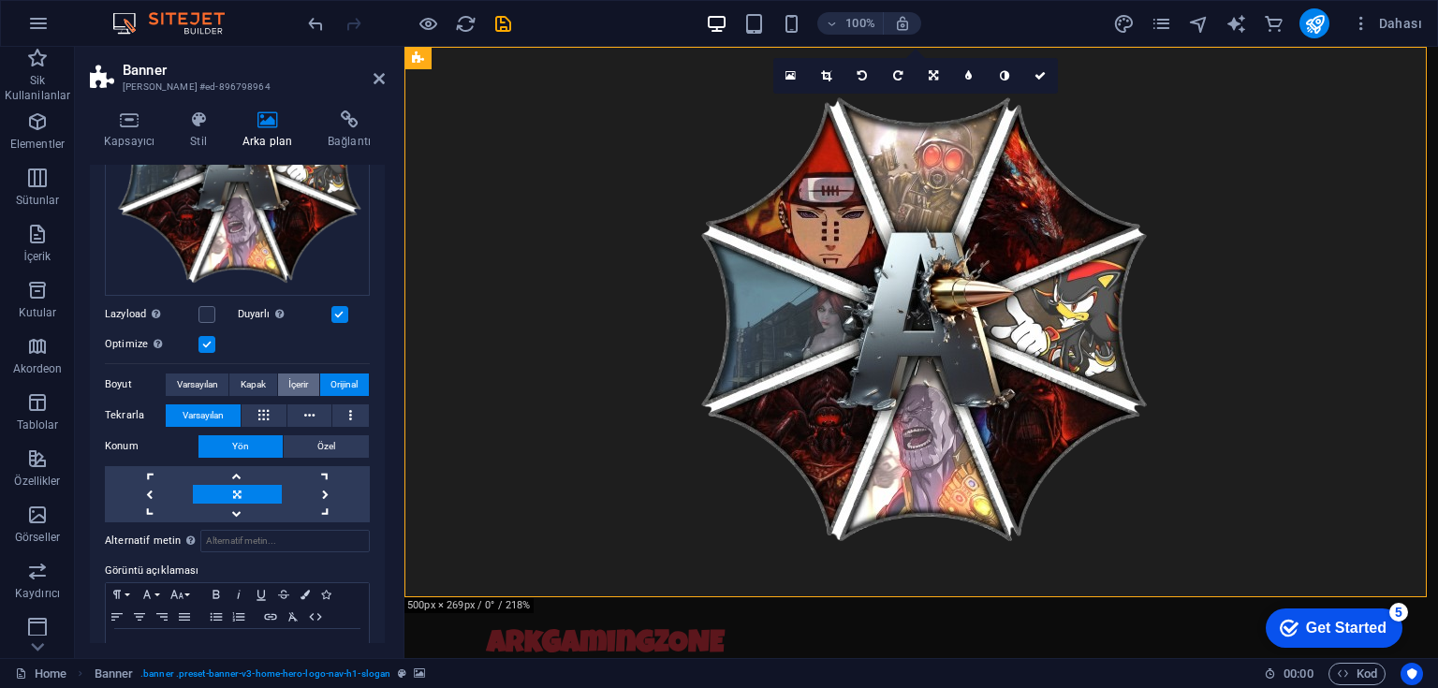
click at [291, 378] on span "İçerir" at bounding box center [298, 385] width 20 height 22
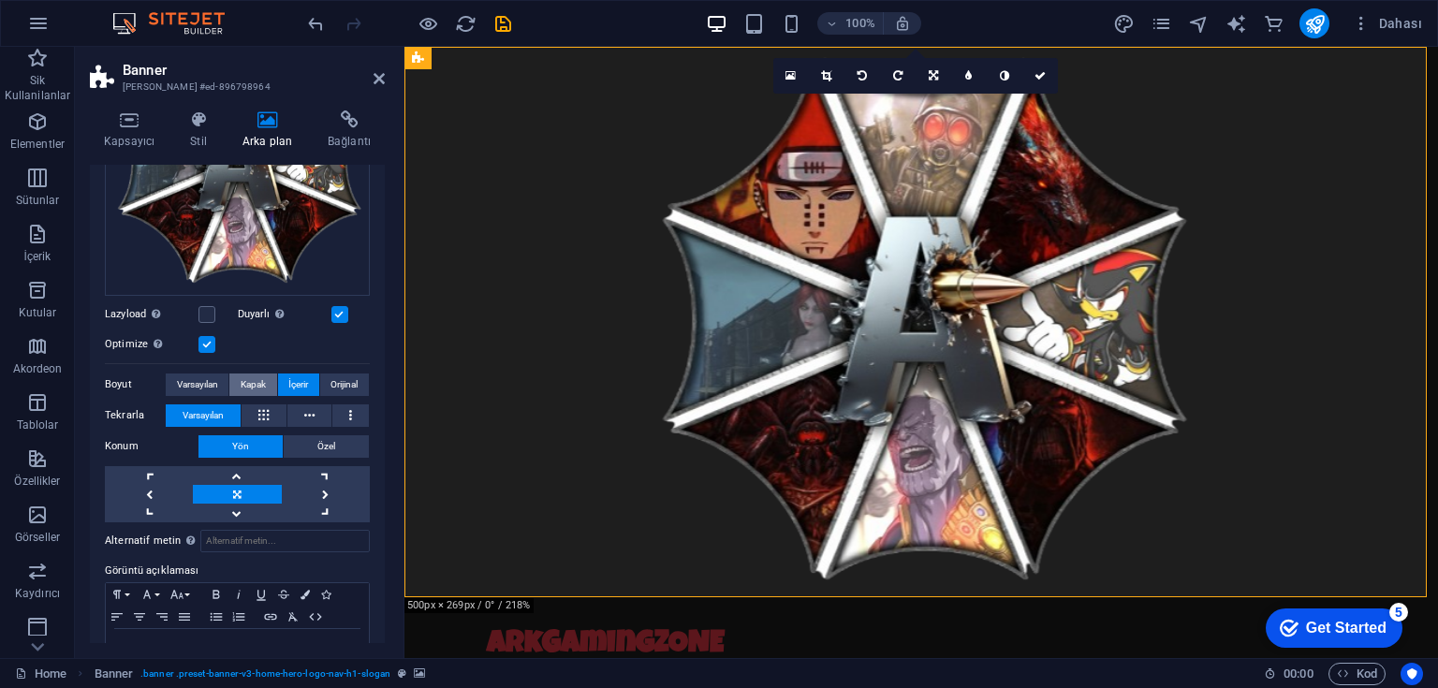
click at [244, 382] on span "Kapak" at bounding box center [253, 385] width 25 height 22
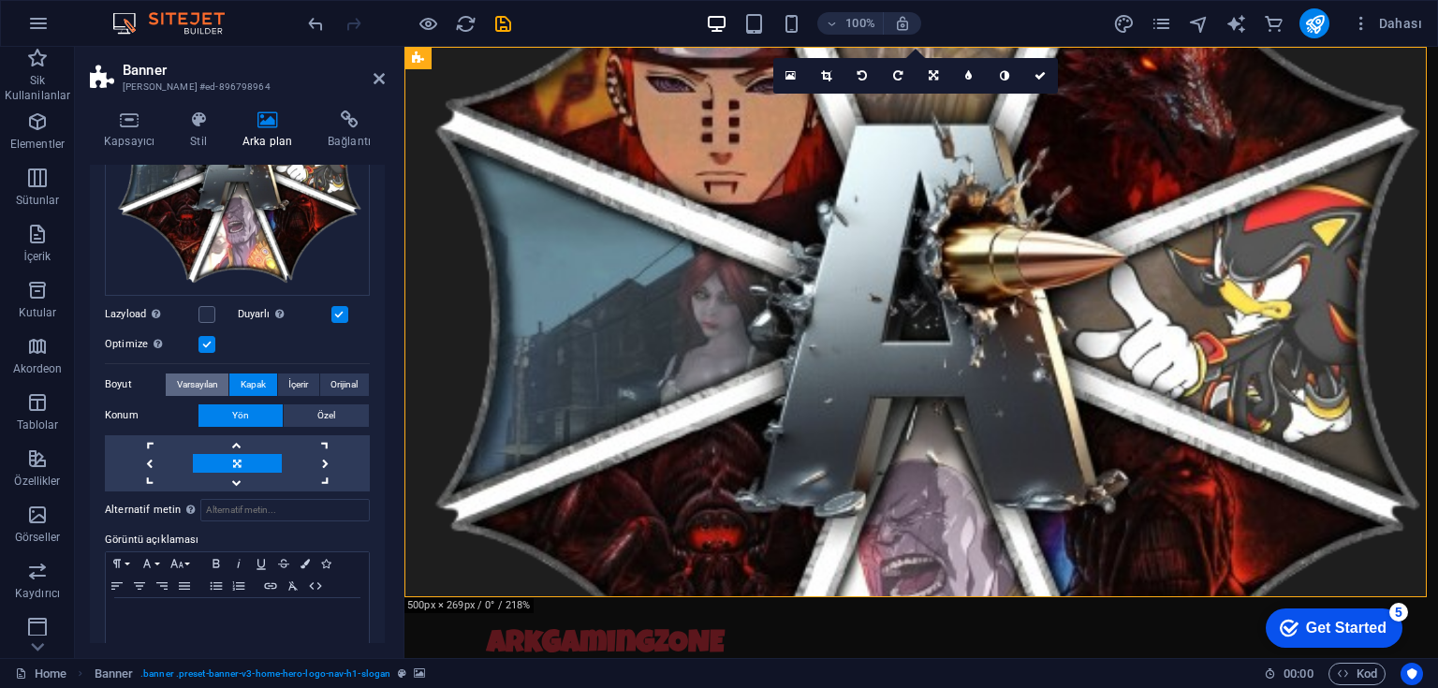
click at [195, 374] on span "Varsayılan" at bounding box center [197, 385] width 41 height 22
click at [256, 378] on span "Kapak" at bounding box center [253, 385] width 25 height 22
click at [288, 375] on span "İçerir" at bounding box center [298, 385] width 20 height 22
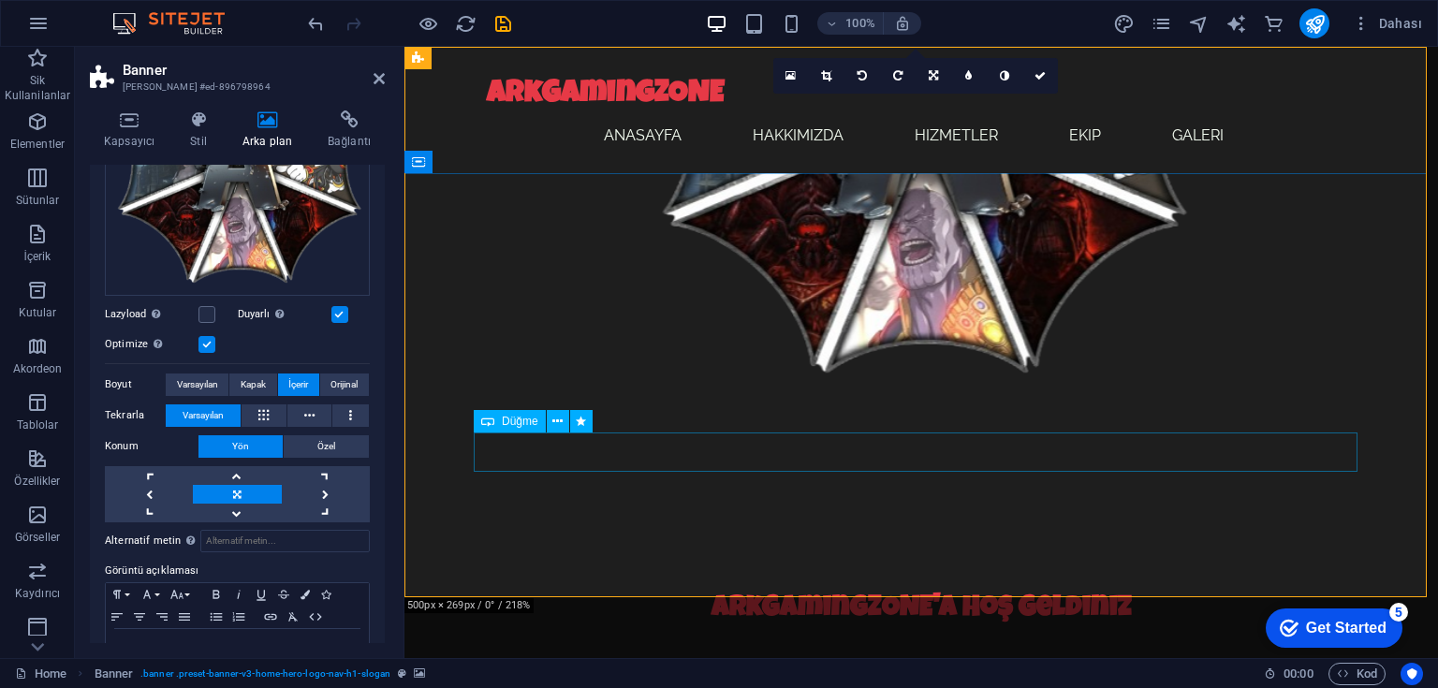
scroll to position [225, 0]
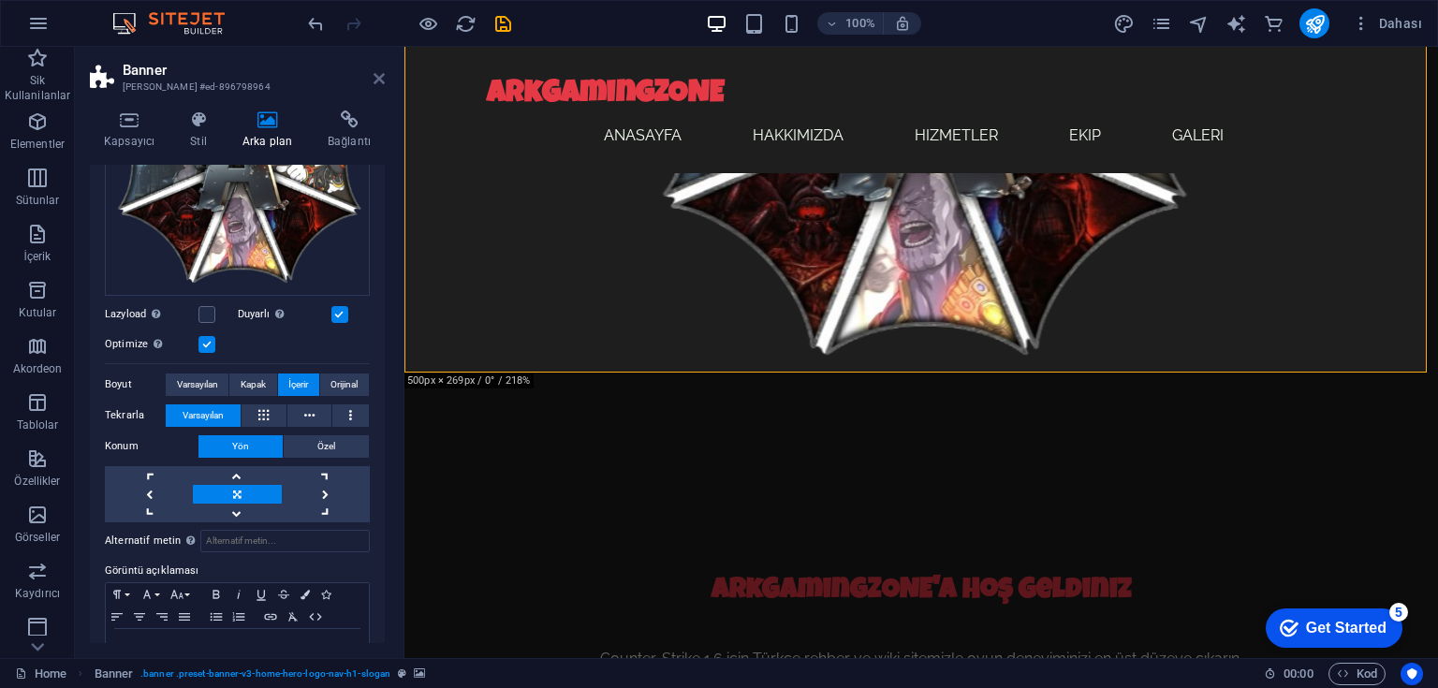
drag, startPoint x: 378, startPoint y: 74, endPoint x: 304, endPoint y: 32, distance: 85.1
click at [378, 74] on icon at bounding box center [379, 78] width 11 height 15
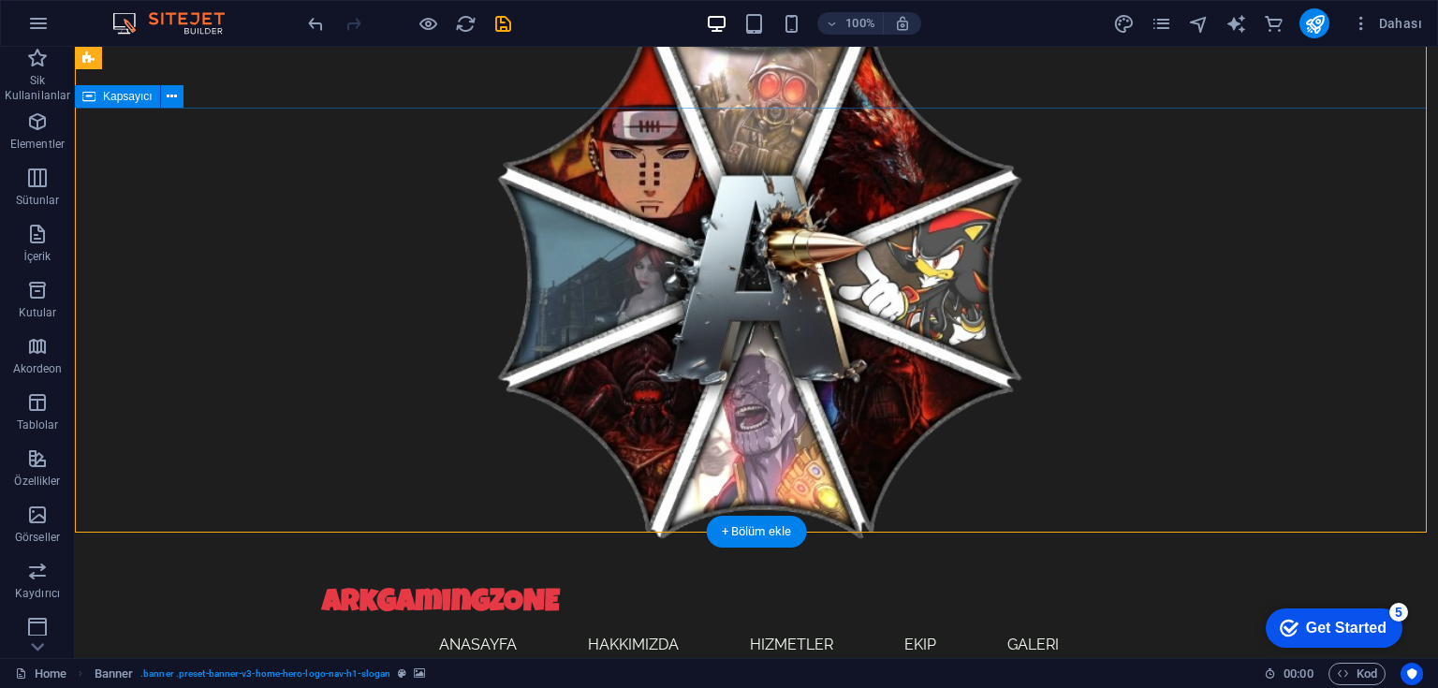
scroll to position [0, 0]
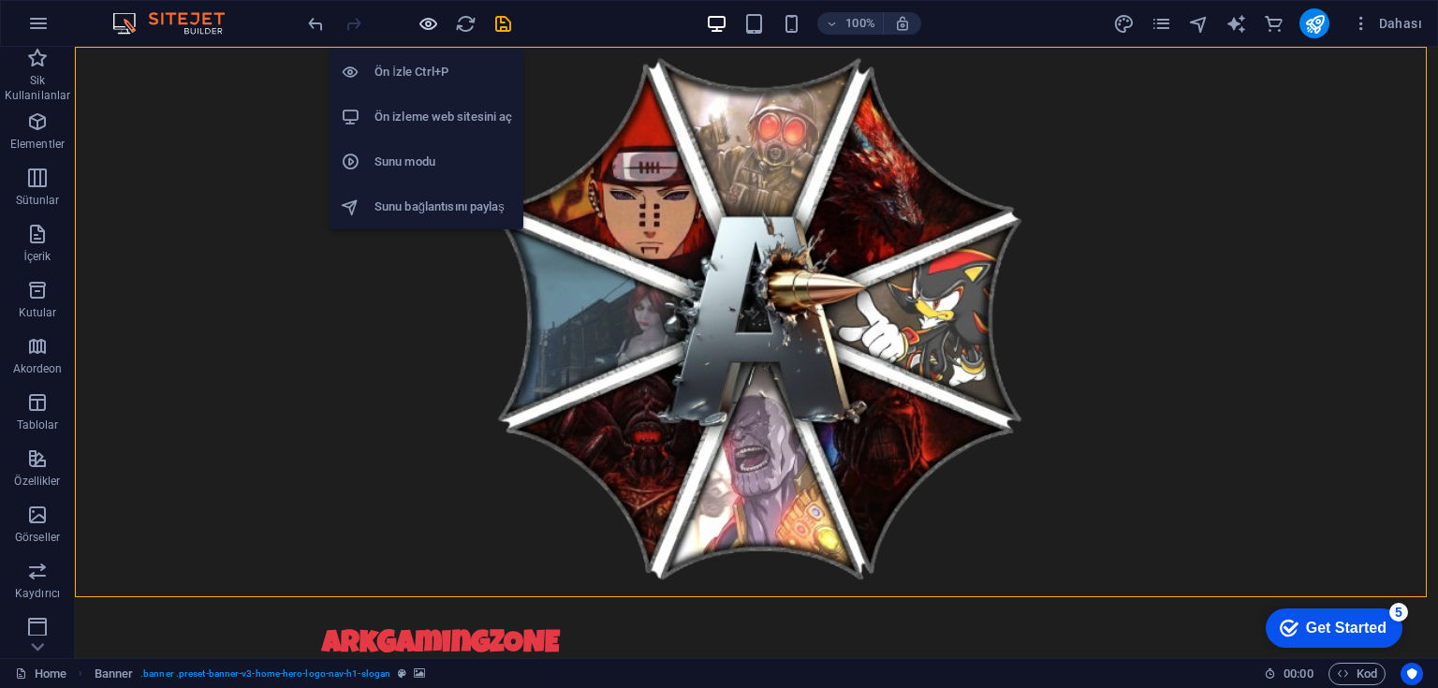
click at [423, 24] on icon "button" at bounding box center [429, 24] width 22 height 22
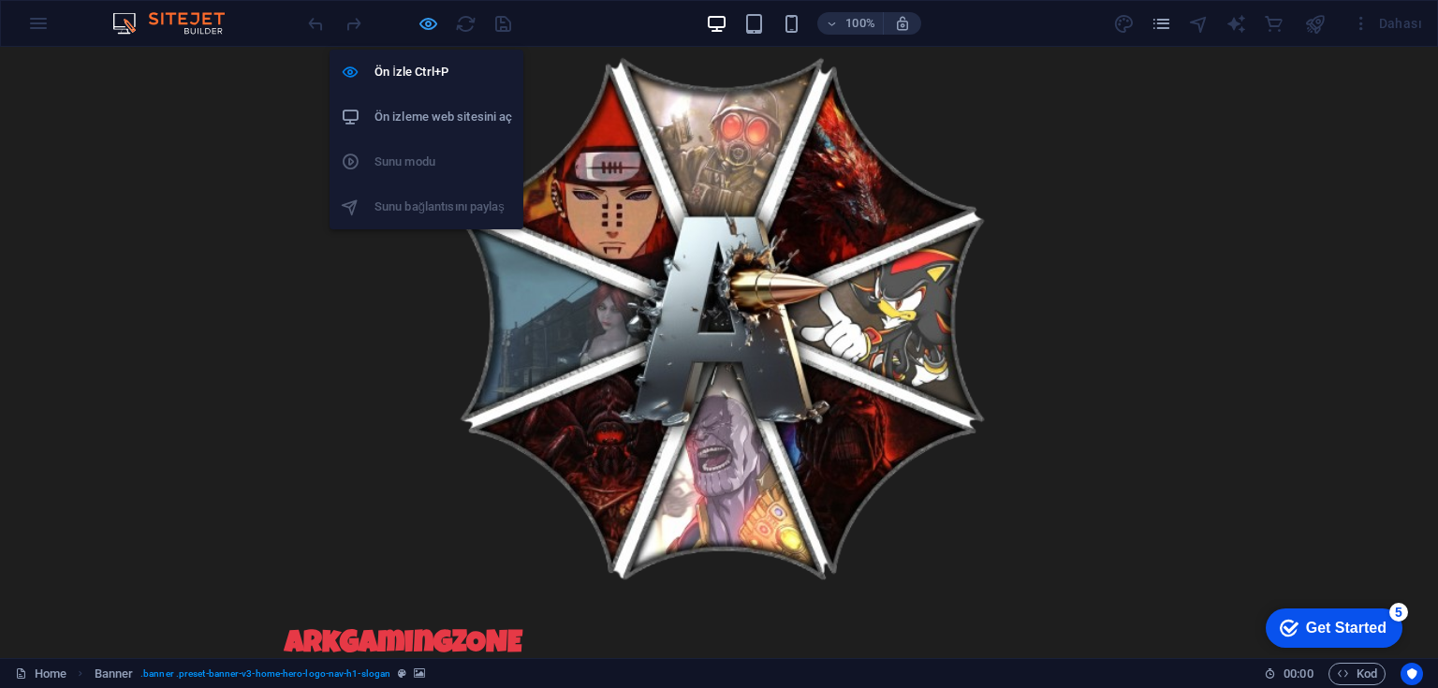
drag, startPoint x: 424, startPoint y: 15, endPoint x: 323, endPoint y: 10, distance: 101.2
click at [424, 15] on icon "button" at bounding box center [429, 24] width 22 height 22
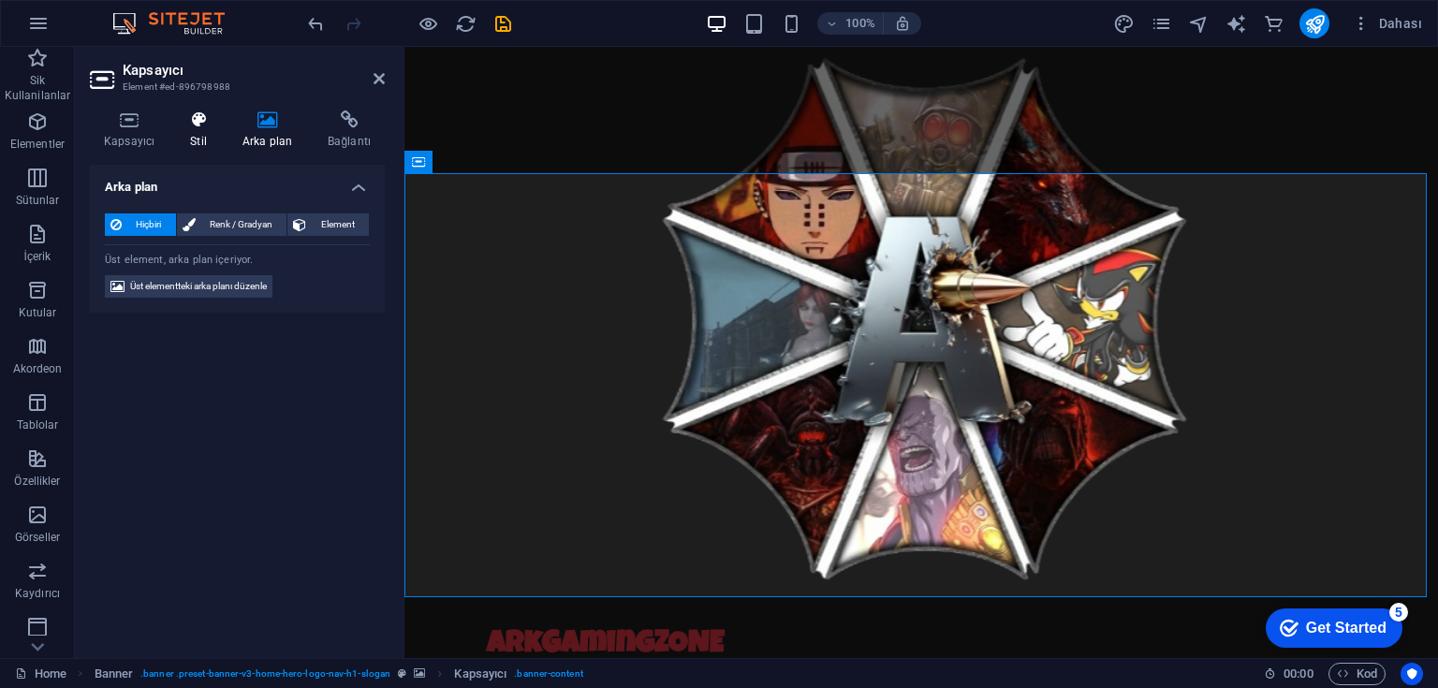
click at [199, 130] on h4 "Stil" at bounding box center [202, 129] width 52 height 39
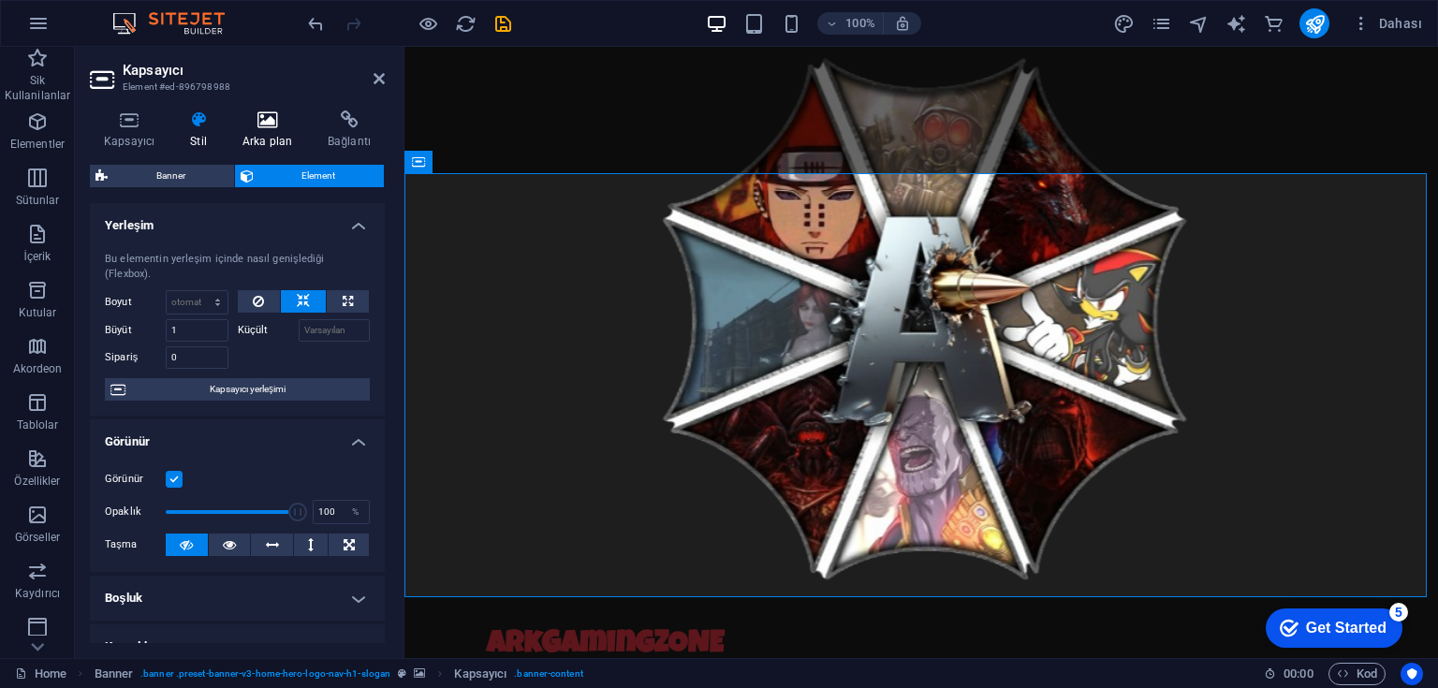
click at [254, 124] on icon at bounding box center [267, 119] width 78 height 19
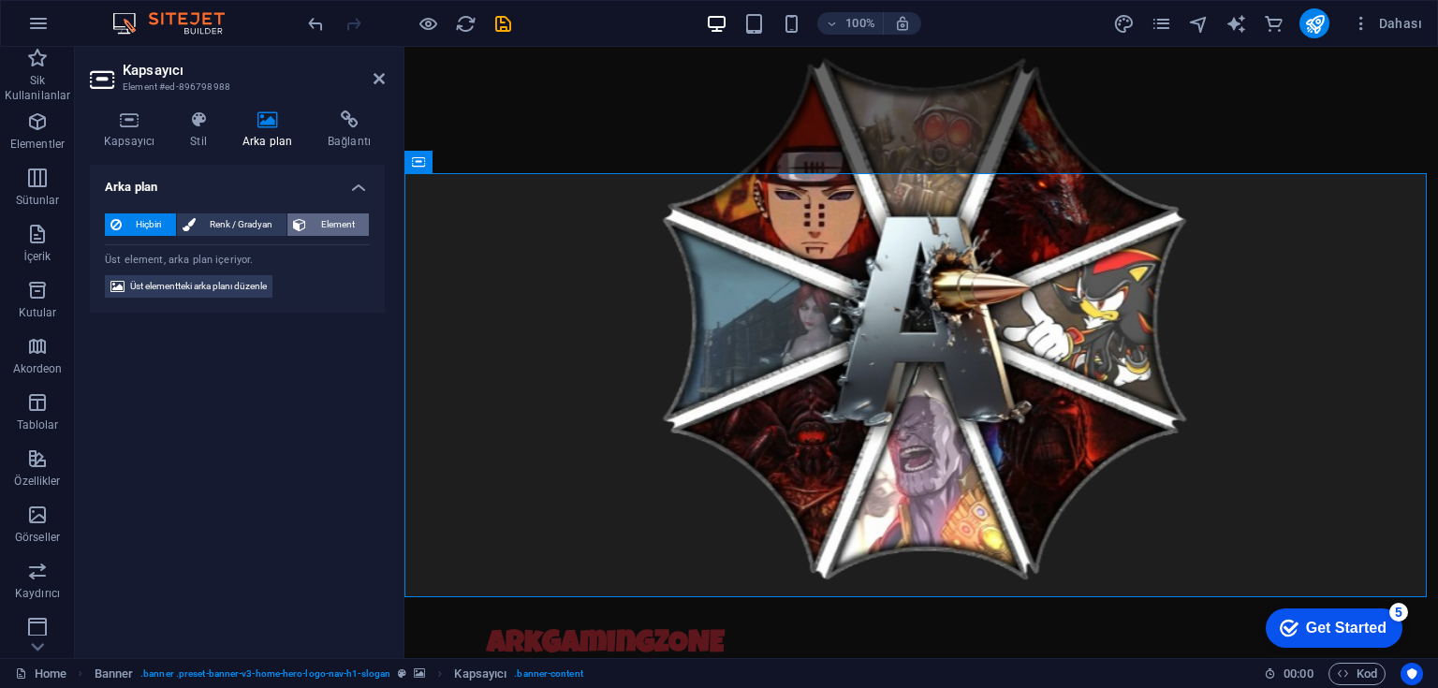
click at [318, 220] on span "Element" at bounding box center [337, 224] width 51 height 22
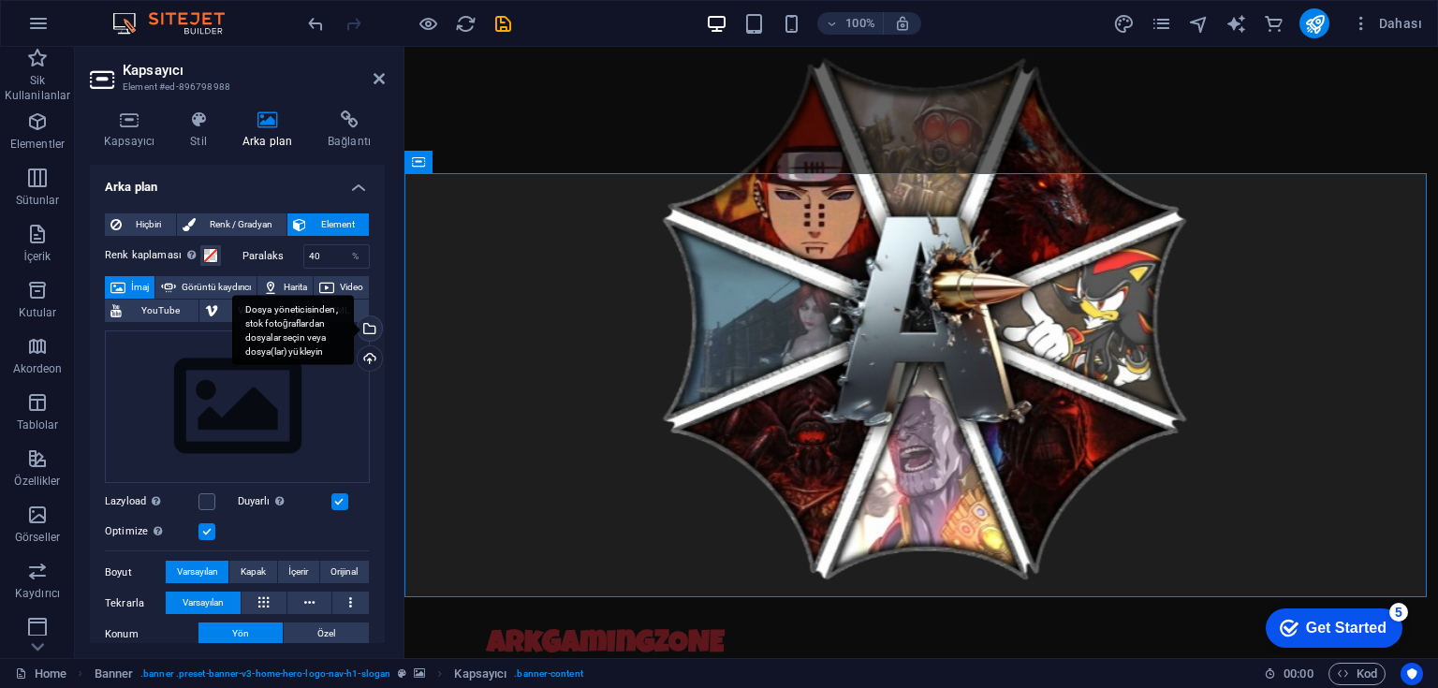
click at [367, 329] on div "Dosya yöneticisinden, stok fotoğraflardan dosyalar seçin veya dosya(lar) yükley…" at bounding box center [368, 330] width 28 height 28
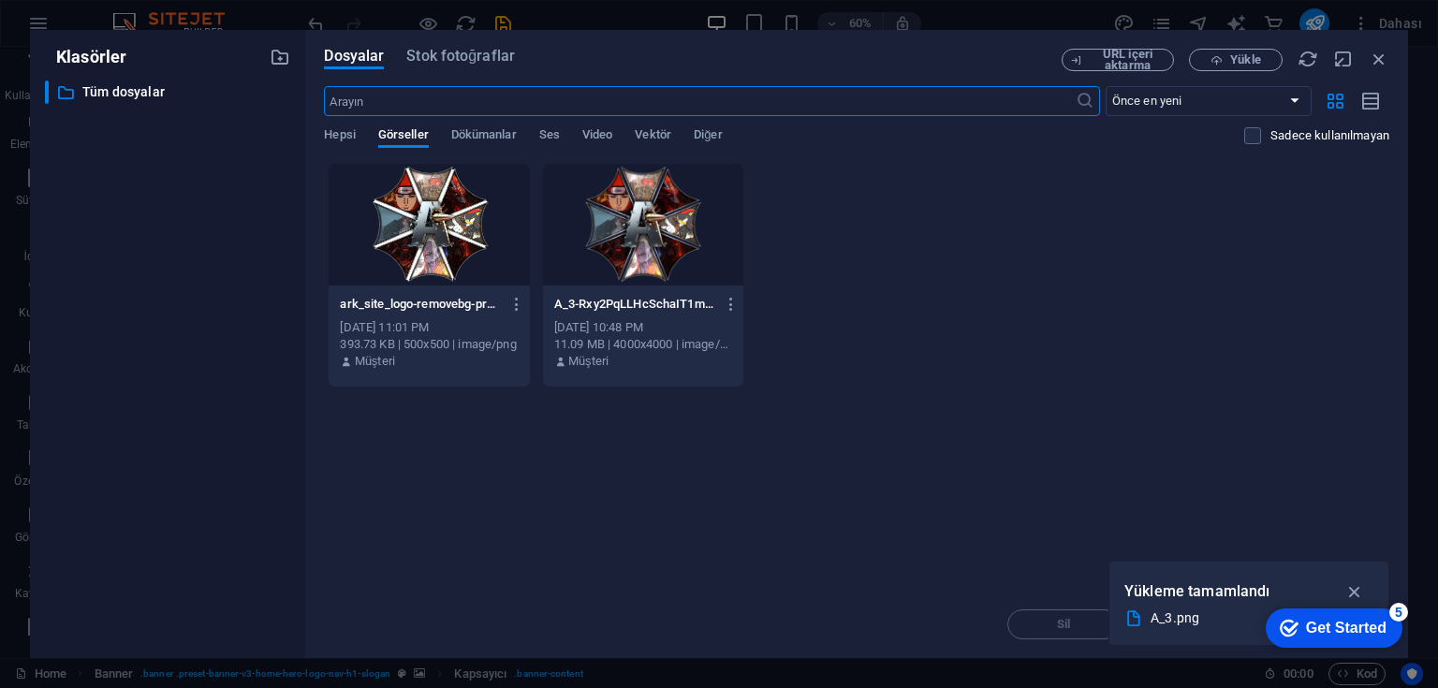
click at [456, 240] on div at bounding box center [429, 225] width 200 height 122
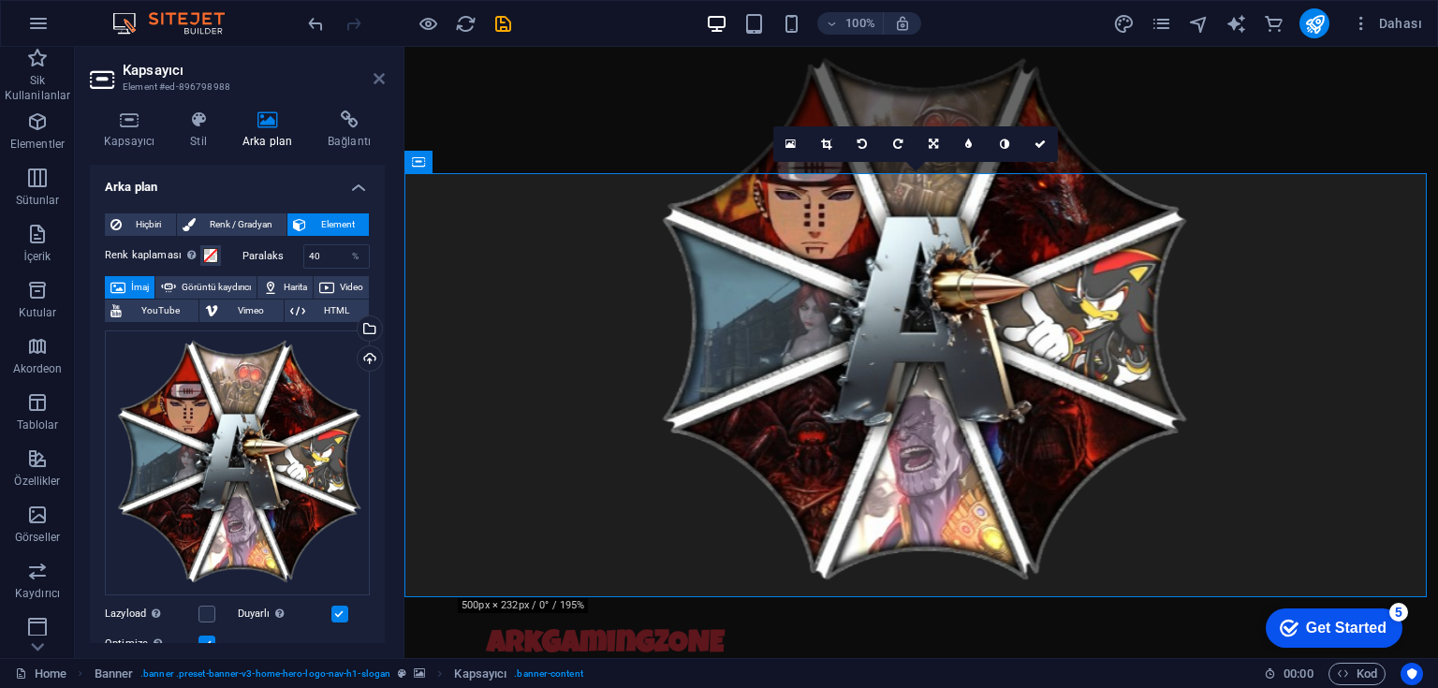
click at [382, 75] on icon at bounding box center [379, 78] width 11 height 15
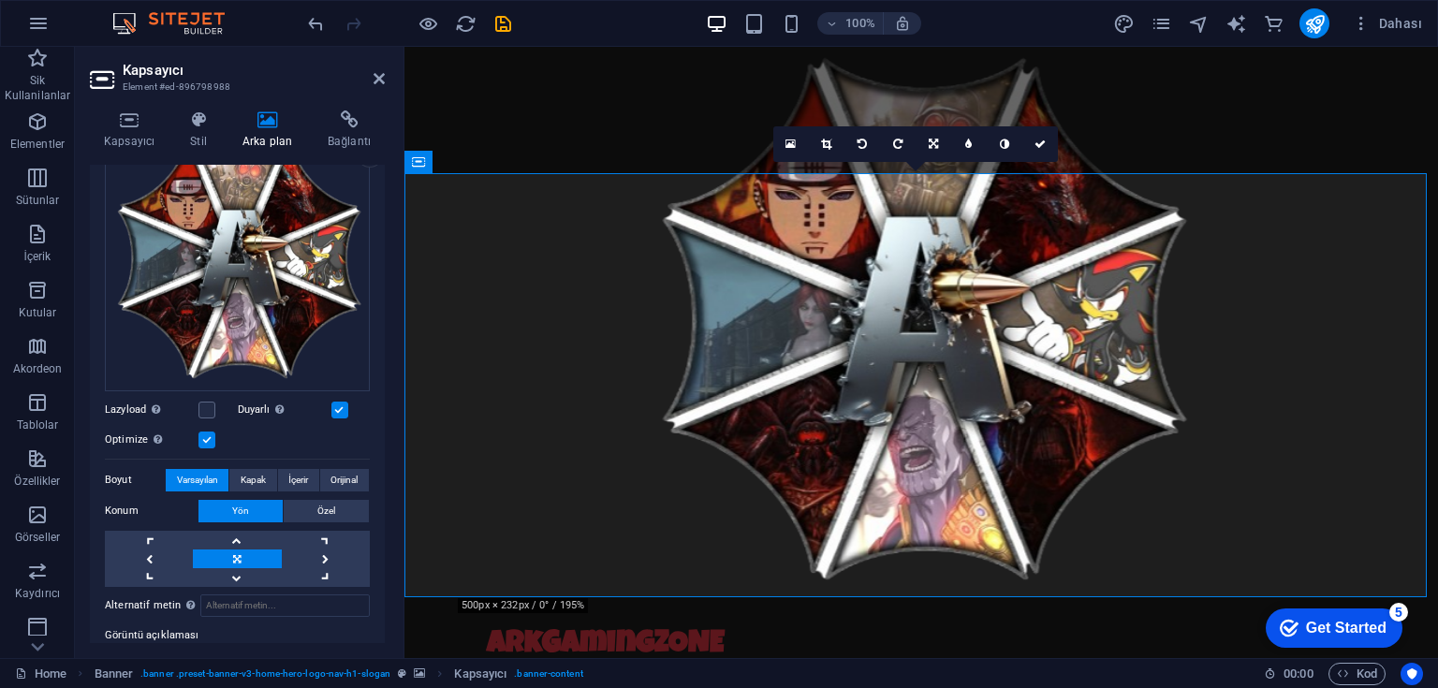
scroll to position [225, 0]
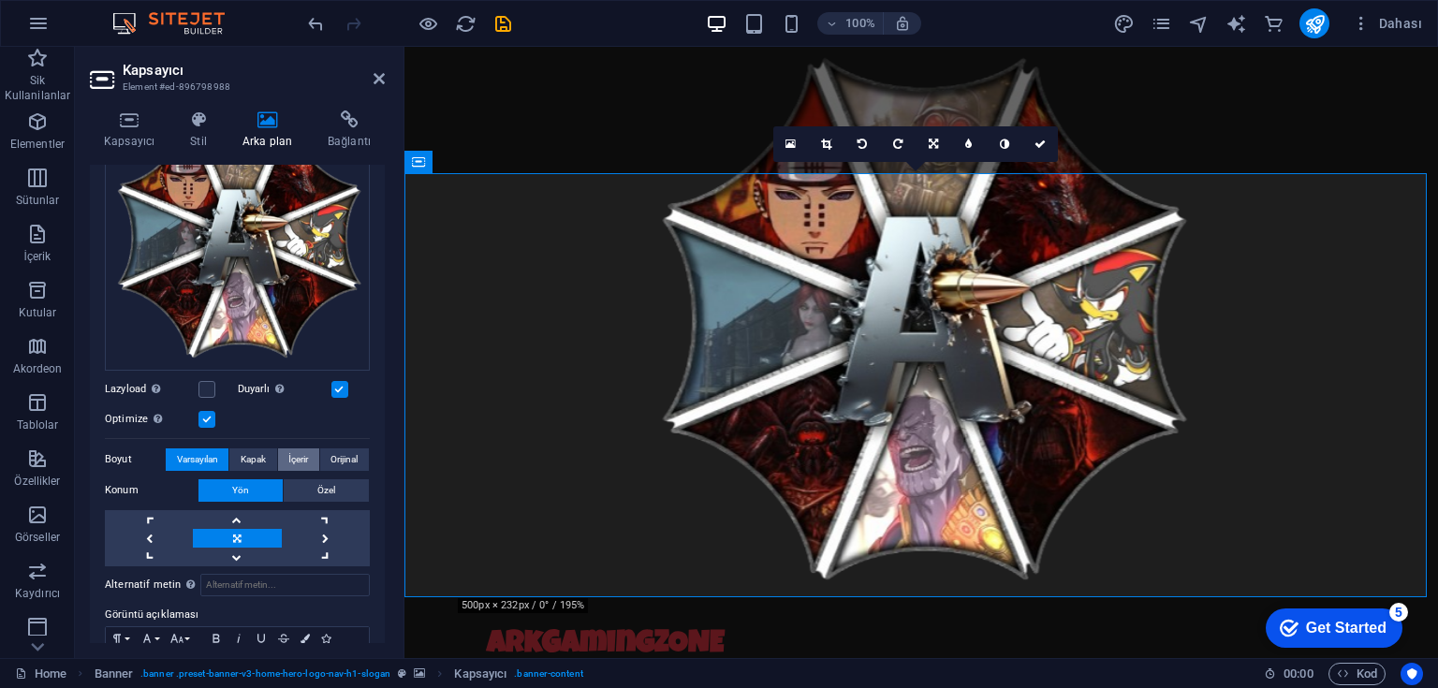
click at [296, 453] on span "İçerir" at bounding box center [298, 459] width 20 height 22
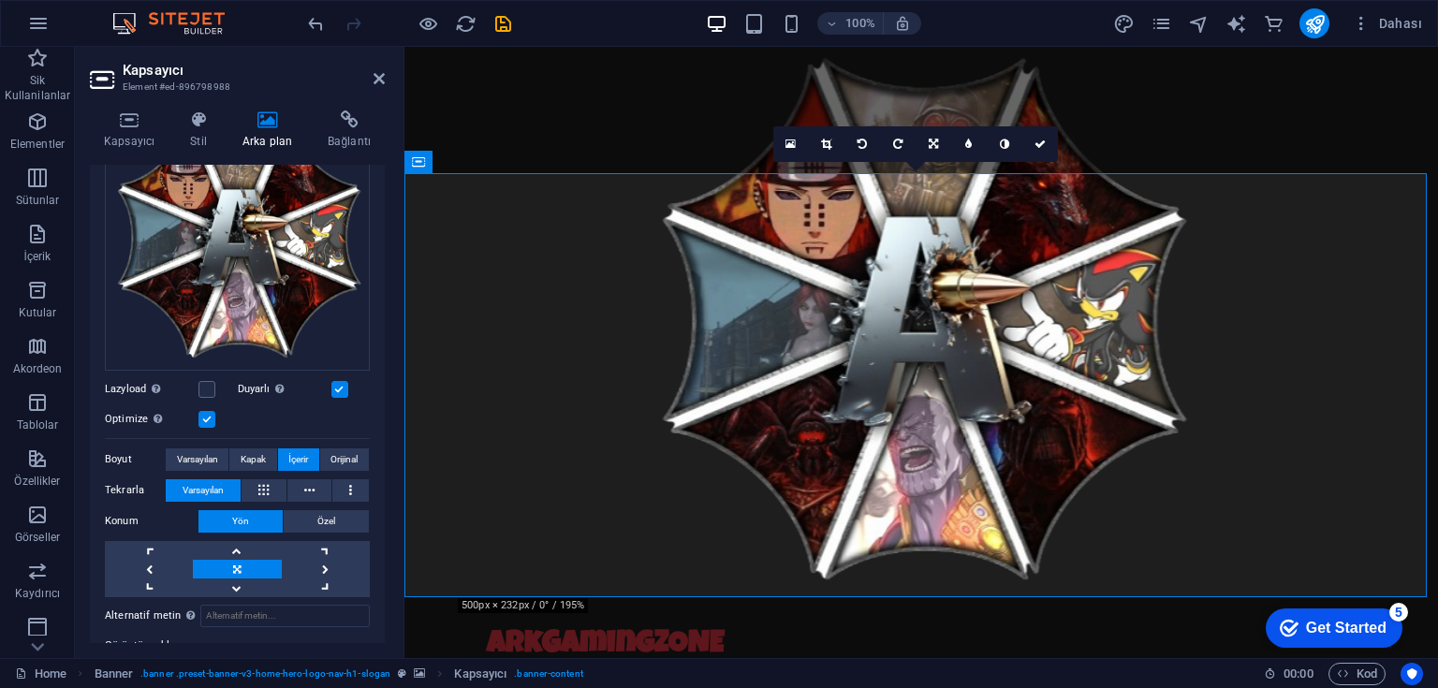
click at [385, 79] on aside "Kapsayıcı Element #ed-896798988 Kapsayıcı Stil Arka plan Bağlantı Boyut Yüksekl…" at bounding box center [240, 352] width 330 height 611
click at [375, 76] on icon at bounding box center [379, 78] width 11 height 15
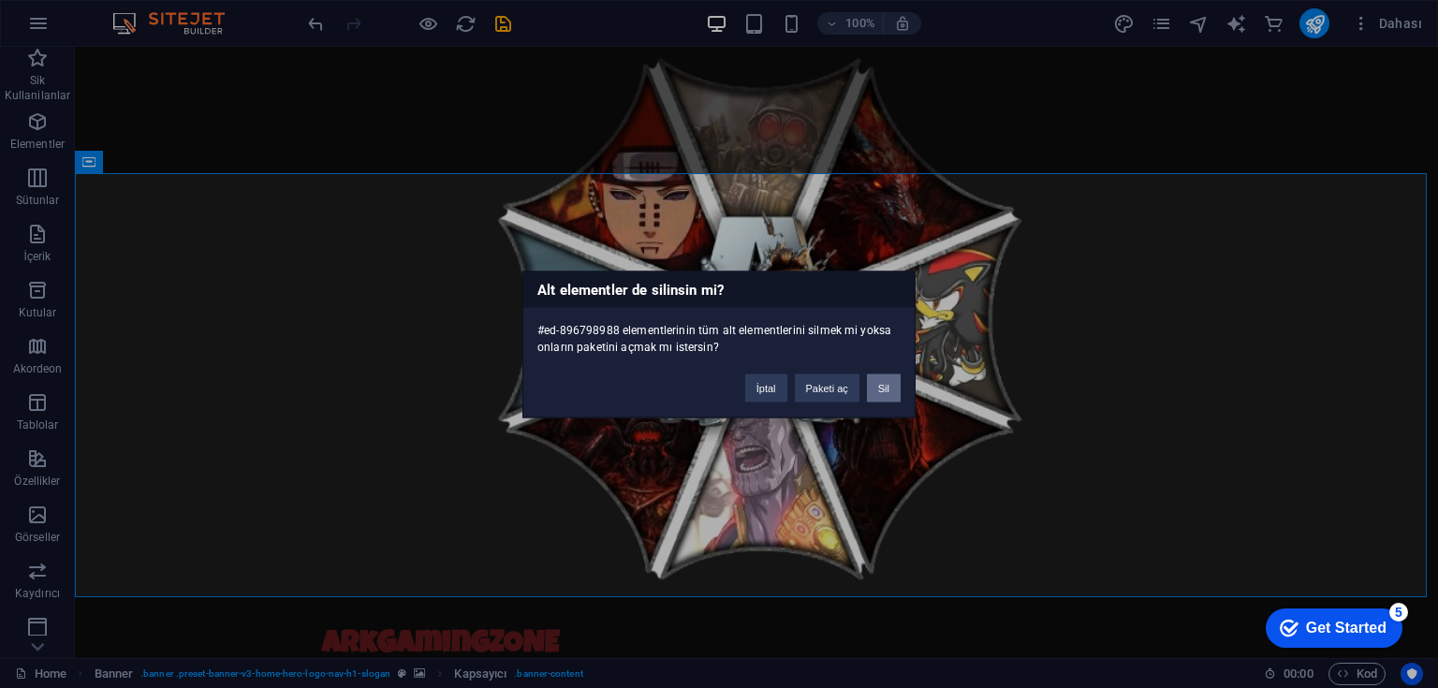
click at [888, 389] on button "Sil" at bounding box center [884, 388] width 34 height 28
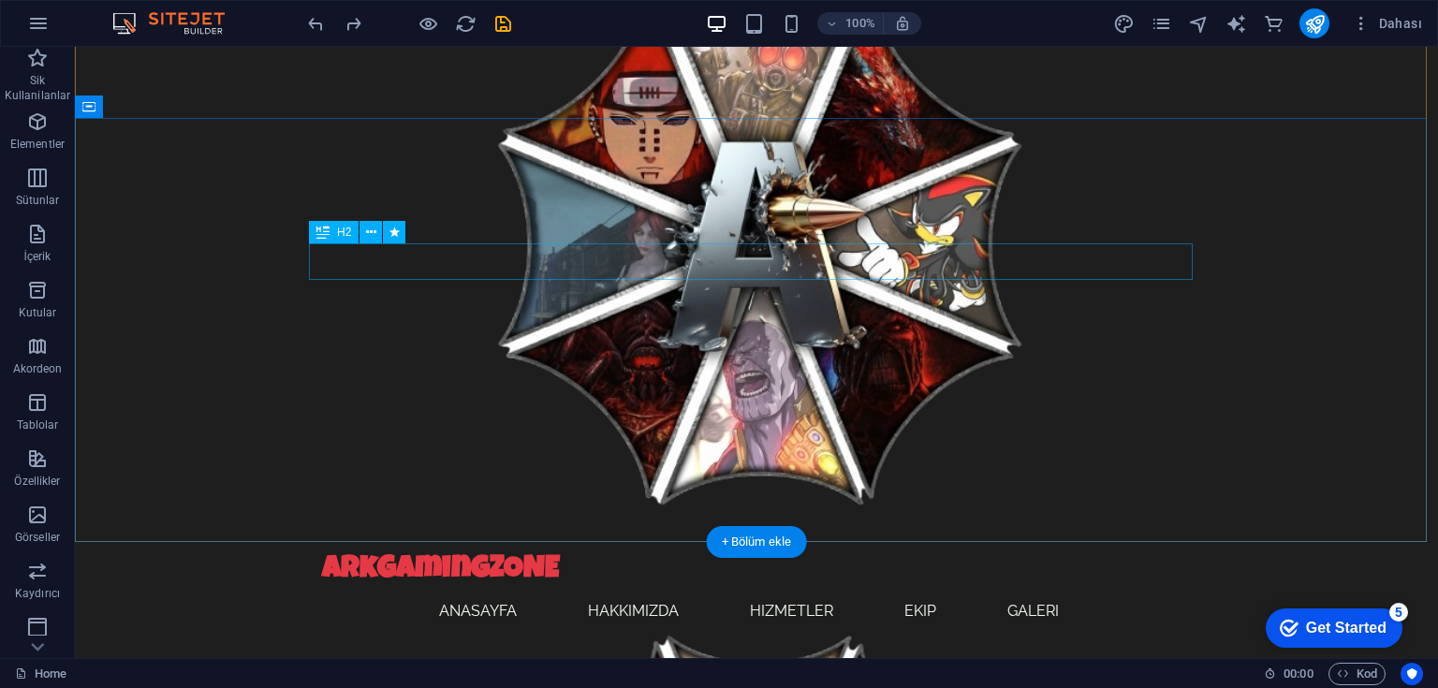
scroll to position [0, 0]
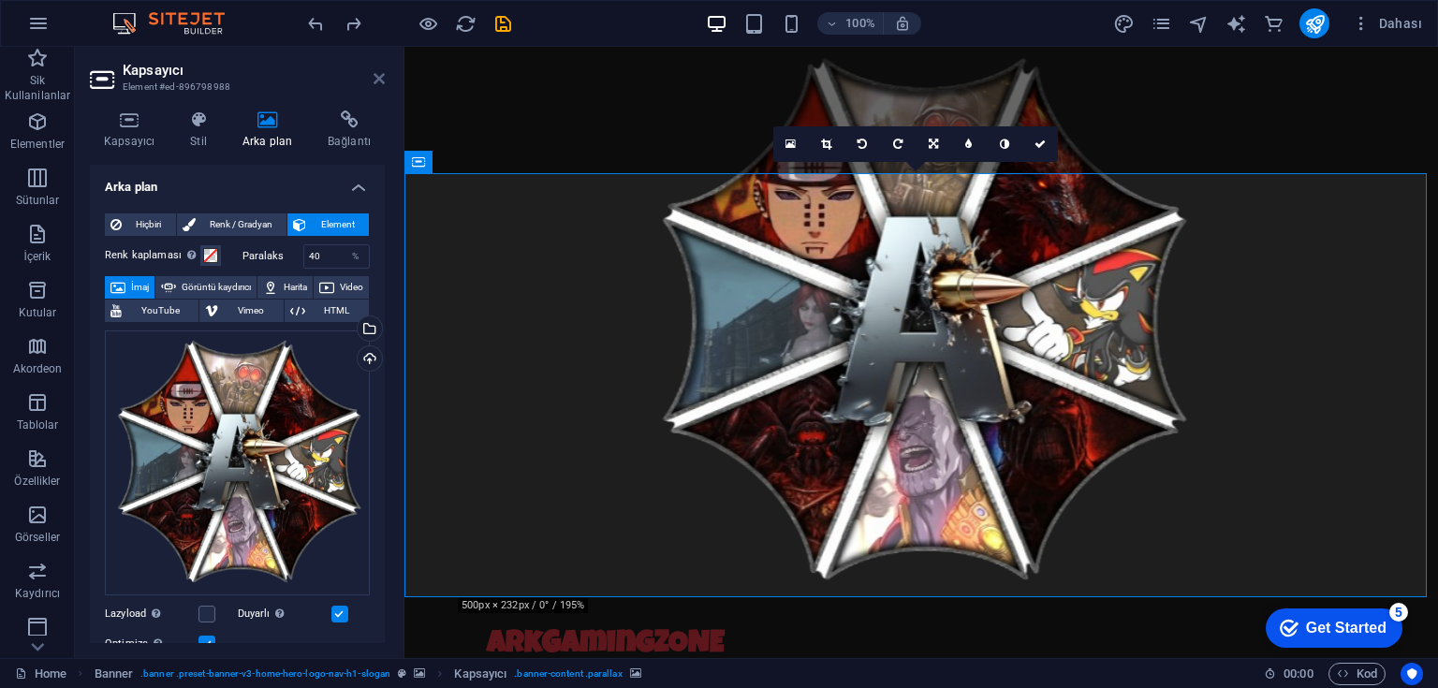
drag, startPoint x: 383, startPoint y: 79, endPoint x: 308, endPoint y: 32, distance: 88.3
click at [383, 79] on icon at bounding box center [379, 78] width 11 height 15
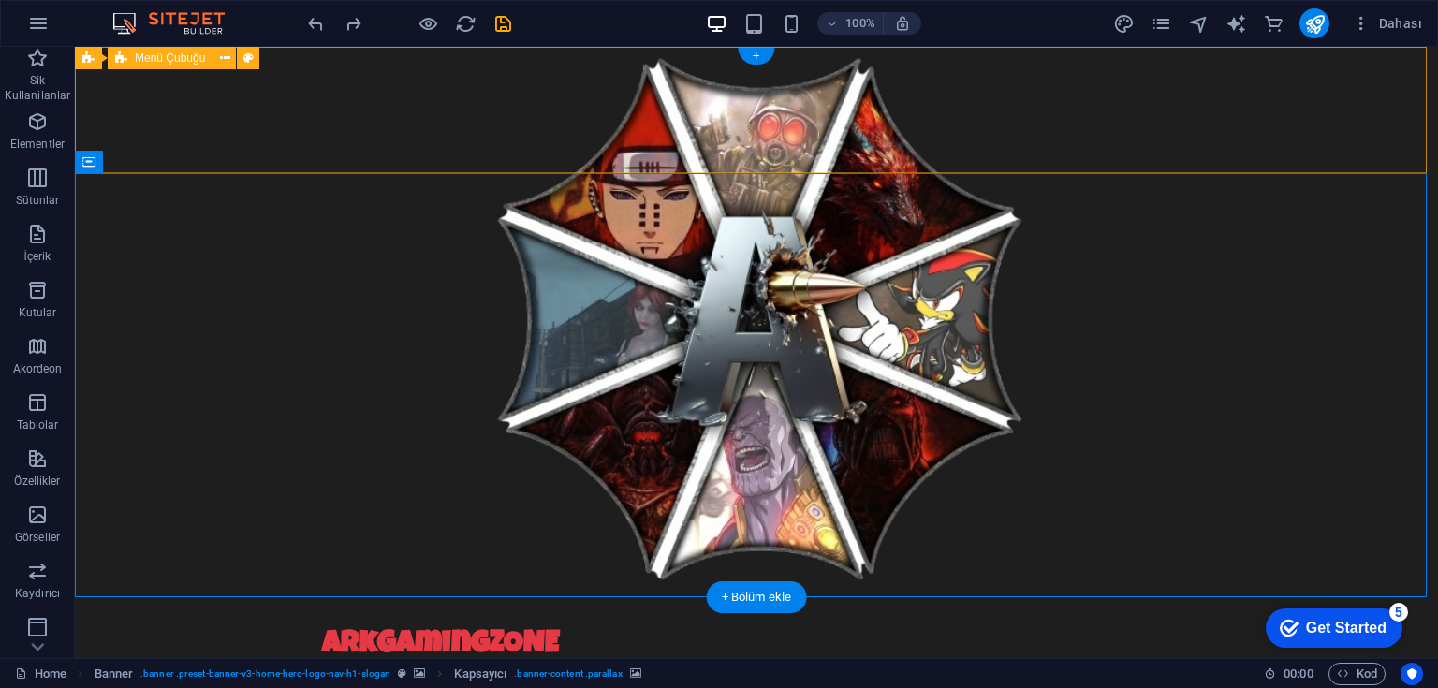
click at [207, 597] on div "ArkGamingZONE Anasayfa Hakkımızda Hizmetler Ekip Galeri Menu" at bounding box center [756, 660] width 1363 height 126
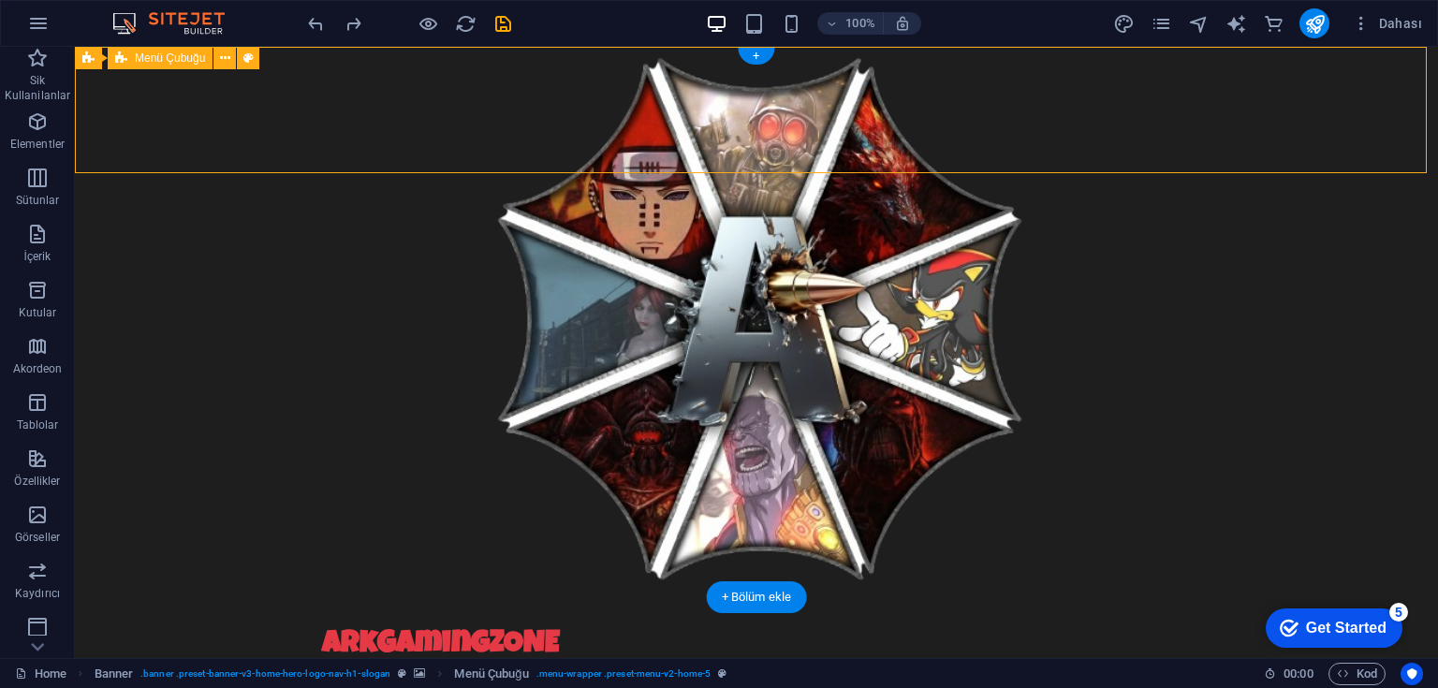
click at [207, 597] on div "ArkGamingZONE Anasayfa Hakkımızda Hizmetler Ekip Galeri Menu" at bounding box center [756, 660] width 1363 height 126
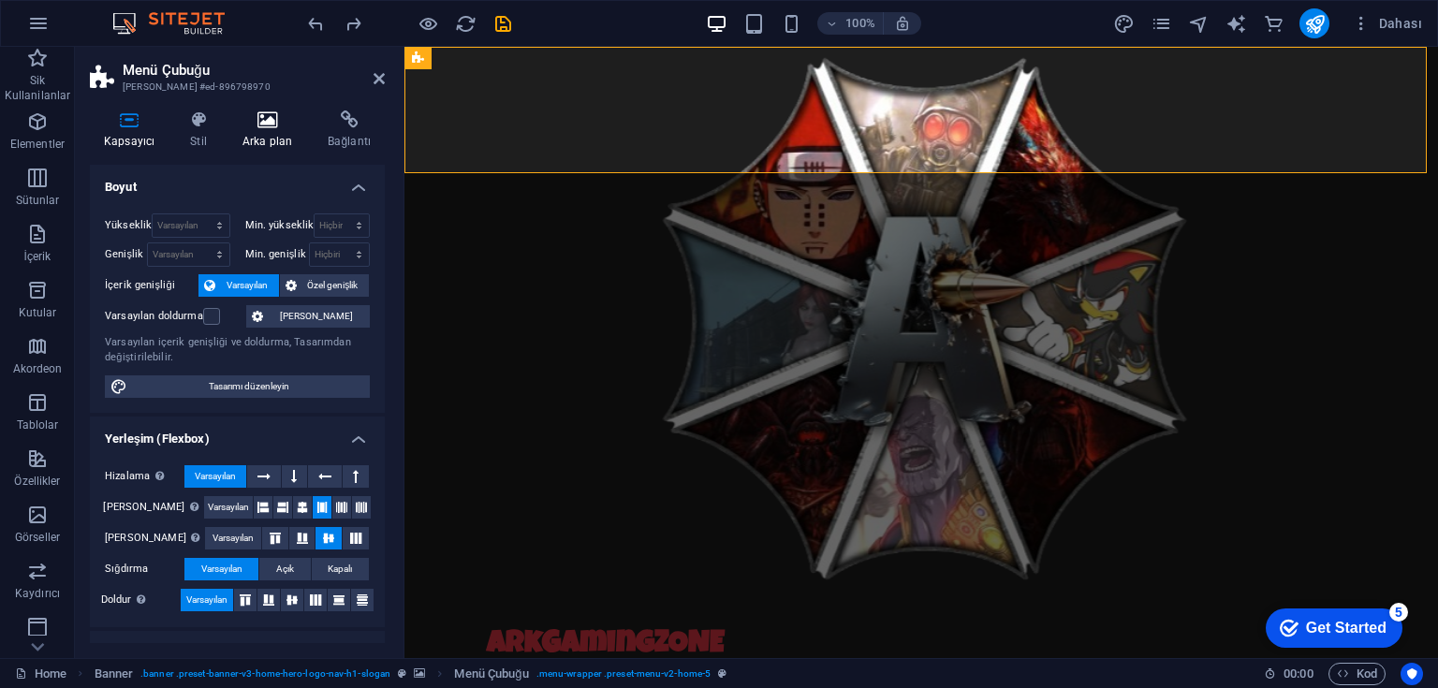
click at [255, 133] on h4 "Arka plan" at bounding box center [270, 129] width 85 height 39
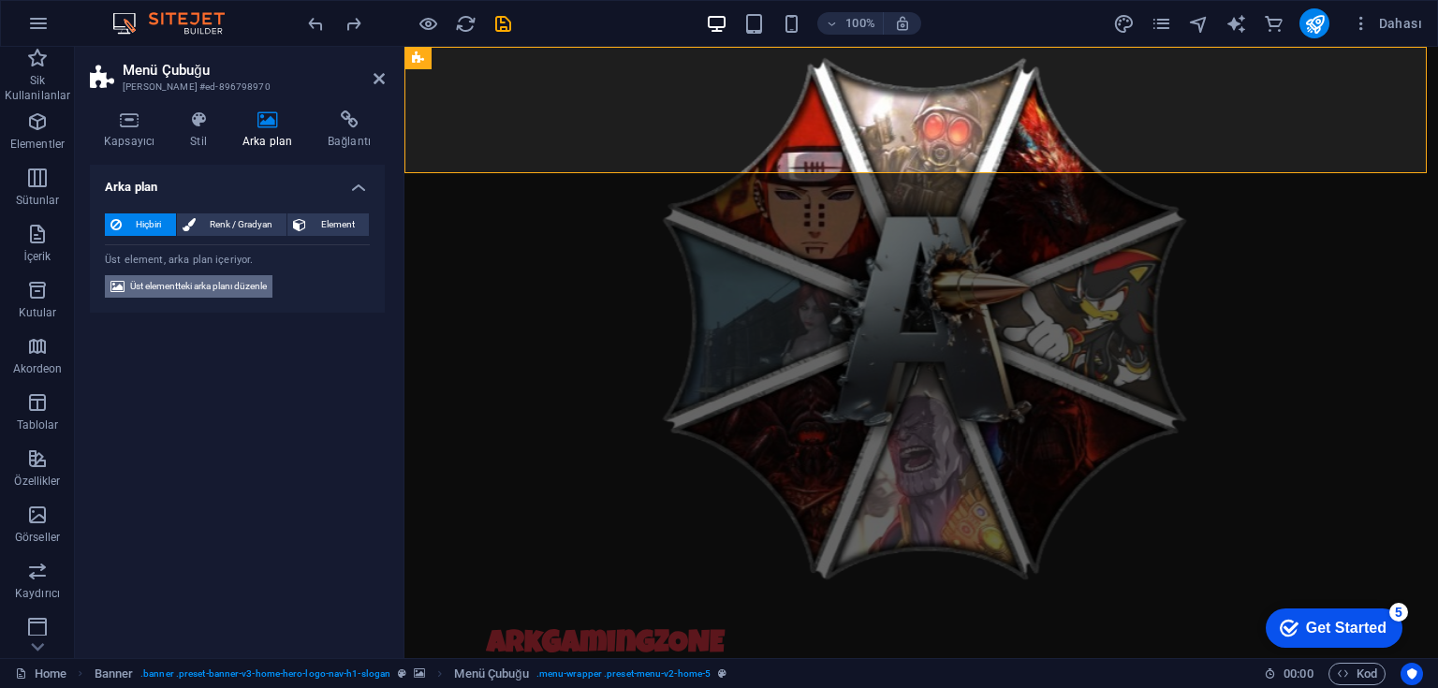
click at [200, 283] on span "Üst elementteki arka planı düzenle" at bounding box center [198, 286] width 137 height 22
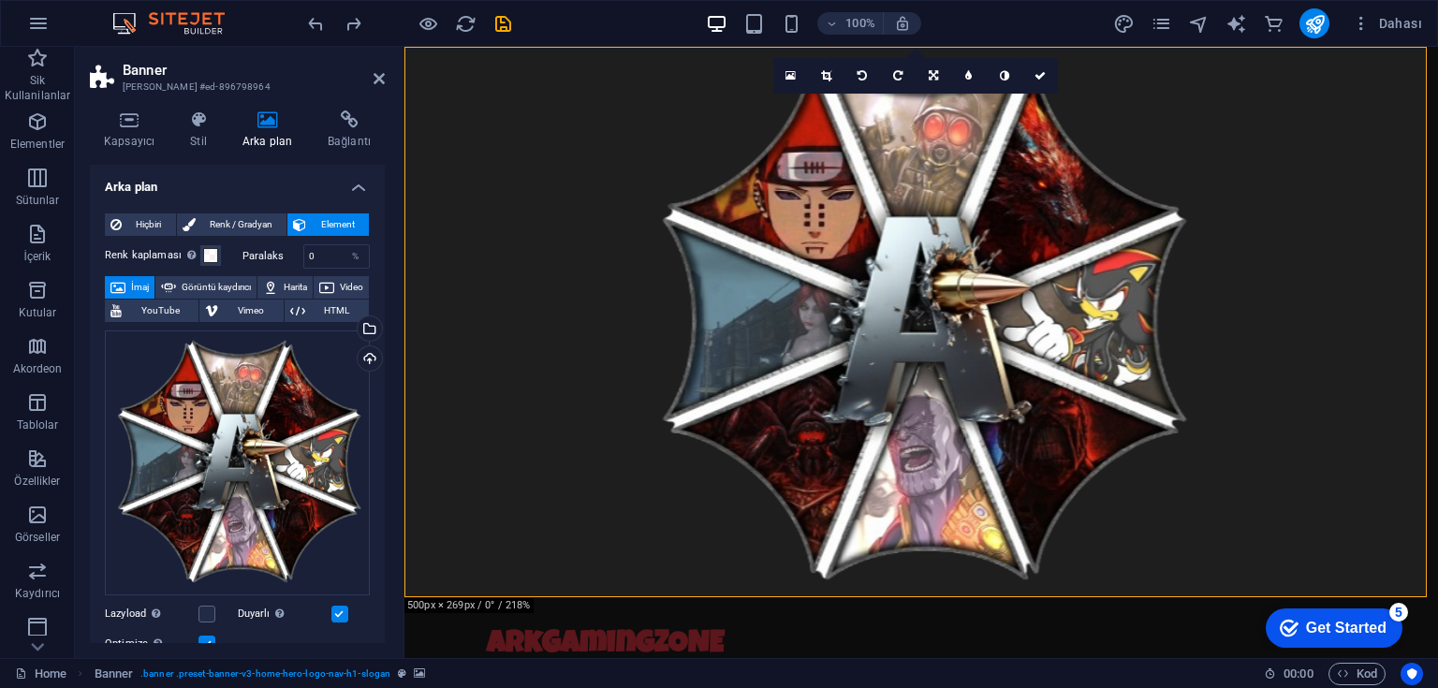
click at [326, 222] on span "Element" at bounding box center [337, 224] width 51 height 22
click at [219, 287] on span "Görüntü kaydırıcı" at bounding box center [216, 287] width 69 height 22
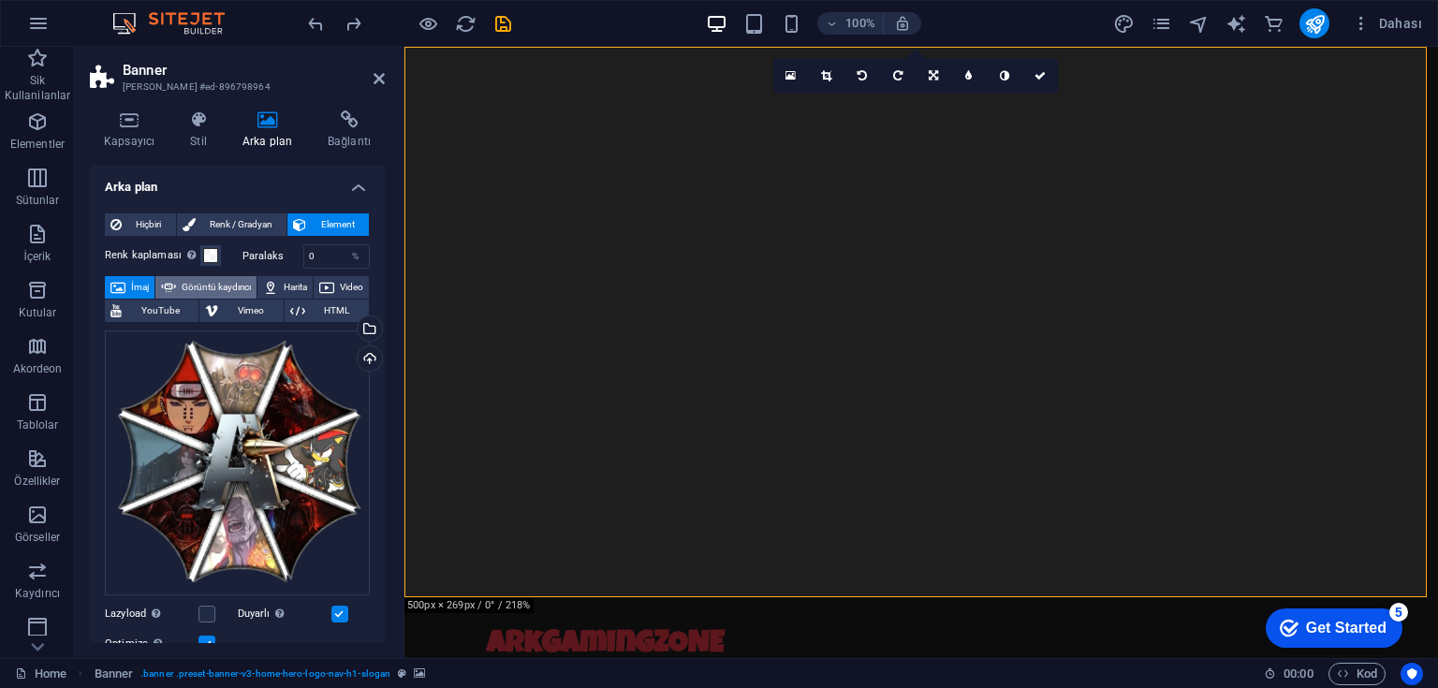
select select "ms"
select select "s"
select select "progressive"
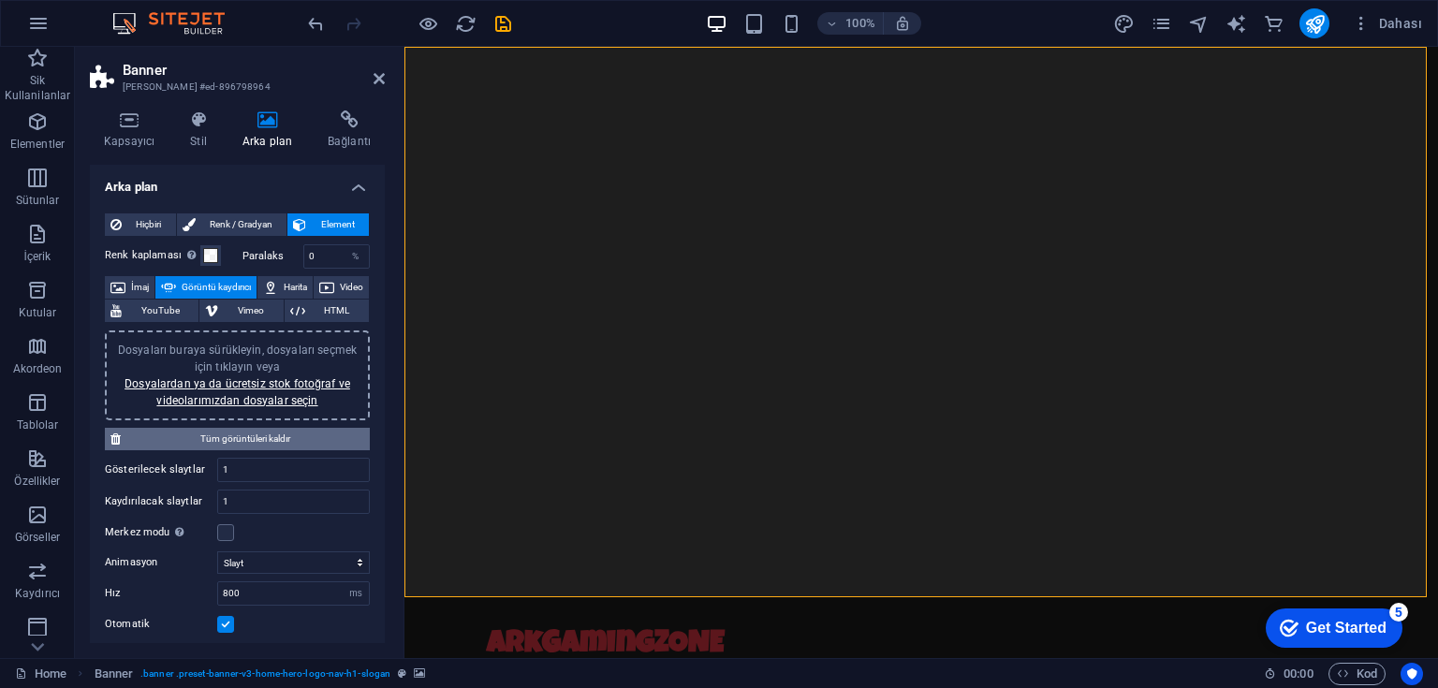
click at [244, 434] on span "Tüm görüntüleri kaldır" at bounding box center [245, 439] width 238 height 22
drag, startPoint x: 377, startPoint y: 82, endPoint x: 310, endPoint y: 43, distance: 78.0
click at [377, 82] on icon at bounding box center [379, 78] width 11 height 15
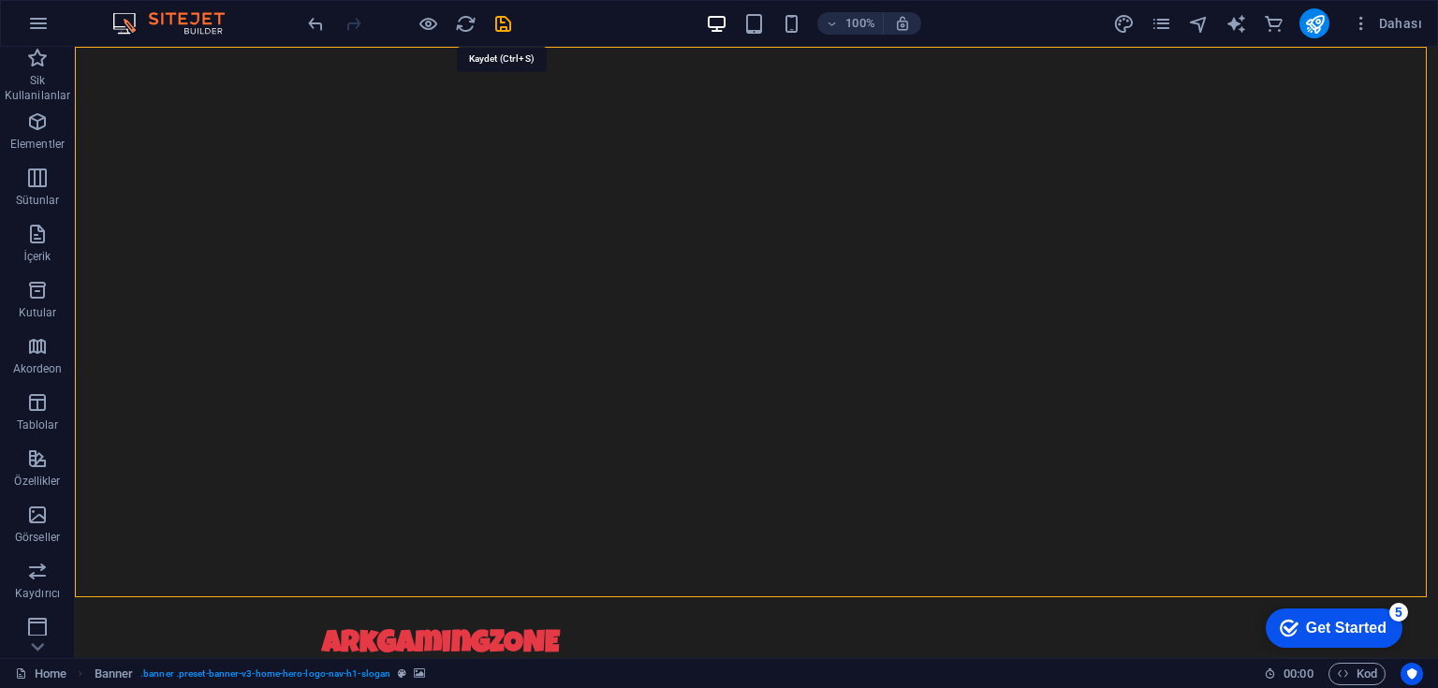
click at [509, 22] on icon "save" at bounding box center [503, 24] width 22 height 22
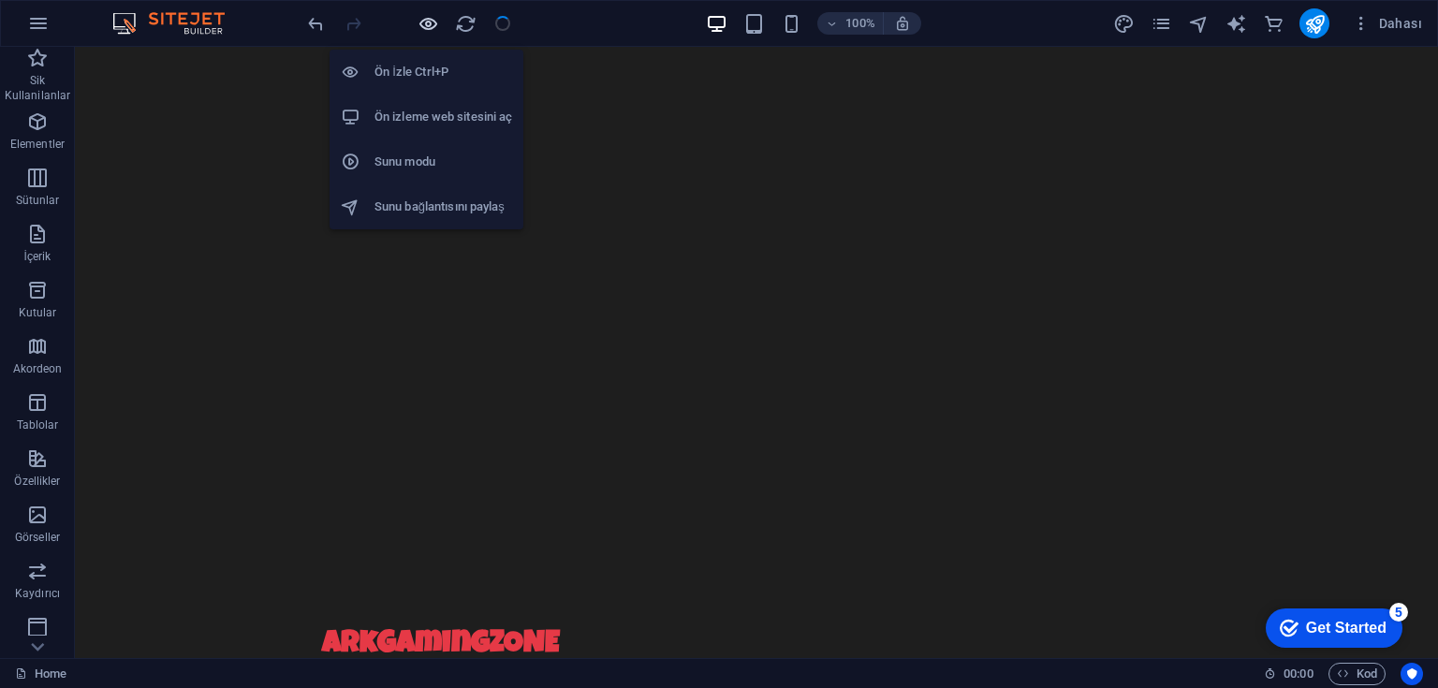
click at [420, 15] on icon "button" at bounding box center [429, 24] width 22 height 22
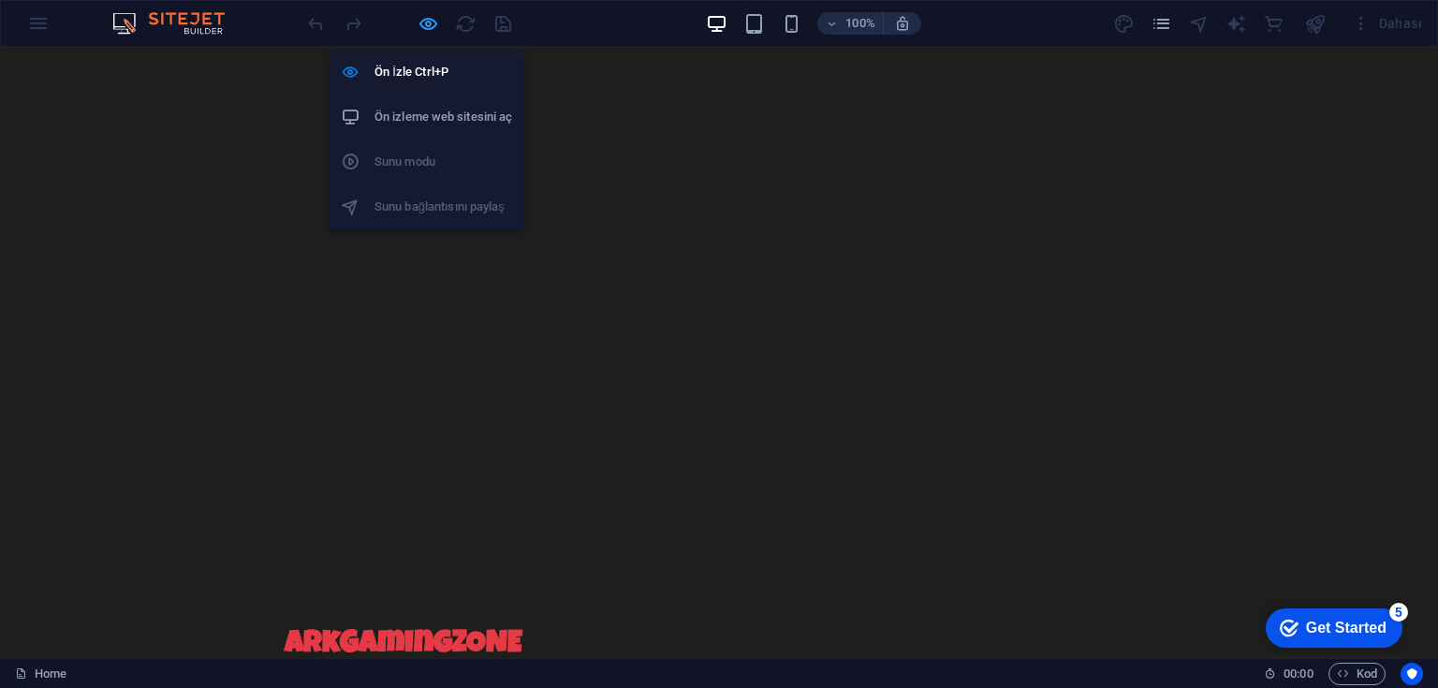
click at [423, 20] on icon "button" at bounding box center [429, 24] width 22 height 22
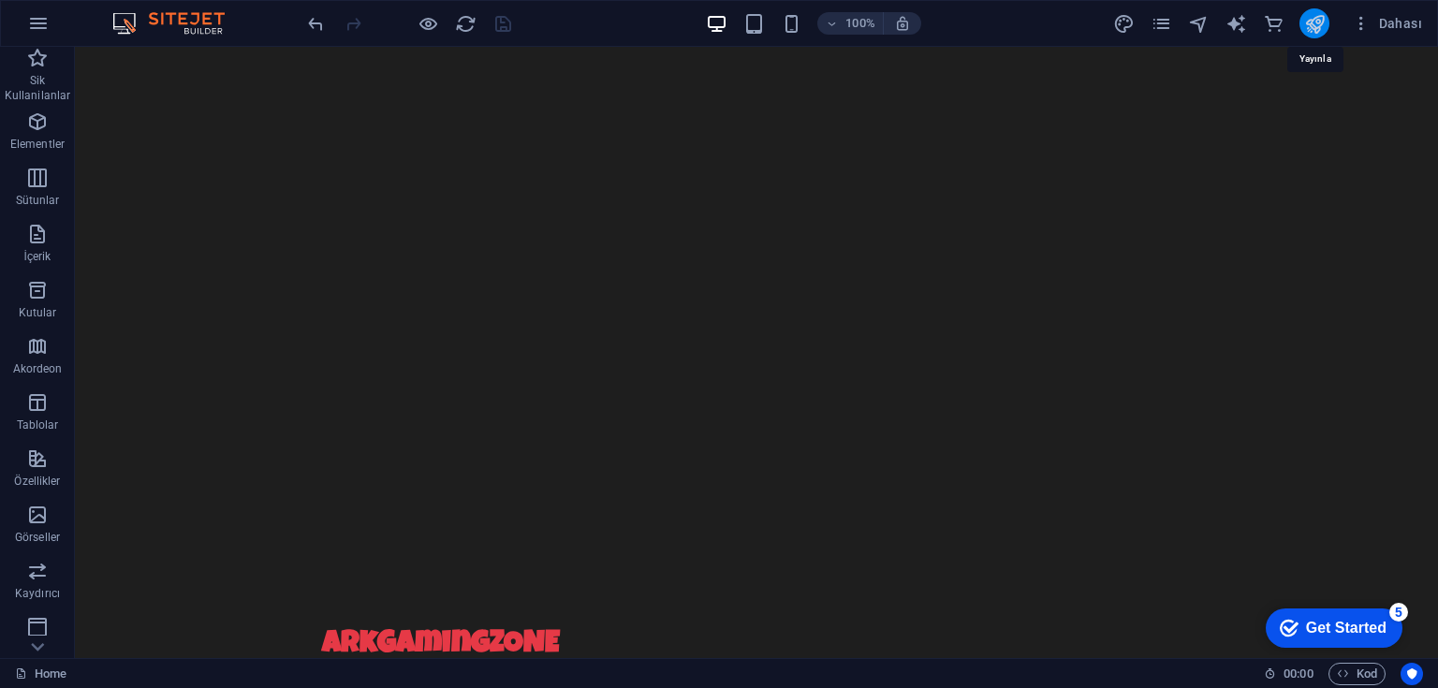
click at [1325, 24] on icon "publish" at bounding box center [1315, 24] width 22 height 22
